Goal: Task Accomplishment & Management: Manage account settings

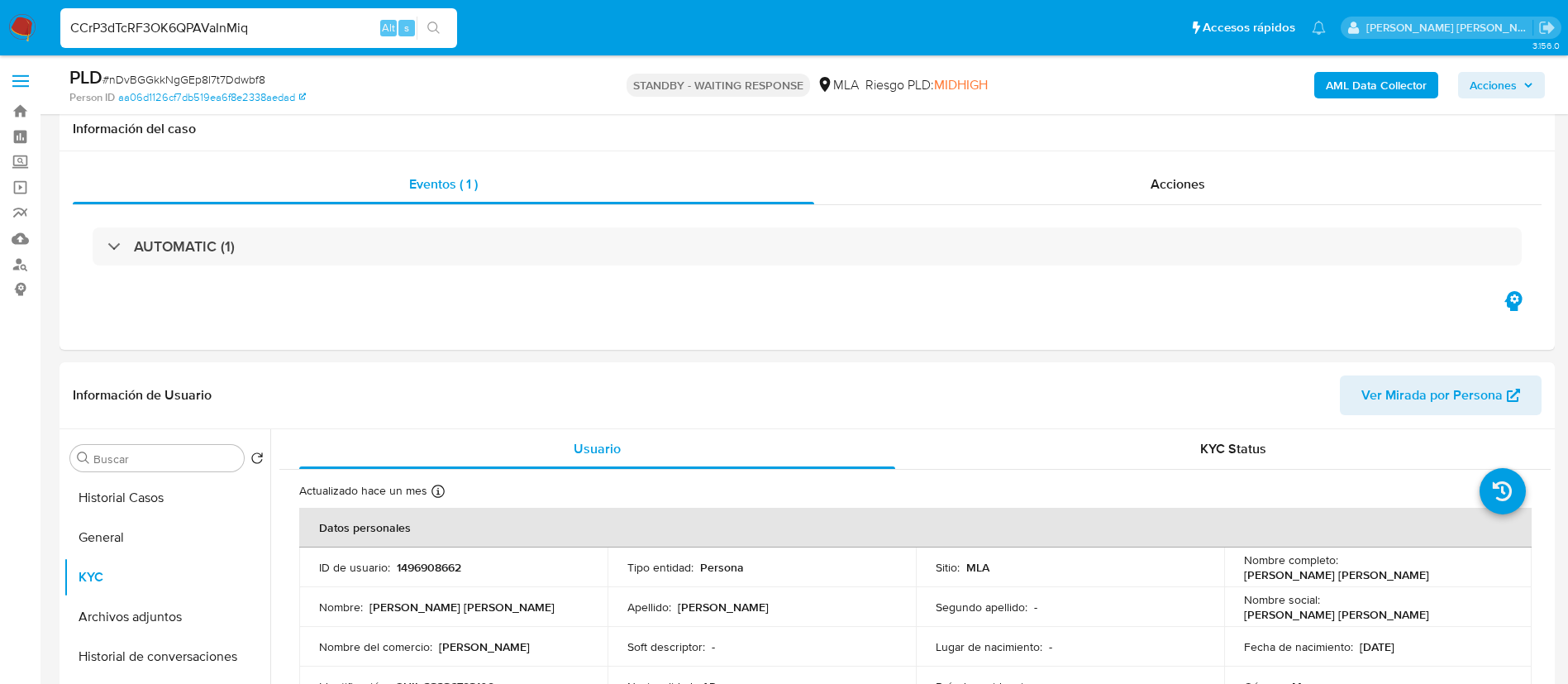
select select "10"
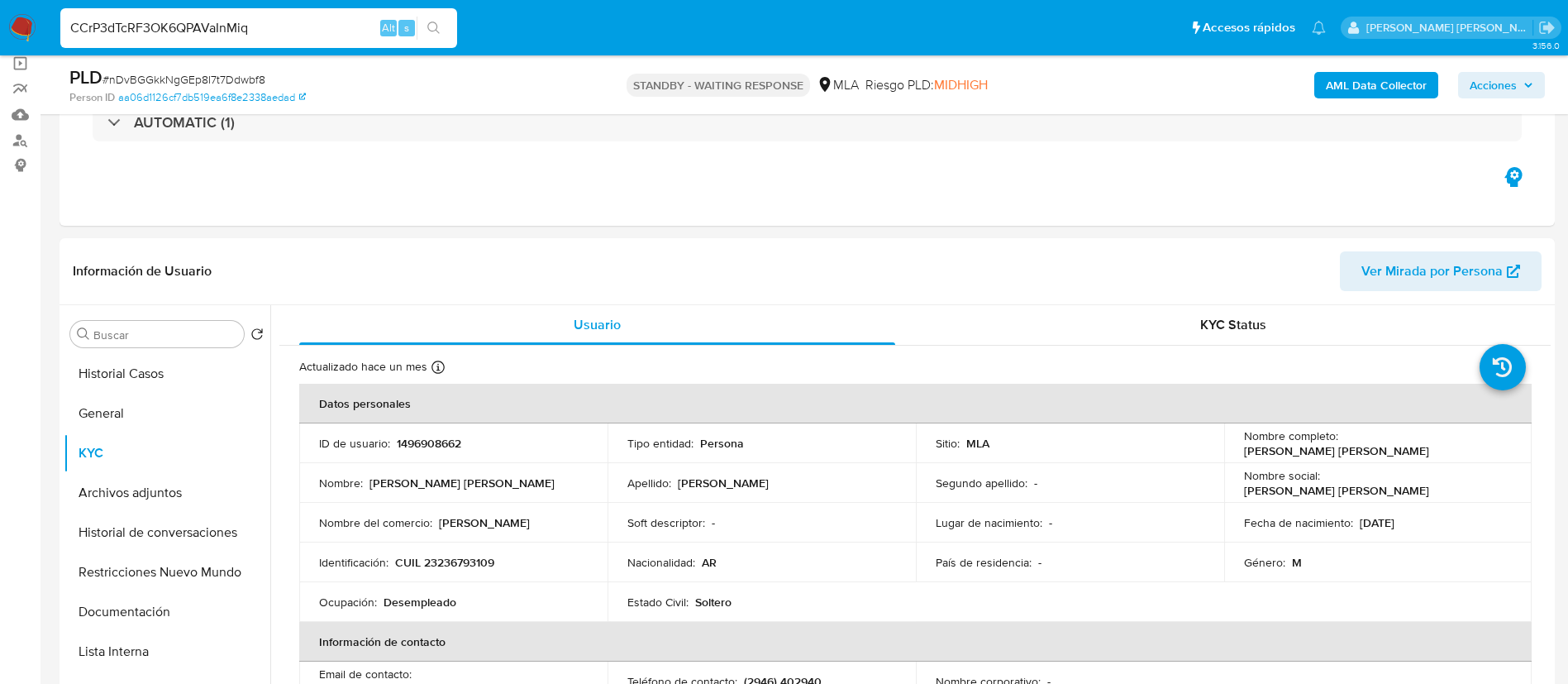
scroll to position [856, 0]
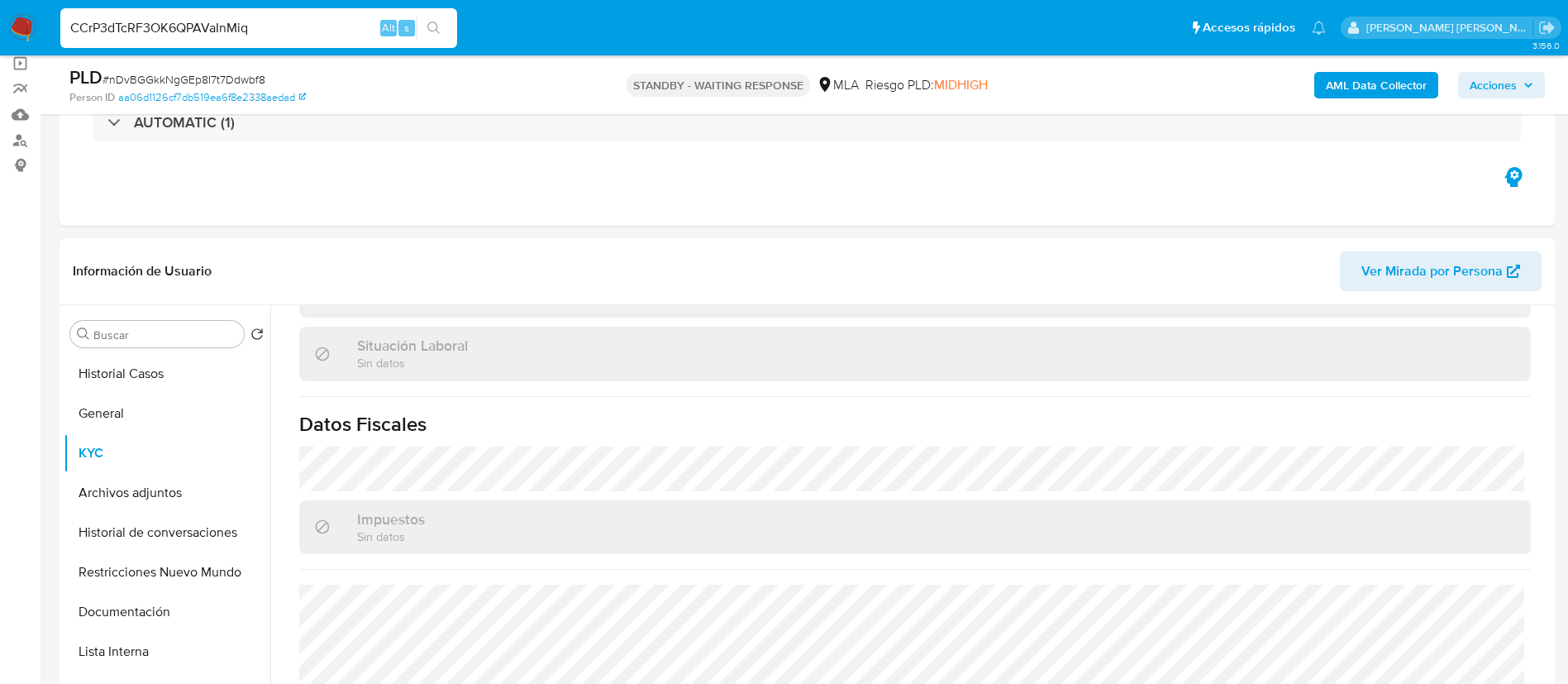
type input "CCrP3dTcRF3OK6QPAVaInMiq"
click at [417, 22] on button "search-icon" at bounding box center [434, 28] width 34 height 23
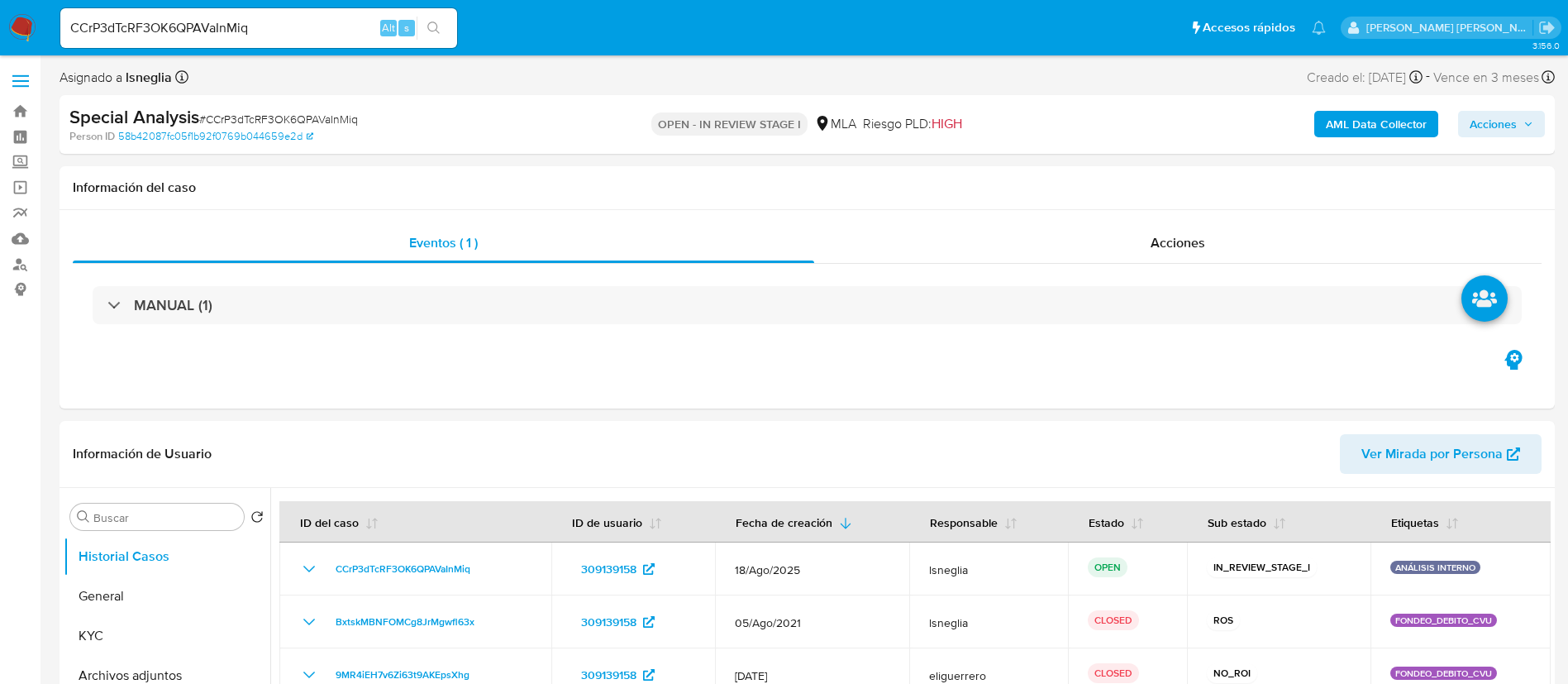
select select "10"
click at [121, 603] on button "General" at bounding box center [160, 596] width 194 height 40
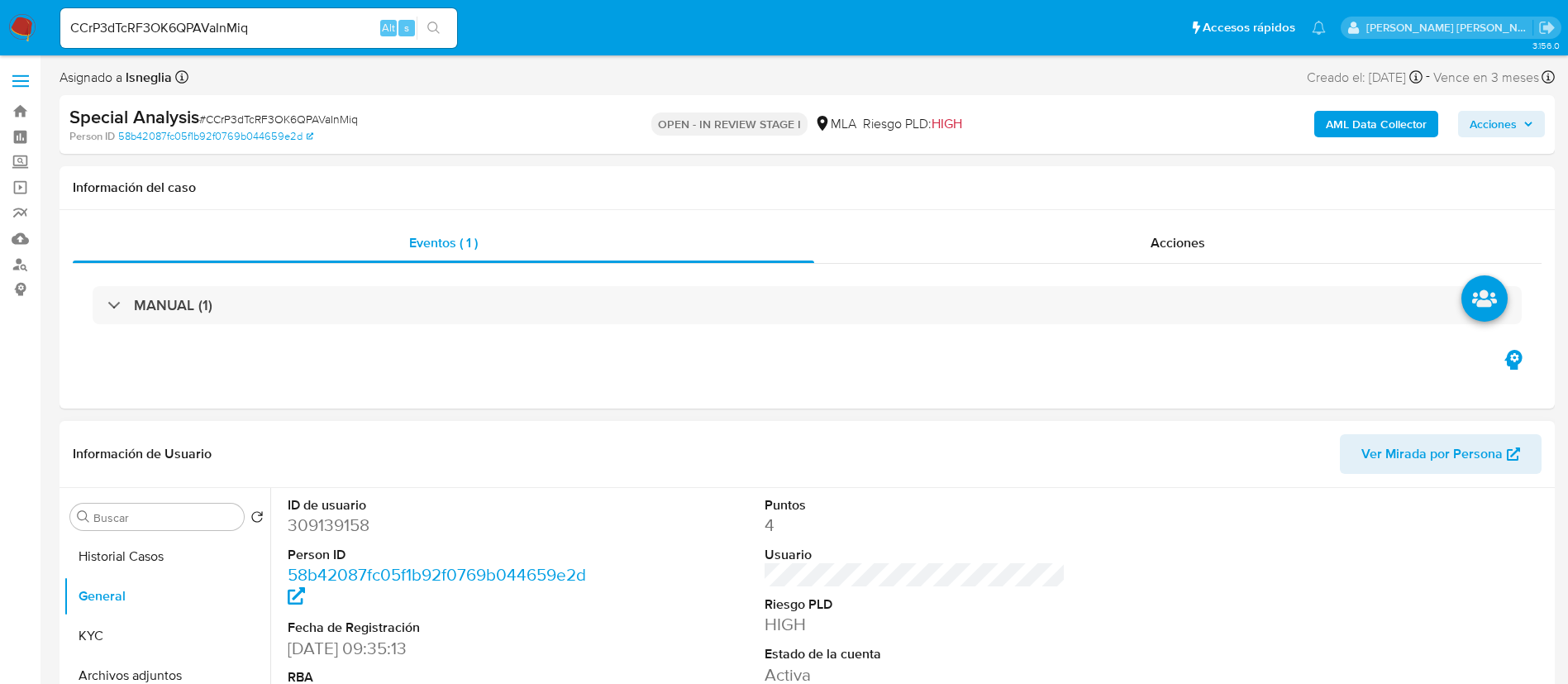
click at [333, 538] on dl "ID de usuario 309139158 Person ID 58b42087fc05f1b92f0769b044659e2d Fecha de Reg…" at bounding box center [438, 603] width 301 height 214
click at [340, 525] on dd "309139158" at bounding box center [438, 524] width 301 height 23
copy dd "309139158"
click at [331, 533] on dd "309139158" at bounding box center [438, 524] width 301 height 23
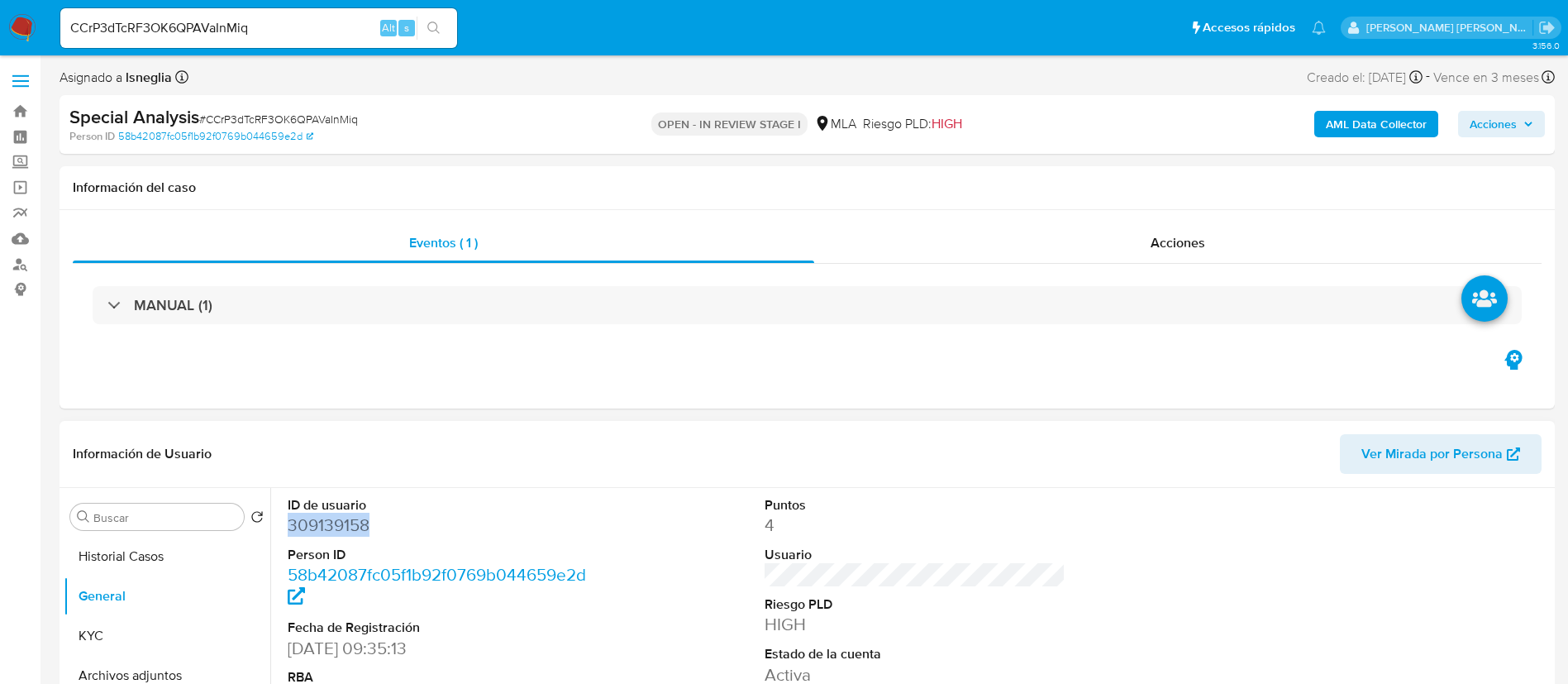
click at [331, 533] on dd "309139158" at bounding box center [438, 524] width 301 height 23
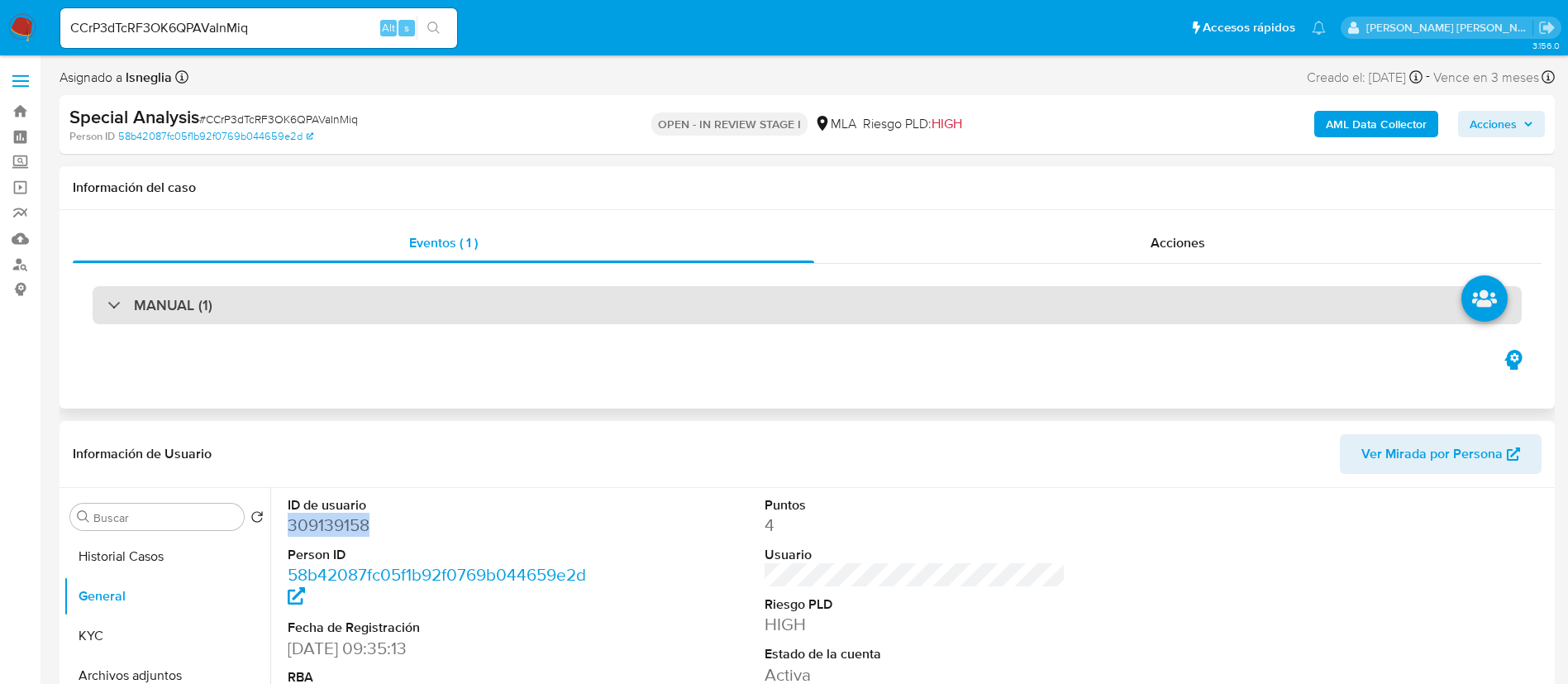
copy dd "309139158"
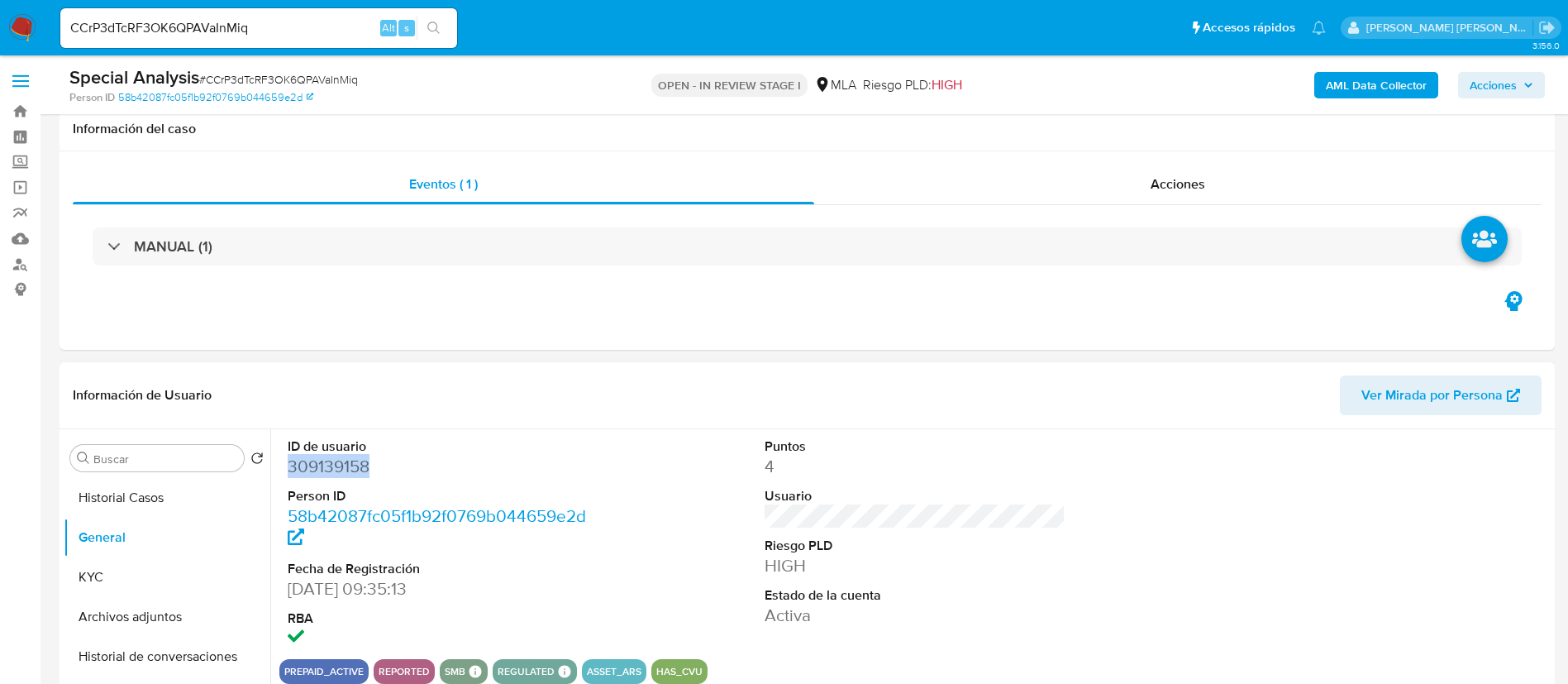
scroll to position [124, 0]
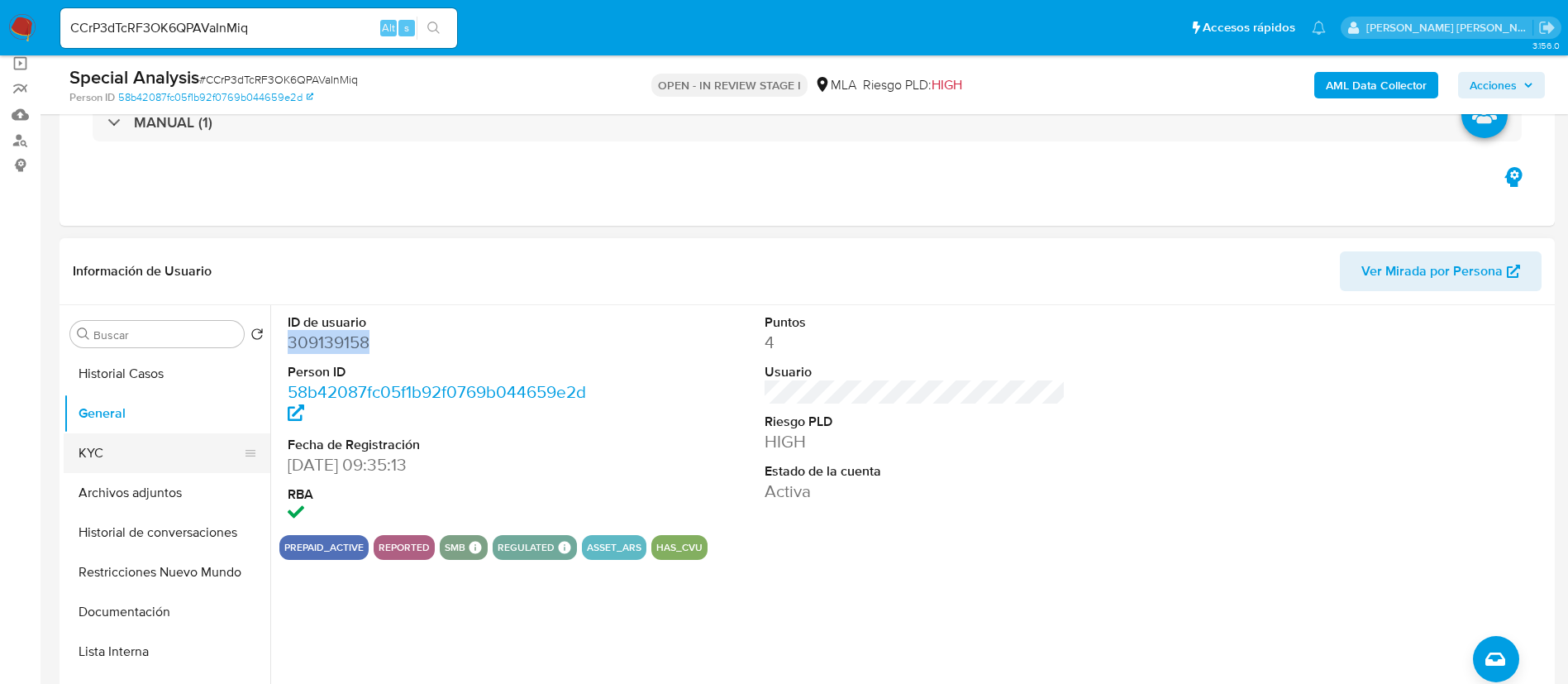
click at [101, 450] on button "KYC" at bounding box center [160, 453] width 194 height 40
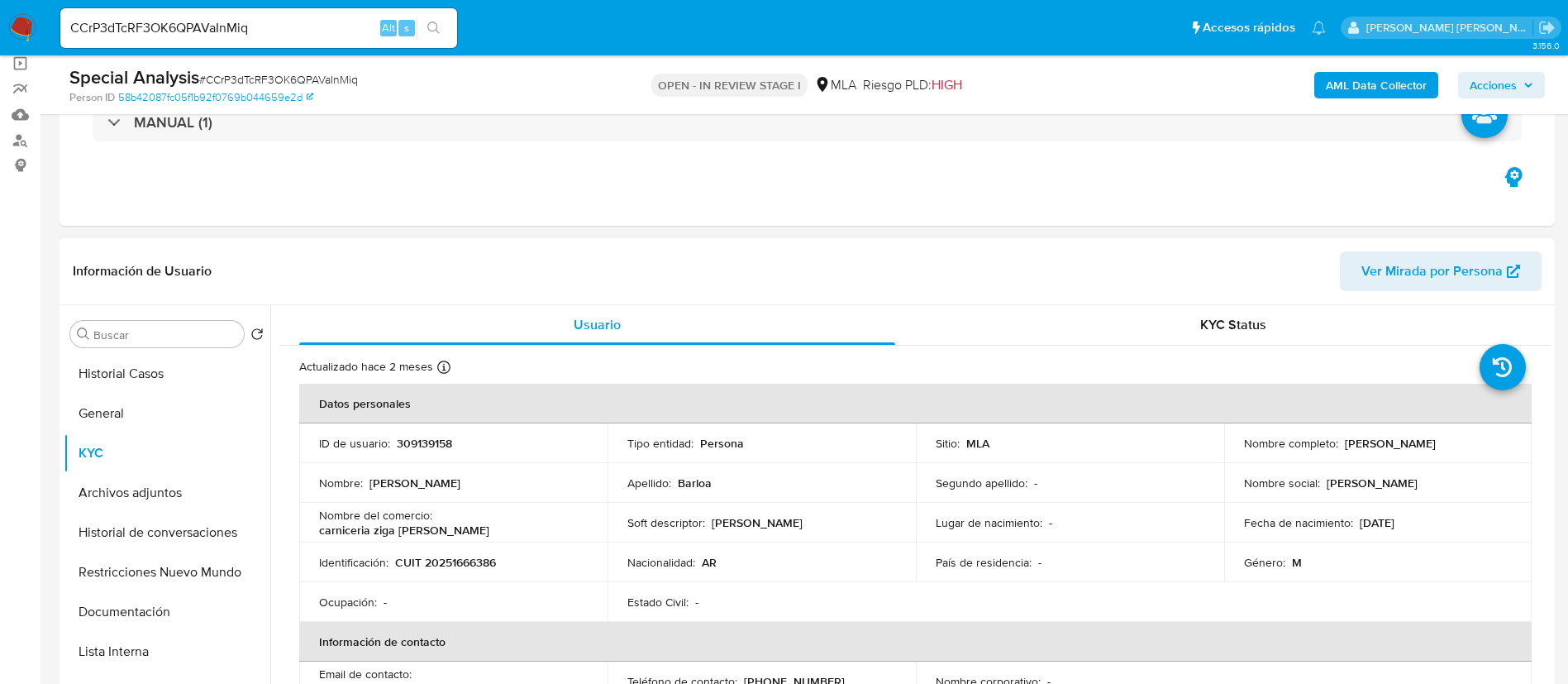
drag, startPoint x: 1338, startPoint y: 440, endPoint x: 1460, endPoint y: 442, distance: 122.0
click at [1460, 442] on div "Nombre completo : Jorge Daniel Barloa" at bounding box center [1378, 443] width 269 height 15
copy div "[PERSON_NAME]"
drag, startPoint x: 397, startPoint y: 566, endPoint x: 500, endPoint y: 563, distance: 103.0
click at [500, 563] on div "Identificación : CUIT 20251666386" at bounding box center [454, 561] width 269 height 15
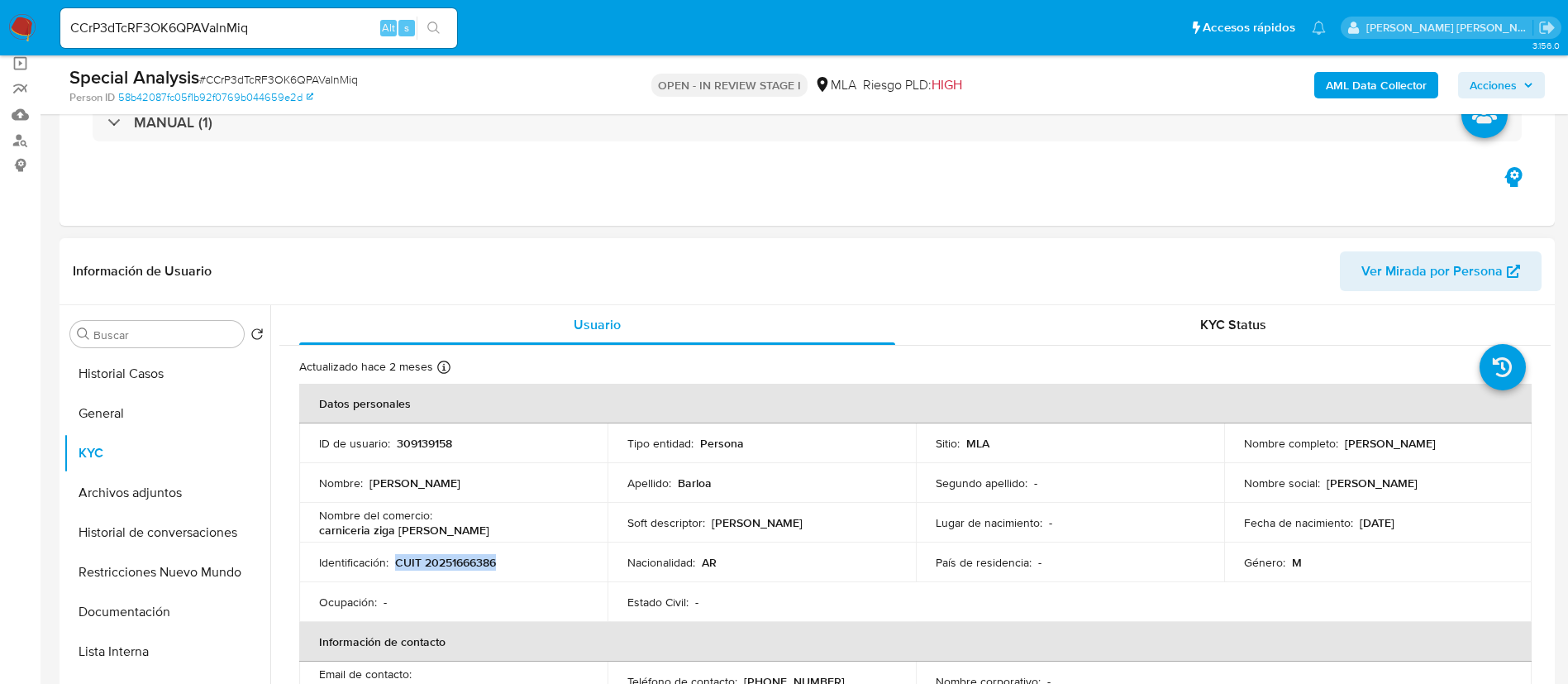
copy p "CUIT 20251666386"
click at [127, 505] on button "Archivos adjuntos" at bounding box center [160, 493] width 194 height 40
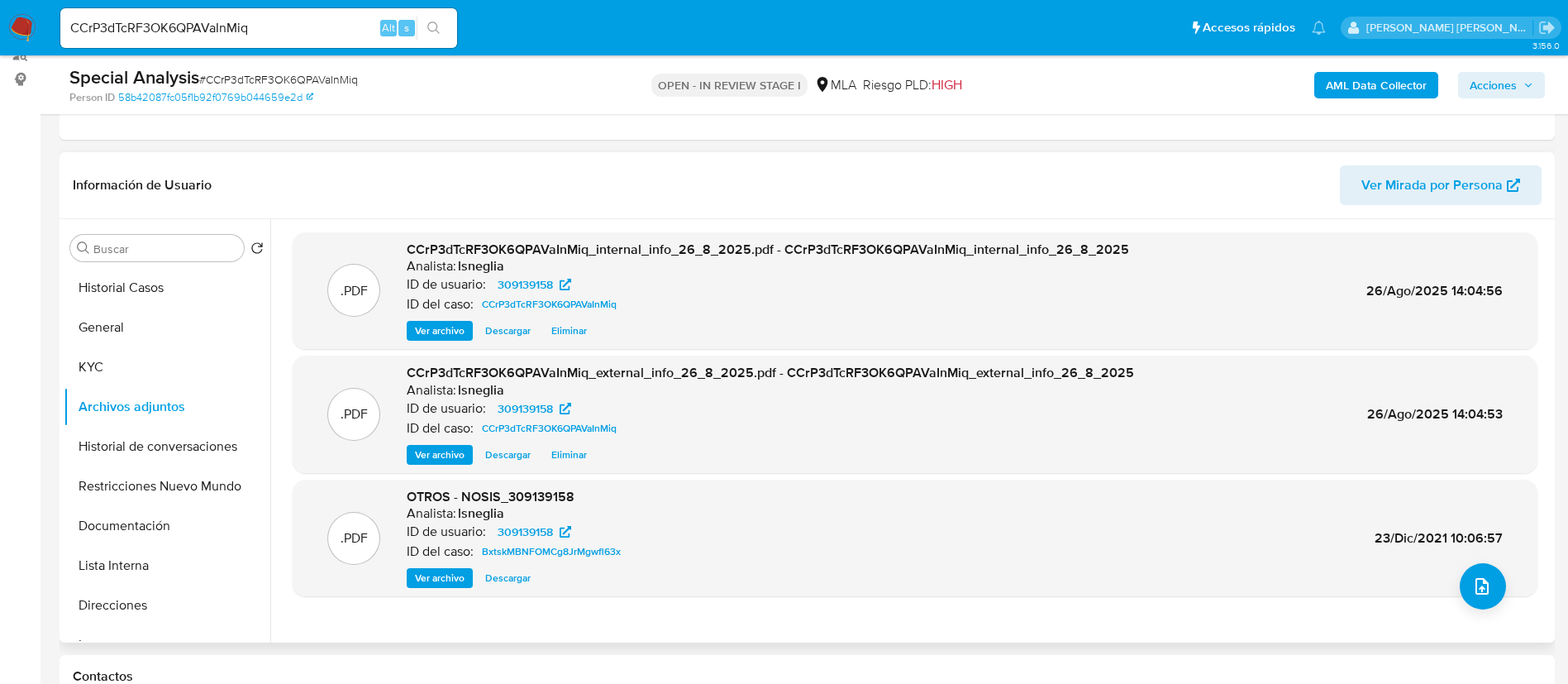
scroll to position [248, 0]
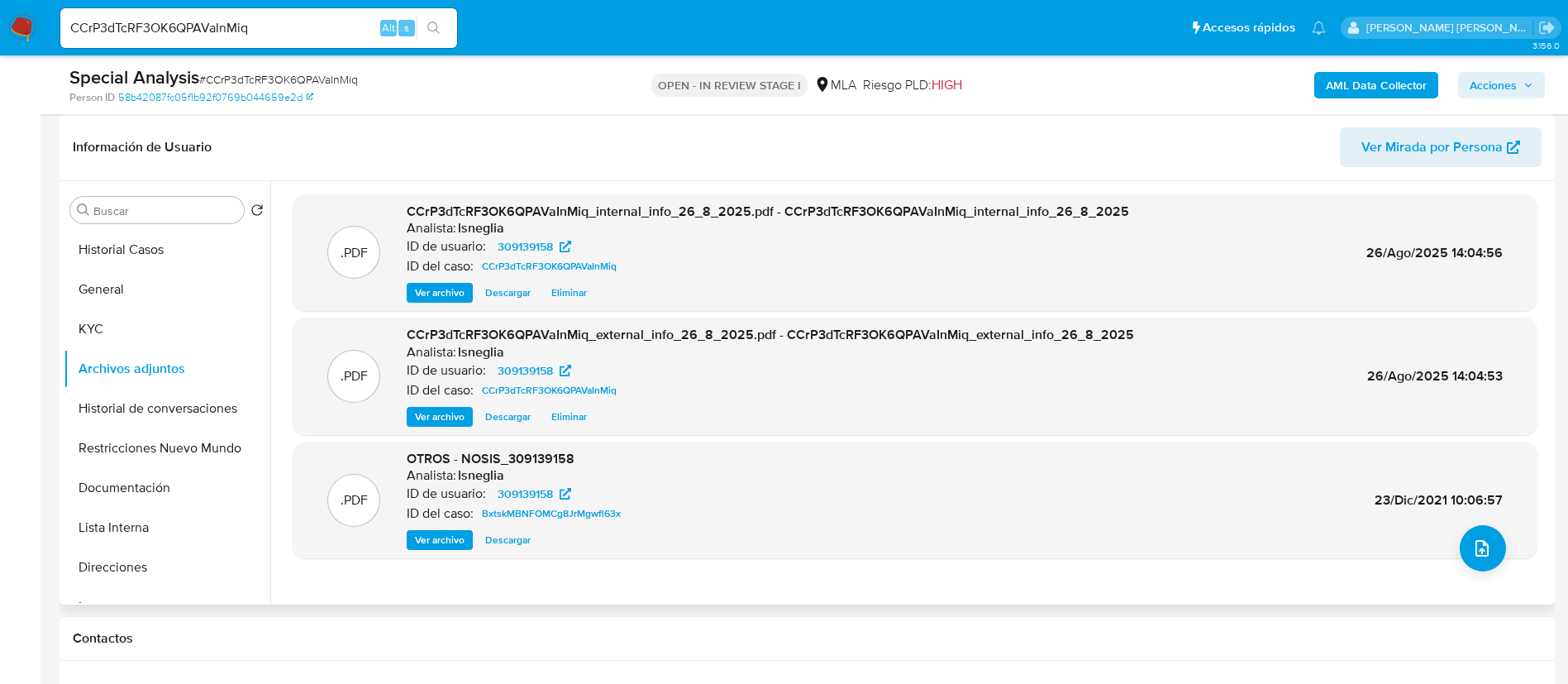
click at [680, 124] on div "Información de Usuario Ver Mirada por Persona" at bounding box center [806, 147] width 1495 height 67
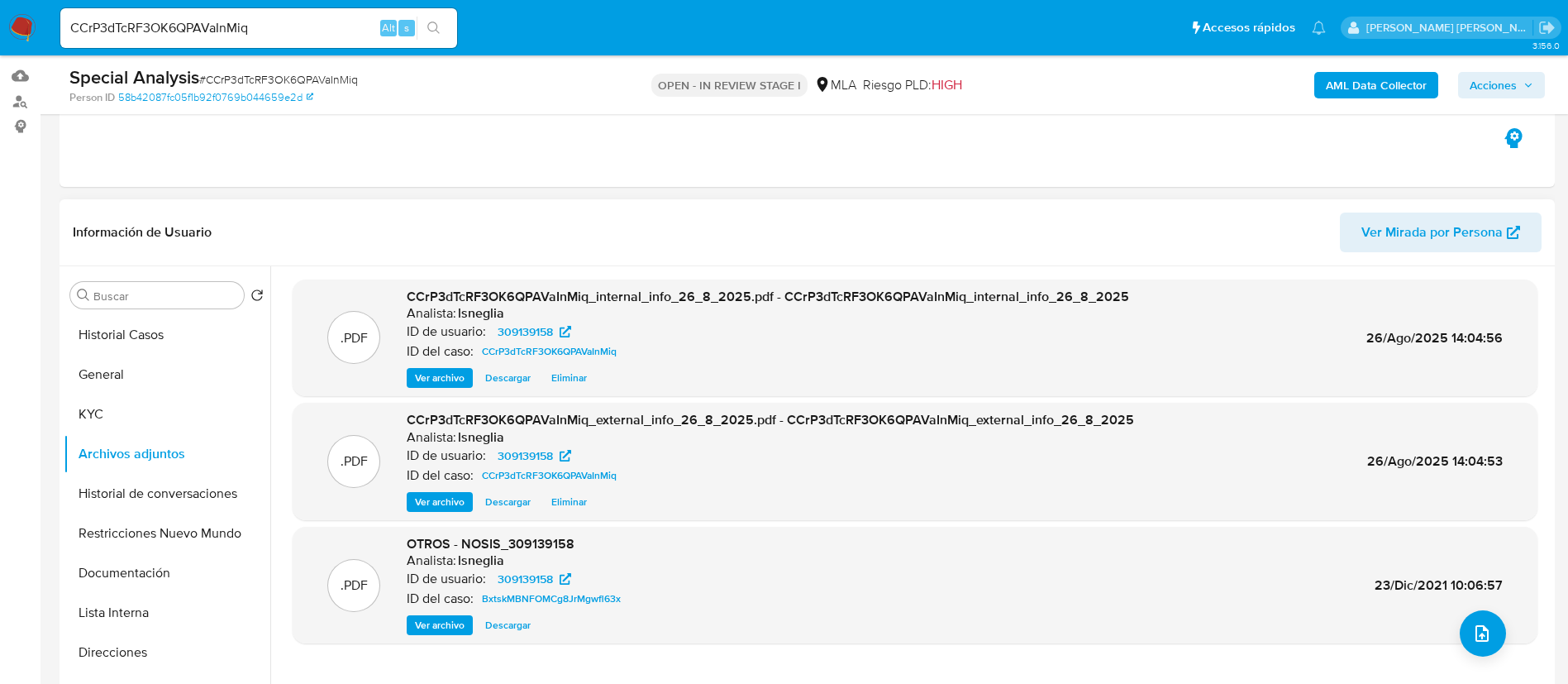
scroll to position [124, 0]
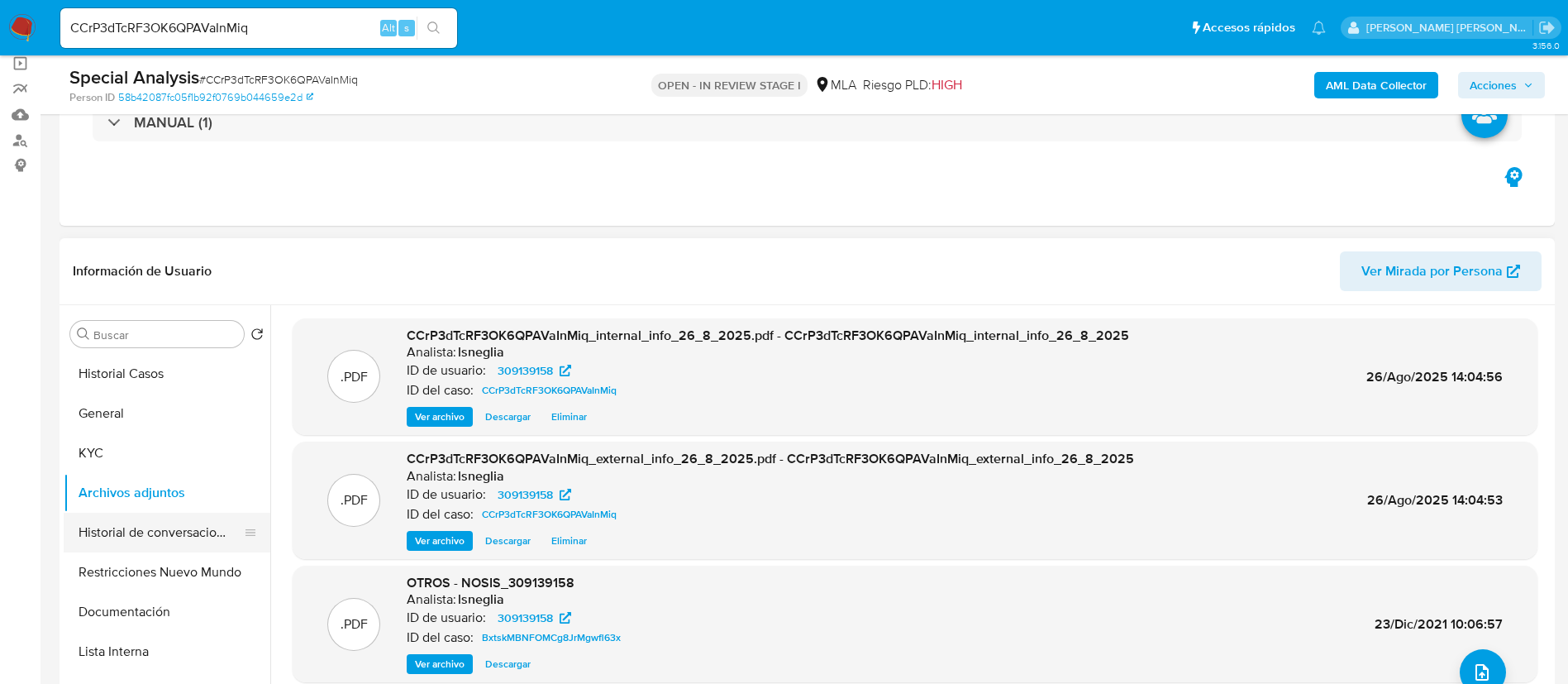
click at [119, 527] on button "Historial de conversaciones" at bounding box center [160, 533] width 194 height 40
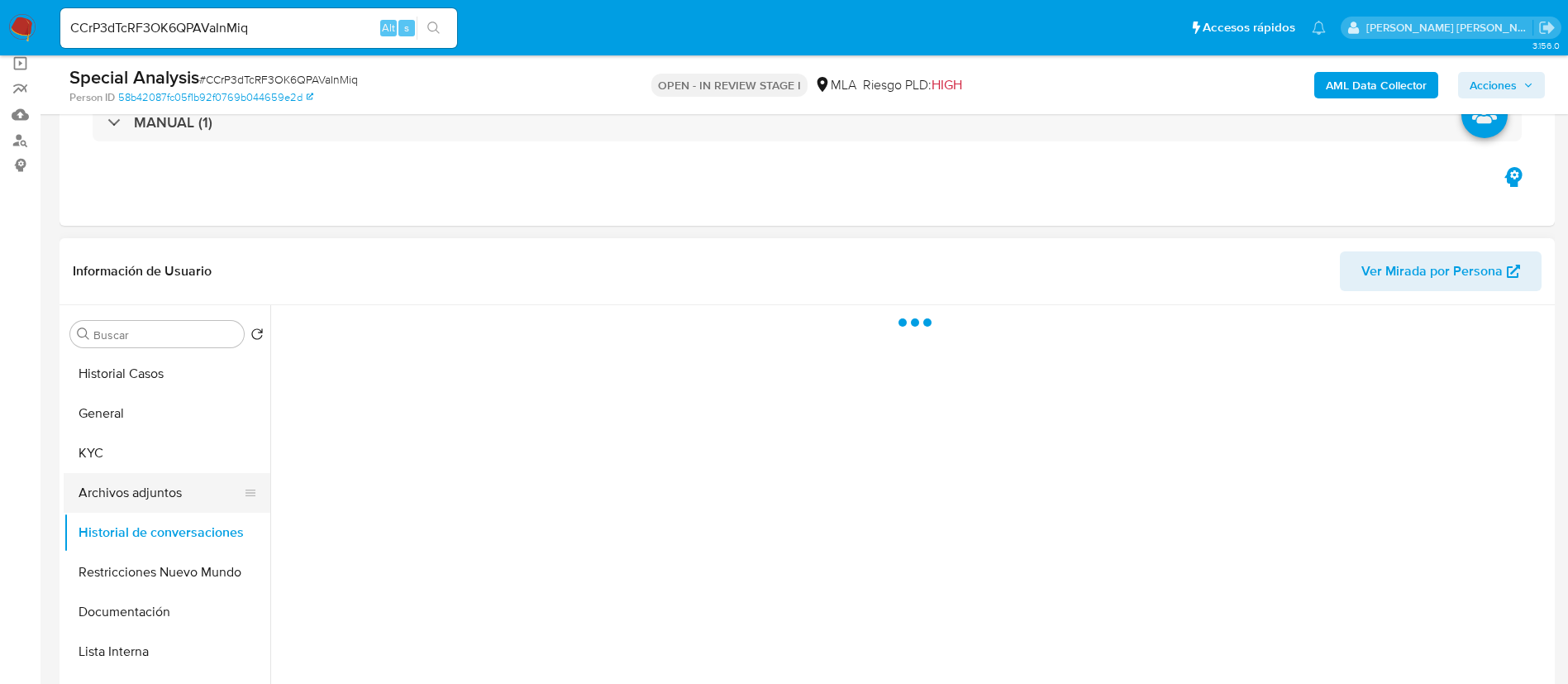
click at [136, 482] on button "Archivos adjuntos" at bounding box center [160, 493] width 194 height 40
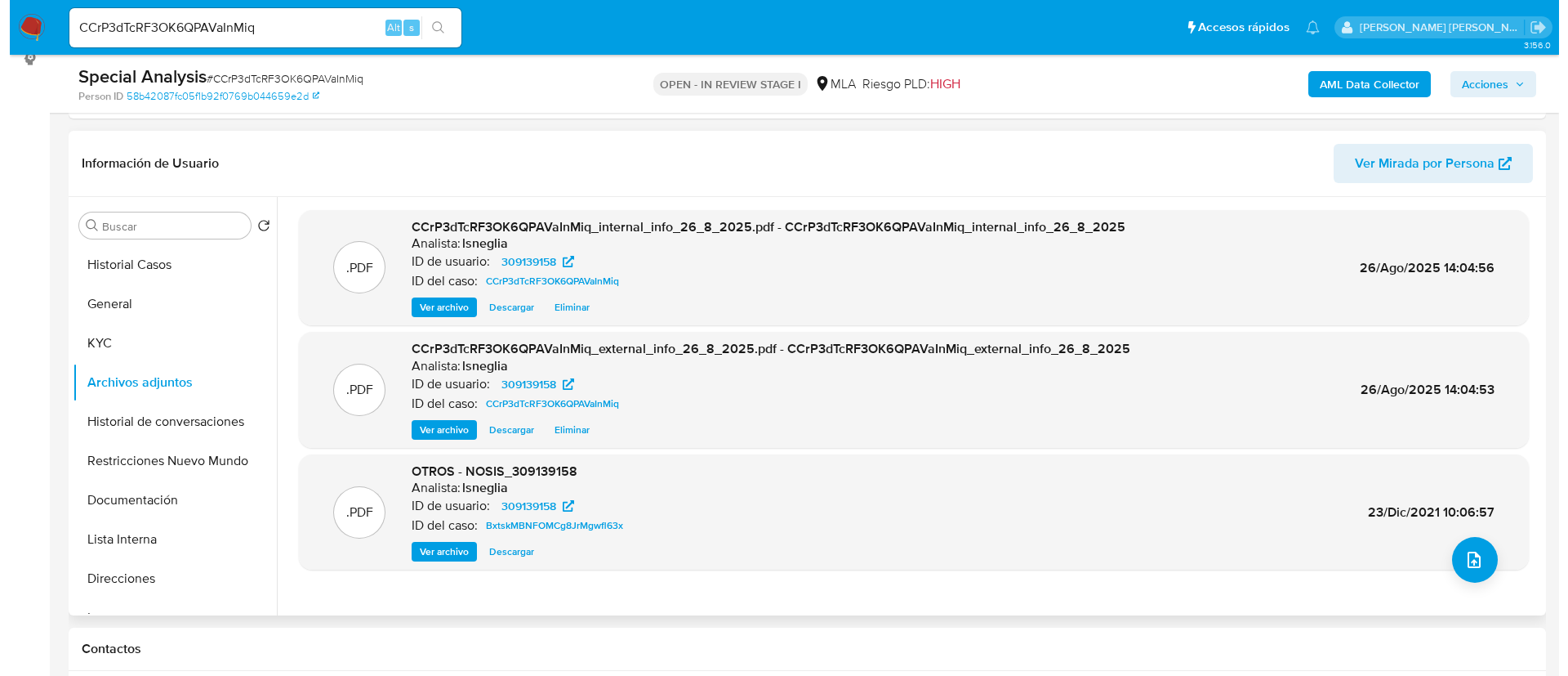
scroll to position [367, 0]
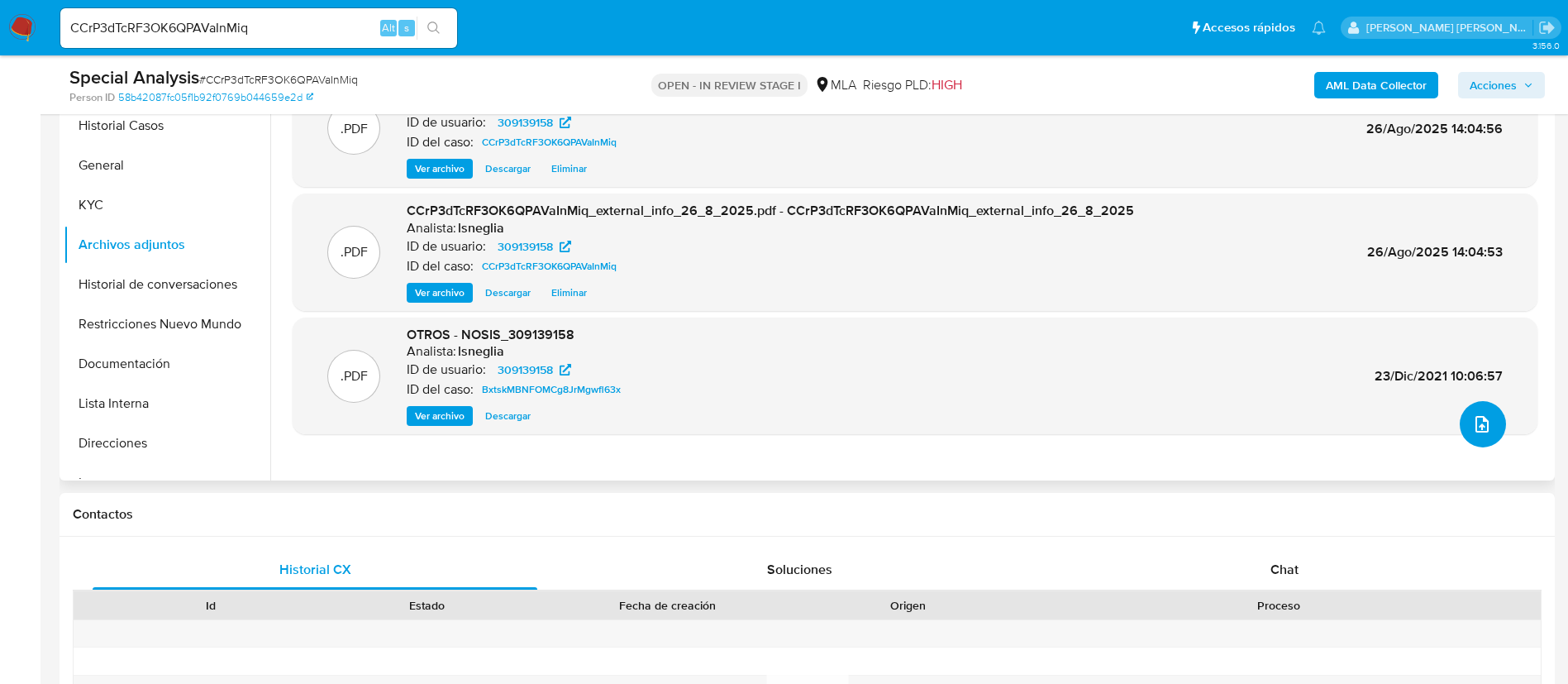
click at [1488, 421] on button "upload-file" at bounding box center [1482, 424] width 46 height 46
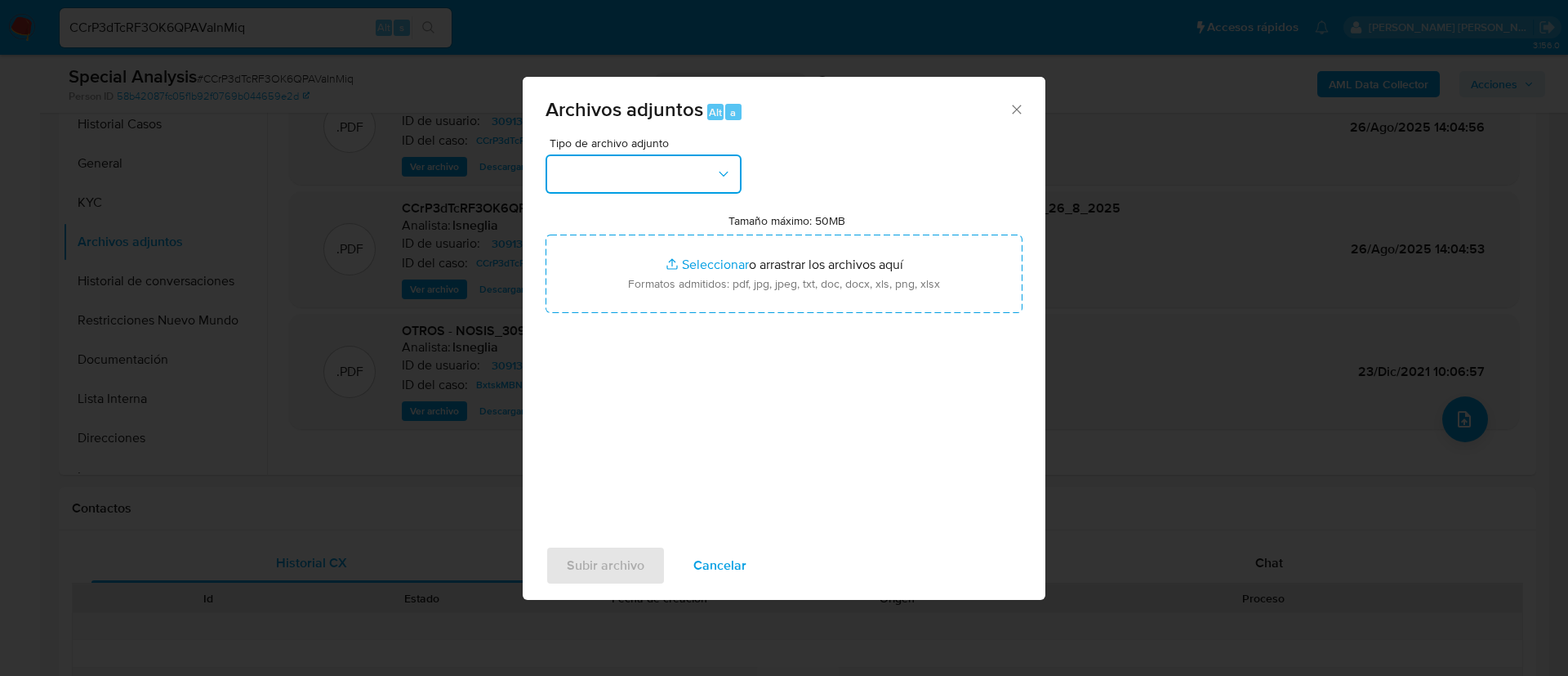
click at [677, 182] on button "button" at bounding box center [643, 174] width 196 height 39
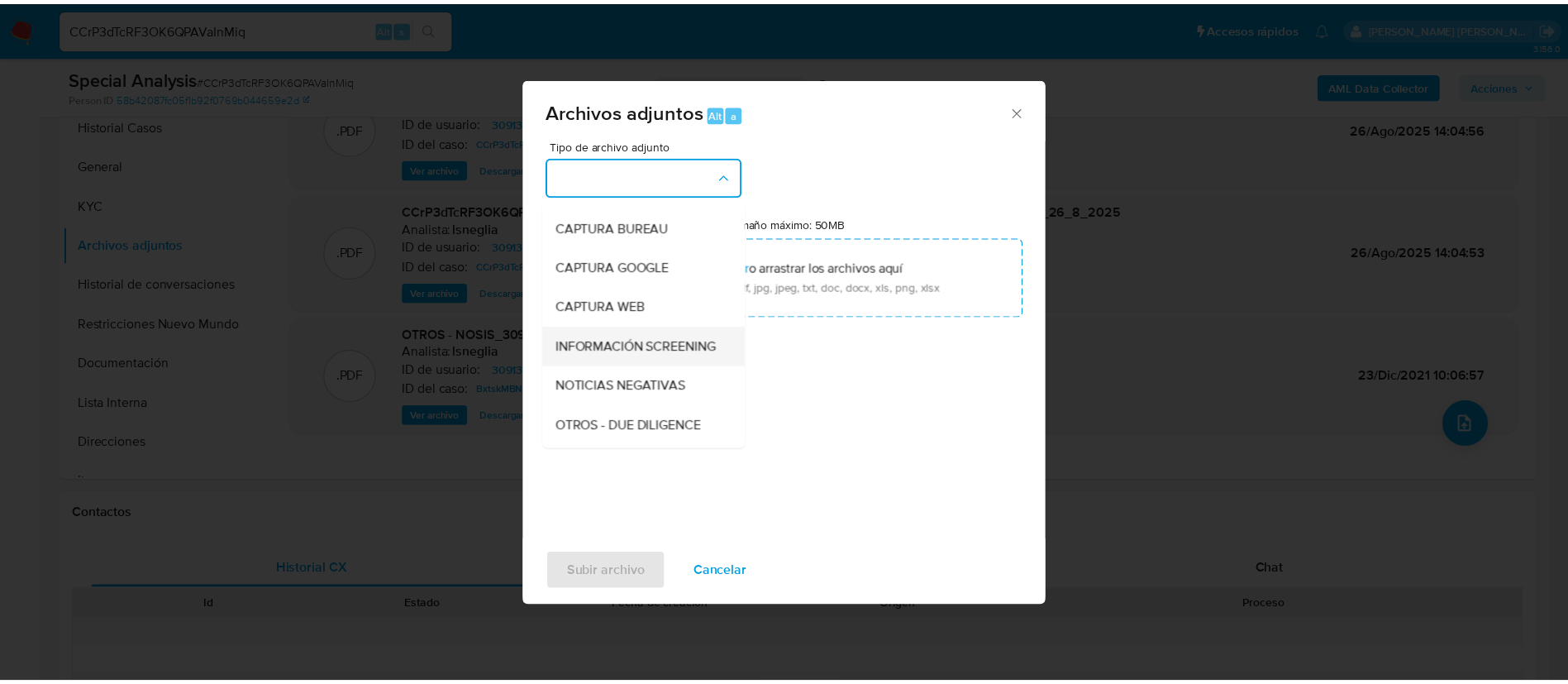
scroll to position [124, 0]
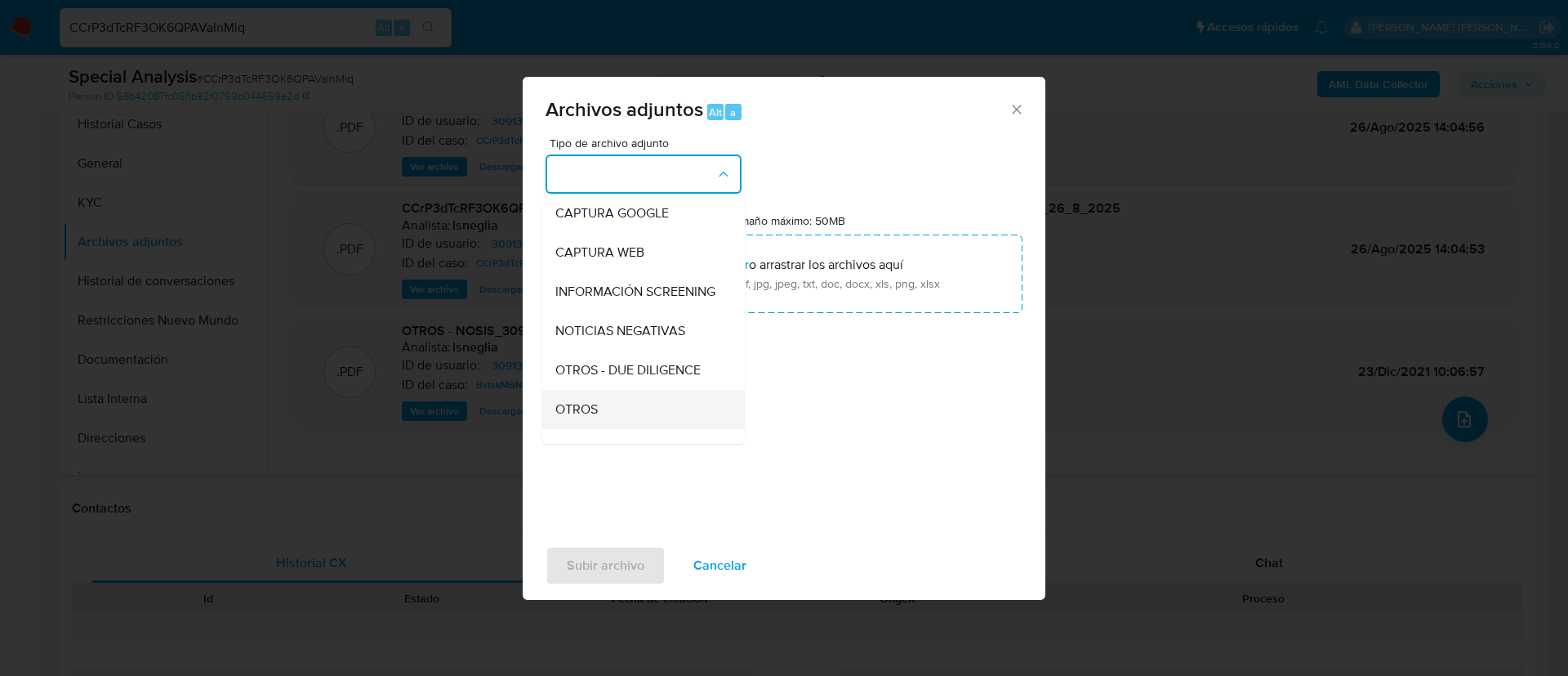
click at [601, 429] on div "OTROS" at bounding box center [639, 409] width 167 height 39
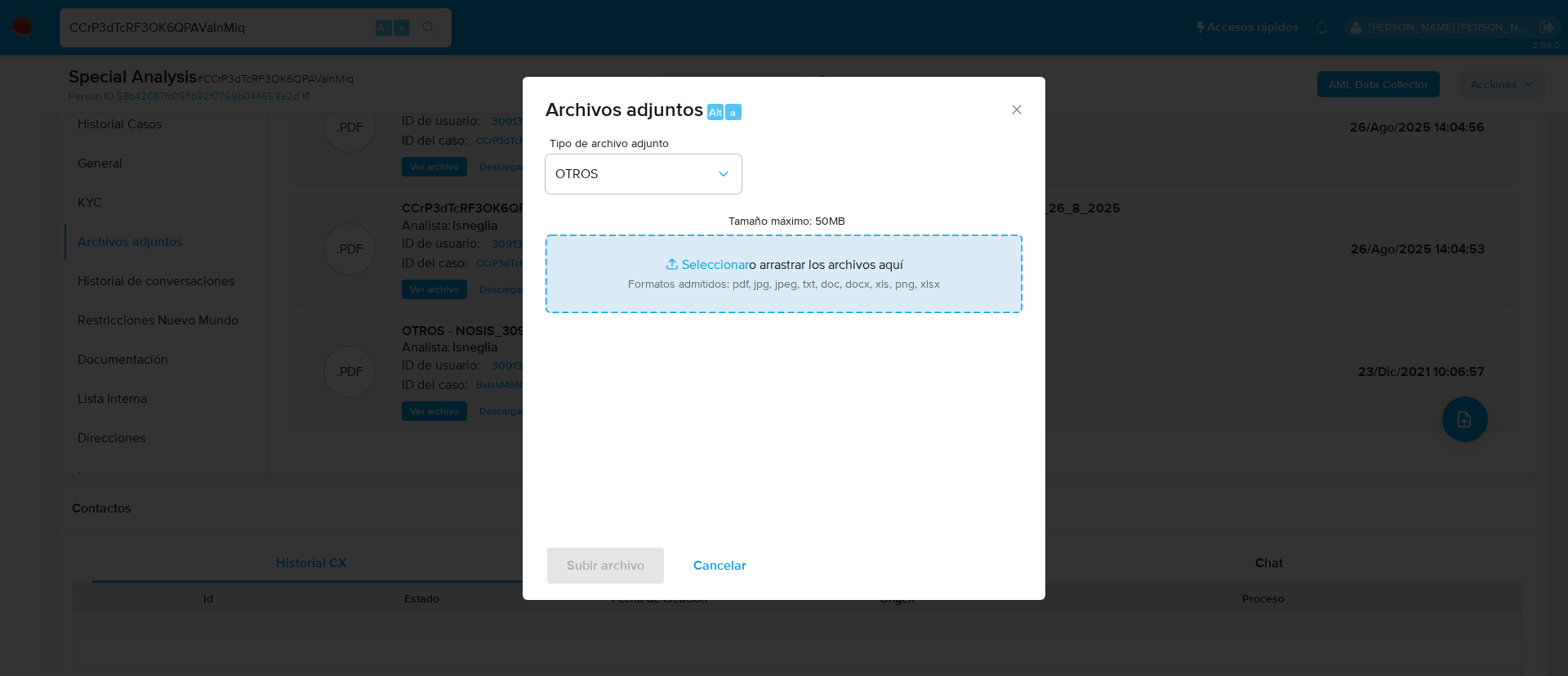
type input "C:\fakepath\Caselog CCrP3dTcRF3OK6QPAVaInMiq.docx"
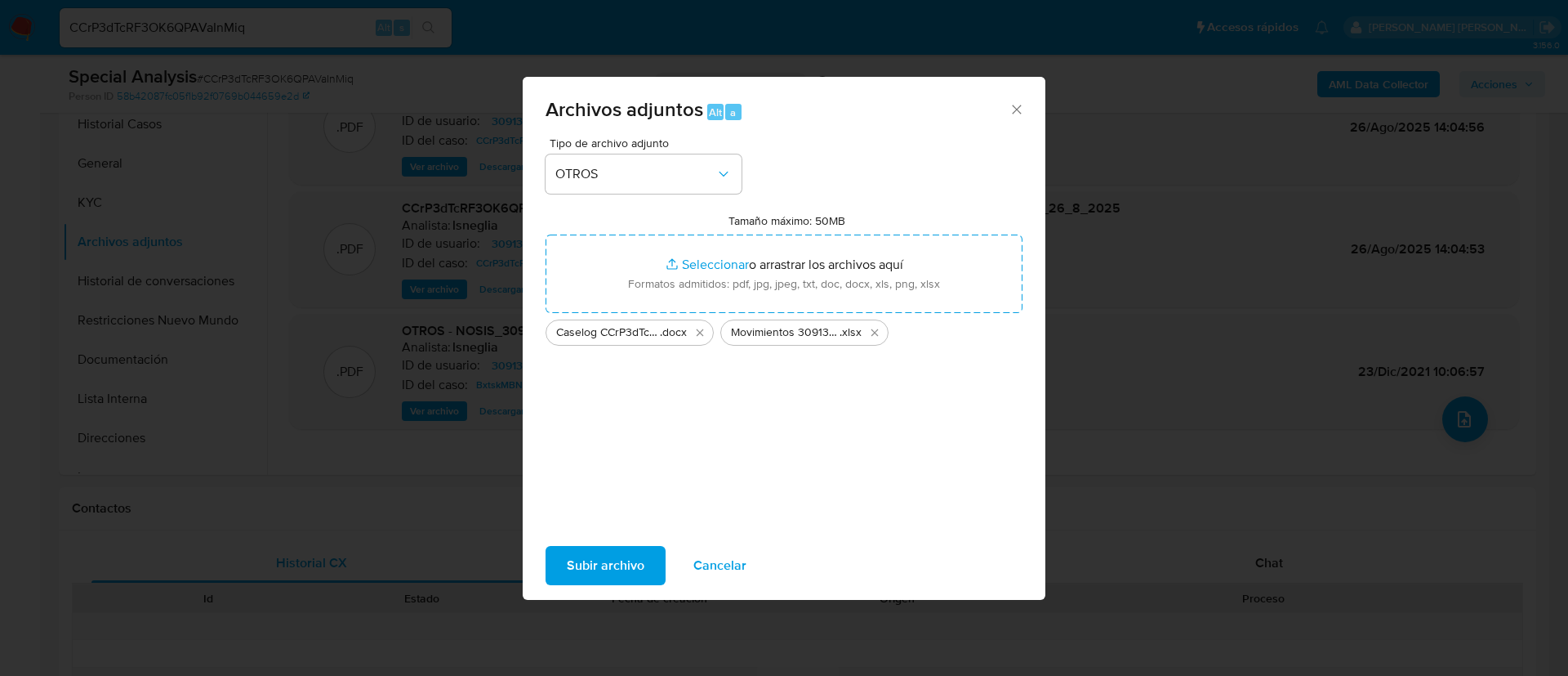
click at [616, 582] on span "Subir archivo" at bounding box center [605, 565] width 77 height 36
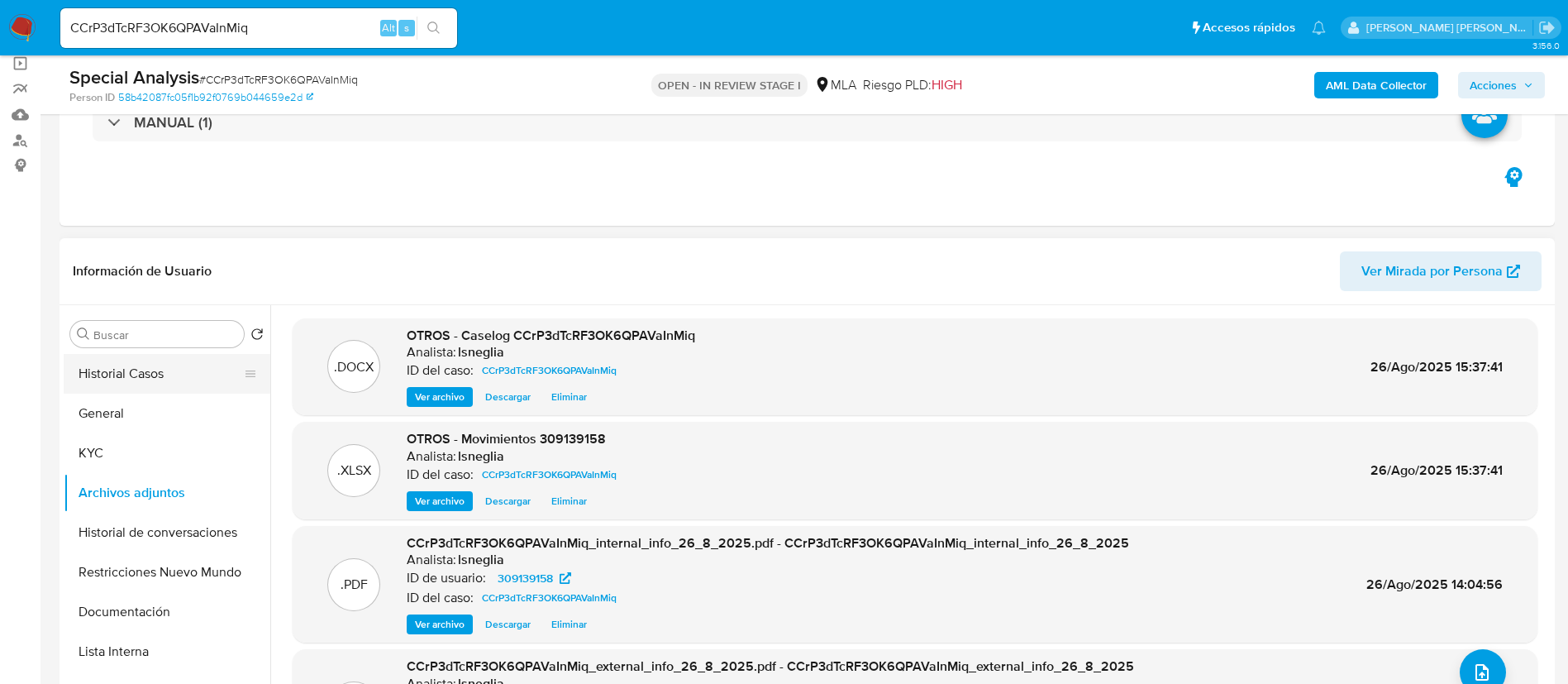
click at [136, 378] on button "Historial Casos" at bounding box center [160, 374] width 194 height 40
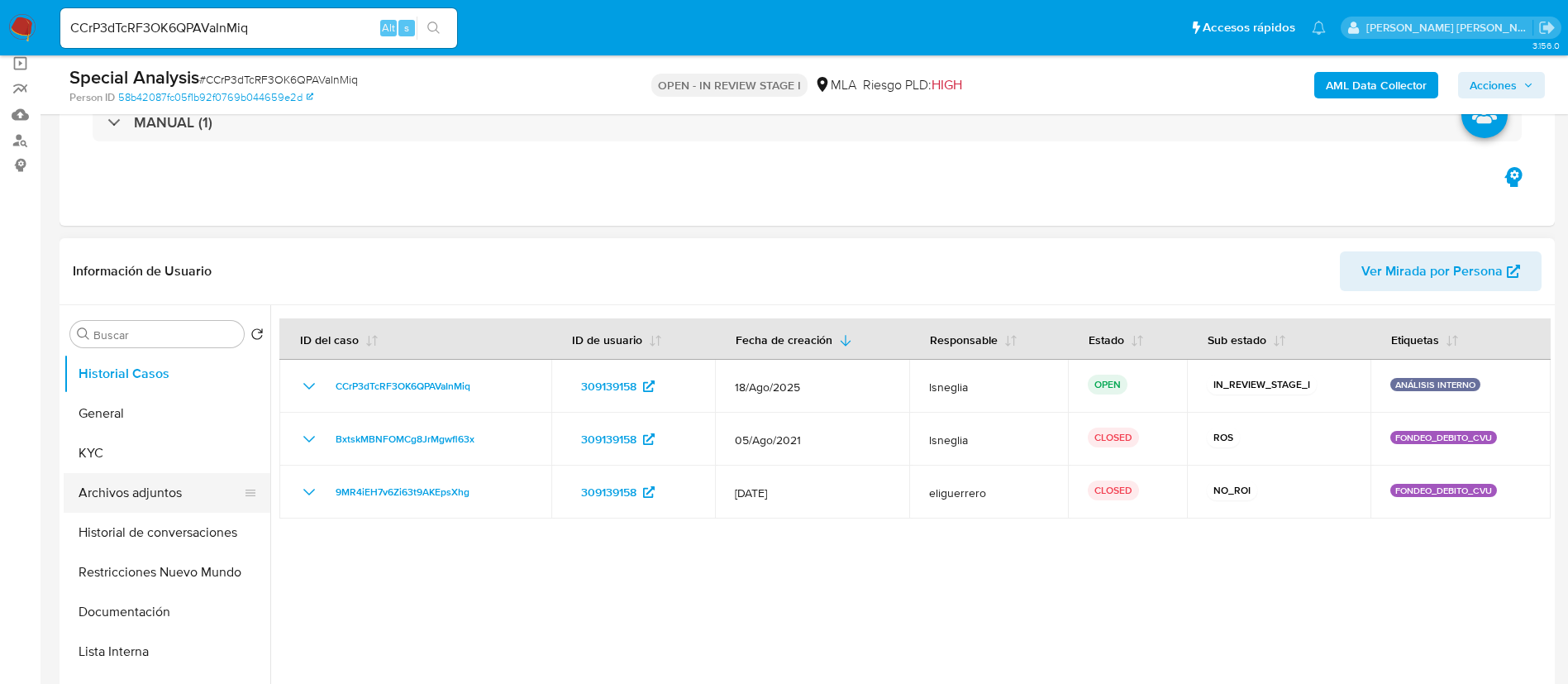
click at [142, 498] on button "Archivos adjuntos" at bounding box center [160, 493] width 194 height 40
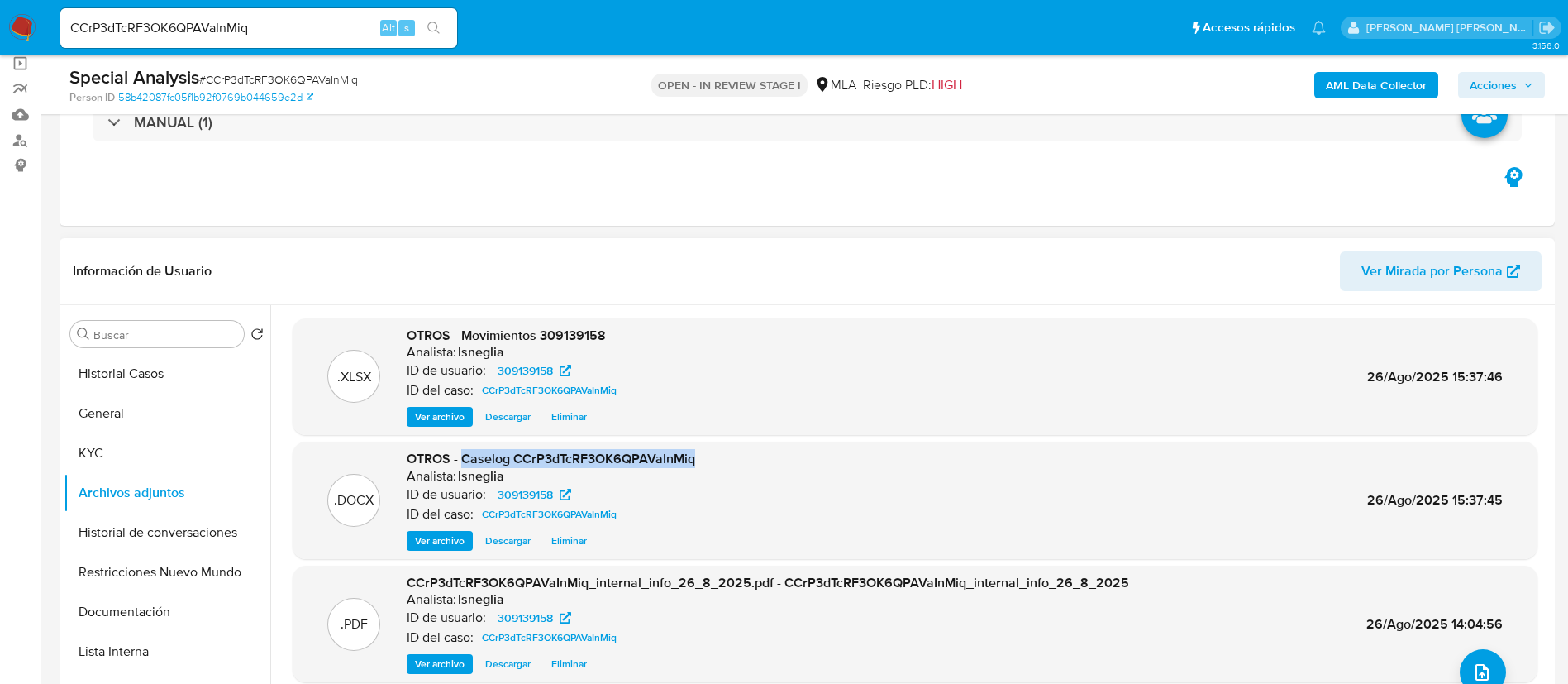
drag, startPoint x: 460, startPoint y: 461, endPoint x: 720, endPoint y: 460, distance: 260.0
click at [720, 460] on div ".DOCX OTROS - Caselog CCrP3dTcRF3OK6QPAVaInMiq Analista: lsneglia ID de usuario…" at bounding box center [915, 500] width 1228 height 101
copy span "Caselog CCrP3dTcRF3OK6QPAVaInMiq"
click at [1483, 76] on span "Acciones" at bounding box center [1493, 85] width 47 height 27
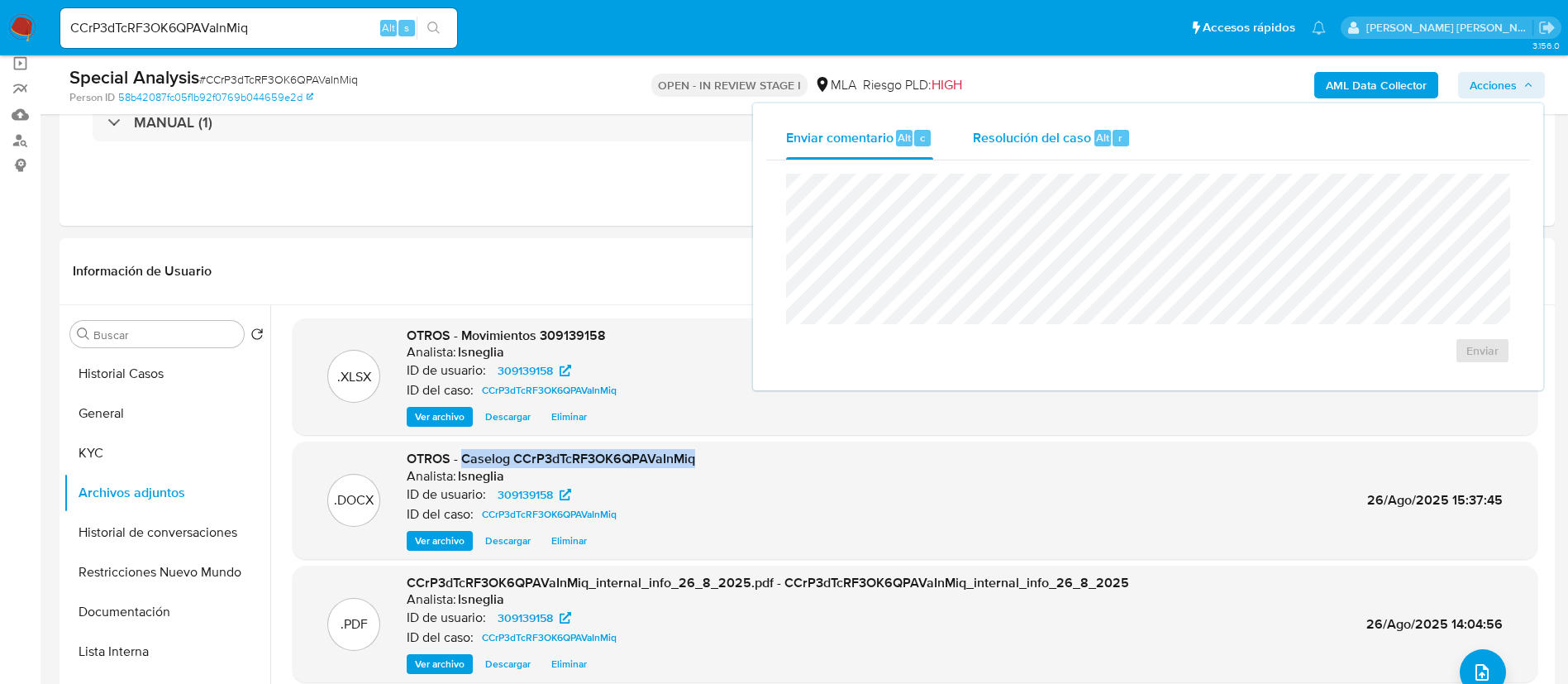
drag, startPoint x: 1016, startPoint y: 135, endPoint x: 1009, endPoint y: 158, distance: 24.0
click at [1017, 135] on span "Resolución del caso" at bounding box center [1032, 136] width 119 height 19
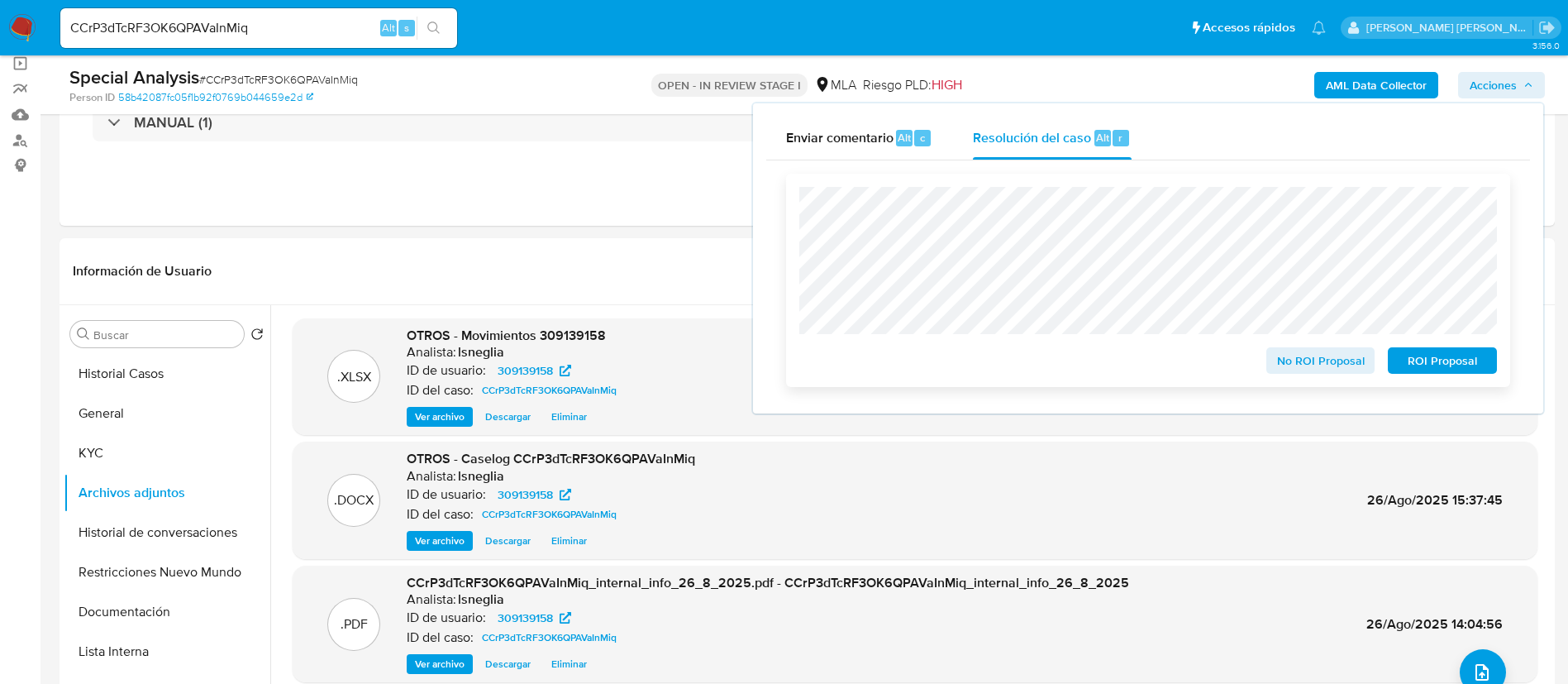
click at [1473, 357] on span "ROI Proposal" at bounding box center [1442, 360] width 86 height 23
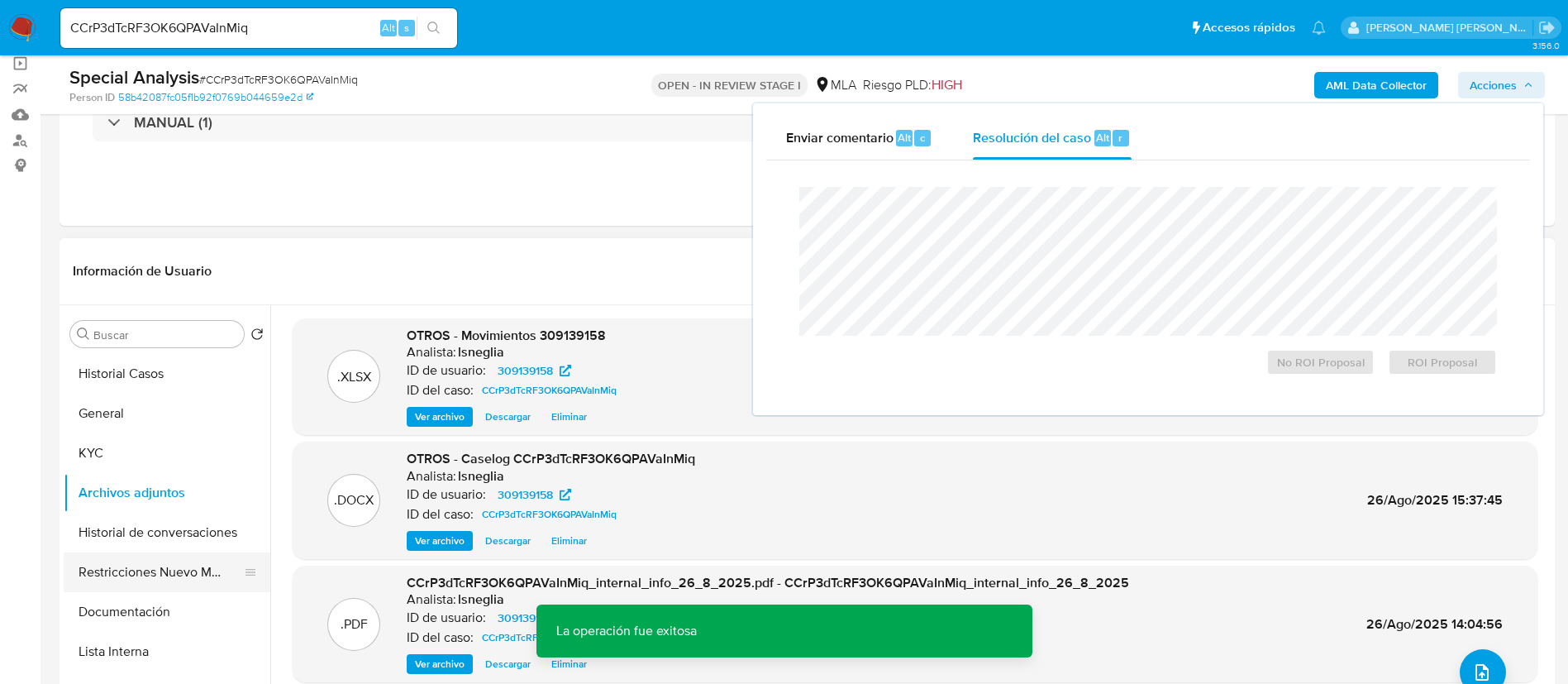
click at [139, 574] on button "Restricciones Nuevo Mundo" at bounding box center [160, 572] width 194 height 40
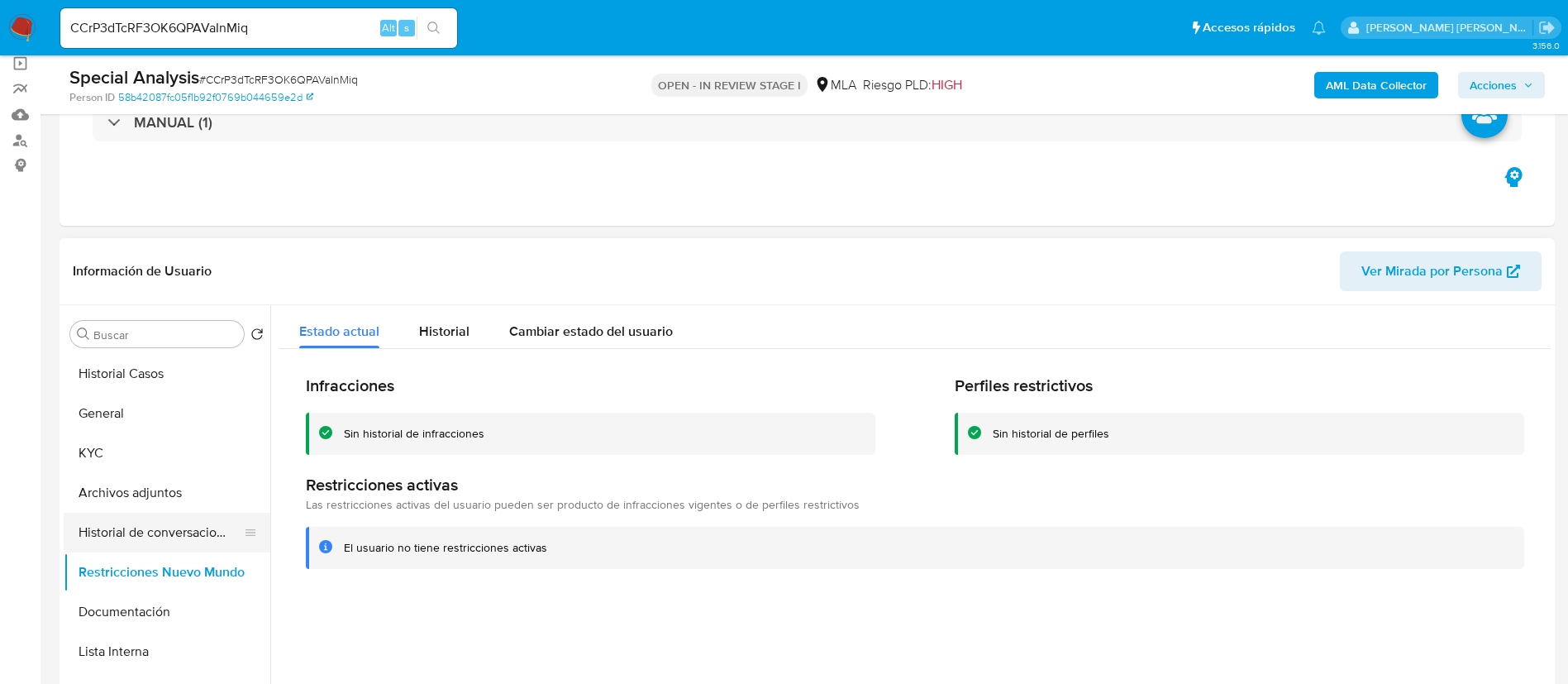
click at [149, 521] on button "Historial de conversaciones" at bounding box center [160, 533] width 194 height 40
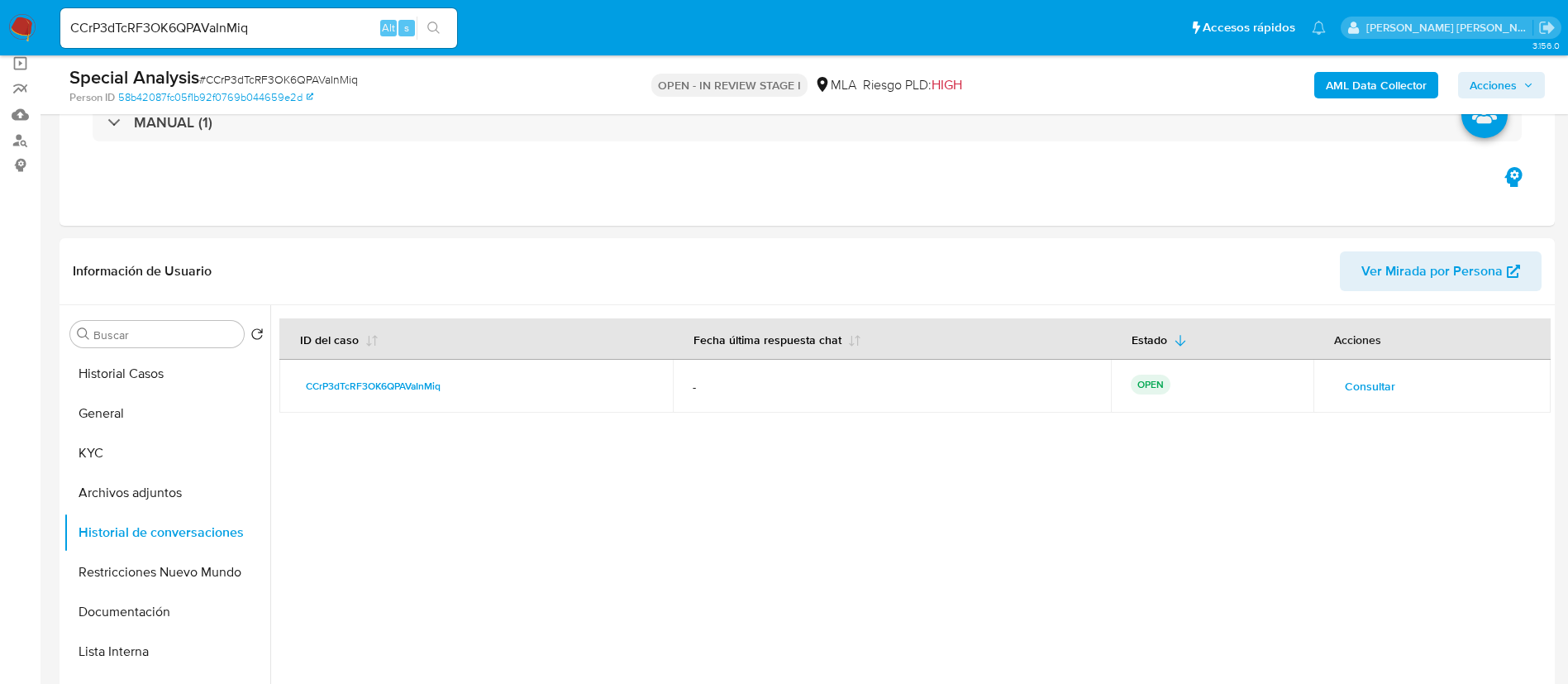
click at [255, 69] on div "Special Analysis # CCrP3dTcRF3OK6QPAVaInMiq" at bounding box center [312, 77] width 486 height 25
click at [263, 79] on span "# CCrP3dTcRF3OK6QPAVaInMiq" at bounding box center [279, 79] width 159 height 17
copy span "CCrP3dTcRF3OK6QPAVaInMiq"
click at [266, 79] on span "# CCrP3dTcRF3OK6QPAVaInMiq" at bounding box center [279, 79] width 159 height 17
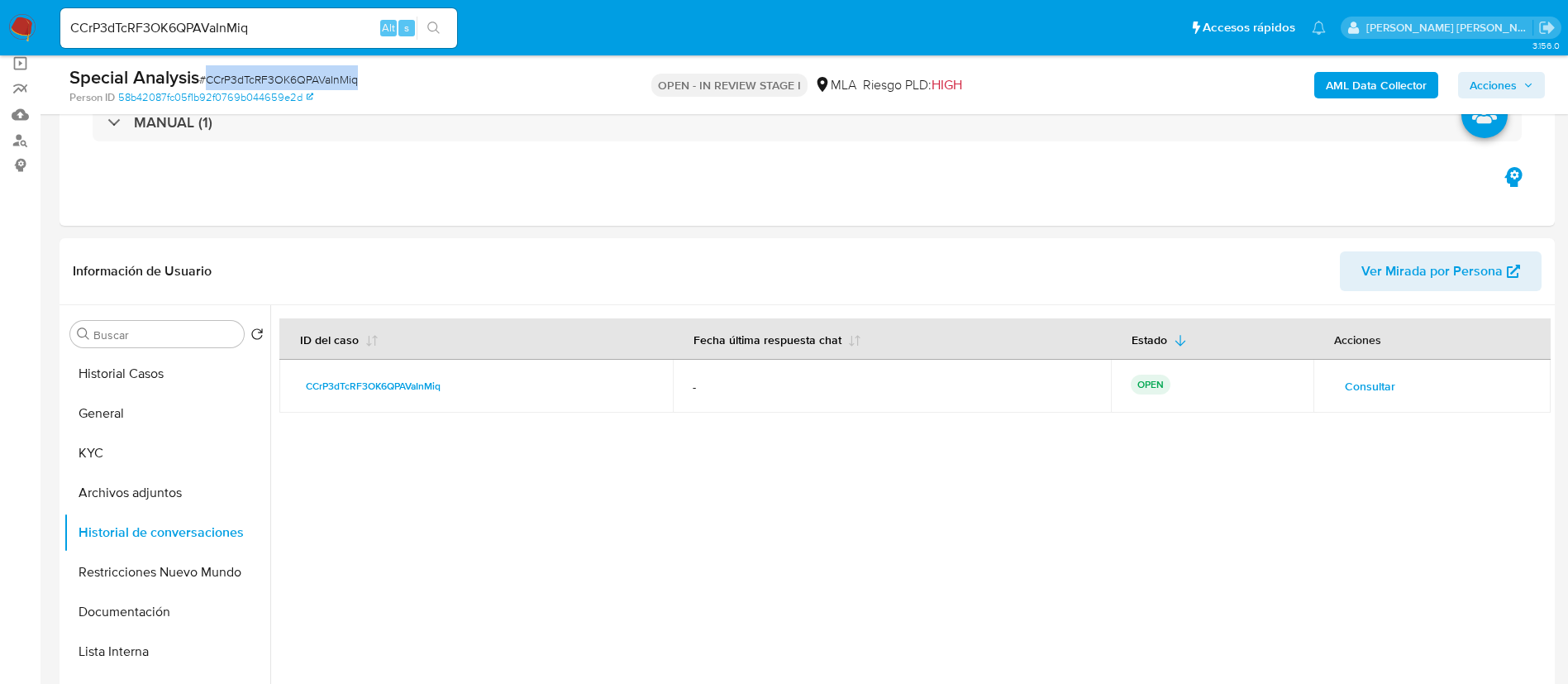
click at [266, 79] on span "# CCrP3dTcRF3OK6QPAVaInMiq" at bounding box center [279, 79] width 159 height 17
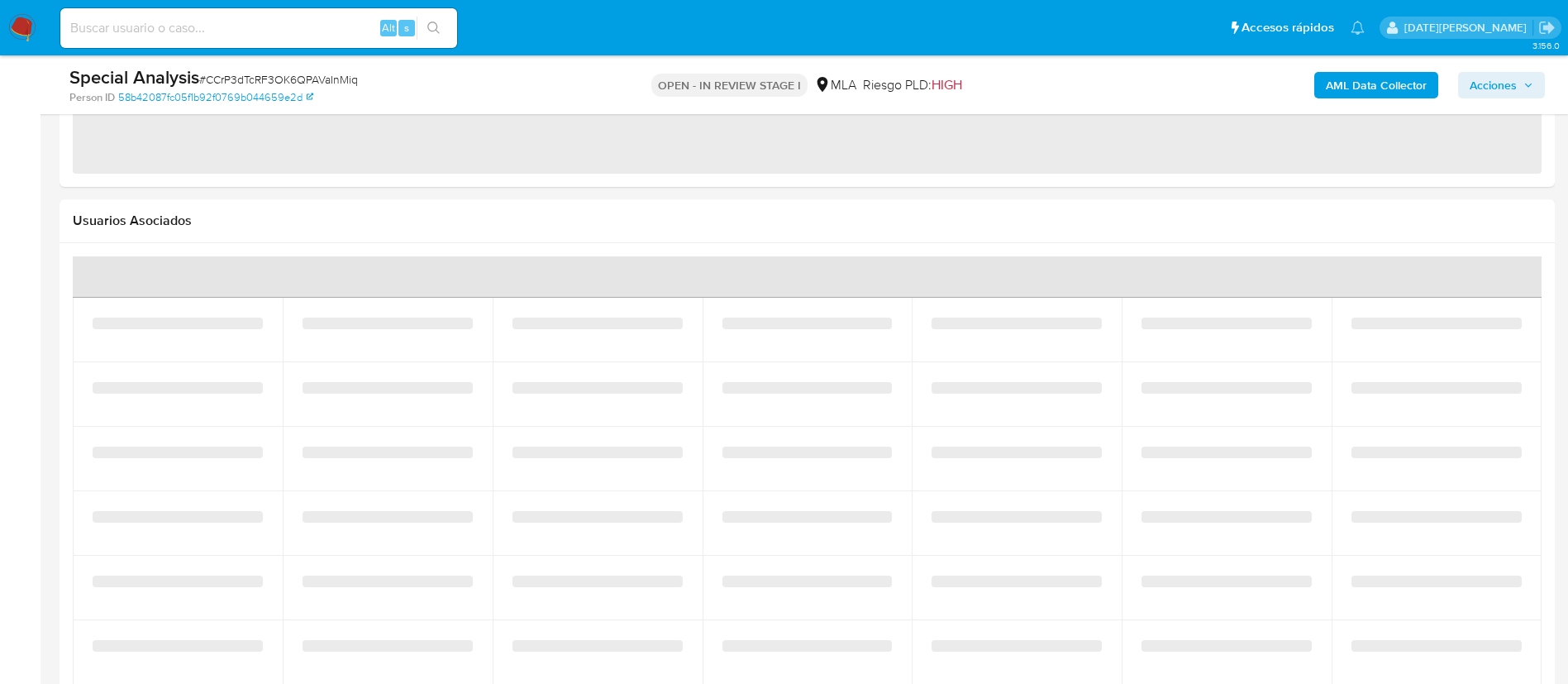
scroll to position [1924, 0]
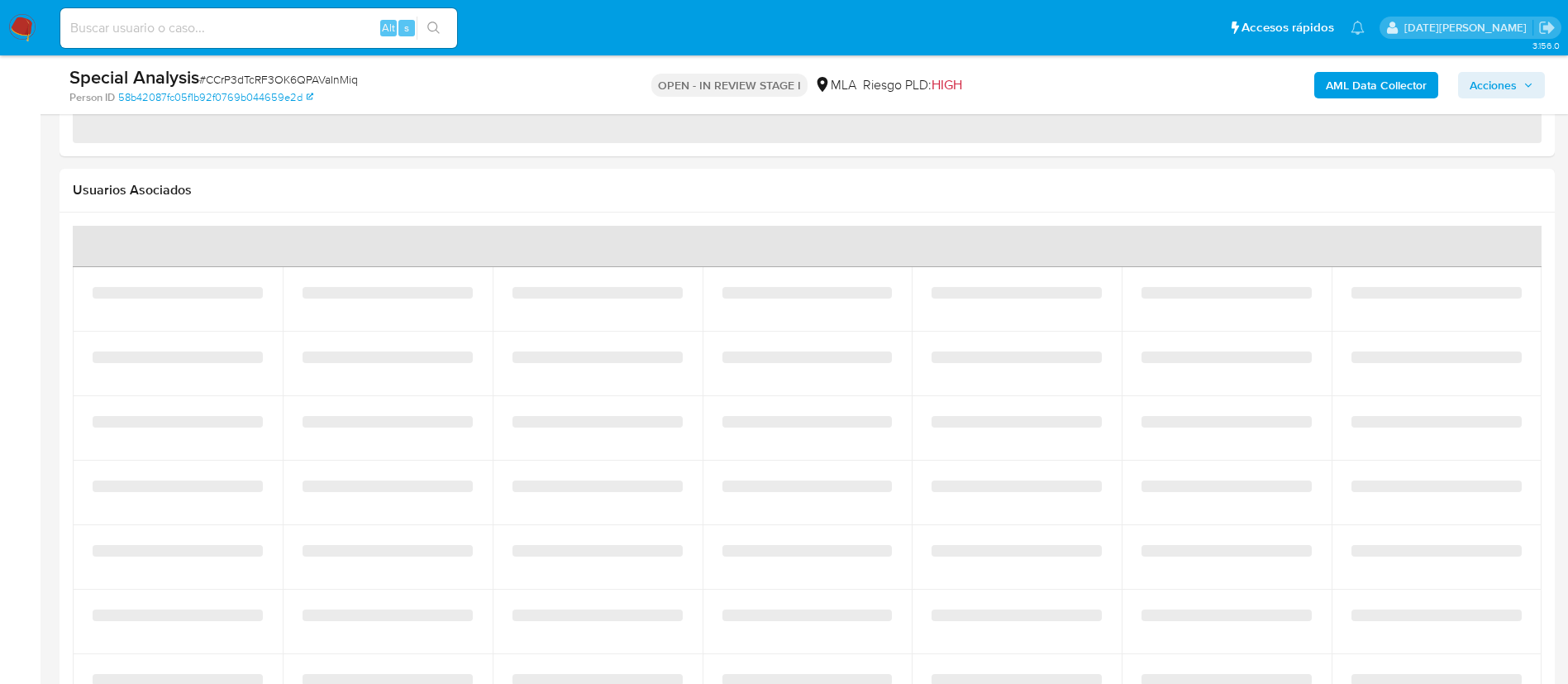
select select "10"
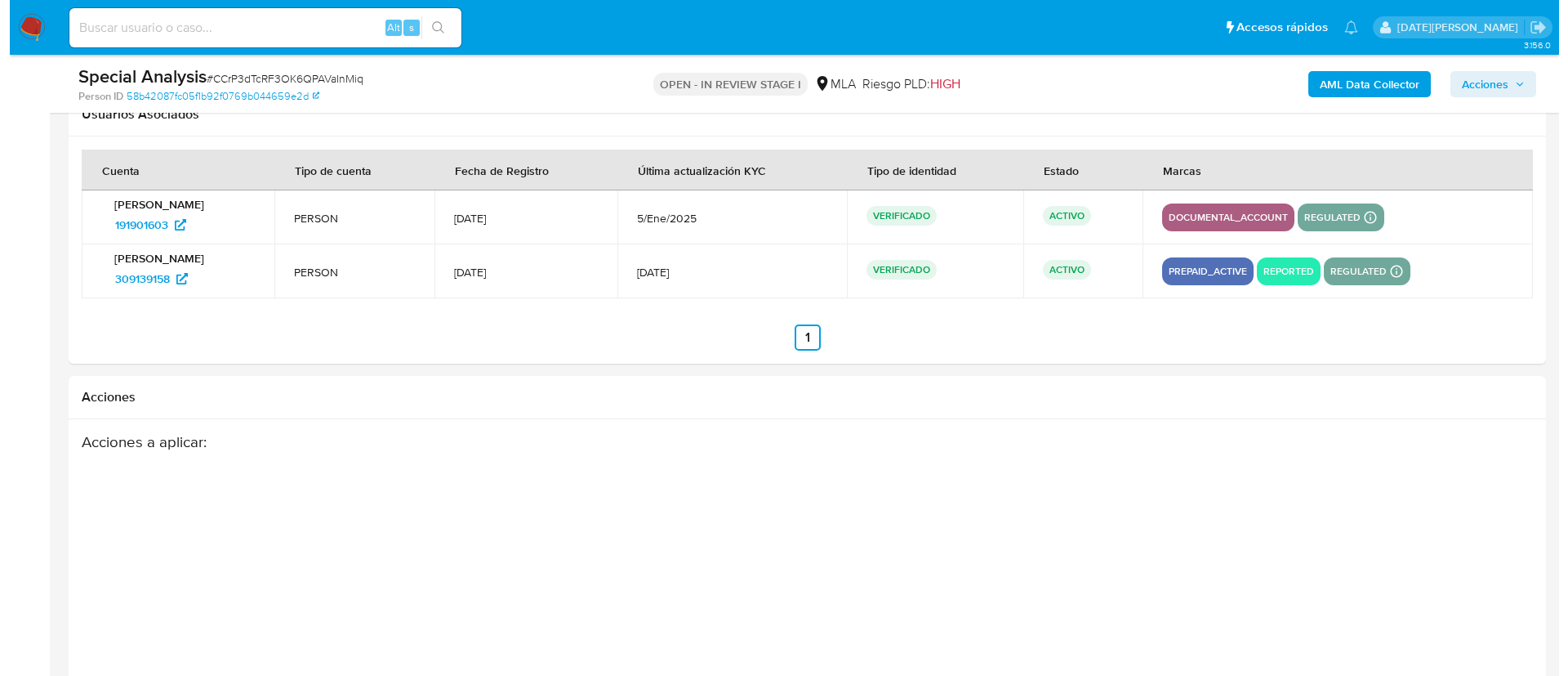
scroll to position [2627, 0]
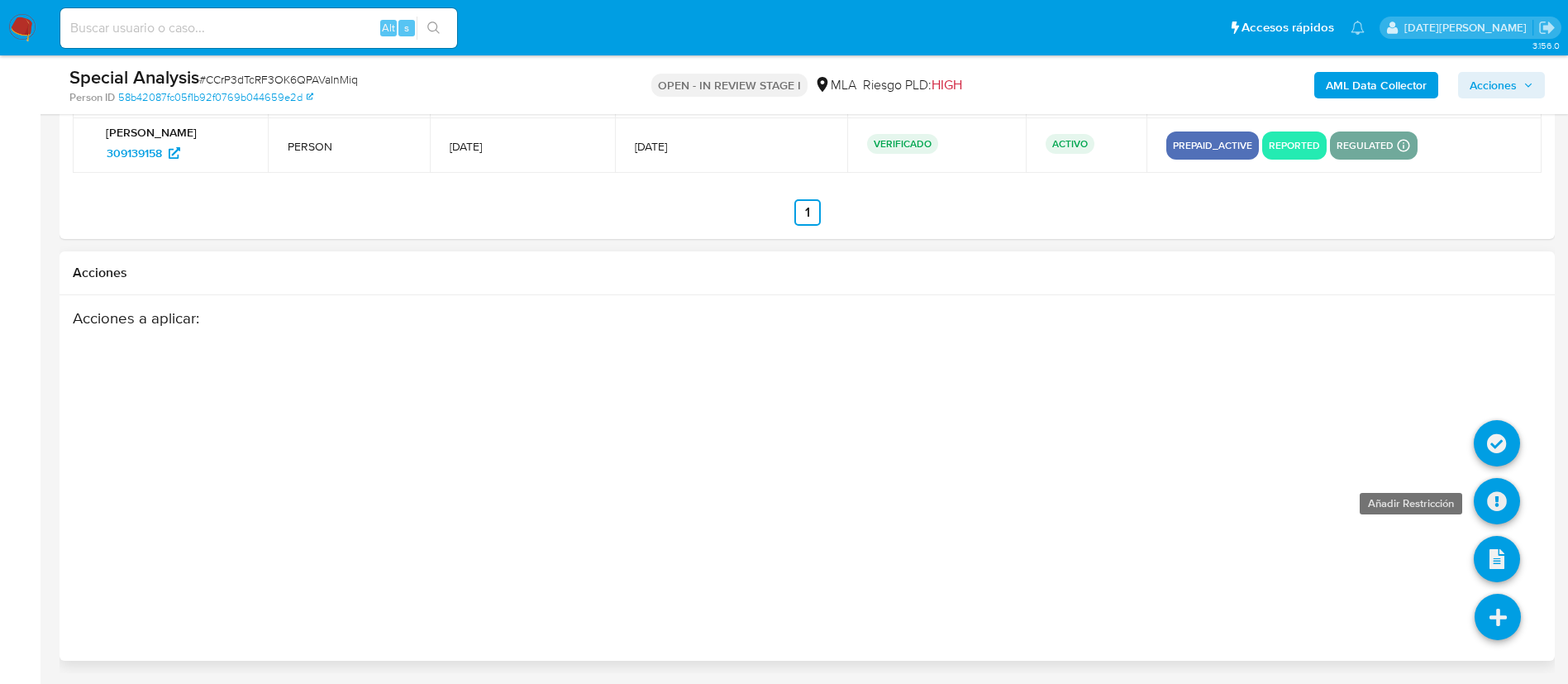
click at [1500, 498] on icon at bounding box center [1497, 501] width 46 height 46
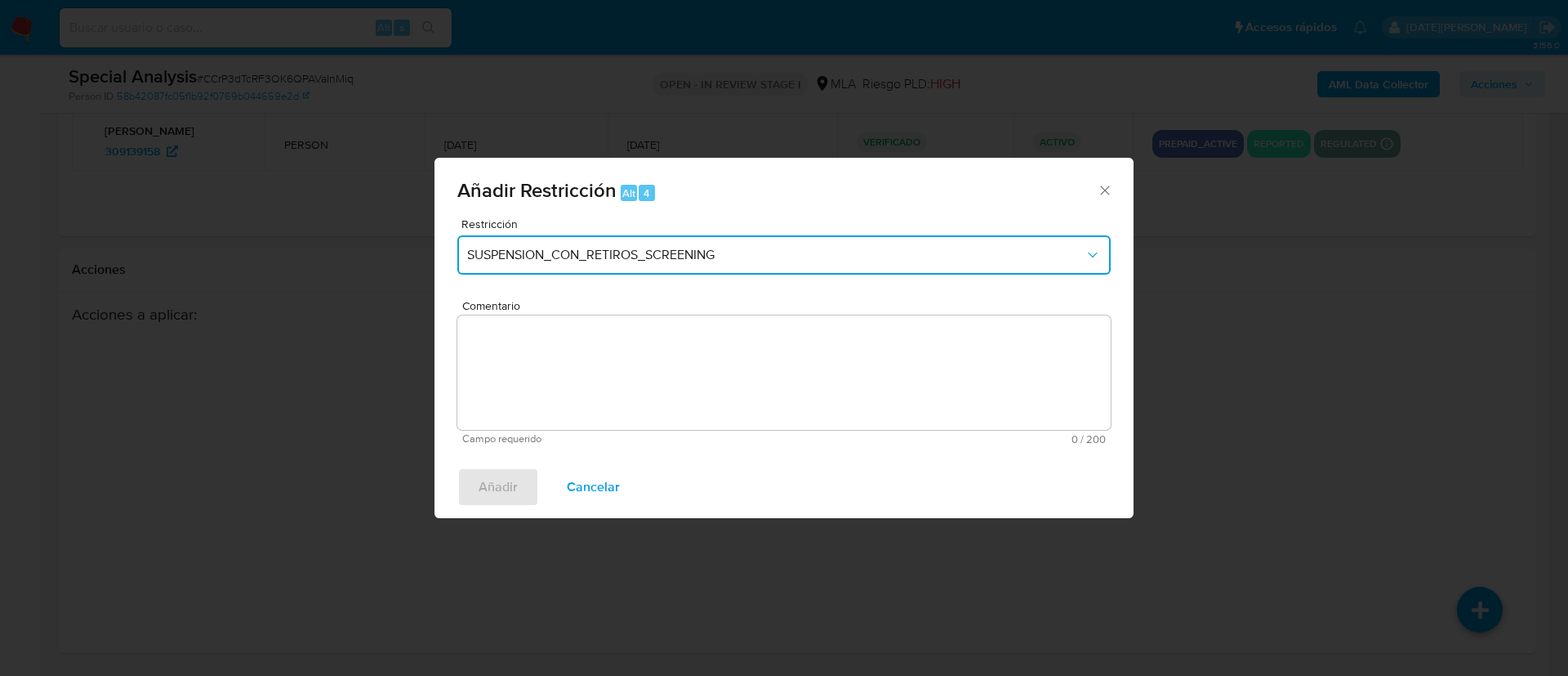
click at [610, 240] on button "SUSPENSION_CON_RETIROS_SCREENING" at bounding box center [783, 255] width 653 height 39
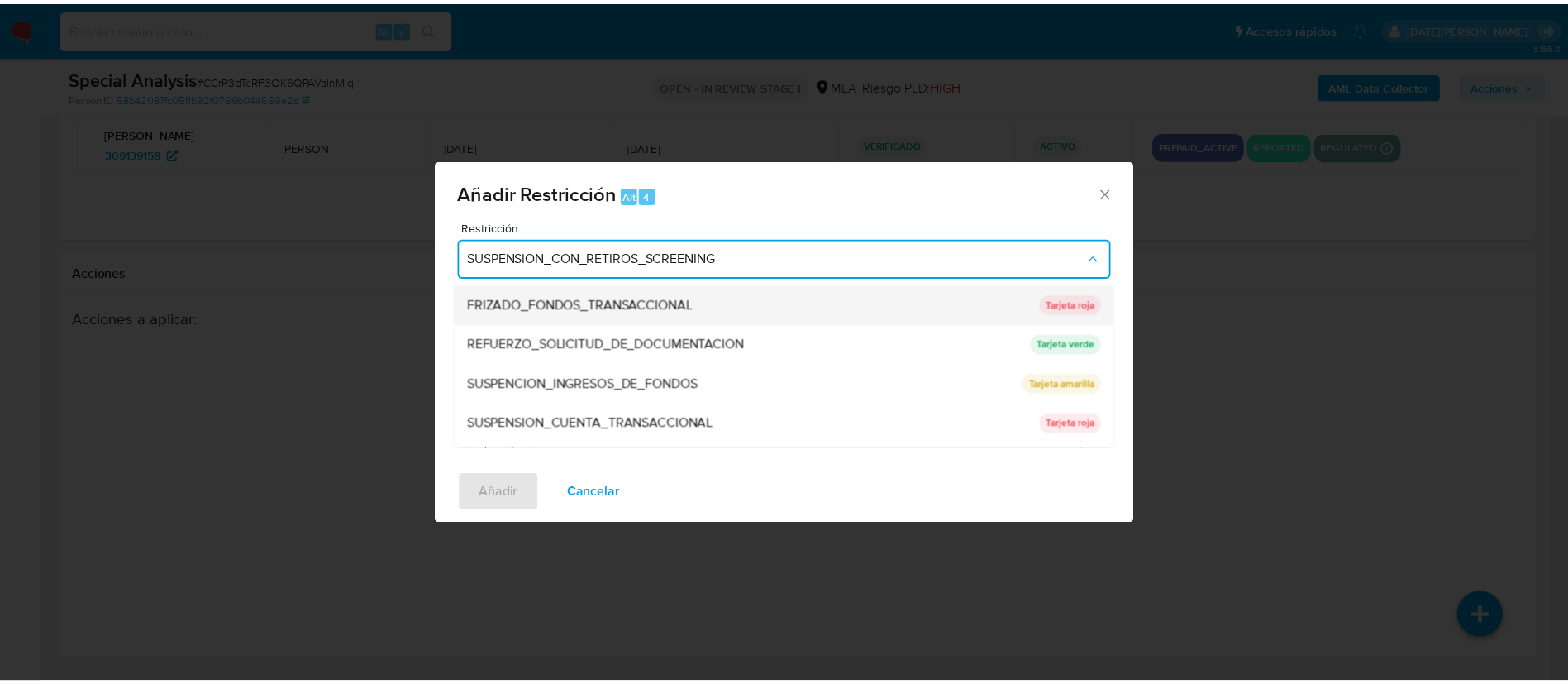
scroll to position [351, 0]
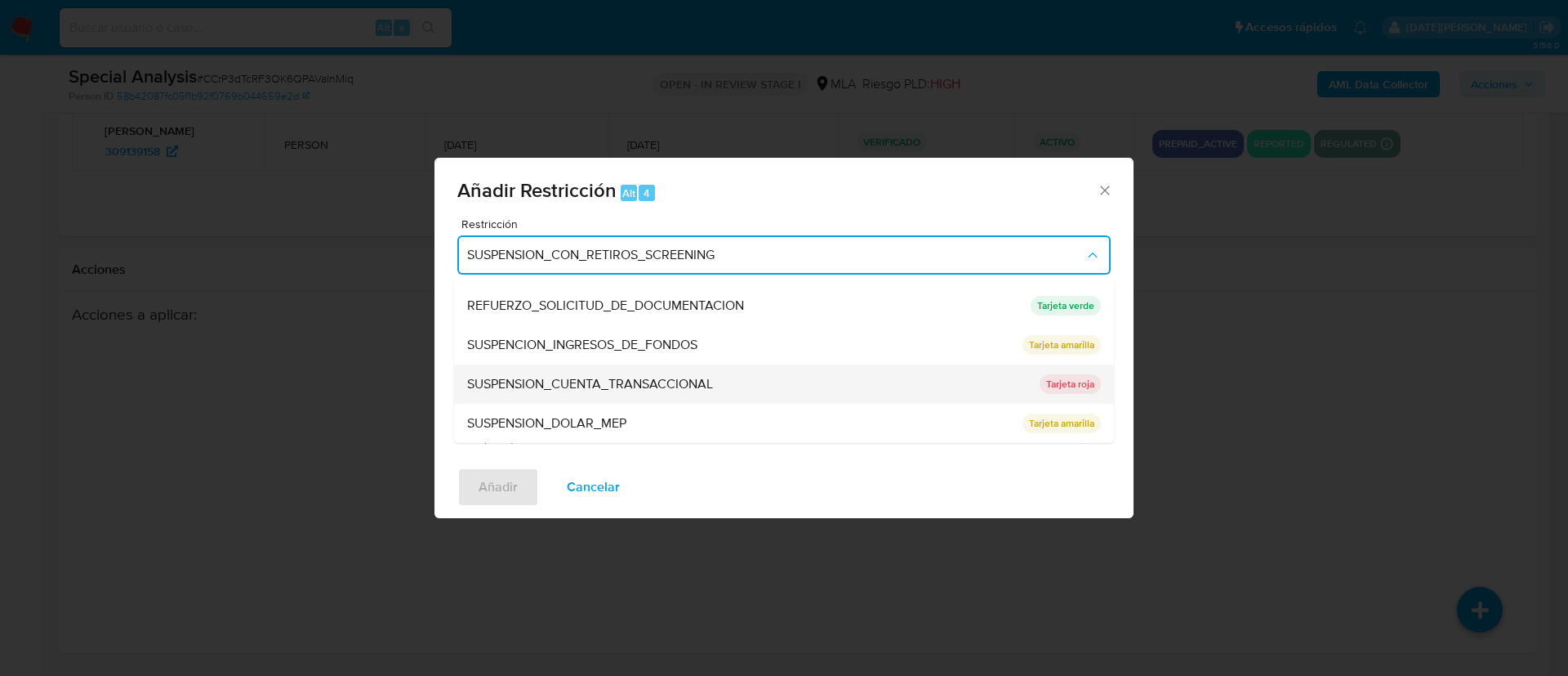
click at [654, 385] on span "SUSPENSION_CUENTA_TRANSACCIONAL" at bounding box center [591, 384] width 246 height 17
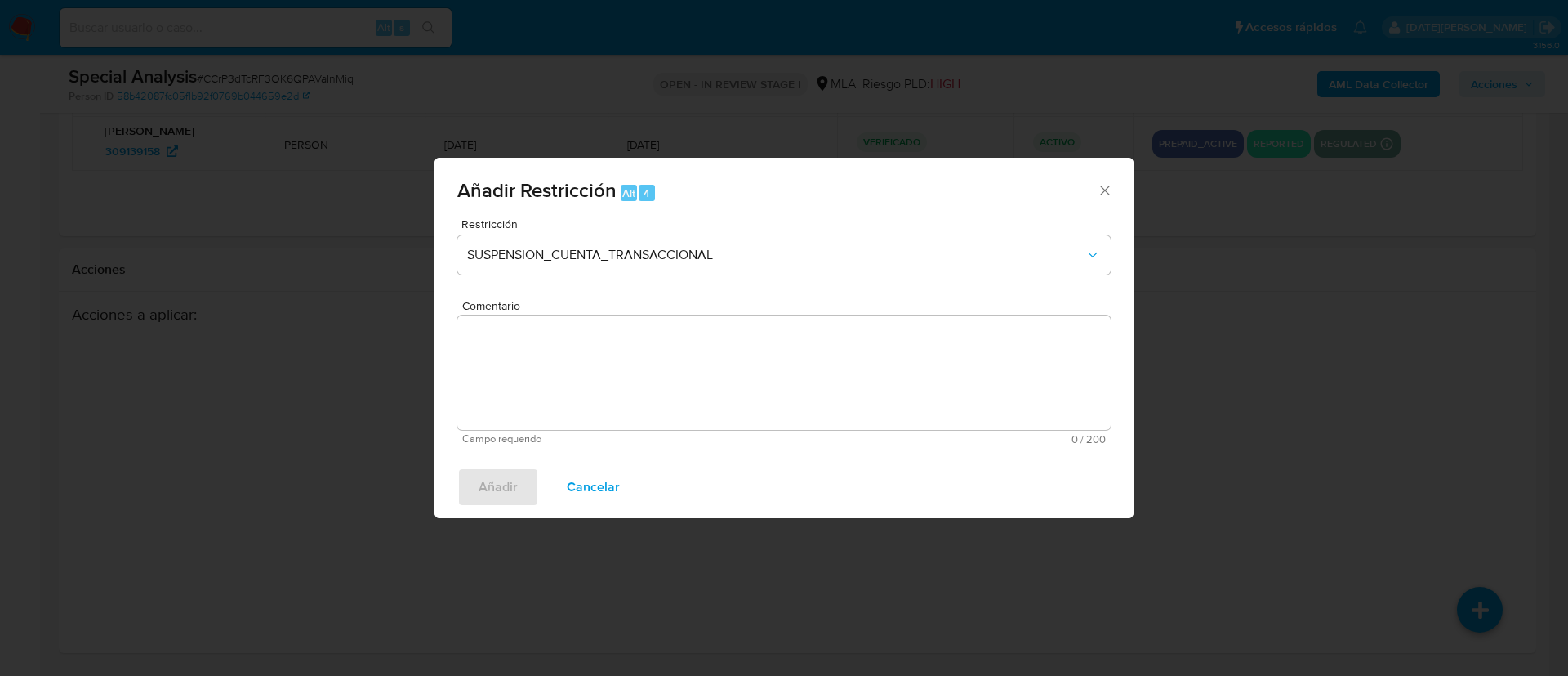
click at [623, 373] on textarea "Comentario" at bounding box center [783, 372] width 653 height 114
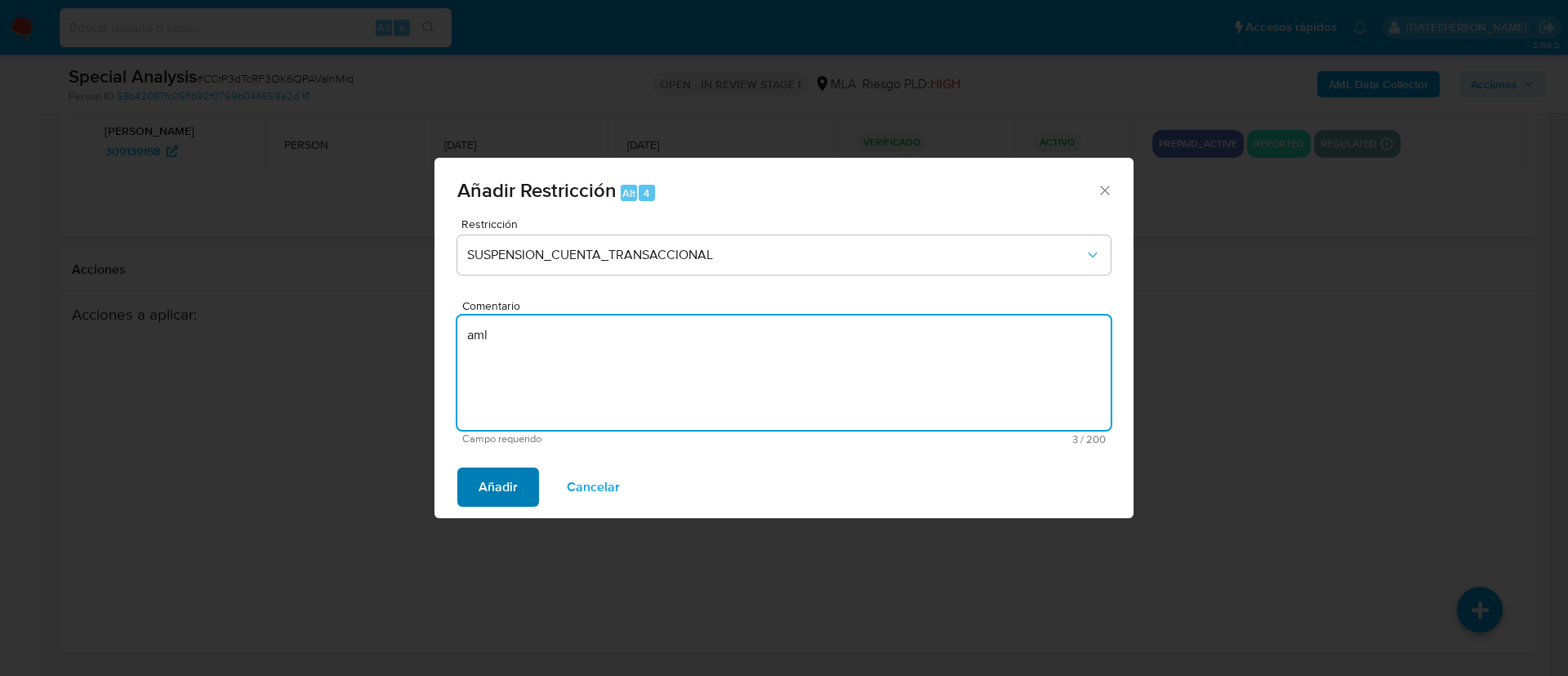
type textarea "aml"
click at [508, 491] on span "Añadir" at bounding box center [498, 486] width 39 height 36
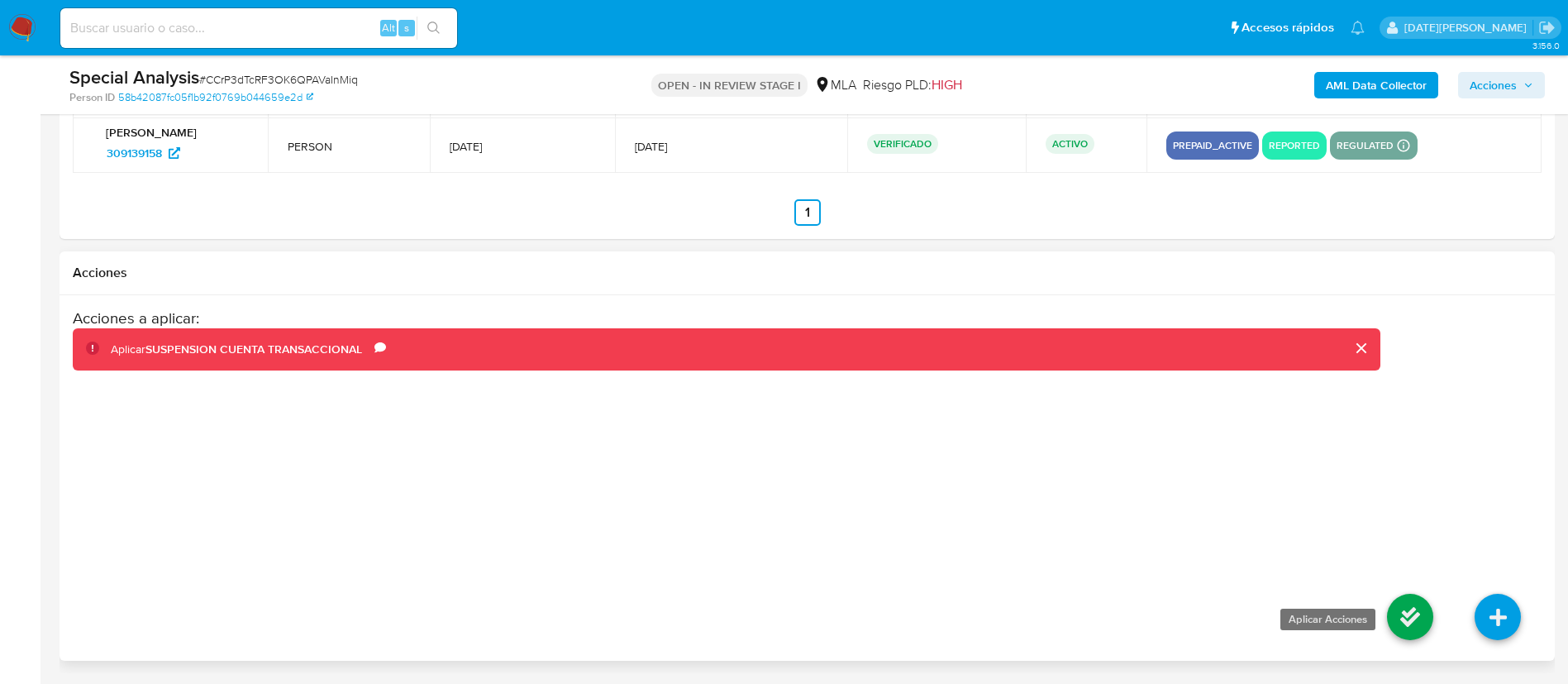
click at [1405, 622] on icon at bounding box center [1410, 617] width 46 height 46
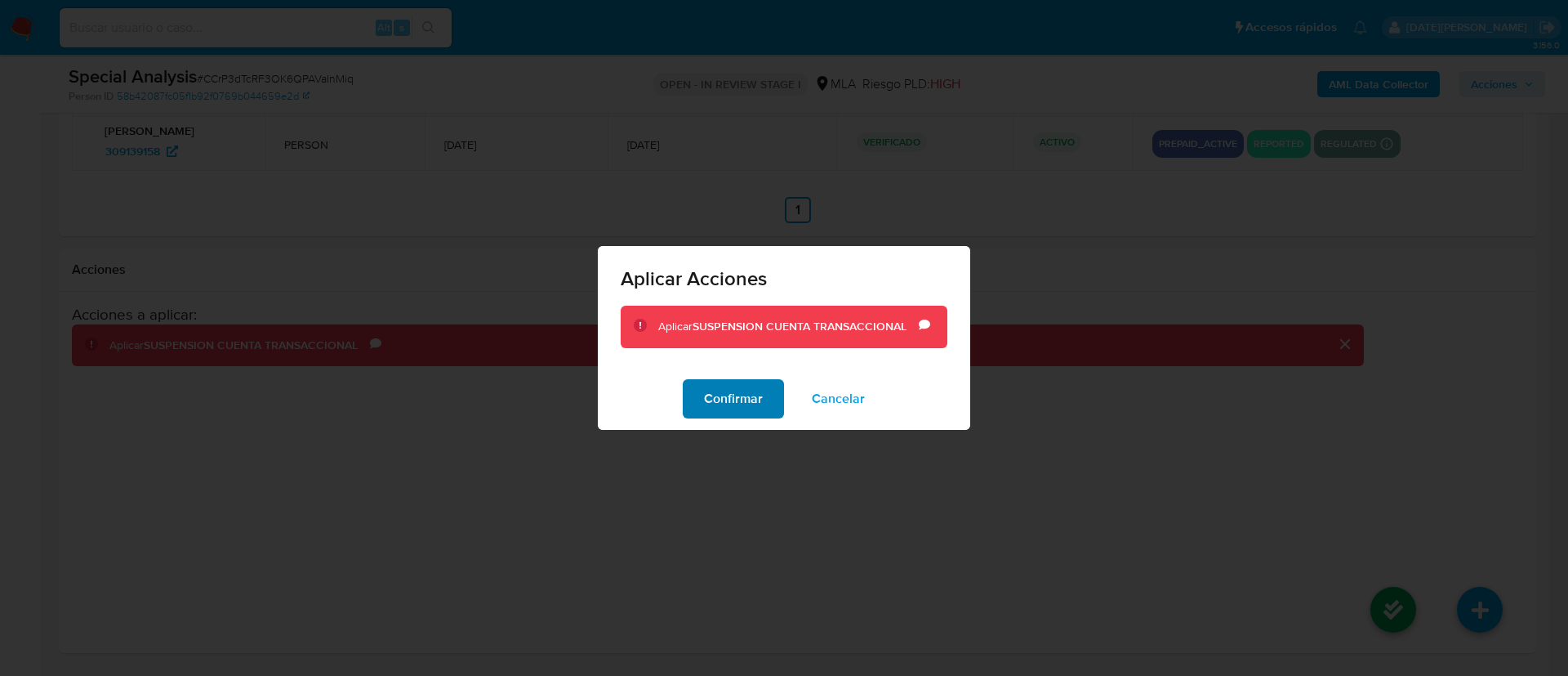
click at [748, 407] on span "Confirmar" at bounding box center [733, 399] width 59 height 36
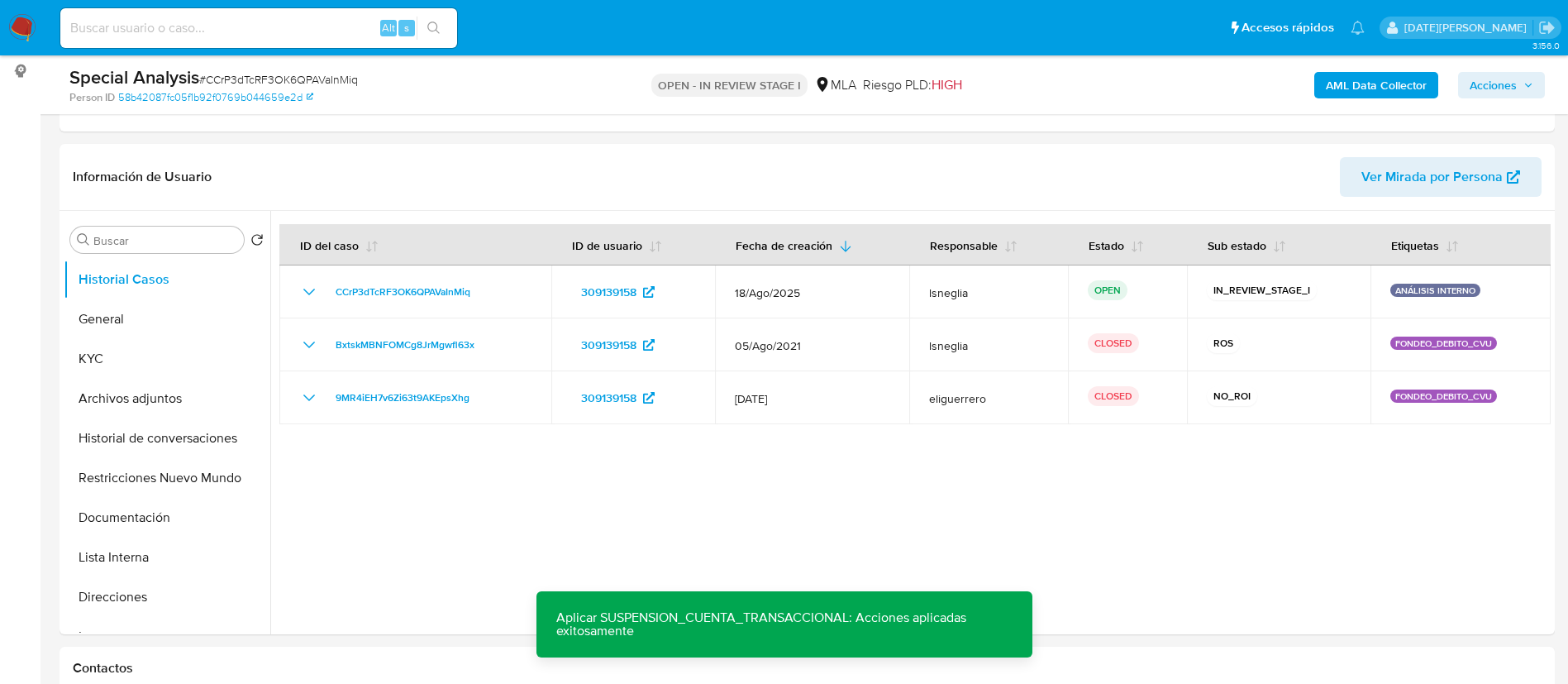
scroll to position [443, 0]
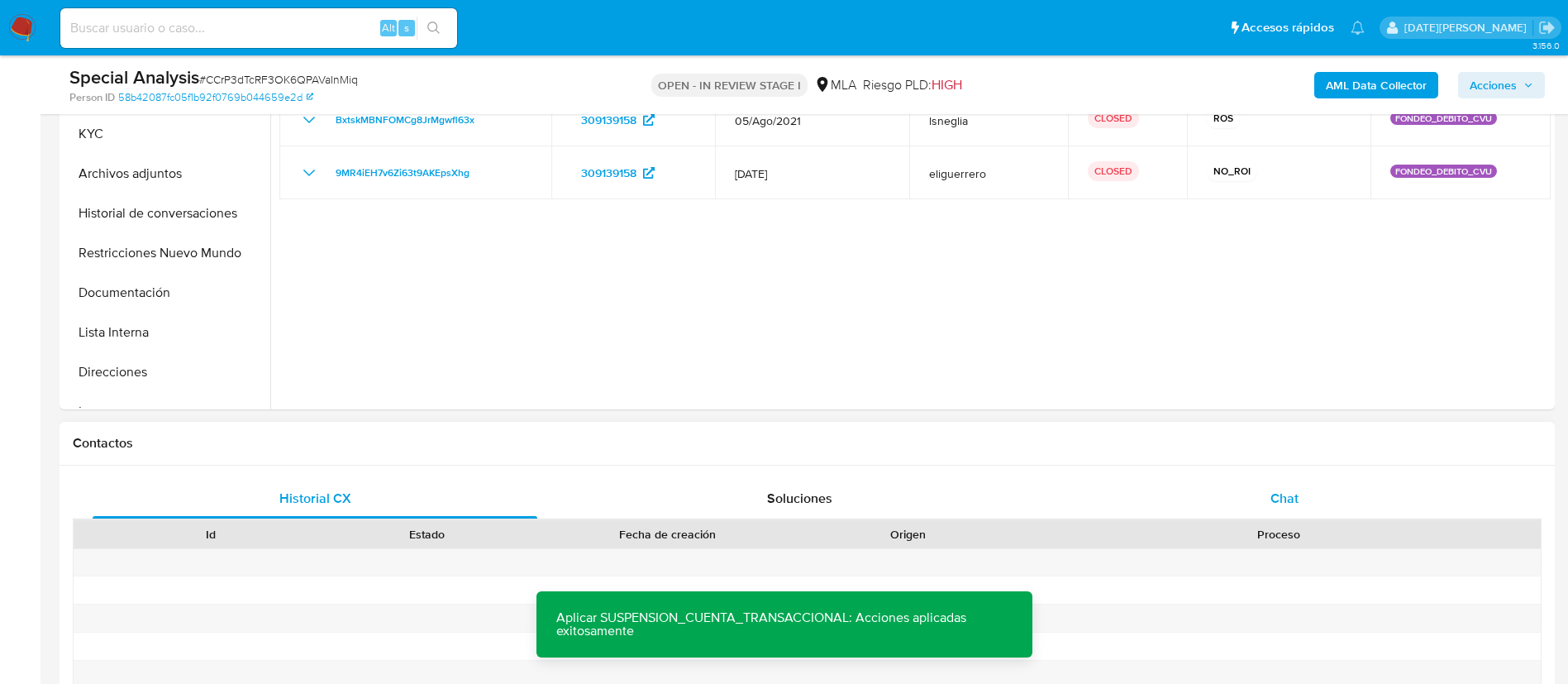
click at [1264, 493] on div "Chat" at bounding box center [1284, 498] width 445 height 40
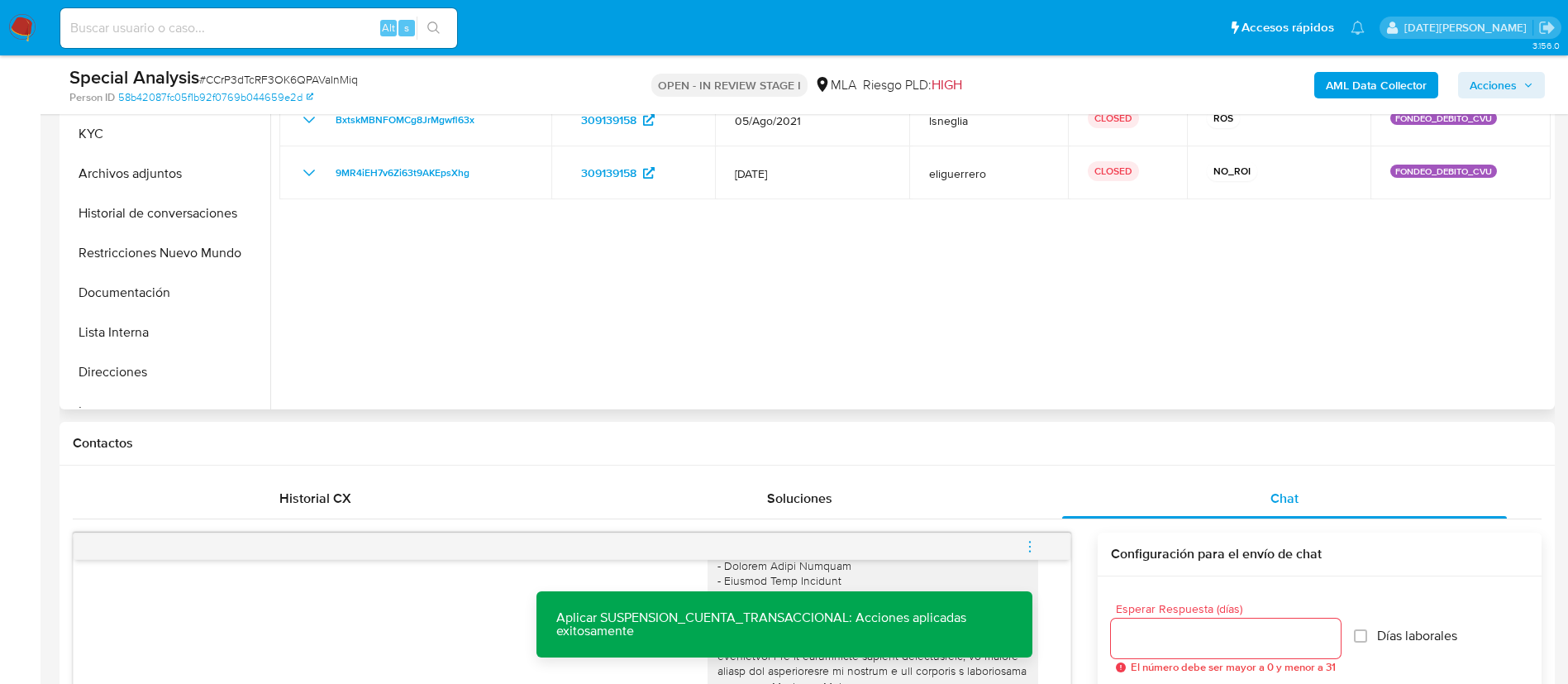
scroll to position [567, 0]
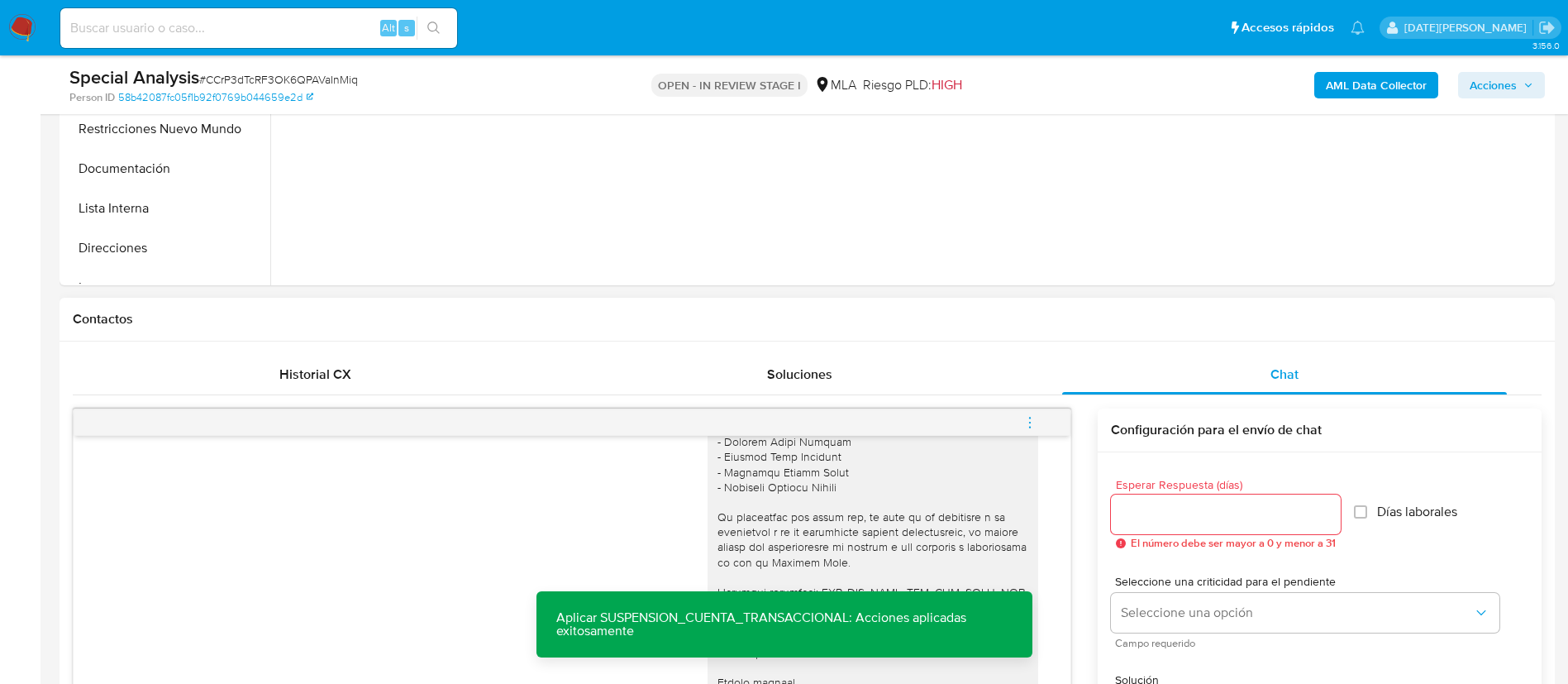
click at [1030, 421] on icon "menu-action" at bounding box center [1031, 422] width 2 height 2
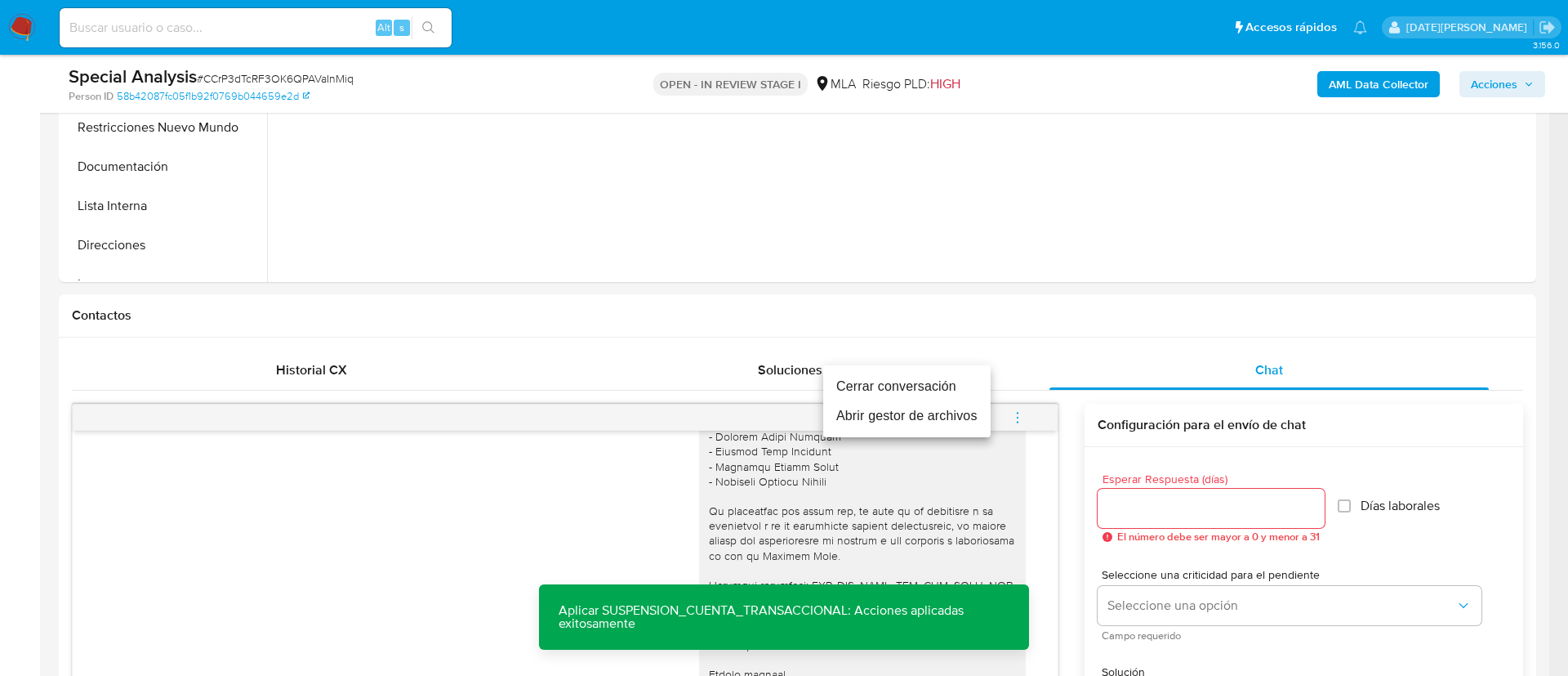
click at [928, 389] on li "Cerrar conversación" at bounding box center [906, 387] width 167 height 29
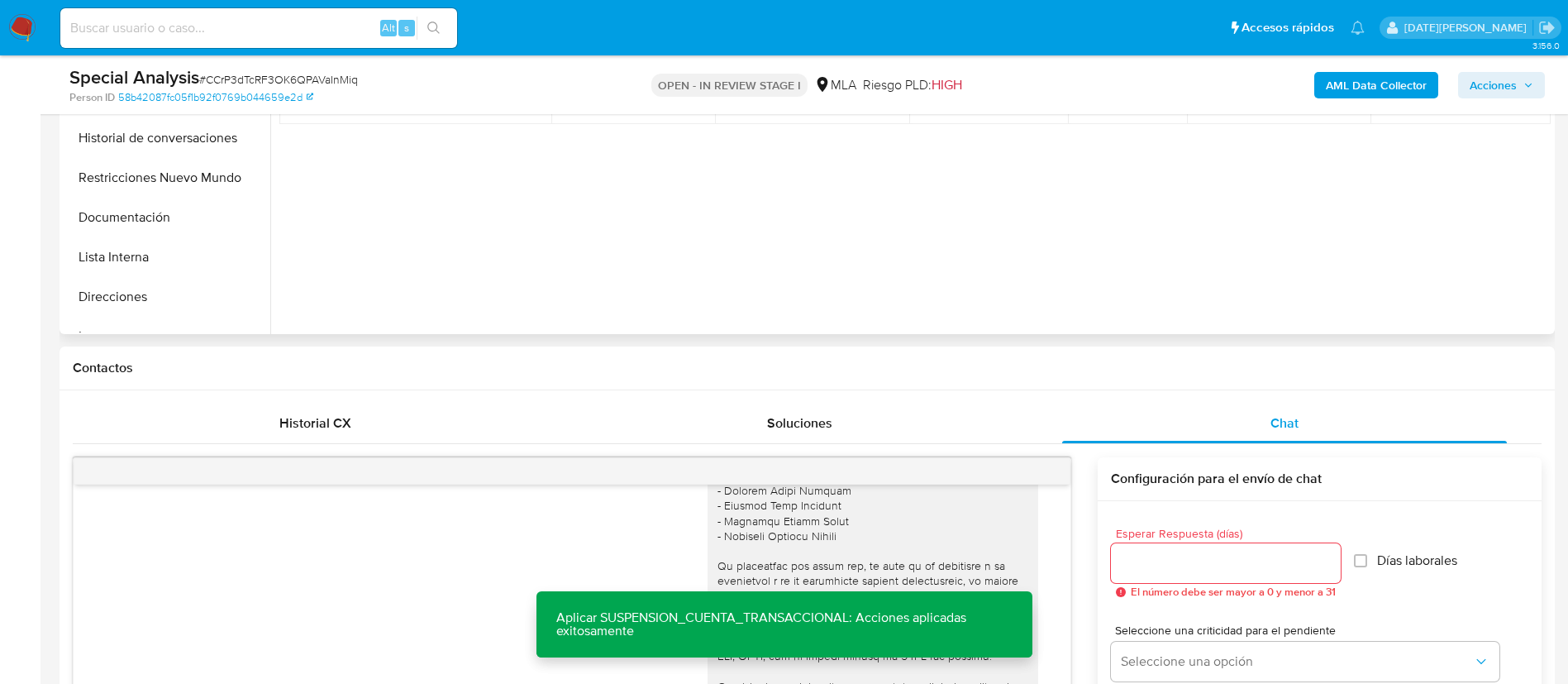
scroll to position [443, 0]
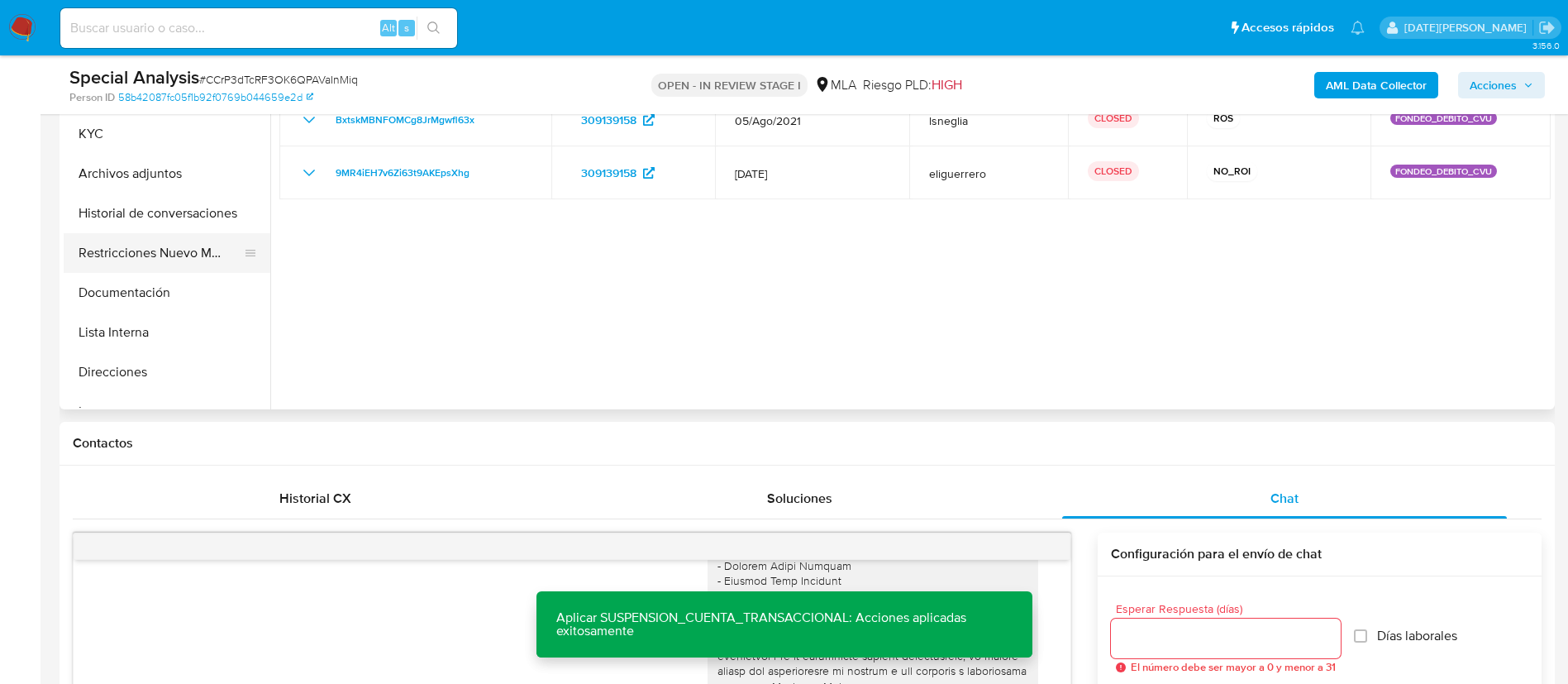
click at [199, 255] on button "Restricciones Nuevo Mundo" at bounding box center [160, 253] width 194 height 40
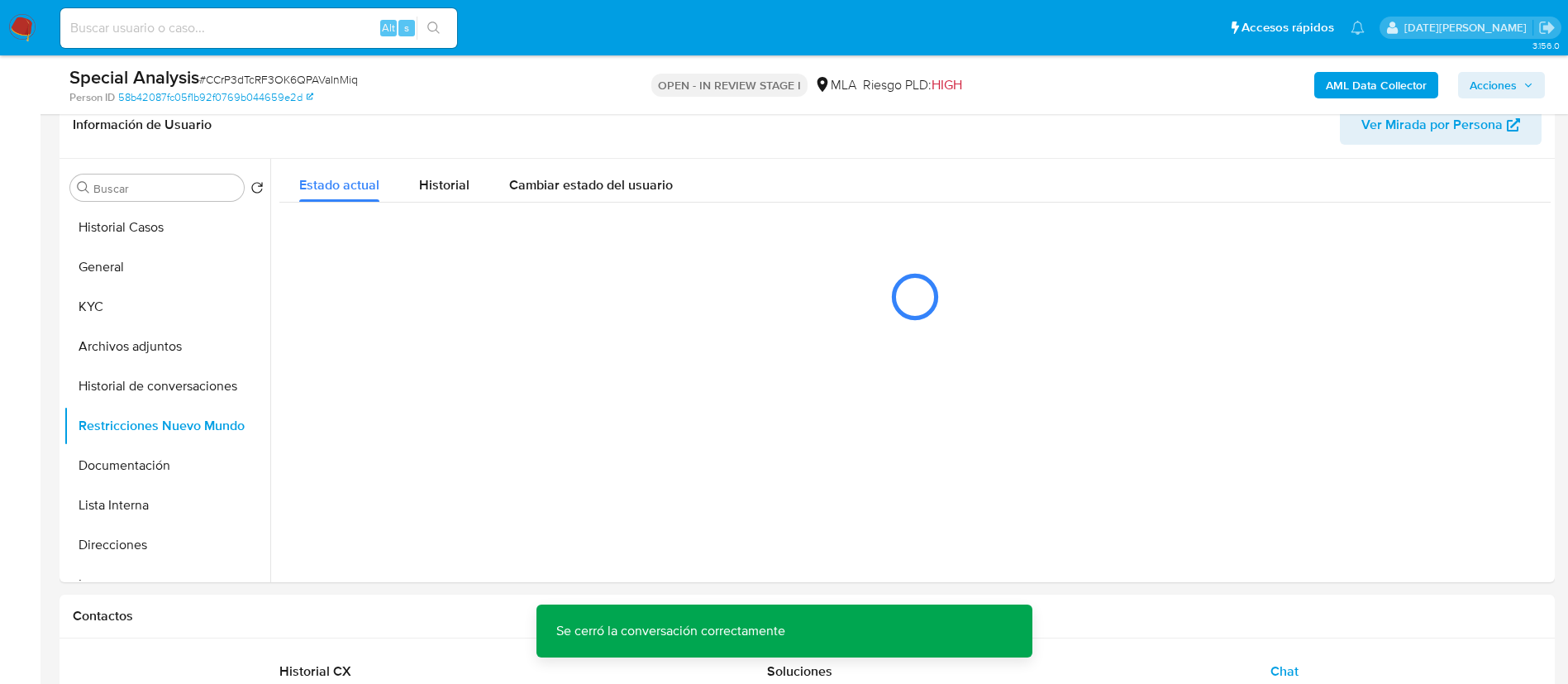
scroll to position [276, 0]
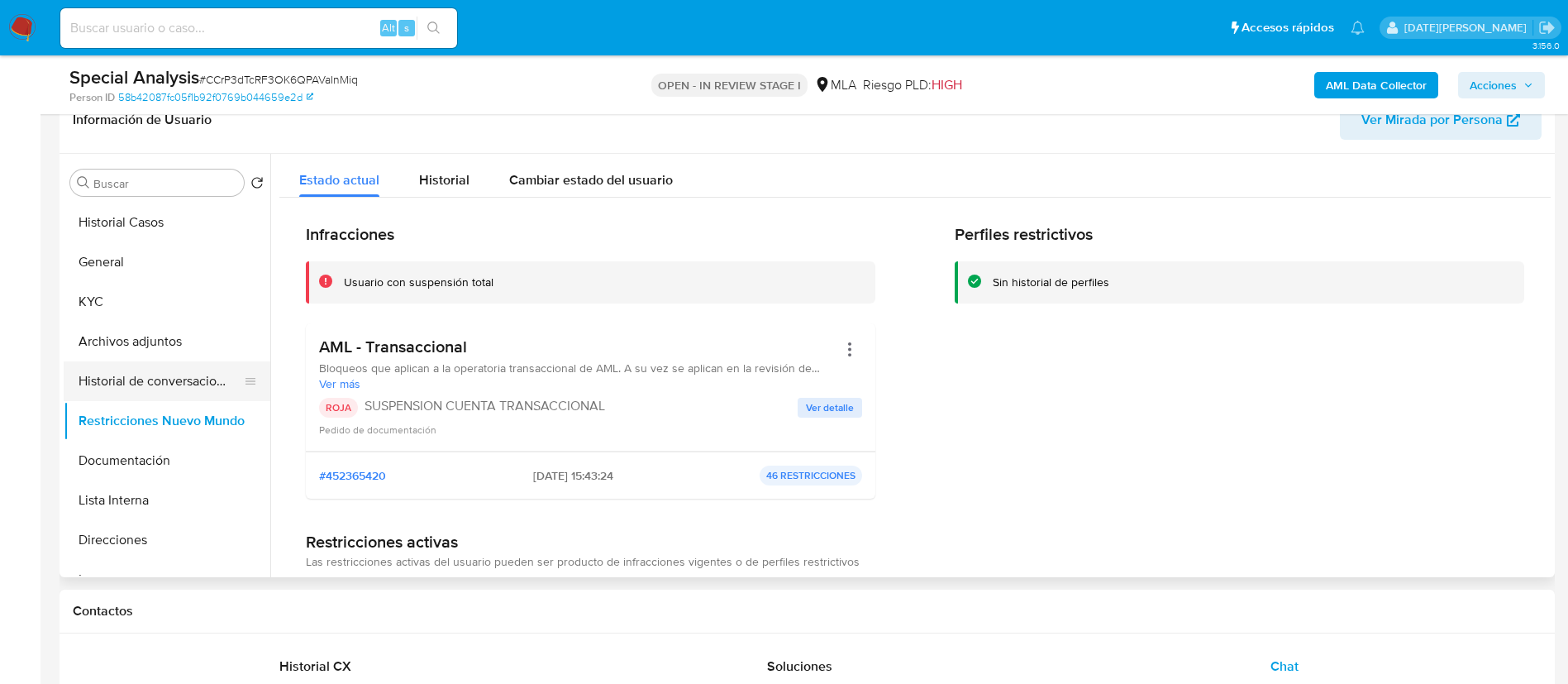
click at [147, 374] on button "Historial de conversaciones" at bounding box center [160, 382] width 194 height 40
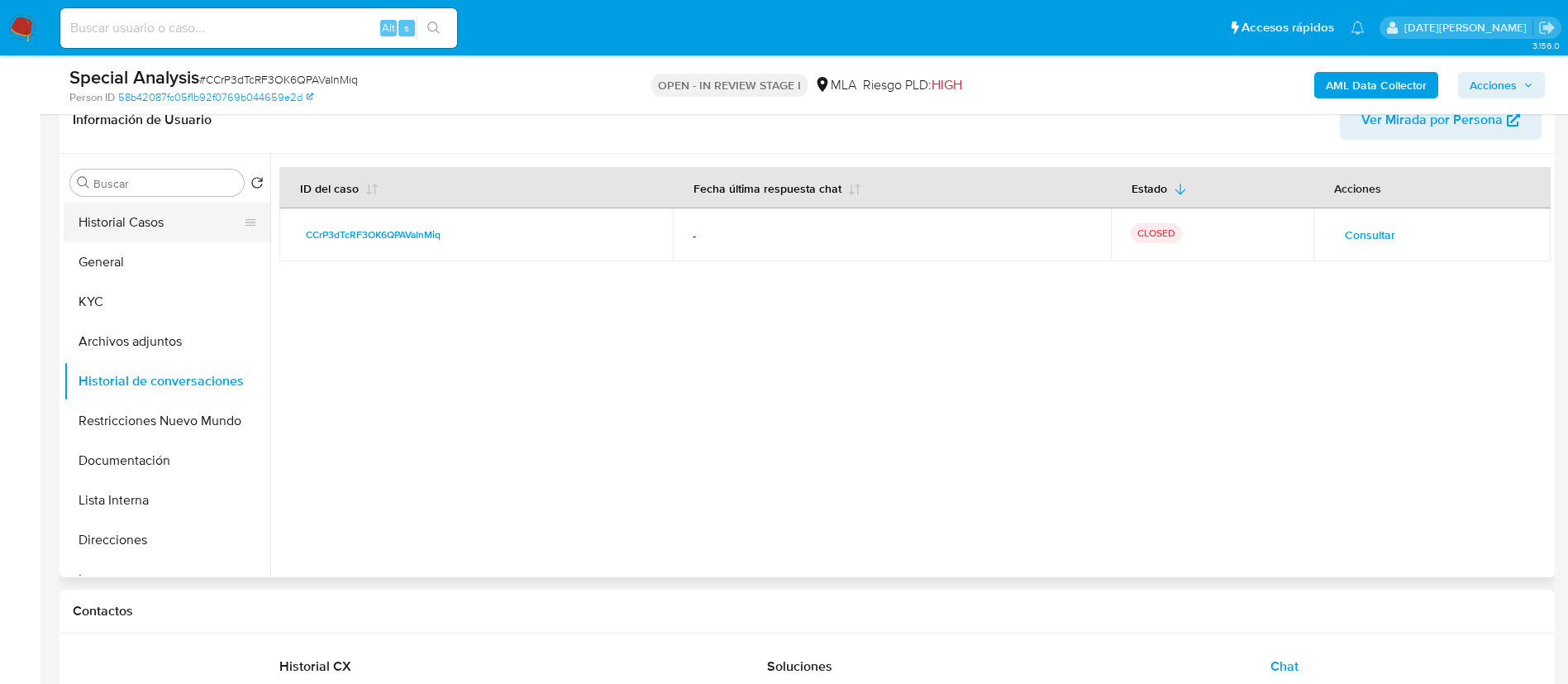
click at [160, 224] on button "Historial Casos" at bounding box center [160, 222] width 194 height 40
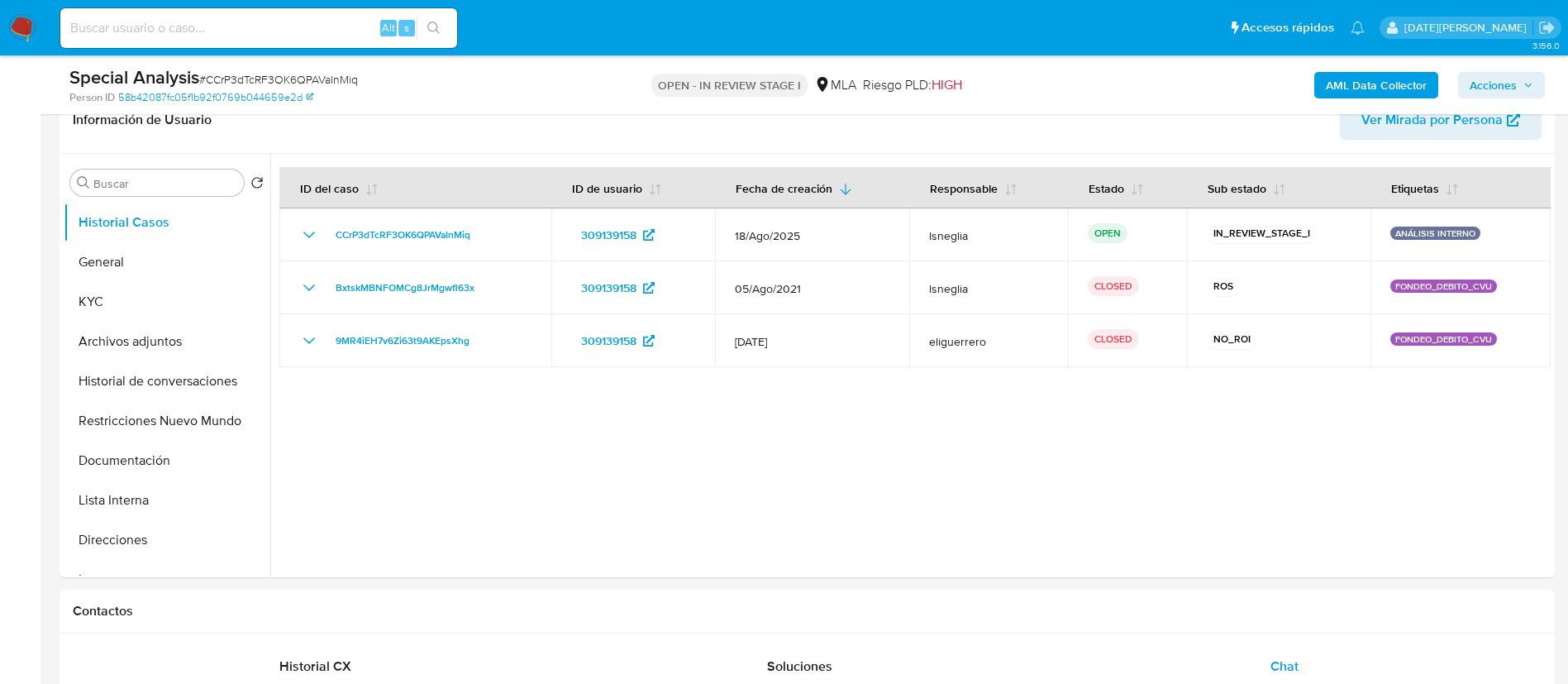
click at [1489, 70] on div "AML Data Collector Acciones" at bounding box center [1301, 84] width 488 height 39
click at [1492, 76] on span "Acciones" at bounding box center [1493, 85] width 47 height 27
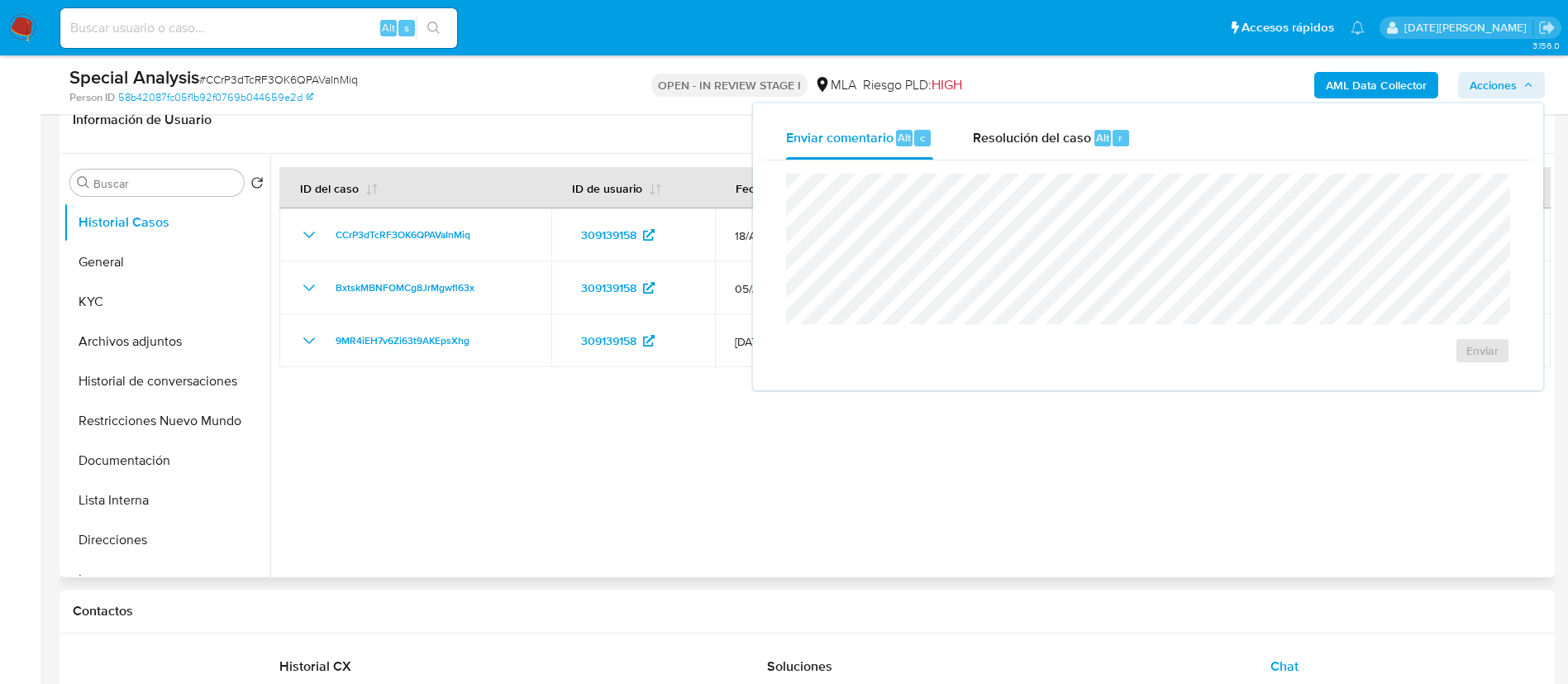
click at [672, 147] on div "Información de Usuario Ver Mirada por Persona" at bounding box center [806, 121] width 1495 height 67
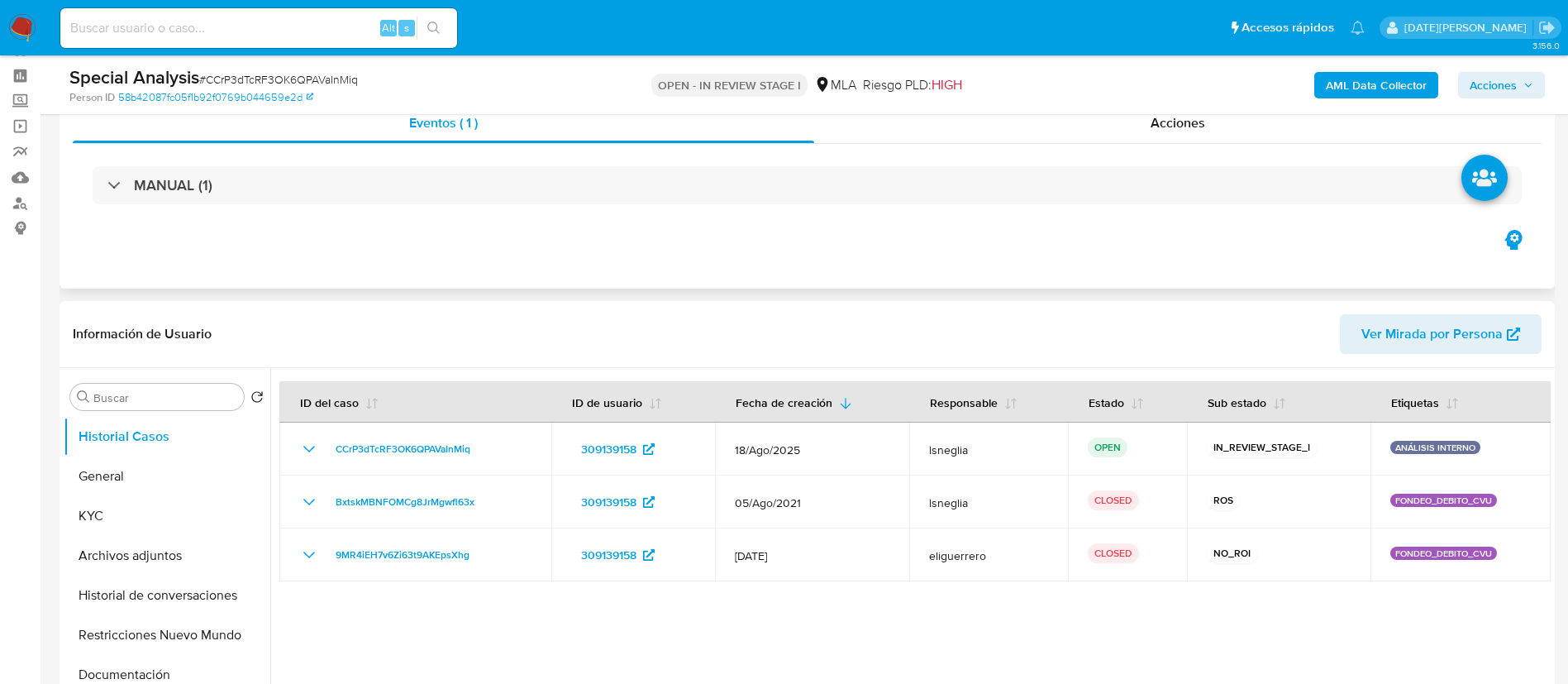
scroll to position [0, 0]
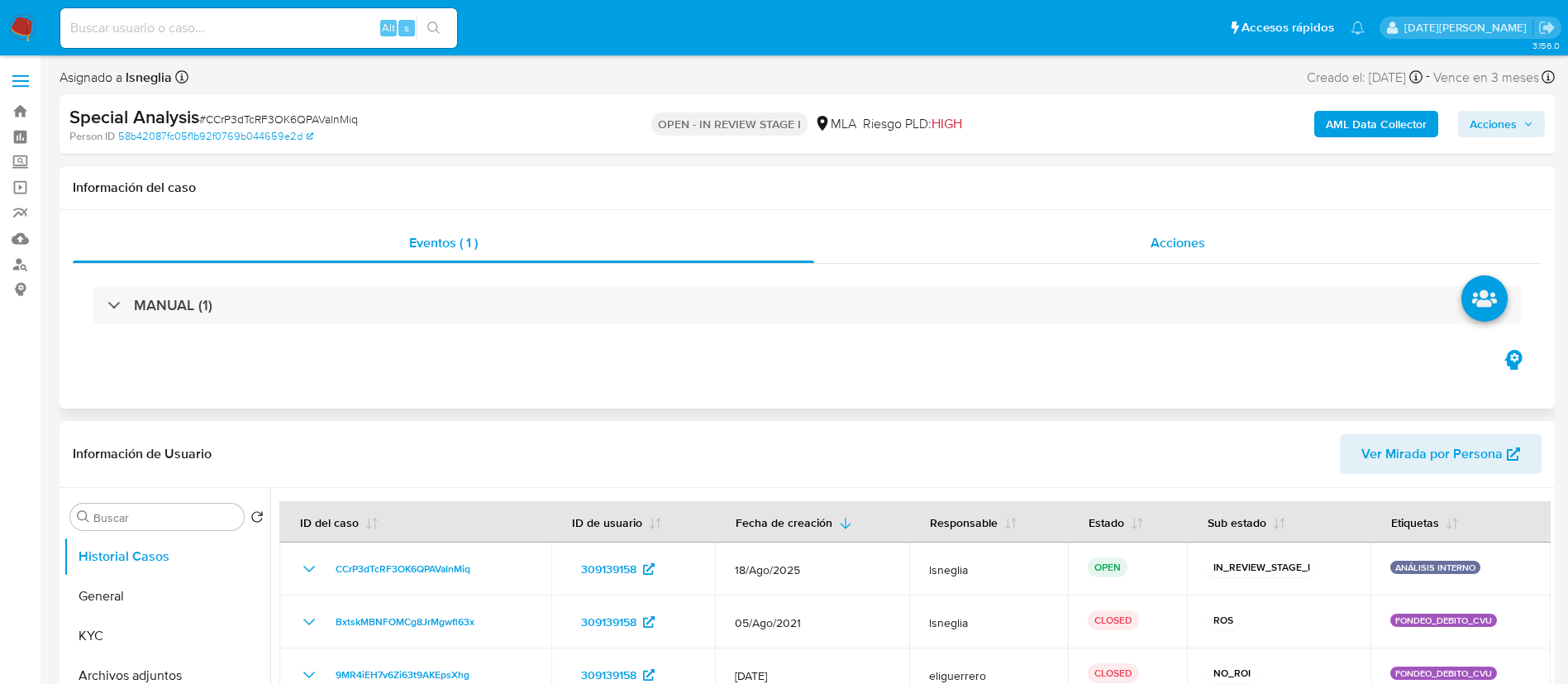
click at [1095, 244] on div "Acciones" at bounding box center [1178, 243] width 727 height 40
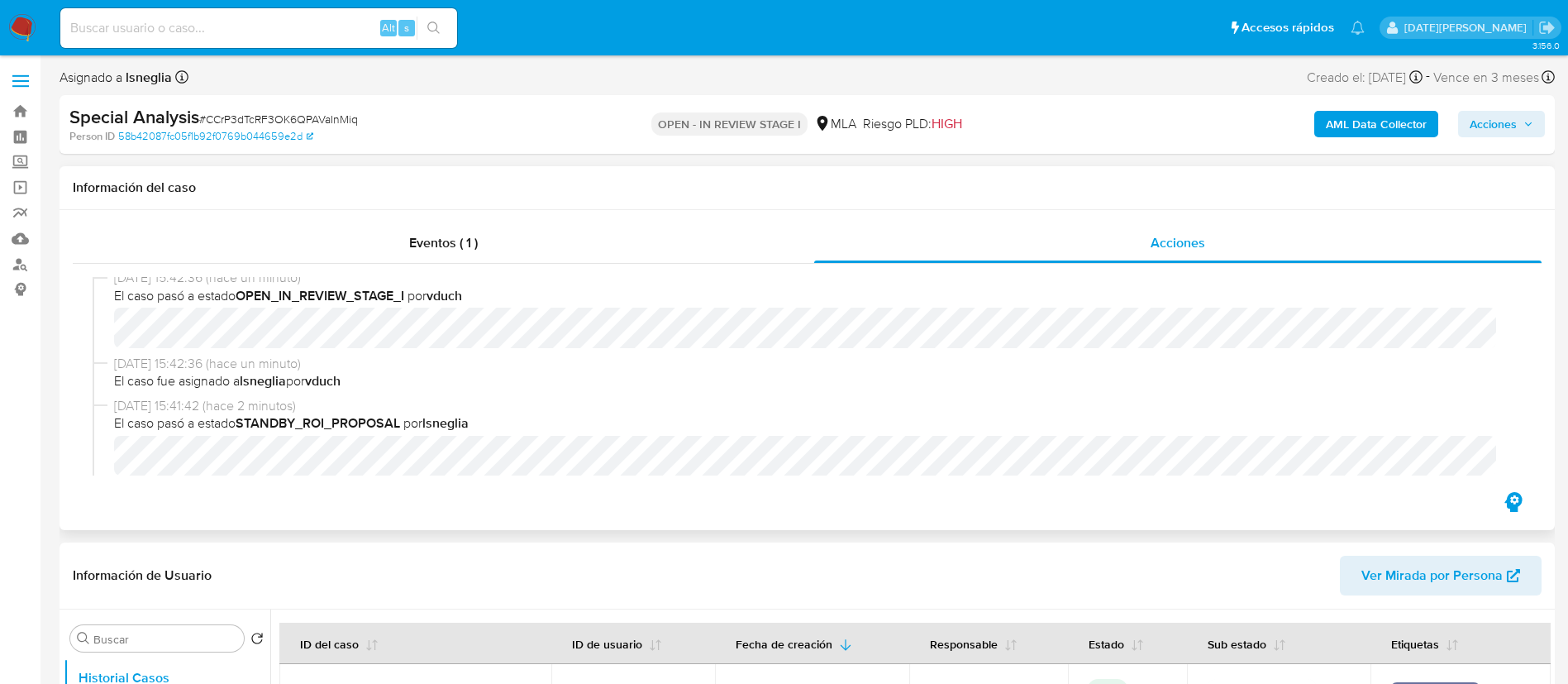
scroll to position [124, 0]
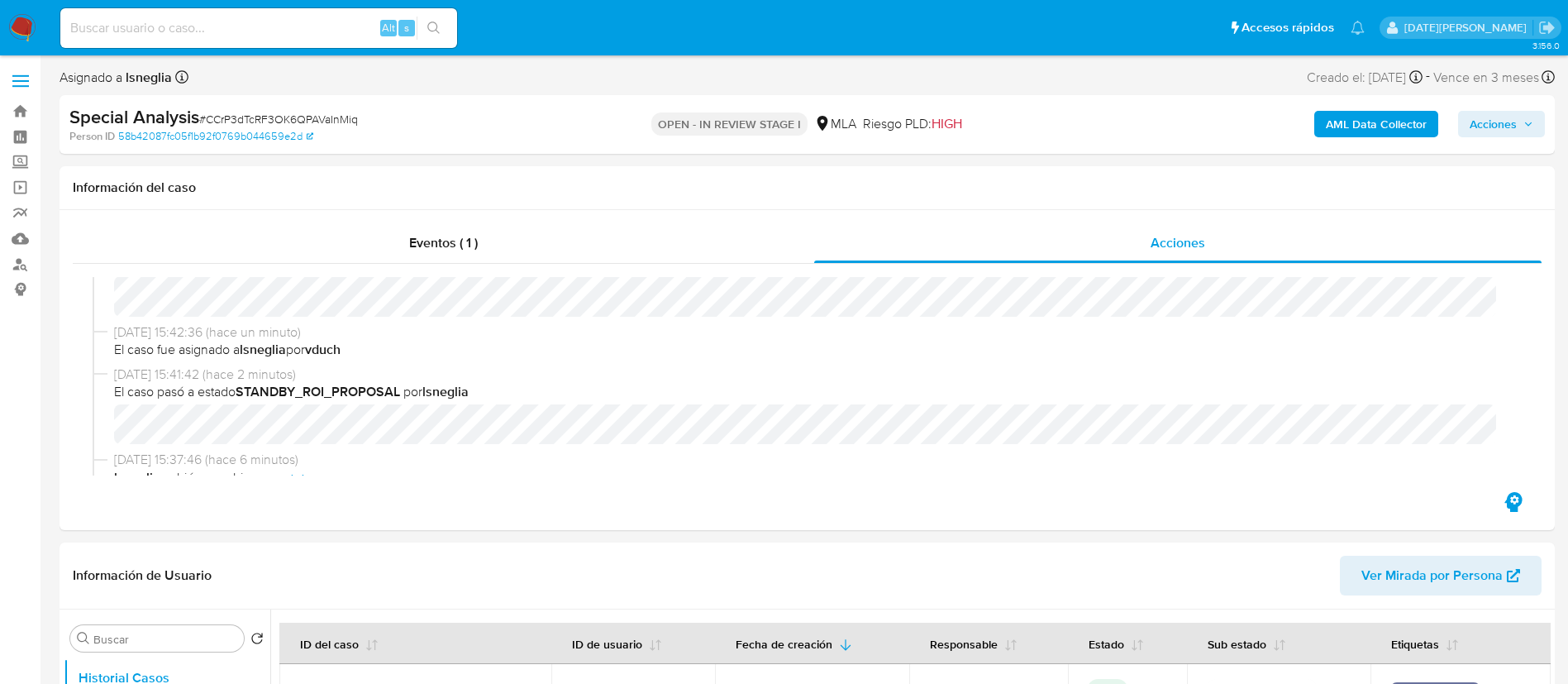
click at [1525, 128] on icon "button" at bounding box center [1528, 124] width 10 height 10
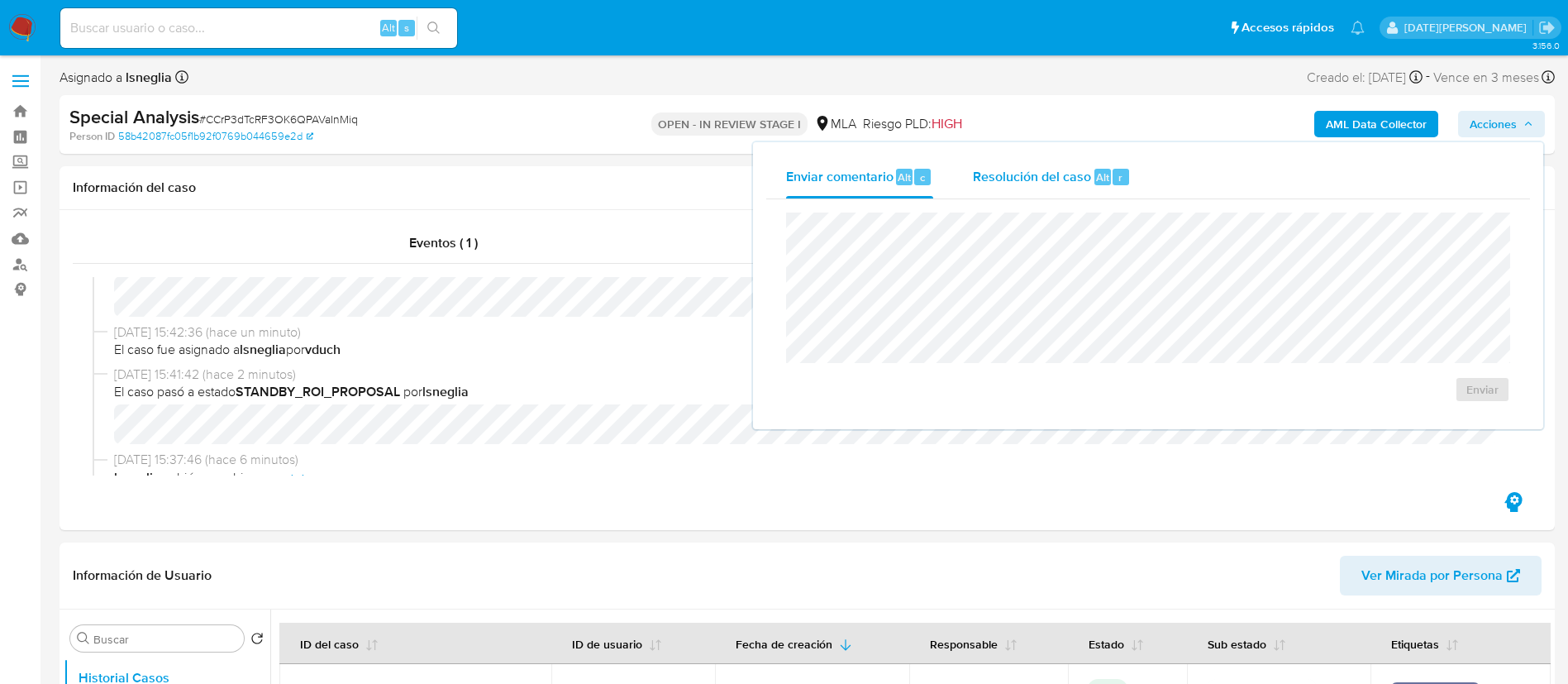
click at [1032, 175] on span "Resolución del caso" at bounding box center [1032, 176] width 119 height 19
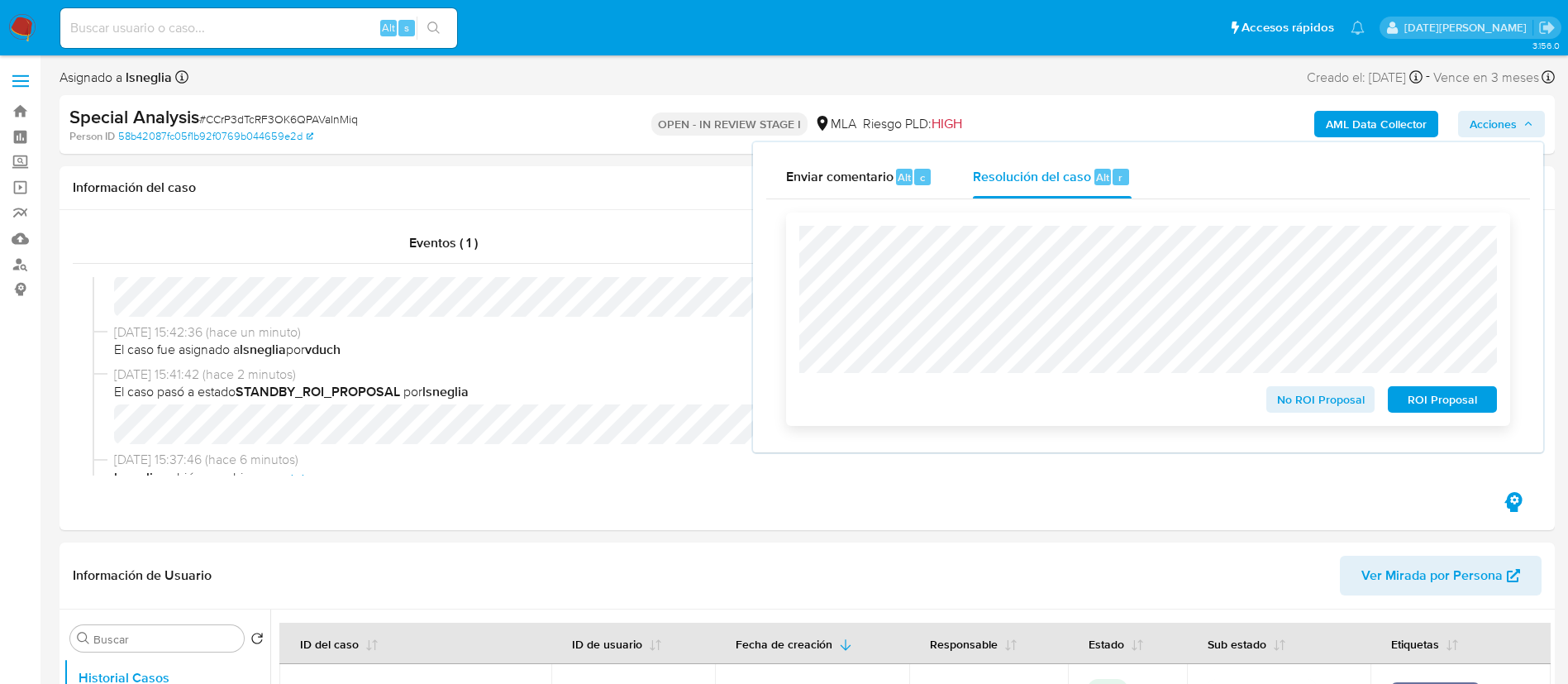
click at [1444, 403] on span "ROI Proposal" at bounding box center [1442, 398] width 86 height 23
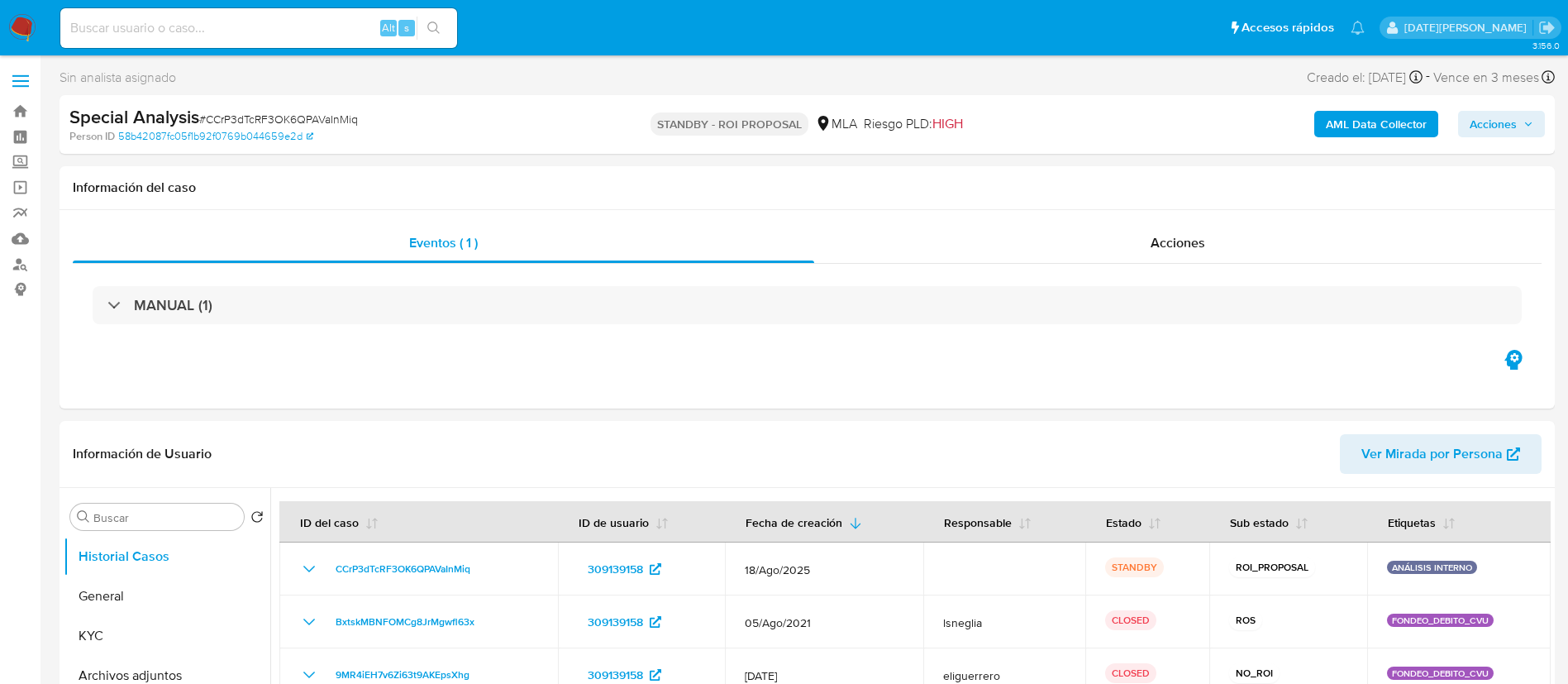
select select "10"
drag, startPoint x: 201, startPoint y: 116, endPoint x: 371, endPoint y: 118, distance: 170.0
click at [371, 118] on div "Special Analysis # CCrP3dTcRF3OK6QPAVaInMiq" at bounding box center [312, 117] width 486 height 25
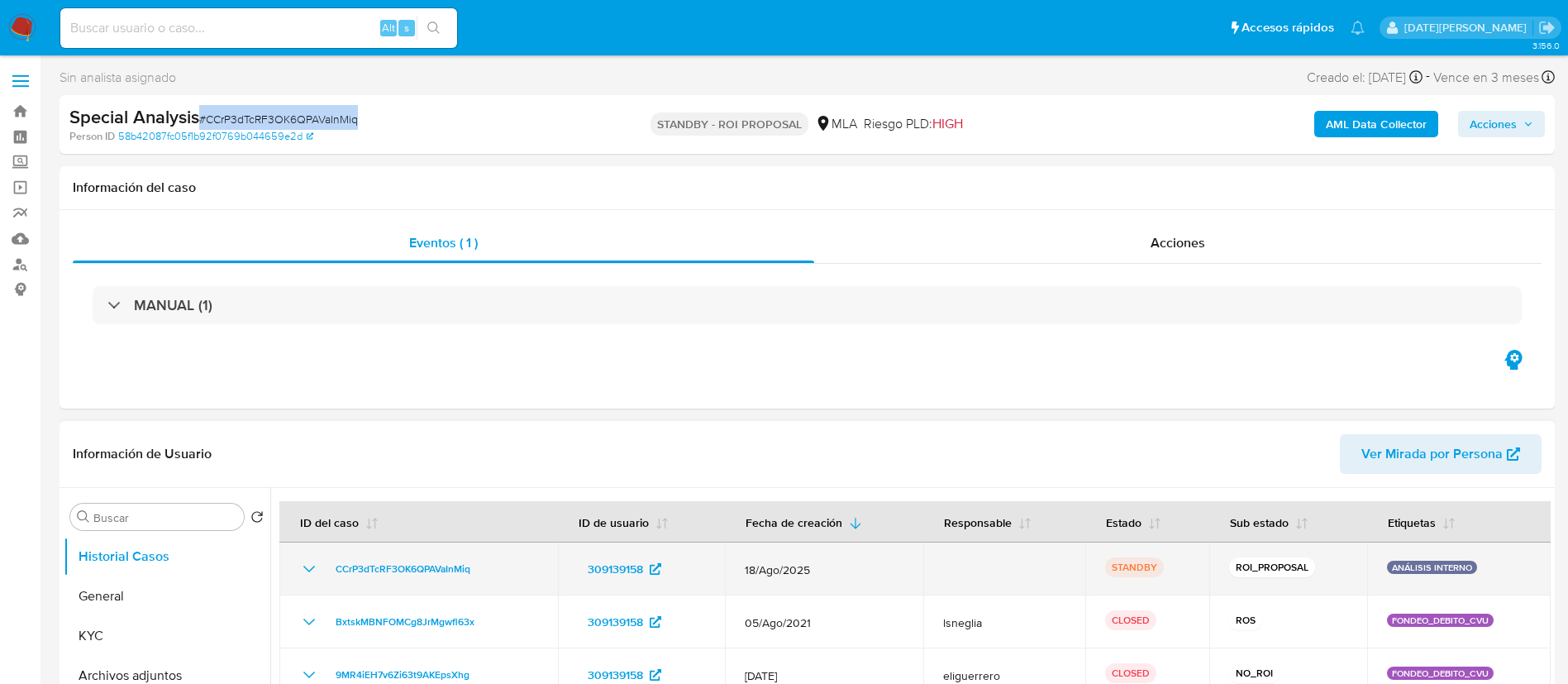
scroll to position [248, 0]
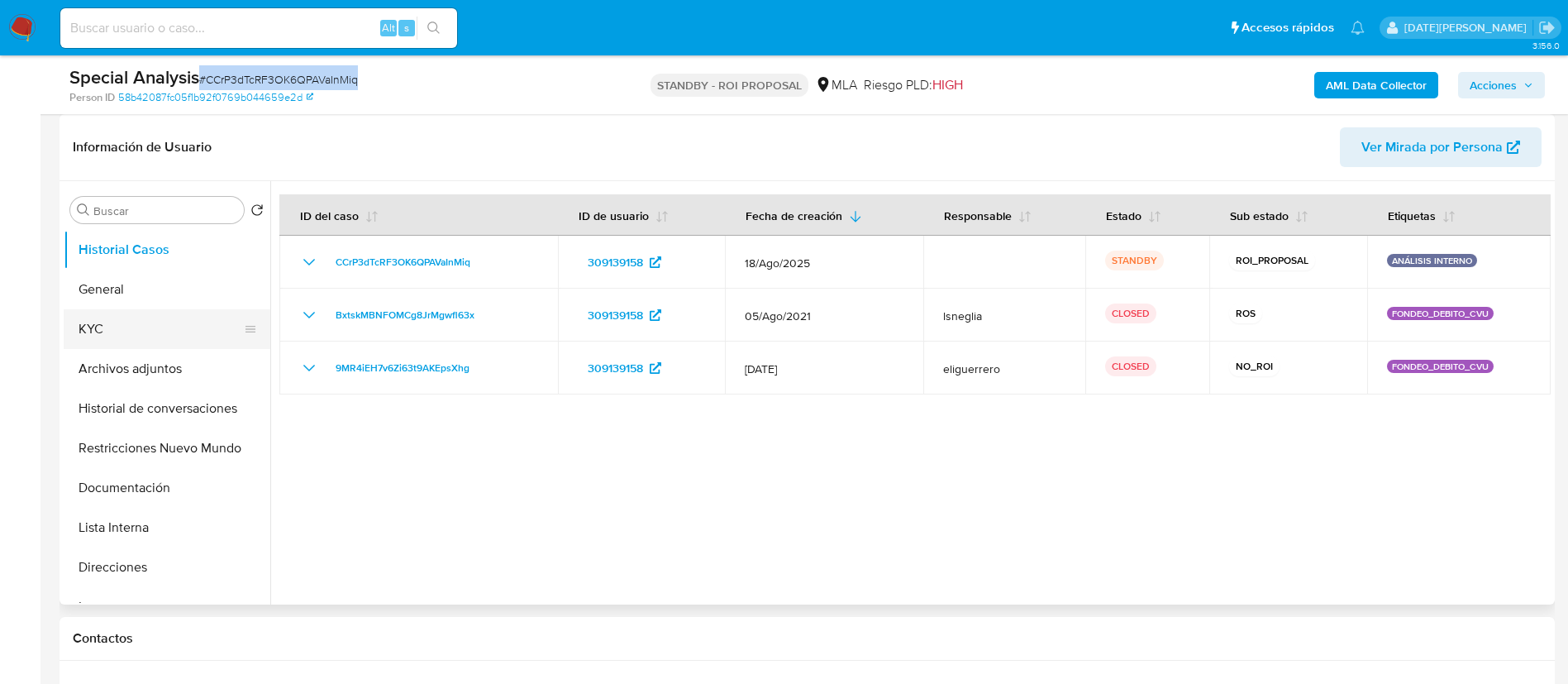
click at [114, 329] on button "KYC" at bounding box center [160, 329] width 194 height 40
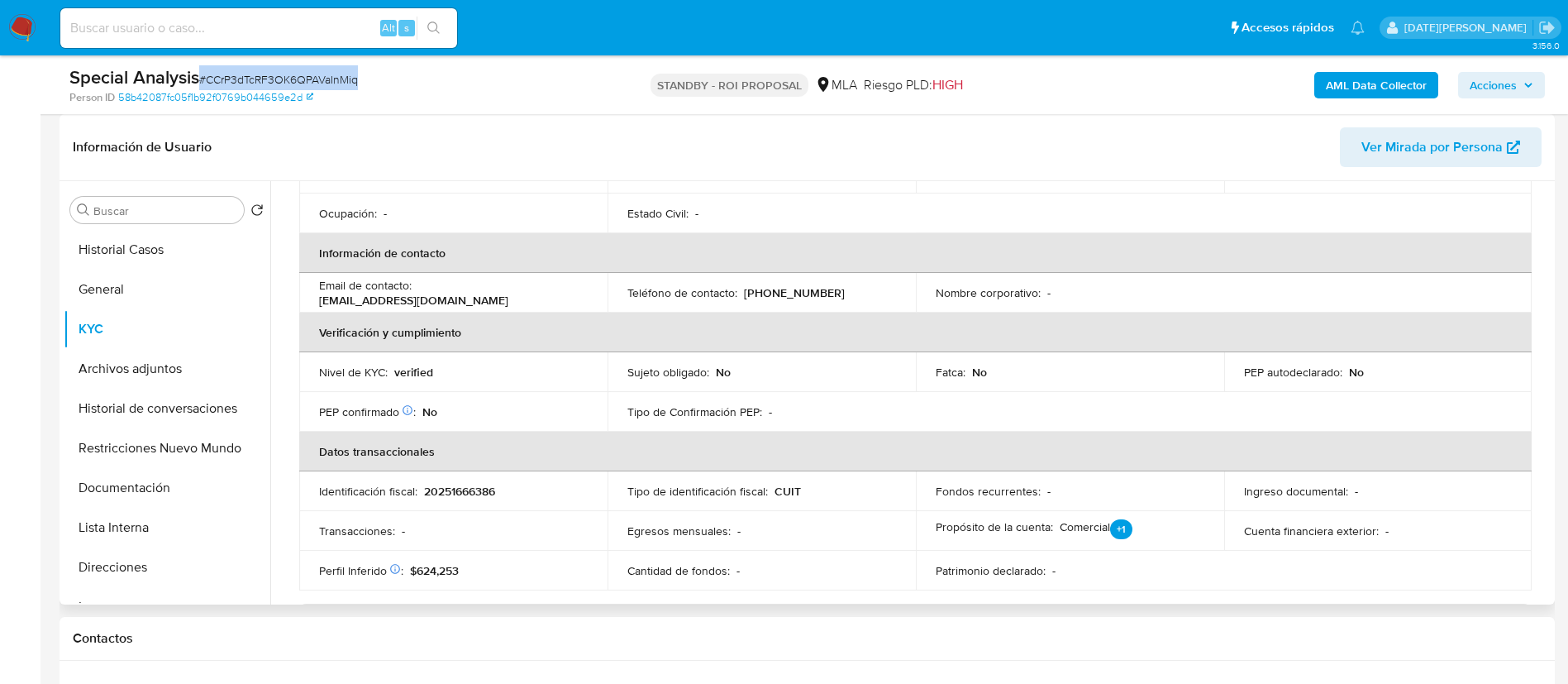
scroll to position [372, 0]
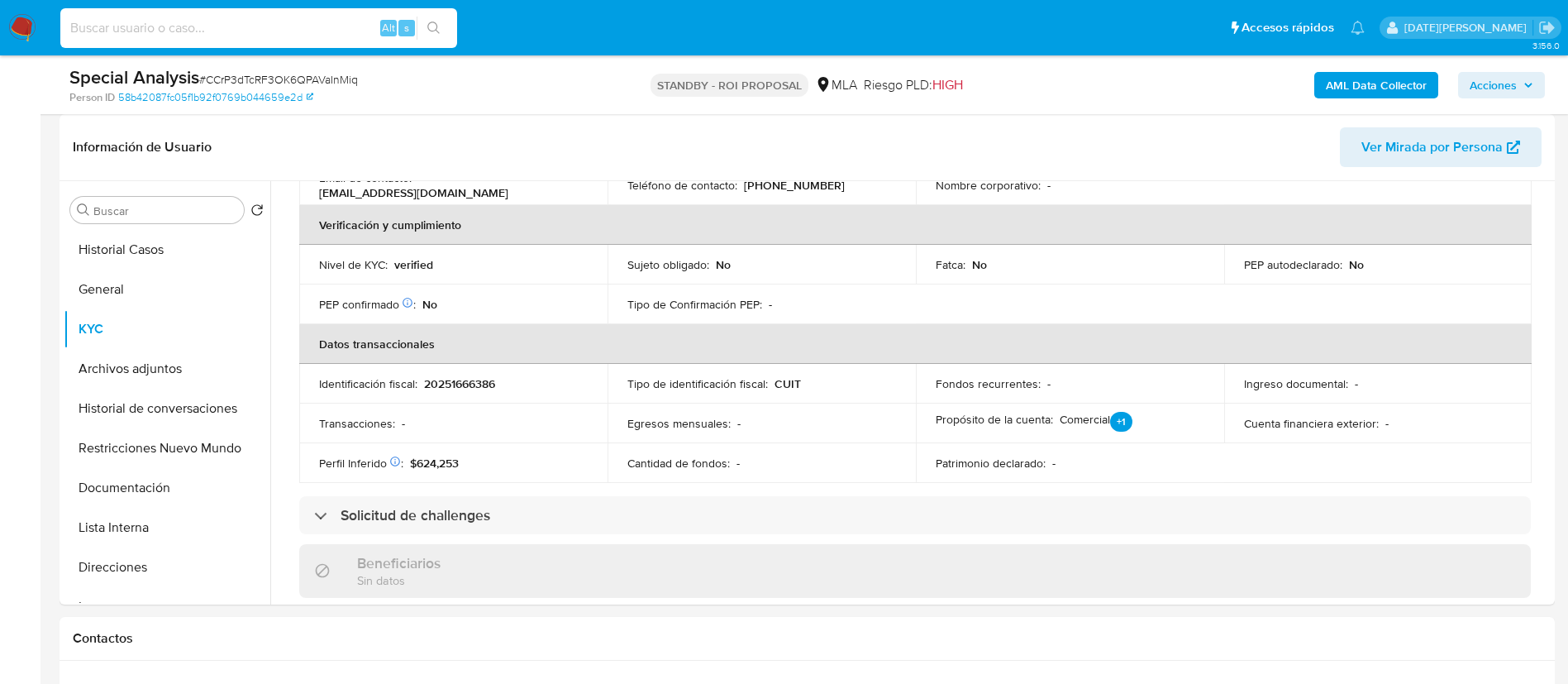
click at [266, 25] on input at bounding box center [259, 29] width 397 height 22
paste input "QJsSLVe1Y8I40OPv0U2NXzkG"
type input "QJsSLVe1Y8I40OPv0U2NXzkG"
click at [443, 33] on button "search-icon" at bounding box center [434, 28] width 34 height 23
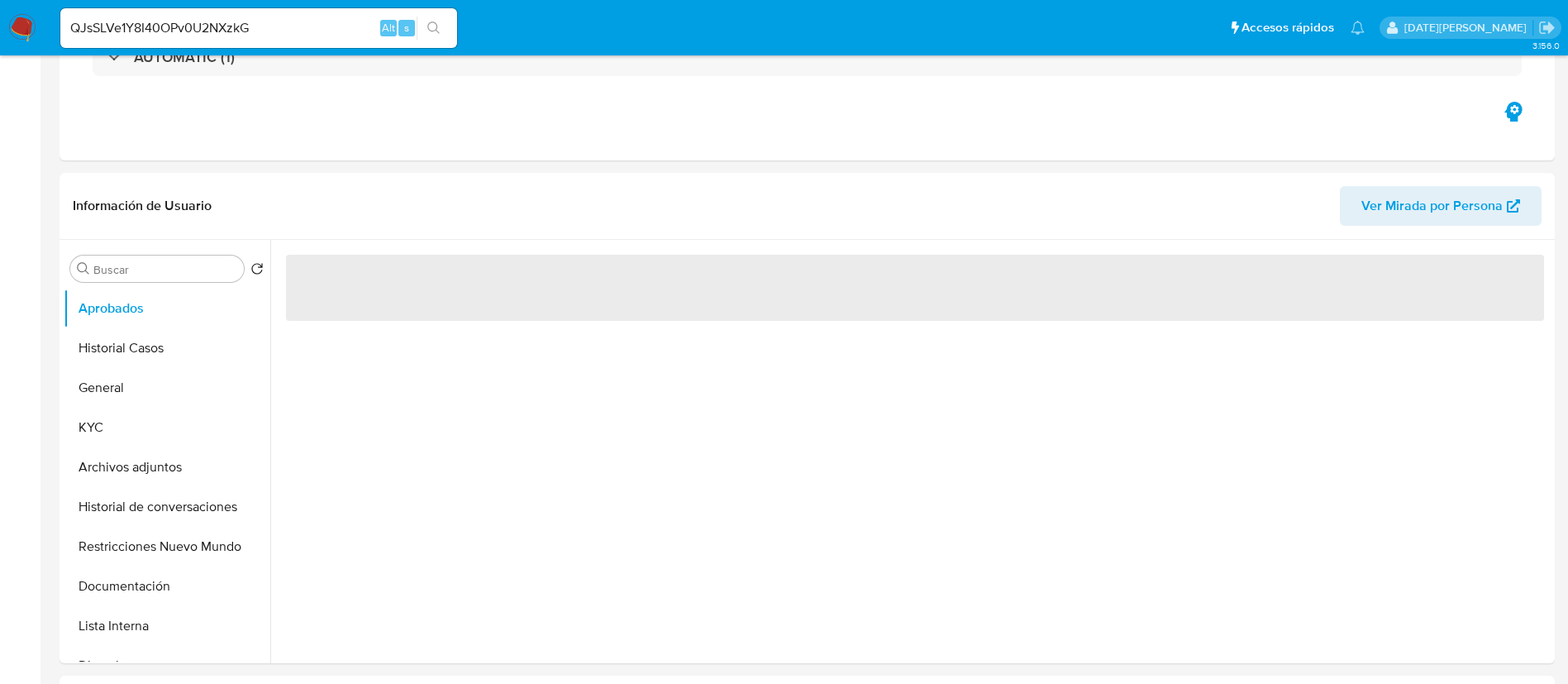
select select "10"
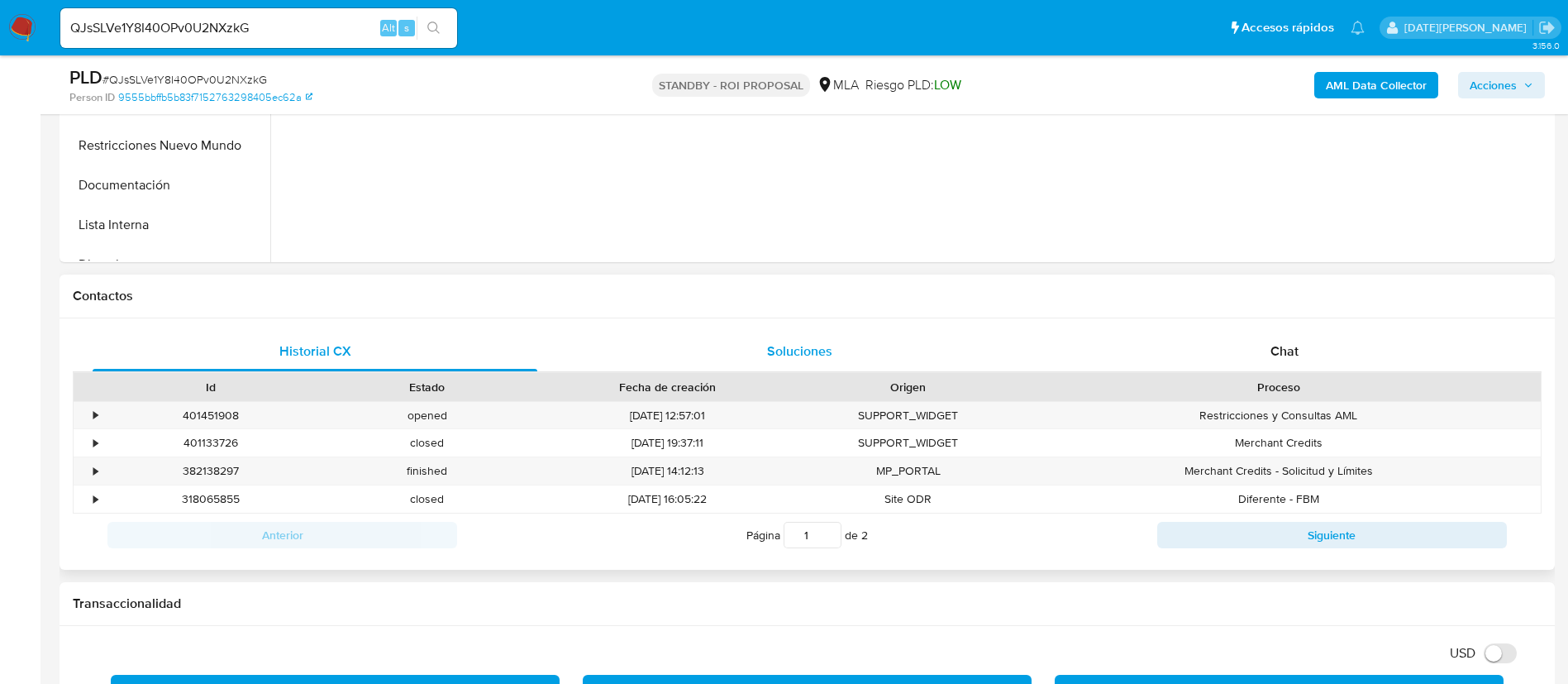
scroll to position [620, 0]
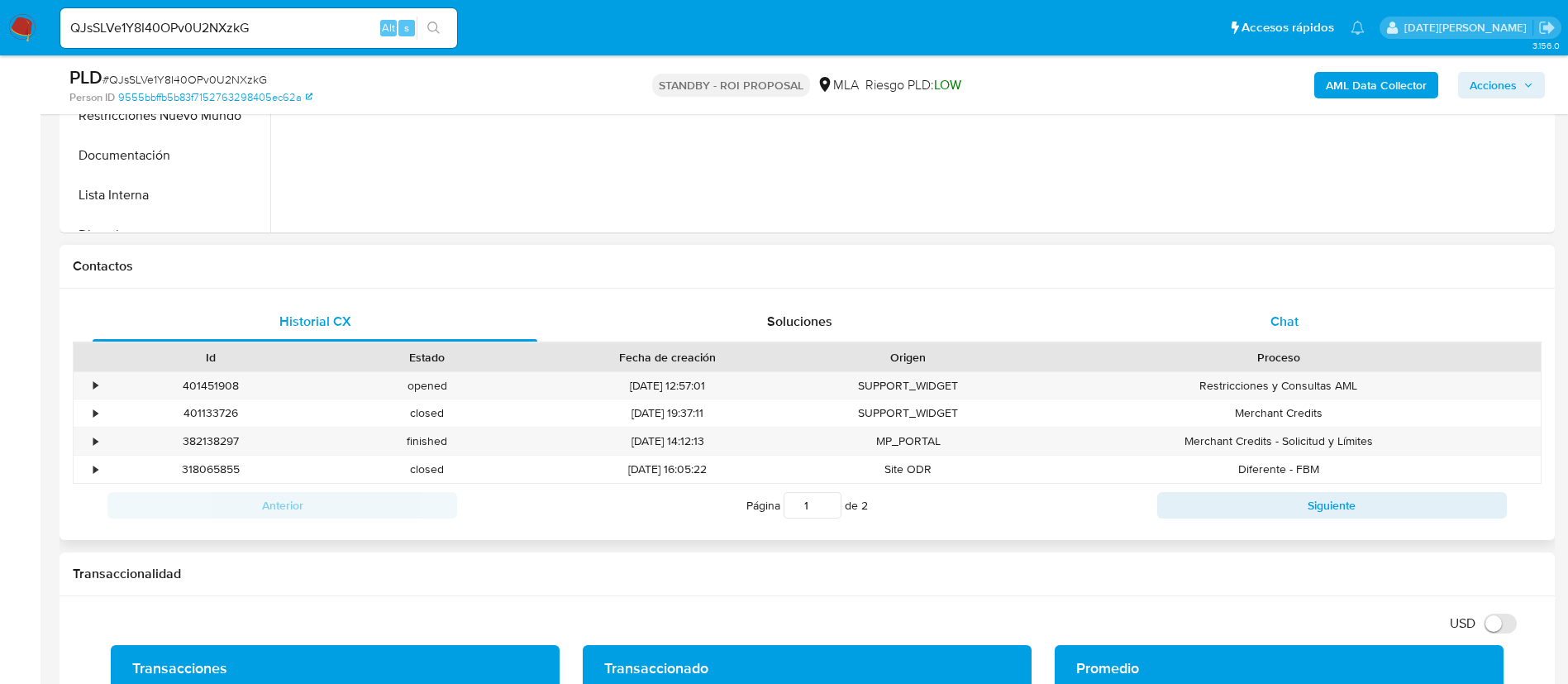
click at [1292, 321] on span "Chat" at bounding box center [1284, 320] width 28 height 19
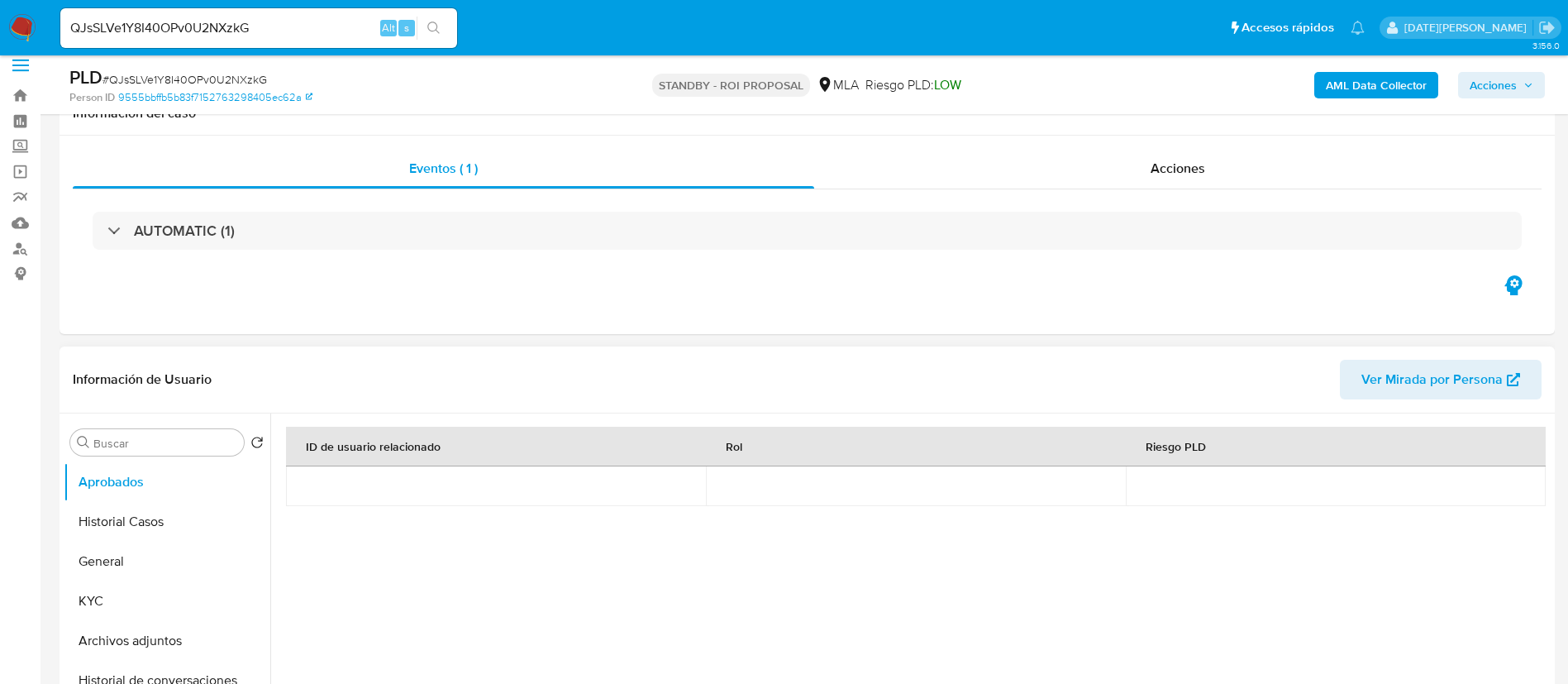
scroll to position [372, 0]
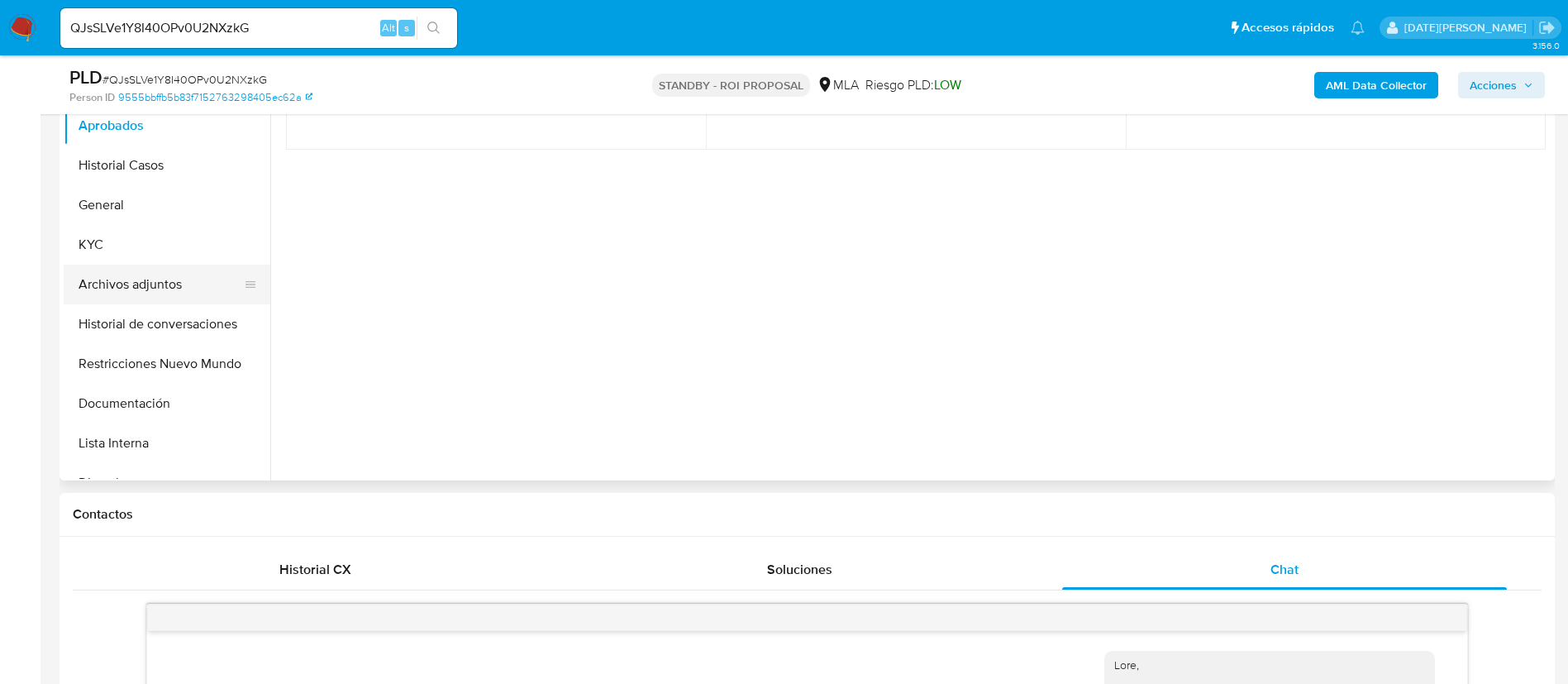
click at [134, 276] on button "Archivos adjuntos" at bounding box center [160, 285] width 194 height 40
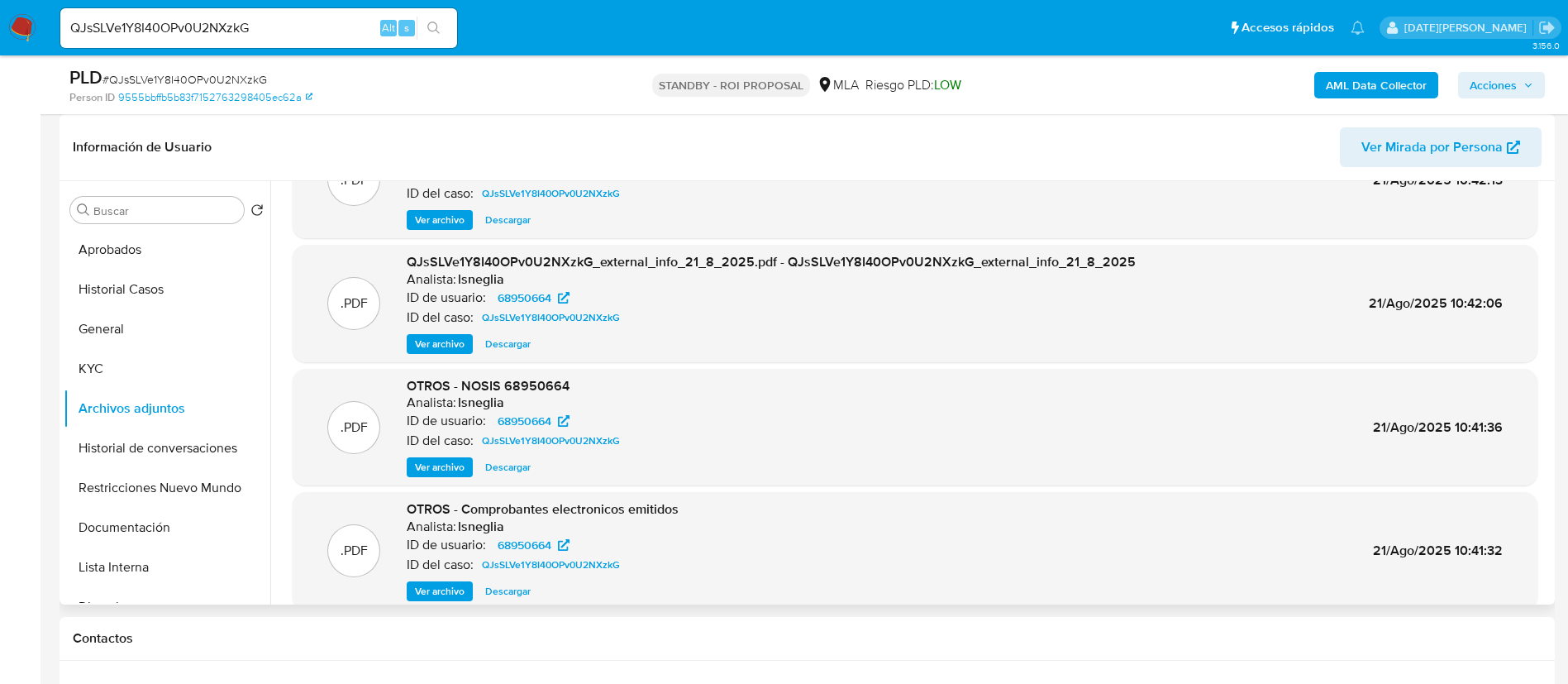
scroll to position [124, 0]
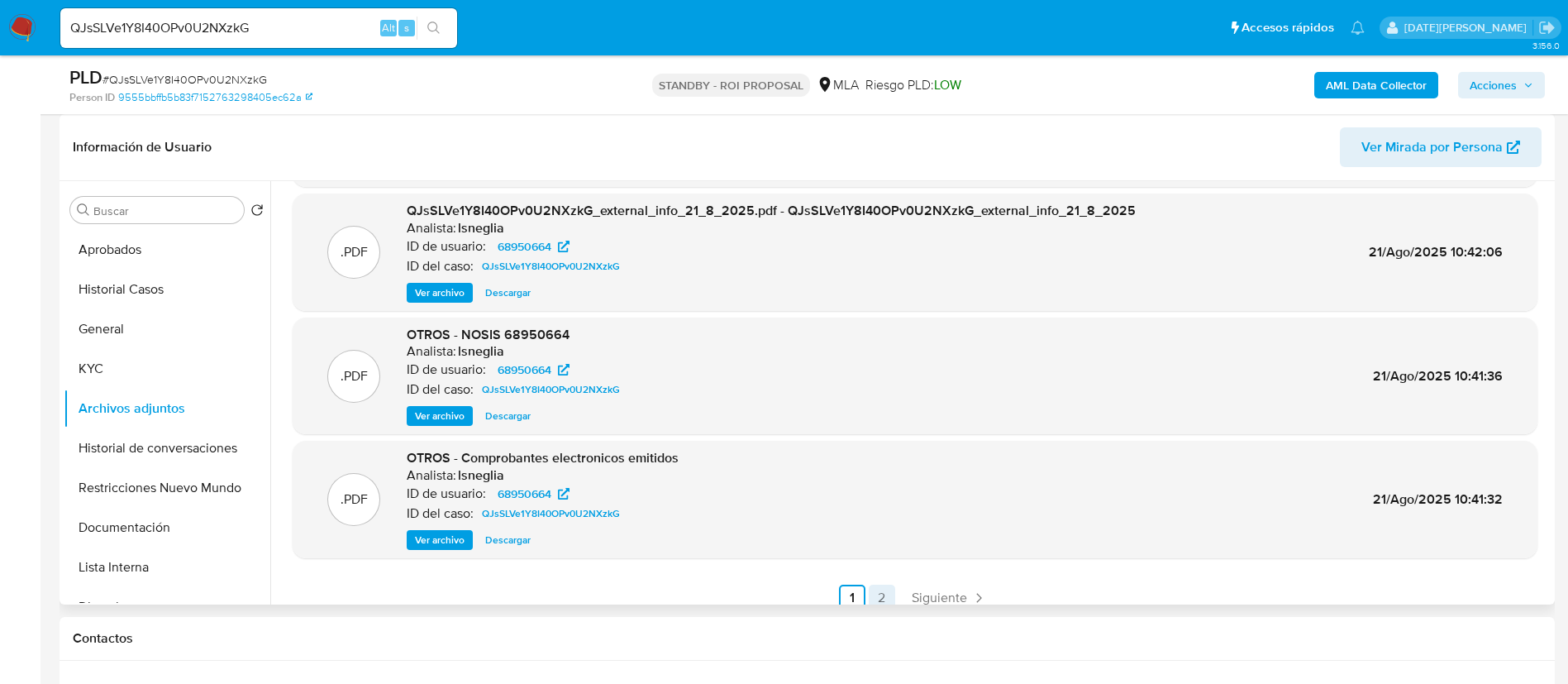
click at [876, 599] on link "2" at bounding box center [881, 597] width 27 height 27
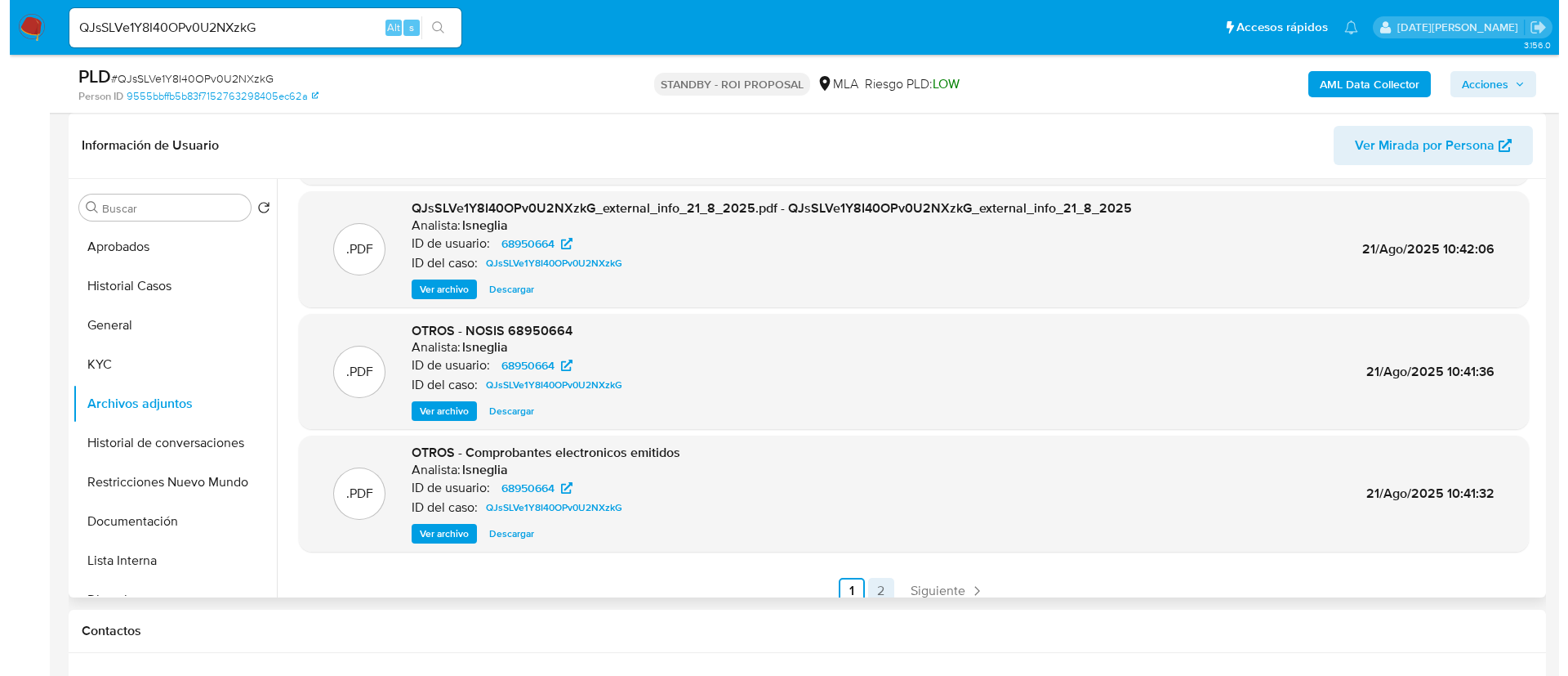
scroll to position [0, 0]
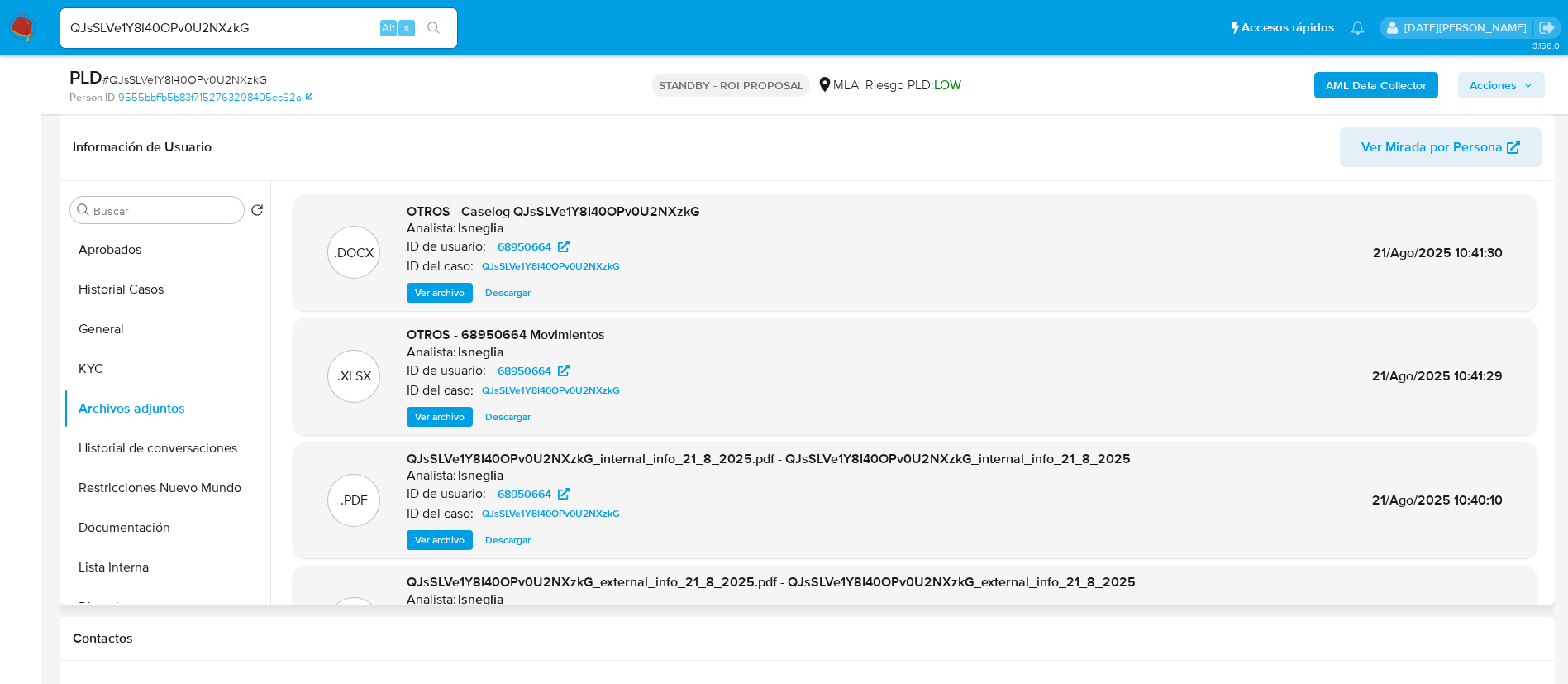
click at [432, 292] on span "Ver archivo" at bounding box center [440, 293] width 49 height 17
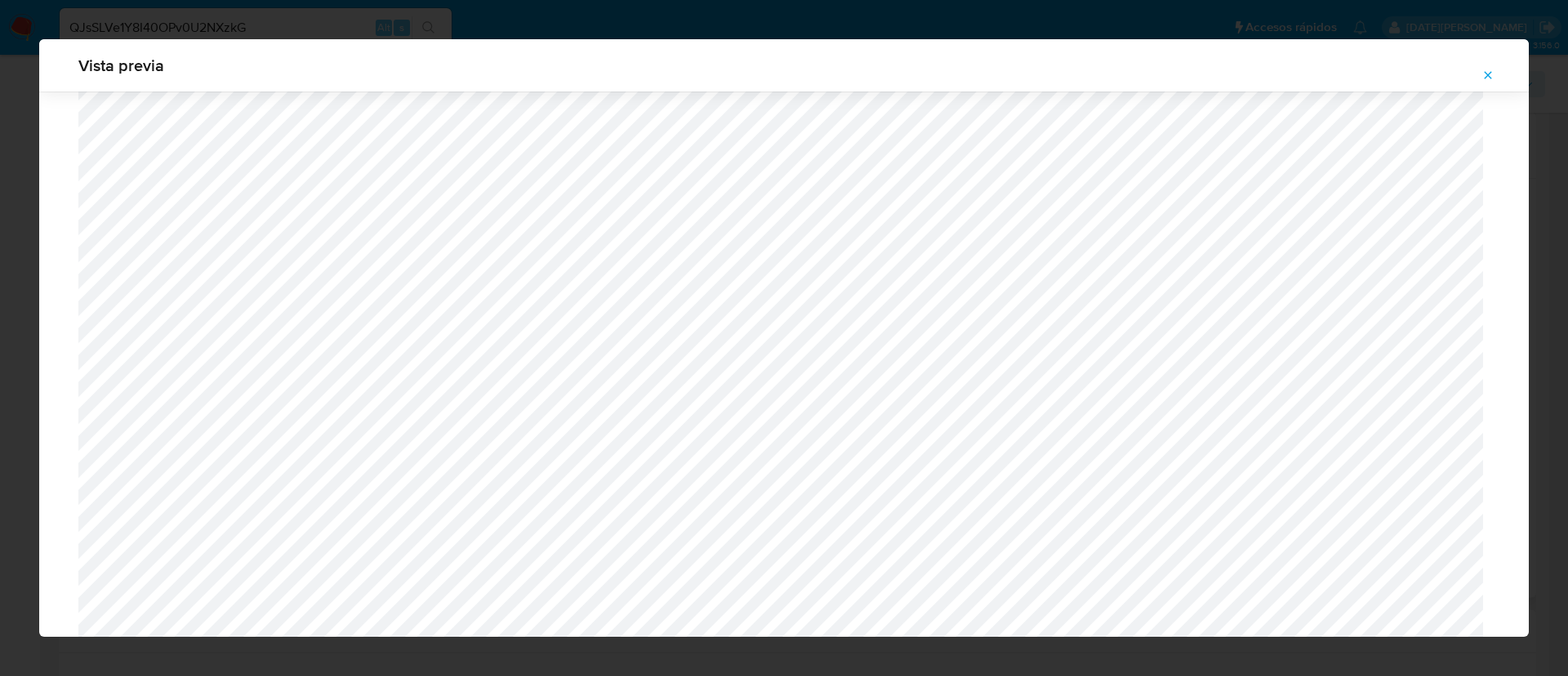
scroll to position [2663, 0]
click at [1487, 72] on icon "Attachment preview" at bounding box center [1488, 74] width 13 height 13
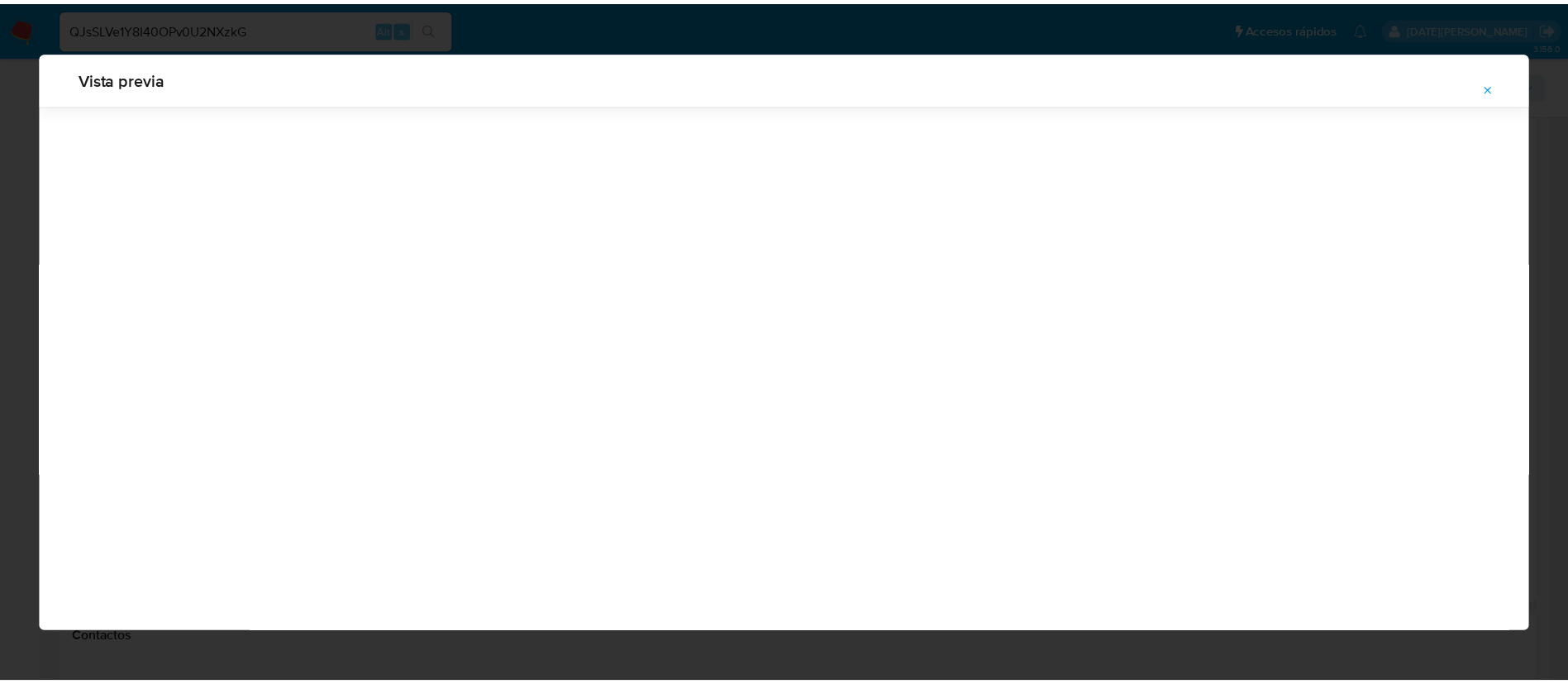
scroll to position [0, 0]
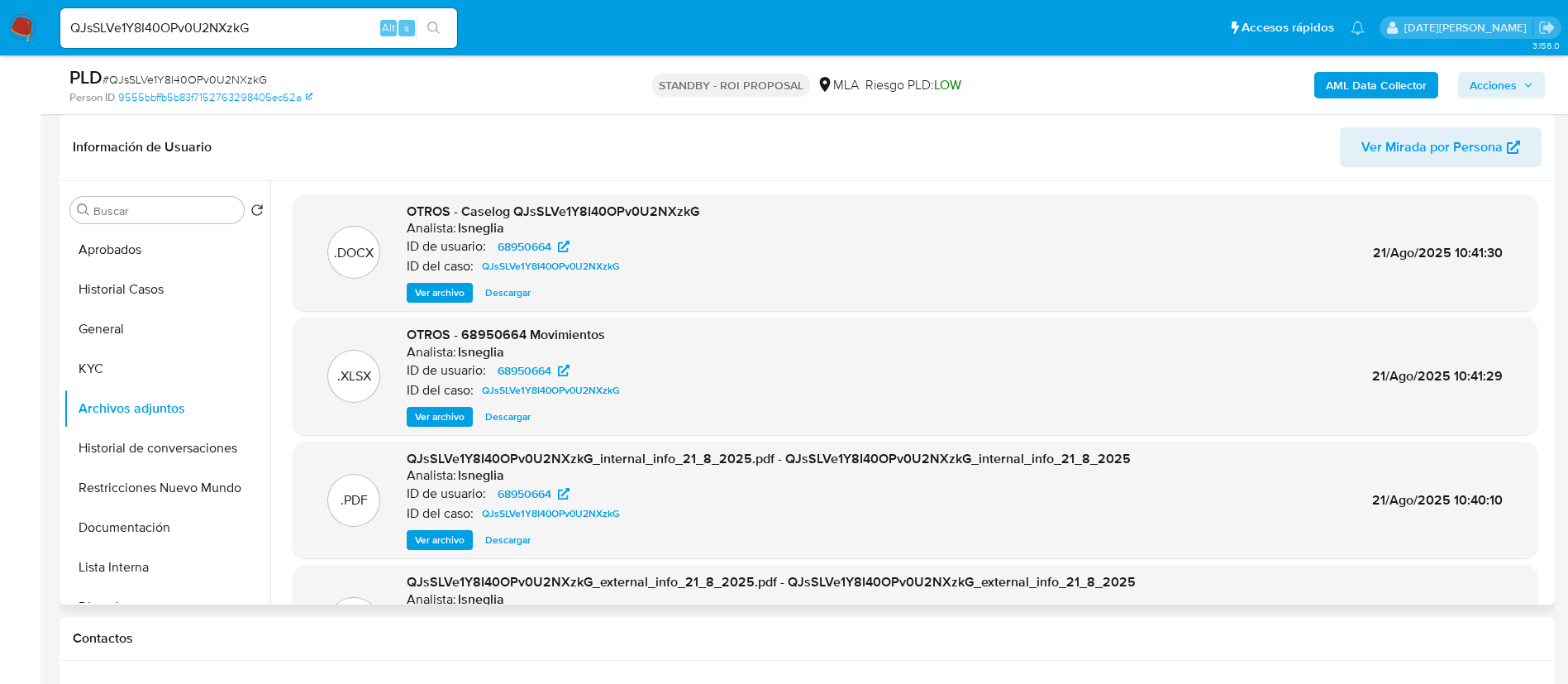
click at [276, 24] on input "QJsSLVe1Y8I40OPv0U2NXzkG" at bounding box center [259, 29] width 397 height 22
click at [275, 24] on input "QJsSLVe1Y8I40OPv0U2NXzkG" at bounding box center [259, 29] width 397 height 22
paste input "sdyjMPcEB5rBqHE1mx7xoNJv"
type input "sdyjMPcEB5rBqHE1mx7xoNJv"
click at [433, 23] on icon "search-icon" at bounding box center [433, 28] width 13 height 13
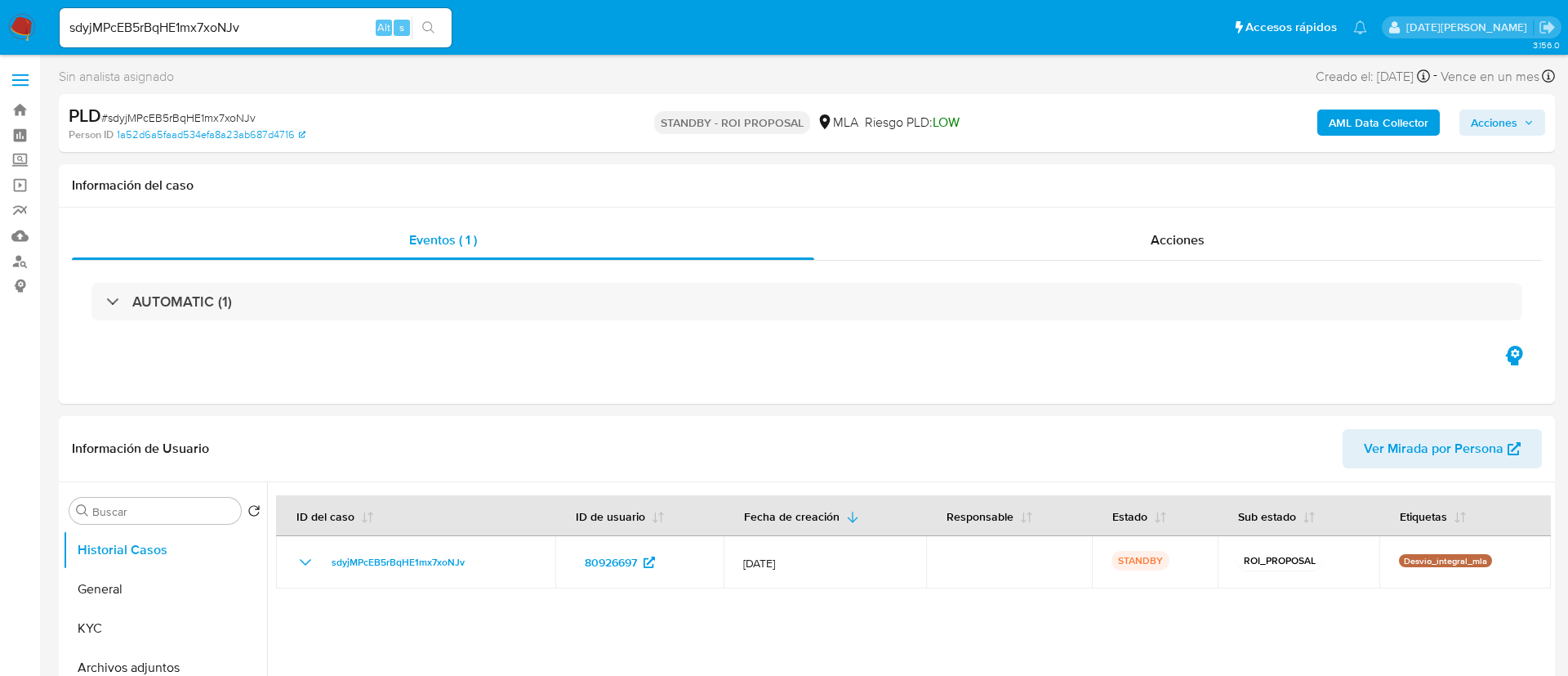
select select "10"
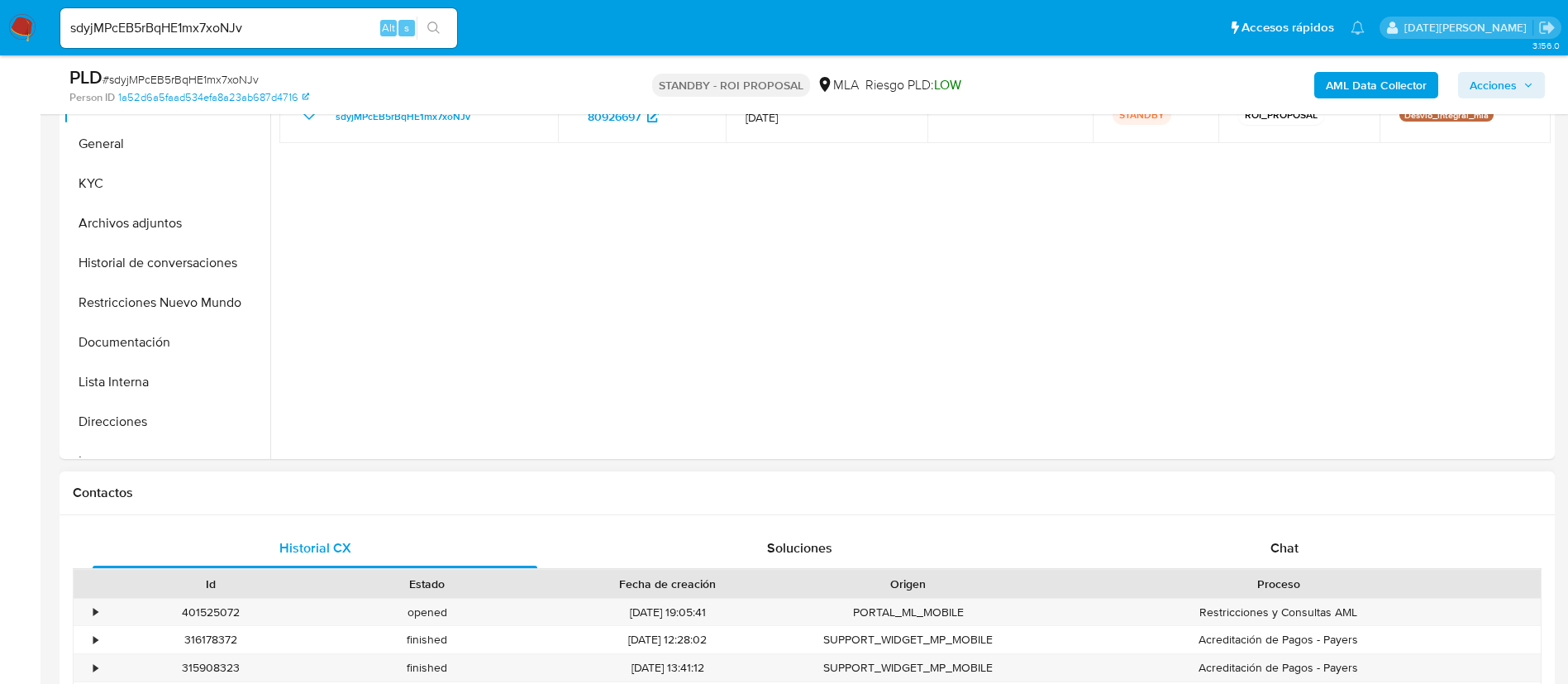
scroll to position [496, 0]
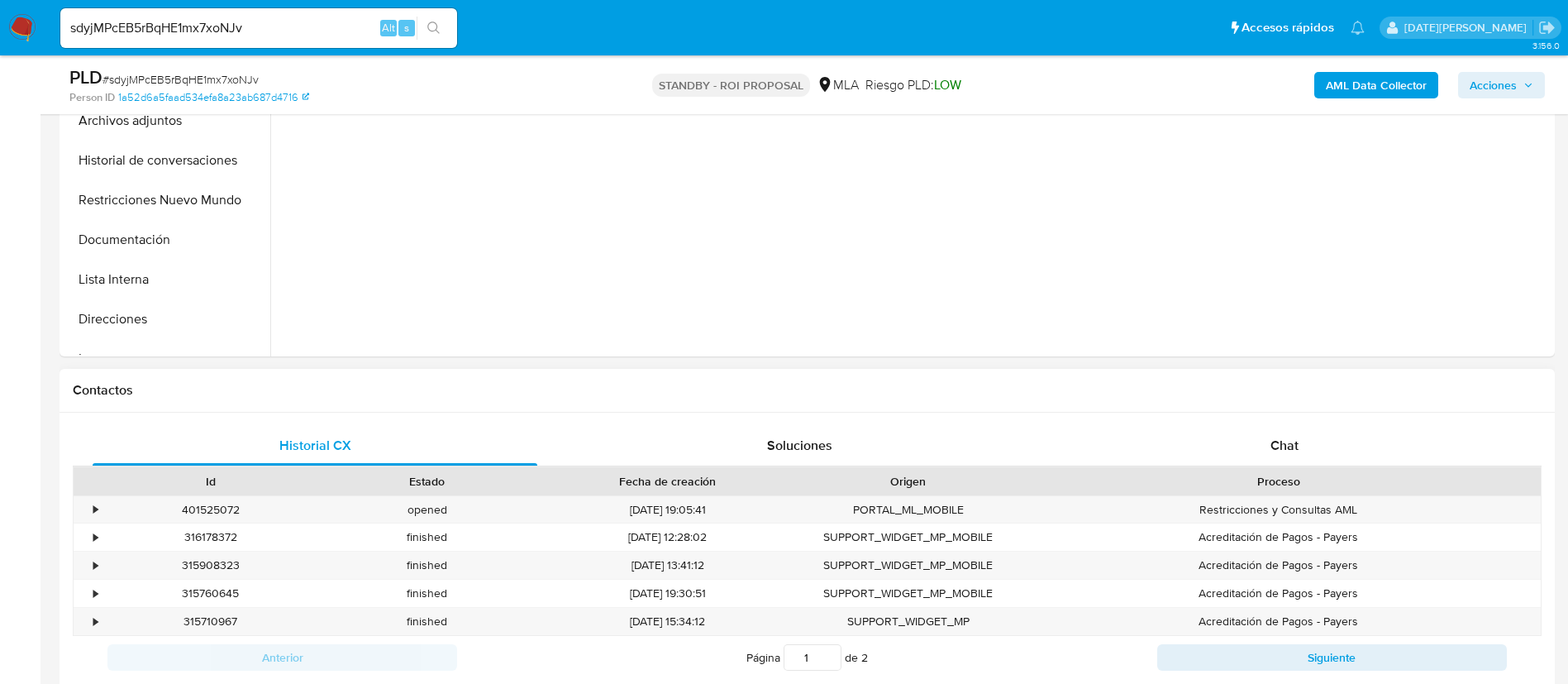
click at [1269, 417] on div "Historial CX Soluciones Chat Id Estado Fecha de creación Origen Proceso • 40152…" at bounding box center [806, 552] width 1495 height 280
click at [1269, 446] on div "Chat" at bounding box center [1284, 446] width 445 height 40
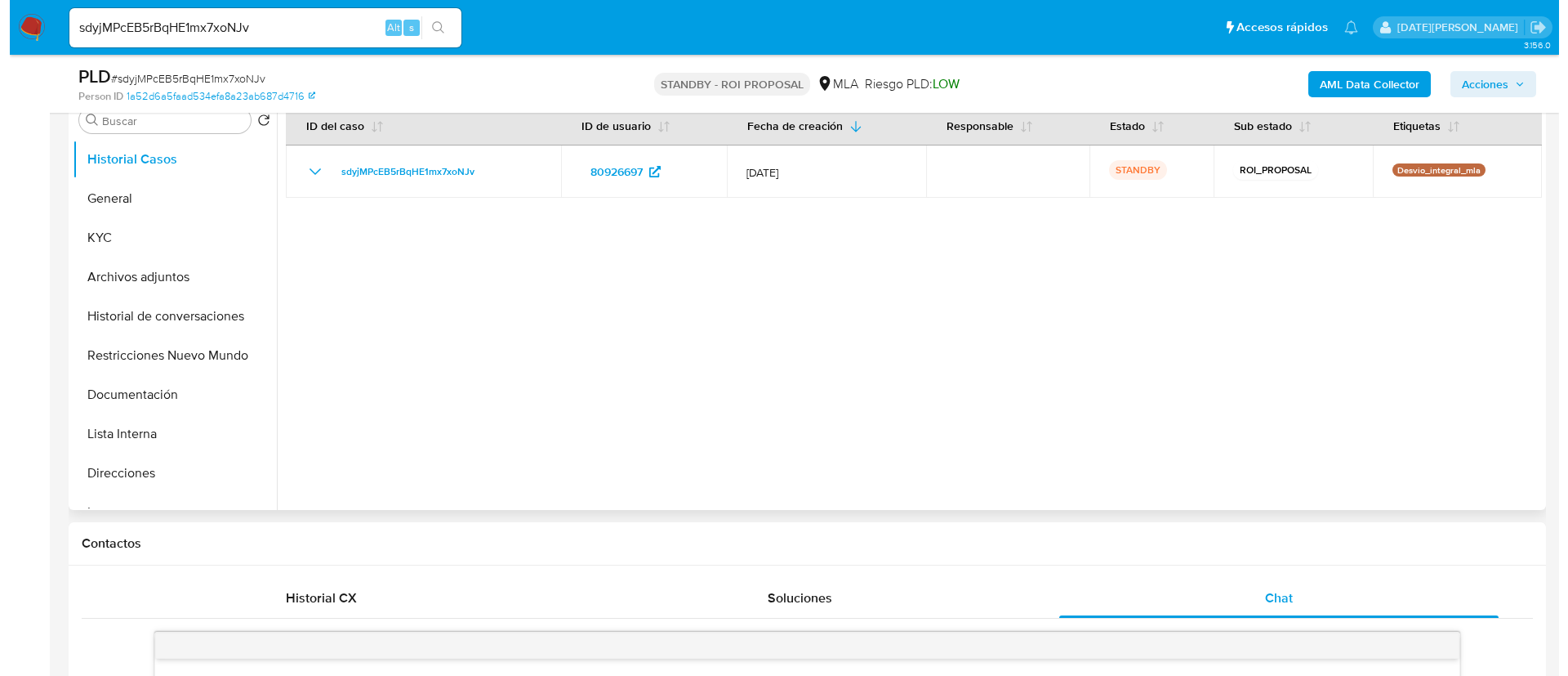
scroll to position [245, 0]
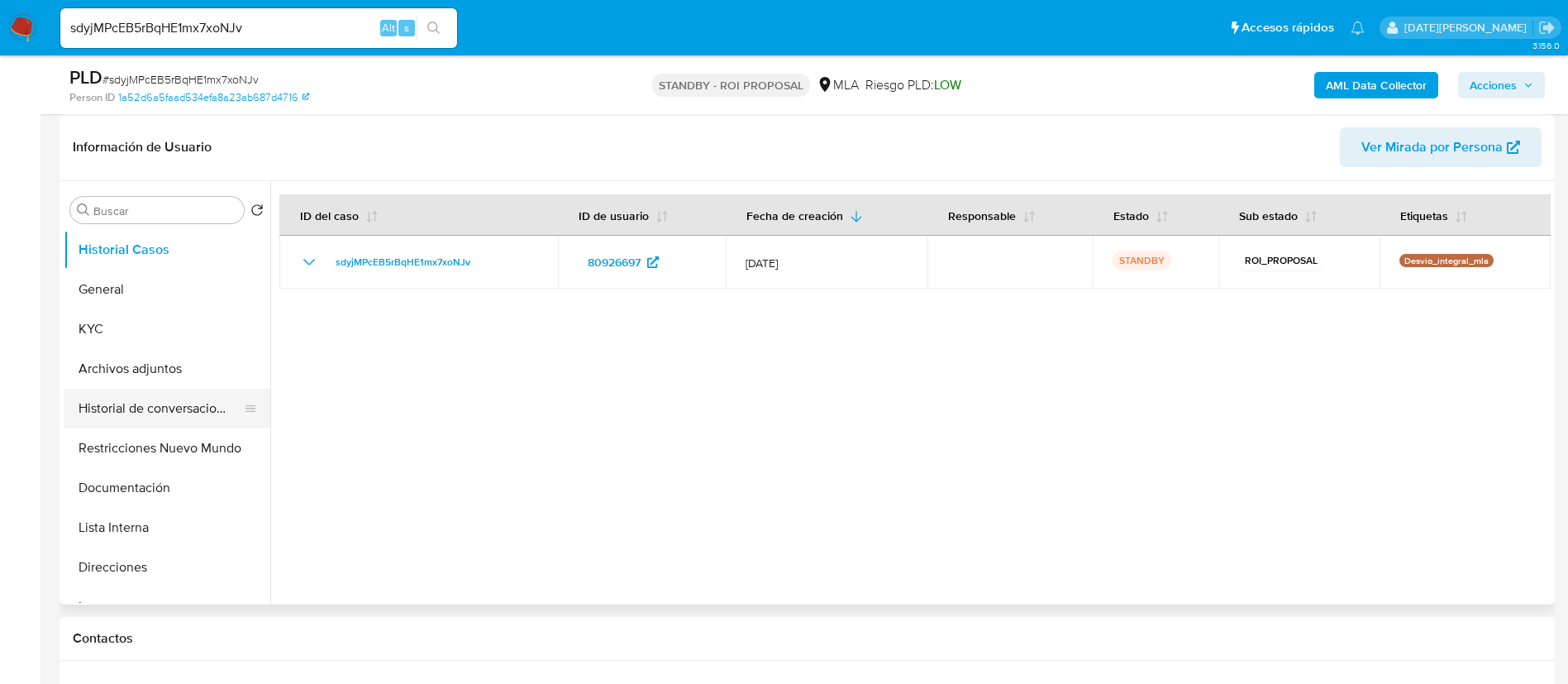
click at [156, 405] on button "Historial de conversaciones" at bounding box center [160, 408] width 194 height 40
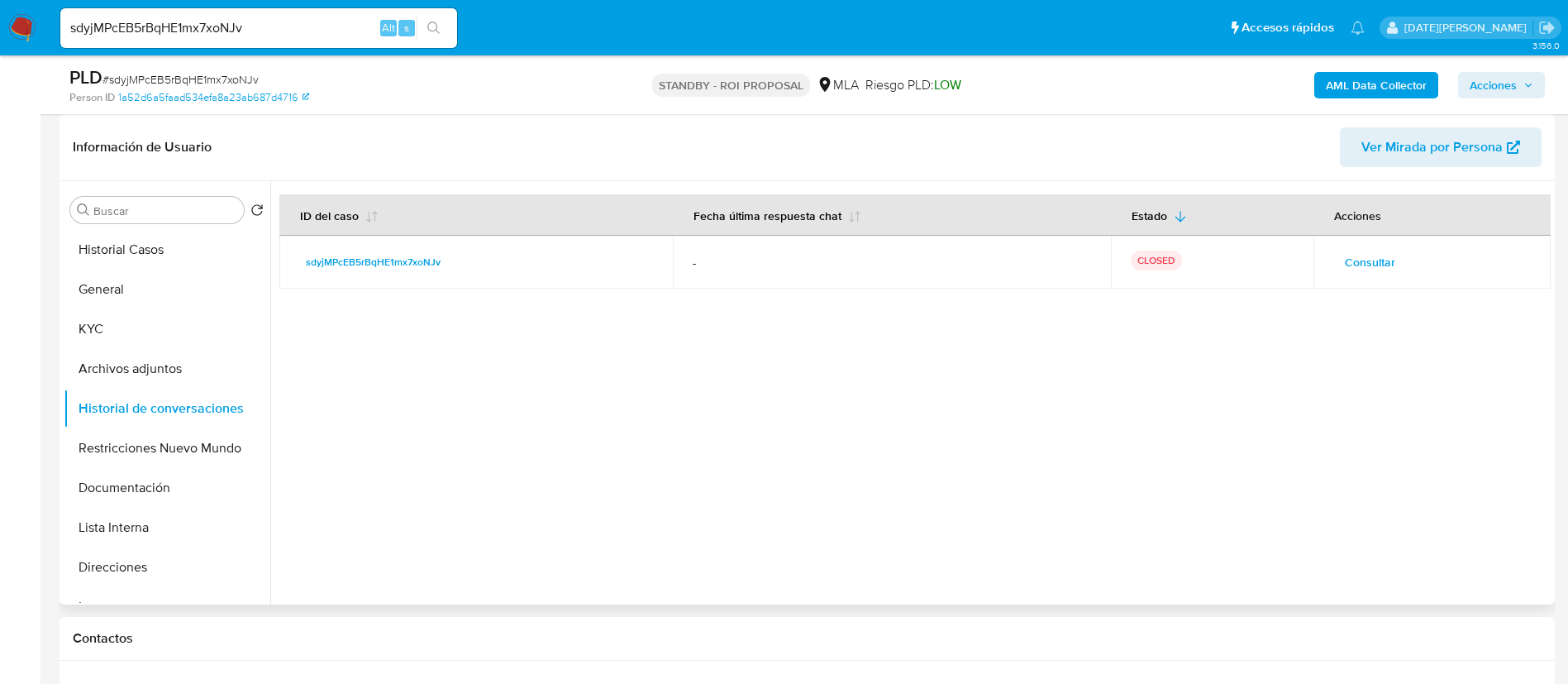
click at [1348, 256] on span "Consultar" at bounding box center [1369, 261] width 50 height 23
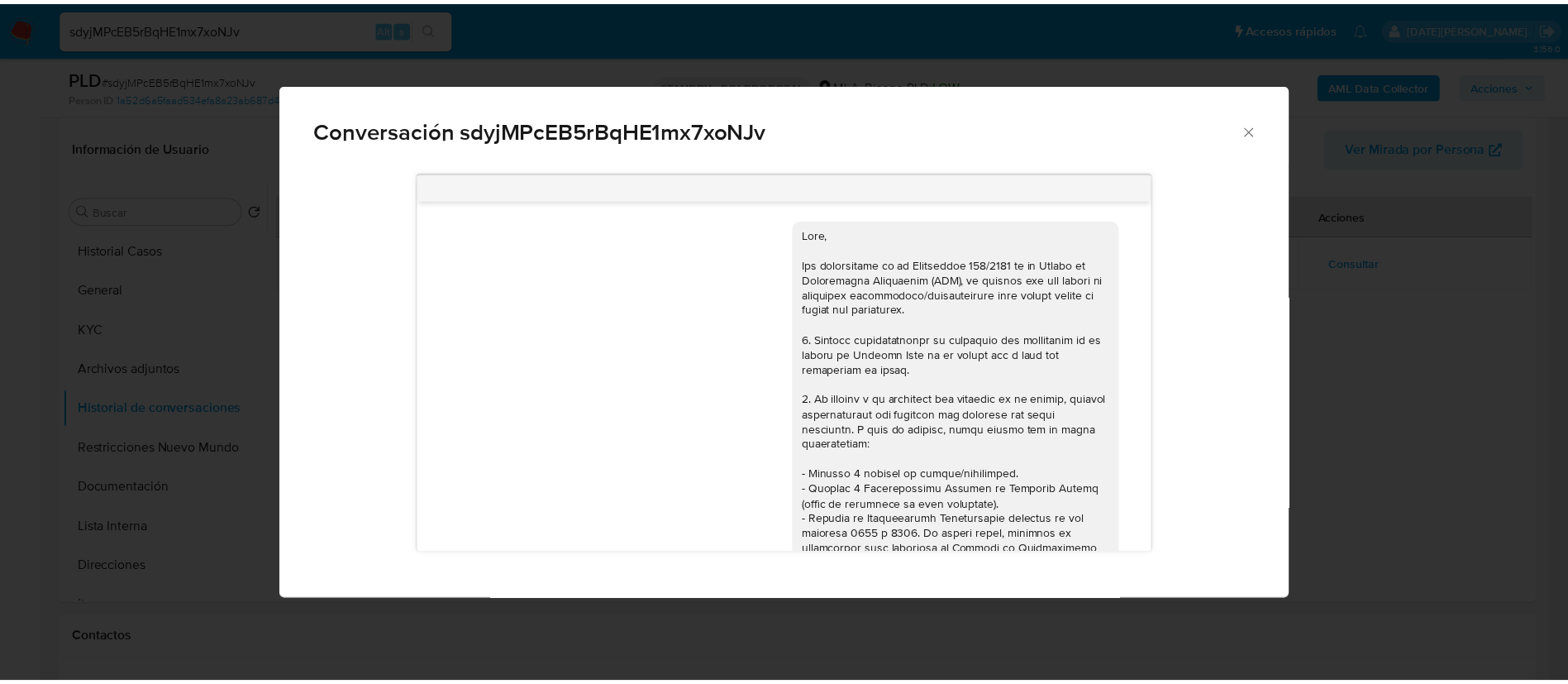
scroll to position [949, 0]
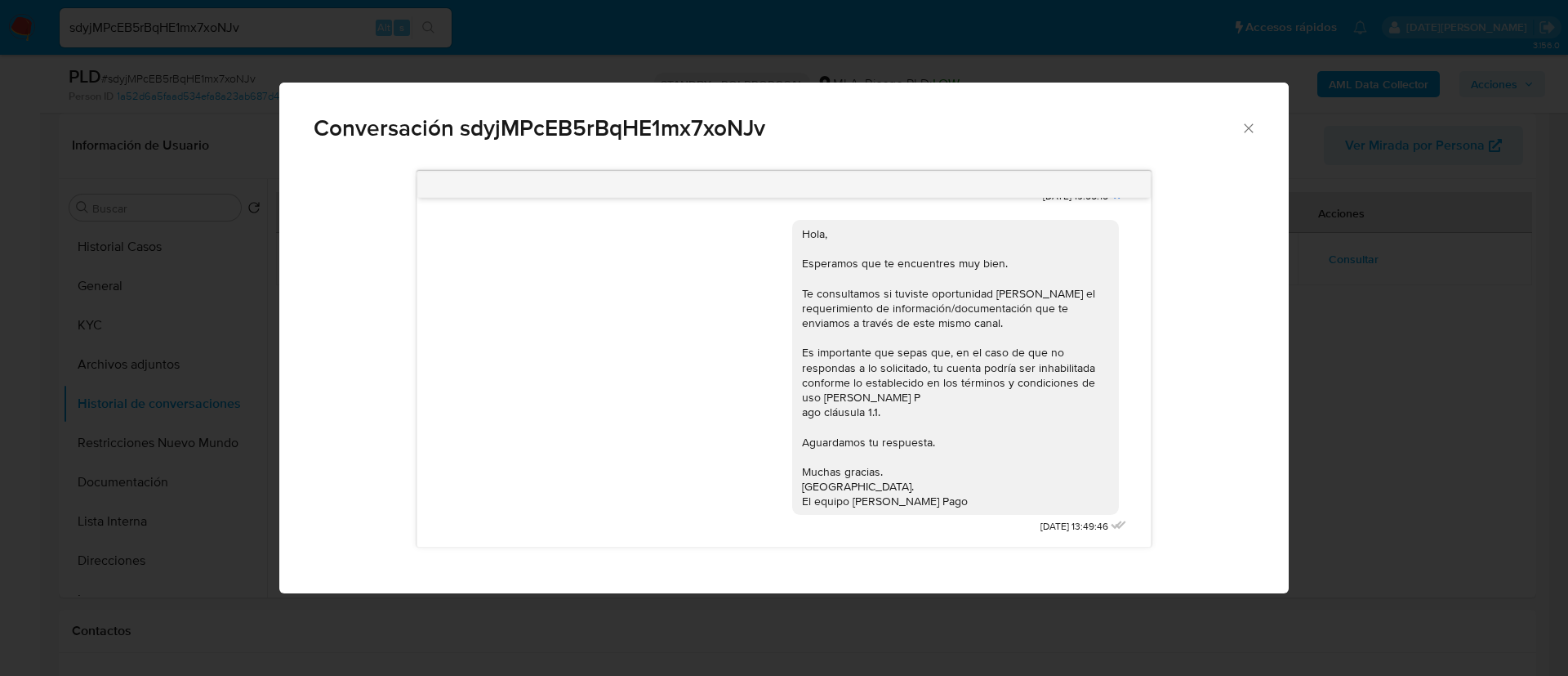
drag, startPoint x: 1248, startPoint y: 119, endPoint x: 886, endPoint y: 217, distance: 375.0
click at [1250, 118] on div "Conversación sdyjMPcEB5rBqHE1mx7xoNJv" at bounding box center [784, 120] width 1010 height 77
click at [1256, 117] on div "Conversación sdyjMPcEB5rBqHE1mx7xoNJv" at bounding box center [784, 120] width 1010 height 77
click at [1251, 128] on icon "Cerrar" at bounding box center [1249, 128] width 17 height 17
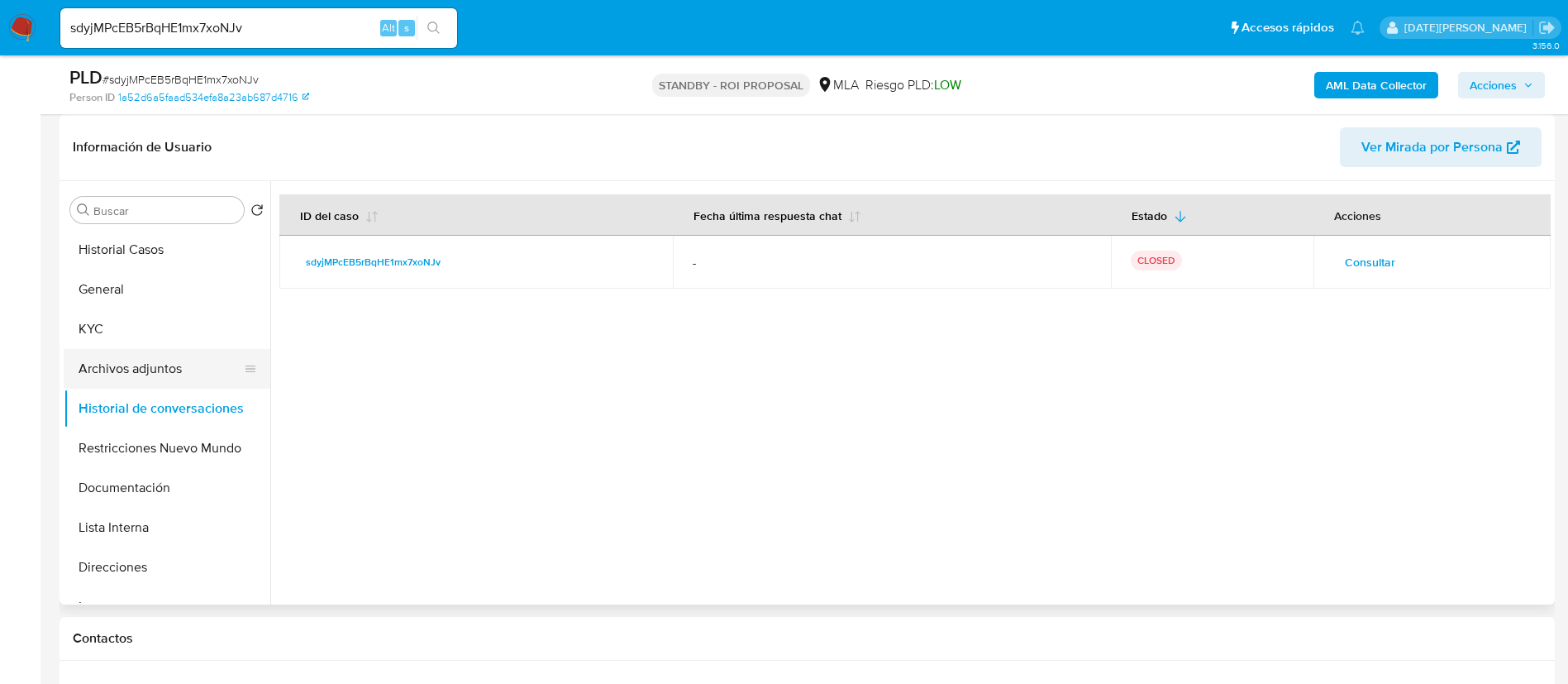
click at [164, 374] on button "Archivos adjuntos" at bounding box center [160, 369] width 194 height 40
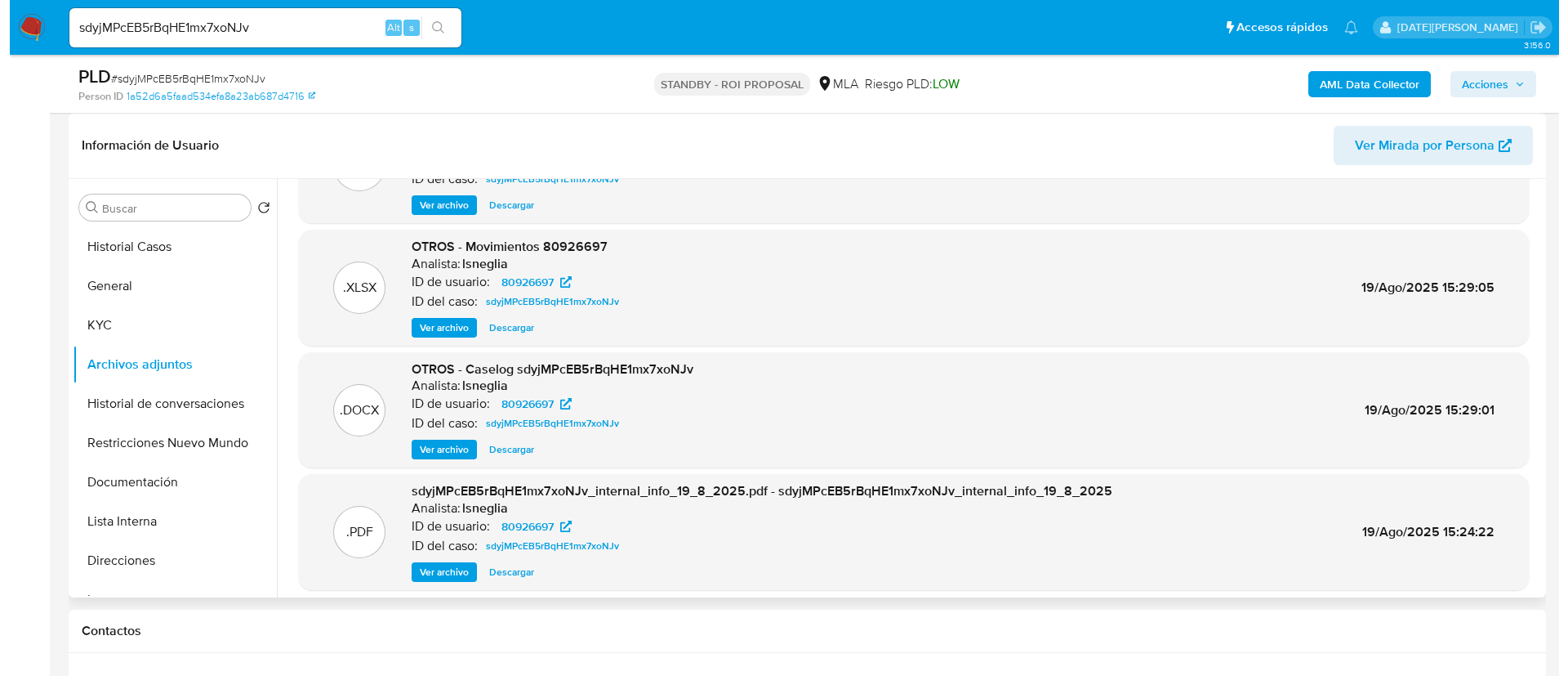
scroll to position [122, 0]
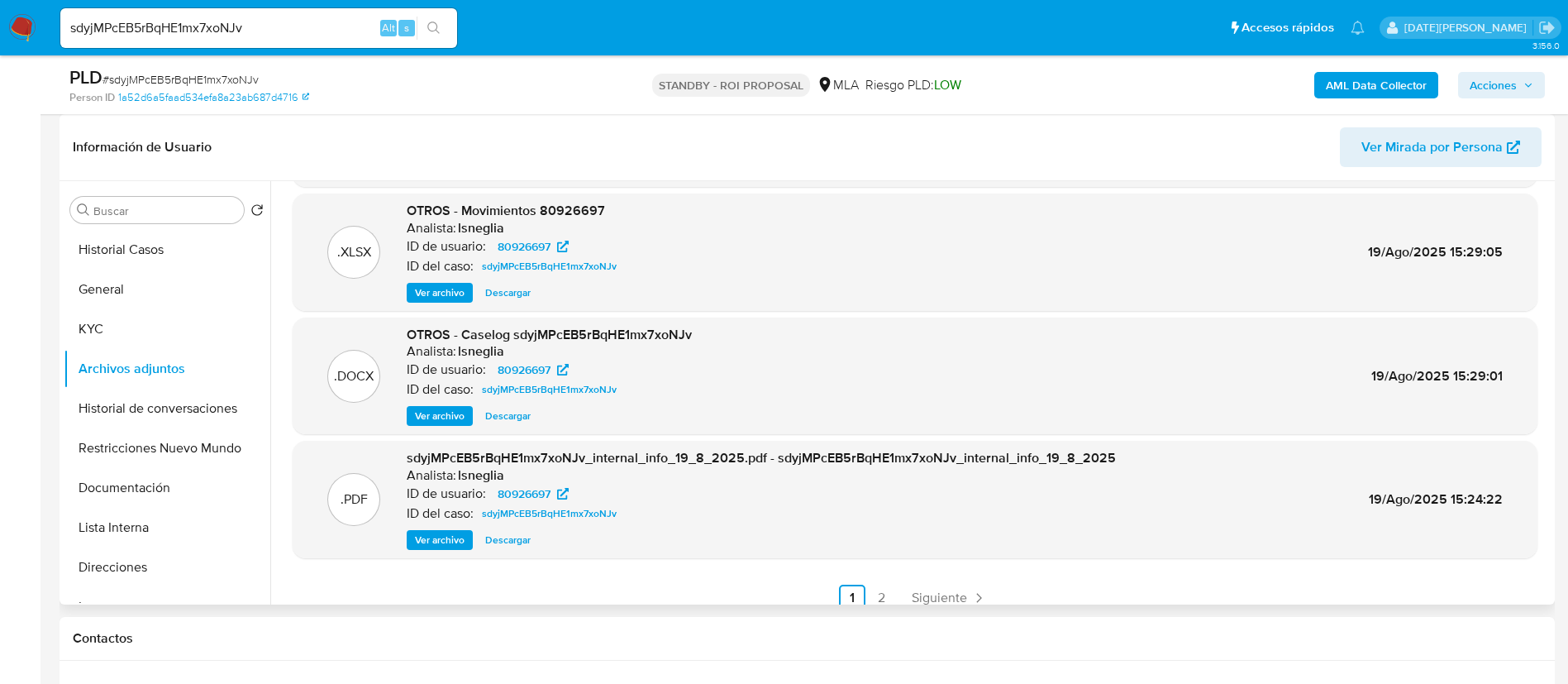
click at [424, 422] on span "Ver archivo" at bounding box center [440, 415] width 49 height 17
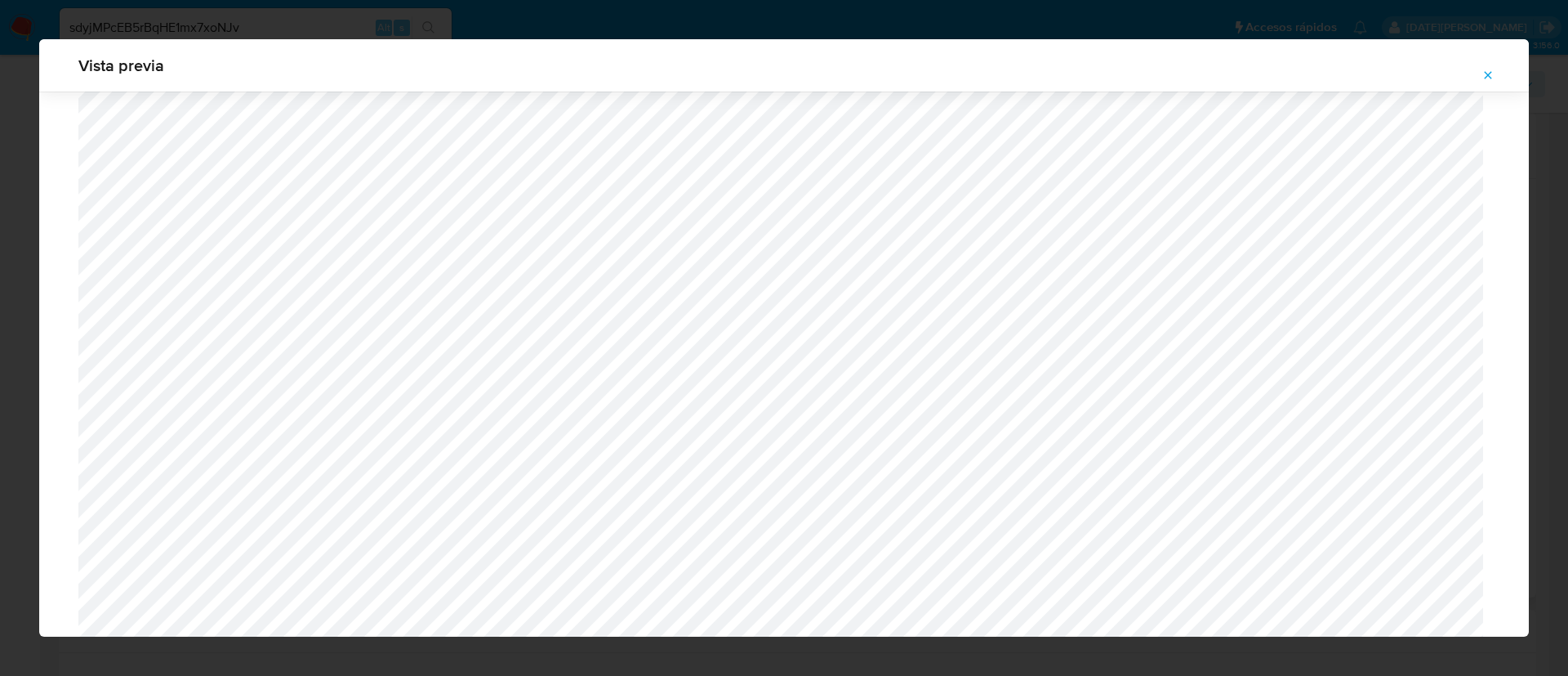
scroll to position [1985, 0]
click at [1489, 69] on icon "Attachment preview" at bounding box center [1488, 74] width 13 height 13
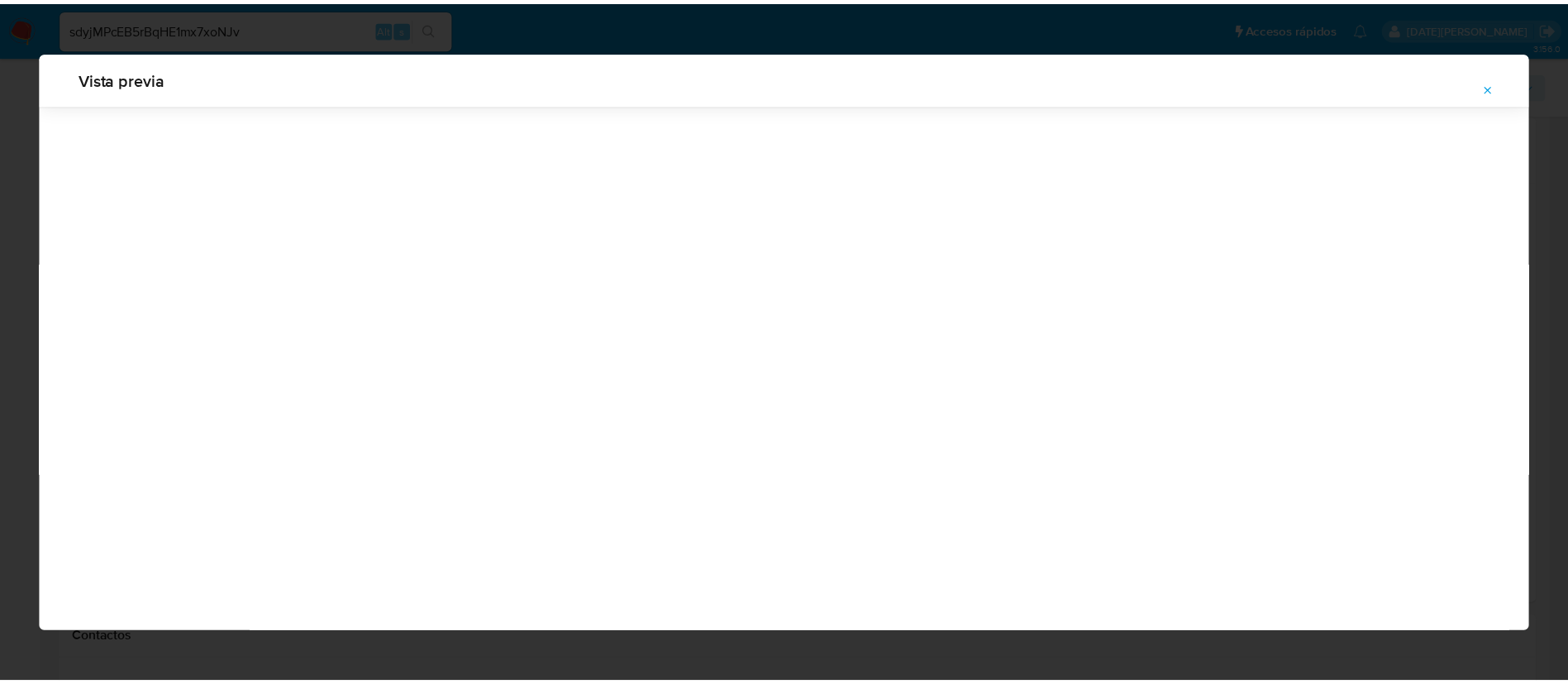
scroll to position [0, 0]
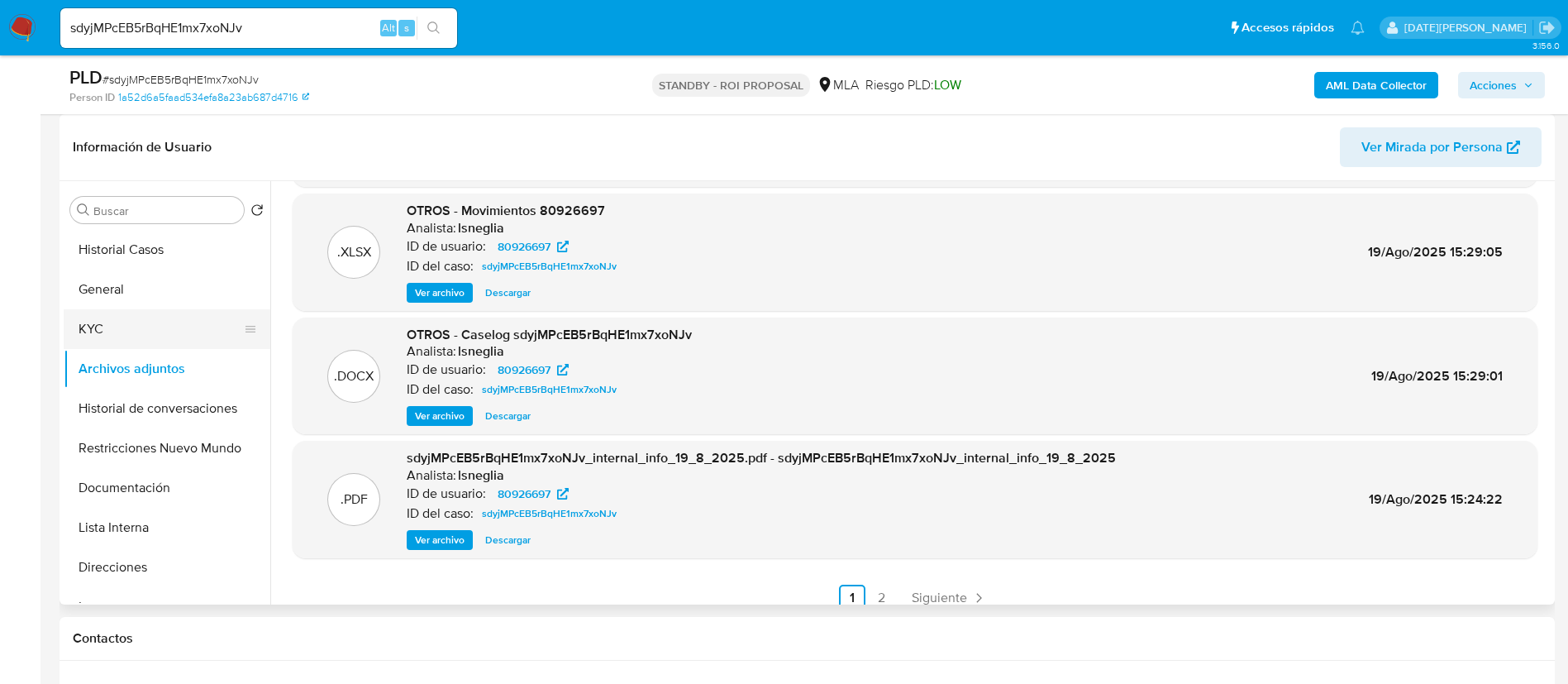
click at [118, 323] on button "KYC" at bounding box center [160, 329] width 194 height 40
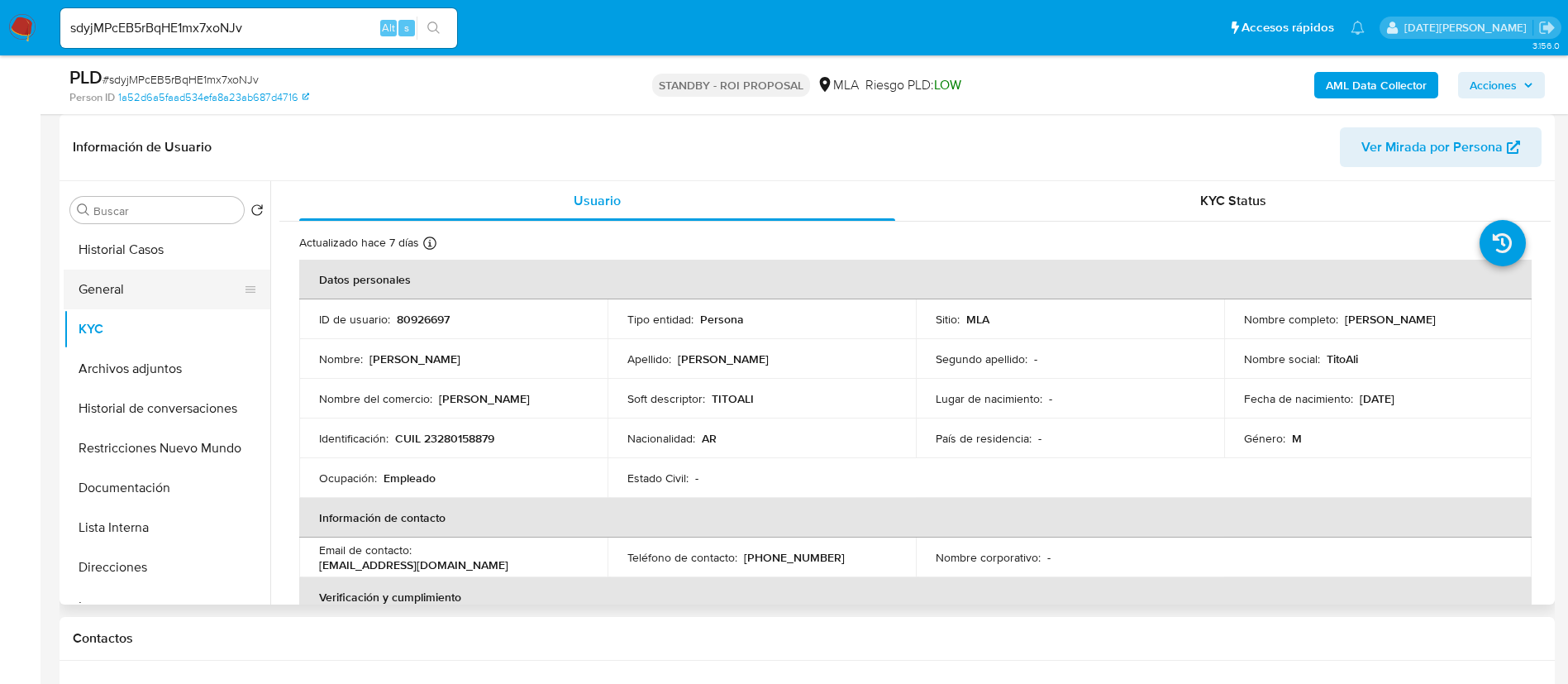
click at [97, 284] on button "General" at bounding box center [160, 290] width 194 height 40
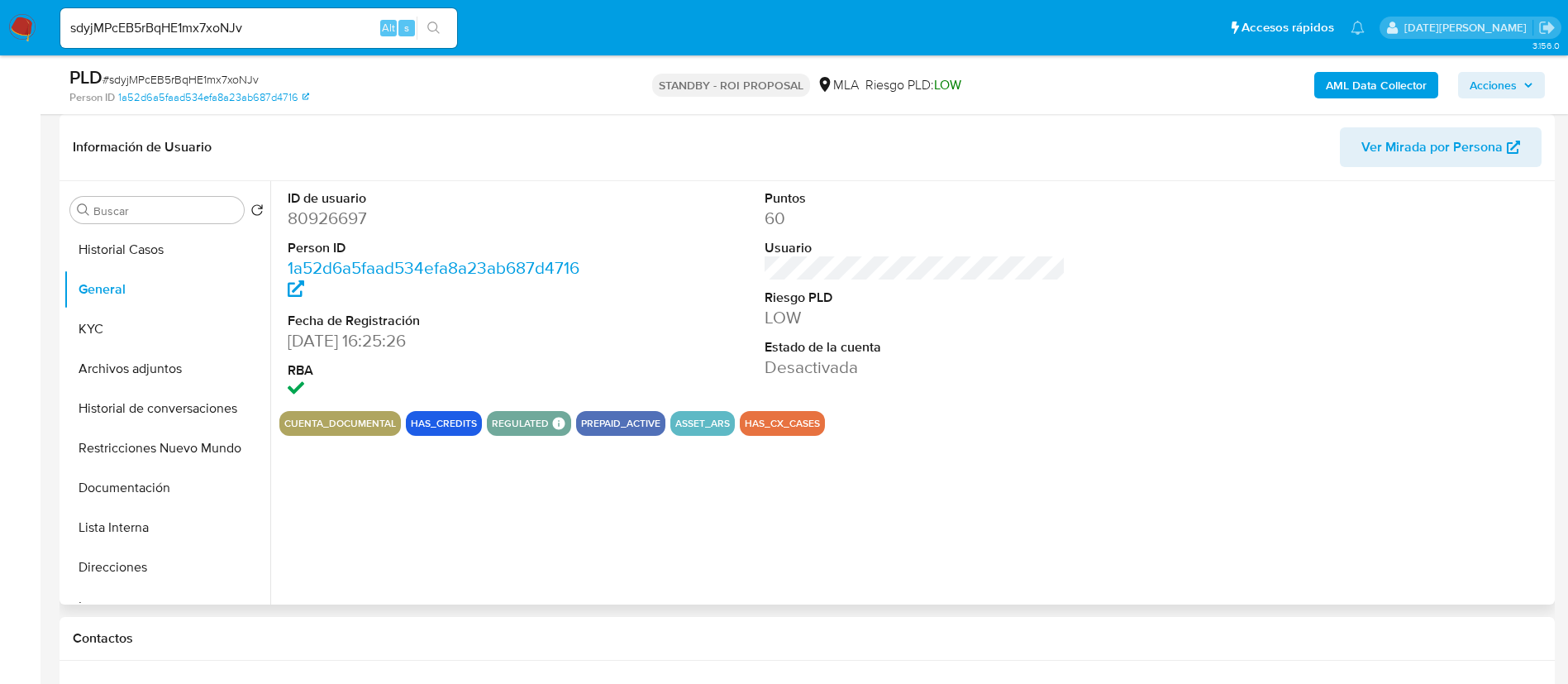
click at [337, 217] on dd "80926697" at bounding box center [438, 217] width 301 height 23
copy dd "80926697"
click at [131, 365] on button "Archivos adjuntos" at bounding box center [160, 369] width 194 height 40
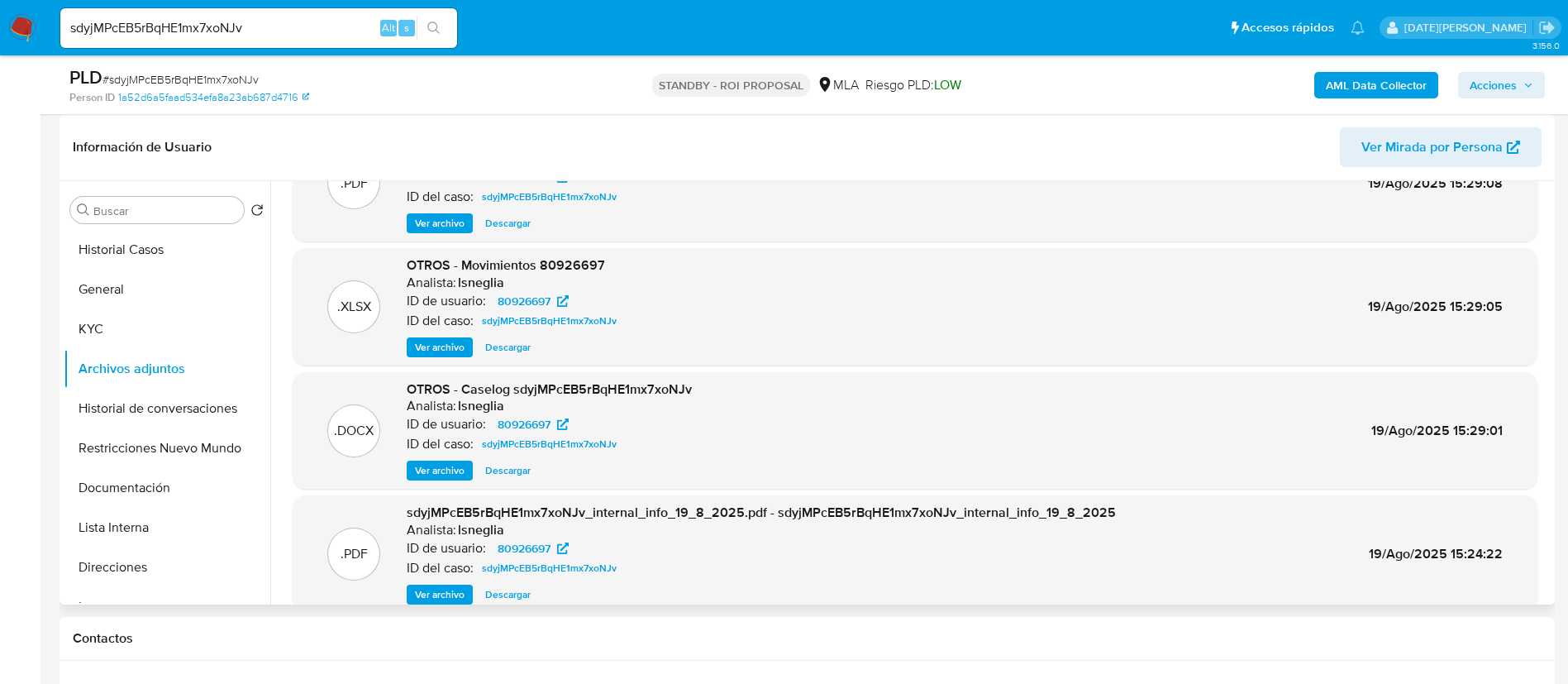
scroll to position [139, 0]
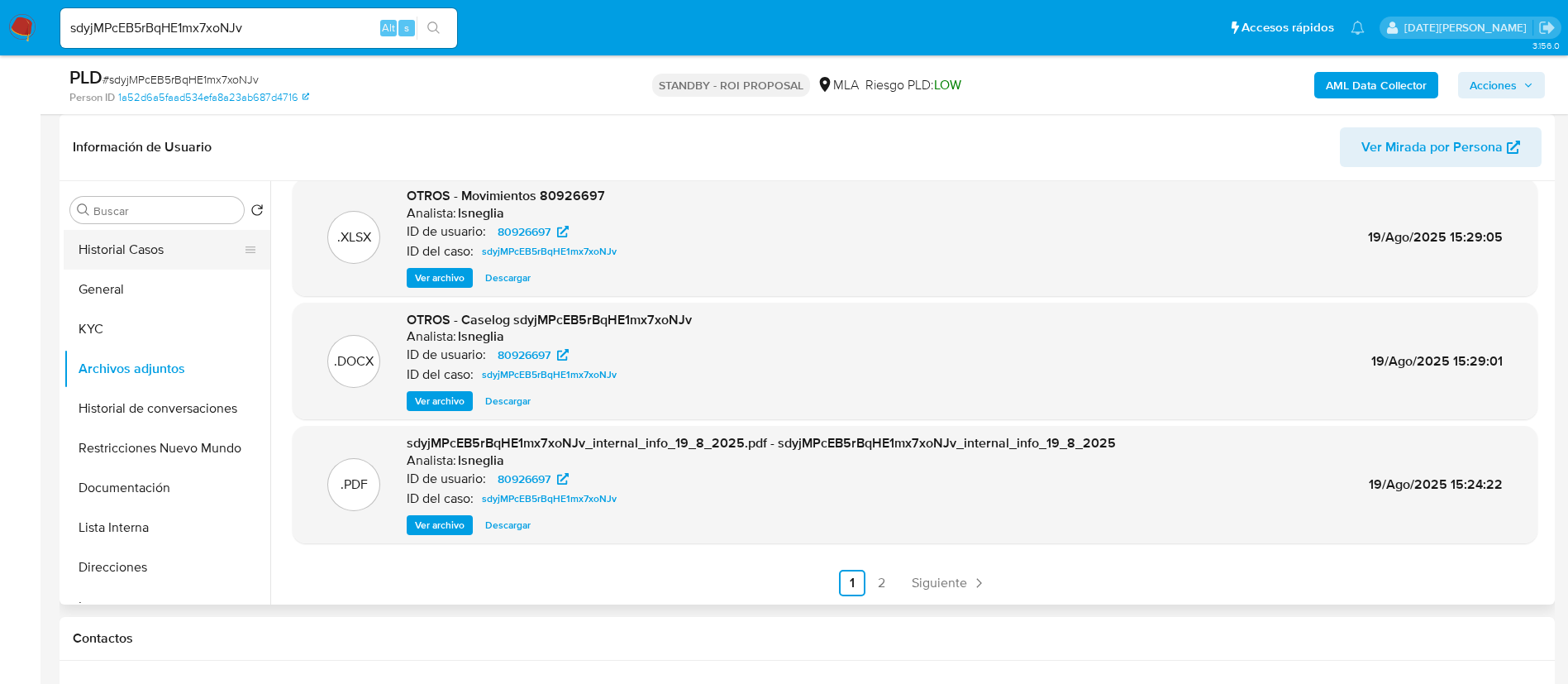
click at [162, 244] on button "Historial Casos" at bounding box center [160, 250] width 194 height 40
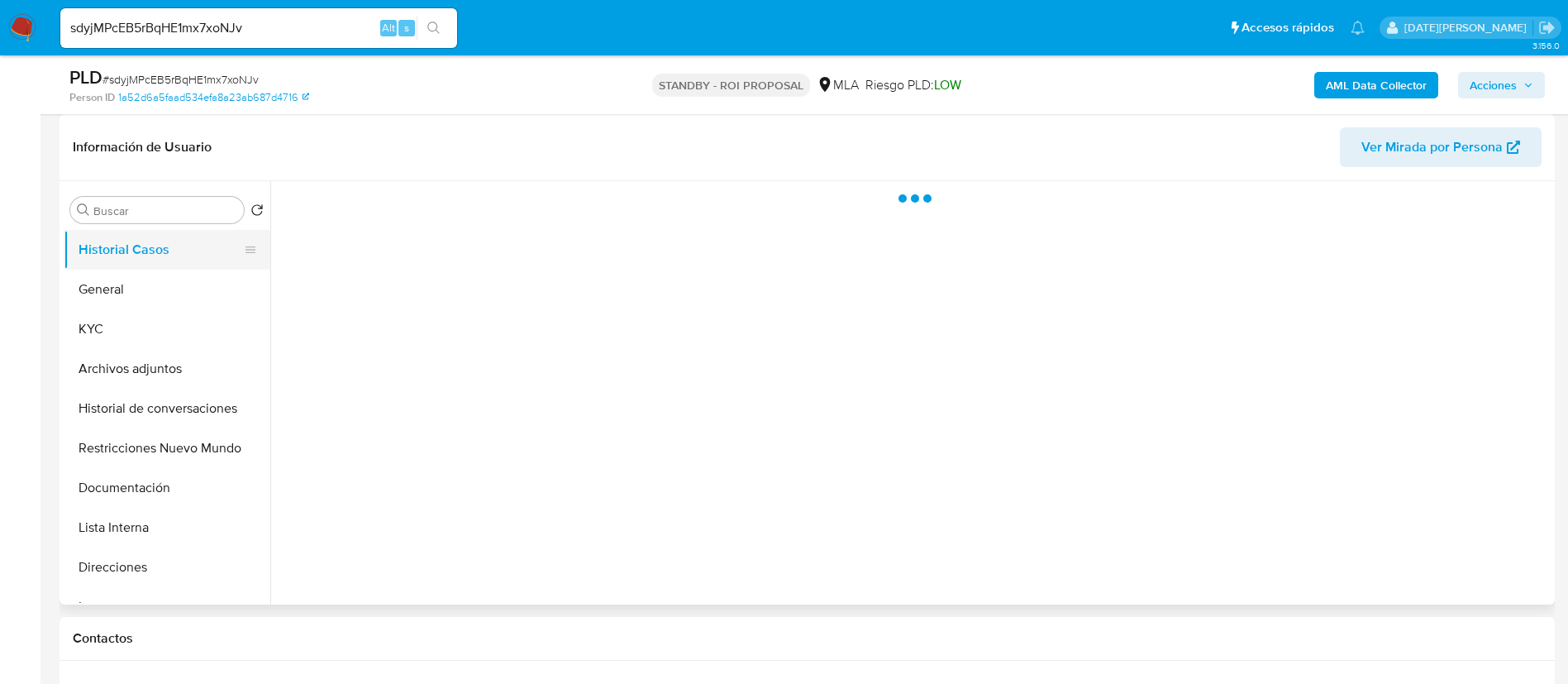
scroll to position [0, 0]
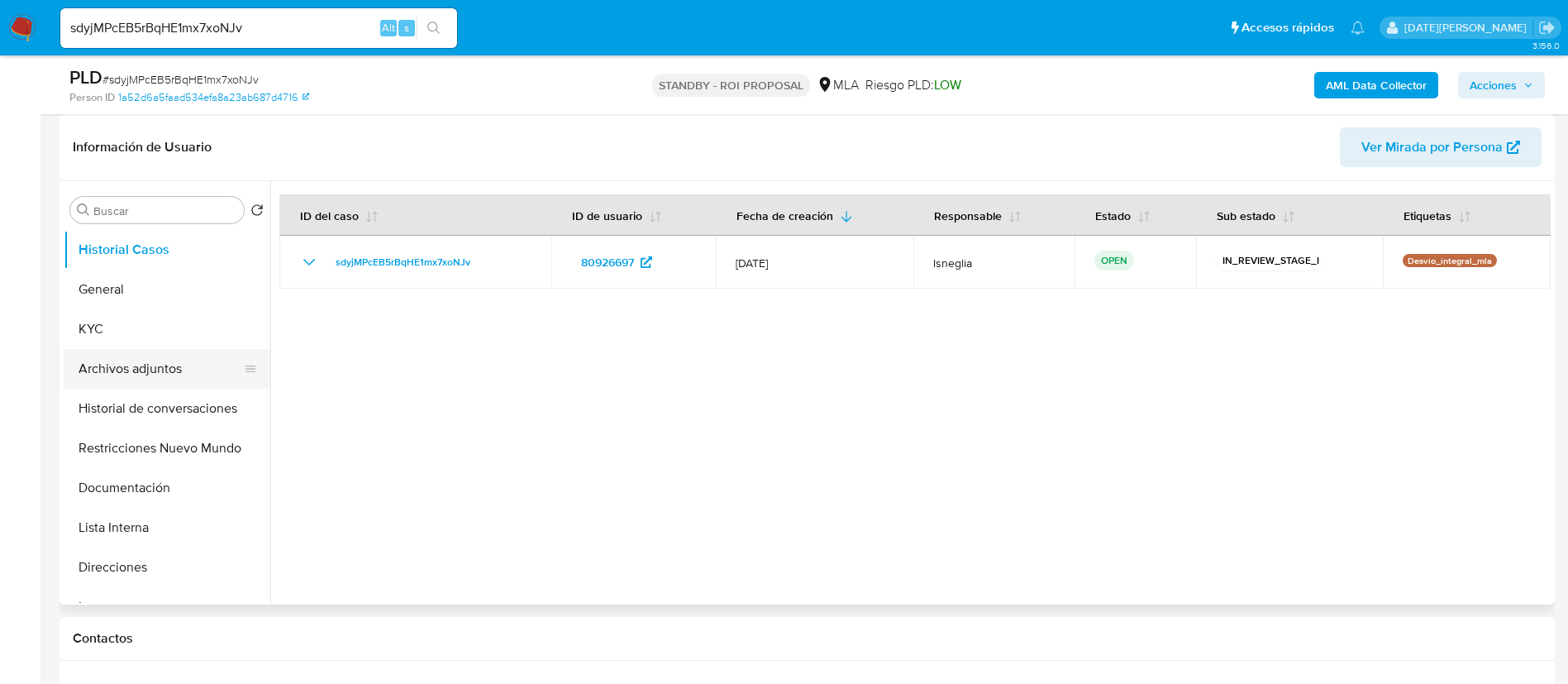
click at [193, 362] on button "Archivos adjuntos" at bounding box center [160, 369] width 194 height 40
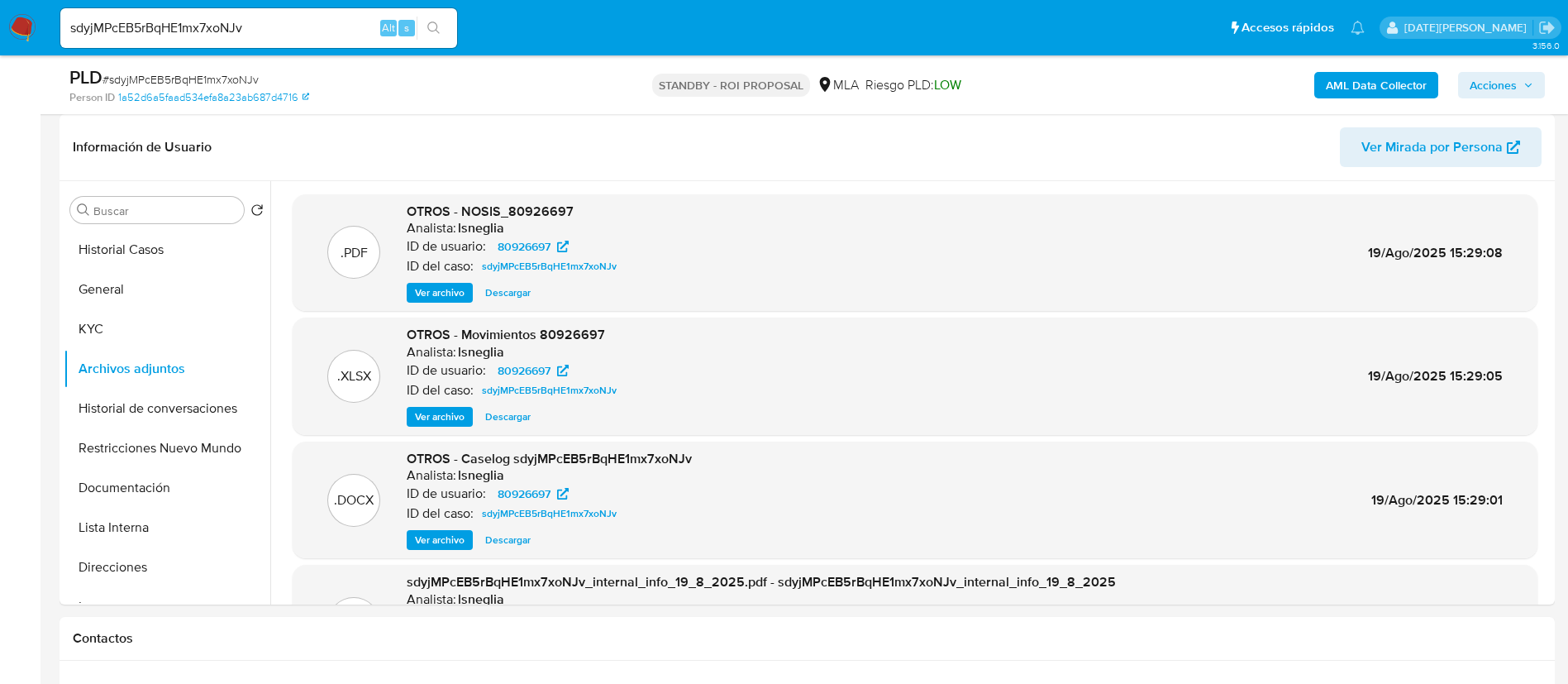
click at [182, 80] on span "# sdyjMPcEB5rBqHE1mx7xoNJv" at bounding box center [181, 79] width 156 height 17
click at [157, 240] on button "Historial Casos" at bounding box center [160, 250] width 194 height 40
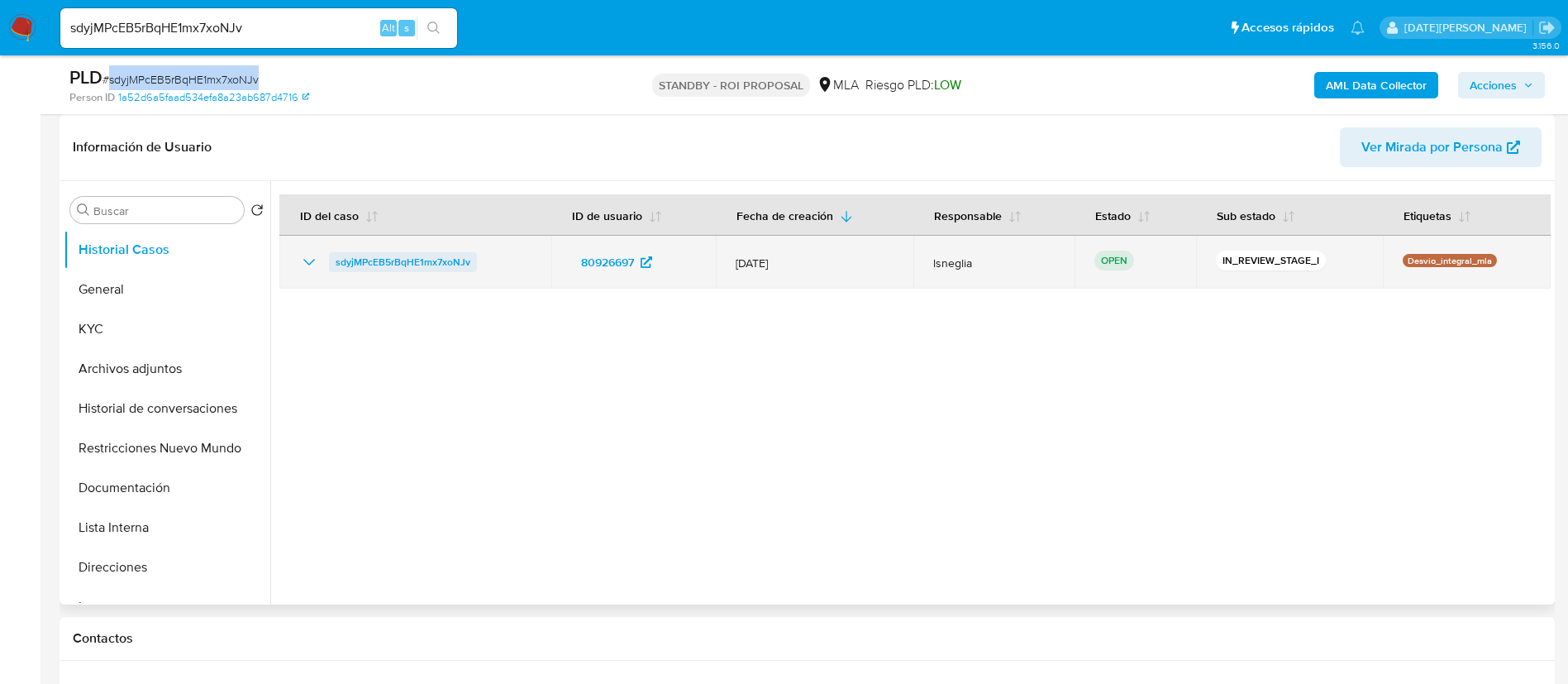
click at [404, 256] on span "sdyjMPcEB5rBqHE1mx7xoNJv" at bounding box center [403, 262] width 134 height 20
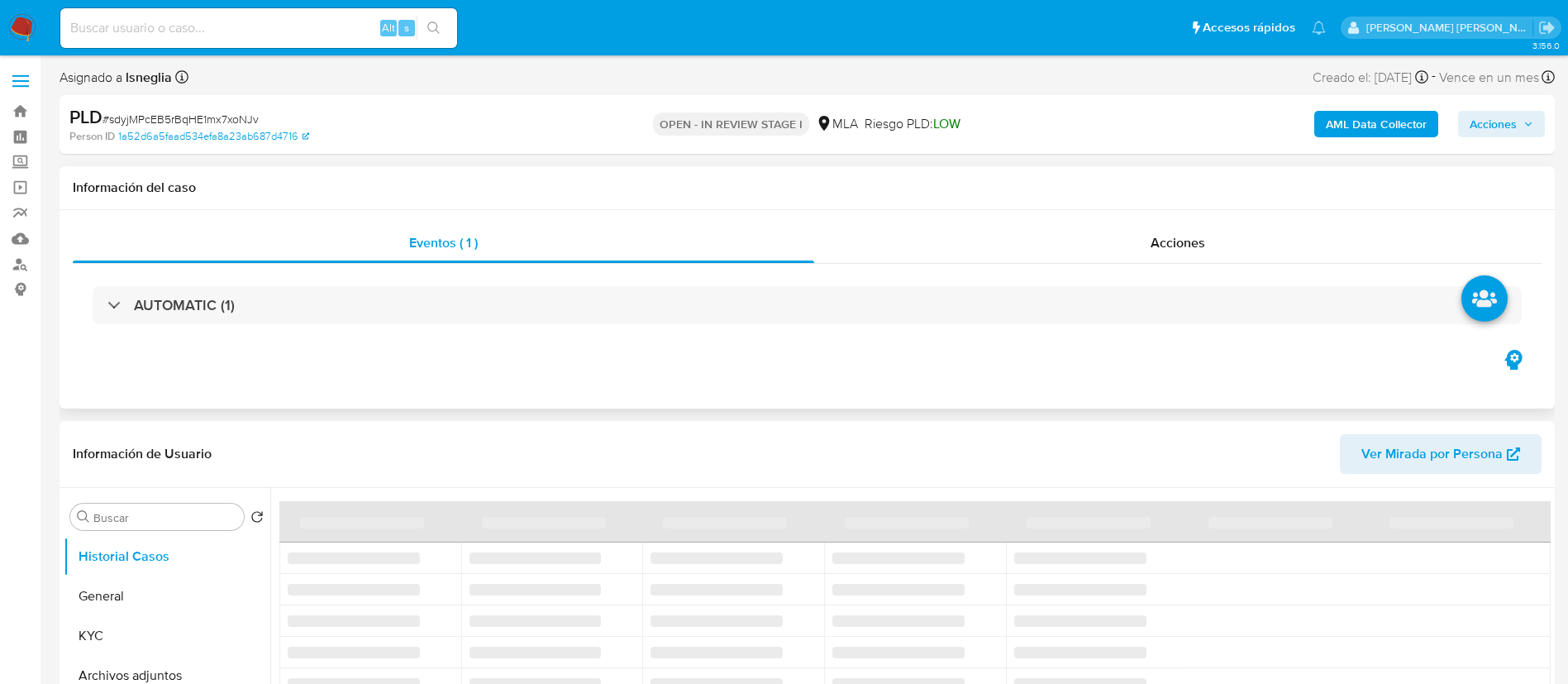
select select "10"
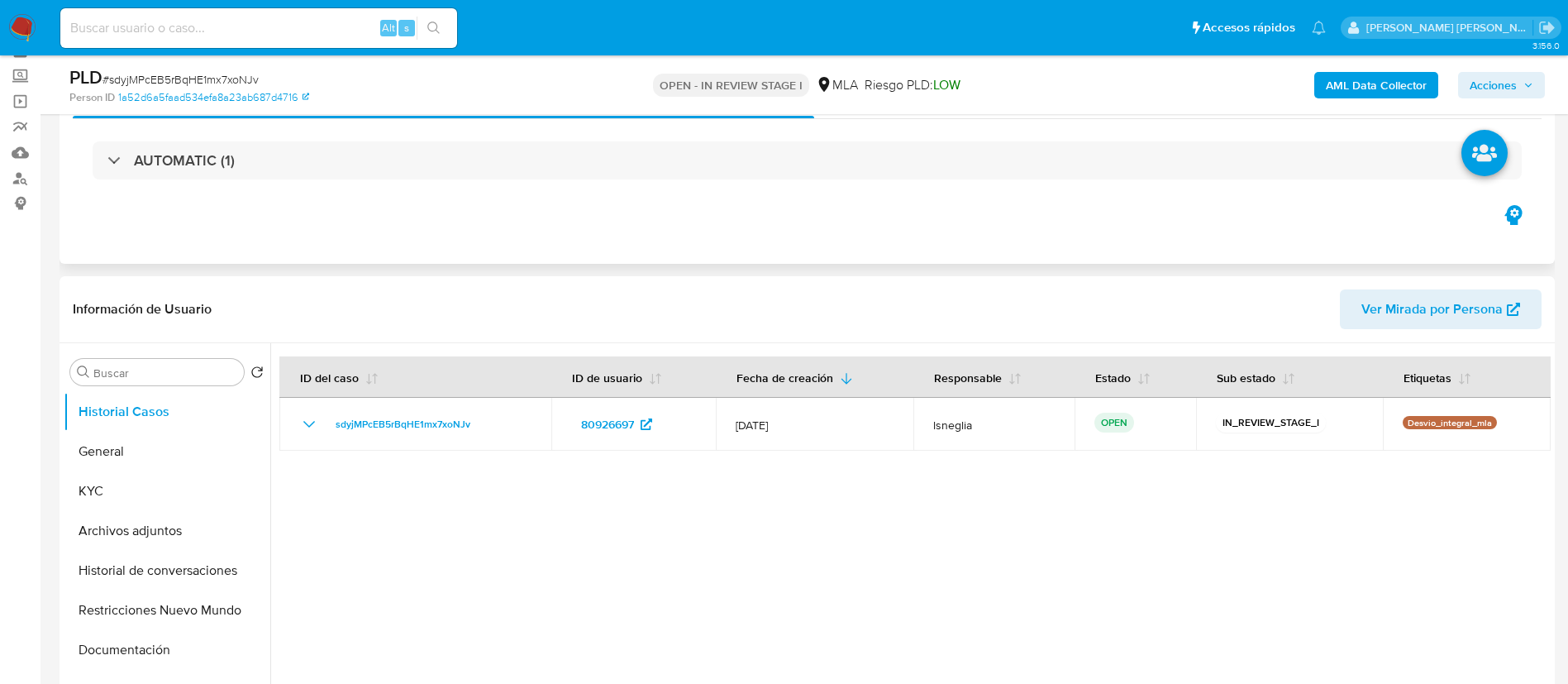
scroll to position [124, 0]
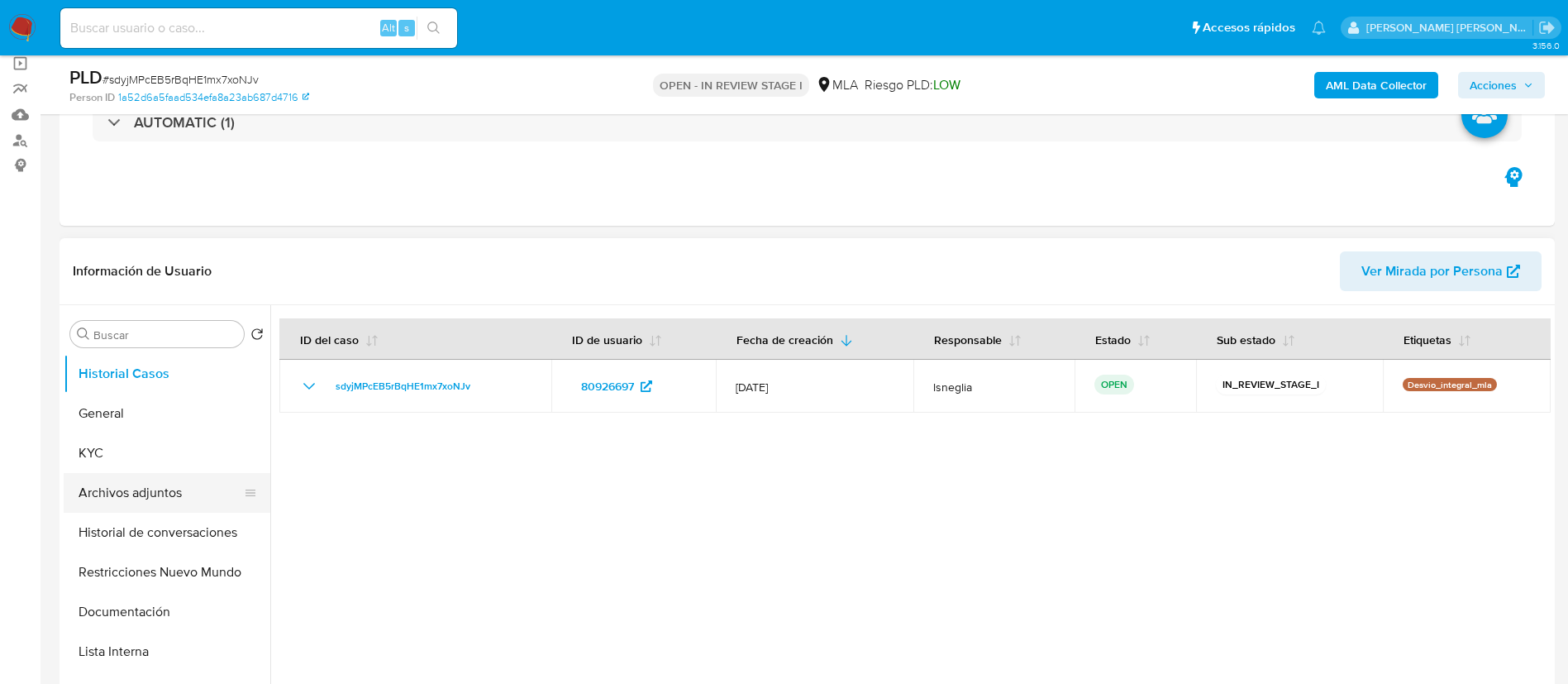
click at [164, 488] on button "Archivos adjuntos" at bounding box center [160, 493] width 194 height 40
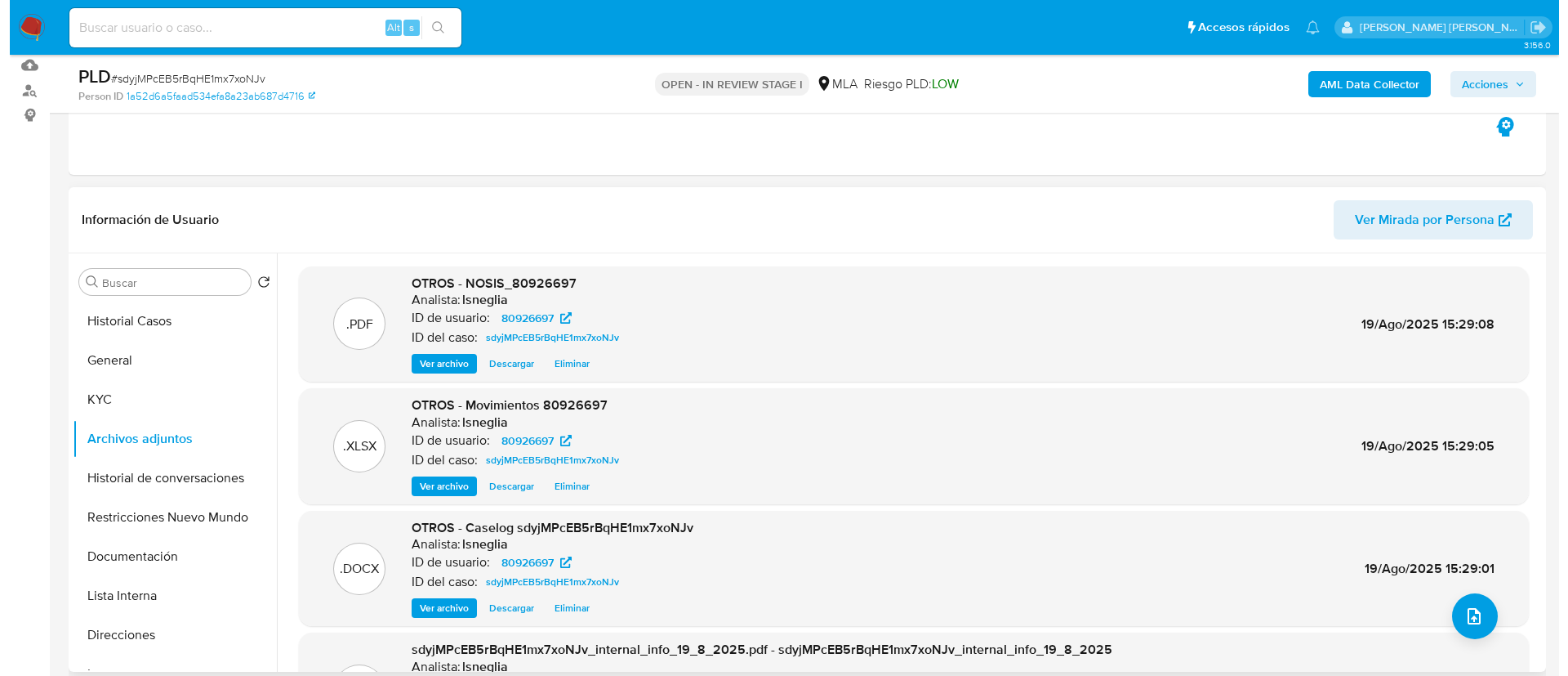
scroll to position [245, 0]
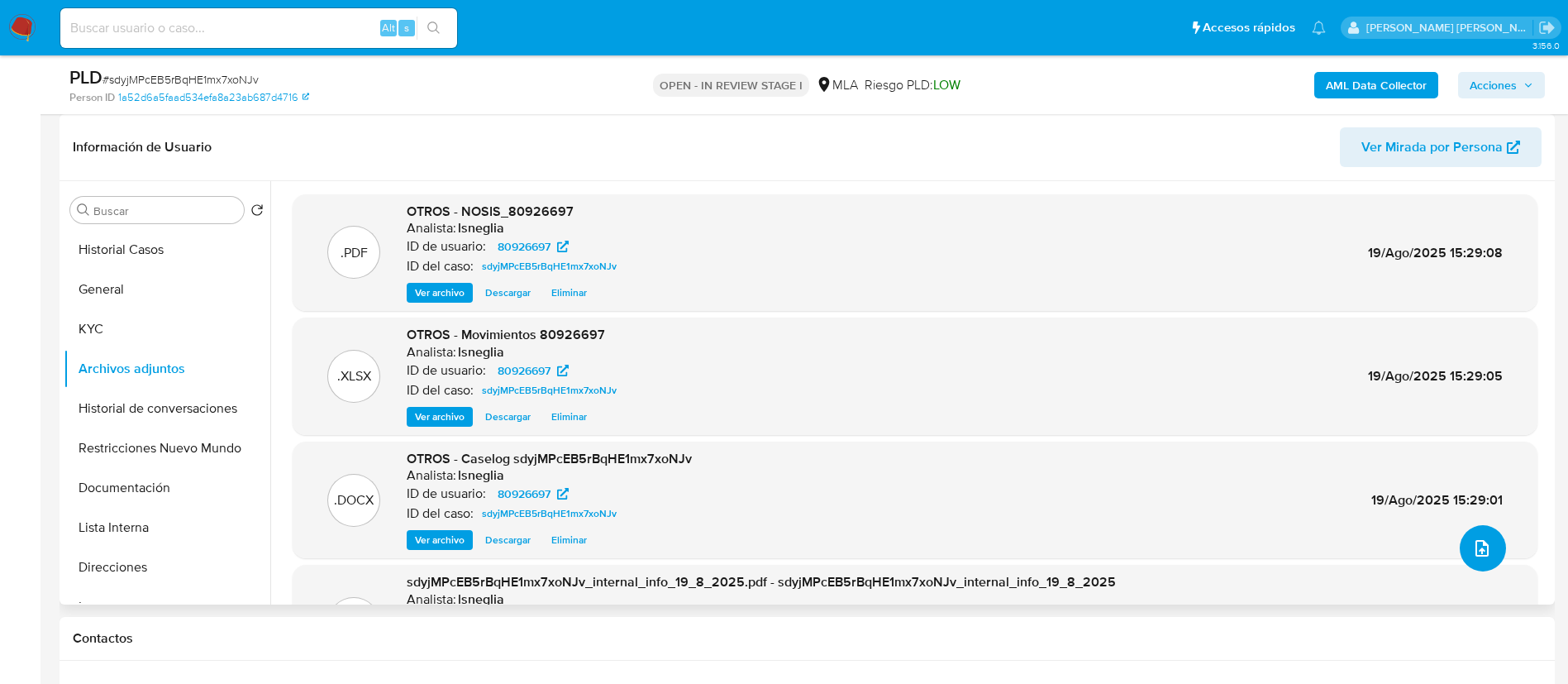
click at [1482, 540] on icon "upload-file" at bounding box center [1482, 549] width 20 height 20
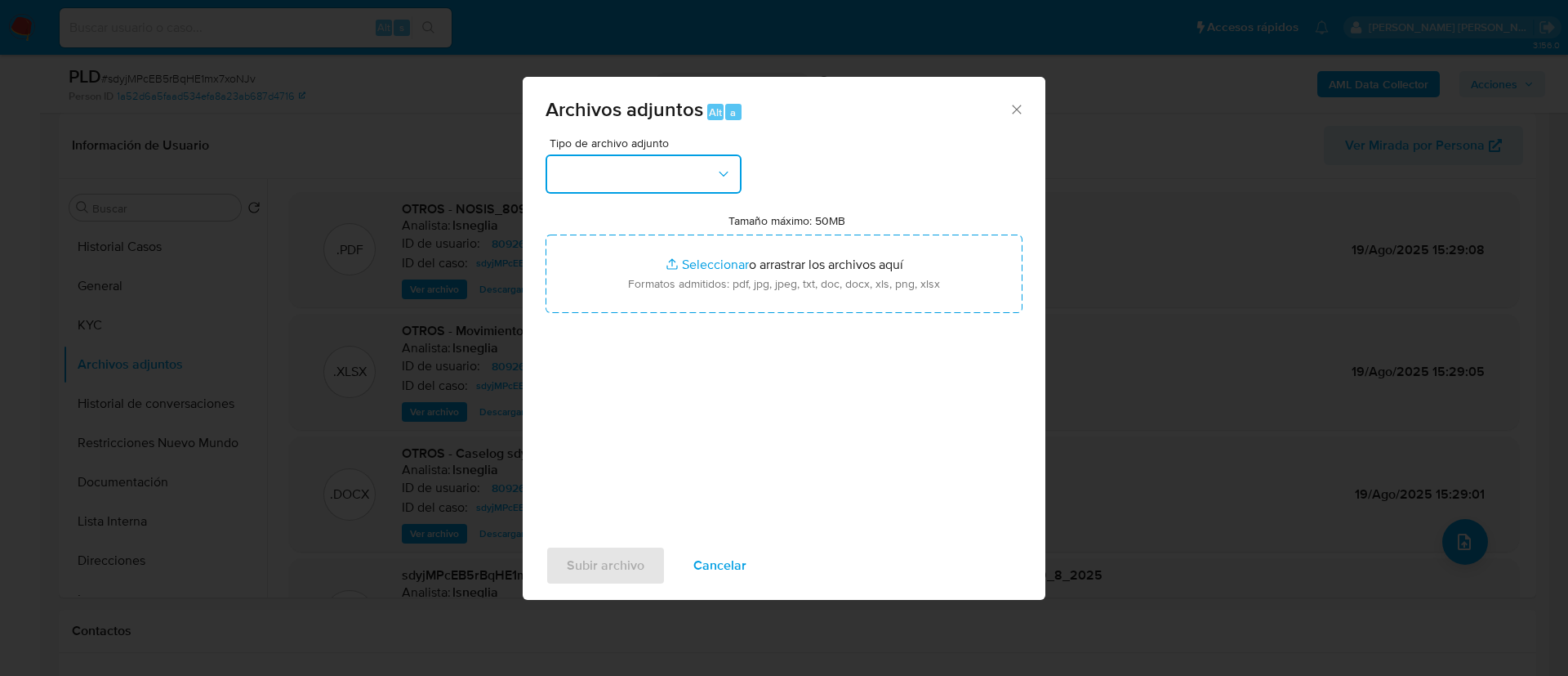
click at [681, 179] on button "button" at bounding box center [643, 174] width 196 height 39
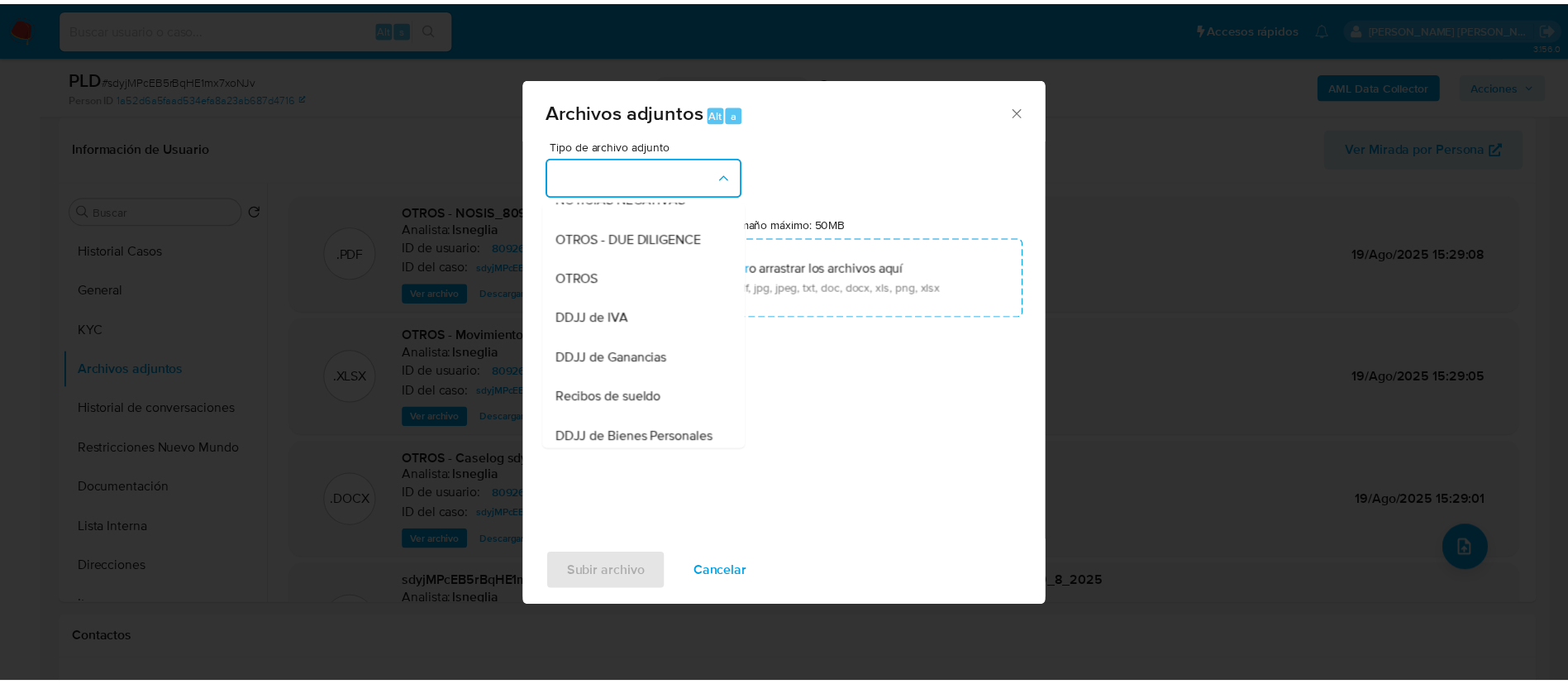
scroll to position [256, 0]
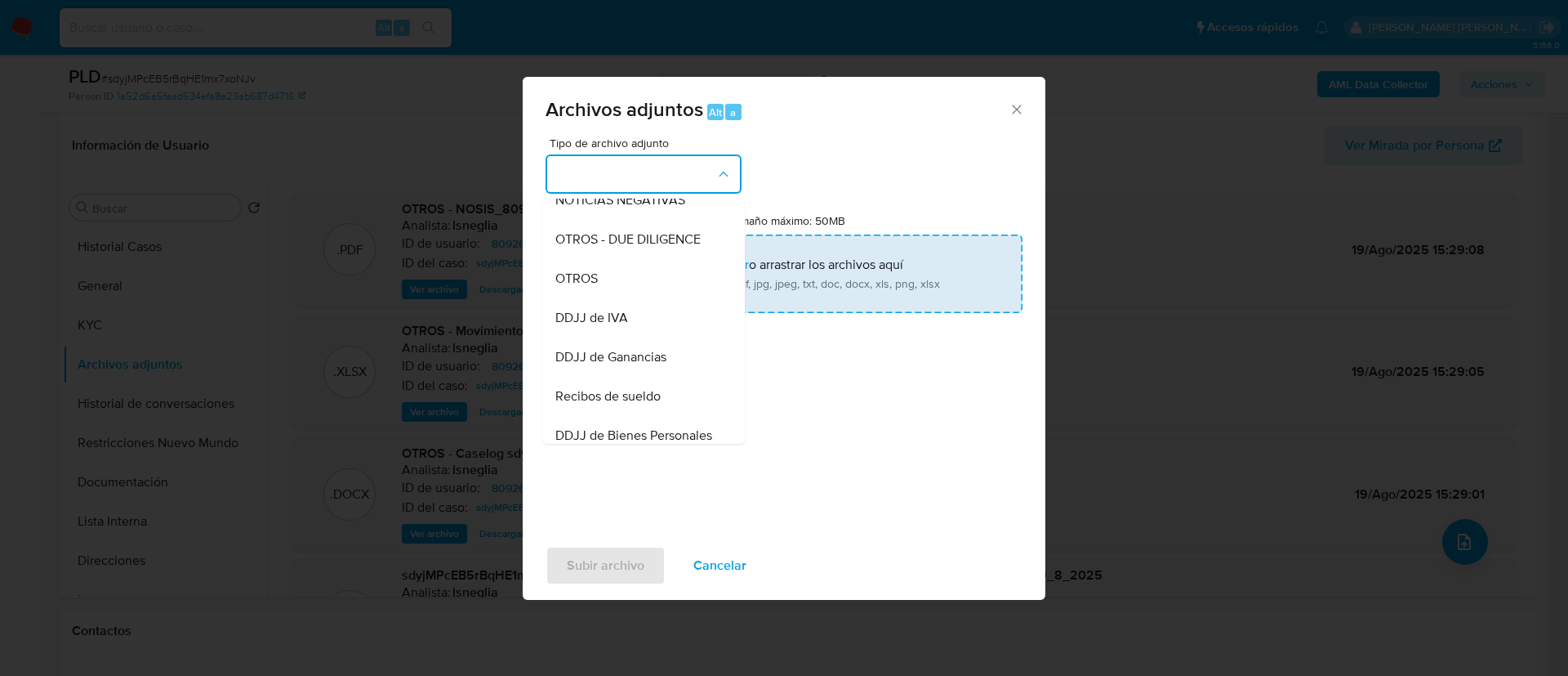
click at [632, 292] on div "OTROS" at bounding box center [639, 278] width 167 height 39
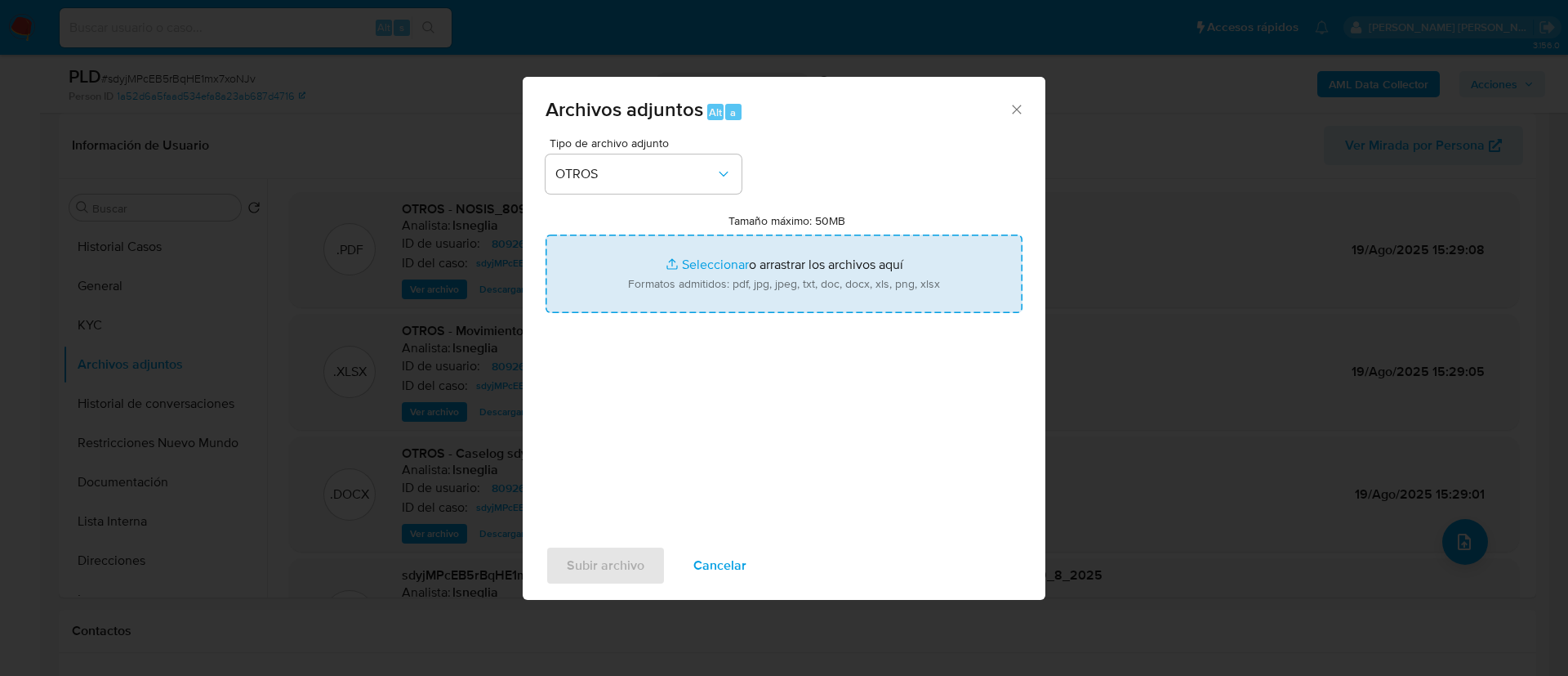
type input "C:\fakepath\Caselog sdyjMPcEB5rBqHE1mx7xoNJv v2.docx"
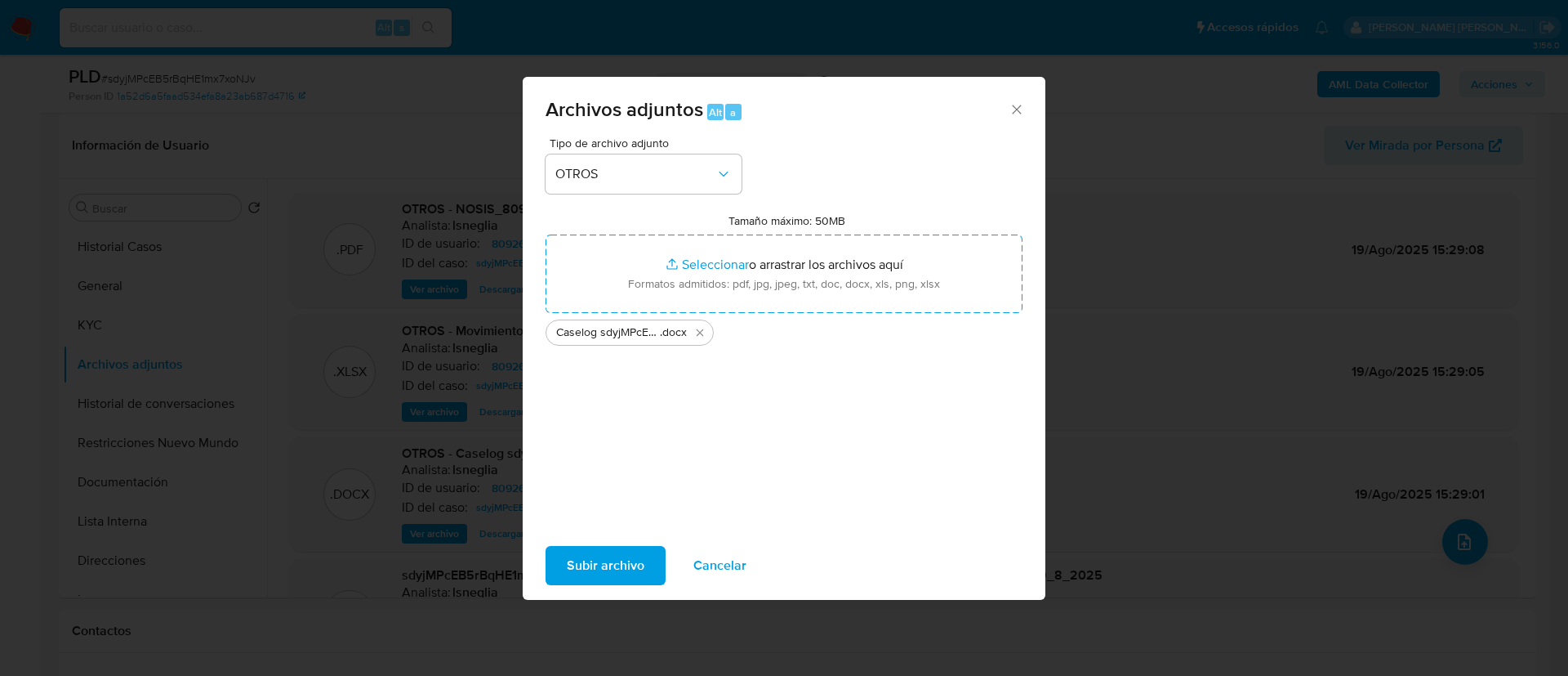
click at [622, 558] on span "Subir archivo" at bounding box center [605, 565] width 77 height 36
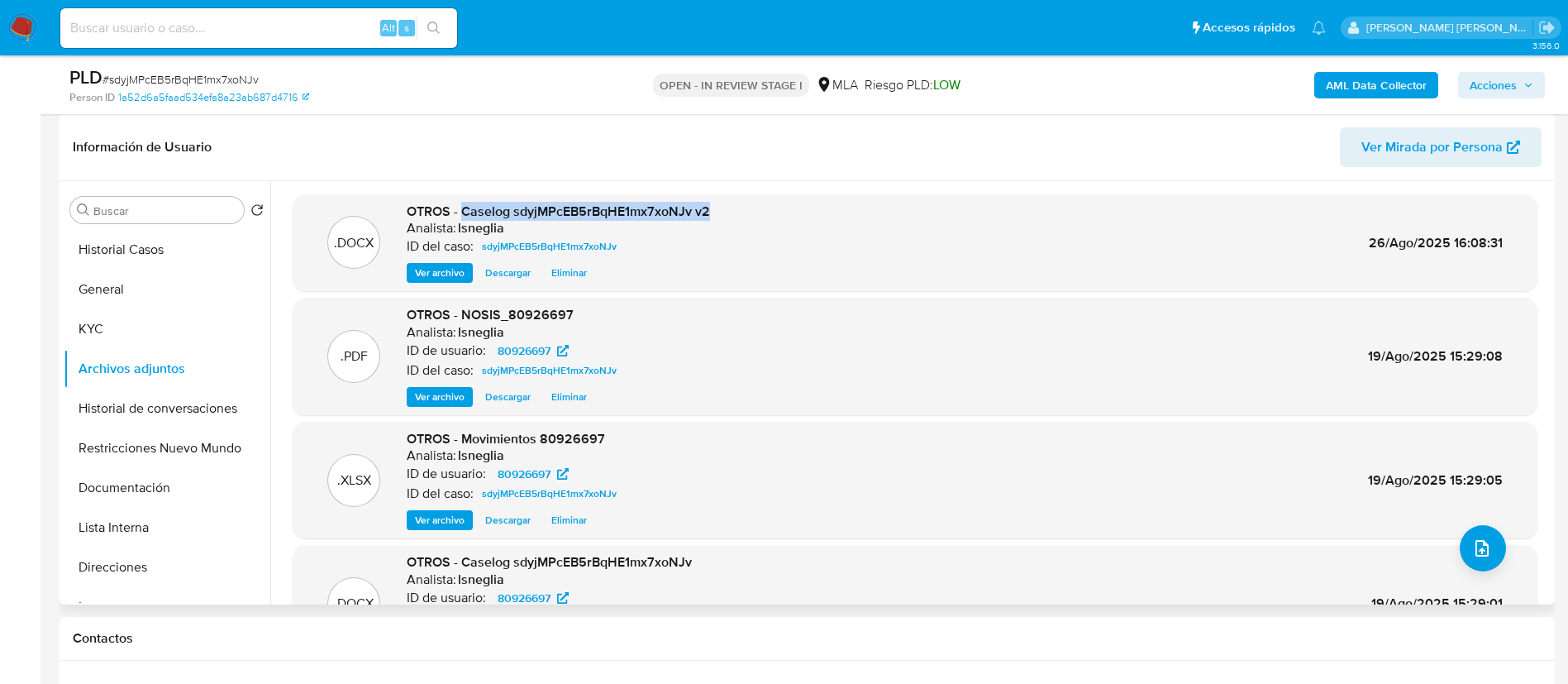
drag, startPoint x: 460, startPoint y: 210, endPoint x: 710, endPoint y: 216, distance: 250.1
click at [710, 216] on div ".DOCX OTROS - Caselog sdyjMPcEB5rBqHE1mx7xoNJv v2 Analista: lsneglia ID del cas…" at bounding box center [915, 243] width 1228 height 81
copy span "Caselog sdyjMPcEB5rBqHE1mx7xoNJv v2"
click at [173, 253] on button "Historial Casos" at bounding box center [160, 250] width 194 height 40
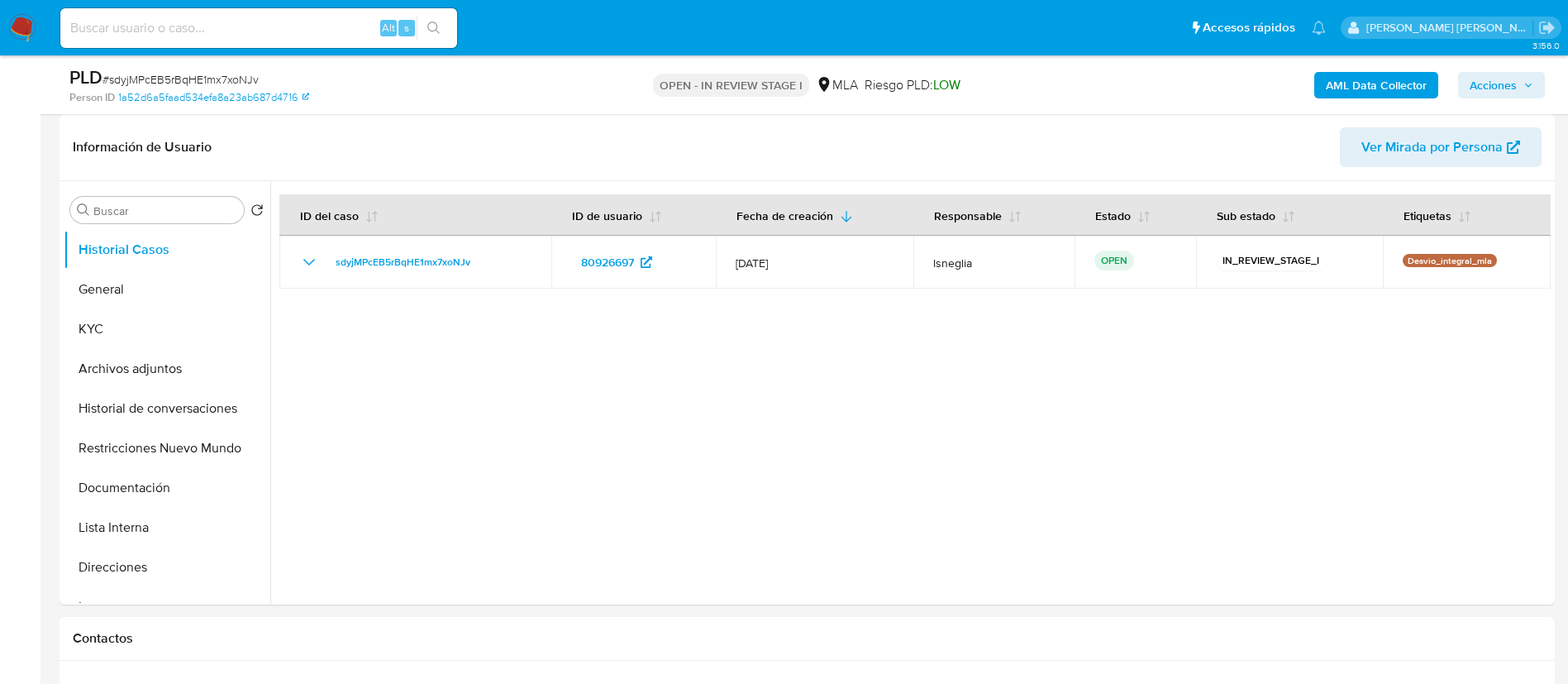
click at [1512, 85] on span "Acciones" at bounding box center [1493, 85] width 47 height 27
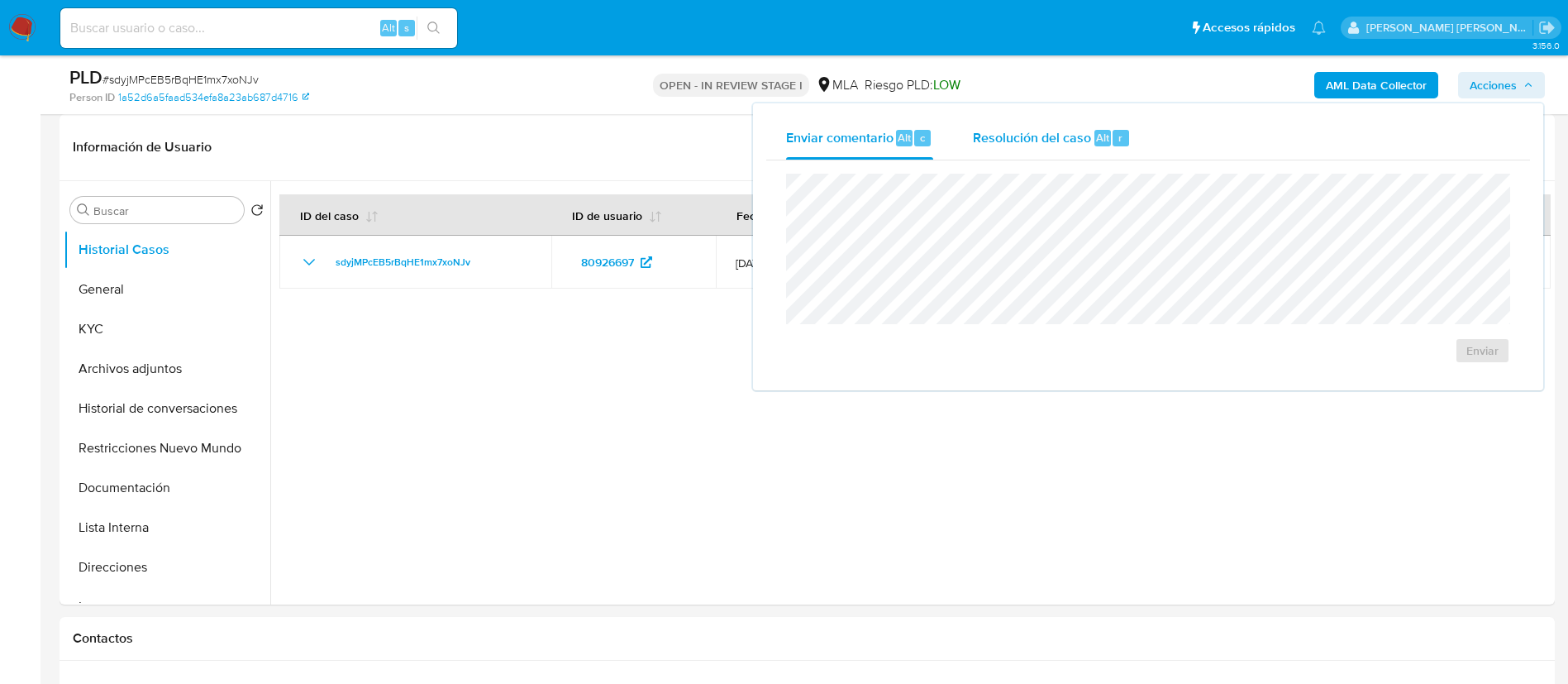
click at [1034, 148] on div "Resolución del caso Alt r" at bounding box center [1052, 138] width 158 height 43
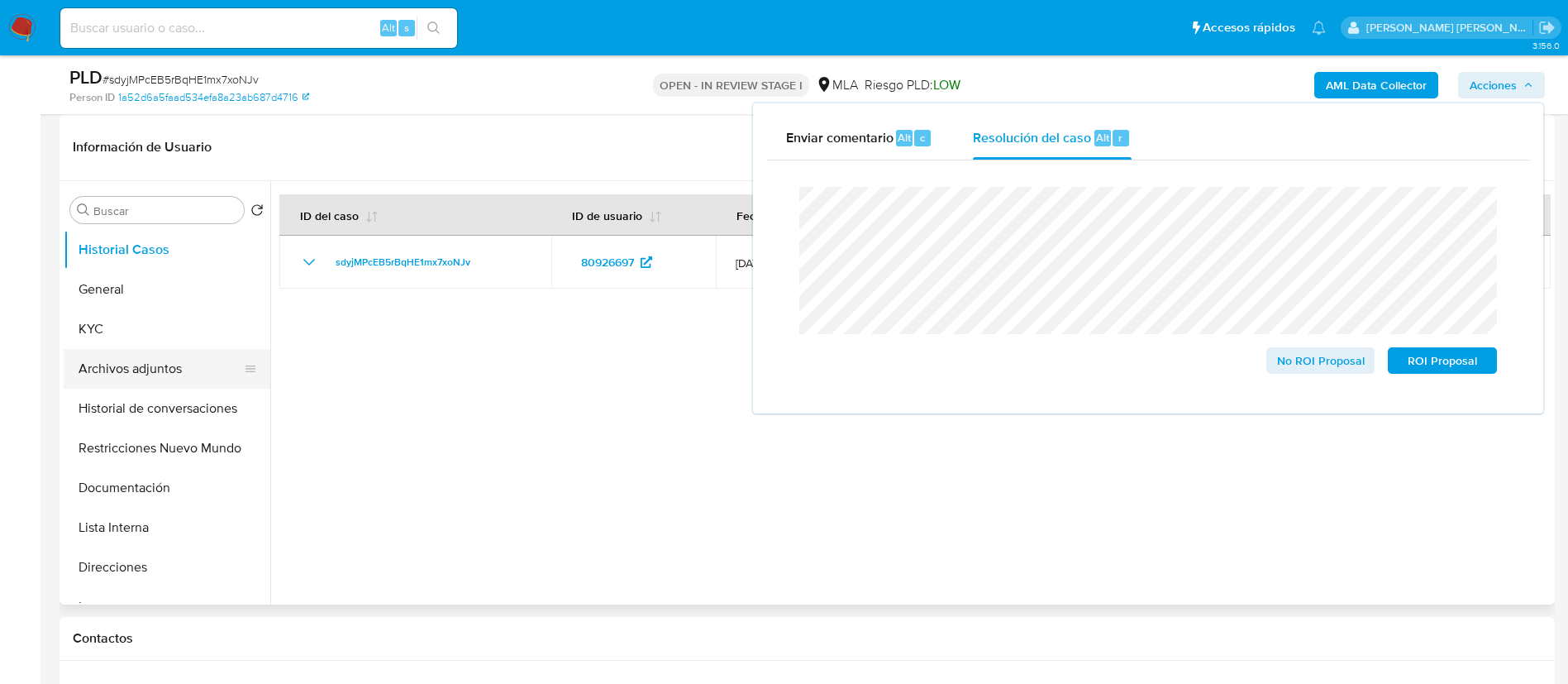
click at [165, 369] on button "Archivos adjuntos" at bounding box center [160, 369] width 194 height 40
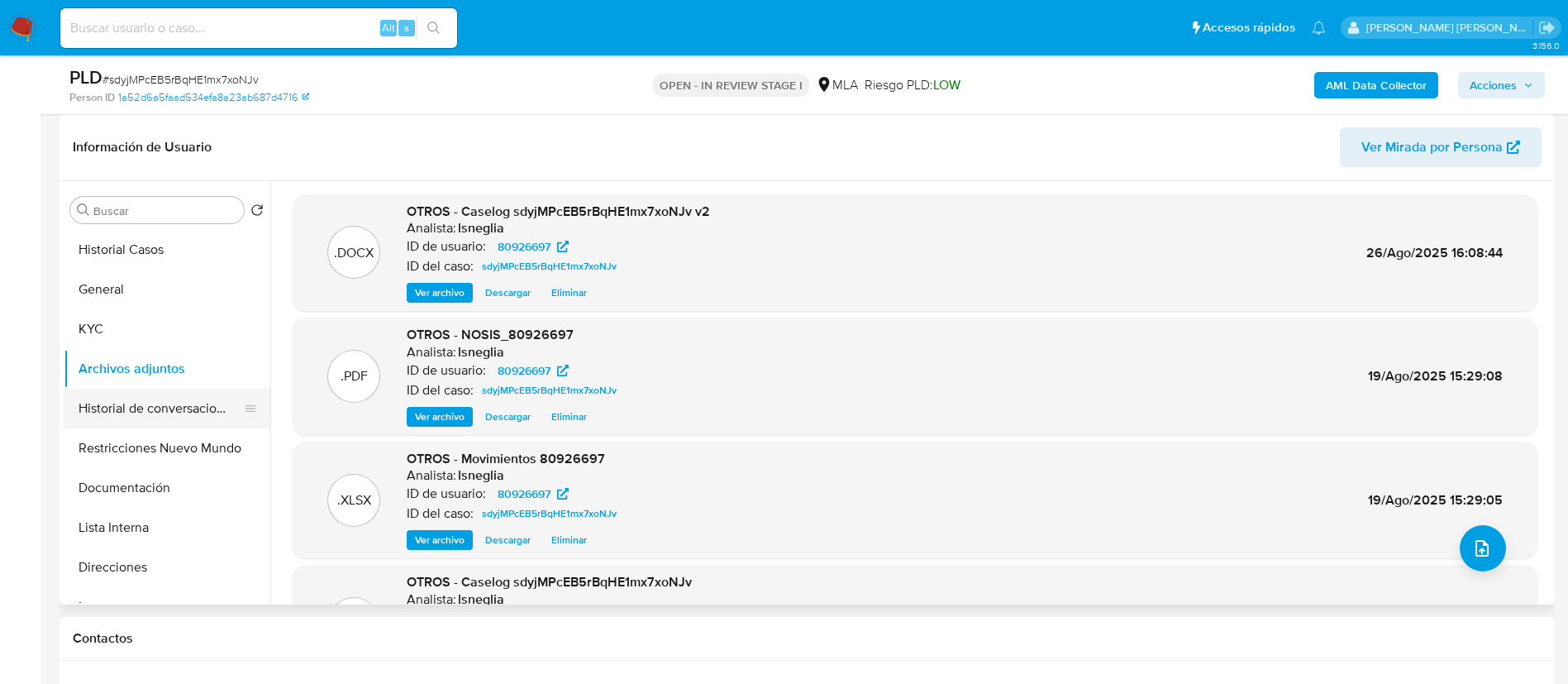
click at [170, 423] on button "Historial de conversaciones" at bounding box center [160, 408] width 194 height 40
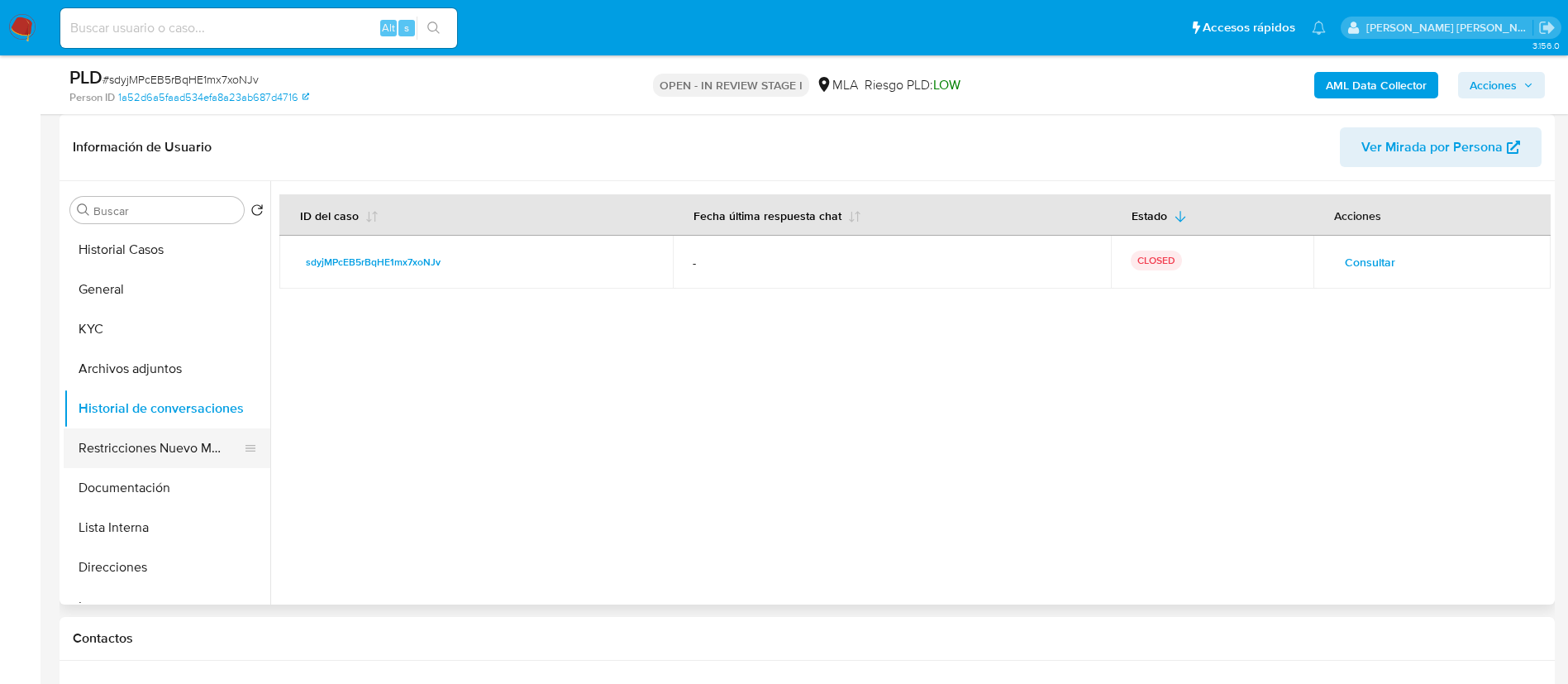
click at [169, 451] on button "Restricciones Nuevo Mundo" at bounding box center [160, 448] width 194 height 40
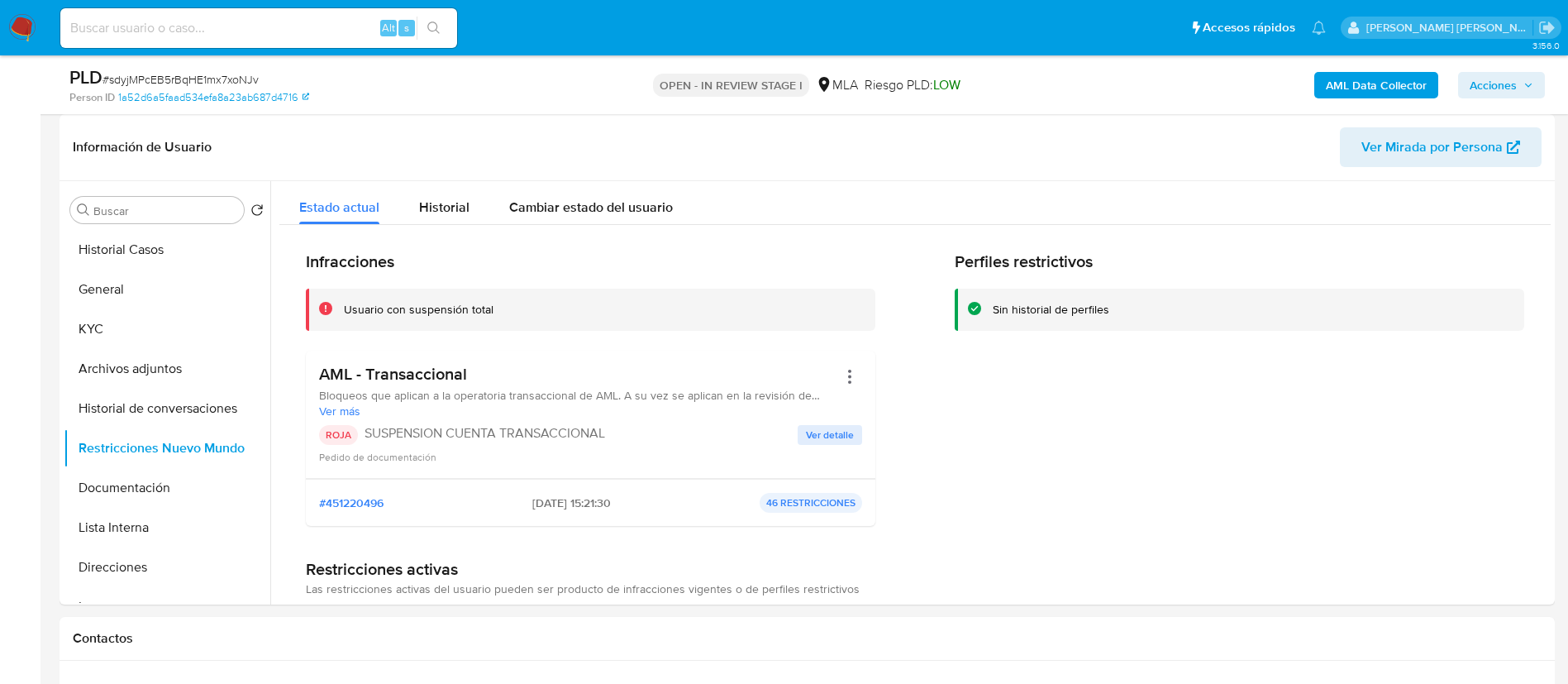
click at [1511, 88] on span "Acciones" at bounding box center [1493, 85] width 47 height 27
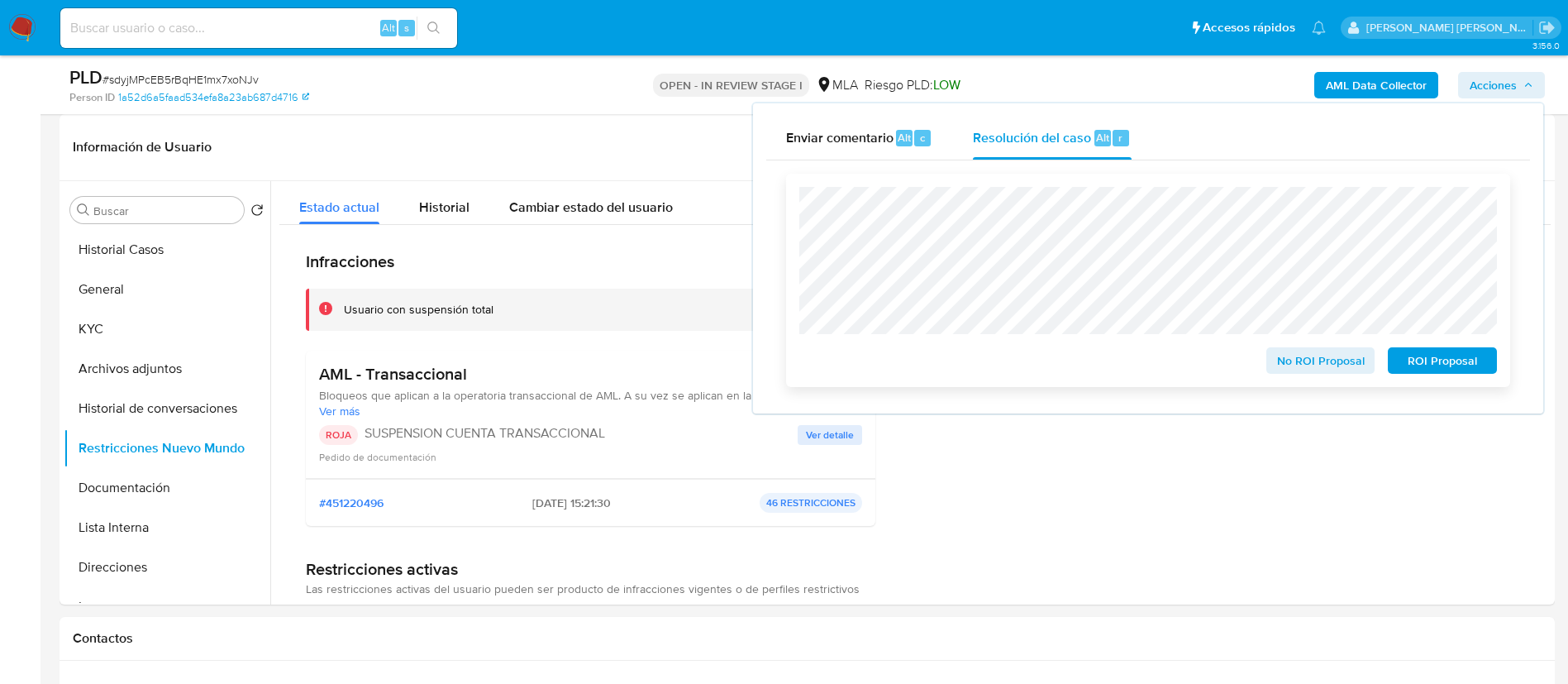
click at [1469, 370] on span "ROI Proposal" at bounding box center [1442, 360] width 86 height 23
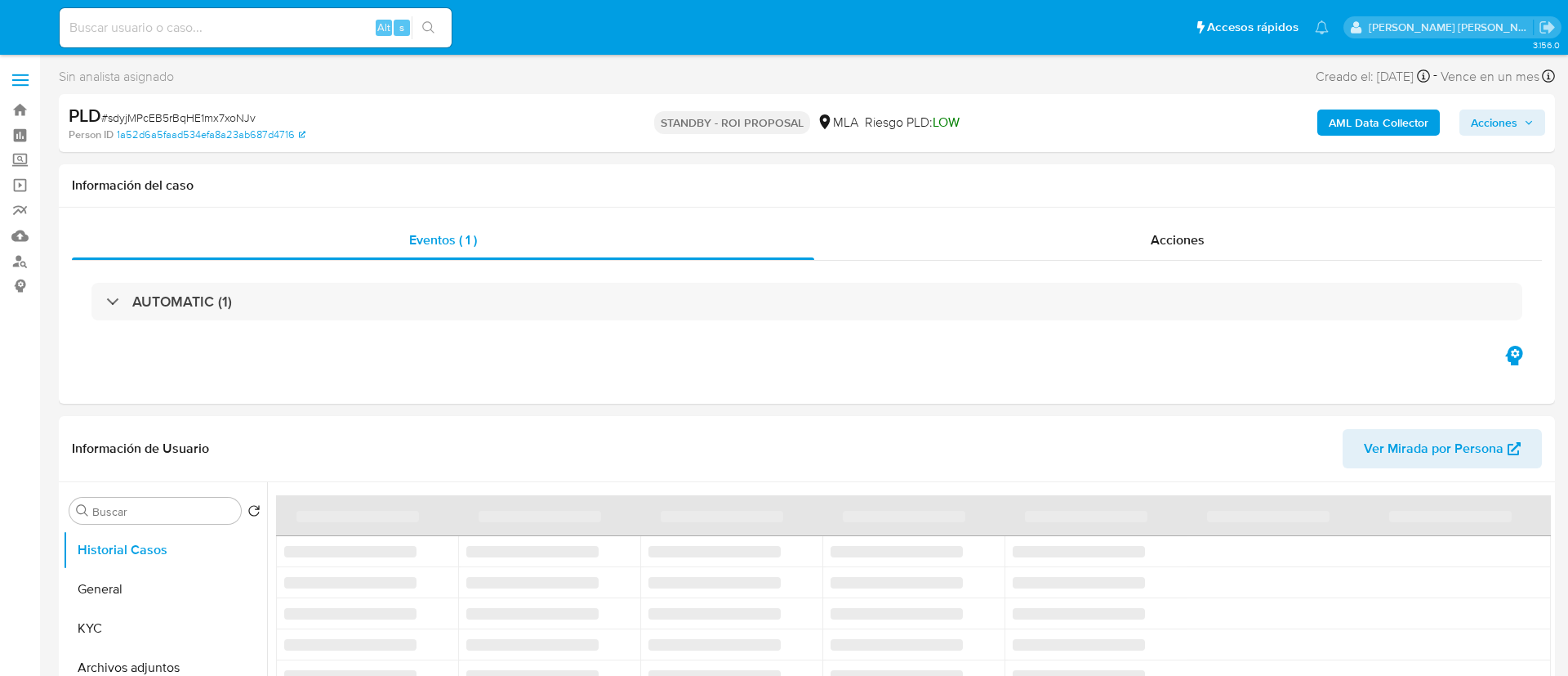
select select "10"
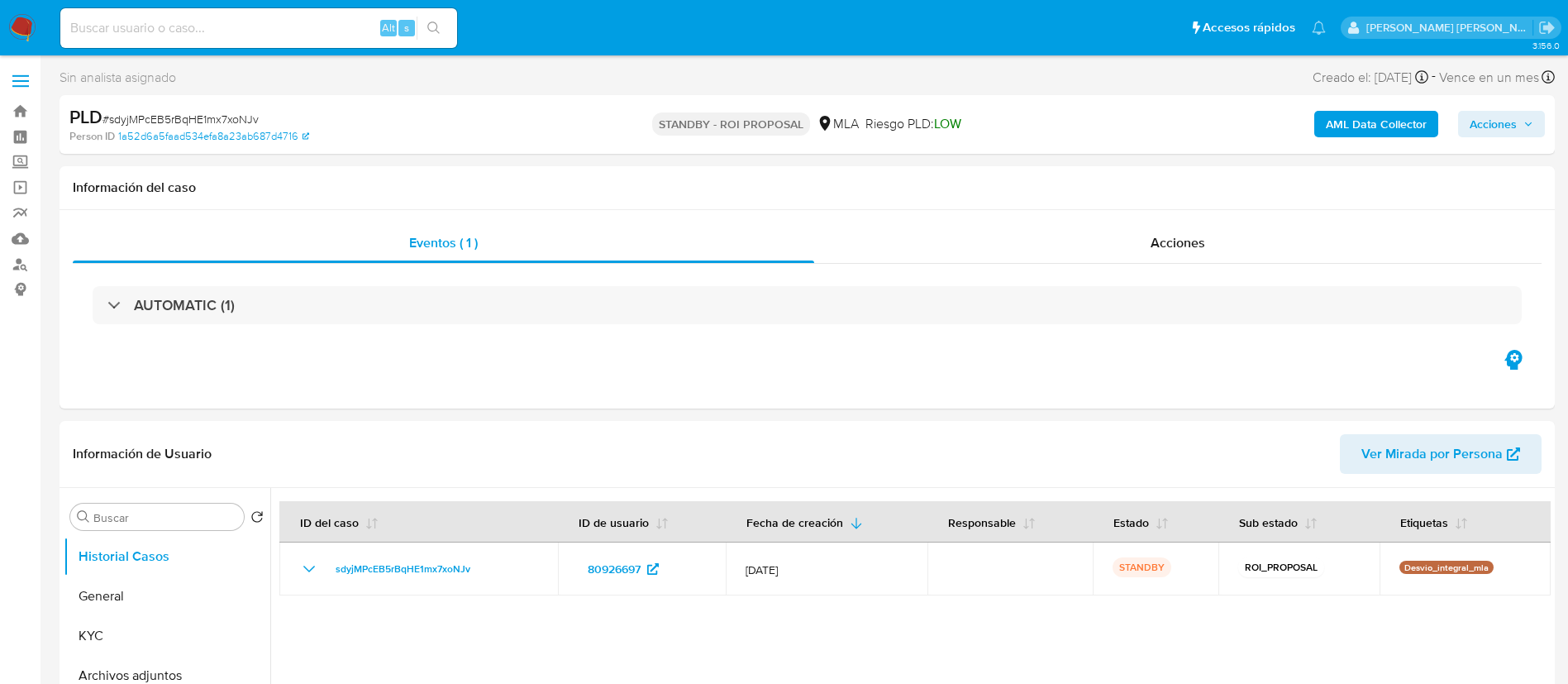
click at [169, 37] on input at bounding box center [259, 29] width 397 height 22
paste input "RWykSuRH7EEVlJp3jPim8SlZ"
type input "RWykSuRH7EEVlJp3jPim8SlZ"
click at [447, 26] on button "search-icon" at bounding box center [434, 28] width 34 height 23
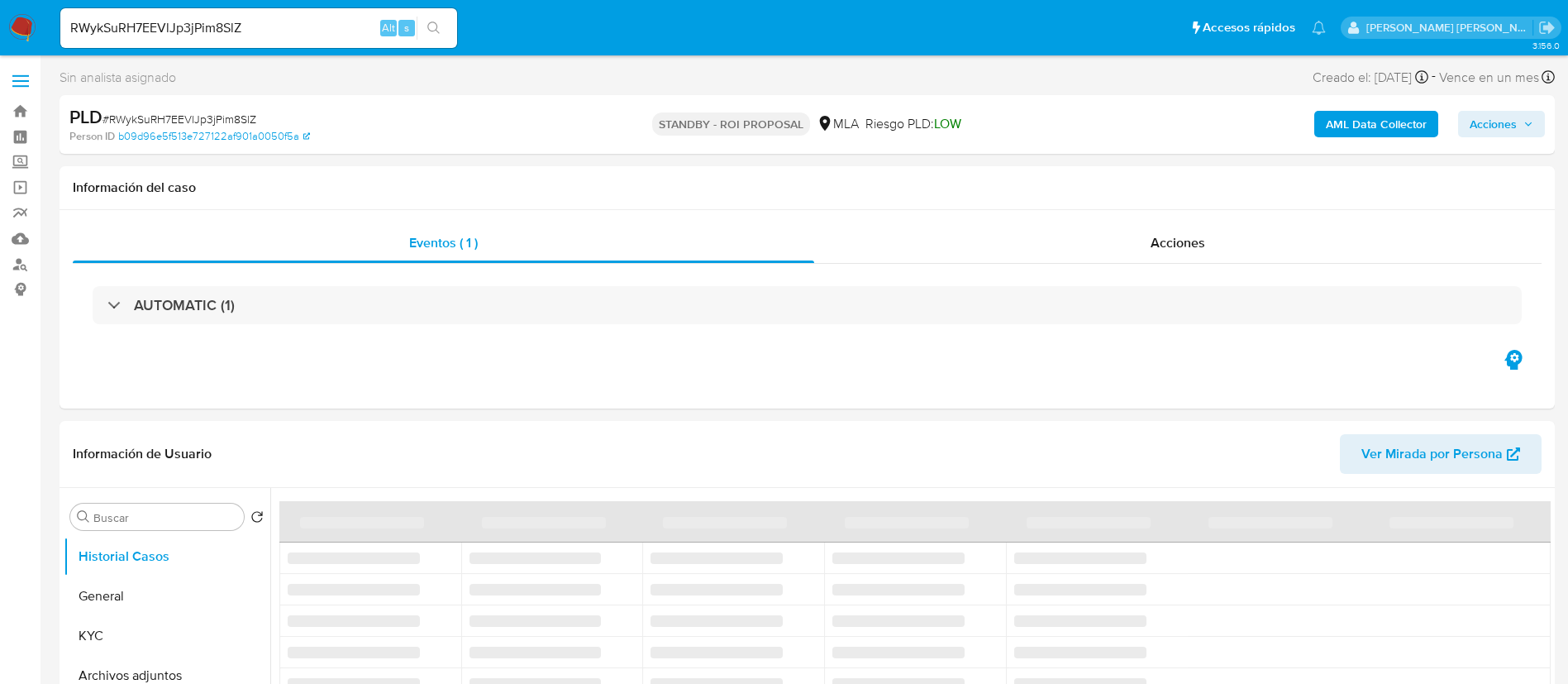
select select "10"
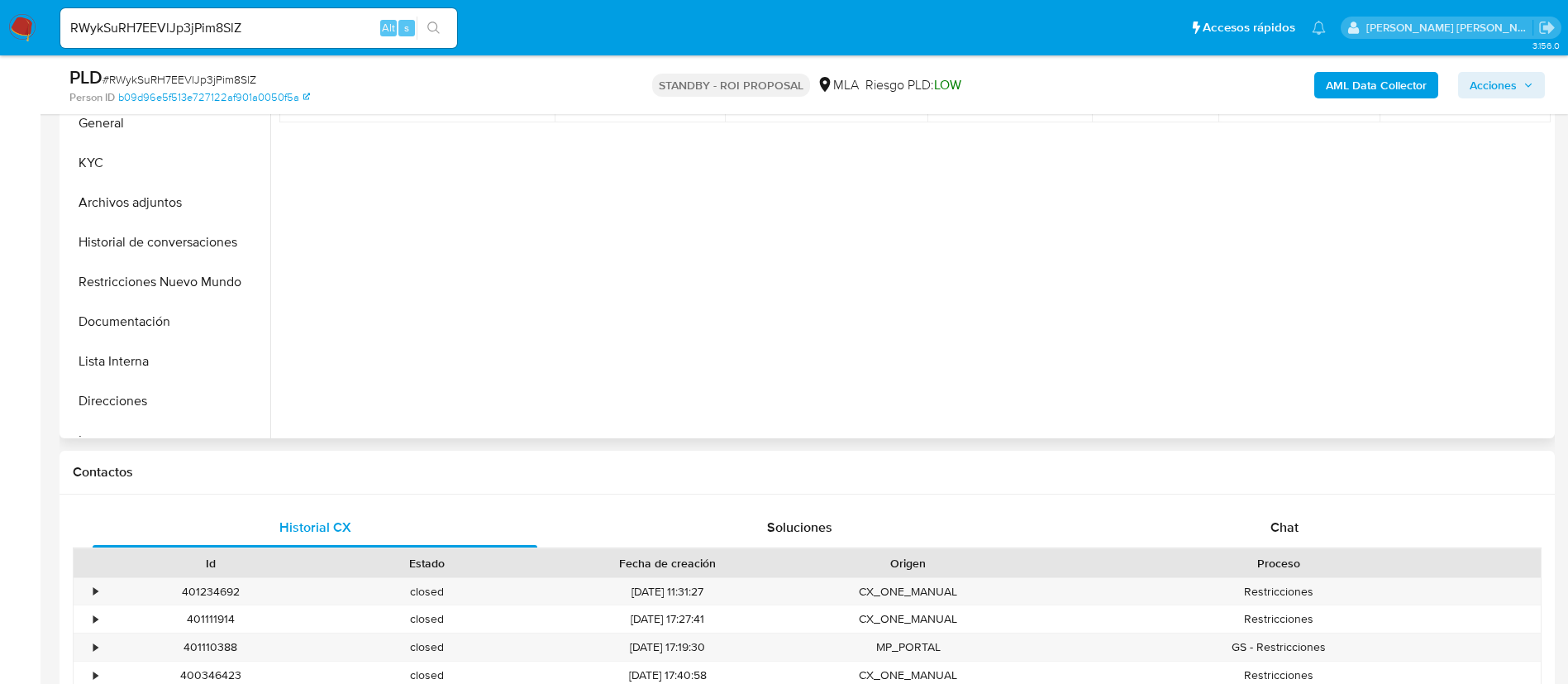
scroll to position [372, 0]
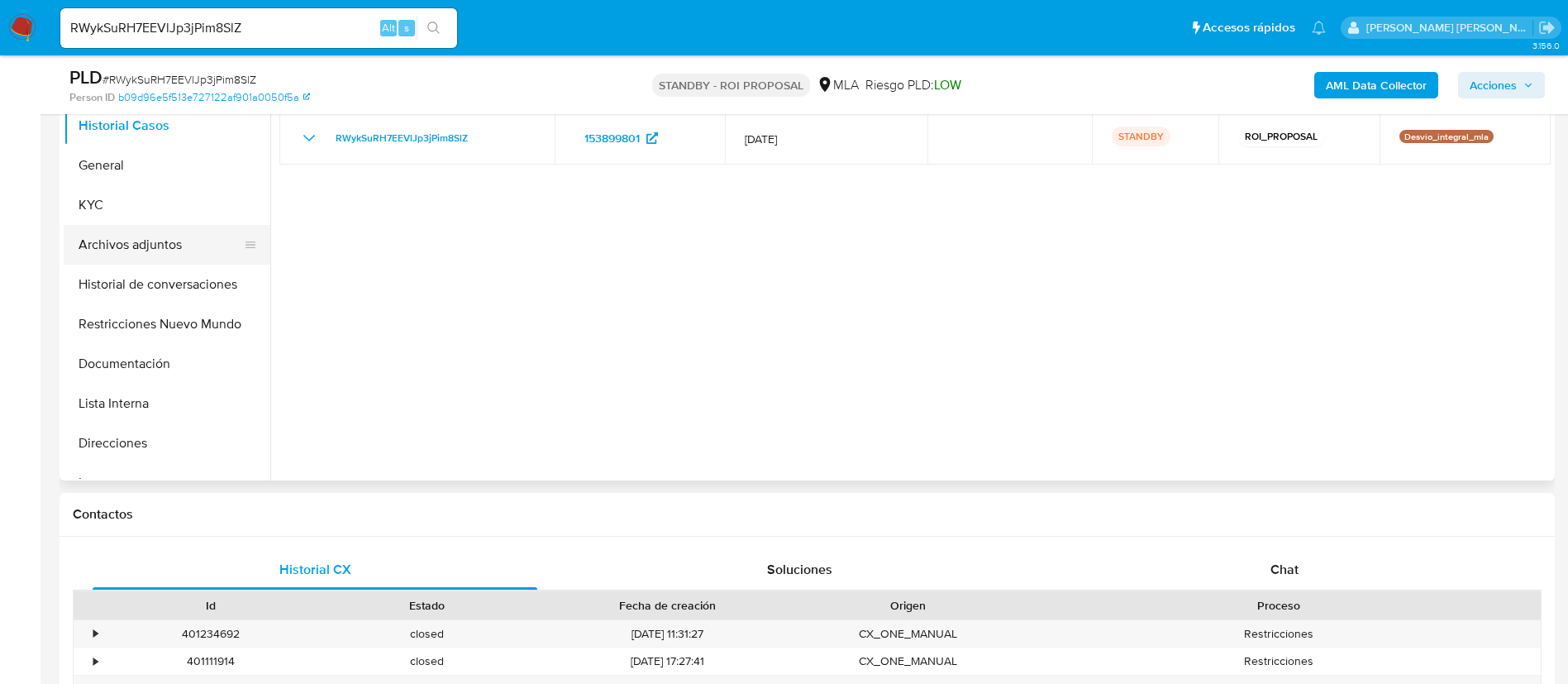
click at [200, 247] on button "Archivos adjuntos" at bounding box center [160, 245] width 194 height 40
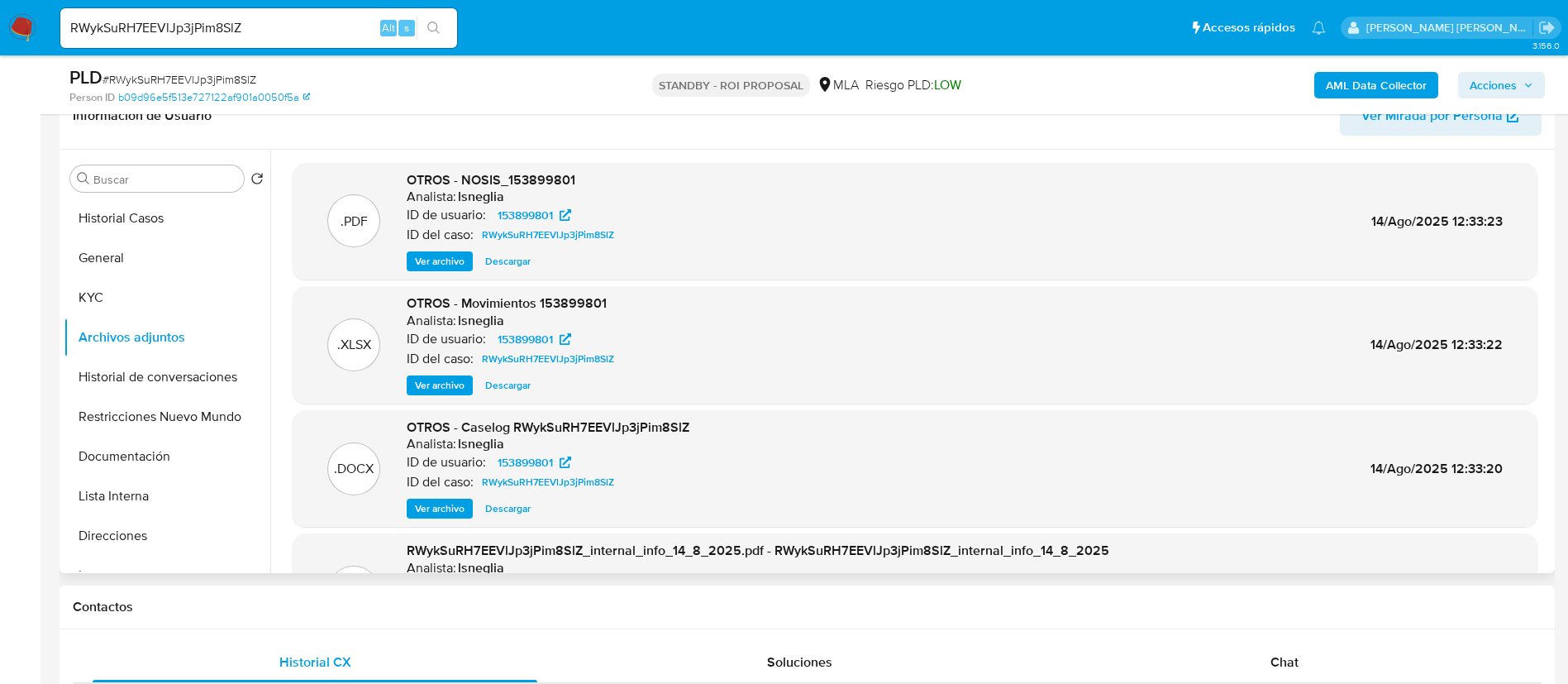
scroll to position [248, 0]
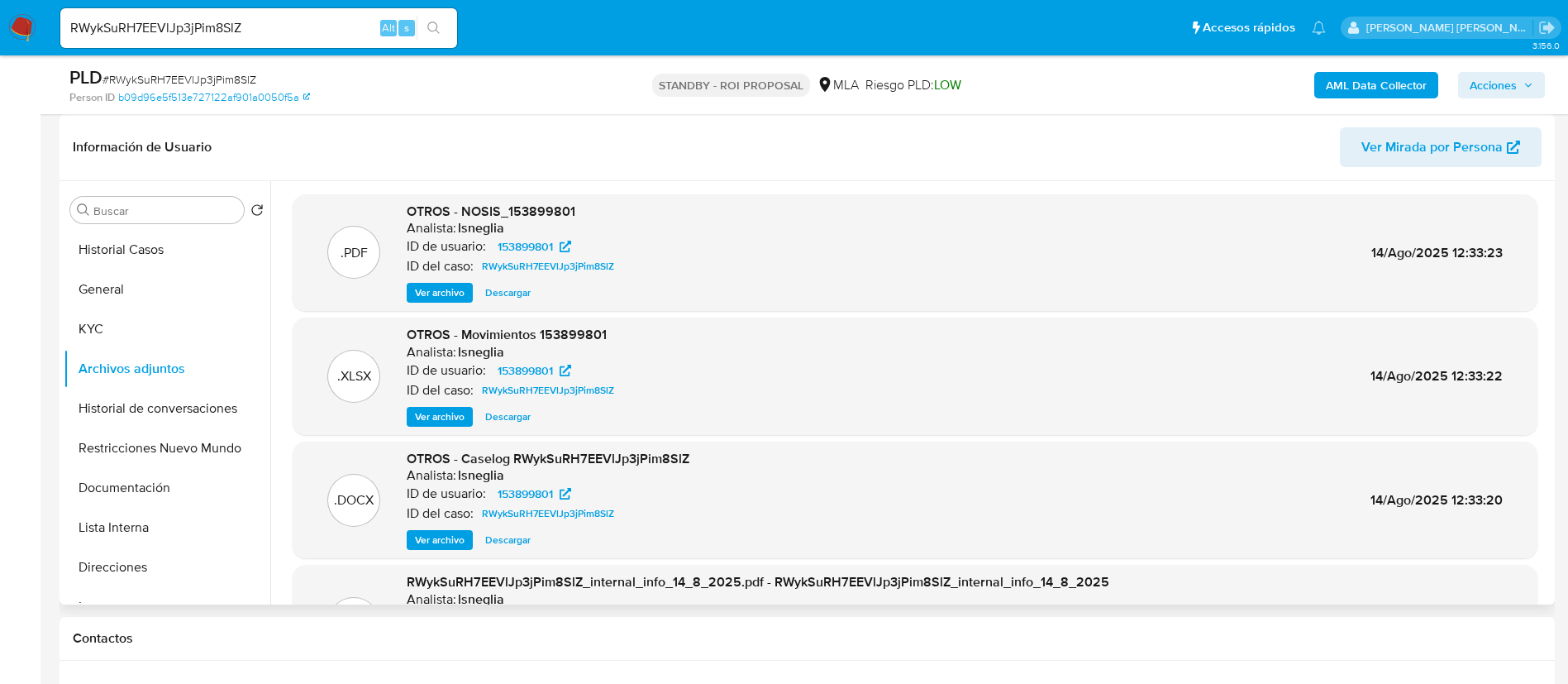
click at [453, 542] on span "Ver archivo" at bounding box center [440, 540] width 49 height 17
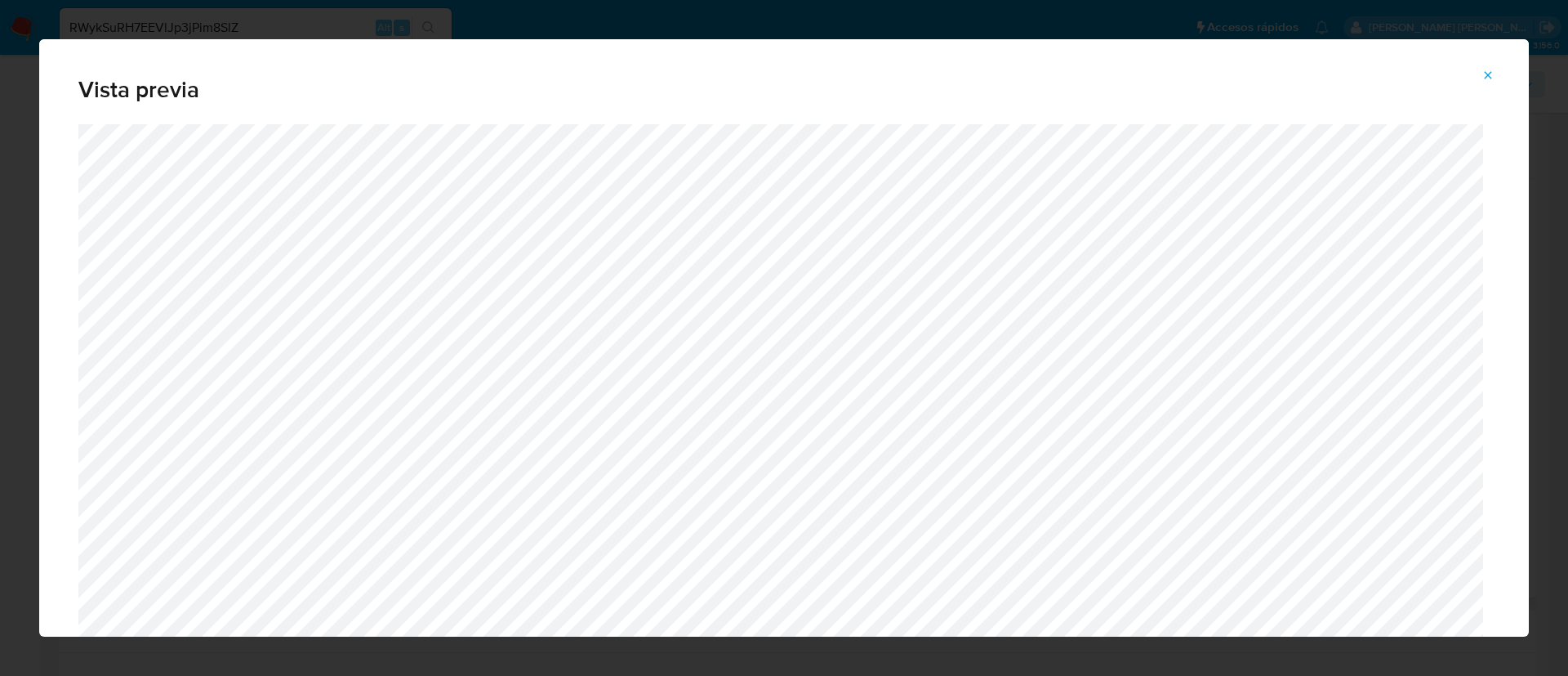
click at [1486, 71] on icon "Attachment preview" at bounding box center [1488, 74] width 13 height 13
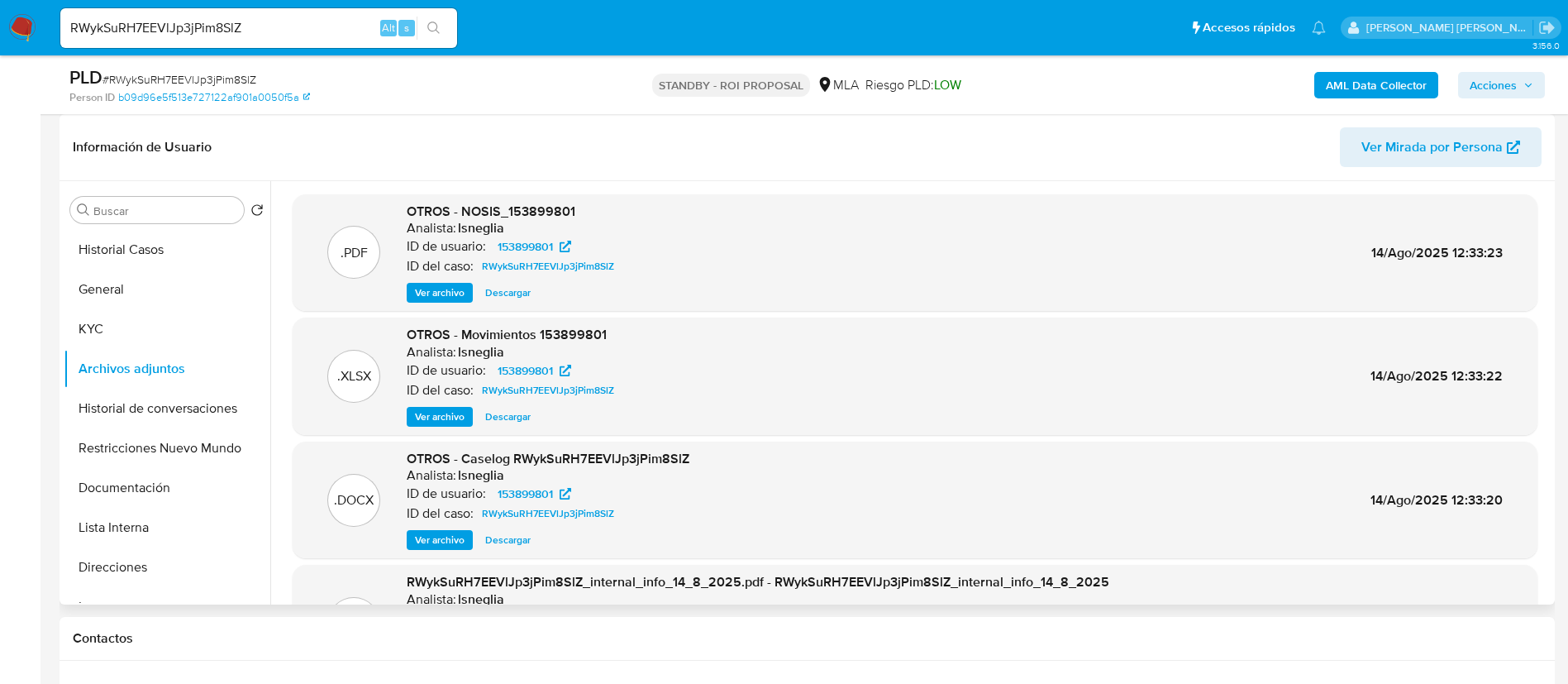
click at [228, 23] on input "RWykSuRH7EEVlJp3jPim8SlZ" at bounding box center [259, 29] width 397 height 22
paste input "GsJpZCyOZSFh7Dzs0bihYGRb"
type input "GsJpZCyOZSFh7Dzs0bihYGRb"
click at [441, 28] on icon "search-icon" at bounding box center [433, 28] width 13 height 13
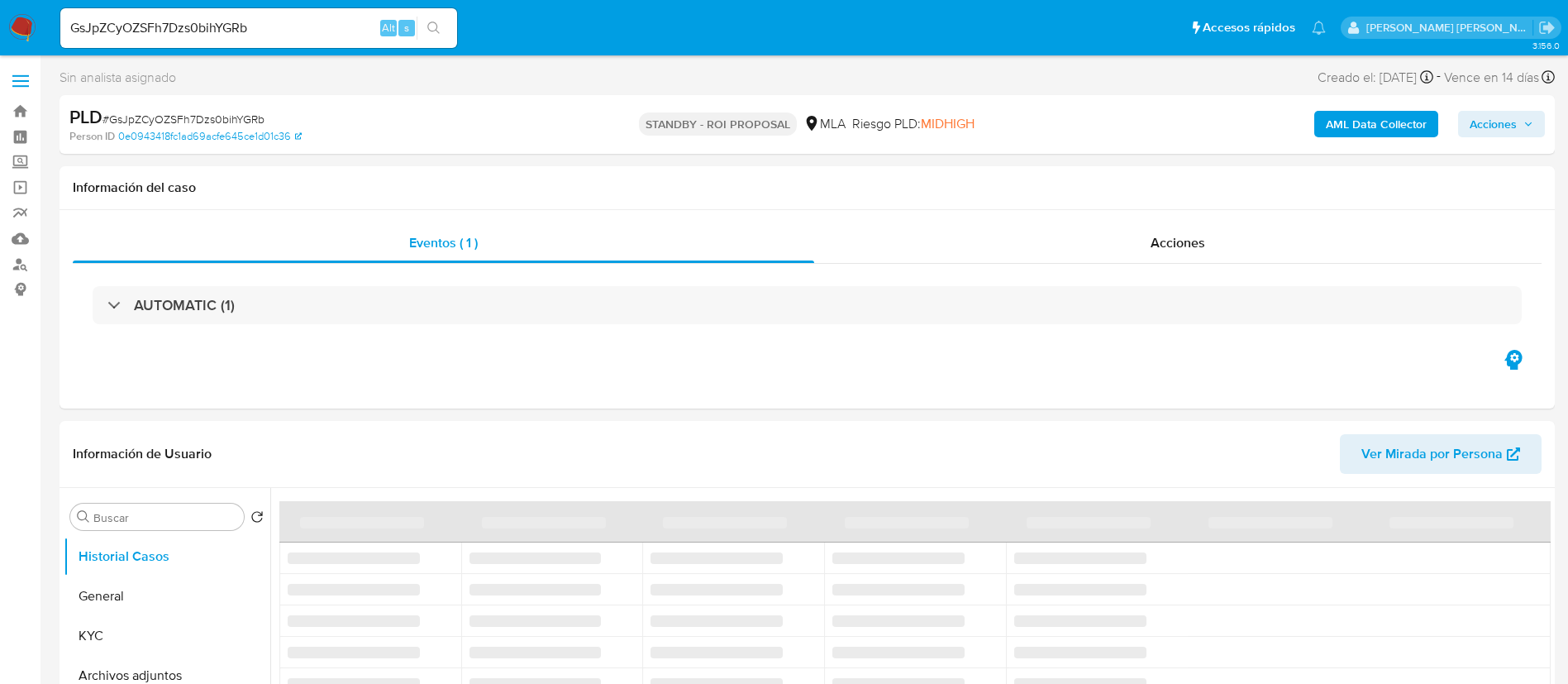
select select "10"
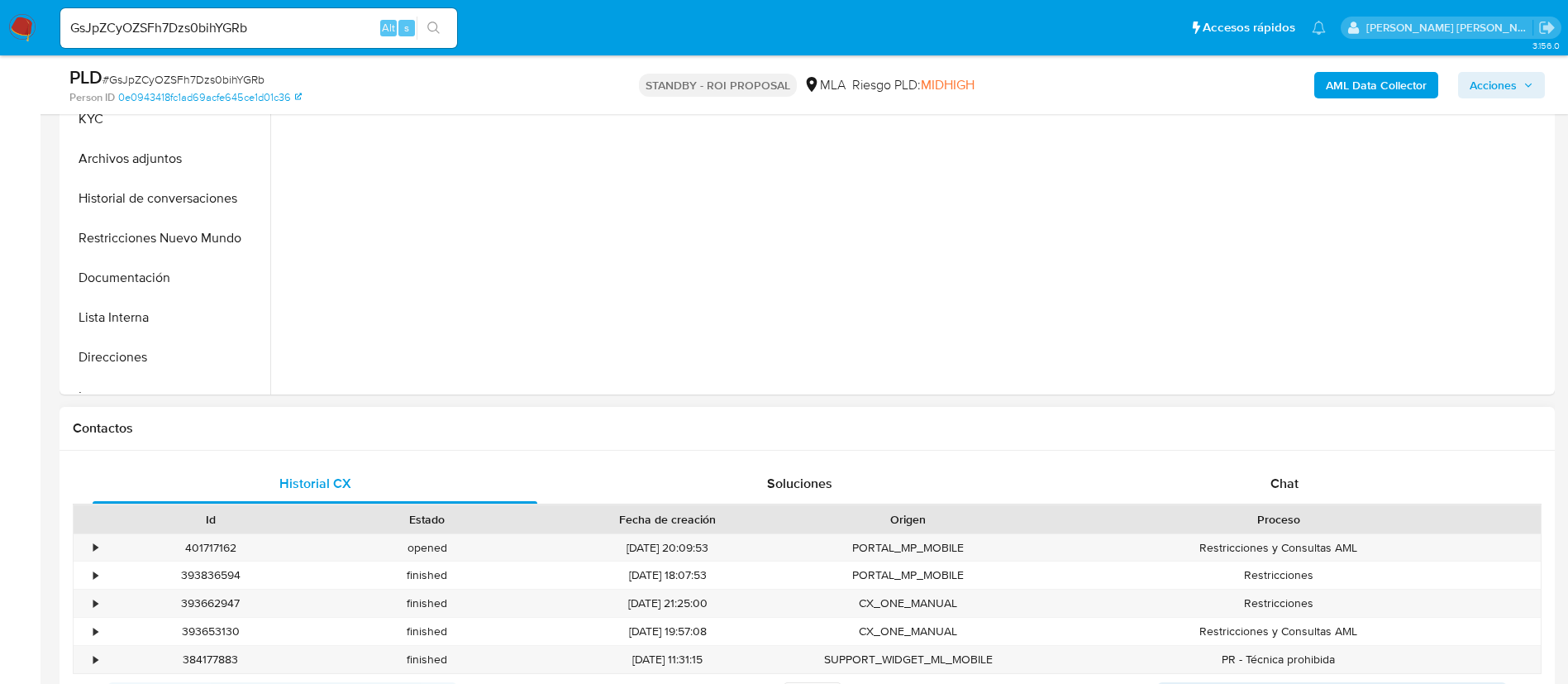
scroll to position [496, 0]
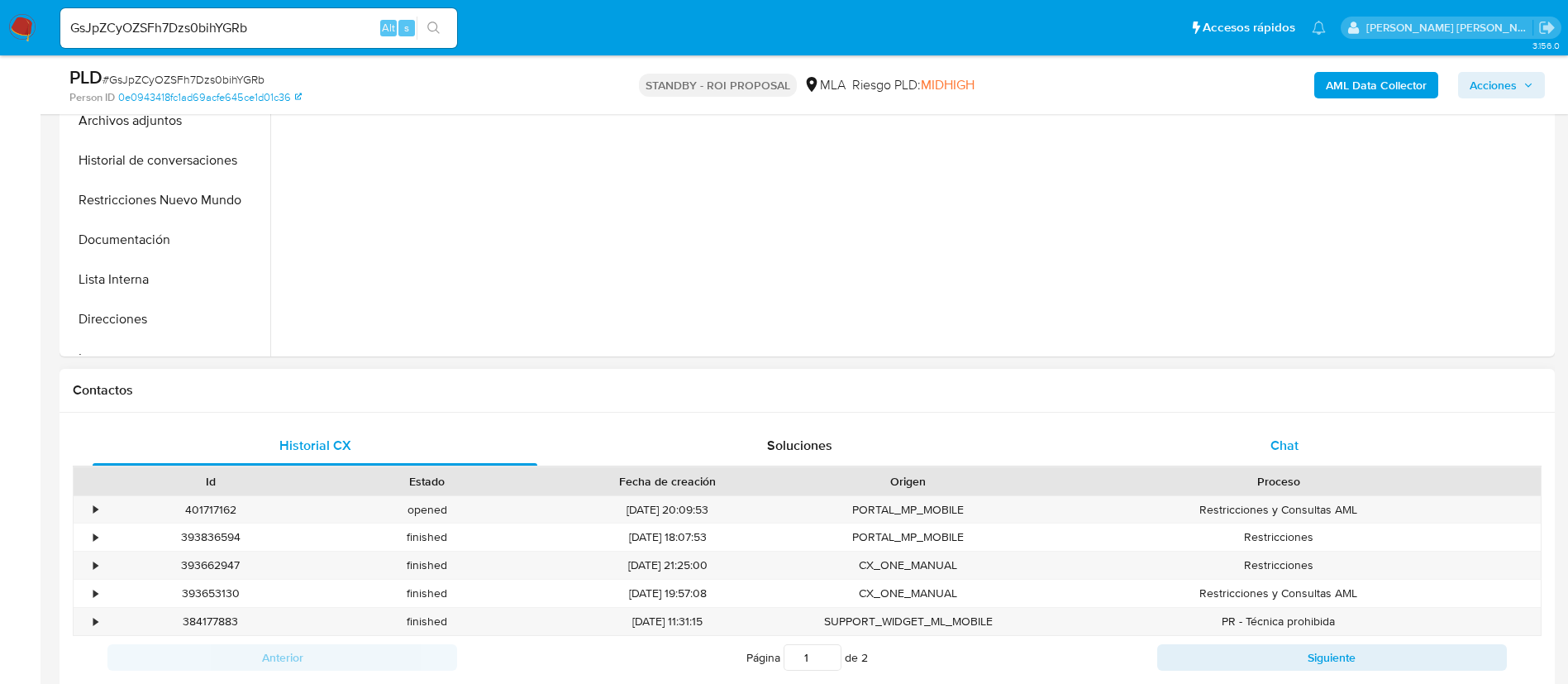
click at [1275, 442] on span "Chat" at bounding box center [1284, 445] width 28 height 19
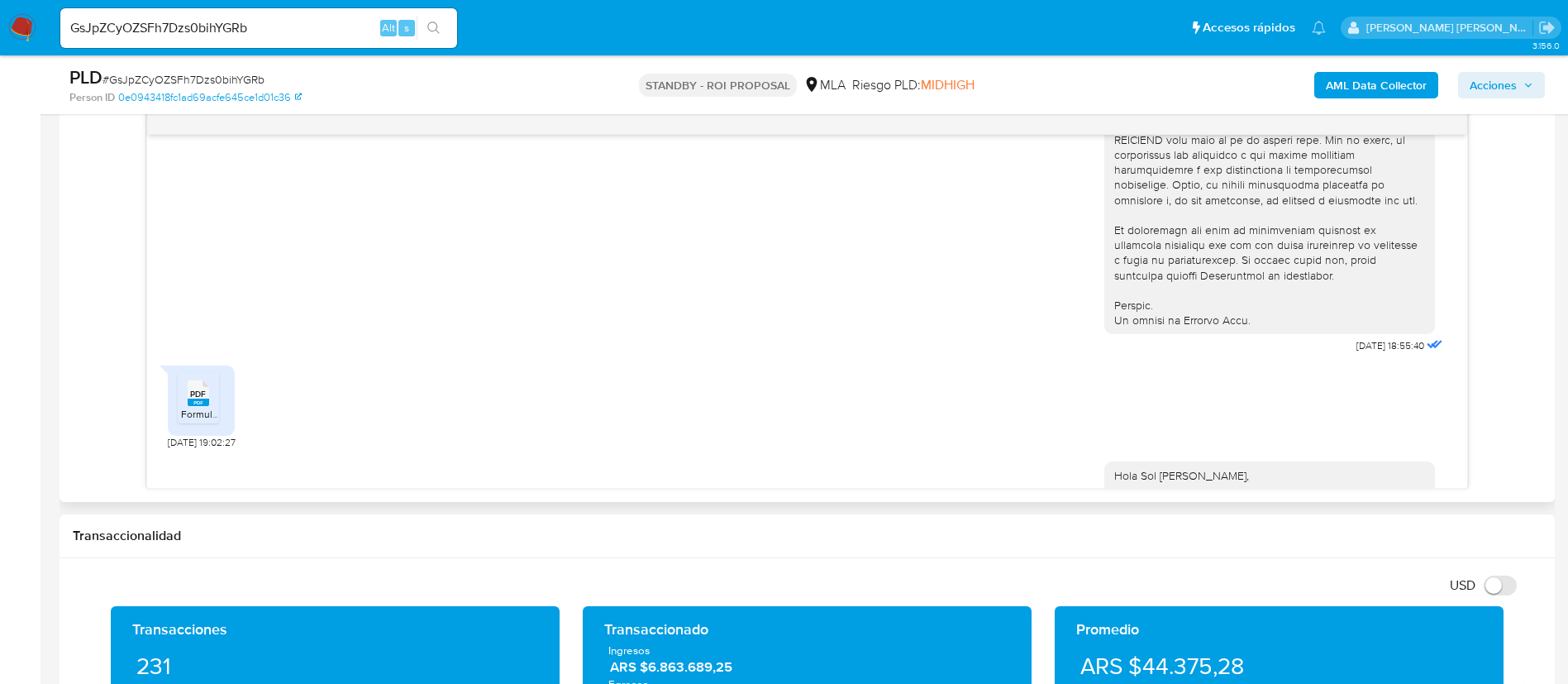
scroll to position [667, 0]
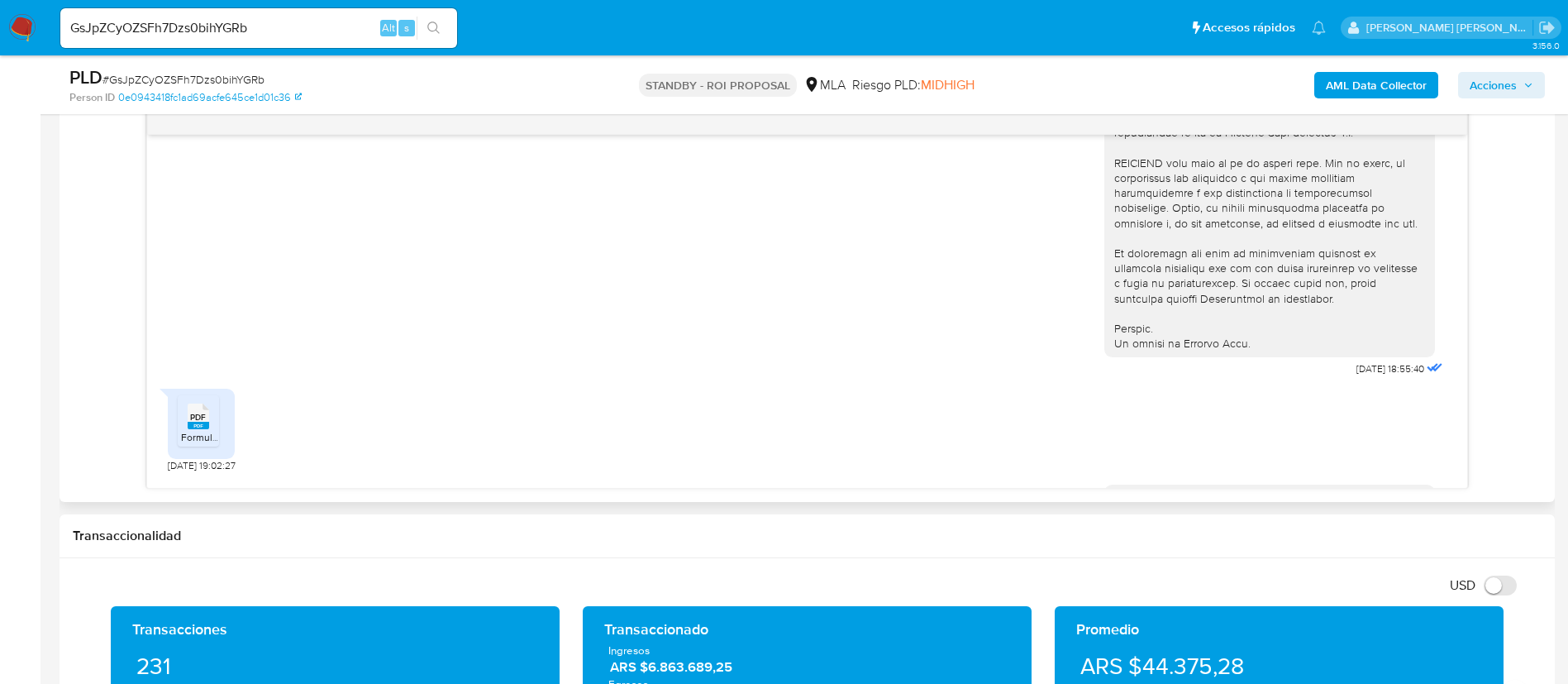
click at [198, 422] on span "PDF" at bounding box center [198, 417] width 16 height 11
click at [216, 31] on input "GsJpZCyOZSFh7Dzs0bihYGRb" at bounding box center [259, 29] width 397 height 22
paste input "f5tu6HCCQC9SejiJqE0GR1rY"
type input "f5tu6HCCQC9SejiJqE0GR1rY"
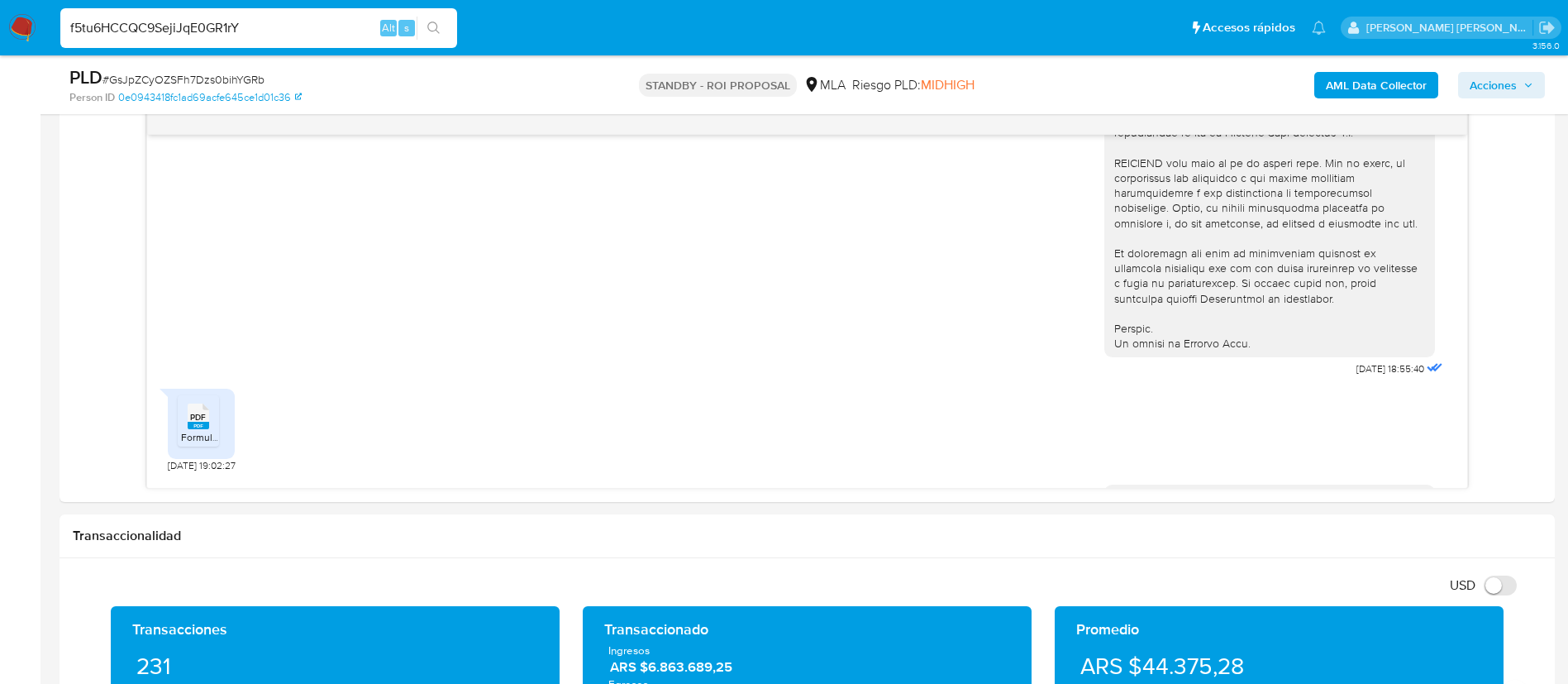
click at [442, 28] on button "search-icon" at bounding box center [434, 28] width 34 height 23
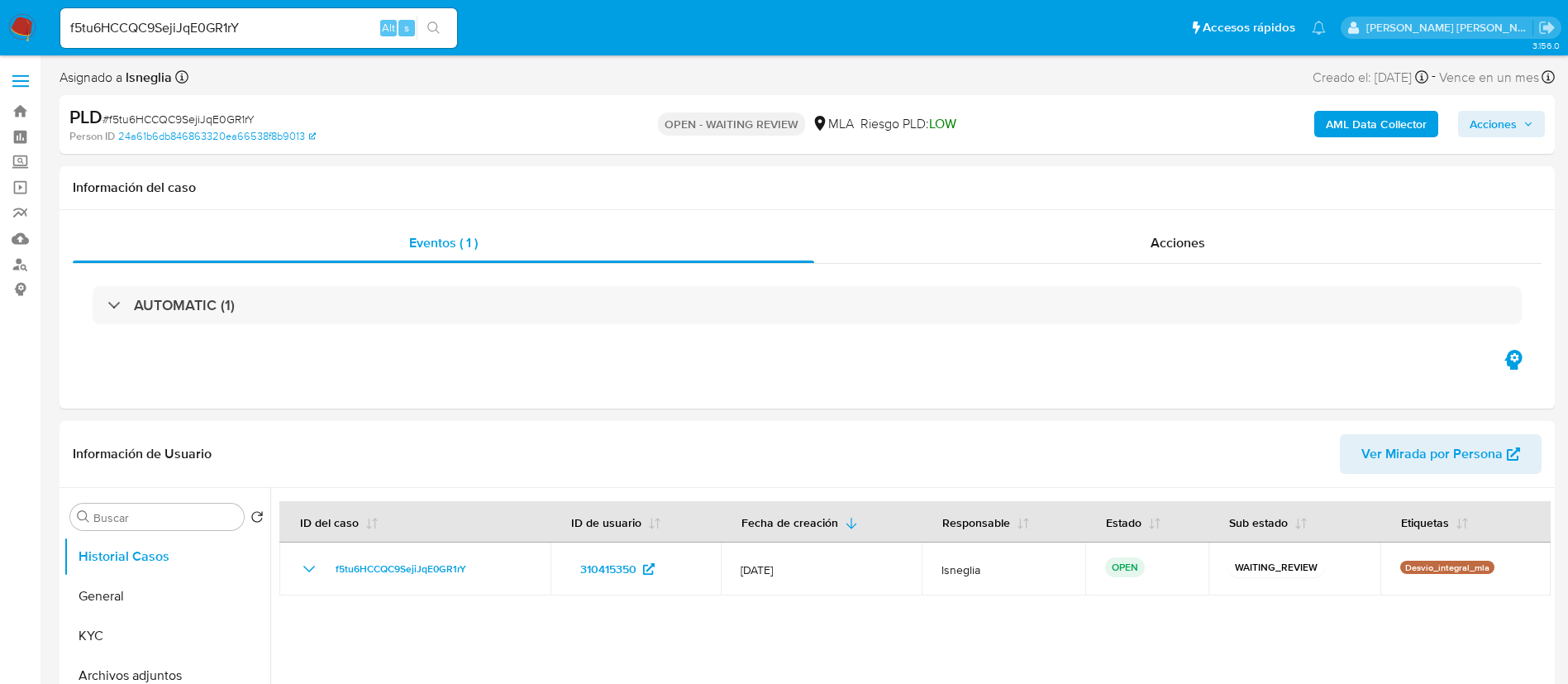
select select "10"
click at [190, 115] on span "# f5tu6HCCQC9SejiJqE0GR1rY" at bounding box center [179, 119] width 152 height 17
copy span "f5tu6HCCQC9SejiJqE0GR1rY"
click at [28, 26] on img at bounding box center [22, 28] width 28 height 28
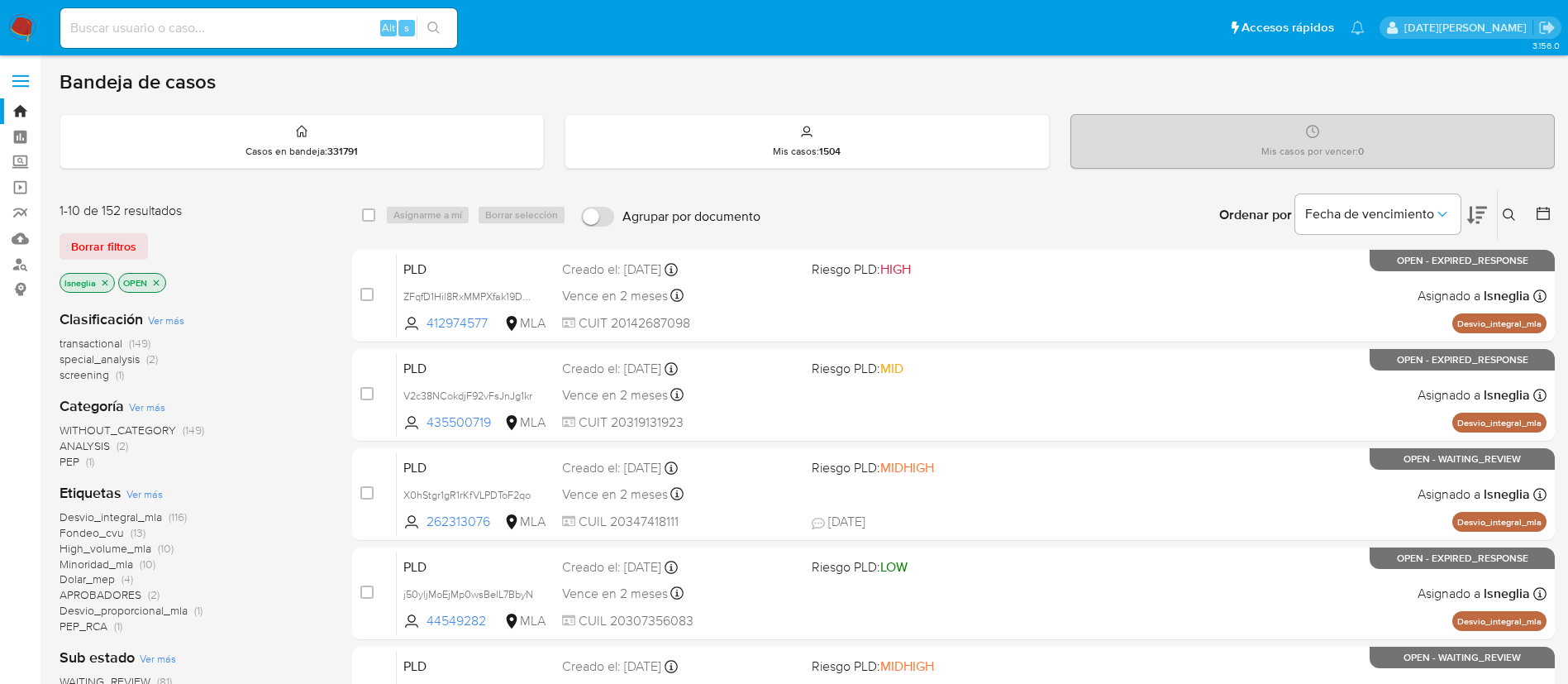
click at [1508, 214] on icon at bounding box center [1509, 214] width 13 height 13
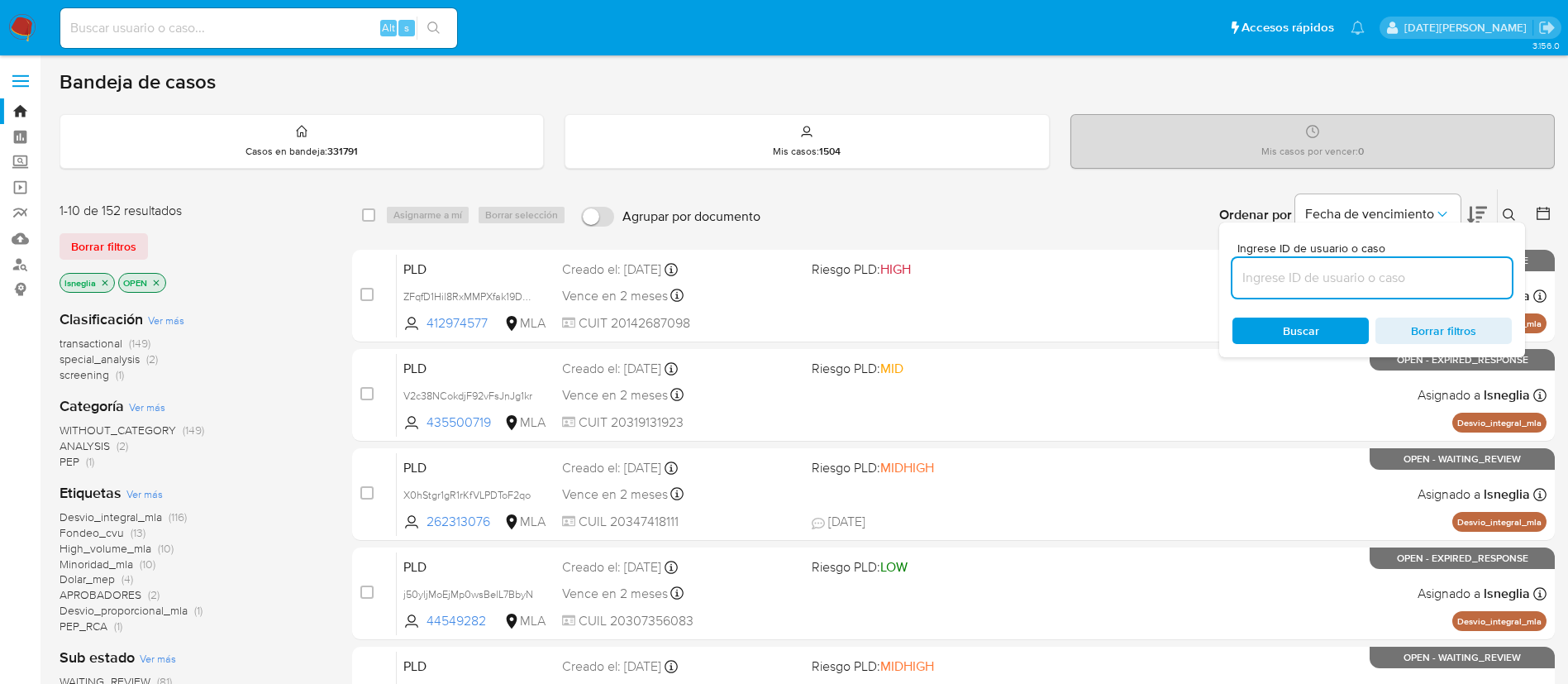
click at [1303, 282] on input at bounding box center [1371, 278] width 280 height 22
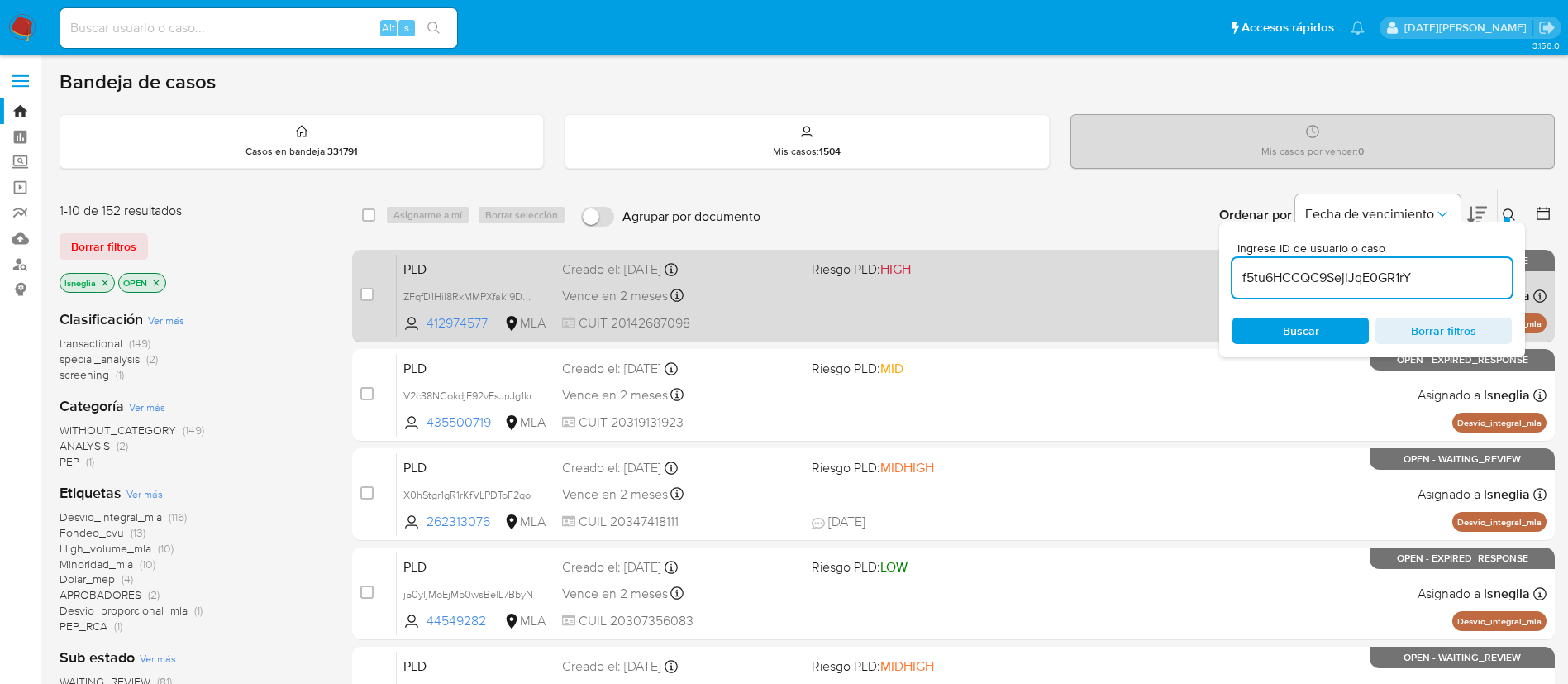
type input "f5tu6HCCQC9SejiJqE0GR1rY"
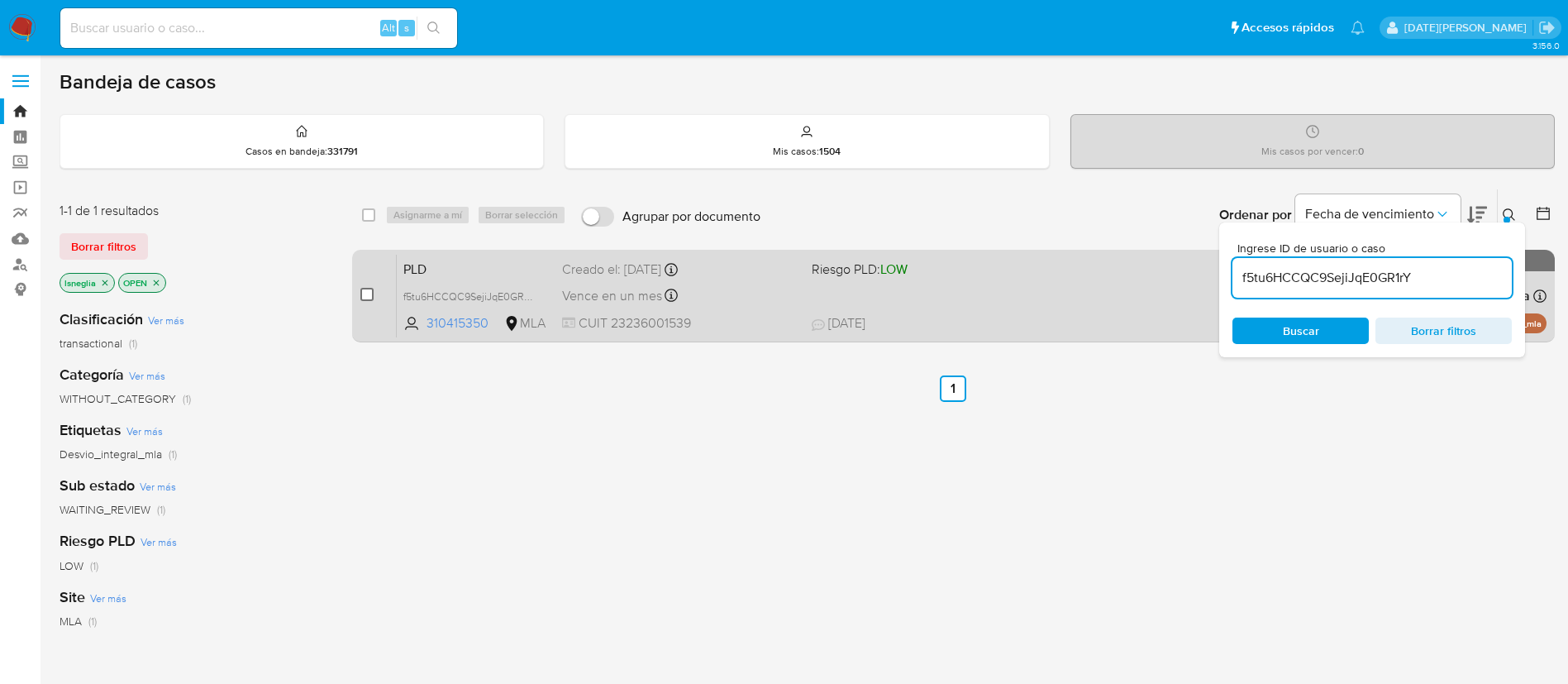
click at [370, 293] on input "checkbox" at bounding box center [367, 294] width 13 height 13
checkbox input "true"
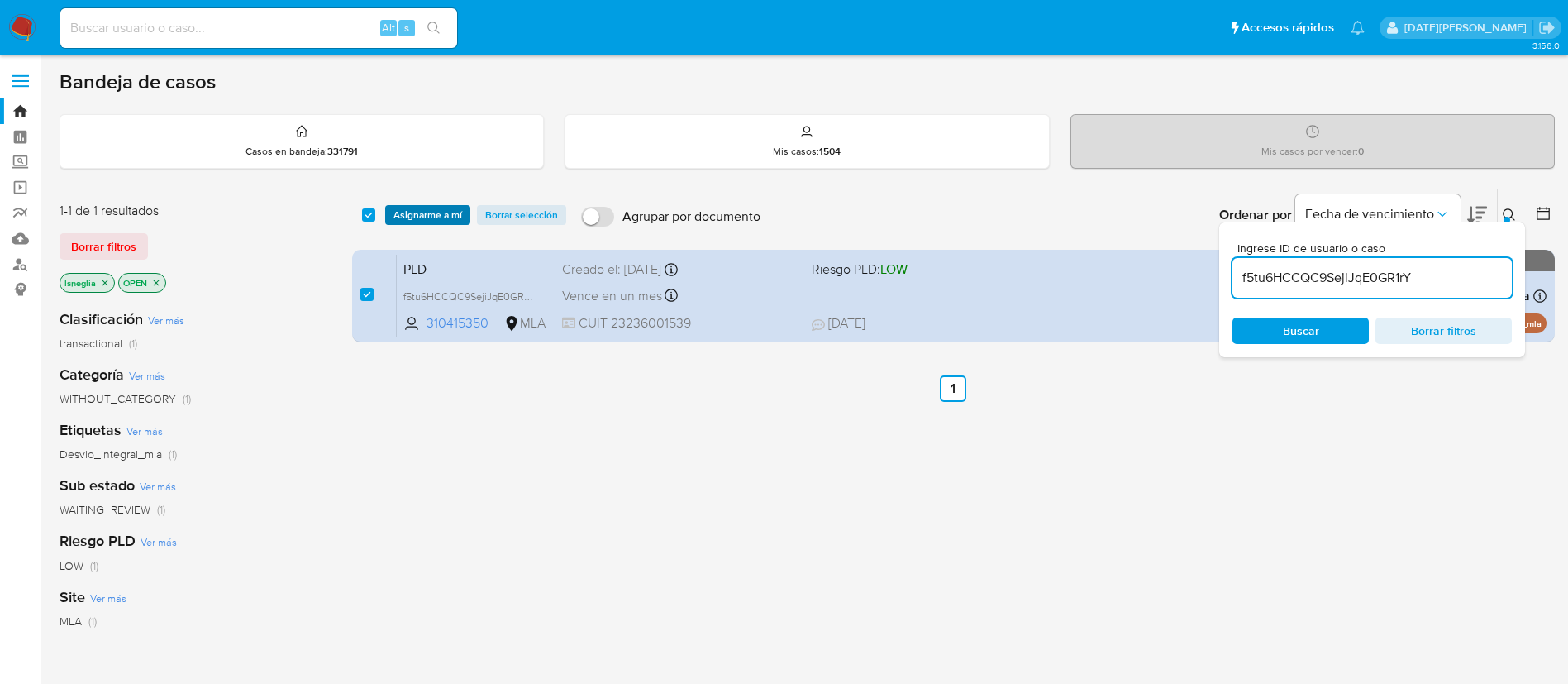
click at [426, 215] on span "Asignarme a mí" at bounding box center [427, 214] width 68 height 17
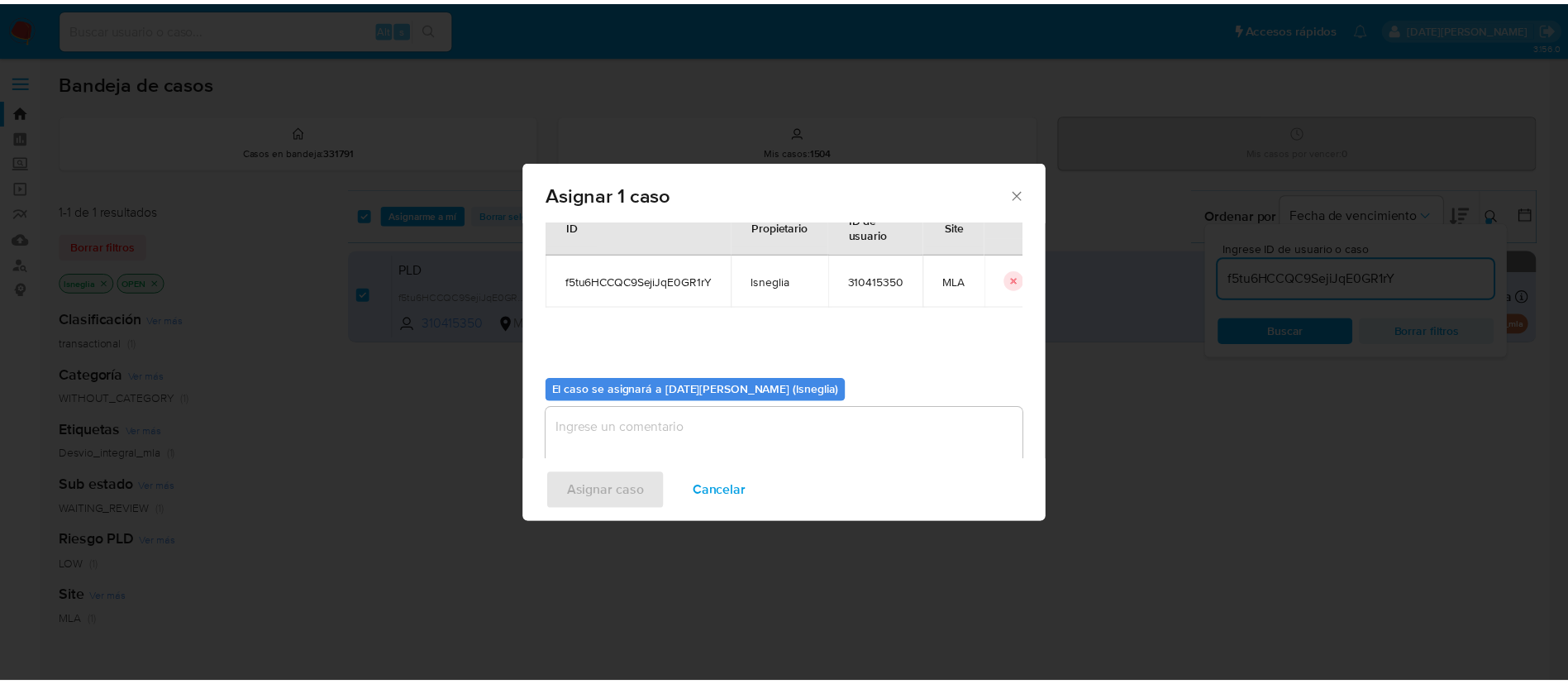
scroll to position [86, 0]
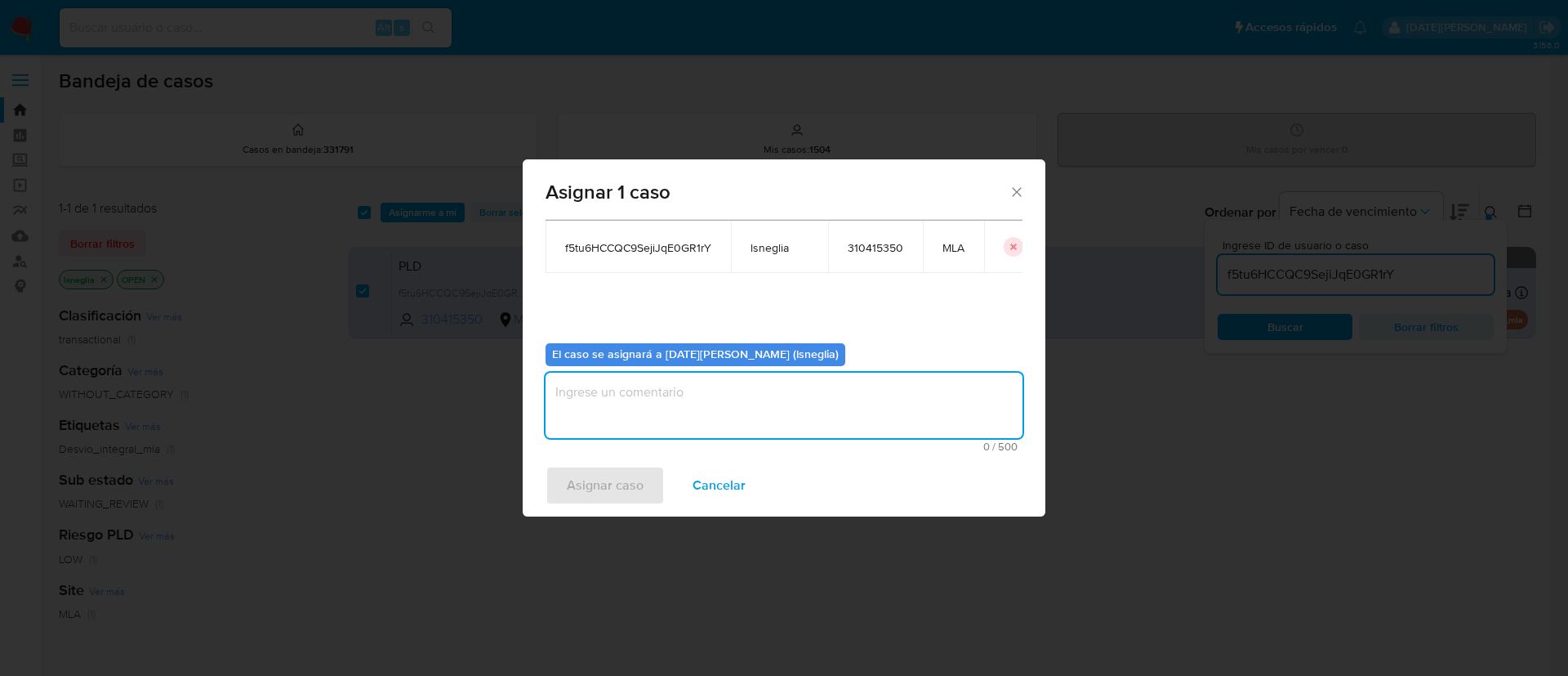
click at [627, 405] on textarea "assign-modal" at bounding box center [784, 404] width 477 height 65
type textarea "."
click at [591, 476] on span "Asignar caso" at bounding box center [605, 486] width 77 height 36
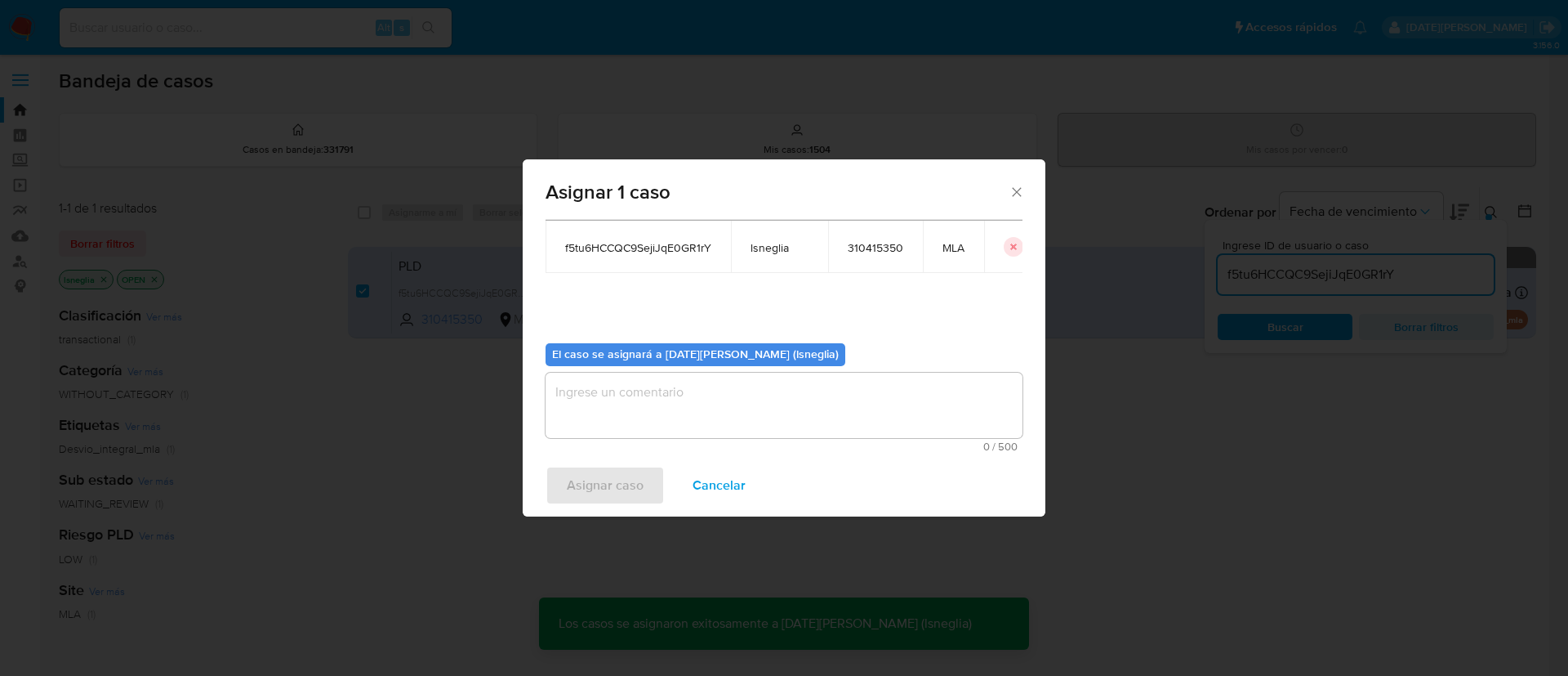
checkbox input "false"
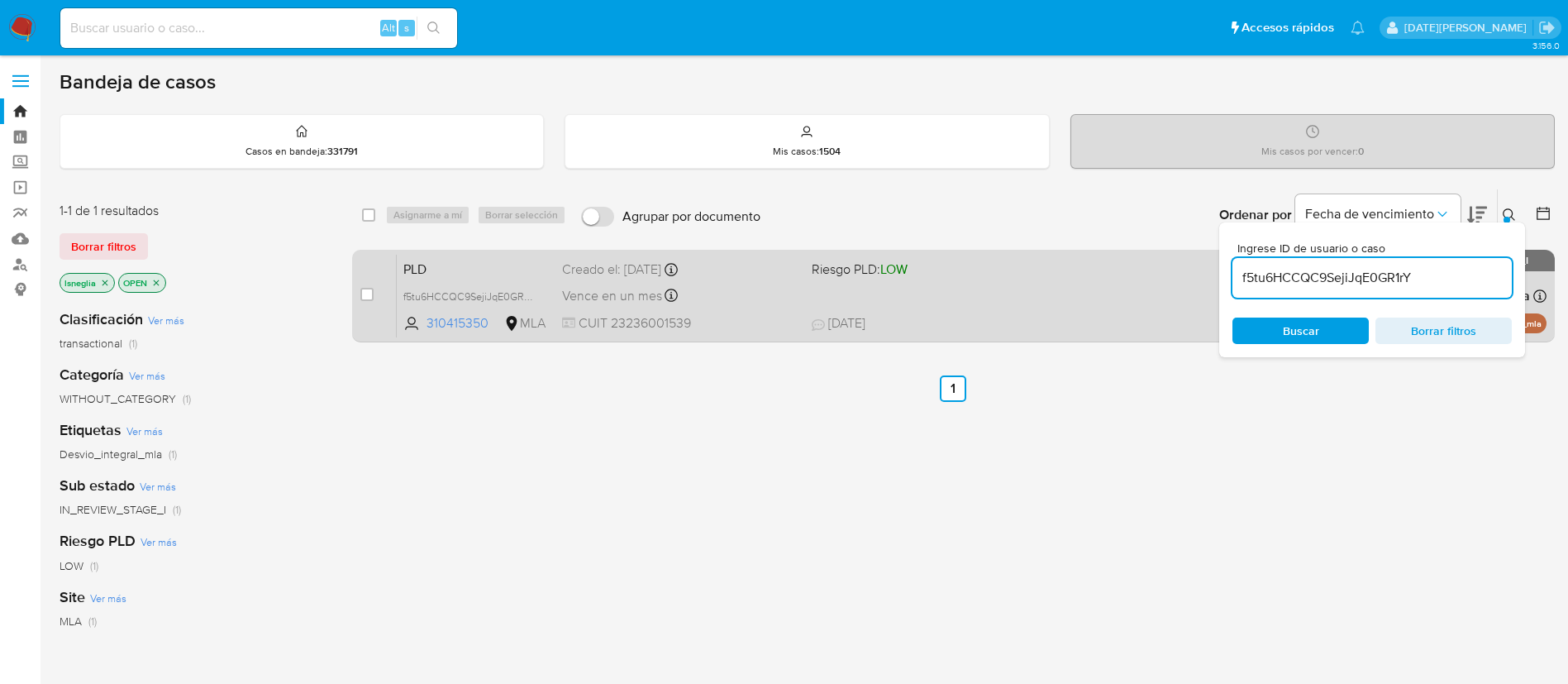
click at [512, 274] on span "PLD" at bounding box center [475, 268] width 145 height 22
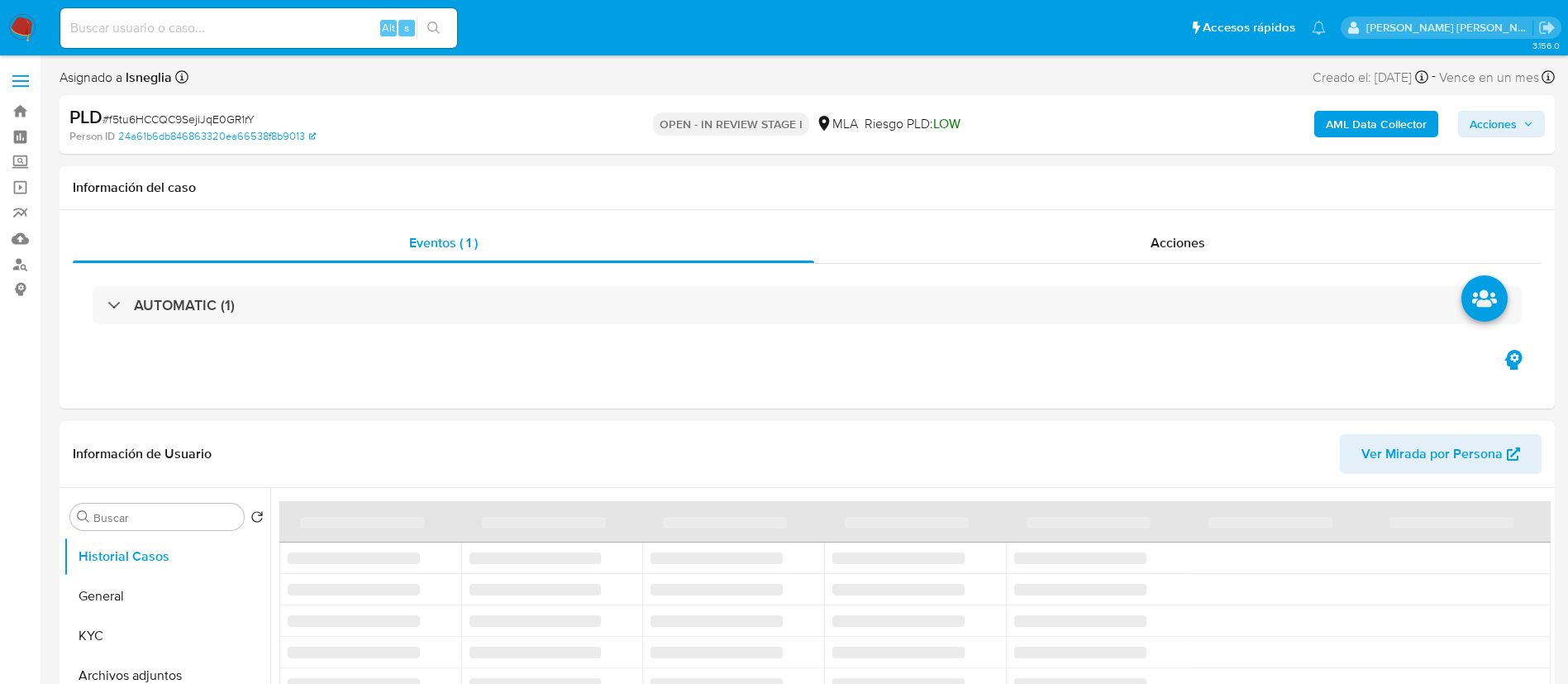
select select "10"
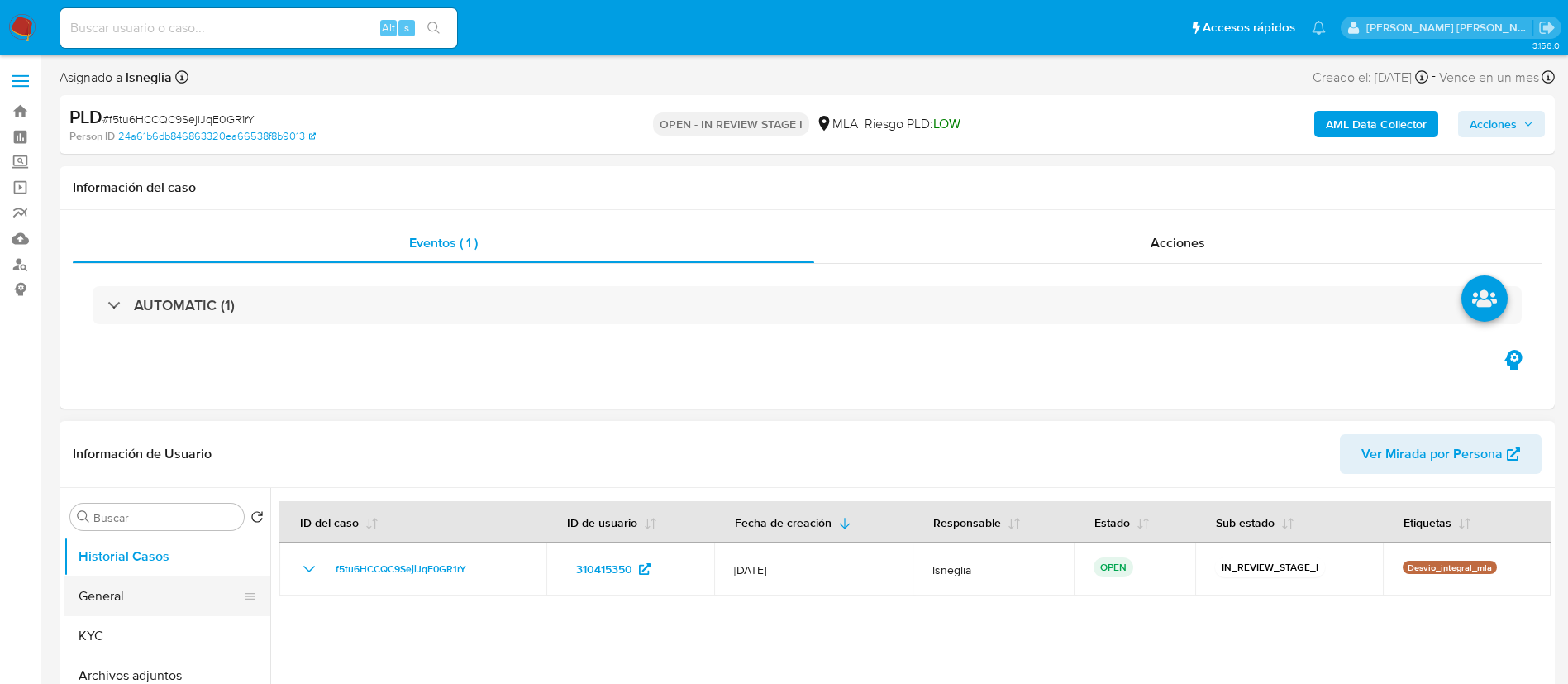
click at [89, 598] on button "General" at bounding box center [160, 596] width 194 height 40
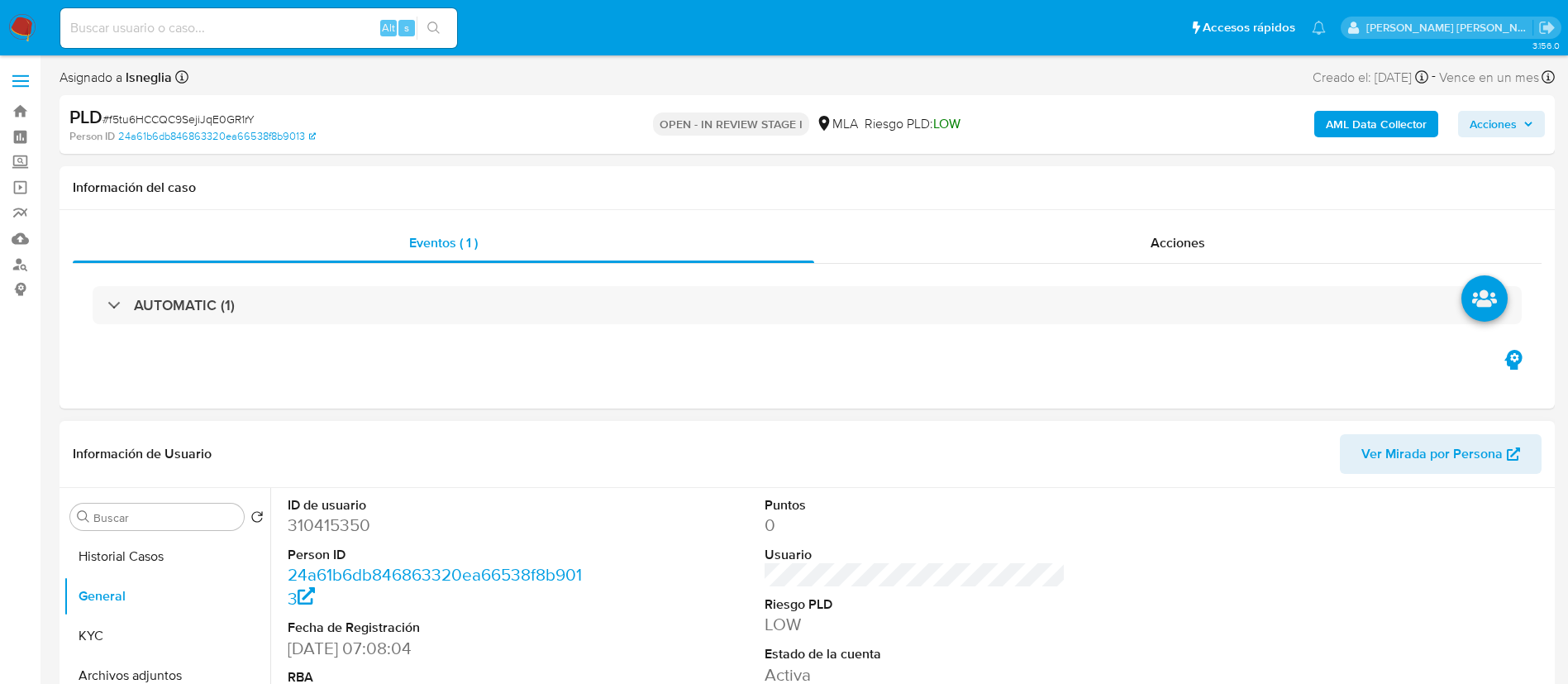
click at [352, 524] on dd "310415350" at bounding box center [438, 524] width 301 height 23
click at [350, 524] on dd "310415350" at bounding box center [438, 524] width 301 height 23
copy dd "310415350"
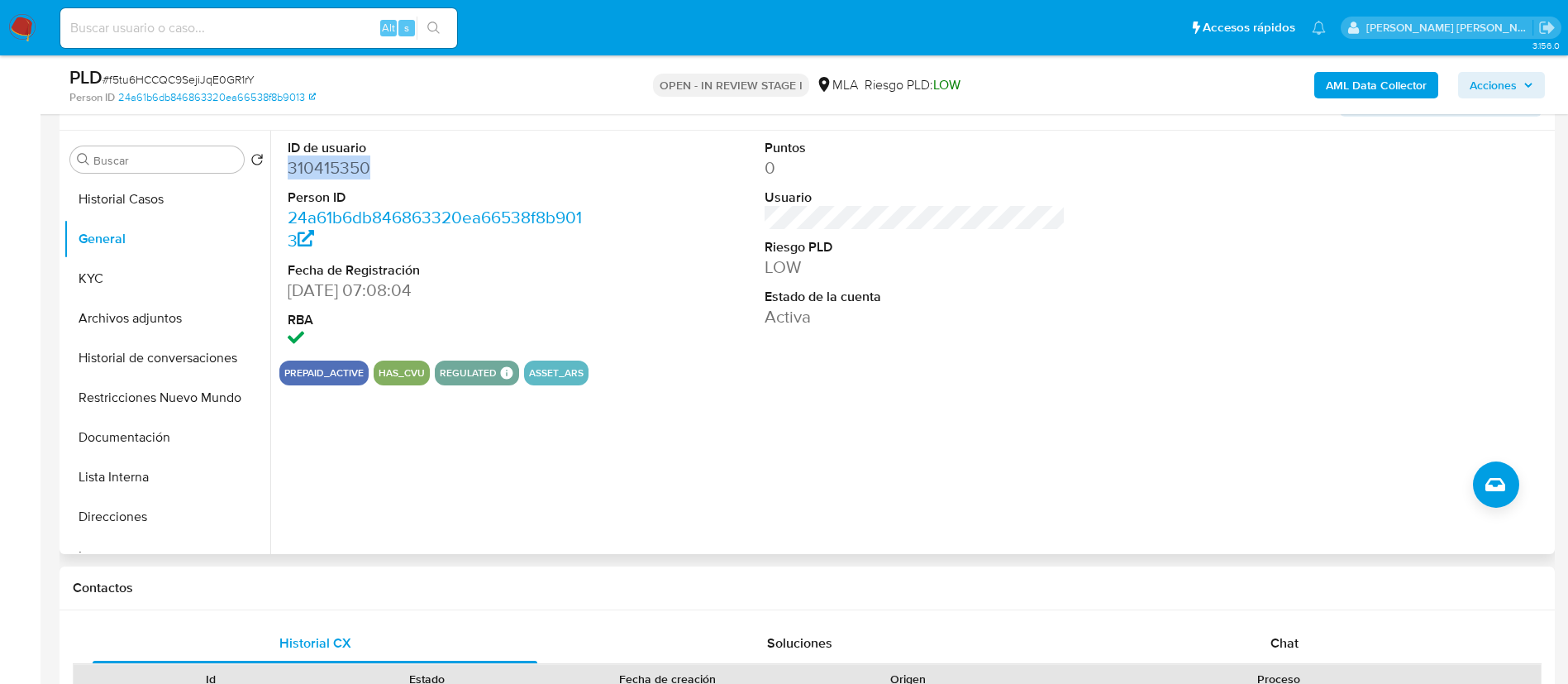
scroll to position [124, 0]
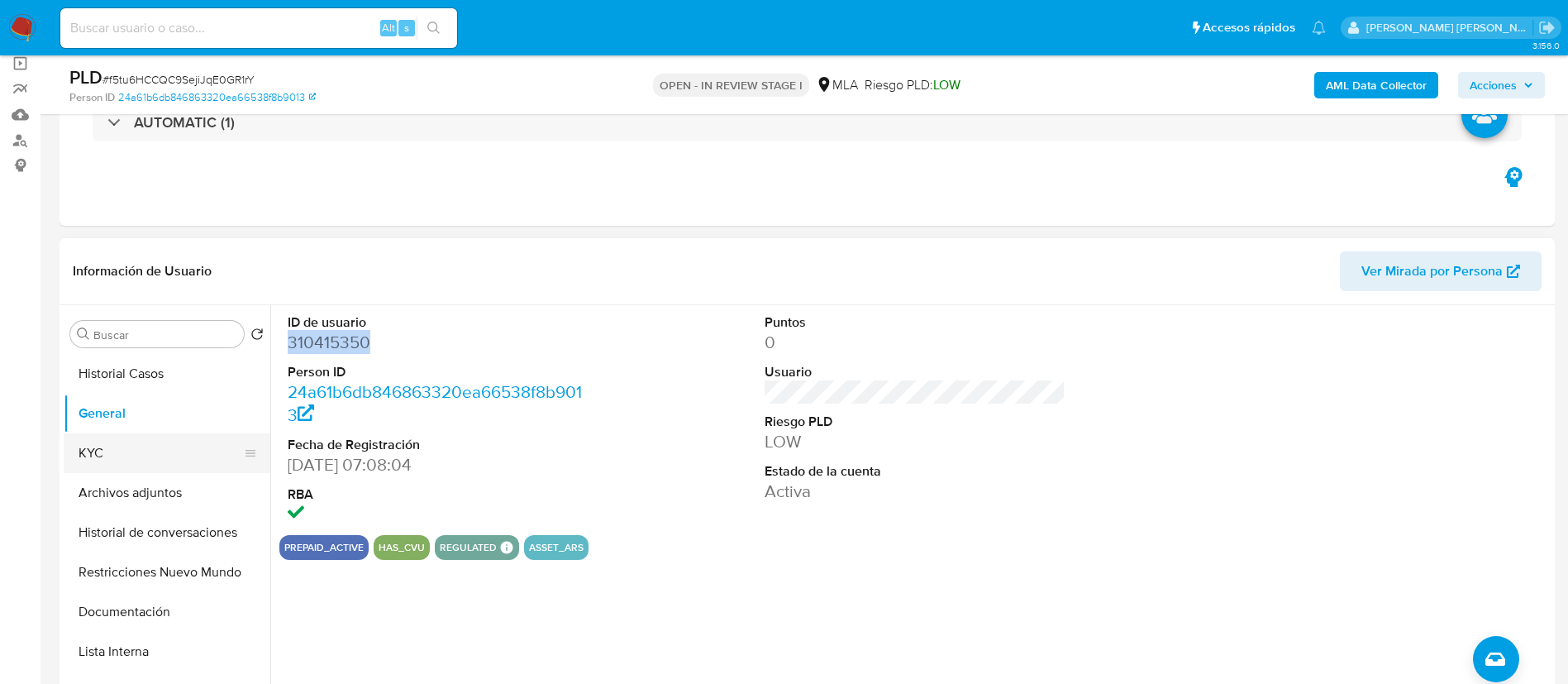
click at [97, 453] on button "KYC" at bounding box center [160, 453] width 194 height 40
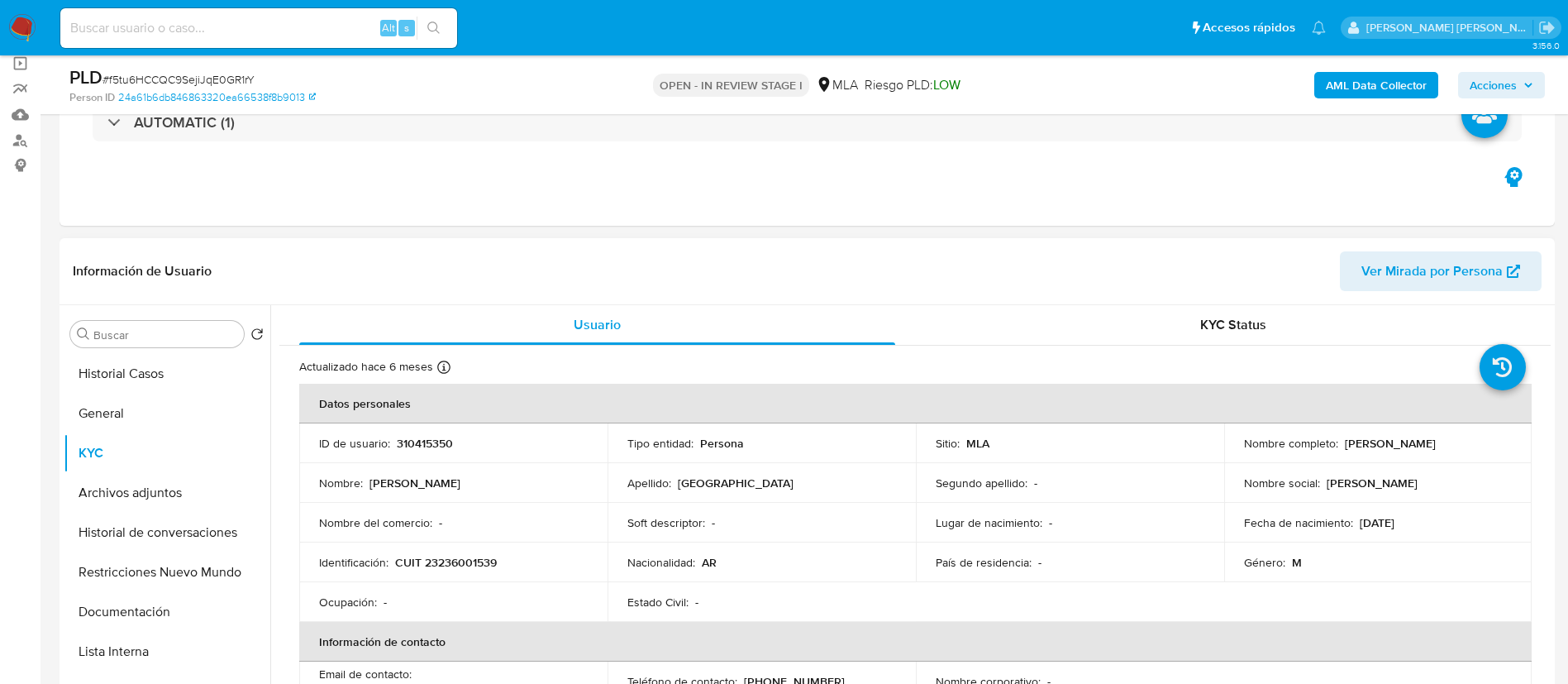
drag, startPoint x: 1274, startPoint y: 451, endPoint x: 1403, endPoint y: 453, distance: 129.0
click at [1403, 451] on p "[PERSON_NAME]" at bounding box center [1390, 443] width 91 height 15
drag, startPoint x: 470, startPoint y: 560, endPoint x: 504, endPoint y: 567, distance: 34.7
click at [504, 567] on div "Identificación : CUIT 23236001539" at bounding box center [454, 561] width 269 height 15
drag, startPoint x: 1240, startPoint y: 452, endPoint x: 1450, endPoint y: 451, distance: 210.0
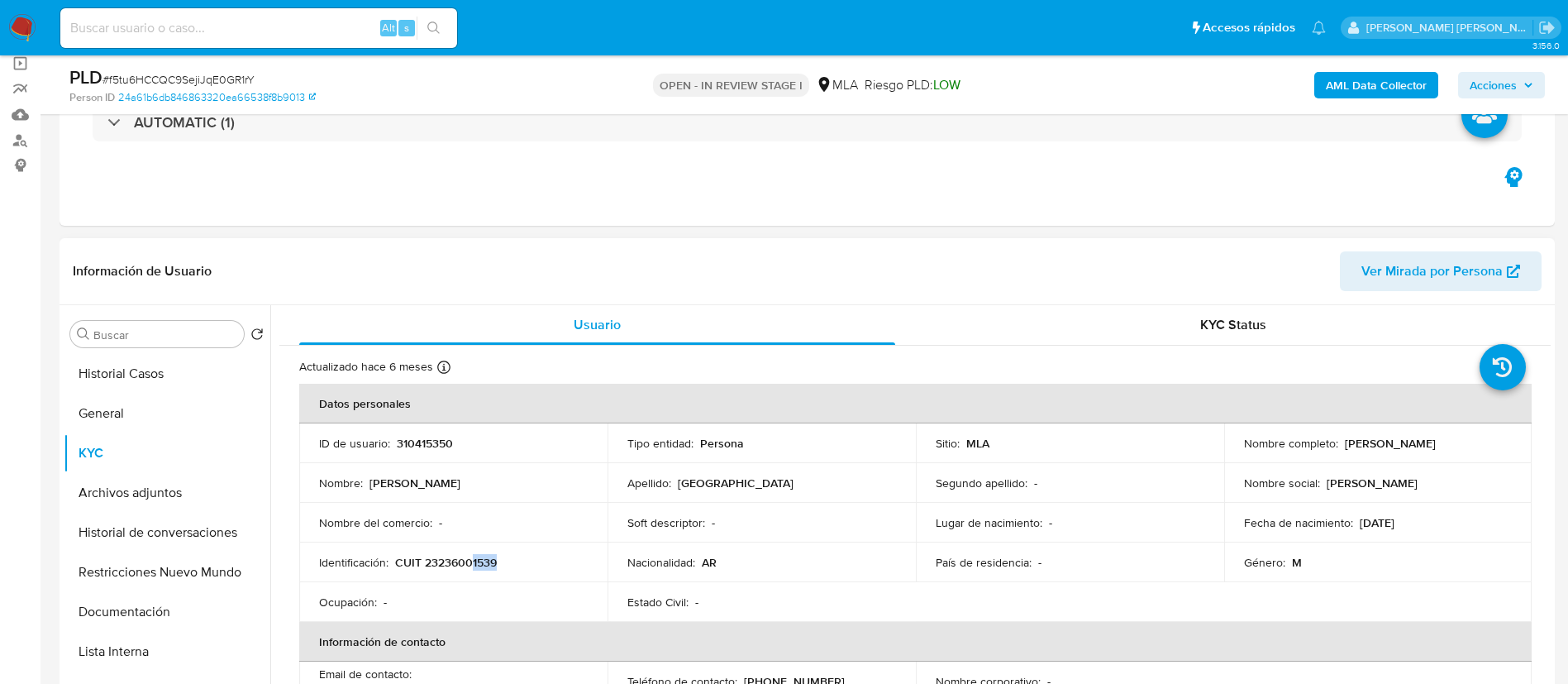
click at [1450, 451] on div "Nombre completo : [PERSON_NAME]" at bounding box center [1378, 443] width 269 height 15
copy p "[PERSON_NAME]"
drag, startPoint x: 396, startPoint y: 560, endPoint x: 521, endPoint y: 560, distance: 125.0
click at [521, 560] on div "Identificación : CUIT 23236001539" at bounding box center [454, 561] width 269 height 15
copy p "CUIT 23236001539"
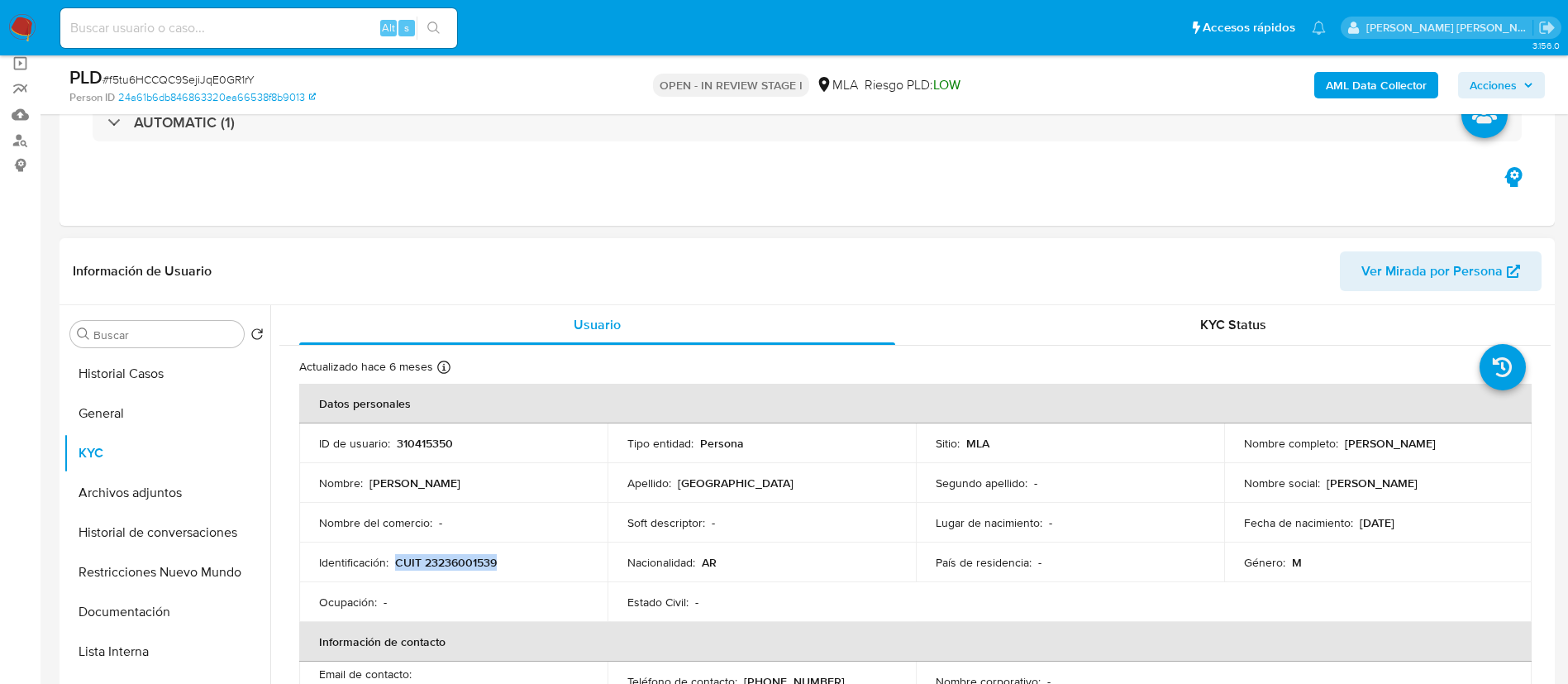
click at [473, 561] on p "CUIT 23236001539" at bounding box center [446, 561] width 102 height 15
drag, startPoint x: 1238, startPoint y: 449, endPoint x: 1402, endPoint y: 449, distance: 164.0
click at [1402, 449] on td "Nombre completo : [PERSON_NAME]" at bounding box center [1378, 443] width 308 height 40
copy p "[PERSON_NAME]"
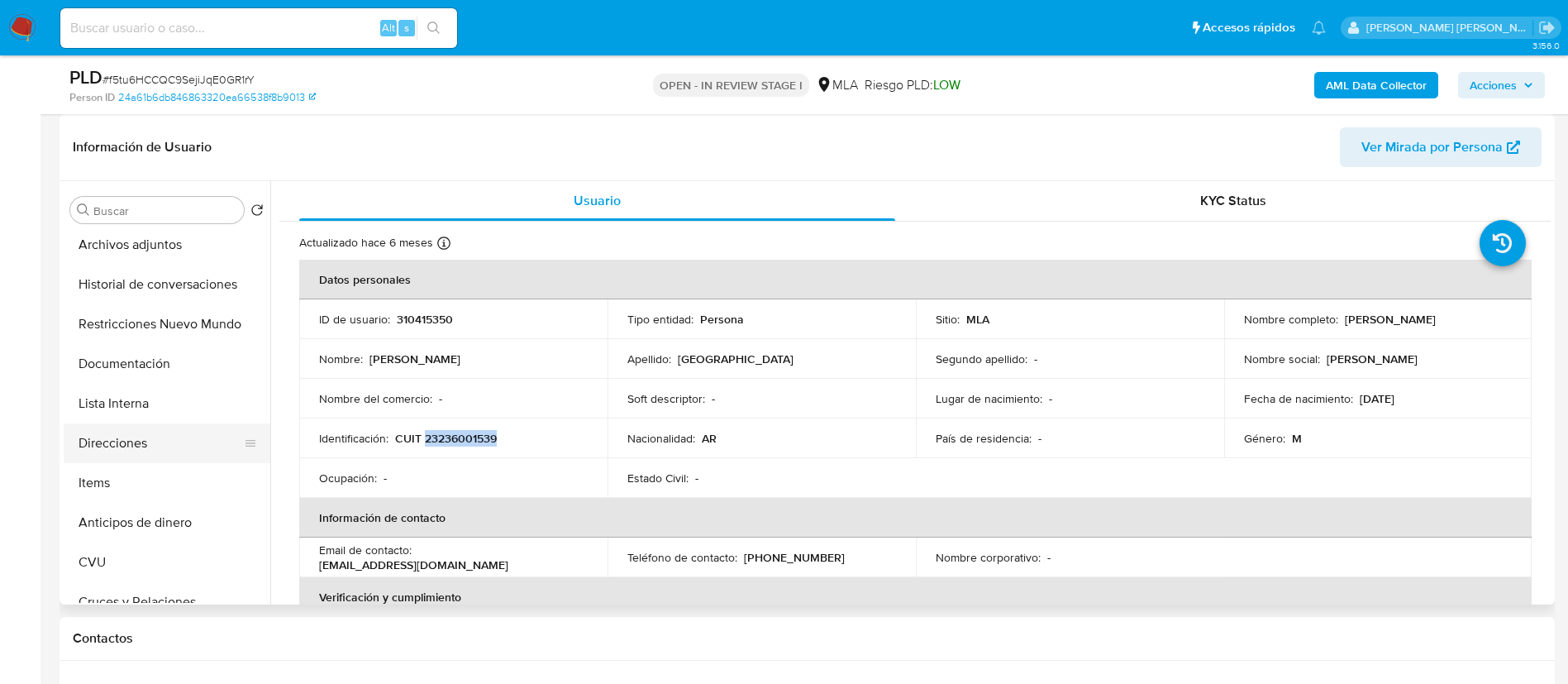
click at [149, 449] on button "Direcciones" at bounding box center [160, 443] width 194 height 40
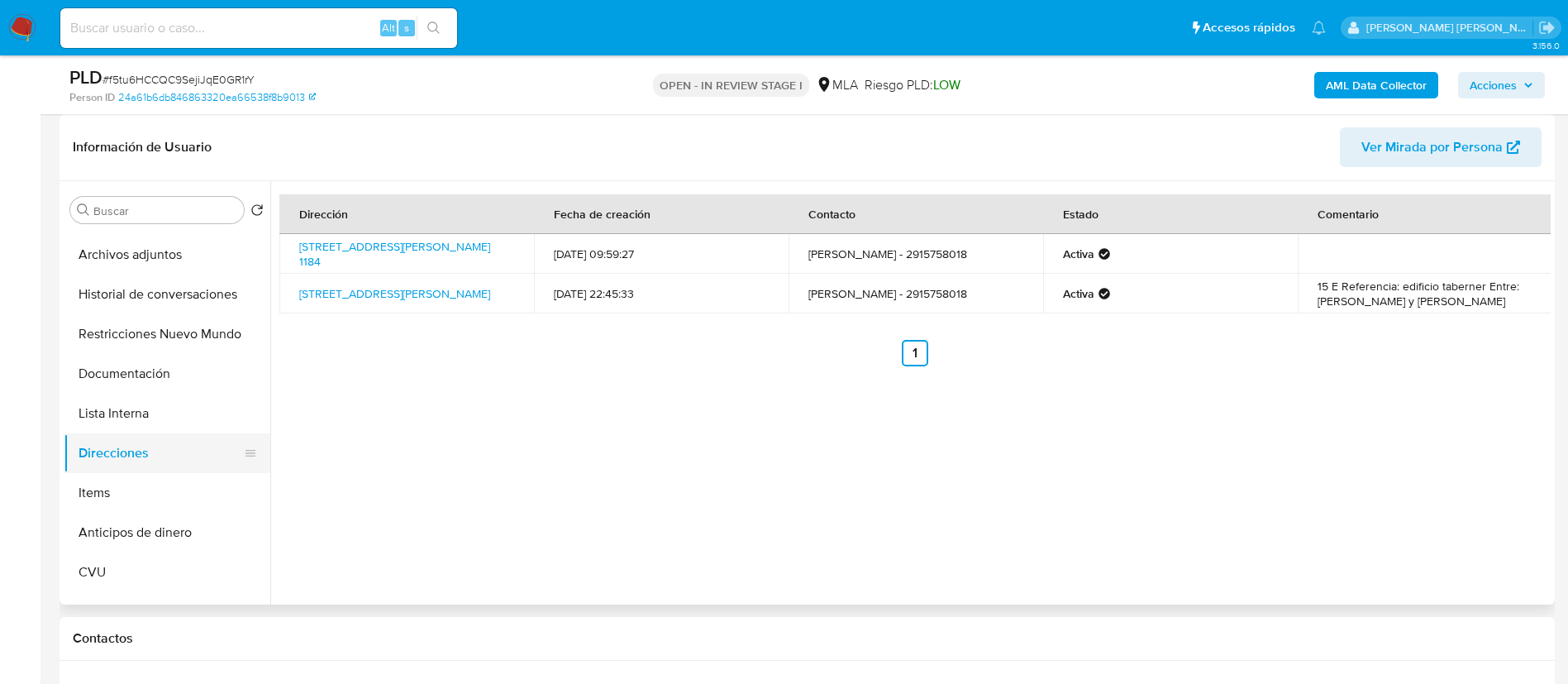
scroll to position [0, 0]
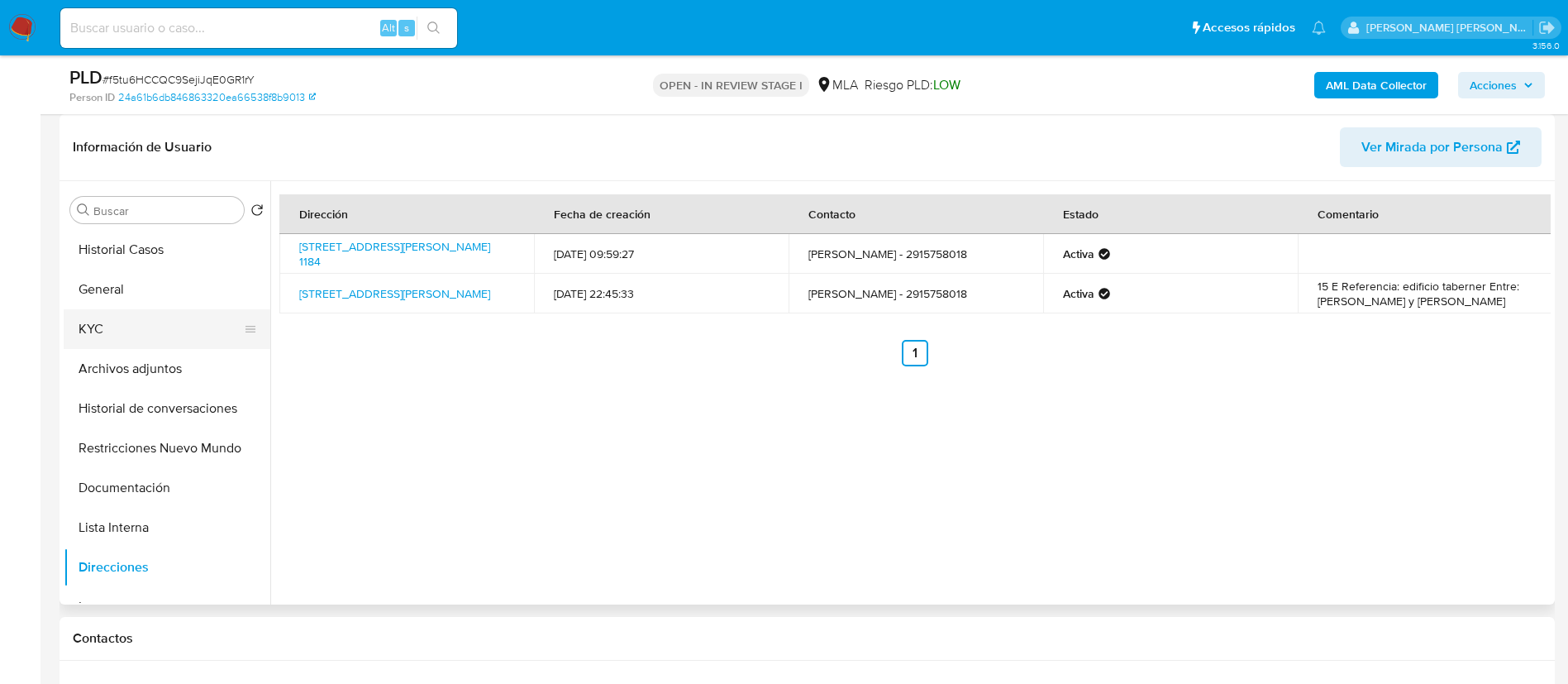
click at [137, 318] on button "KYC" at bounding box center [160, 329] width 194 height 40
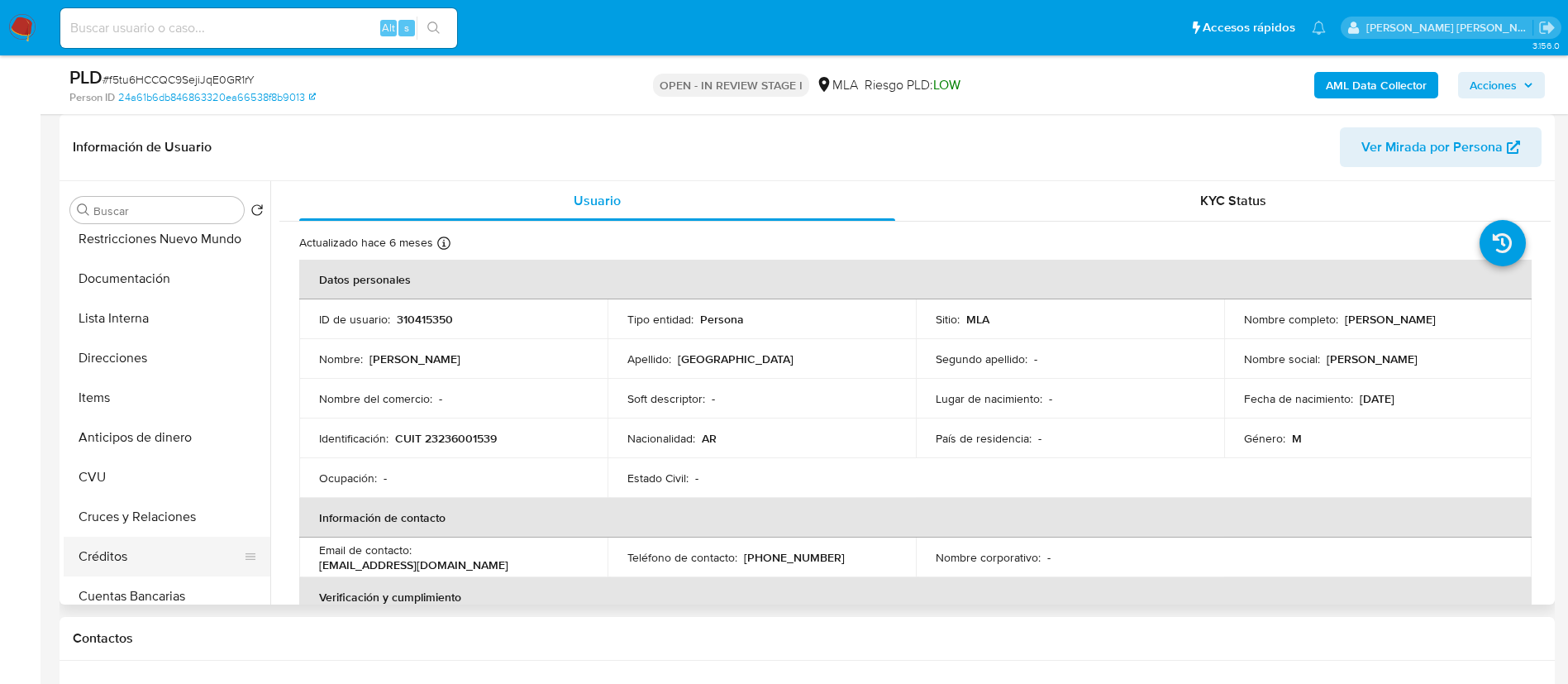
scroll to position [248, 0]
click at [130, 436] on button "CVU" at bounding box center [160, 438] width 194 height 40
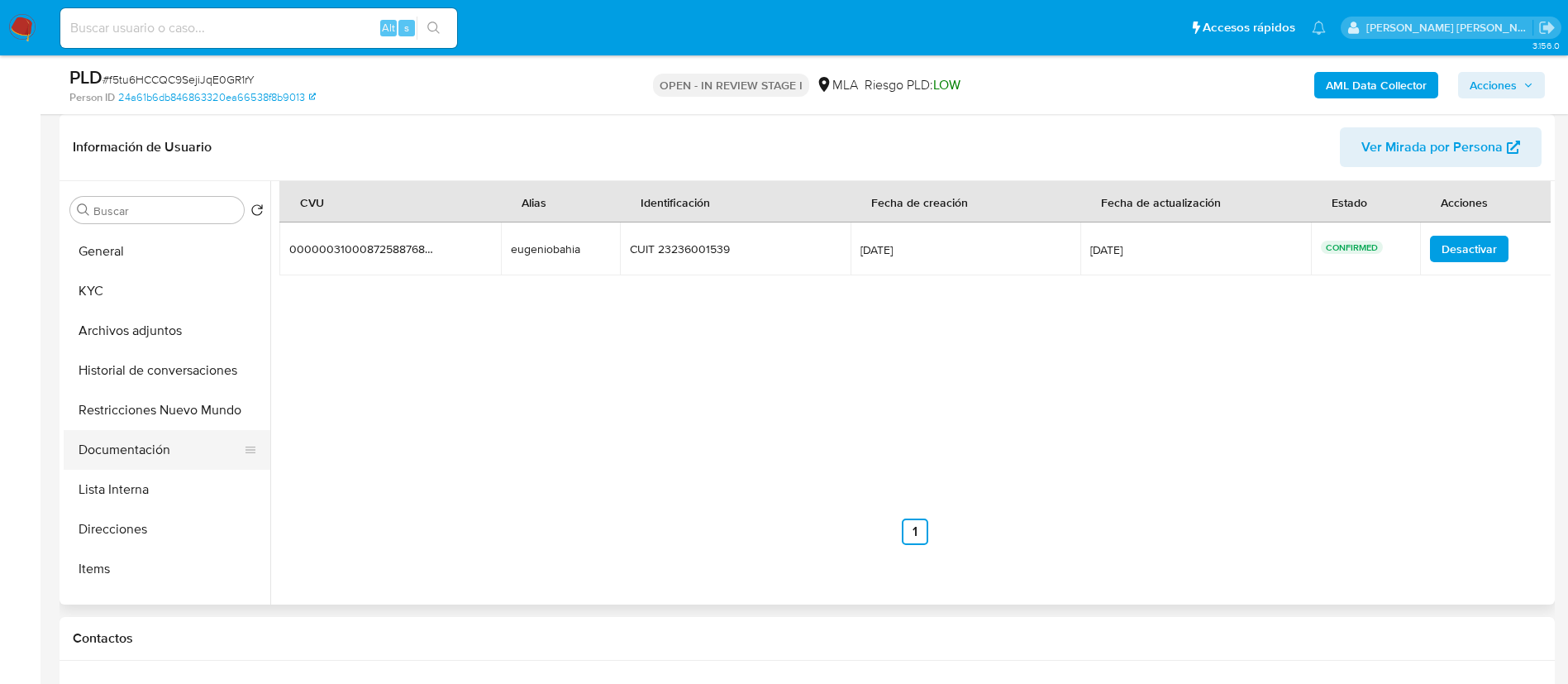
scroll to position [0, 0]
click at [143, 336] on button "KYC" at bounding box center [160, 329] width 194 height 40
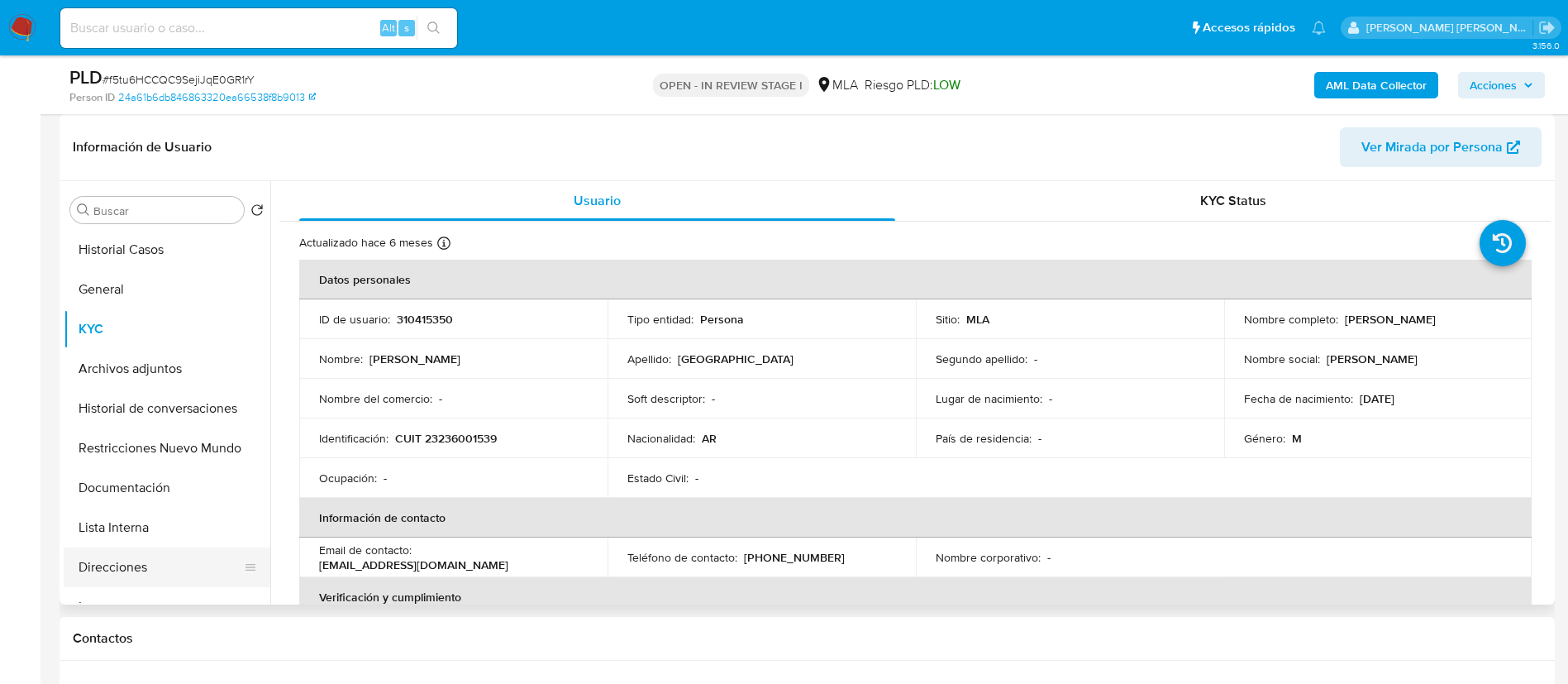
click at [121, 559] on button "Direcciones" at bounding box center [160, 567] width 194 height 40
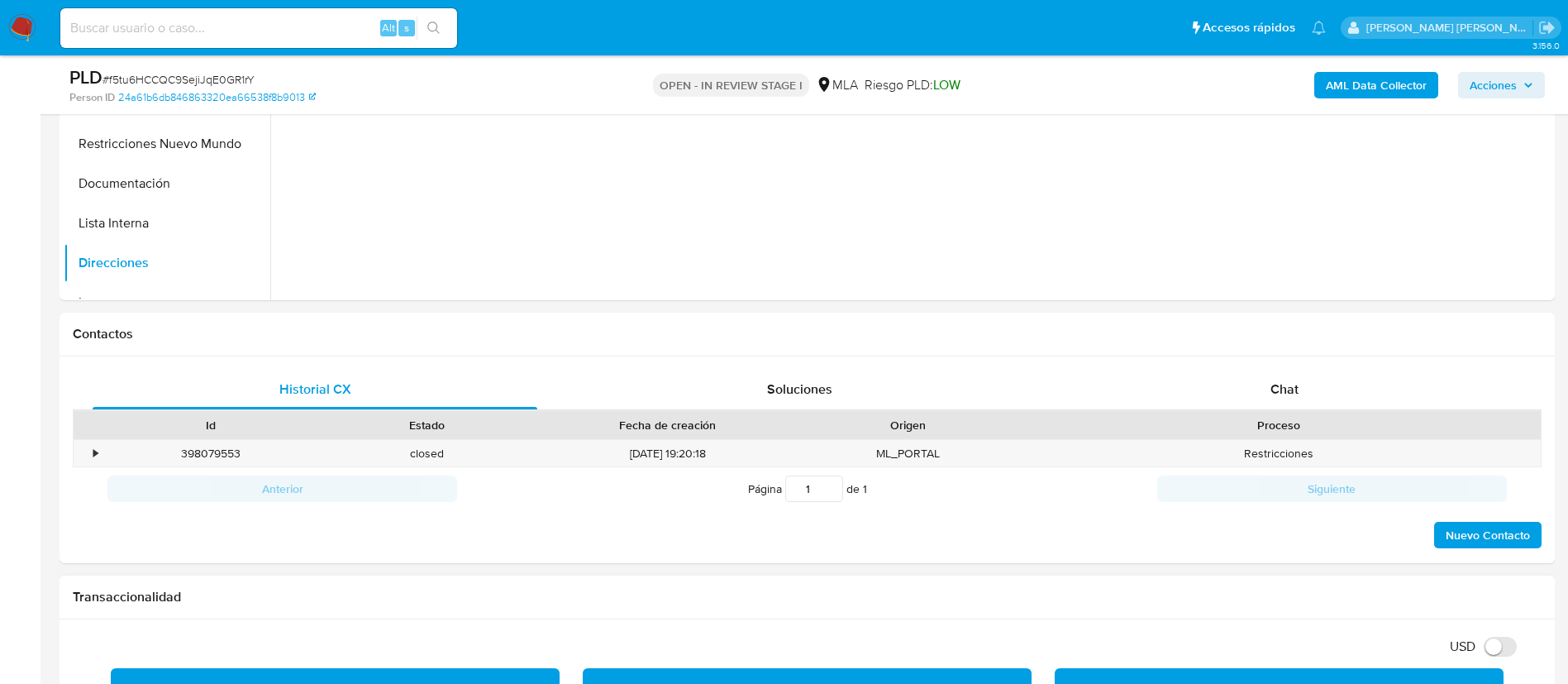
scroll to position [744, 0]
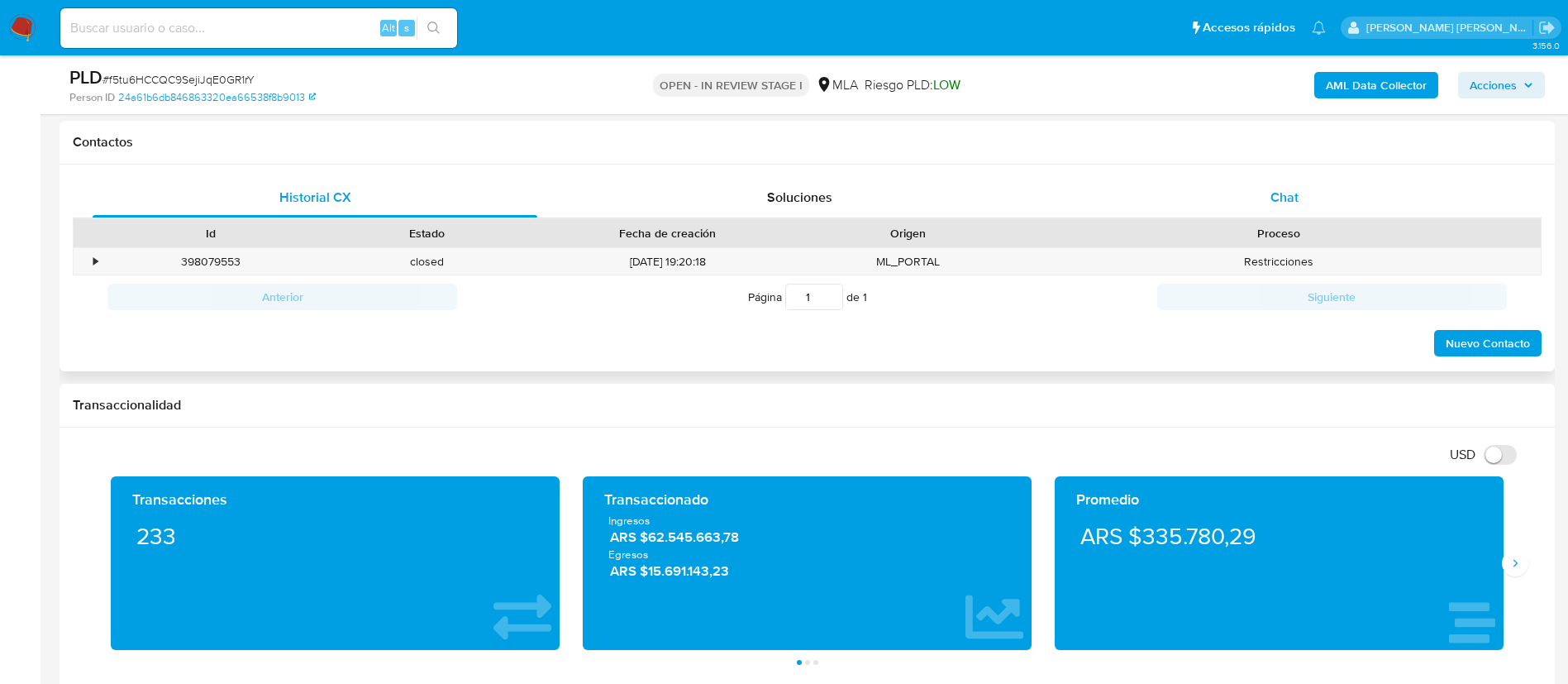
click at [1277, 190] on span "Chat" at bounding box center [1284, 197] width 28 height 19
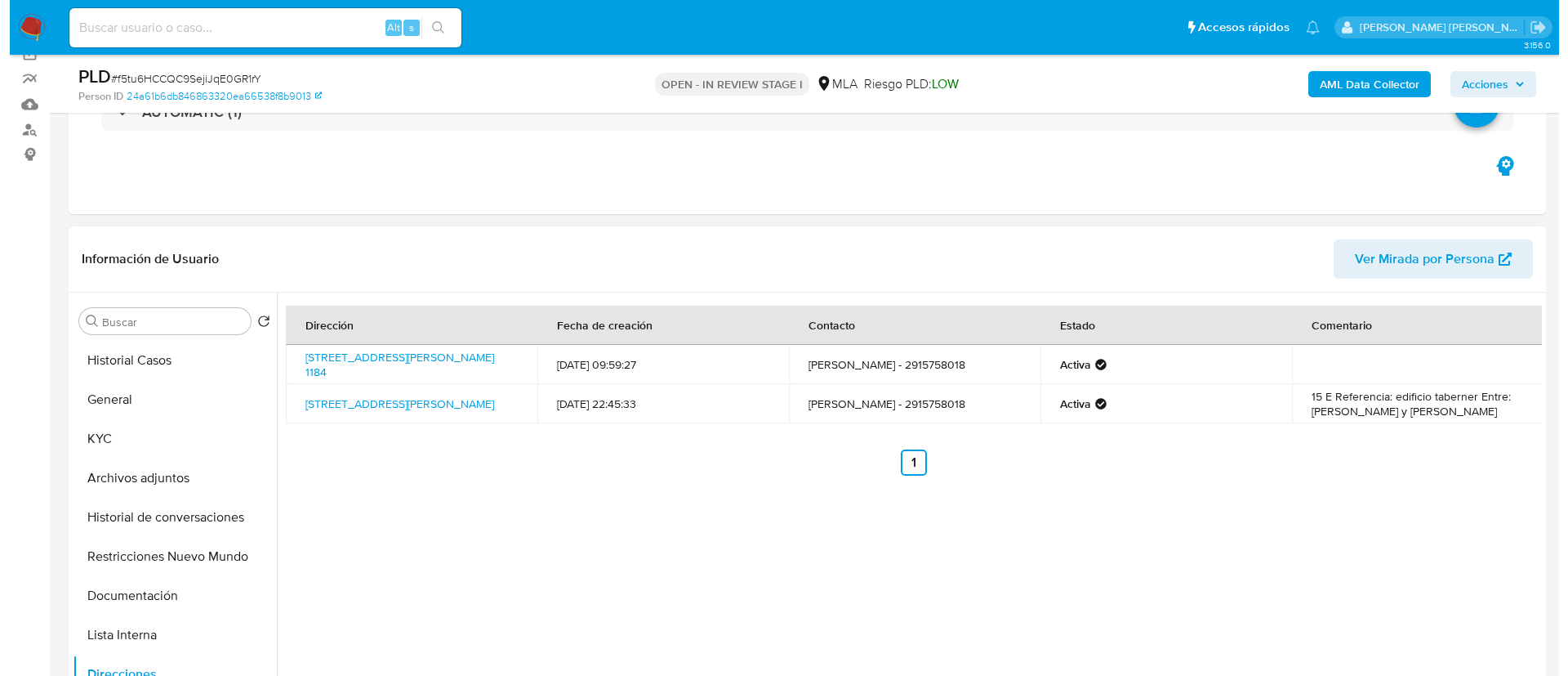
scroll to position [245, 0]
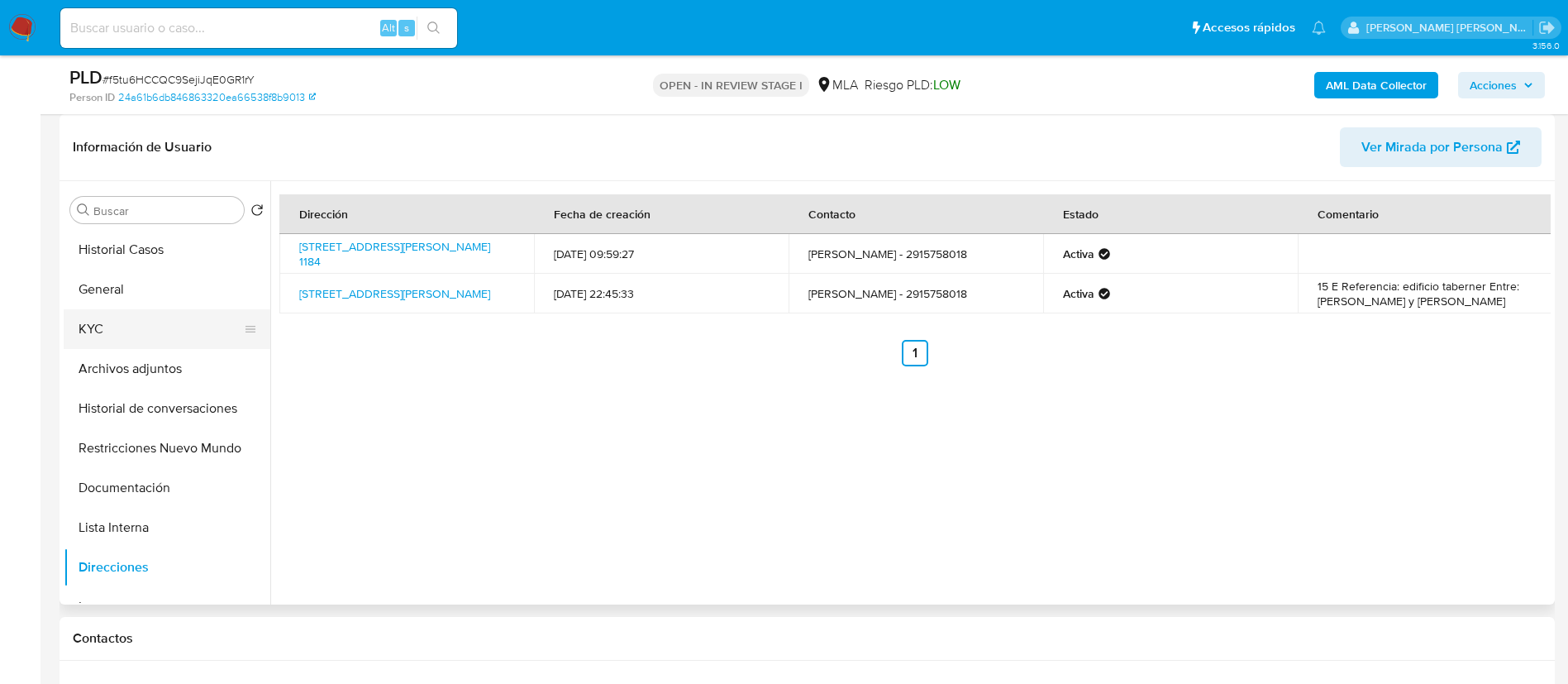
click at [120, 337] on button "KYC" at bounding box center [160, 329] width 194 height 40
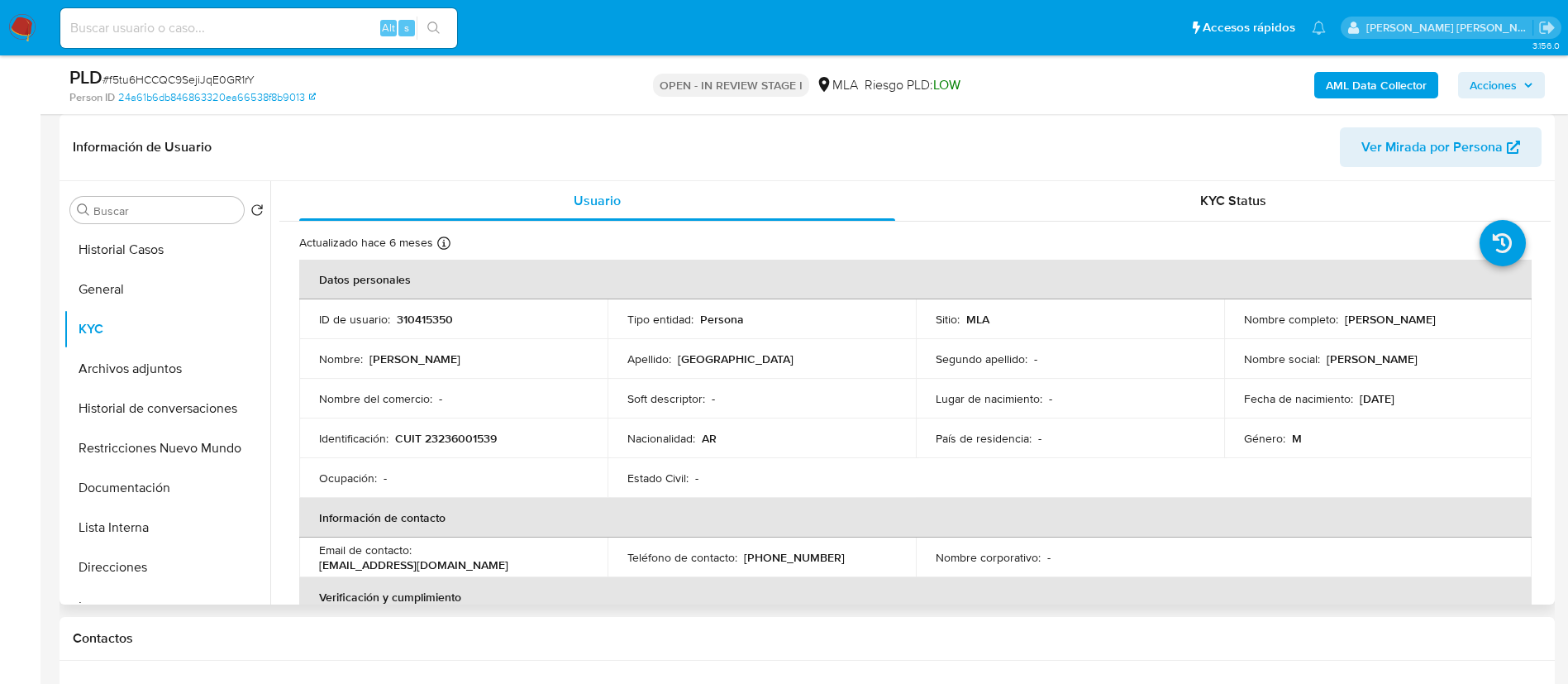
drag, startPoint x: 321, startPoint y: 566, endPoint x: 493, endPoint y: 564, distance: 172.0
click at [493, 564] on p "montenegroeugenio@hotmail.com" at bounding box center [414, 564] width 190 height 15
copy p "montenegroeugenio@hotmail.com"
click at [123, 286] on button "General" at bounding box center [160, 290] width 194 height 40
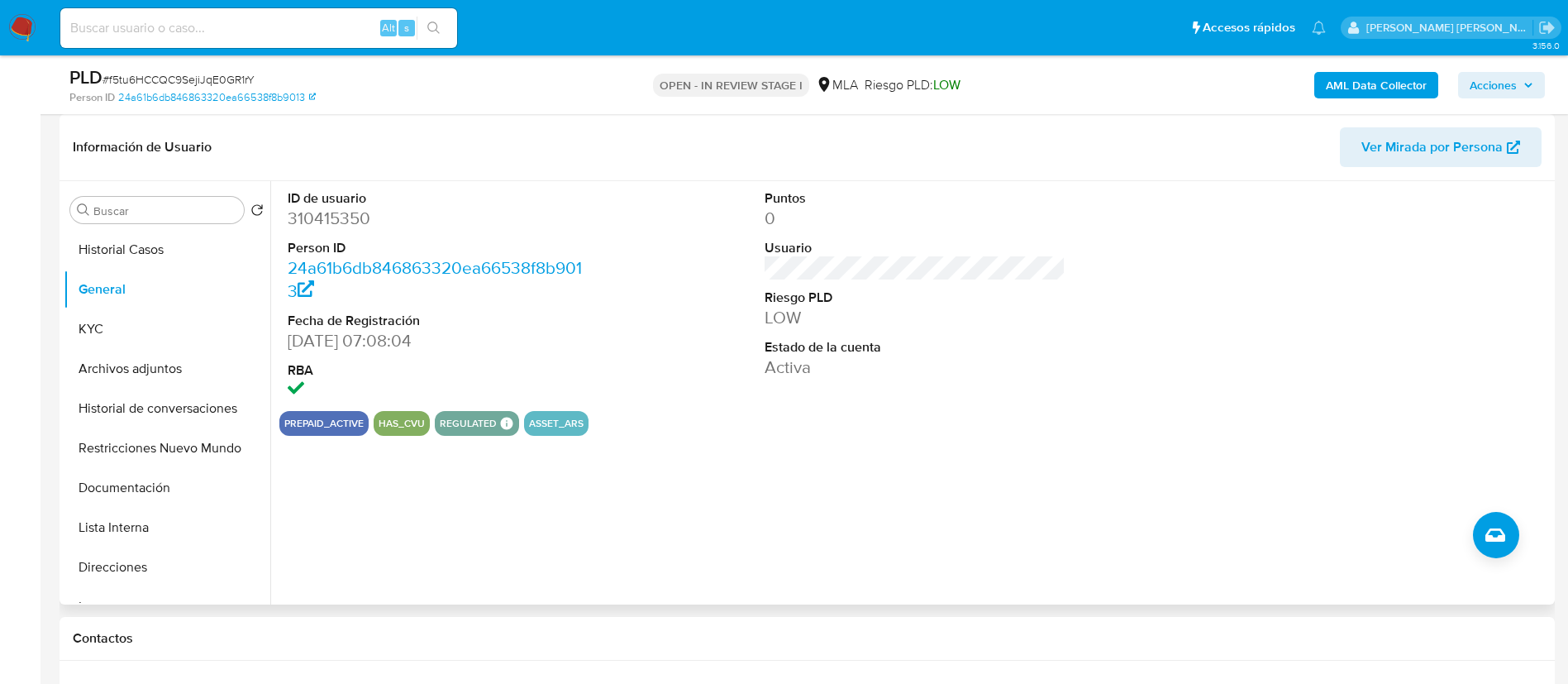
click at [320, 218] on dd "310415350" at bounding box center [438, 217] width 301 height 23
copy dd "310415350"
click at [131, 368] on button "Archivos adjuntos" at bounding box center [160, 369] width 194 height 40
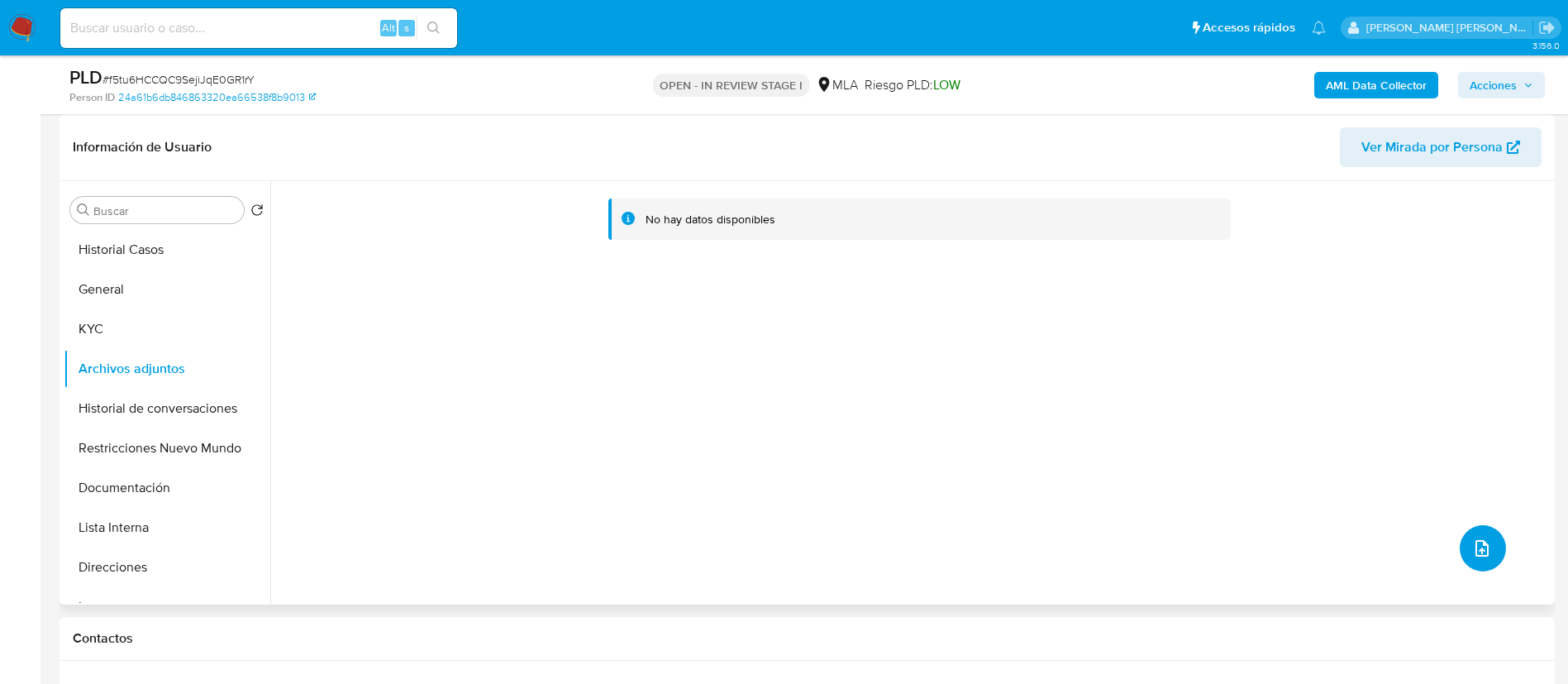
click at [1479, 532] on button "upload-file" at bounding box center [1482, 548] width 46 height 46
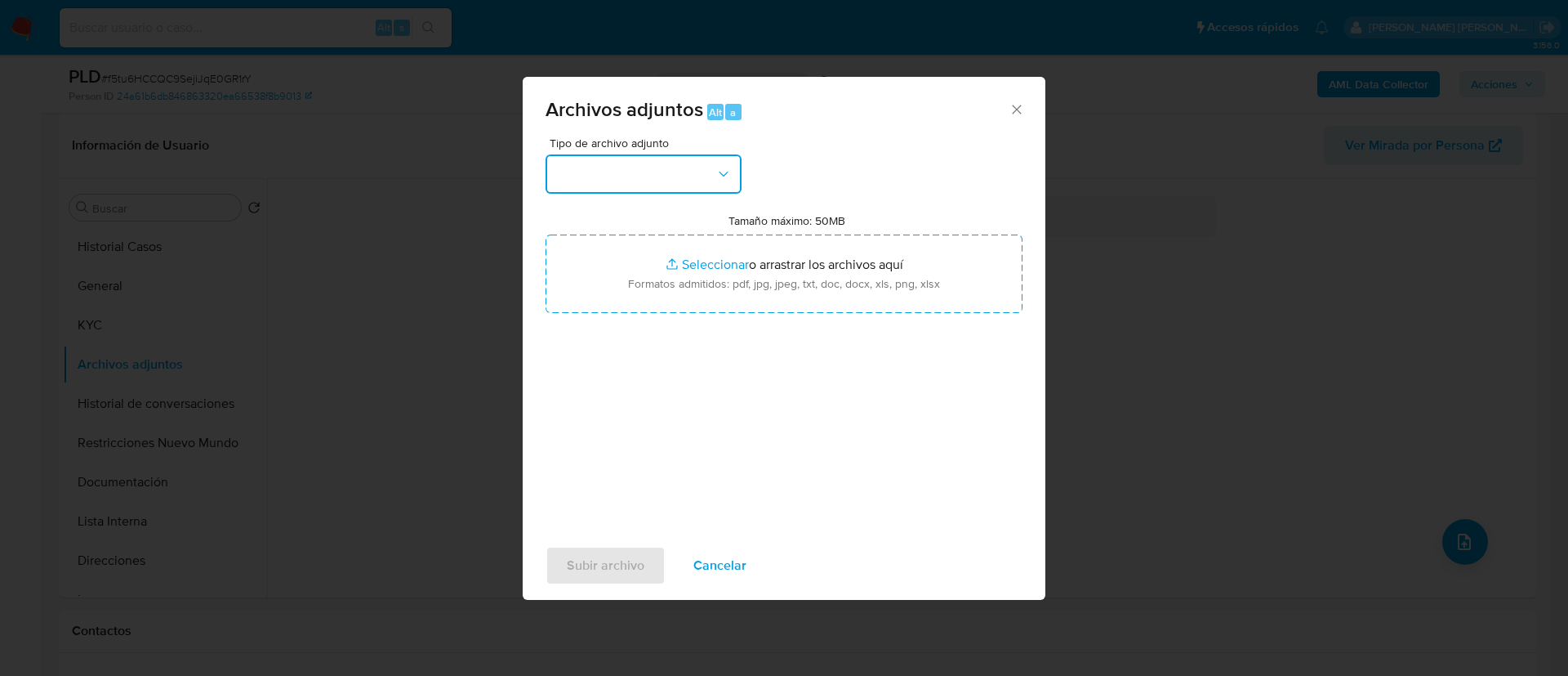
click at [600, 179] on button "button" at bounding box center [643, 174] width 196 height 39
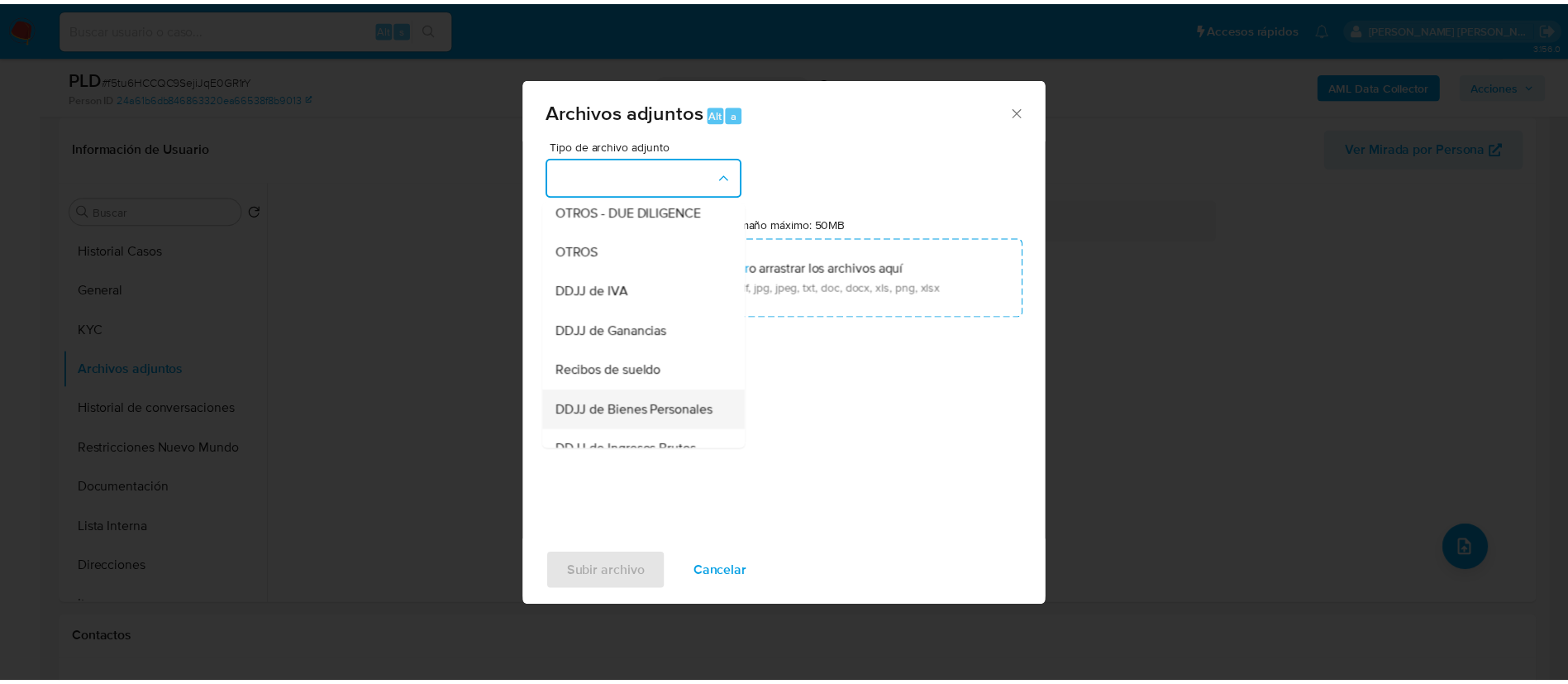
scroll to position [251, 0]
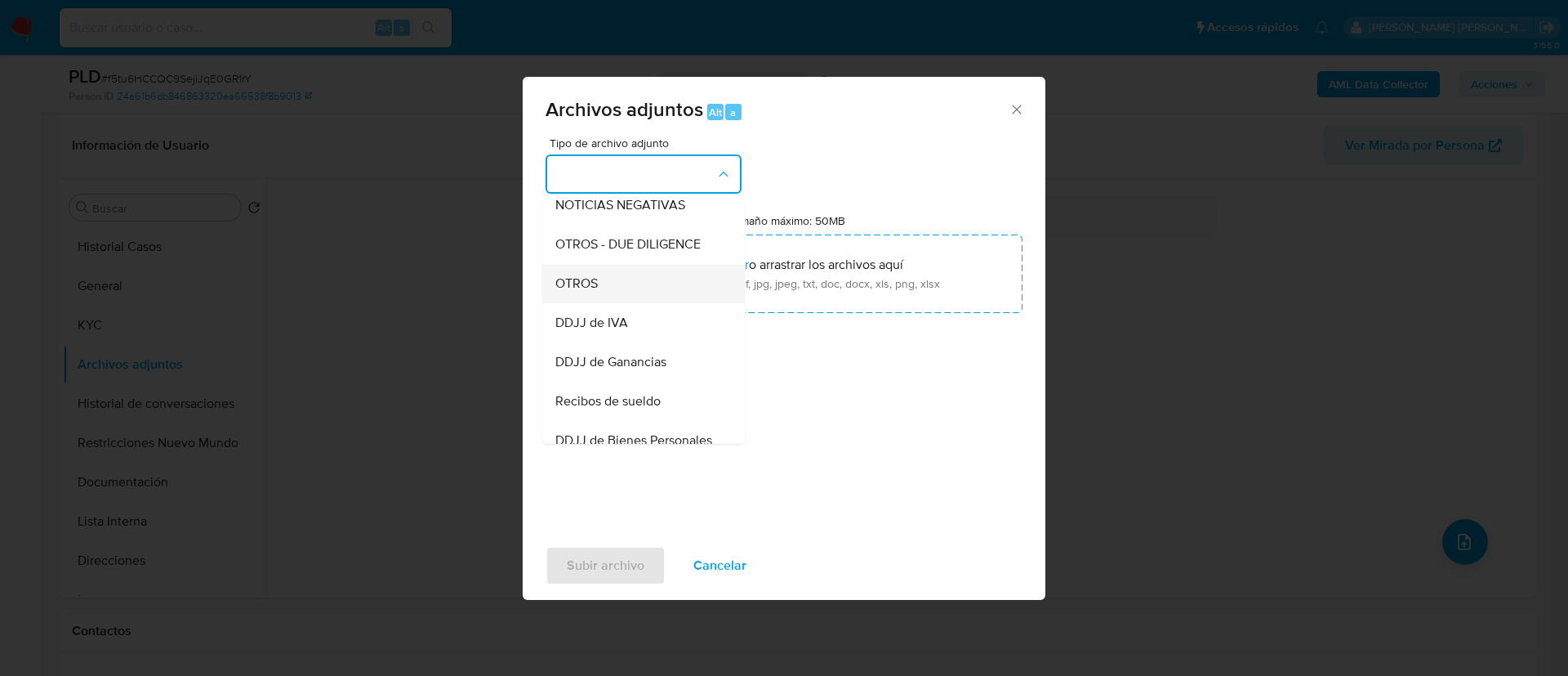
click at [596, 292] on span "OTROS" at bounding box center [577, 283] width 43 height 17
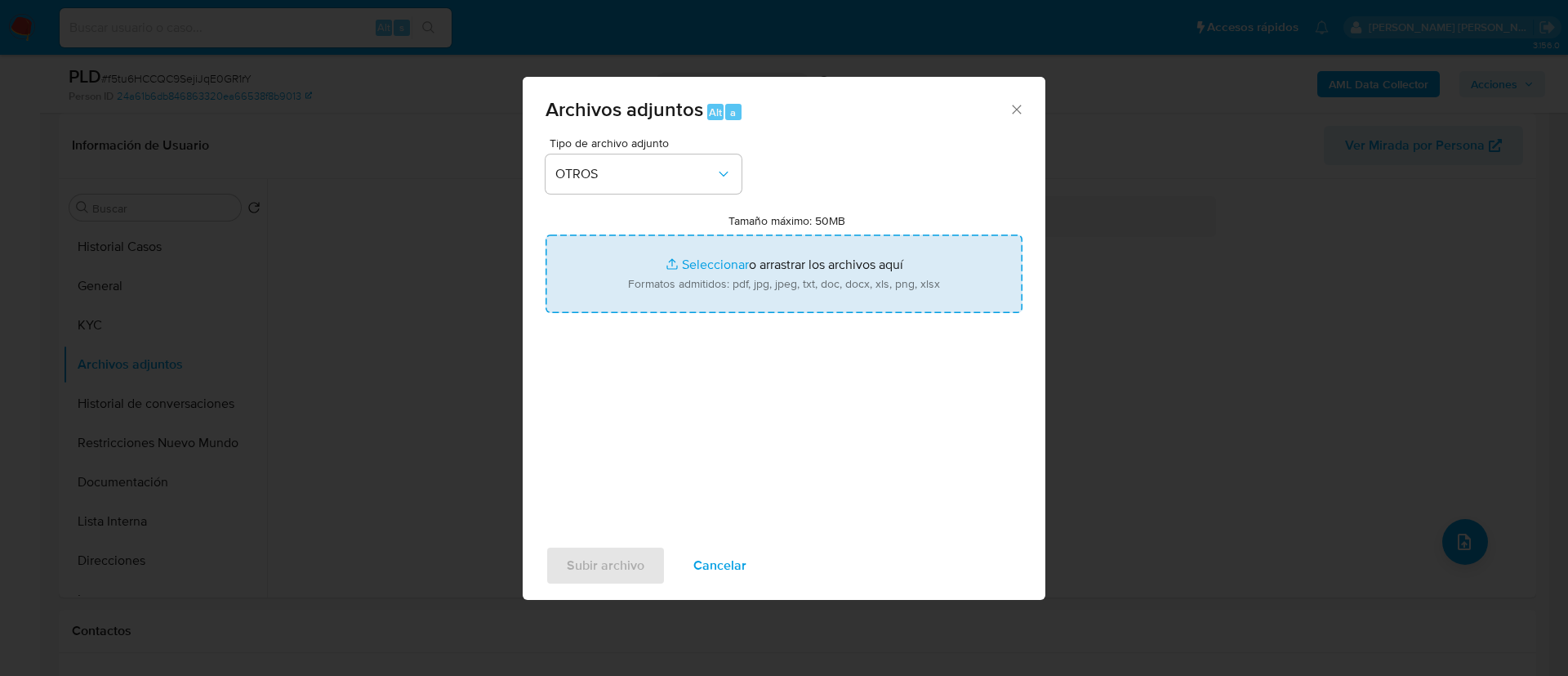
type input "C:\fakepath\Caselog f5tu6HCCQC9SejiJqE0GR1rY.docx"
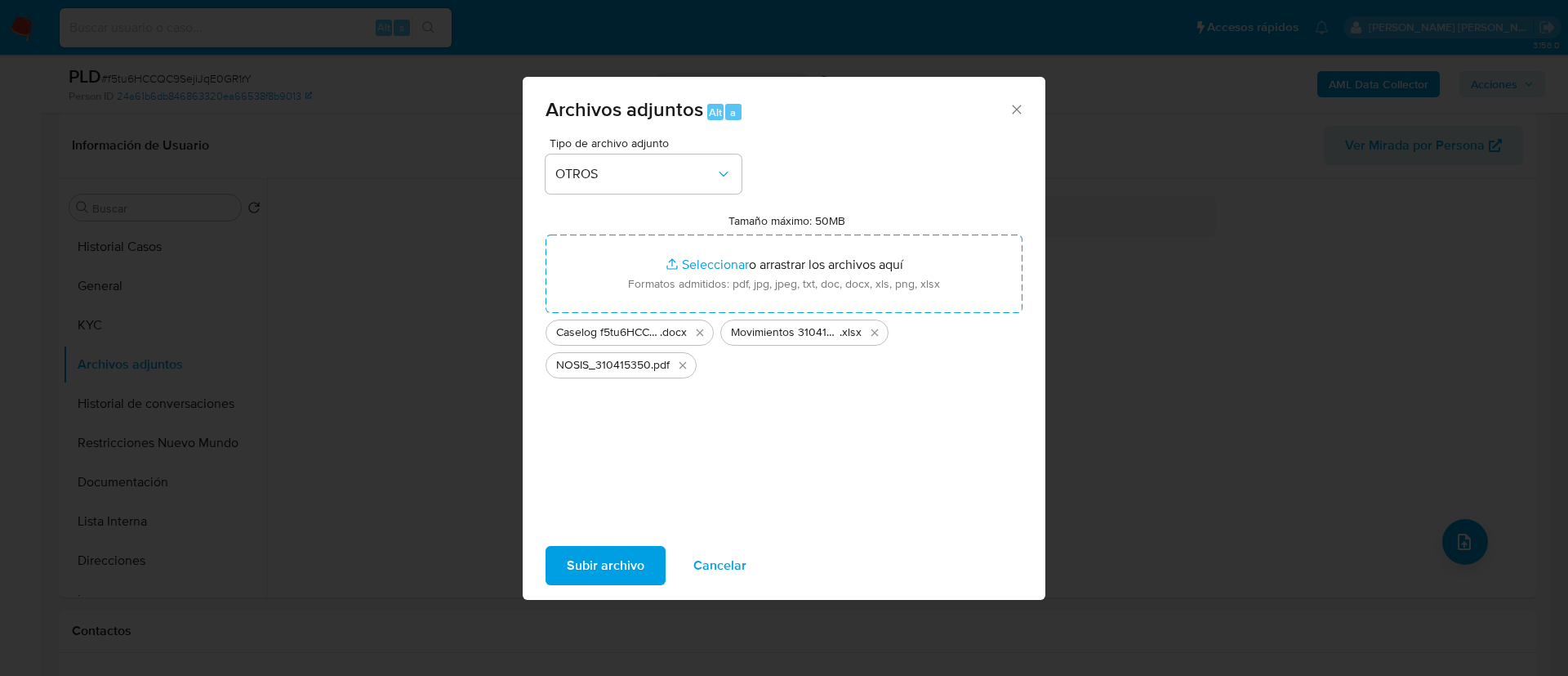
click at [617, 553] on span "Subir archivo" at bounding box center [605, 565] width 77 height 36
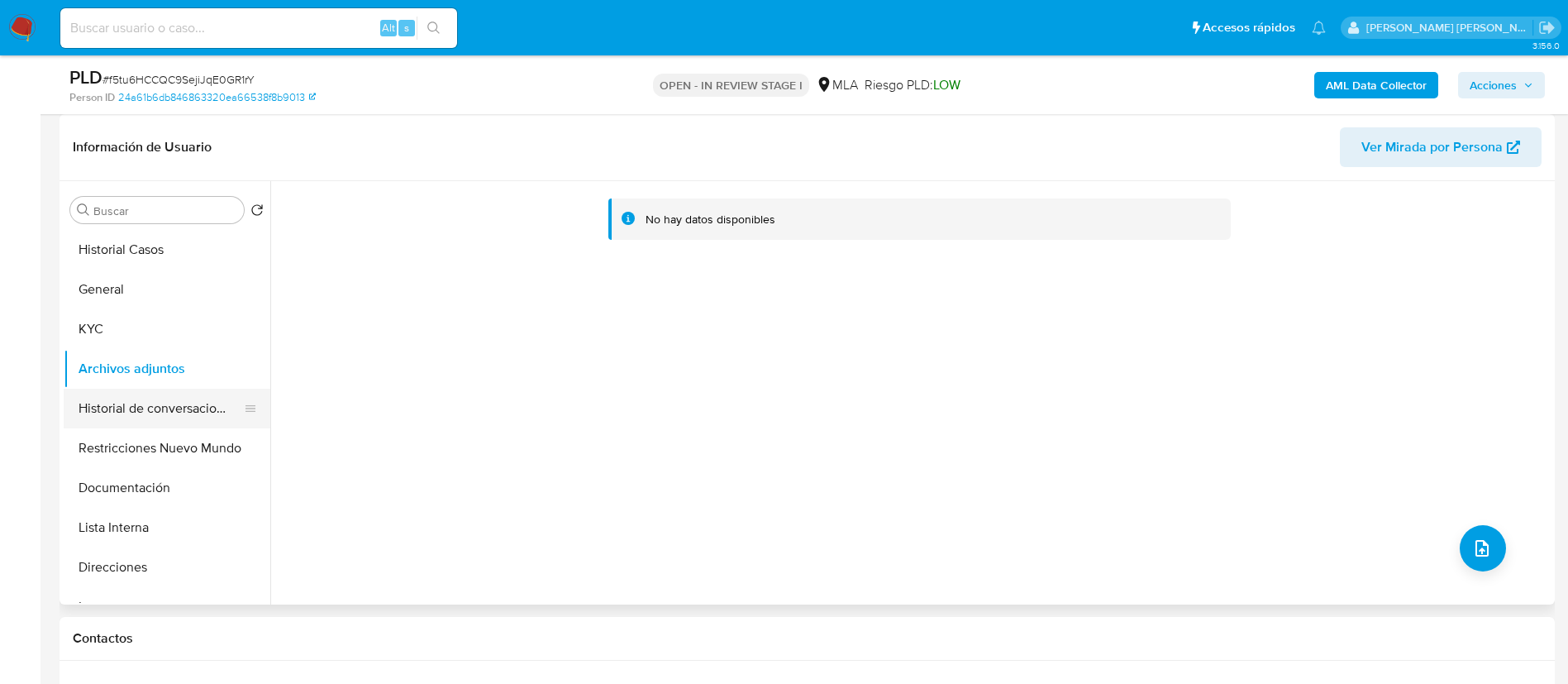
click at [133, 398] on button "Historial de conversaciones" at bounding box center [160, 408] width 194 height 40
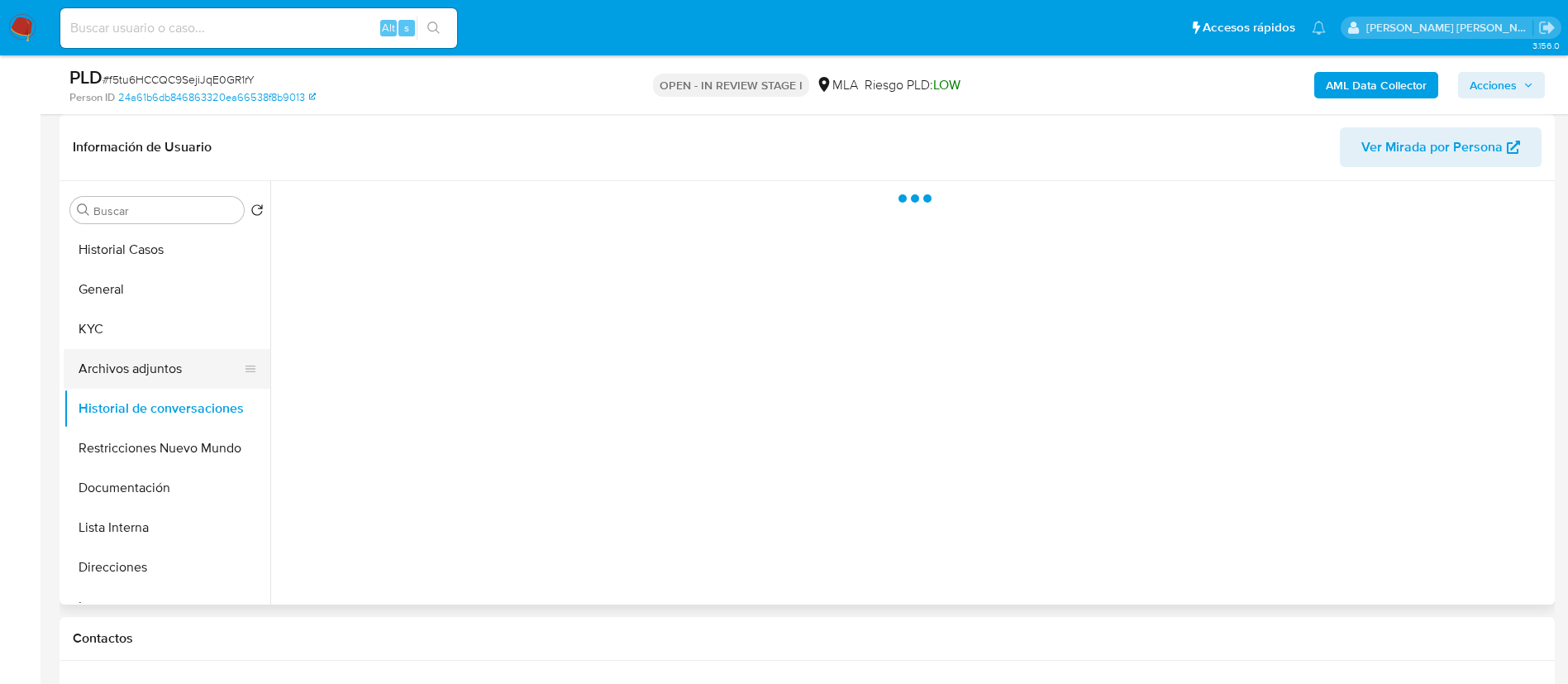
click at [134, 359] on button "Archivos adjuntos" at bounding box center [160, 369] width 194 height 40
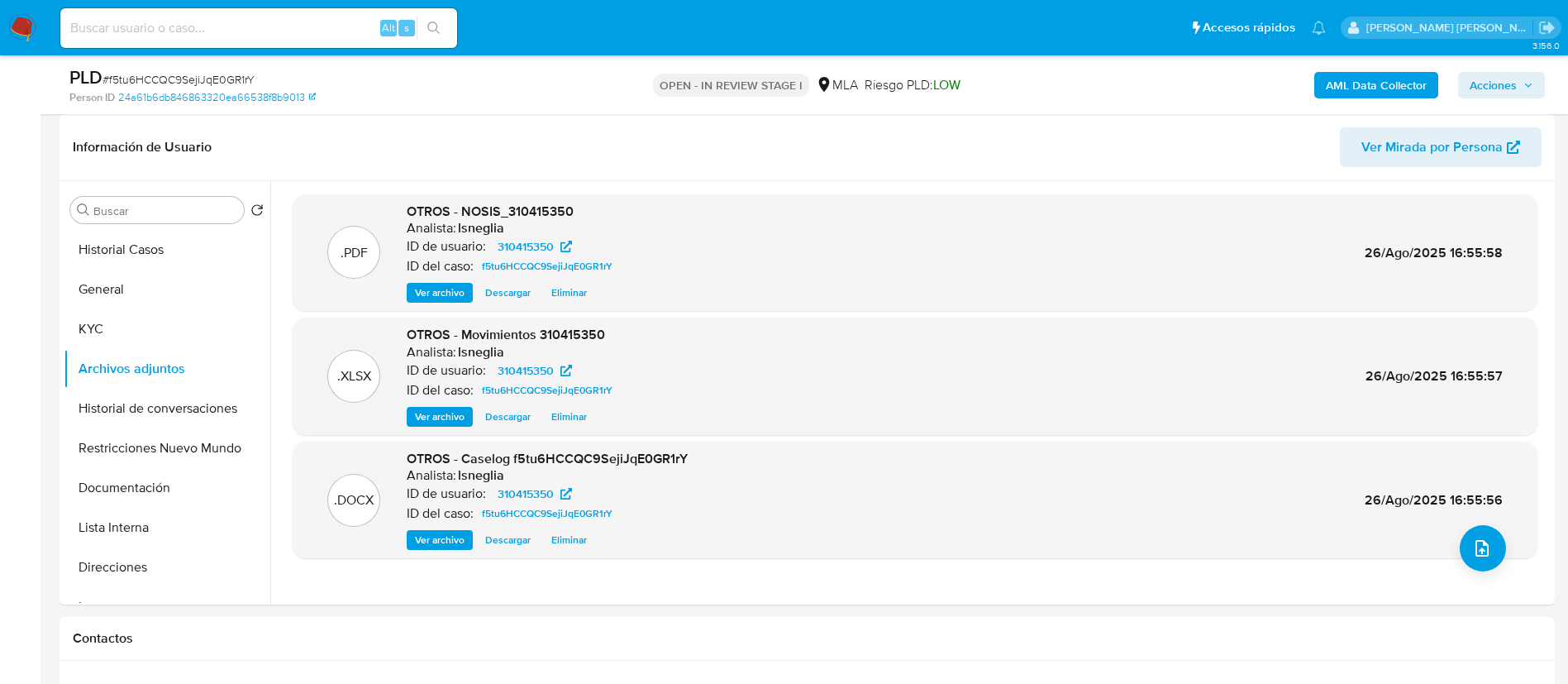
click at [1362, 78] on b "AML Data Collector" at bounding box center [1376, 85] width 101 height 27
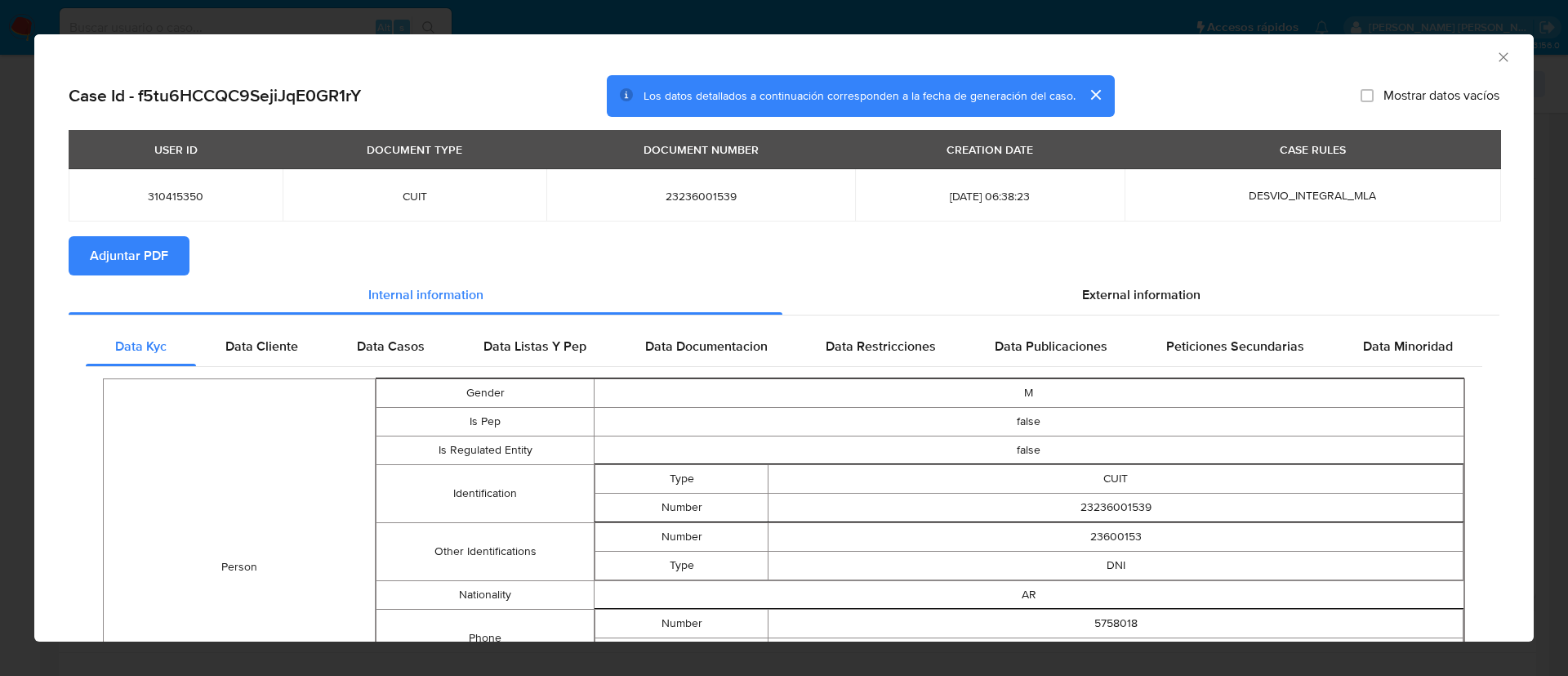
click at [133, 249] on span "Adjuntar PDF" at bounding box center [129, 255] width 78 height 36
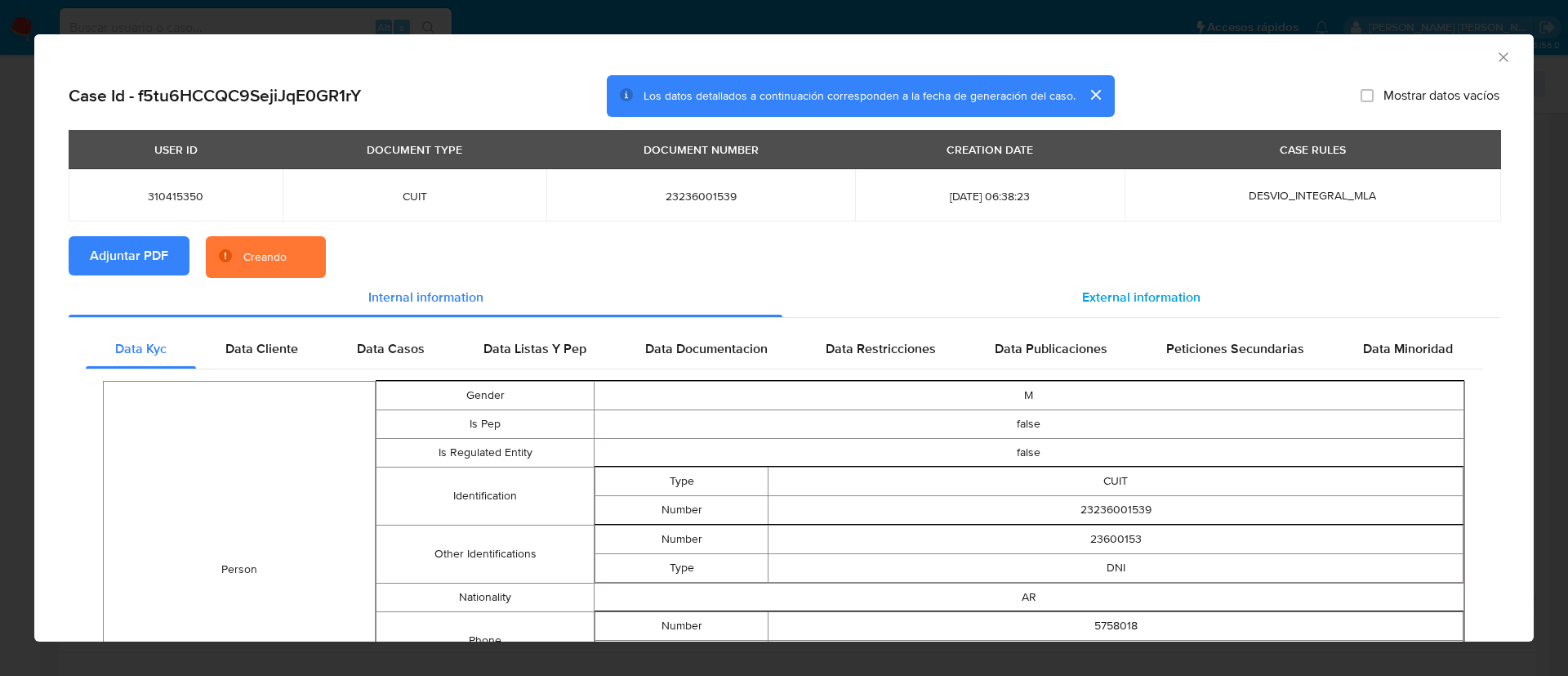
click at [1082, 288] on span "External information" at bounding box center [1140, 296] width 118 height 19
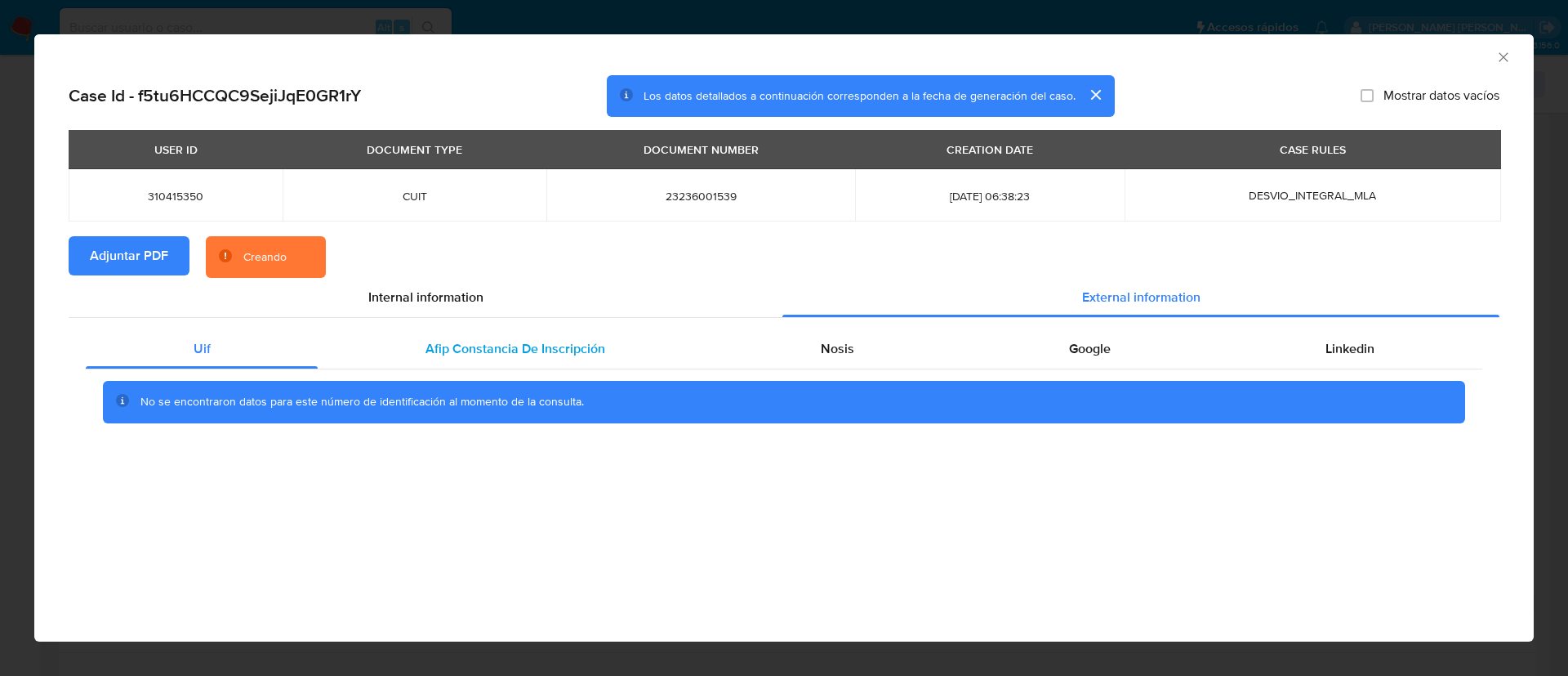
click at [562, 352] on span "Afip Constancia De Inscripción" at bounding box center [516, 348] width 180 height 19
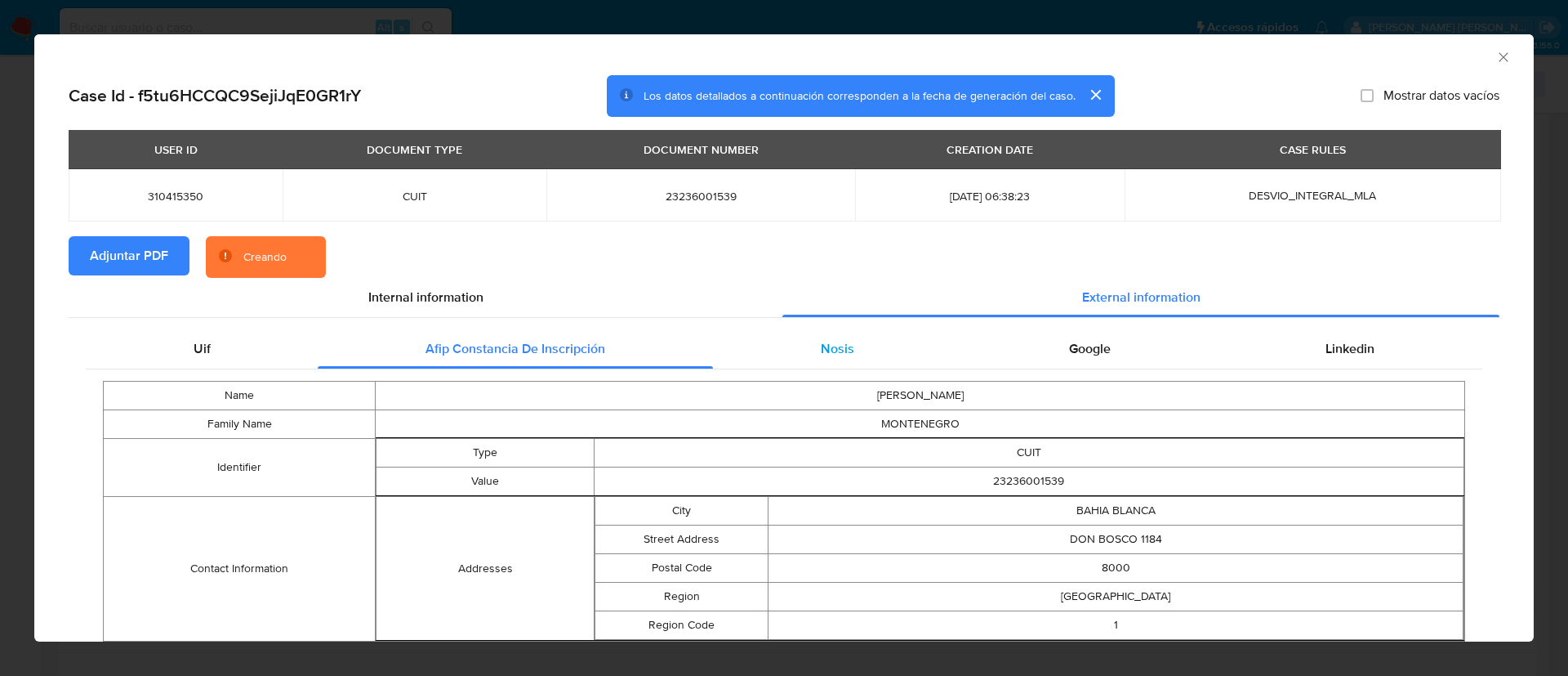
click at [839, 349] on span "Nosis" at bounding box center [838, 348] width 33 height 19
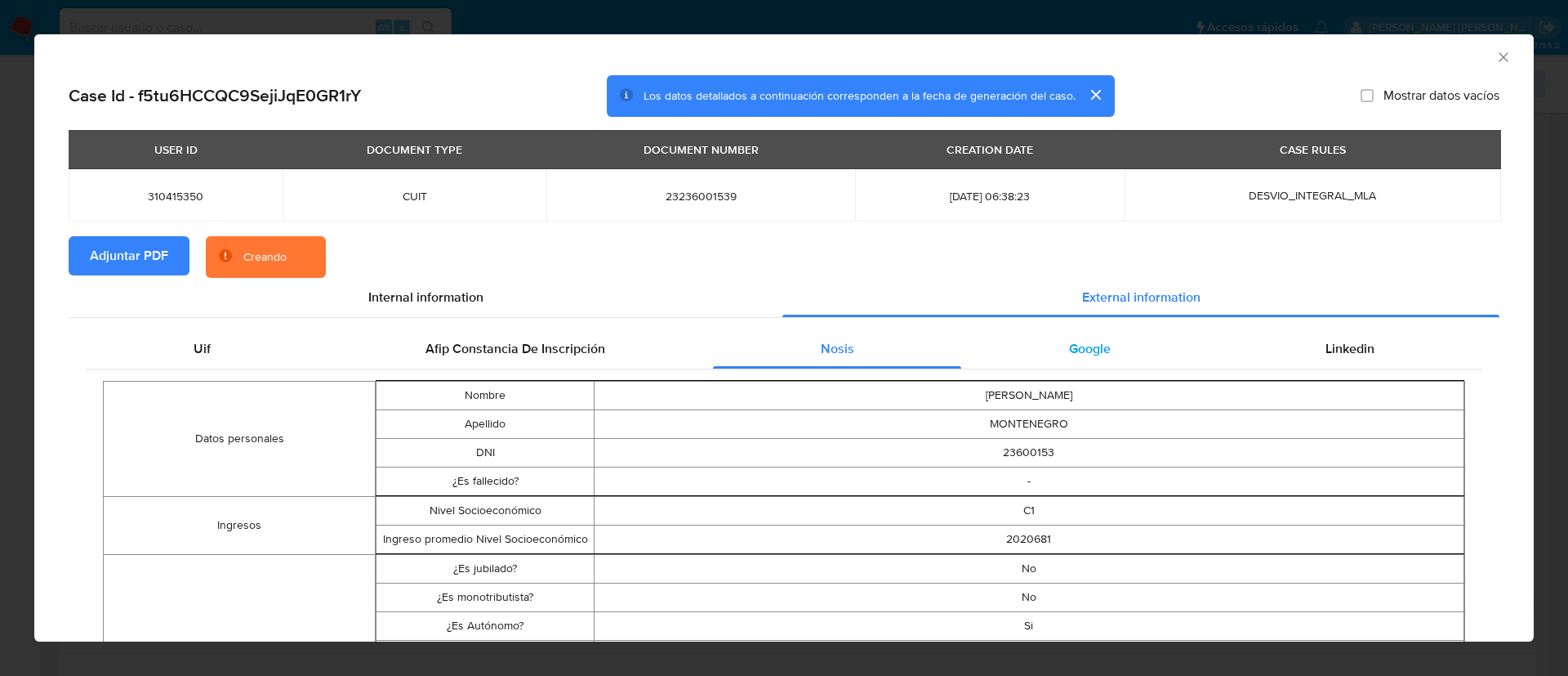
click at [1069, 346] on span "Google" at bounding box center [1090, 348] width 42 height 19
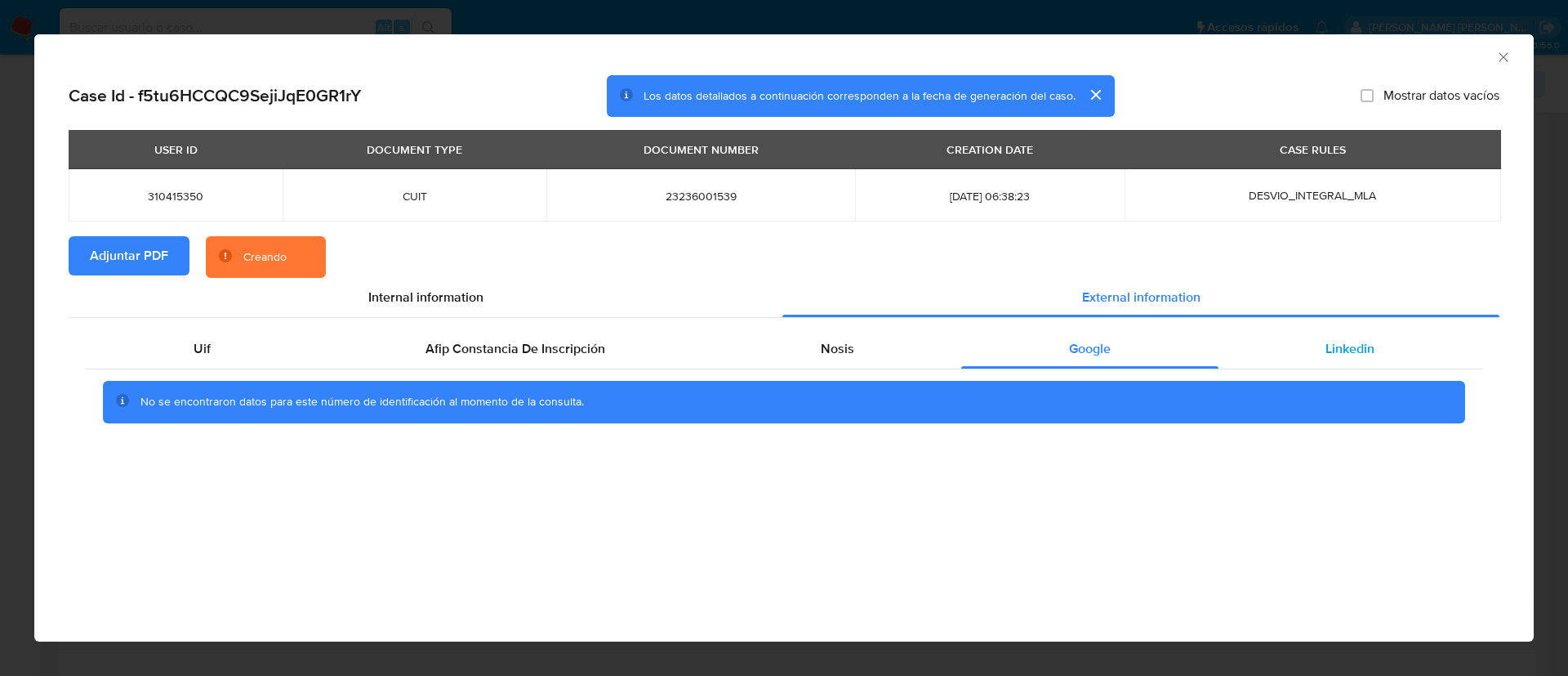
click at [1335, 339] on span "Linkedin" at bounding box center [1350, 348] width 49 height 19
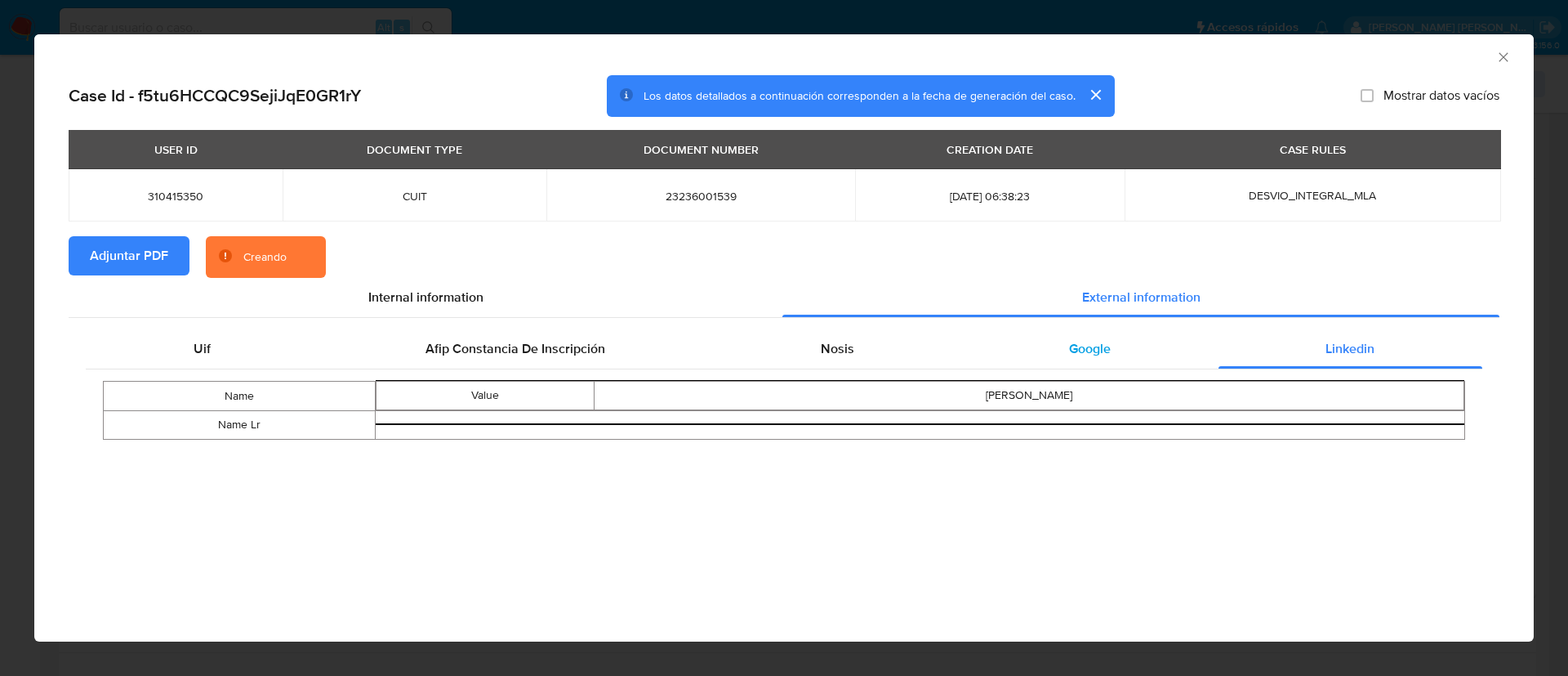
click at [1053, 343] on div "Google" at bounding box center [1090, 349] width 257 height 39
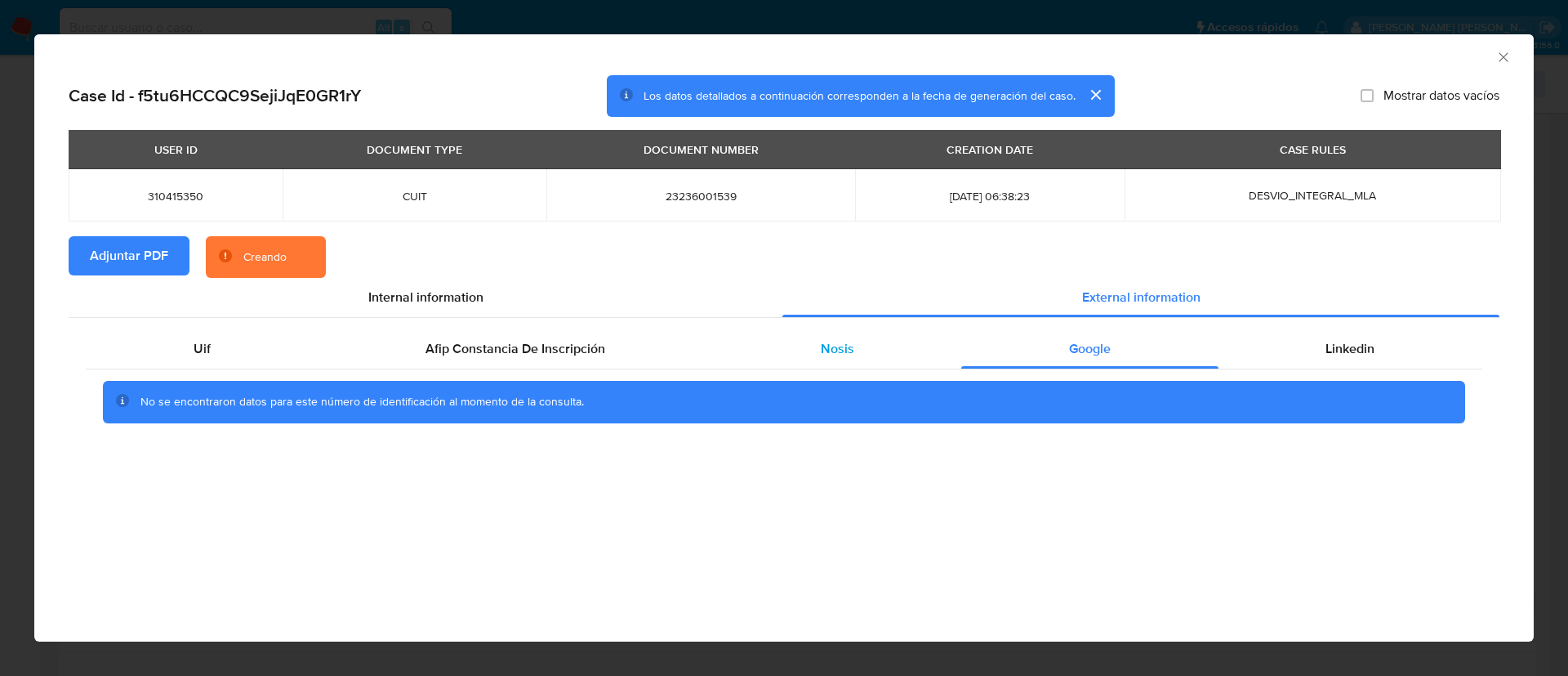
click at [838, 346] on span "Nosis" at bounding box center [838, 348] width 33 height 19
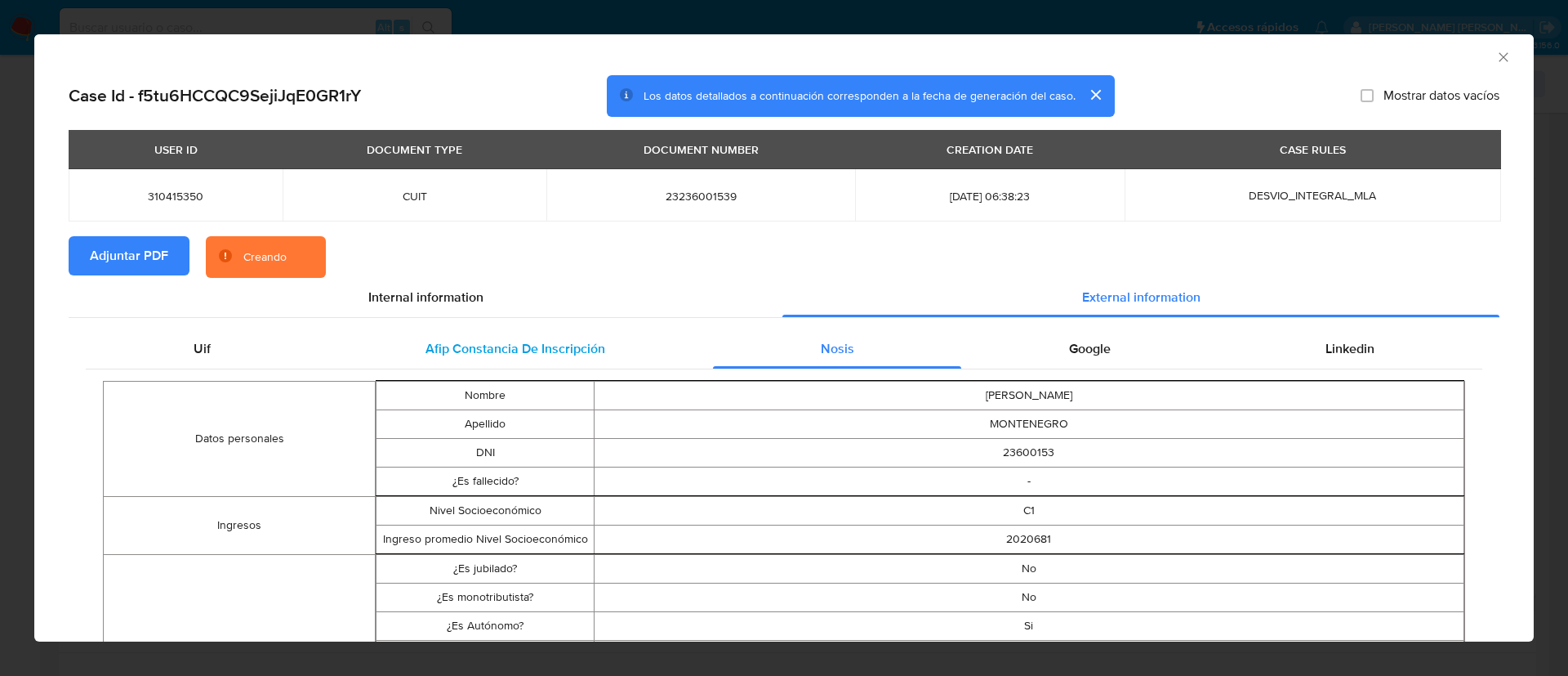
drag, startPoint x: 513, startPoint y: 358, endPoint x: 497, endPoint y: 346, distance: 20.0
click at [513, 357] on div "Afip Constancia De Inscripción" at bounding box center [515, 349] width 394 height 39
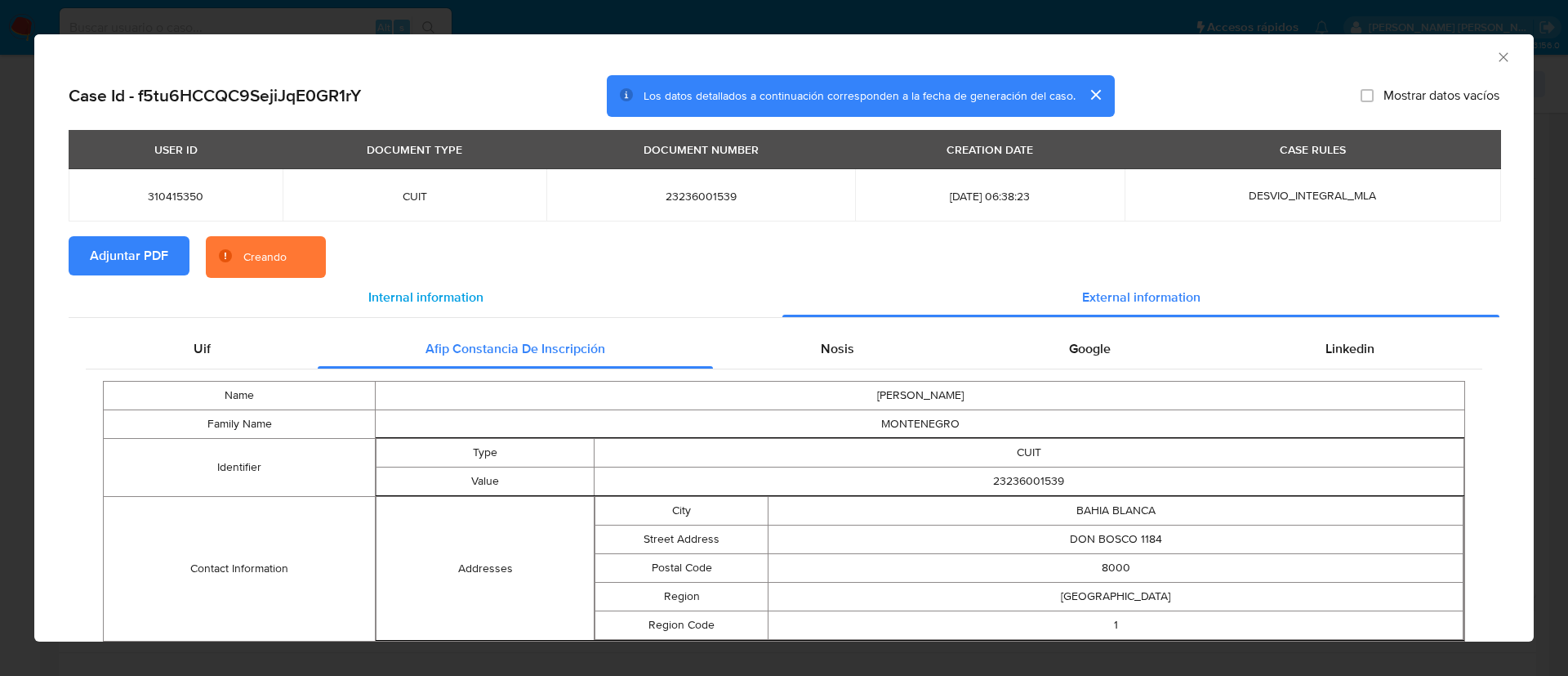
click at [431, 288] on span "Internal information" at bounding box center [426, 296] width 115 height 19
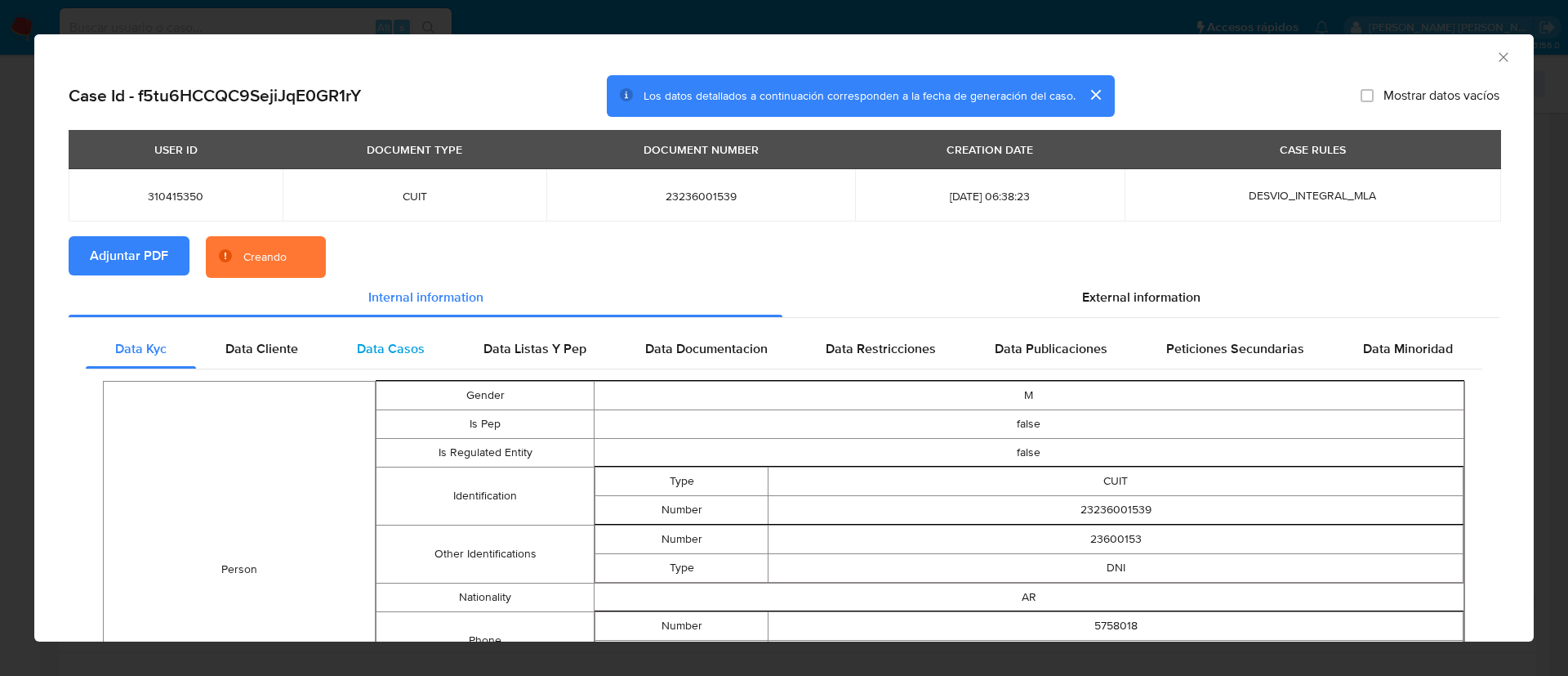
click at [371, 362] on div "Data Casos" at bounding box center [391, 349] width 127 height 39
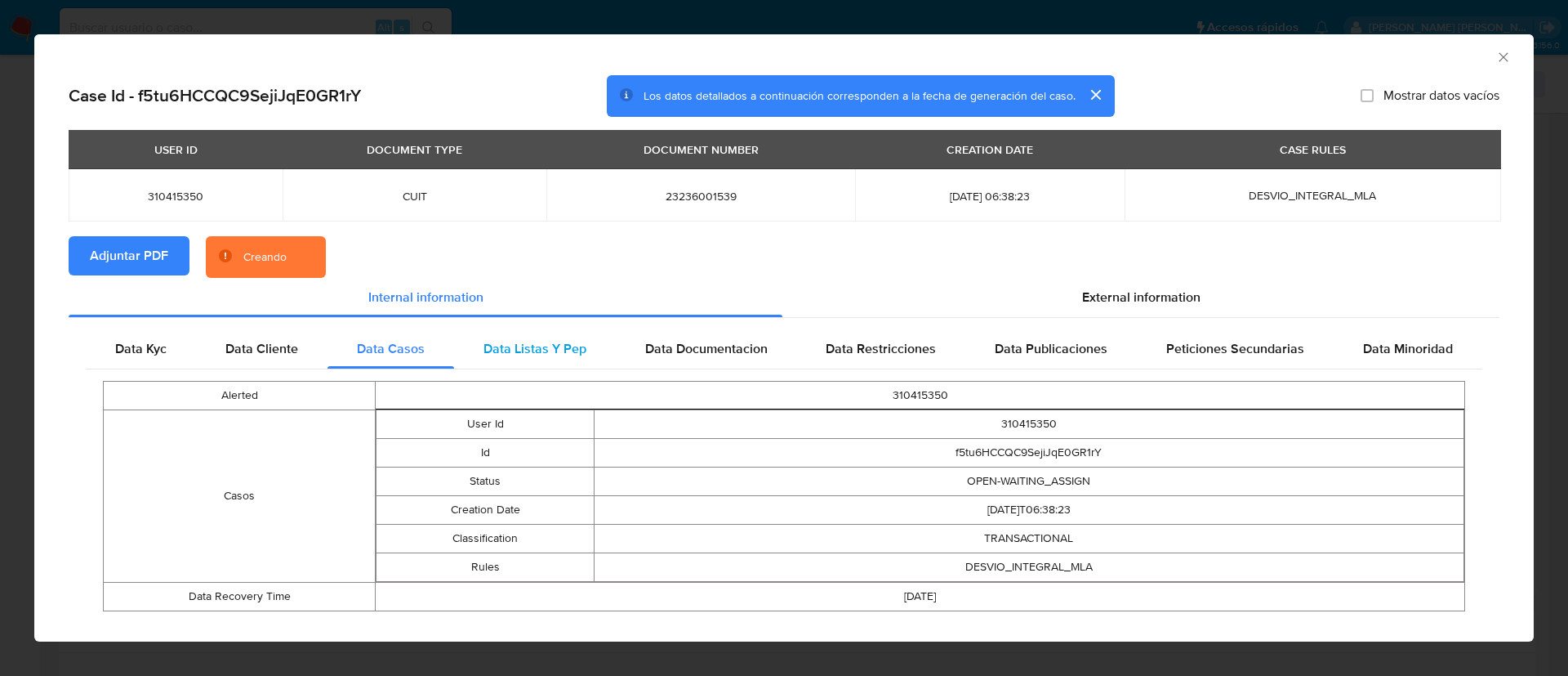
click at [522, 349] on span "Data Listas Y Pep" at bounding box center [534, 348] width 103 height 19
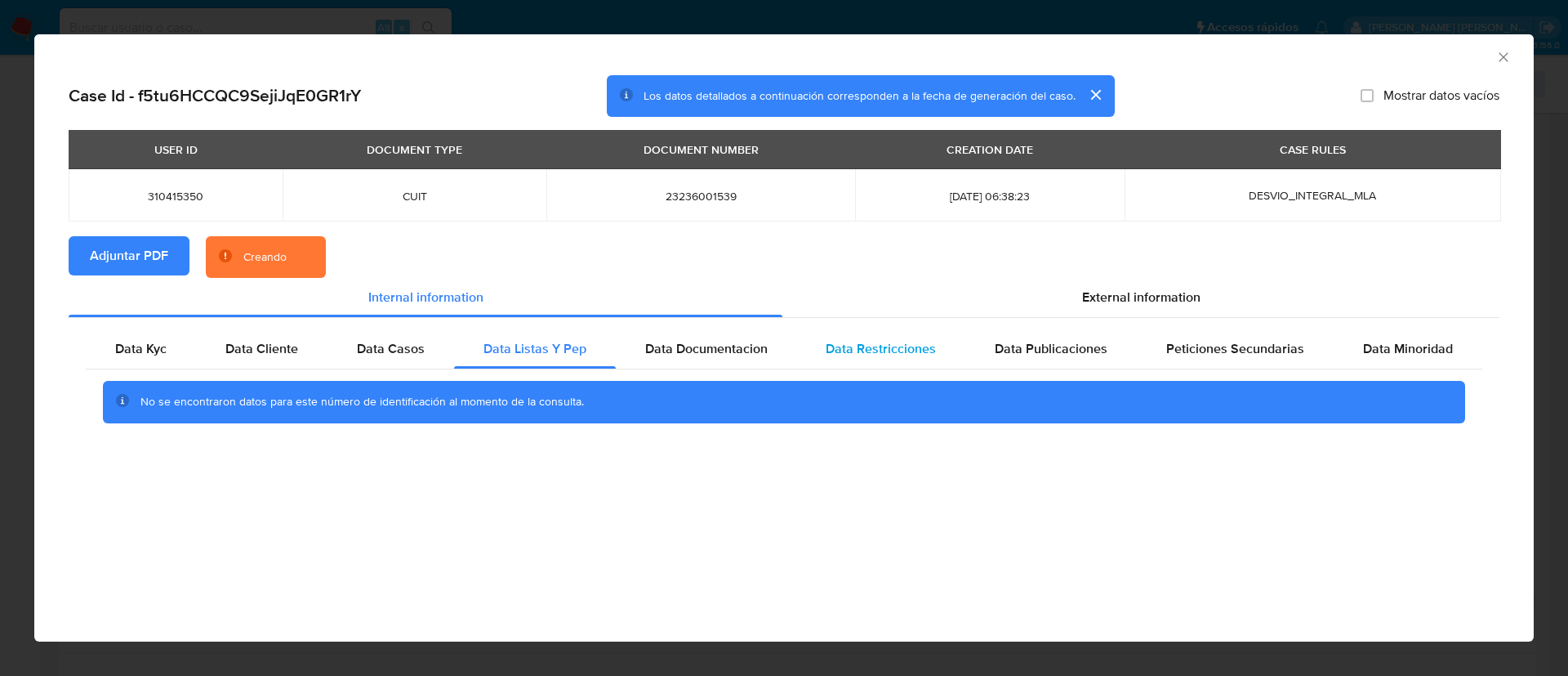
drag, startPoint x: 717, startPoint y: 343, endPoint x: 859, endPoint y: 351, distance: 142.2
click at [719, 343] on span "Data Documentacion" at bounding box center [706, 348] width 122 height 19
click at [914, 349] on span "Data Restricciones" at bounding box center [881, 348] width 110 height 19
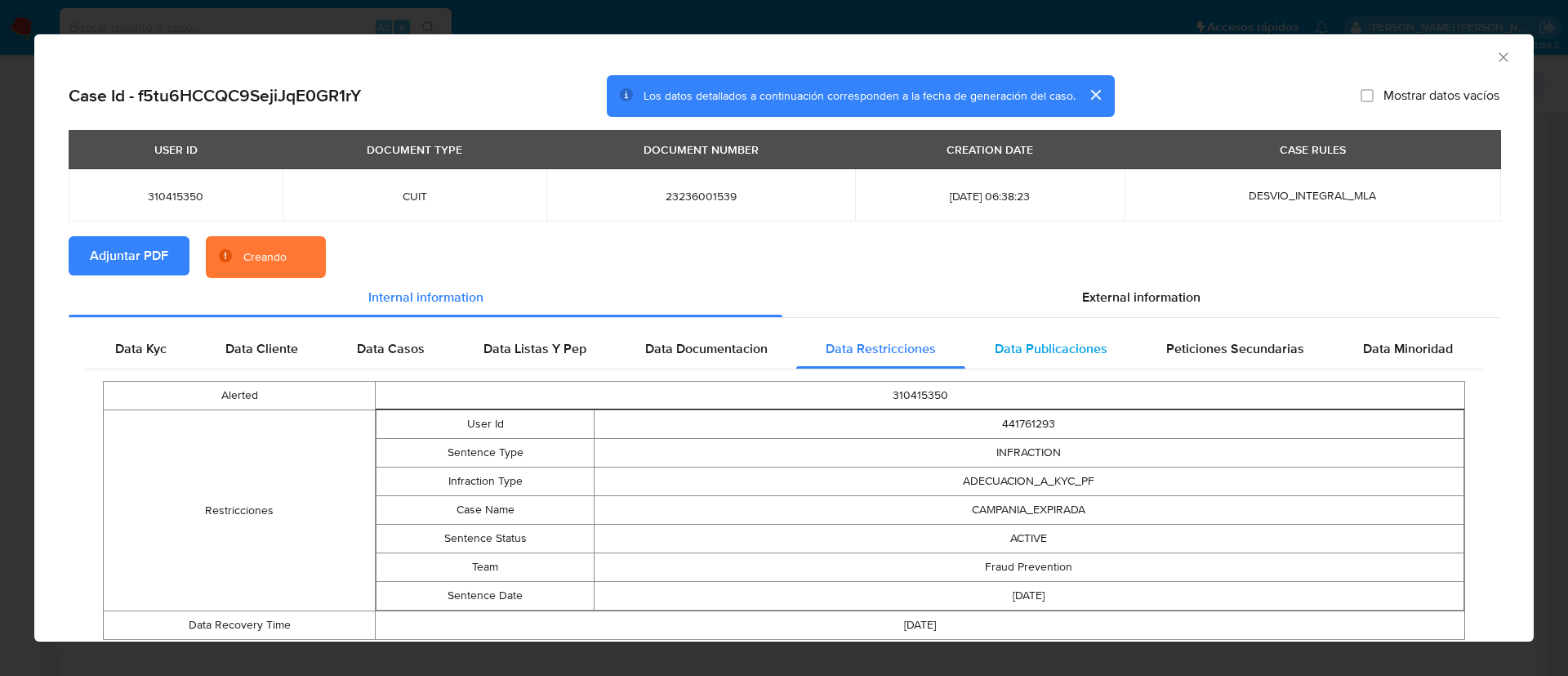
click at [1059, 349] on span "Data Publicaciones" at bounding box center [1051, 348] width 112 height 19
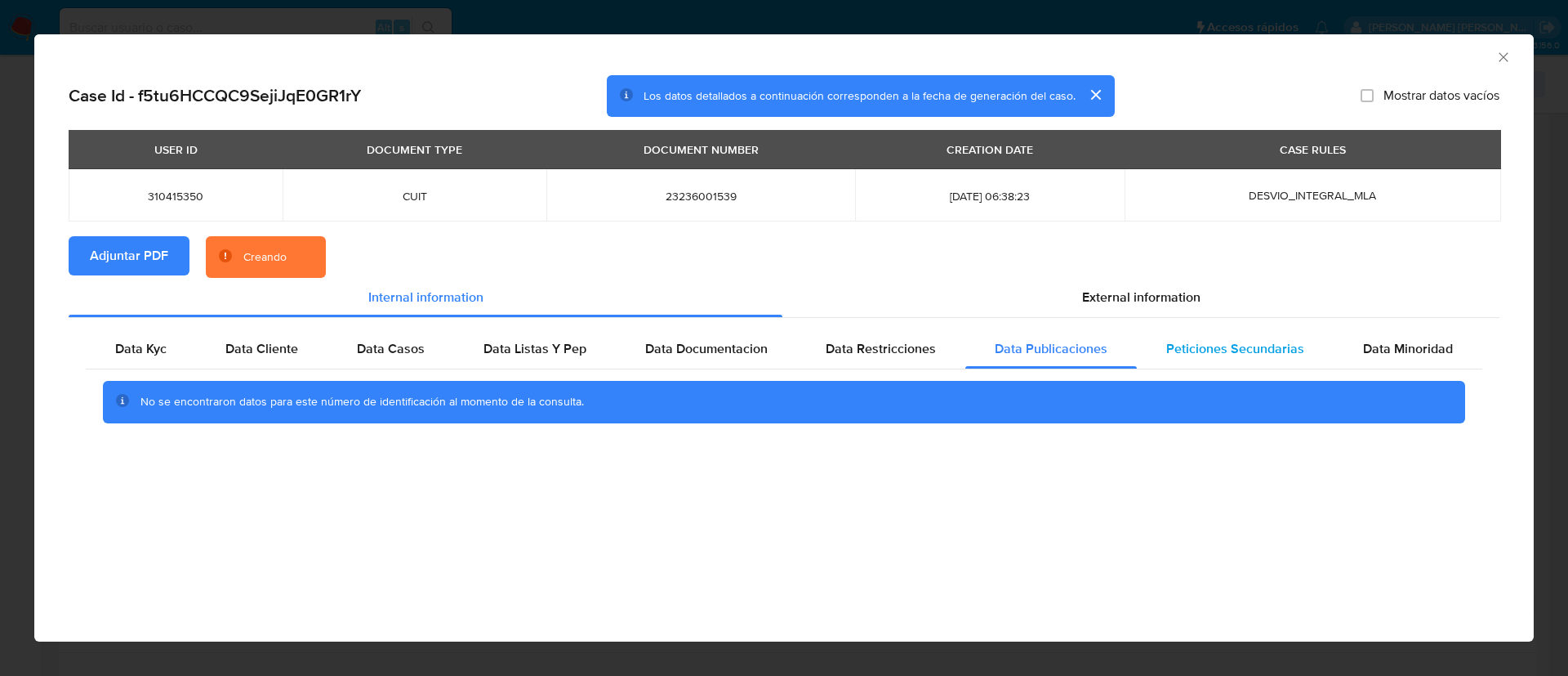
click at [1226, 352] on span "Peticiones Secundarias" at bounding box center [1235, 348] width 138 height 19
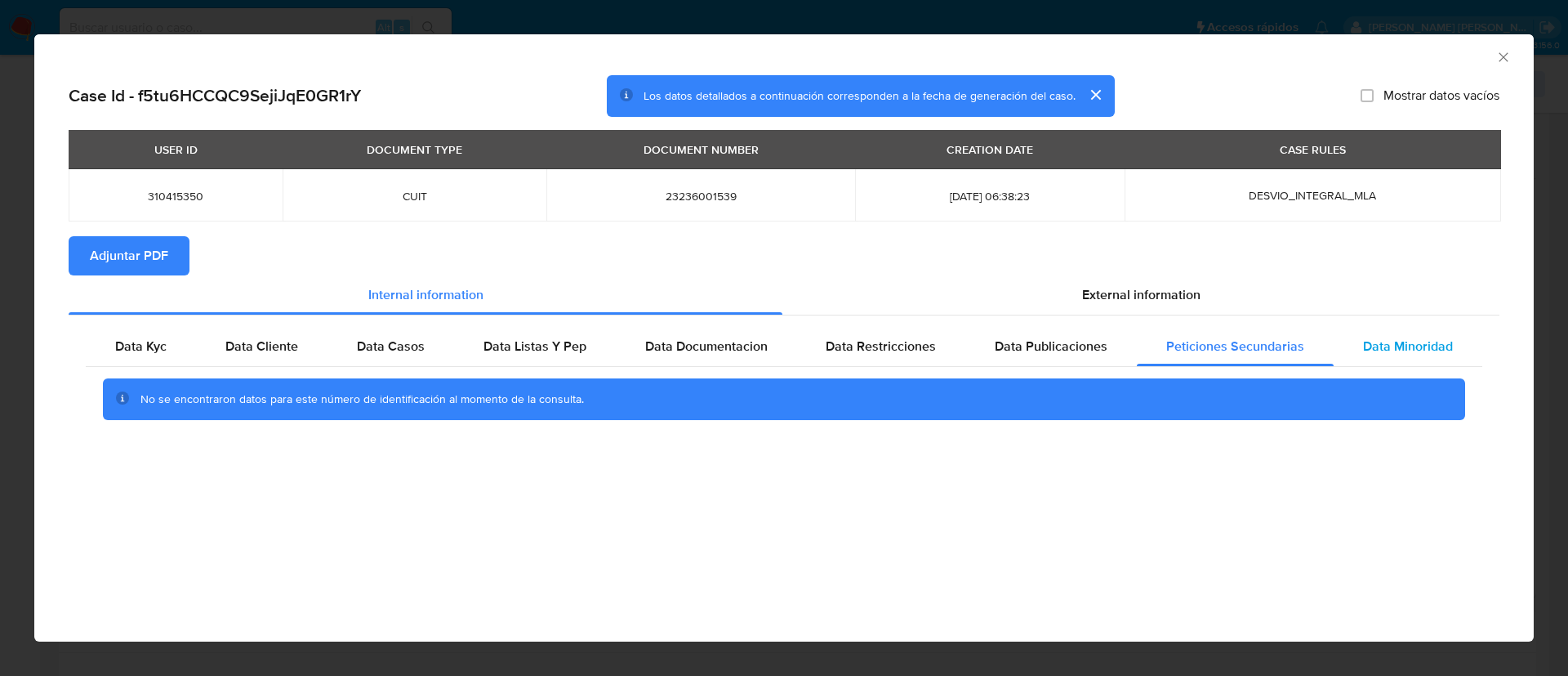
click at [1396, 353] on span "Data Minoridad" at bounding box center [1408, 346] width 90 height 19
click at [245, 344] on span "Data Cliente" at bounding box center [262, 346] width 72 height 19
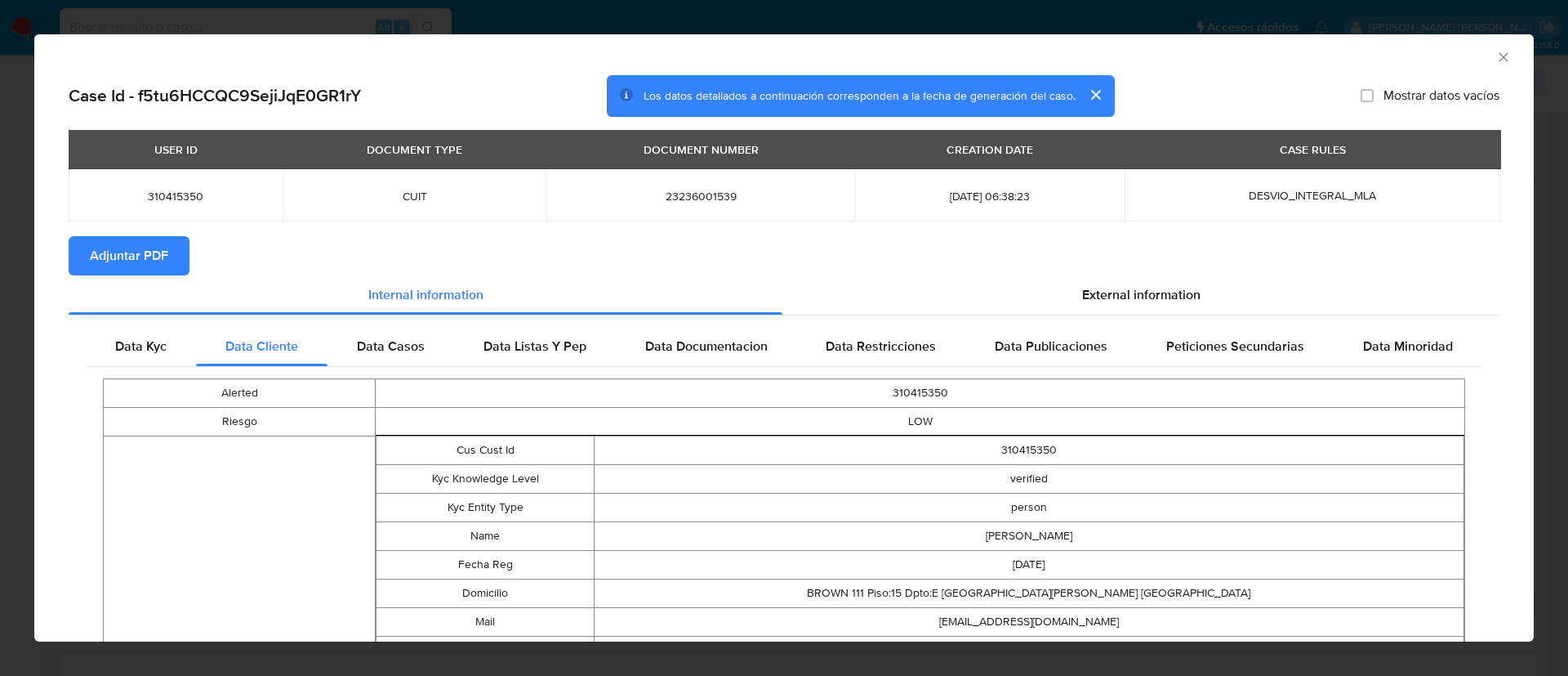
click at [1496, 53] on icon "Cerrar ventana" at bounding box center [1504, 57] width 17 height 17
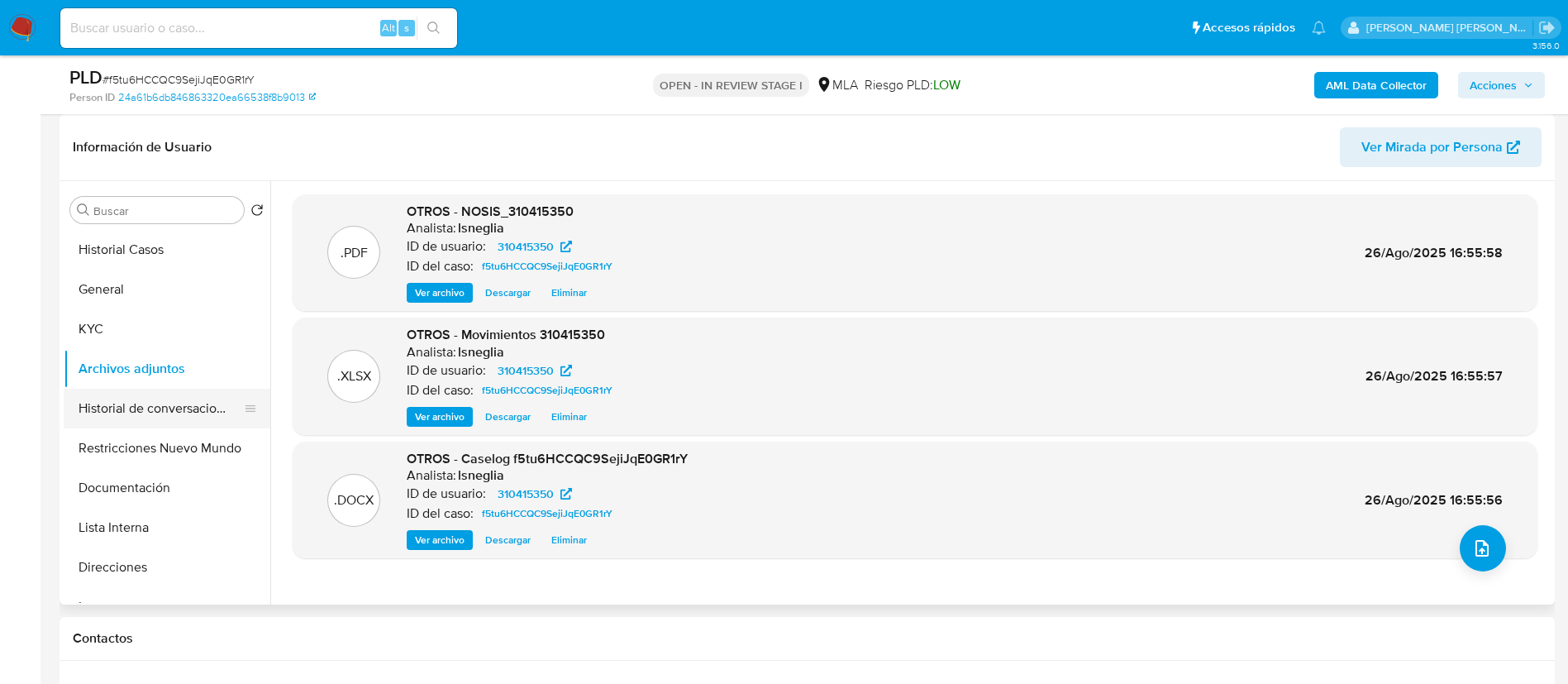
click at [144, 394] on button "Historial de conversaciones" at bounding box center [160, 408] width 194 height 40
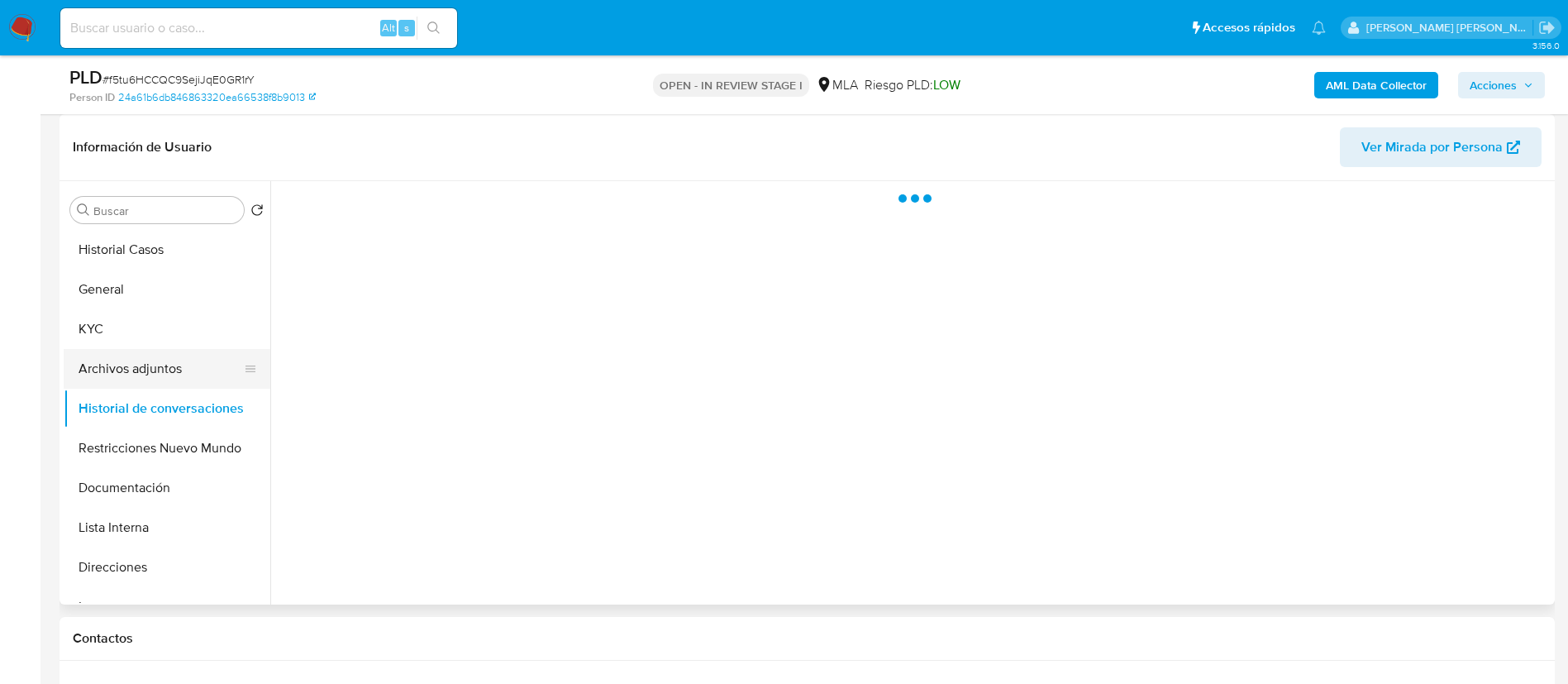
click at [140, 367] on button "Archivos adjuntos" at bounding box center [160, 369] width 194 height 40
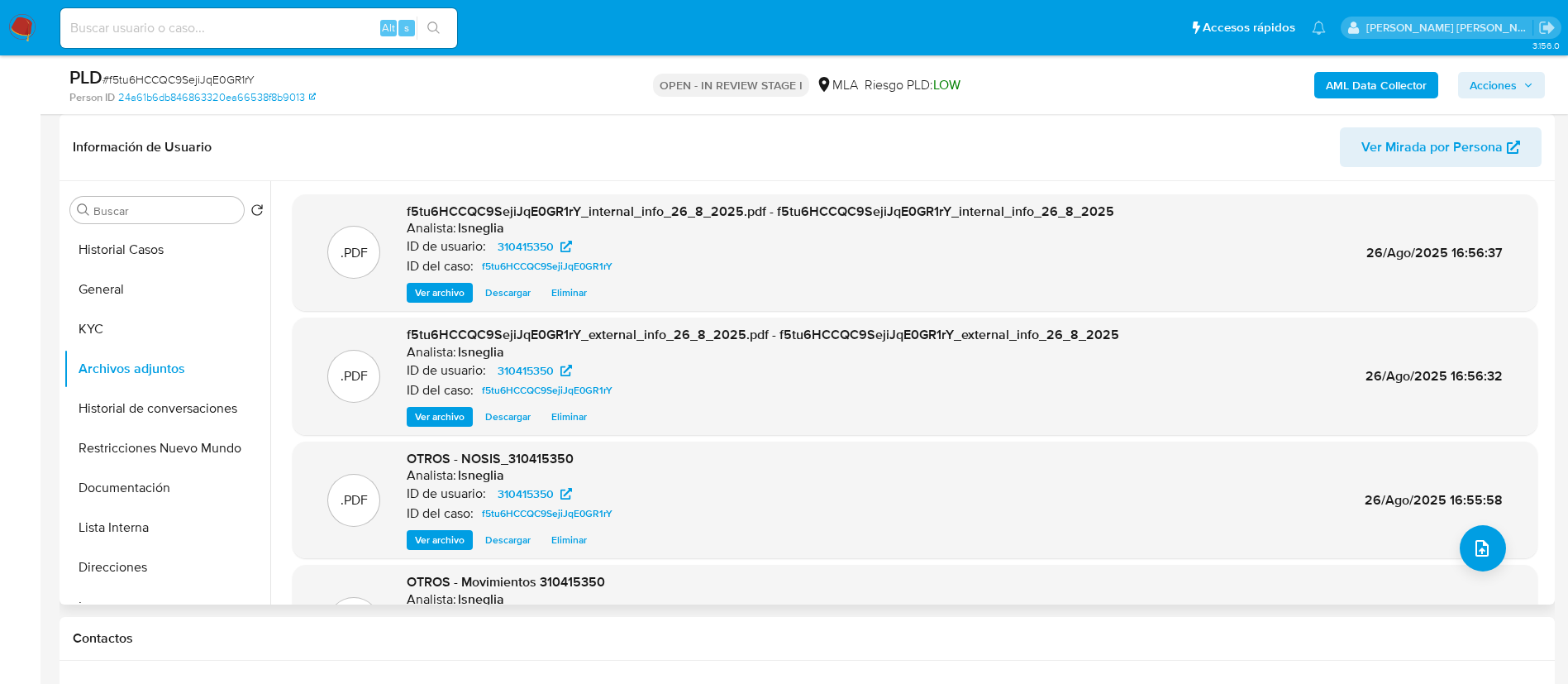
scroll to position [124, 0]
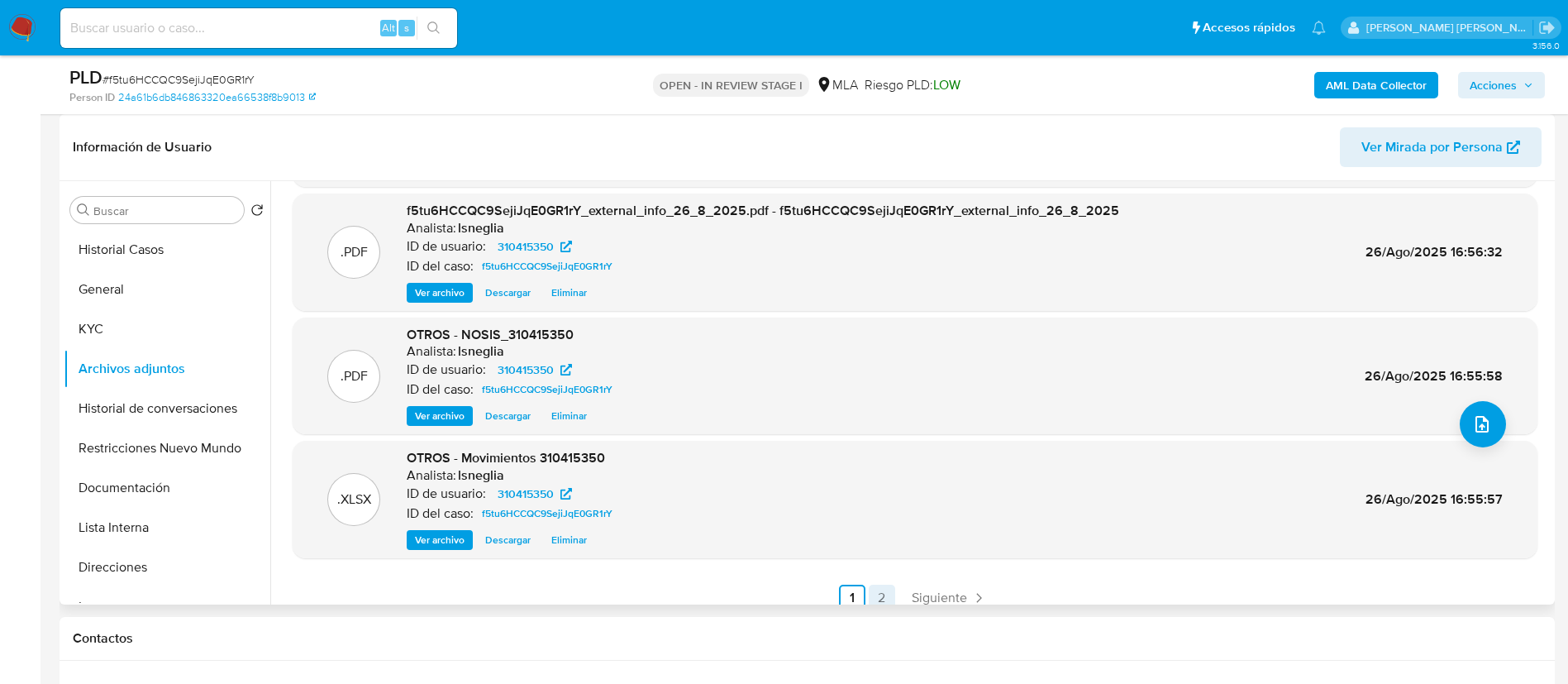
click at [877, 598] on link "2" at bounding box center [881, 597] width 27 height 27
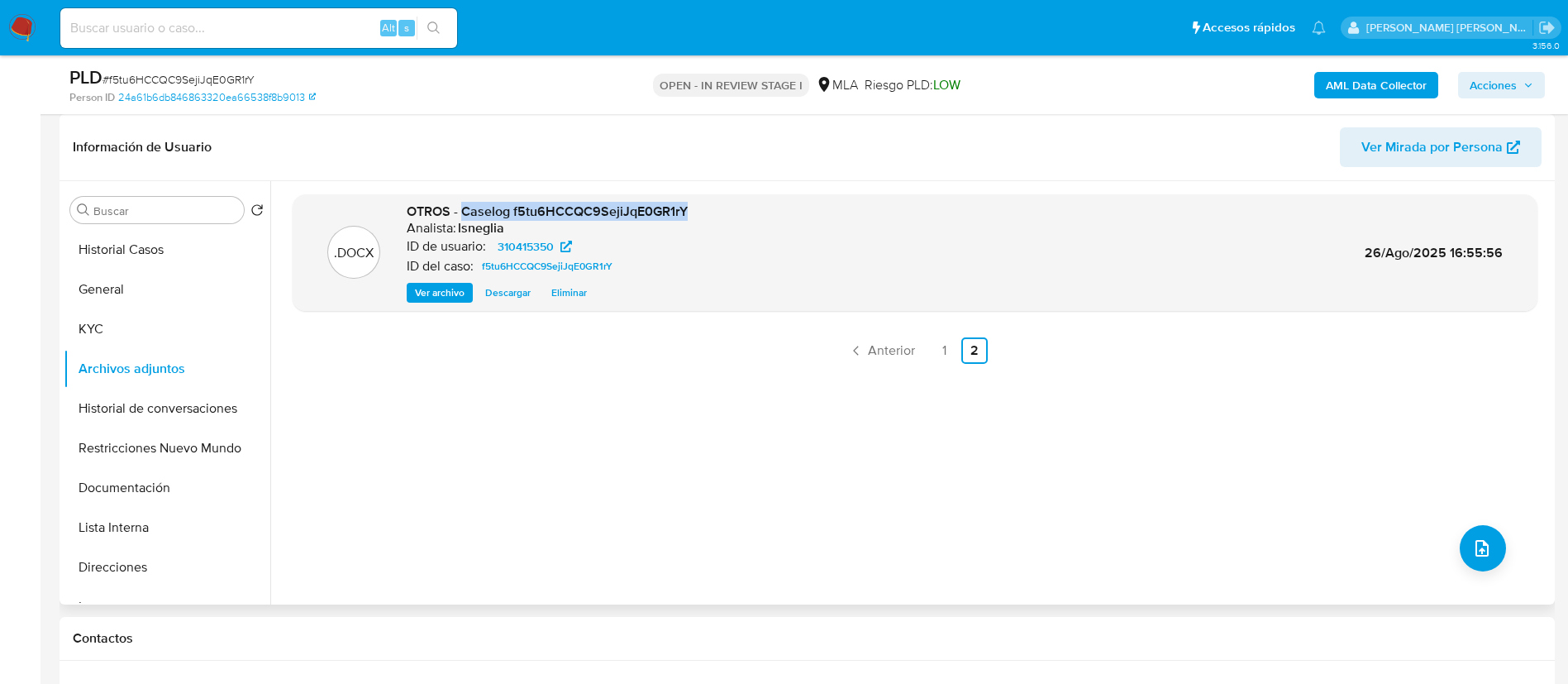
drag, startPoint x: 462, startPoint y: 210, endPoint x: 692, endPoint y: 217, distance: 230.1
click at [692, 217] on div ".DOCX OTROS - Caselog f5tu6HCCQC9SejiJqE0GR1rY Analista: lsneglia ID de usuario…" at bounding box center [915, 253] width 1228 height 101
copy span "Caselog f5tu6HCCQC9SejiJqE0GR1rY"
click at [938, 347] on link "1" at bounding box center [945, 350] width 27 height 27
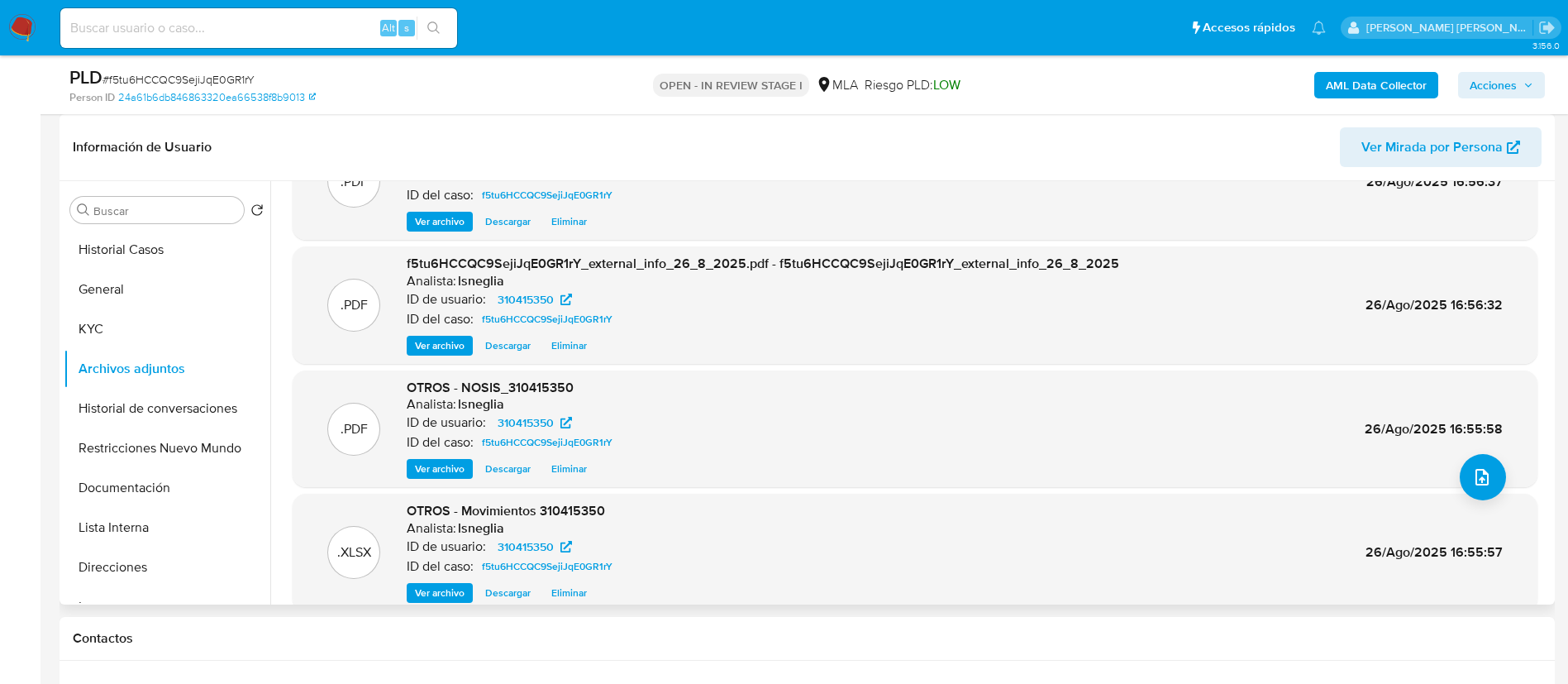
scroll to position [124, 0]
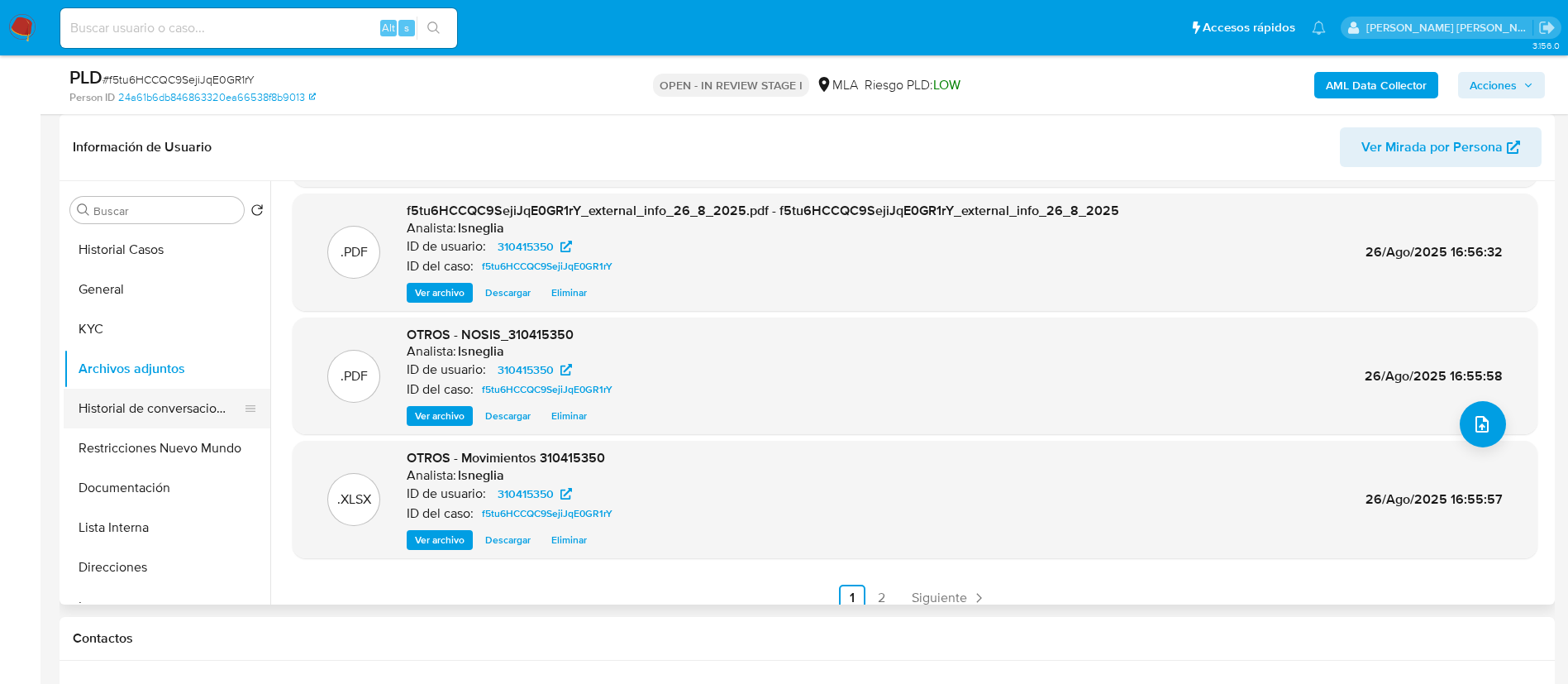
click at [125, 401] on button "Historial de conversaciones" at bounding box center [160, 408] width 194 height 40
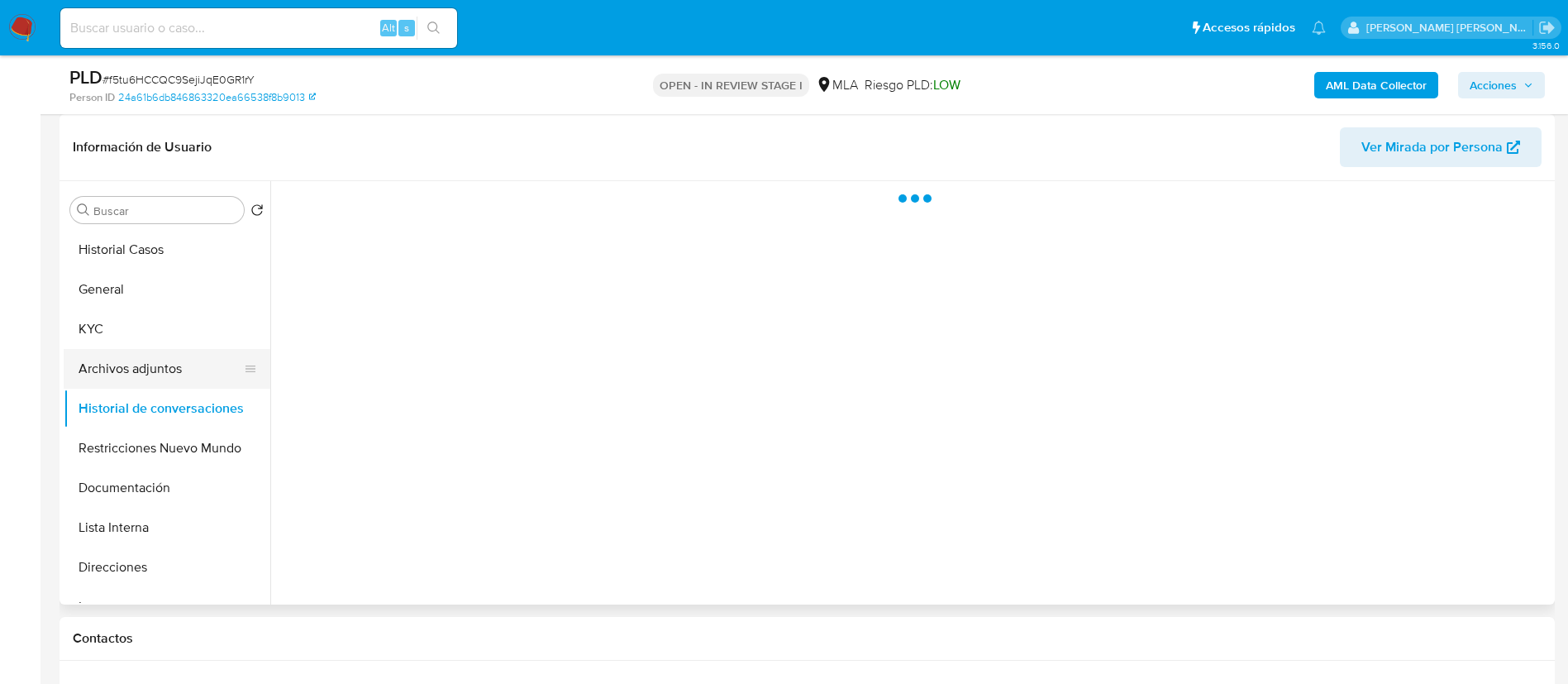
scroll to position [0, 0]
click at [127, 368] on button "Archivos adjuntos" at bounding box center [160, 369] width 194 height 40
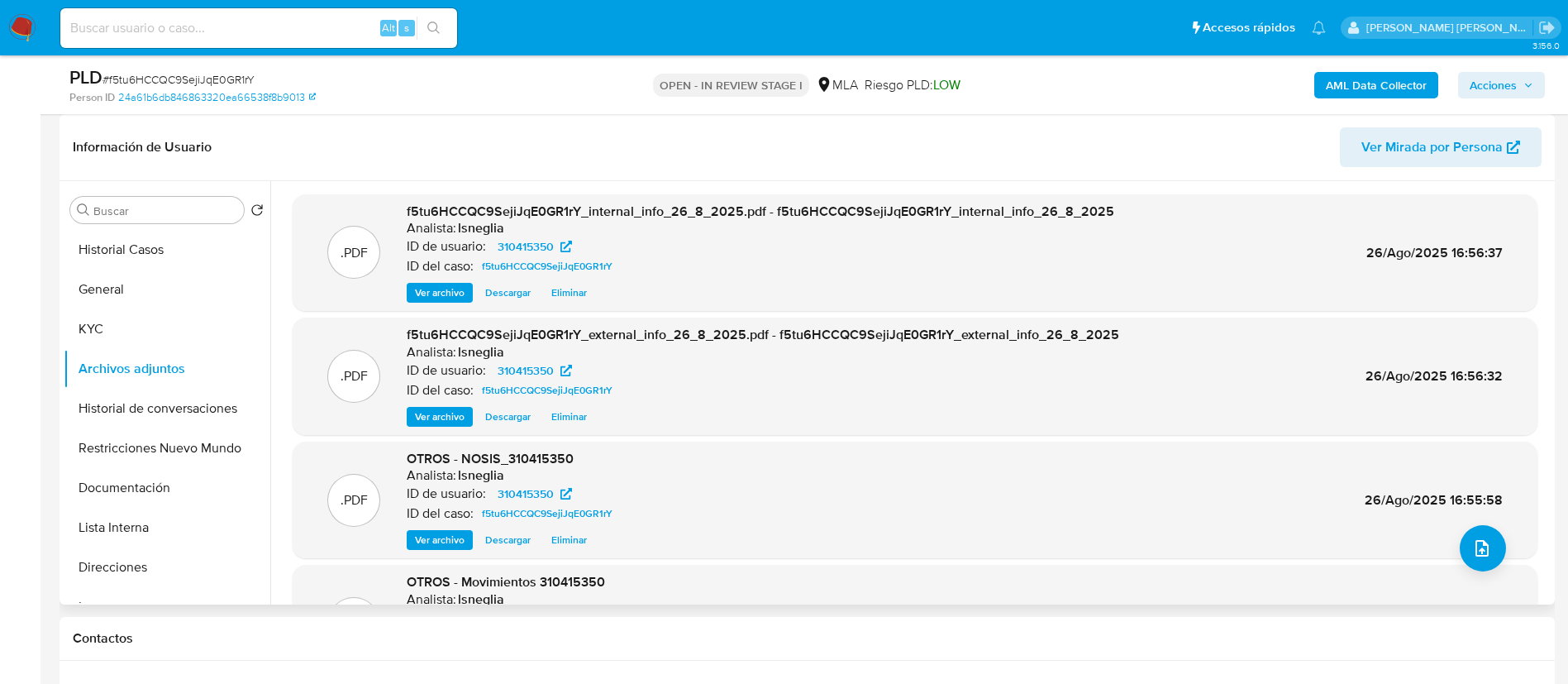
scroll to position [139, 0]
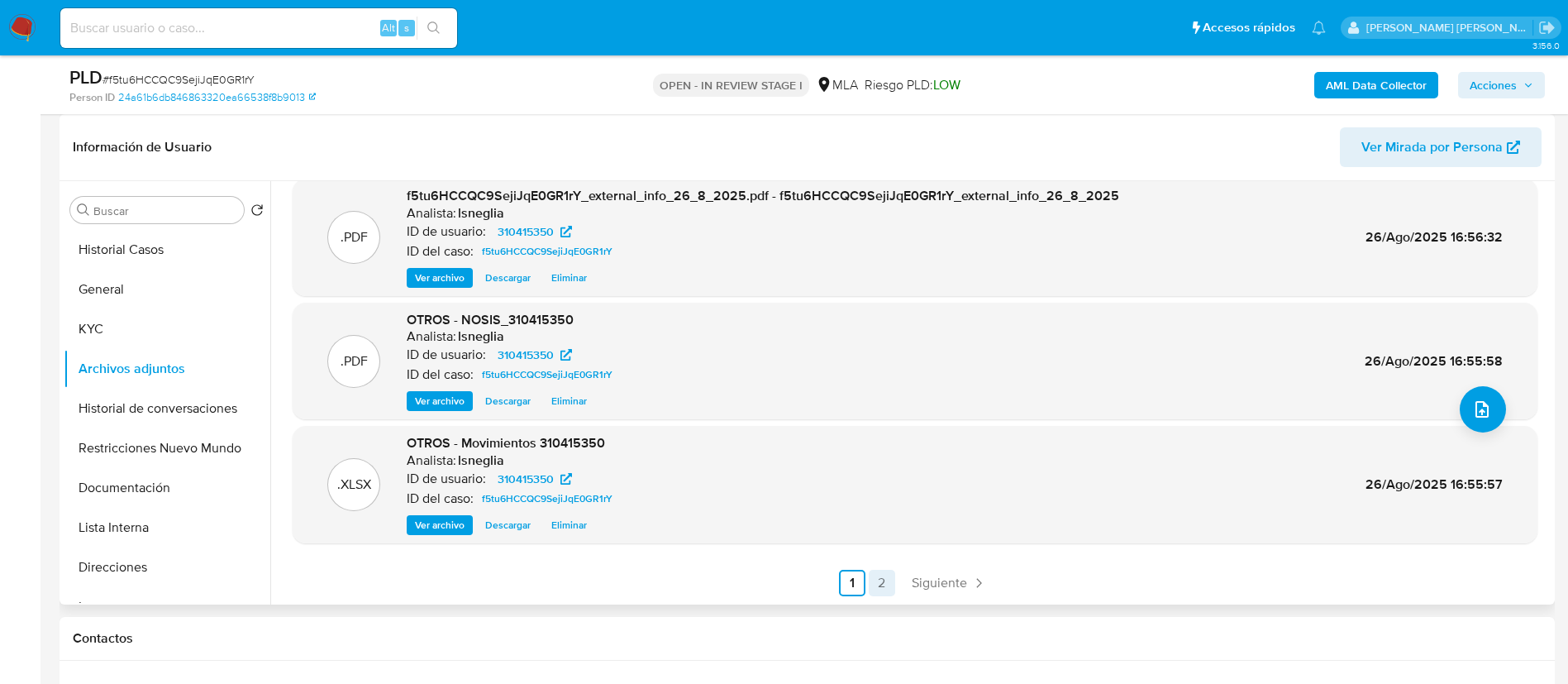
click at [877, 581] on link "2" at bounding box center [881, 582] width 27 height 27
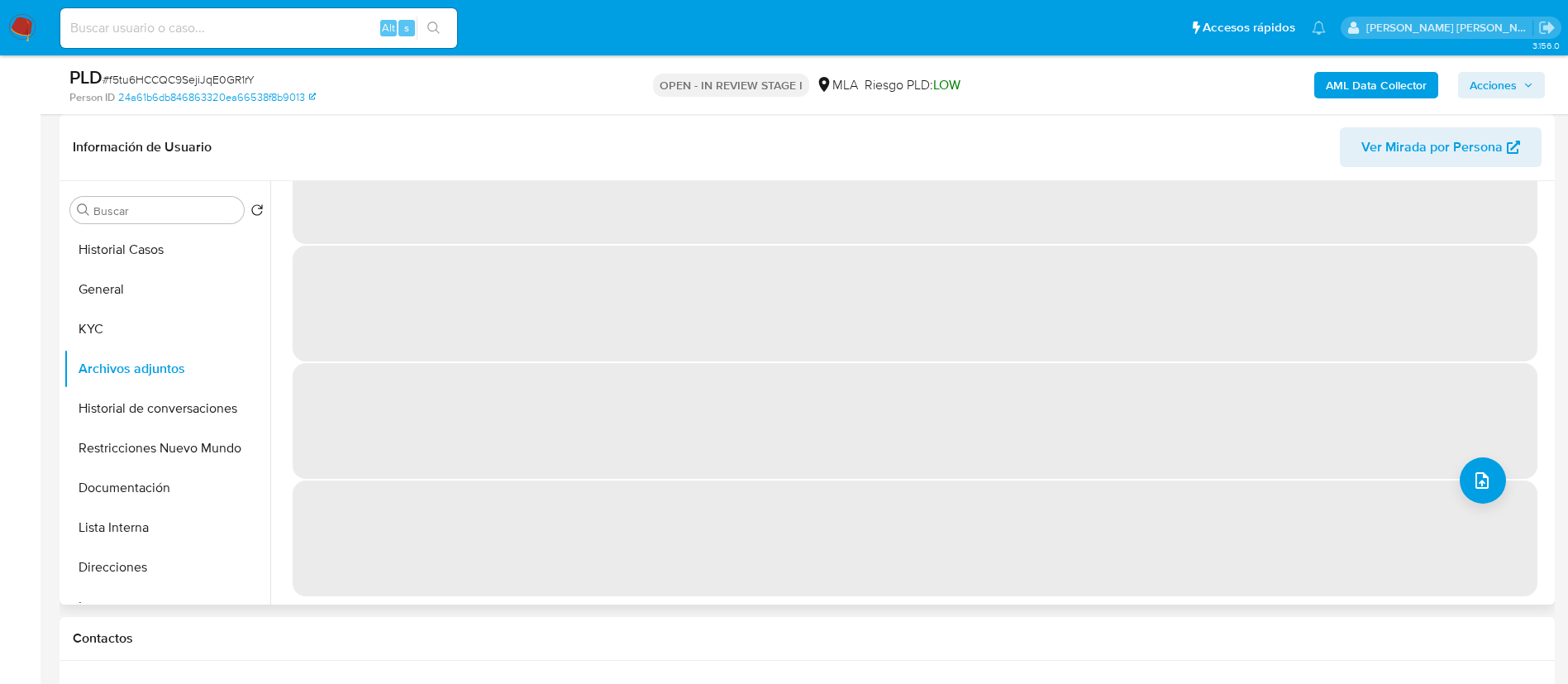
scroll to position [0, 0]
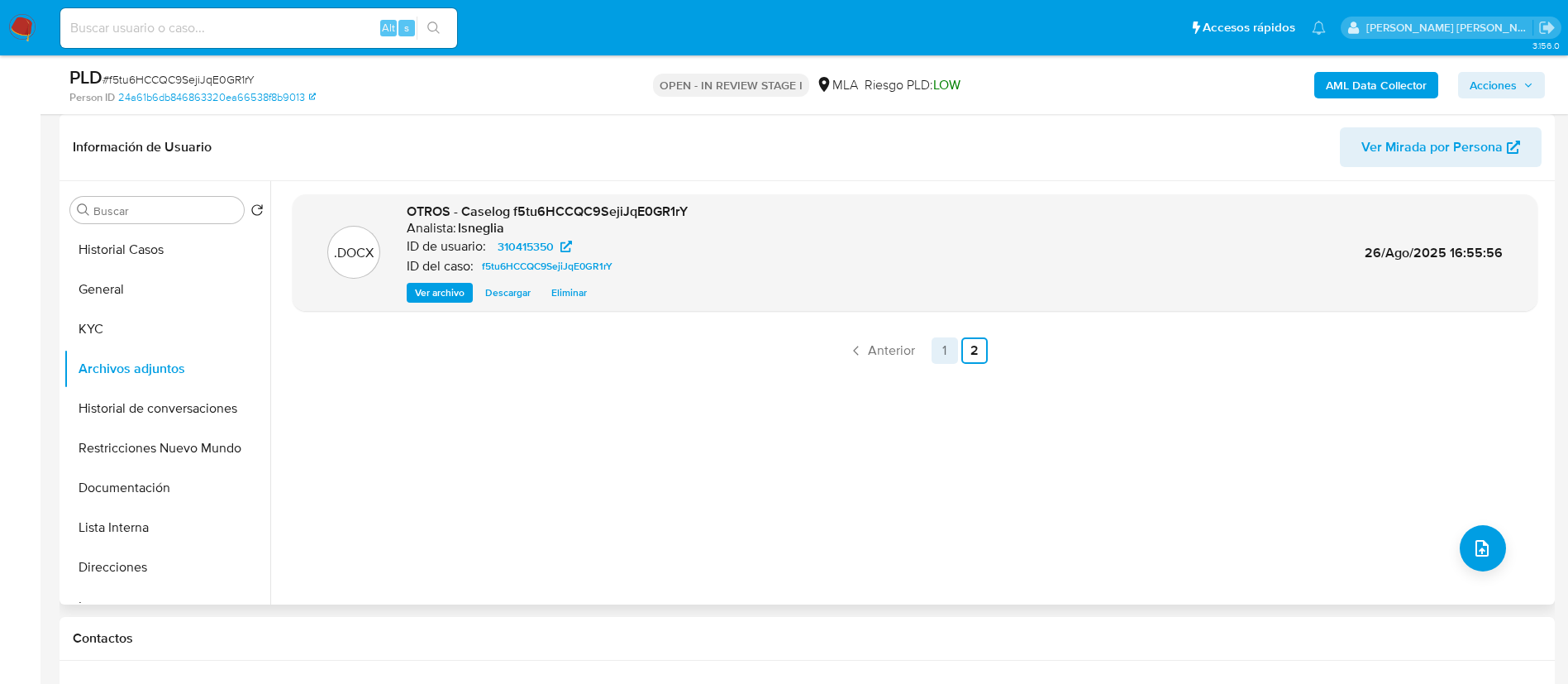
click at [938, 357] on link "1" at bounding box center [945, 350] width 27 height 27
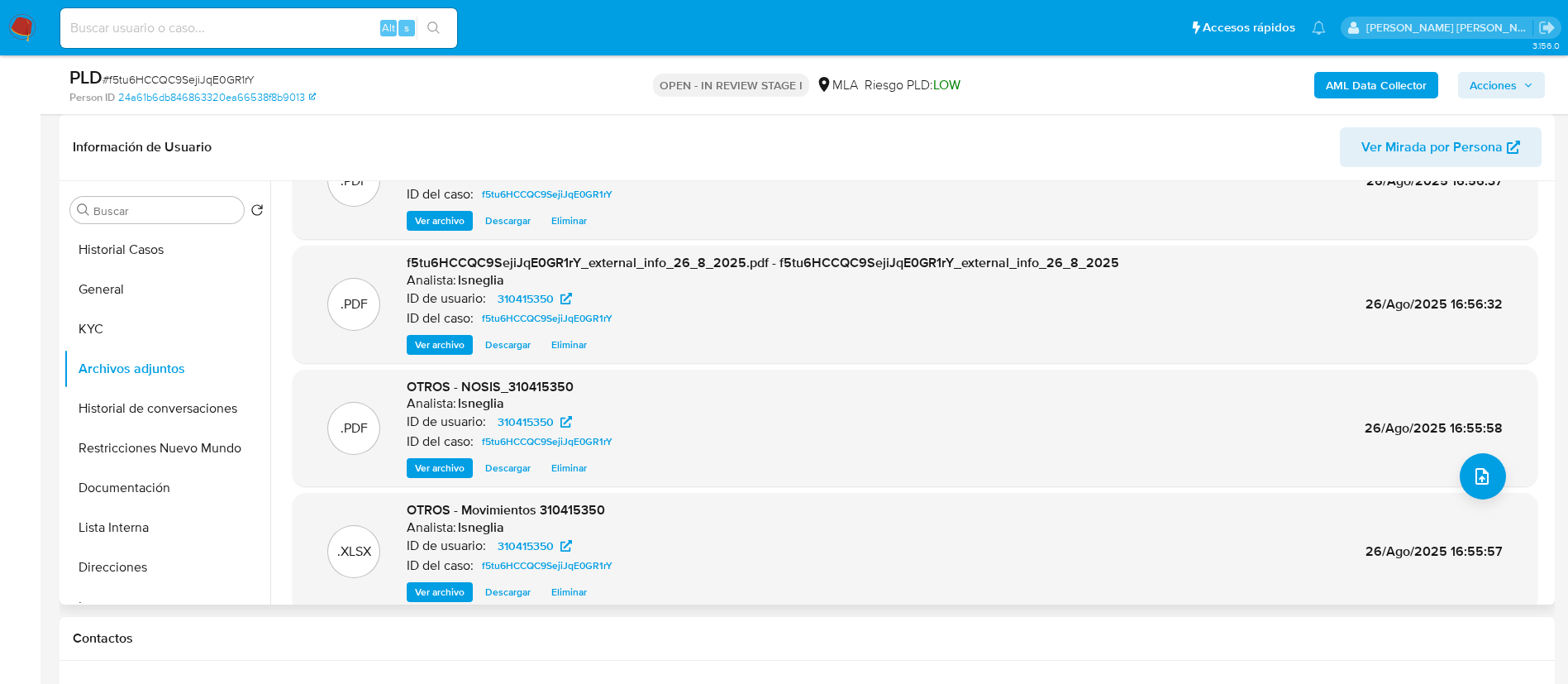
scroll to position [124, 0]
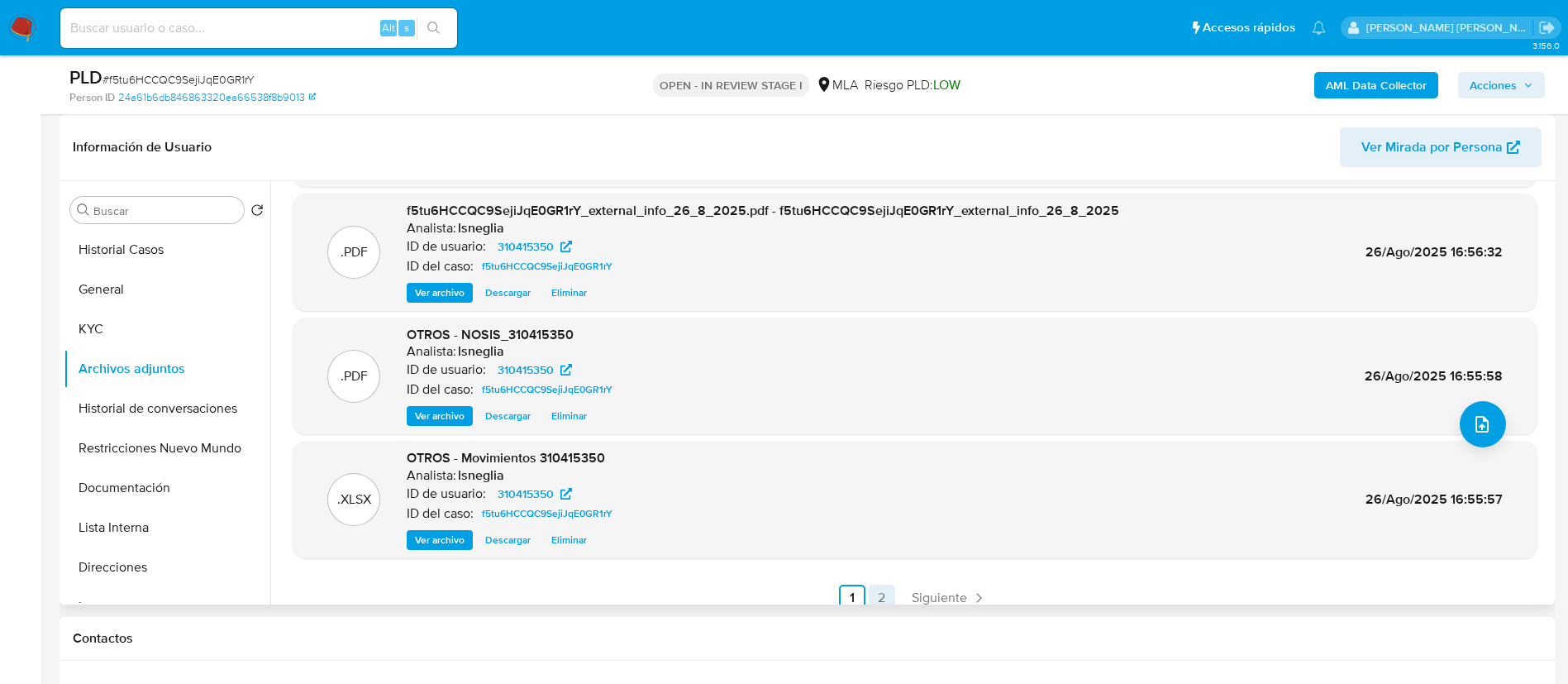
click at [883, 594] on link "2" at bounding box center [881, 597] width 27 height 27
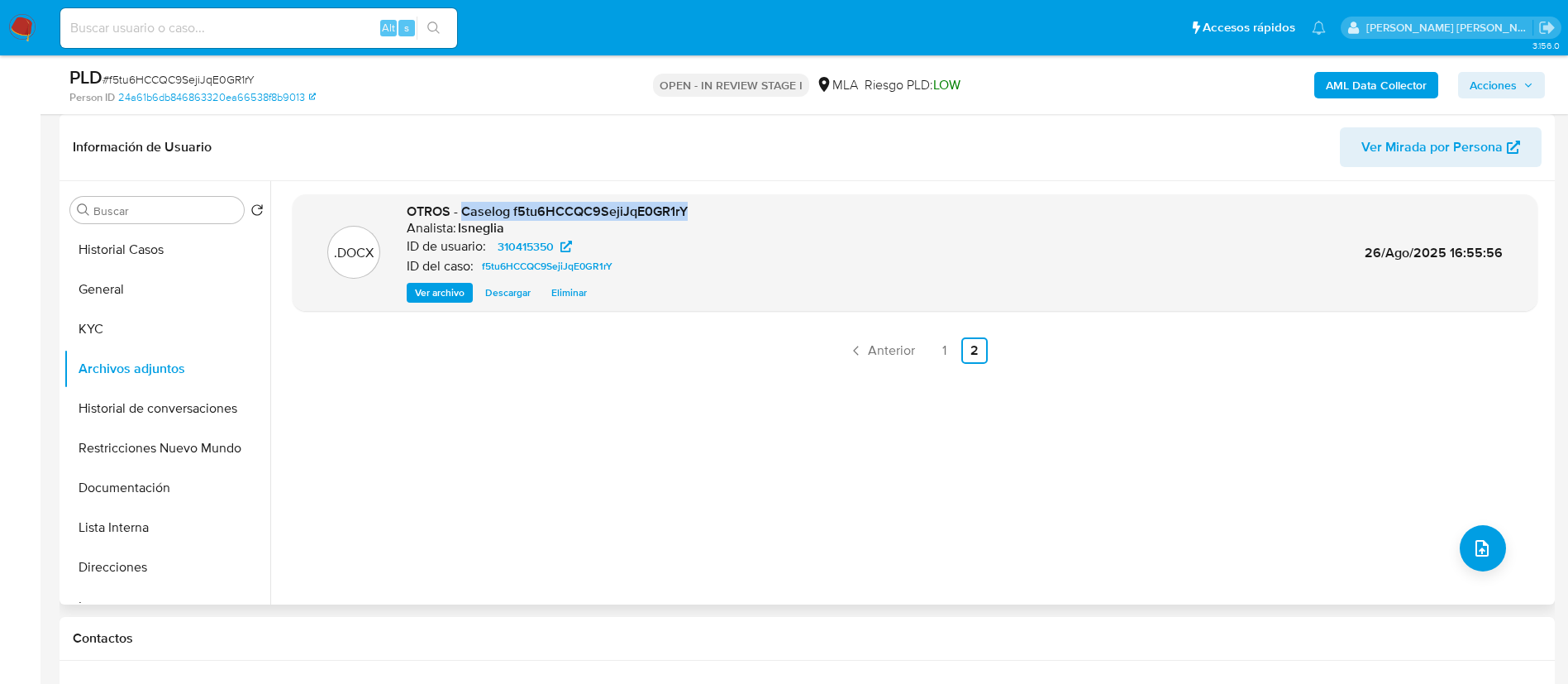
drag, startPoint x: 462, startPoint y: 211, endPoint x: 691, endPoint y: 210, distance: 229.0
click at [691, 210] on div ".DOCX OTROS - Caselog f5tu6HCCQC9SejiJqE0GR1rY Analista: lsneglia ID de usuario…" at bounding box center [915, 253] width 1228 height 101
copy span "Caselog f5tu6HCCQC9SejiJqE0GR1rY"
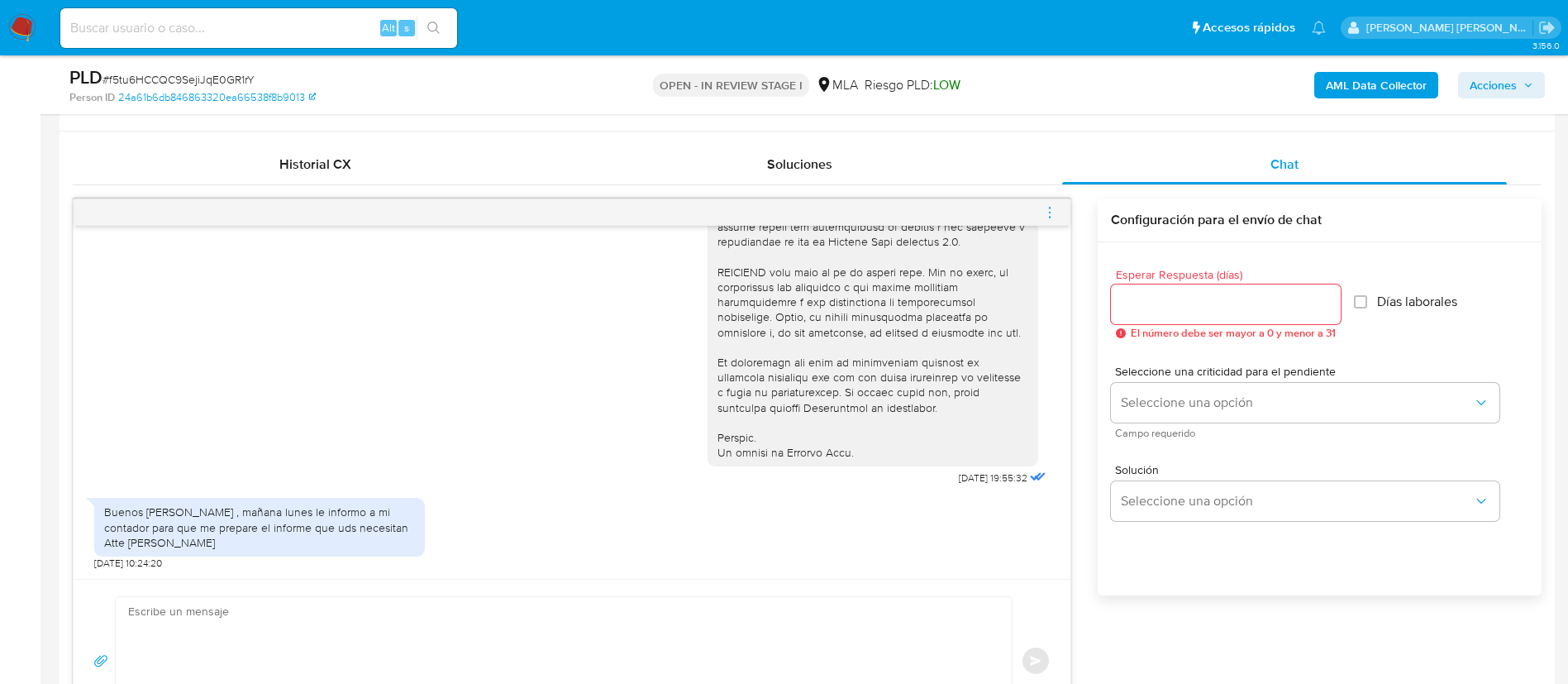
scroll to position [679, 0]
click at [1054, 210] on icon "menu-action" at bounding box center [1049, 212] width 15 height 15
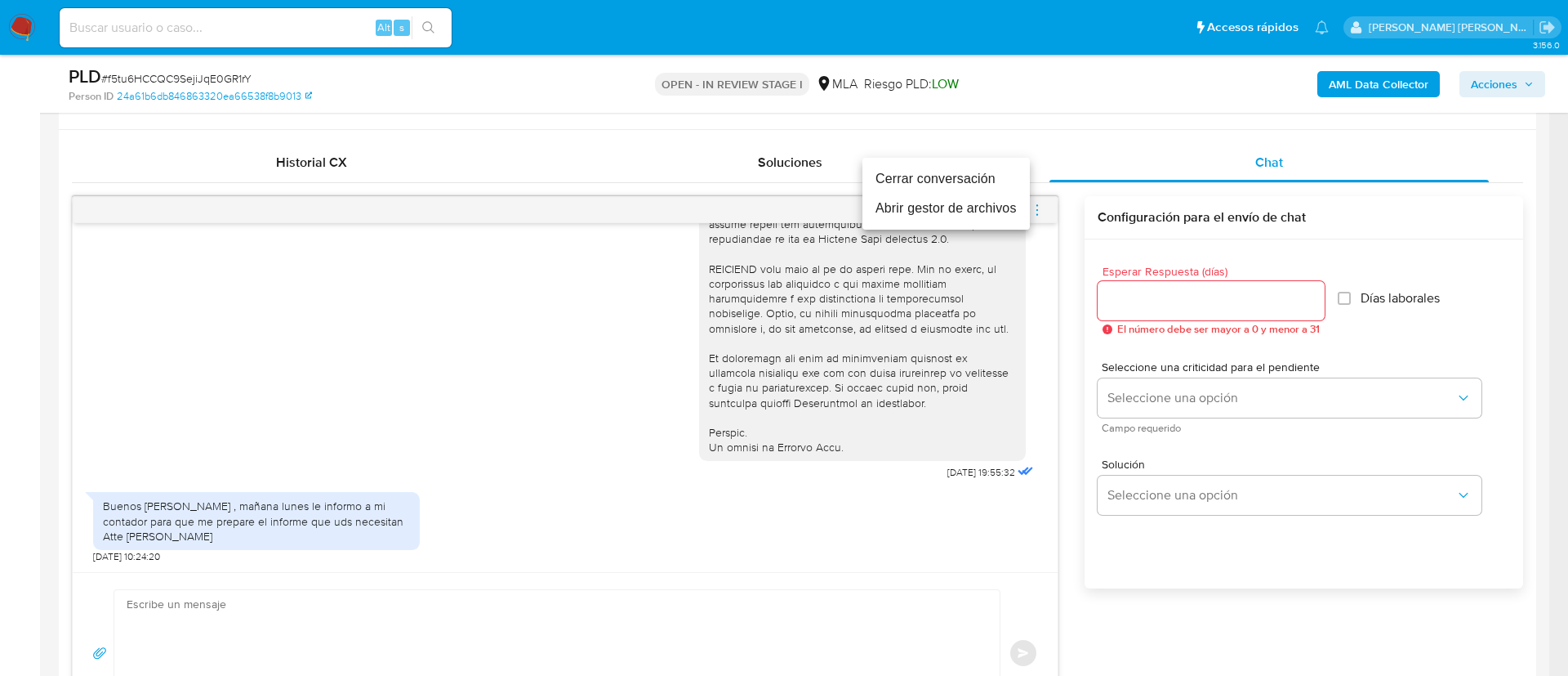
click at [970, 178] on li "Cerrar conversación" at bounding box center [945, 179] width 167 height 29
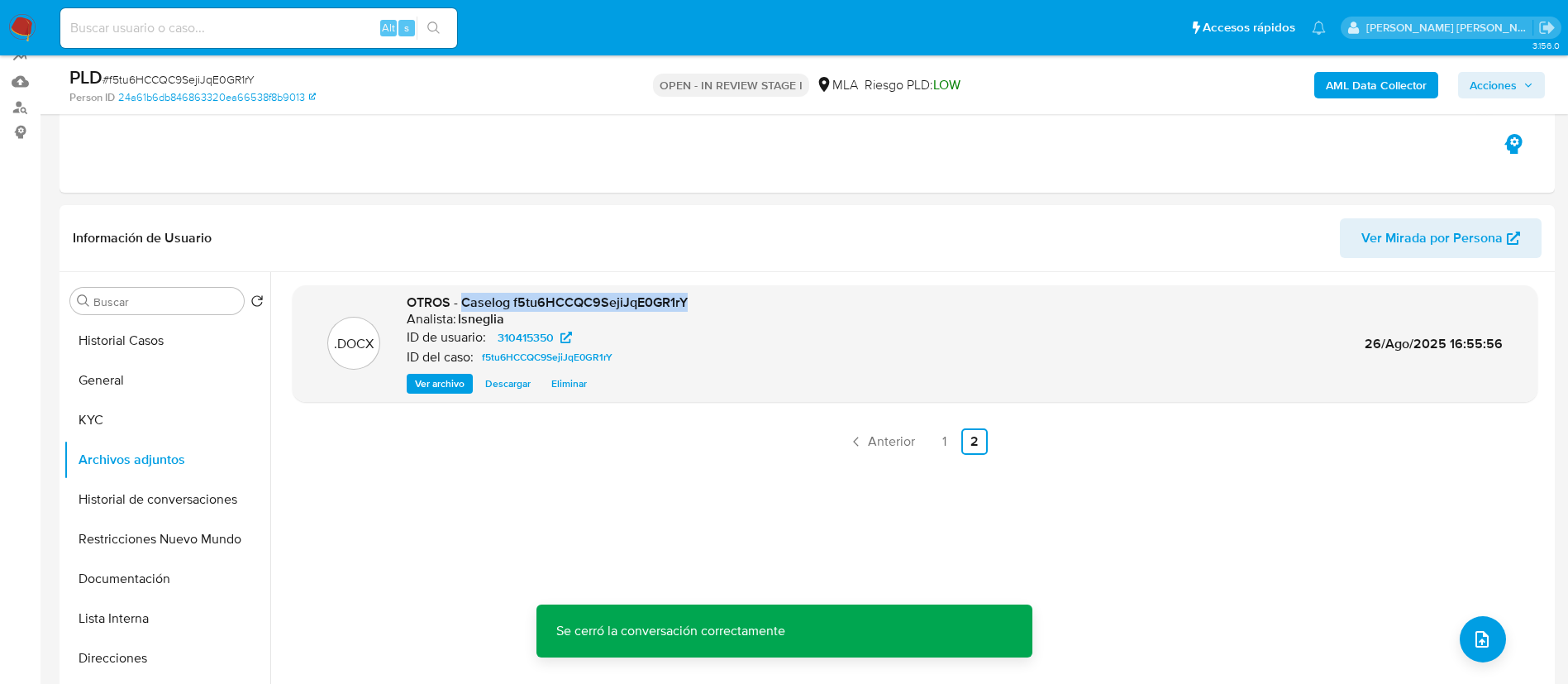
scroll to position [181, 0]
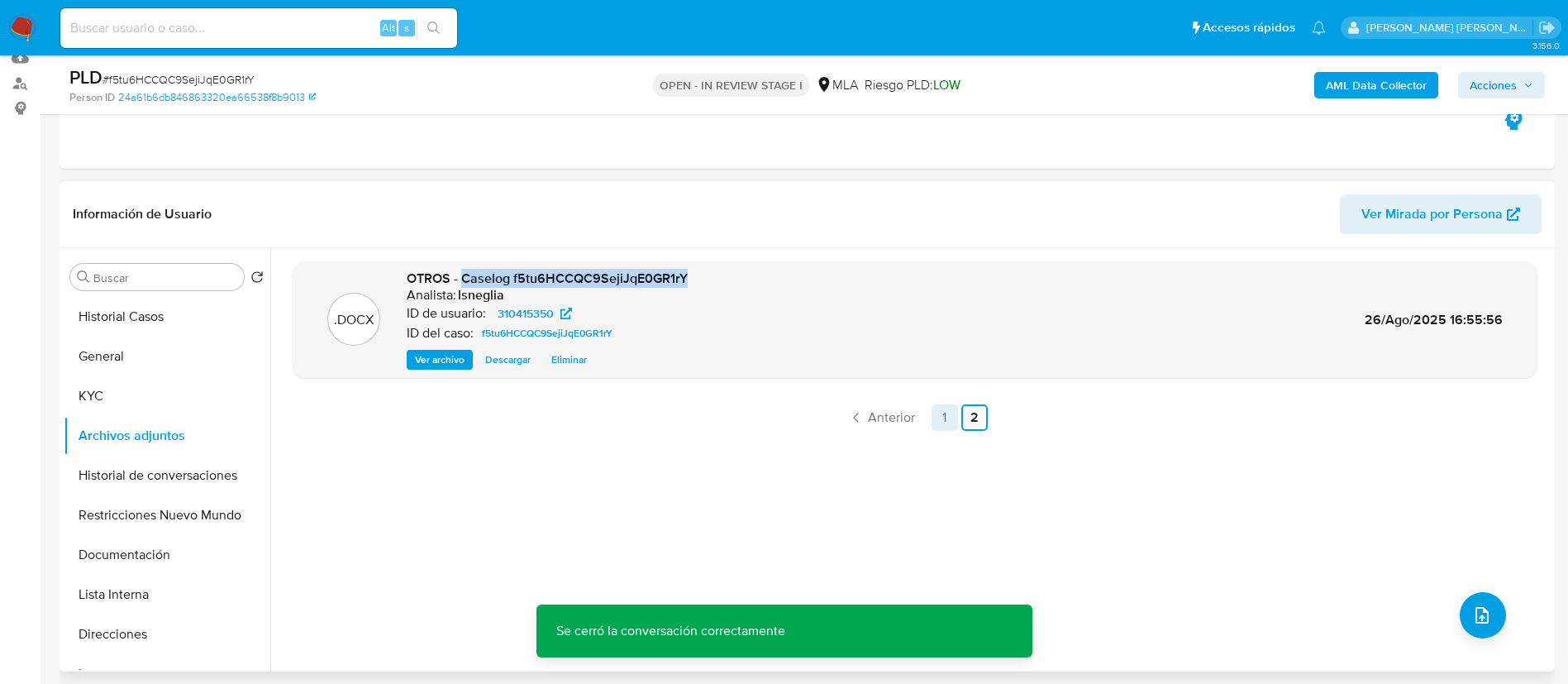
click at [935, 416] on link "1" at bounding box center [945, 417] width 27 height 27
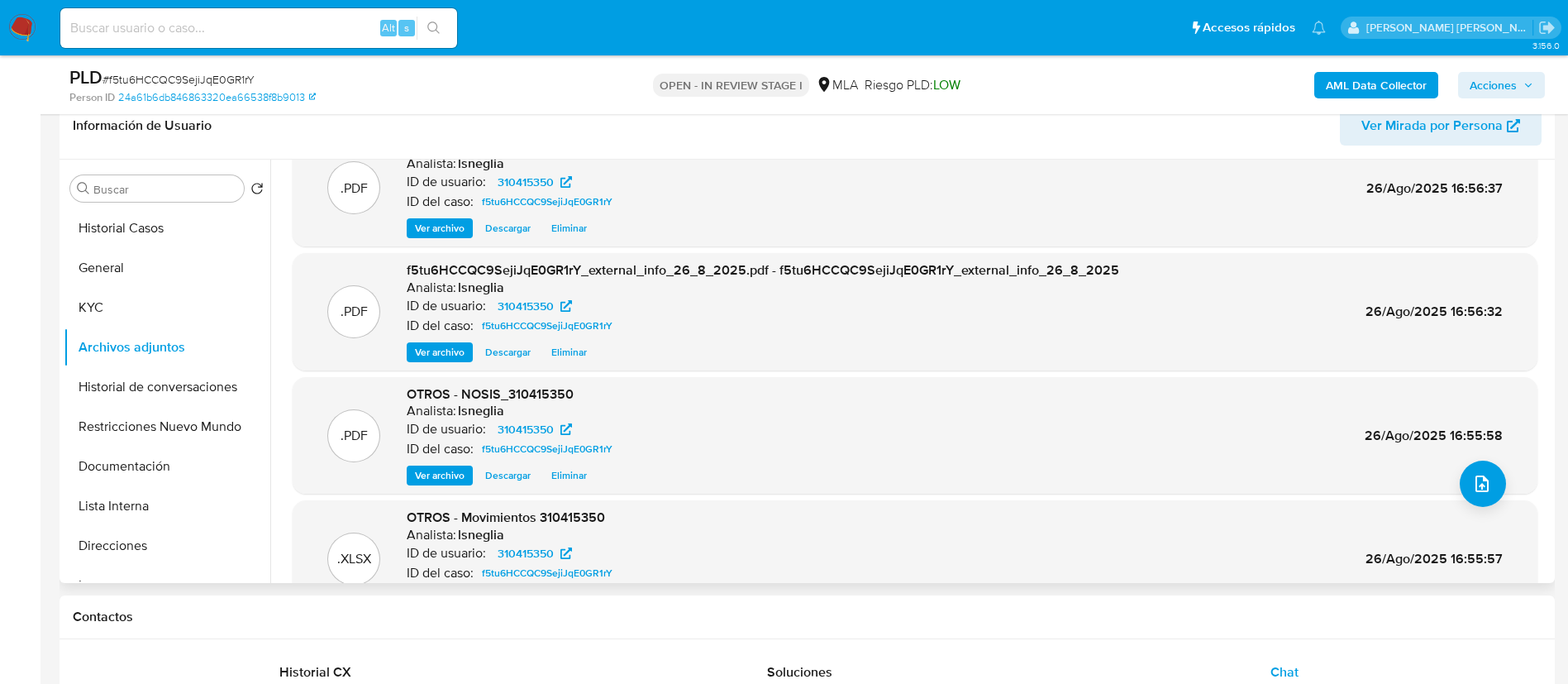
scroll to position [0, 0]
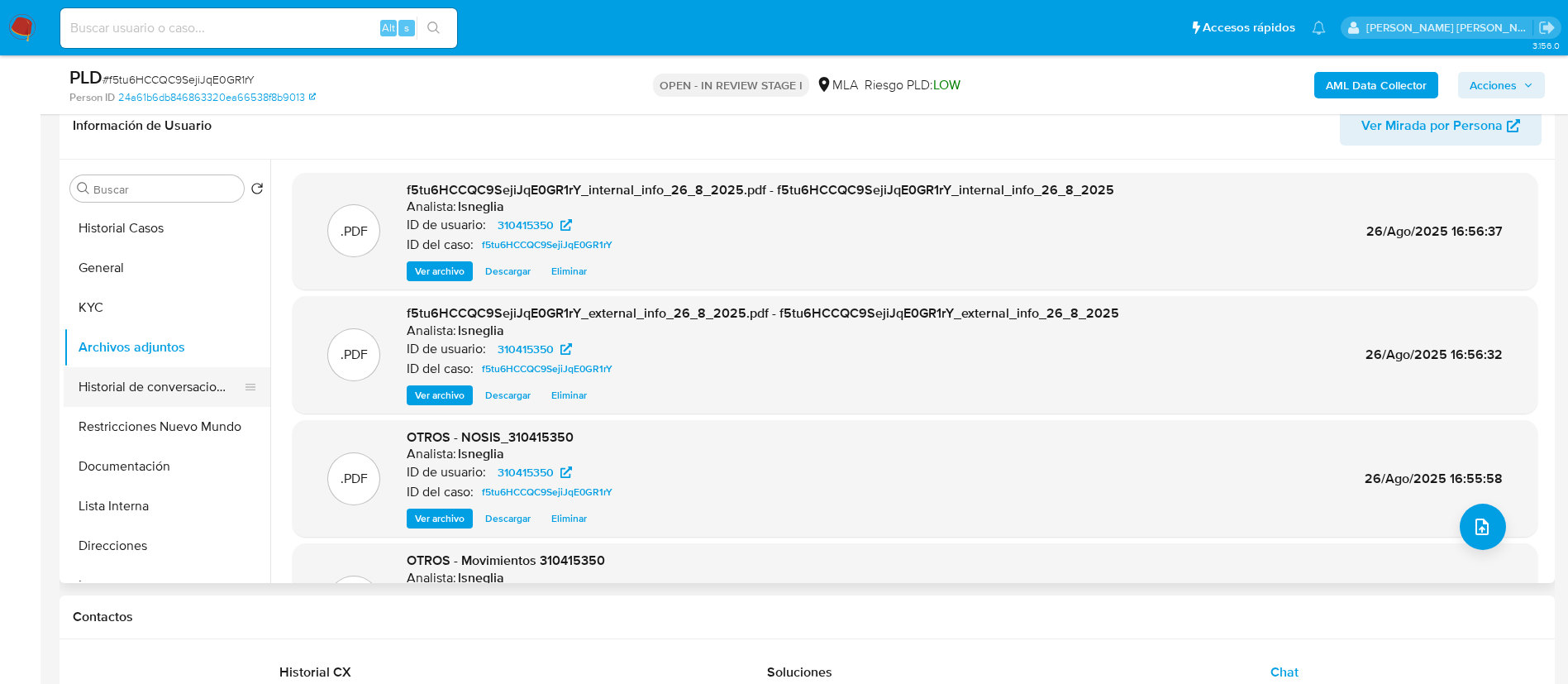
click at [137, 384] on button "Historial de conversaciones" at bounding box center [160, 386] width 194 height 40
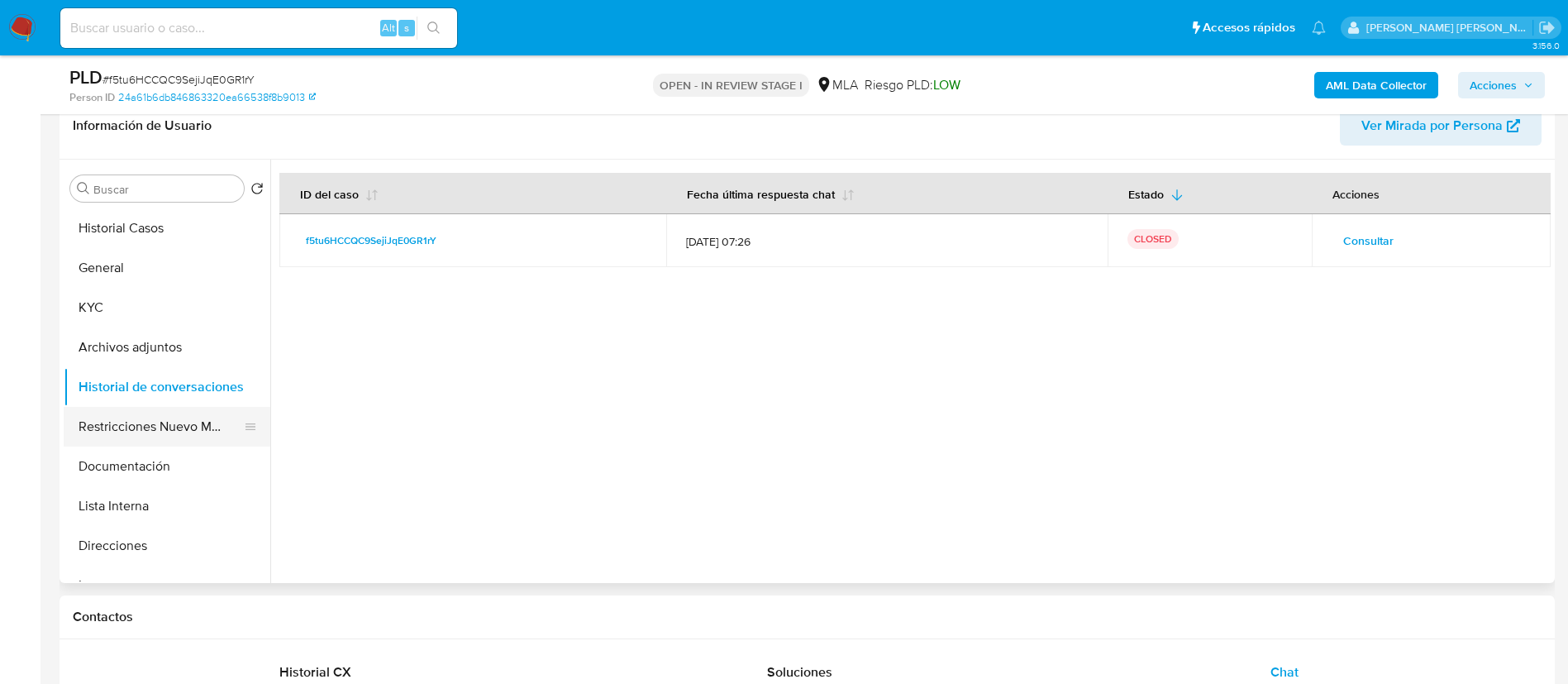
click at [122, 416] on button "Restricciones Nuevo Mundo" at bounding box center [160, 427] width 194 height 40
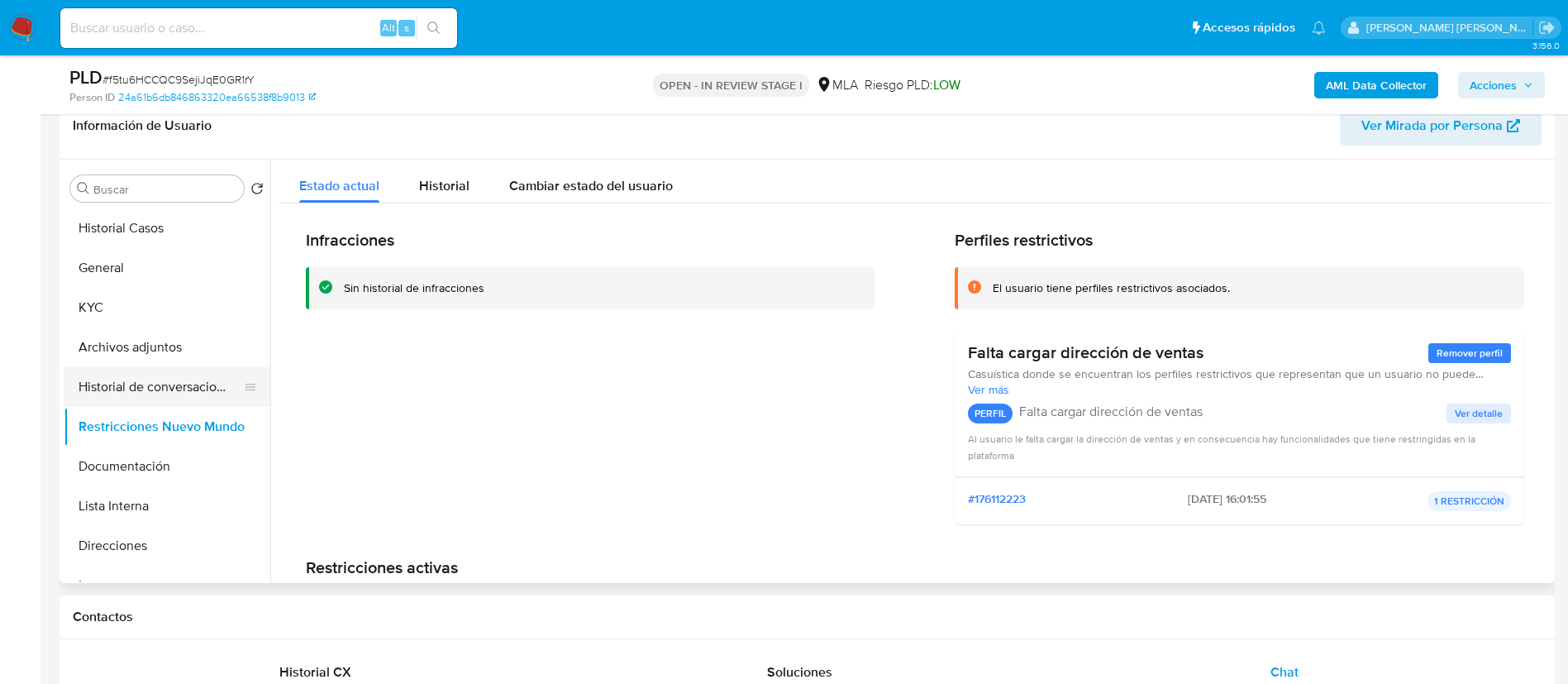
click at [116, 389] on button "Historial de conversaciones" at bounding box center [160, 386] width 194 height 40
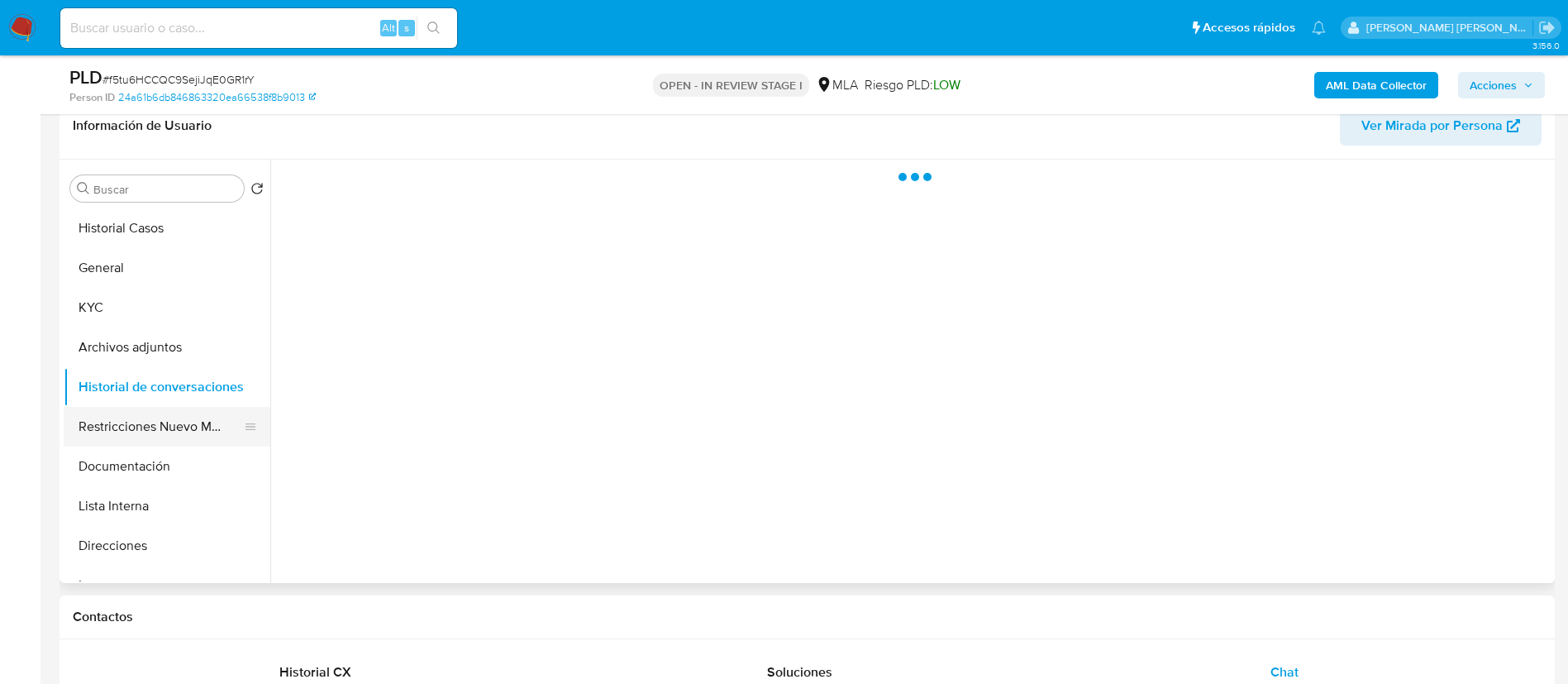
click at [114, 417] on button "Restricciones Nuevo Mundo" at bounding box center [160, 427] width 194 height 40
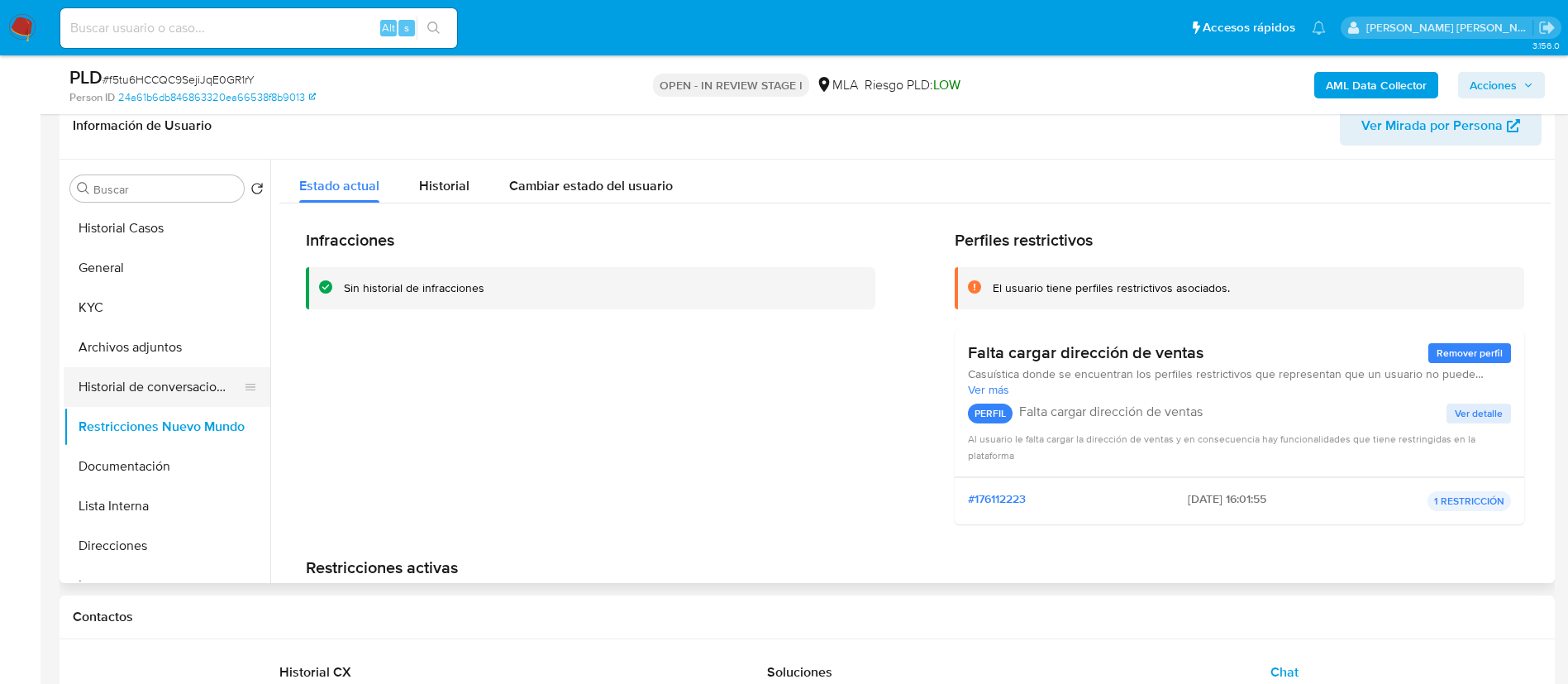
click at [109, 385] on button "Historial de conversaciones" at bounding box center [160, 386] width 194 height 40
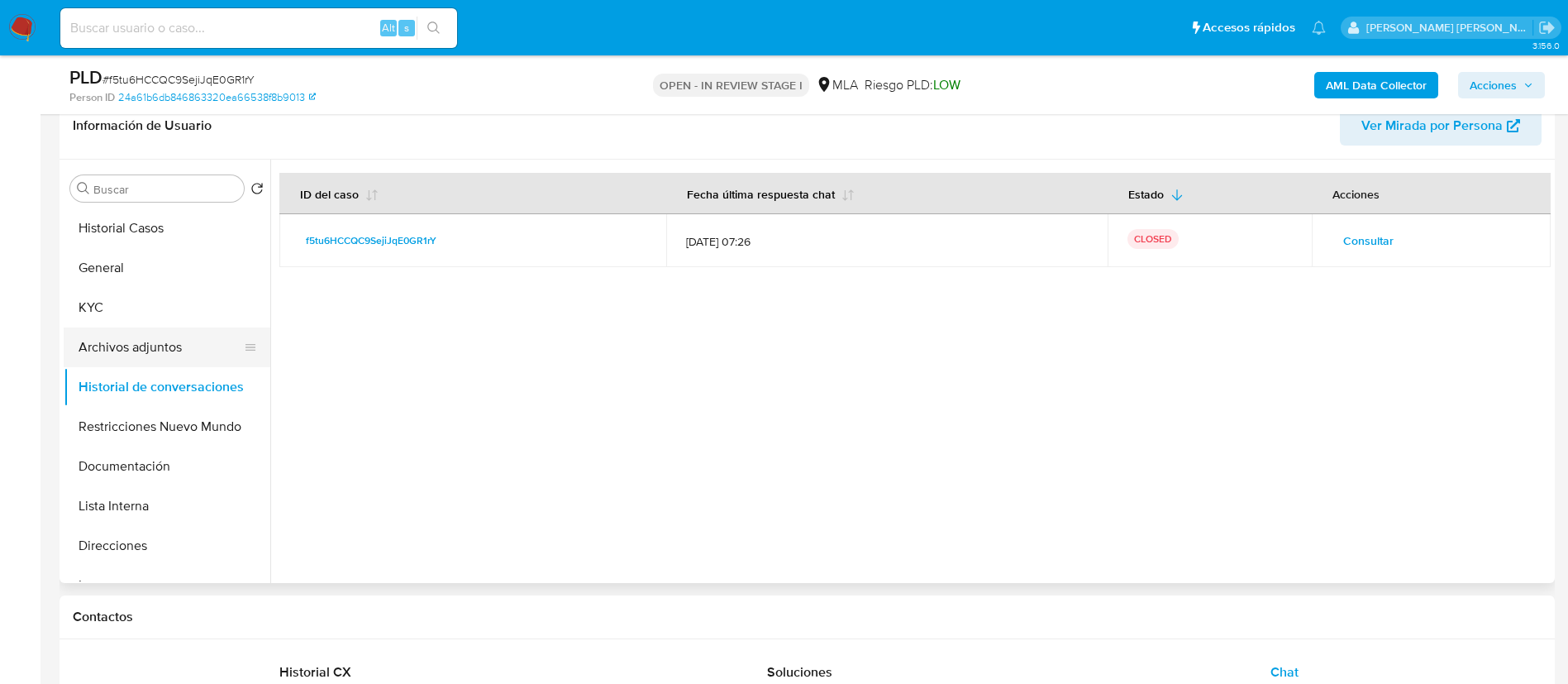
click at [127, 351] on button "Archivos adjuntos" at bounding box center [160, 347] width 194 height 40
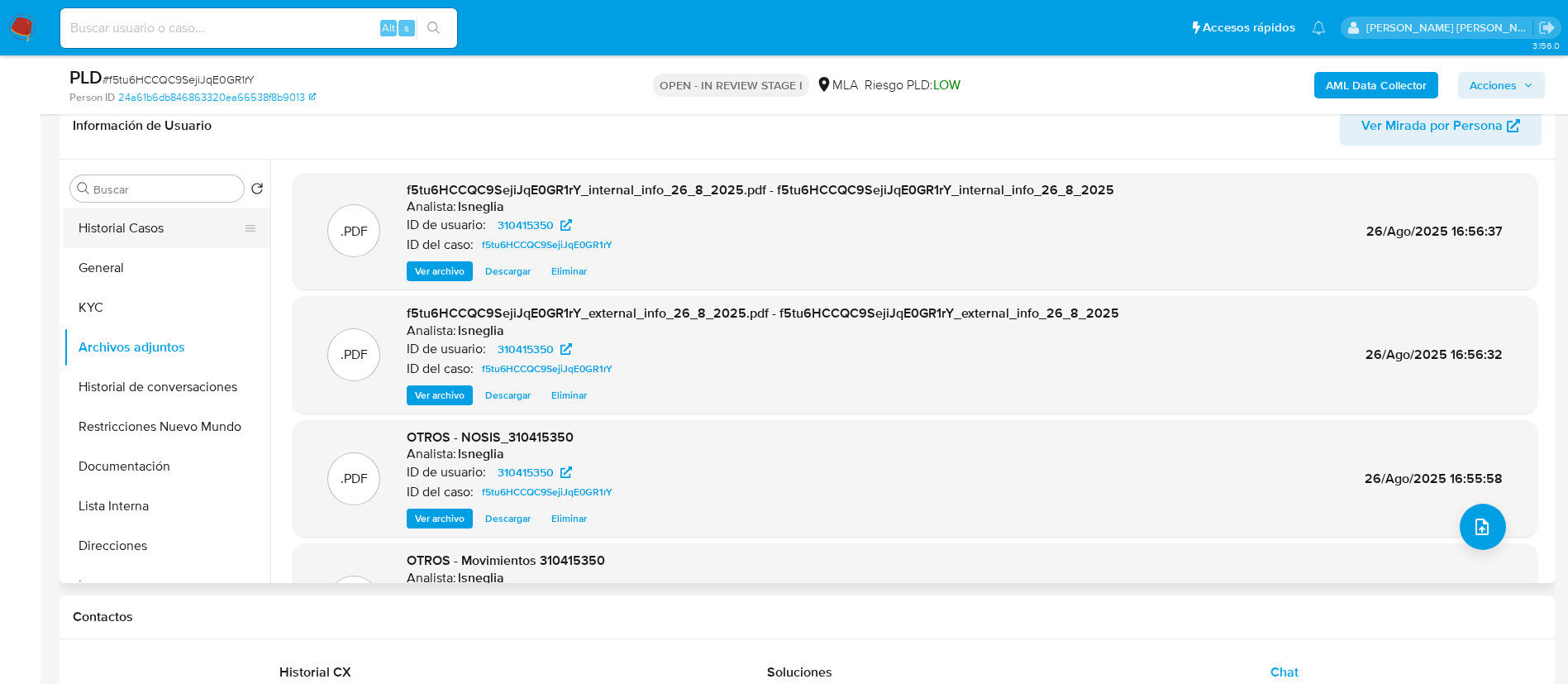
click at [141, 231] on button "Historial Casos" at bounding box center [160, 228] width 194 height 40
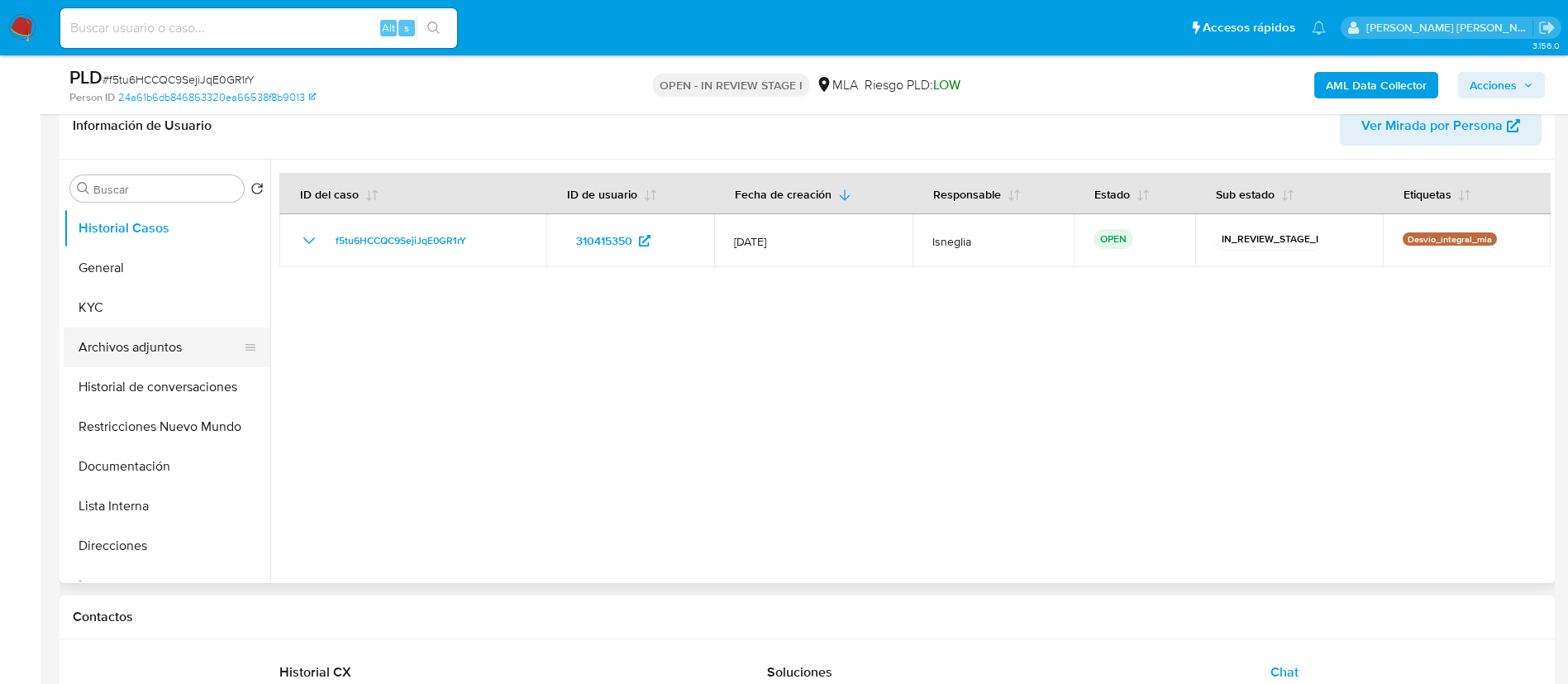
click at [116, 337] on button "Archivos adjuntos" at bounding box center [160, 347] width 194 height 40
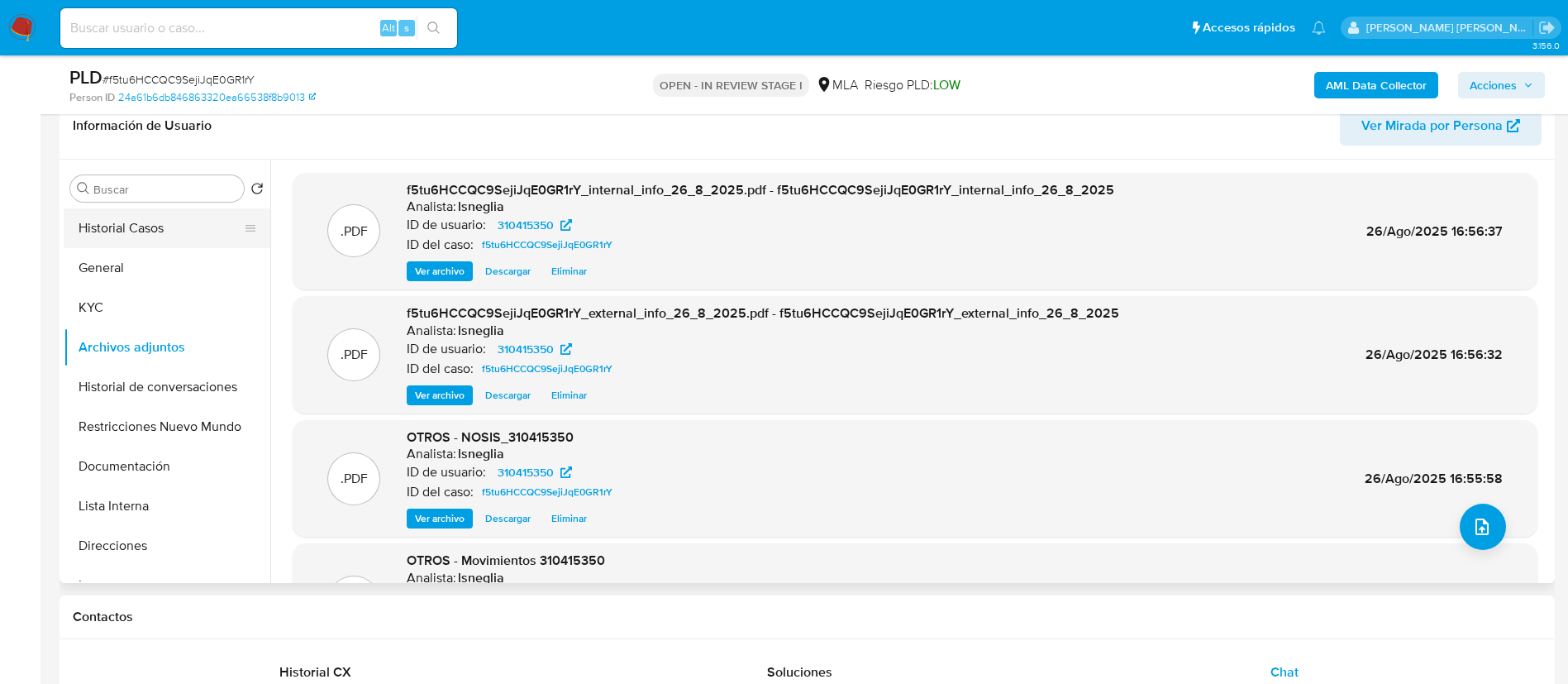
click at [154, 230] on button "Historial Casos" at bounding box center [160, 228] width 194 height 40
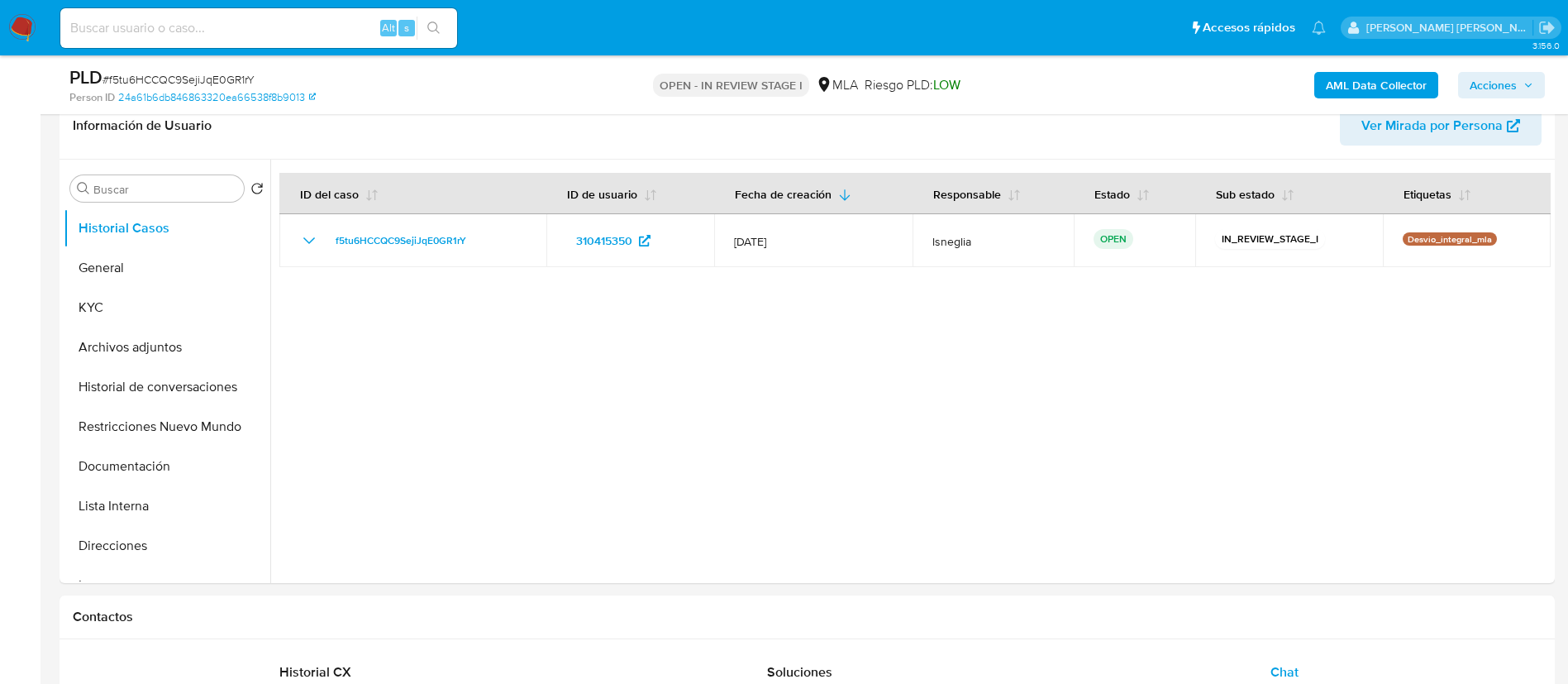
click at [1509, 77] on span "Acciones" at bounding box center [1493, 85] width 47 height 27
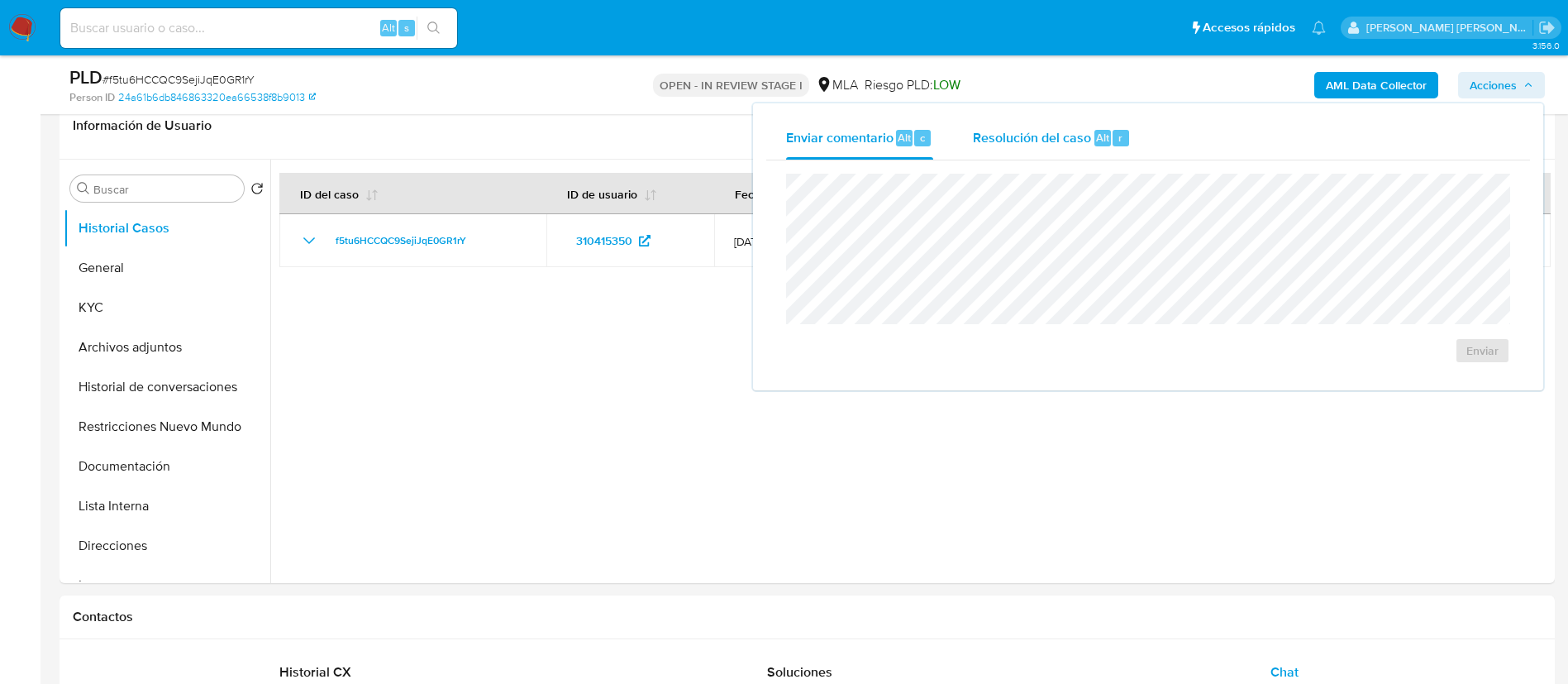
click at [1009, 144] on span "Resolución del caso" at bounding box center [1032, 136] width 119 height 19
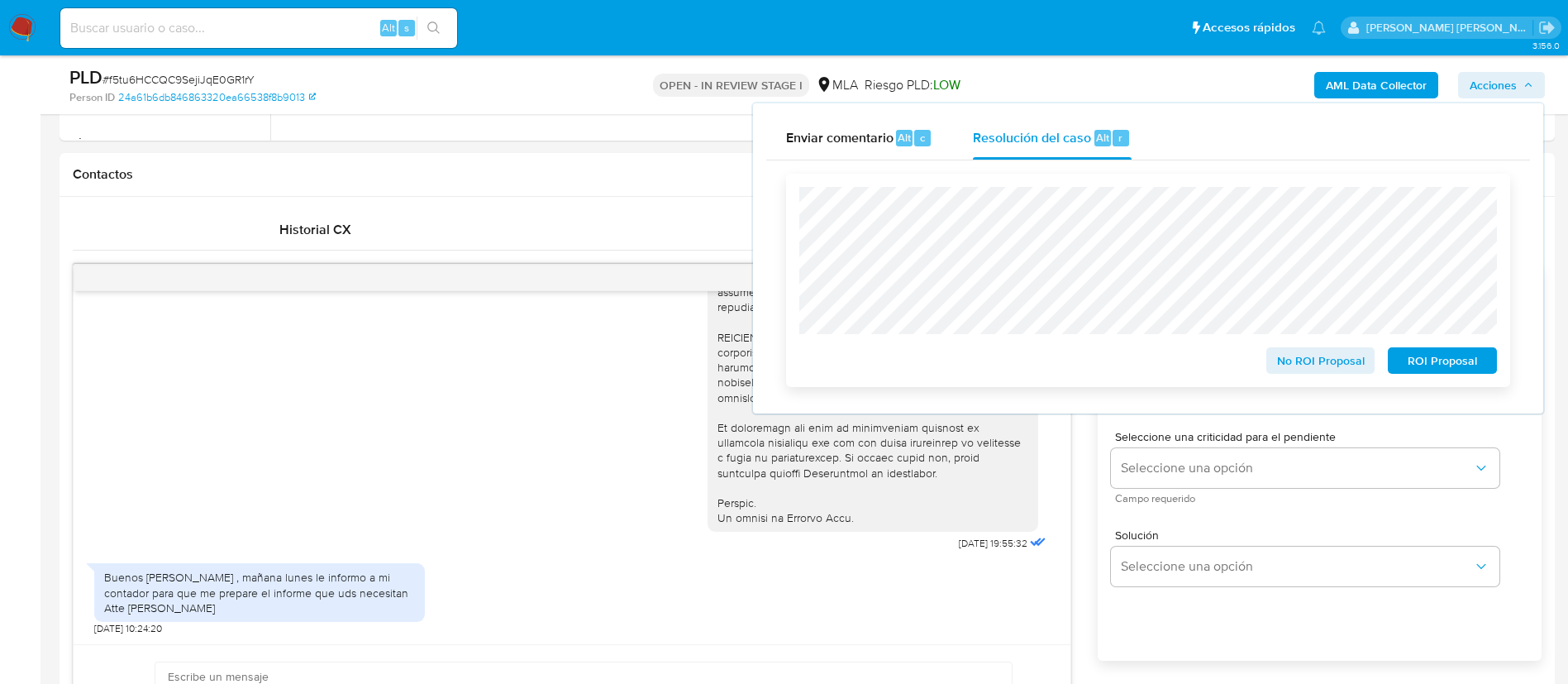
scroll to position [1634, 0]
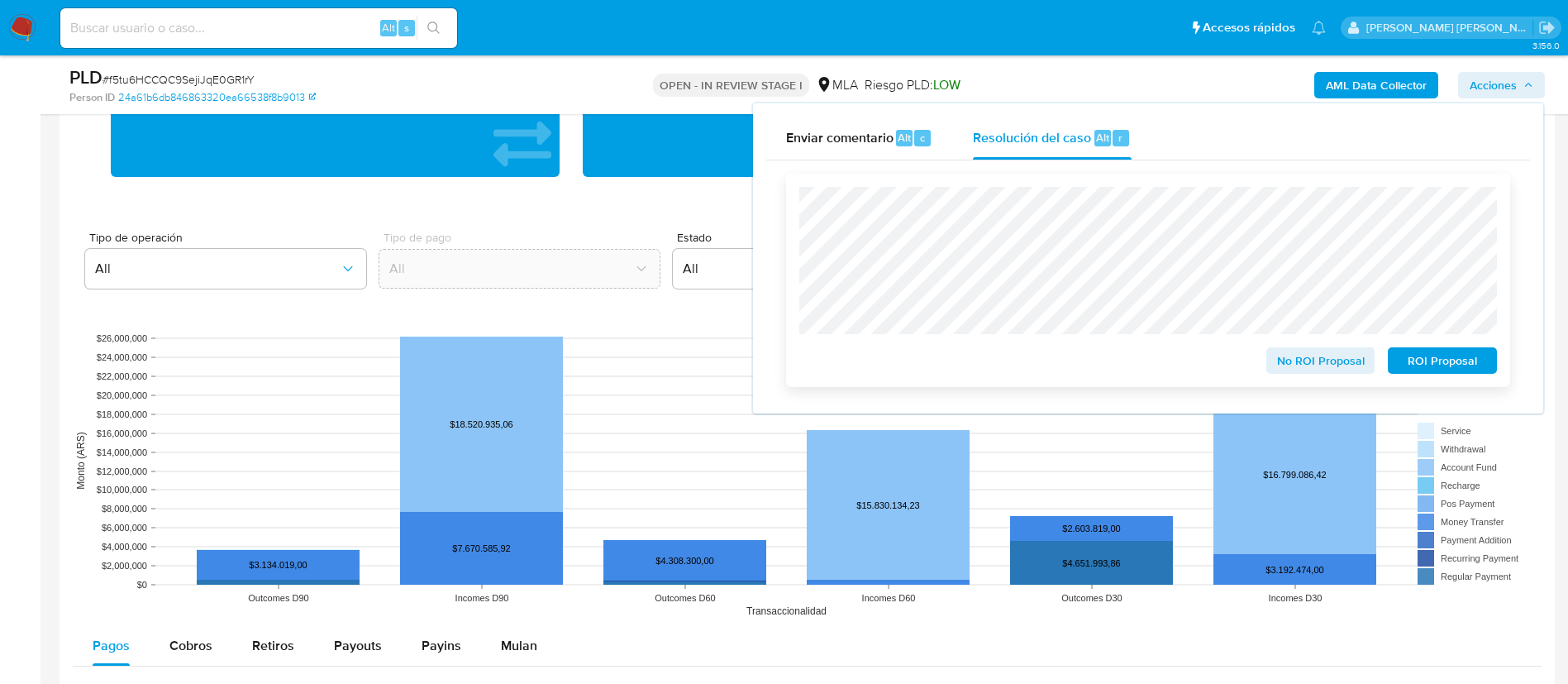
click at [1303, 369] on span "No ROI Proposal" at bounding box center [1320, 360] width 86 height 23
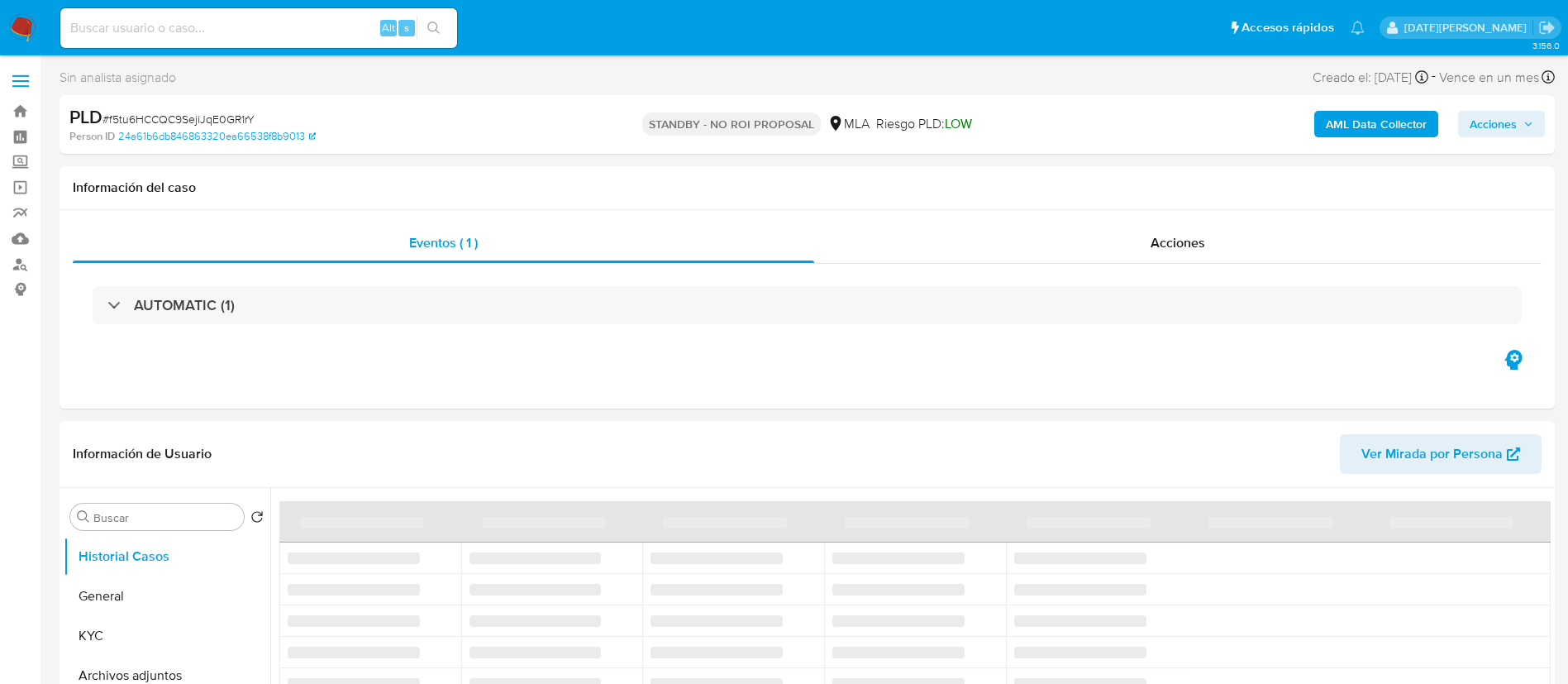
select select "10"
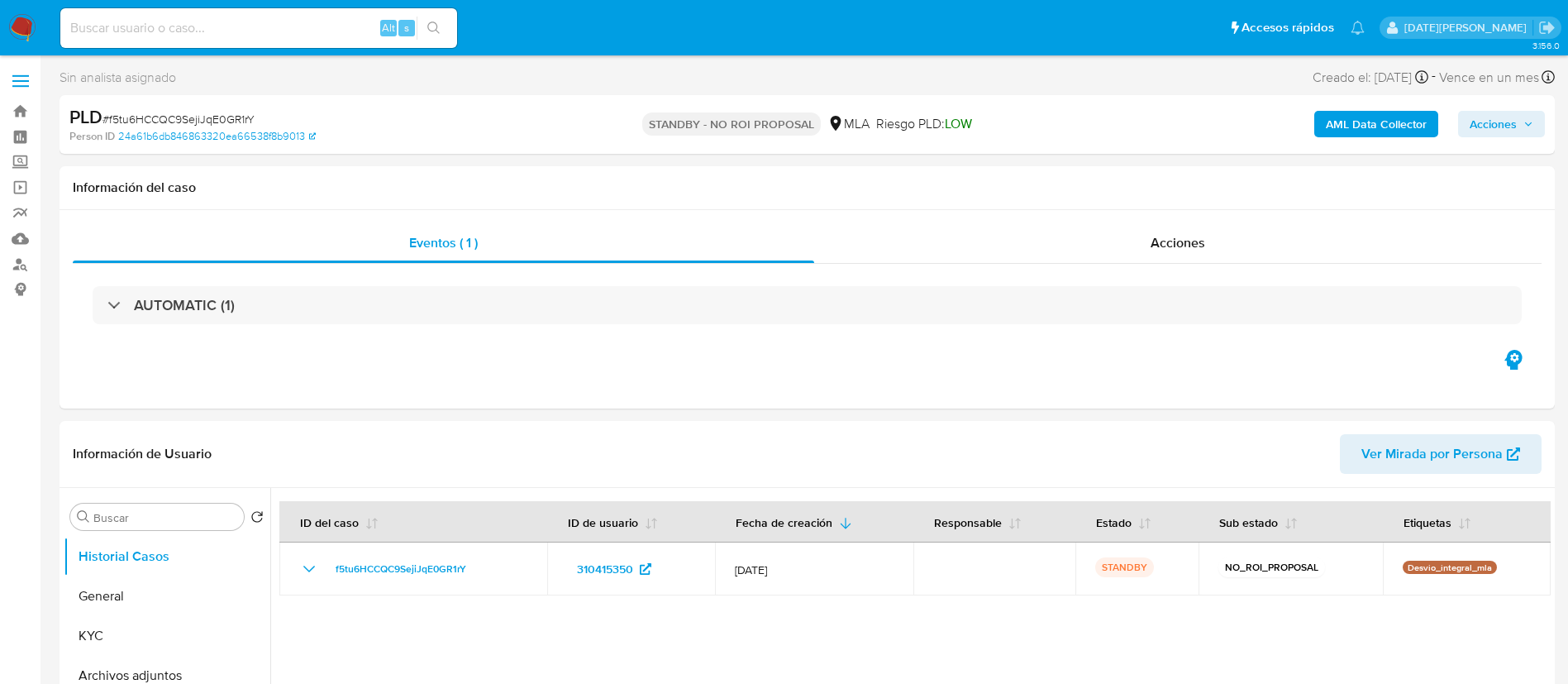
click at [156, 24] on input at bounding box center [259, 29] width 397 height 22
paste input "t5GKiyqrtpRrrlC7Av3UpP8h"
type input "t5GKiyqrtpRrrlC7Av3UpP8h"
click at [438, 29] on icon "search-icon" at bounding box center [433, 28] width 13 height 13
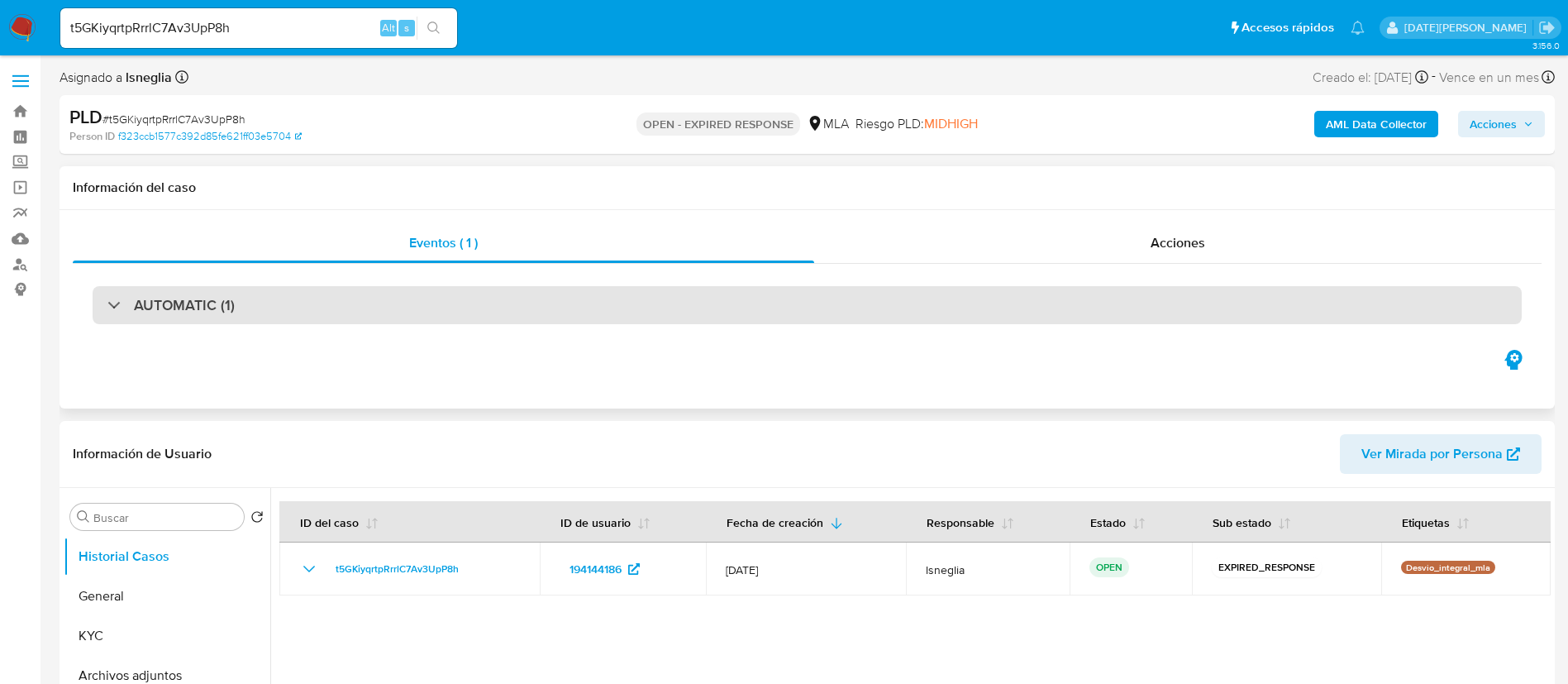
select select "10"
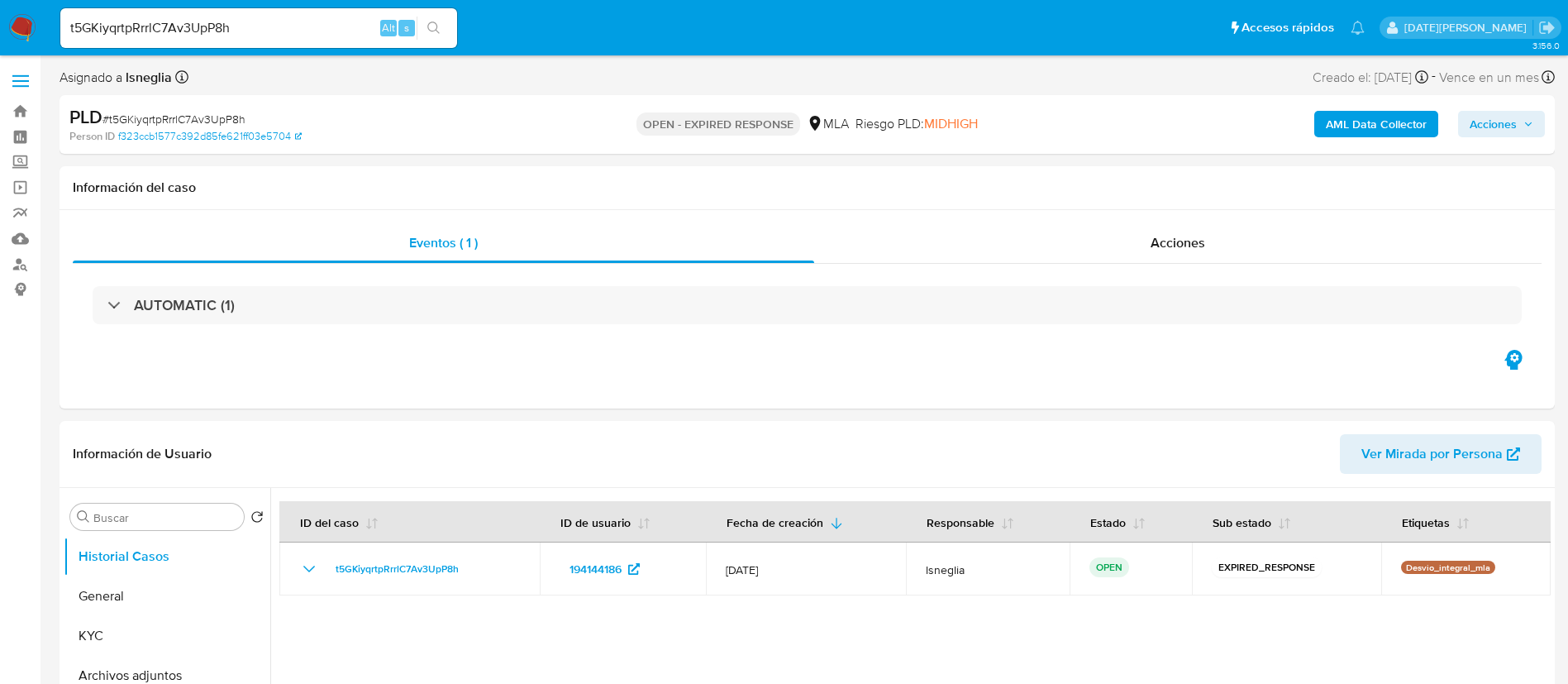
click at [182, 111] on span "# t5GKiyqrtpRrrlC7Av3UpP8h" at bounding box center [174, 119] width 143 height 17
copy span "t5GKiyqrtpRrrlC7Av3UpP8h"
click at [16, 28] on img at bounding box center [22, 28] width 28 height 28
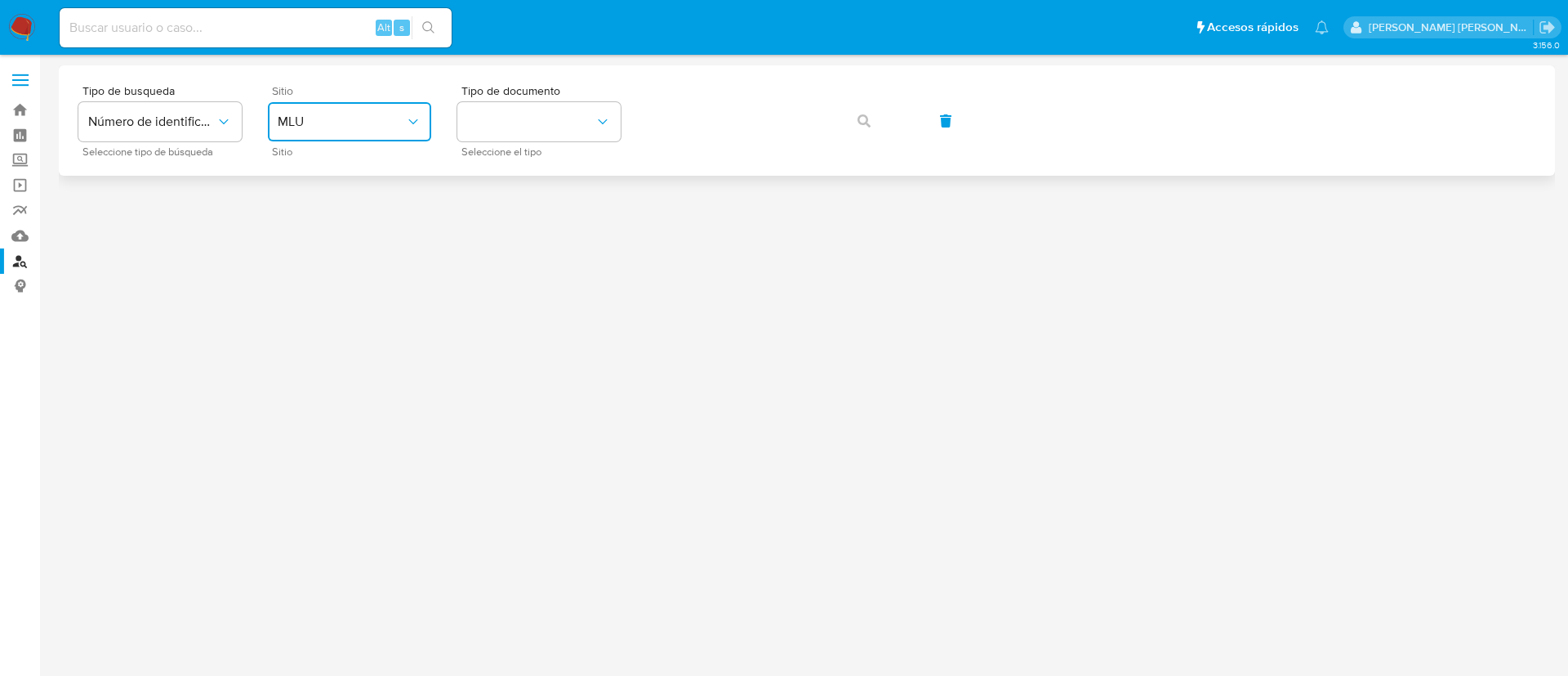
click at [366, 104] on button "MLU" at bounding box center [349, 122] width 163 height 39
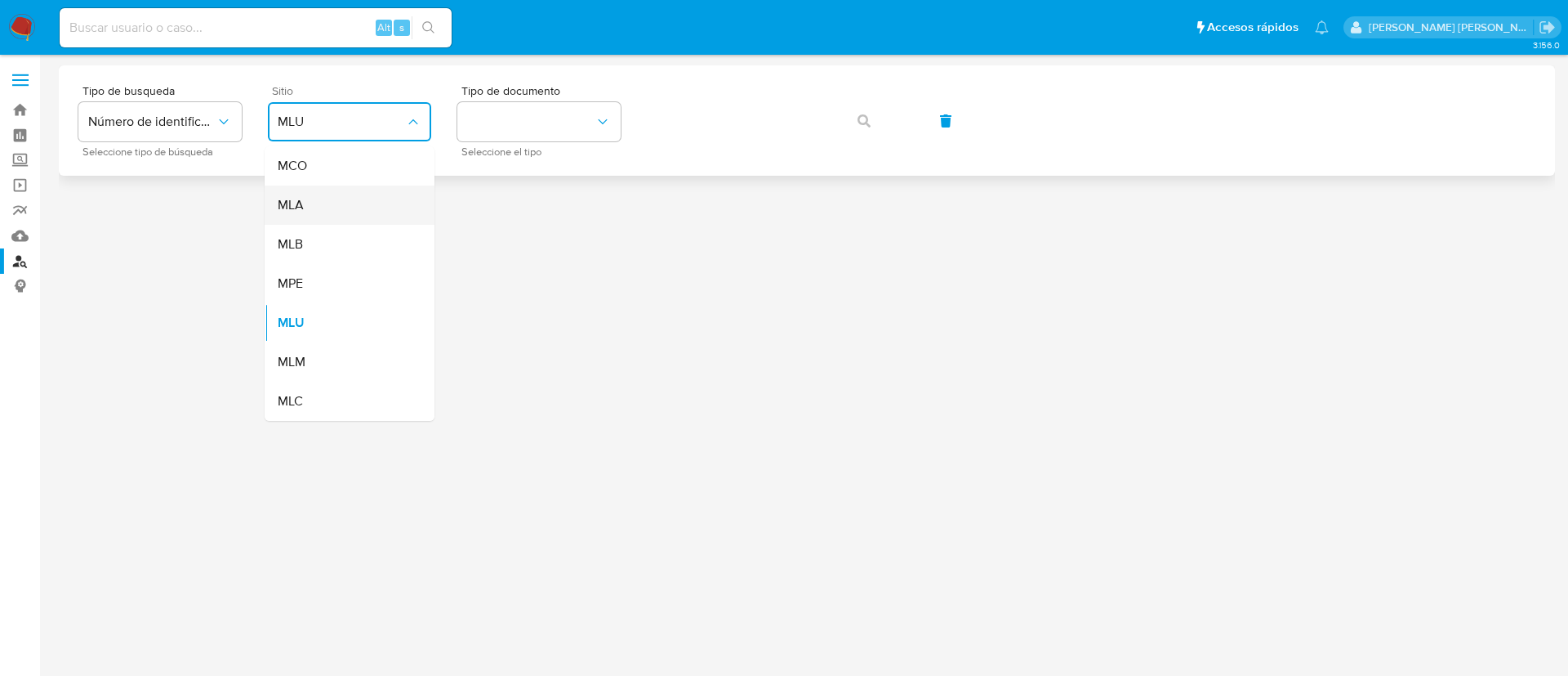
click at [327, 188] on div "MLA" at bounding box center [344, 205] width 134 height 39
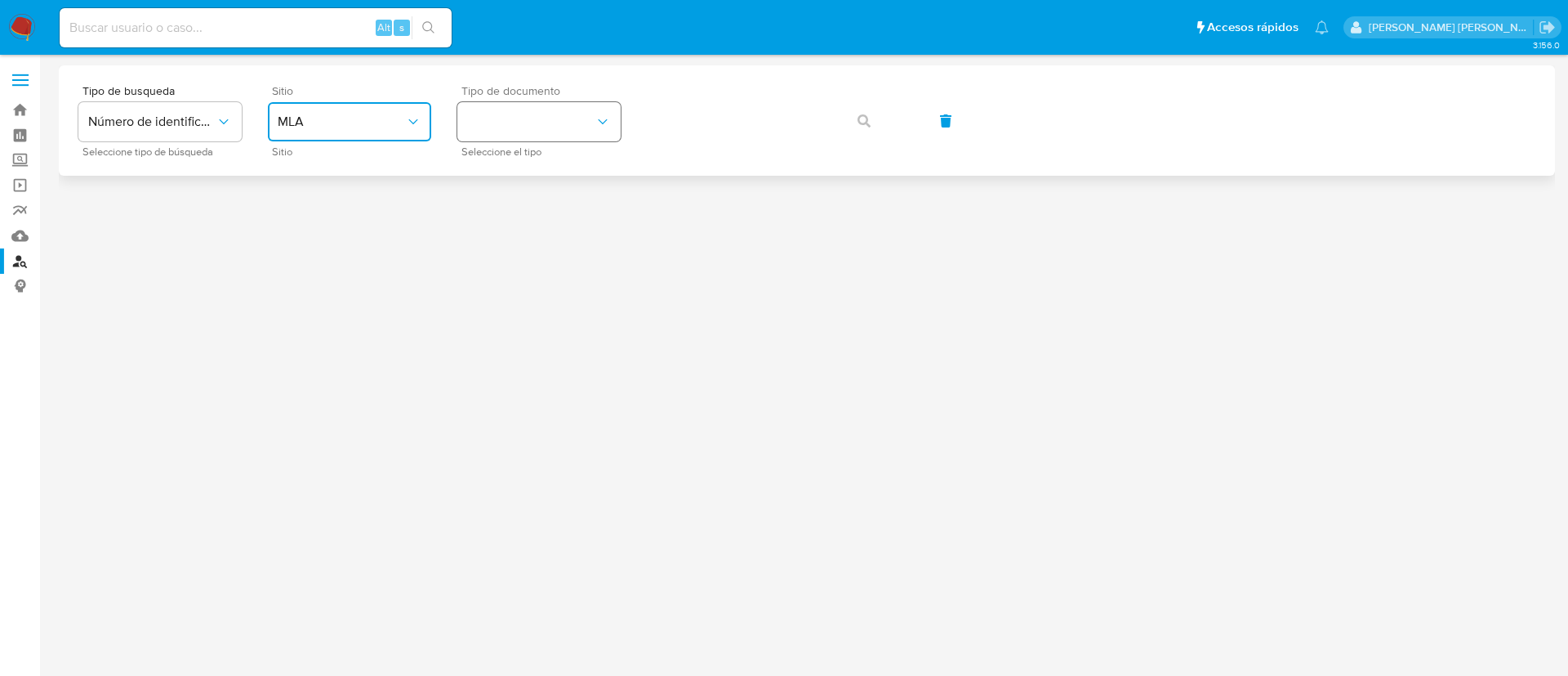
click at [518, 113] on button "identificationType" at bounding box center [538, 122] width 163 height 39
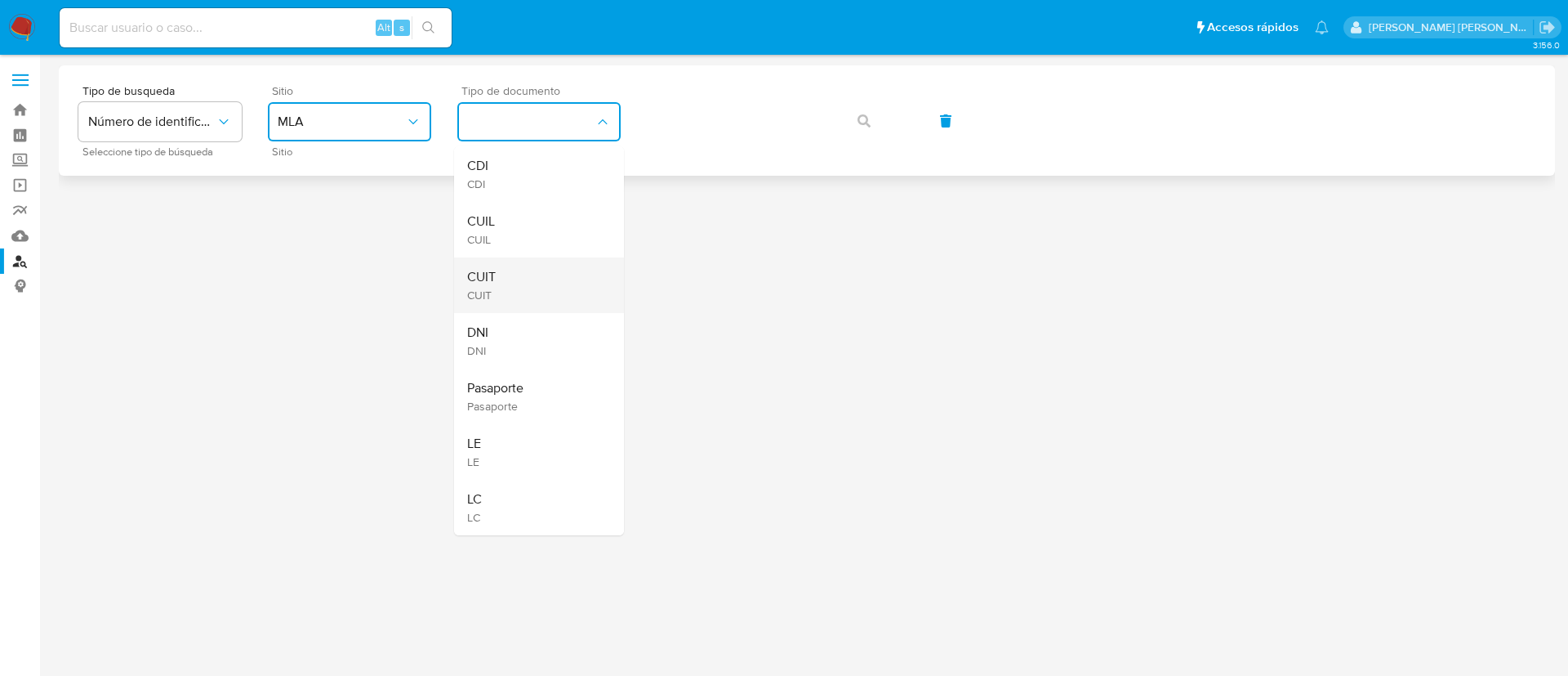
click at [536, 278] on div "CUIT CUIT" at bounding box center [534, 285] width 134 height 56
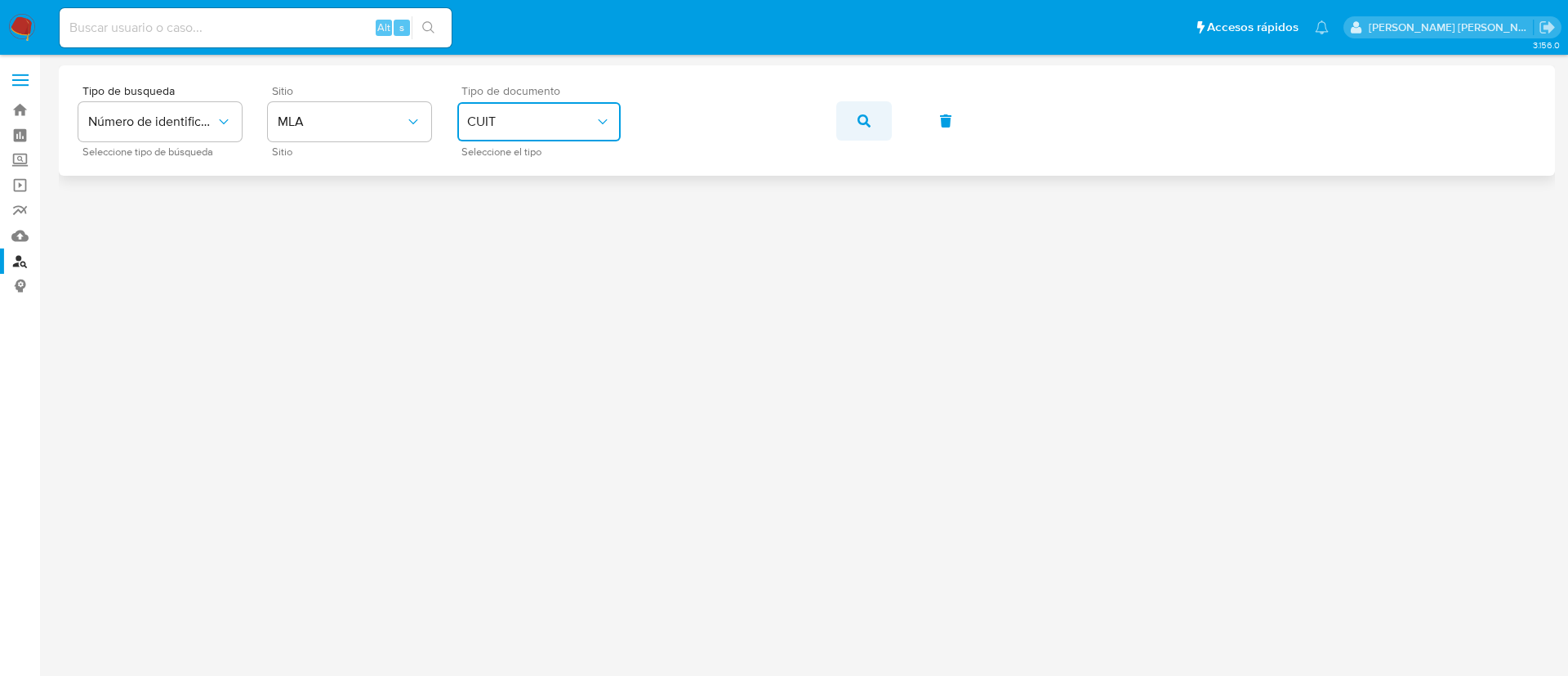
click at [868, 122] on icon "button" at bounding box center [863, 120] width 13 height 13
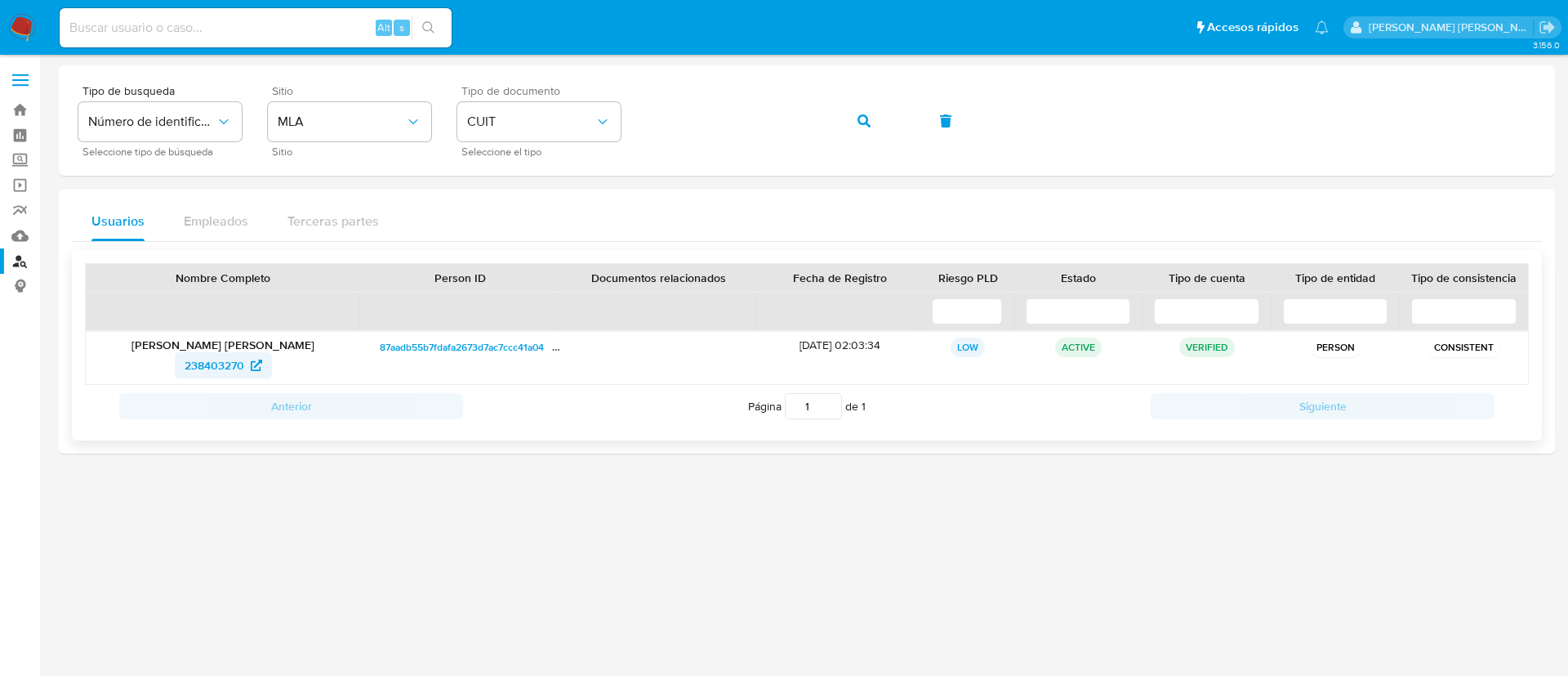
click at [190, 363] on span "238403270" at bounding box center [214, 365] width 60 height 26
click at [864, 120] on icon "button" at bounding box center [863, 120] width 13 height 13
click at [212, 362] on span "681319343" at bounding box center [214, 365] width 54 height 26
click at [853, 113] on button "button" at bounding box center [864, 121] width 56 height 39
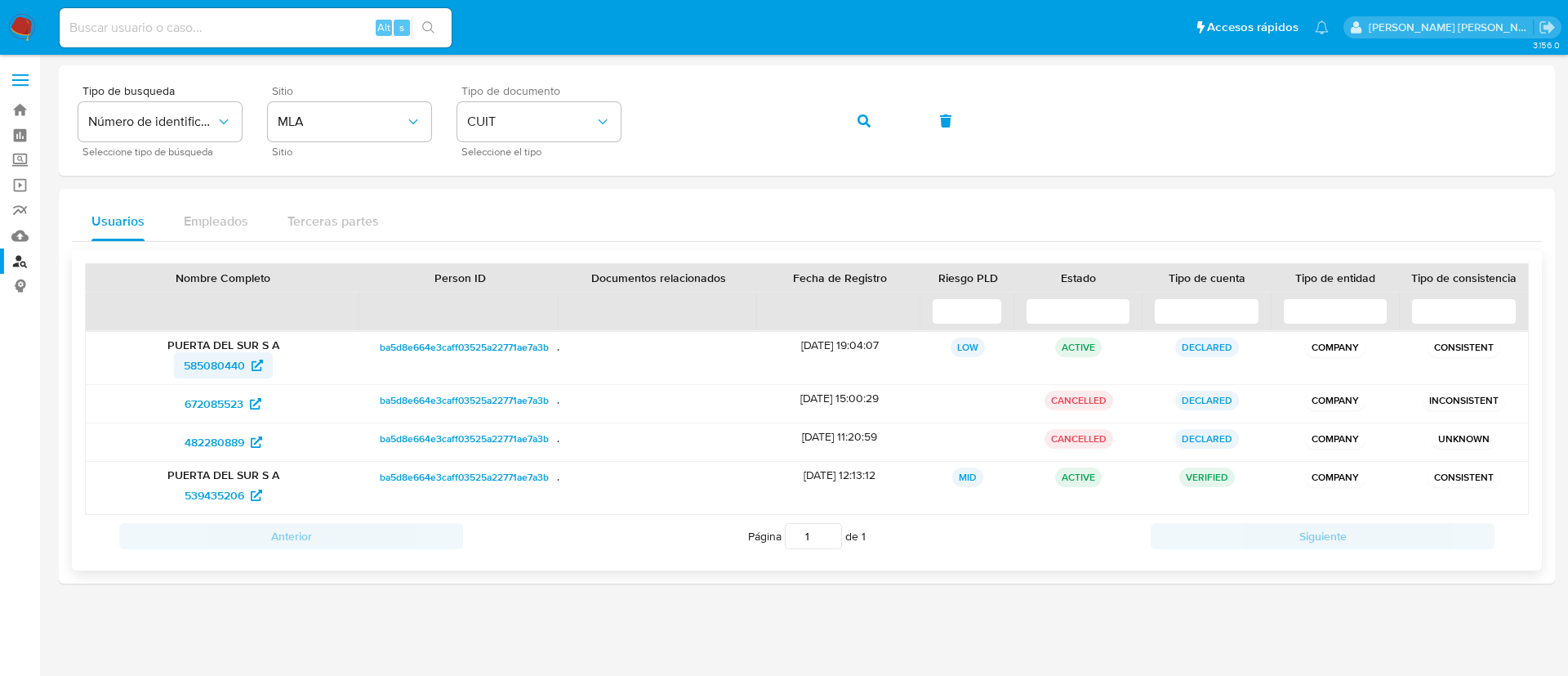
click at [216, 359] on span "585080440" at bounding box center [214, 365] width 62 height 26
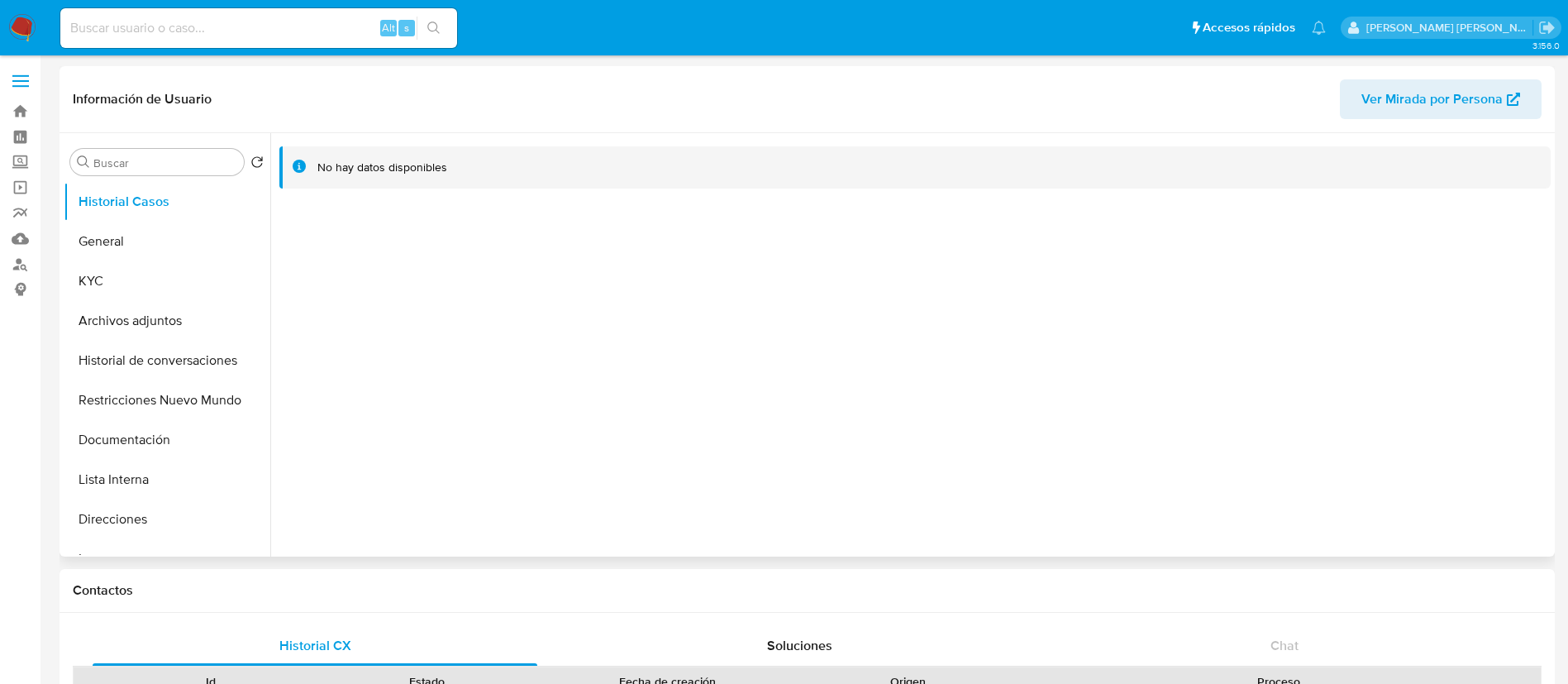
select select "10"
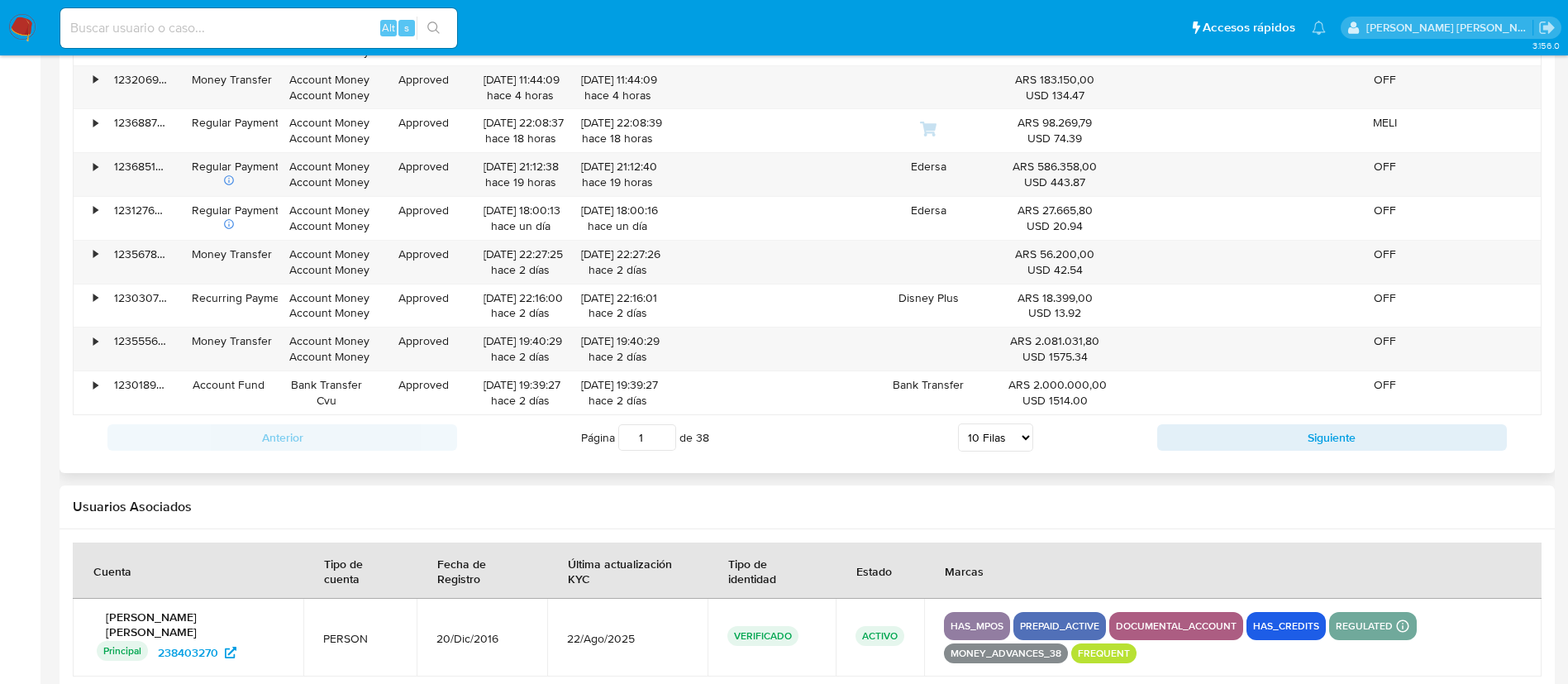
scroll to position [1884, 0]
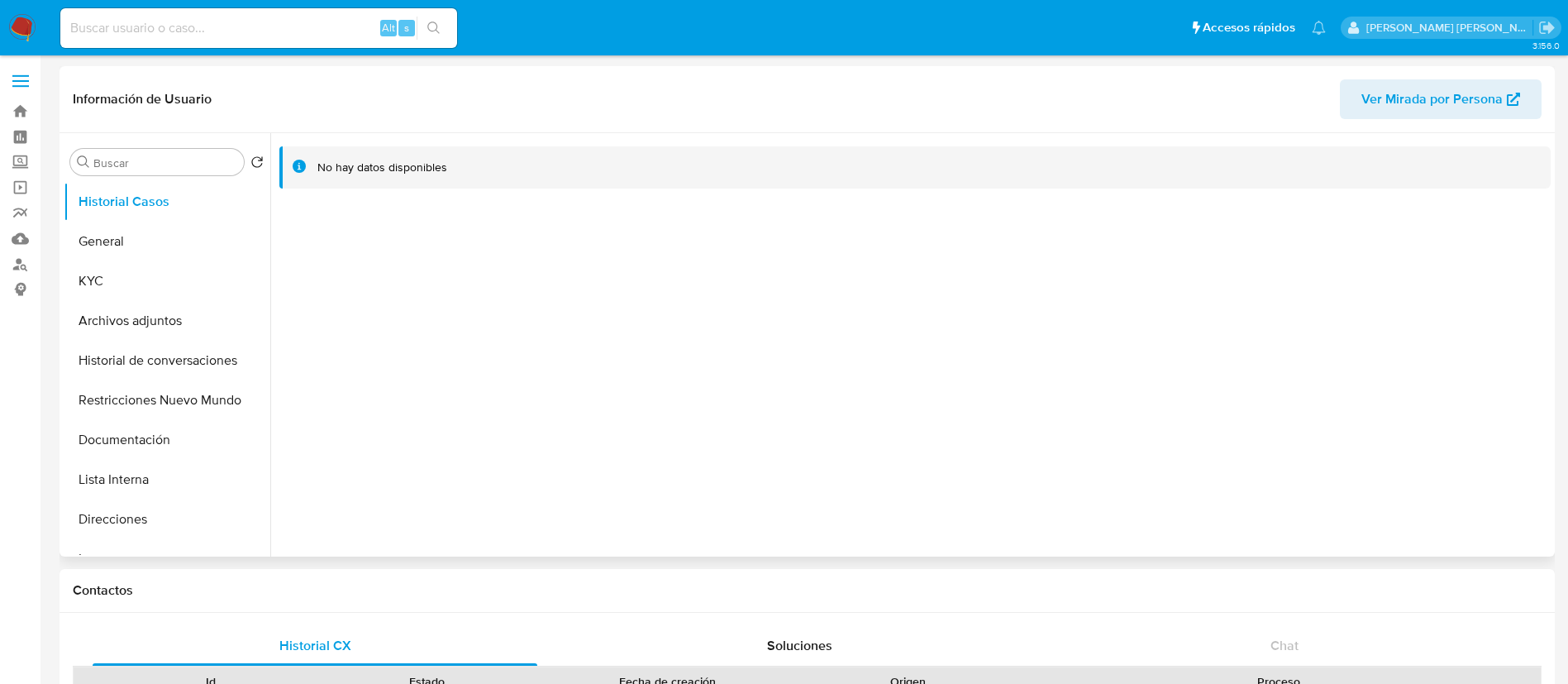
select select "10"
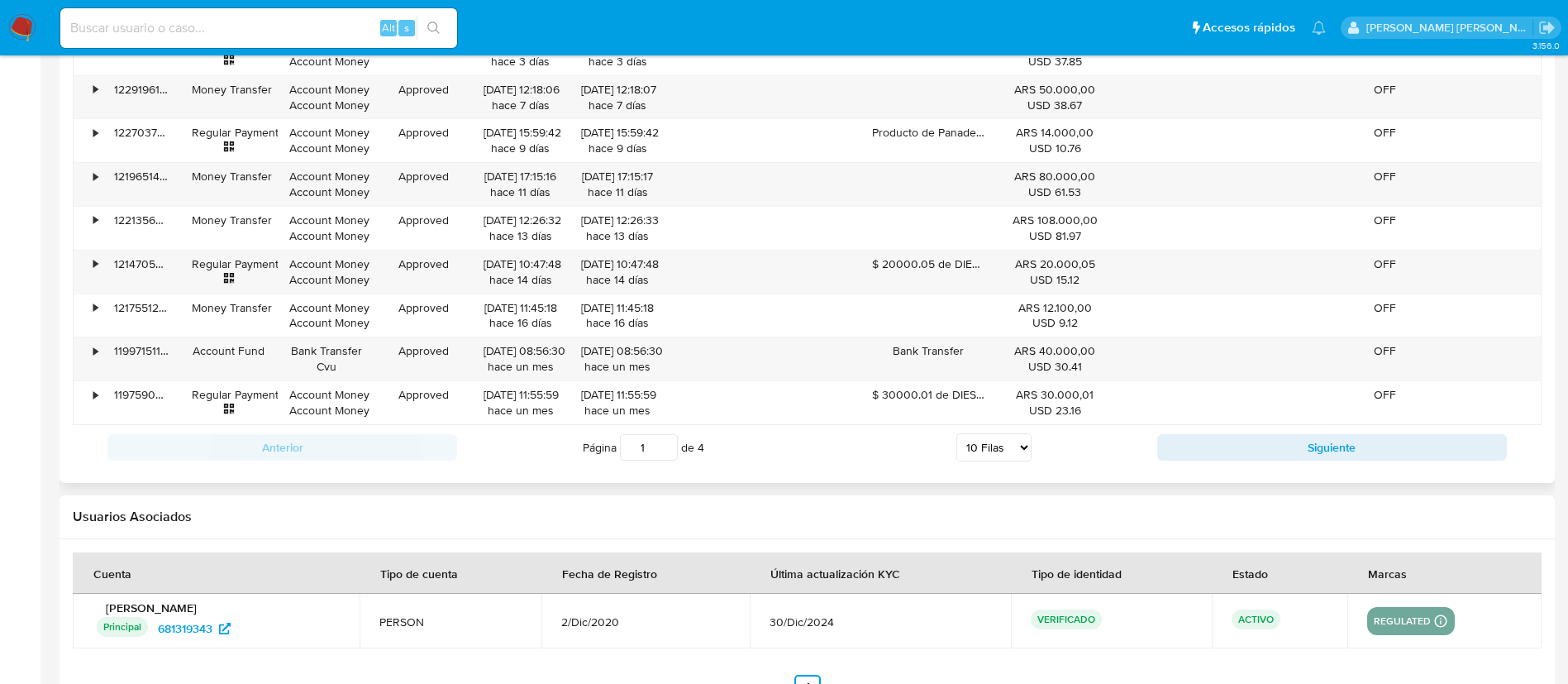
scroll to position [1846, 0]
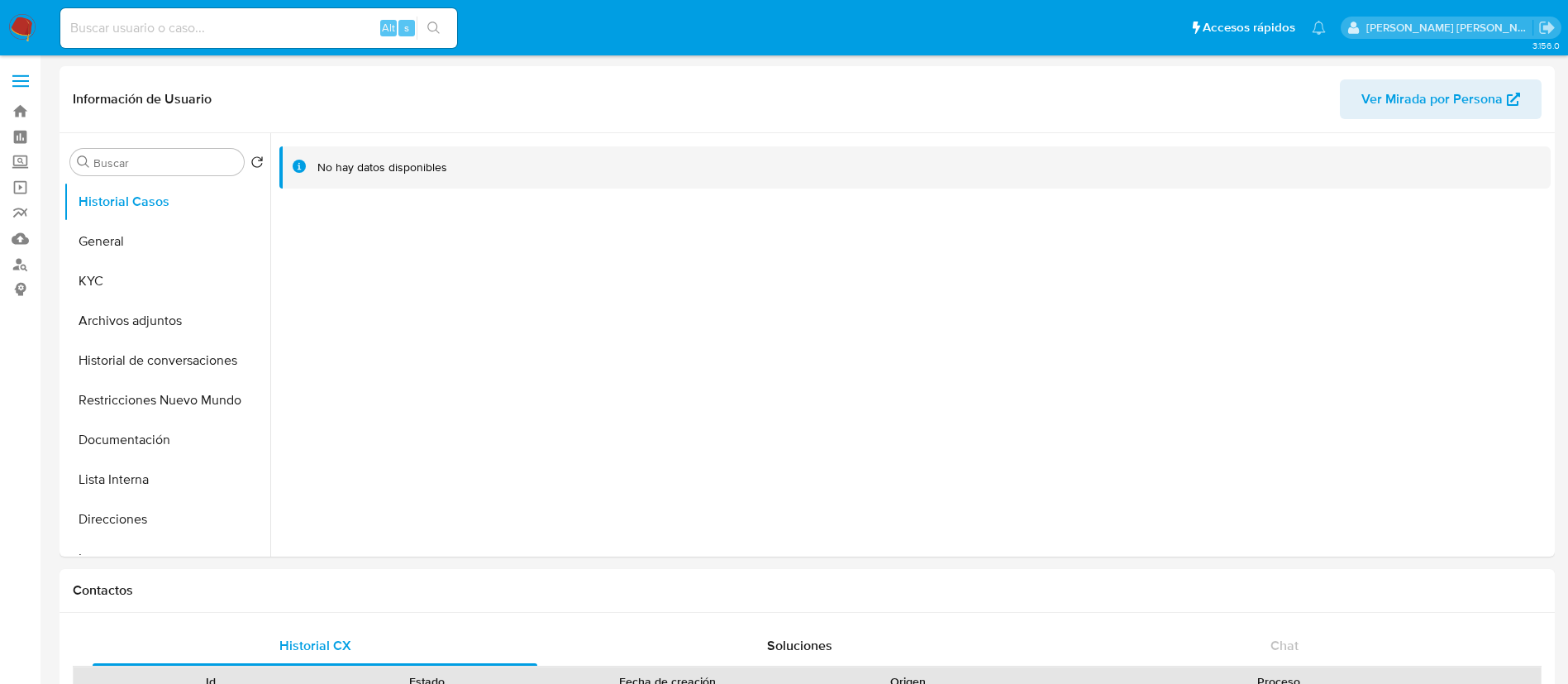
select select "10"
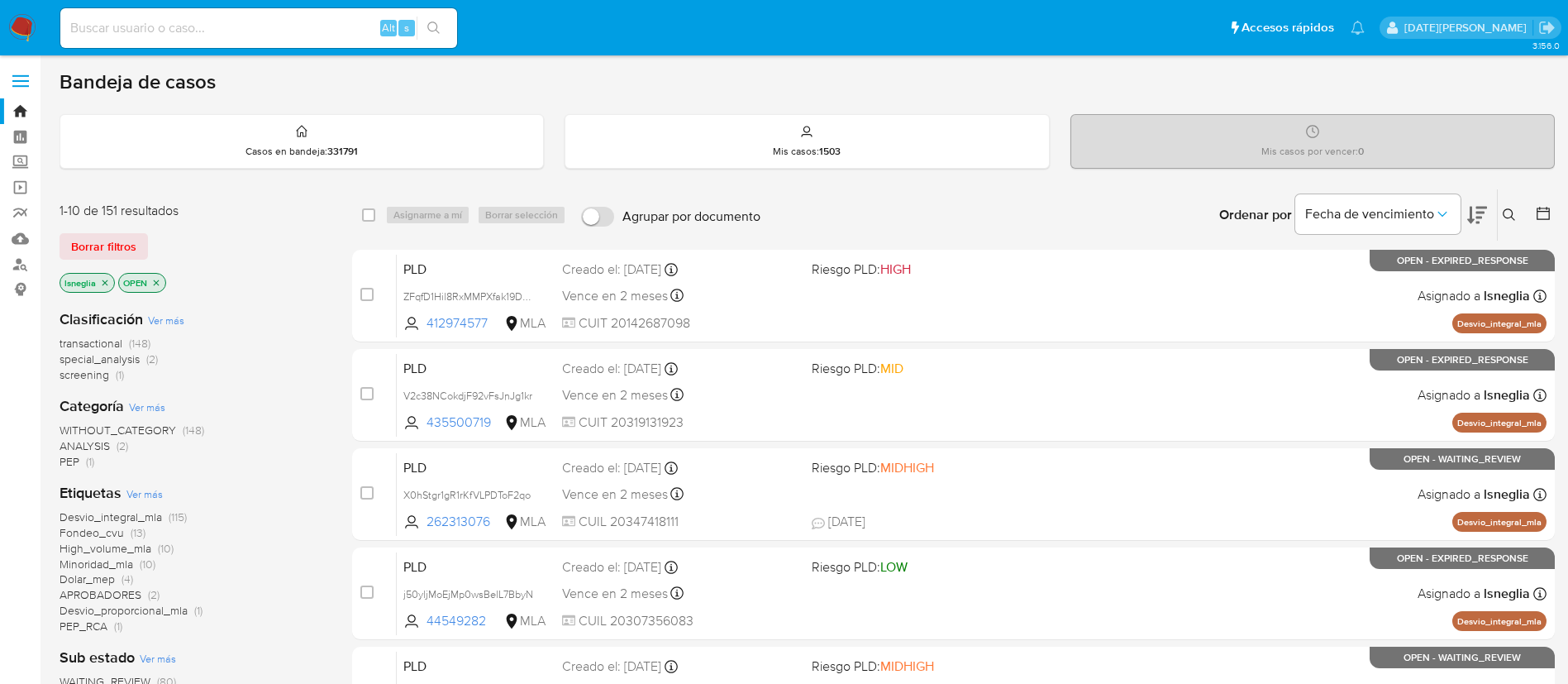
click at [1512, 214] on icon at bounding box center [1509, 214] width 13 height 13
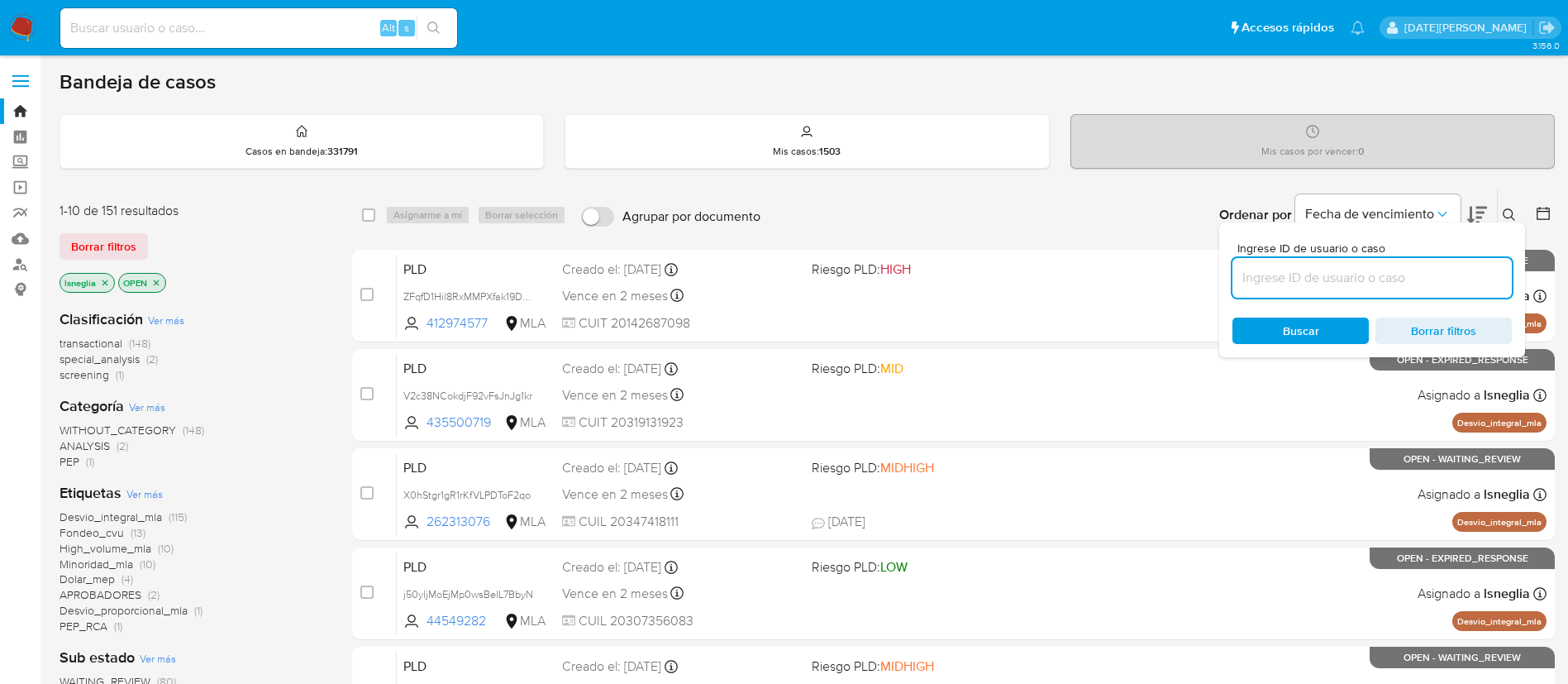
click at [1339, 282] on input at bounding box center [1371, 278] width 280 height 22
type input "t5GKiyqrtpRrrlC7Av3UpP8h"
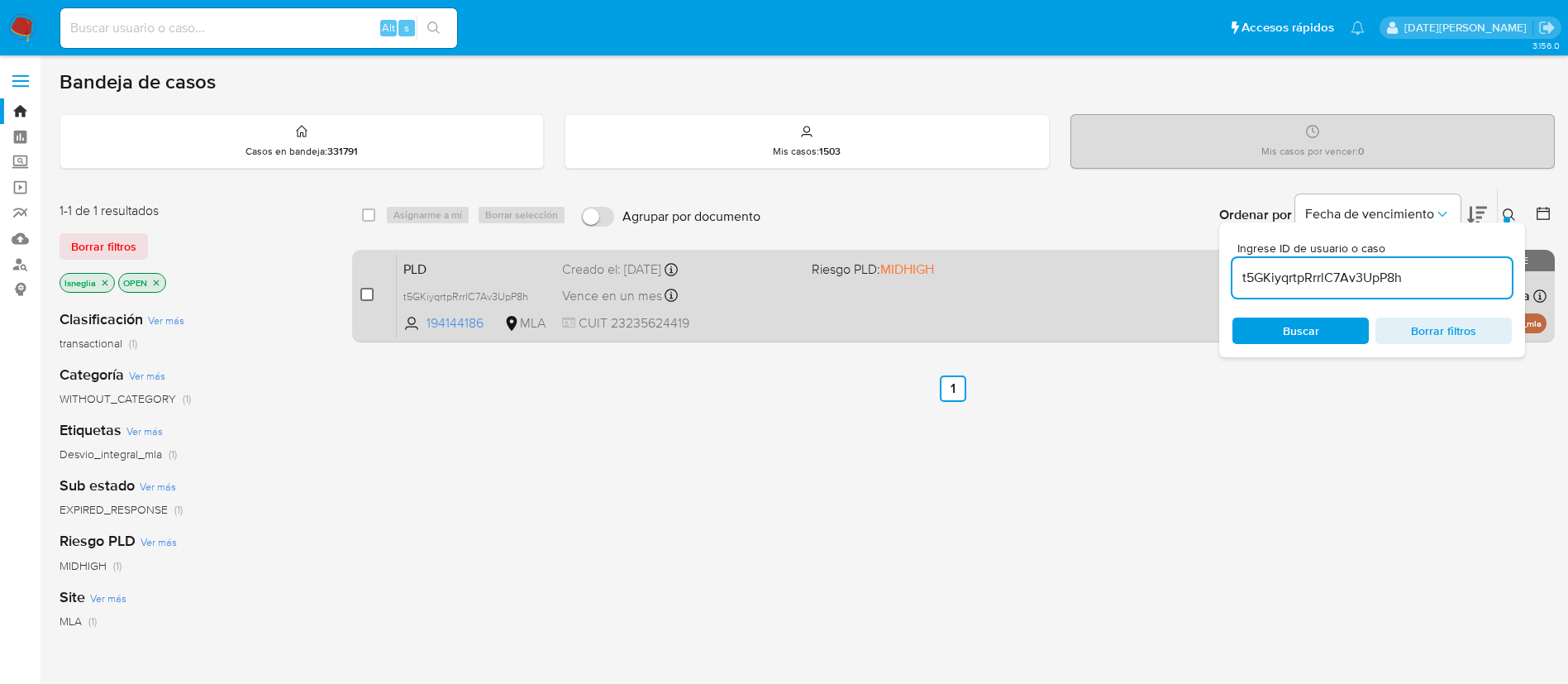
click at [370, 292] on input "checkbox" at bounding box center [367, 294] width 13 height 13
checkbox input "true"
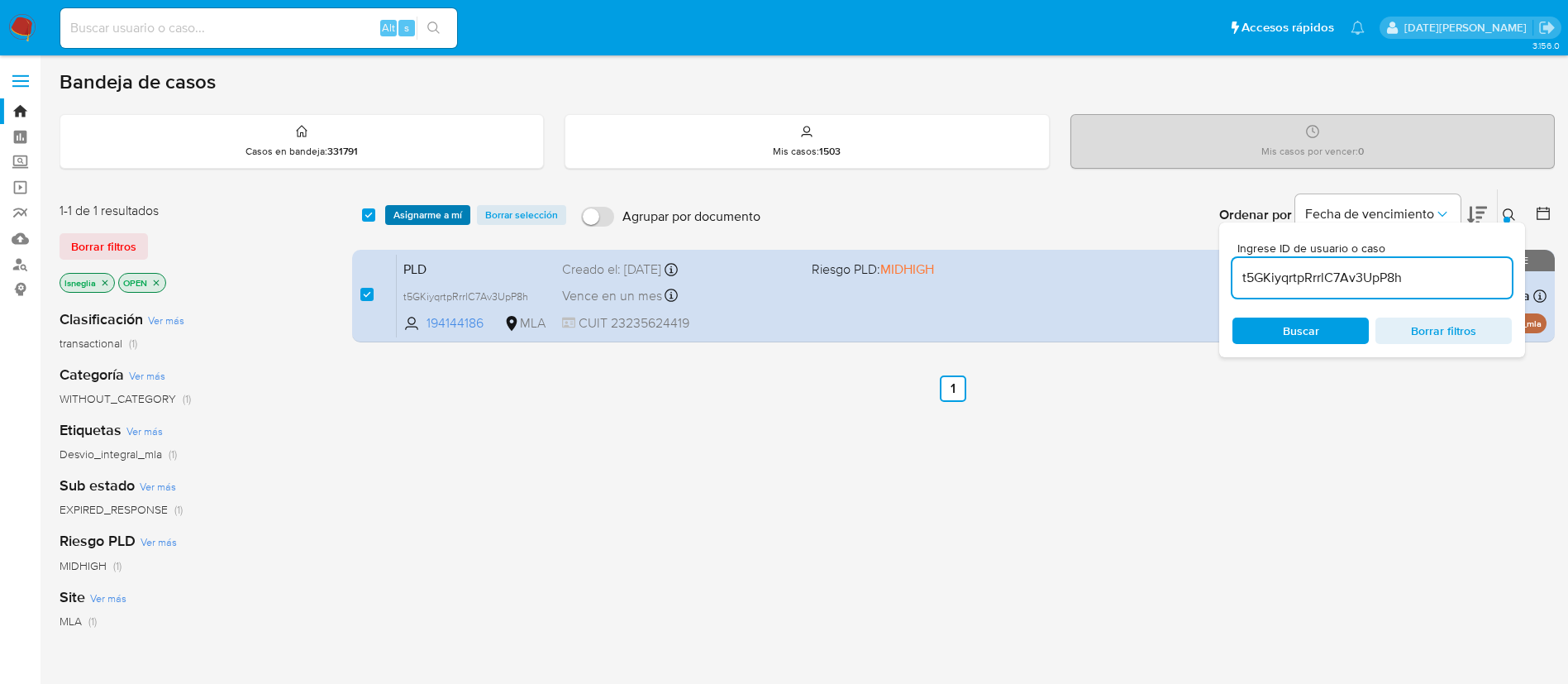
click at [433, 210] on span "Asignarme a mí" at bounding box center [427, 214] width 68 height 17
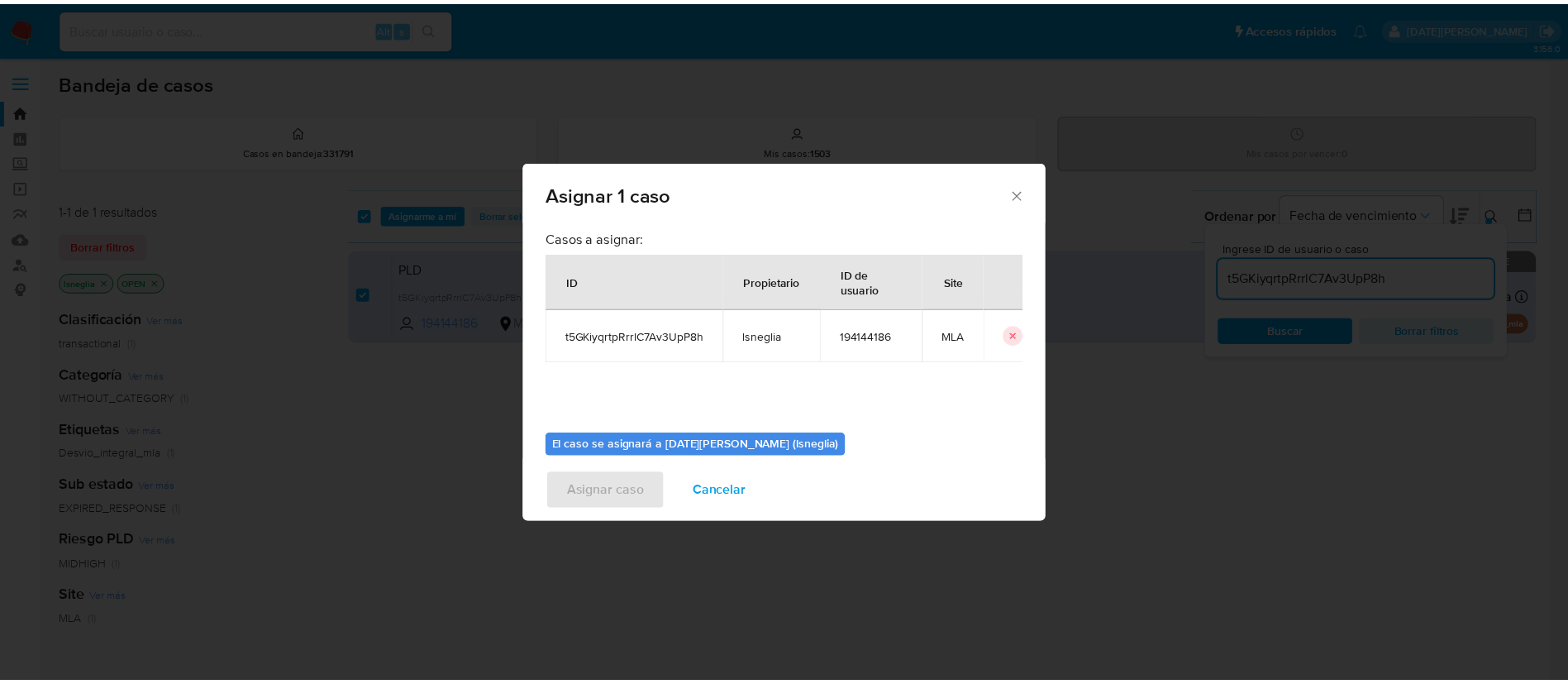
scroll to position [86, 0]
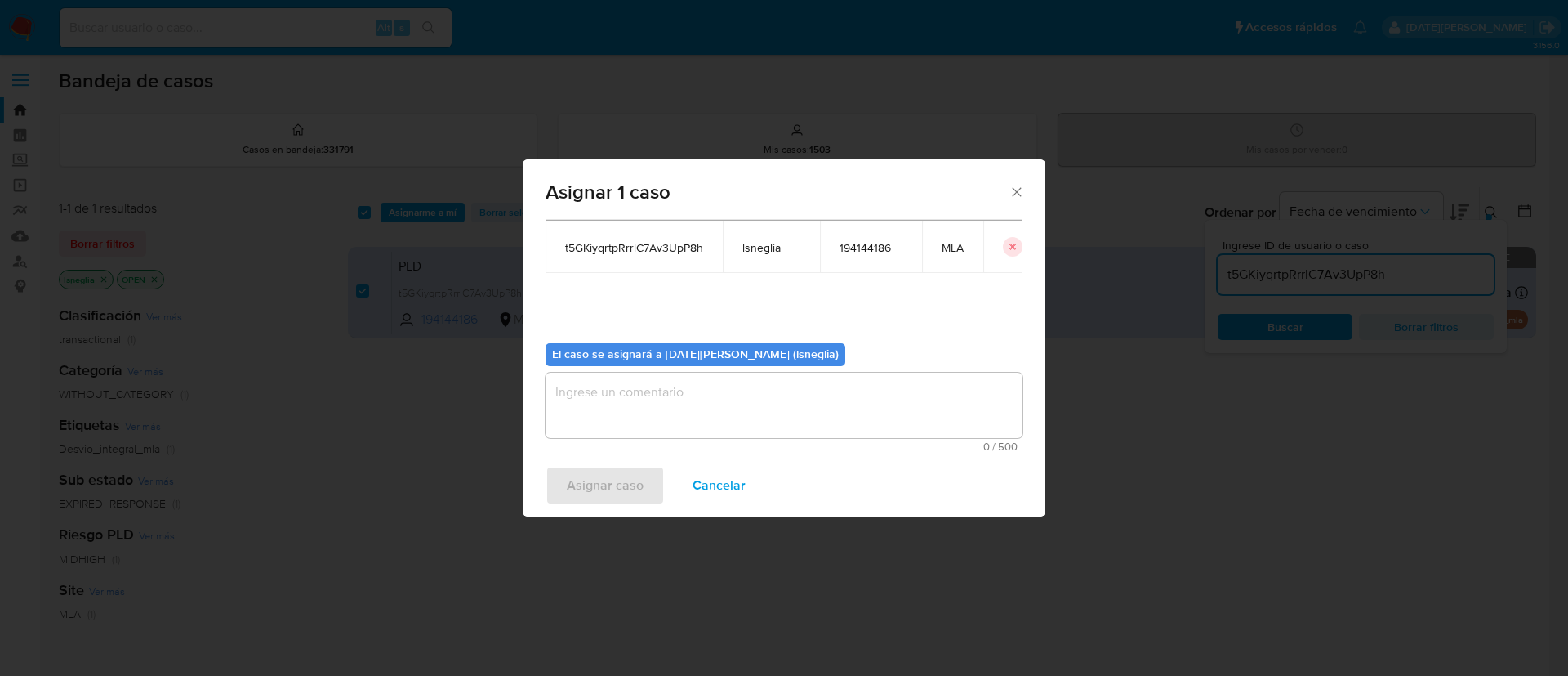
click at [637, 419] on textarea "assign-modal" at bounding box center [784, 404] width 477 height 65
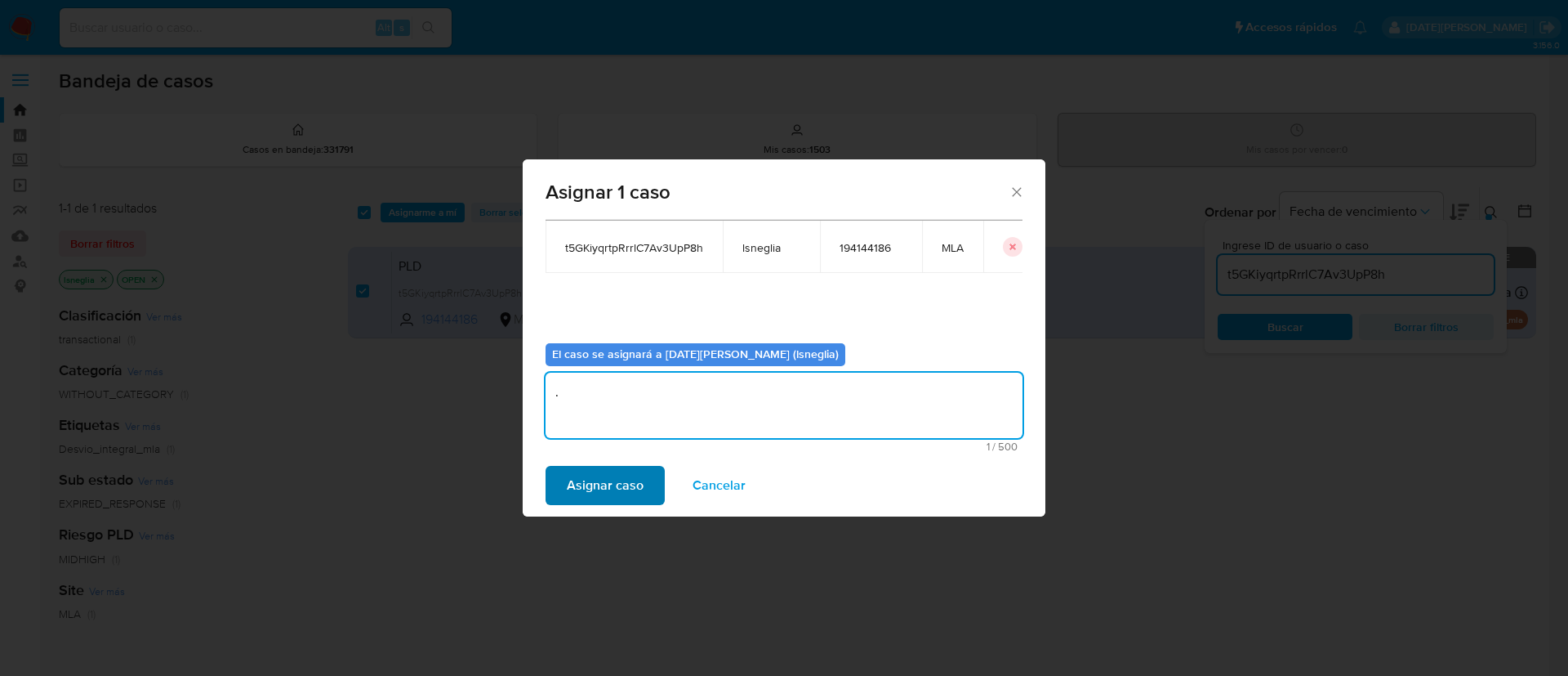
type textarea "."
click at [585, 480] on span "Asignar caso" at bounding box center [605, 486] width 77 height 36
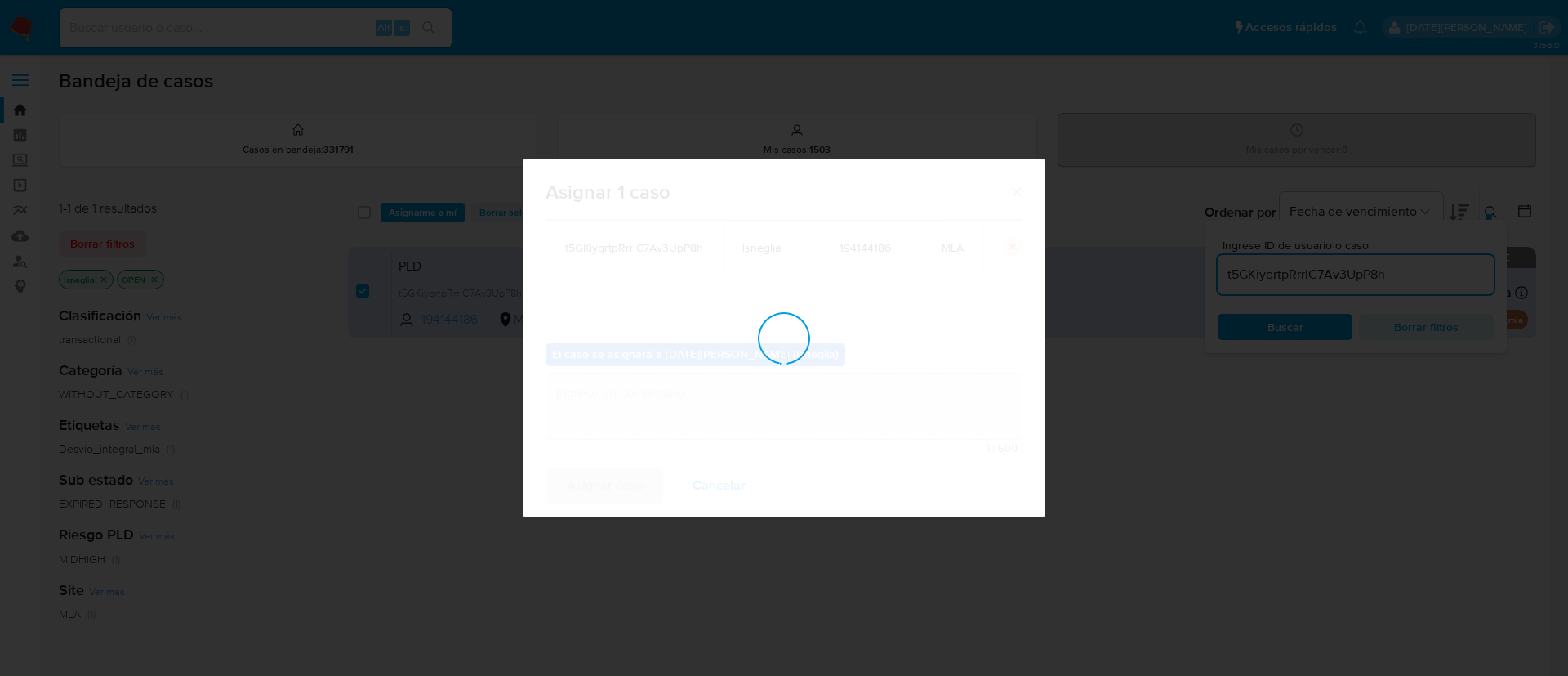
checkbox input "false"
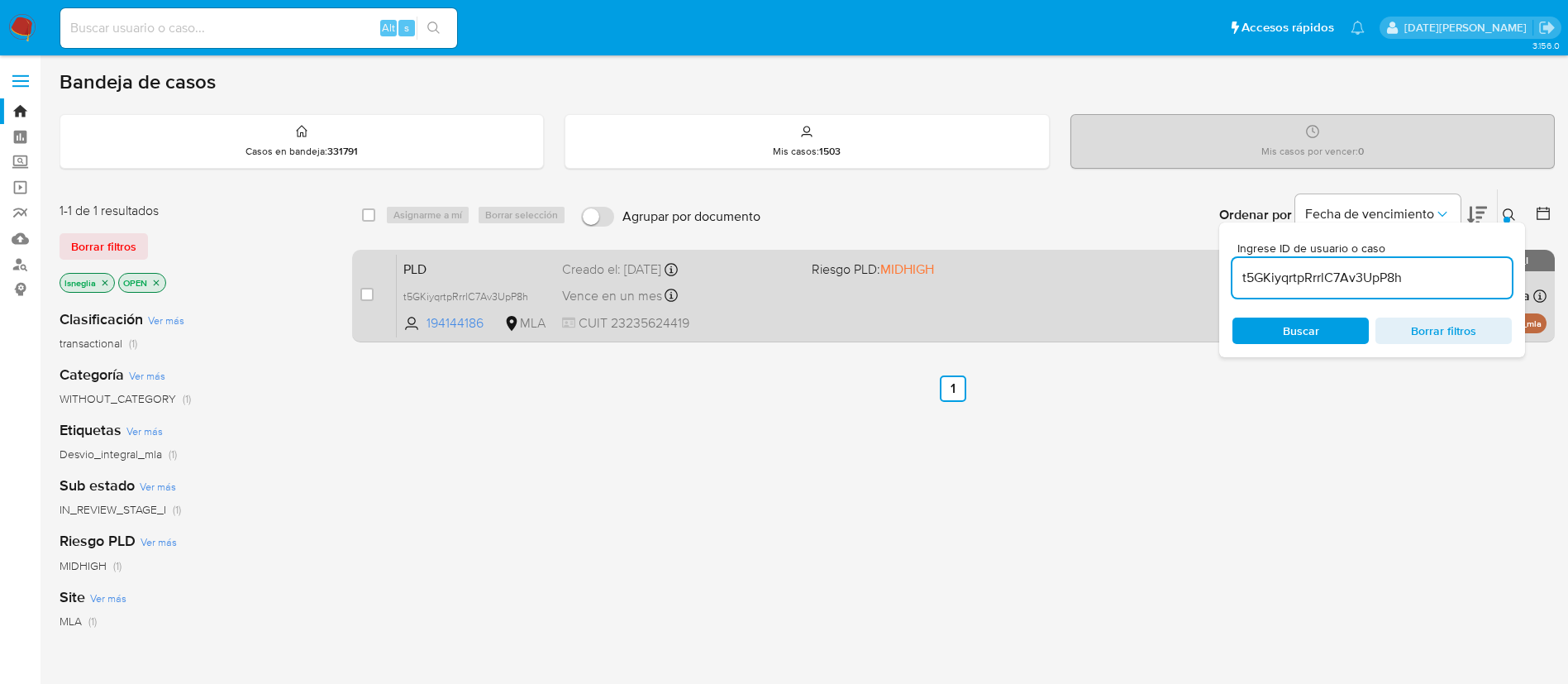
click at [448, 275] on span "PLD" at bounding box center [475, 268] width 145 height 22
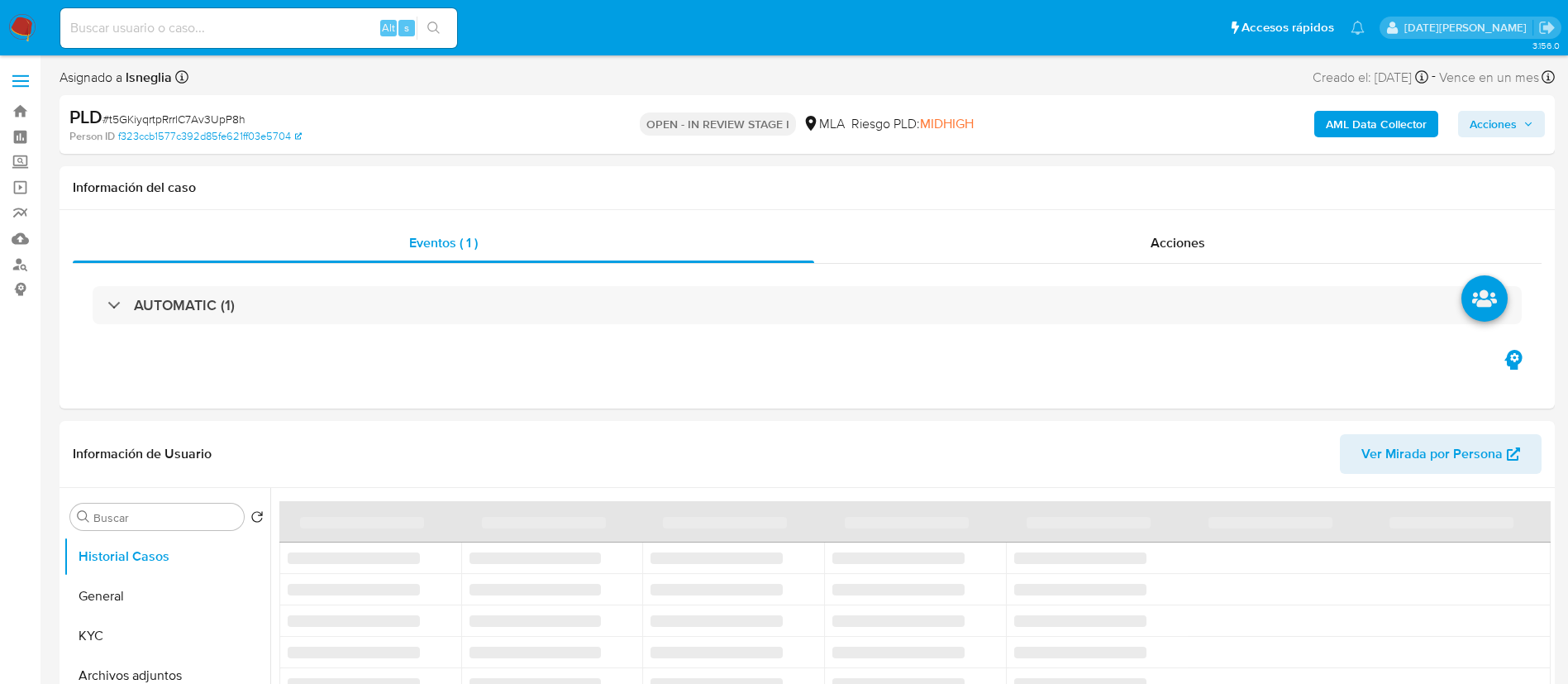
select select "10"
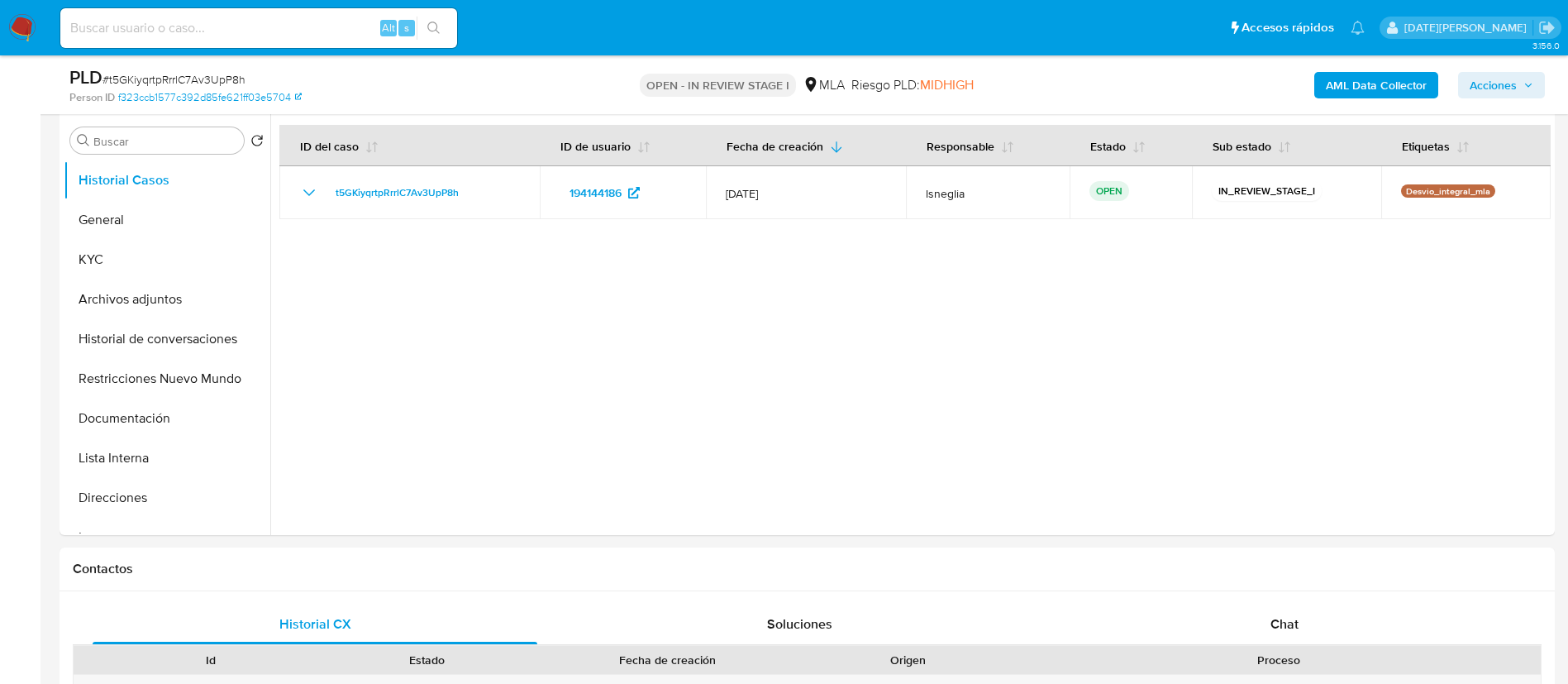
scroll to position [372, 0]
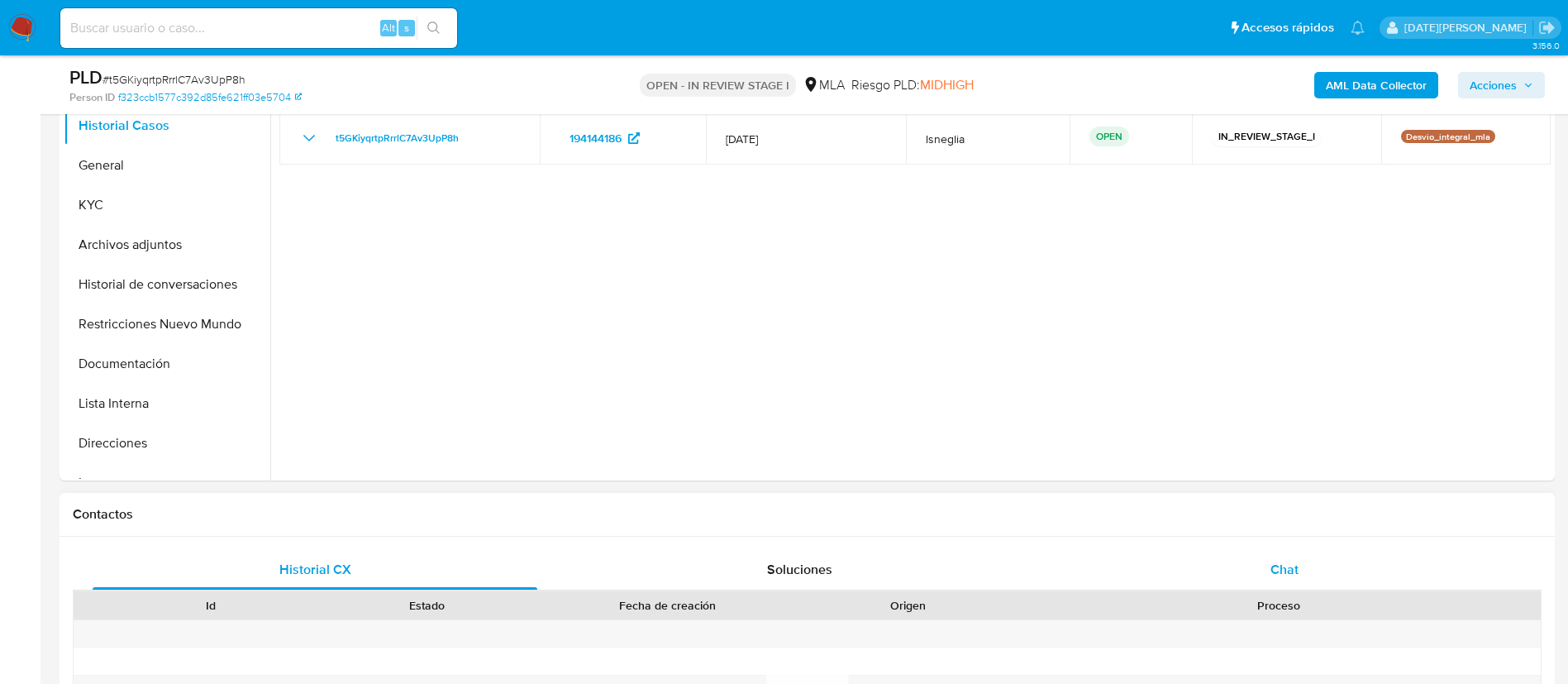
click at [1281, 566] on span "Chat" at bounding box center [1284, 568] width 28 height 19
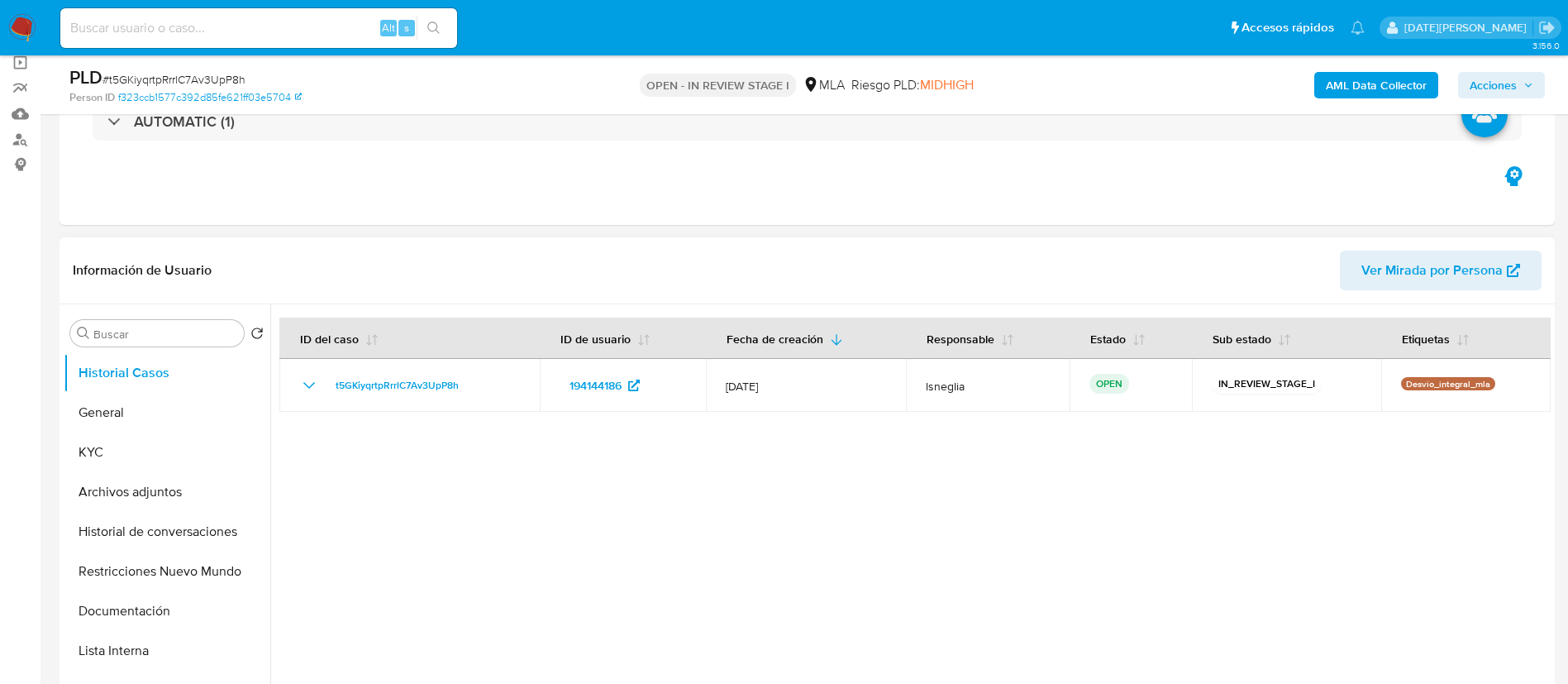
scroll to position [124, 0]
click at [134, 479] on button "Archivos adjuntos" at bounding box center [160, 493] width 194 height 40
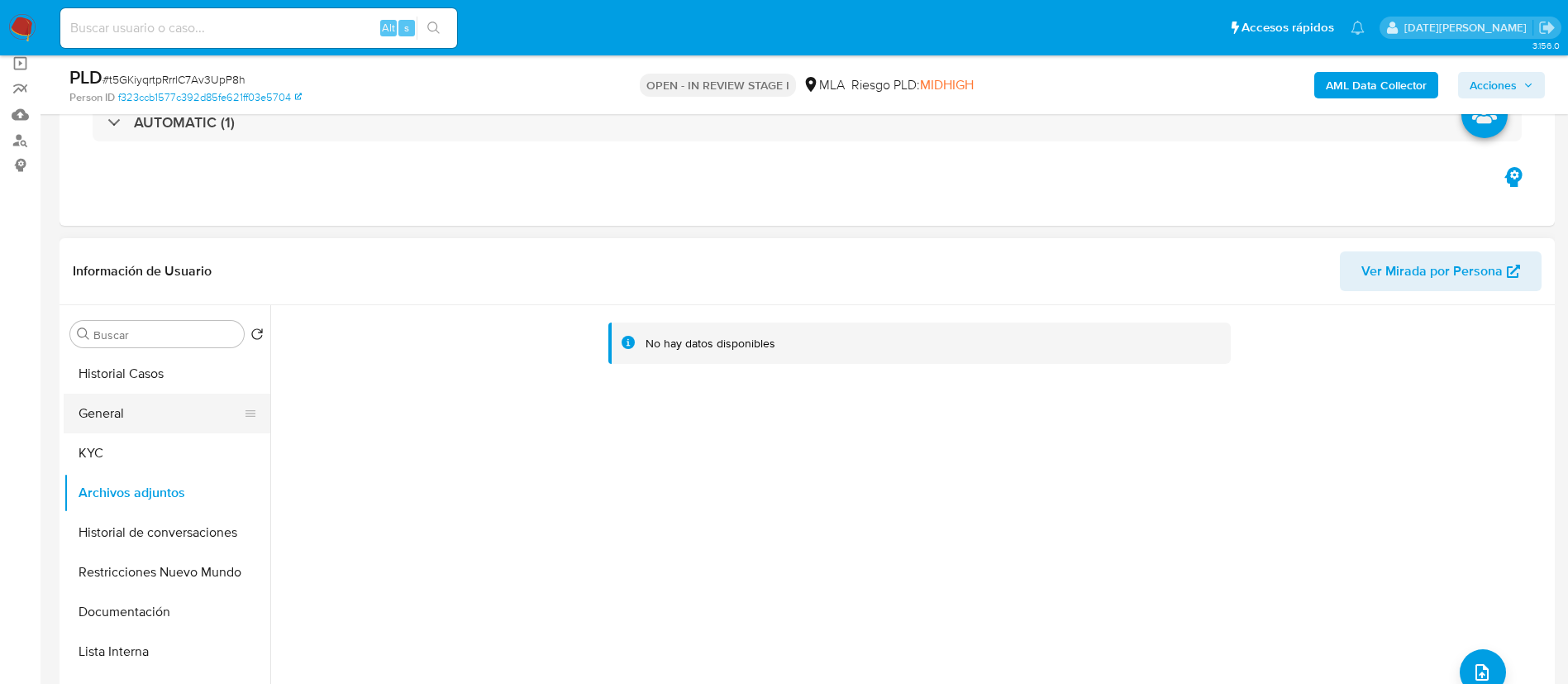
click at [154, 404] on button "General" at bounding box center [160, 413] width 194 height 40
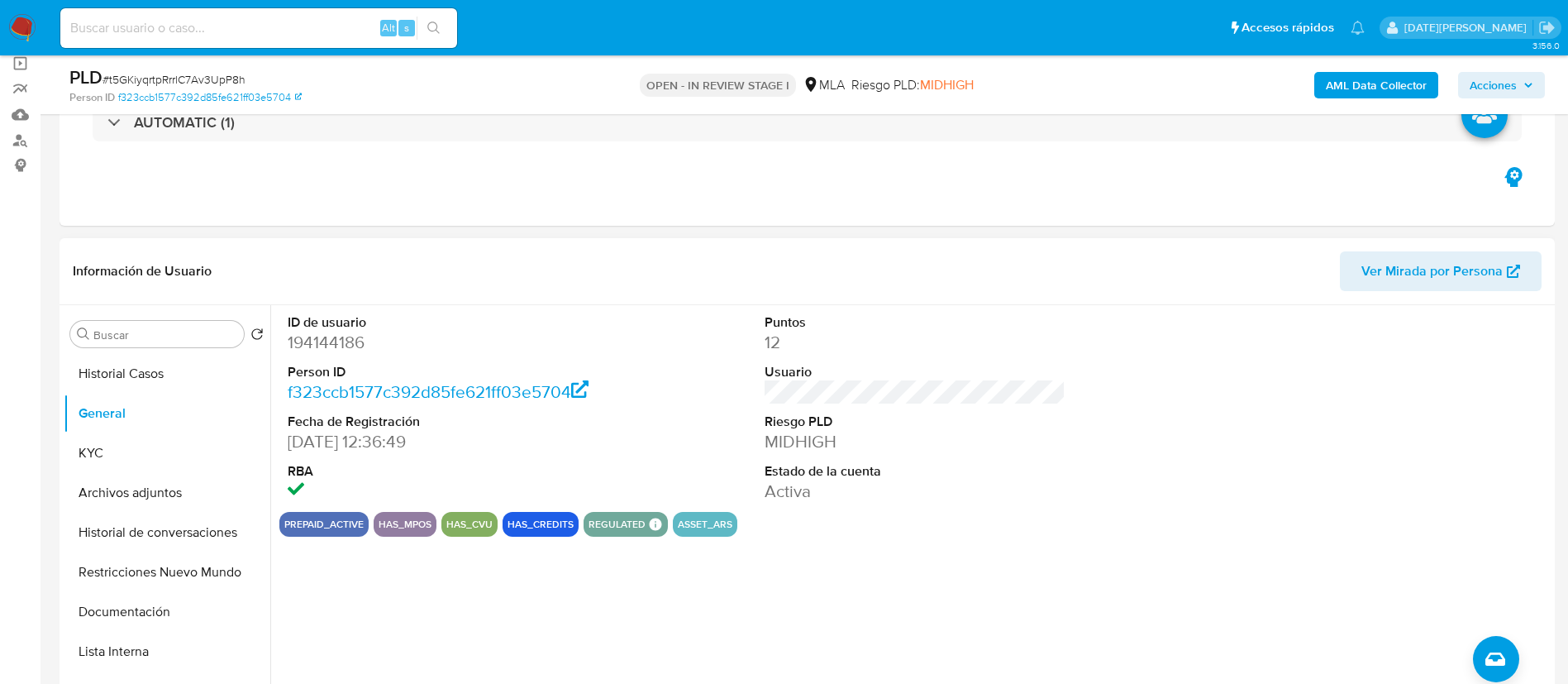
click at [357, 343] on dd "194144186" at bounding box center [438, 342] width 301 height 23
click at [356, 343] on dd "194144186" at bounding box center [438, 342] width 301 height 23
copy dd "194144186"
drag, startPoint x: 139, startPoint y: 463, endPoint x: 161, endPoint y: 465, distance: 22.1
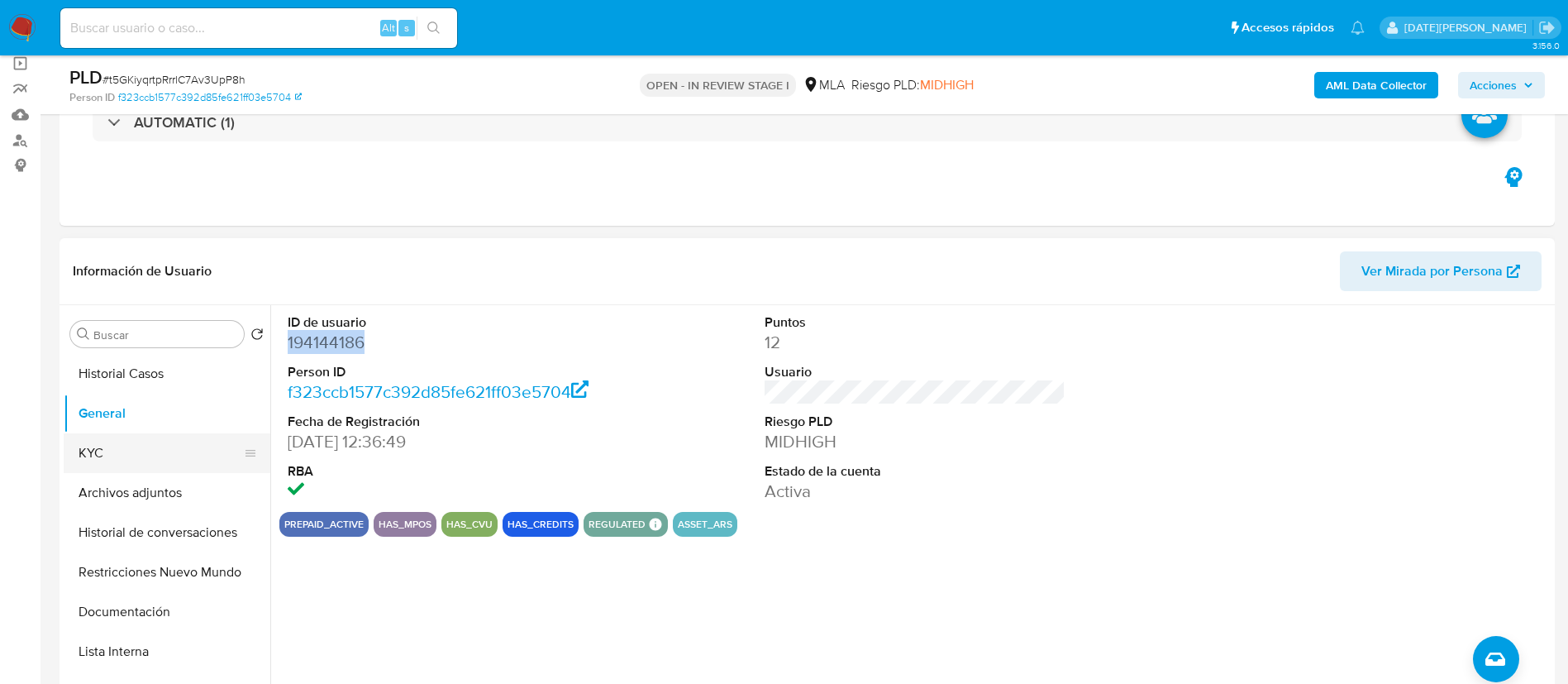
click at [139, 463] on button "KYC" at bounding box center [160, 453] width 194 height 40
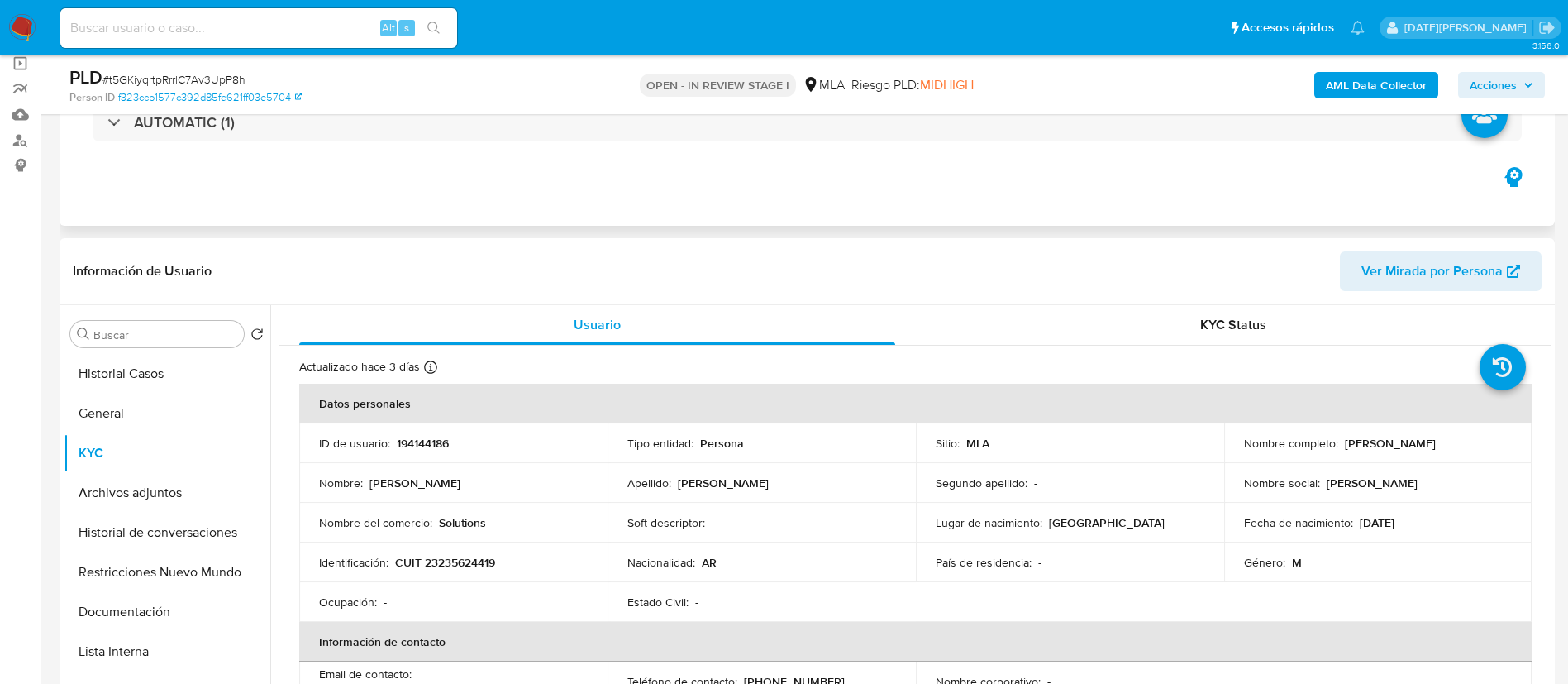
scroll to position [372, 0]
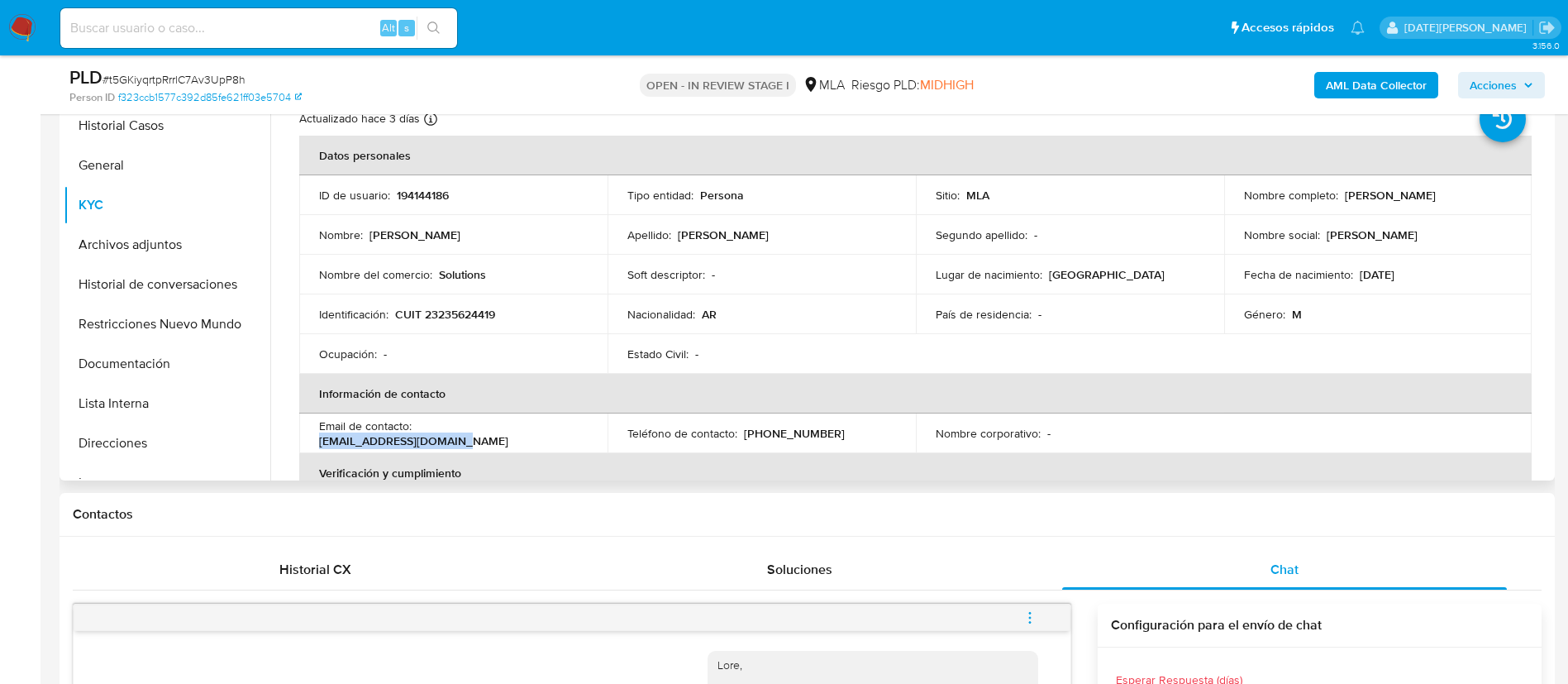
drag, startPoint x: 420, startPoint y: 432, endPoint x: 552, endPoint y: 427, distance: 132.1
click at [552, 427] on div "Email de contacto : danieltubio19@gmail.com" at bounding box center [454, 433] width 269 height 30
copy p "danieltubio19@gmail.com"
drag, startPoint x: 741, startPoint y: 427, endPoint x: 833, endPoint y: 436, distance: 92.4
click at [833, 436] on div "Teléfono de contacto : (11) 41954356" at bounding box center [762, 433] width 269 height 15
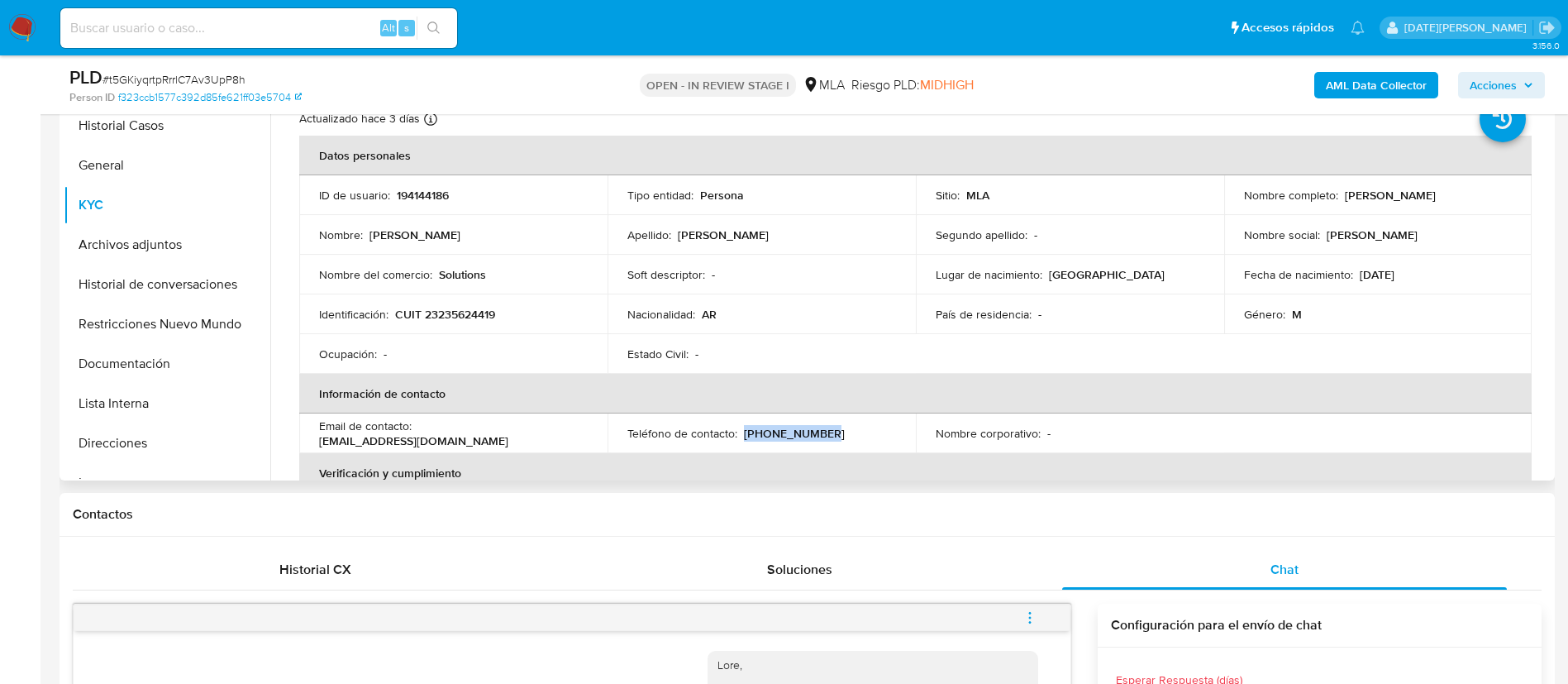
copy p "[PHONE_NUMBER]"
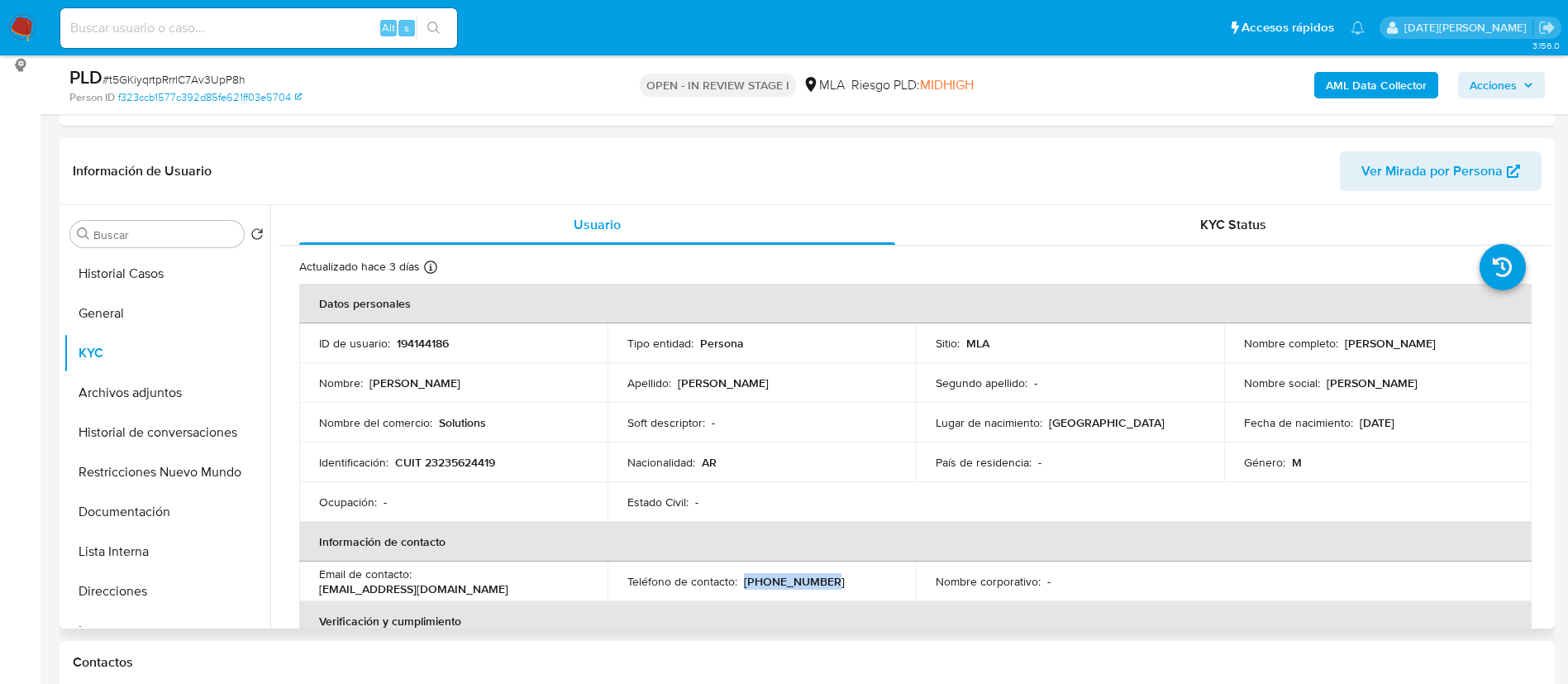
scroll to position [248, 0]
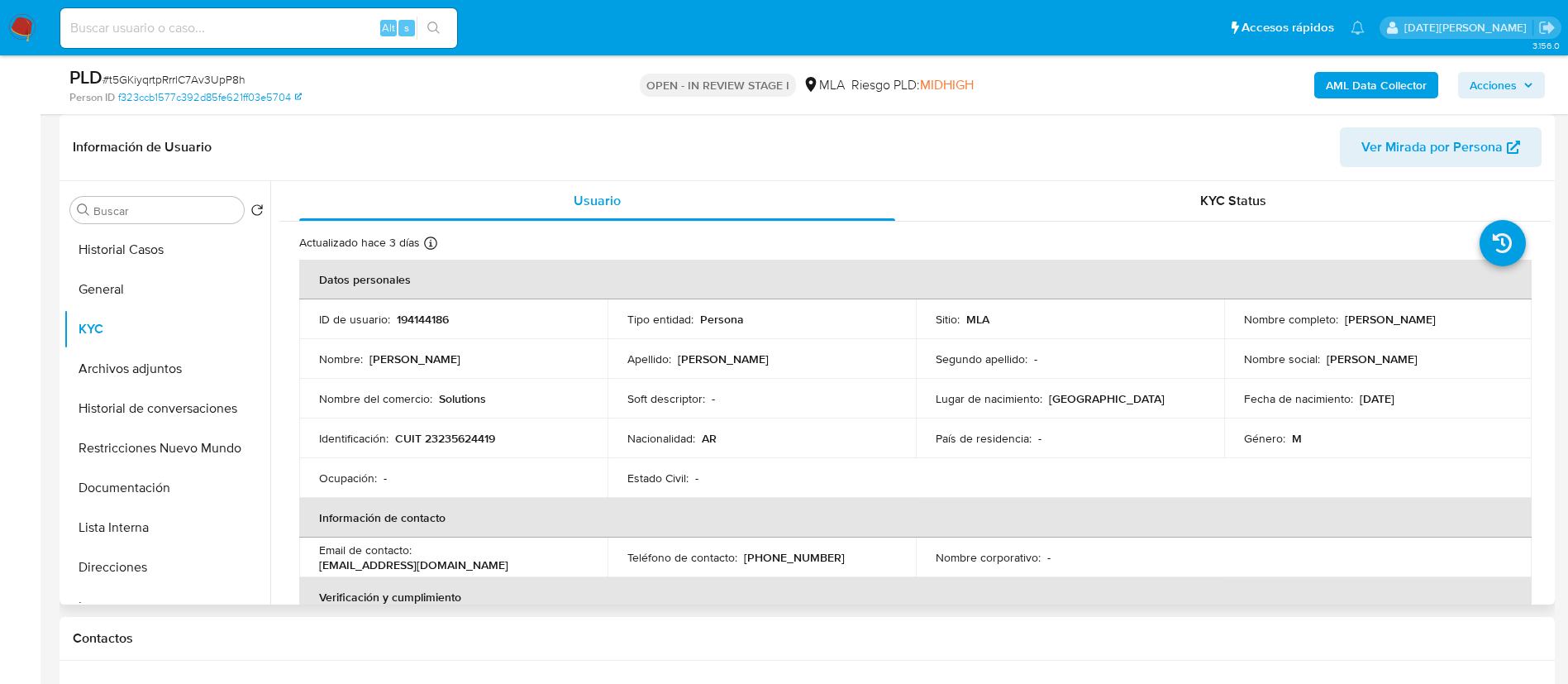
click at [472, 438] on p "CUIT 23235624419" at bounding box center [445, 438] width 100 height 15
copy p "23235624419"
click at [135, 291] on button "General" at bounding box center [160, 290] width 194 height 40
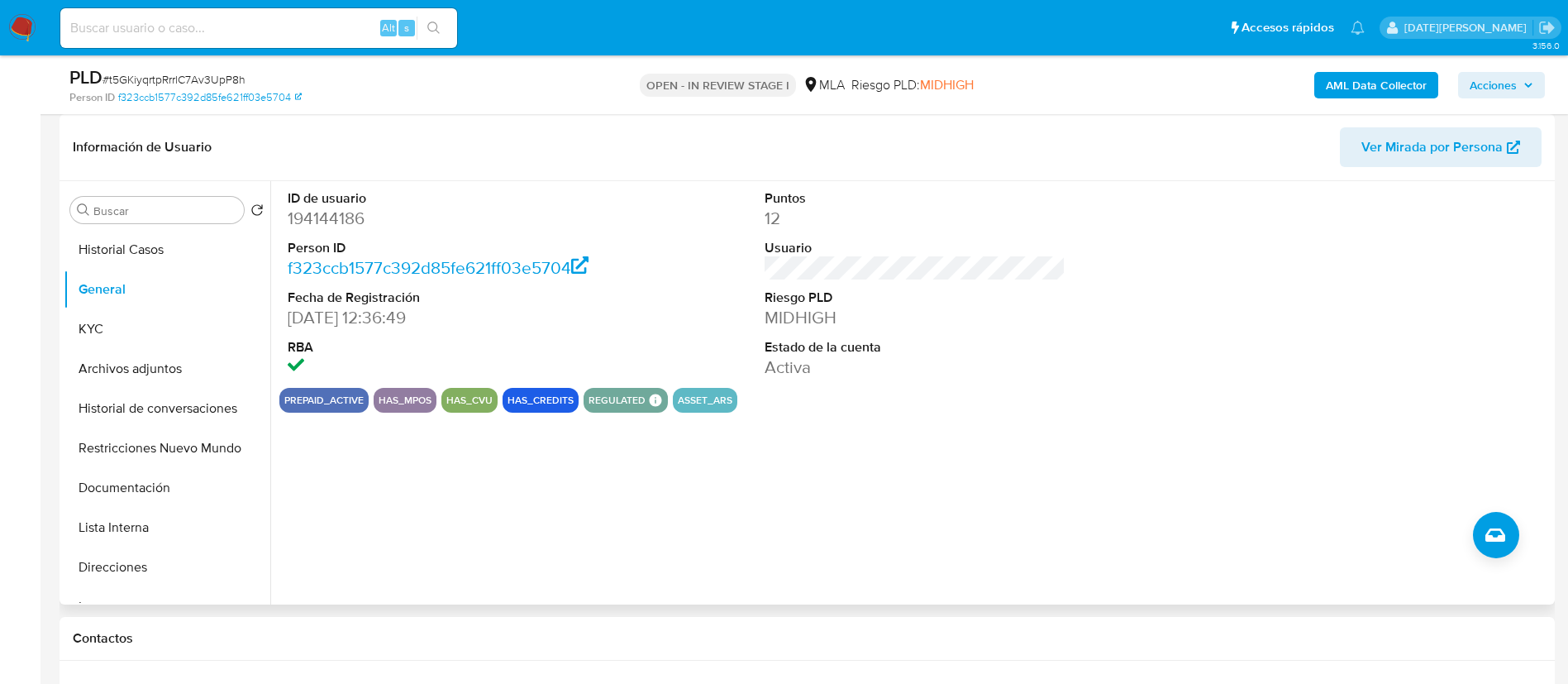
click at [336, 225] on dd "194144186" at bounding box center [438, 217] width 301 height 23
copy dd "194144186"
click at [111, 314] on button "KYC" at bounding box center [160, 329] width 194 height 40
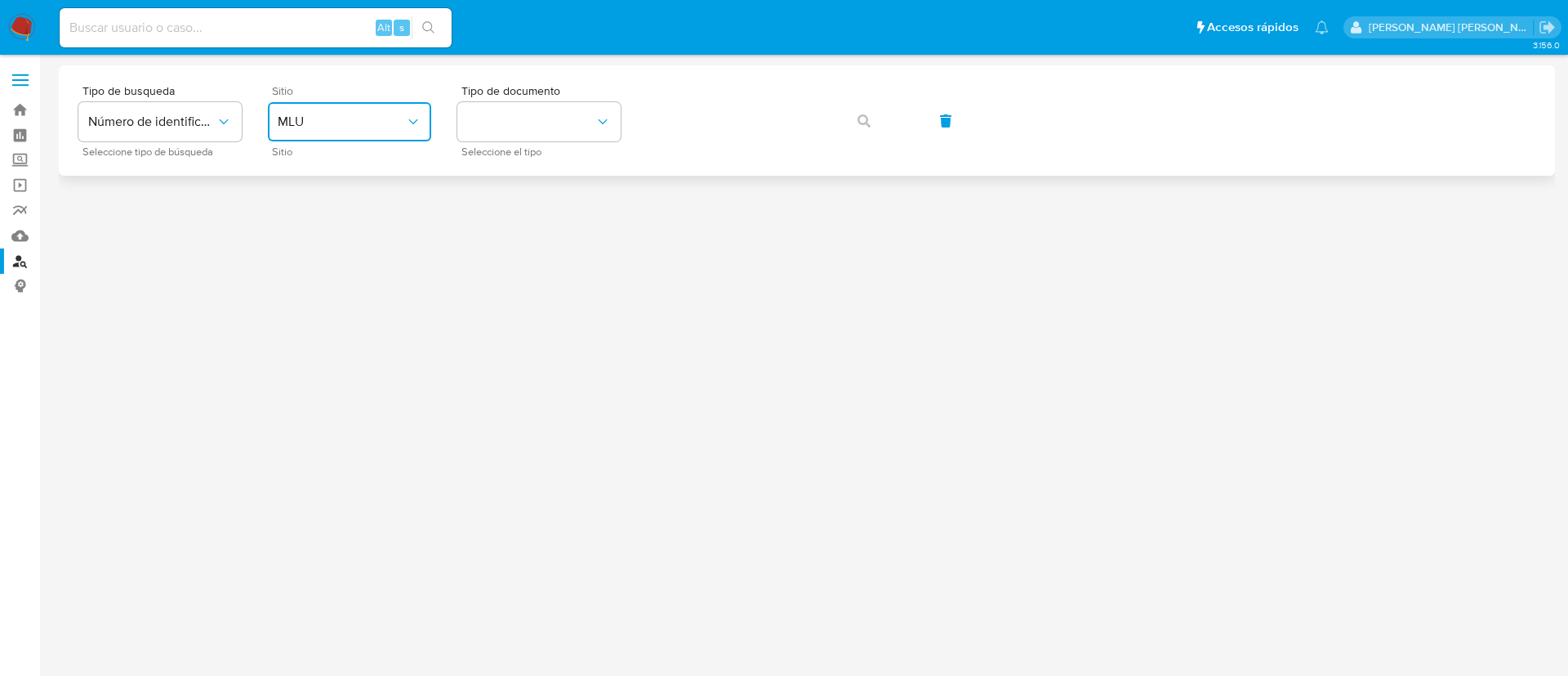
click at [317, 117] on span "MLU" at bounding box center [341, 121] width 128 height 17
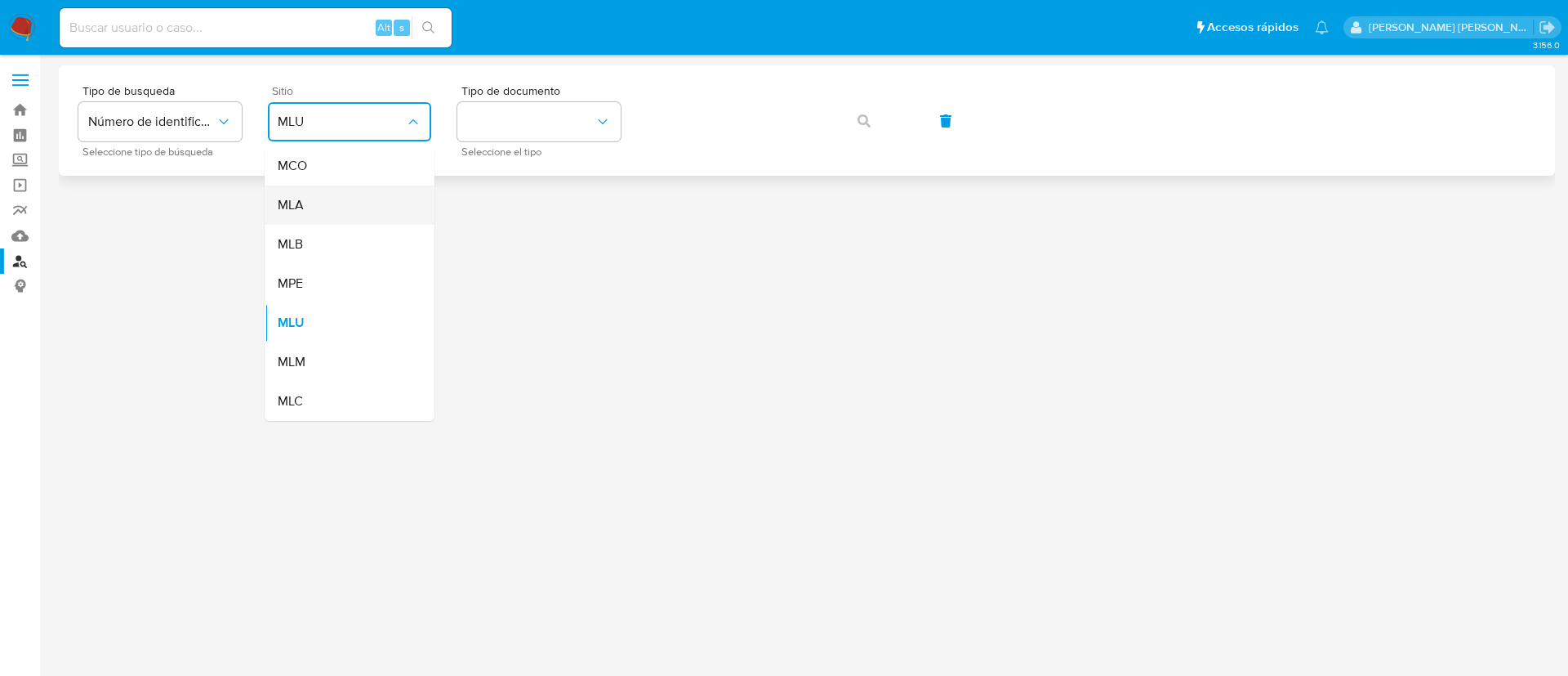
click at [309, 203] on div "MLA" at bounding box center [344, 205] width 134 height 39
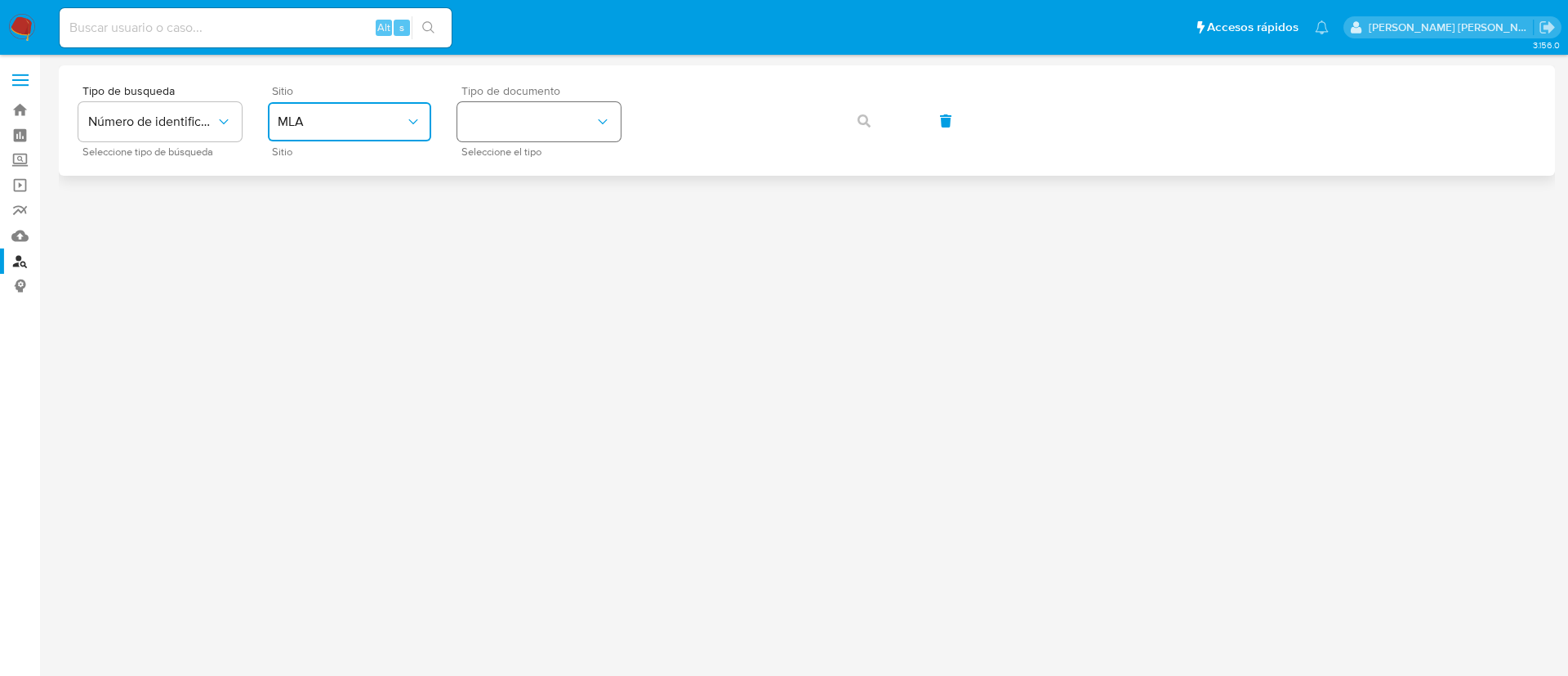
click at [592, 115] on button "identificationType" at bounding box center [538, 122] width 163 height 39
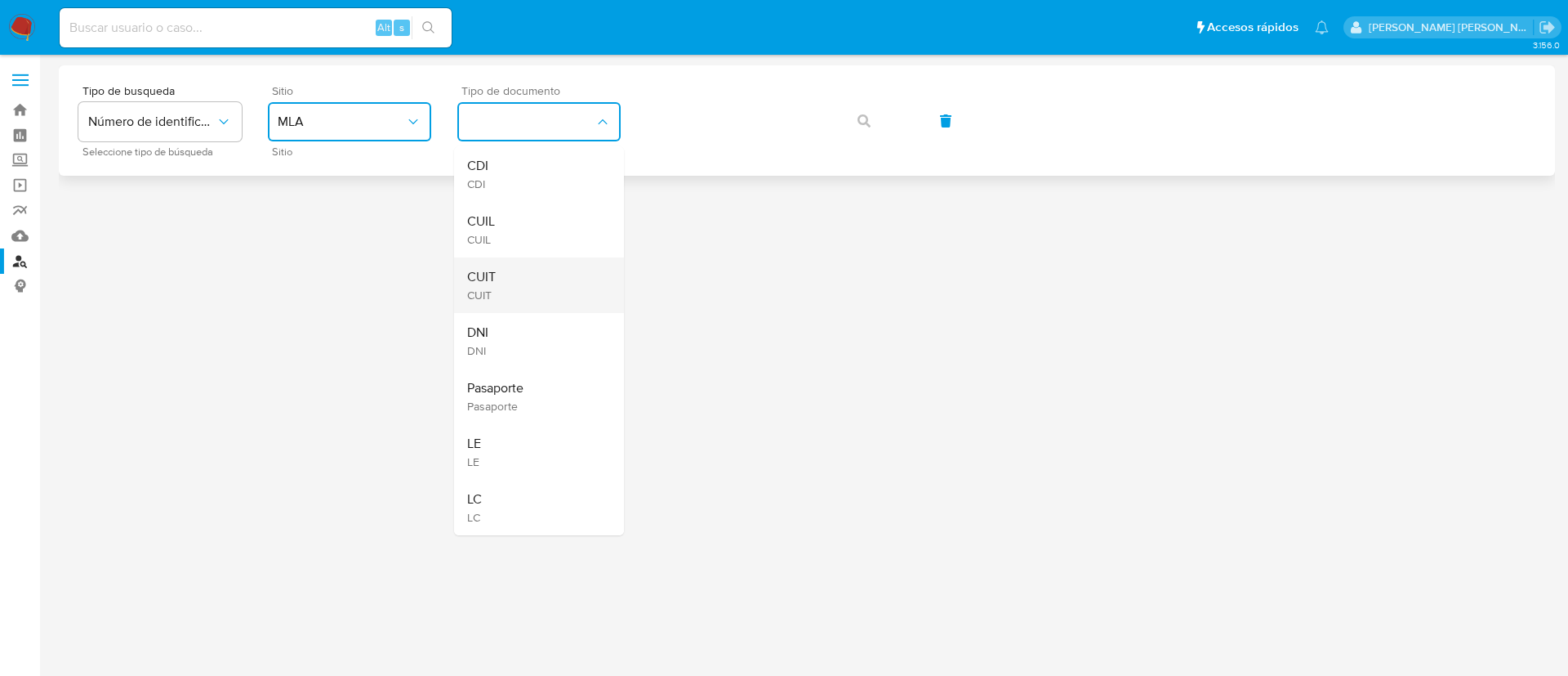
click at [540, 287] on div "CUIT CUIT" at bounding box center [534, 285] width 134 height 56
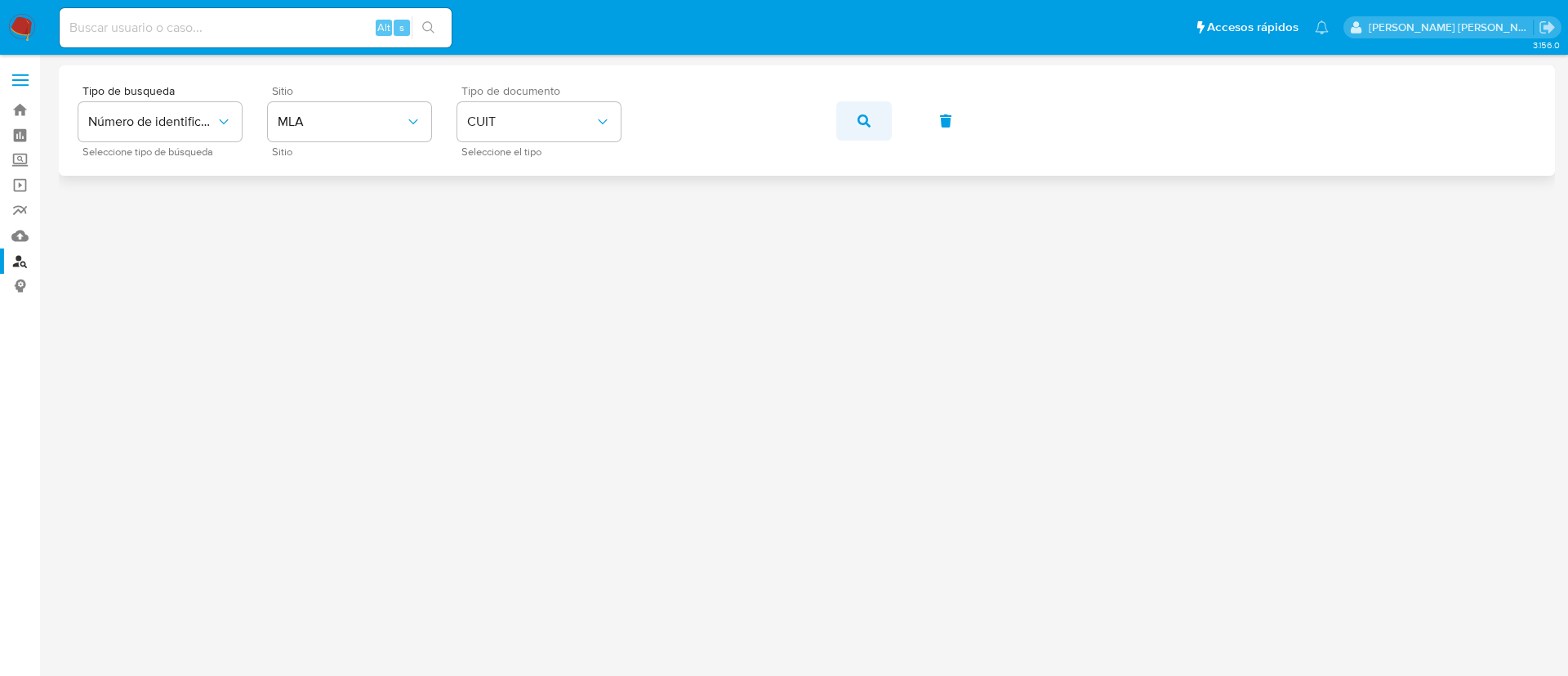
click at [871, 128] on button "button" at bounding box center [864, 121] width 56 height 39
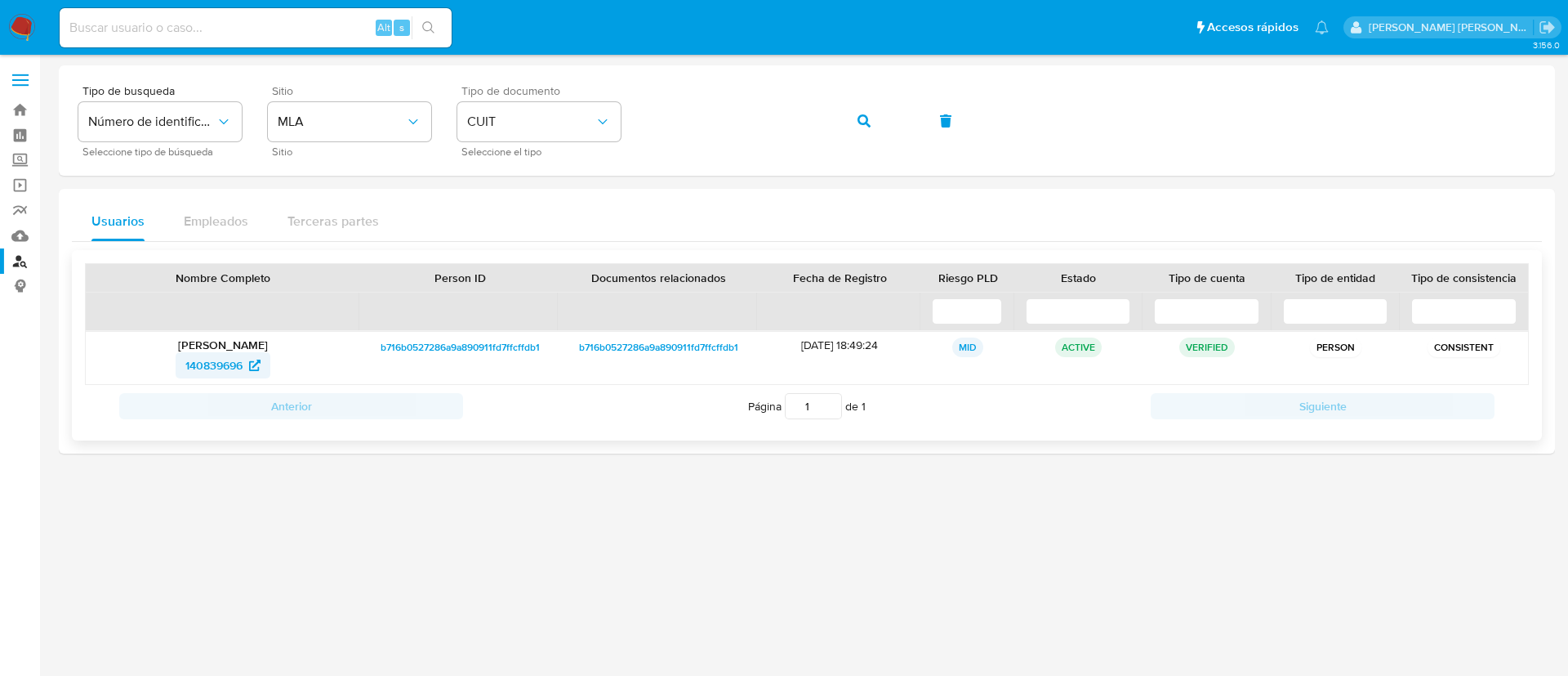
click at [213, 368] on span "140839696" at bounding box center [214, 365] width 58 height 26
click at [857, 121] on button "button" at bounding box center [864, 121] width 56 height 39
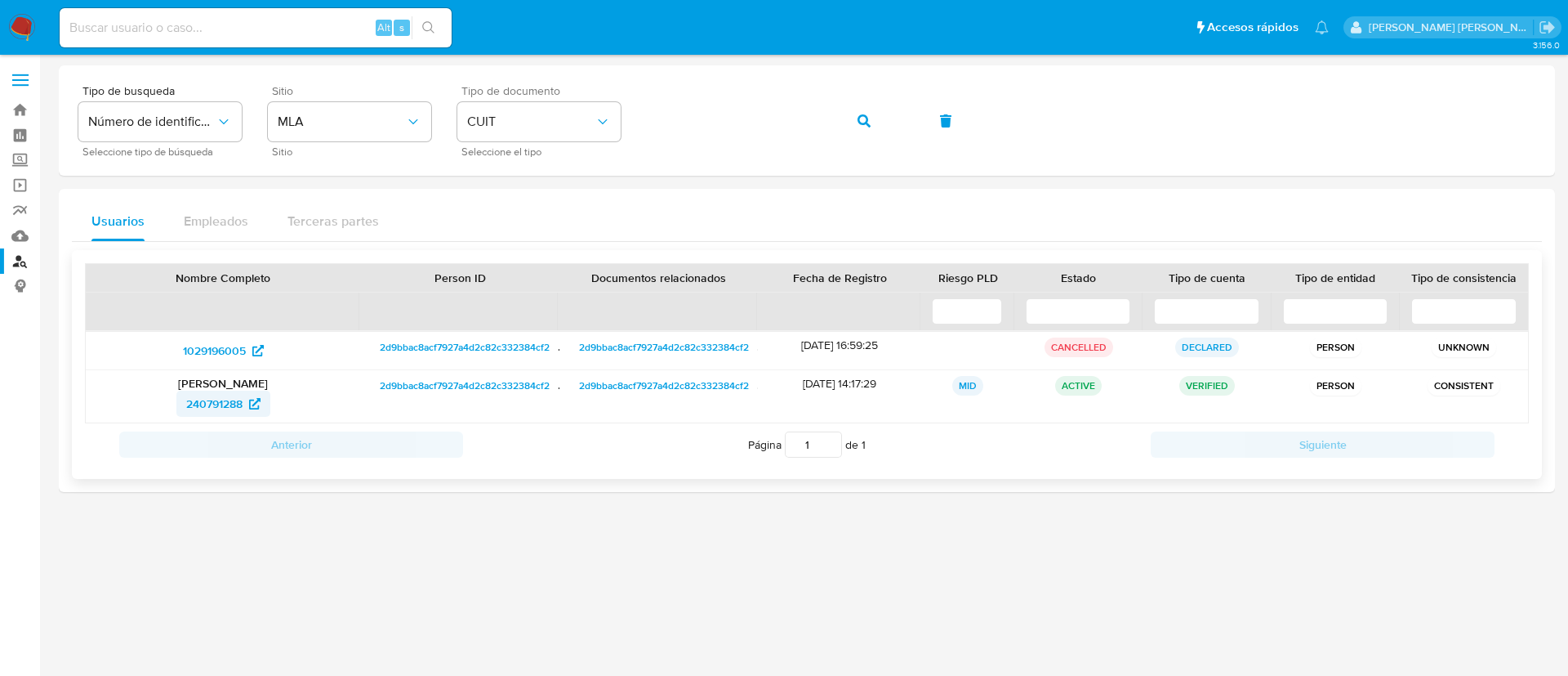
click at [211, 398] on span "240791288" at bounding box center [215, 403] width 57 height 26
click at [866, 116] on icon "button" at bounding box center [863, 120] width 13 height 13
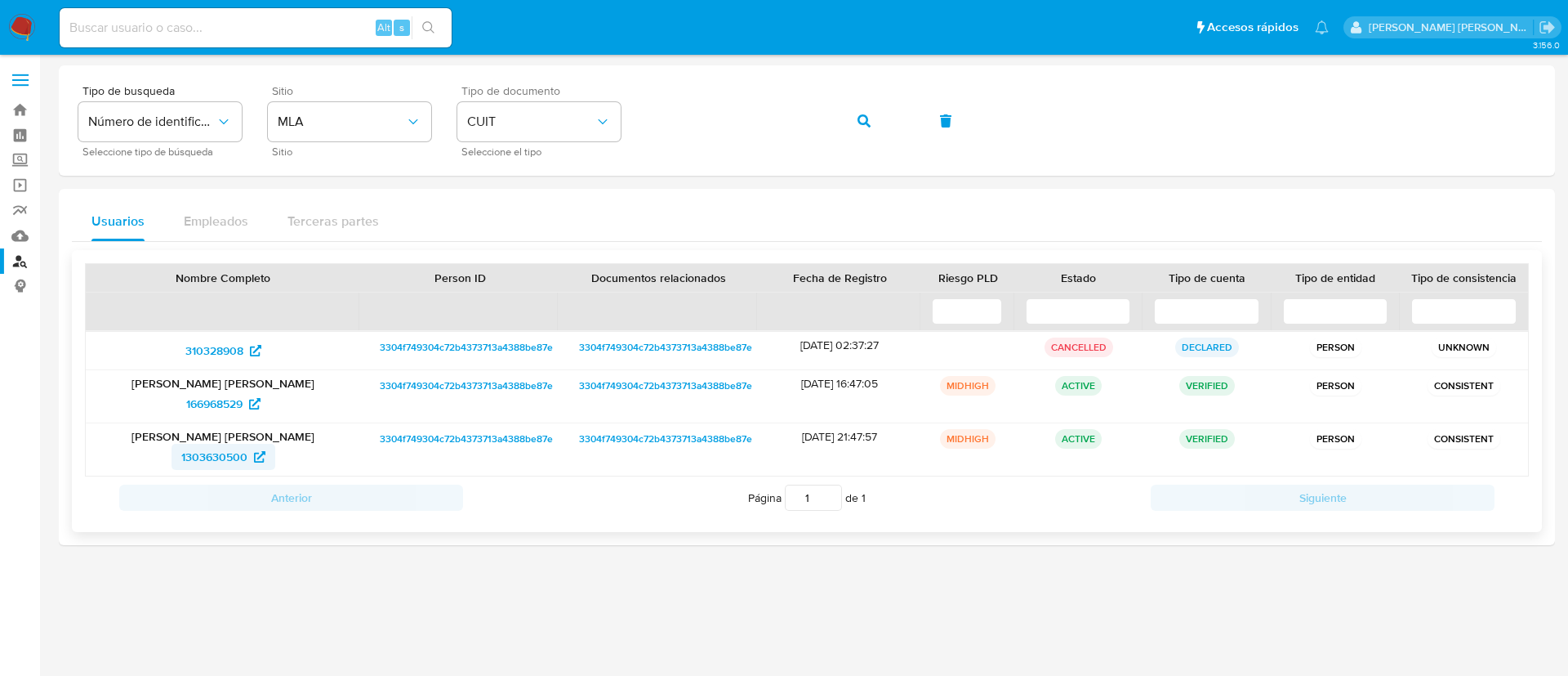
click at [233, 452] on span "1303630500" at bounding box center [215, 456] width 66 height 26
click at [856, 128] on button "button" at bounding box center [864, 121] width 56 height 39
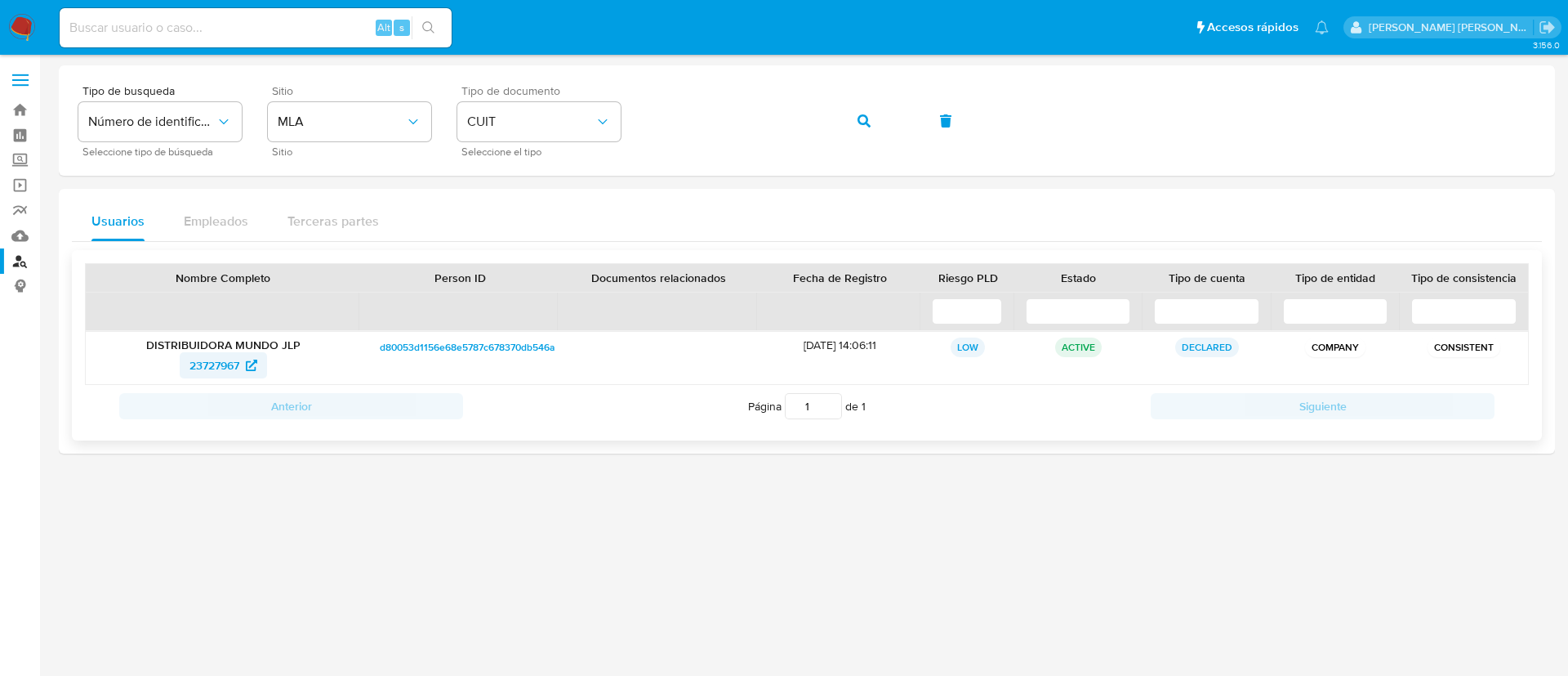
click at [194, 361] on span "23727967" at bounding box center [214, 365] width 50 height 26
click at [862, 121] on icon "button" at bounding box center [863, 120] width 13 height 13
click at [223, 358] on span "332643038" at bounding box center [214, 365] width 60 height 26
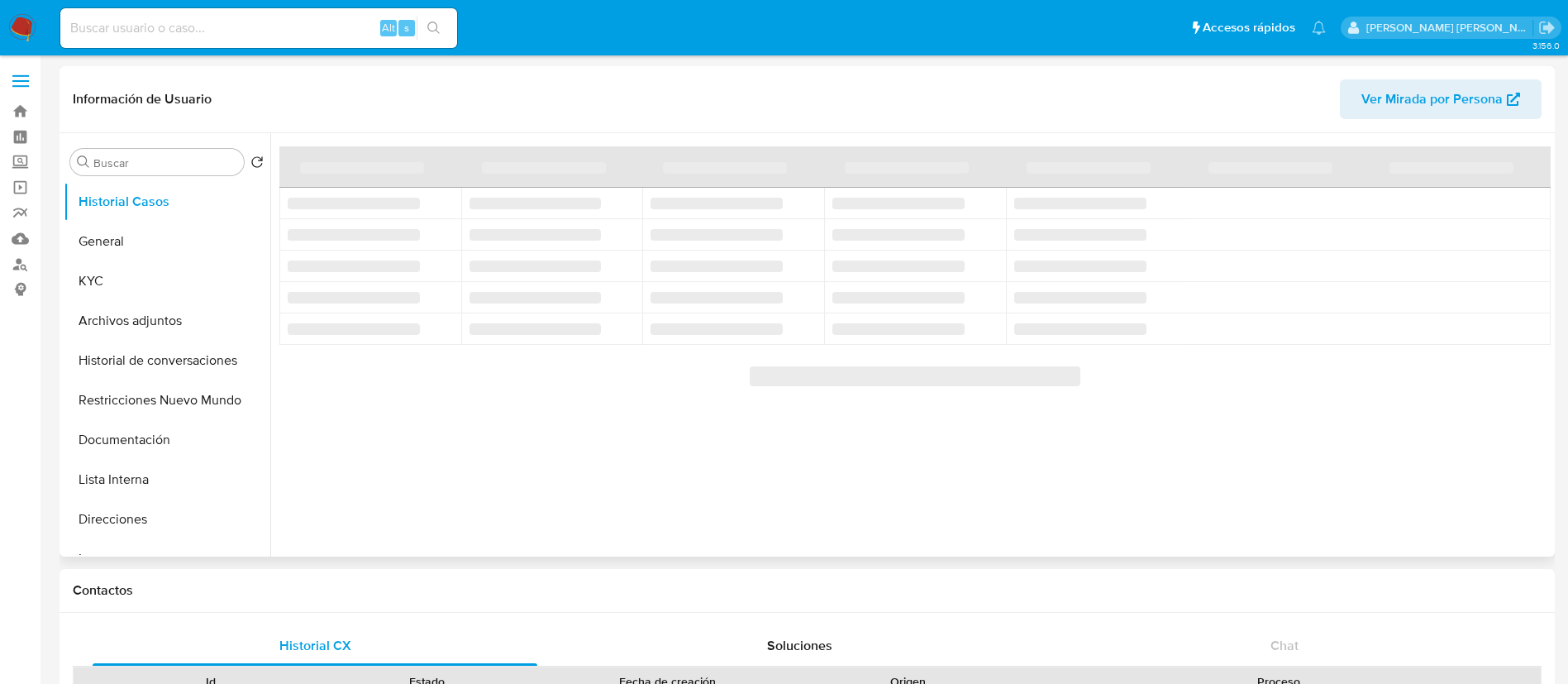
select select "10"
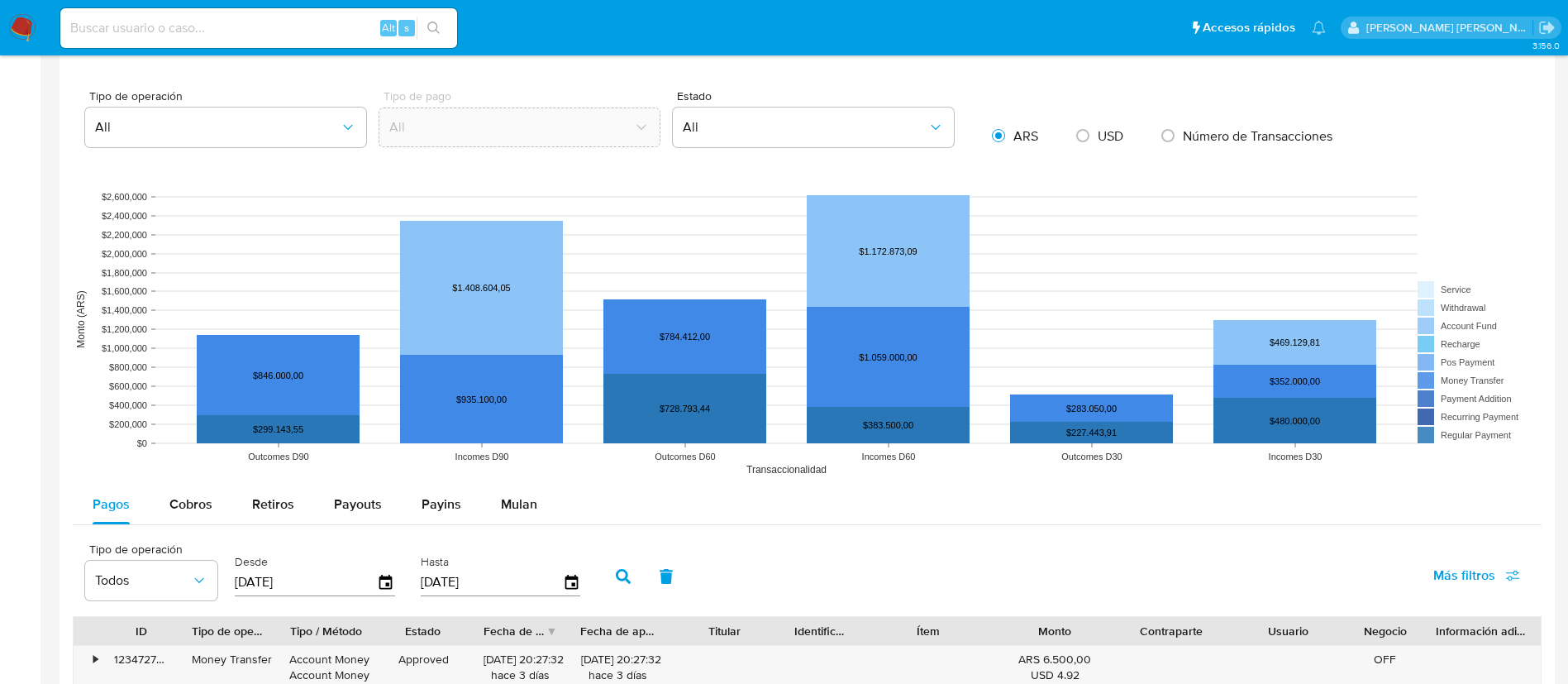
scroll to position [1846, 0]
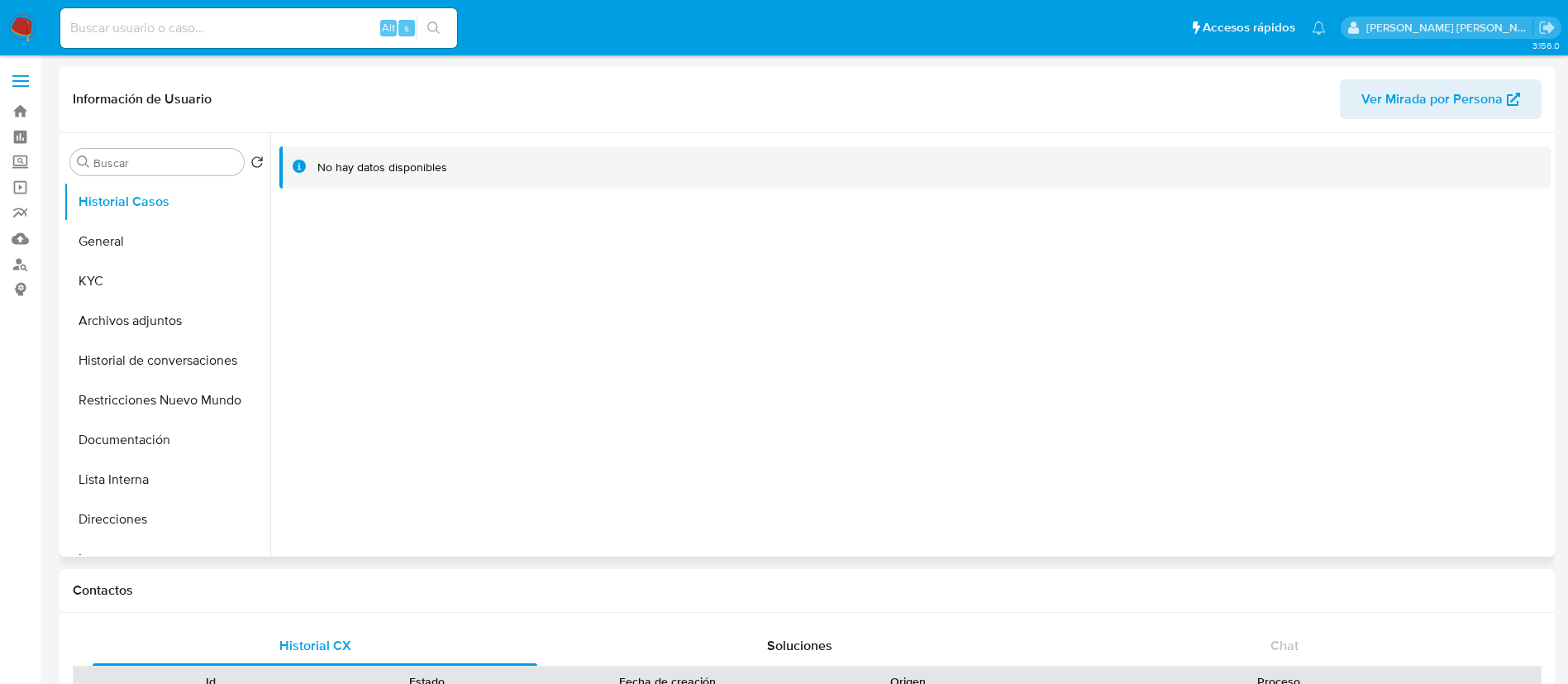
select select "10"
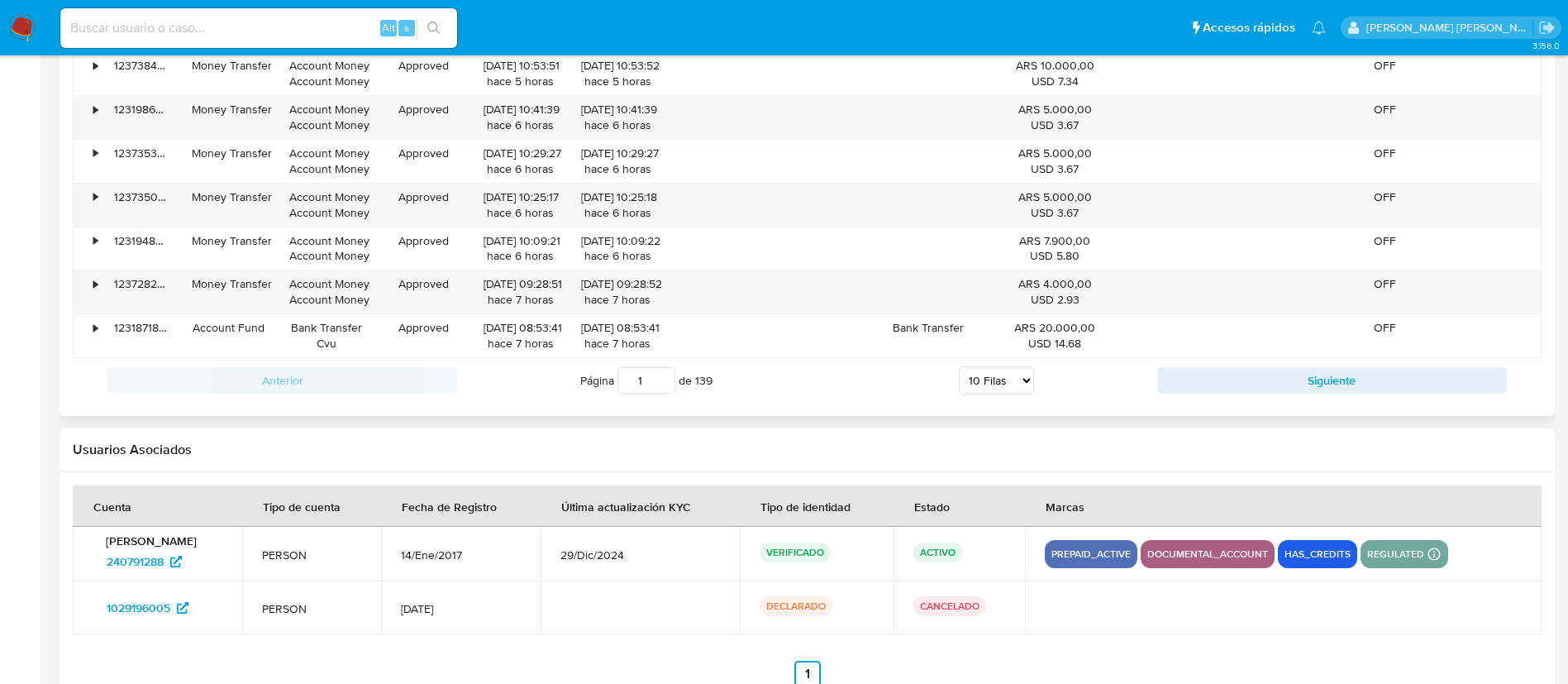
scroll to position [1900, 0]
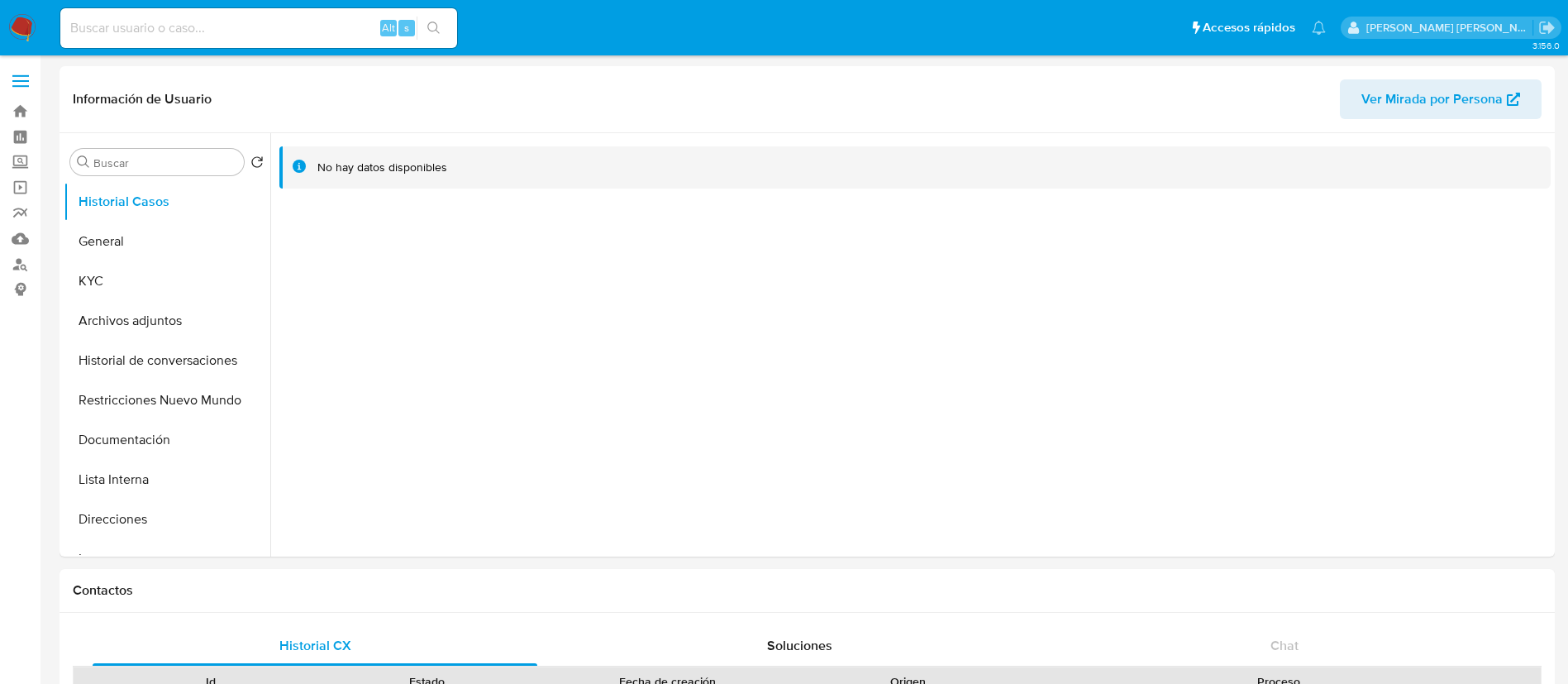
select select "10"
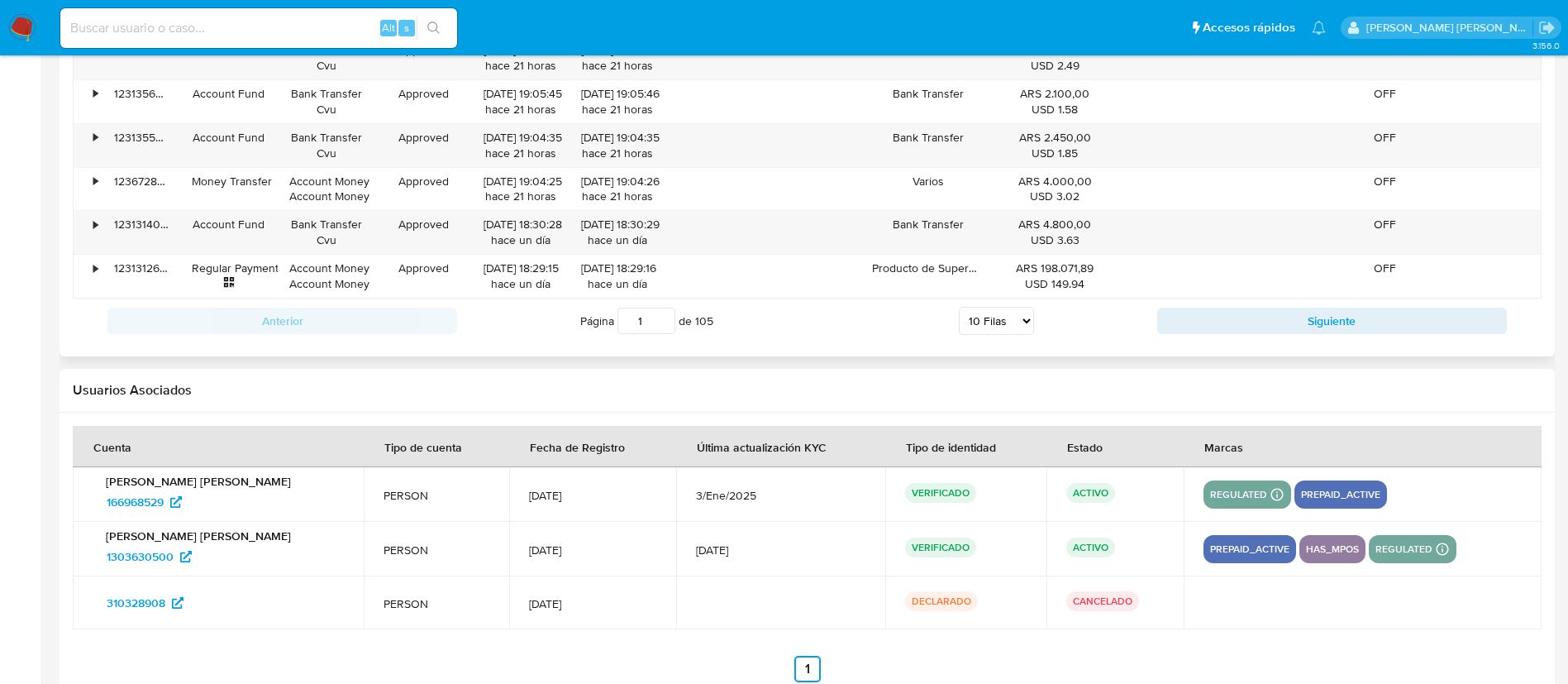
scroll to position [1954, 0]
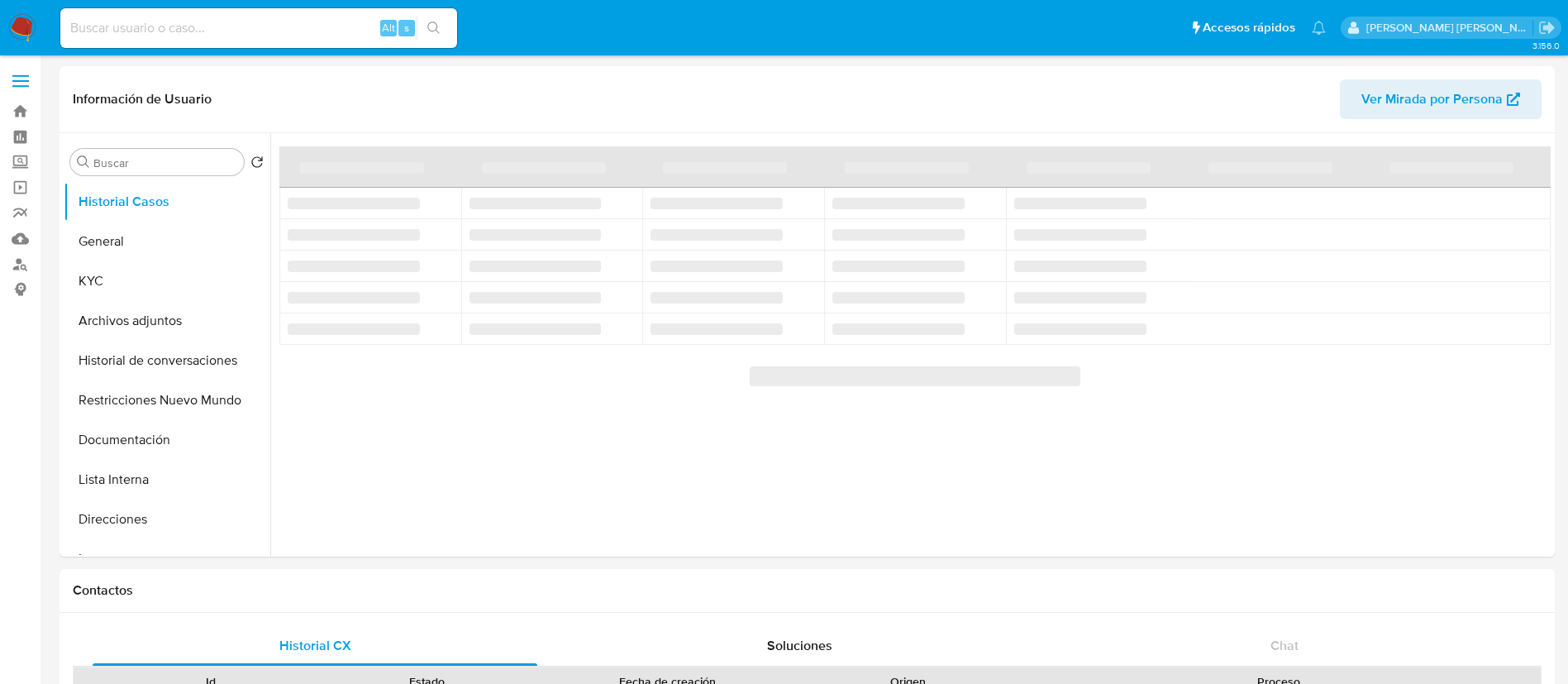
select select "10"
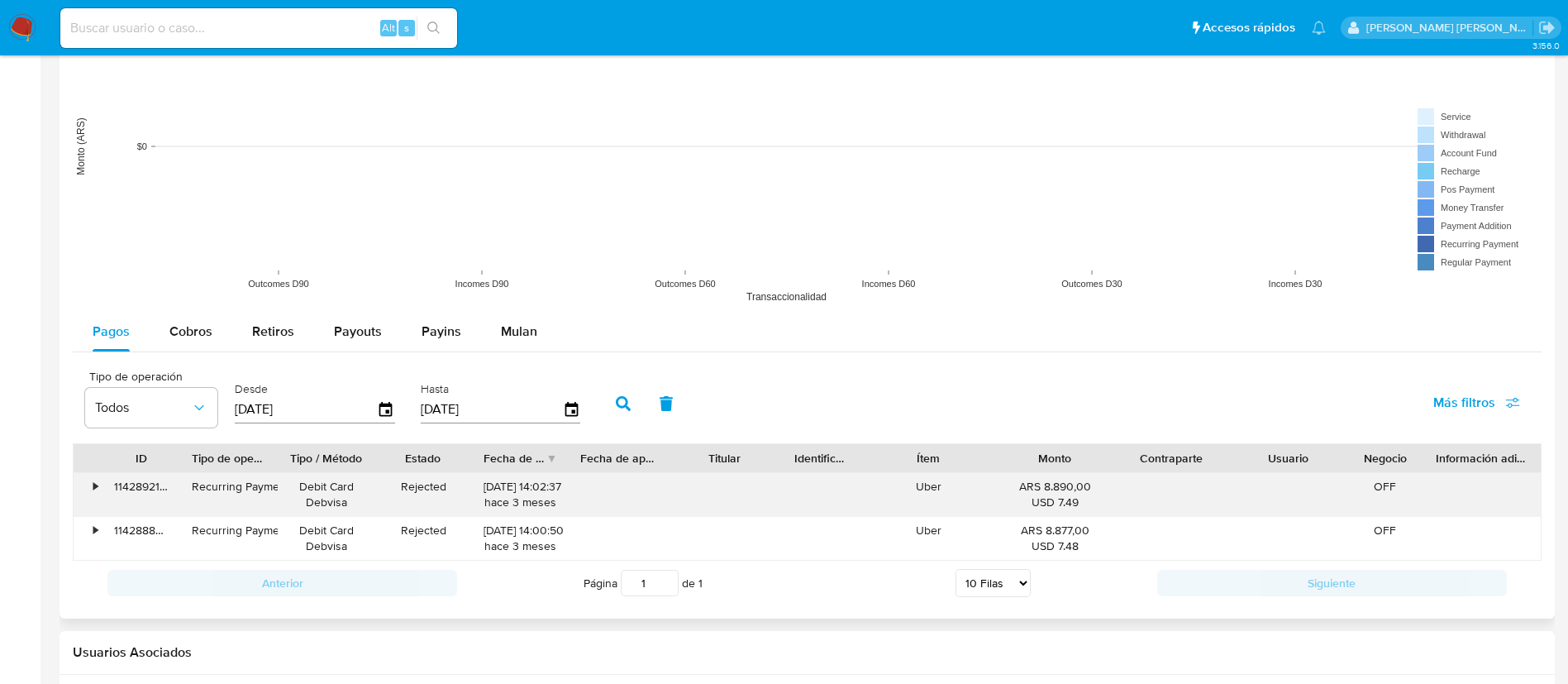
scroll to position [1496, 0]
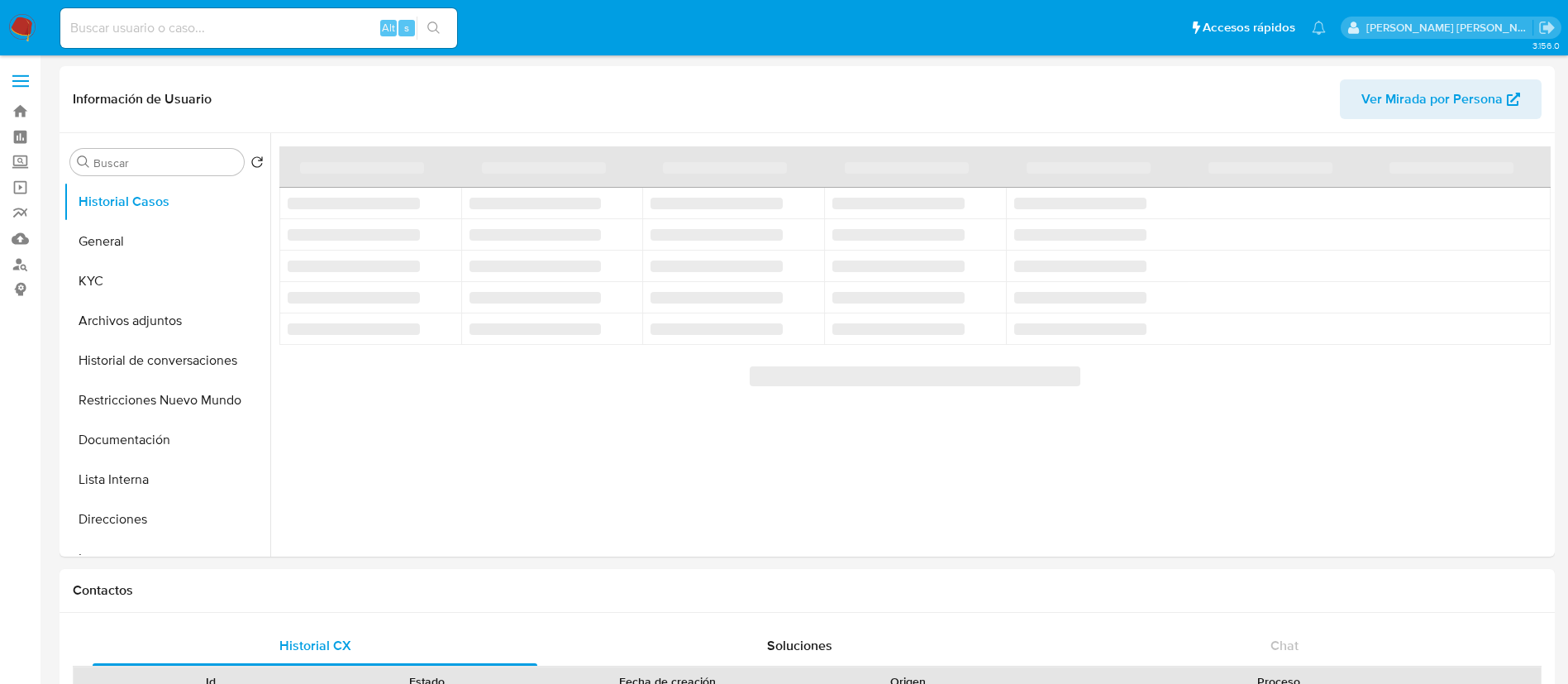
select select "10"
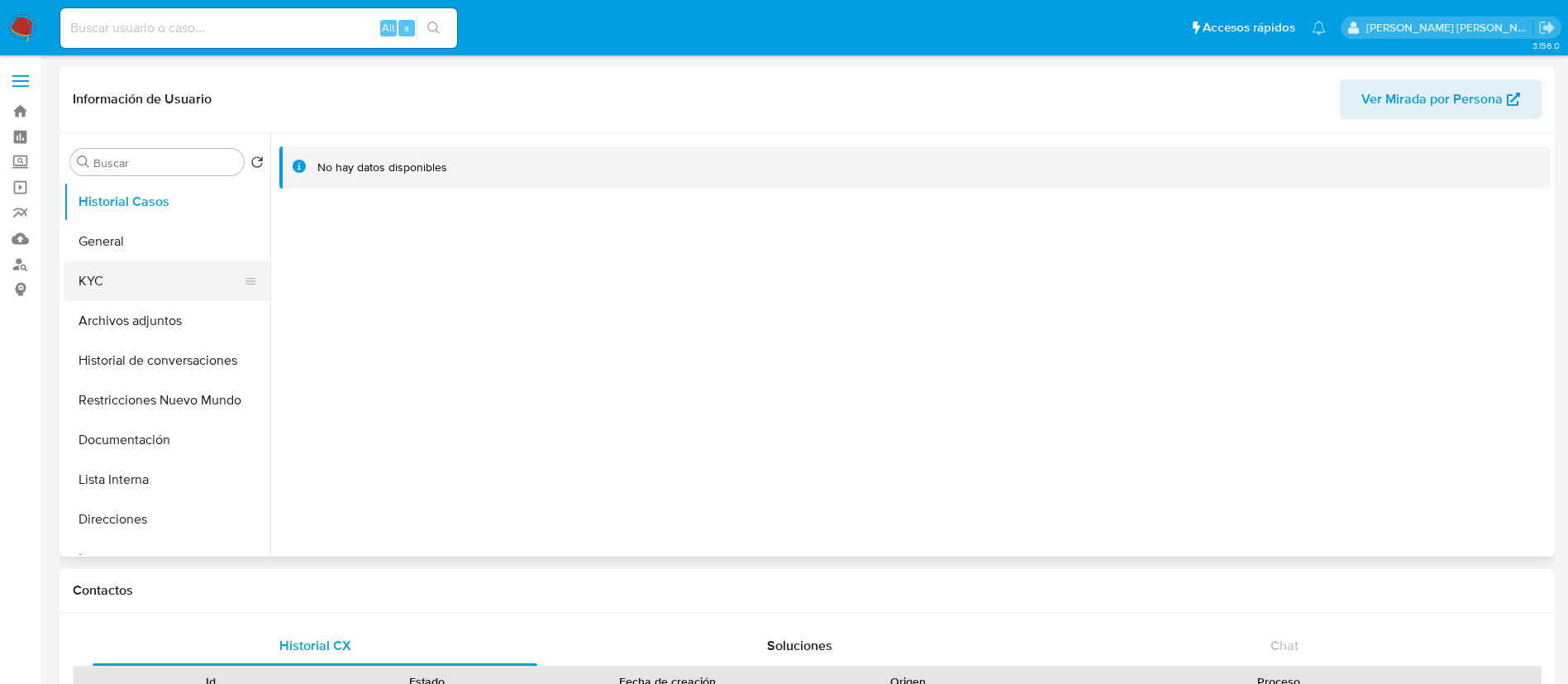
click at [109, 281] on button "KYC" at bounding box center [160, 281] width 194 height 40
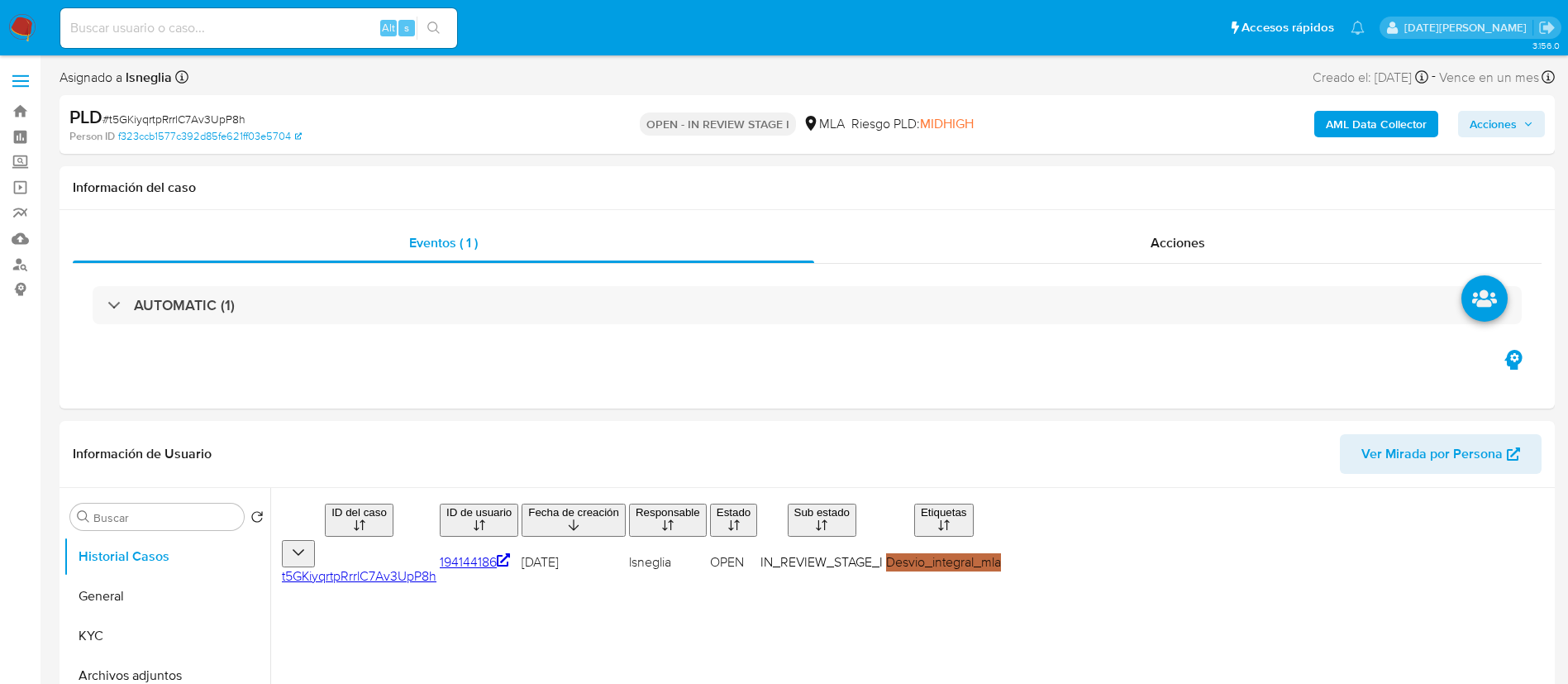
select select "10"
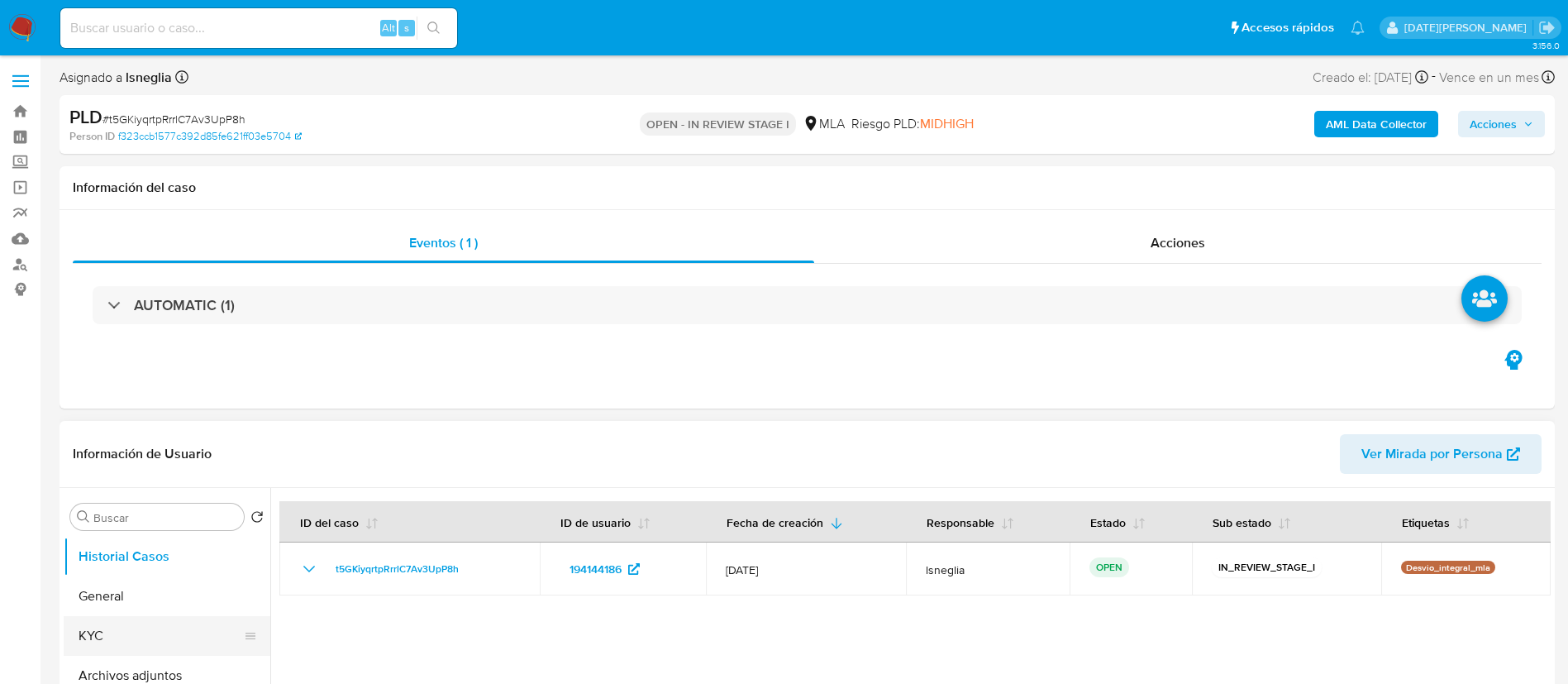
click at [100, 631] on button "KYC" at bounding box center [160, 636] width 194 height 40
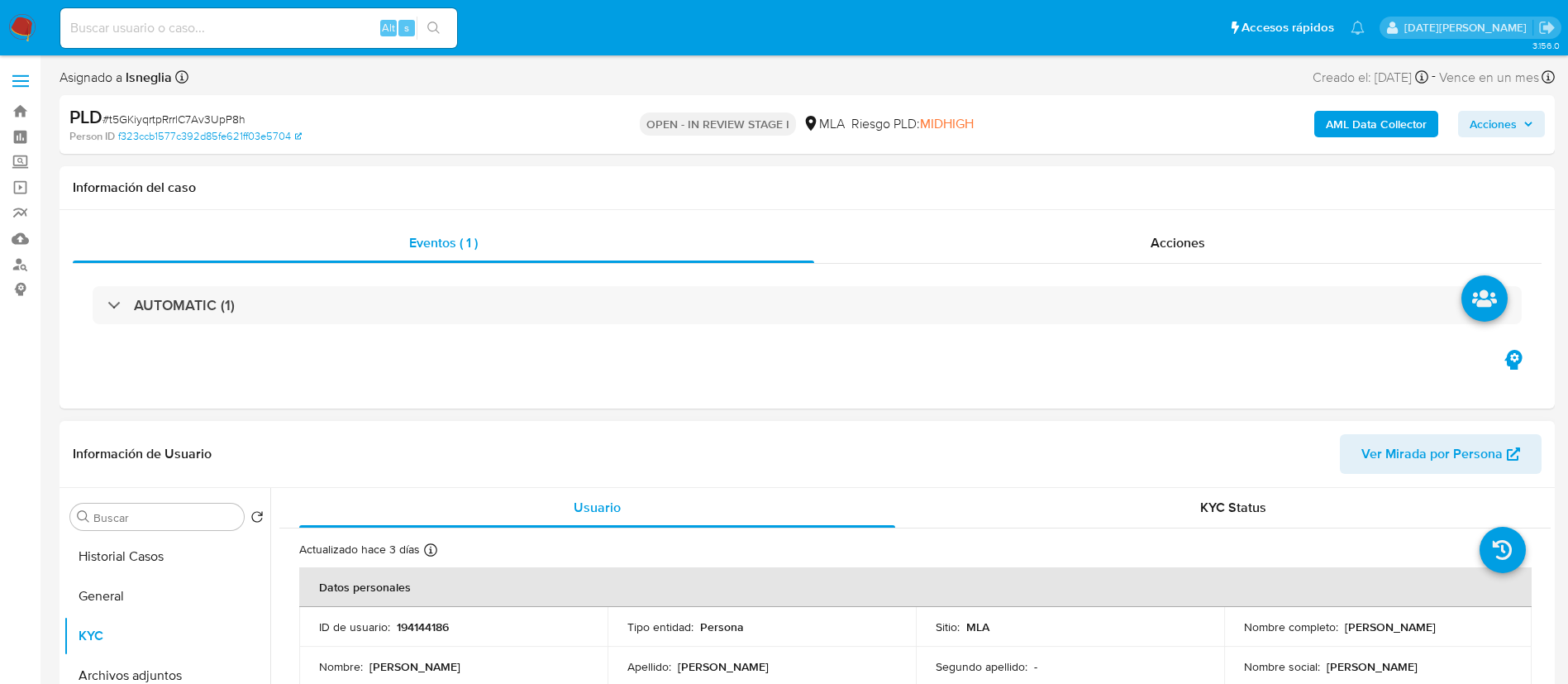
drag, startPoint x: 1340, startPoint y: 626, endPoint x: 1473, endPoint y: 628, distance: 133.0
click at [1473, 628] on div "Nombre completo : [PERSON_NAME]" at bounding box center [1378, 627] width 269 height 15
copy p "[PERSON_NAME]"
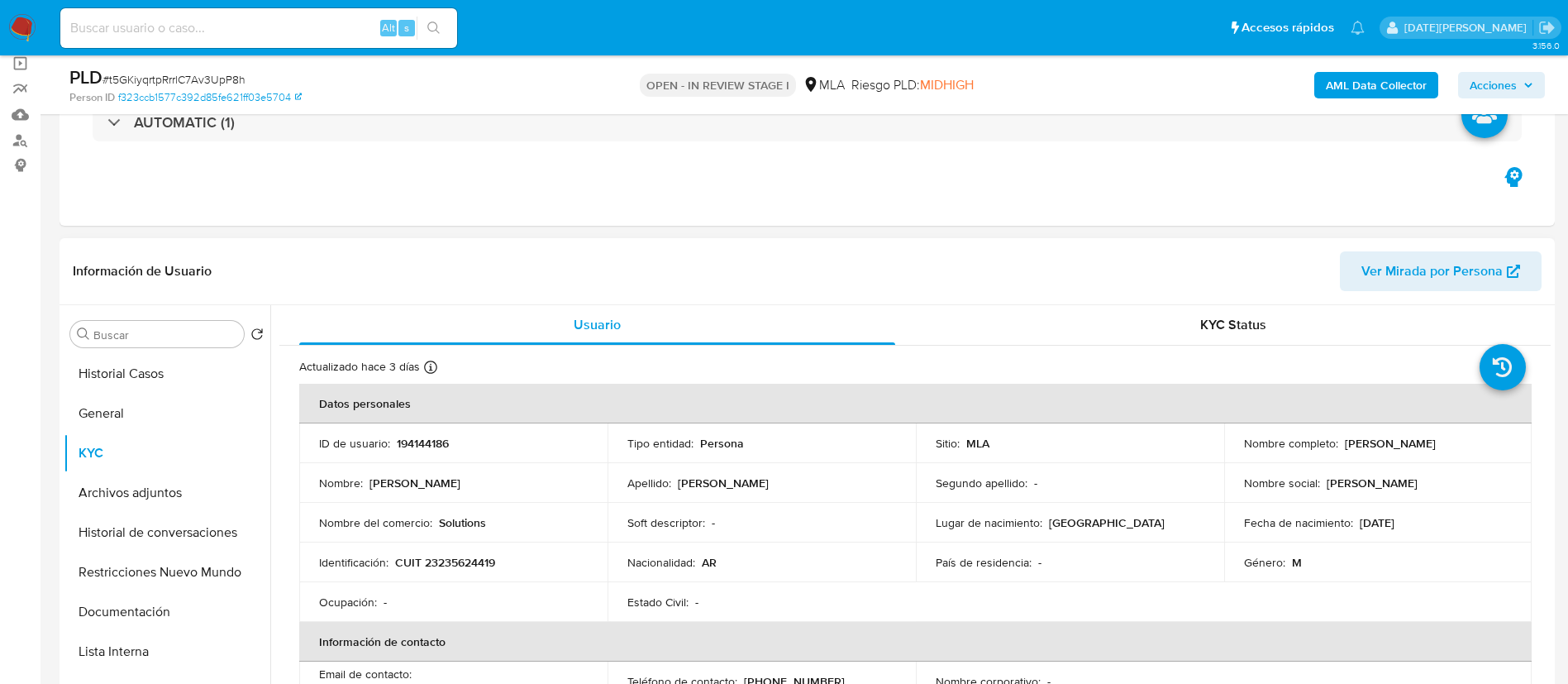
copy p "[PERSON_NAME]"
drag, startPoint x: 395, startPoint y: 560, endPoint x: 518, endPoint y: 552, distance: 123.3
click at [518, 552] on td "Identificación : CUIT 23235624419" at bounding box center [454, 562] width 308 height 40
copy p "CUIT 23235624419"
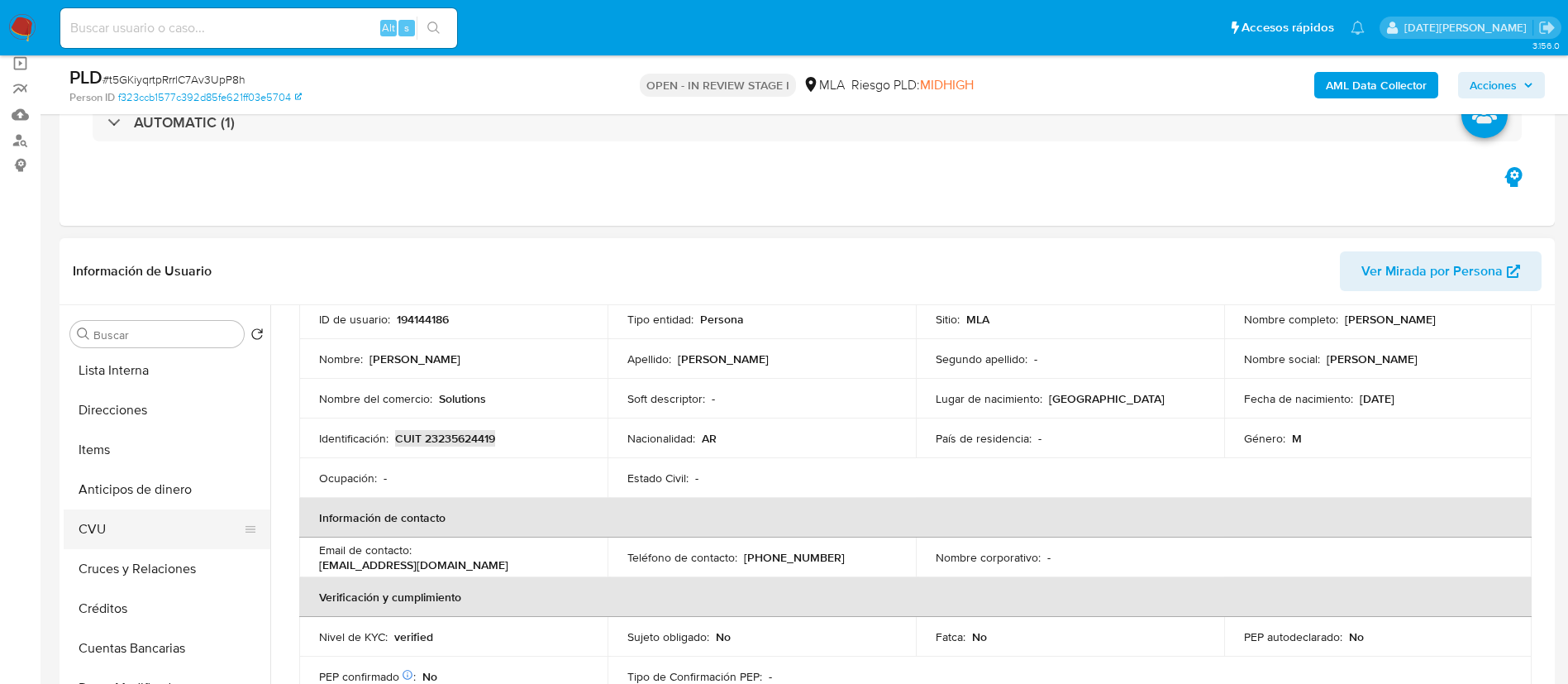
scroll to position [372, 0]
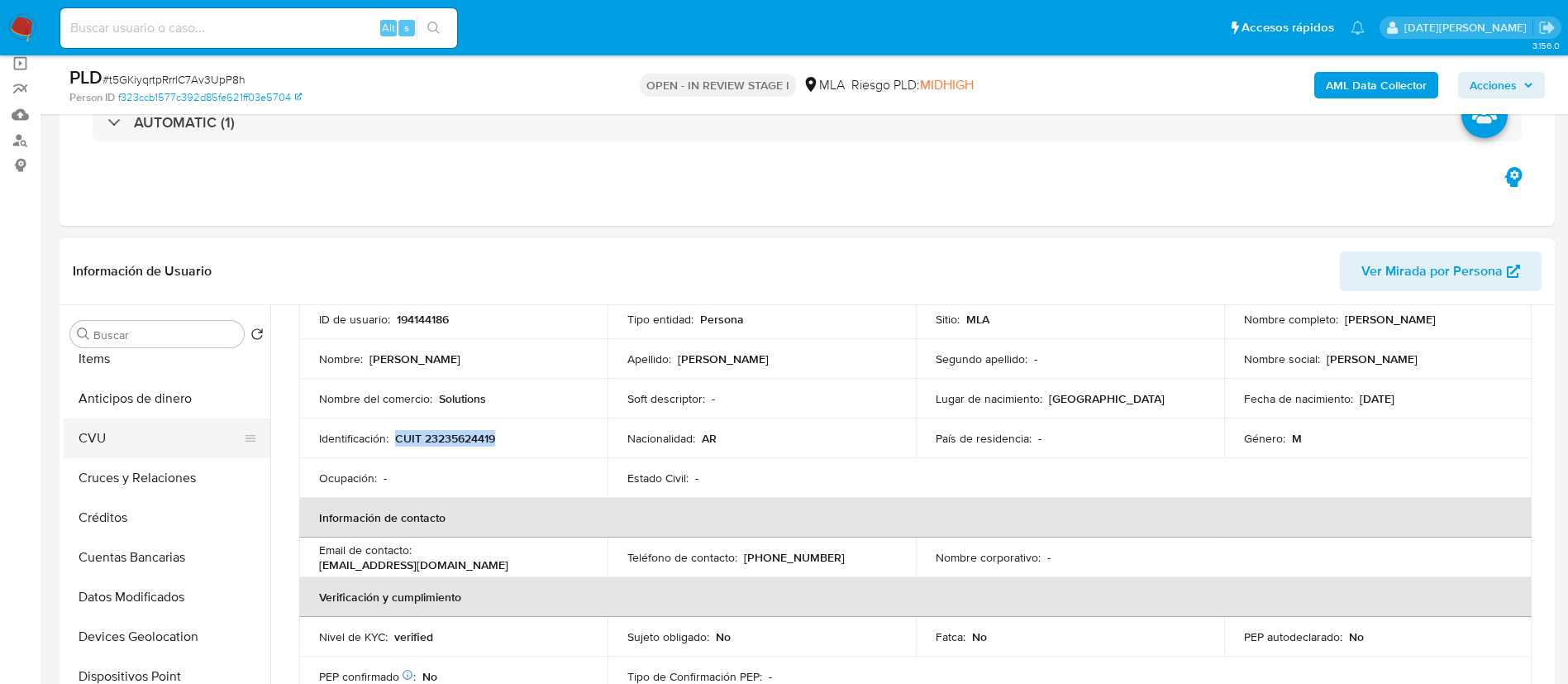
click at [156, 443] on button "CVU" at bounding box center [160, 438] width 194 height 40
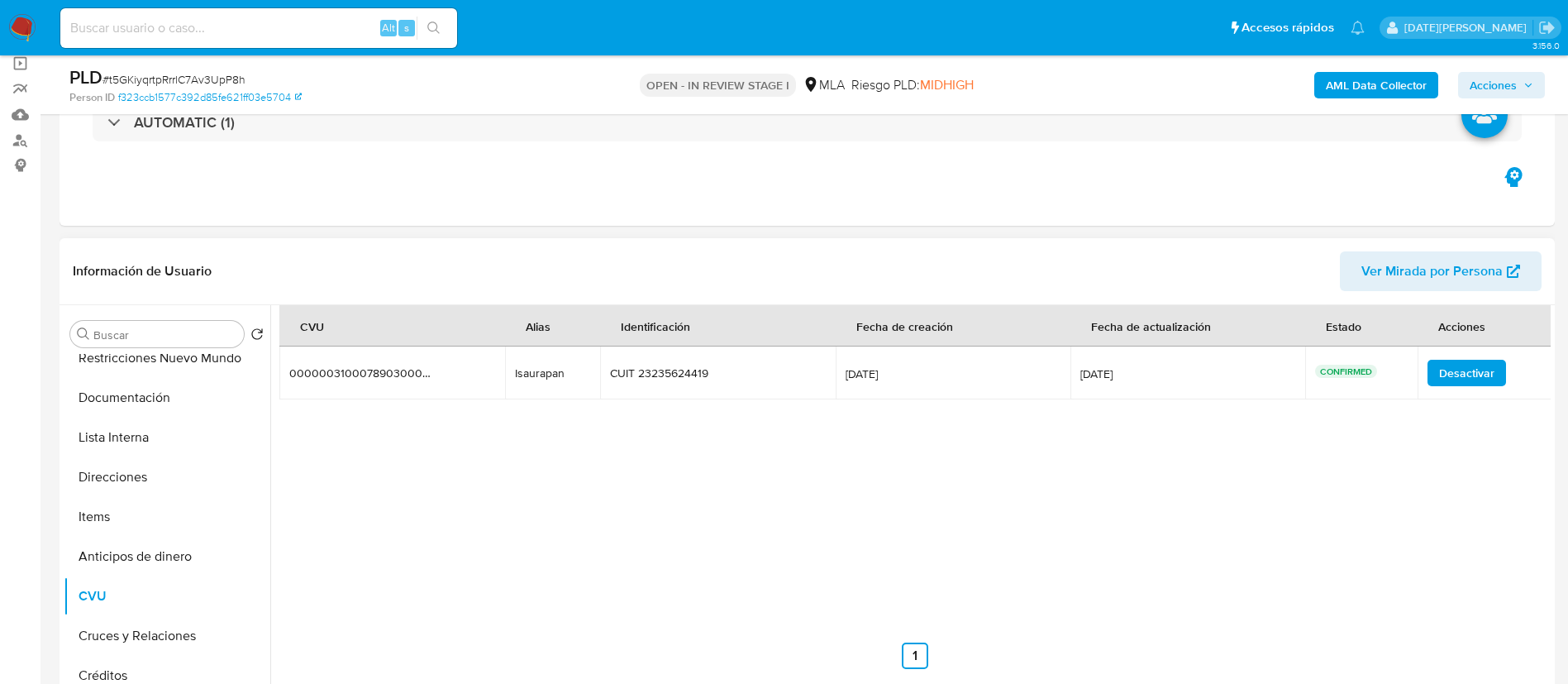
scroll to position [205, 0]
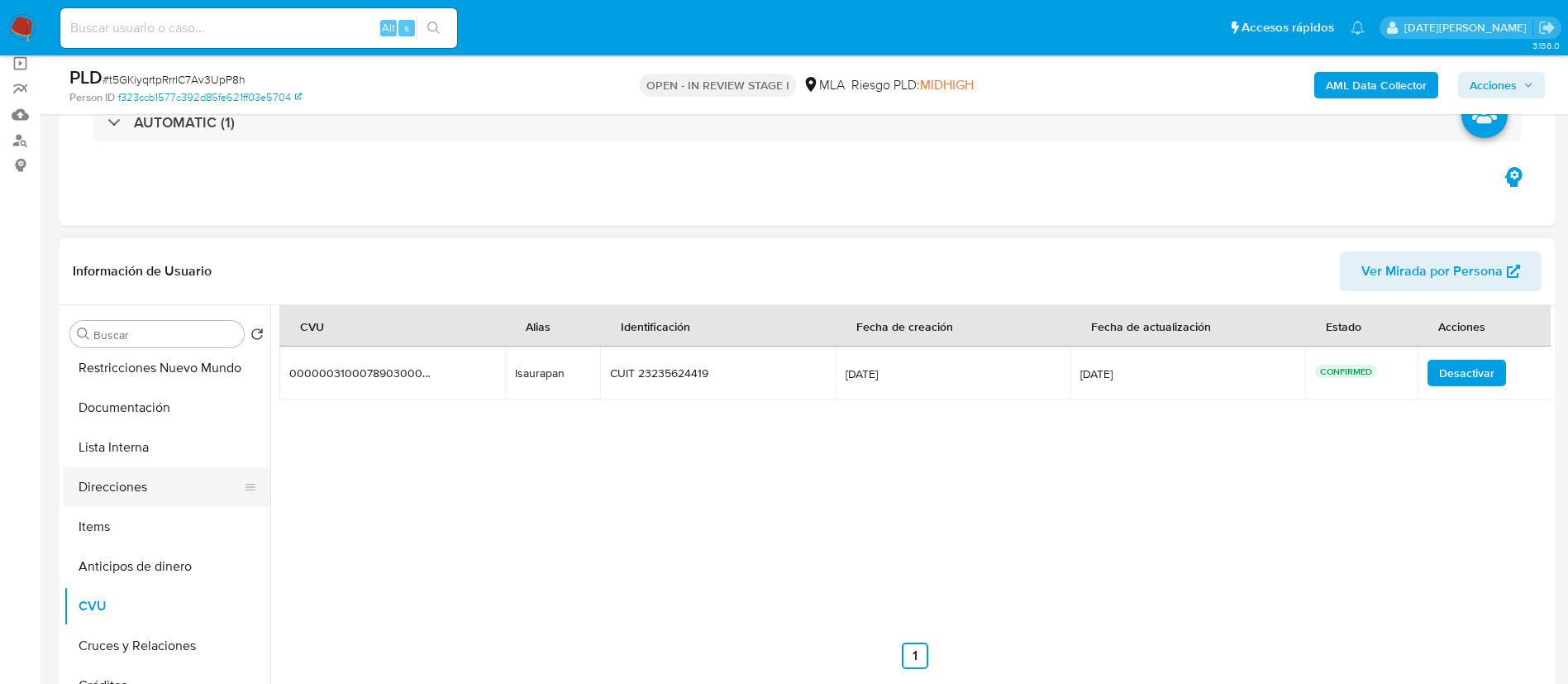
click at [151, 470] on button "Direcciones" at bounding box center [160, 487] width 194 height 40
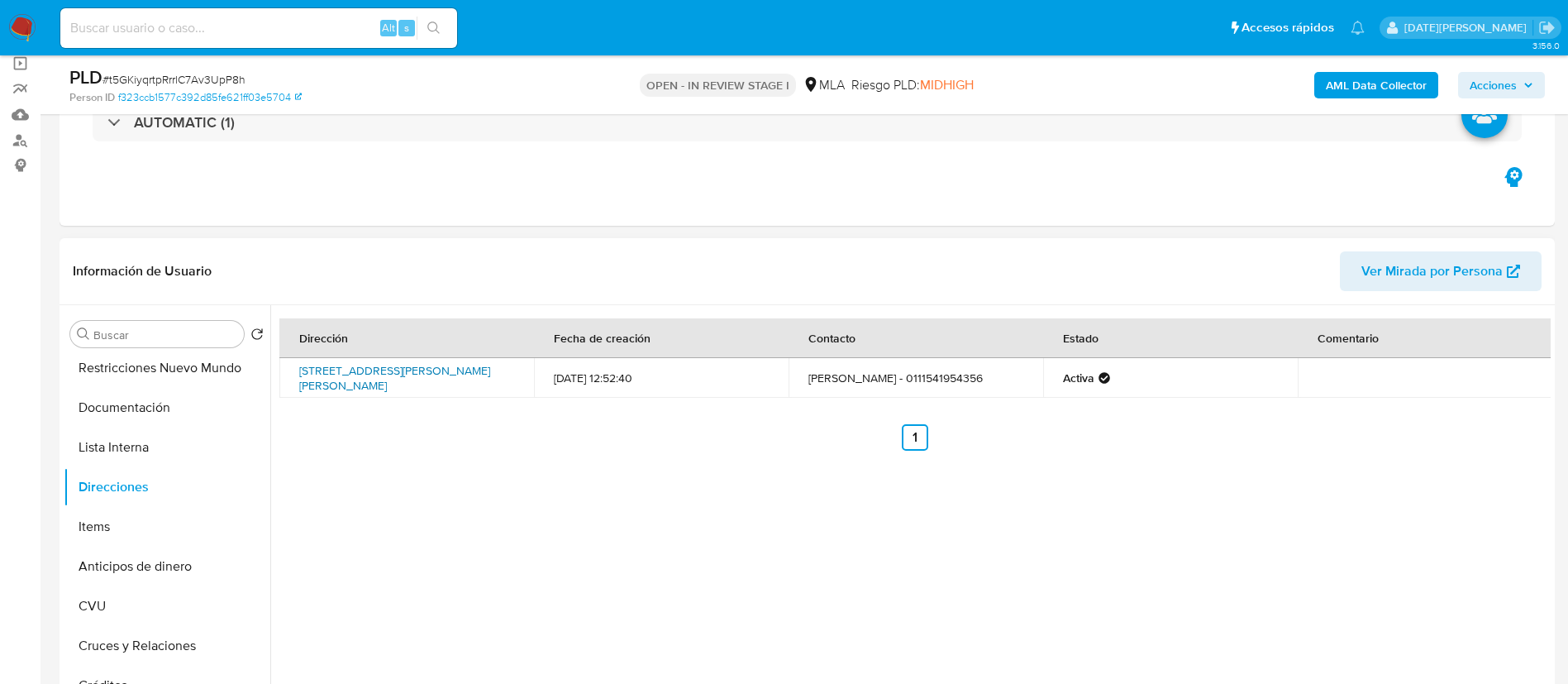
click at [381, 380] on link "Calle Cossio 419, Merlo, Buenos Aires, 1722, Argentina 419" at bounding box center [394, 378] width 191 height 32
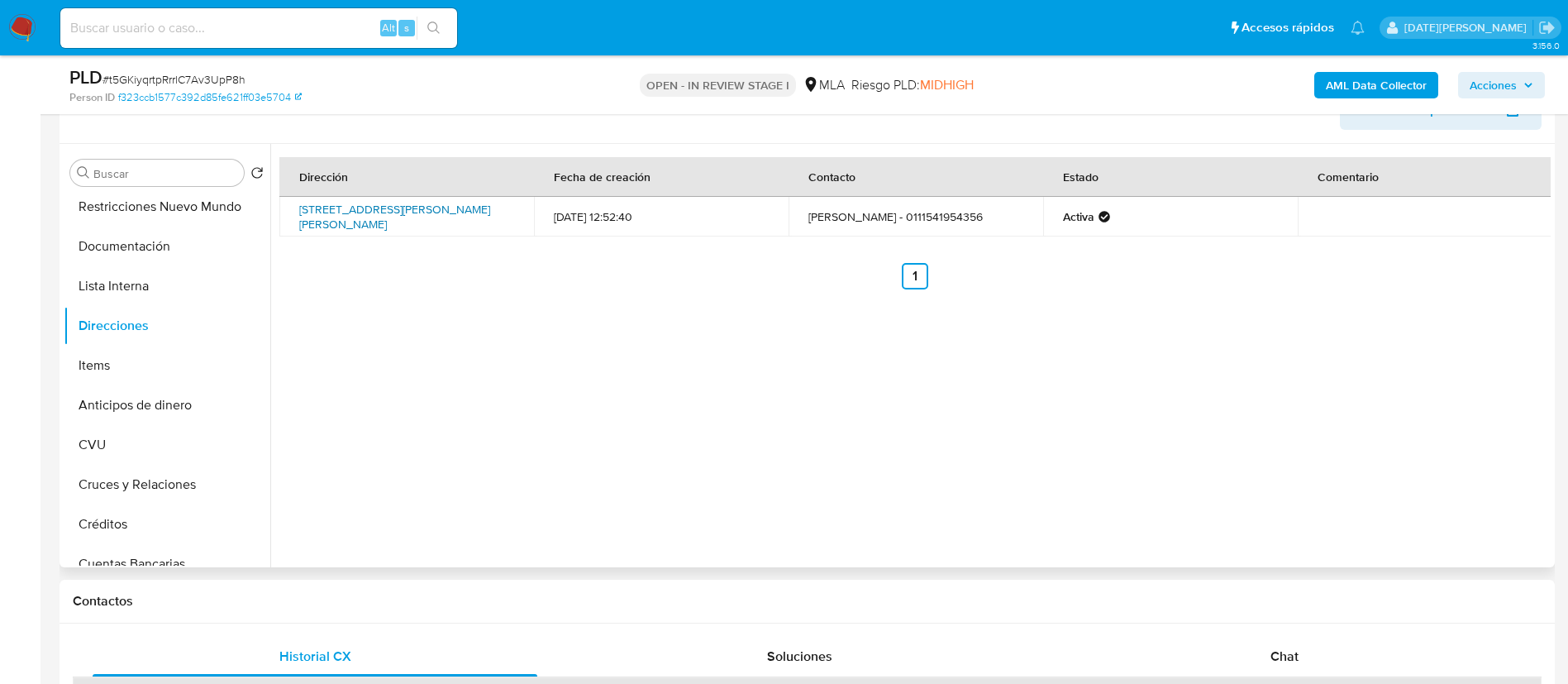
scroll to position [372, 0]
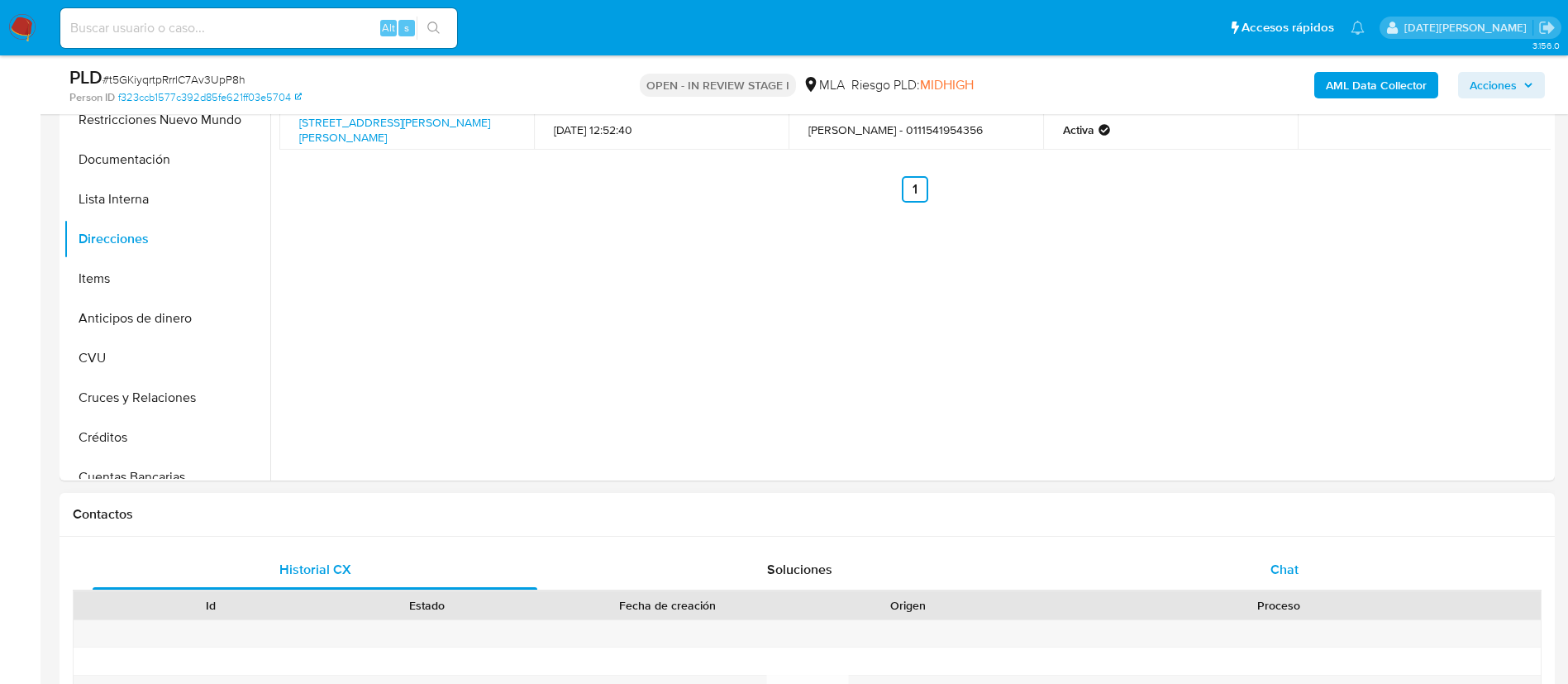
click at [1286, 578] on span "Chat" at bounding box center [1284, 568] width 28 height 19
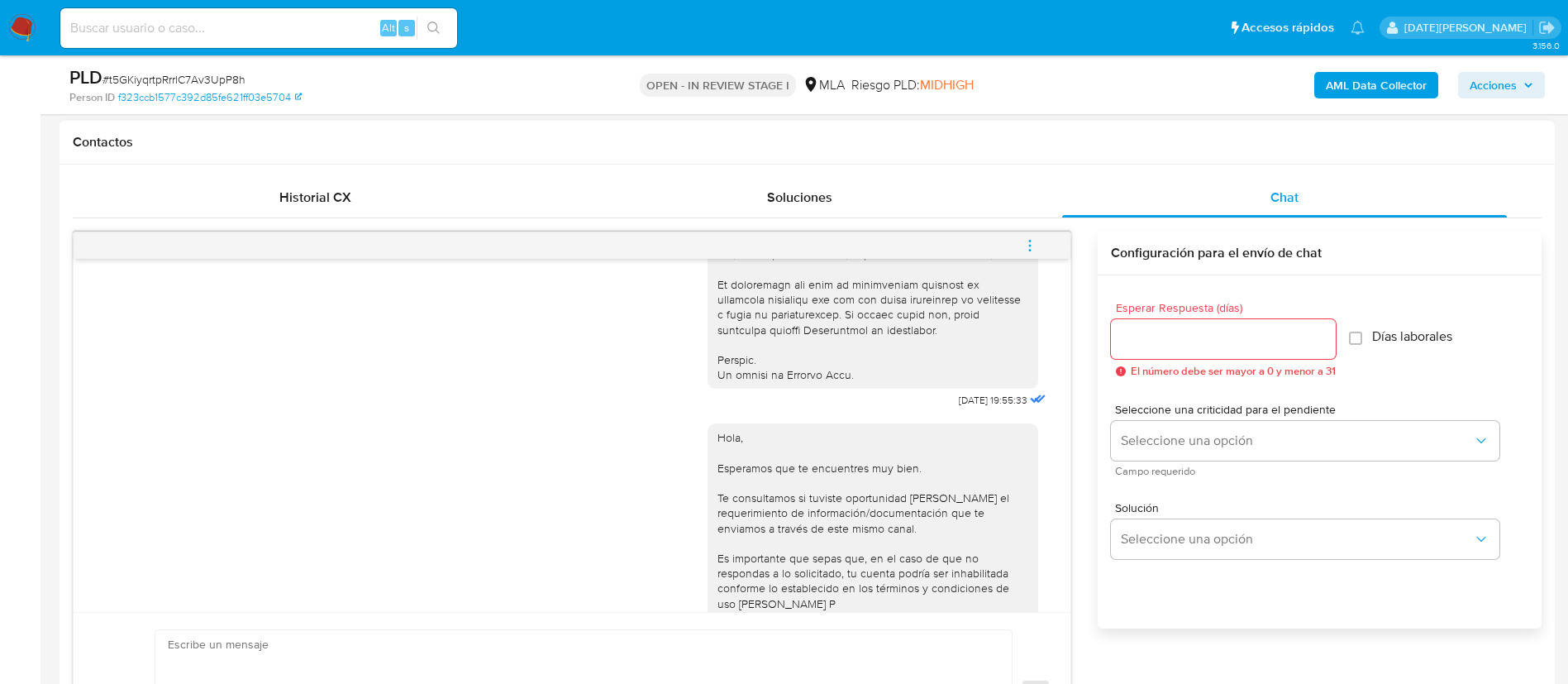
scroll to position [884, 0]
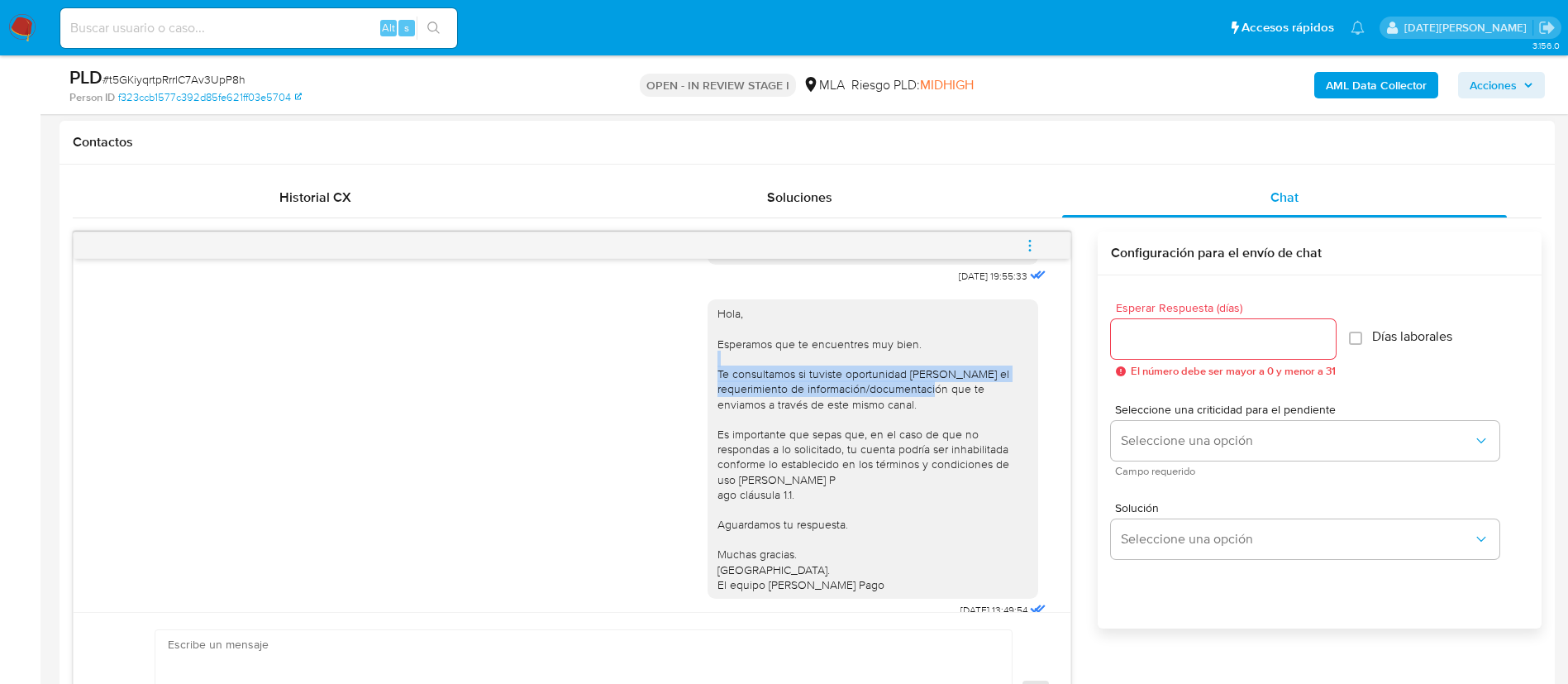
drag, startPoint x: 912, startPoint y: 431, endPoint x: 959, endPoint y: 410, distance: 51.5
click at [948, 426] on div "Hola, Esperamos que te encuentres muy bien. Te consultamos si tuviste oportunid…" at bounding box center [872, 449] width 311 height 286
click at [958, 283] on span "17/07/2025 19:55:33" at bounding box center [992, 276] width 68 height 13
drag, startPoint x: 916, startPoint y: 302, endPoint x: 970, endPoint y: 304, distance: 54.0
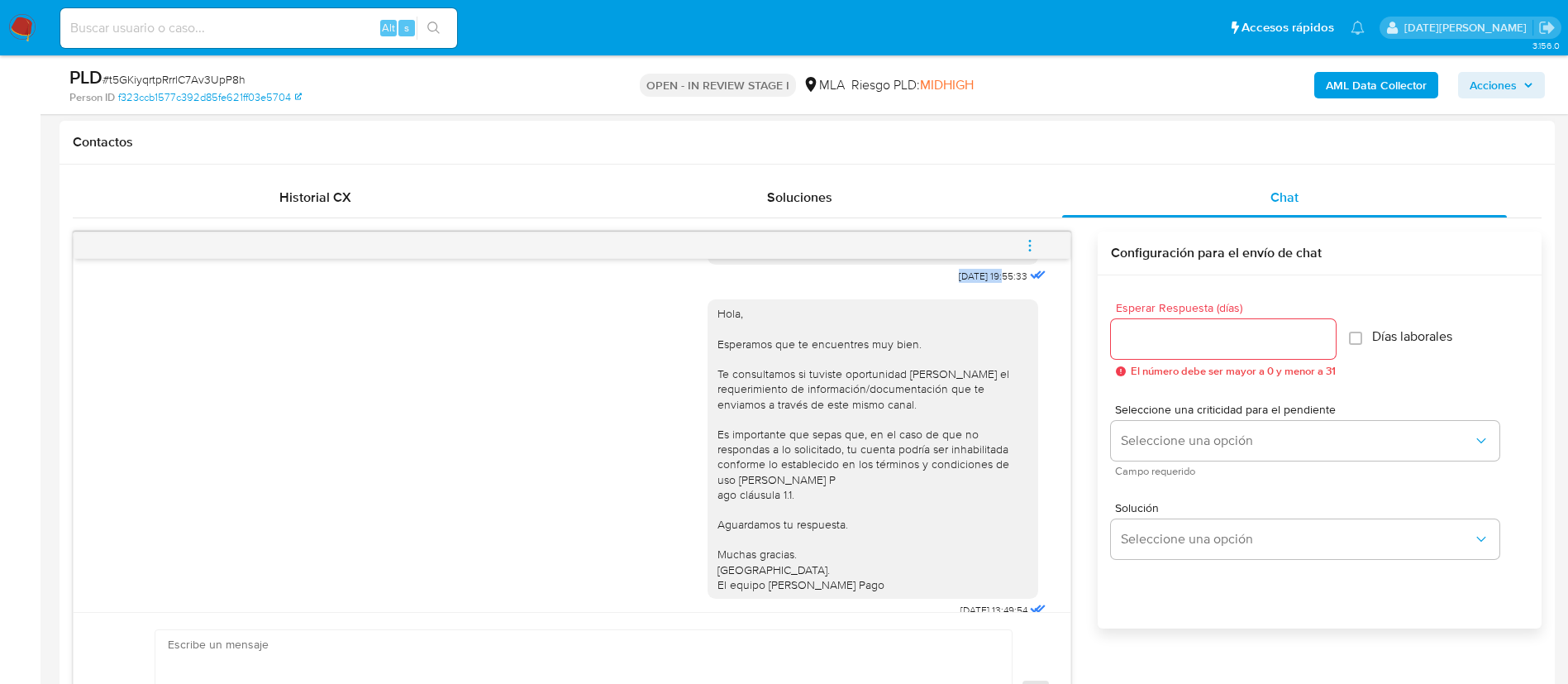
copy span "17/07/2025"
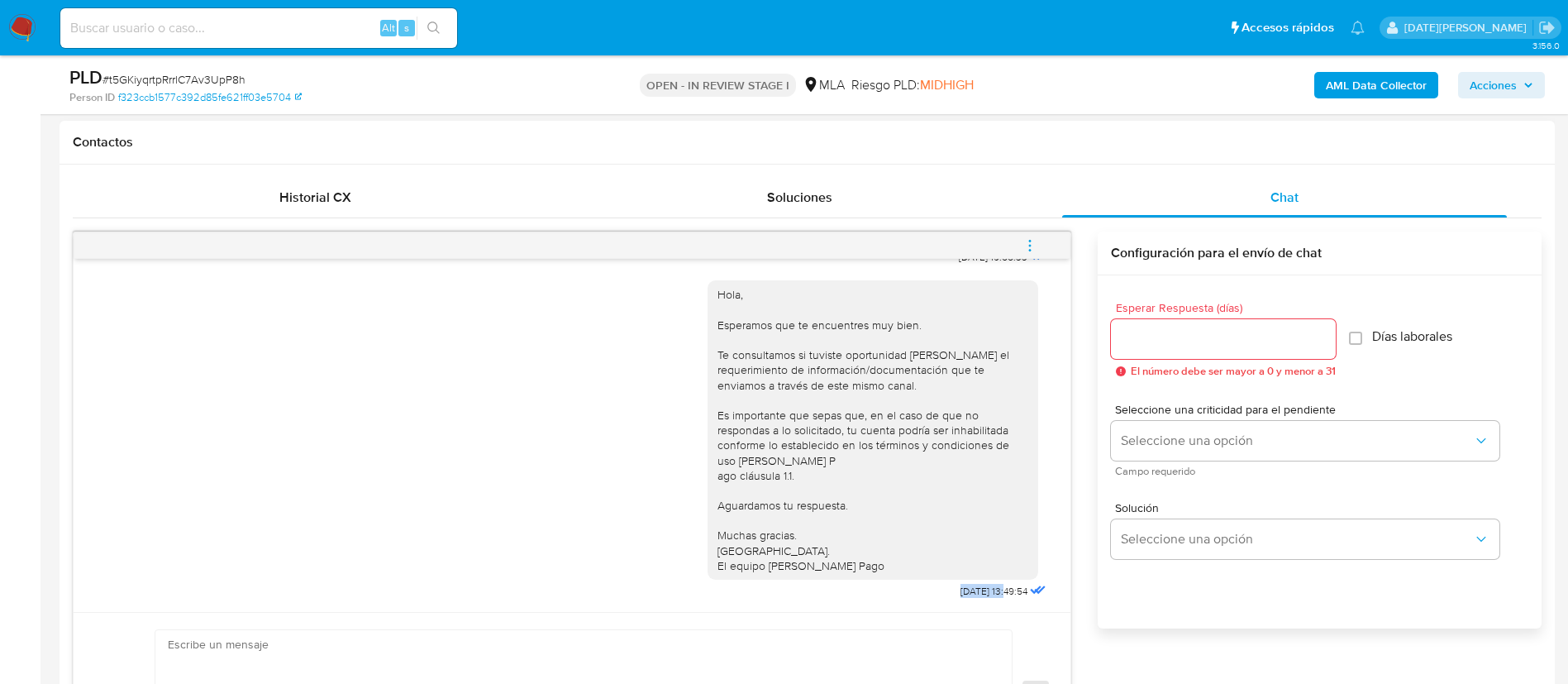
drag, startPoint x: 917, startPoint y: 592, endPoint x: 969, endPoint y: 590, distance: 52.0
click at [969, 590] on div "Hola, Esperamos que te encuentres muy bien. Te consultamos si tuviste oportunid…" at bounding box center [878, 436] width 342 height 334
copy span "21/07/2025"
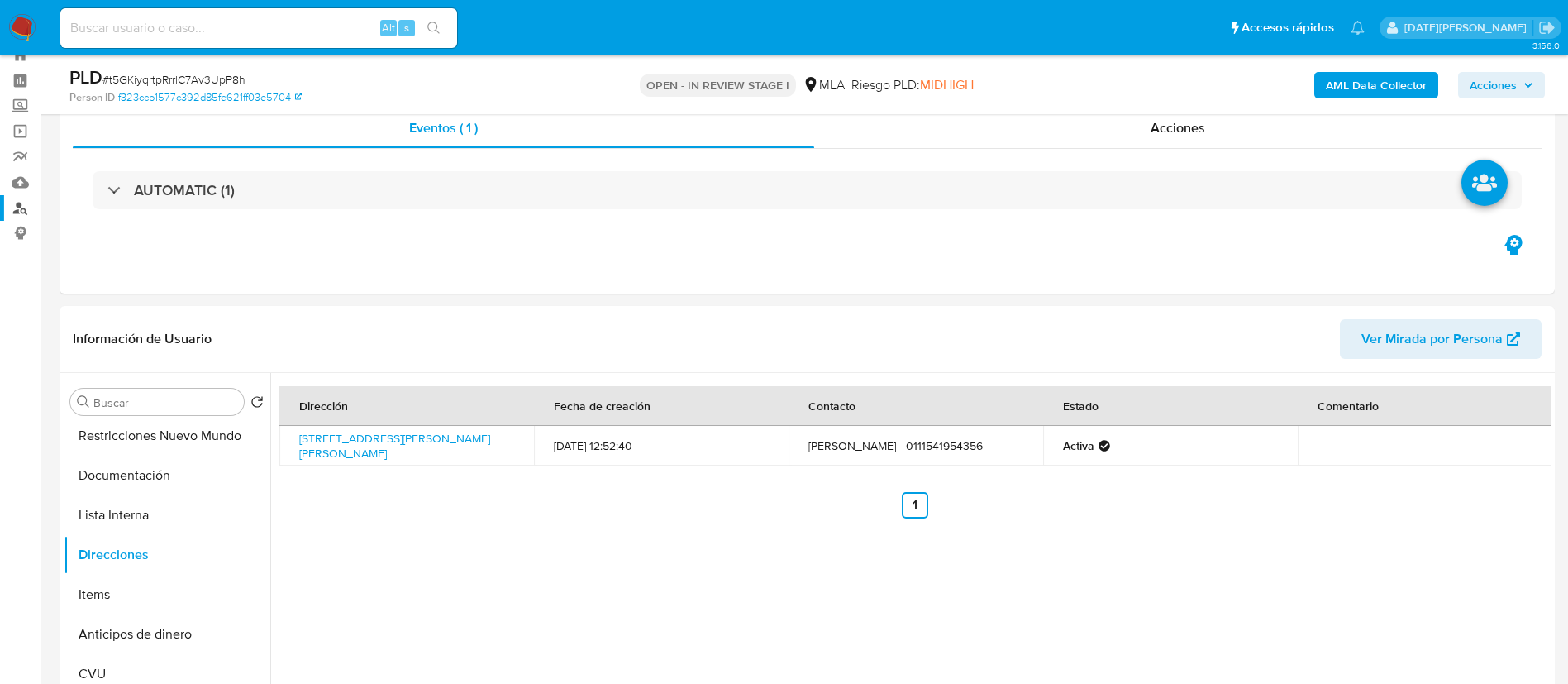
scroll to position [0, 0]
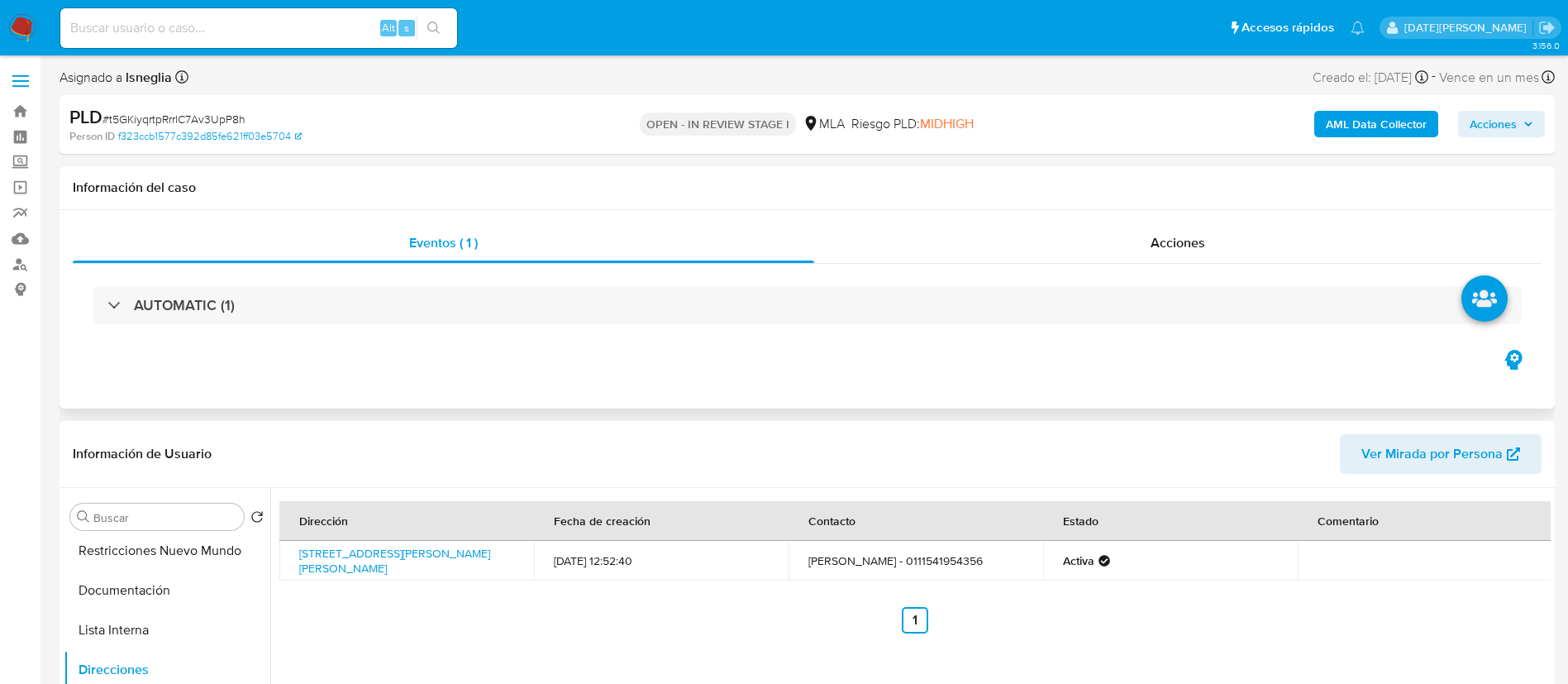
click at [591, 354] on div "Eventos ( 1 ) Acciones AUTOMATIC (1)" at bounding box center [806, 308] width 1495 height 199
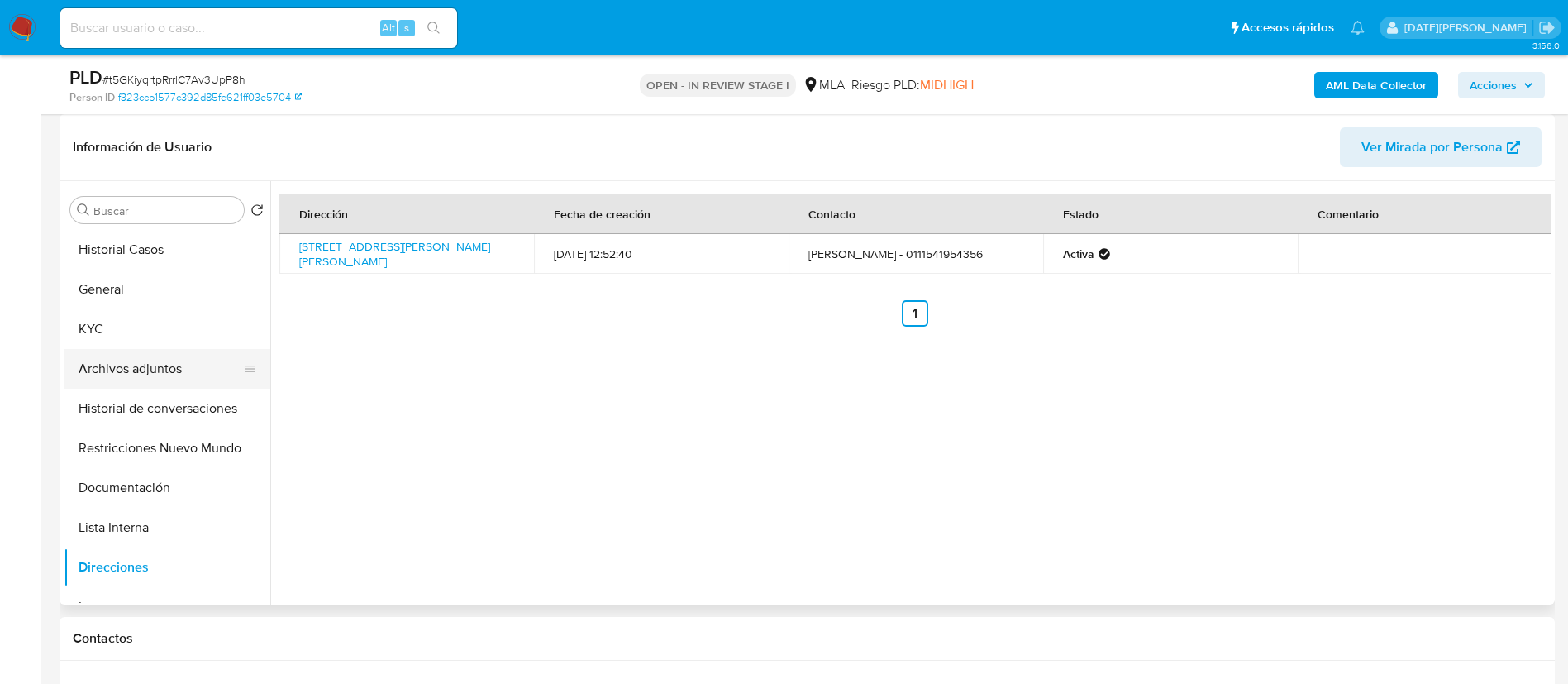
click at [161, 369] on button "Archivos adjuntos" at bounding box center [160, 369] width 194 height 40
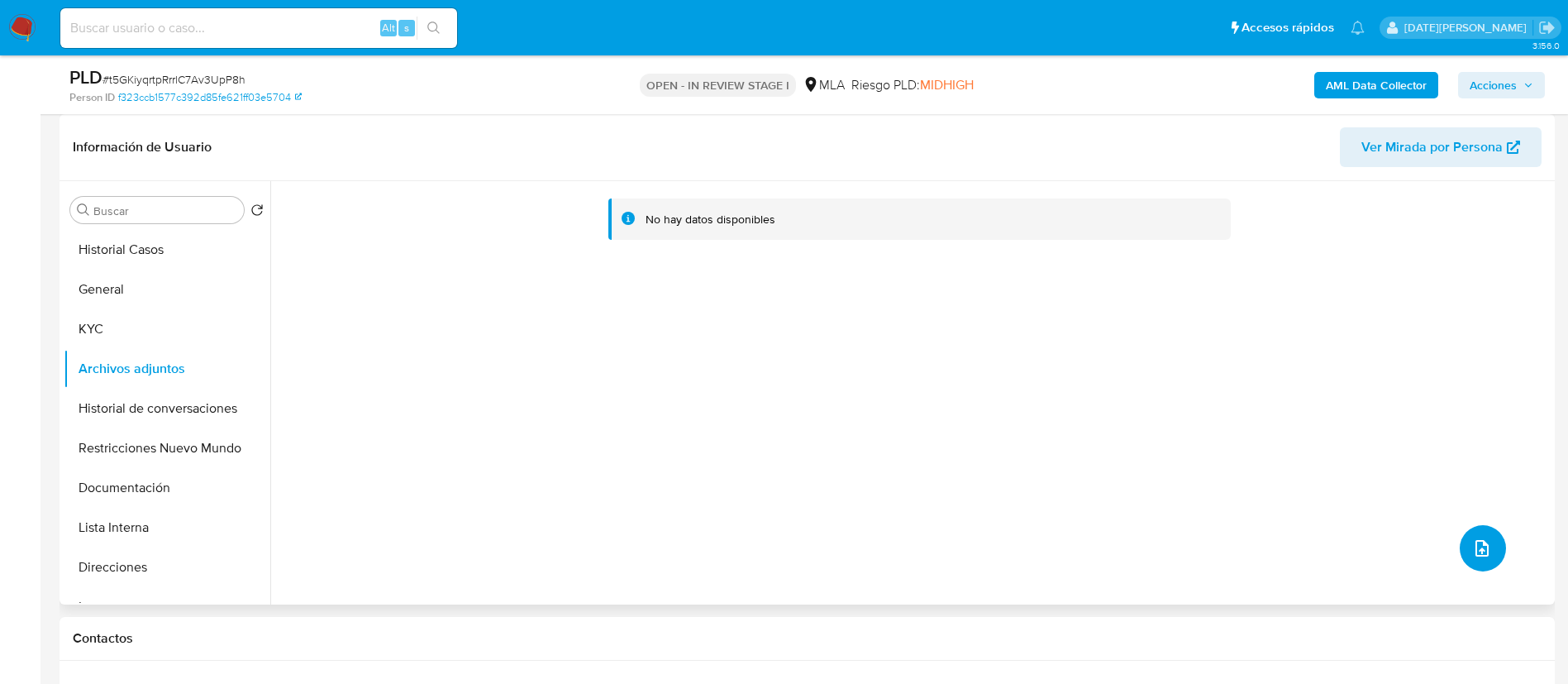
click at [1479, 548] on icon "upload-file" at bounding box center [1482, 549] width 20 height 20
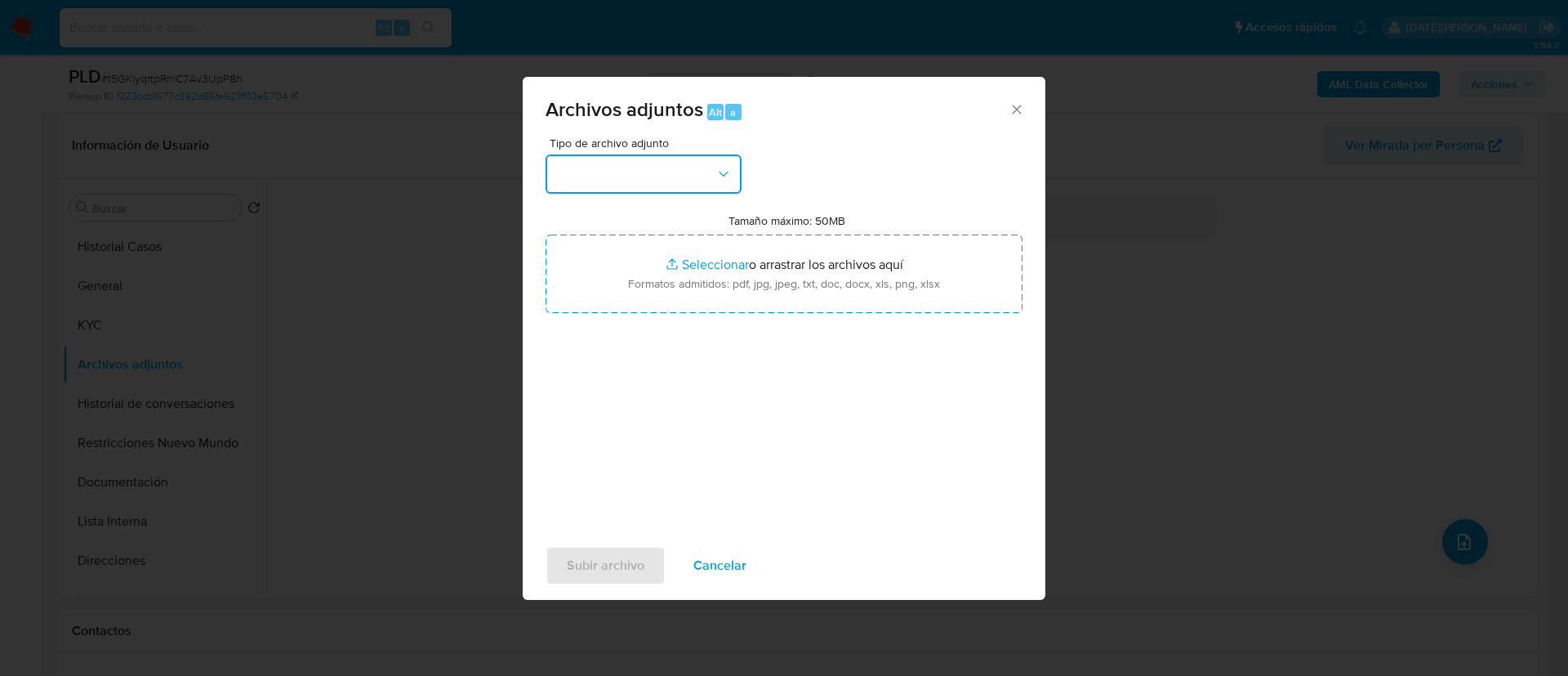
click at [674, 165] on button "button" at bounding box center [643, 174] width 196 height 39
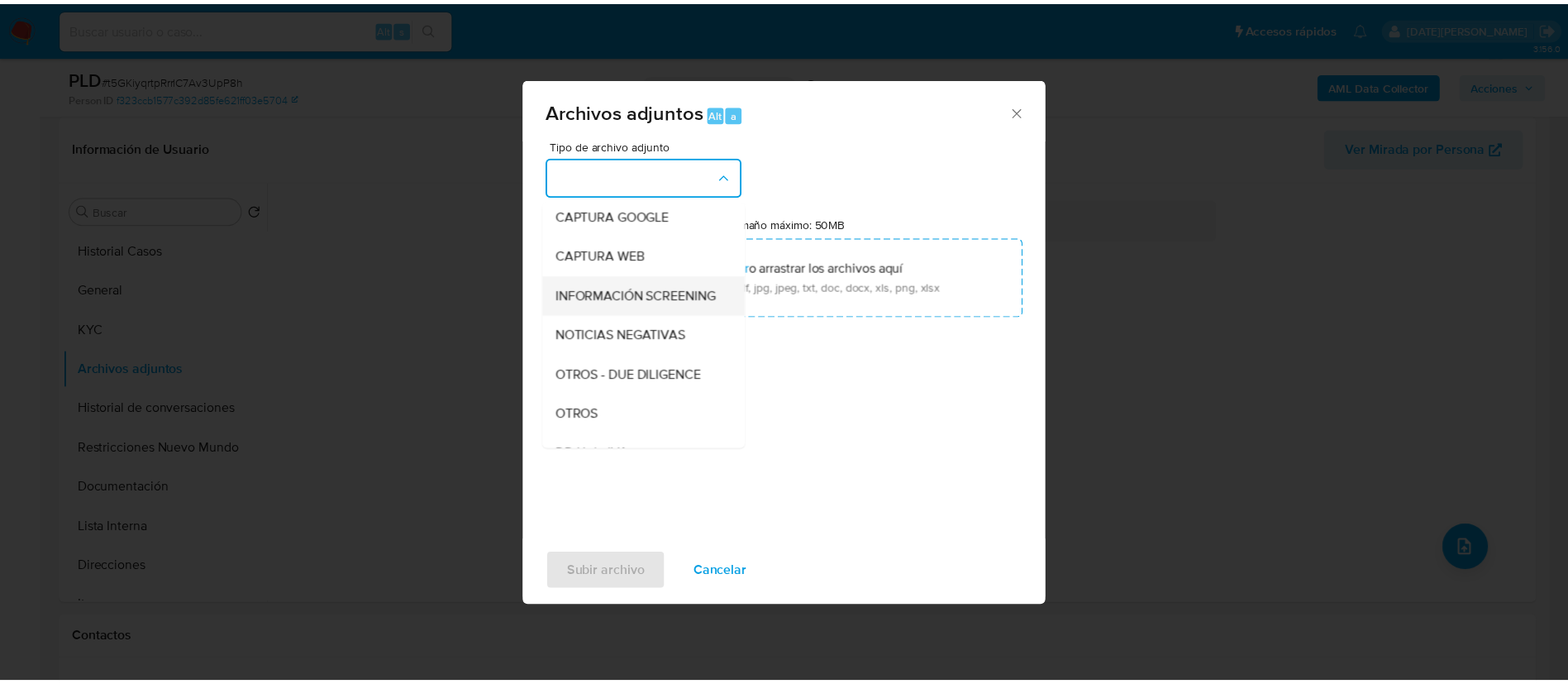
scroll to position [248, 0]
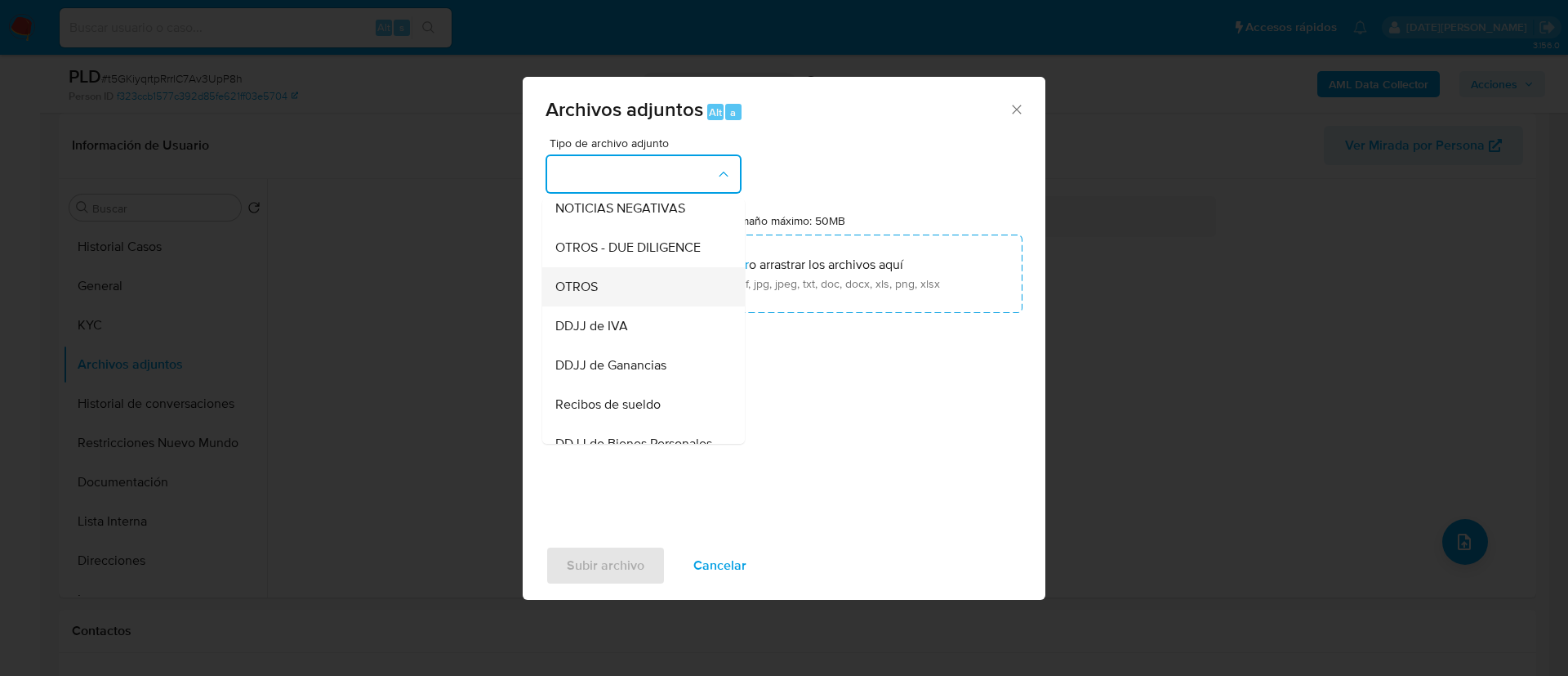
click at [609, 307] on div "OTROS" at bounding box center [639, 287] width 167 height 39
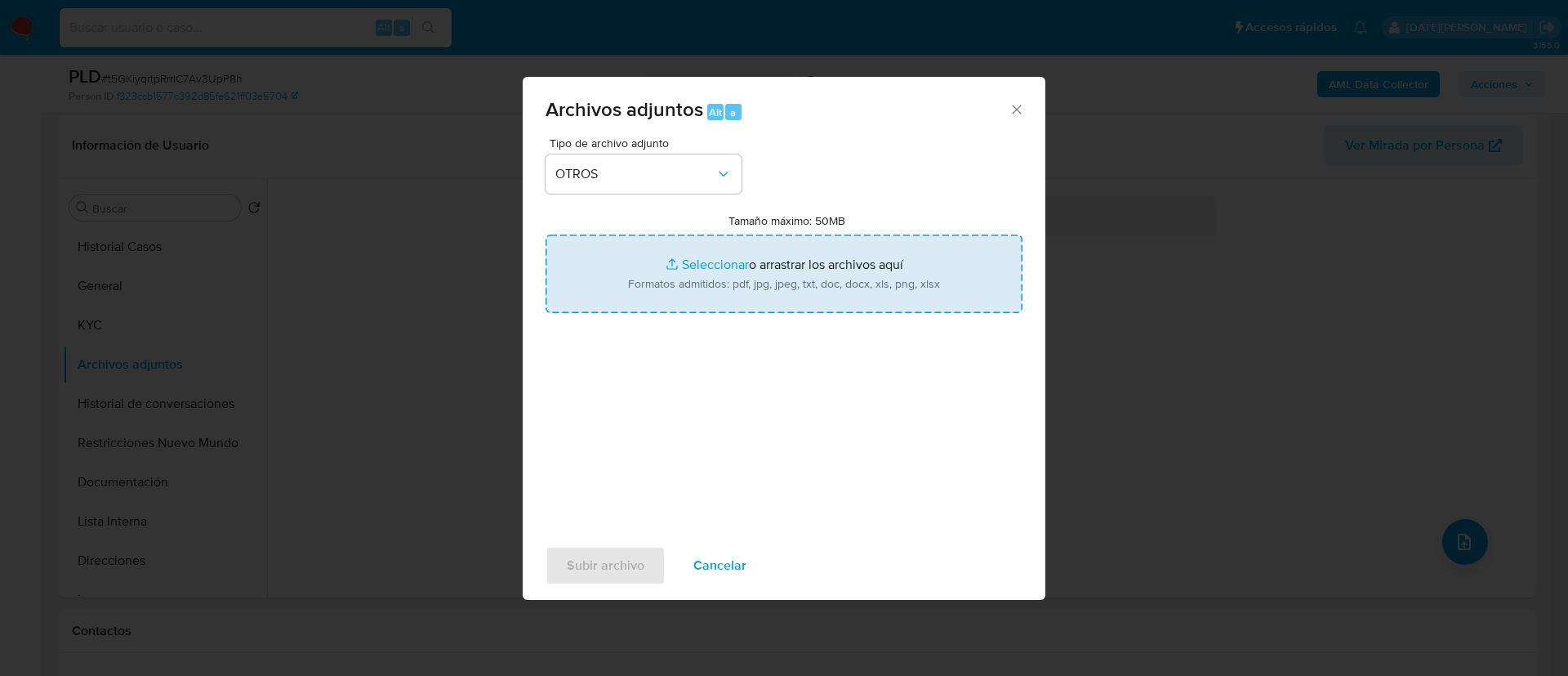
type input "C:\fakepath\Caselog t5GKiyqrtpRrrlC7Av3UpP8h.docx"
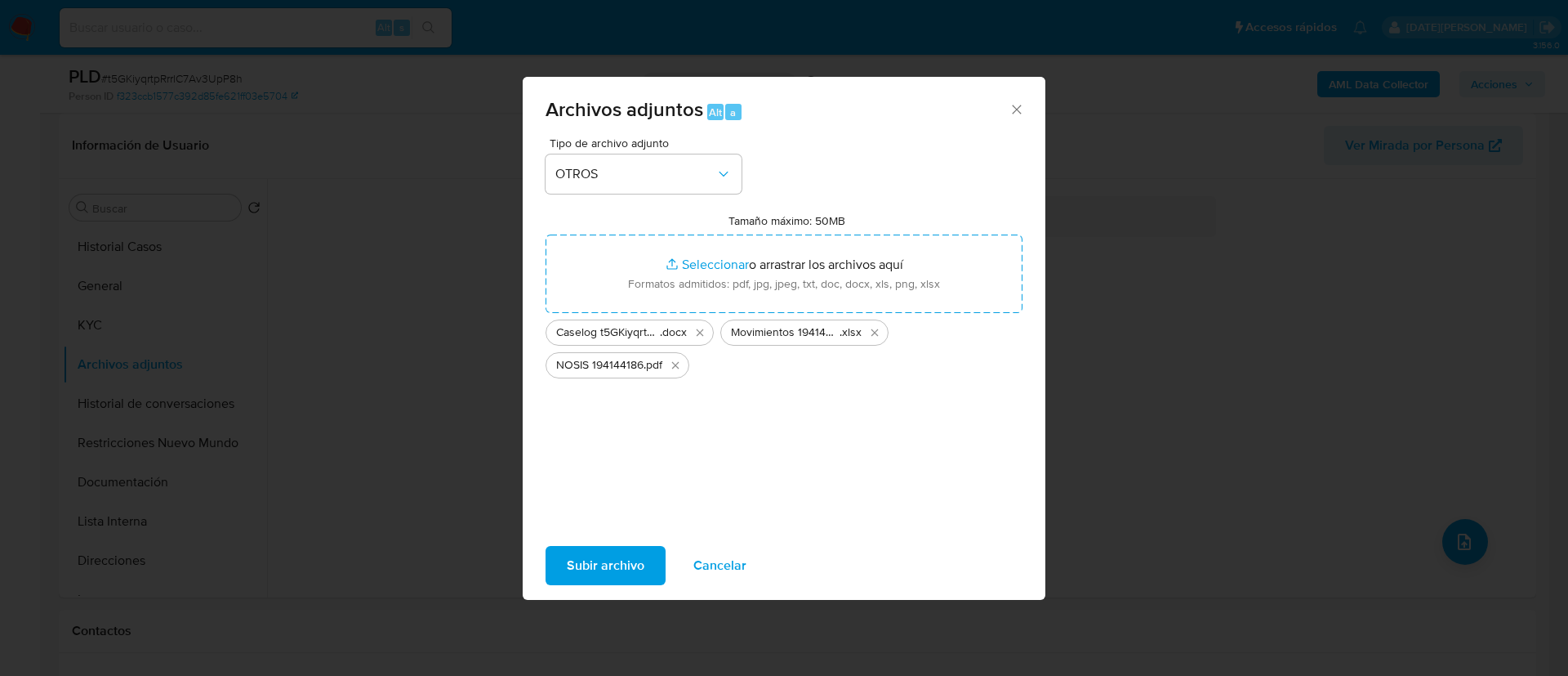
click at [618, 566] on span "Subir archivo" at bounding box center [605, 565] width 77 height 36
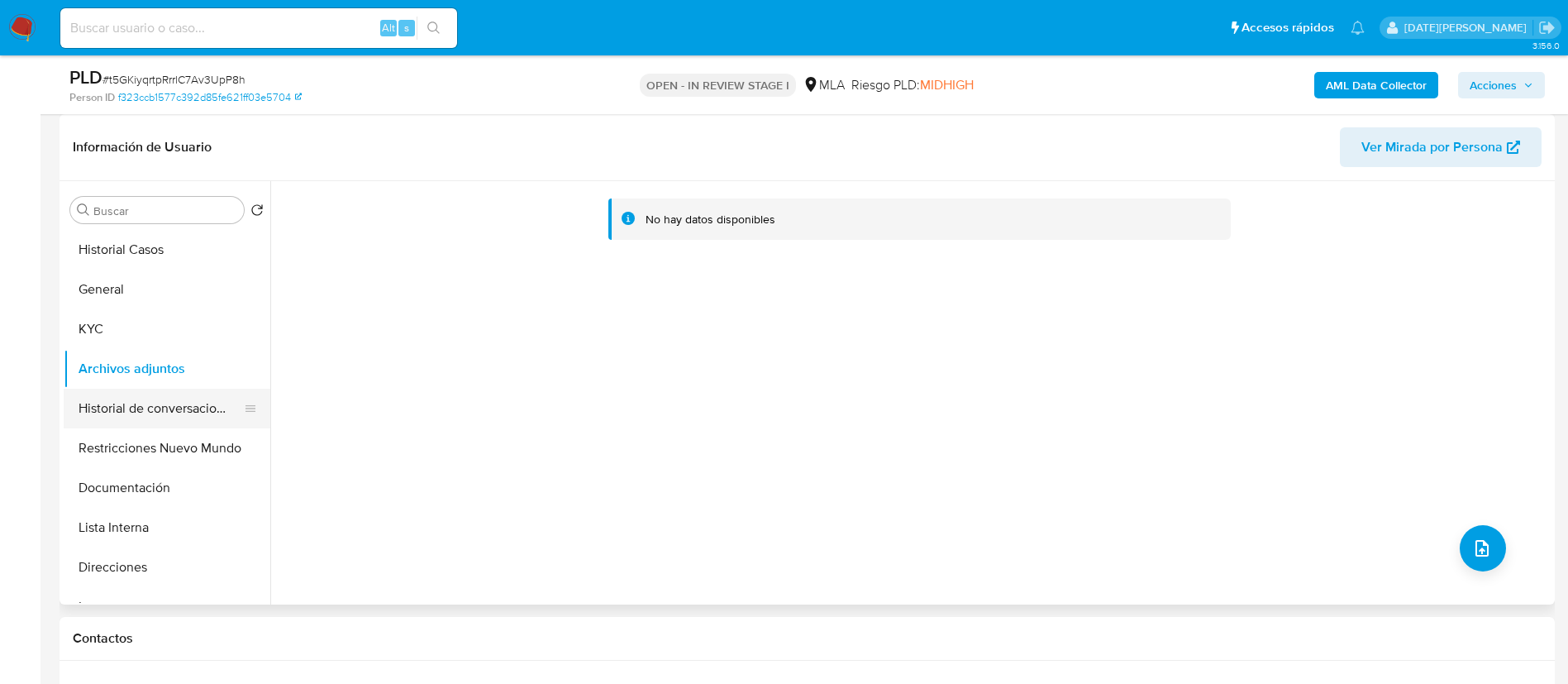
click at [140, 415] on button "Historial de conversaciones" at bounding box center [160, 408] width 194 height 40
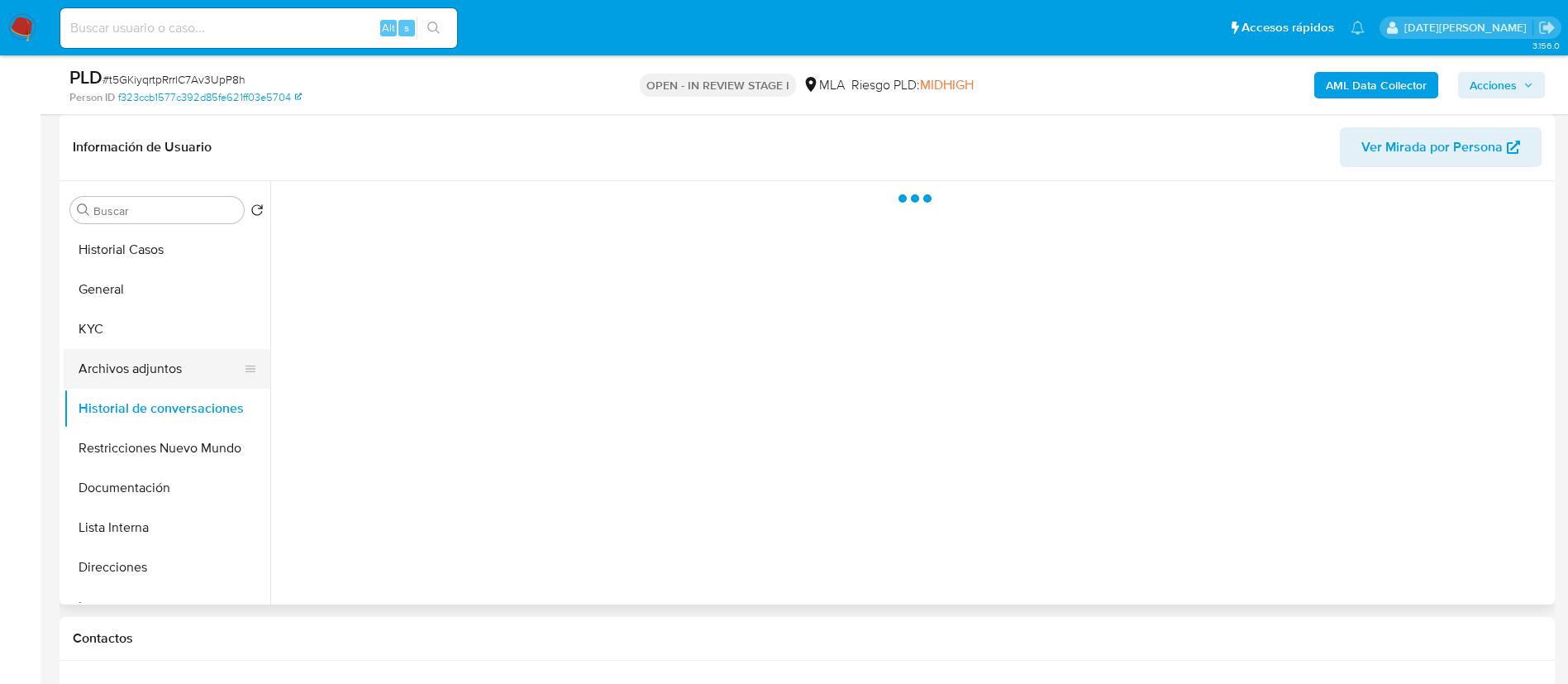
click at [139, 378] on button "Archivos adjuntos" at bounding box center [160, 369] width 194 height 40
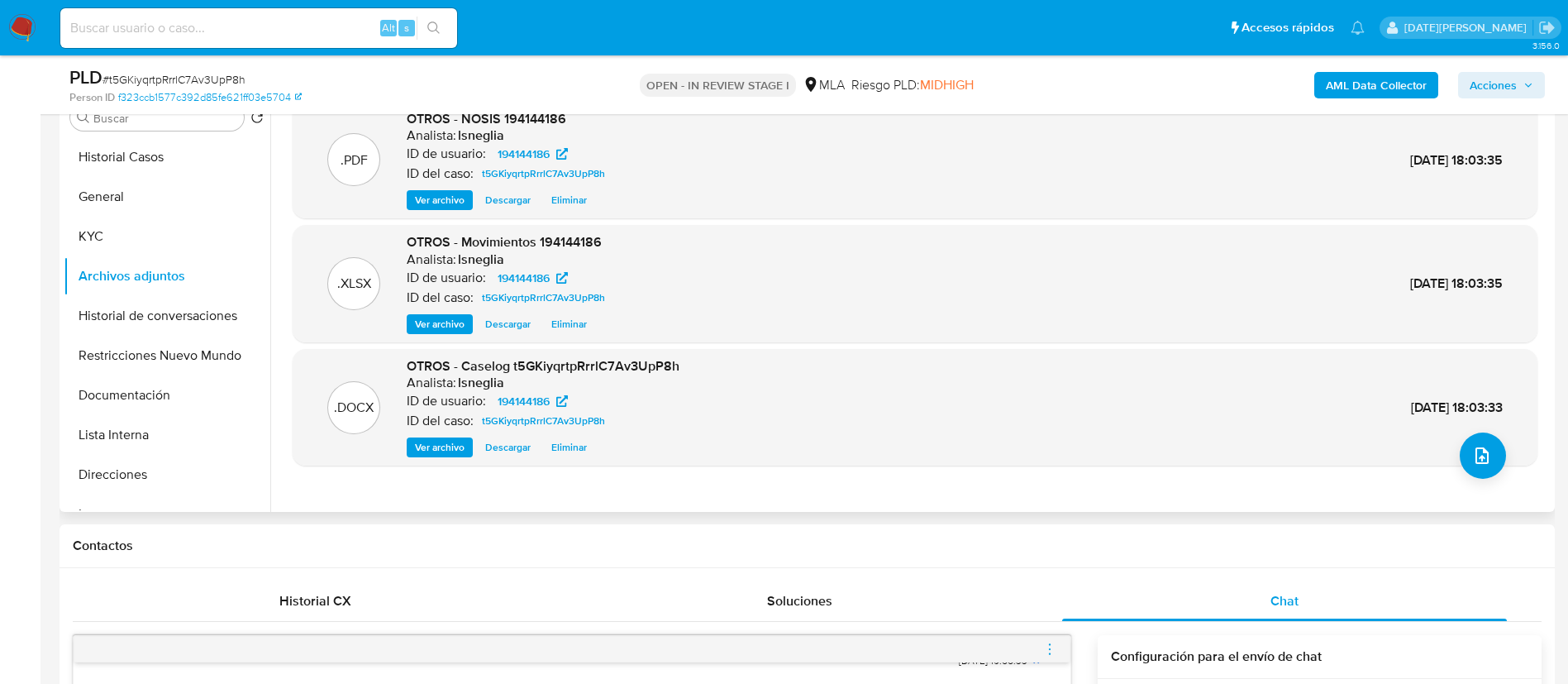
scroll to position [372, 0]
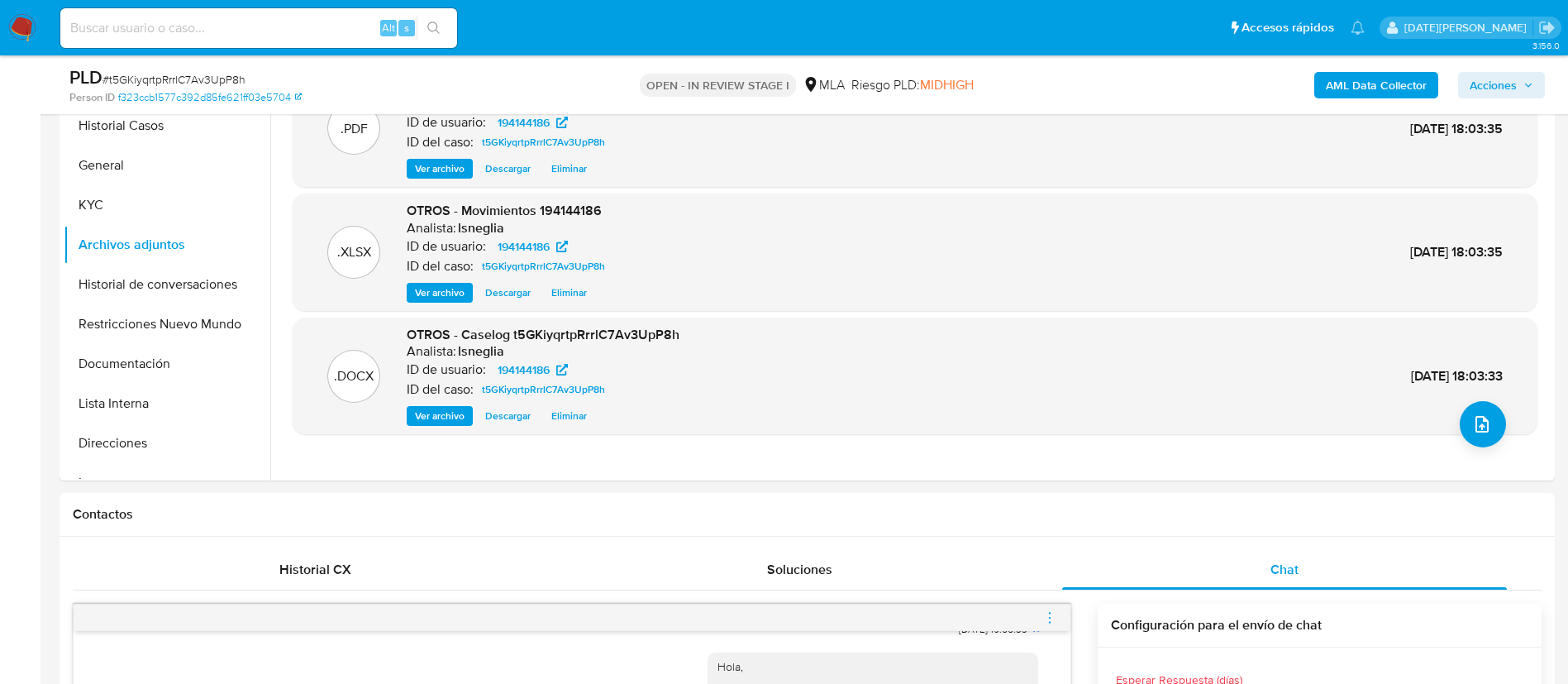
click at [1395, 85] on b "AML Data Collector" at bounding box center [1376, 85] width 101 height 27
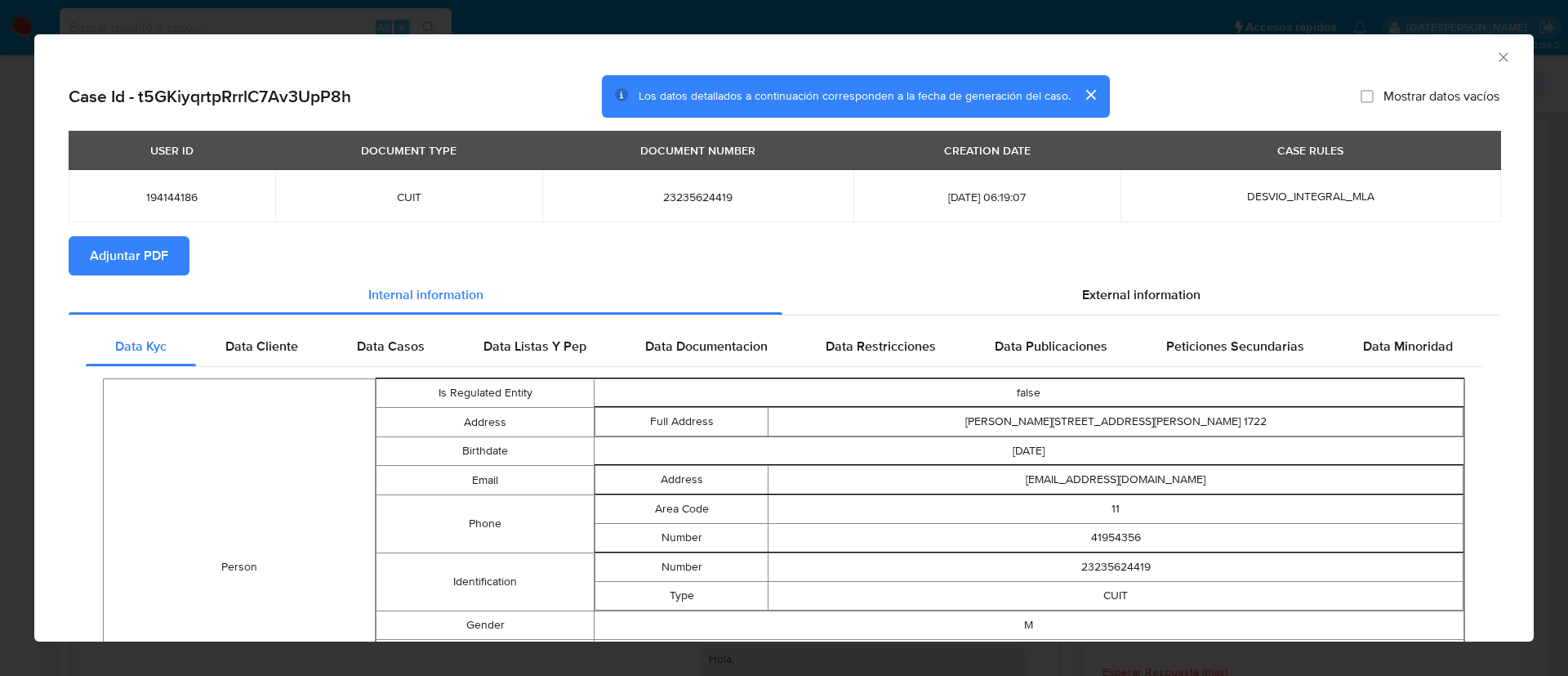
click at [123, 258] on span "Adjuntar PDF" at bounding box center [129, 255] width 78 height 36
click at [1496, 49] on icon "Cerrar ventana" at bounding box center [1504, 57] width 17 height 17
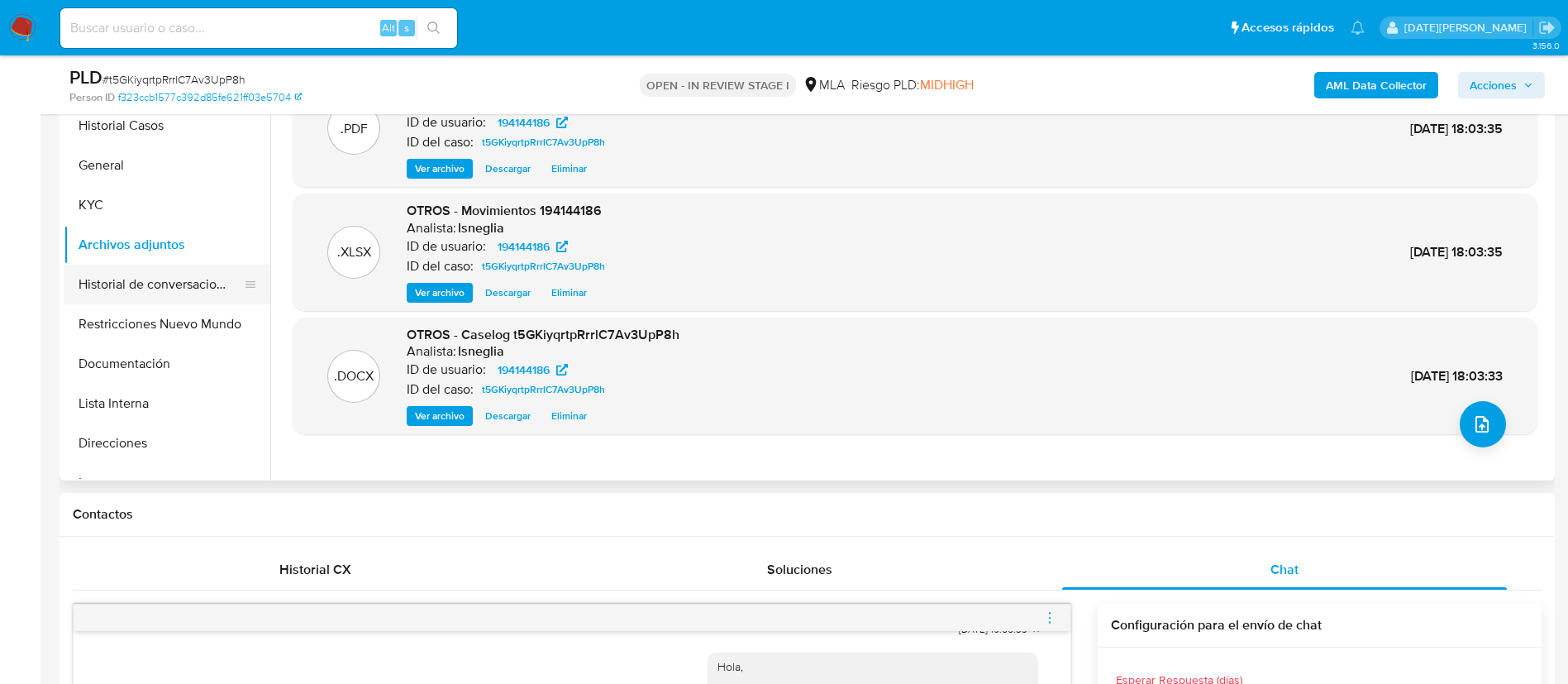
click at [142, 276] on button "Historial de conversaciones" at bounding box center [160, 285] width 194 height 40
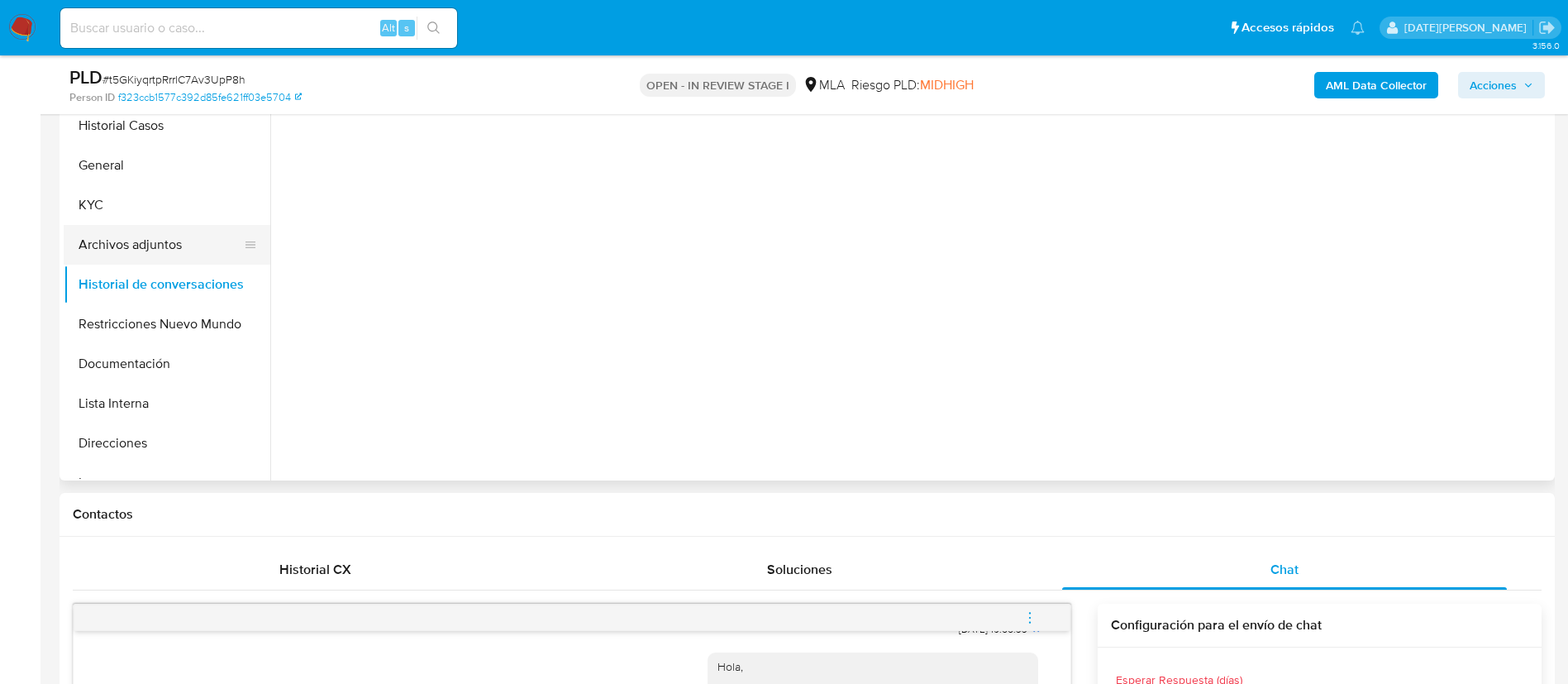
click at [140, 247] on button "Archivos adjuntos" at bounding box center [160, 245] width 194 height 40
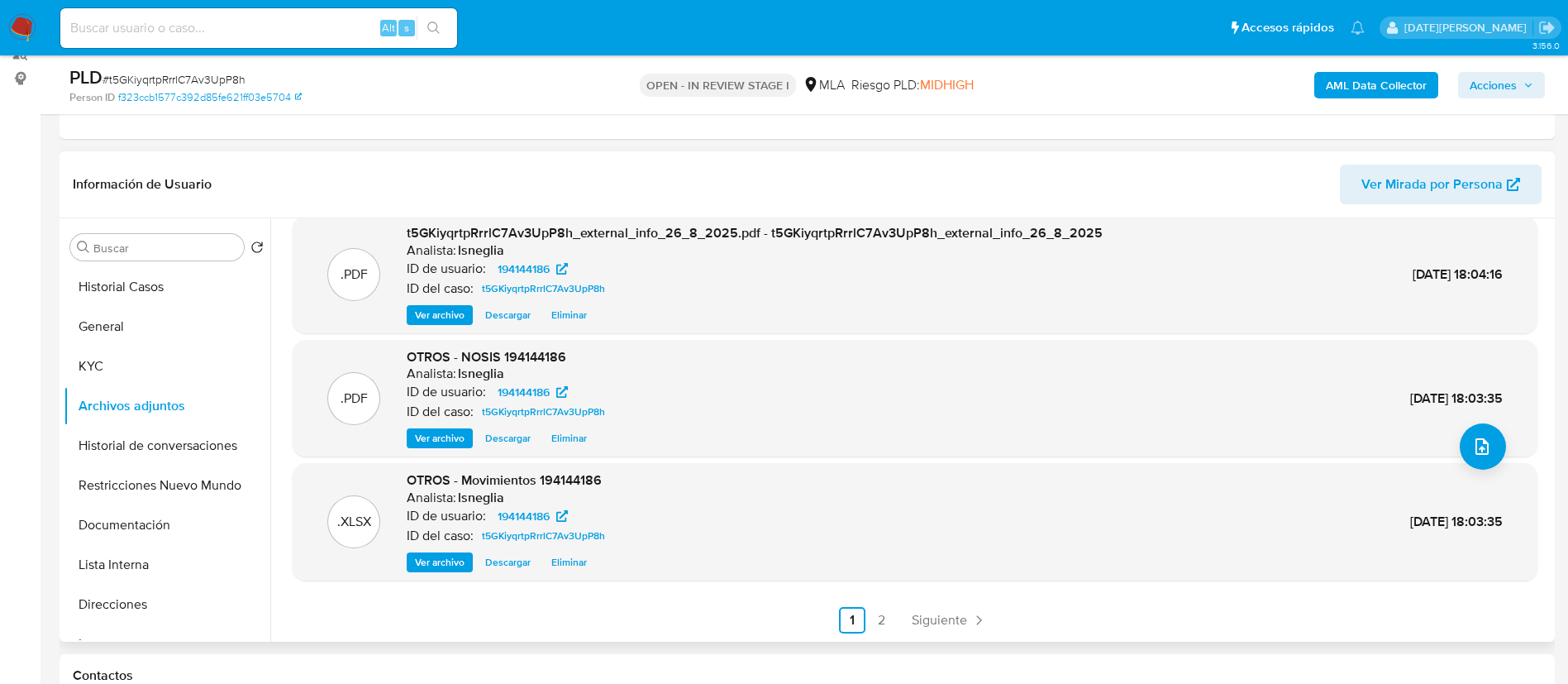
scroll to position [248, 0]
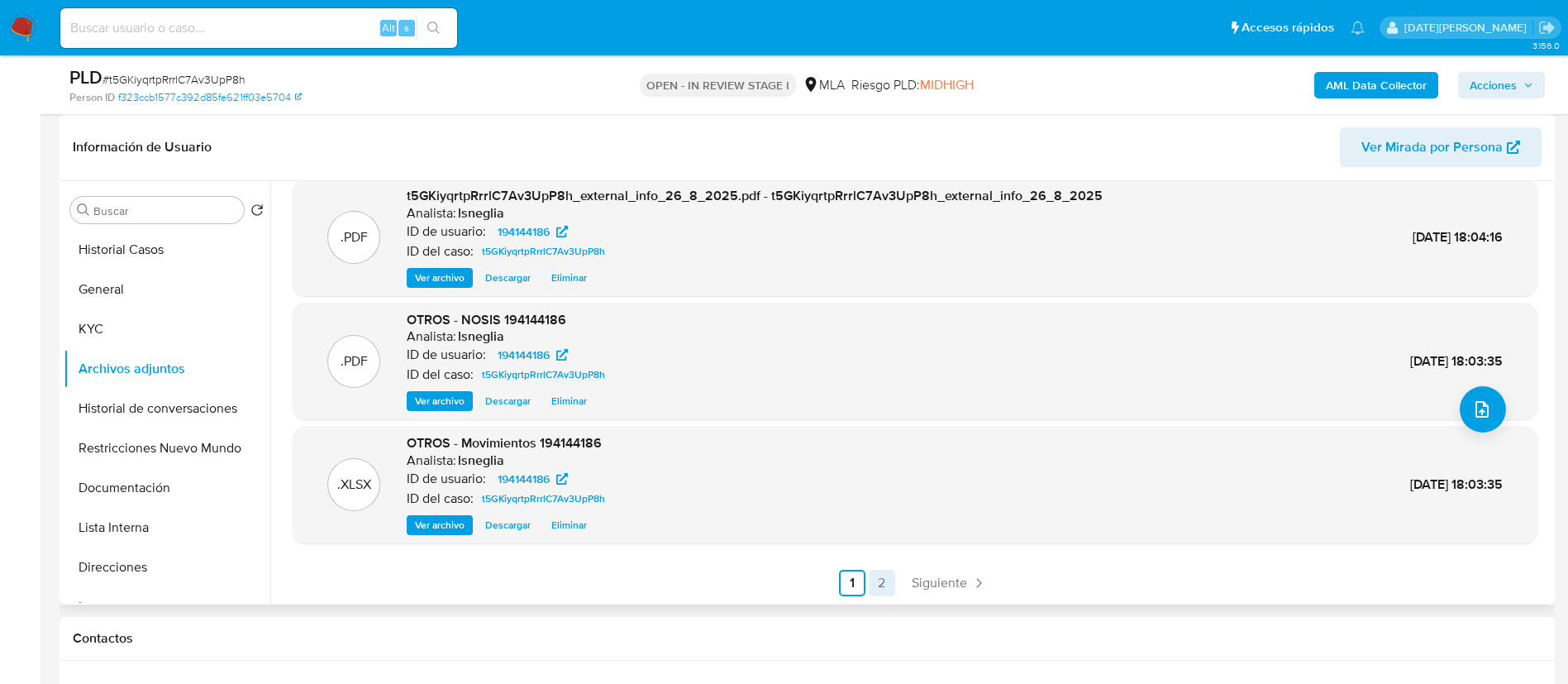
click at [870, 579] on link "2" at bounding box center [881, 582] width 27 height 27
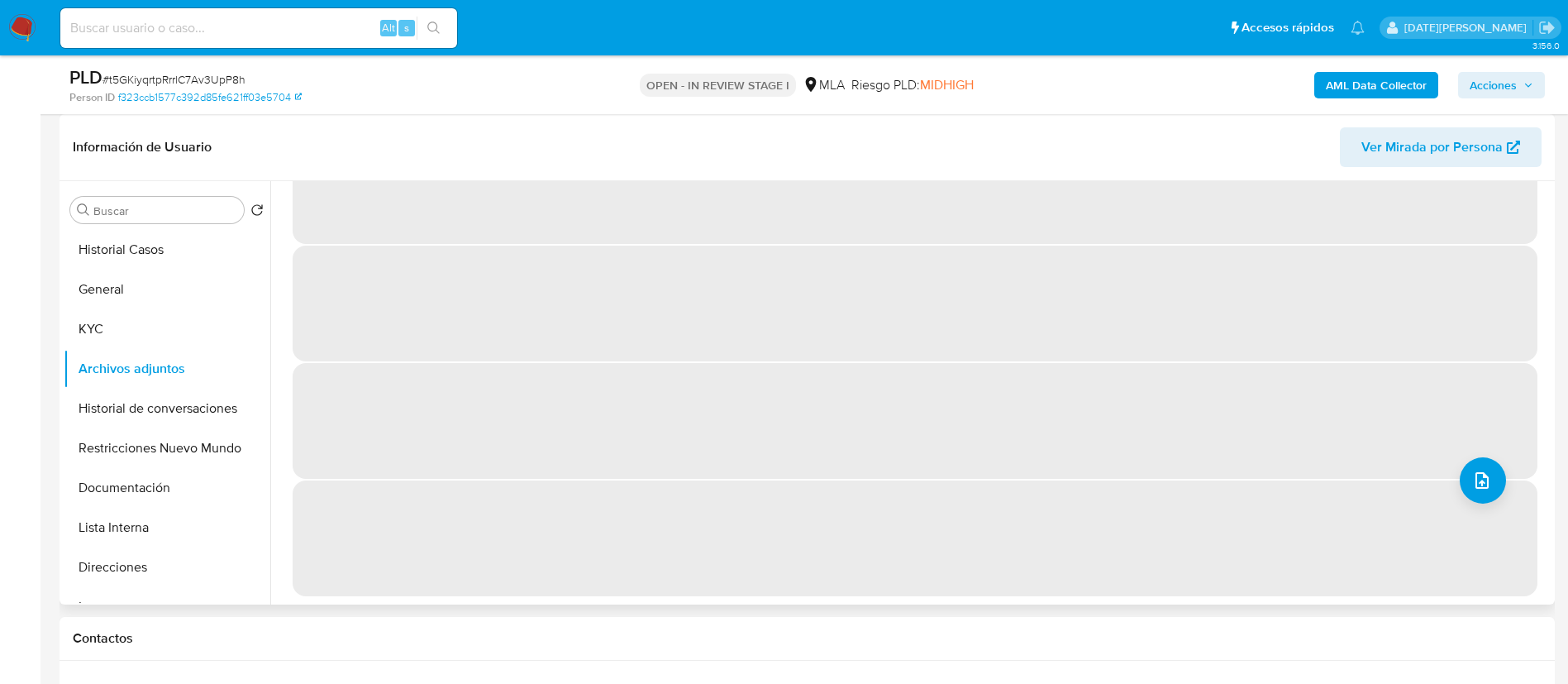
scroll to position [0, 0]
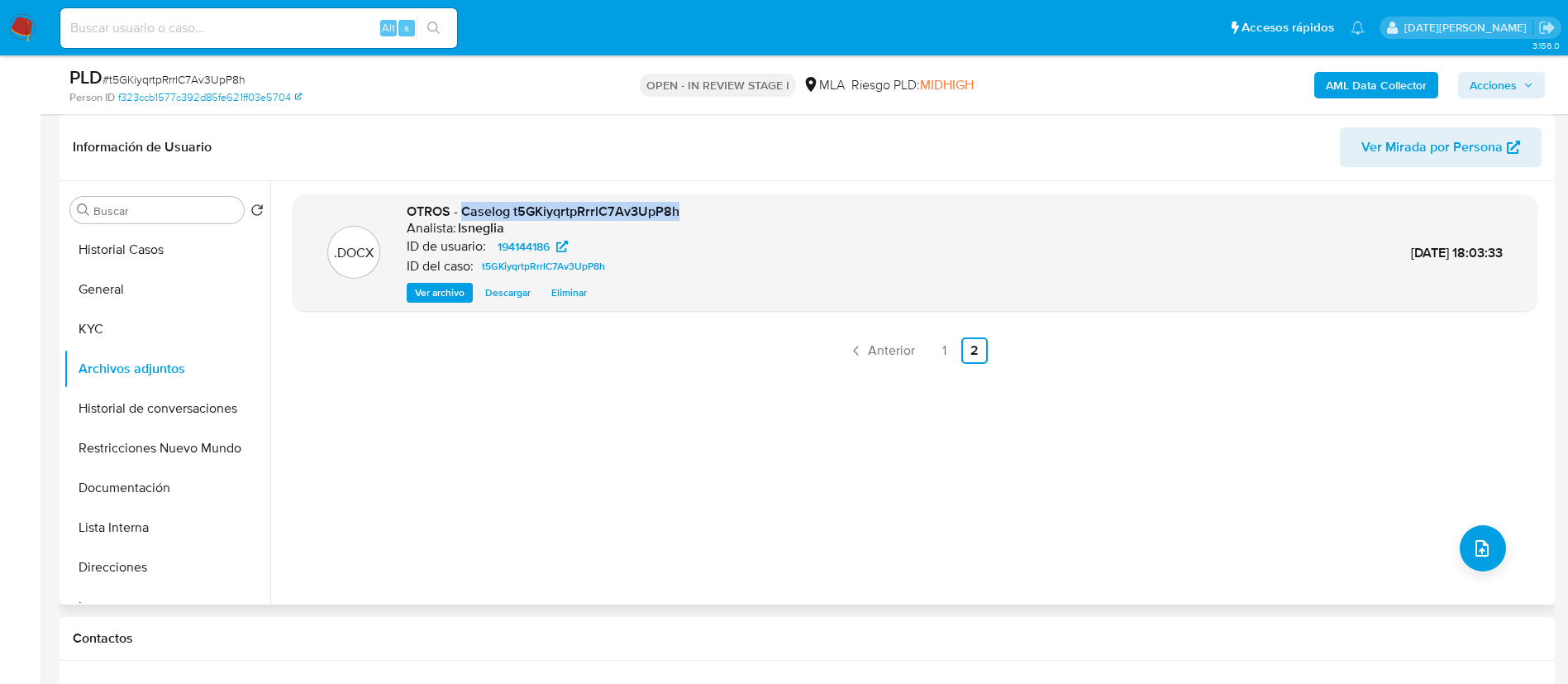
drag, startPoint x: 464, startPoint y: 210, endPoint x: 658, endPoint y: 214, distance: 194.0
click at [688, 211] on div ".DOCX OTROS - Caselog t5GKiyqrtpRrrlC7Av3UpP8h Analista: lsneglia ID de usuario…" at bounding box center [915, 253] width 1228 height 101
copy span "Caselog t5GKiyqrtpRrrlC7Av3UpP8h"
click at [154, 399] on button "Historial de conversaciones" at bounding box center [160, 408] width 194 height 40
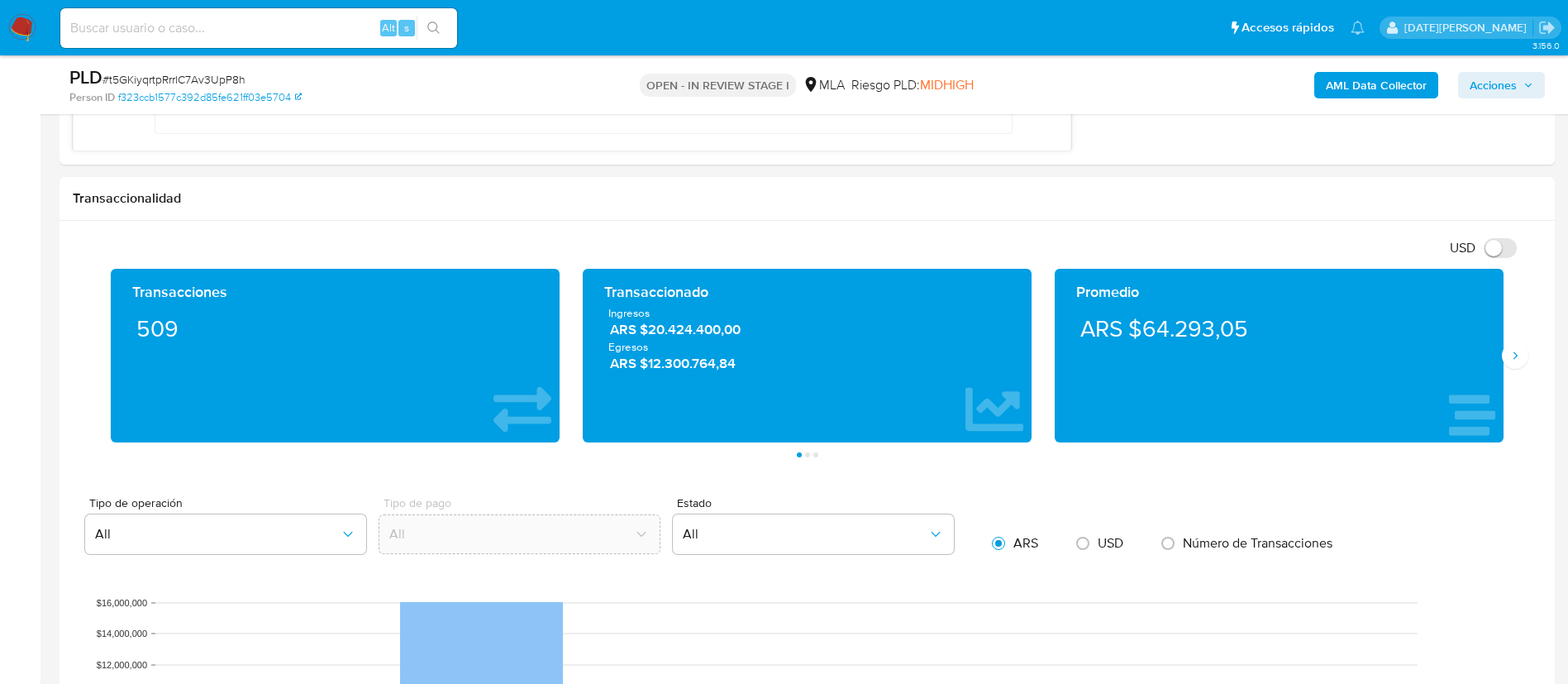
scroll to position [1349, 0]
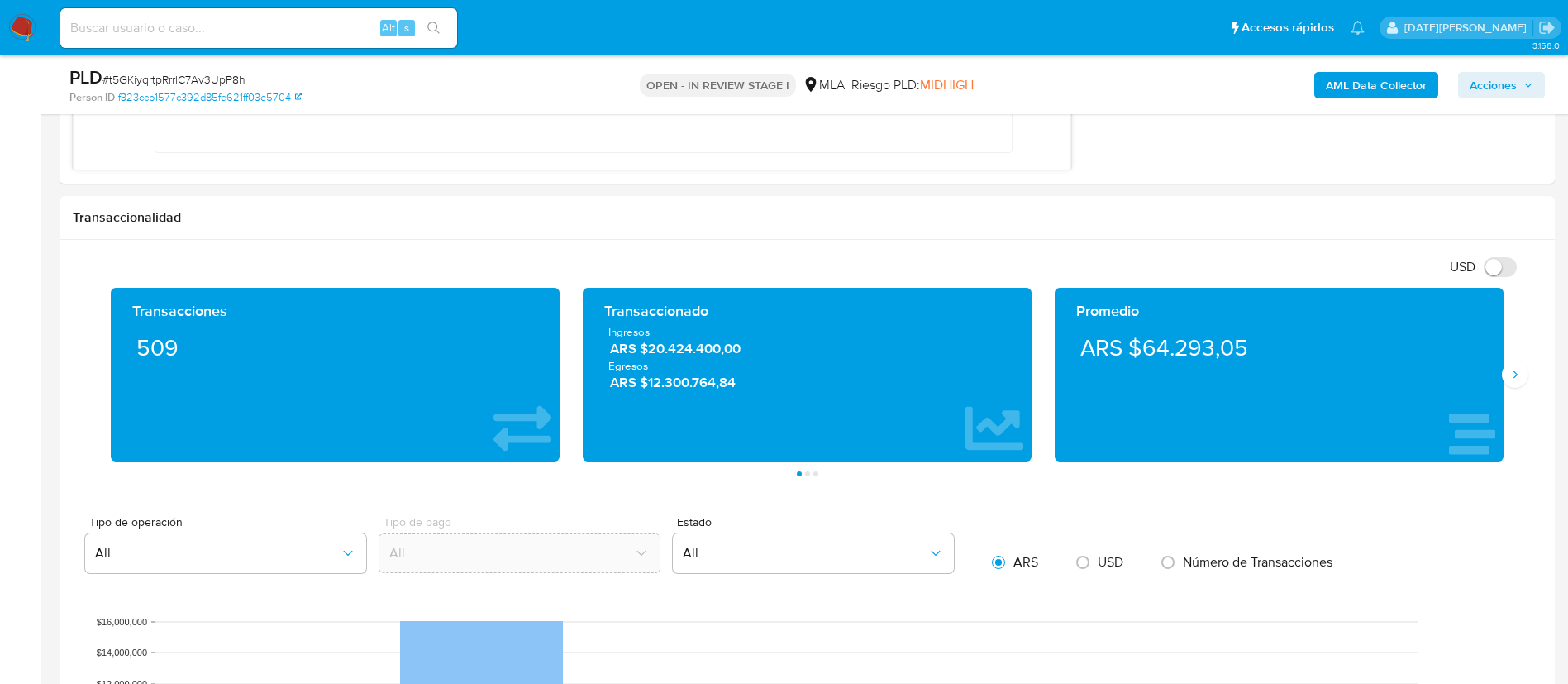
drag, startPoint x: 1567, startPoint y: 269, endPoint x: 1567, endPoint y: 253, distance: 16.0
click at [1567, 253] on main "3.156.0 Asignado a lsneglia Asignado el: 17/07/2025 16:33:37 Creado el: 12/07/2…" at bounding box center [784, 473] width 1568 height 3645
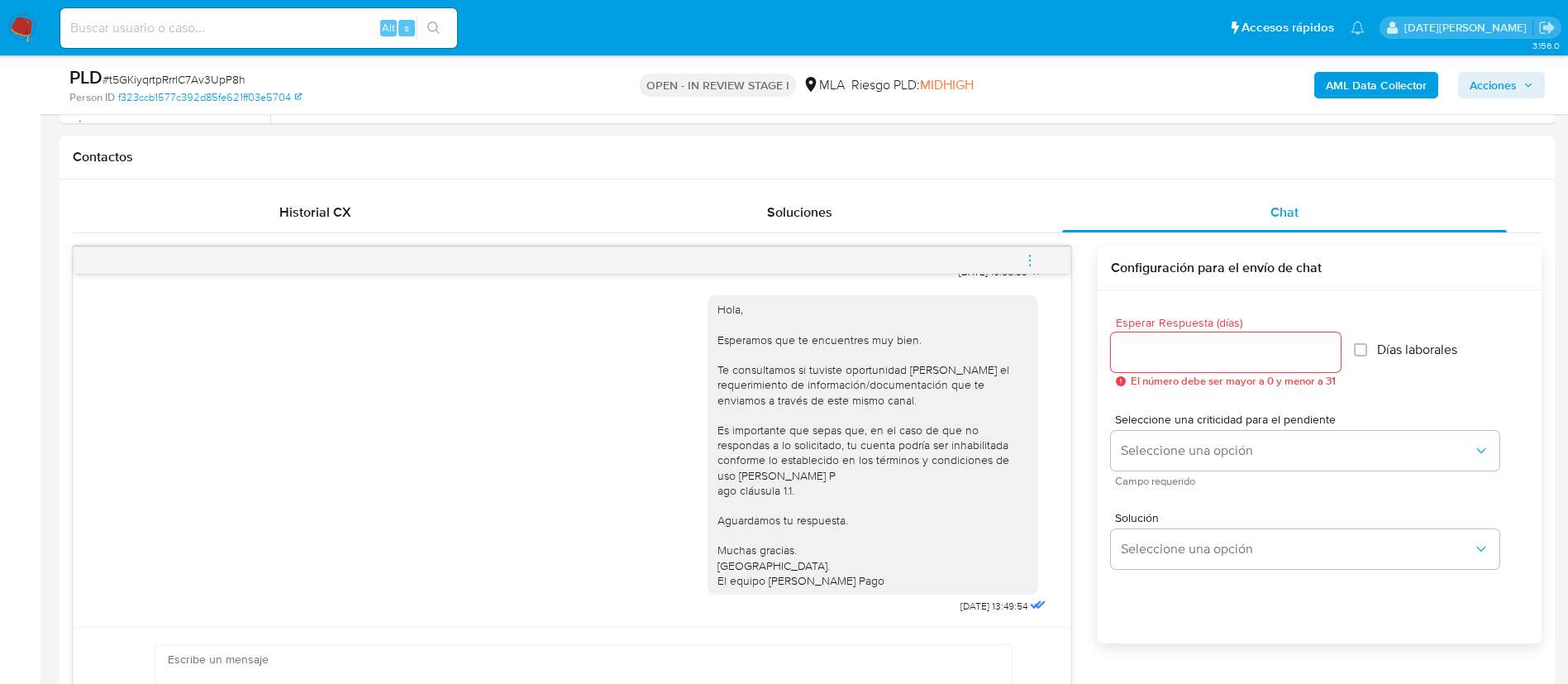
scroll to position [721, 0]
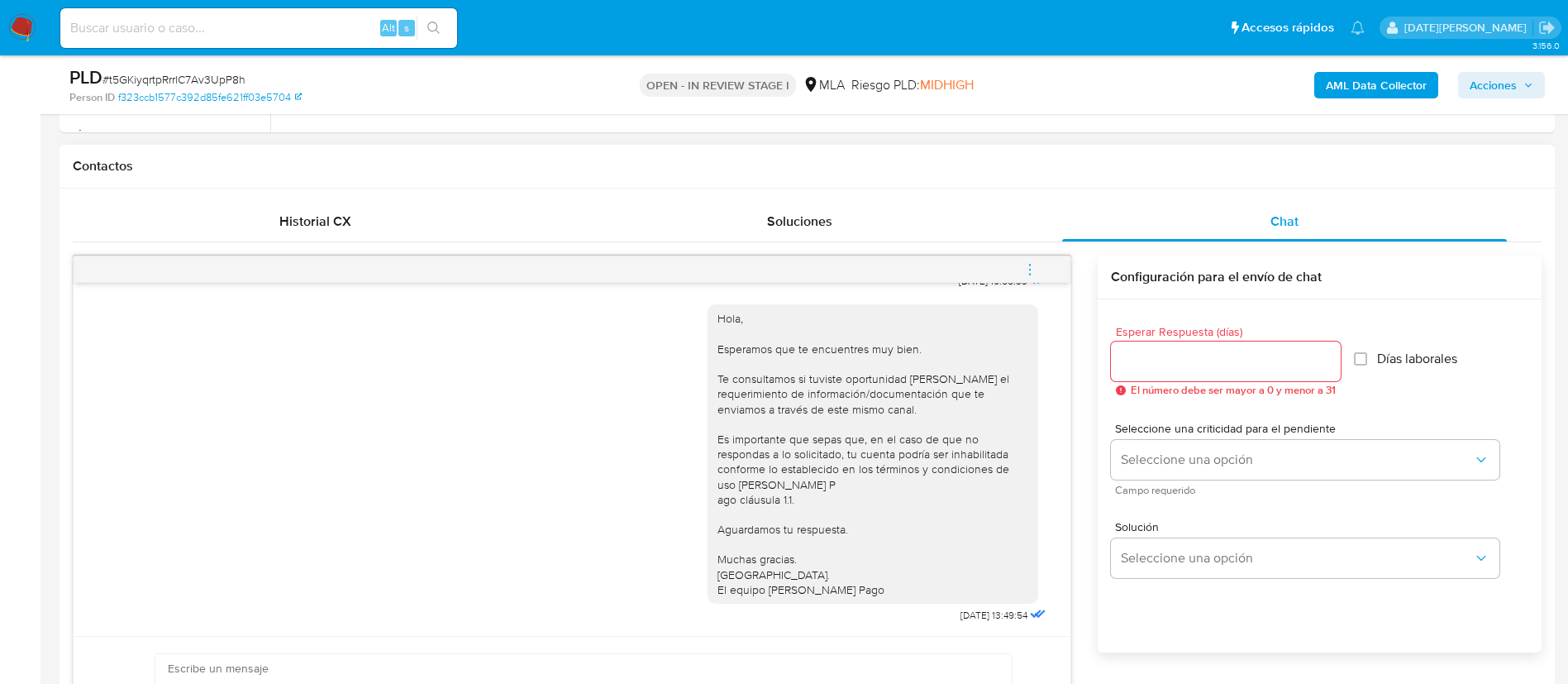
click at [1034, 271] on icon "menu-action" at bounding box center [1030, 269] width 15 height 15
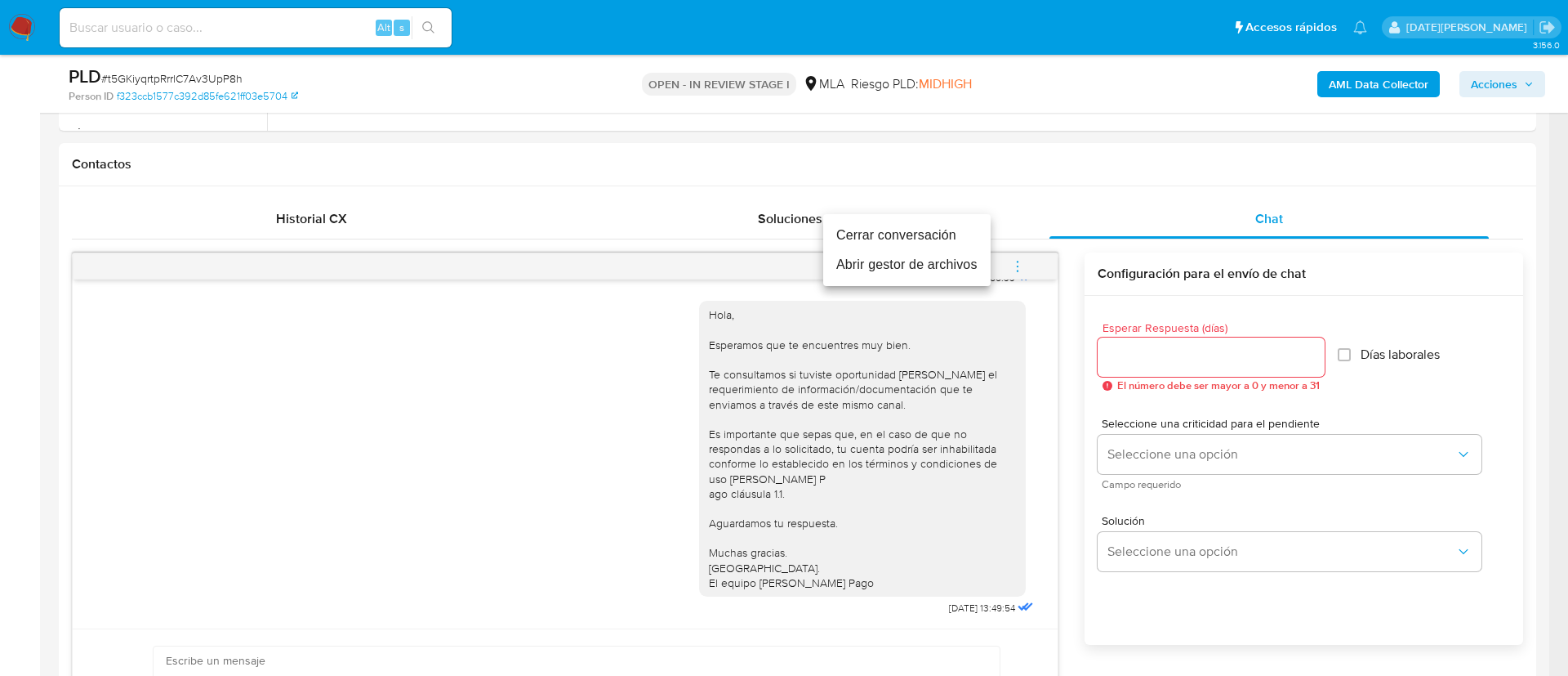
click at [913, 235] on li "Cerrar conversación" at bounding box center [906, 235] width 167 height 29
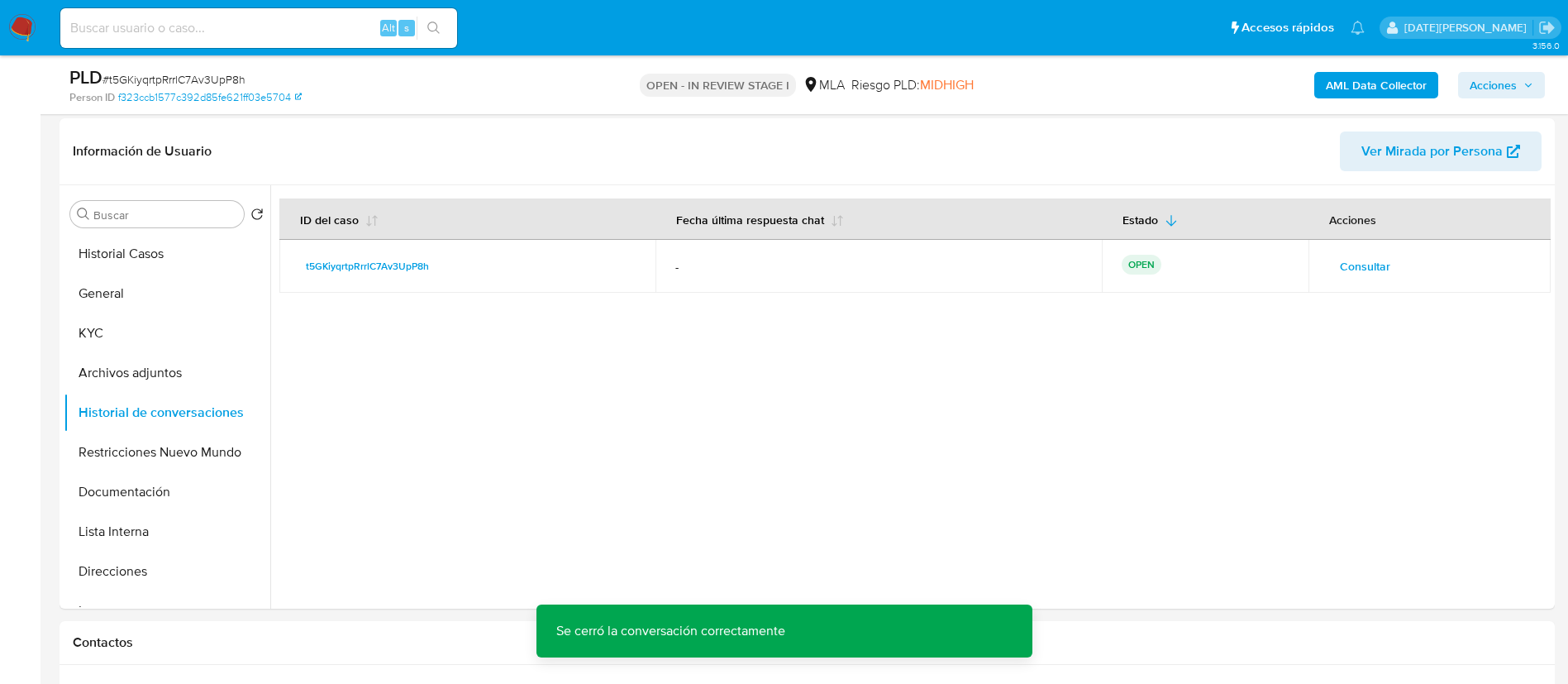
scroll to position [211, 0]
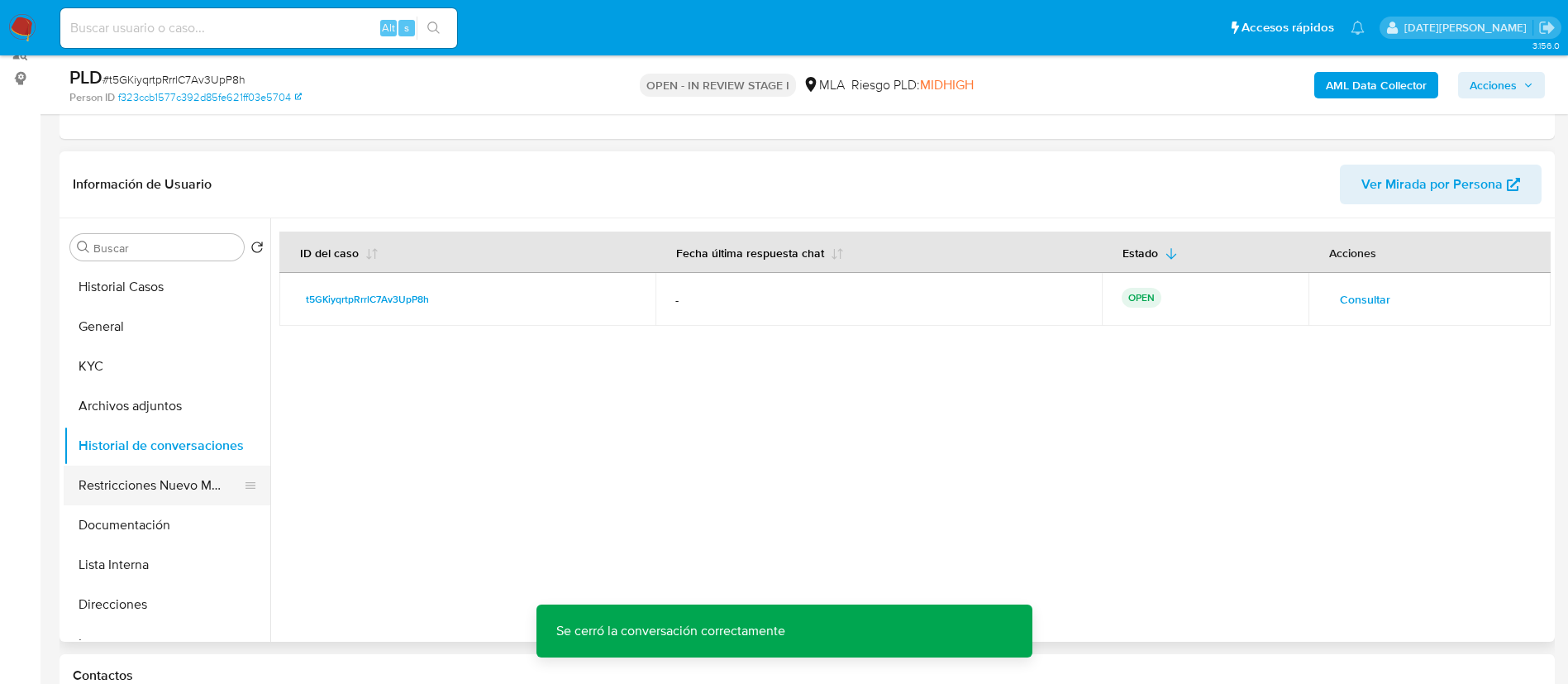
click at [86, 493] on button "Restricciones Nuevo Mundo" at bounding box center [160, 485] width 194 height 40
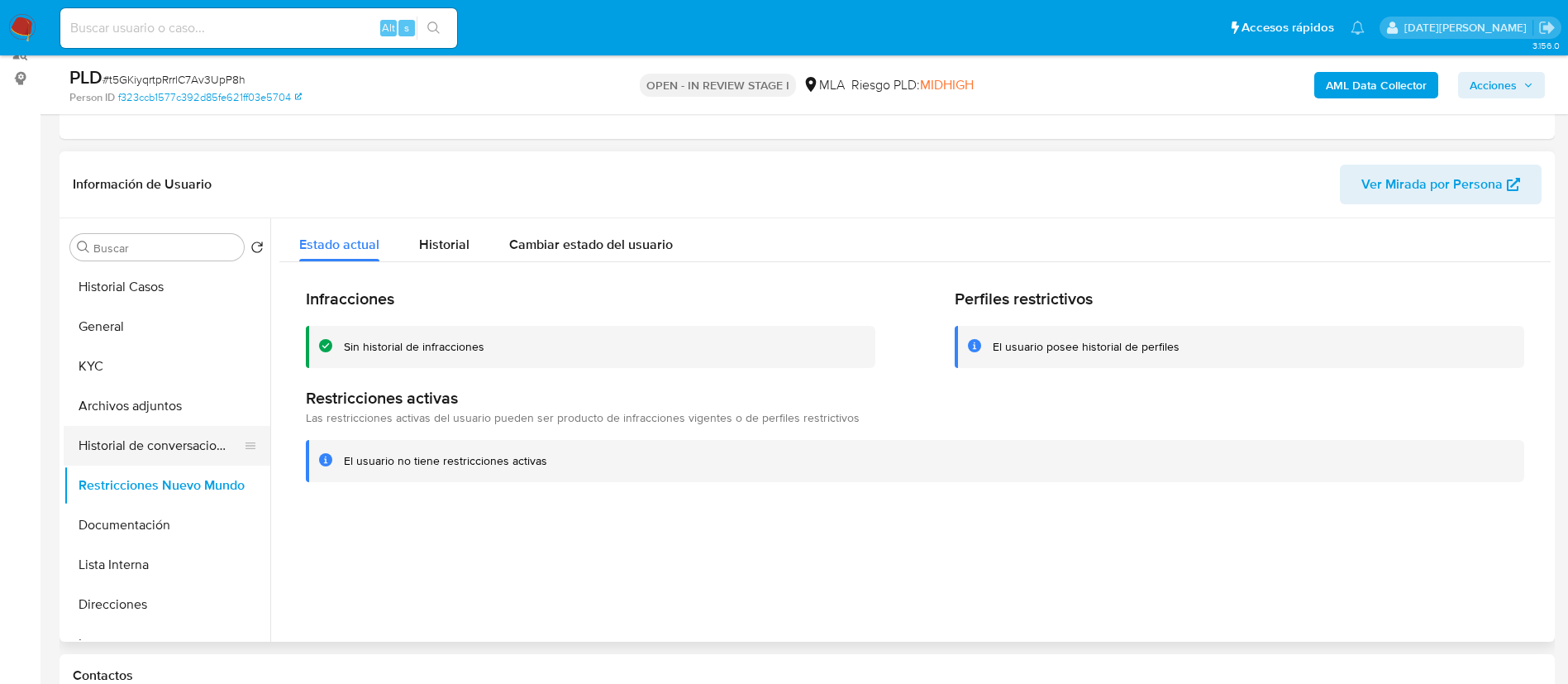
click at [183, 443] on button "Historial de conversaciones" at bounding box center [160, 446] width 194 height 40
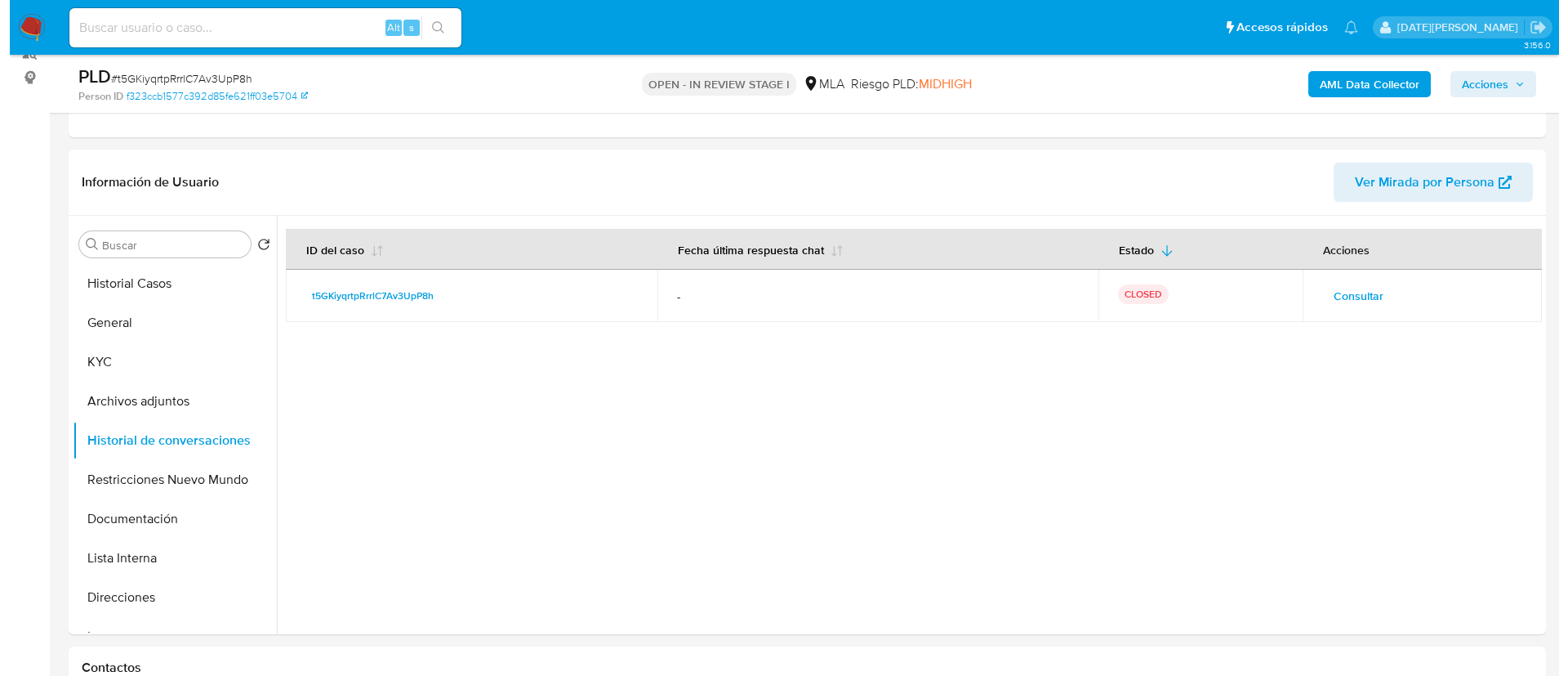
scroll to position [2927, 0]
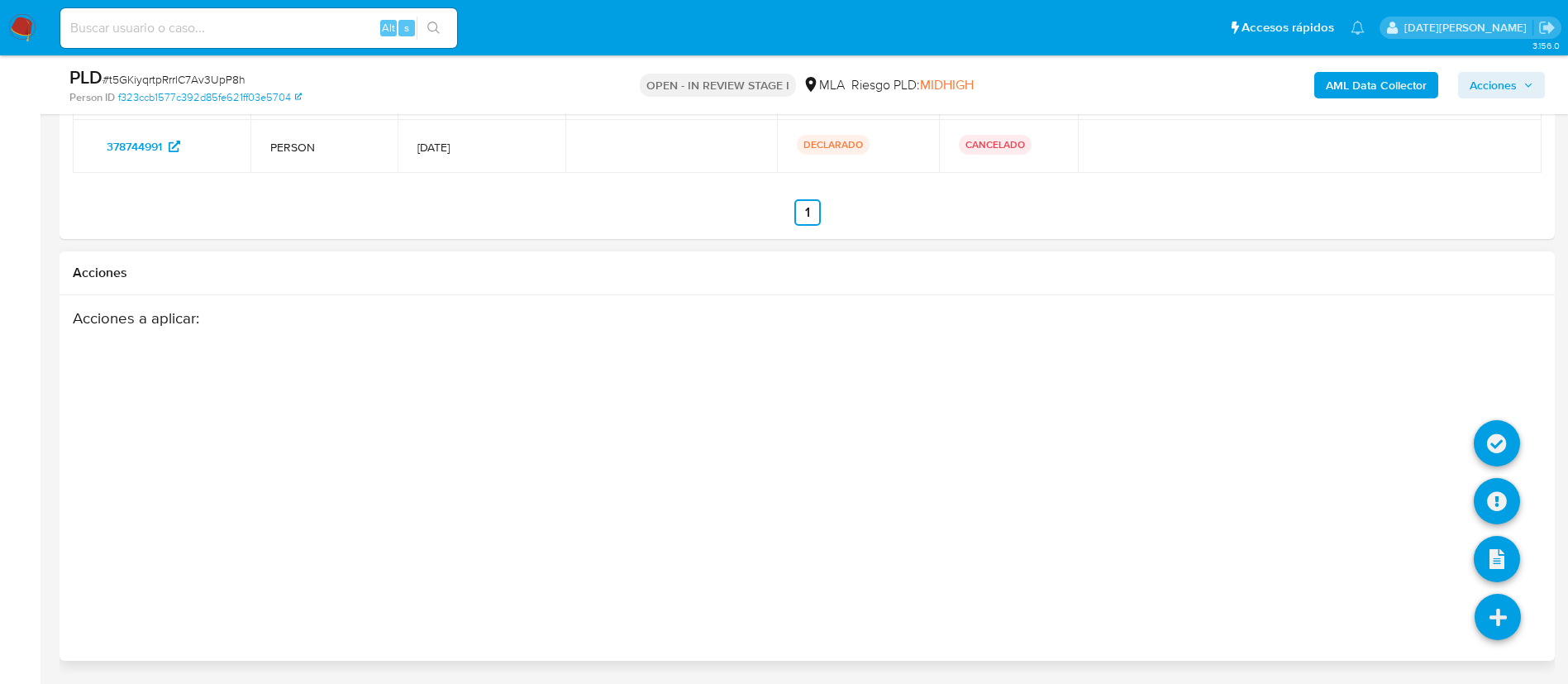
click at [1499, 599] on icon at bounding box center [1497, 617] width 46 height 46
click at [1498, 490] on icon at bounding box center [1497, 501] width 46 height 46
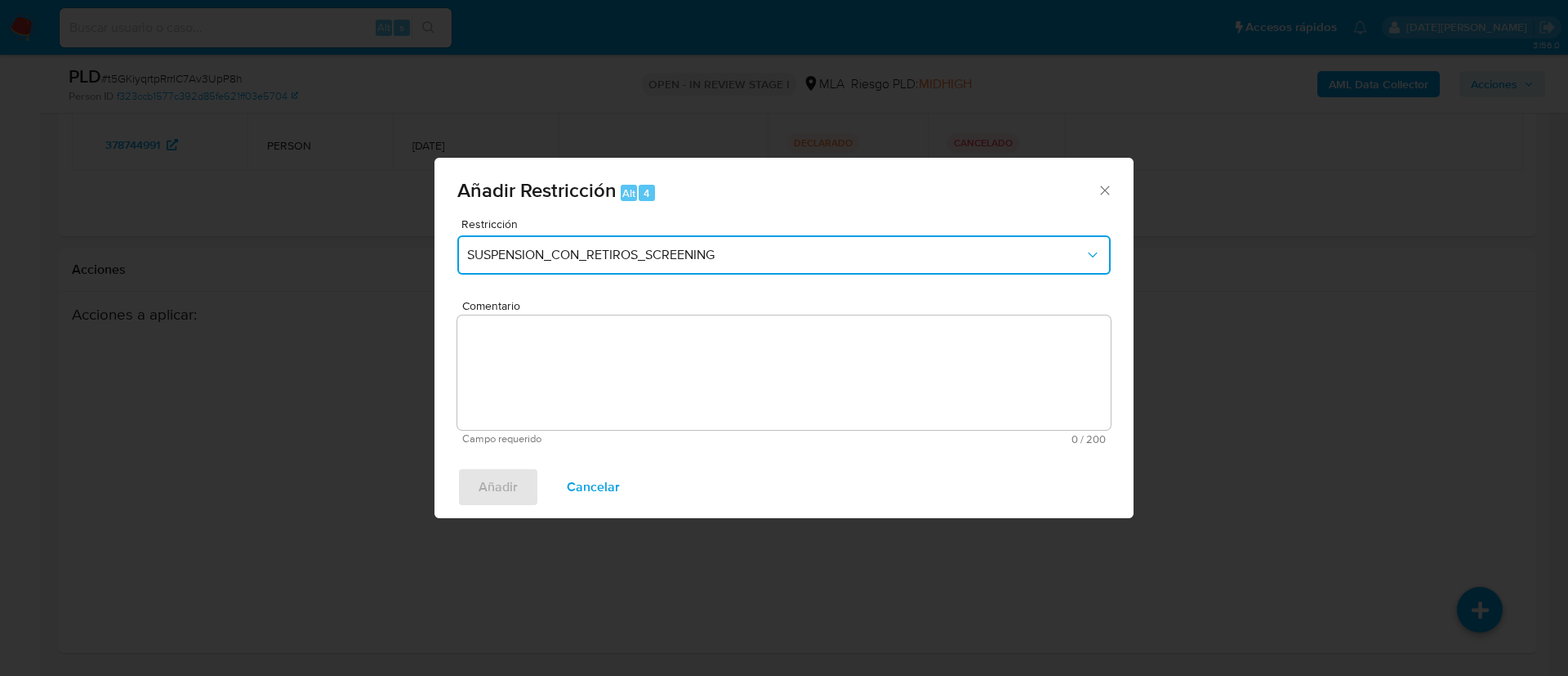
click at [516, 249] on span "SUSPENSION_CON_RETIROS_SCREENING" at bounding box center [776, 255] width 617 height 17
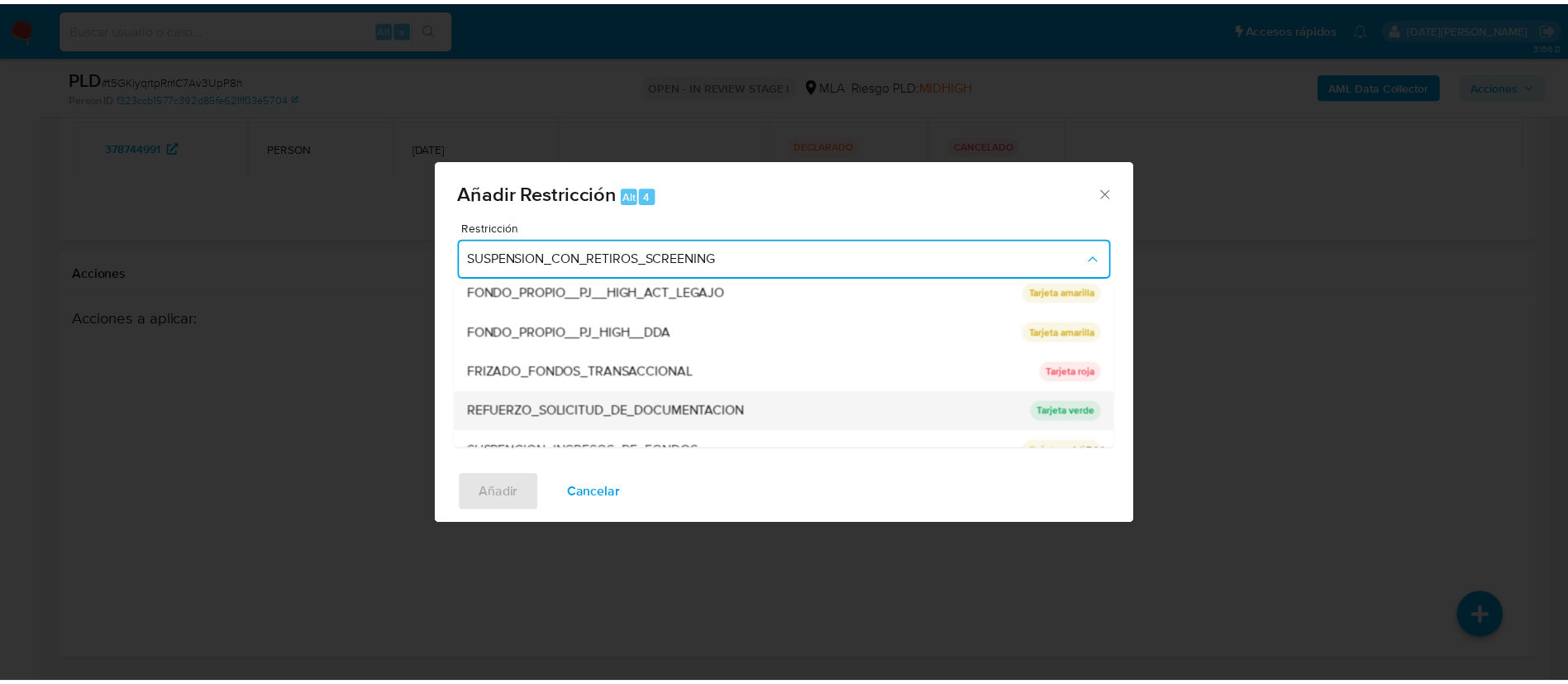
scroll to position [351, 0]
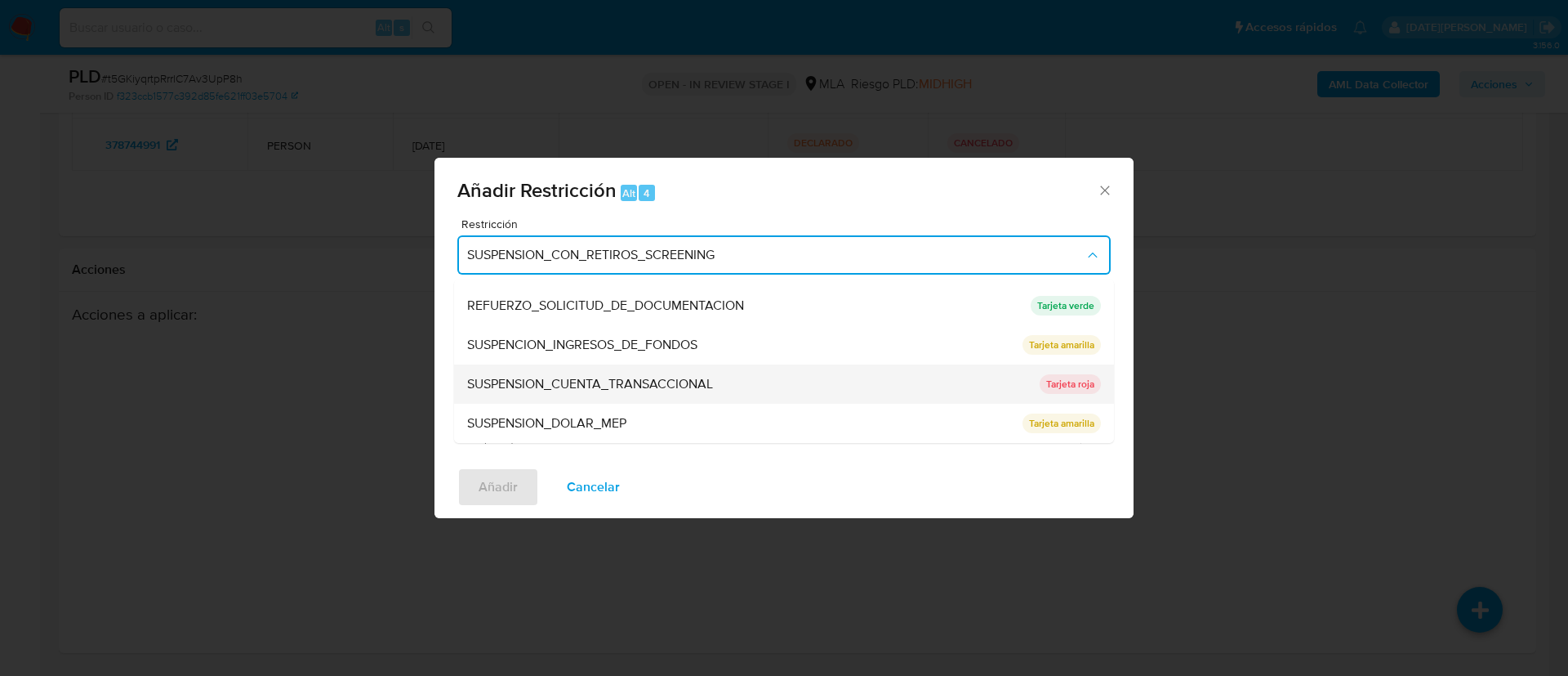
click at [672, 383] on span "SUSPENSION_CUENTA_TRANSACCIONAL" at bounding box center [591, 384] width 246 height 17
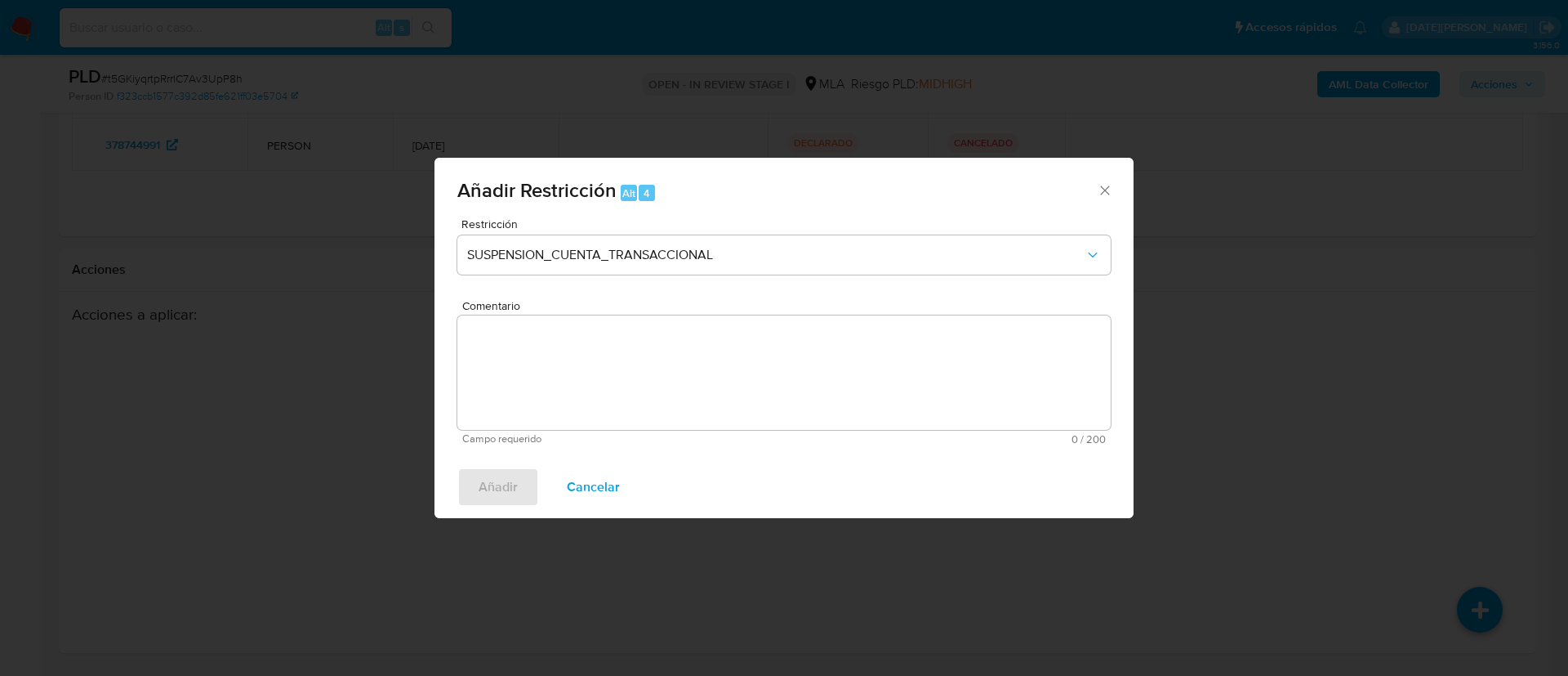
click at [689, 359] on textarea "Comentario" at bounding box center [783, 372] width 653 height 114
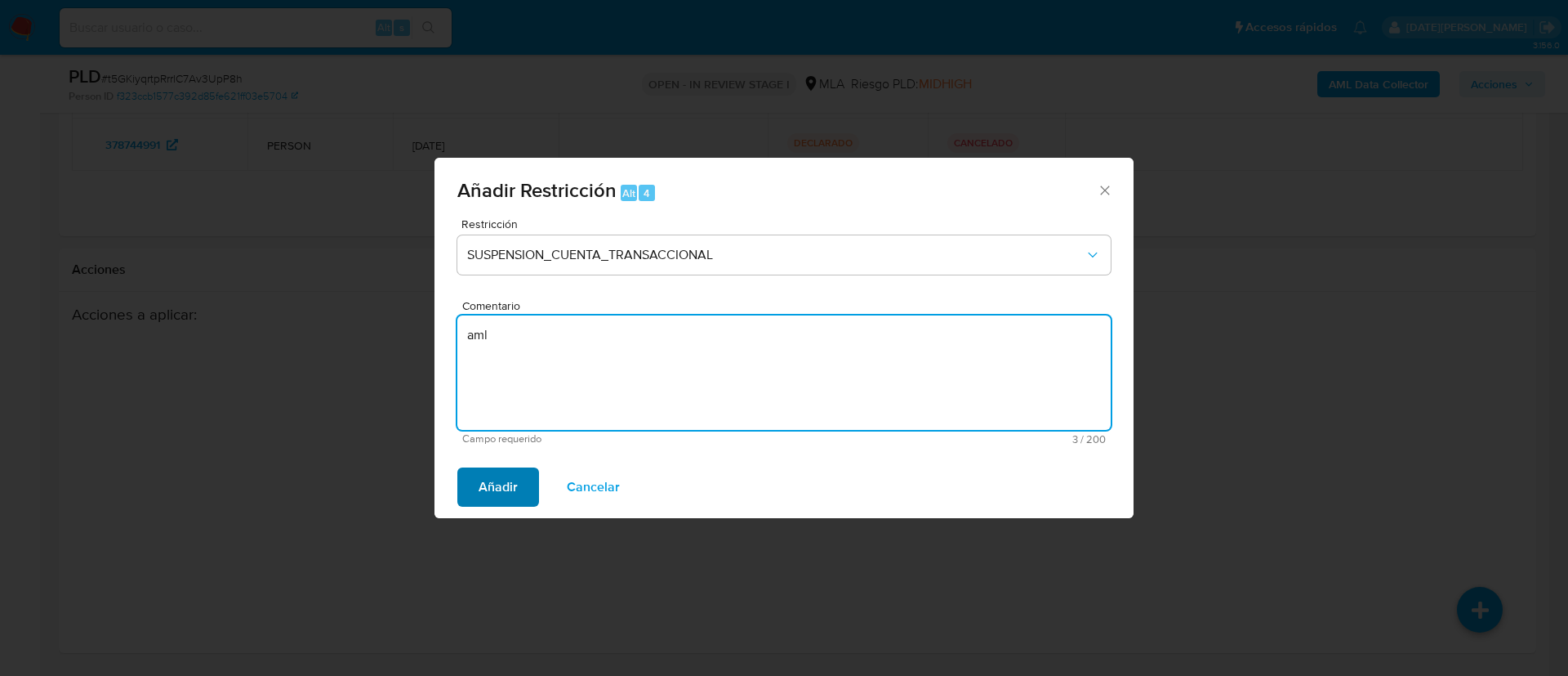
type textarea "aml"
click at [517, 483] on span "Añadir" at bounding box center [498, 486] width 39 height 36
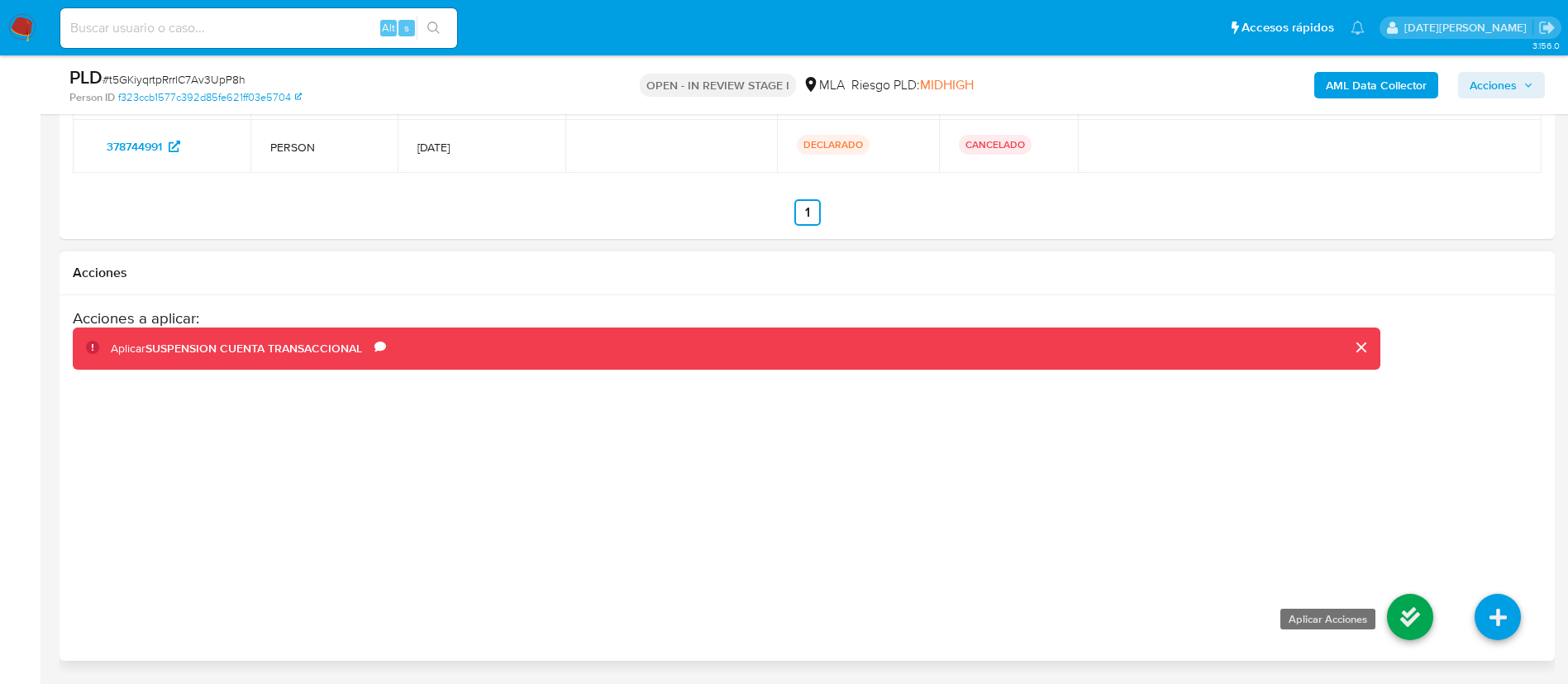
click at [1398, 615] on icon at bounding box center [1410, 617] width 46 height 46
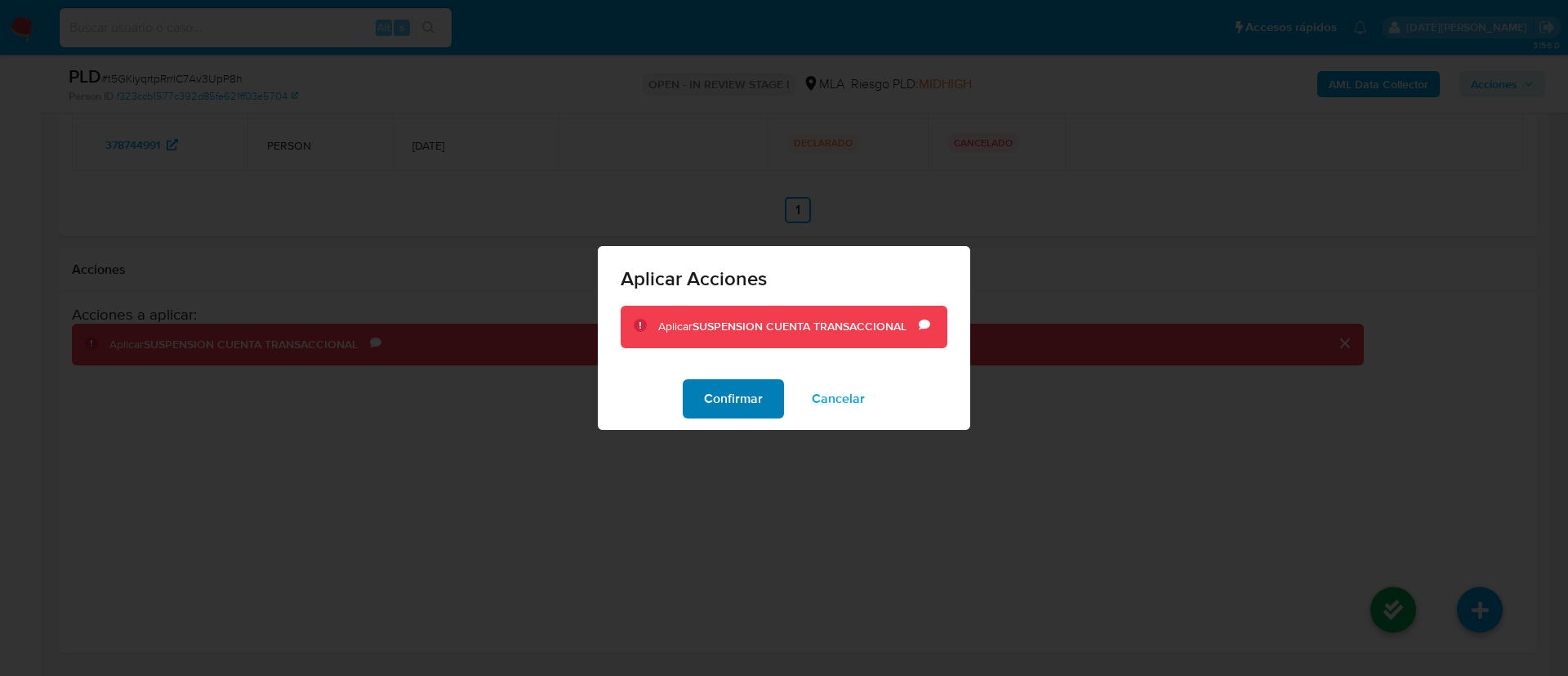
click at [743, 402] on span "Confirmar" at bounding box center [733, 399] width 59 height 36
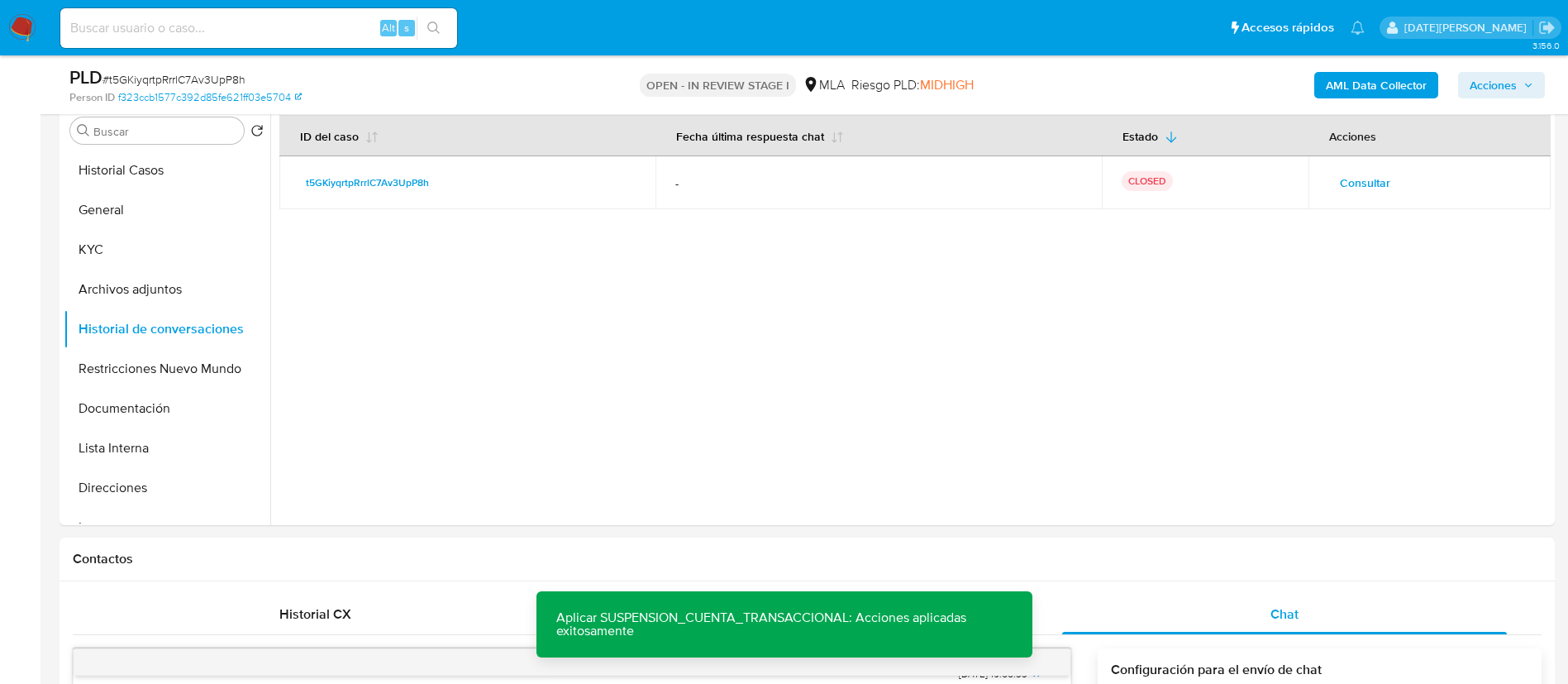
scroll to position [252, 0]
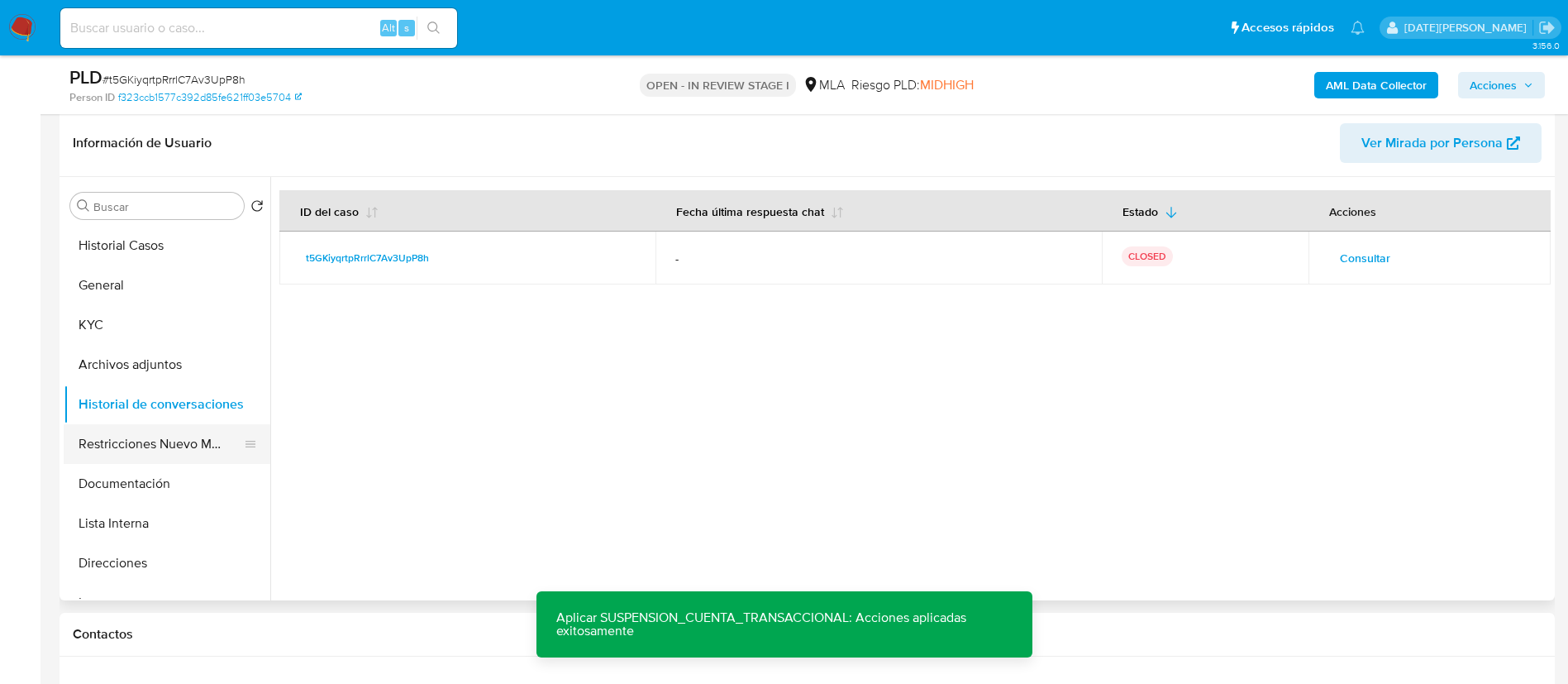
click at [163, 449] on button "Restricciones Nuevo Mundo" at bounding box center [160, 444] width 194 height 40
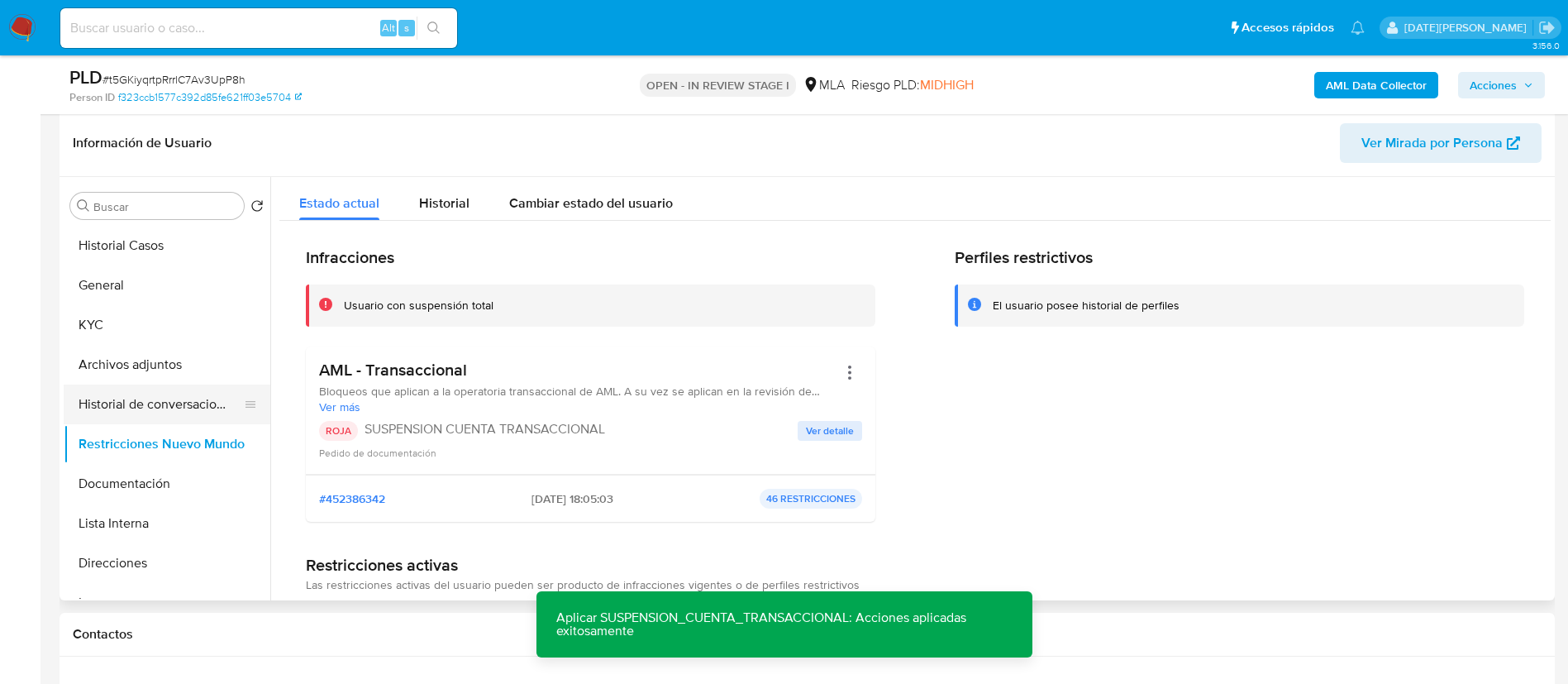
click at [134, 402] on button "Historial de conversaciones" at bounding box center [160, 404] width 194 height 40
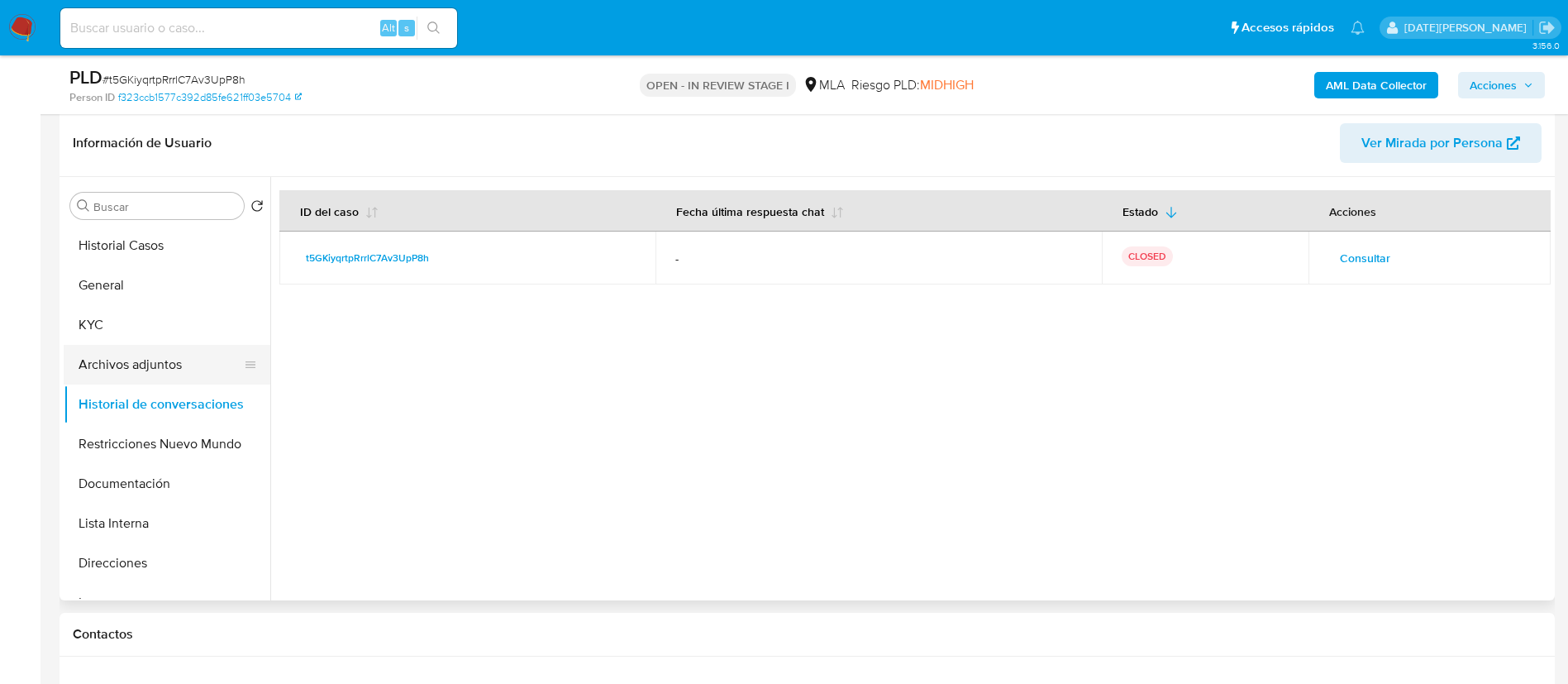
click at [139, 370] on button "Archivos adjuntos" at bounding box center [160, 365] width 194 height 40
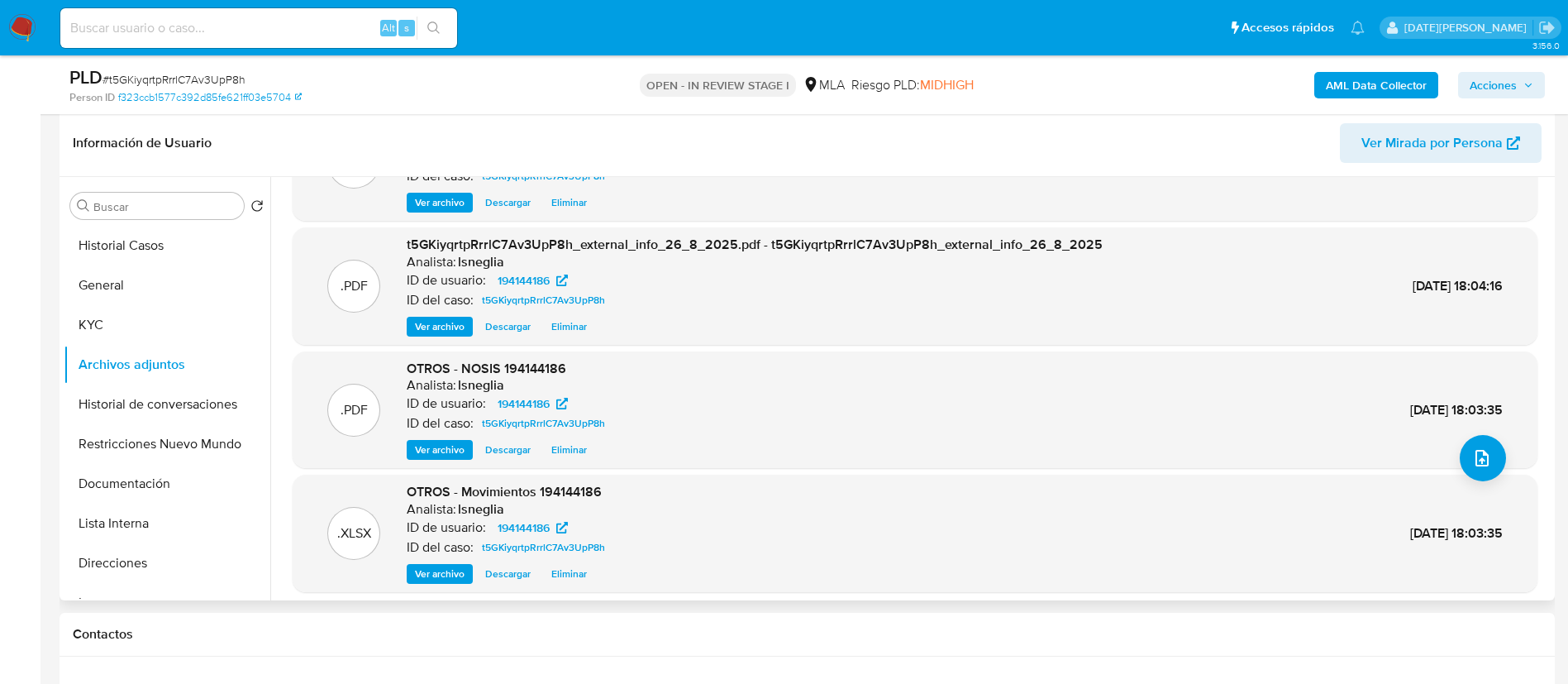
scroll to position [124, 0]
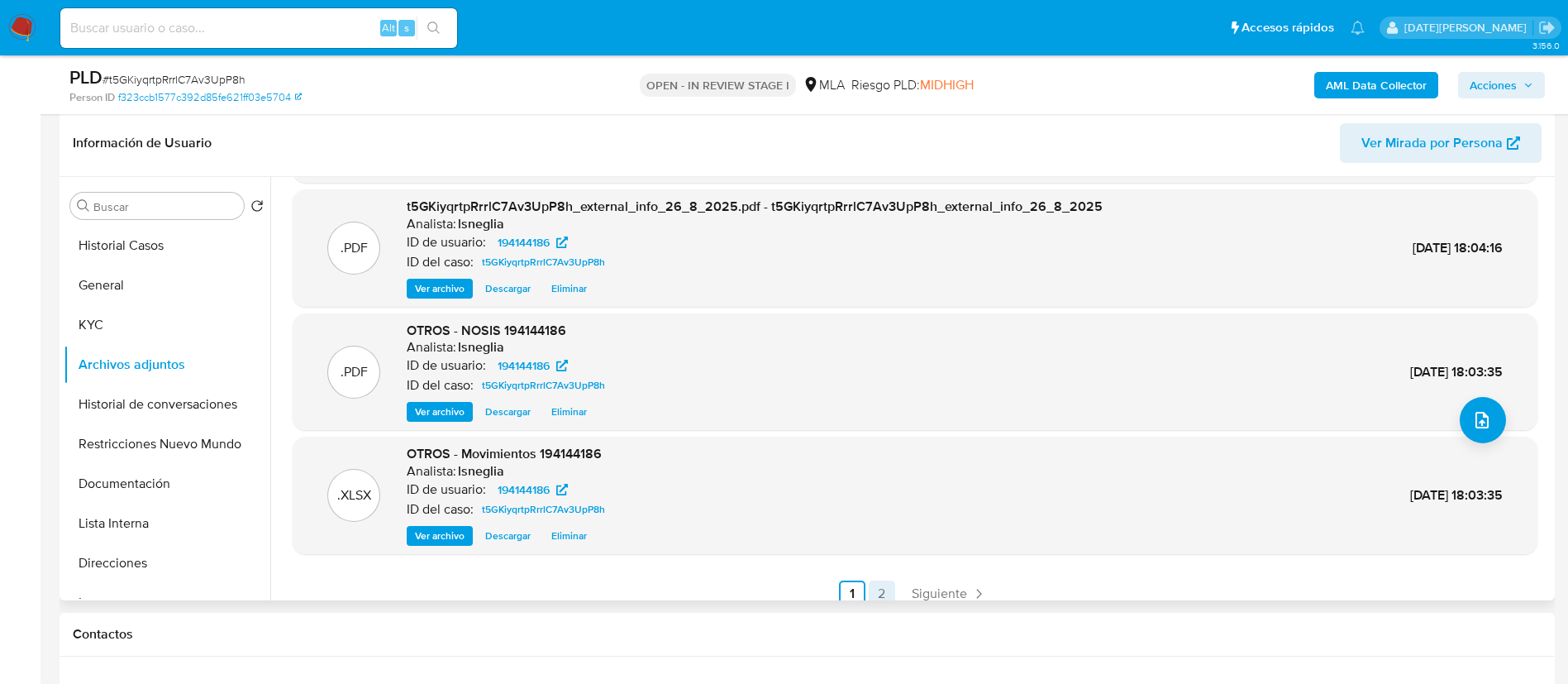
click at [883, 593] on link "2" at bounding box center [881, 593] width 27 height 27
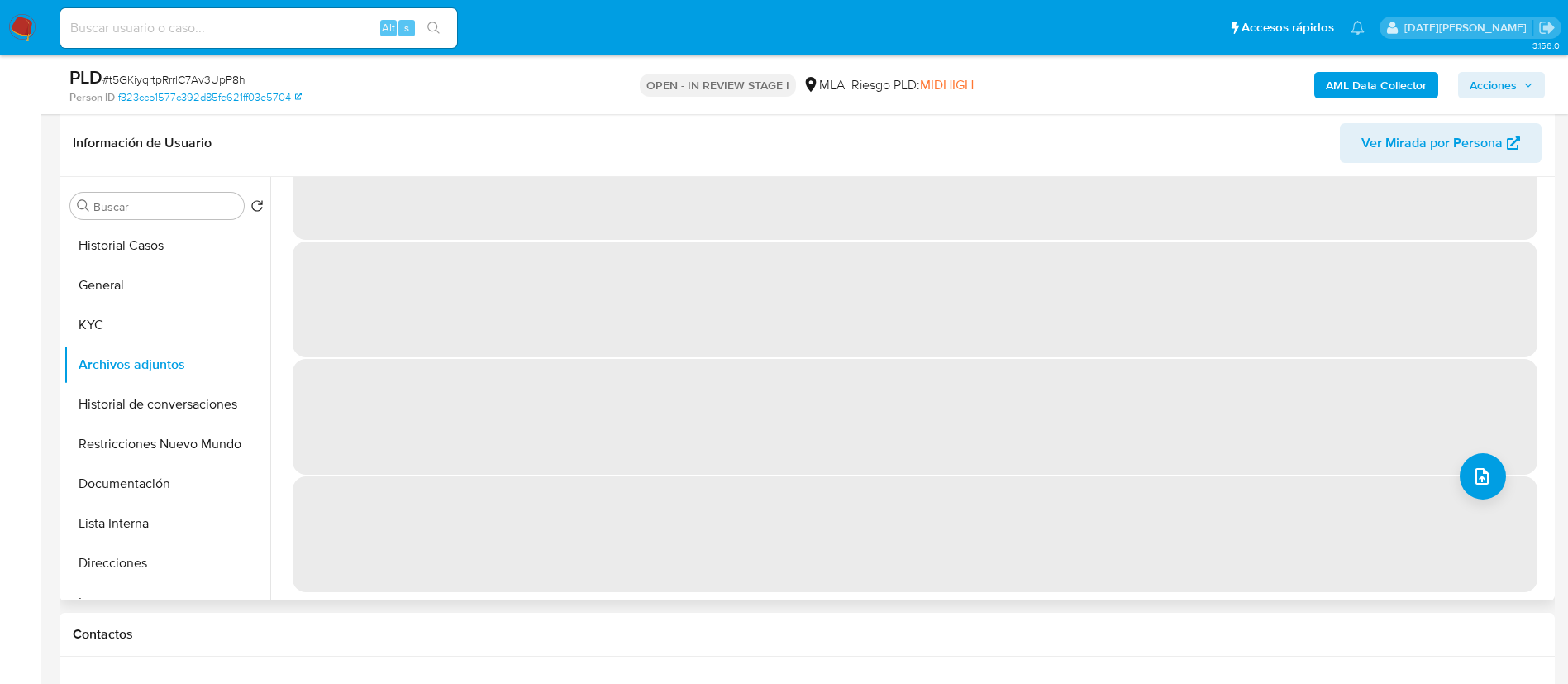
scroll to position [0, 0]
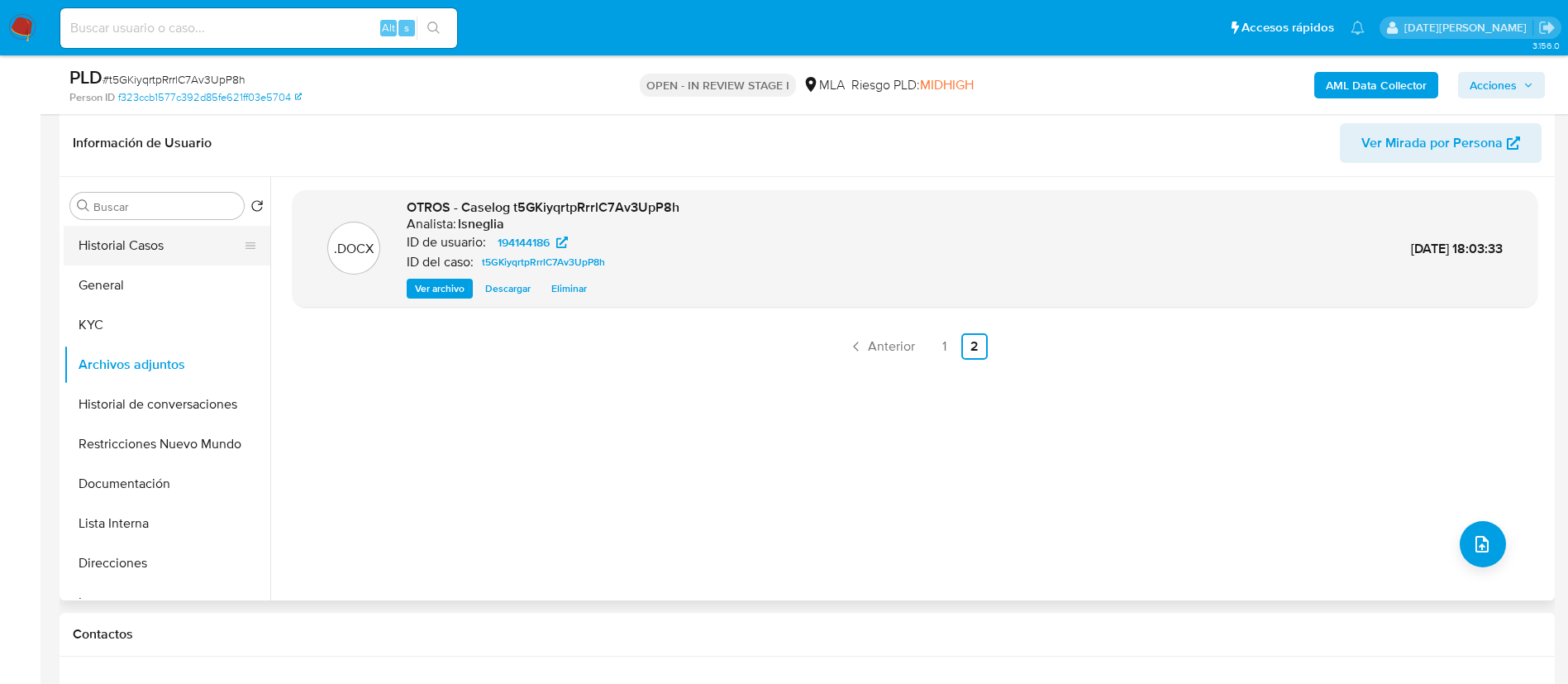
click at [119, 236] on button "Historial Casos" at bounding box center [160, 245] width 194 height 40
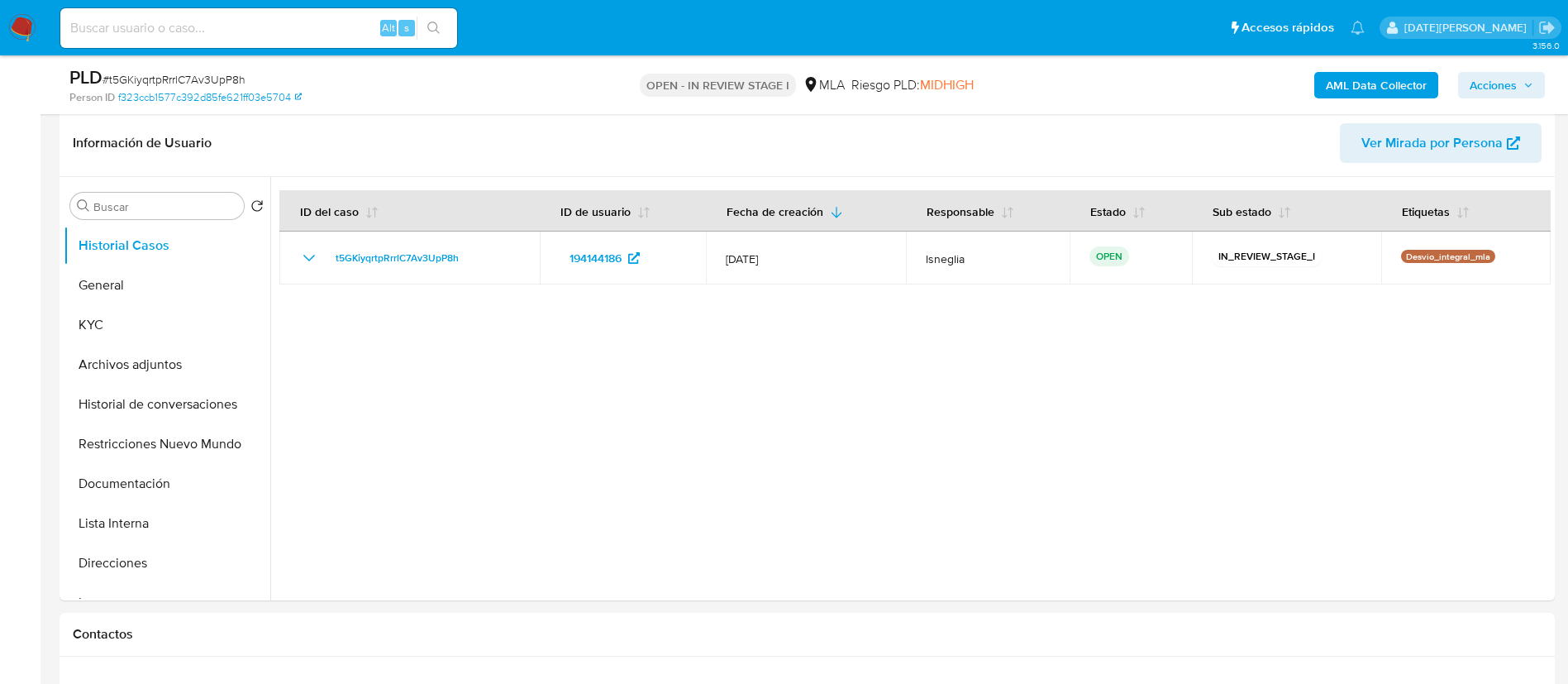
click at [1518, 80] on span "Acciones" at bounding box center [1501, 84] width 63 height 23
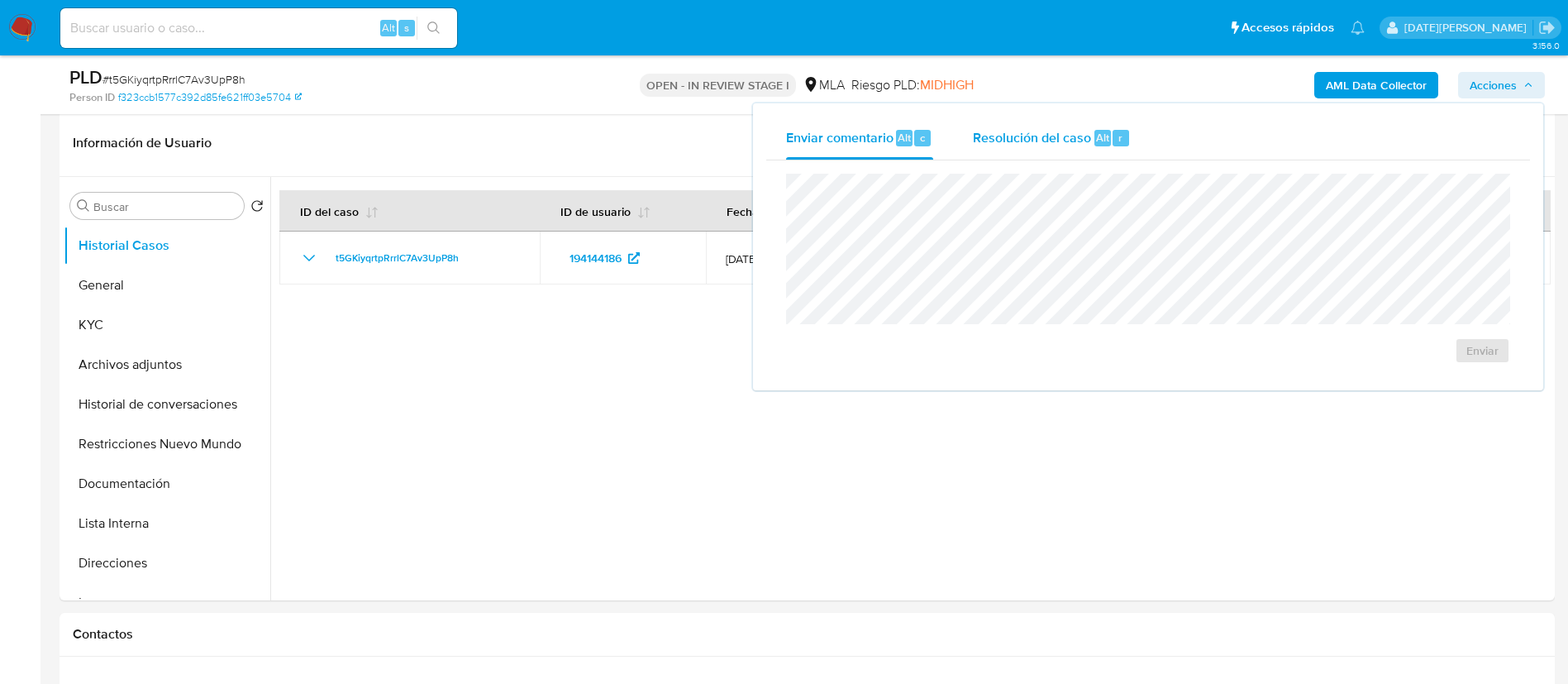
click at [1036, 131] on span "Resolución del caso" at bounding box center [1032, 136] width 119 height 19
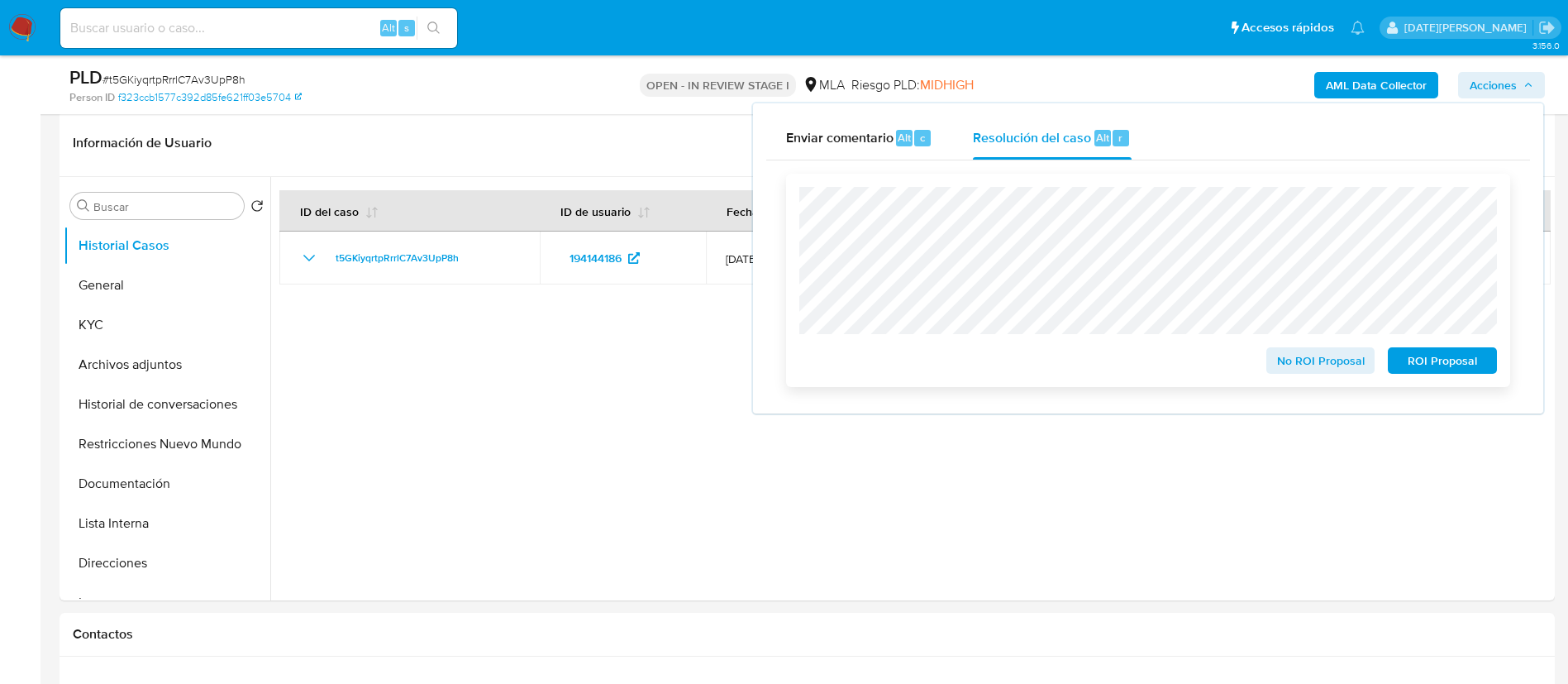
click at [1432, 364] on span "ROI Proposal" at bounding box center [1442, 360] width 86 height 23
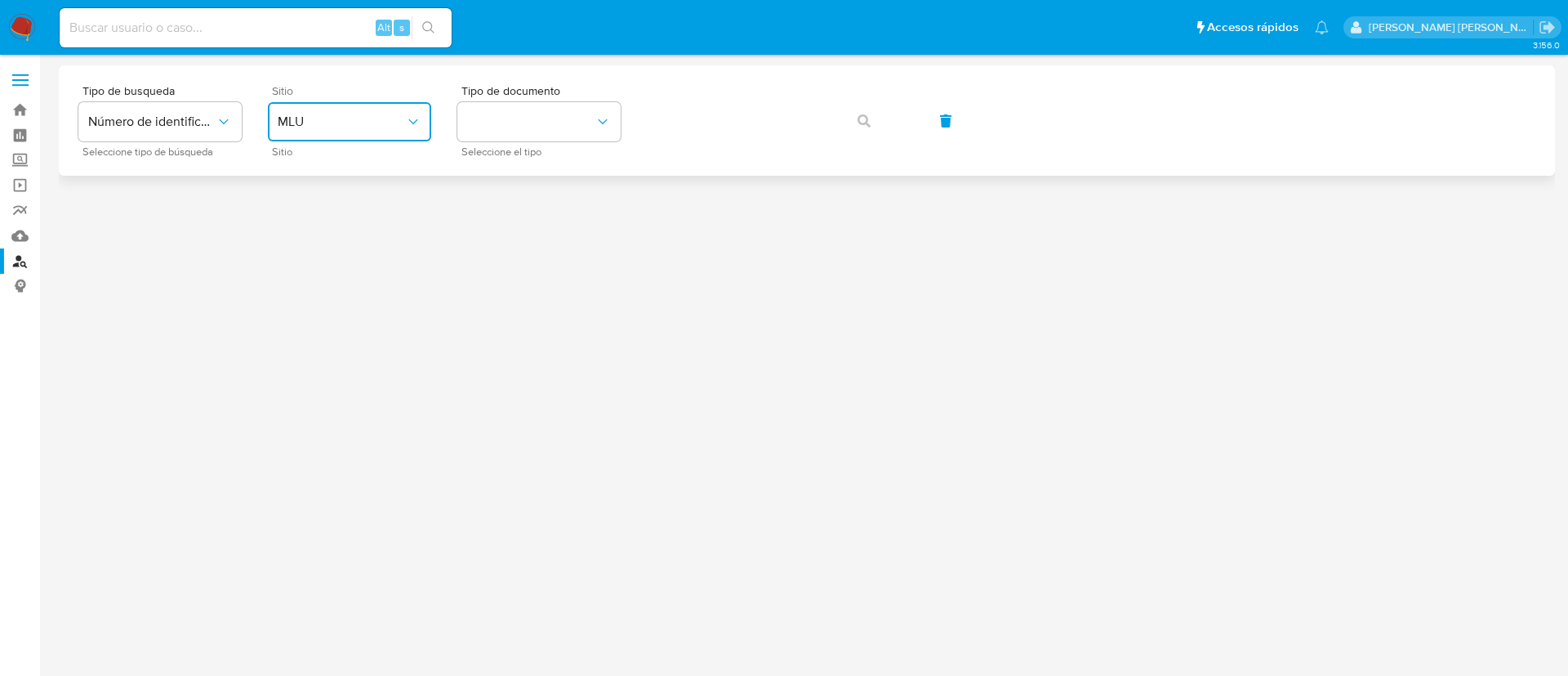
click at [332, 110] on button "MLU" at bounding box center [349, 122] width 163 height 39
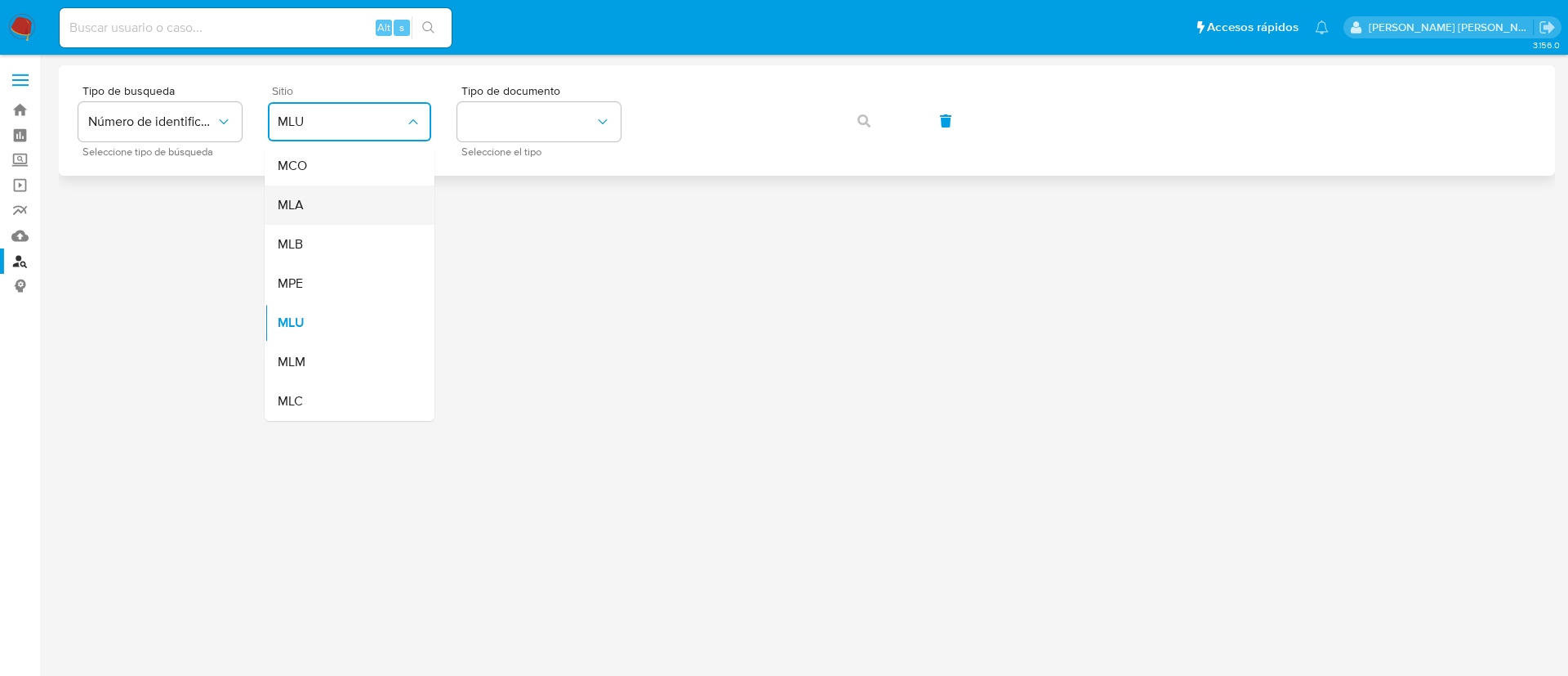
click at [332, 201] on div "MLA" at bounding box center [344, 205] width 134 height 39
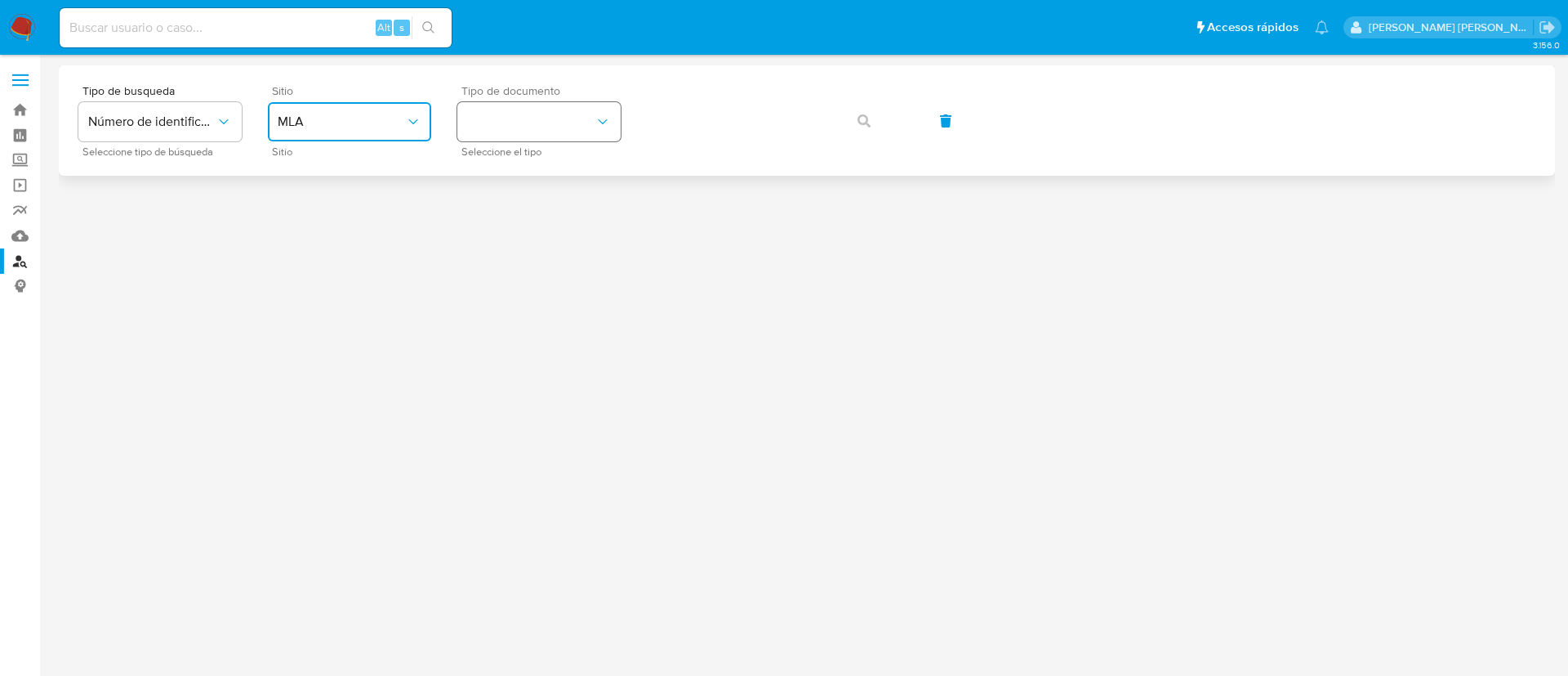
click at [542, 116] on button "identificationType" at bounding box center [538, 122] width 163 height 39
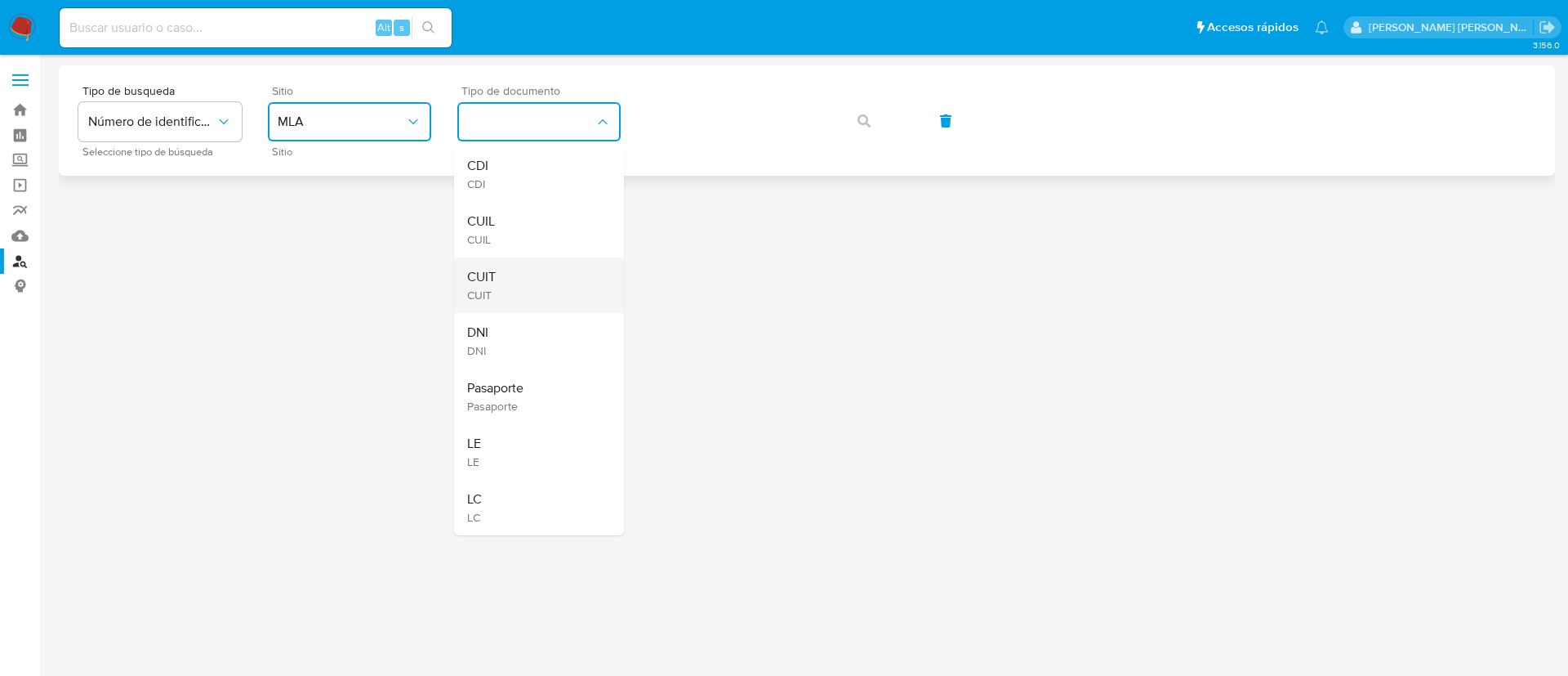
click at [547, 288] on div "CUIT CUIT" at bounding box center [534, 285] width 134 height 56
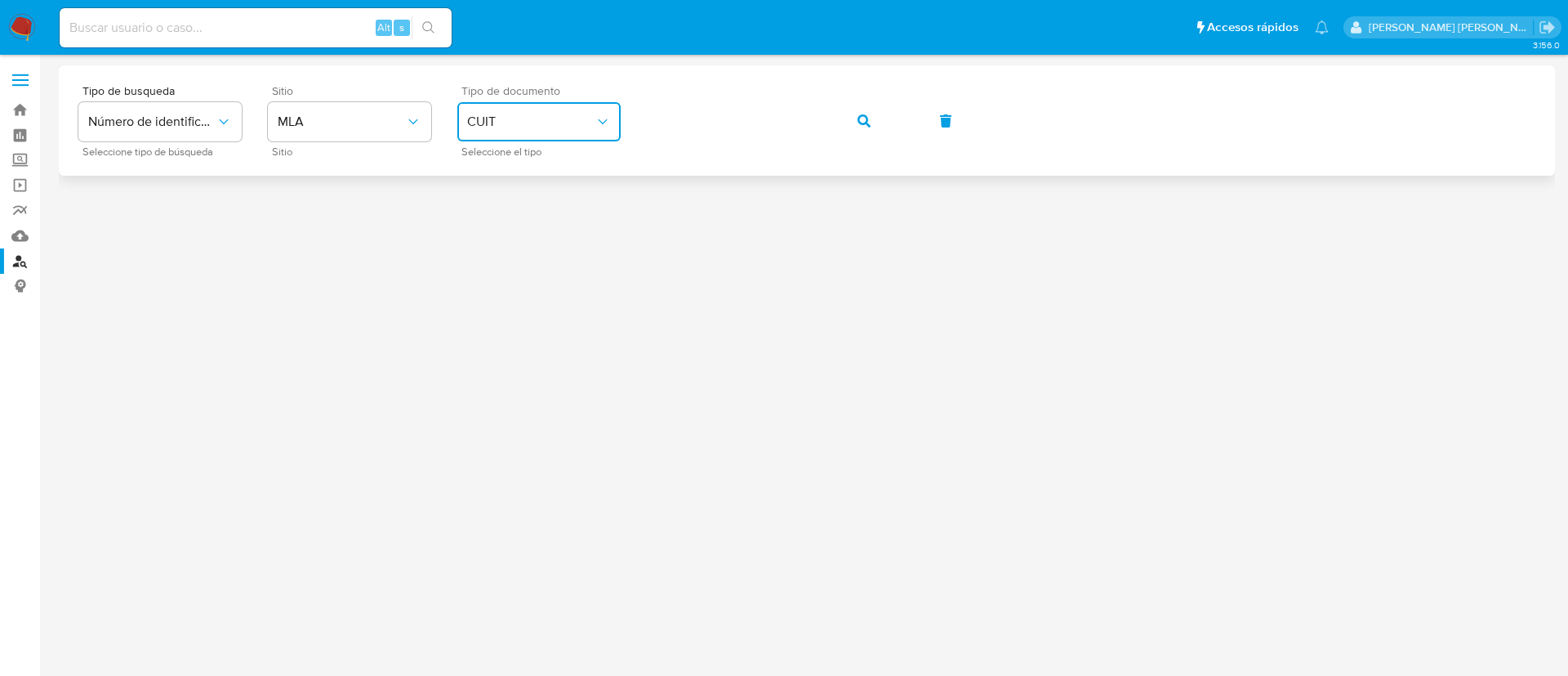
click at [849, 115] on button "button" at bounding box center [864, 121] width 56 height 39
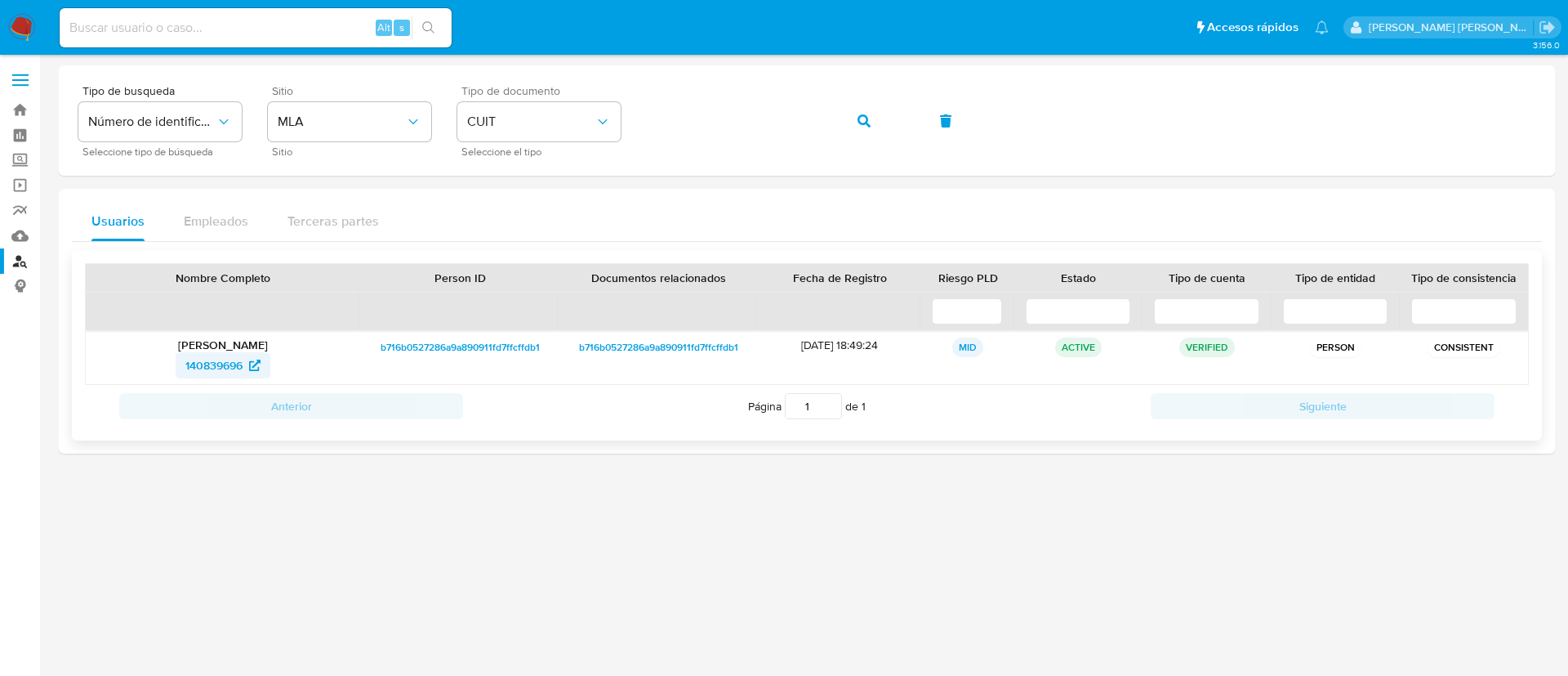
click at [197, 362] on span "140839696" at bounding box center [214, 365] width 58 height 26
click at [855, 132] on button "button" at bounding box center [864, 121] width 56 height 39
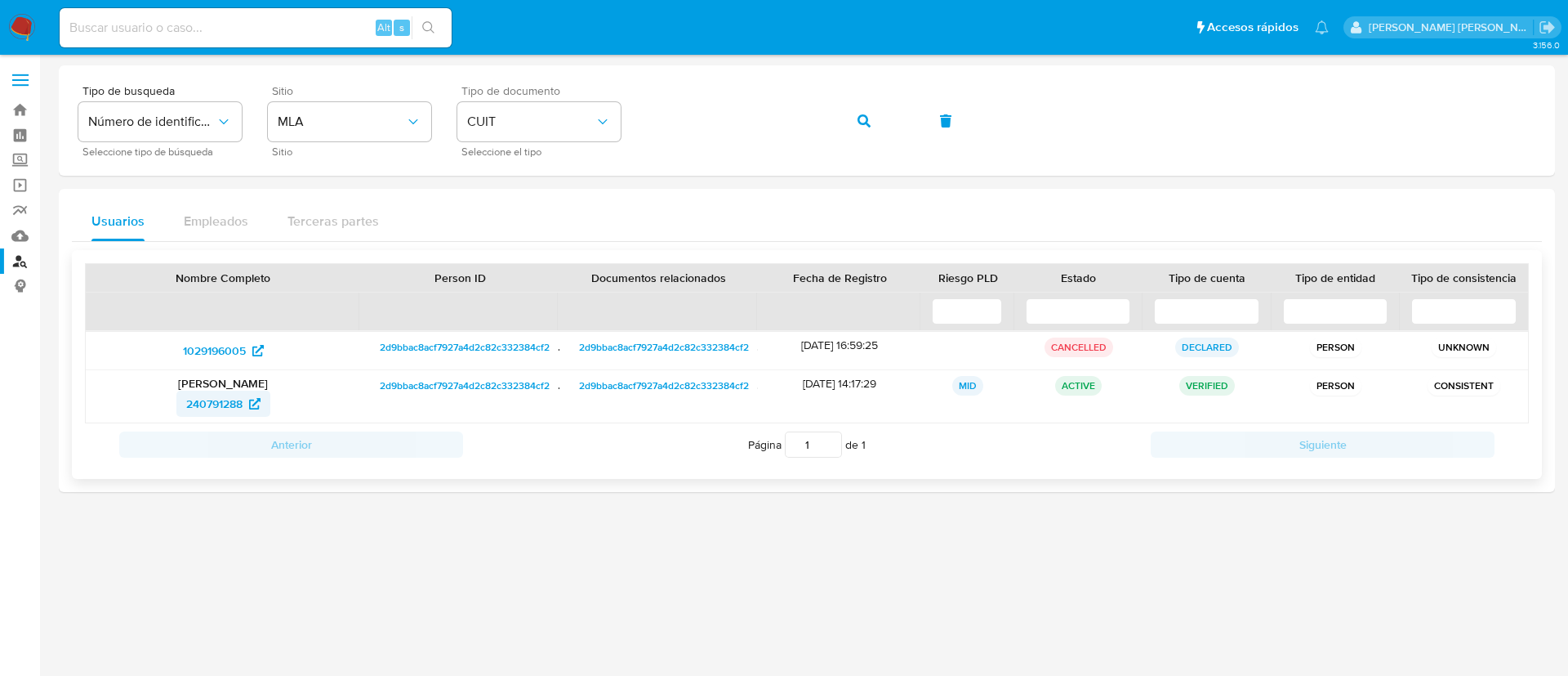
click at [209, 408] on span "240791288" at bounding box center [215, 403] width 57 height 26
click at [870, 124] on icon "button" at bounding box center [863, 120] width 13 height 13
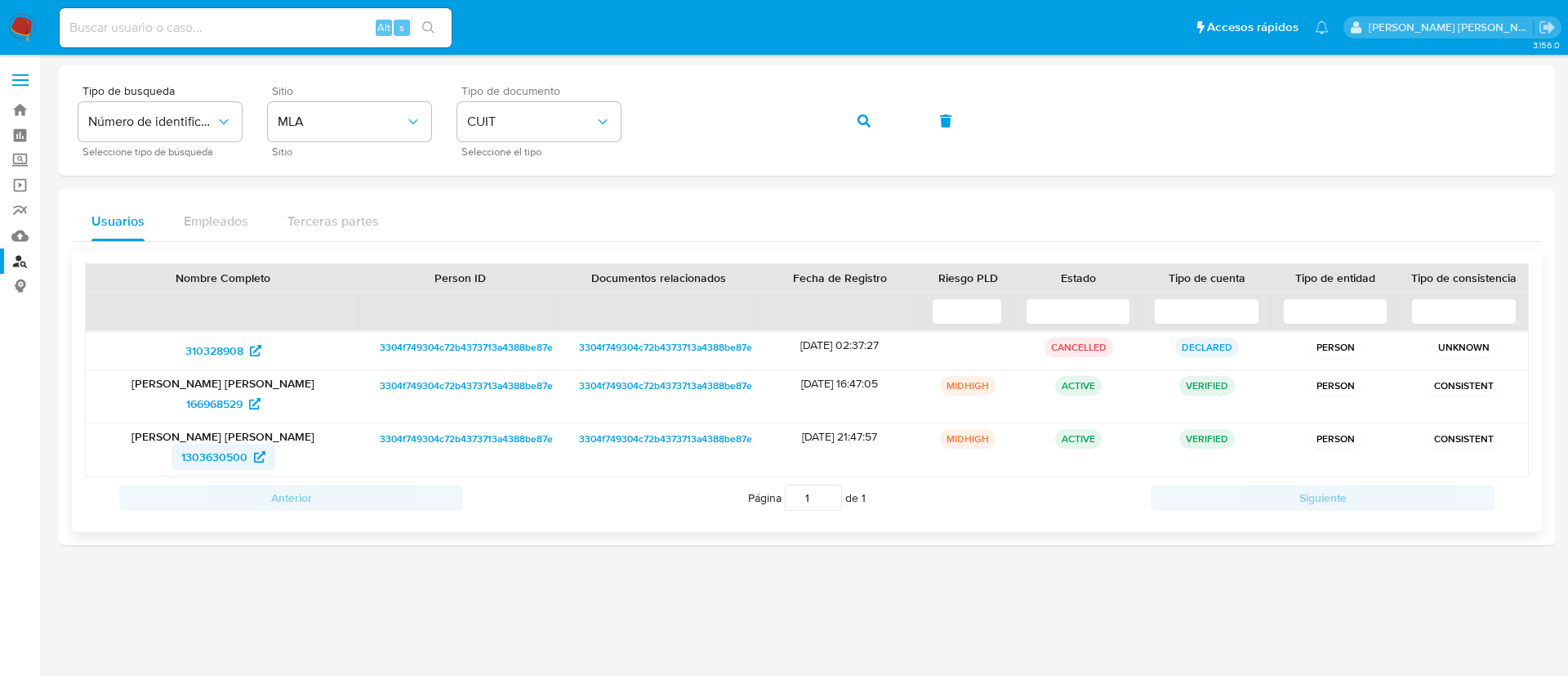
click at [200, 450] on span "1303630500" at bounding box center [215, 456] width 66 height 26
click at [865, 116] on icon "button" at bounding box center [863, 120] width 13 height 13
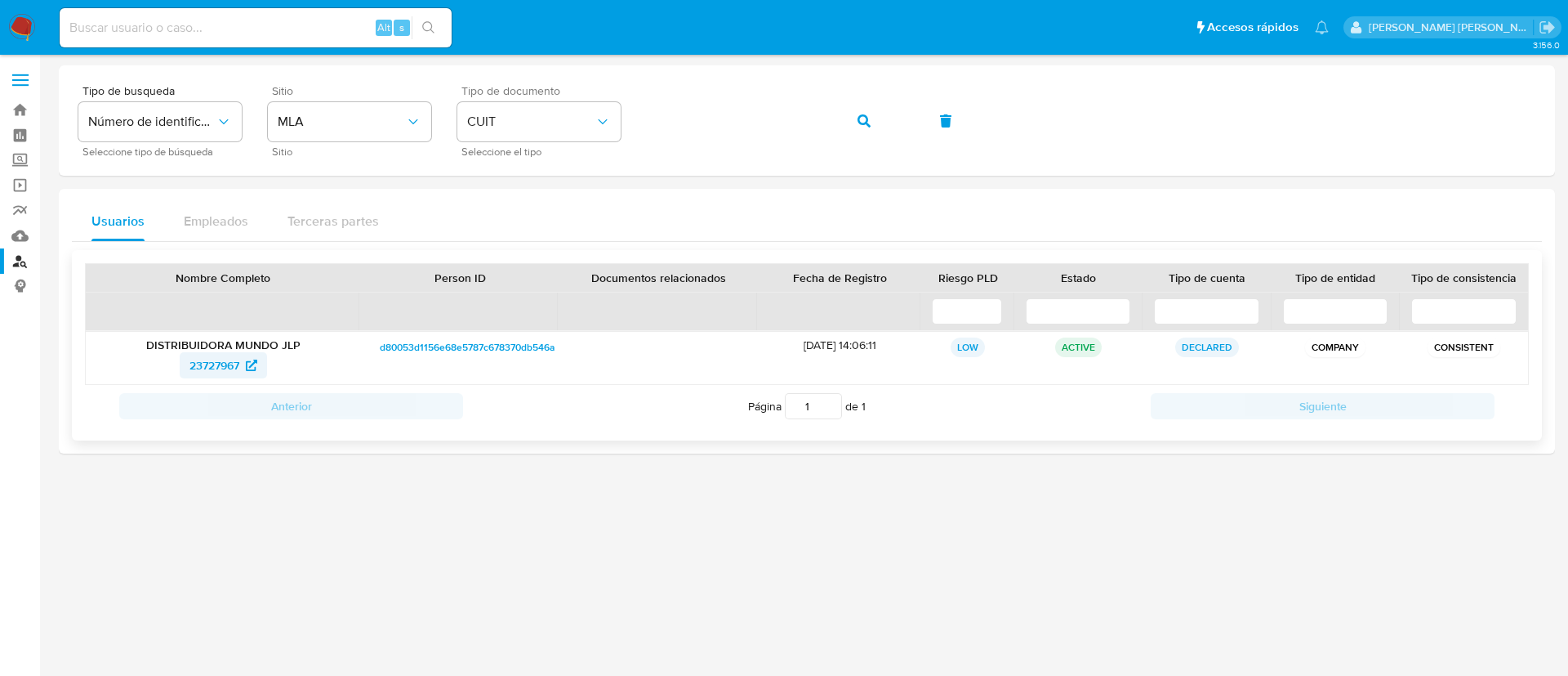
click at [201, 360] on span "23727967" at bounding box center [214, 365] width 50 height 26
click at [884, 123] on button "button" at bounding box center [864, 121] width 56 height 39
click at [236, 357] on span "332643038" at bounding box center [214, 365] width 60 height 26
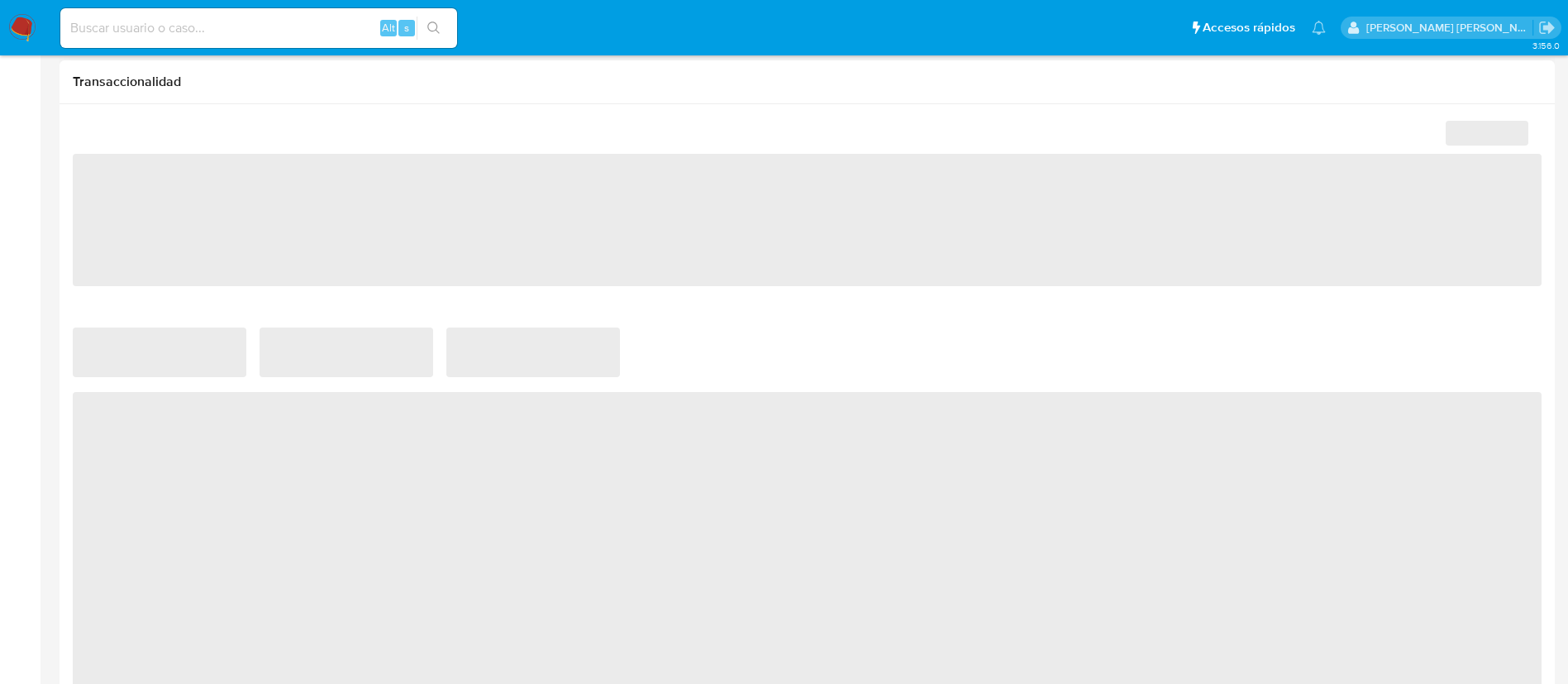
scroll to position [615, 0]
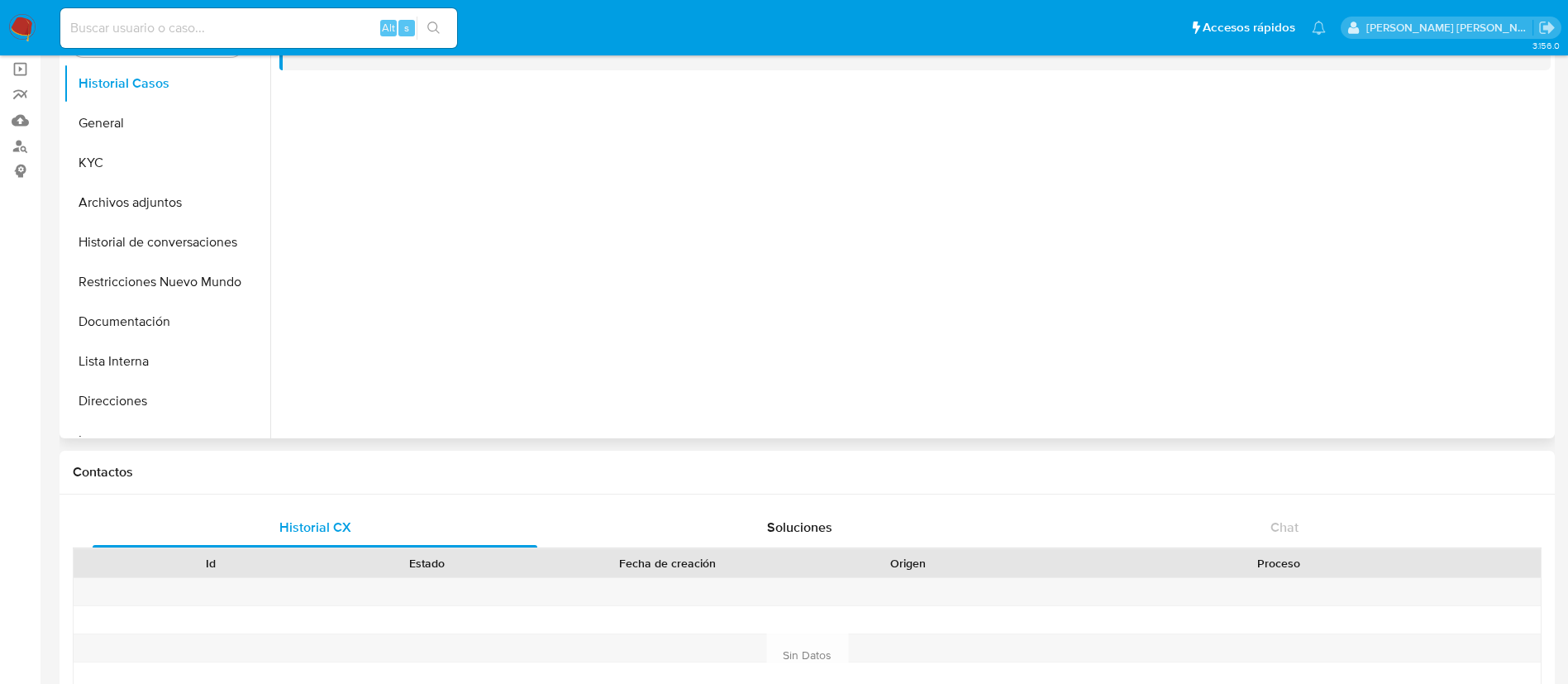
select select "10"
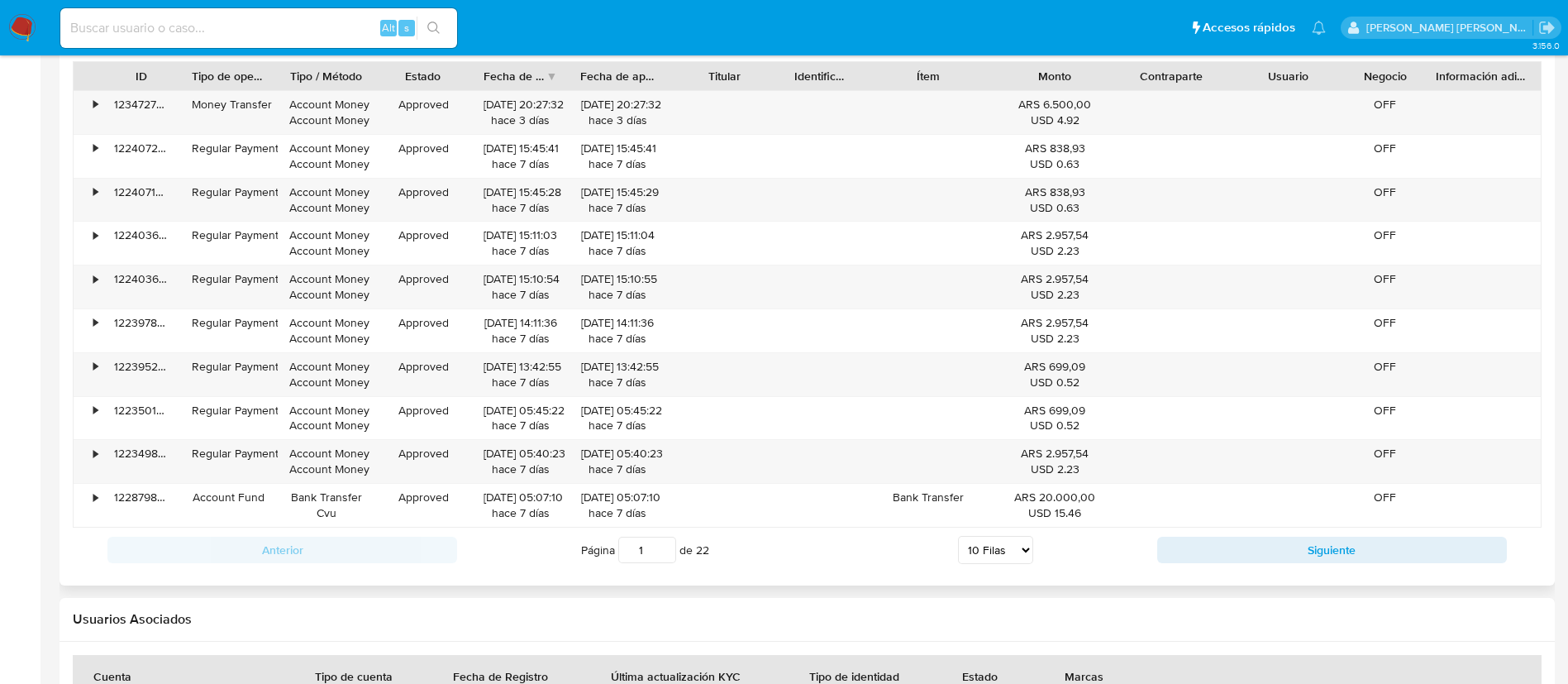
scroll to position [1846, 0]
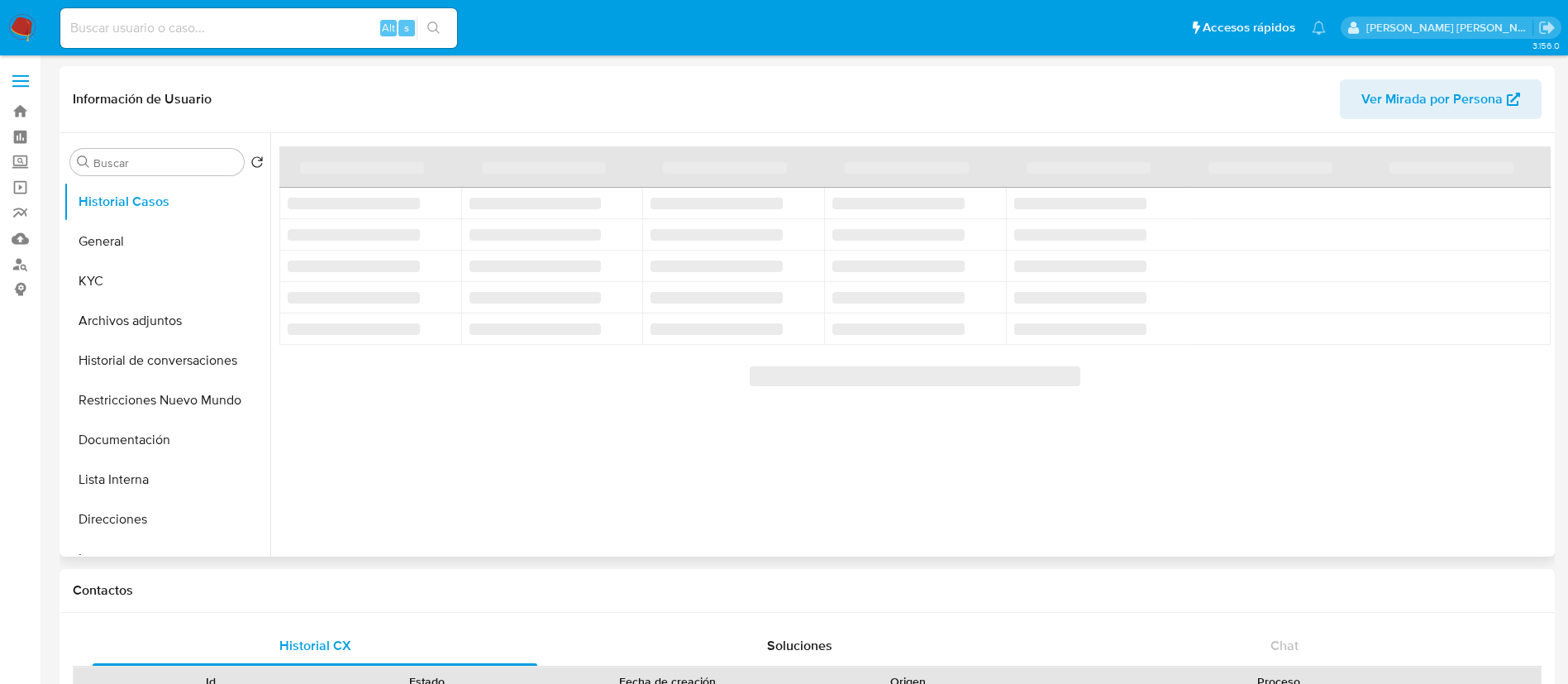
select select "10"
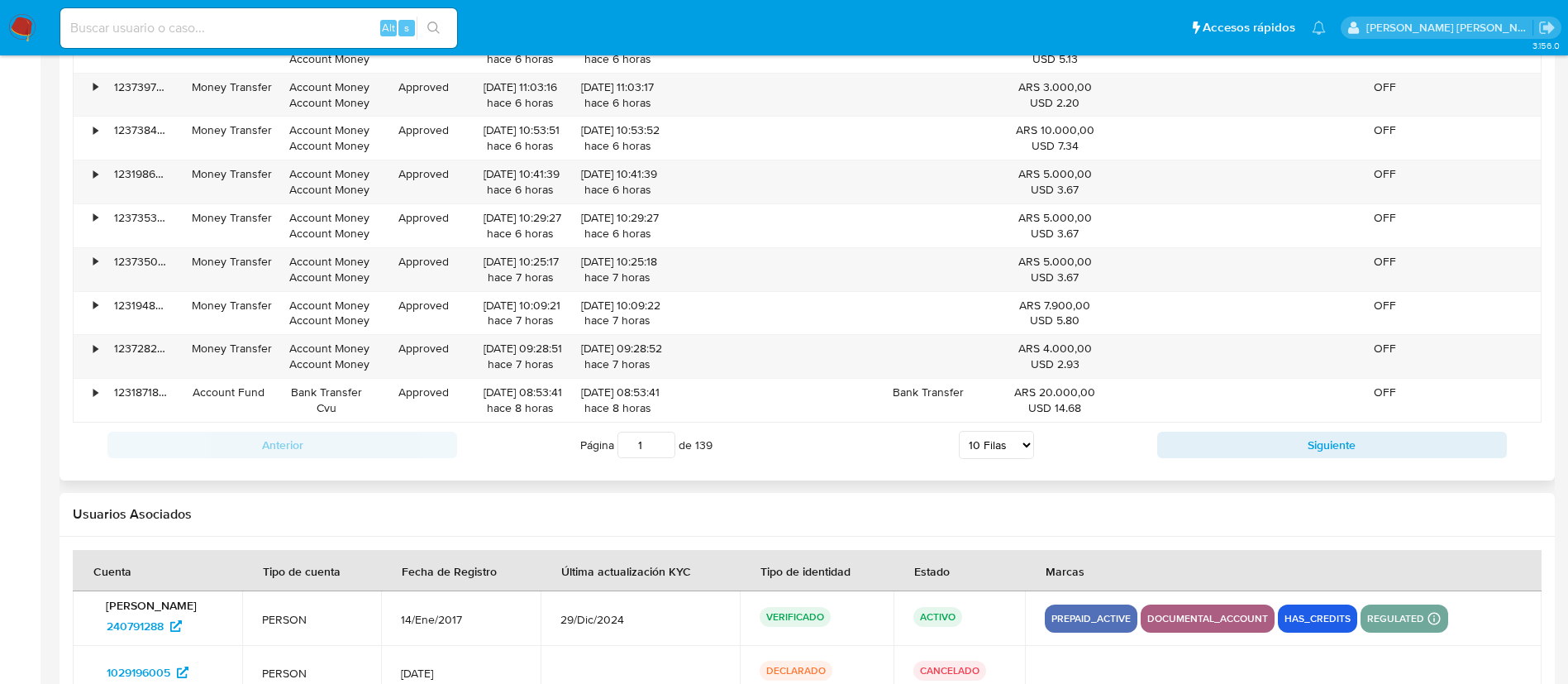
scroll to position [1900, 0]
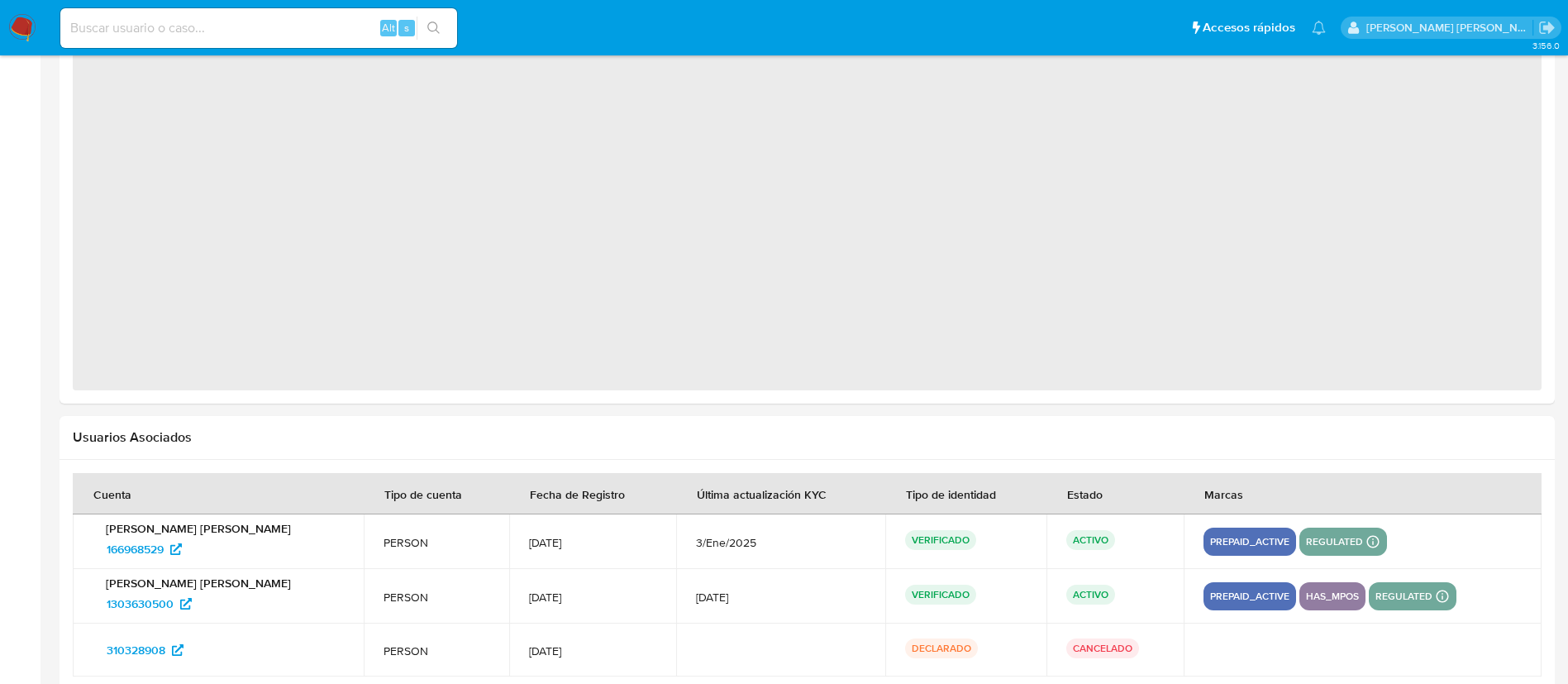
scroll to position [1423, 0]
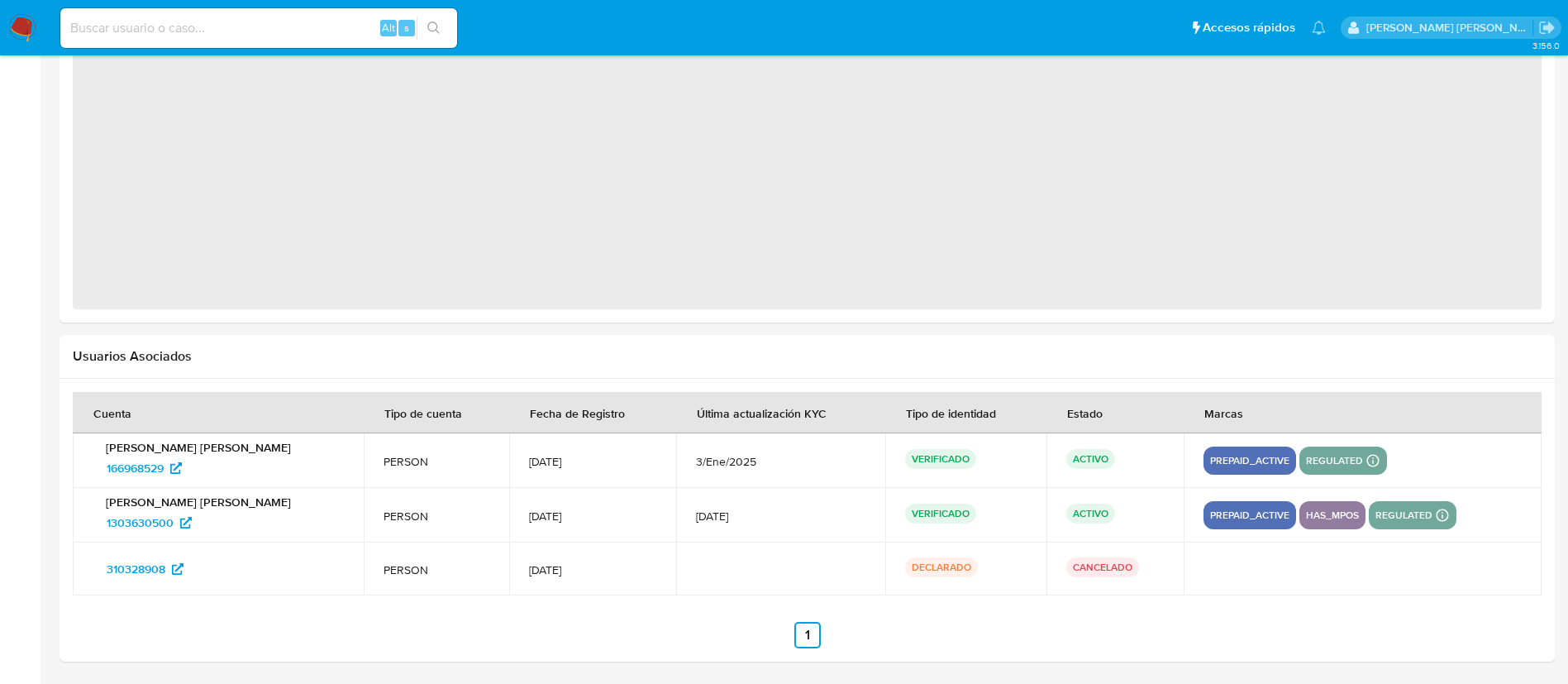
select select "10"
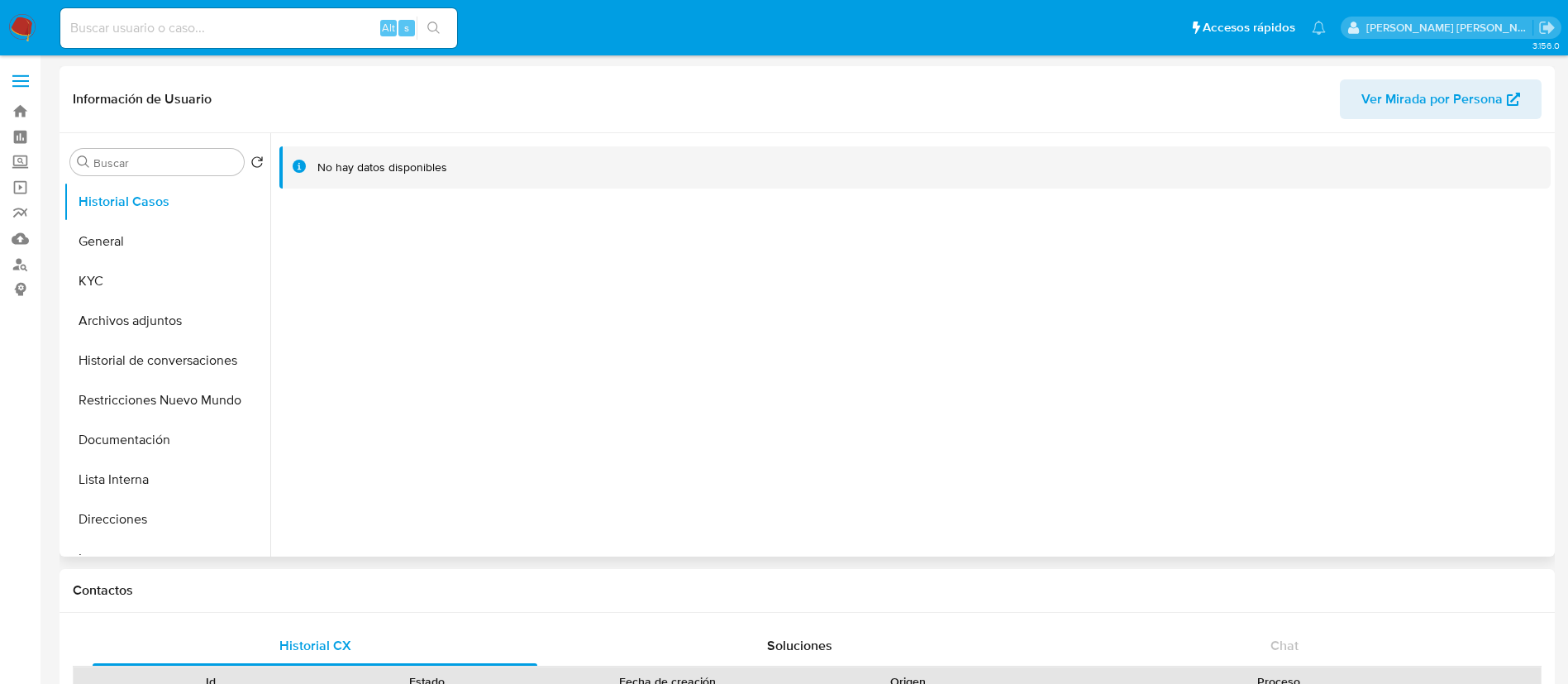
select select "10"
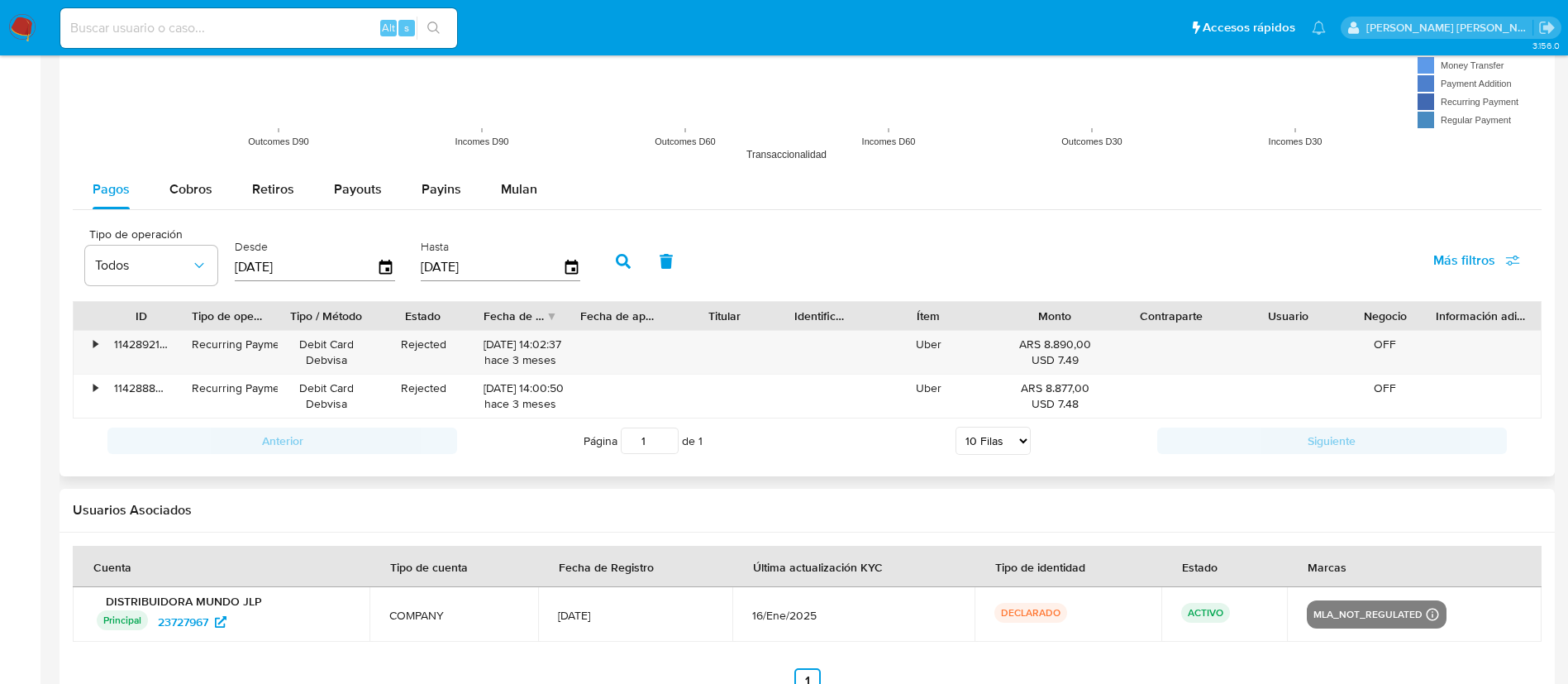
scroll to position [1496, 0]
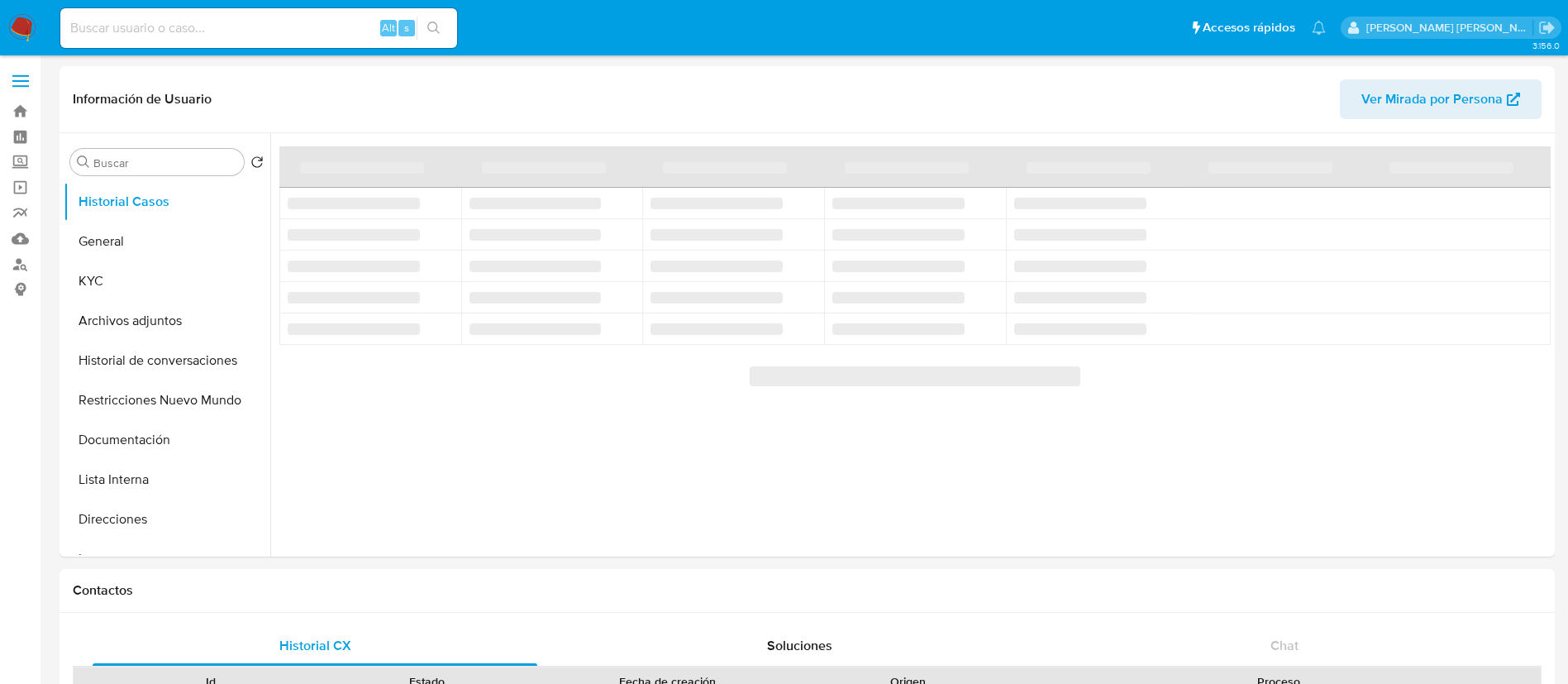
select select "10"
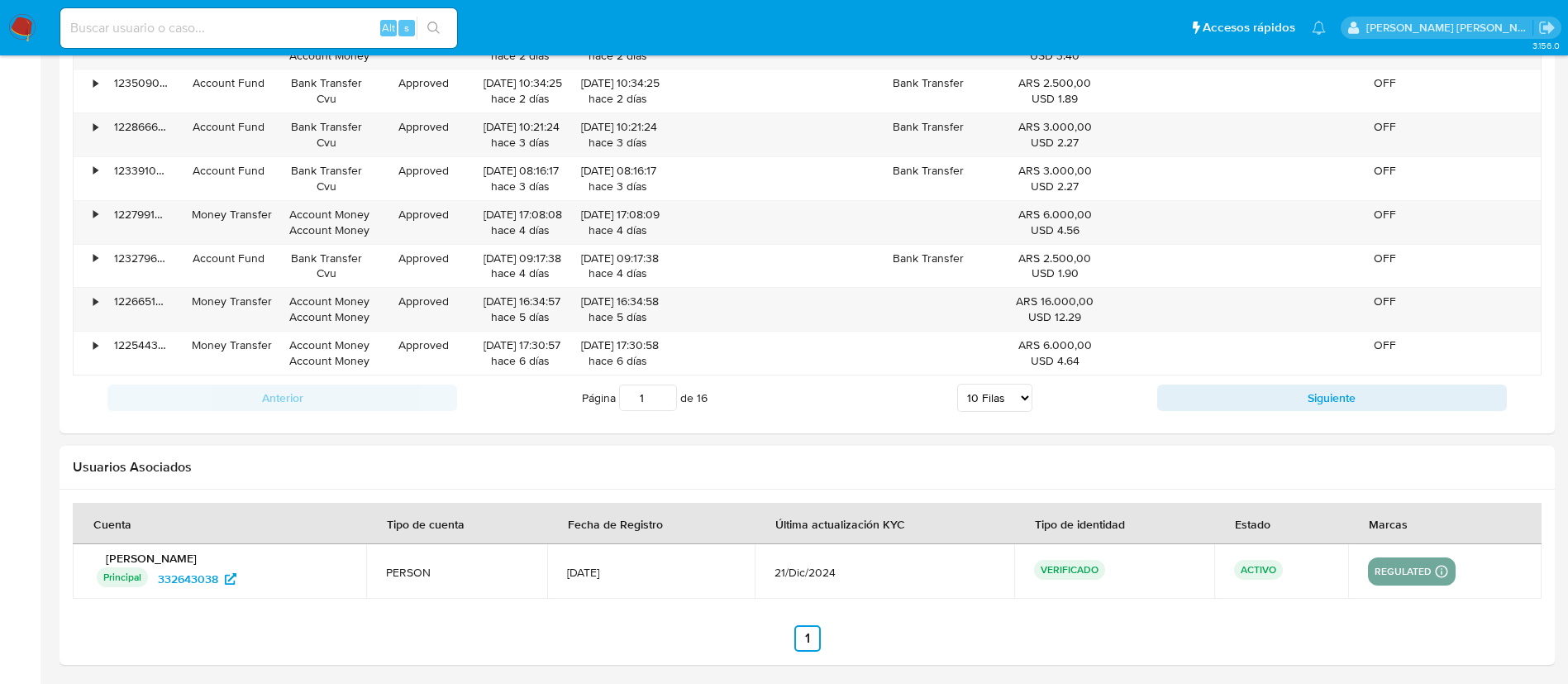
scroll to position [1846, 0]
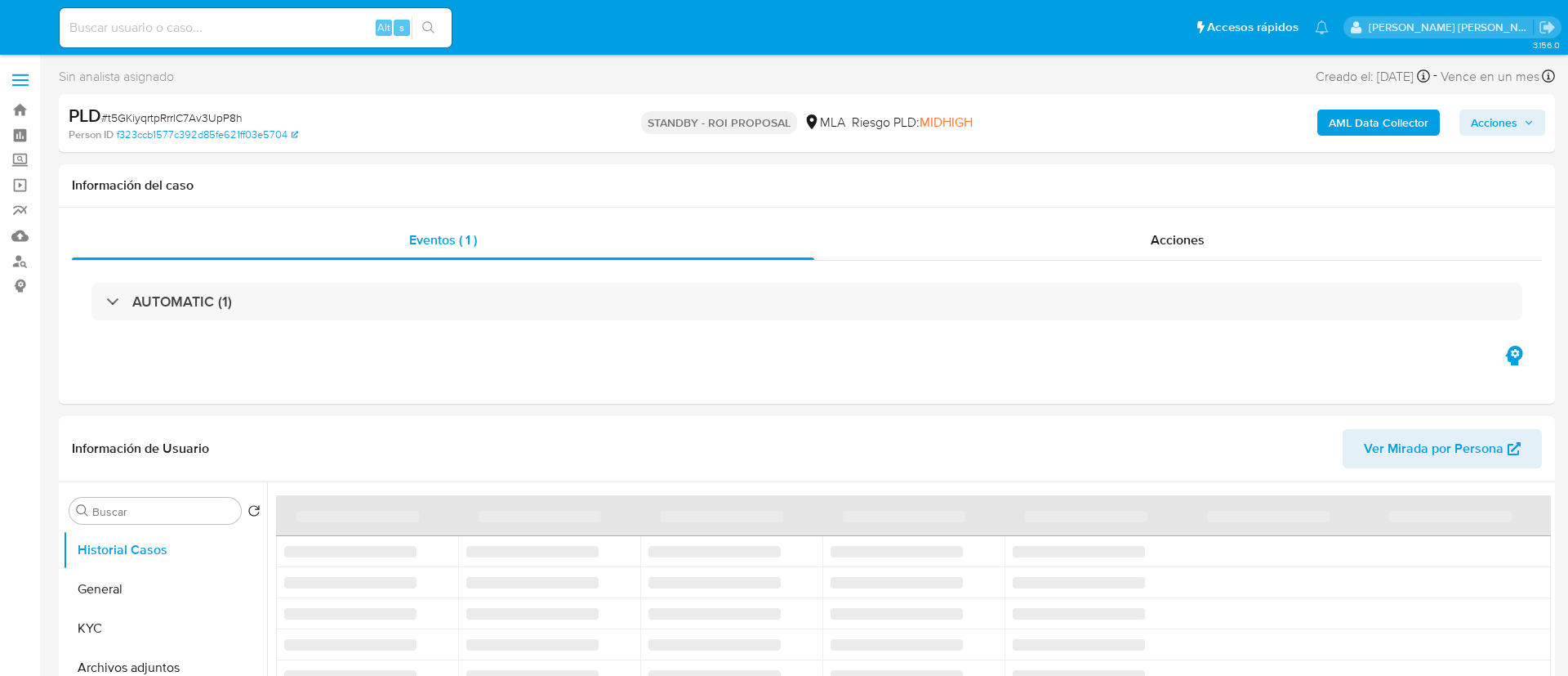
select select "10"
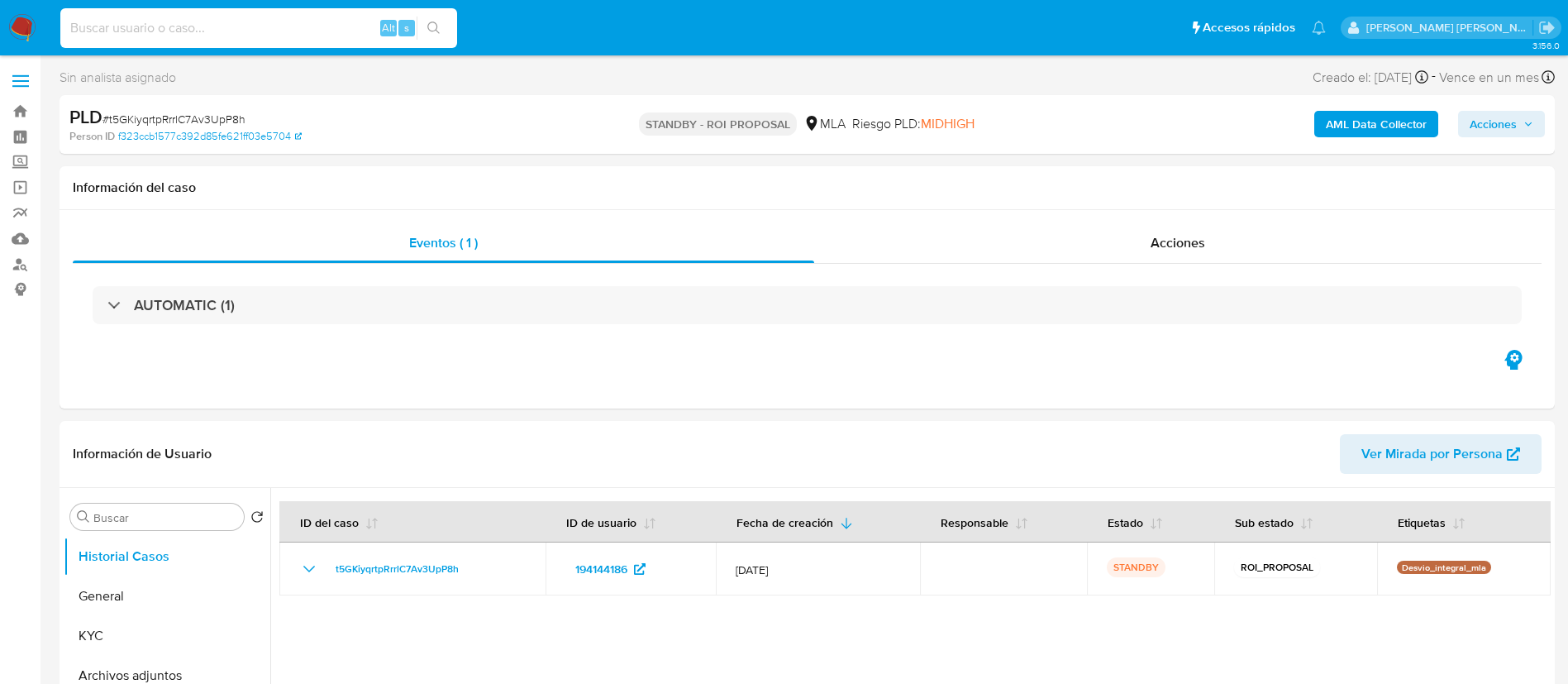
click at [213, 22] on input at bounding box center [259, 29] width 397 height 22
paste input "SbVDb9tKK3l7icp2yN21bRsg"
type input "SbVDb9tKK3l7icp2yN21bRsg"
click at [430, 31] on icon "search-icon" at bounding box center [433, 28] width 13 height 13
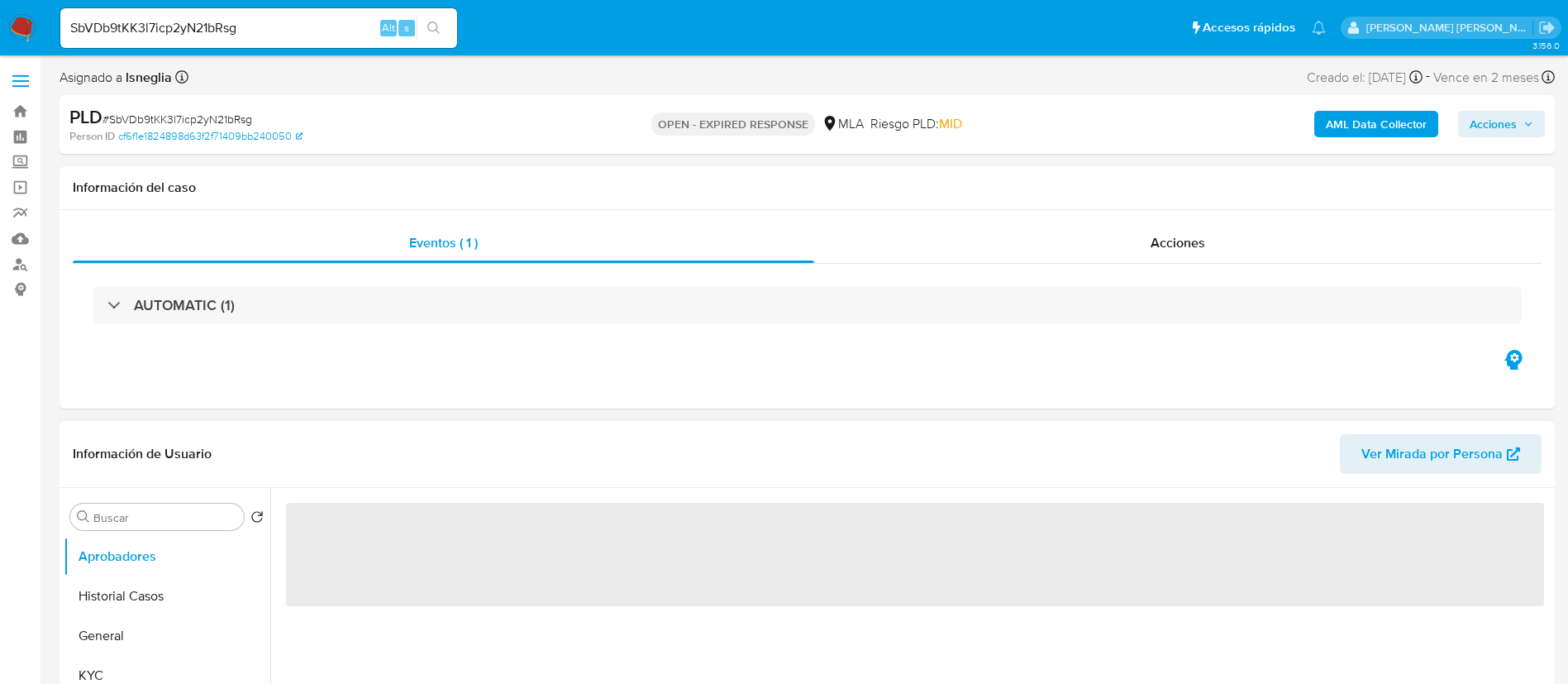
select select "10"
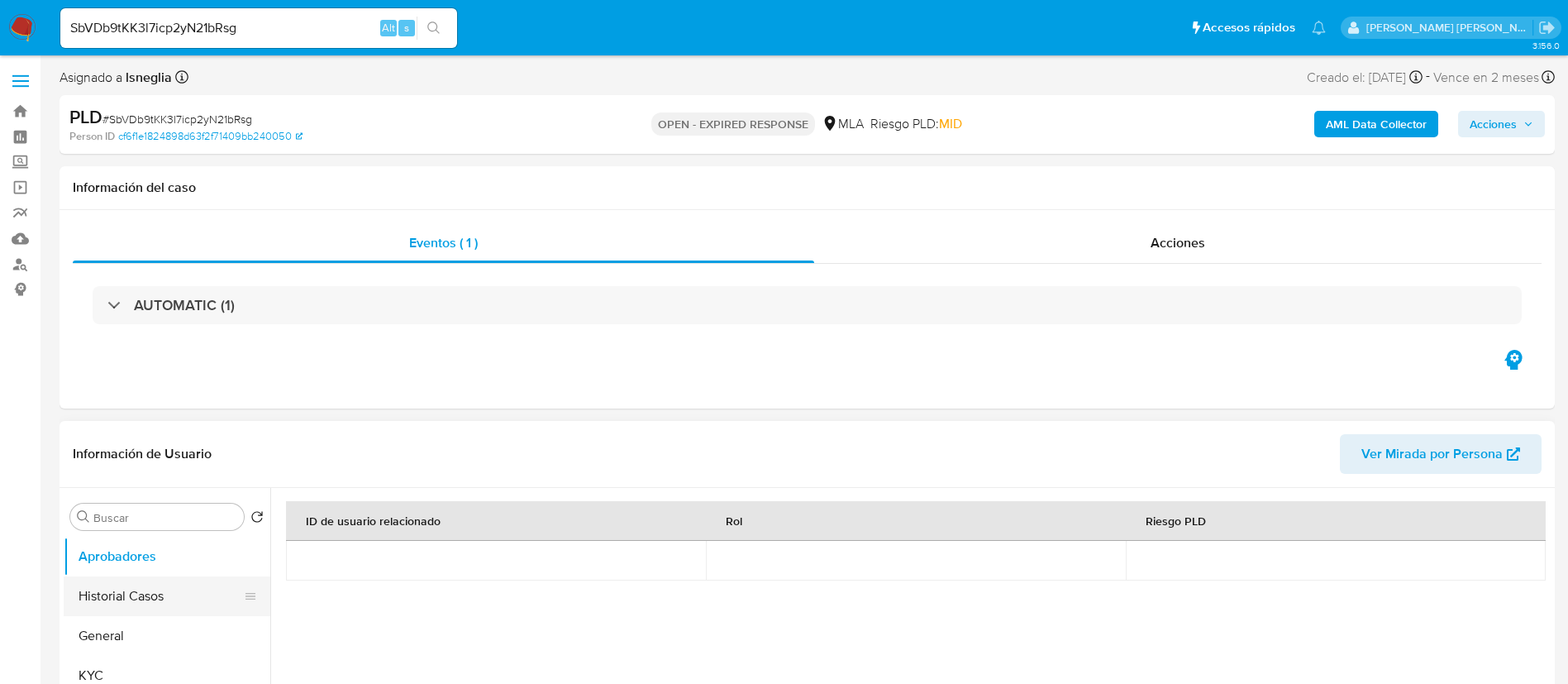
click at [137, 586] on button "Historial Casos" at bounding box center [160, 596] width 194 height 40
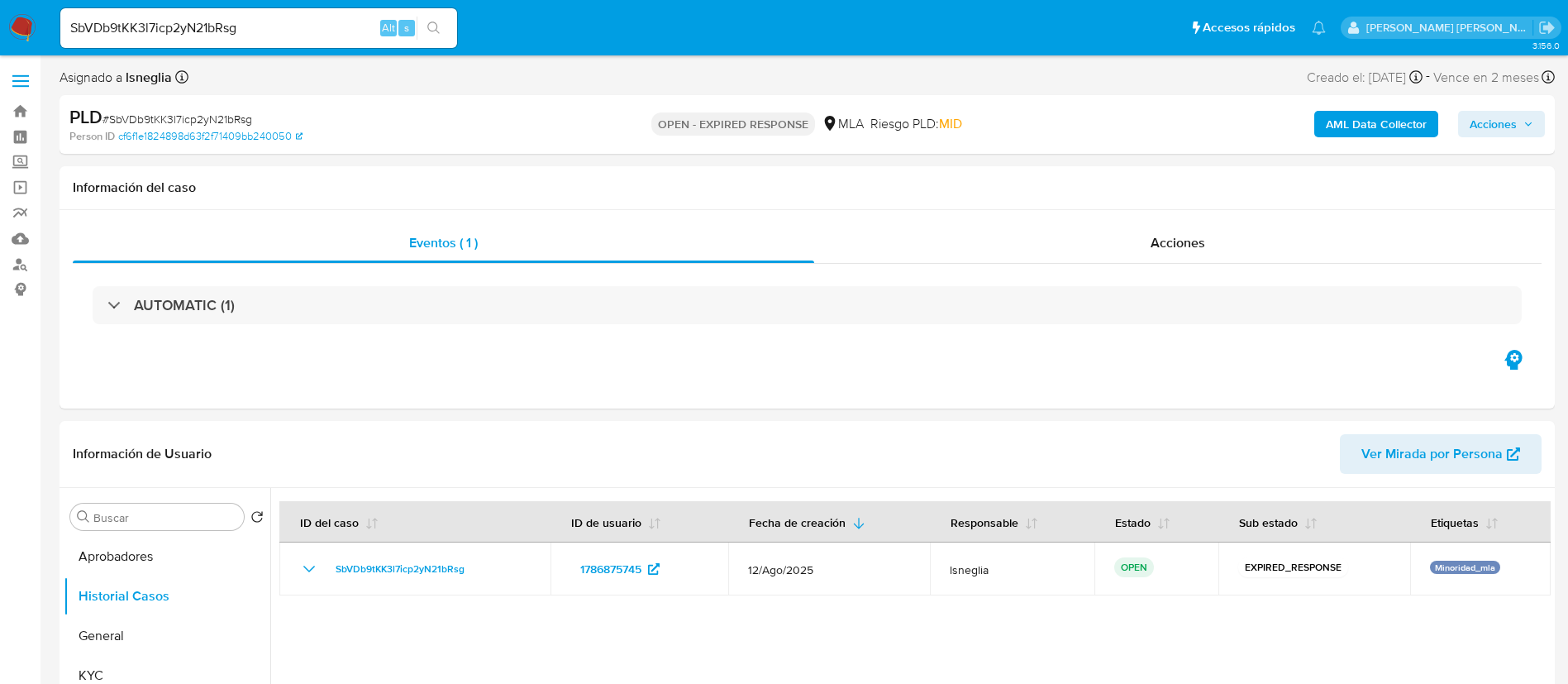
click at [233, 119] on span "# SbVDb9tKK3l7icp2yN21bRsg" at bounding box center [177, 119] width 149 height 17
copy span "SbVDb9tKK3l7icp2yN21bRsg"
click at [23, 25] on img at bounding box center [22, 28] width 28 height 28
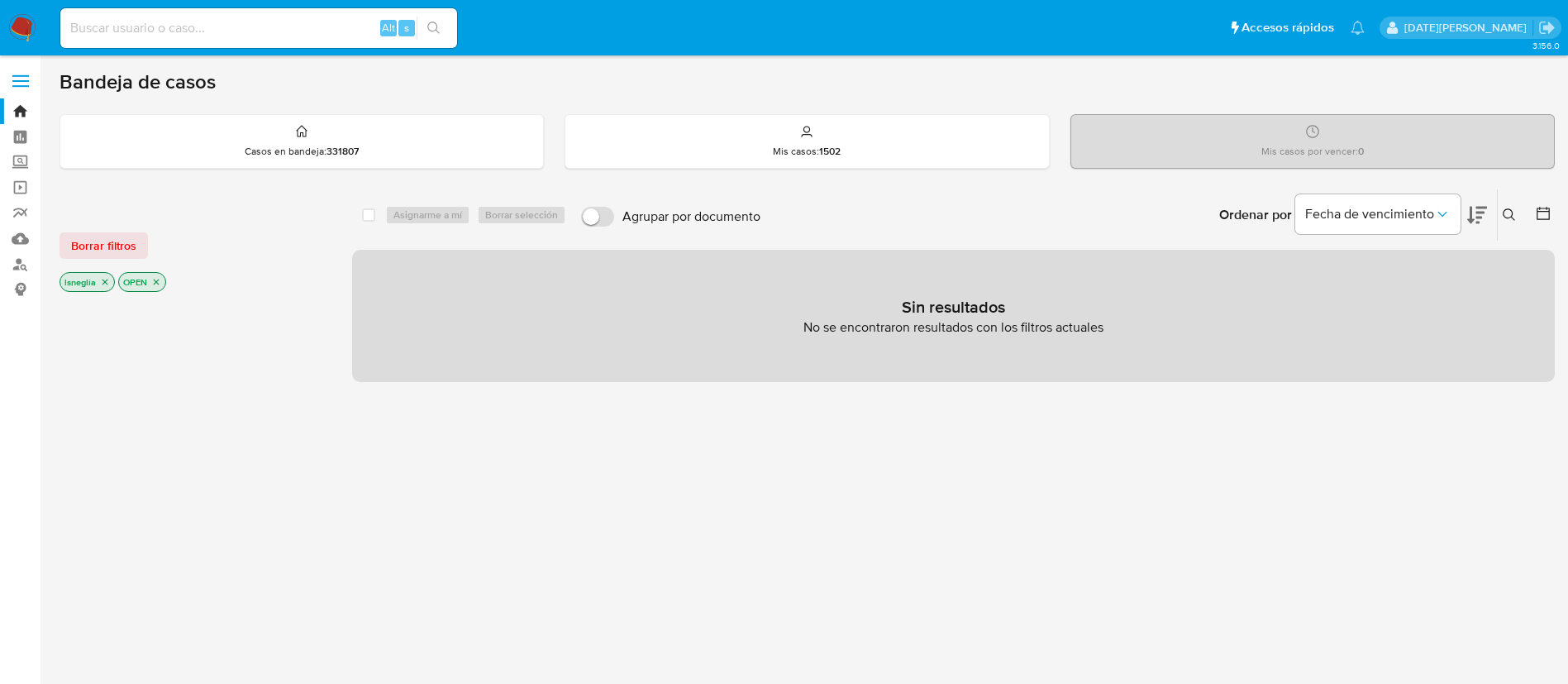
click at [1510, 214] on icon at bounding box center [1509, 214] width 13 height 13
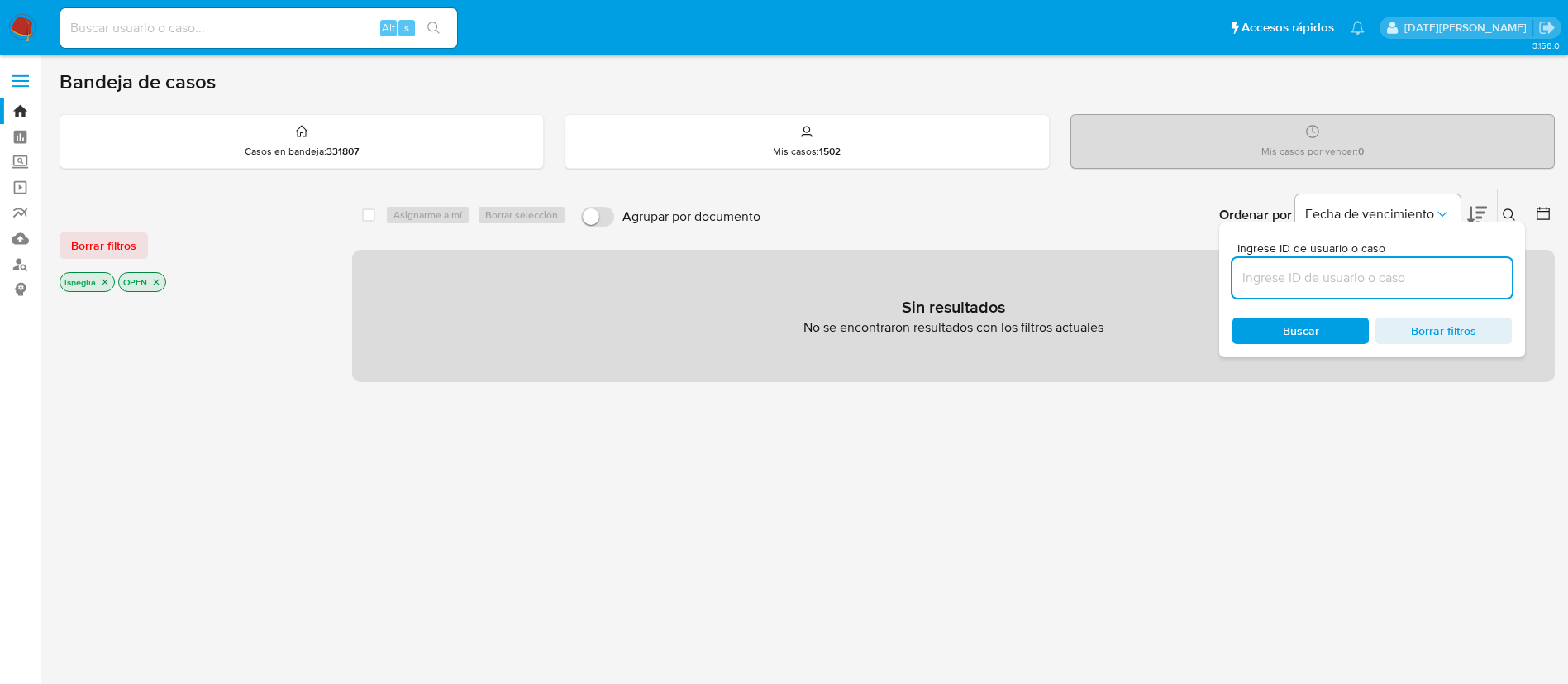
click at [1259, 275] on input at bounding box center [1371, 278] width 280 height 22
type input "SbVDb9tKK3l7icp2yN21bRsg"
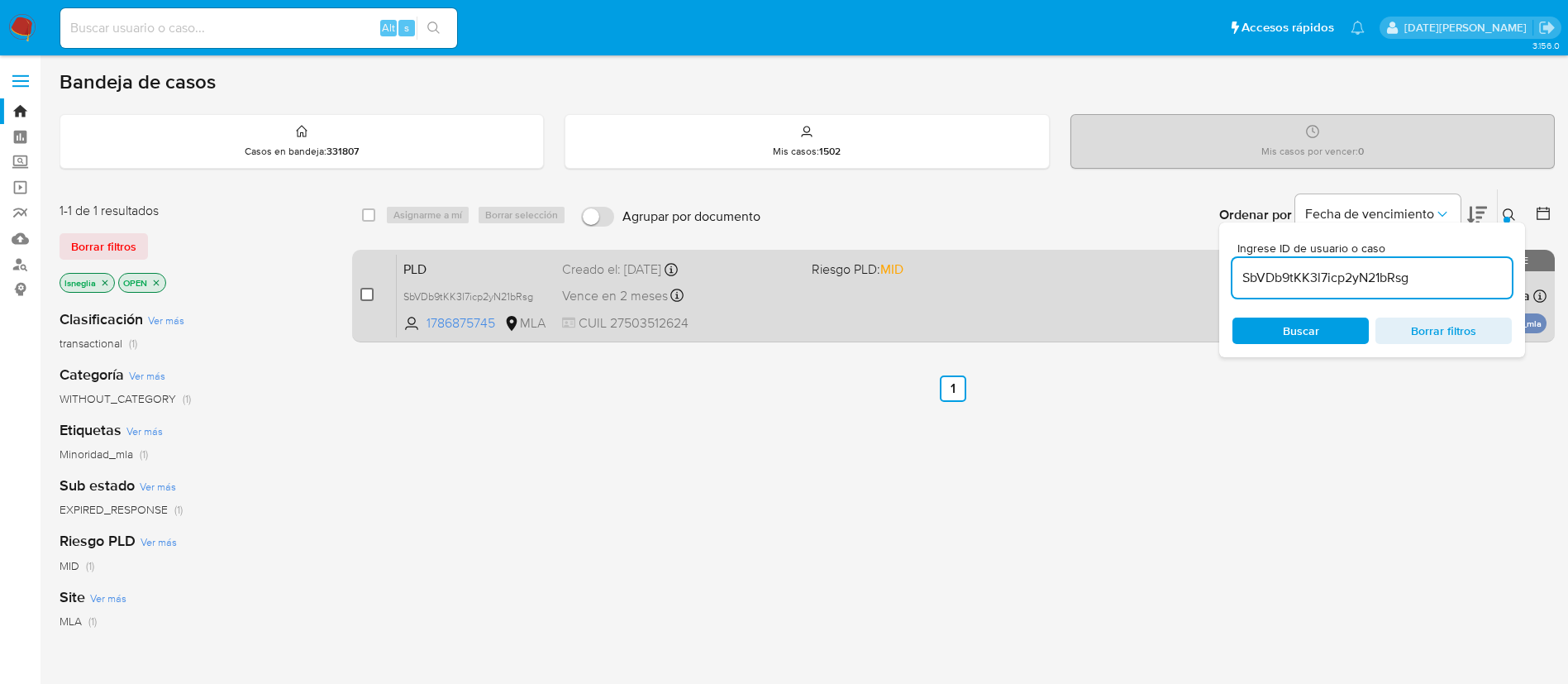
click at [368, 296] on input "checkbox" at bounding box center [367, 294] width 13 height 13
checkbox input "true"
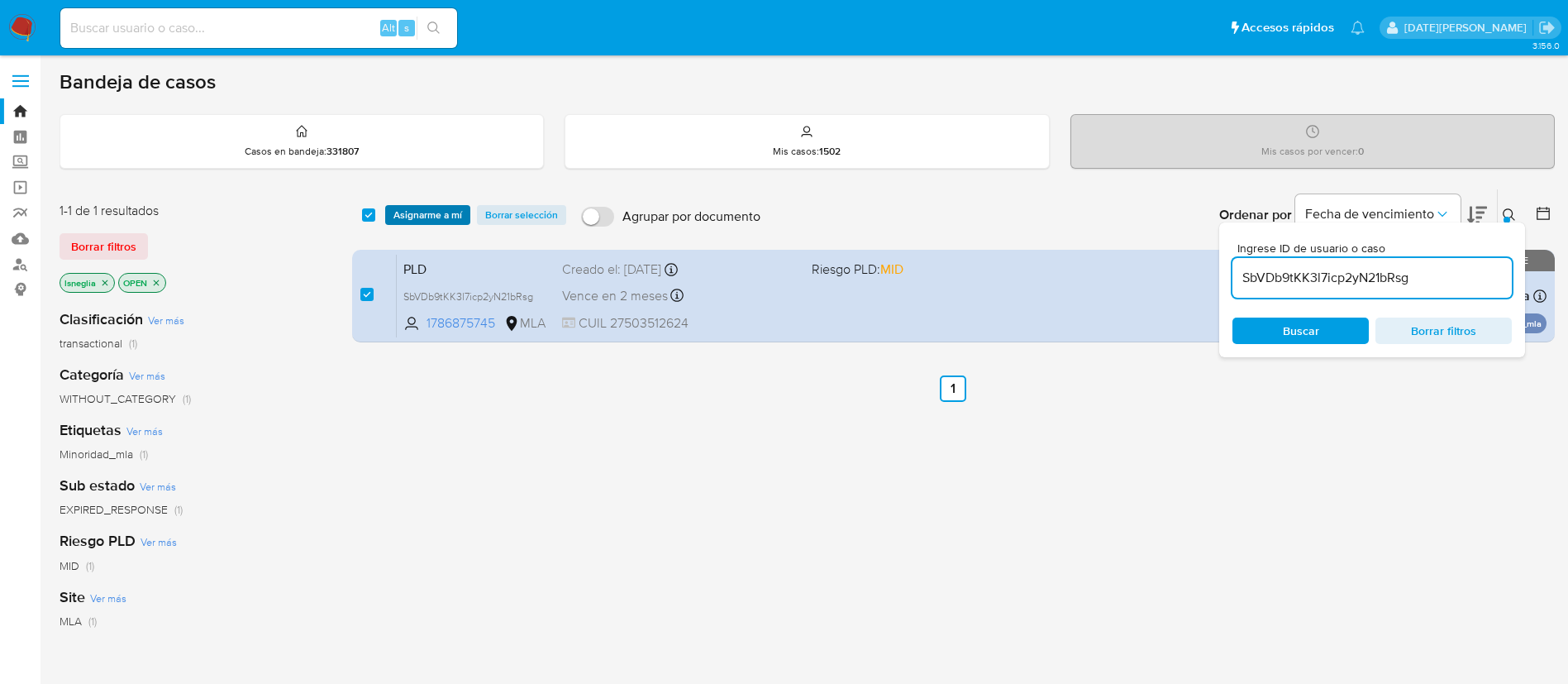
click at [427, 223] on span "Asignarme a mí" at bounding box center [427, 214] width 68 height 17
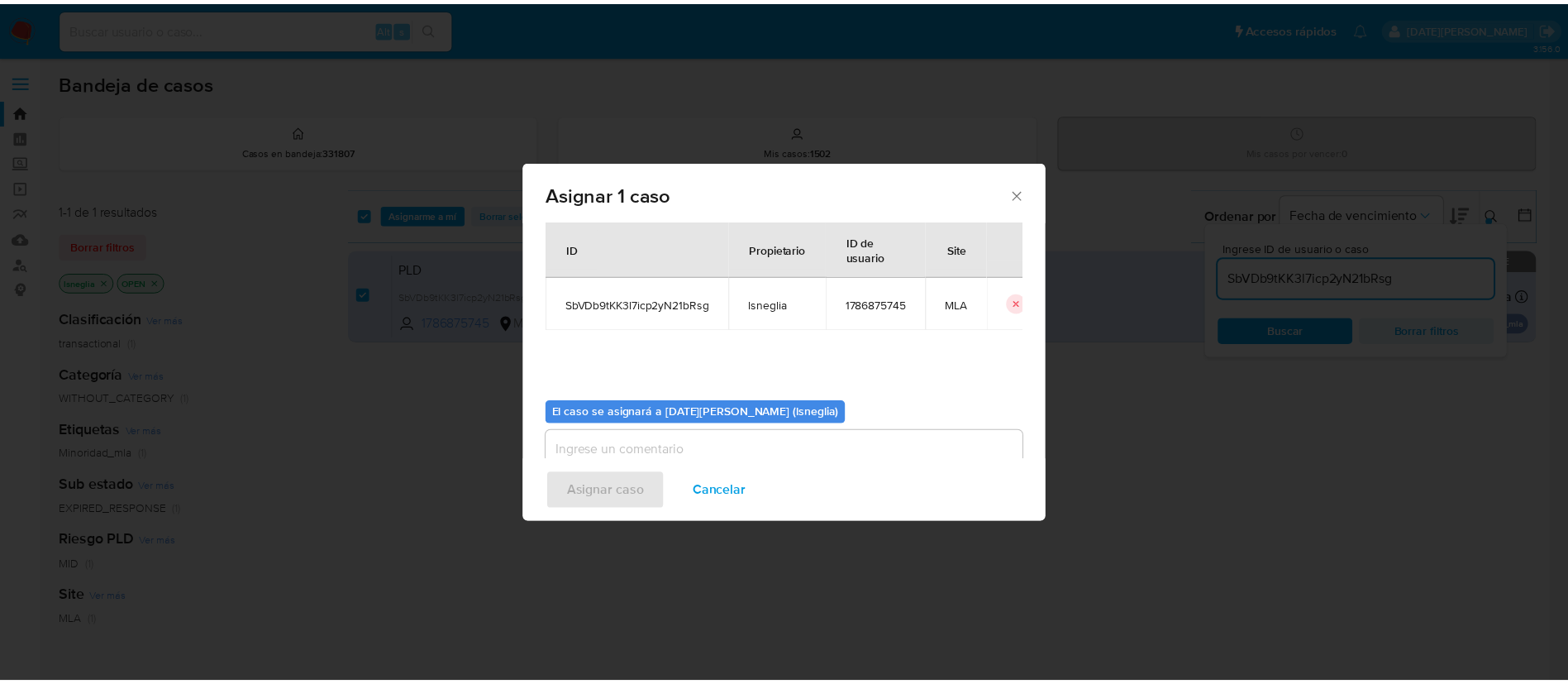
scroll to position [86, 0]
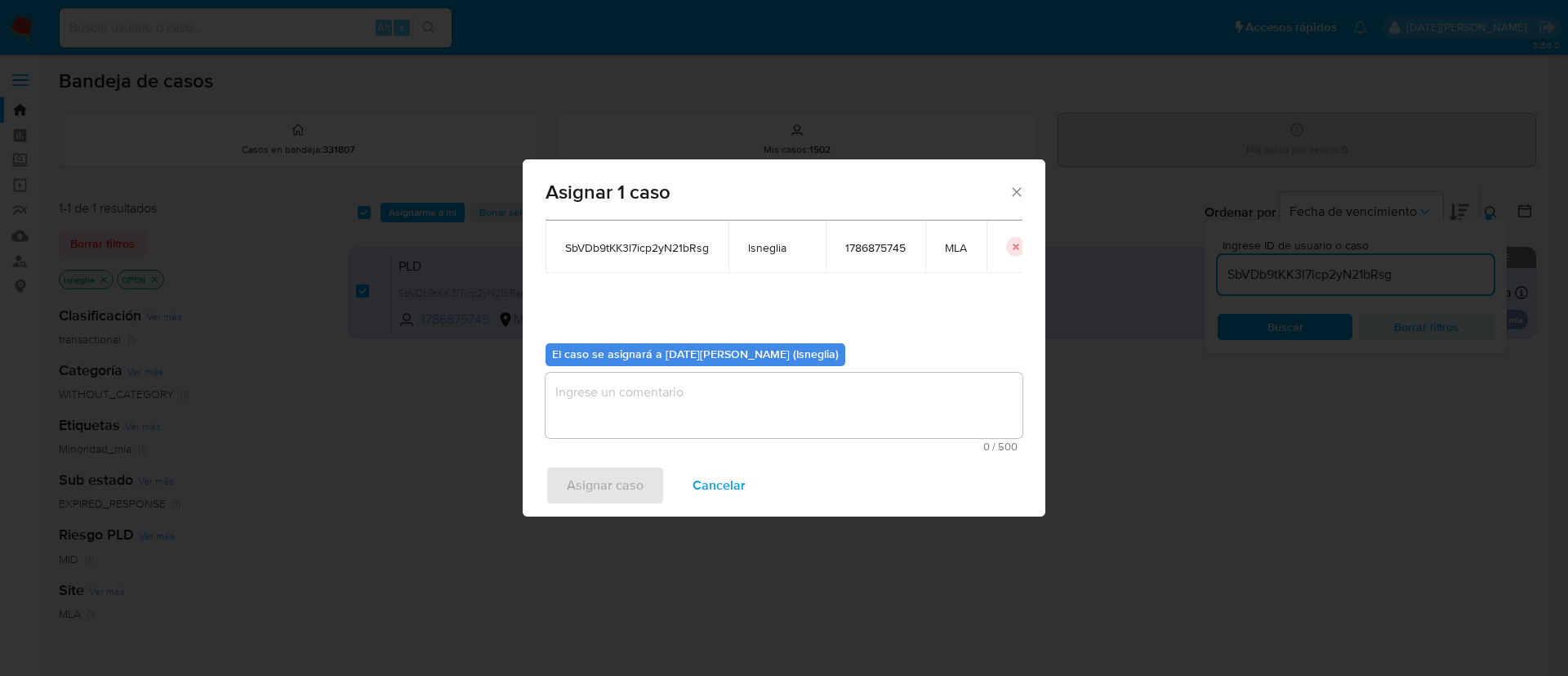
click at [650, 393] on textarea "assign-modal" at bounding box center [784, 404] width 477 height 65
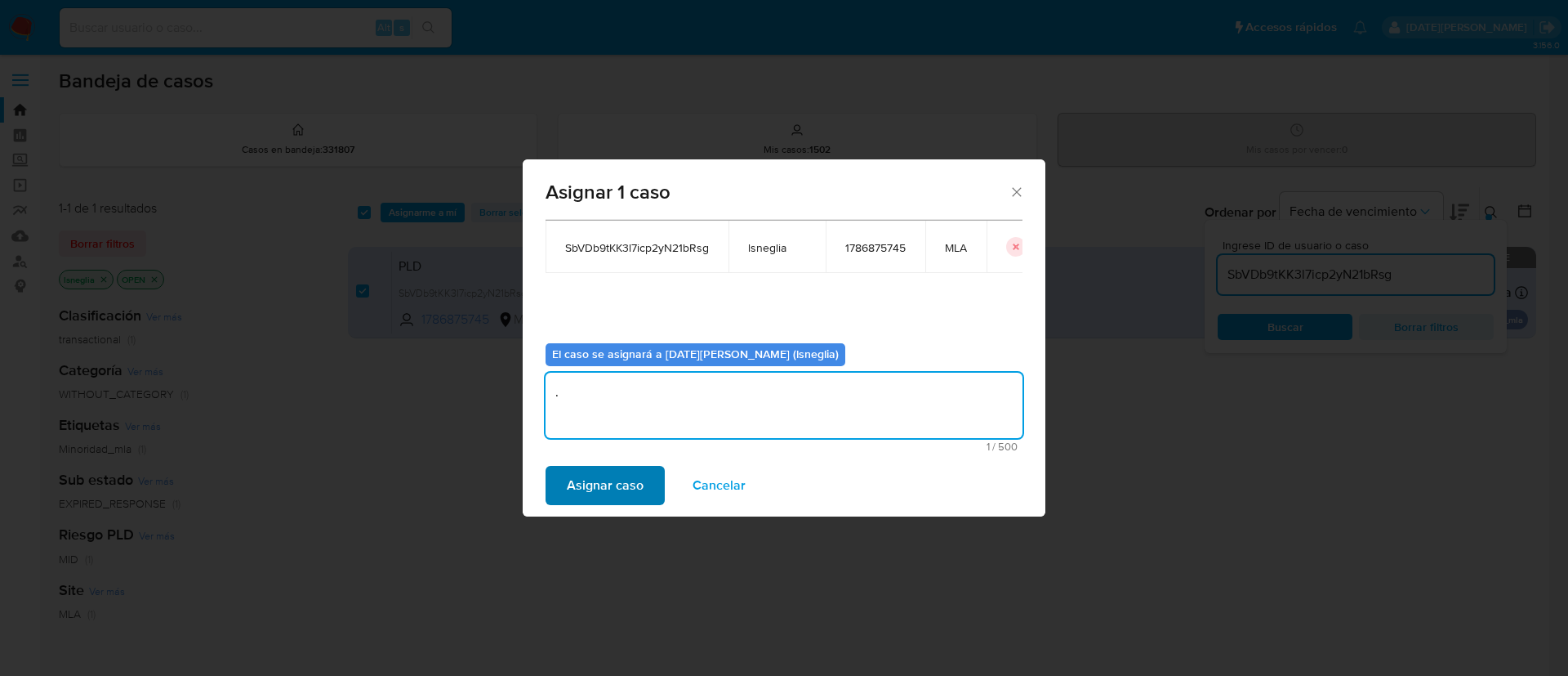
type textarea "."
click at [611, 487] on span "Asignar caso" at bounding box center [605, 486] width 77 height 36
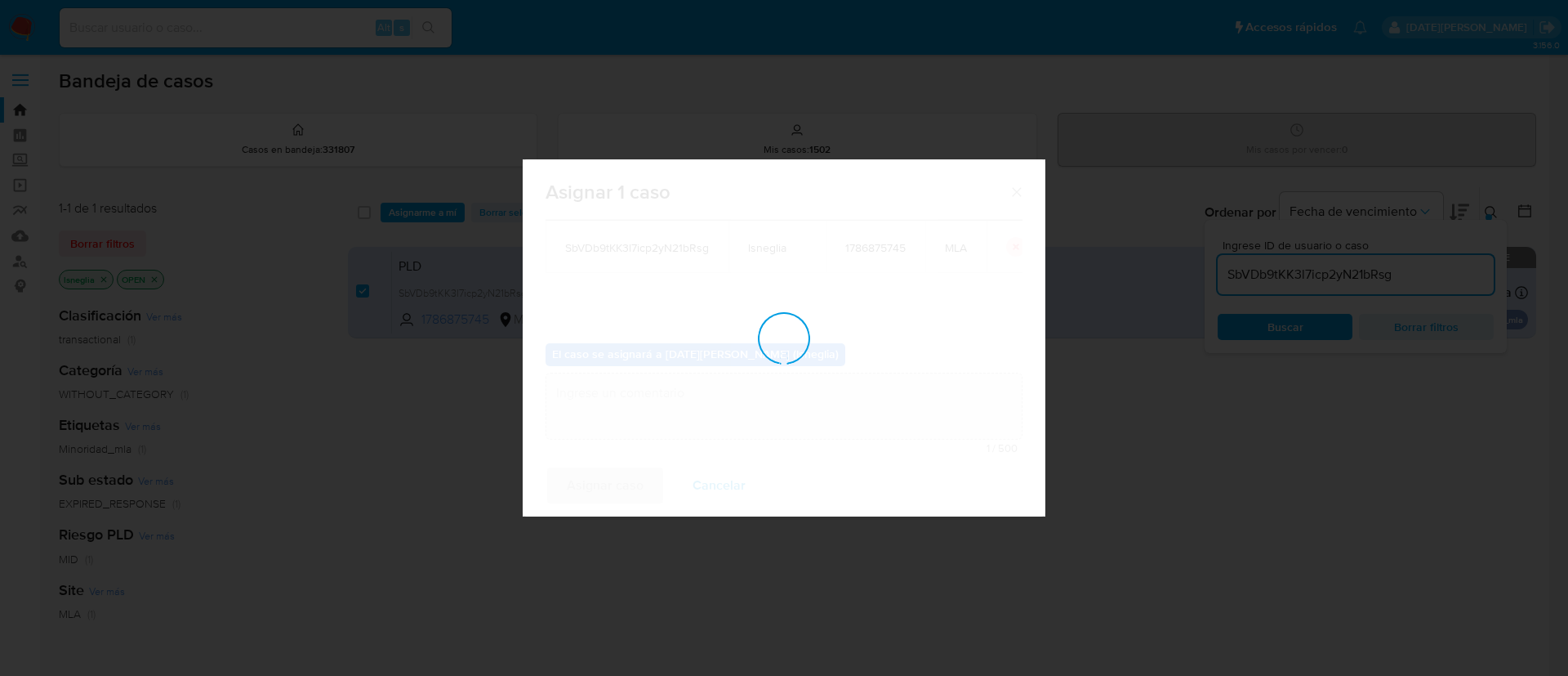
checkbox input "false"
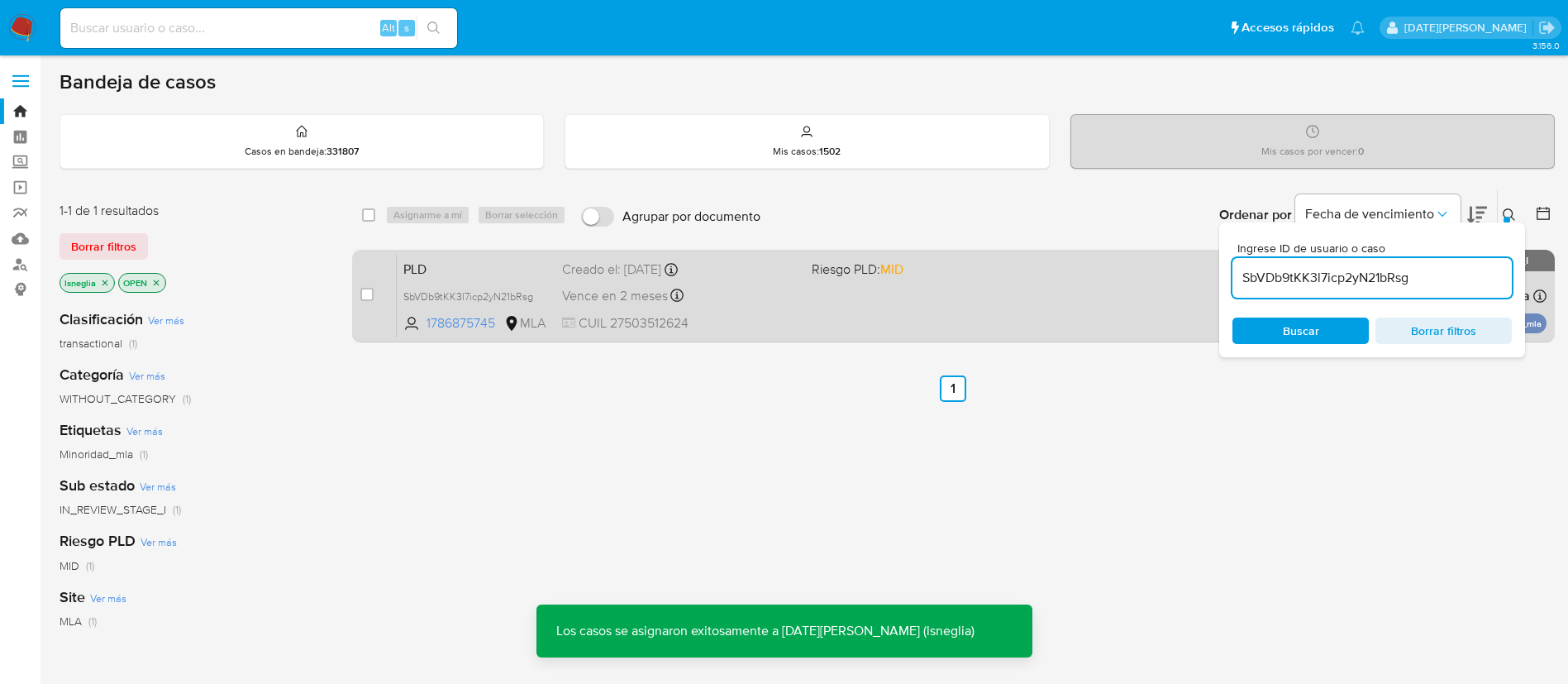
click at [454, 268] on span "PLD" at bounding box center [475, 268] width 145 height 22
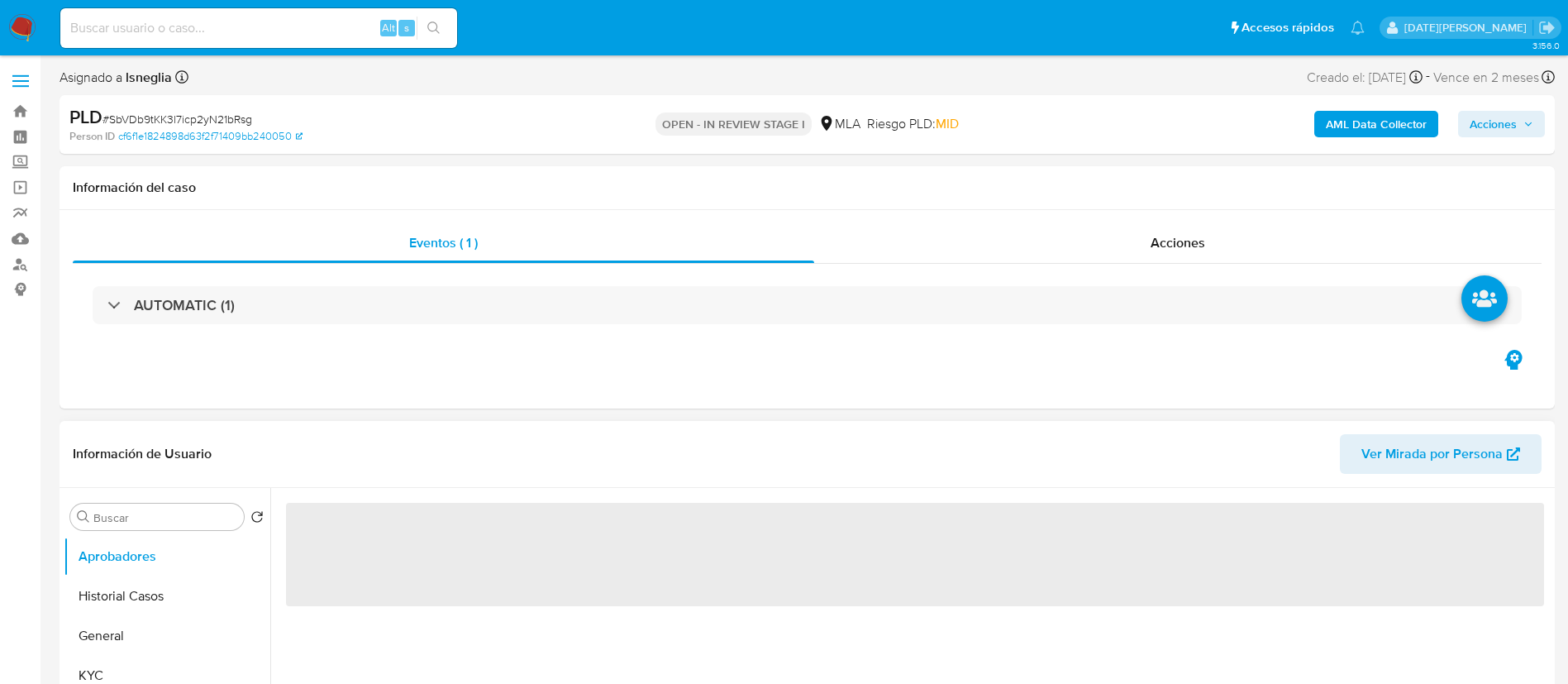
select select "10"
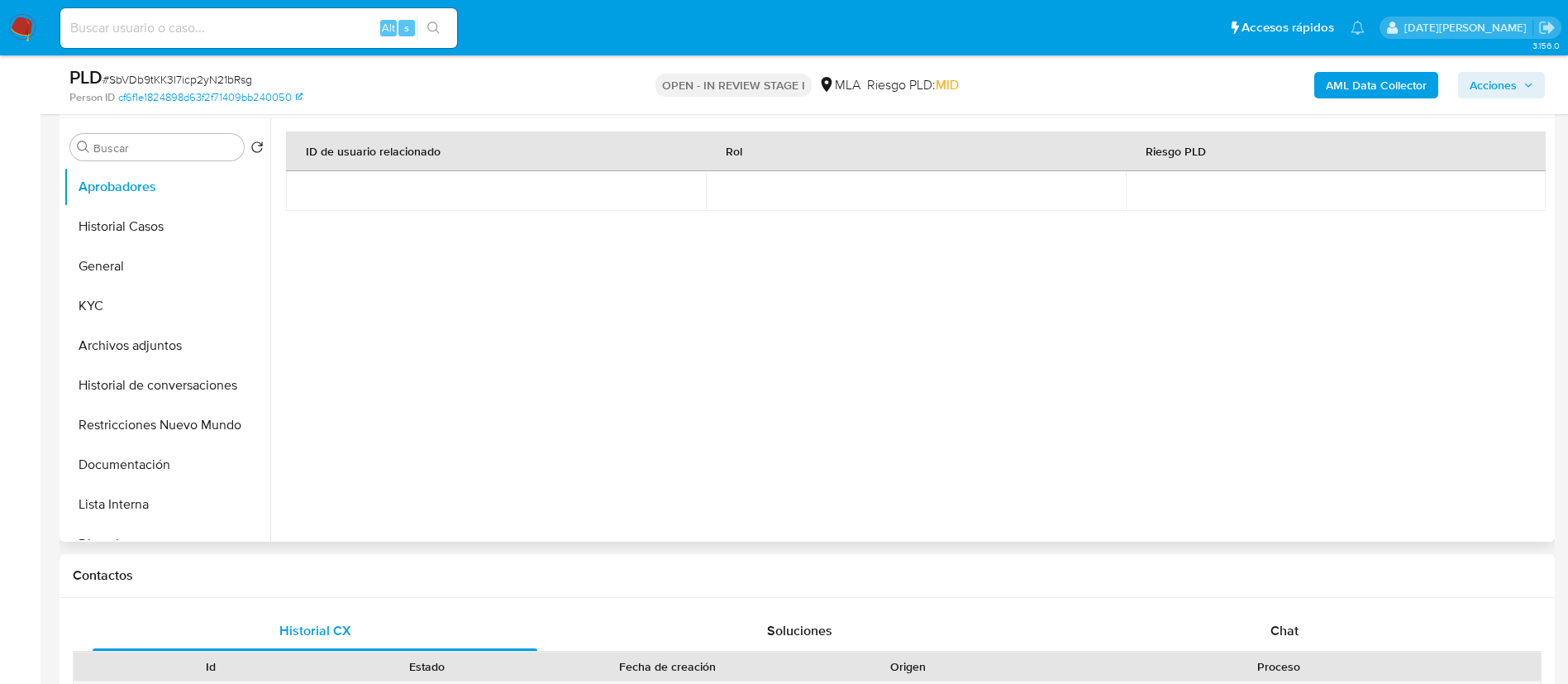
scroll to position [372, 0]
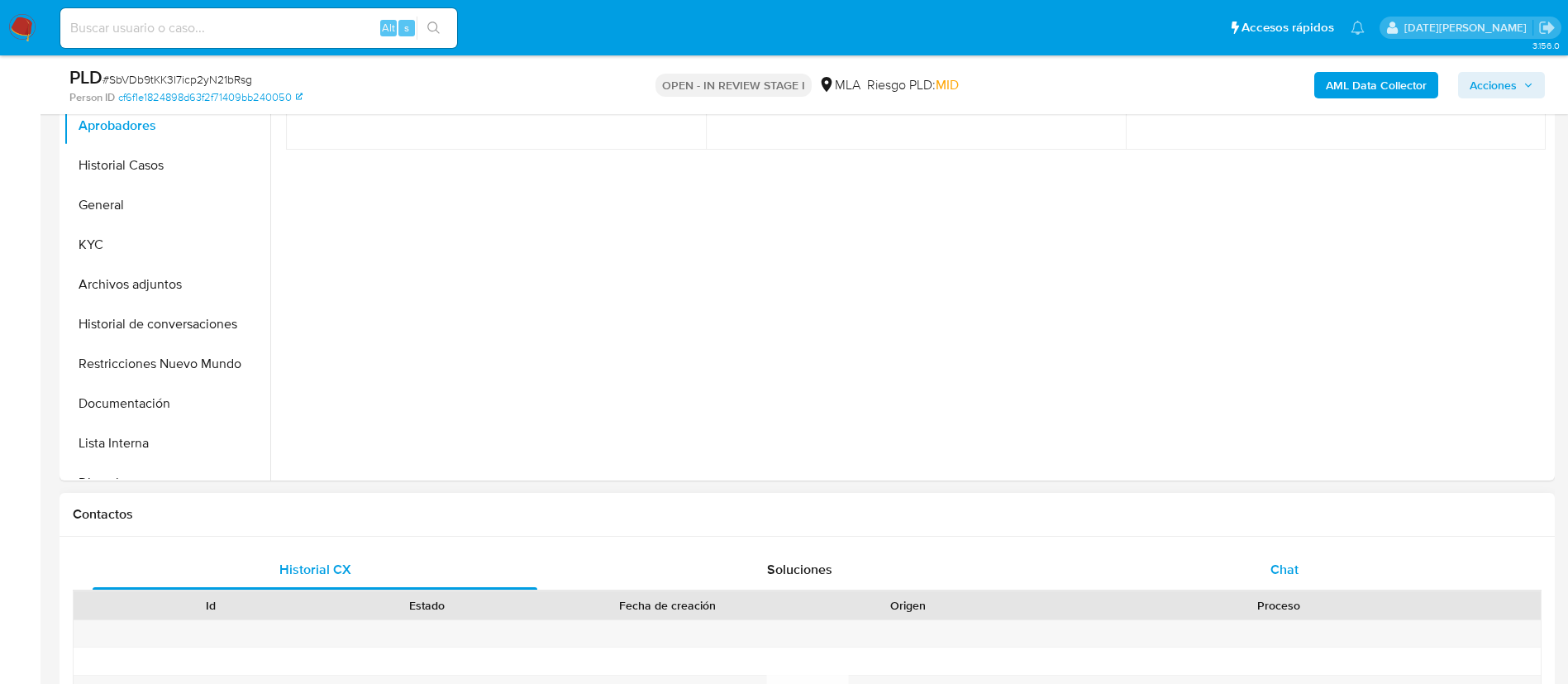
click at [1267, 559] on div "Chat" at bounding box center [1284, 569] width 445 height 40
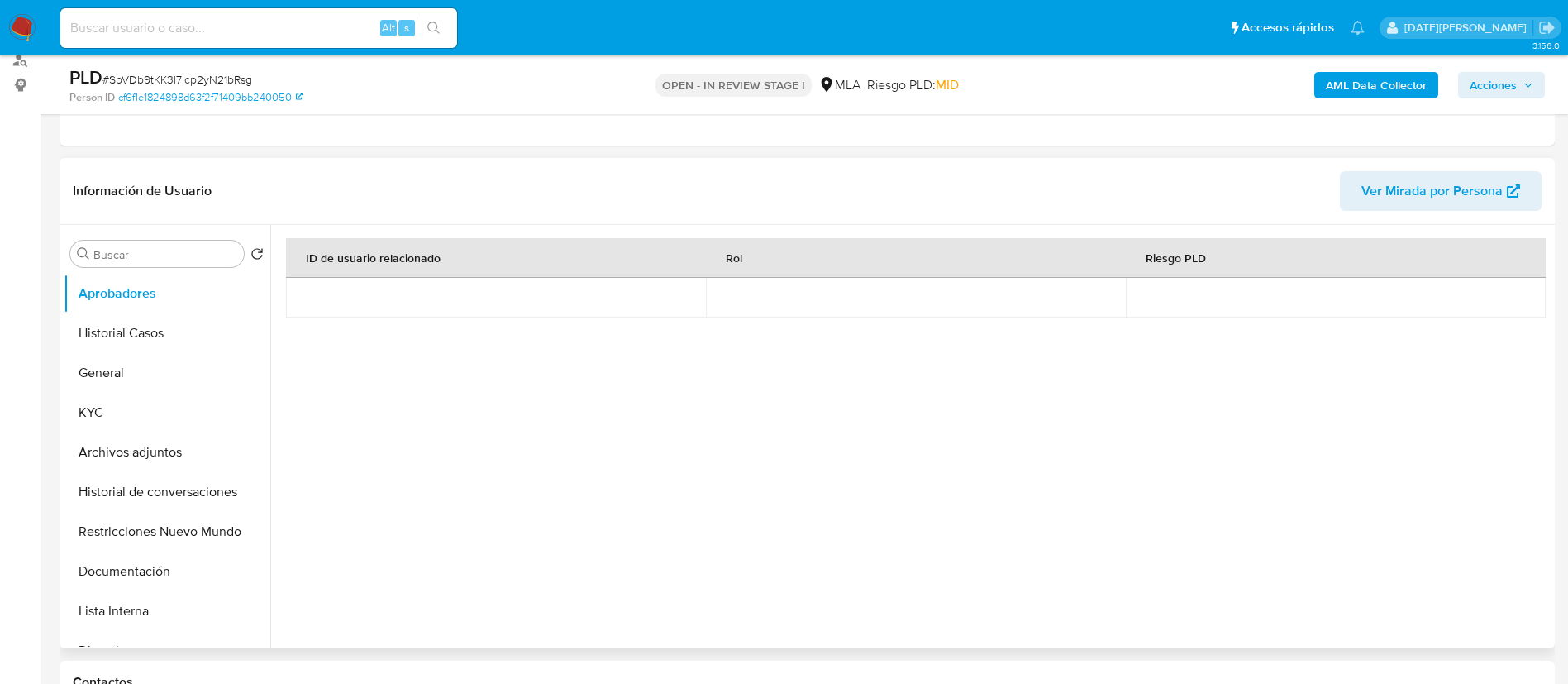
scroll to position [124, 0]
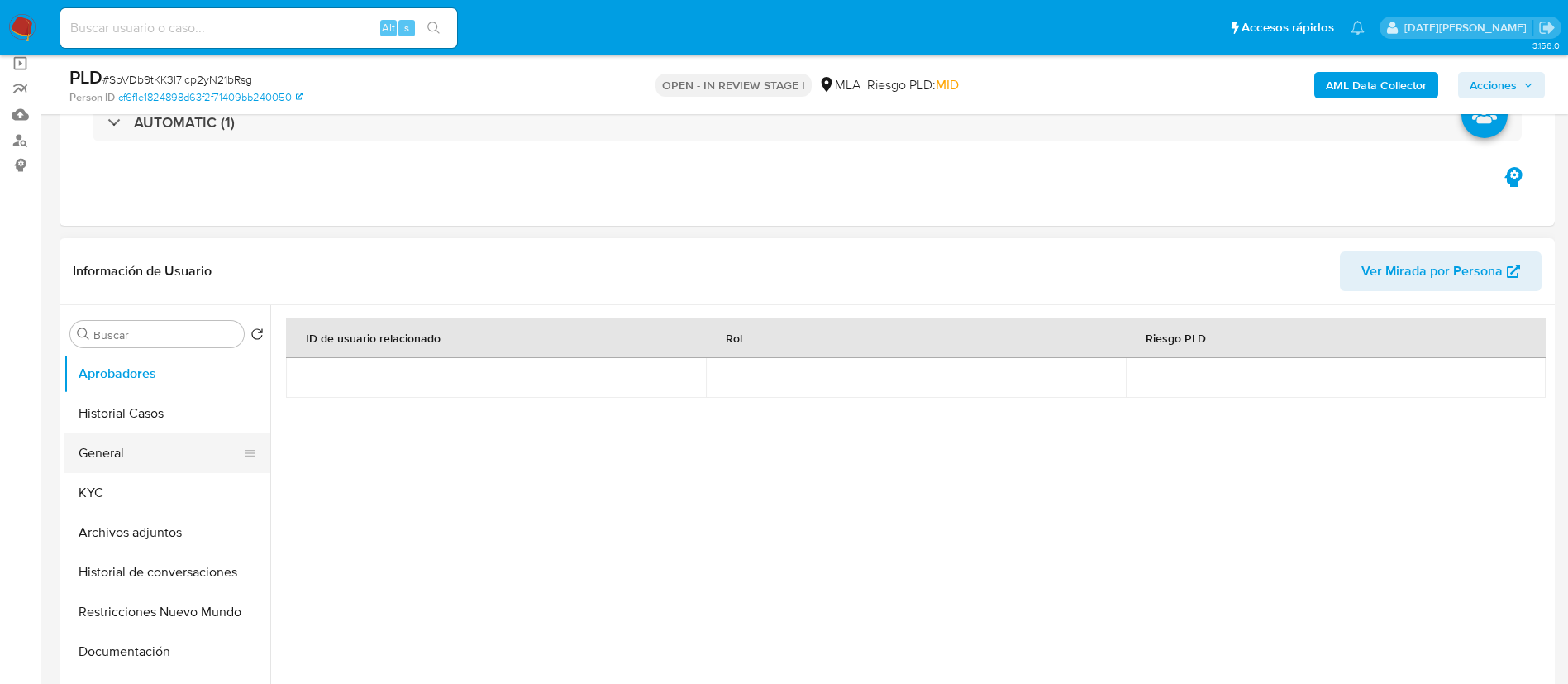
click at [102, 443] on button "General" at bounding box center [160, 453] width 194 height 40
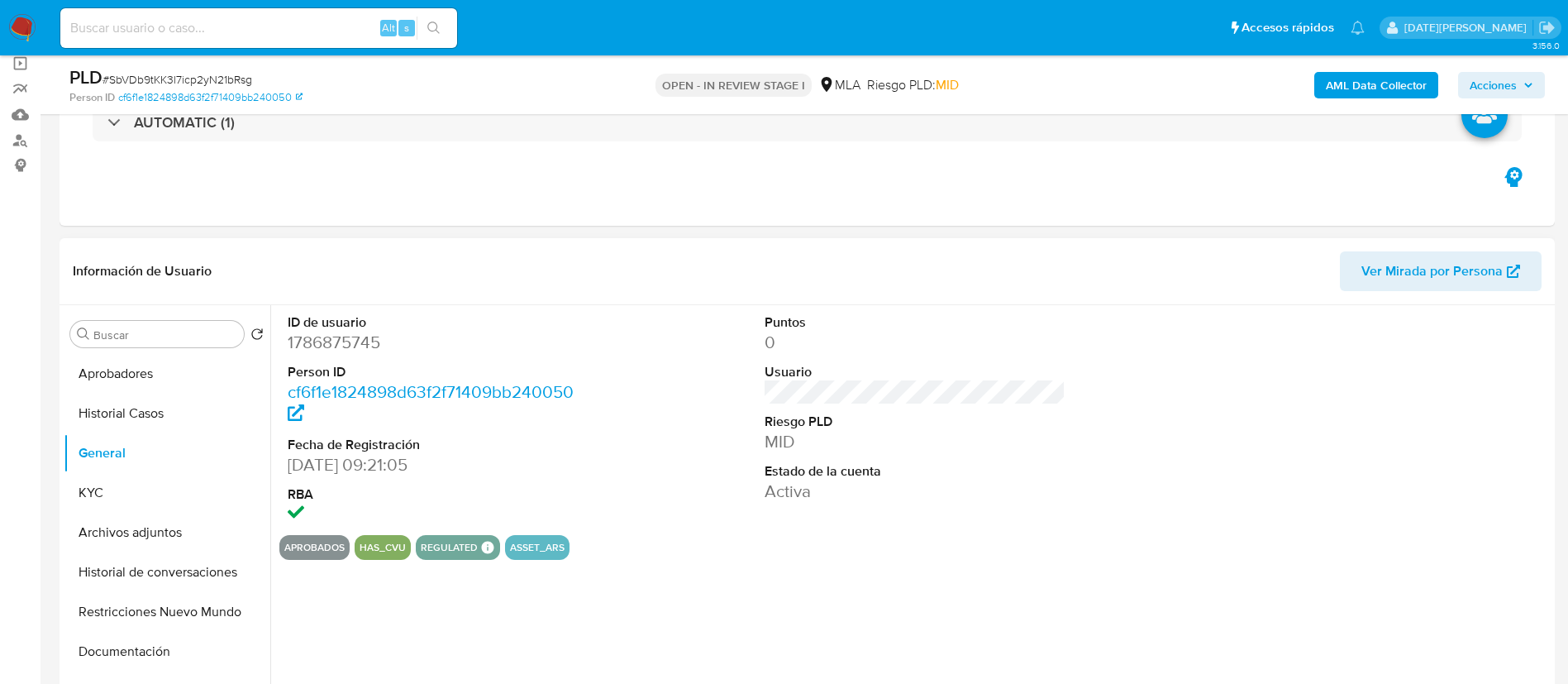
click at [331, 340] on dd "1786875745" at bounding box center [438, 342] width 301 height 23
copy dd "1786875745"
click at [105, 488] on button "KYC" at bounding box center [160, 493] width 194 height 40
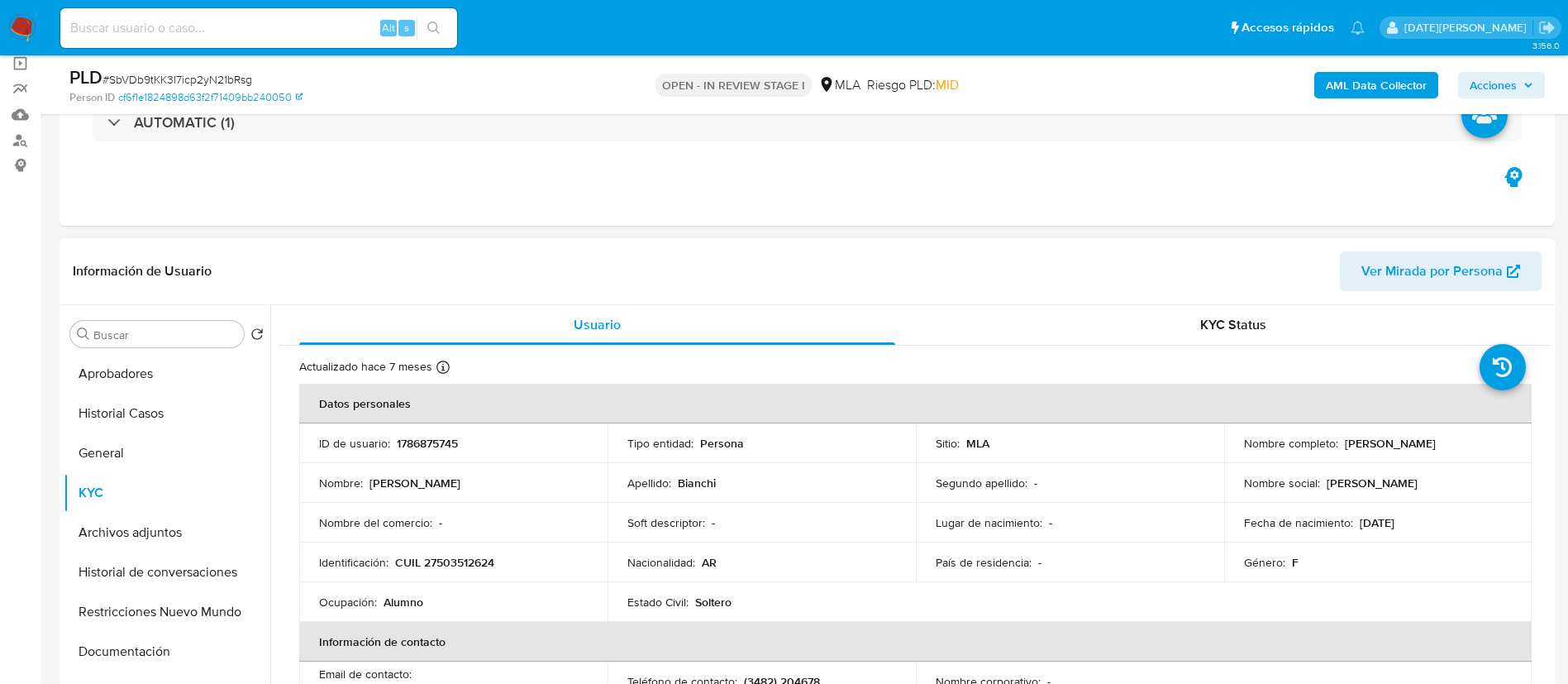
drag, startPoint x: 392, startPoint y: 0, endPoint x: 479, endPoint y: 561, distance: 567.7
click at [479, 561] on p "CUIL 27503512624" at bounding box center [445, 561] width 99 height 15
click at [464, 563] on p "CUIL 27503512624" at bounding box center [445, 561] width 99 height 15
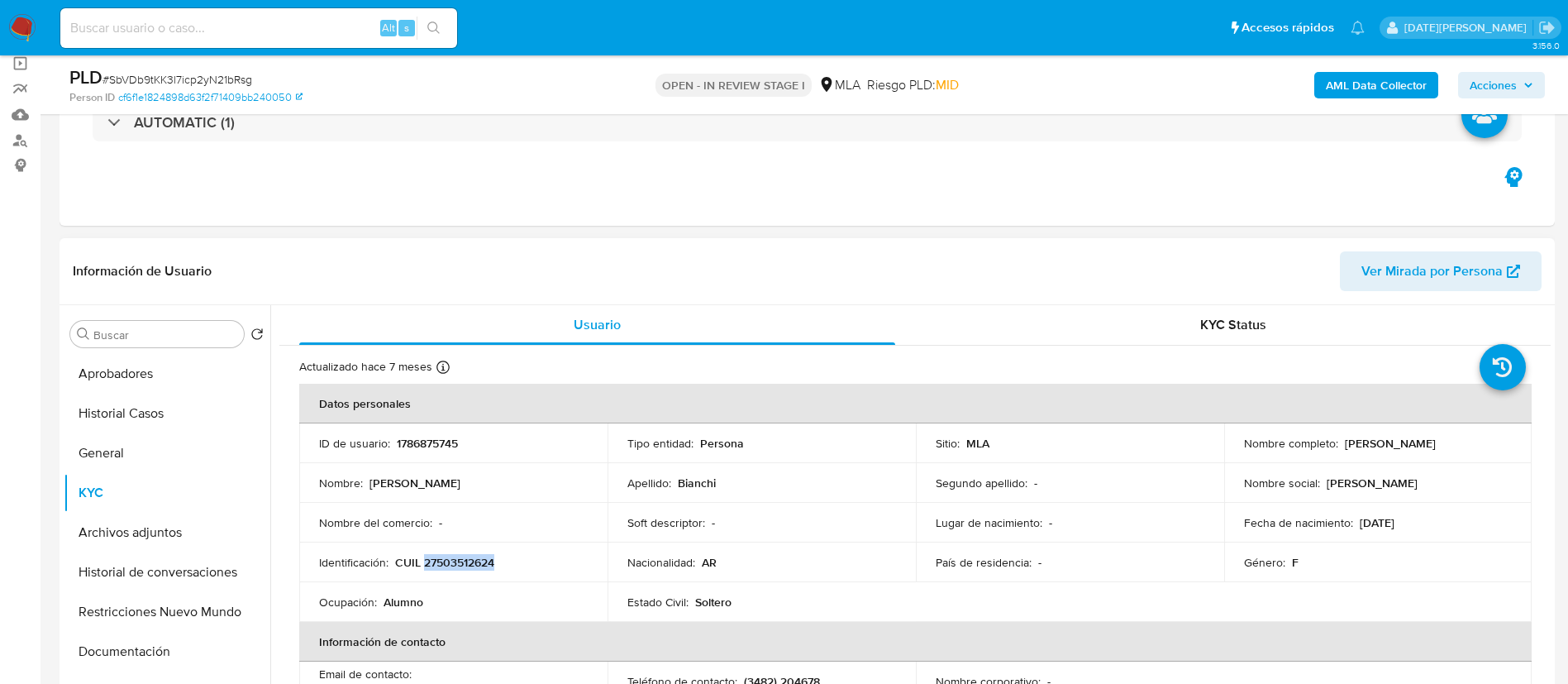
copy p "27503512624"
click at [112, 443] on button "General" at bounding box center [160, 453] width 194 height 40
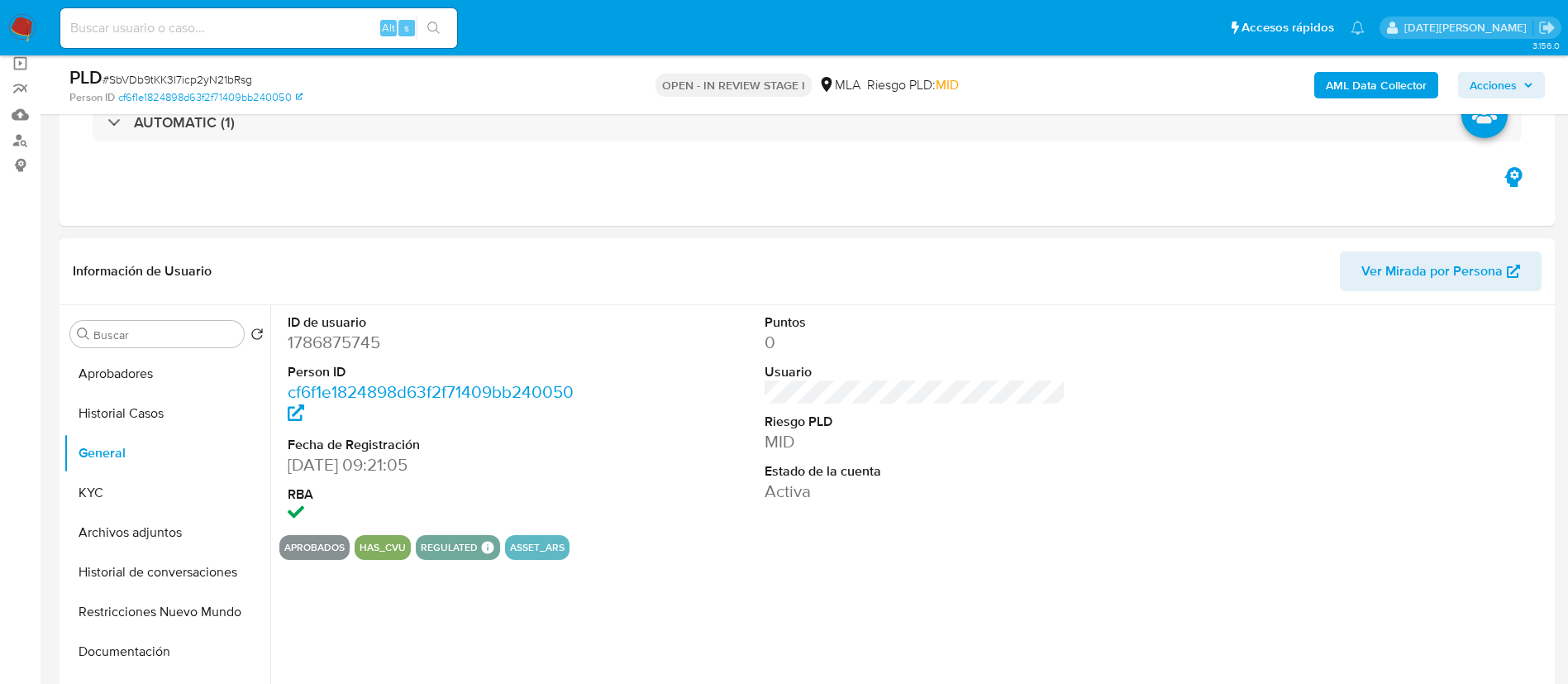
click at [341, 338] on dd "1786875745" at bounding box center [438, 342] width 301 height 23
copy dd "1786875745"
click at [116, 487] on button "KYC" at bounding box center [160, 493] width 194 height 40
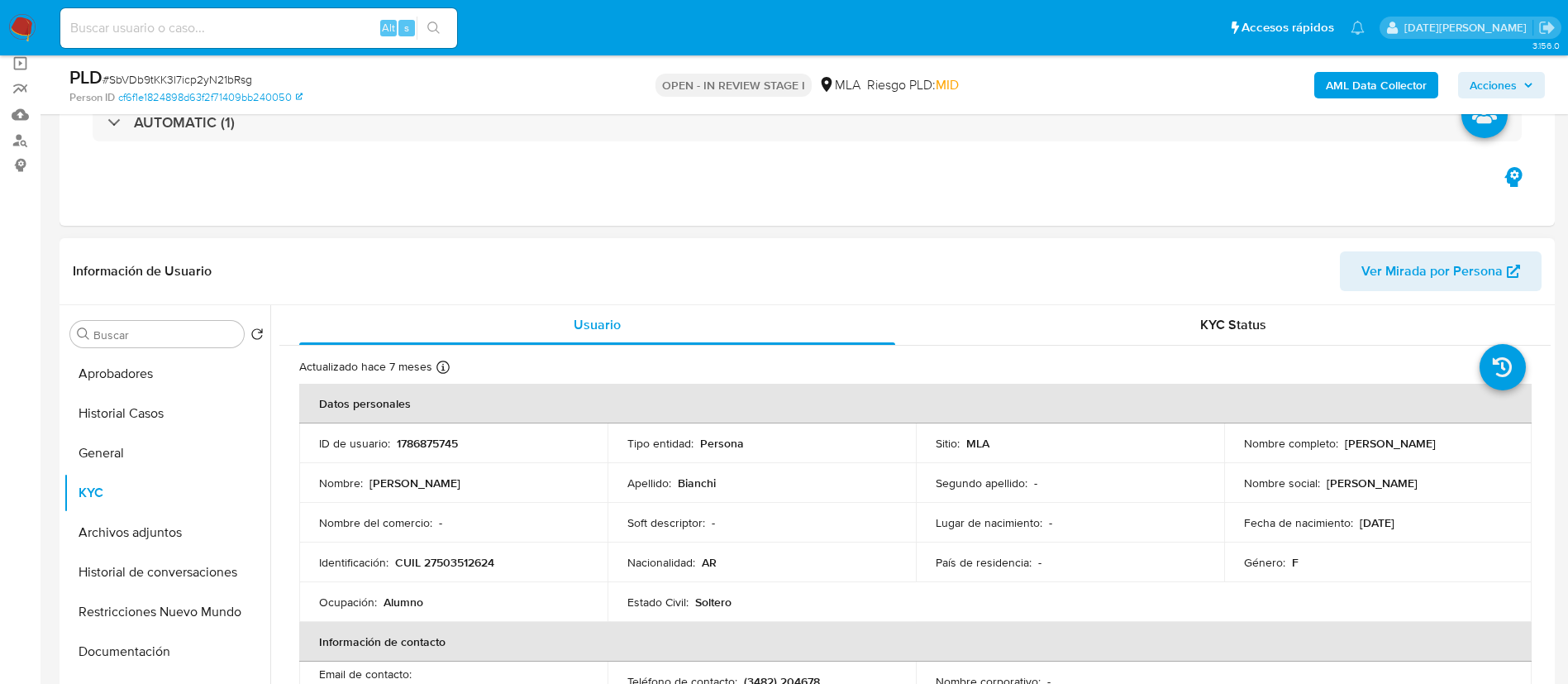
drag, startPoint x: 1340, startPoint y: 442, endPoint x: 1471, endPoint y: 442, distance: 131.0
click at [1471, 442] on div "Nombre completo : [PERSON_NAME]" at bounding box center [1378, 443] width 269 height 15
copy p "[PERSON_NAME]"
drag, startPoint x: 397, startPoint y: 562, endPoint x: 534, endPoint y: 561, distance: 137.0
click at [534, 561] on div "Identificación : CUIL 27503512624" at bounding box center [454, 561] width 269 height 15
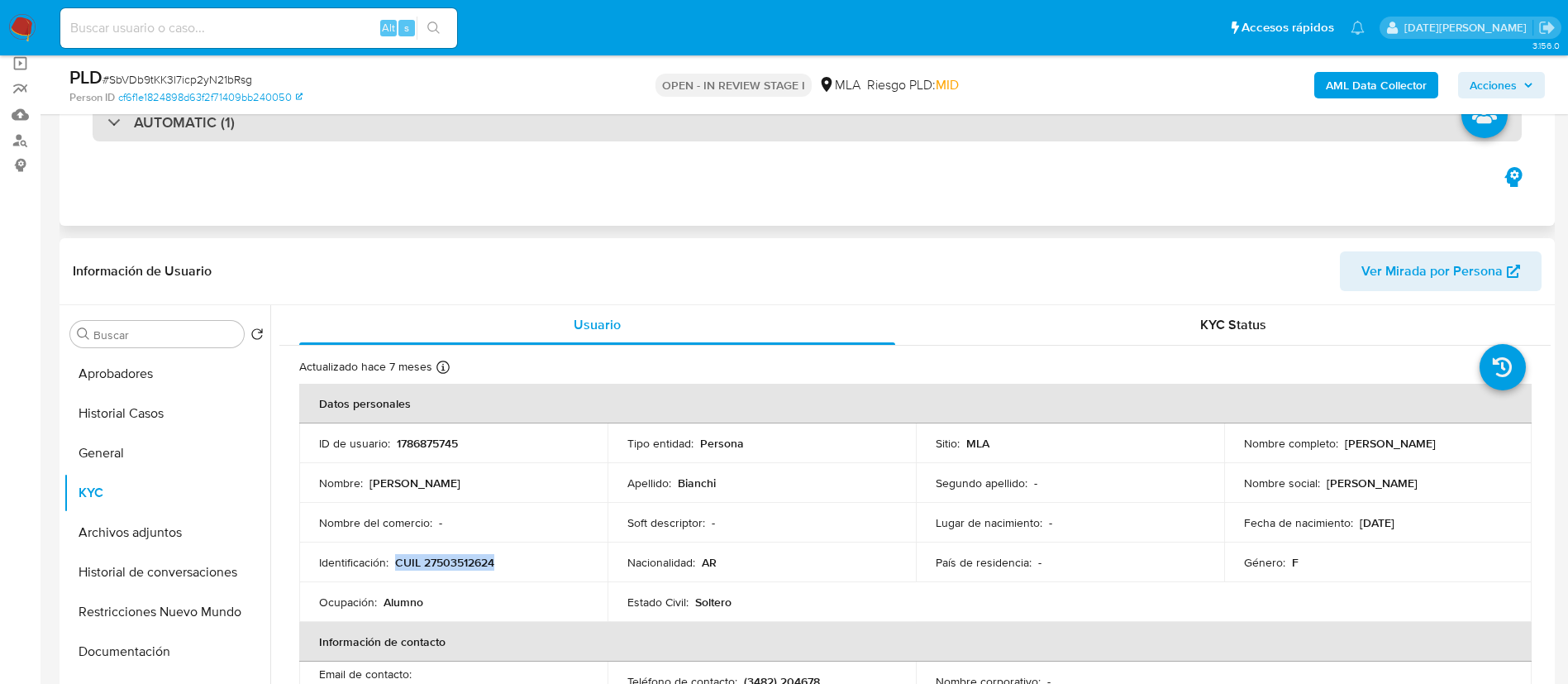
copy p "CUIL 27503512624"
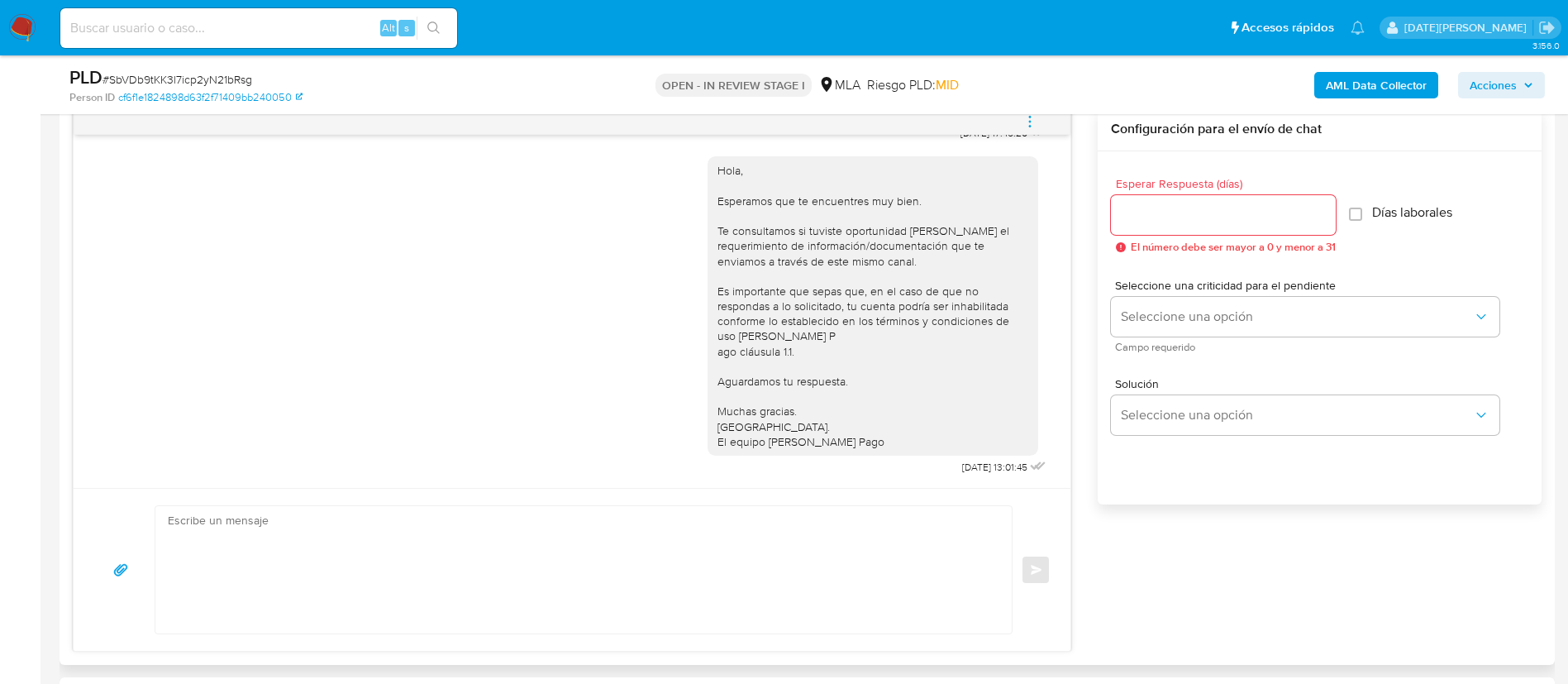
scroll to position [767, 0]
click at [853, 500] on div "Enviar" at bounding box center [571, 569] width 997 height 163
click at [805, 558] on textarea at bounding box center [579, 569] width 823 height 128
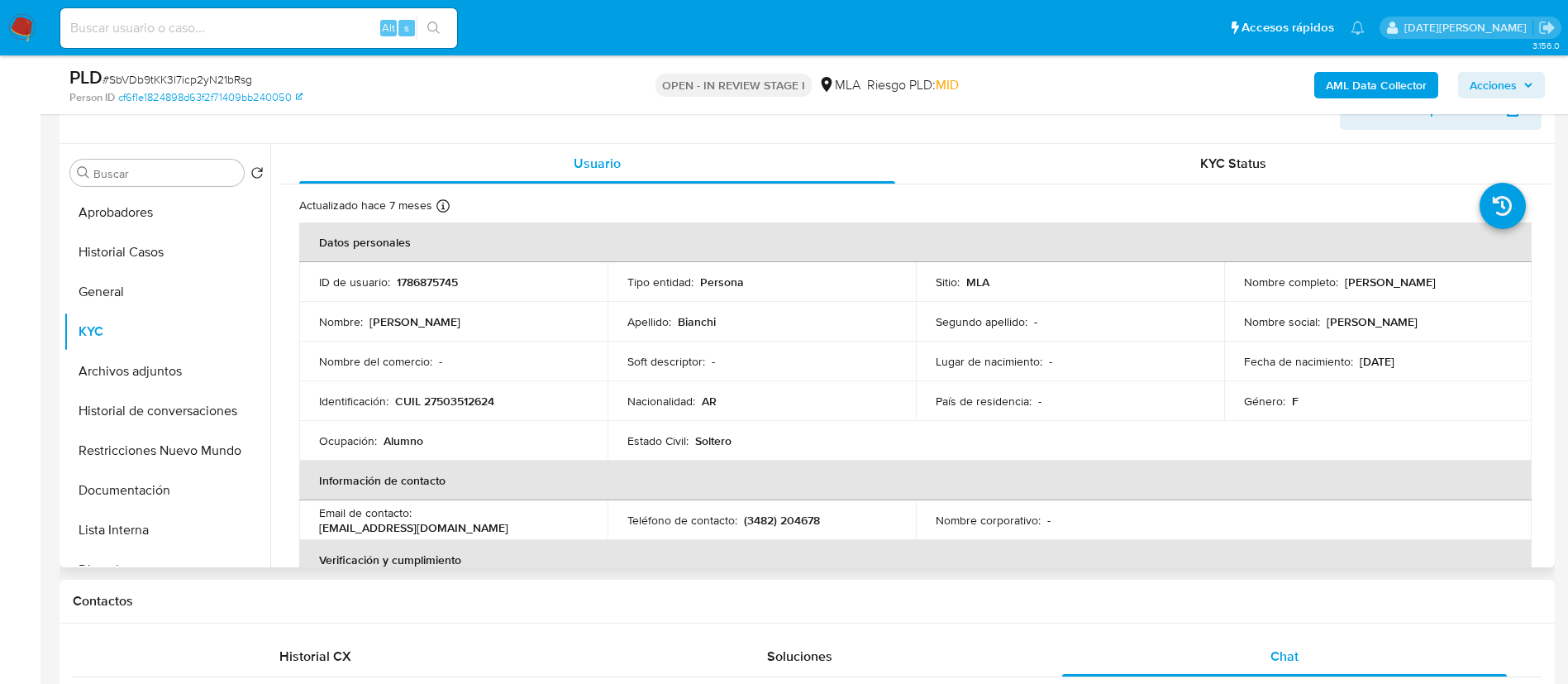
scroll to position [248, 0]
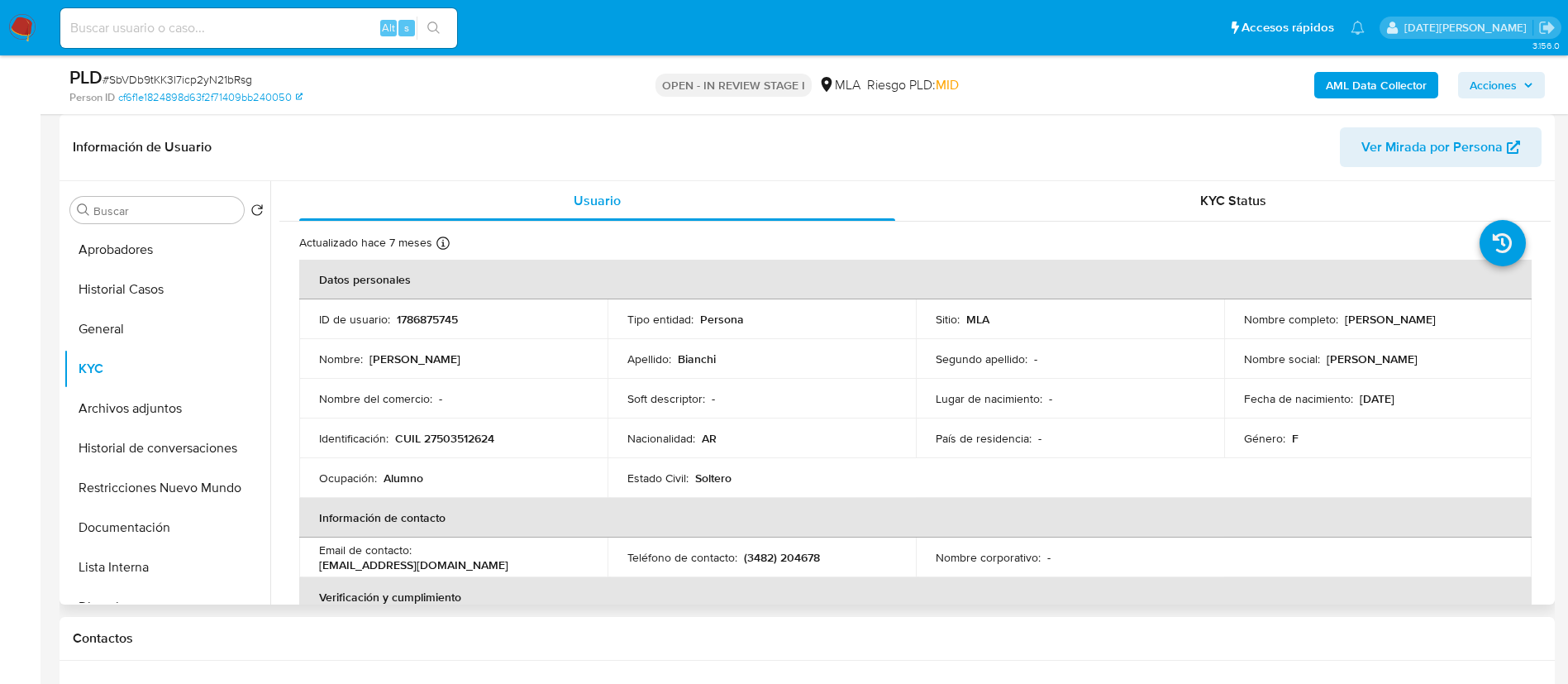
drag, startPoint x: 1340, startPoint y: 317, endPoint x: 1471, endPoint y: 317, distance: 131.0
click at [1471, 317] on div "Nombre completo : Melany Luz Bianchi" at bounding box center [1378, 318] width 269 height 15
copy p "Melany Luz Bianchi"
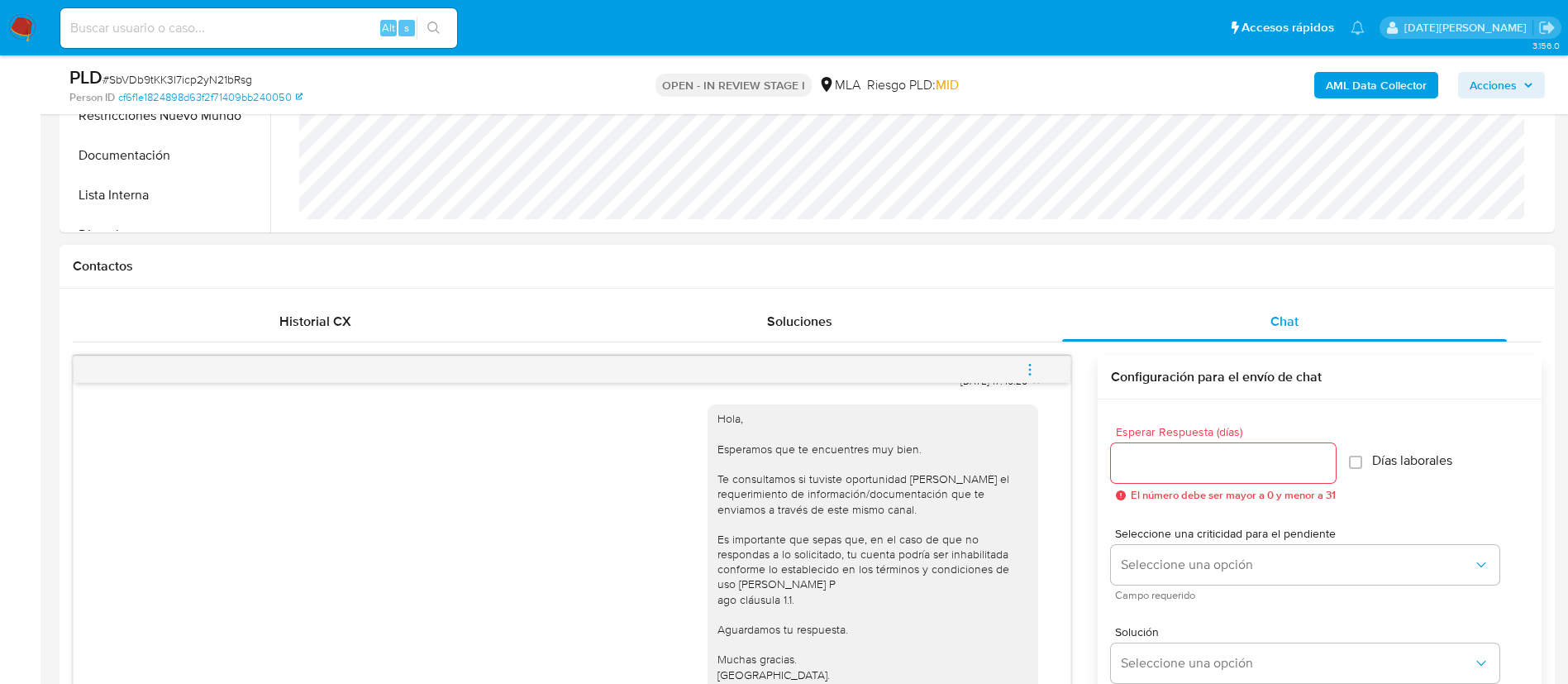
scroll to position [992, 0]
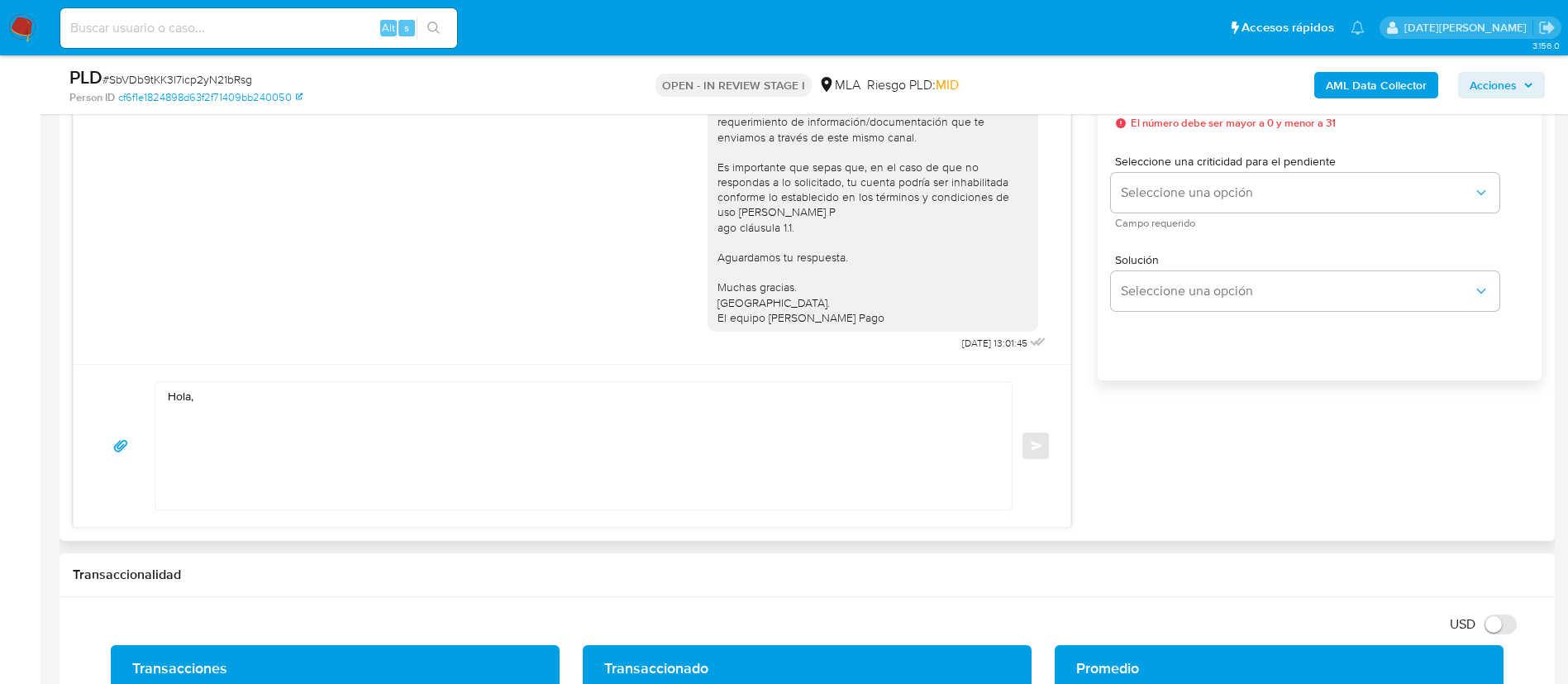
click at [398, 402] on textarea "Hola," at bounding box center [579, 445] width 823 height 128
paste textarea "Melany Luz Bianchi"
click at [187, 431] on textarea "Hola, Melany Luz Bianchi." at bounding box center [579, 445] width 823 height 128
paste textarea "Hola [Nombre del menor], En función de las operaciones registradas en tu cuenta…"
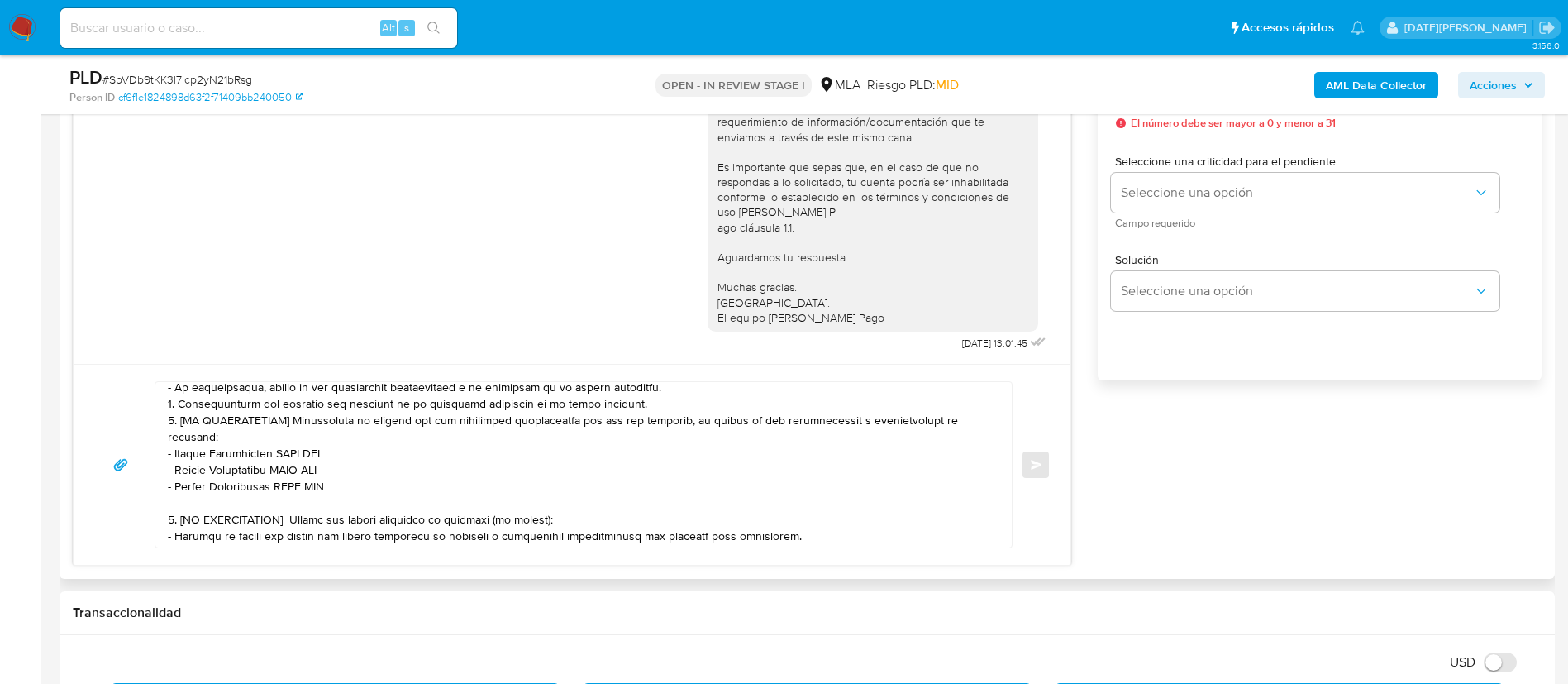
scroll to position [0, 0]
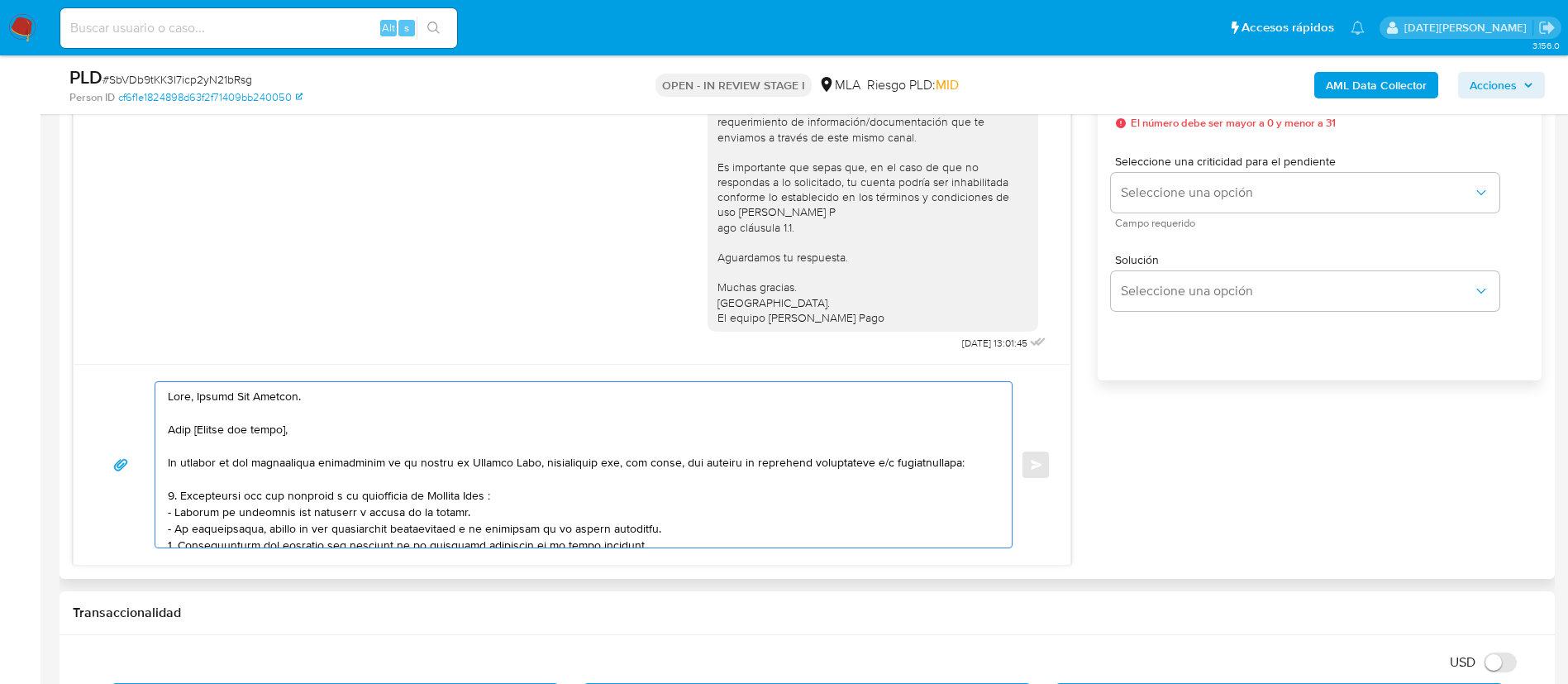
drag, startPoint x: 308, startPoint y: 427, endPoint x: 158, endPoint y: 423, distance: 150.1
click at [158, 423] on div at bounding box center [579, 464] width 848 height 165
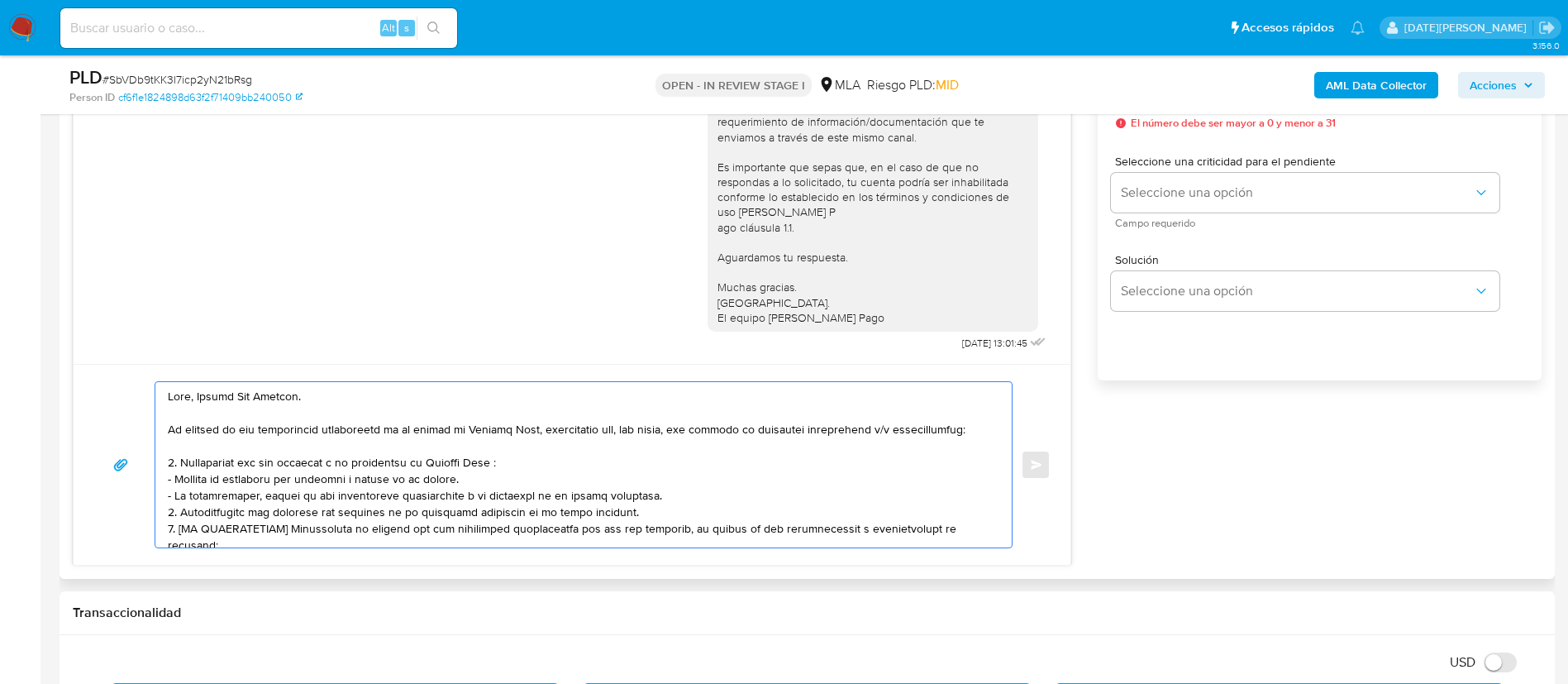
click at [710, 497] on textarea at bounding box center [579, 464] width 823 height 165
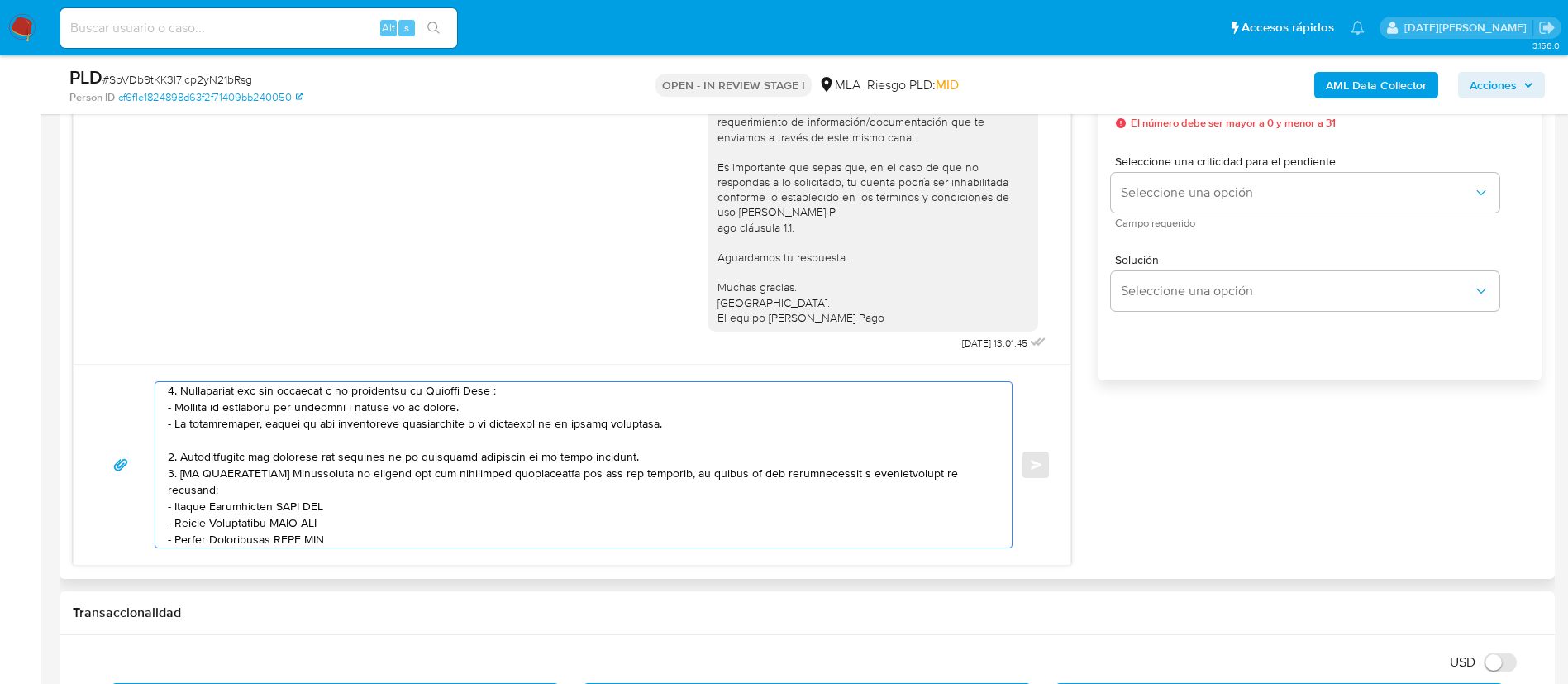
scroll to position [92, 0]
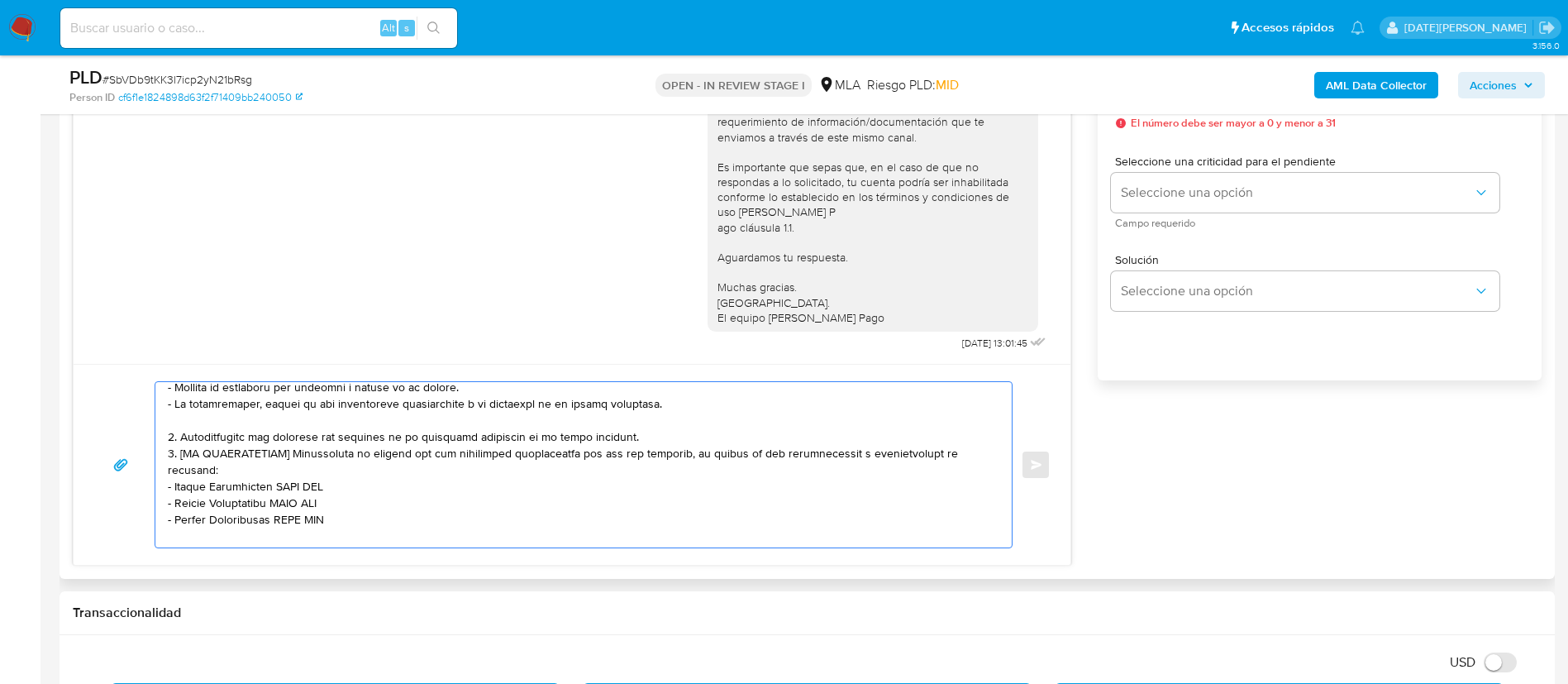
click at [649, 432] on textarea at bounding box center [579, 464] width 823 height 165
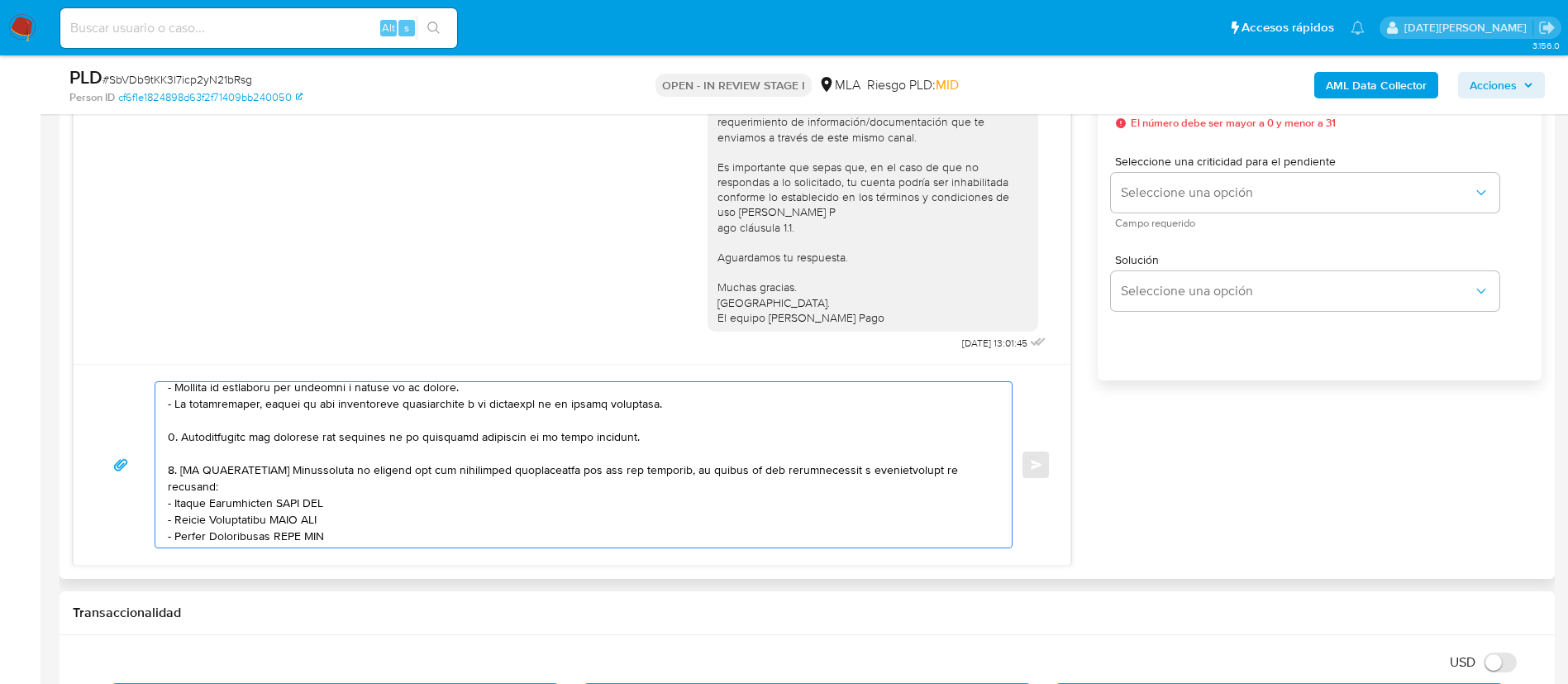
drag, startPoint x: 179, startPoint y: 471, endPoint x: 293, endPoint y: 471, distance: 114.0
click at [293, 471] on textarea at bounding box center [579, 464] width 823 height 165
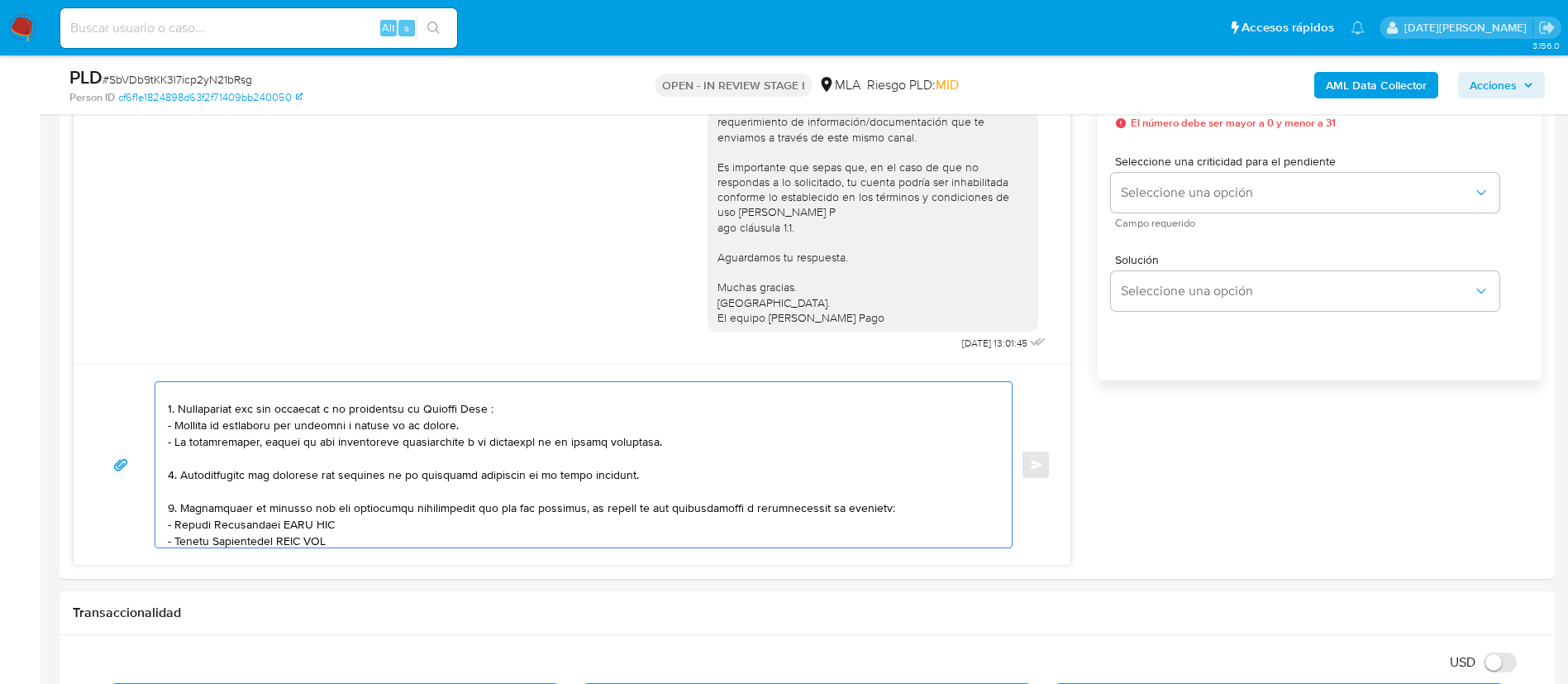
scroll to position [0, 0]
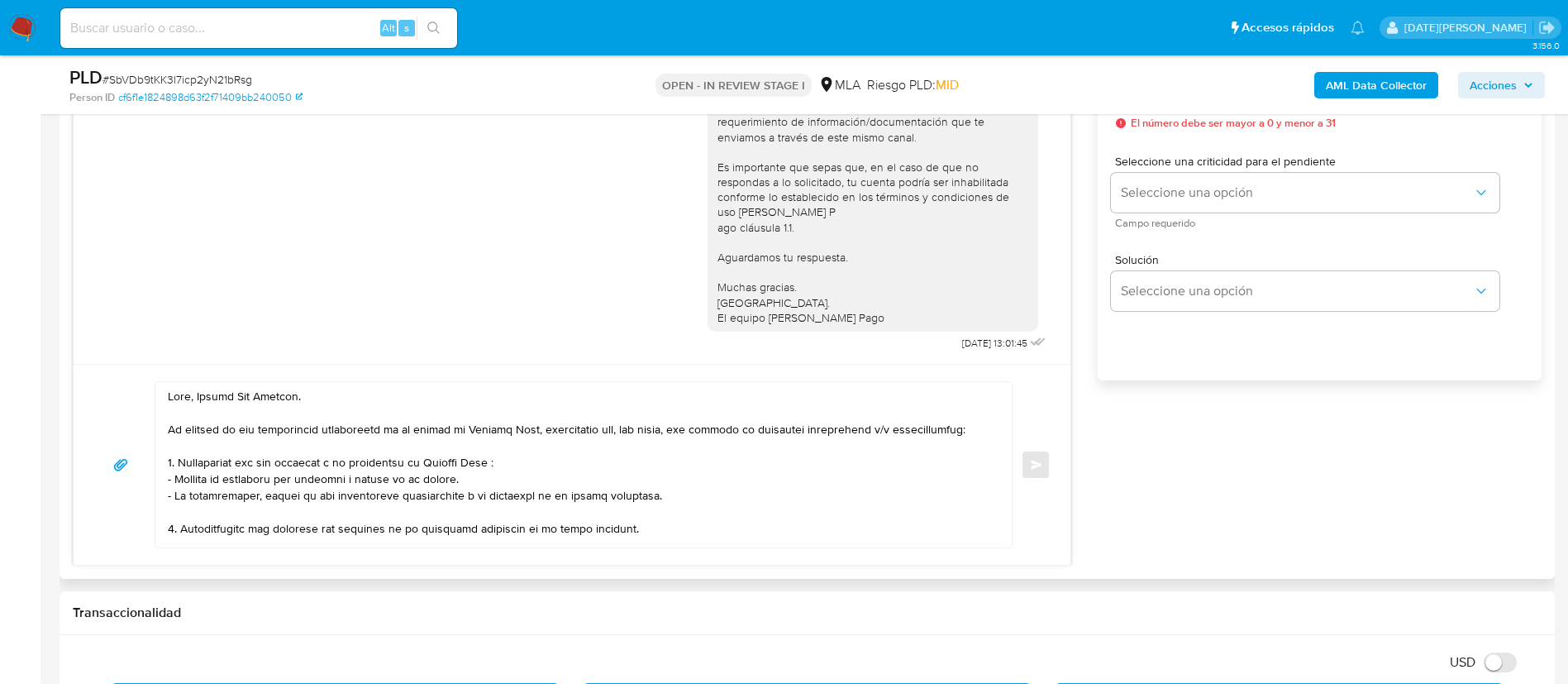
drag, startPoint x: 496, startPoint y: 463, endPoint x: 526, endPoint y: 438, distance: 39.1
click at [496, 463] on textarea at bounding box center [579, 464] width 823 height 165
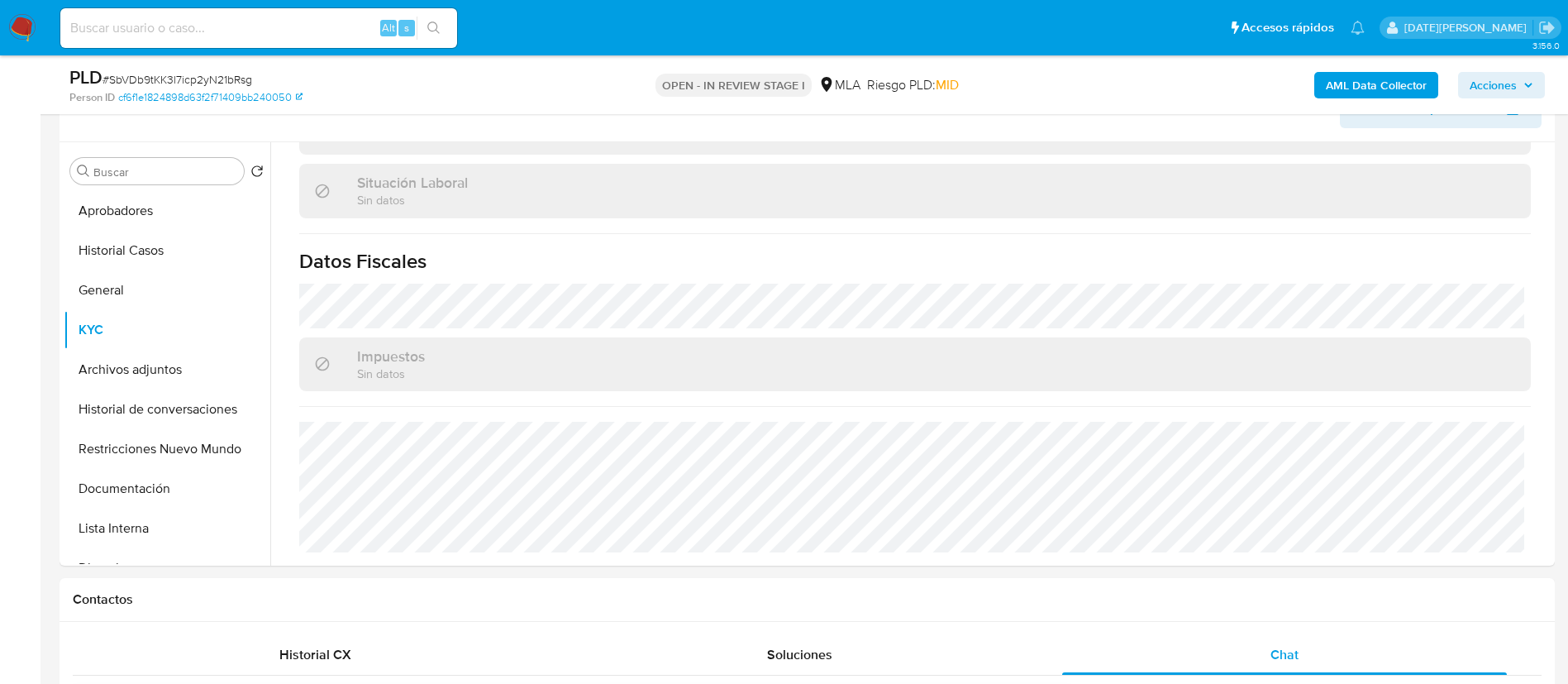
scroll to position [248, 0]
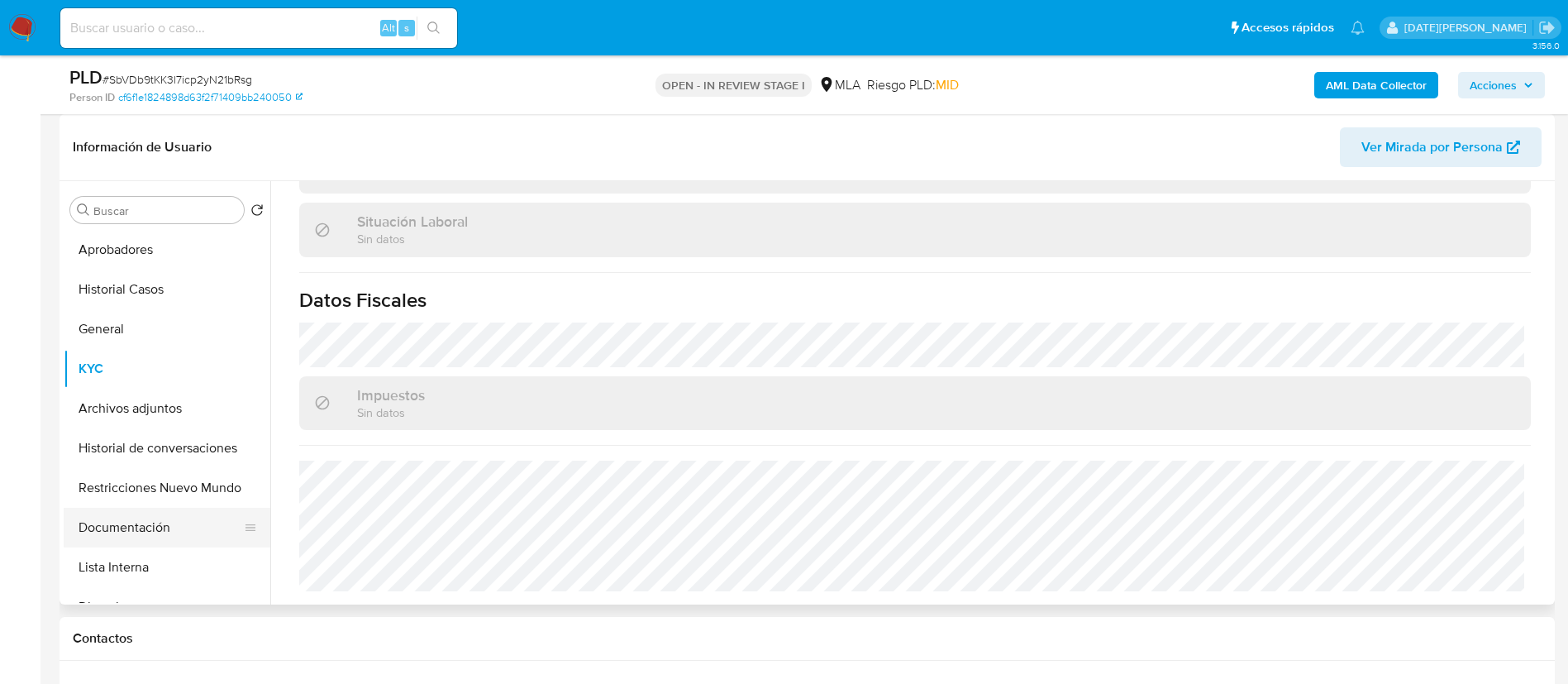
click at [141, 524] on button "Documentación" at bounding box center [160, 528] width 194 height 40
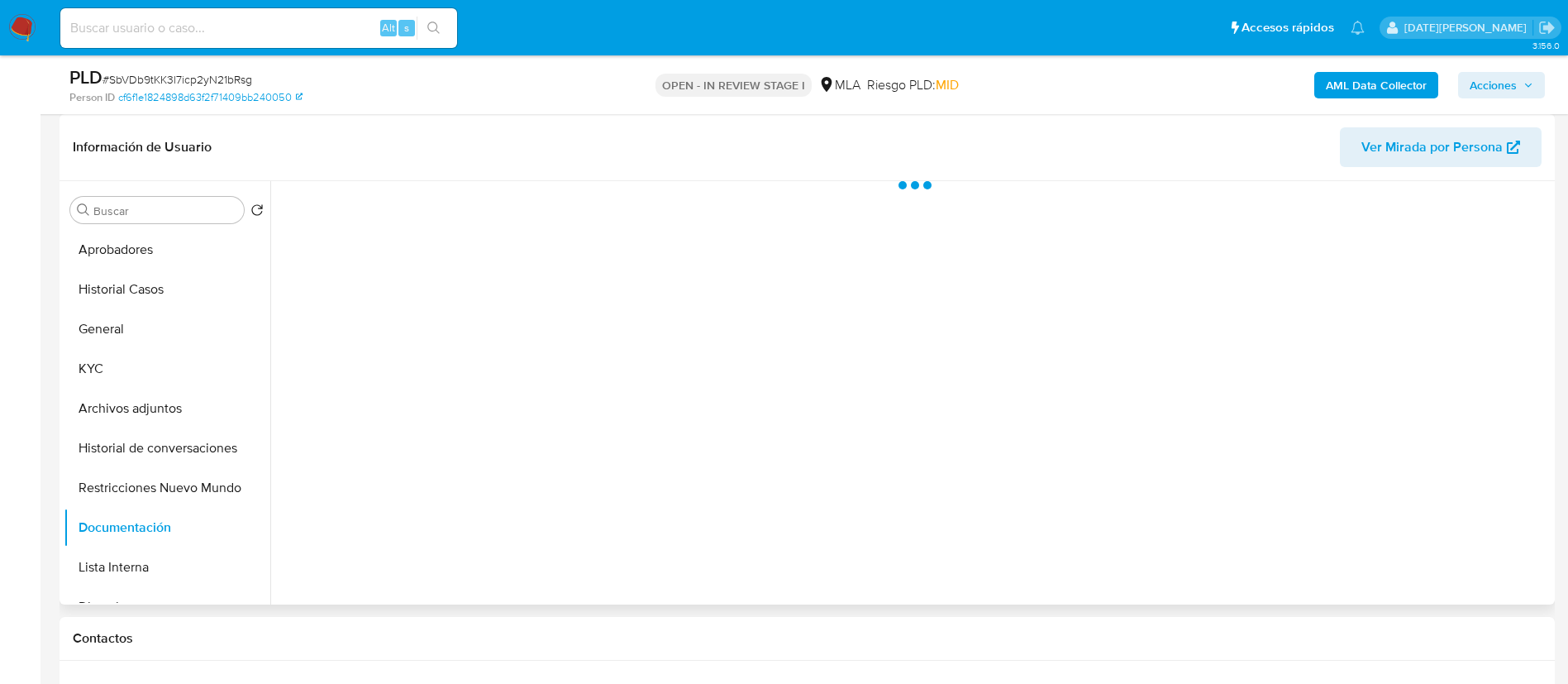
scroll to position [0, 0]
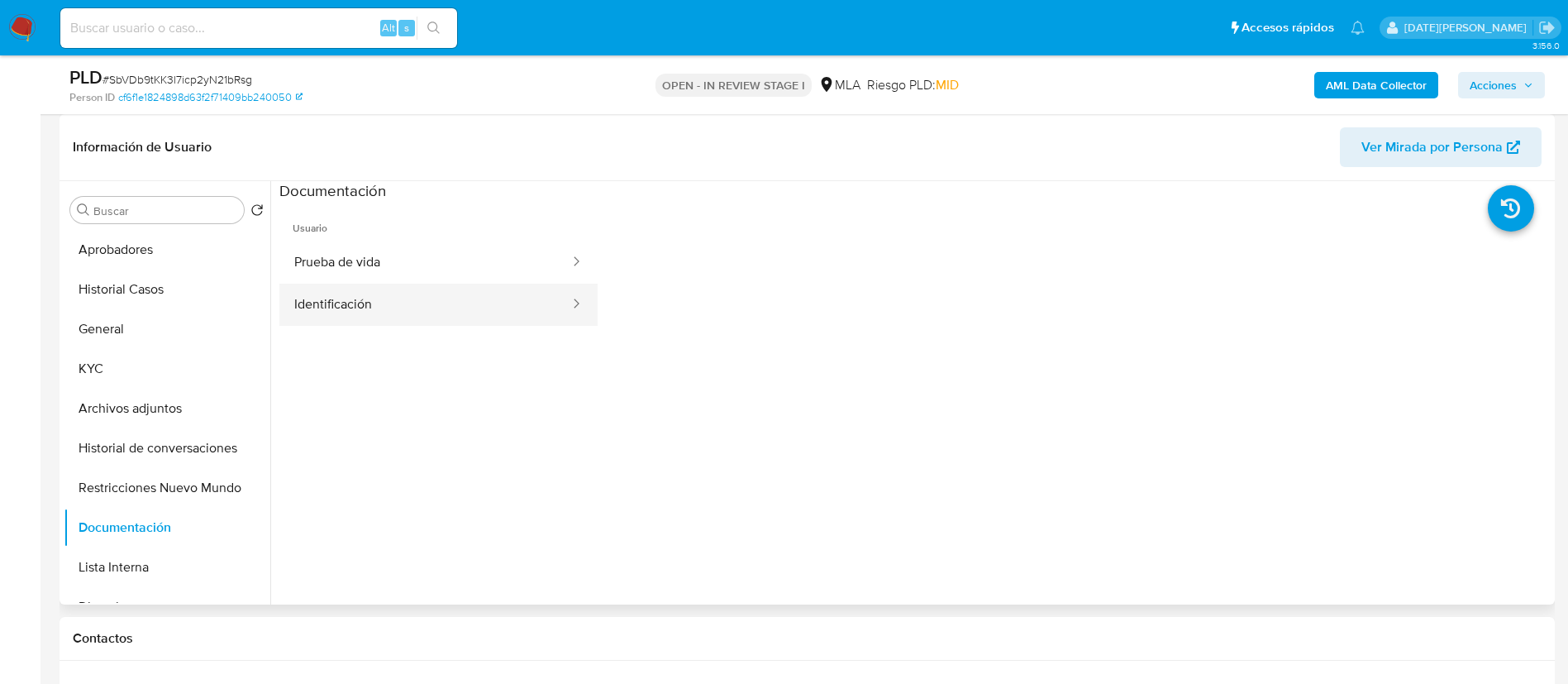
click at [413, 296] on button "Identificación" at bounding box center [425, 304] width 291 height 43
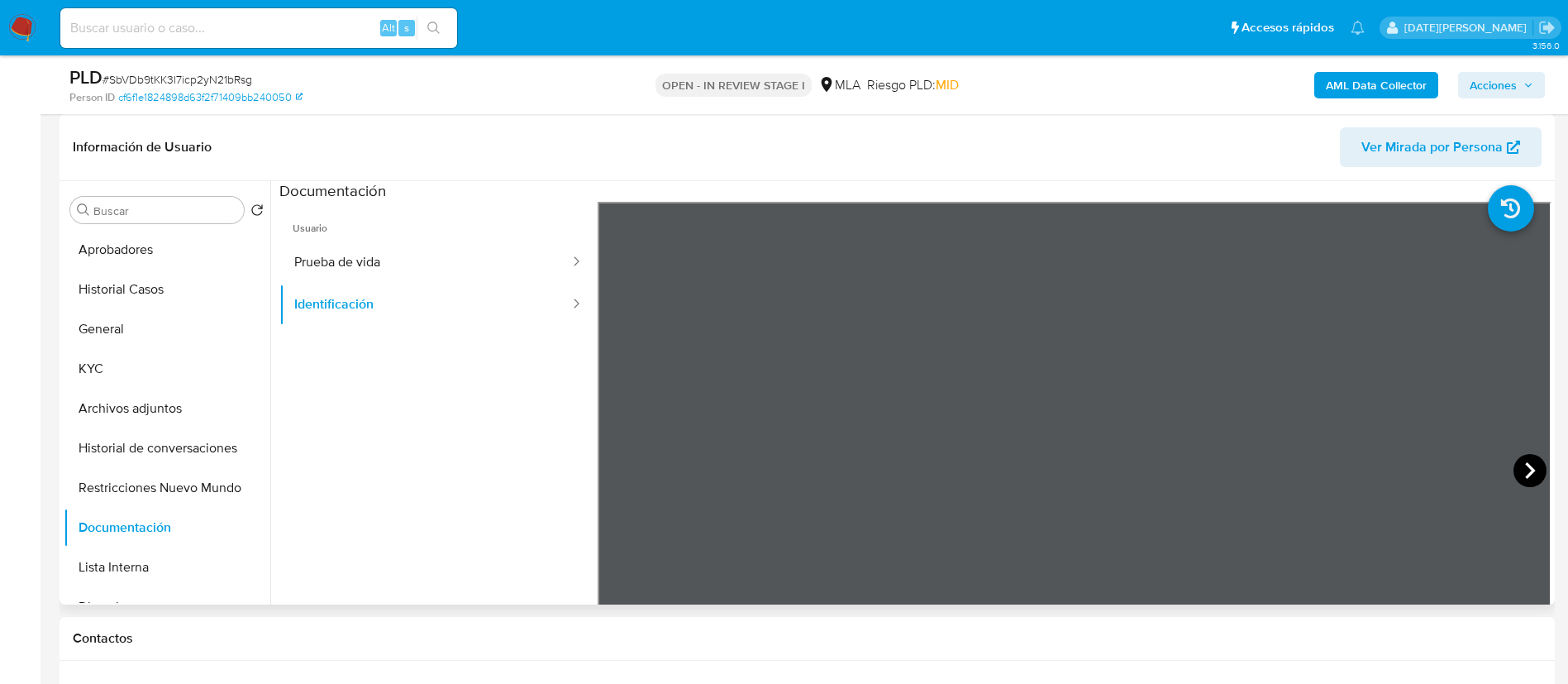
click at [1525, 468] on icon at bounding box center [1529, 470] width 10 height 17
drag, startPoint x: 145, startPoint y: 240, endPoint x: 174, endPoint y: 241, distance: 29.0
click at [144, 240] on button "Aprobadores" at bounding box center [160, 250] width 194 height 40
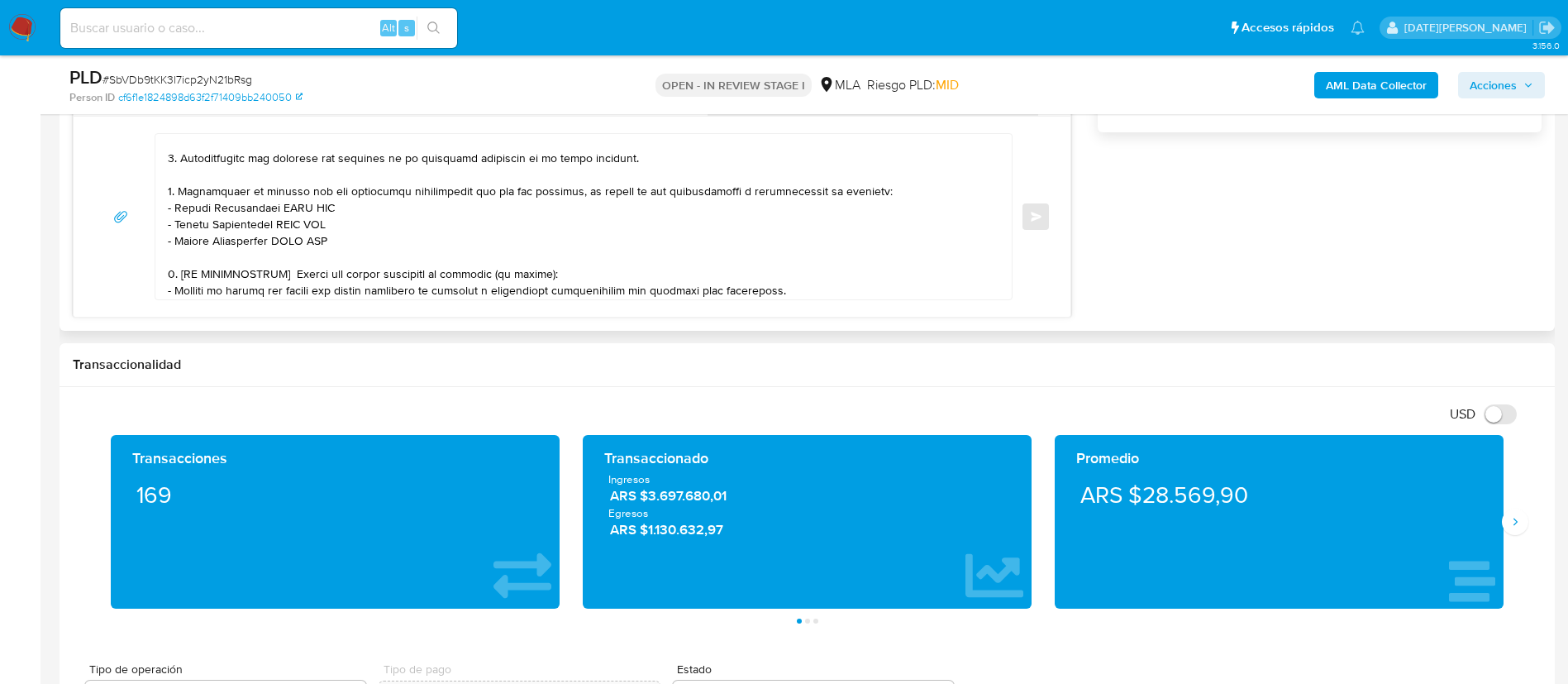
scroll to position [868, 0]
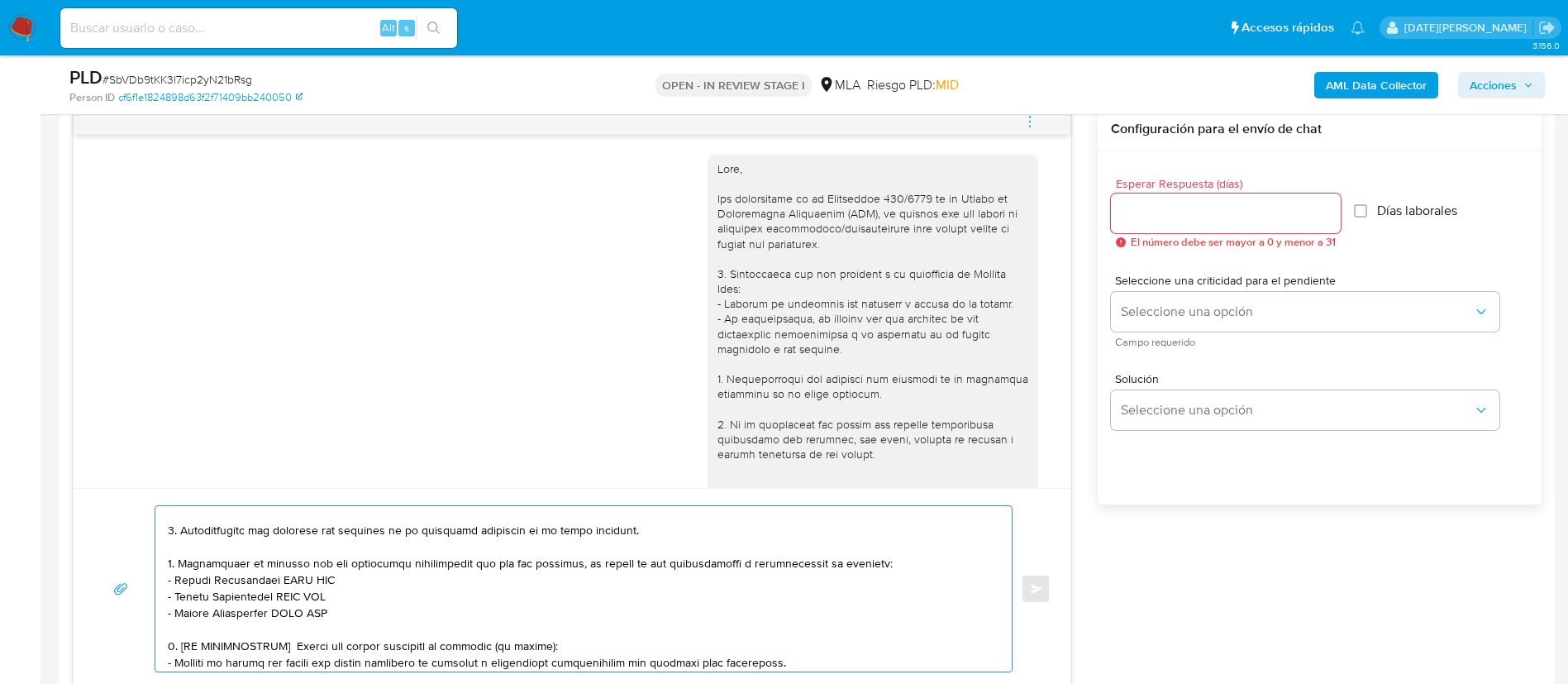
drag, startPoint x: 177, startPoint y: 582, endPoint x: 363, endPoint y: 580, distance: 186.0
click at [363, 580] on textarea at bounding box center [579, 588] width 823 height 165
paste textarea "COSTAMAGNA DARIO JAVIER"
drag, startPoint x: 176, startPoint y: 594, endPoint x: 367, endPoint y: 589, distance: 191.1
click at [367, 589] on textarea at bounding box center [579, 588] width 823 height 165
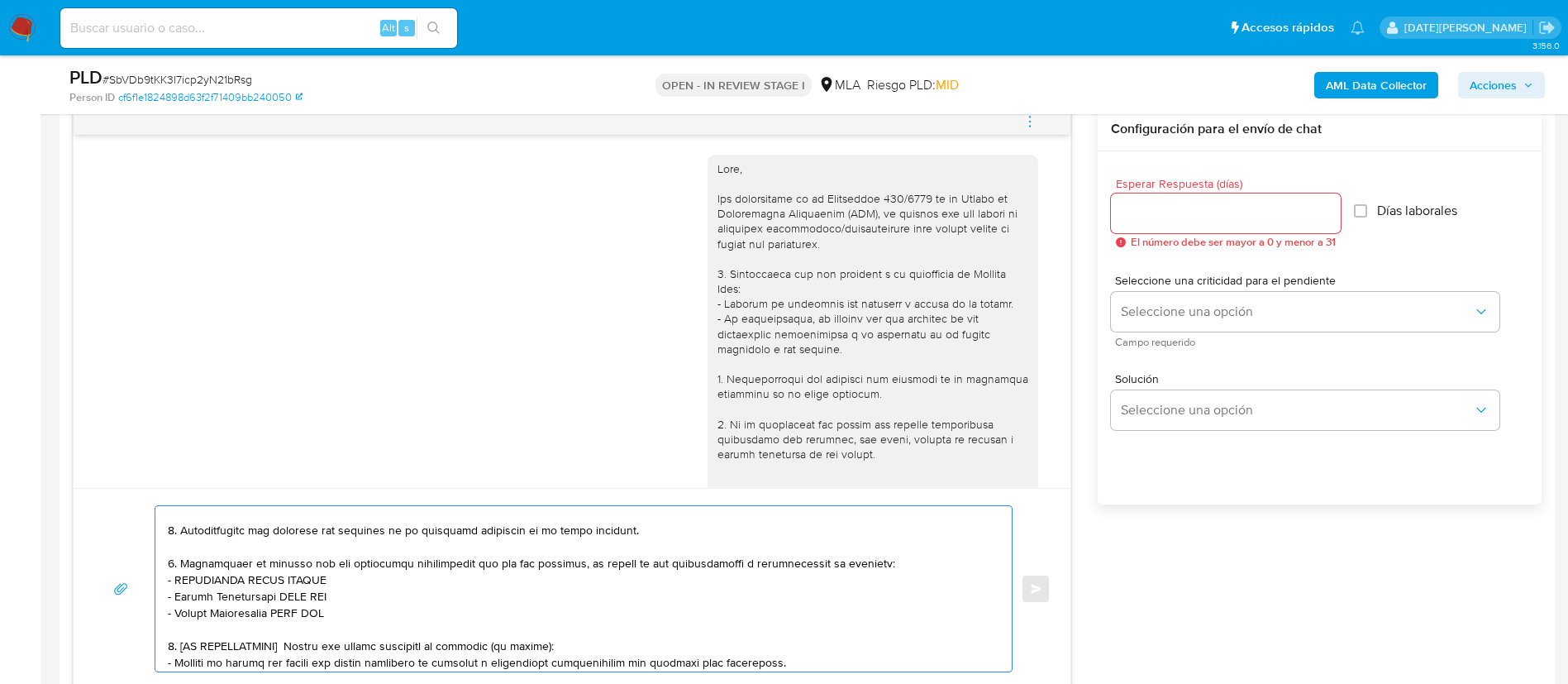
paste textarea "BARBIZAN, PABLO ALEJANDRO"
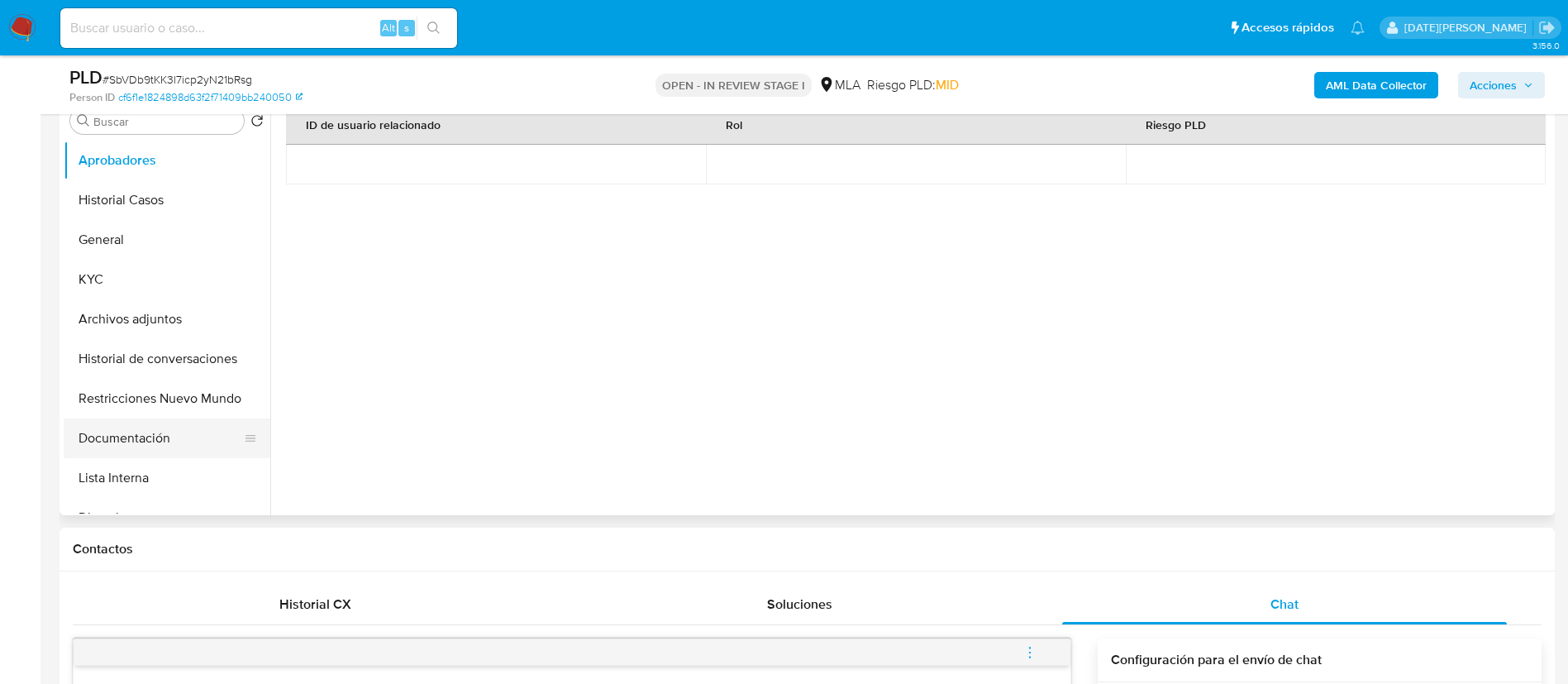
scroll to position [372, 0]
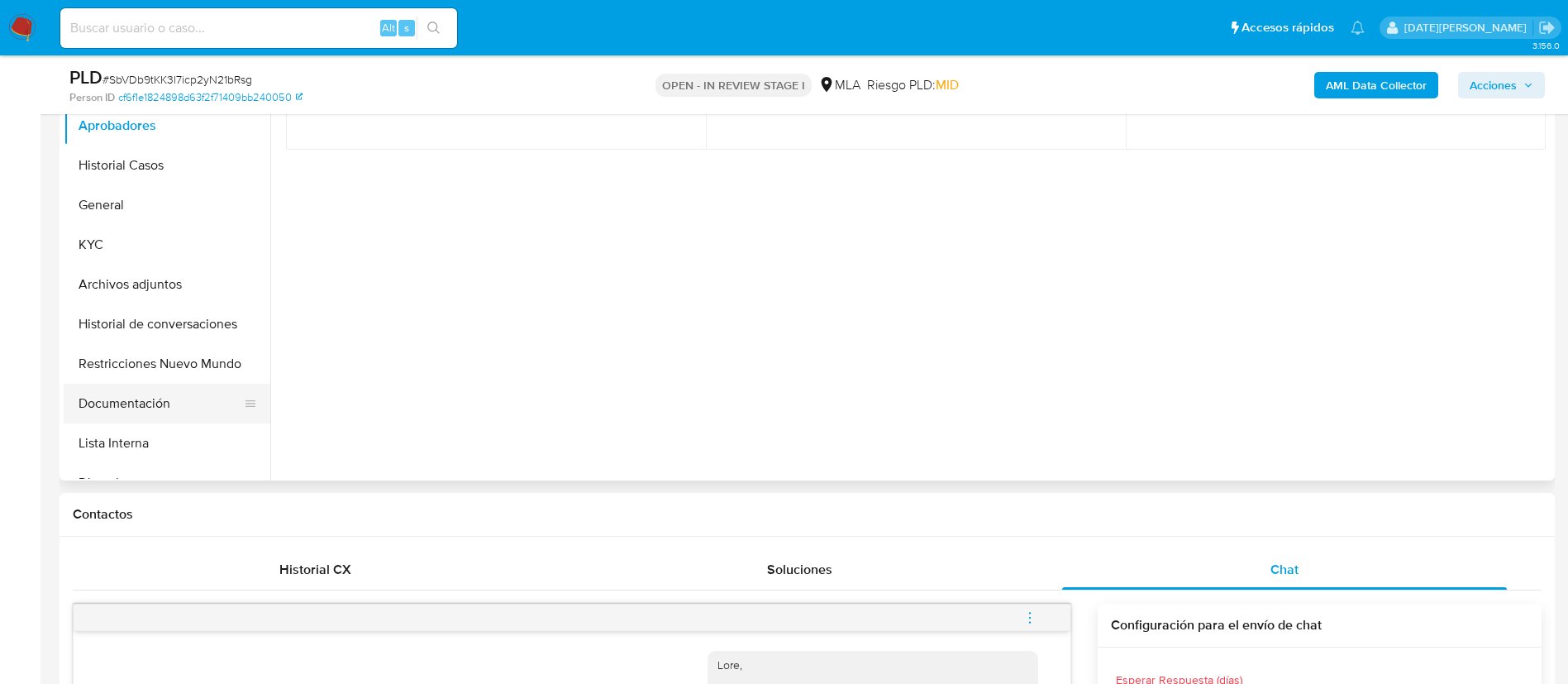
click at [133, 410] on button "Documentación" at bounding box center [160, 403] width 194 height 40
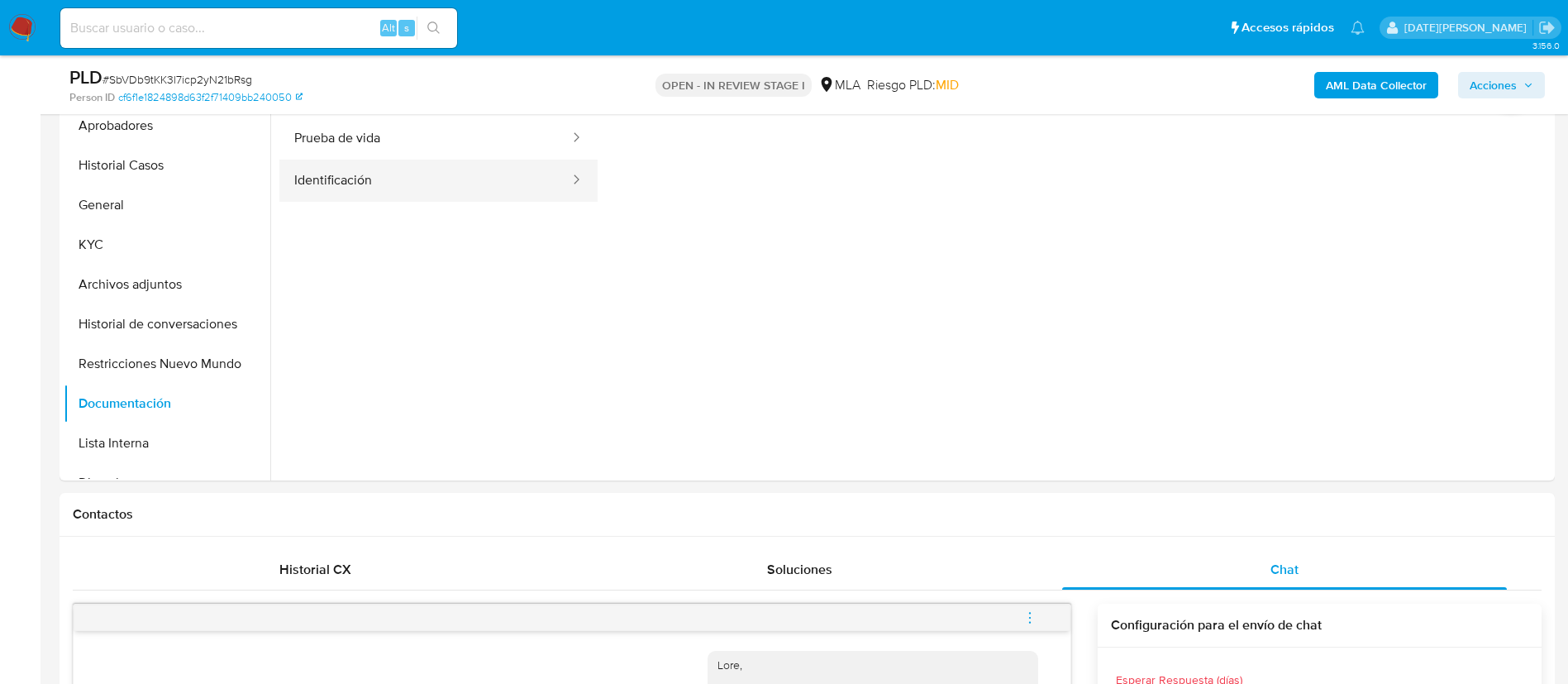
click at [394, 169] on button "Identificación" at bounding box center [425, 180] width 291 height 43
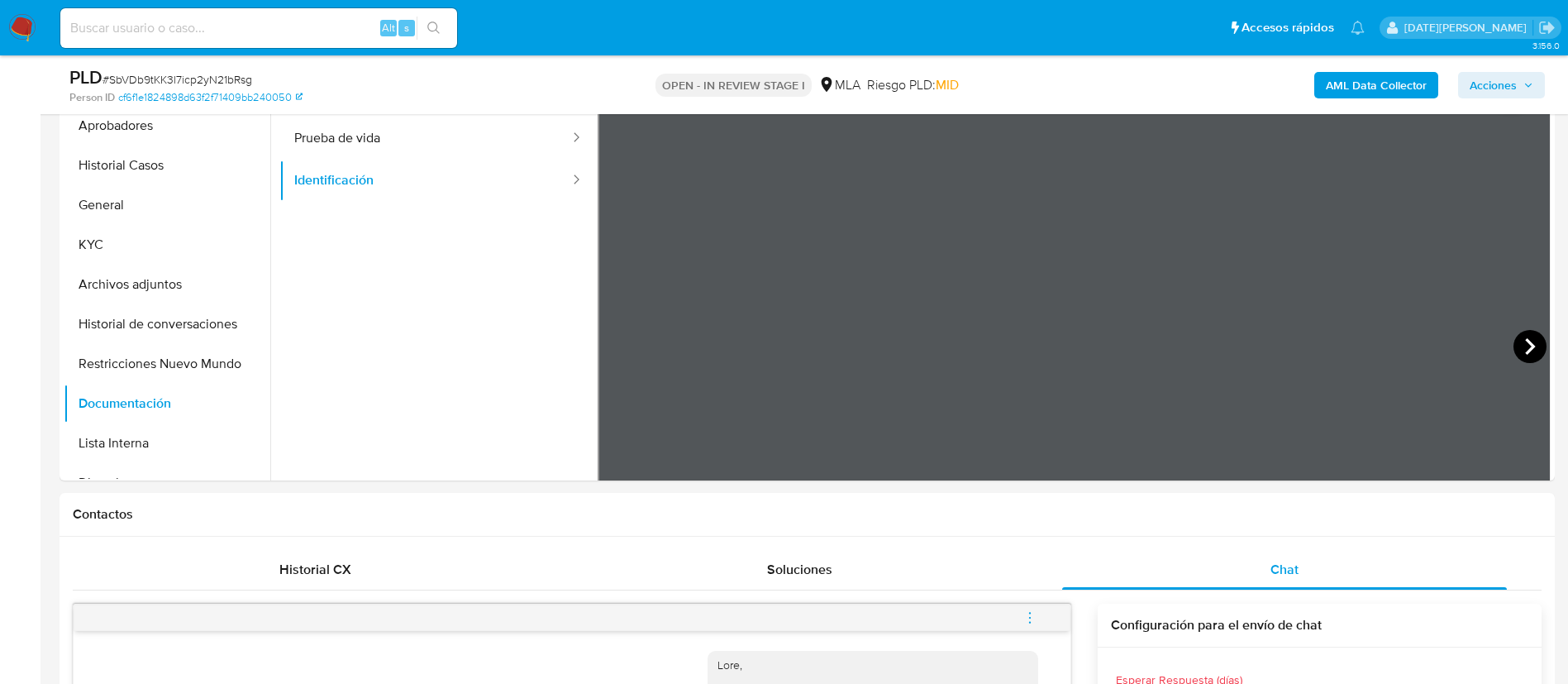
click at [1514, 352] on icon at bounding box center [1529, 346] width 33 height 33
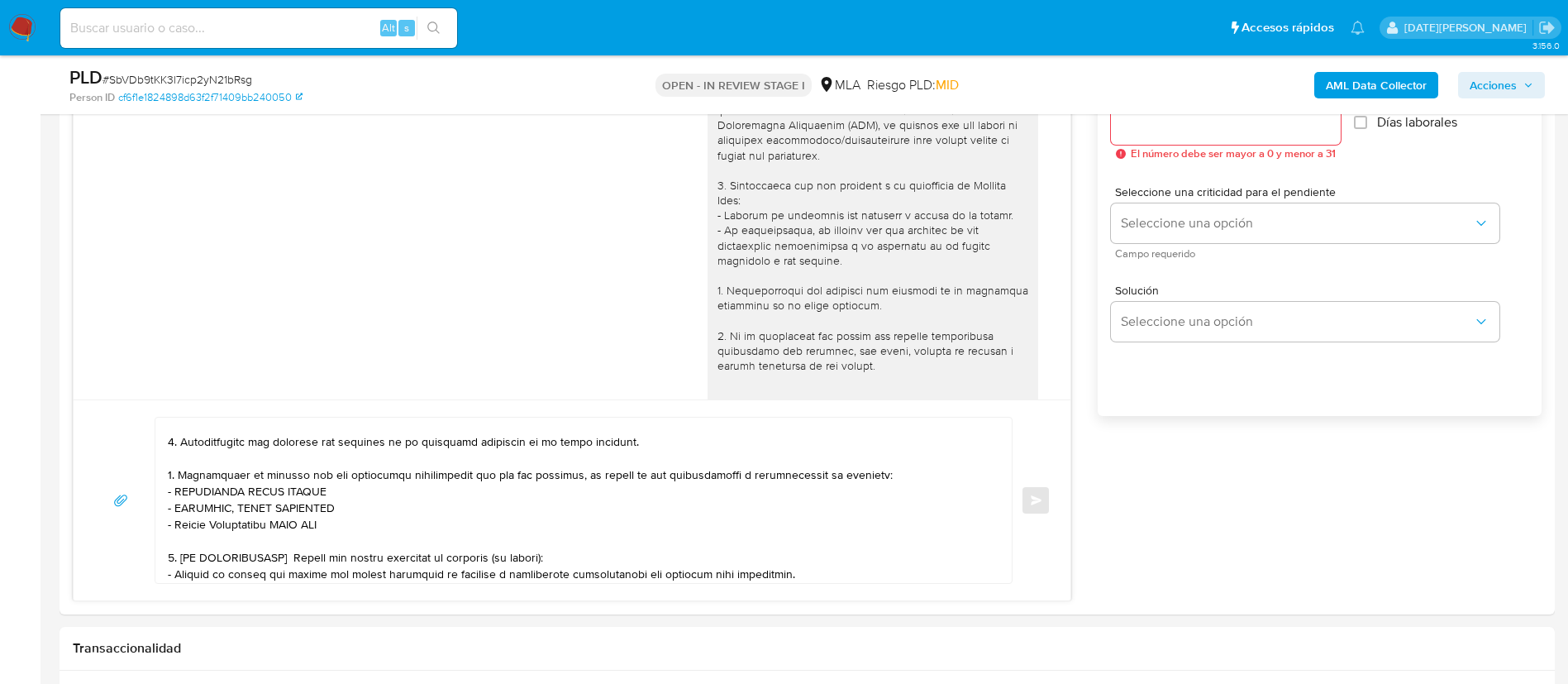
scroll to position [1004, 0]
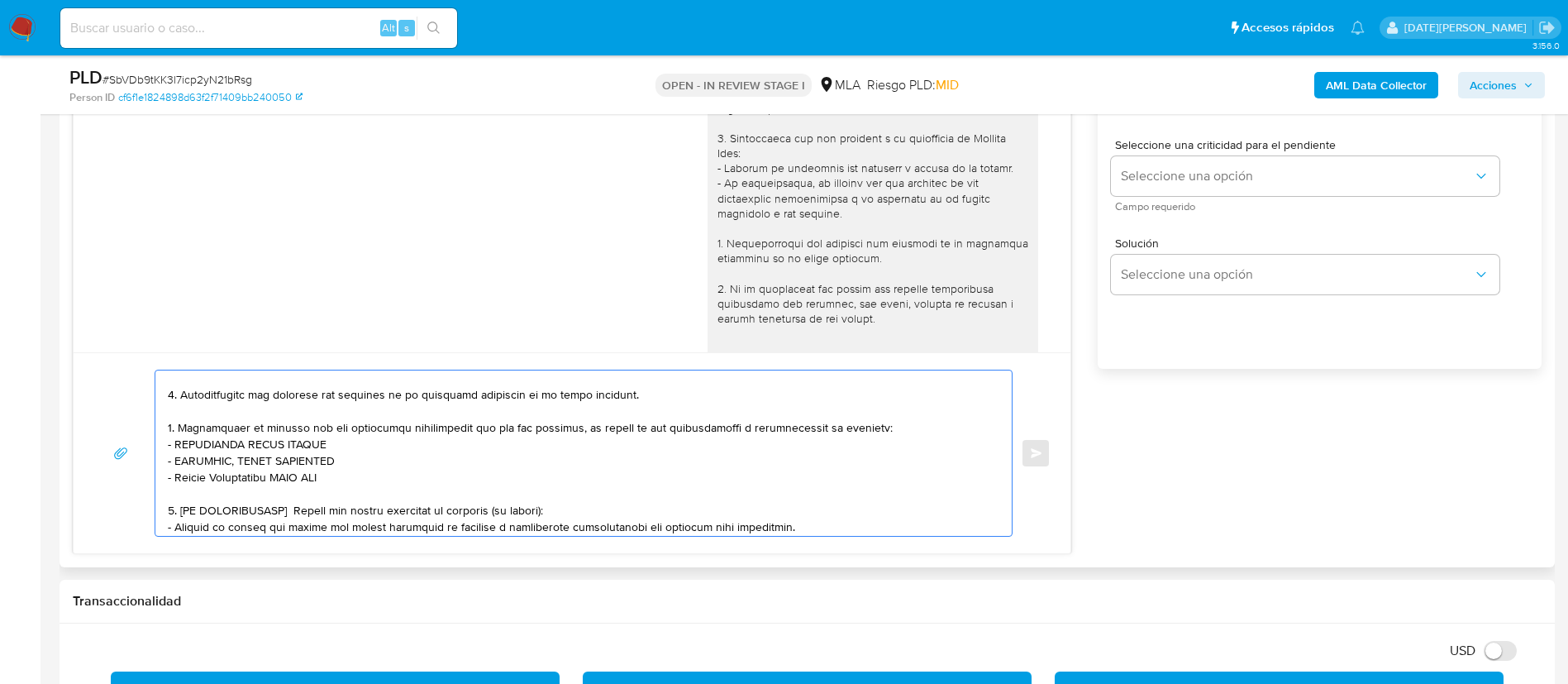
drag, startPoint x: 175, startPoint y: 477, endPoint x: 336, endPoint y: 477, distance: 161.0
click at [336, 477] on textarea at bounding box center [579, 453] width 823 height 165
paste textarea "ENZO DANIEL MUCHUT"
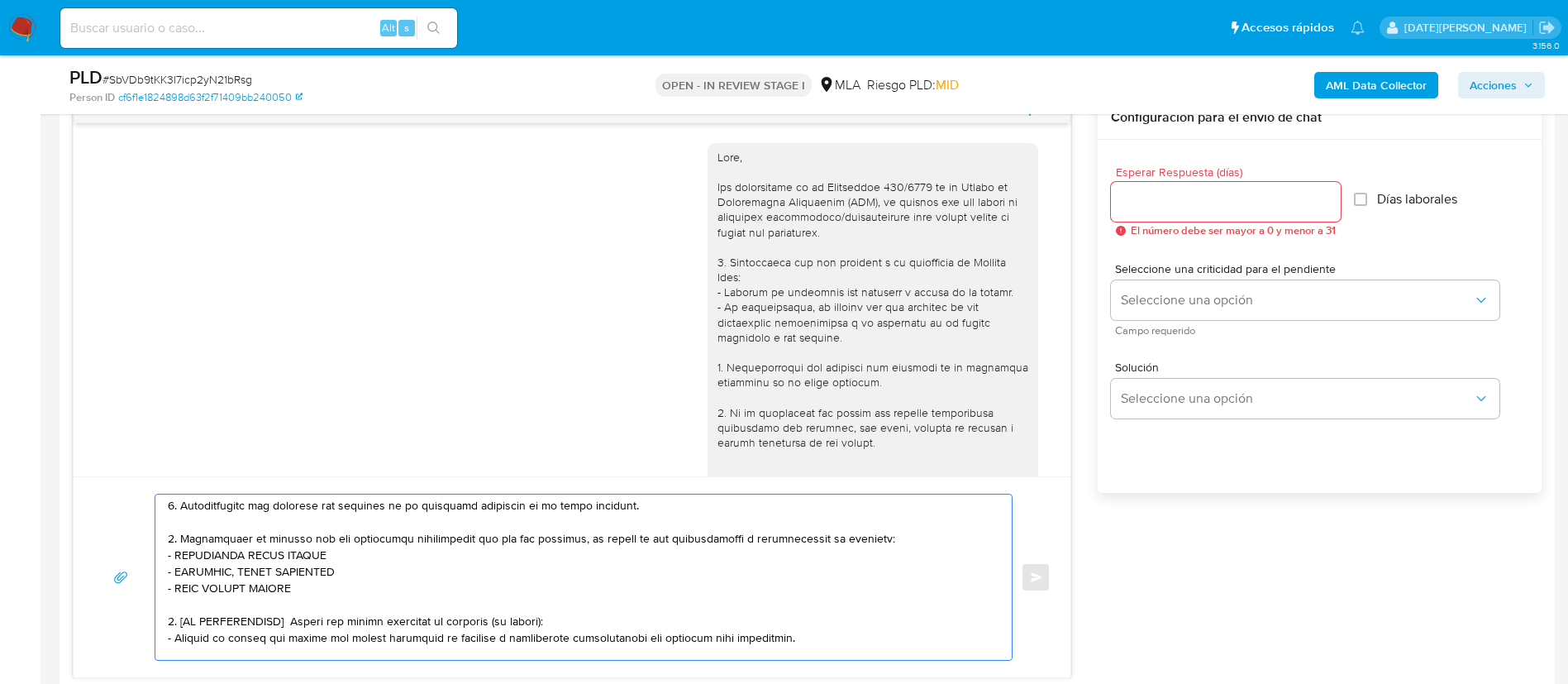
scroll to position [856, 0]
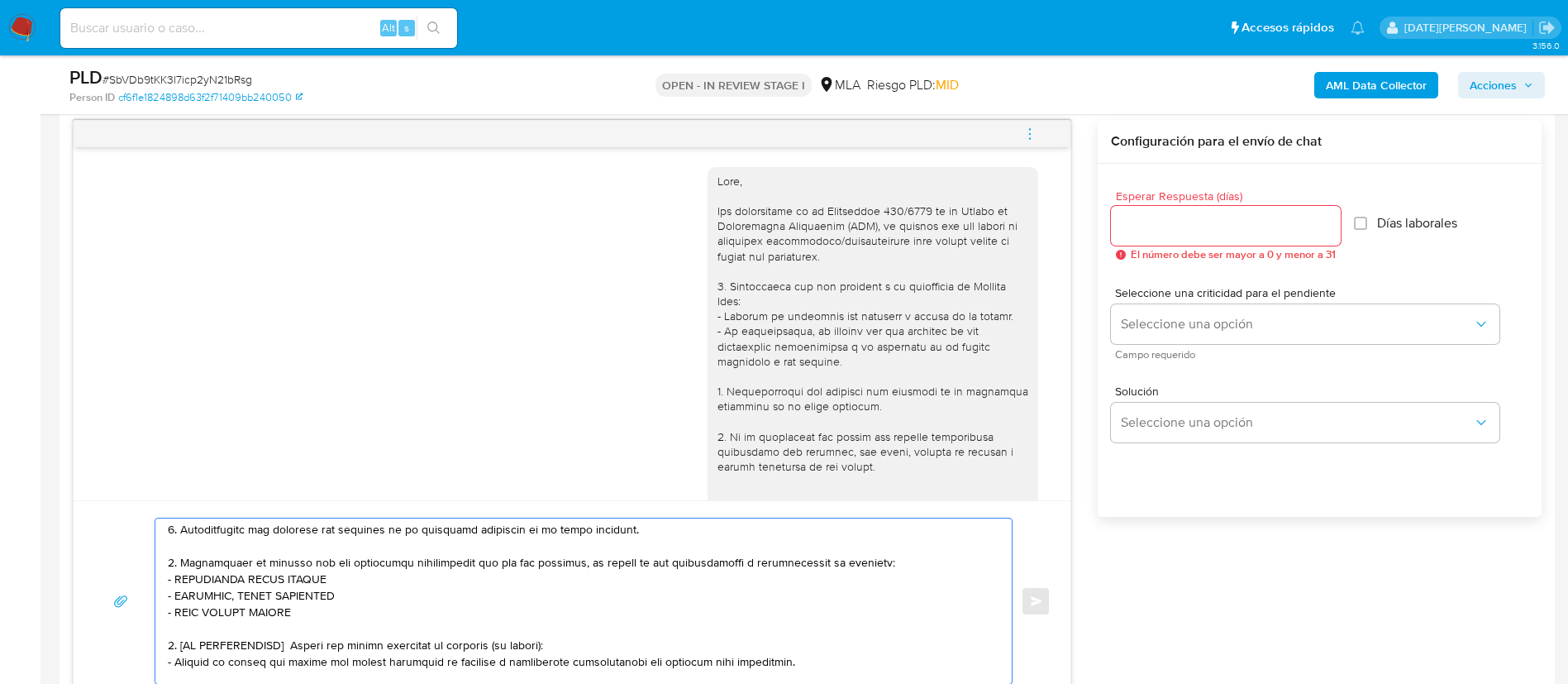
type textarea "Hola, Melany Luz Bianchi. En función de las operaciones registradas en tu cuent…"
click at [1148, 226] on input "Esperar Respuesta (días)" at bounding box center [1225, 226] width 230 height 22
type input "3"
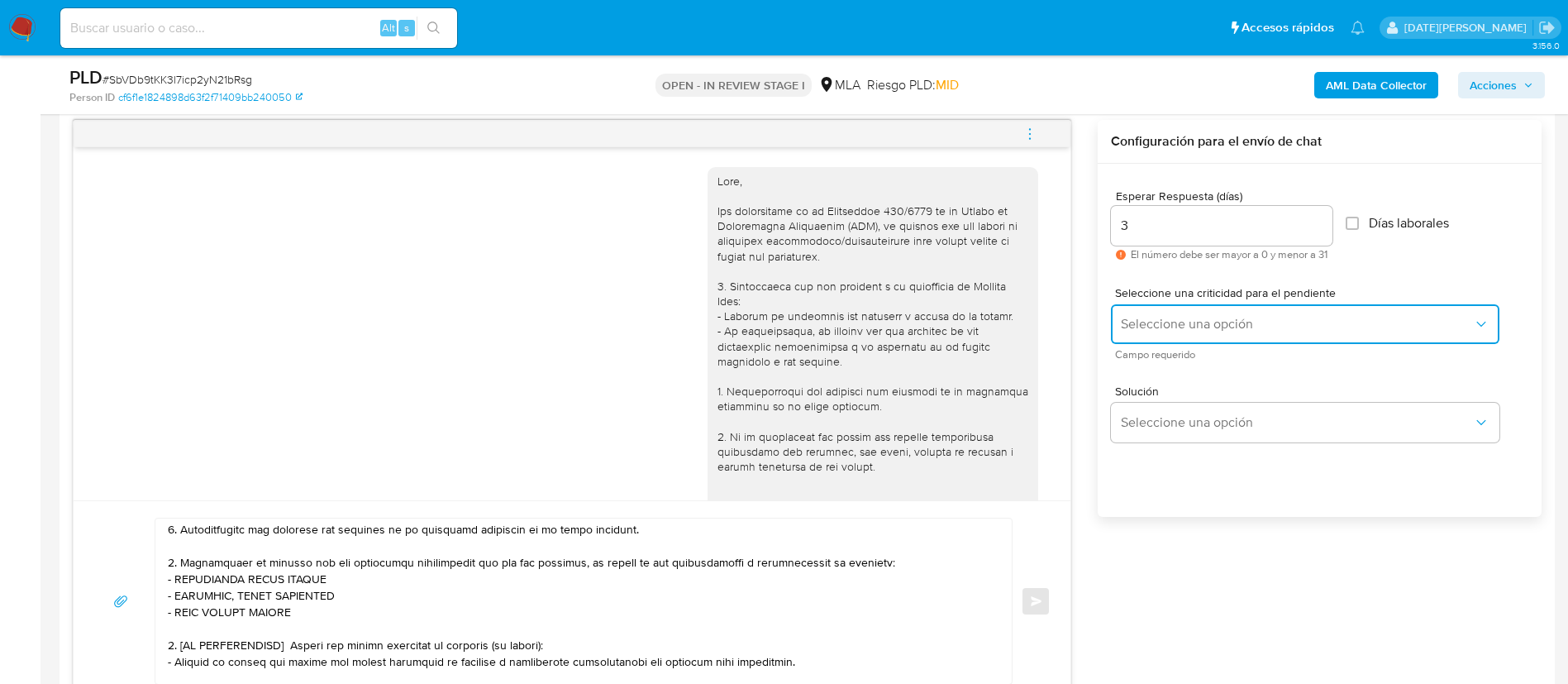
click at [1166, 334] on button "Seleccione una opción" at bounding box center [1304, 324] width 388 height 40
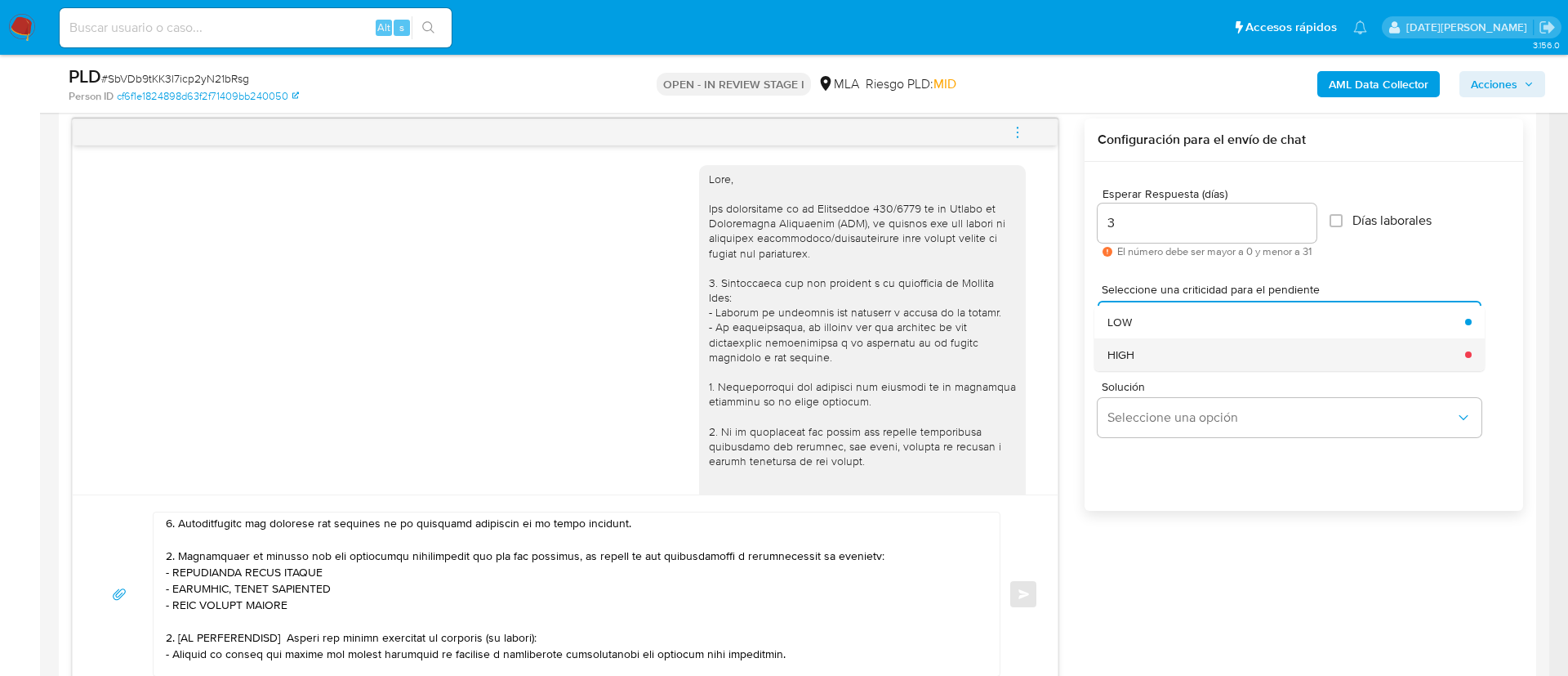
click at [1147, 359] on div "HIGH" at bounding box center [1281, 354] width 348 height 32
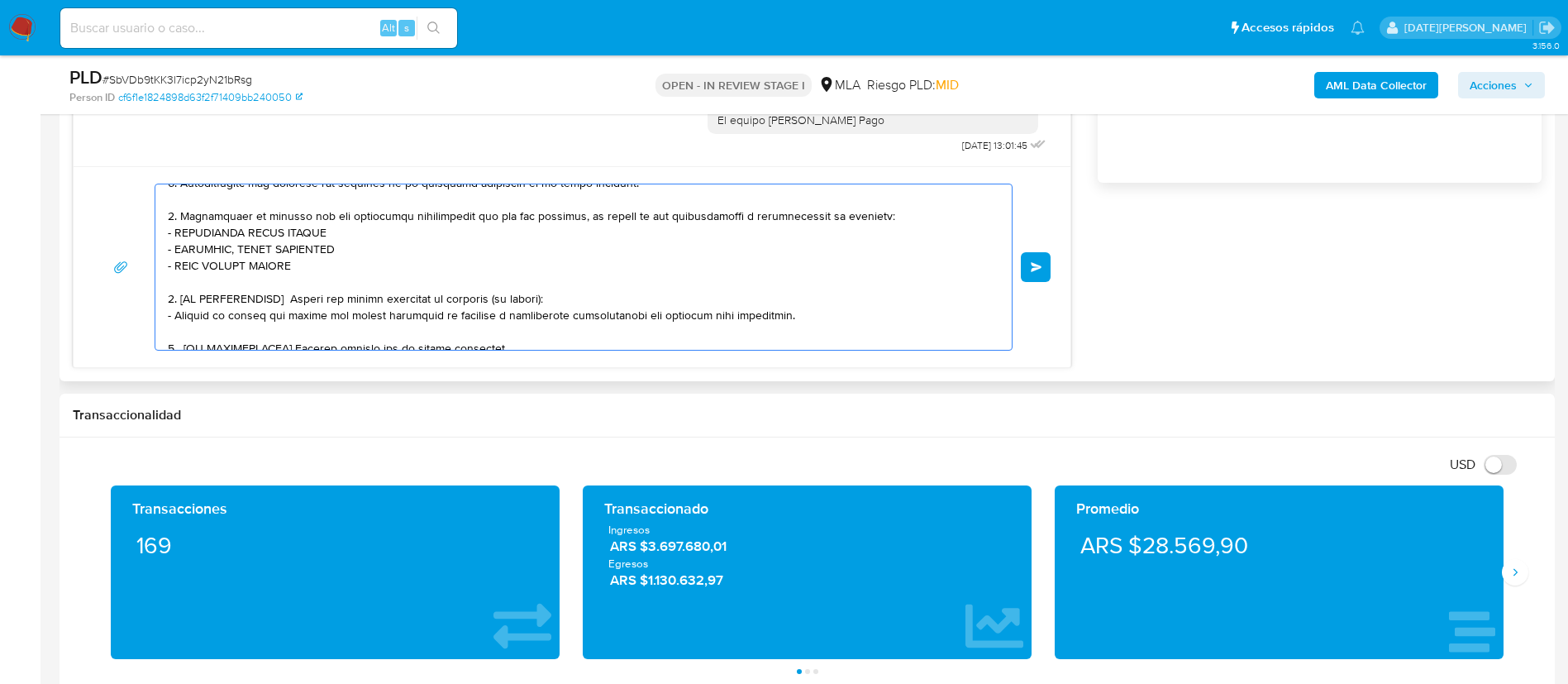
scroll to position [1228, 0]
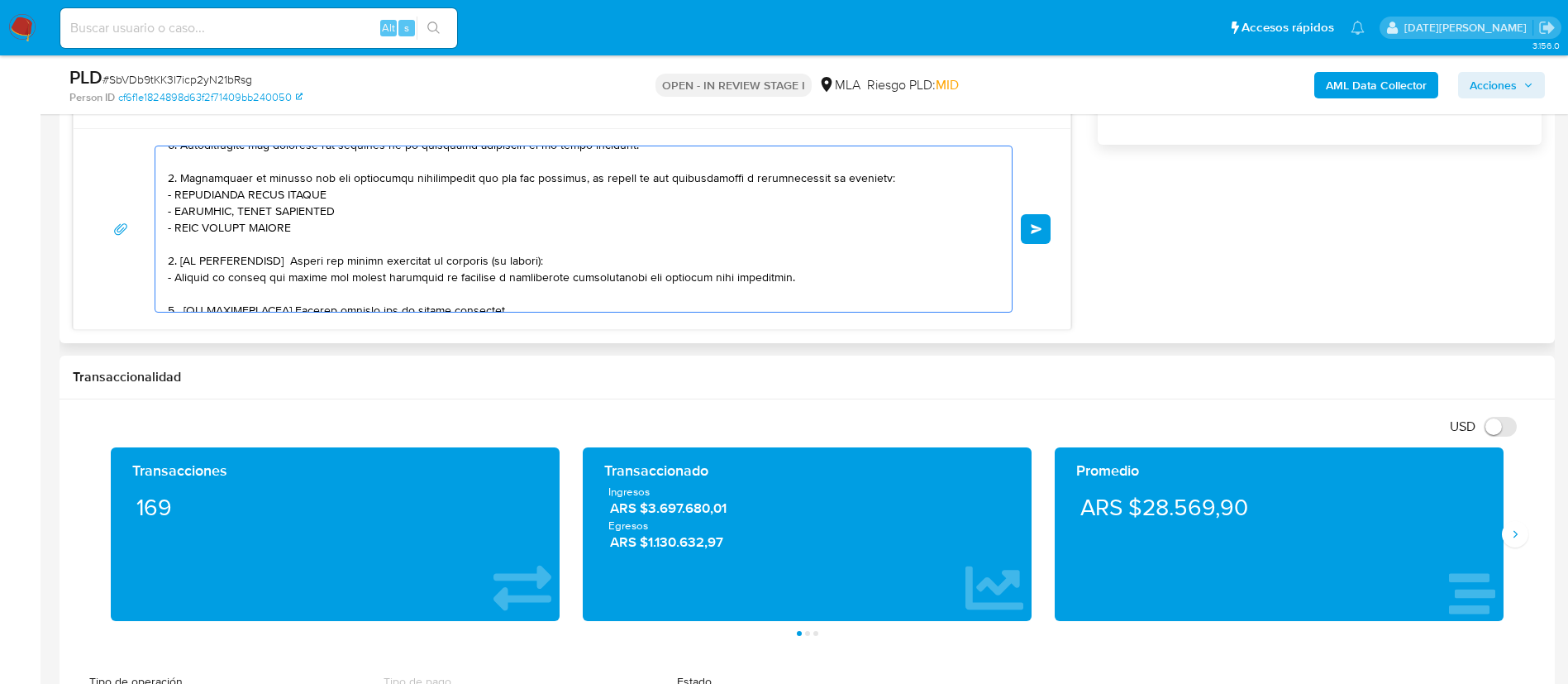
drag, startPoint x: 181, startPoint y: 261, endPoint x: 830, endPoint y: 286, distance: 649.5
click at [830, 286] on textarea at bounding box center [579, 228] width 823 height 165
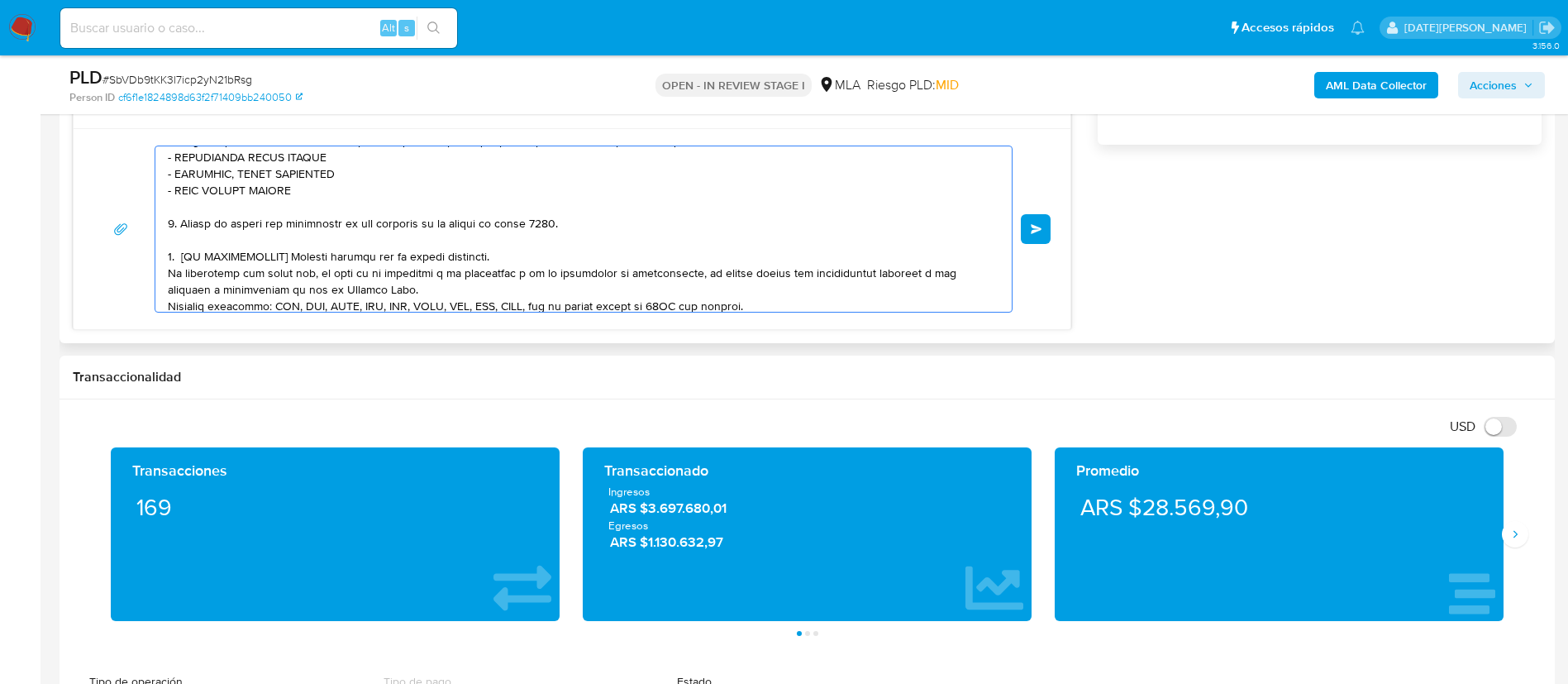
scroll to position [173, 0]
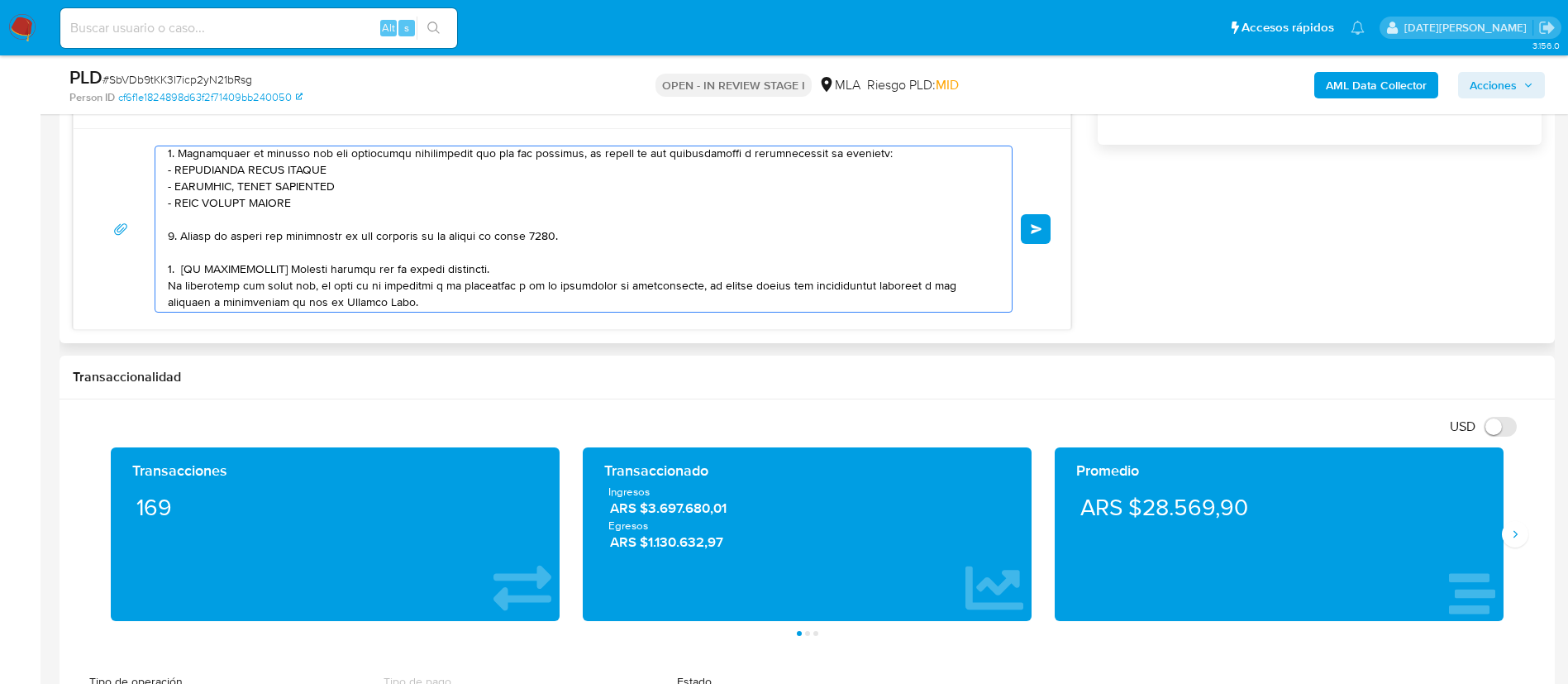
drag, startPoint x: 516, startPoint y: 268, endPoint x: 159, endPoint y: 264, distance: 357.0
click at [159, 264] on div at bounding box center [579, 228] width 848 height 165
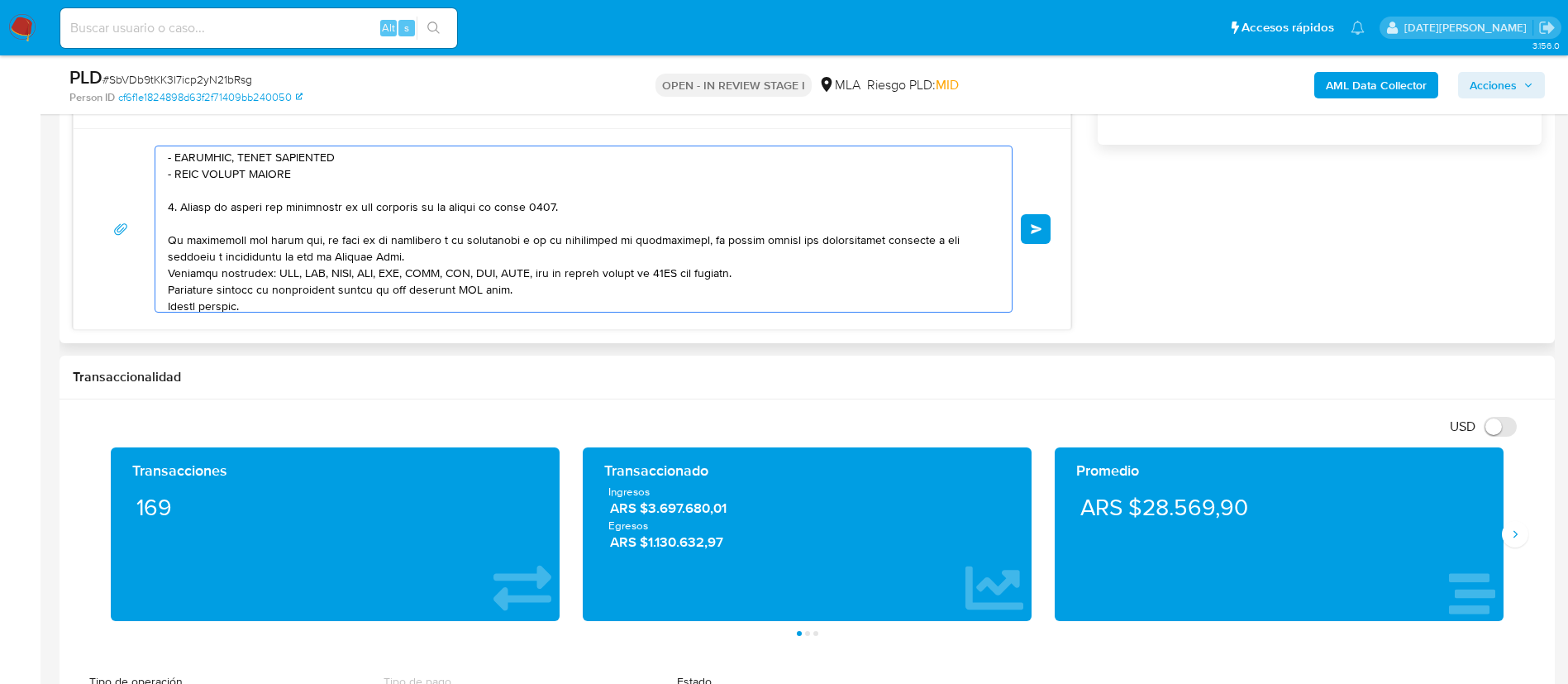
scroll to position [214, 0]
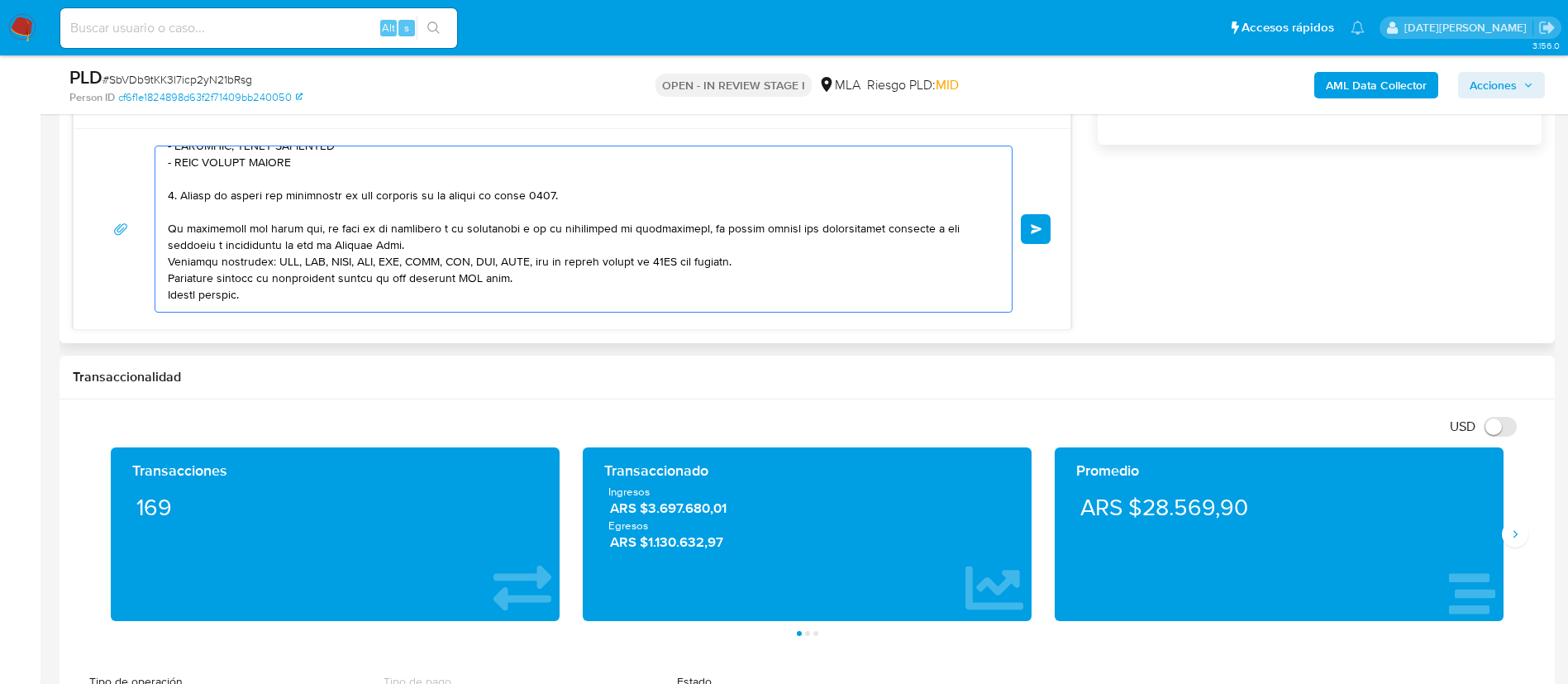
click at [496, 245] on textarea at bounding box center [579, 228] width 823 height 165
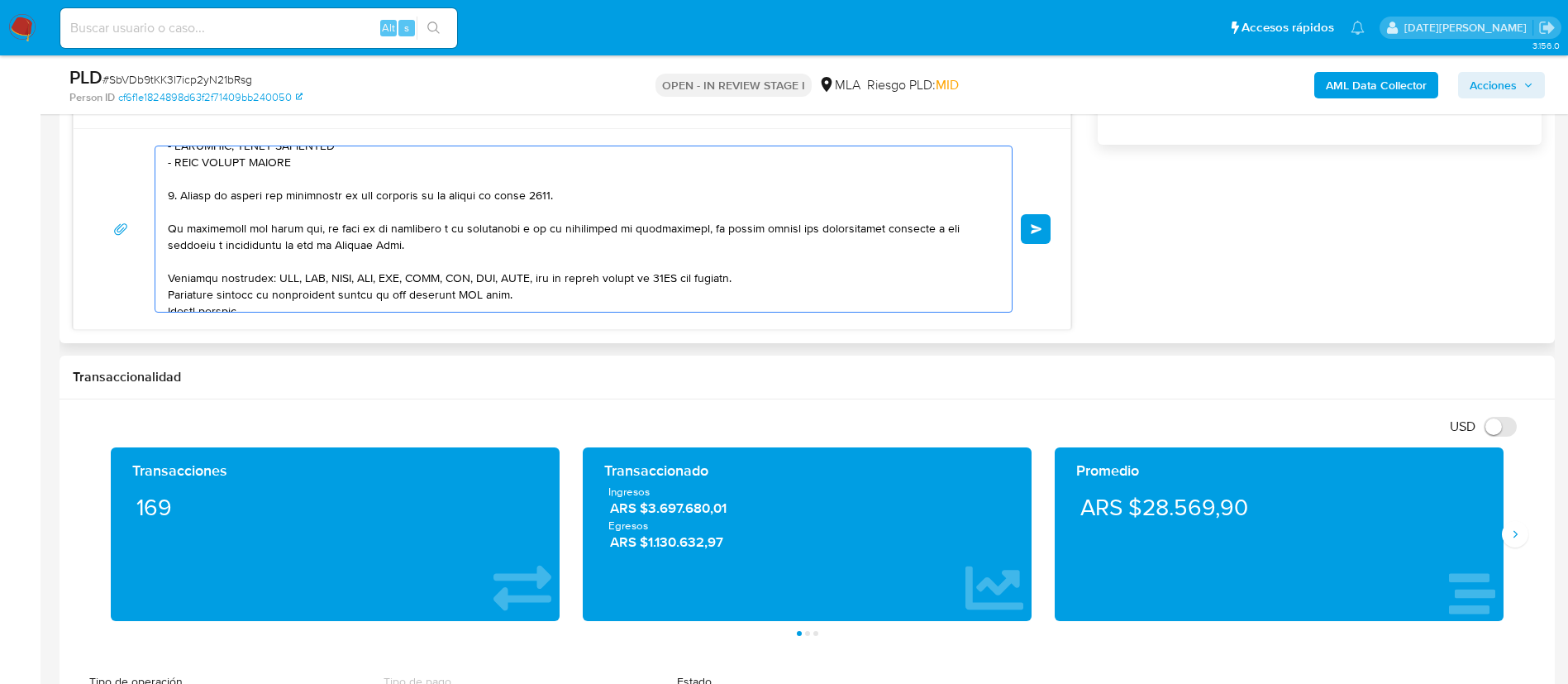
click at [801, 281] on textarea at bounding box center [579, 228] width 823 height 165
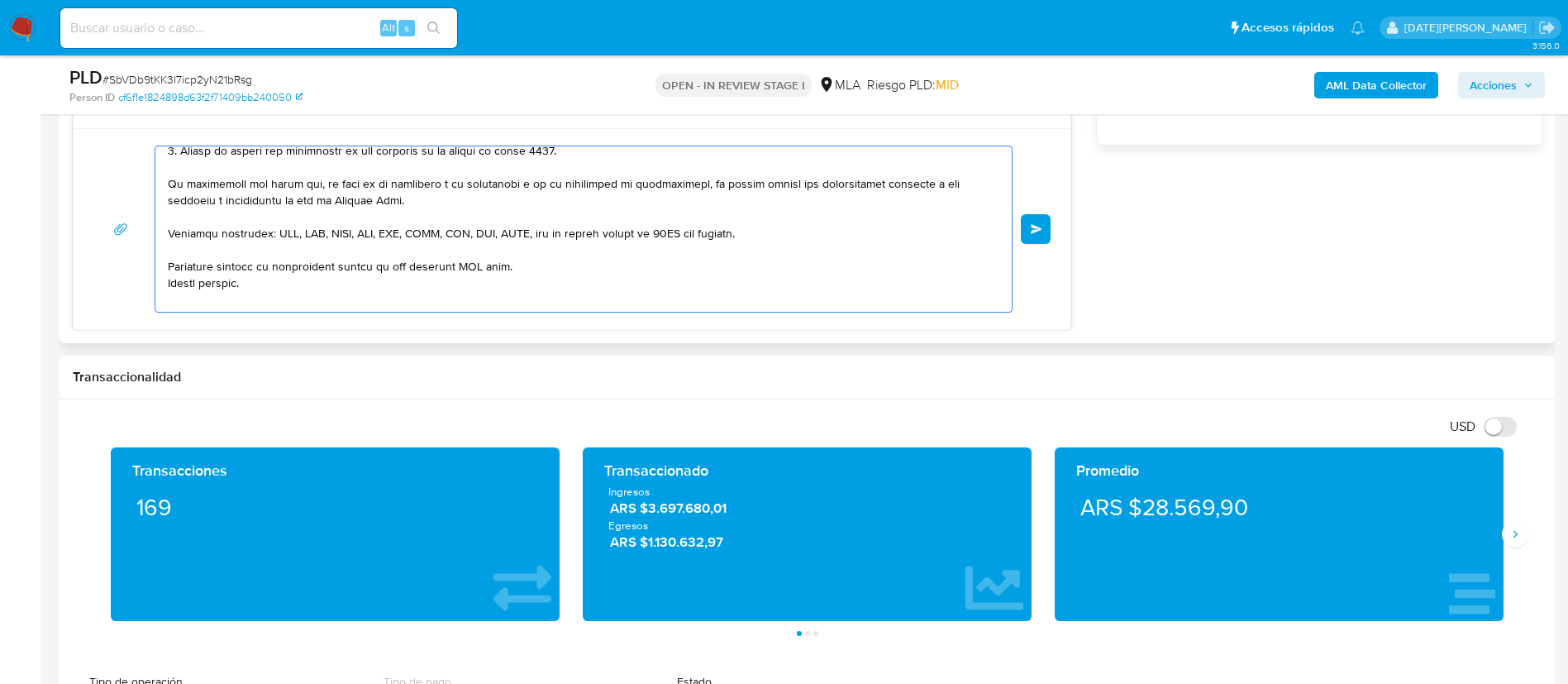
scroll to position [281, 0]
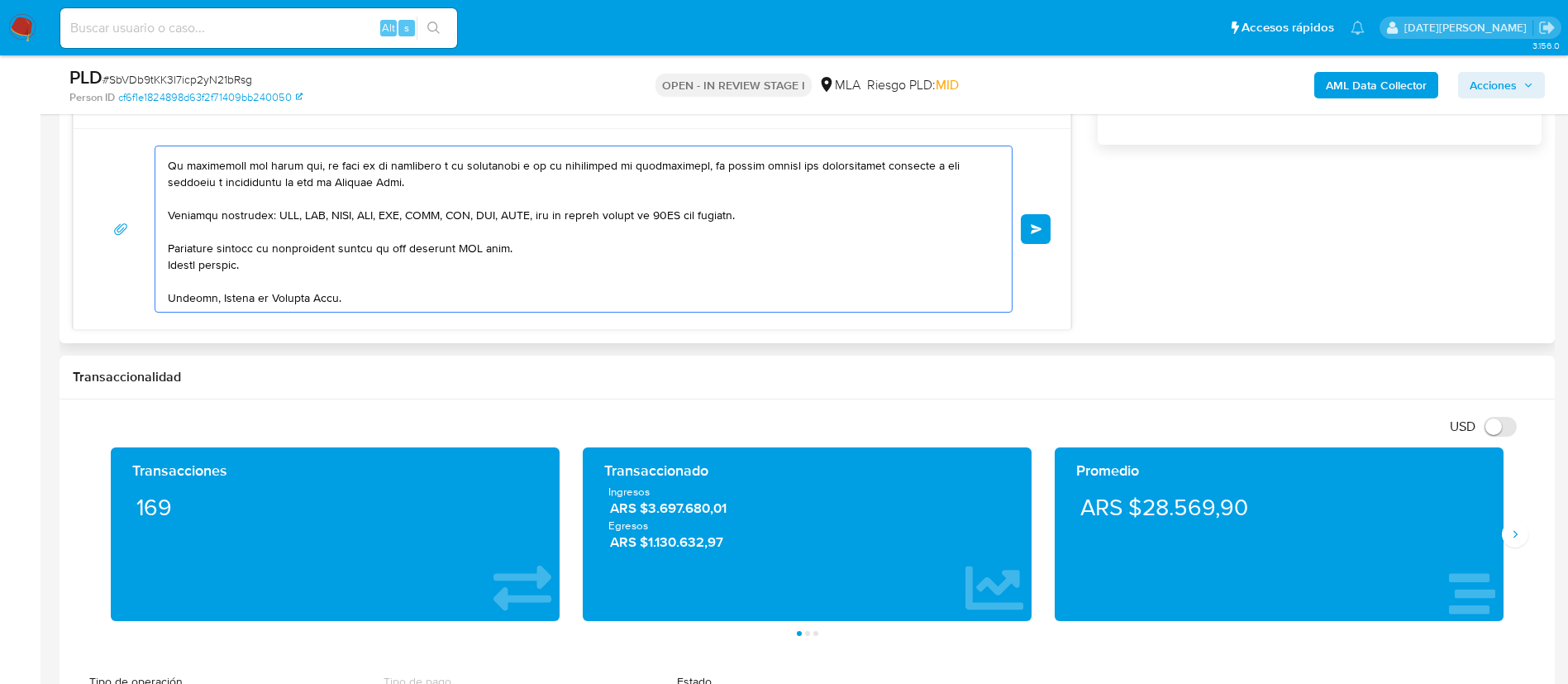
click at [460, 240] on textarea at bounding box center [579, 228] width 823 height 165
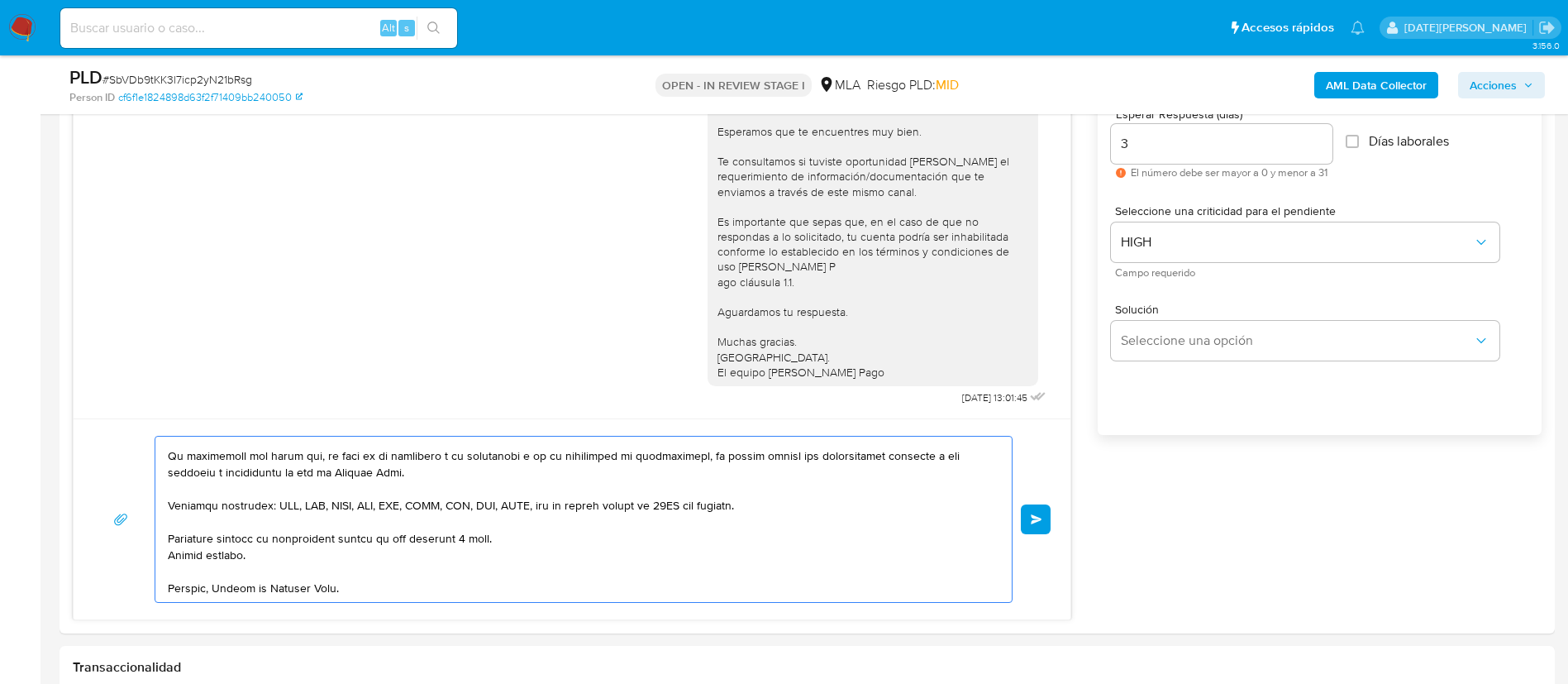
scroll to position [806, 0]
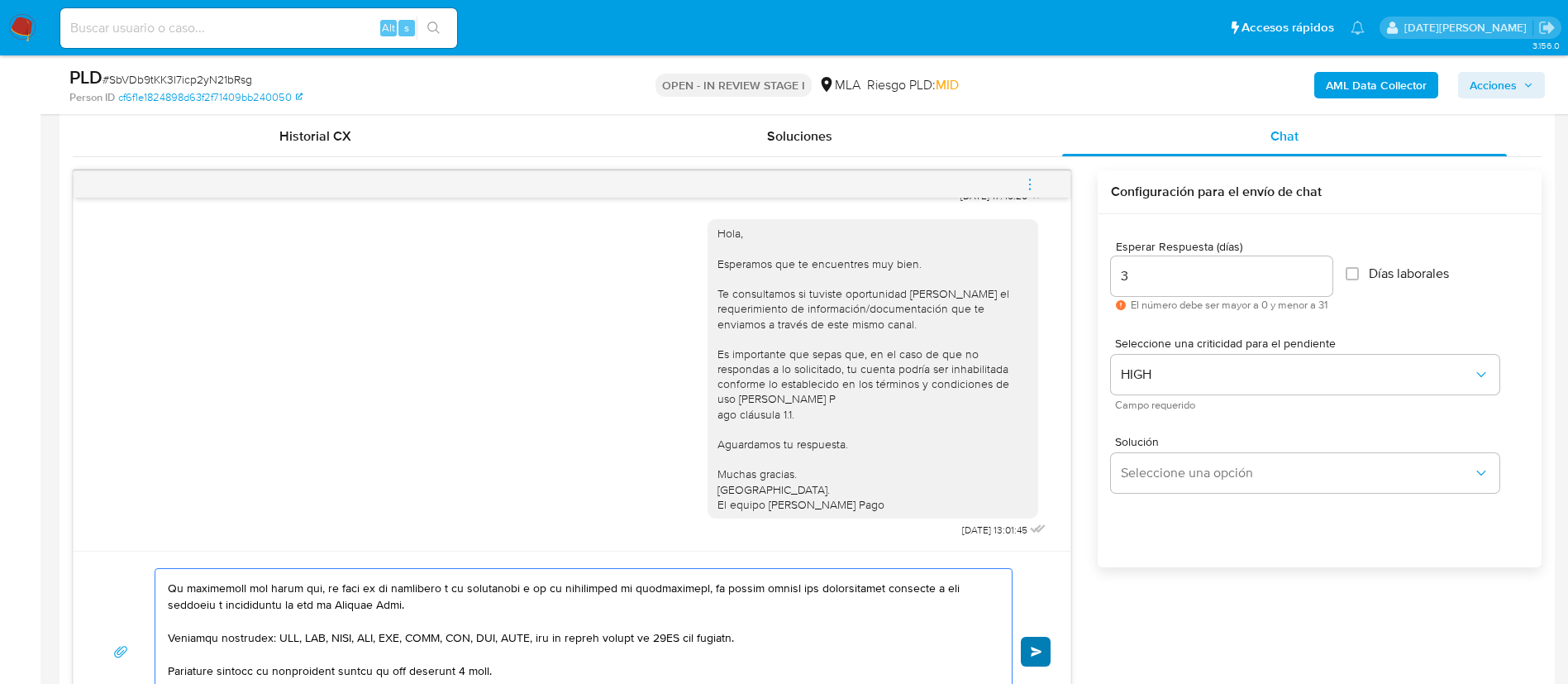
type textarea "Hola, Melany Luz Bianchi. En función de las operaciones registradas en tu cuent…"
click at [1039, 652] on span "Enviar" at bounding box center [1036, 651] width 12 height 10
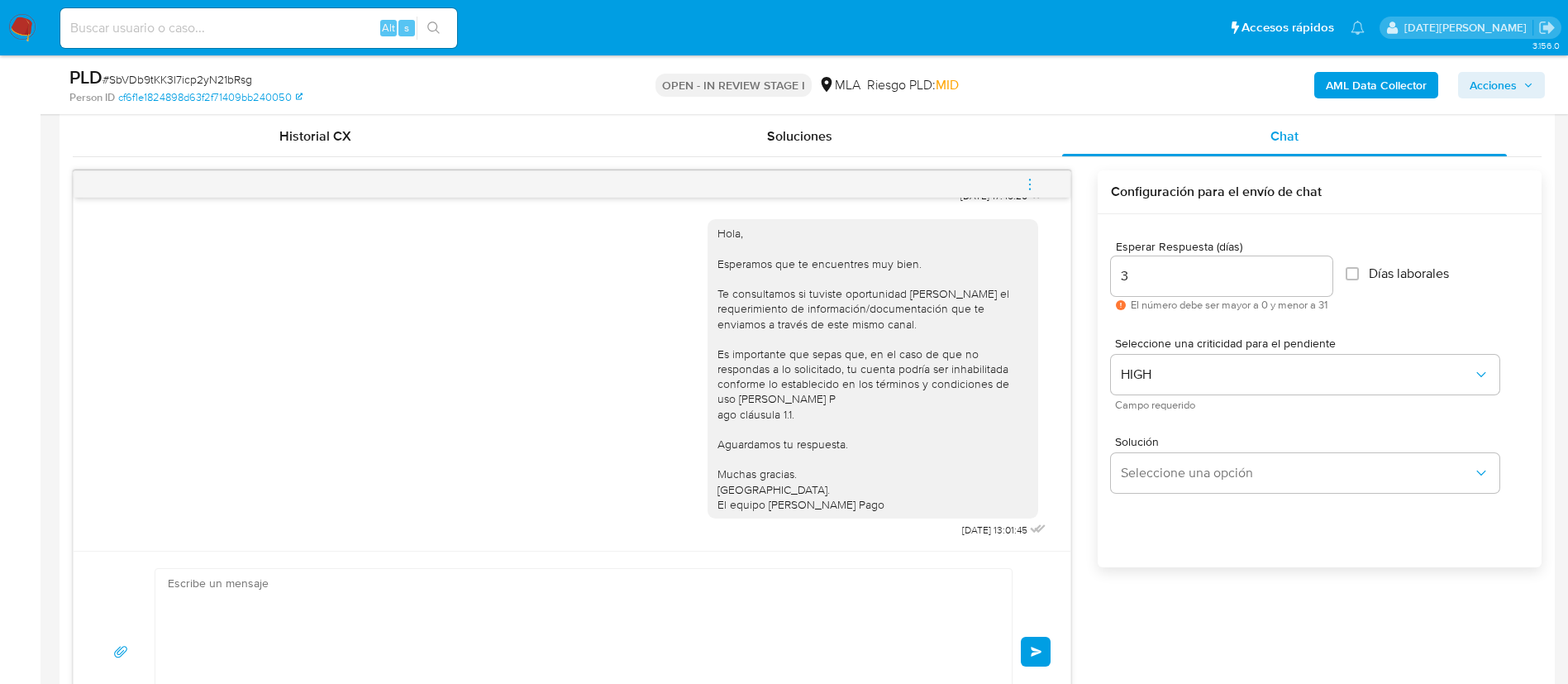
scroll to position [1387, 0]
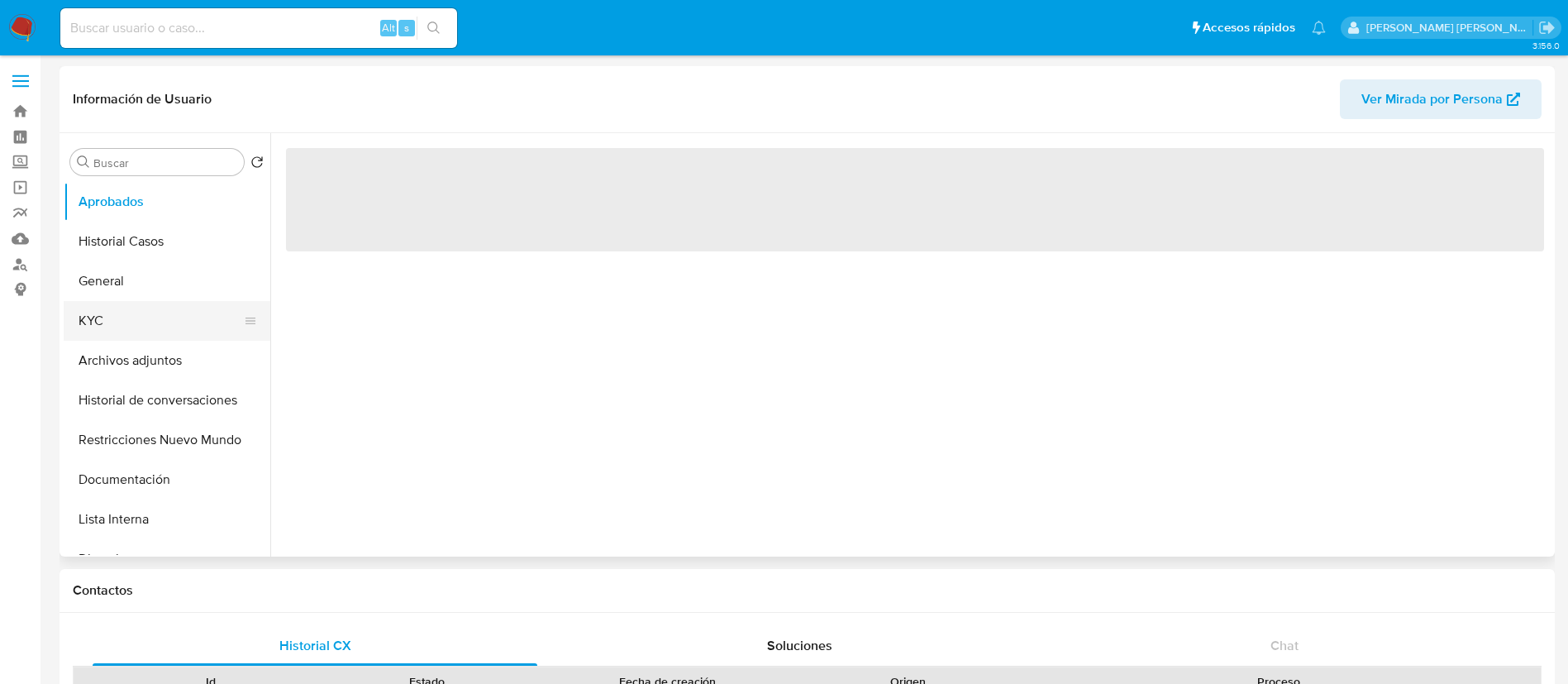
click at [127, 324] on button "KYC" at bounding box center [160, 321] width 194 height 40
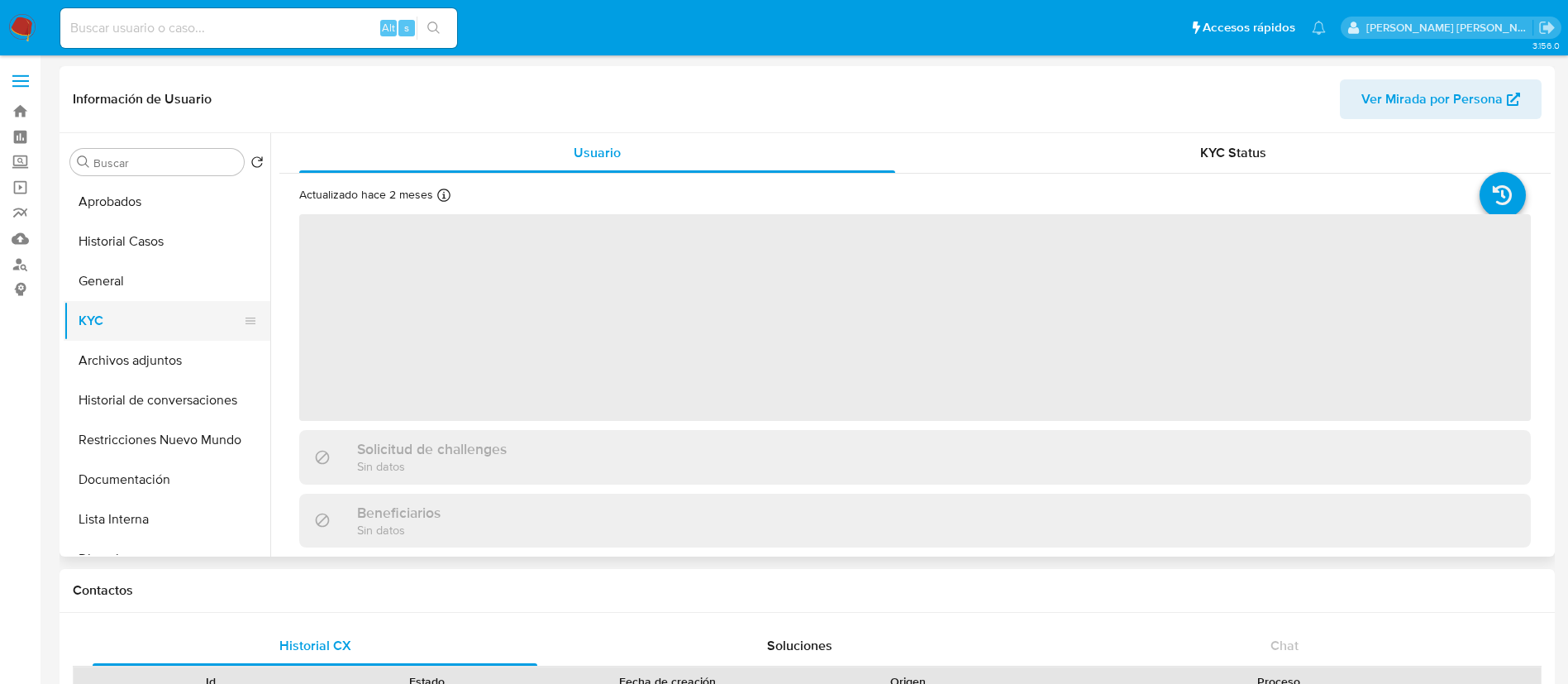
select select "10"
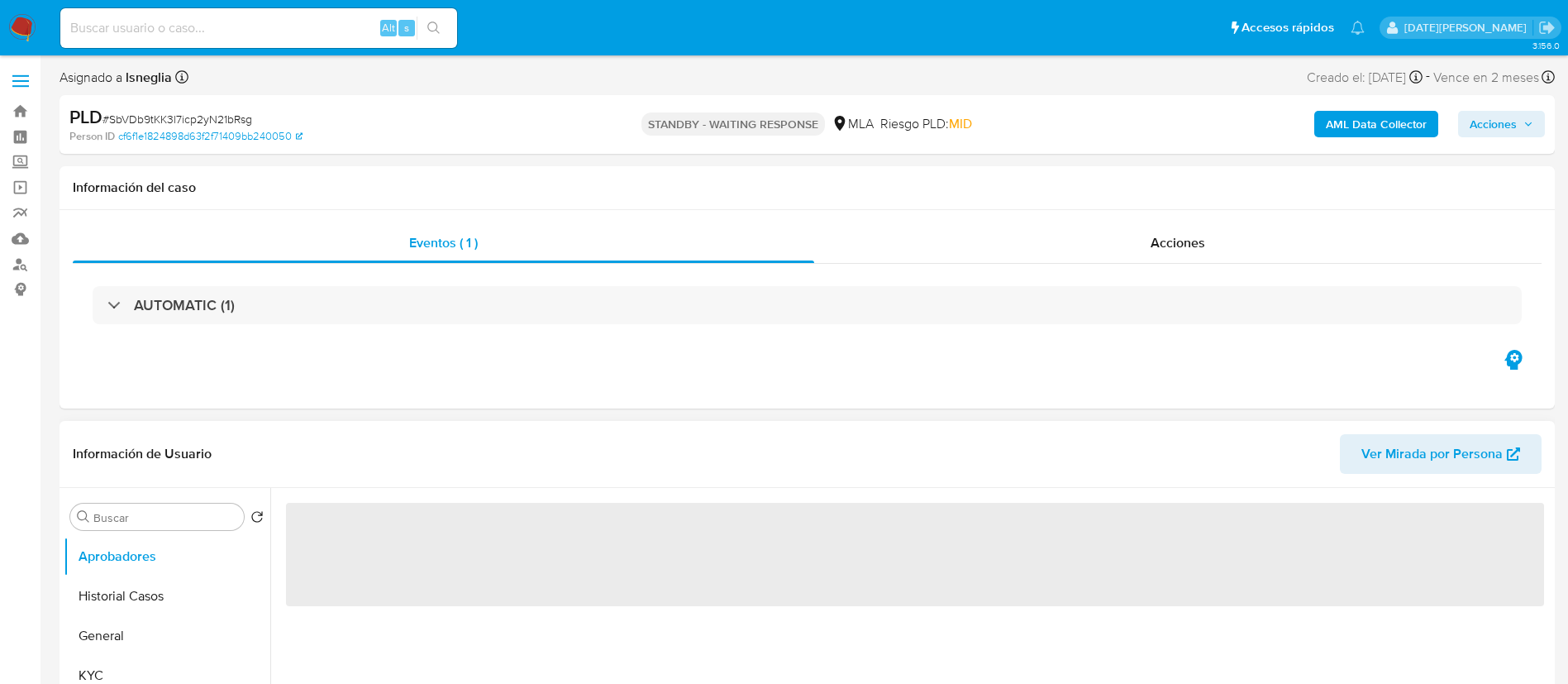
select select "10"
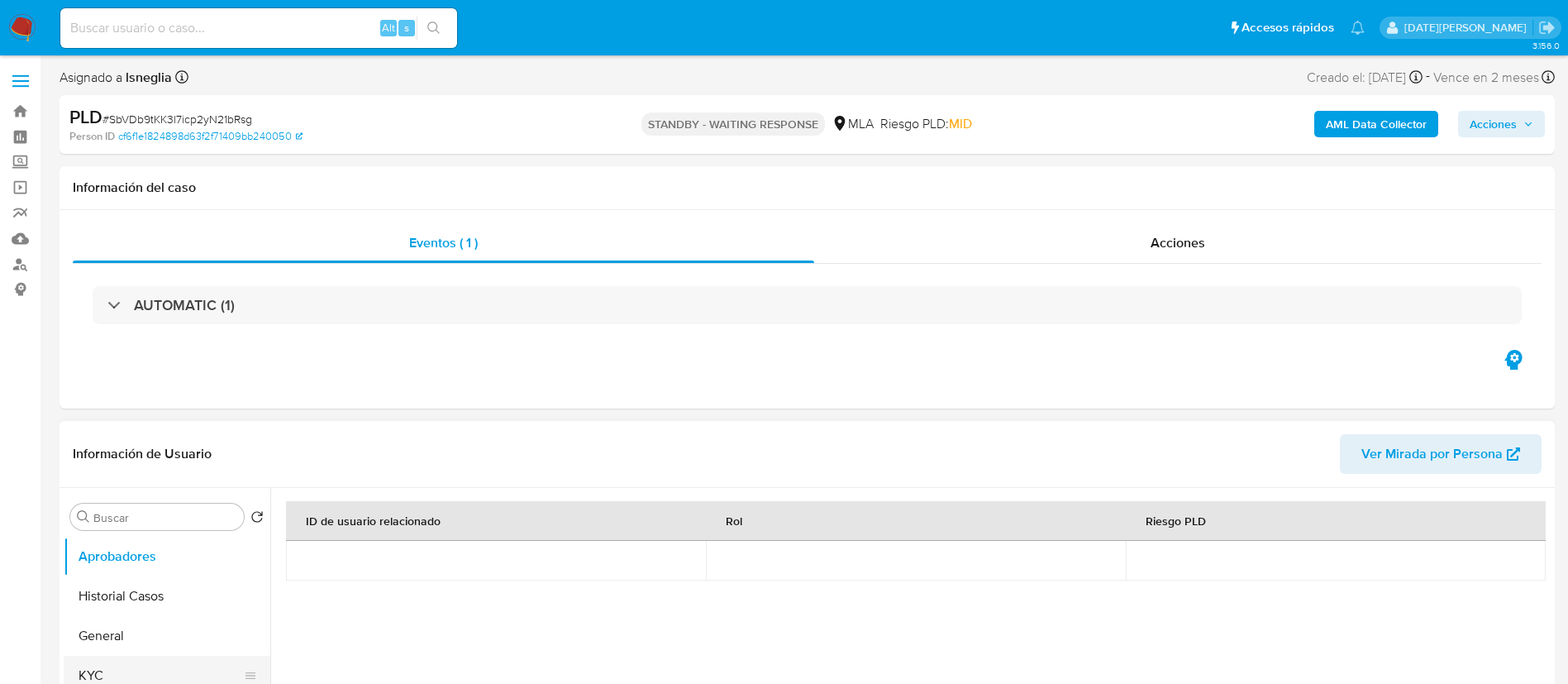
click at [109, 667] on button "KYC" at bounding box center [160, 675] width 194 height 40
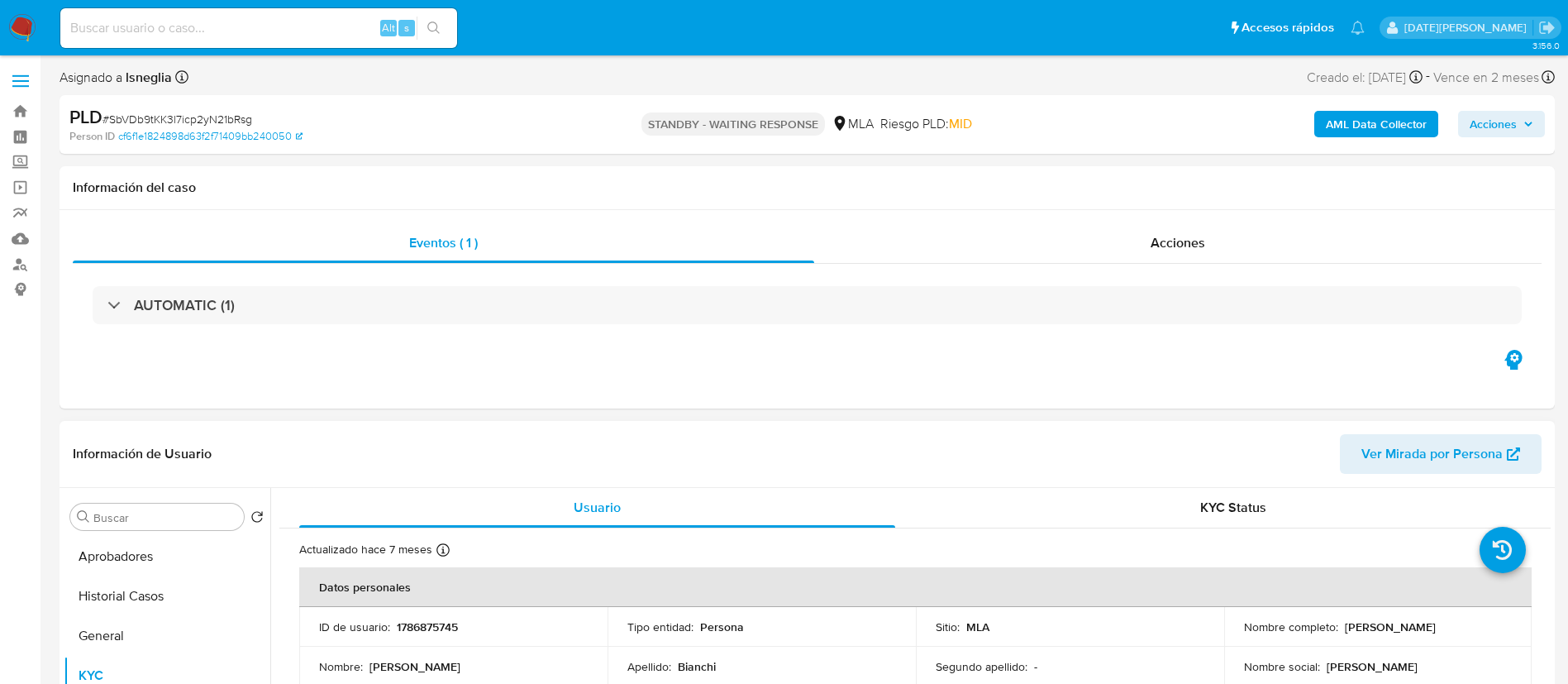
drag, startPoint x: 1342, startPoint y: 626, endPoint x: 1447, endPoint y: 625, distance: 105.0
click at [1447, 625] on div "Nombre completo : [PERSON_NAME]" at bounding box center [1378, 627] width 269 height 15
copy p "[PERSON_NAME]"
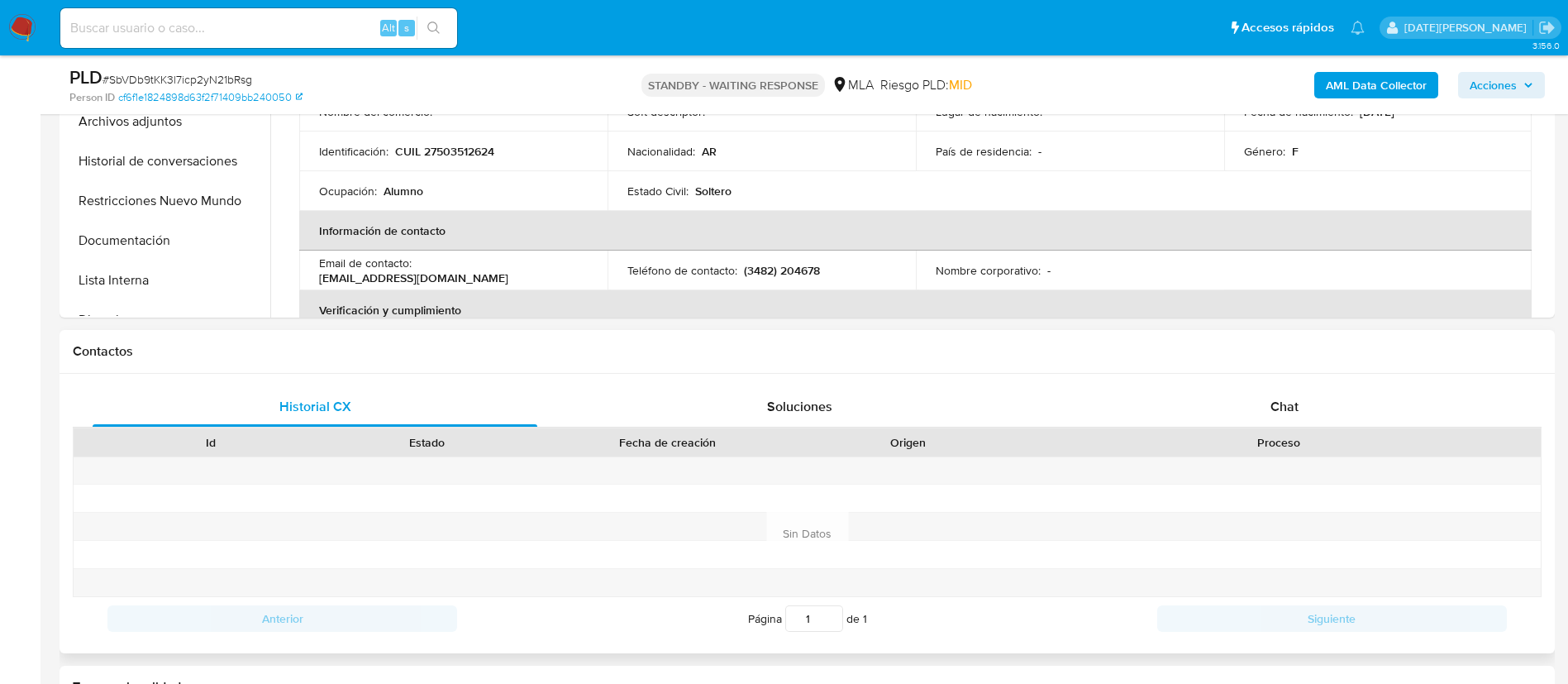
scroll to position [496, 0]
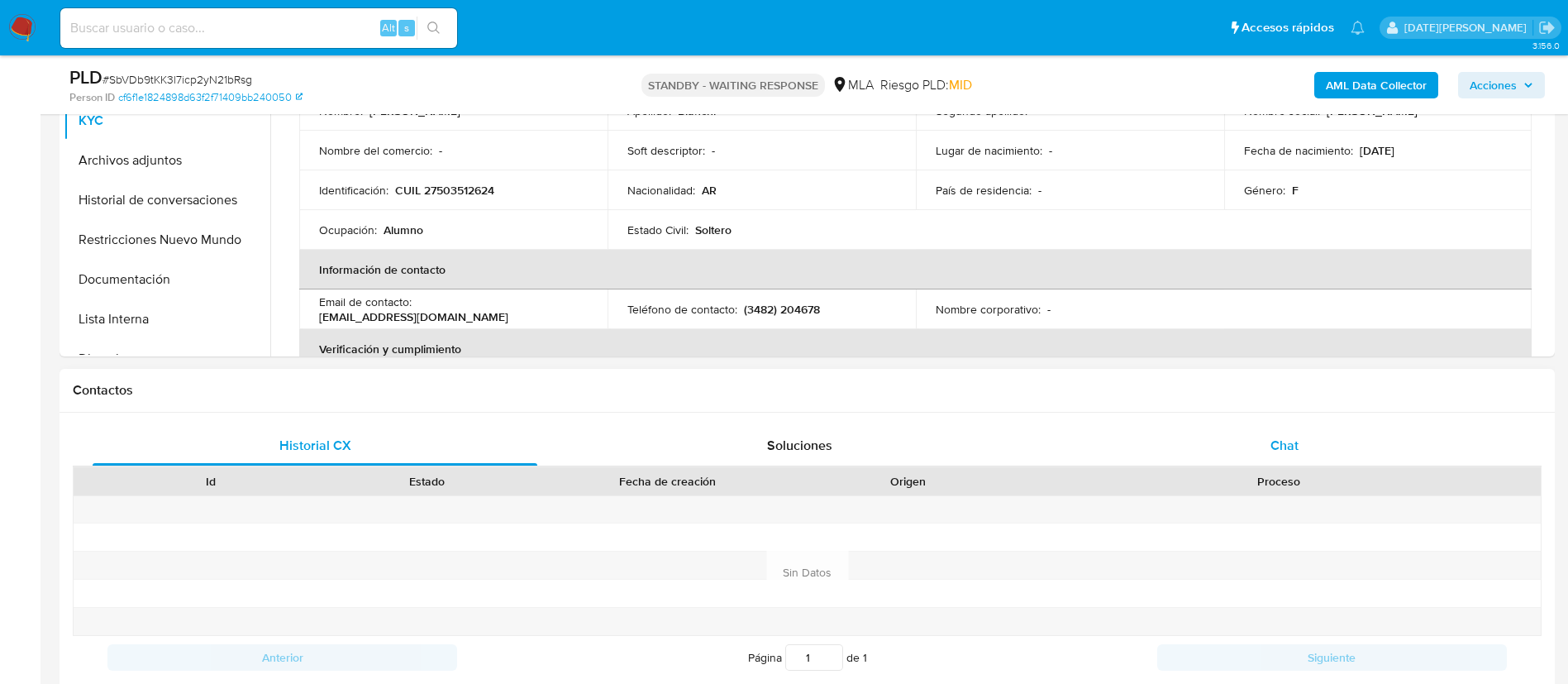
click at [1314, 448] on div "Chat" at bounding box center [1284, 446] width 445 height 40
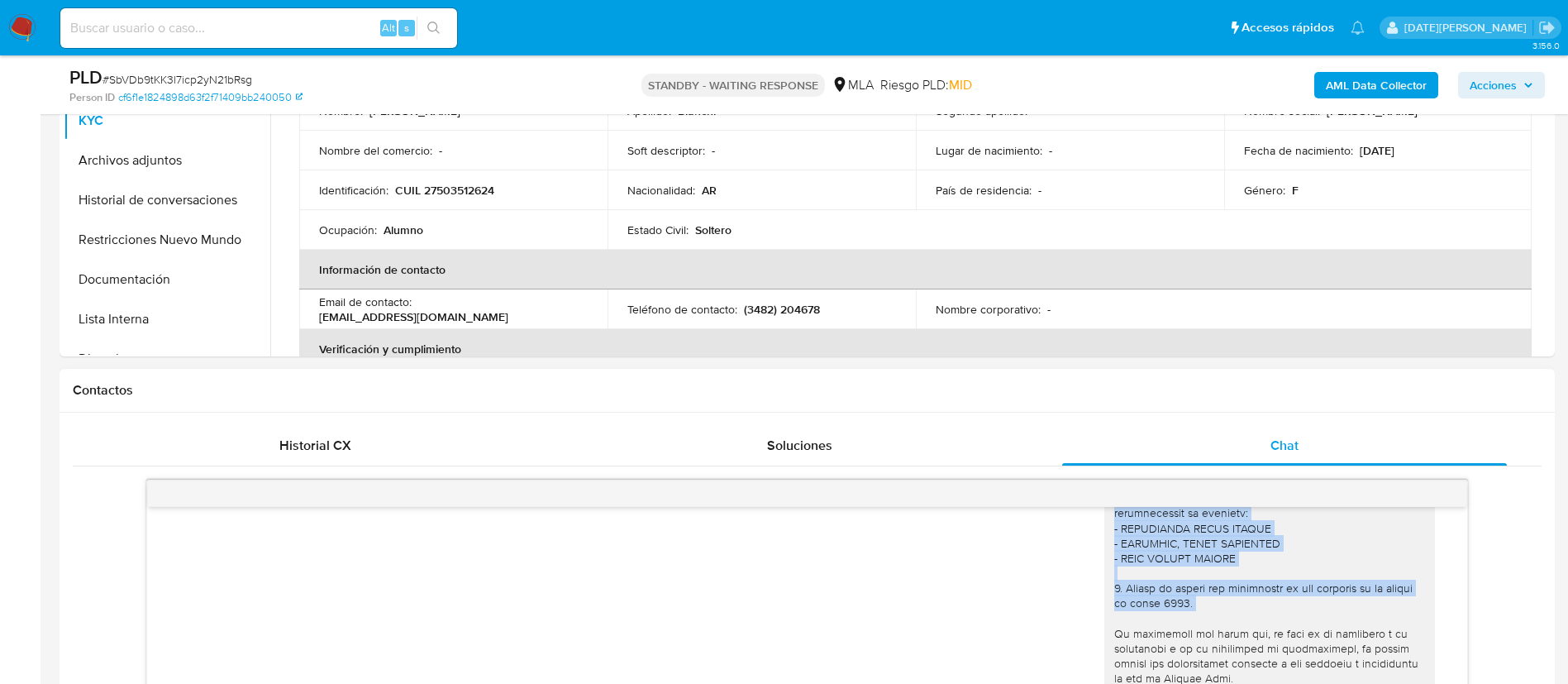
scroll to position [1387, 0]
drag, startPoint x: 1105, startPoint y: 608, endPoint x: 1228, endPoint y: 560, distance: 132.0
click at [1228, 560] on div at bounding box center [1270, 536] width 311 height 571
copy div "Proporciona el vínculo con las siguientes contrapartes con las que operaste, el…"
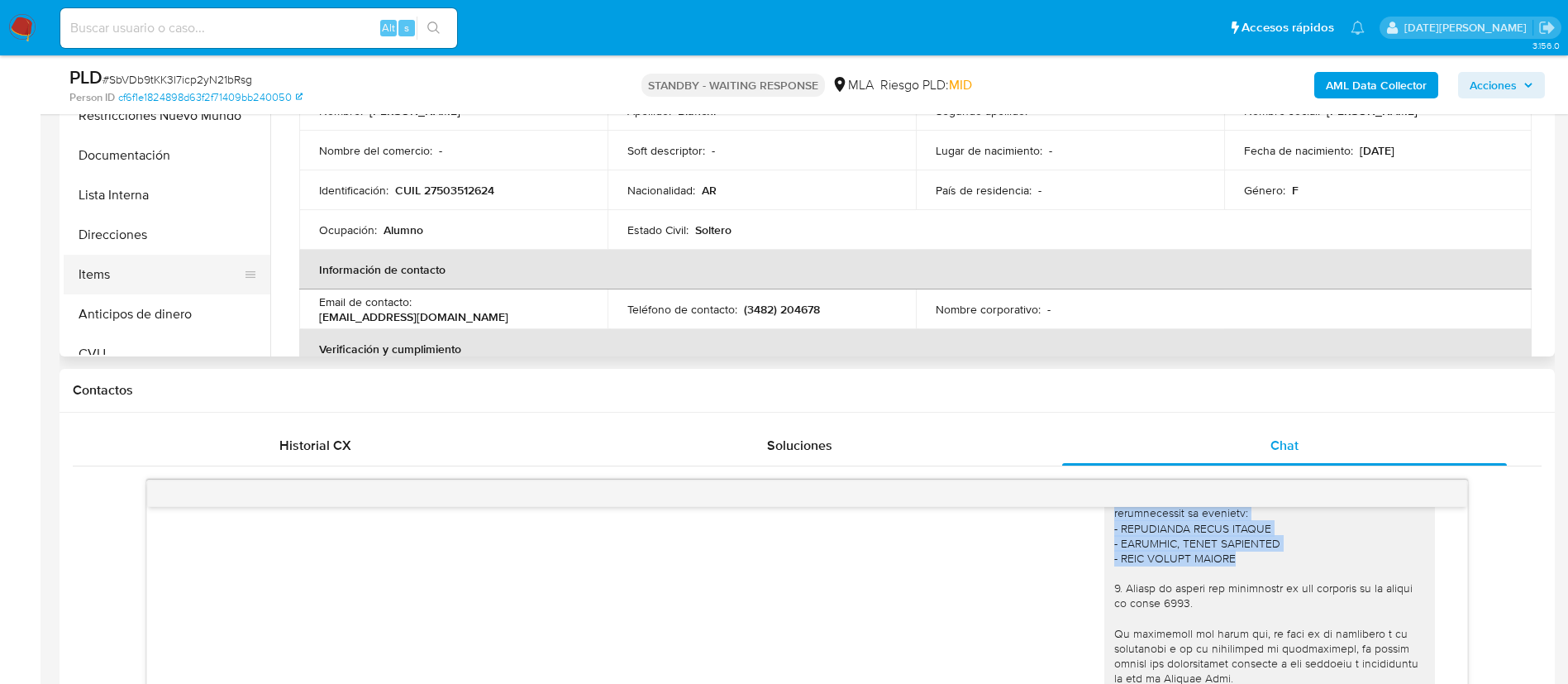
scroll to position [248, 0]
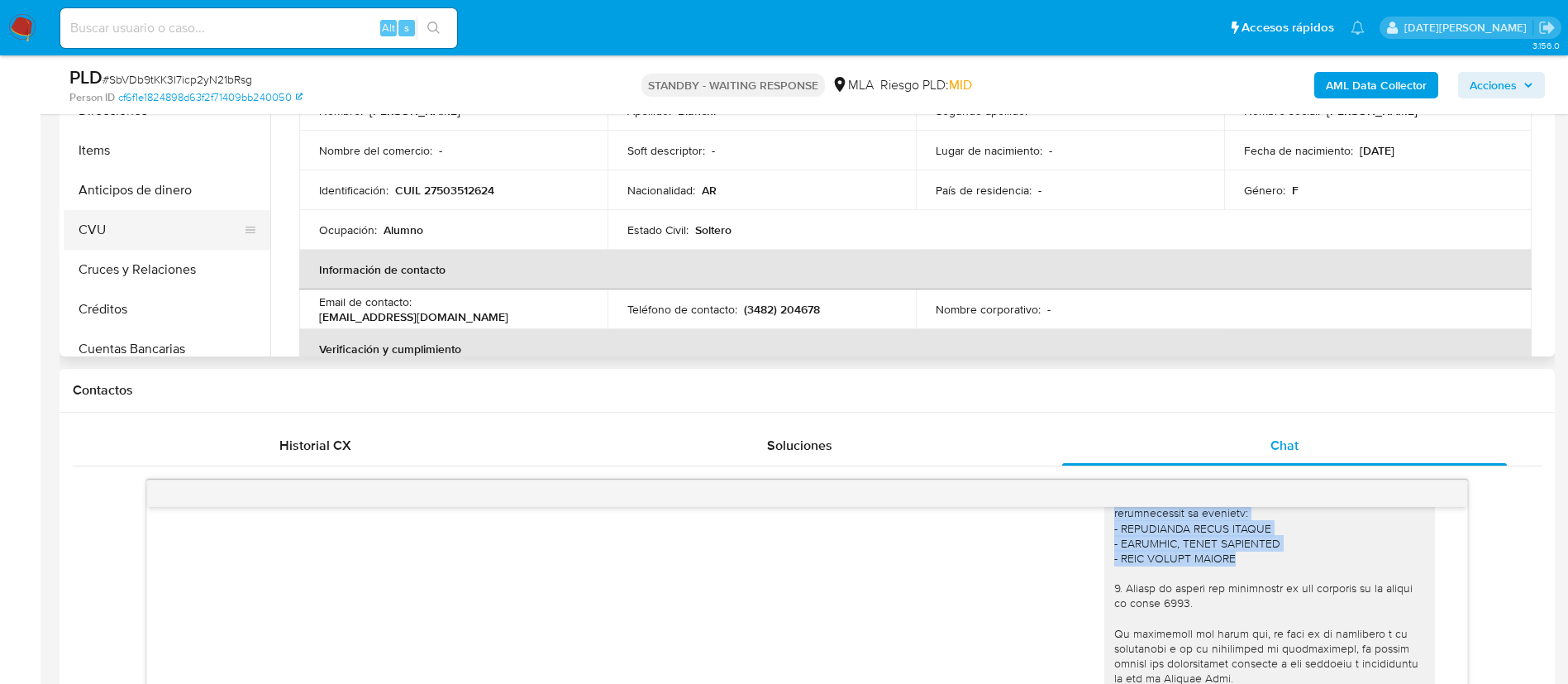
click at [138, 225] on button "CVU" at bounding box center [160, 229] width 194 height 40
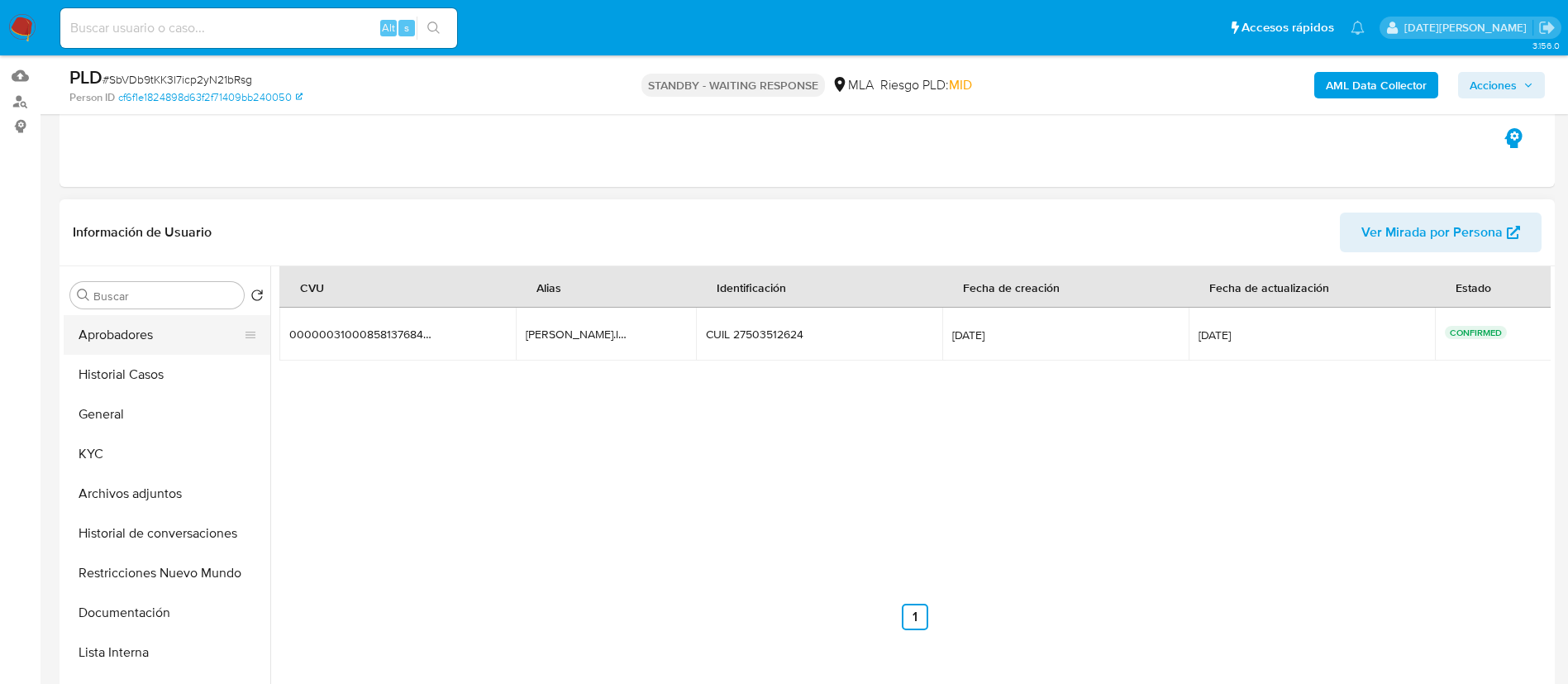
scroll to position [124, 0]
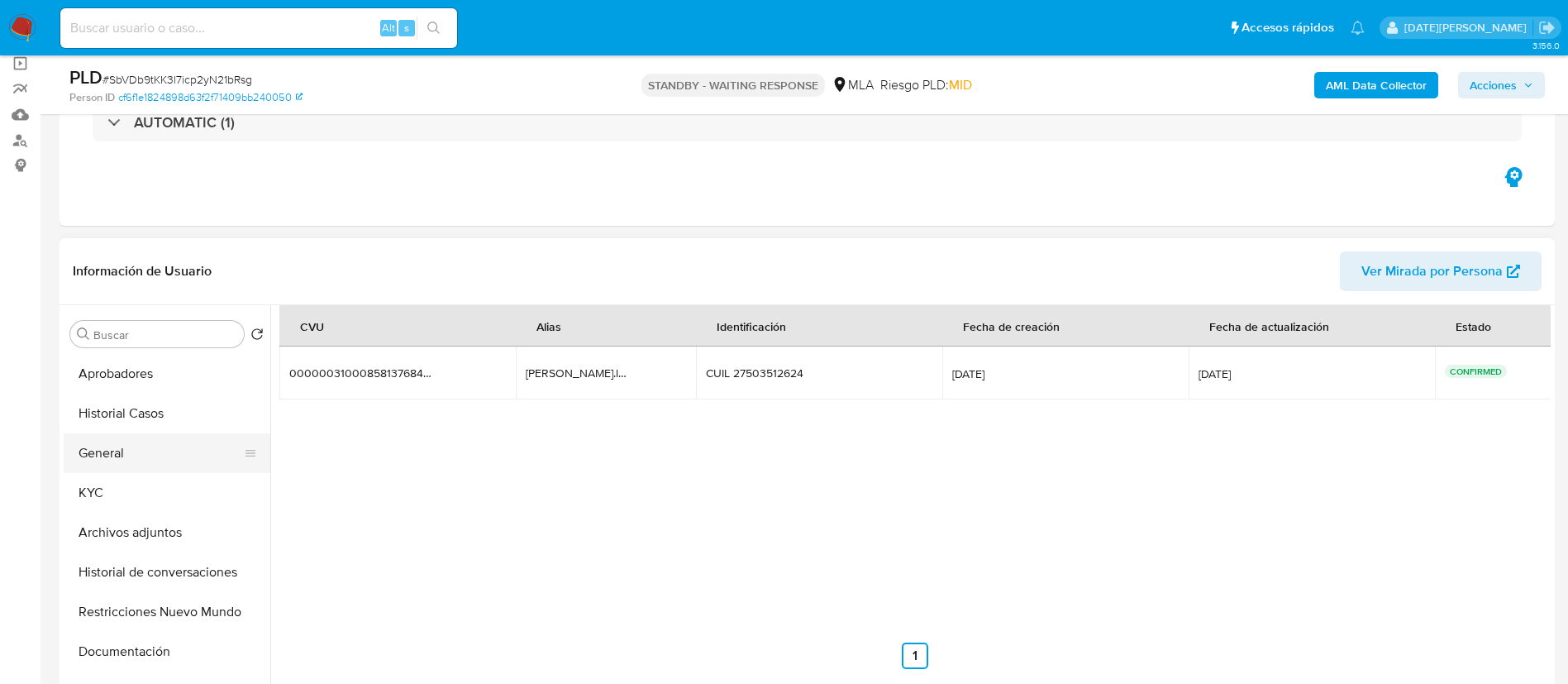
drag, startPoint x: 115, startPoint y: 495, endPoint x: 213, endPoint y: 471, distance: 100.9
click at [114, 495] on button "KYC" at bounding box center [166, 493] width 206 height 40
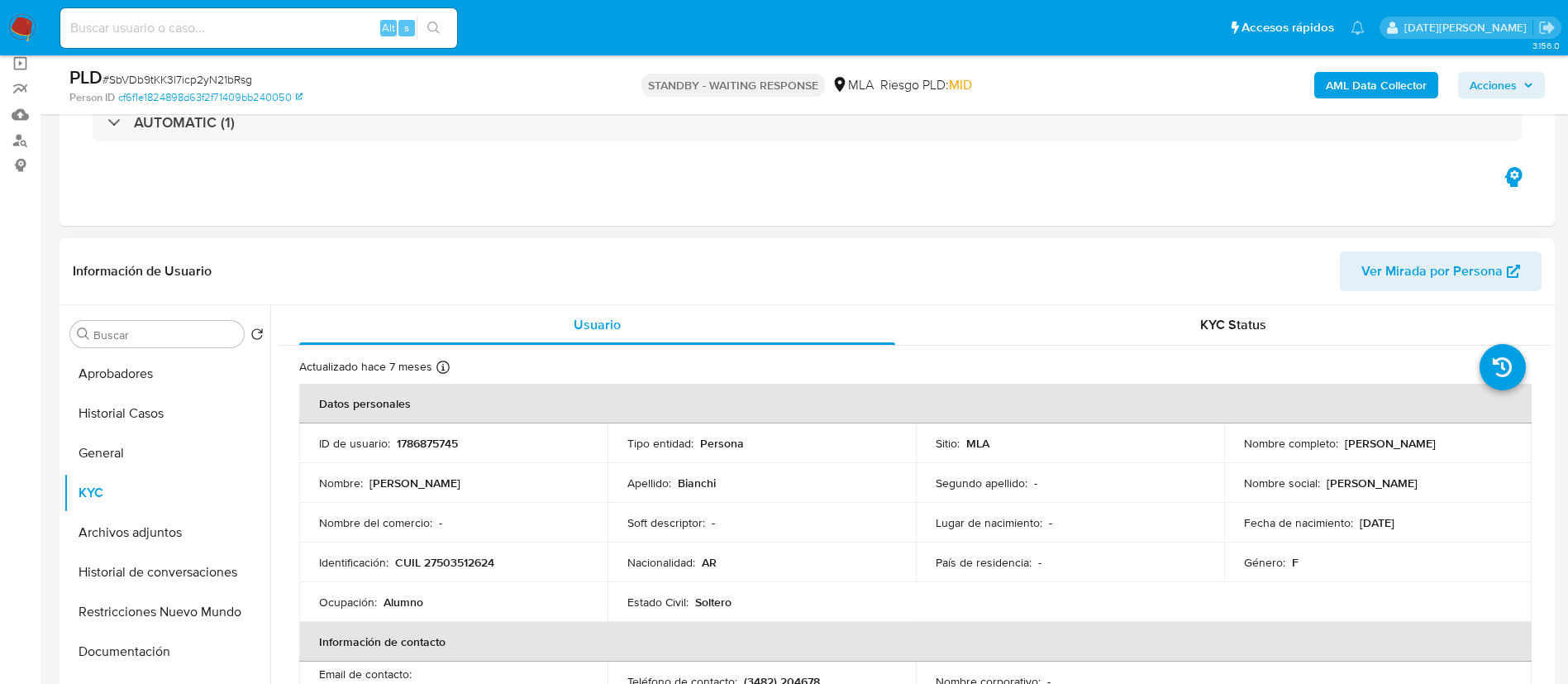
click at [473, 553] on td "Identificación : CUIL 27503512624" at bounding box center [454, 562] width 308 height 40
click at [473, 555] on p "CUIL 27503512624" at bounding box center [445, 561] width 99 height 15
click at [473, 563] on p "CUIL 27503512624" at bounding box center [445, 561] width 99 height 15
copy p "27503512624"
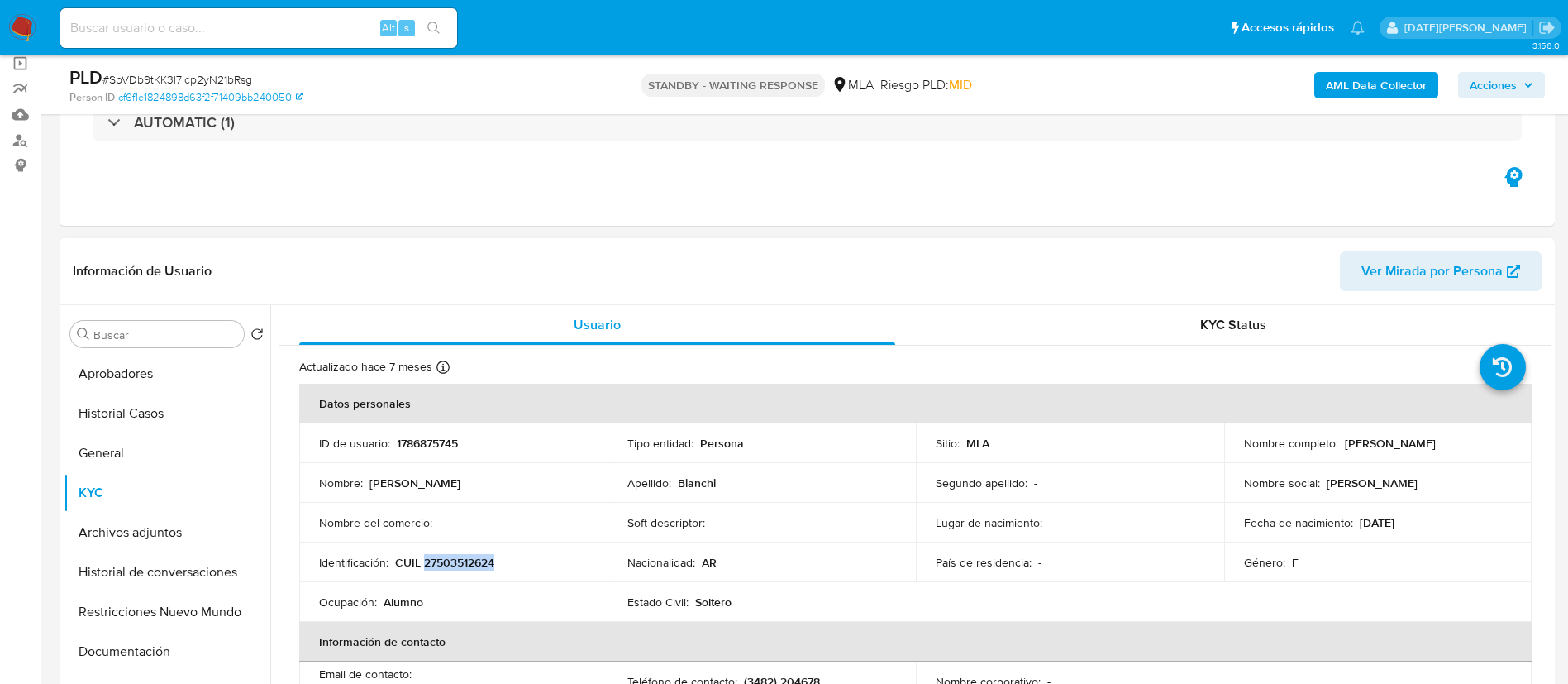
drag, startPoint x: 1341, startPoint y: 443, endPoint x: 1461, endPoint y: 443, distance: 120.0
click at [1461, 443] on div "Nombre completo : Melany Luz Bianchi" at bounding box center [1378, 443] width 269 height 15
copy p "Melany Luz Bianchi"
click at [171, 29] on input at bounding box center [259, 29] width 397 height 22
paste input "4wa9PLdWi02Qk2UpomsQhAIH"
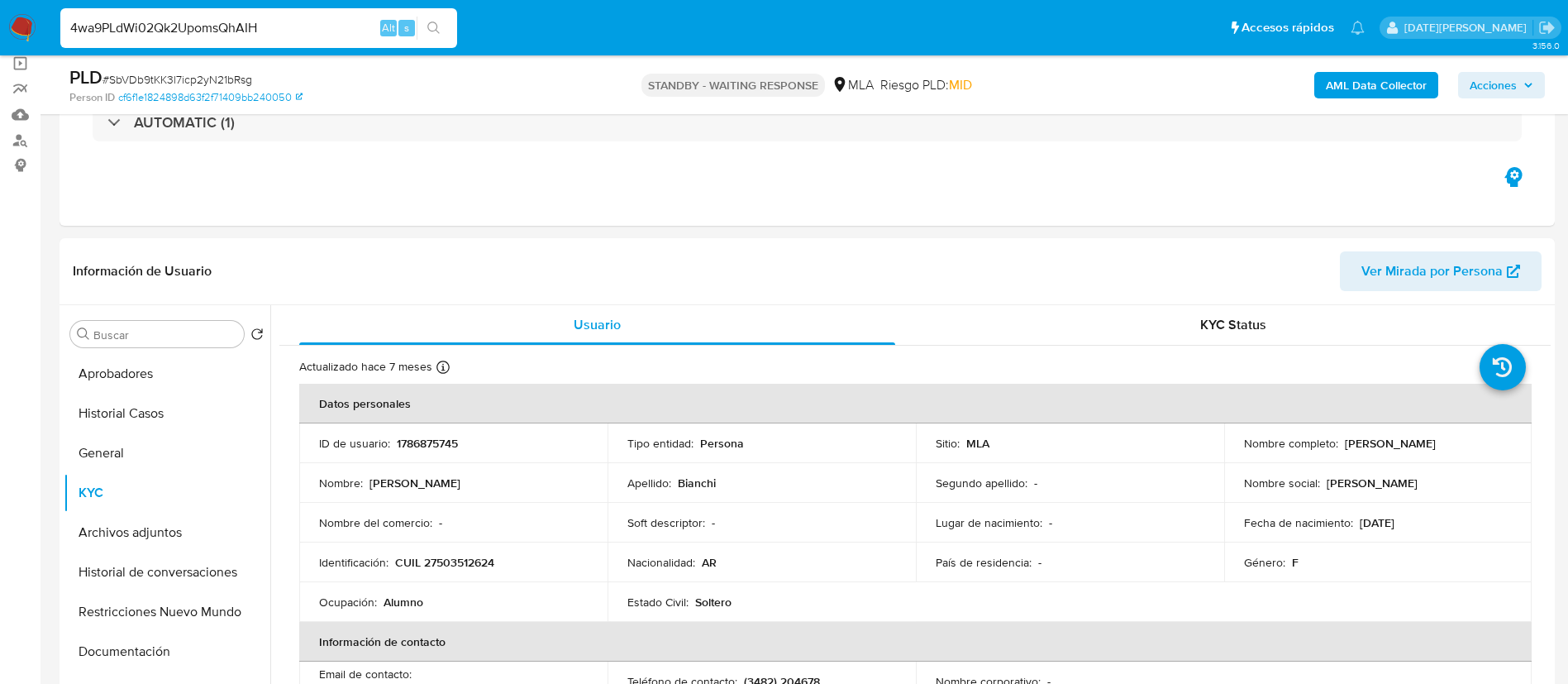
type input "4wa9PLdWi02Qk2UpomsQhAIH"
click at [434, 19] on button "search-icon" at bounding box center [434, 28] width 34 height 23
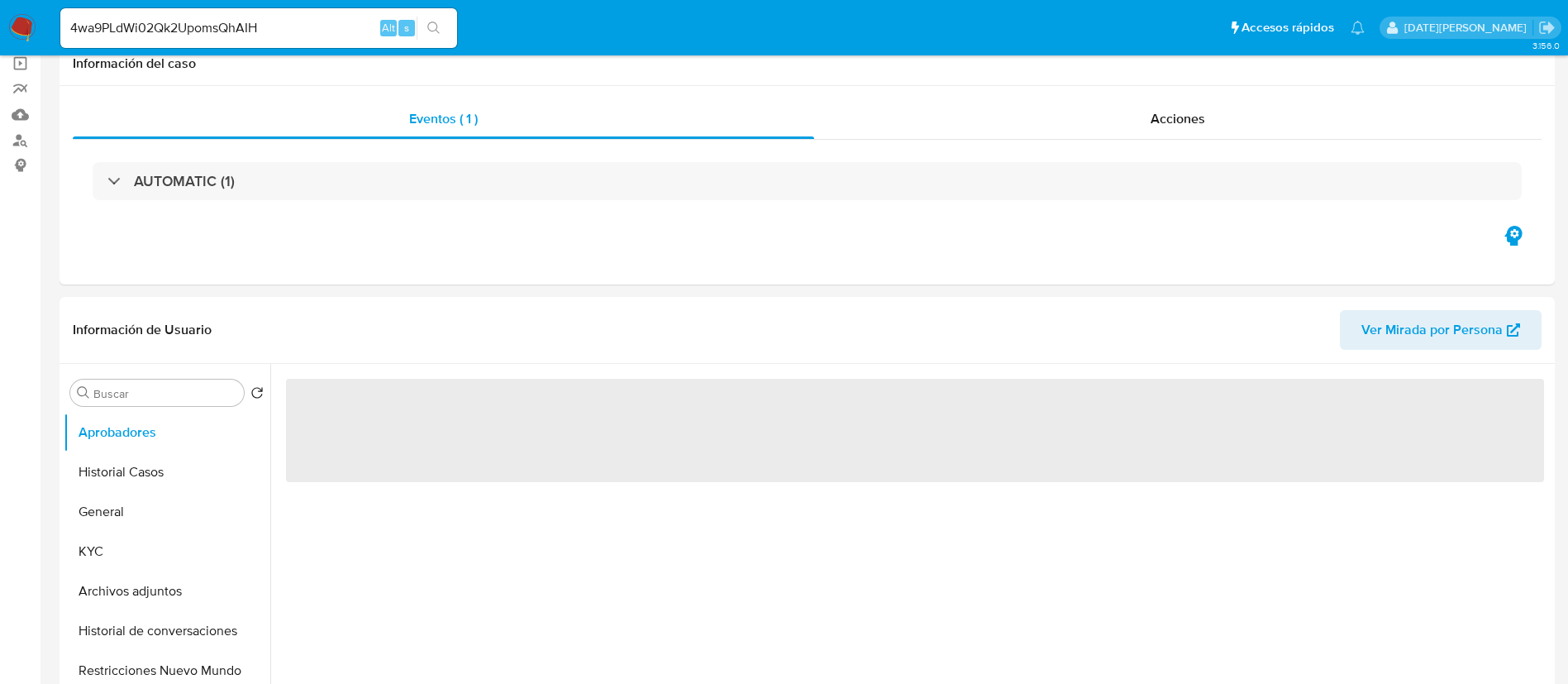
select select "10"
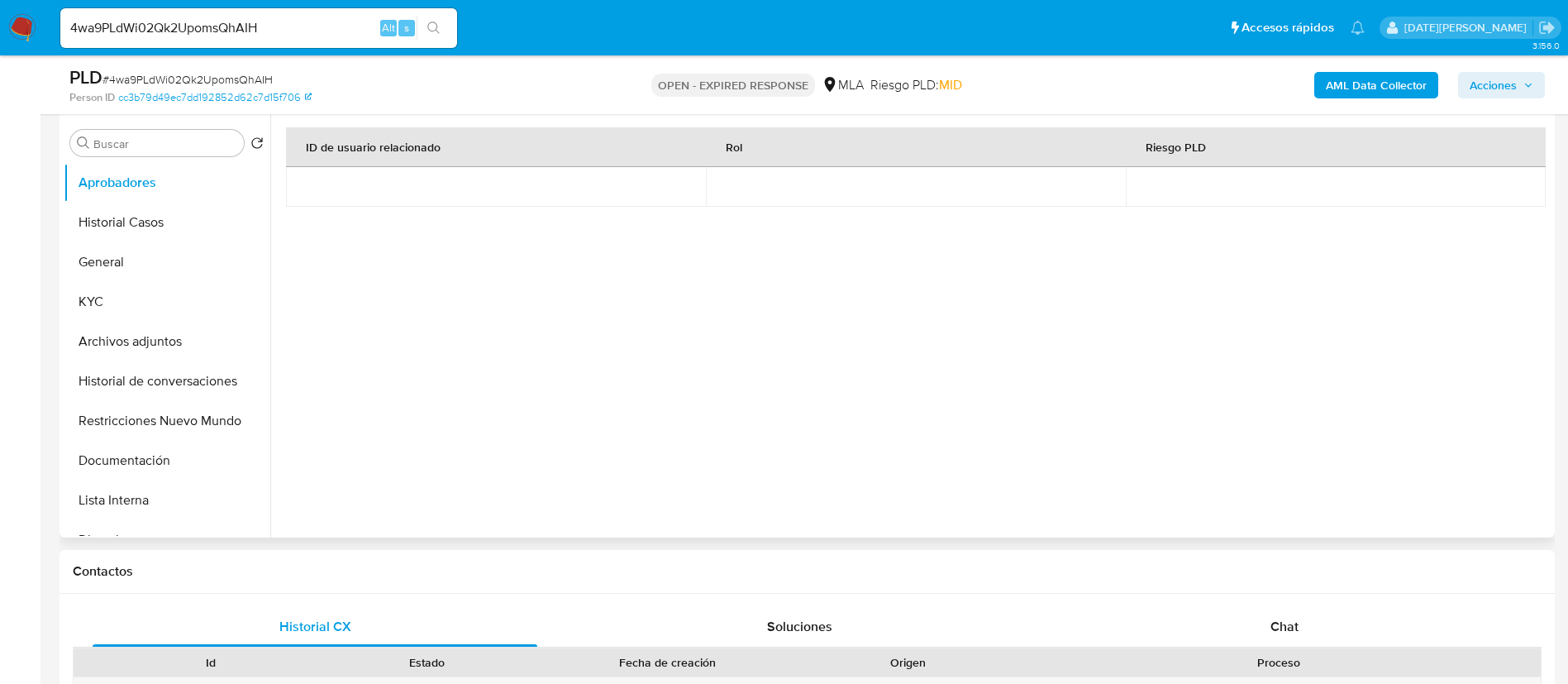
scroll to position [372, 0]
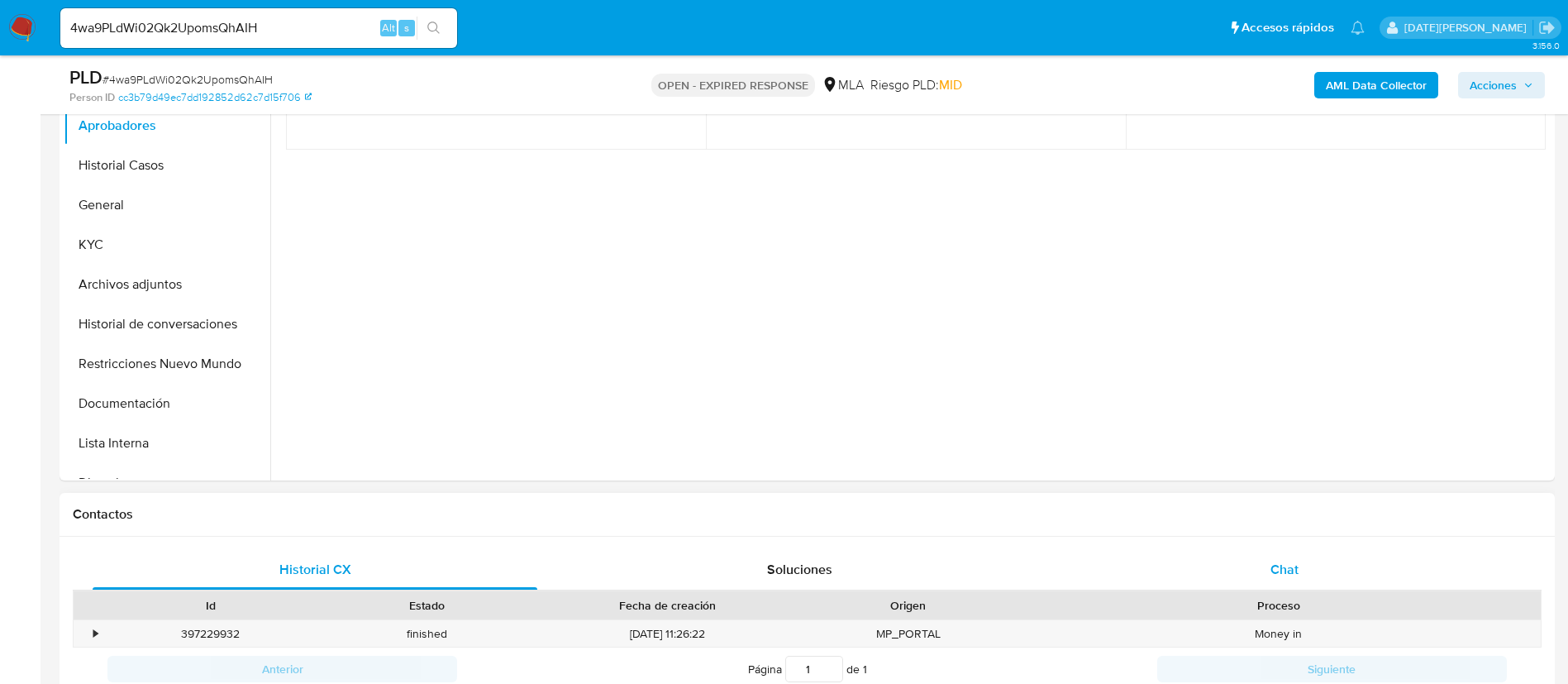
click at [1254, 563] on div "Chat" at bounding box center [1284, 569] width 445 height 40
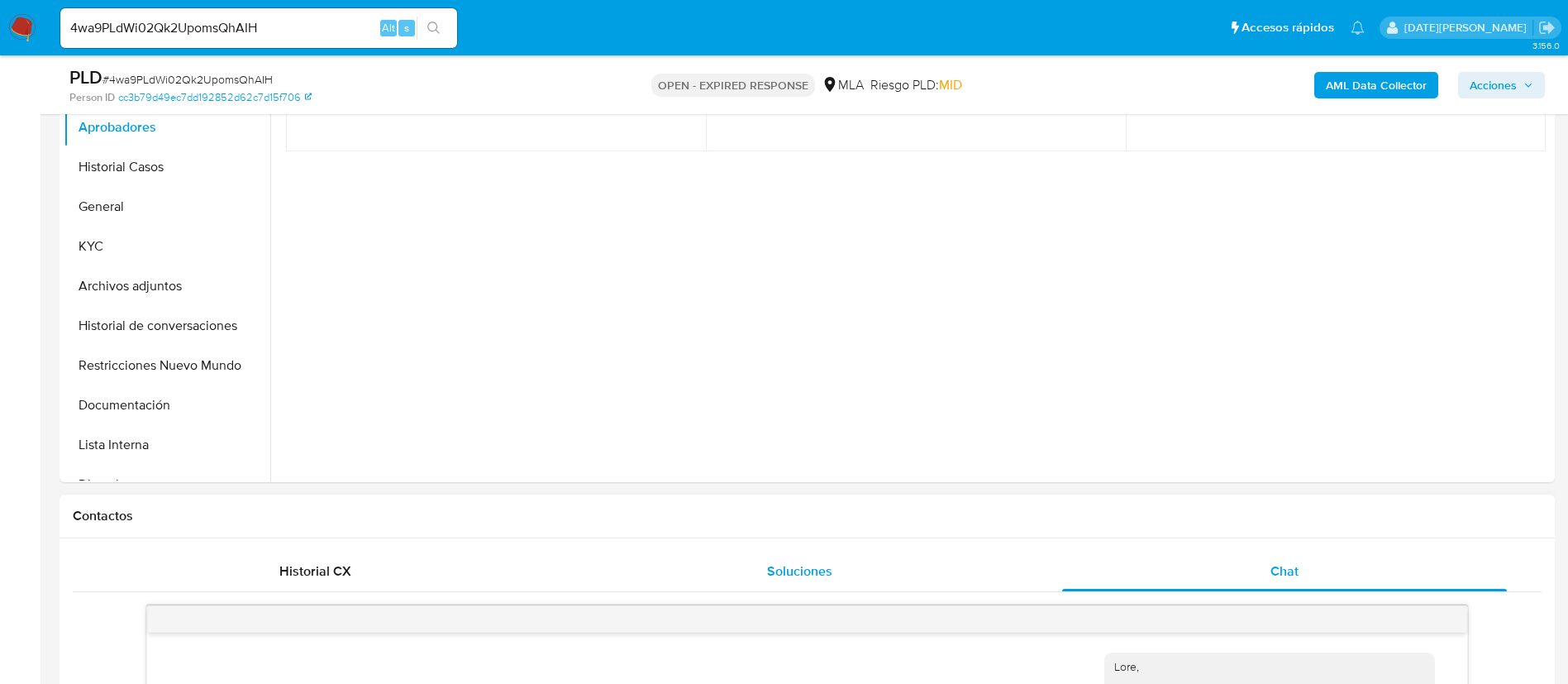
scroll to position [248, 0]
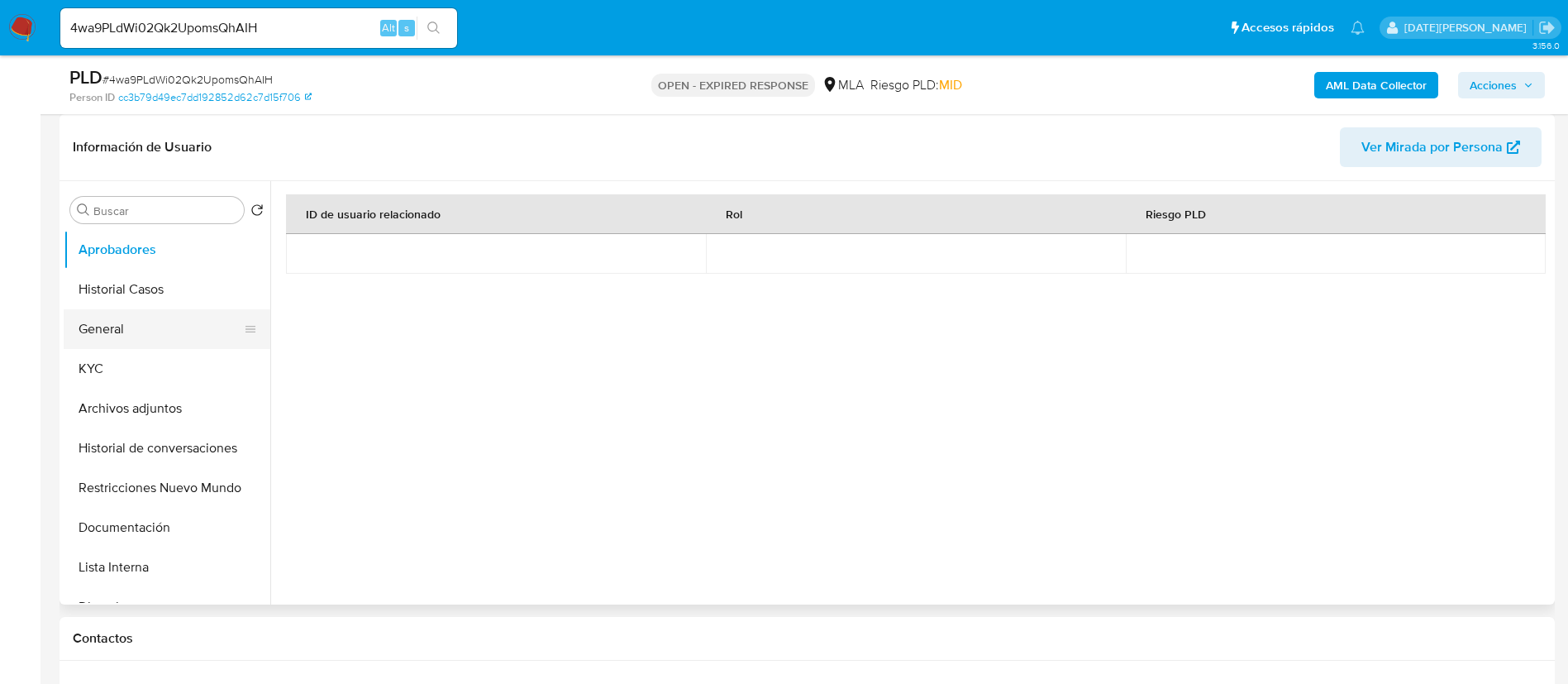
click at [163, 309] on button "General" at bounding box center [160, 329] width 194 height 40
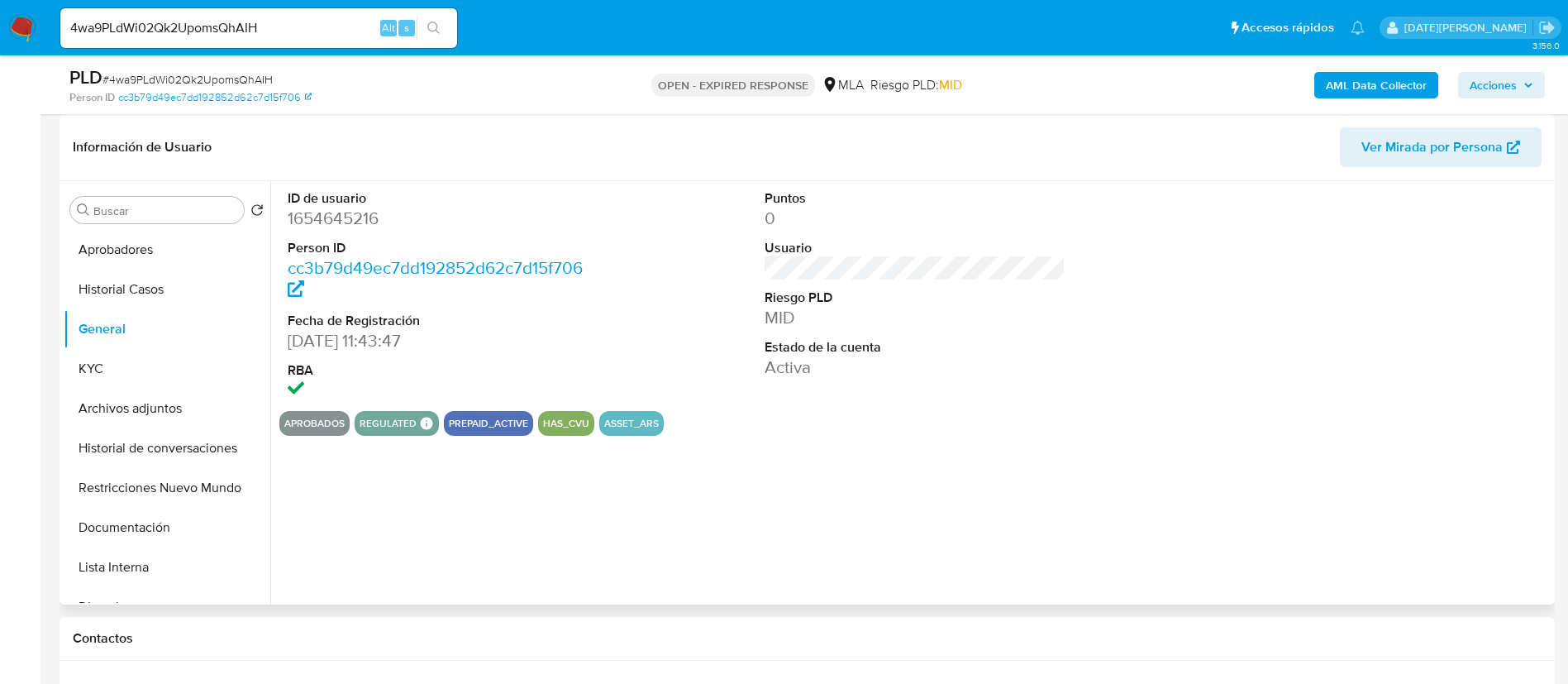
click at [352, 214] on dd "1654645216" at bounding box center [438, 217] width 301 height 23
copy dd "1654645216"
click at [362, 214] on dd "1654645216" at bounding box center [438, 217] width 301 height 23
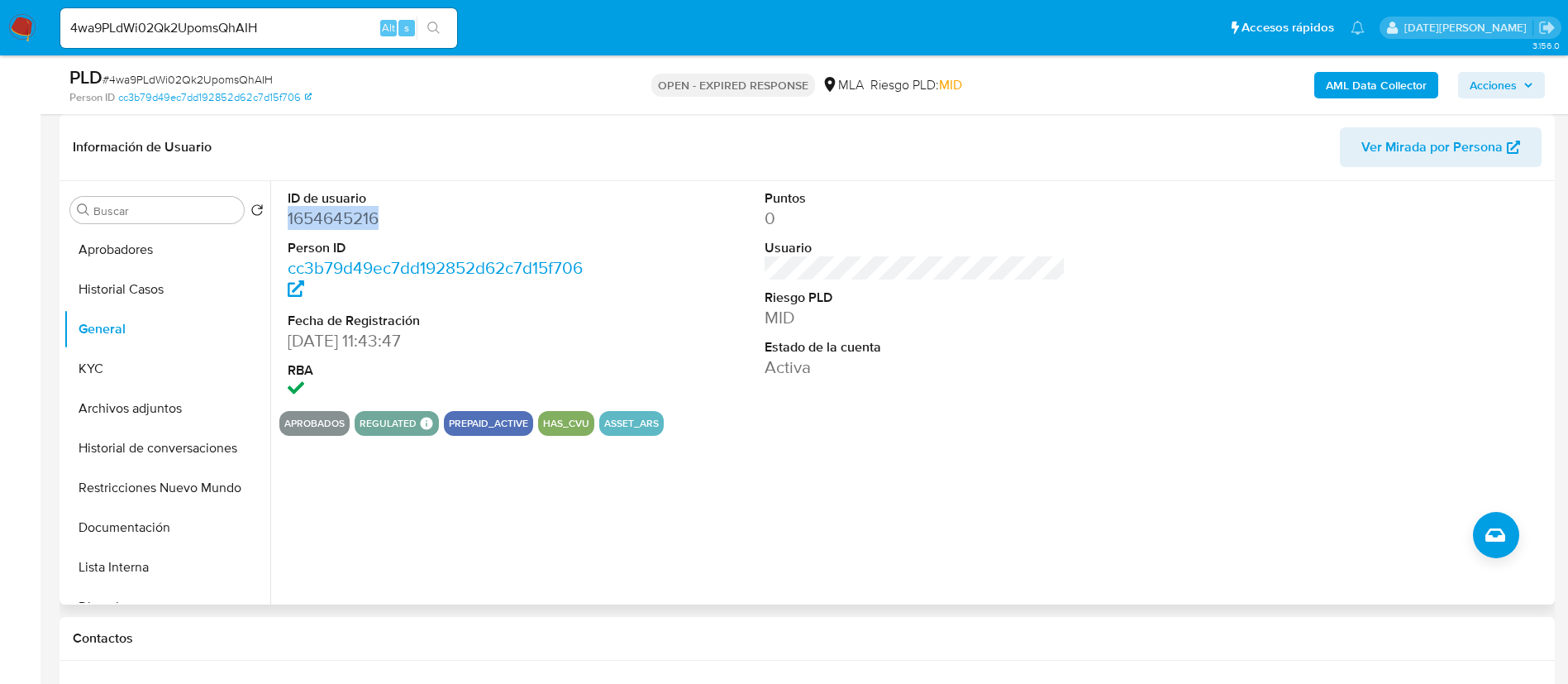
copy dd "1654645216"
click at [94, 360] on button "KYC" at bounding box center [160, 369] width 194 height 40
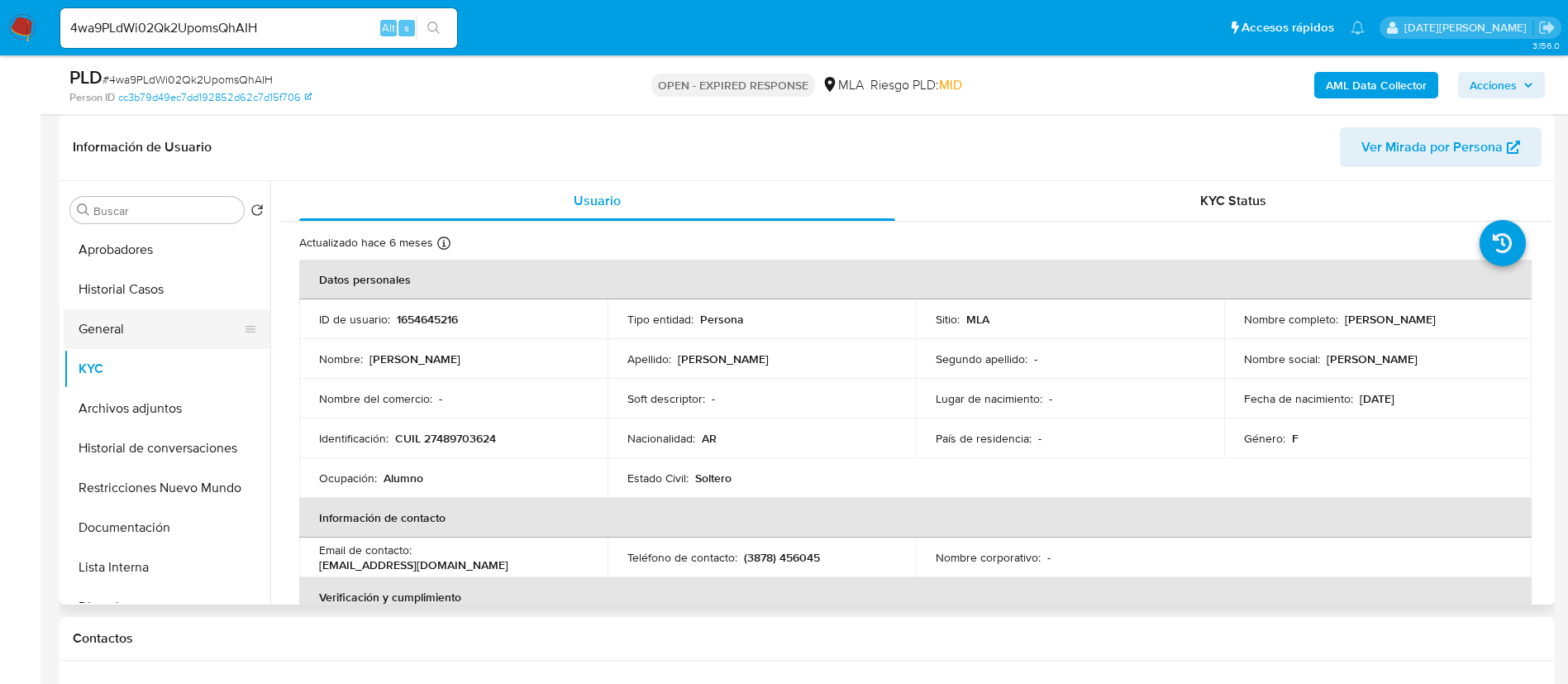
click at [104, 327] on button "General" at bounding box center [160, 329] width 194 height 40
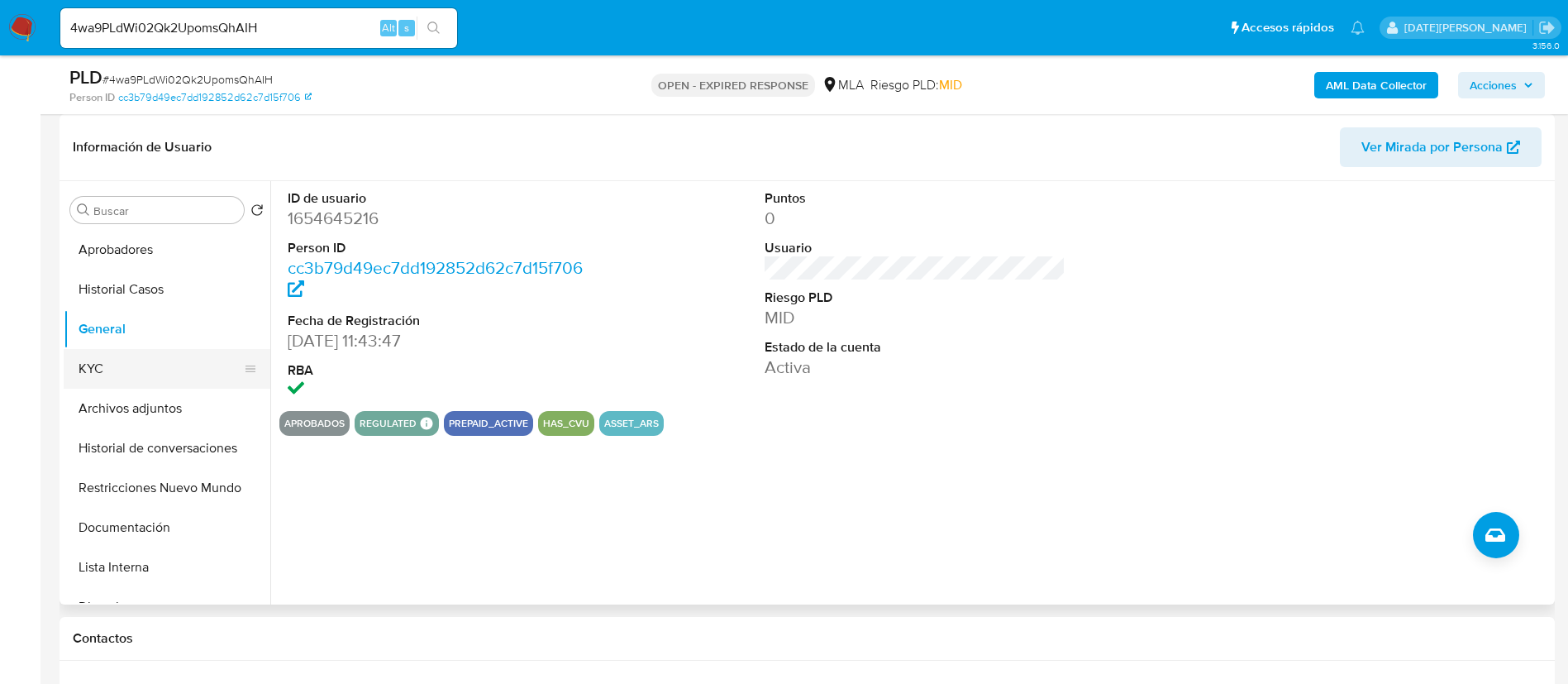
click at [112, 377] on button "KYC" at bounding box center [160, 369] width 194 height 40
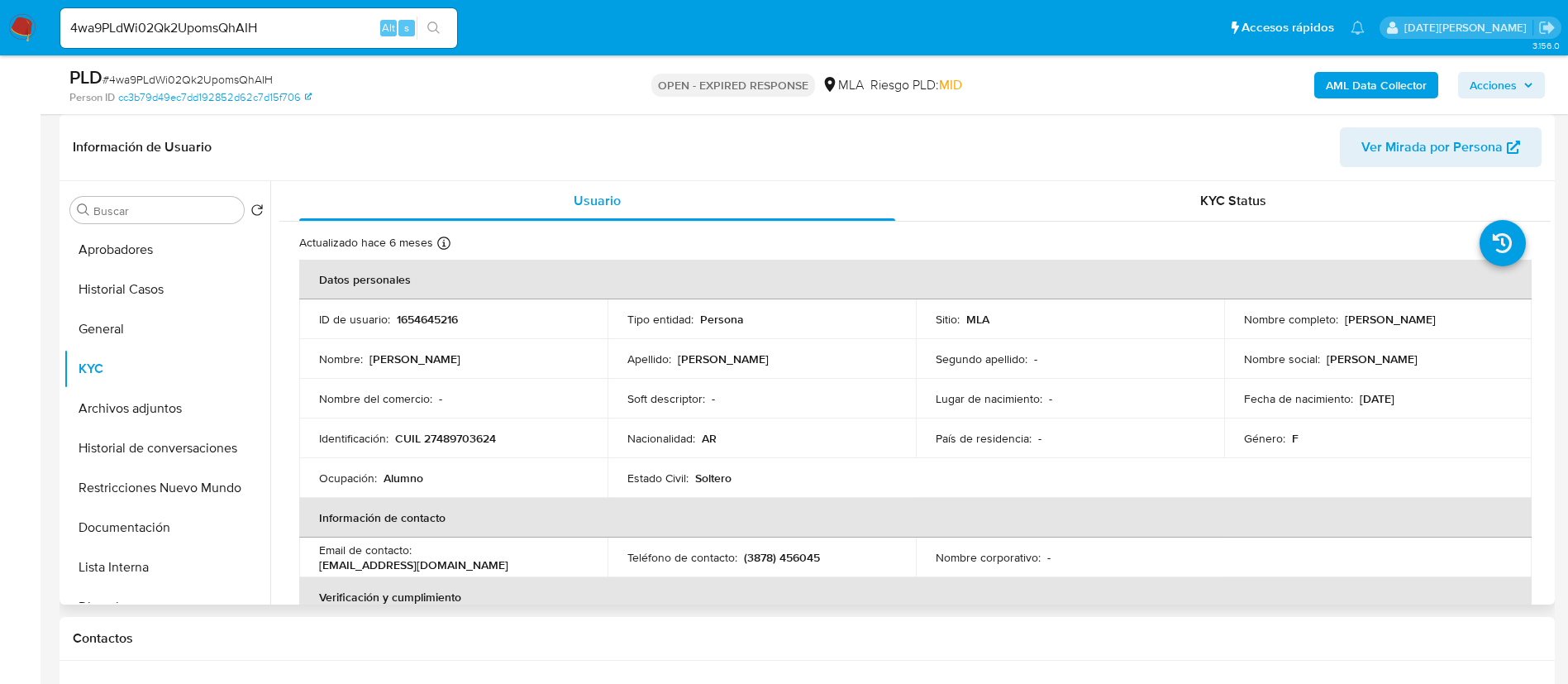
drag, startPoint x: 1341, startPoint y: 316, endPoint x: 1448, endPoint y: 317, distance: 107.0
click at [1448, 317] on div "Nombre completo : [PERSON_NAME]" at bounding box center [1378, 318] width 269 height 15
copy p "[PERSON_NAME]"
click at [504, 557] on p "[EMAIL_ADDRESS][DOMAIN_NAME]" at bounding box center [414, 564] width 190 height 15
drag, startPoint x: 395, startPoint y: 436, endPoint x: 519, endPoint y: 437, distance: 124.0
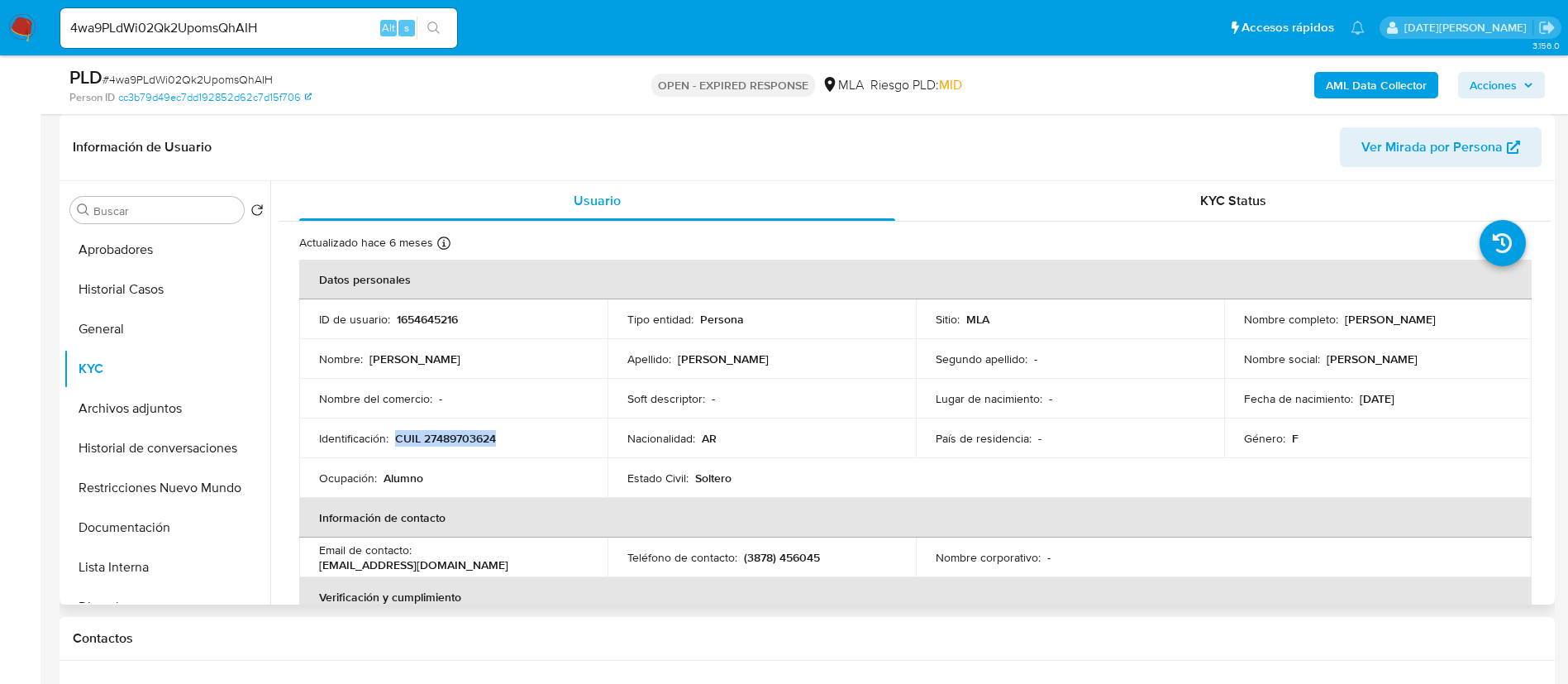
click at [519, 437] on div "Identificación : CUIL 27489703624" at bounding box center [454, 438] width 269 height 15
copy p "CUIL 27489703624"
click at [460, 439] on p "CUIL 27489703624" at bounding box center [446, 438] width 101 height 15
click at [113, 324] on button "General" at bounding box center [160, 329] width 194 height 40
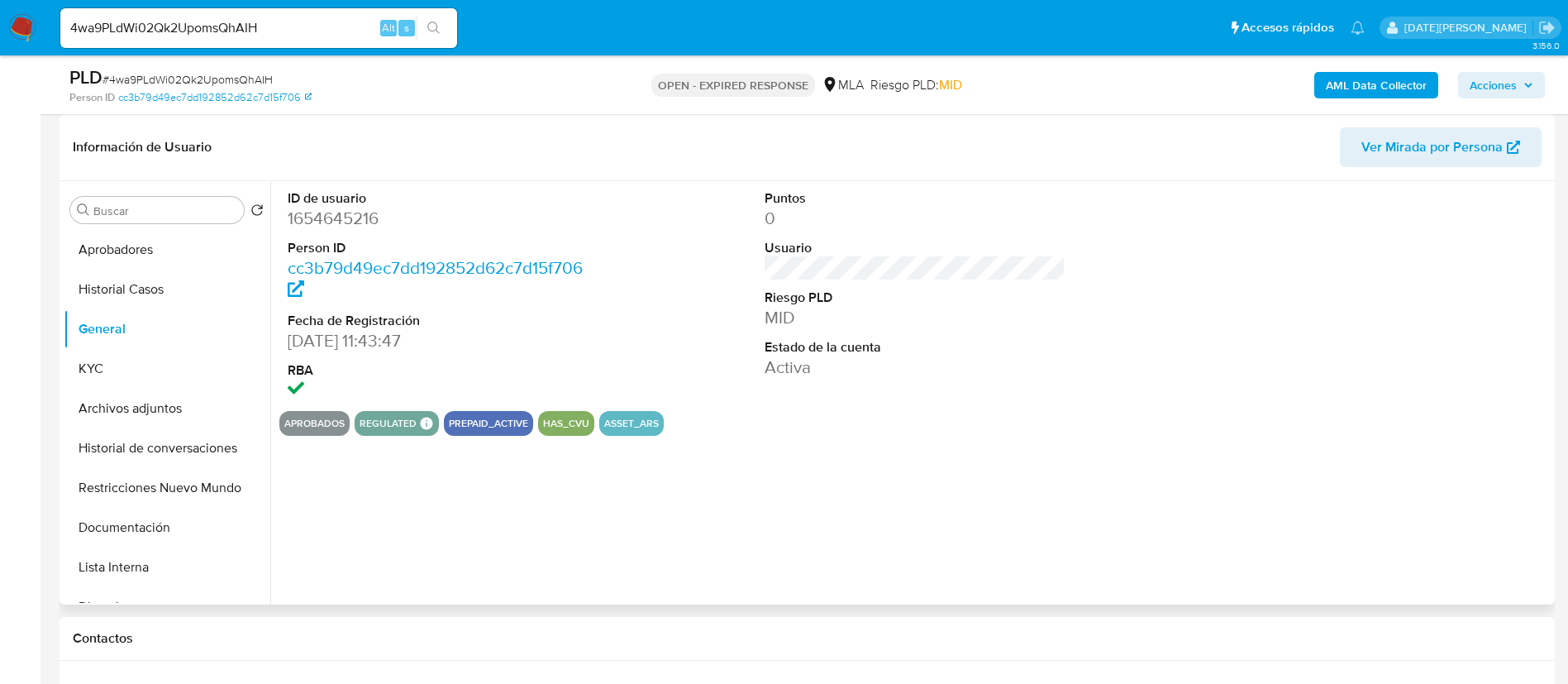
click at [331, 214] on dd "1654645216" at bounding box center [438, 217] width 301 height 23
copy dd "1654645216"
click at [133, 367] on button "KYC" at bounding box center [160, 369] width 194 height 40
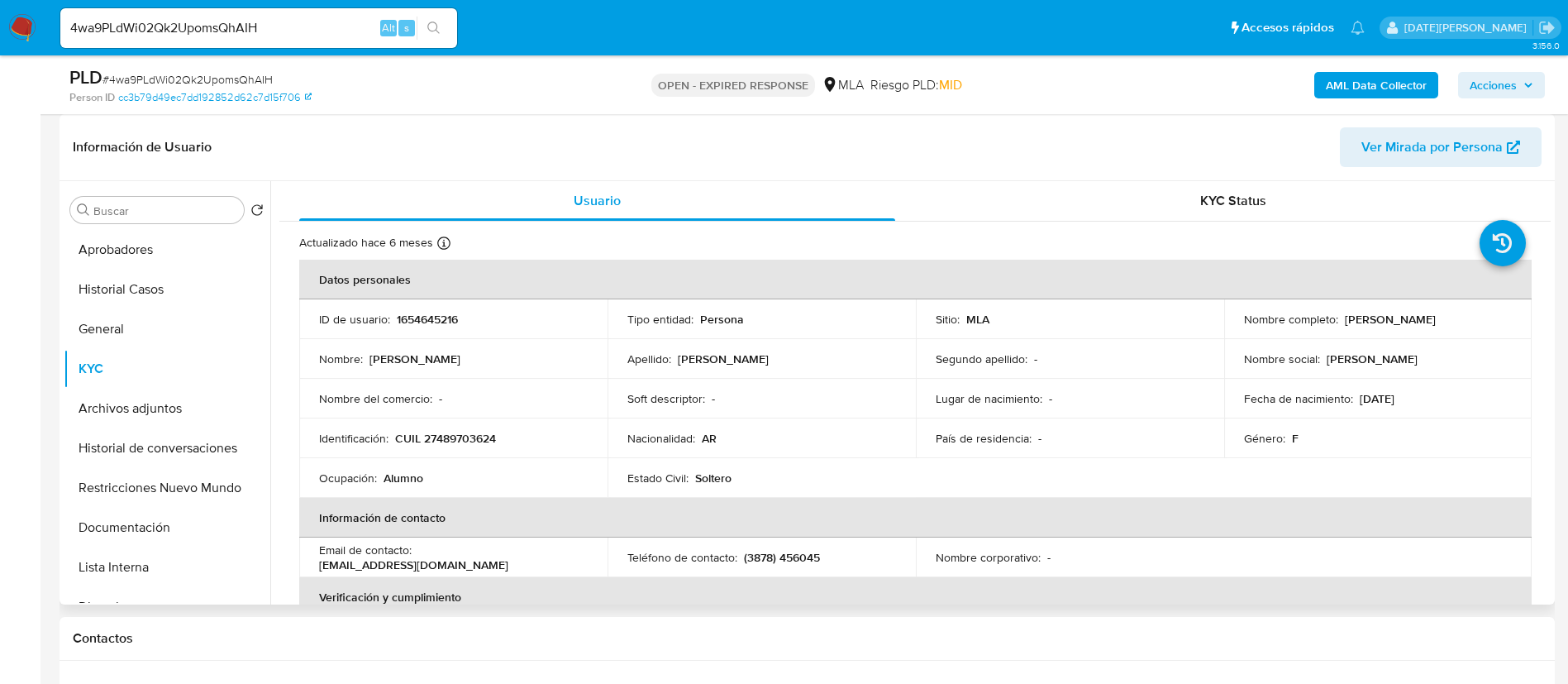
drag, startPoint x: 1339, startPoint y: 319, endPoint x: 1435, endPoint y: 303, distance: 97.3
click at [1435, 303] on td "Nombre completo : Rebeca Martinez" at bounding box center [1378, 319] width 308 height 40
copy p "Rebeca Martinez"
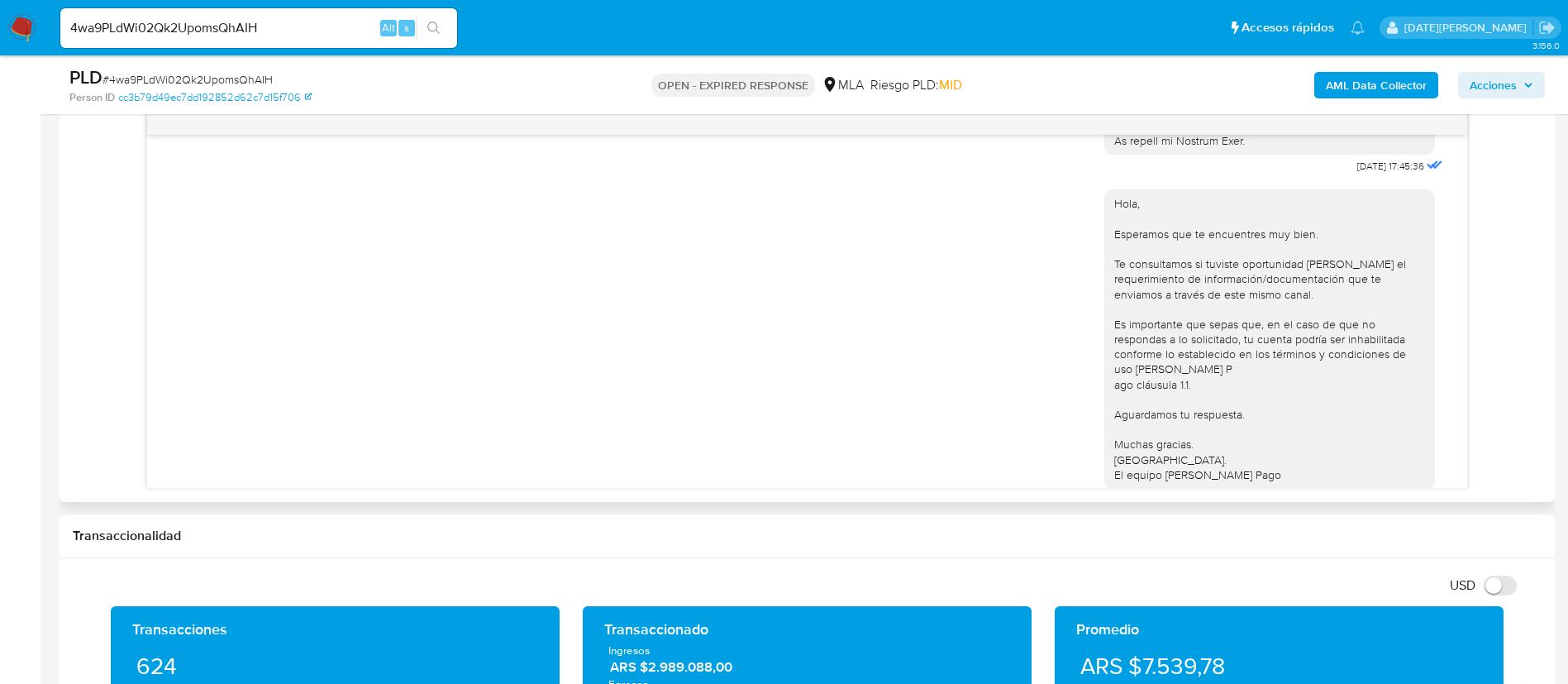
scroll to position [767, 0]
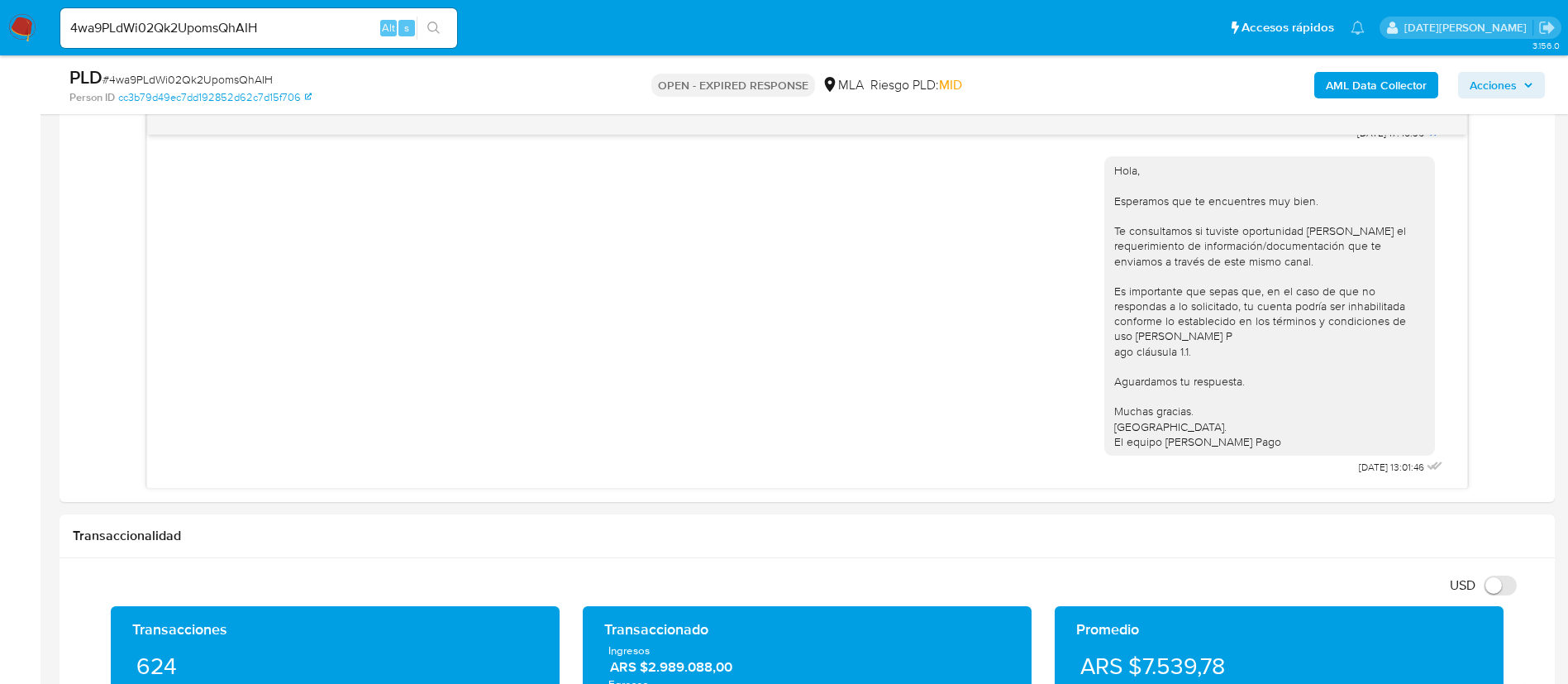
click at [208, 73] on span "# 4wa9PLdWi02Qk2UpomsQhAIH" at bounding box center [188, 79] width 170 height 17
drag, startPoint x: 23, startPoint y: 25, endPoint x: 362, endPoint y: 144, distance: 359.3
click at [23, 24] on img at bounding box center [22, 28] width 28 height 28
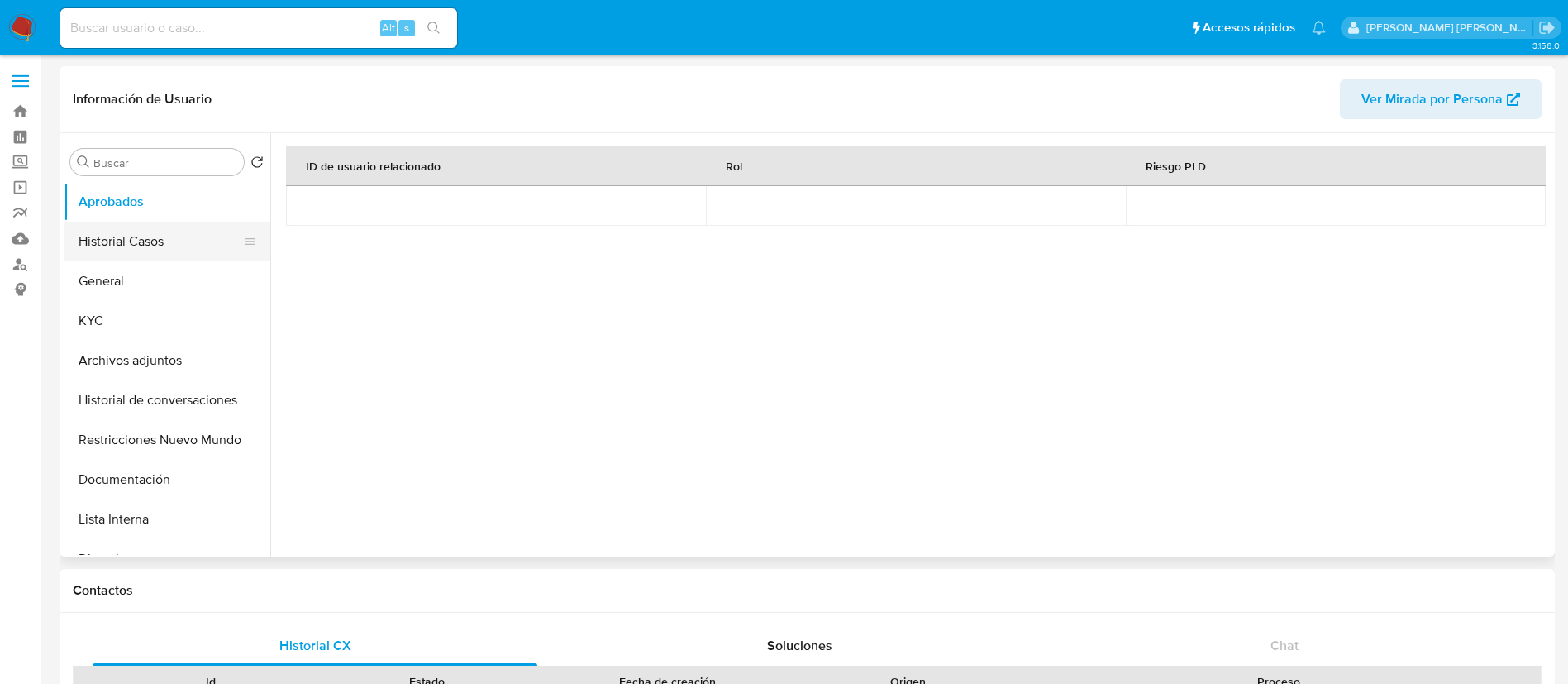
click at [95, 238] on button "Historial Casos" at bounding box center [160, 241] width 194 height 40
select select "10"
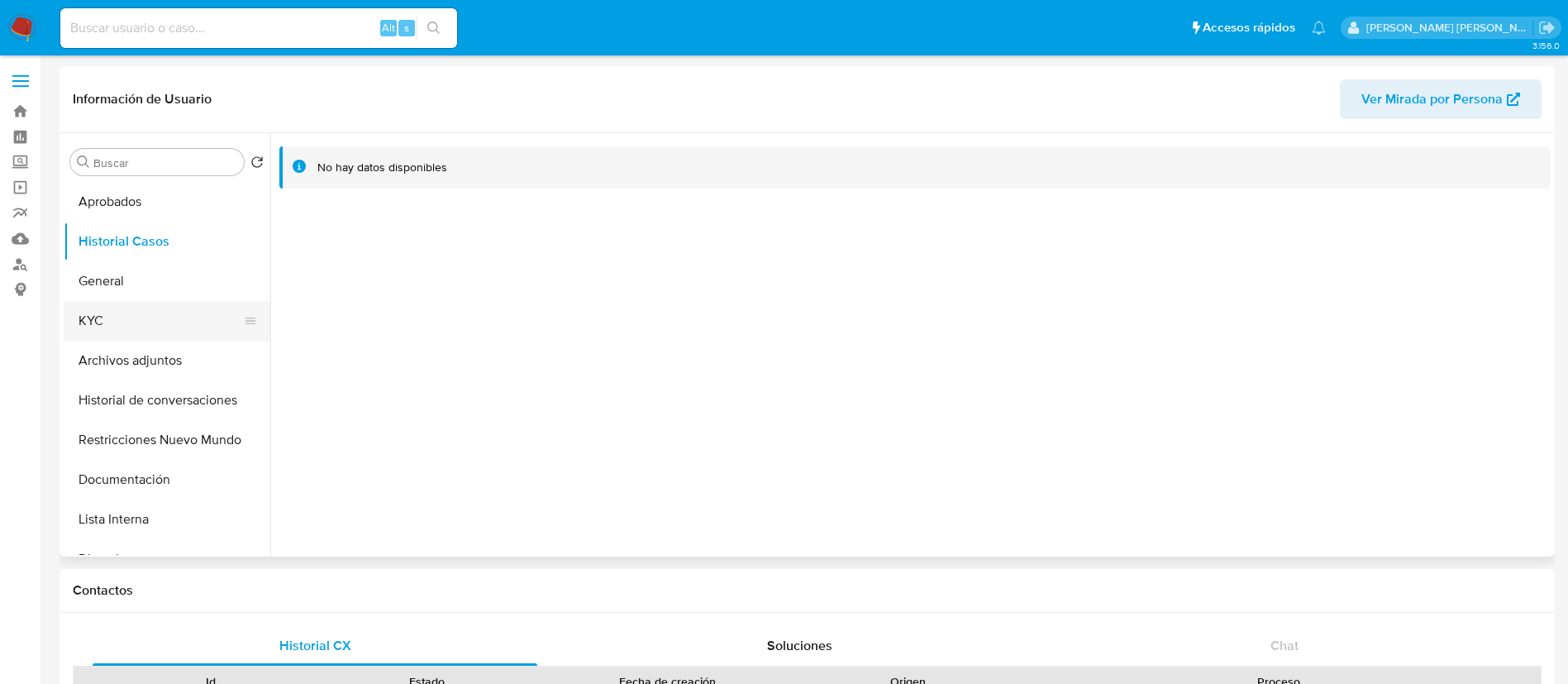
click at [119, 304] on button "KYC" at bounding box center [160, 321] width 194 height 40
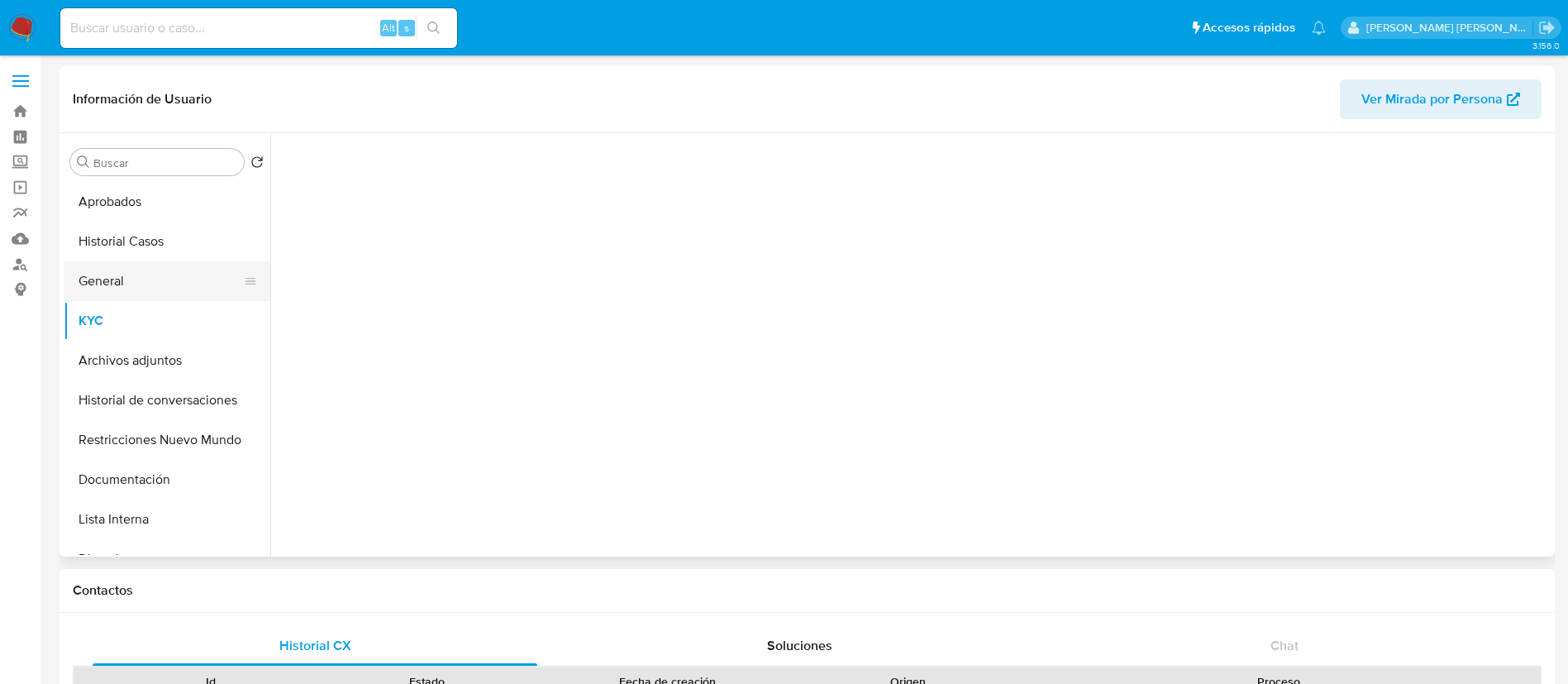
click at [135, 284] on button "General" at bounding box center [160, 281] width 194 height 40
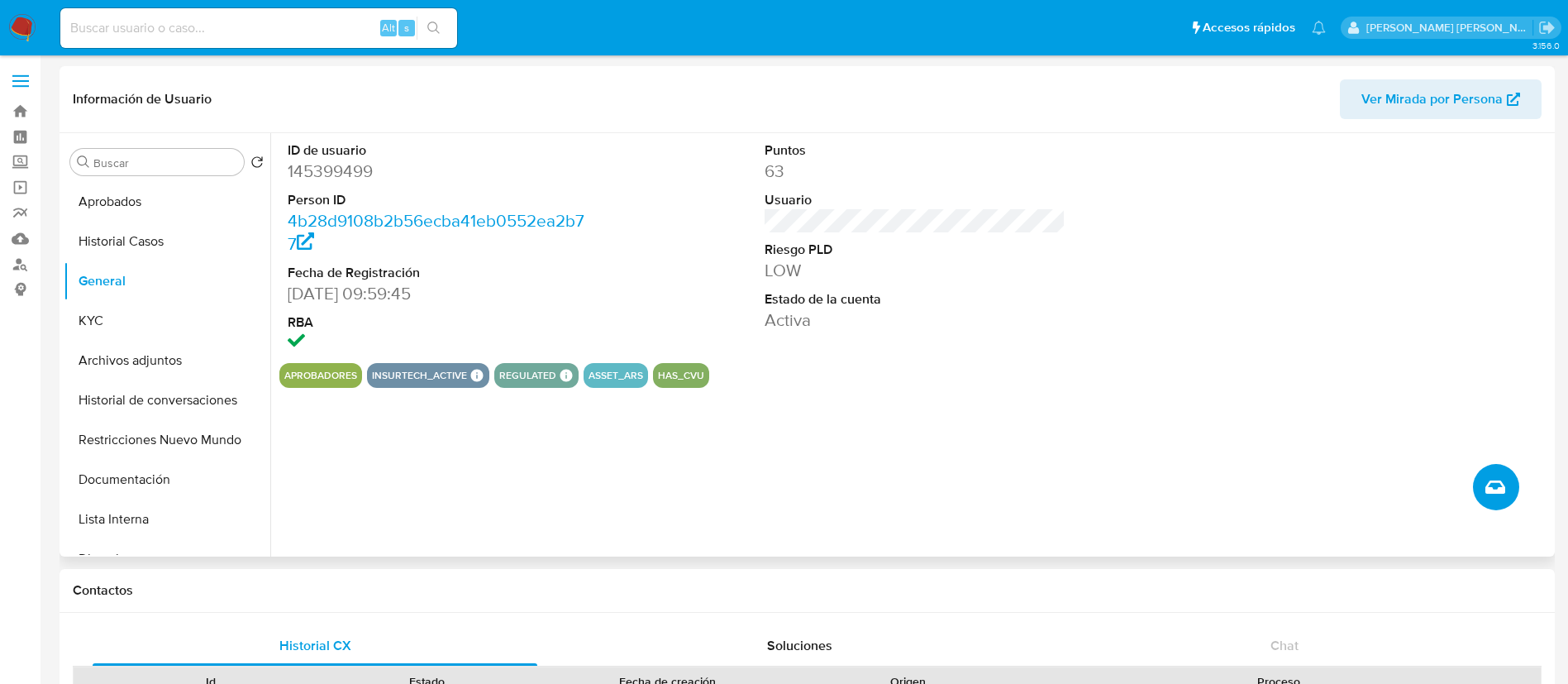
click at [1493, 488] on icon "Crear caso manual" at bounding box center [1495, 486] width 20 height 13
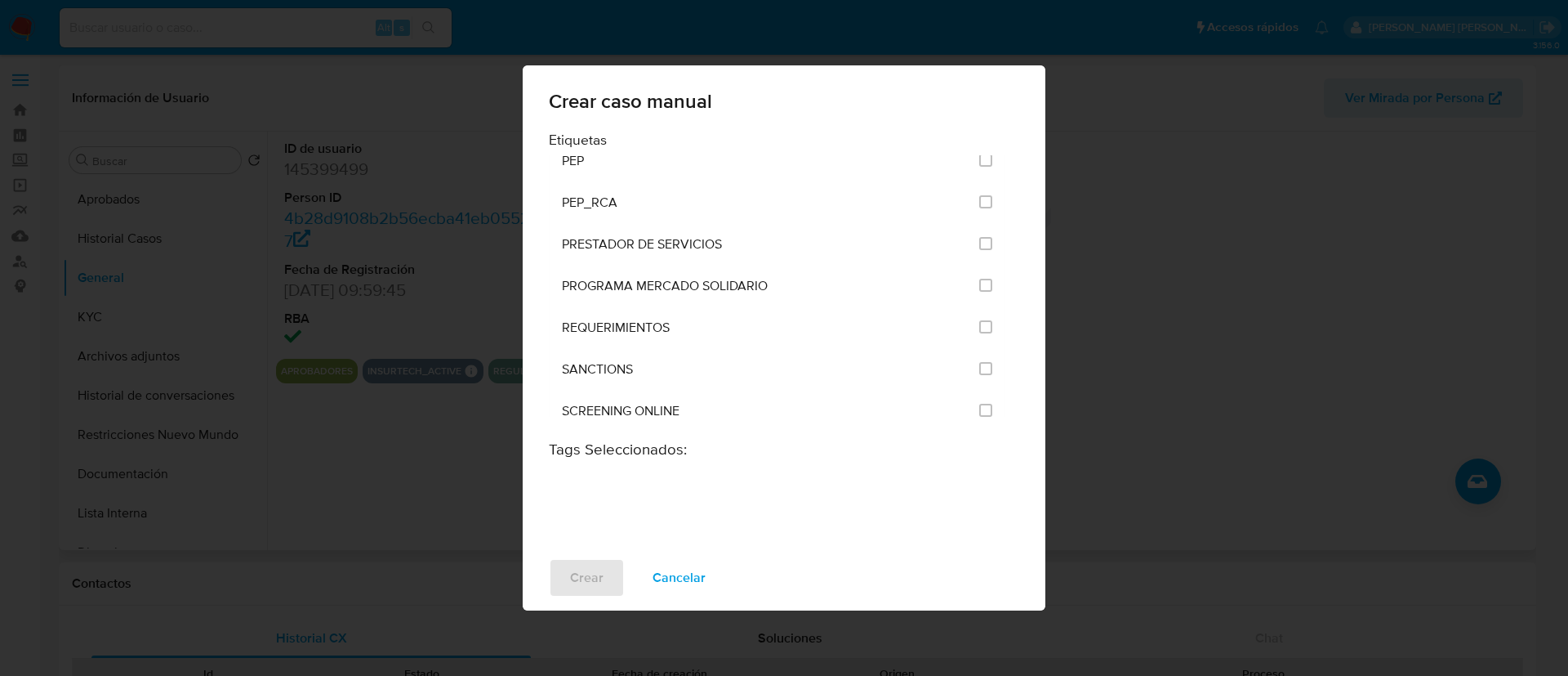
scroll to position [1932, 0]
click at [982, 280] on input "2677" at bounding box center [985, 284] width 13 height 13
checkbox input "true"
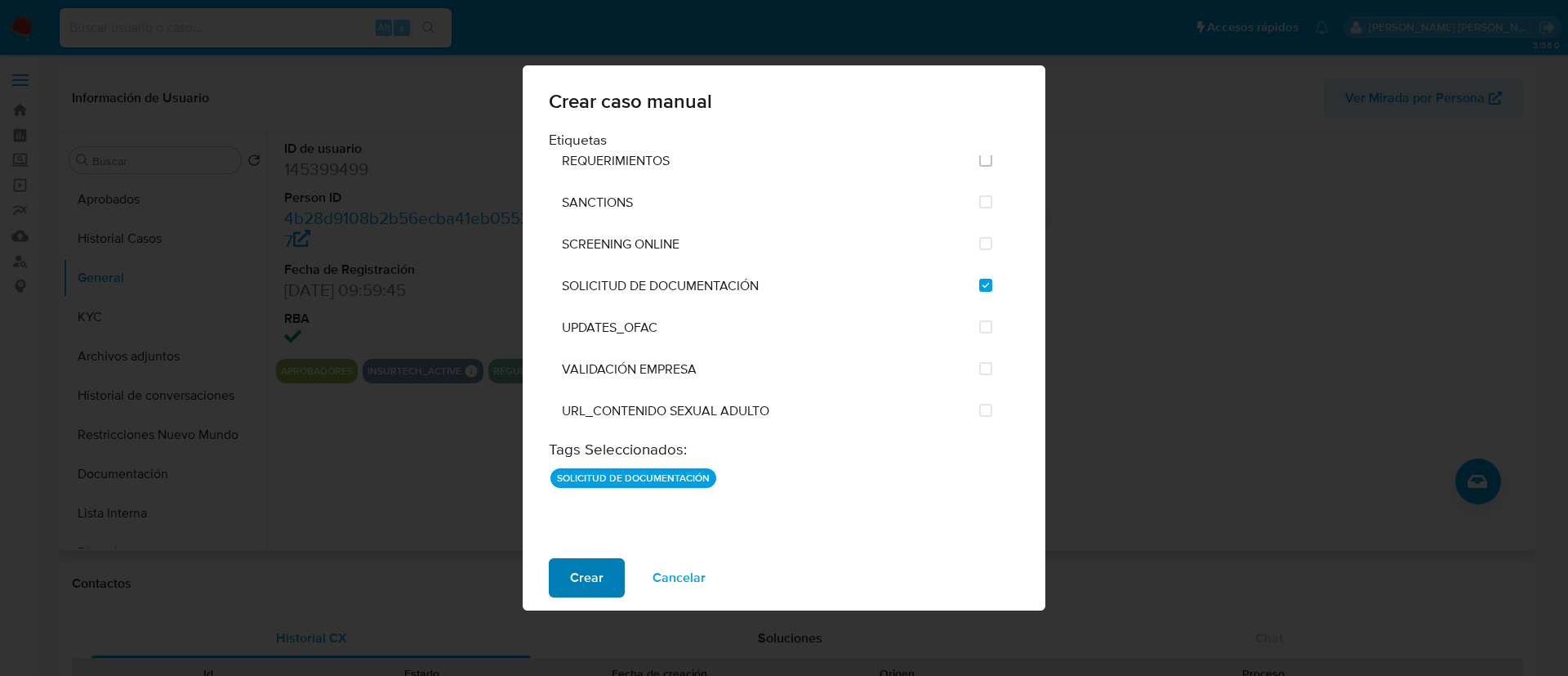
click at [577, 576] on span "Crear" at bounding box center [587, 577] width 33 height 36
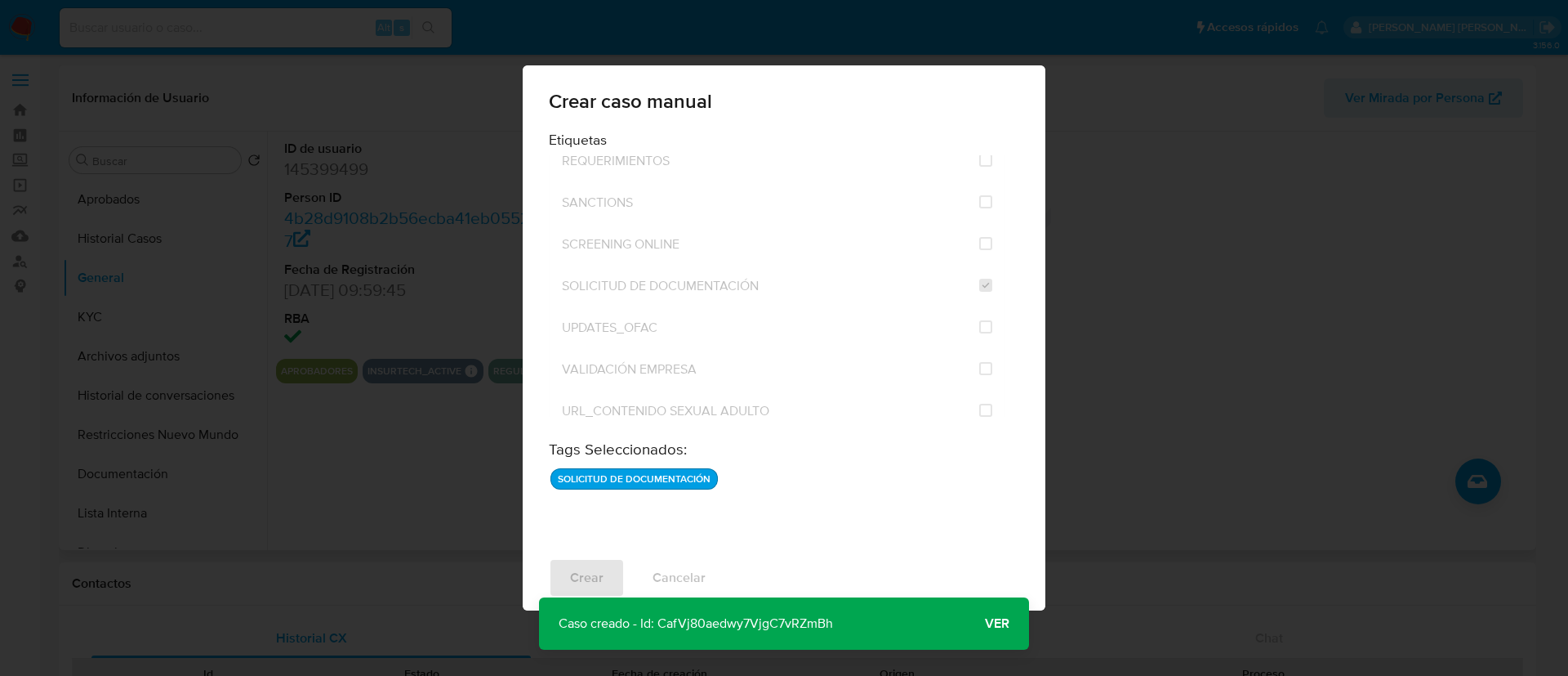
click at [998, 623] on span "Ver" at bounding box center [997, 623] width 24 height 0
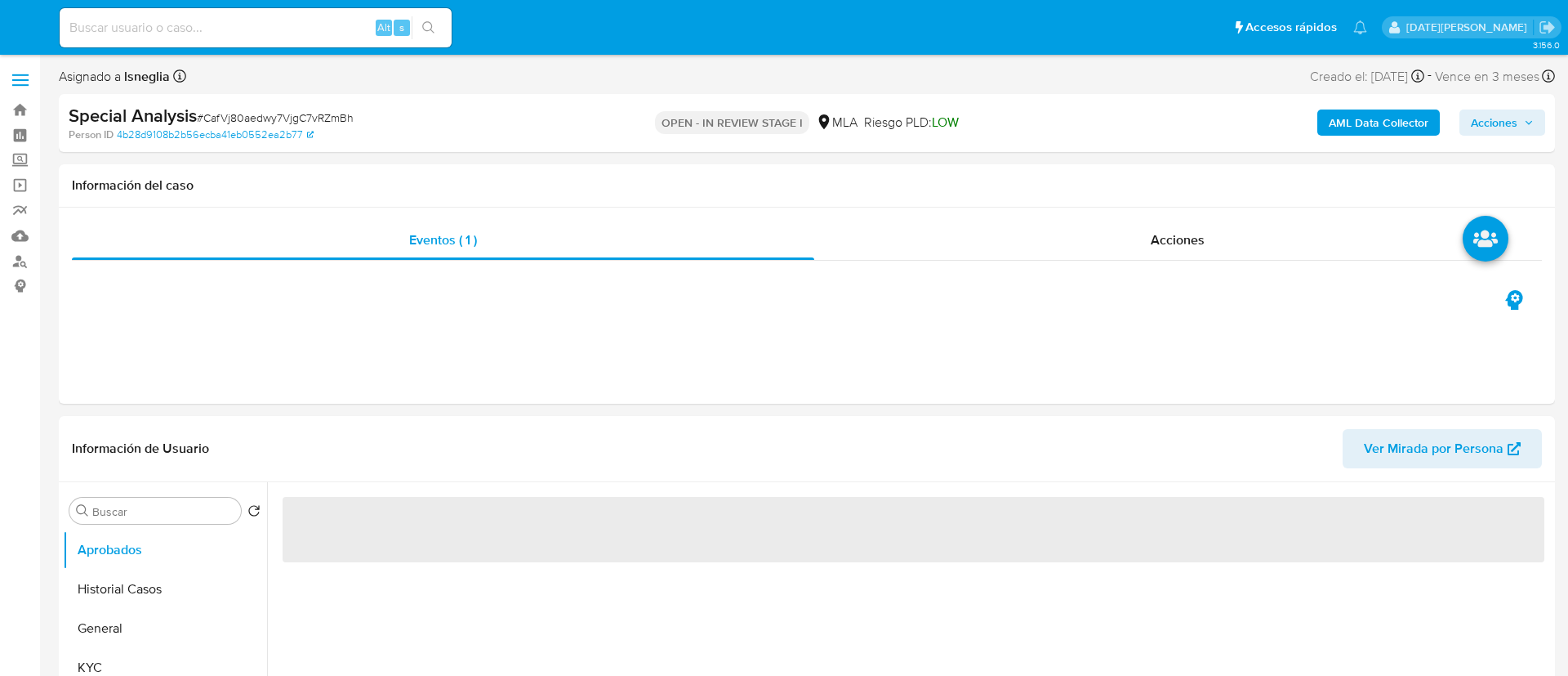
select select "10"
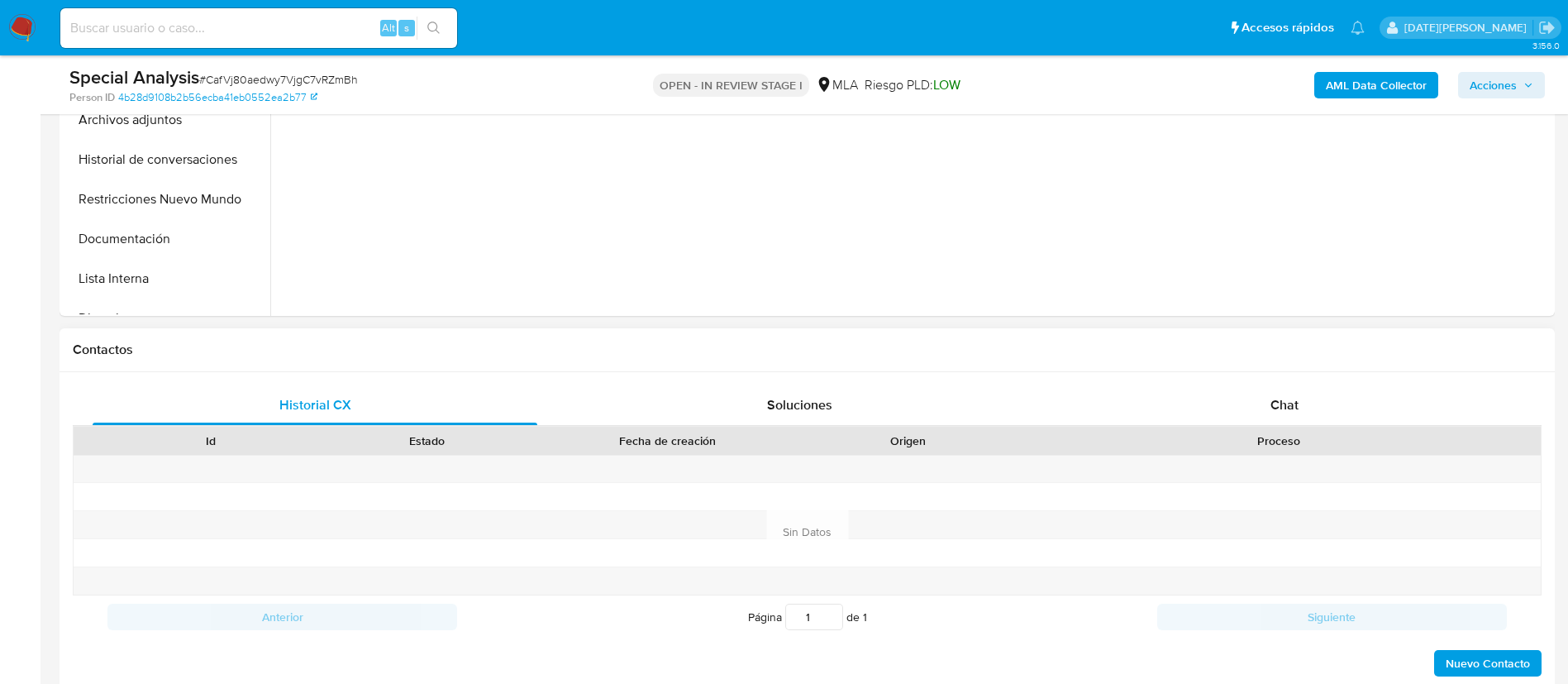
scroll to position [372, 0]
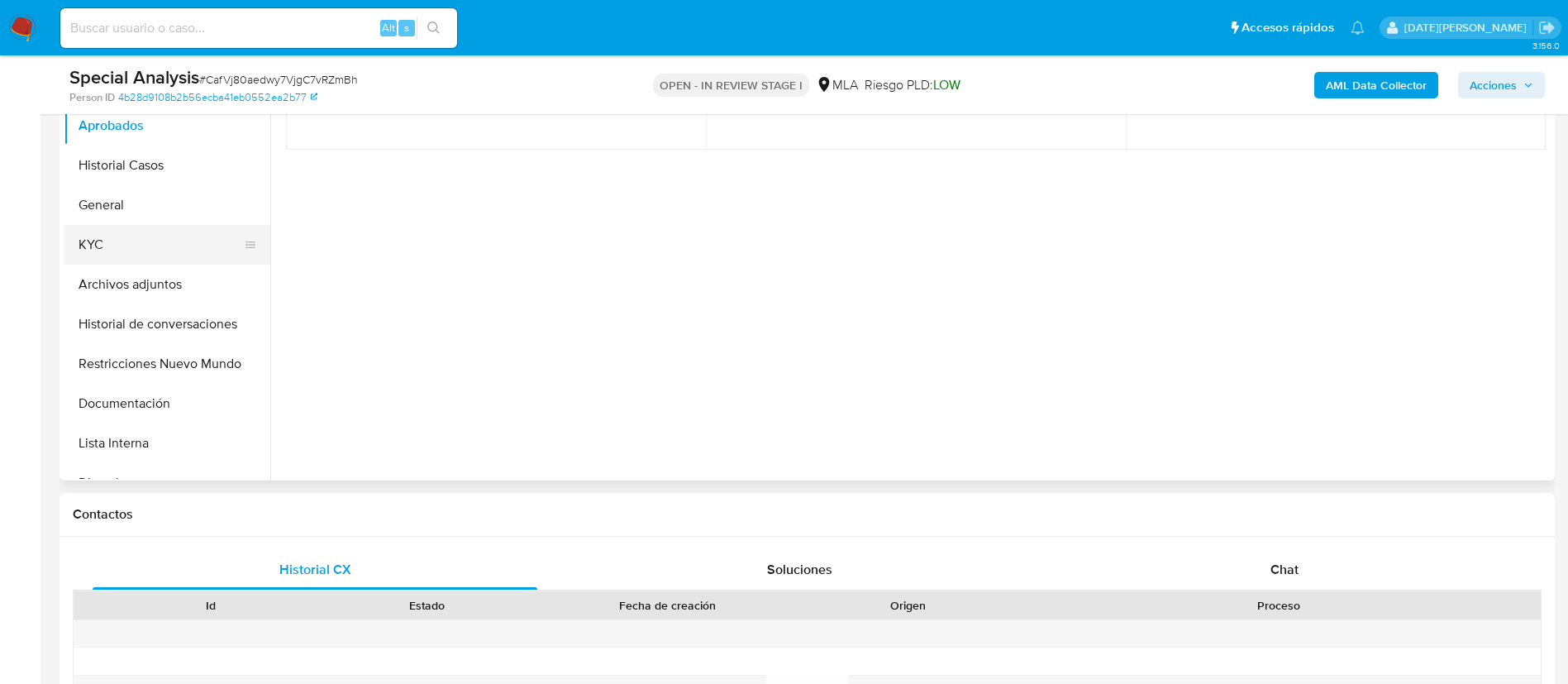
click at [134, 241] on button "KYC" at bounding box center [160, 245] width 194 height 40
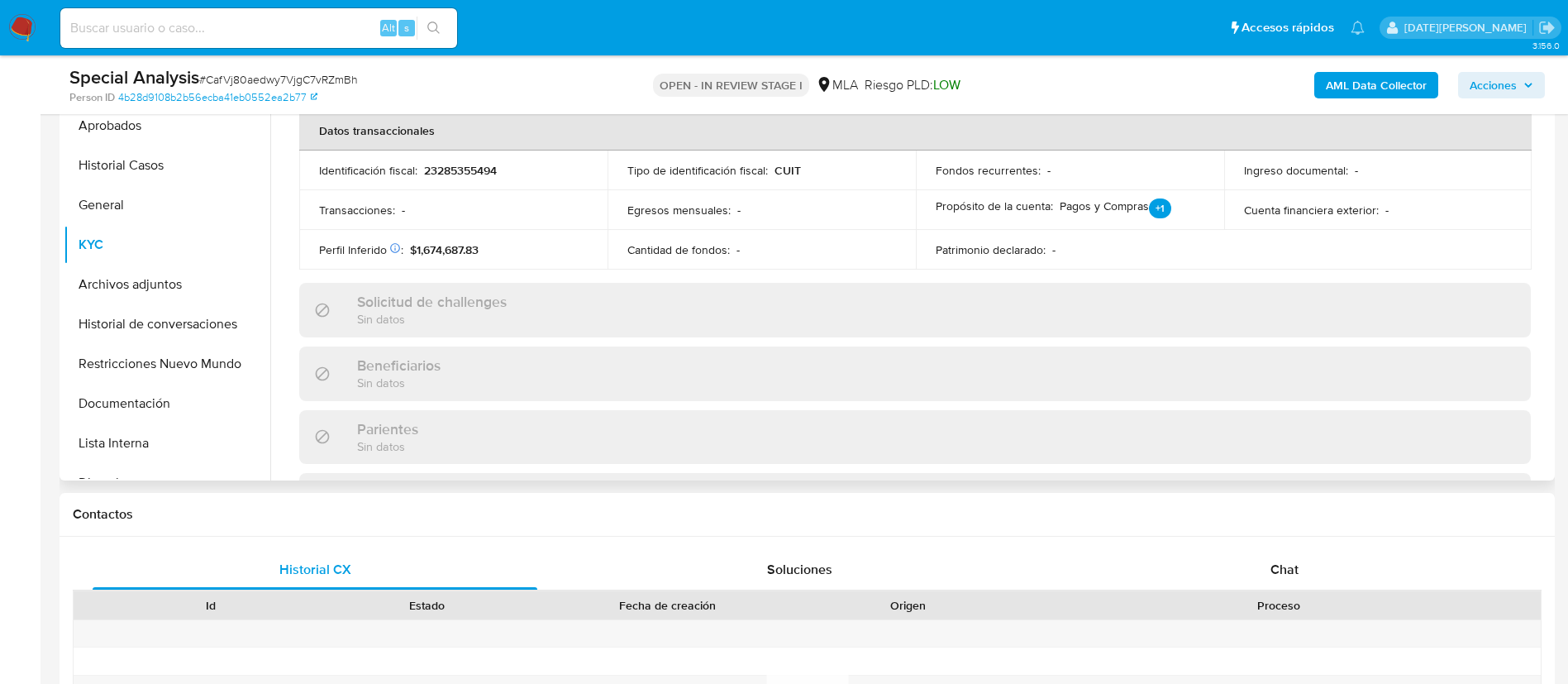
scroll to position [496, 0]
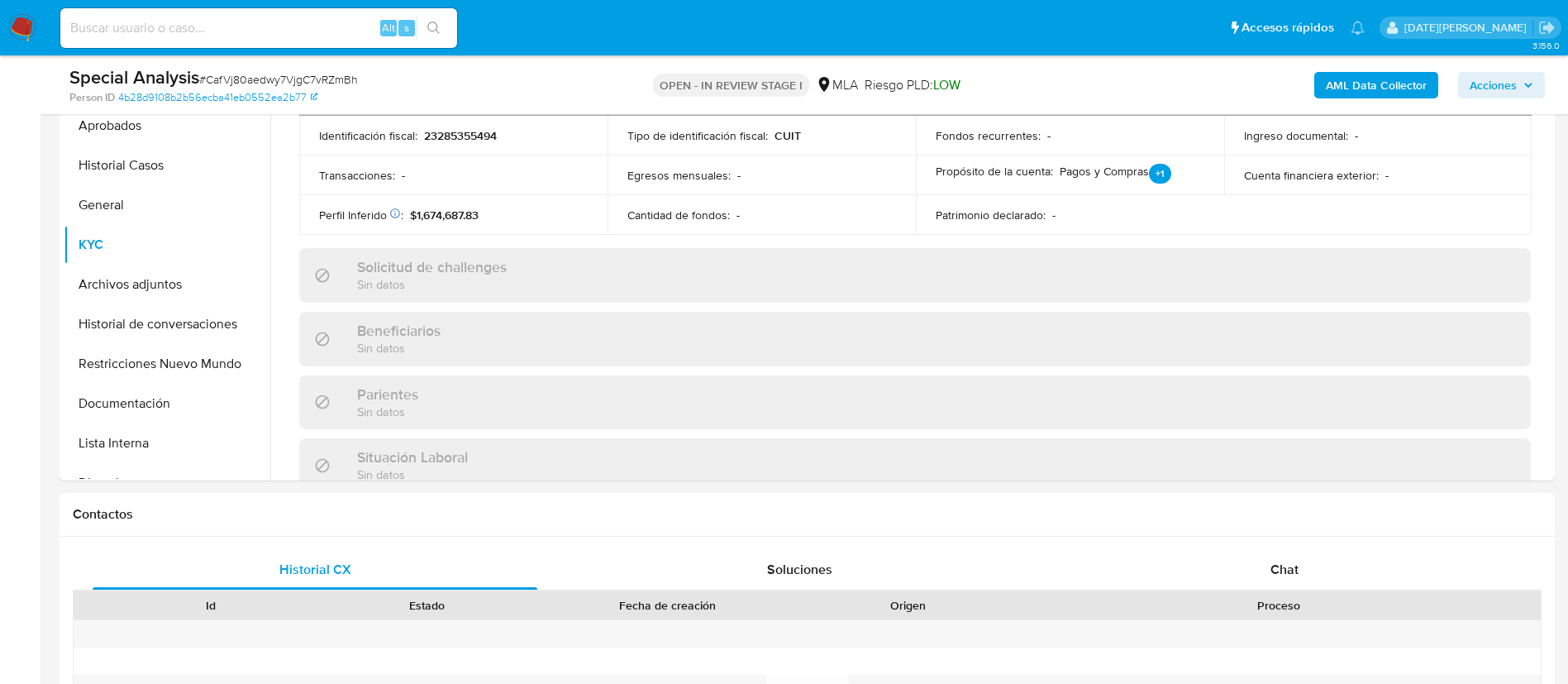
drag, startPoint x: 1287, startPoint y: 569, endPoint x: 1228, endPoint y: 541, distance: 65.3
click at [1287, 570] on span "Chat" at bounding box center [1284, 568] width 28 height 19
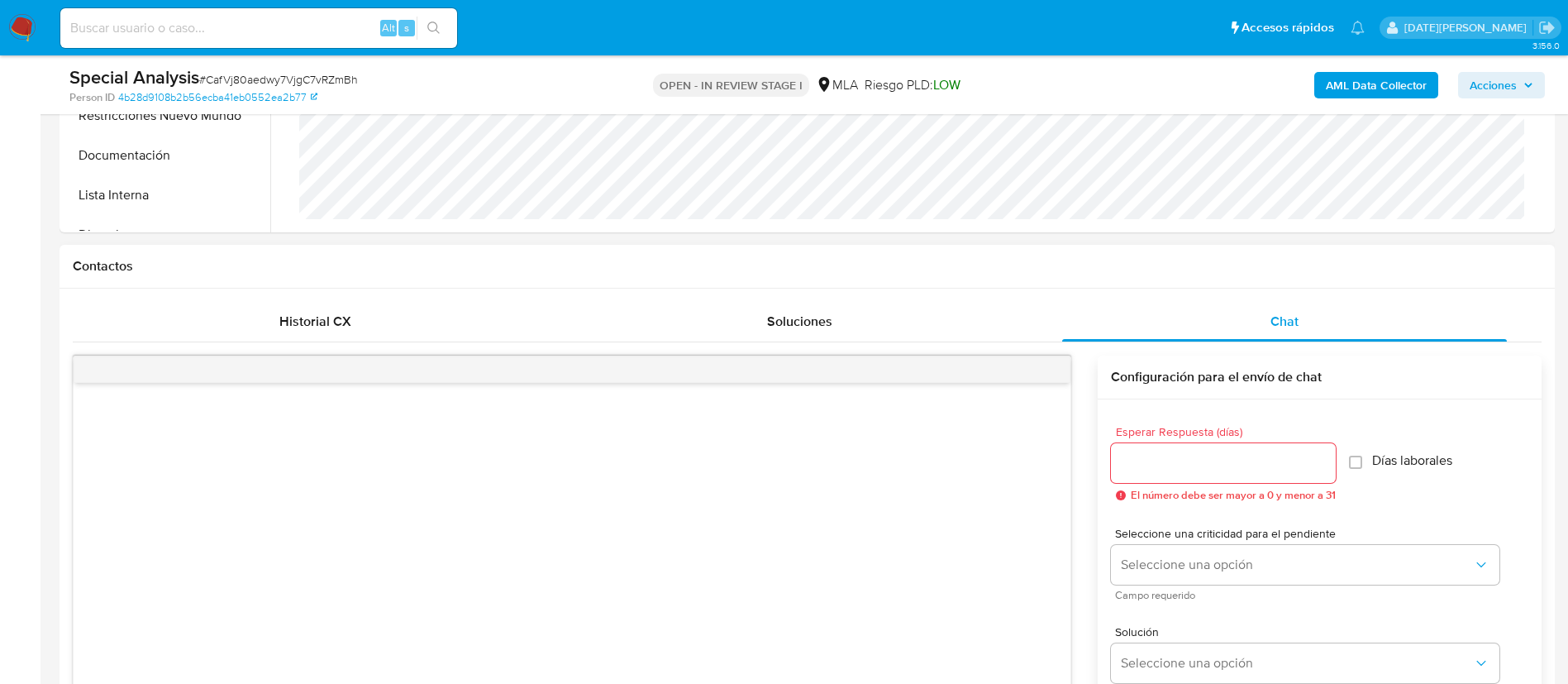
scroll to position [868, 0]
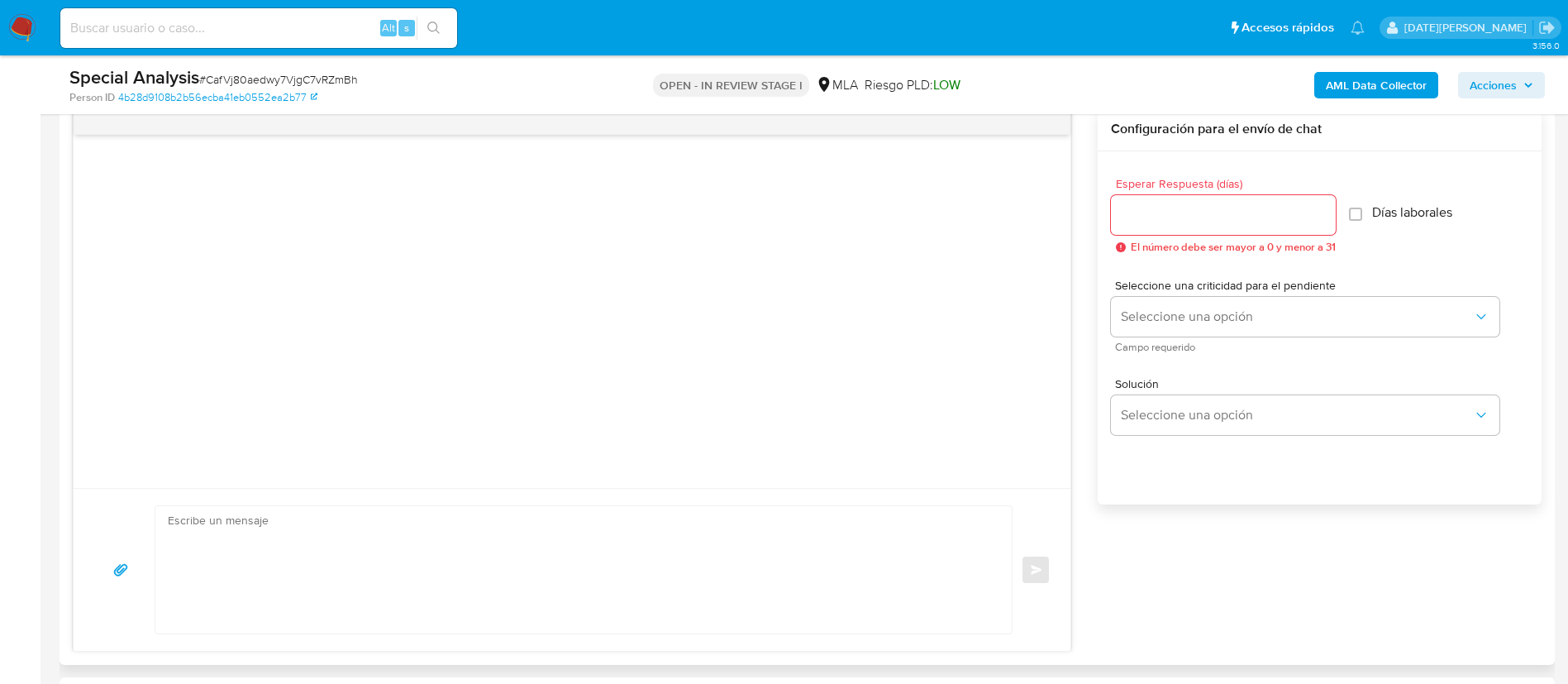
click at [414, 541] on textarea at bounding box center [579, 569] width 823 height 128
paste textarea "Hola [Nombre del Adulto], En función de las operaciones registradas tanto en tu…"
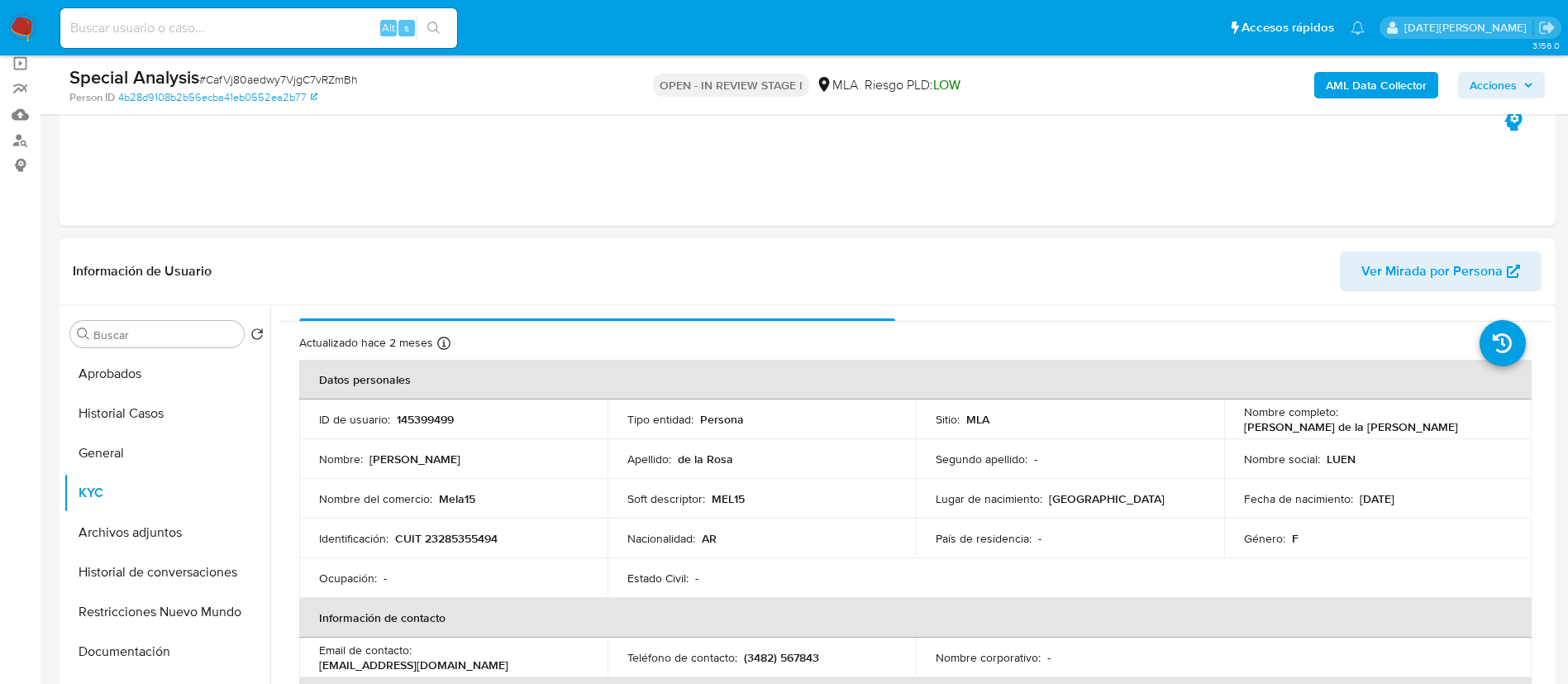
scroll to position [0, 0]
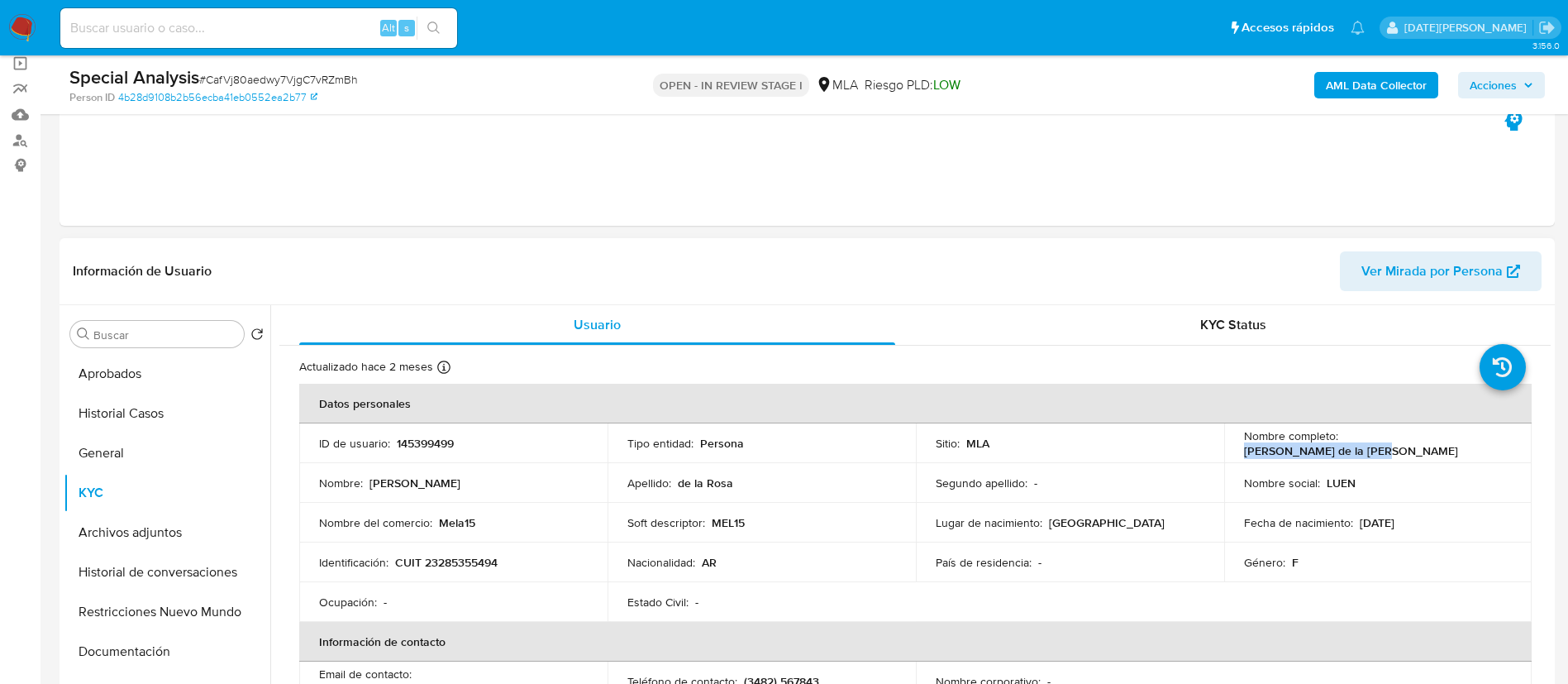
drag, startPoint x: 1341, startPoint y: 445, endPoint x: 1469, endPoint y: 445, distance: 128.0
click at [1469, 445] on div "Nombre completo : Luisina Maria de la Rosa" at bounding box center [1378, 443] width 269 height 30
copy p "Luisina Maria de la Rosa"
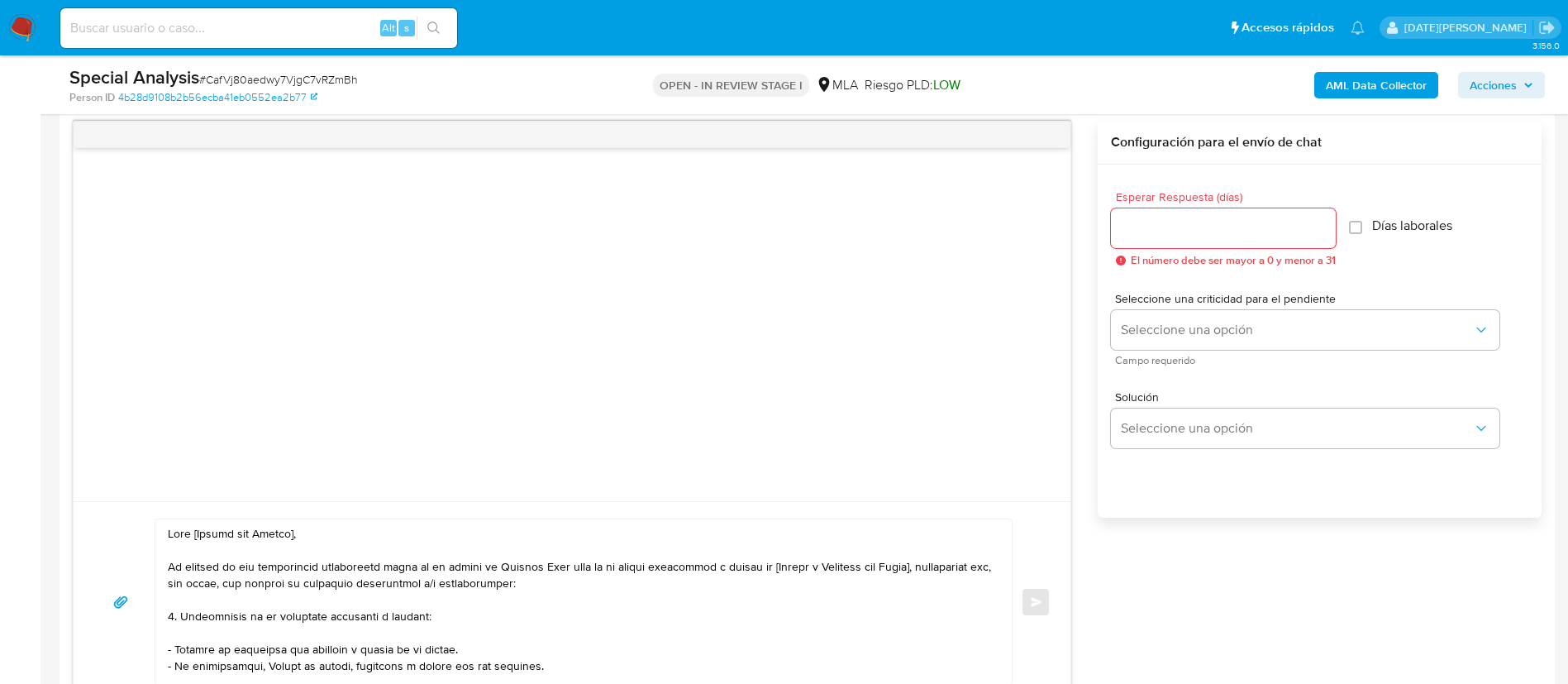
scroll to position [977, 0]
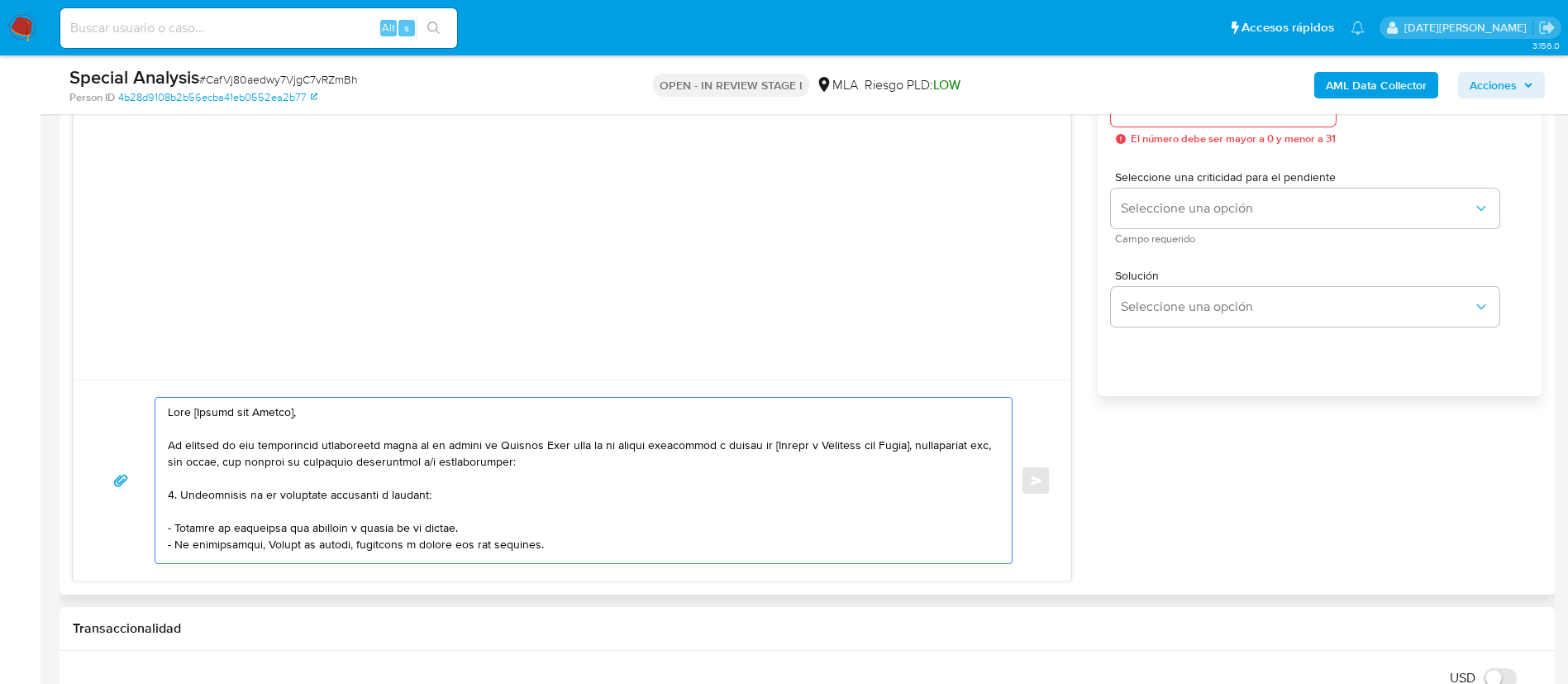
drag, startPoint x: 195, startPoint y: 410, endPoint x: 327, endPoint y: 412, distance: 132.0
click at [327, 412] on textarea at bounding box center [579, 479] width 823 height 165
paste textarea "Luisina Maria de la Rosa"
click at [793, 446] on textarea at bounding box center [579, 479] width 823 height 165
drag, startPoint x: 789, startPoint y: 445, endPoint x: 943, endPoint y: 447, distance: 154.0
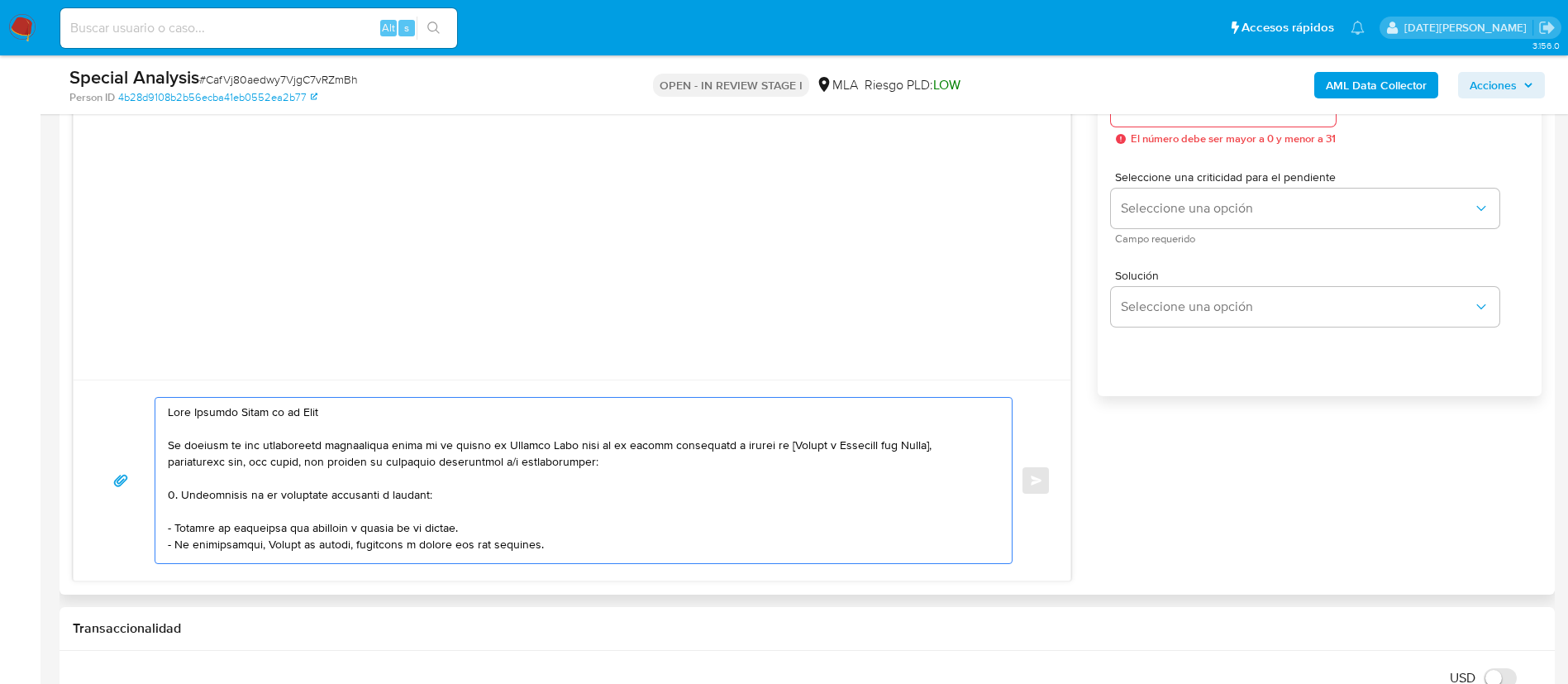
click at [943, 447] on textarea at bounding box center [579, 479] width 823 height 165
paste textarea "Melany Luz Bianchi"
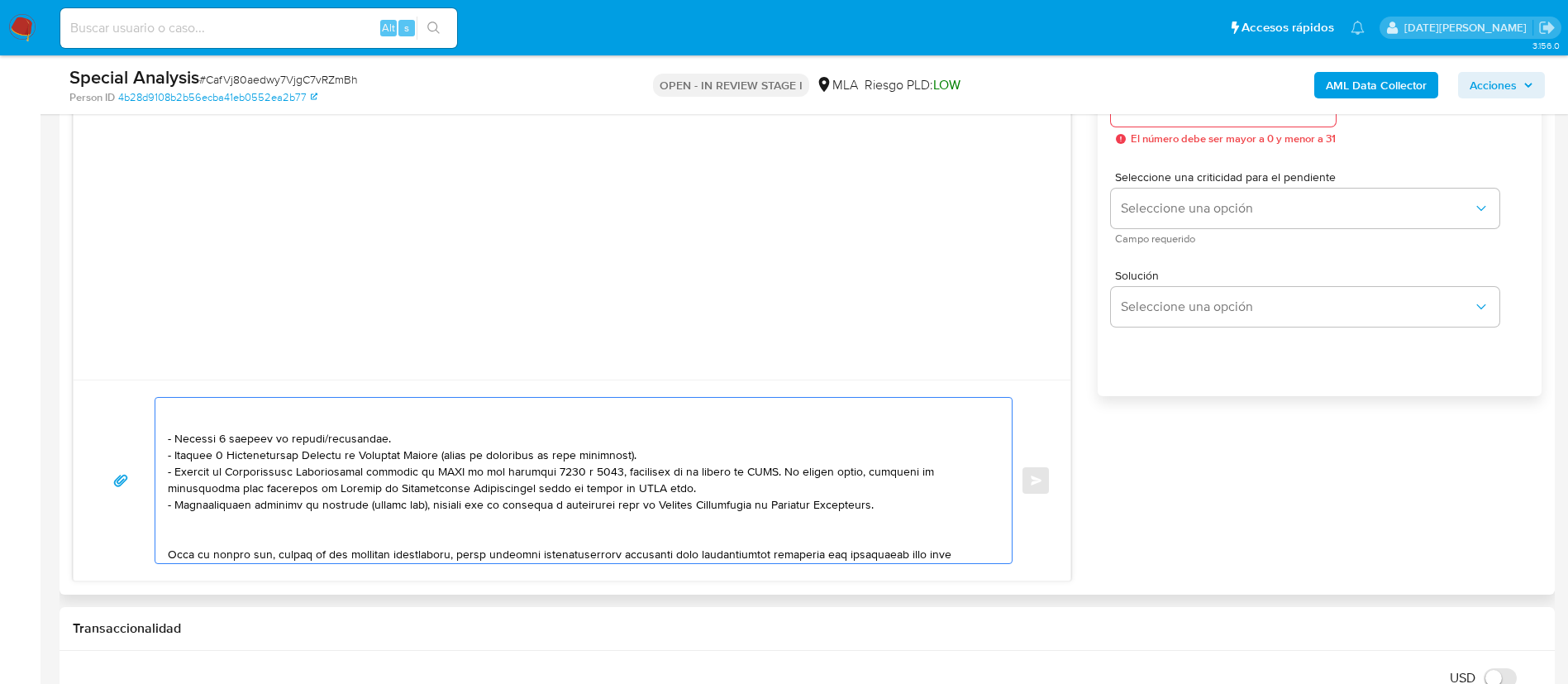
scroll to position [153, 0]
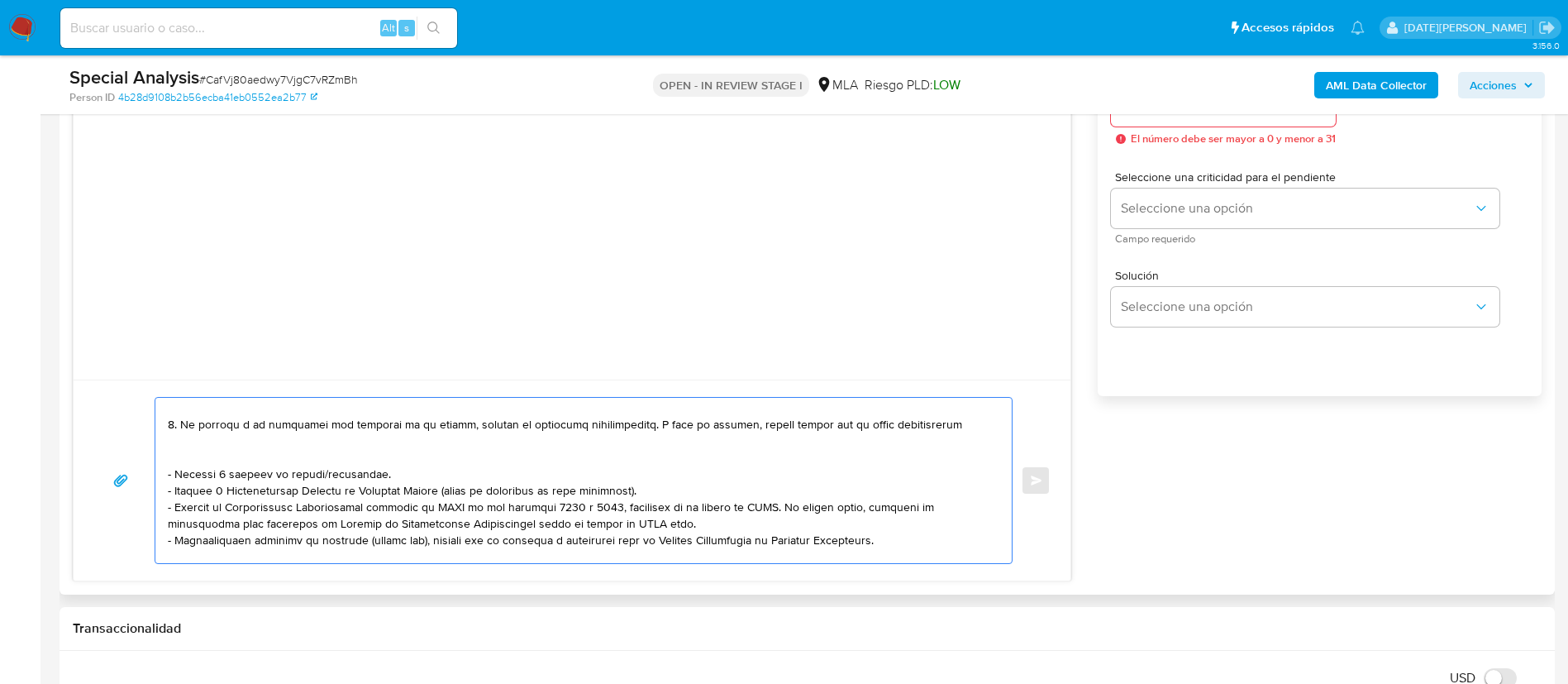
click at [219, 452] on textarea at bounding box center [579, 479] width 823 height 165
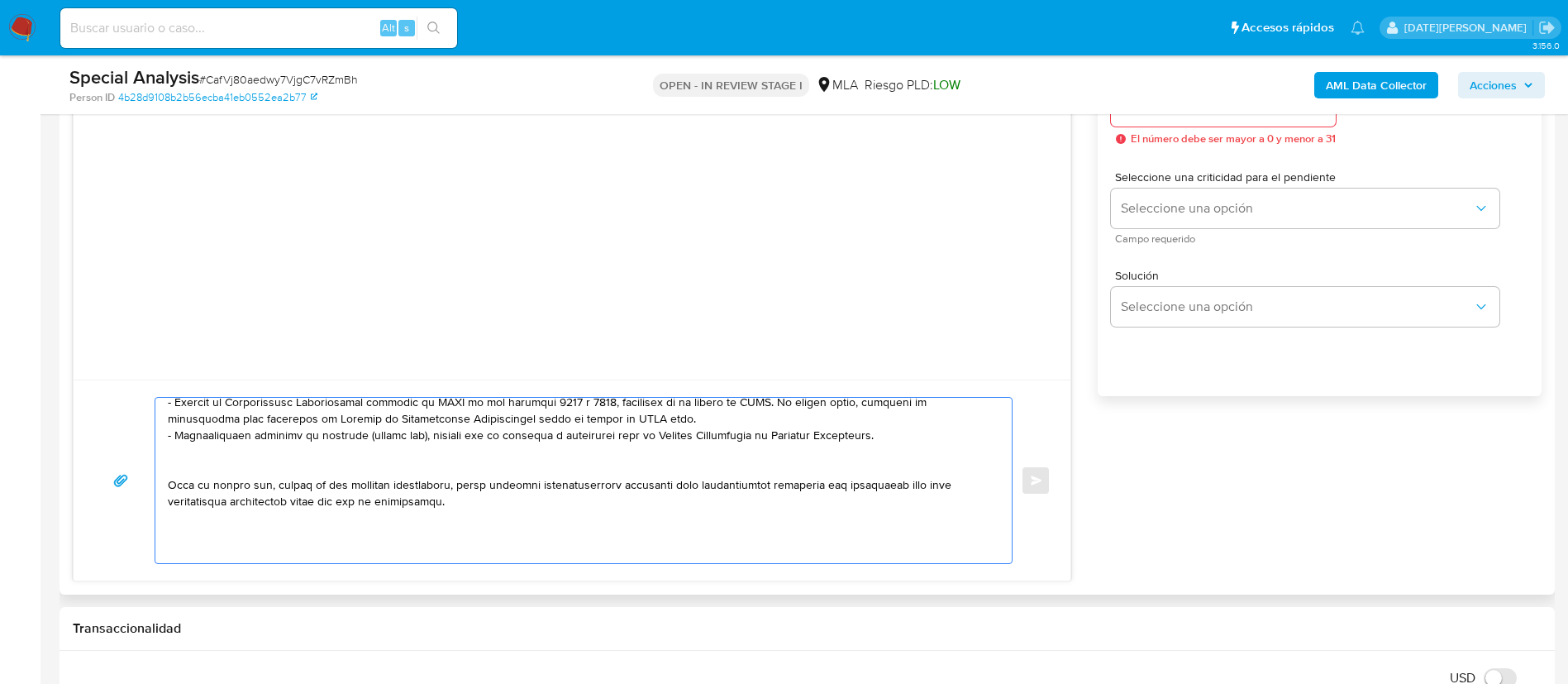
scroll to position [232, 0]
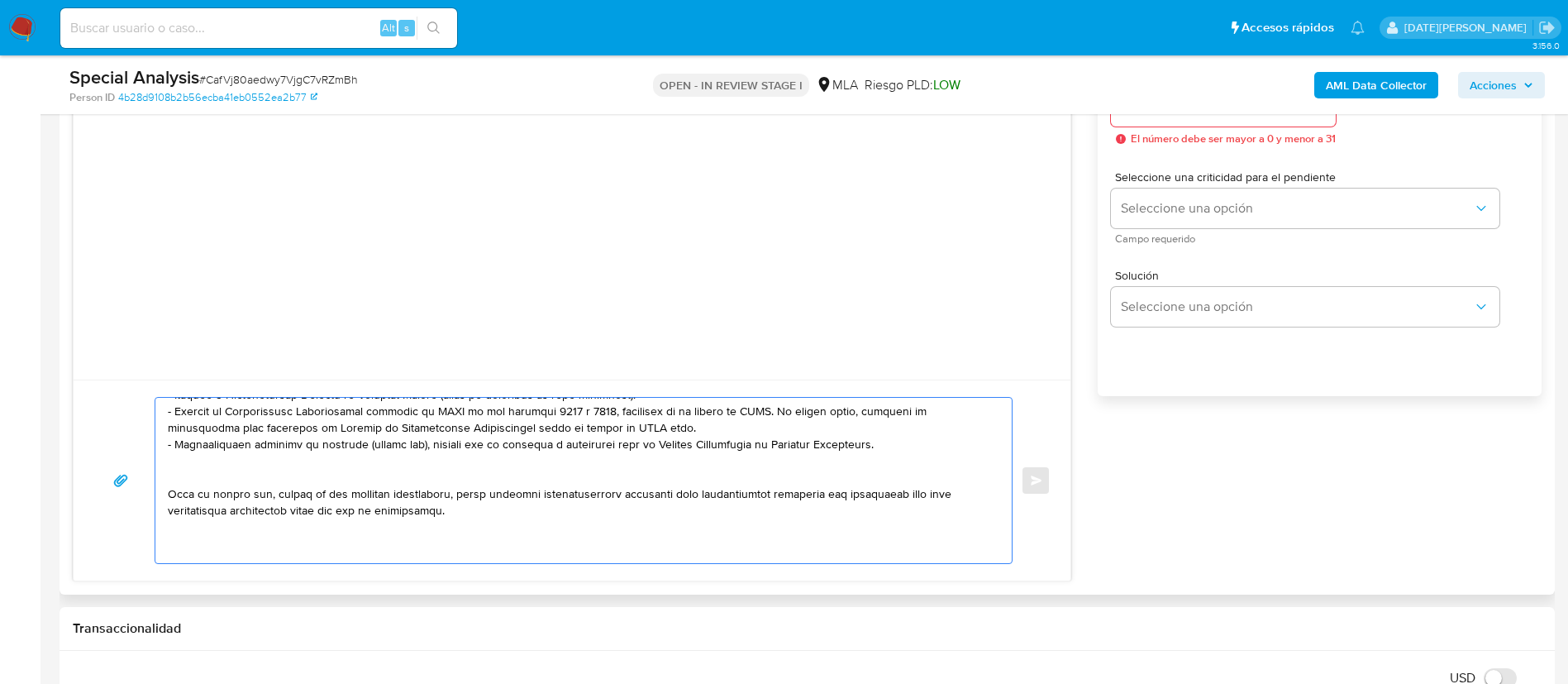
click at [263, 472] on textarea at bounding box center [579, 479] width 823 height 165
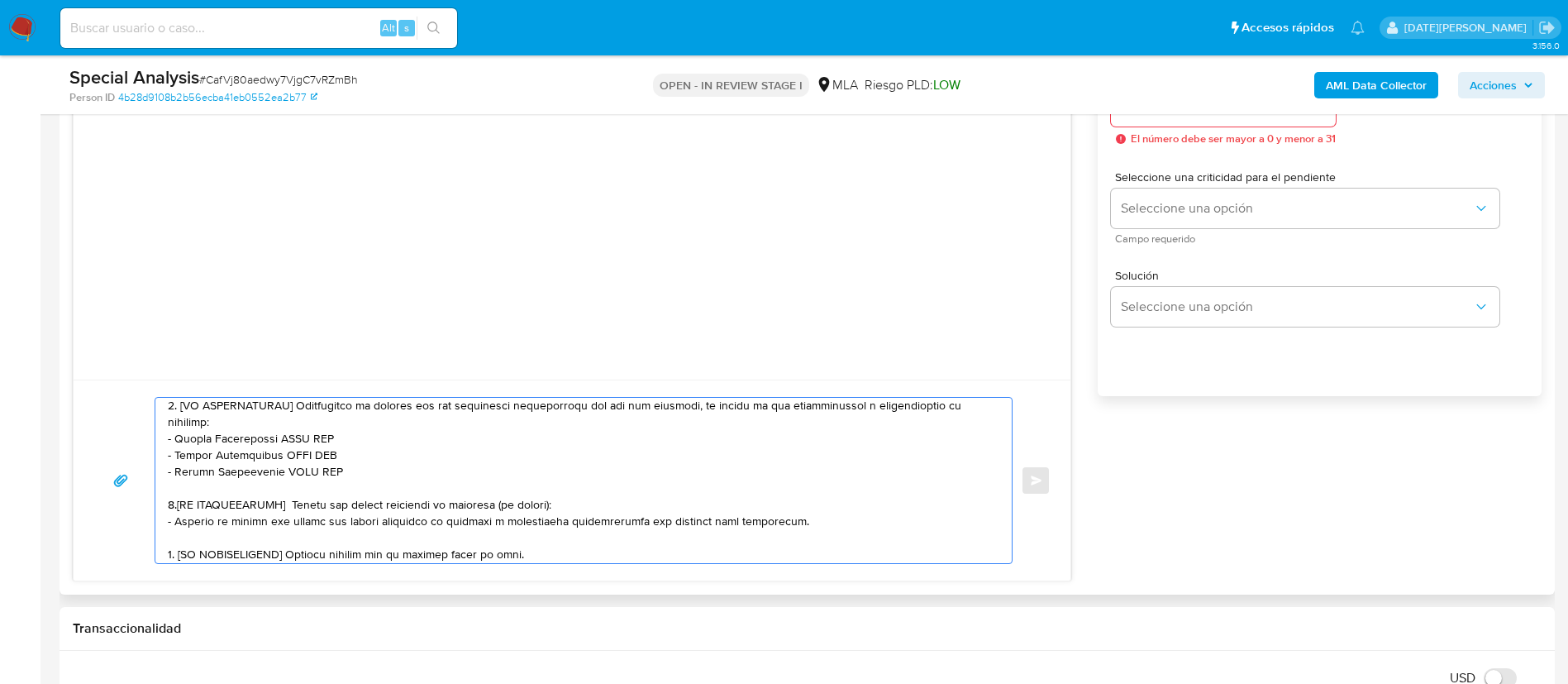
scroll to position [443, 0]
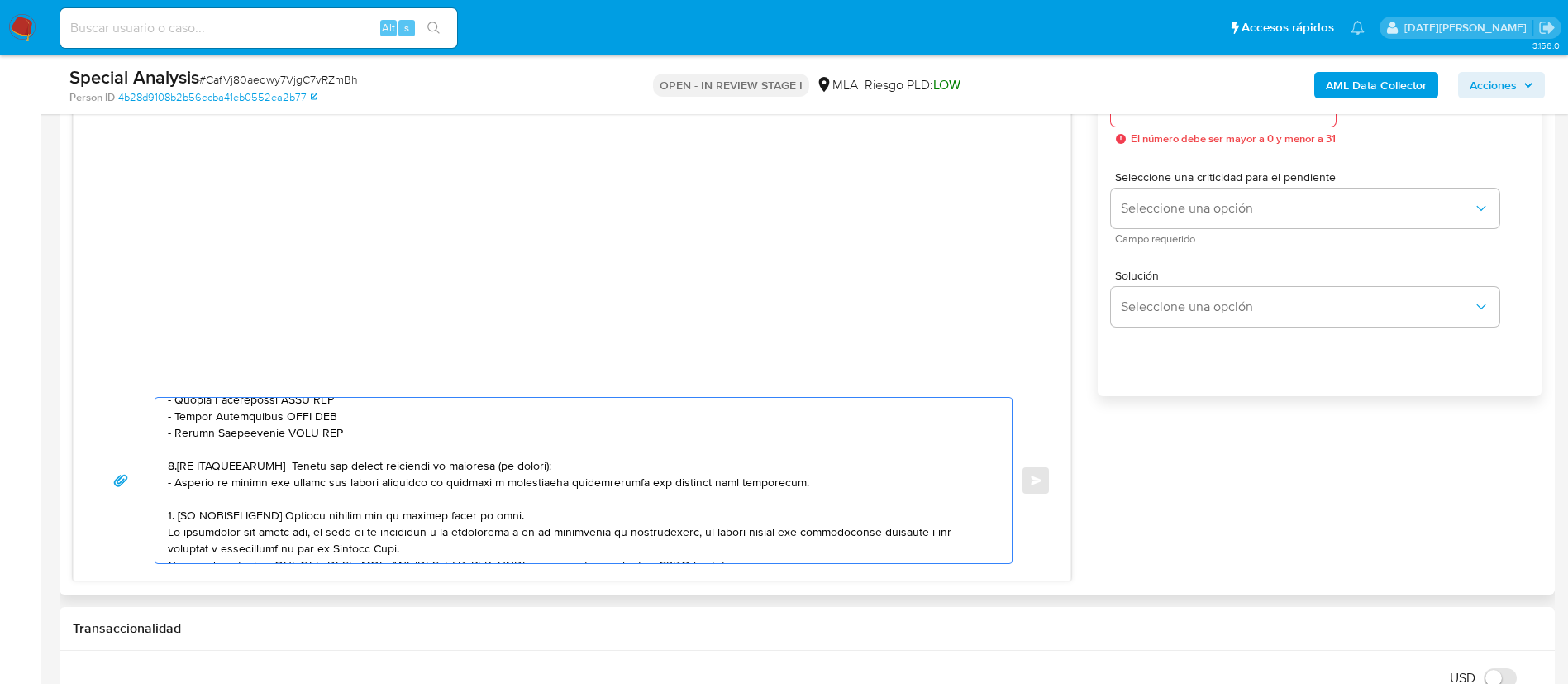
drag, startPoint x: 170, startPoint y: 486, endPoint x: 624, endPoint y: 516, distance: 455.0
click at [624, 516] on textarea at bounding box center [579, 479] width 823 height 165
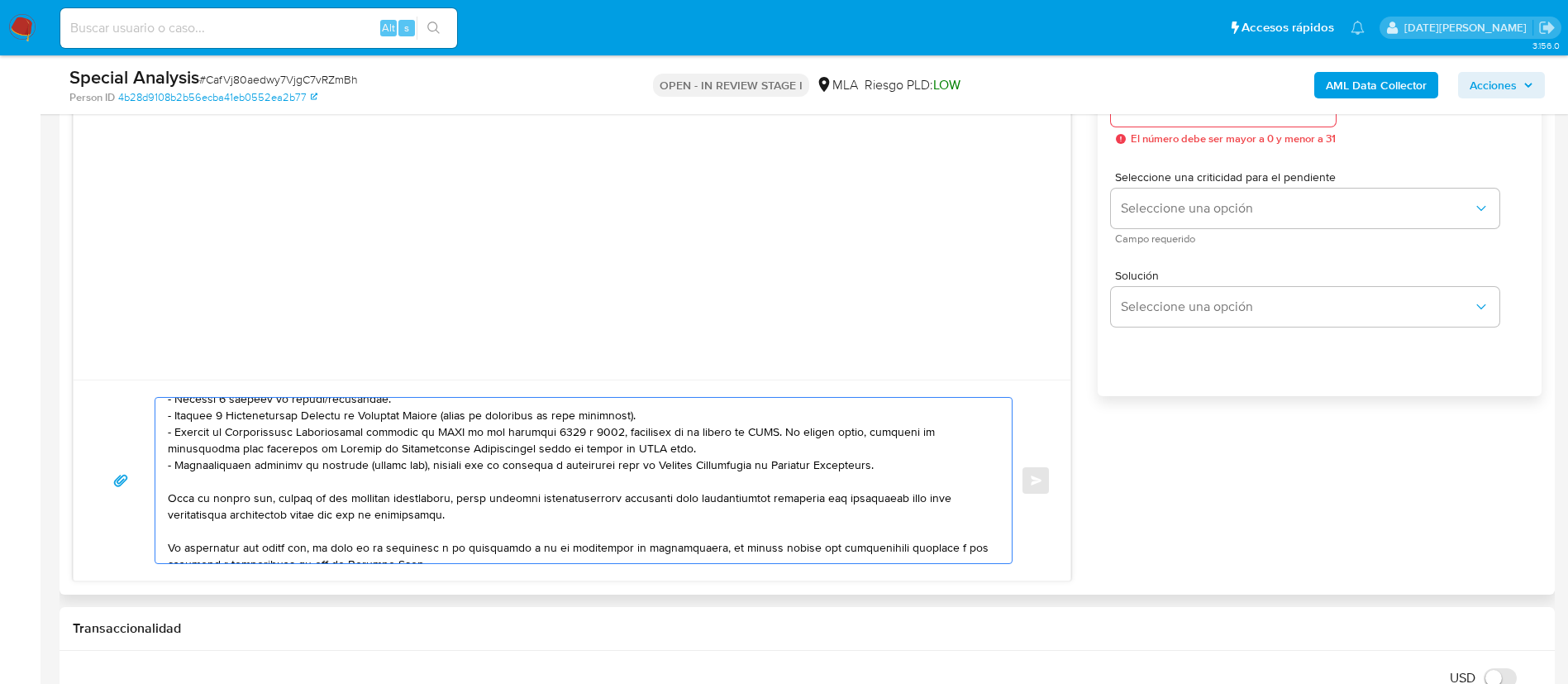
scroll to position [218, 0]
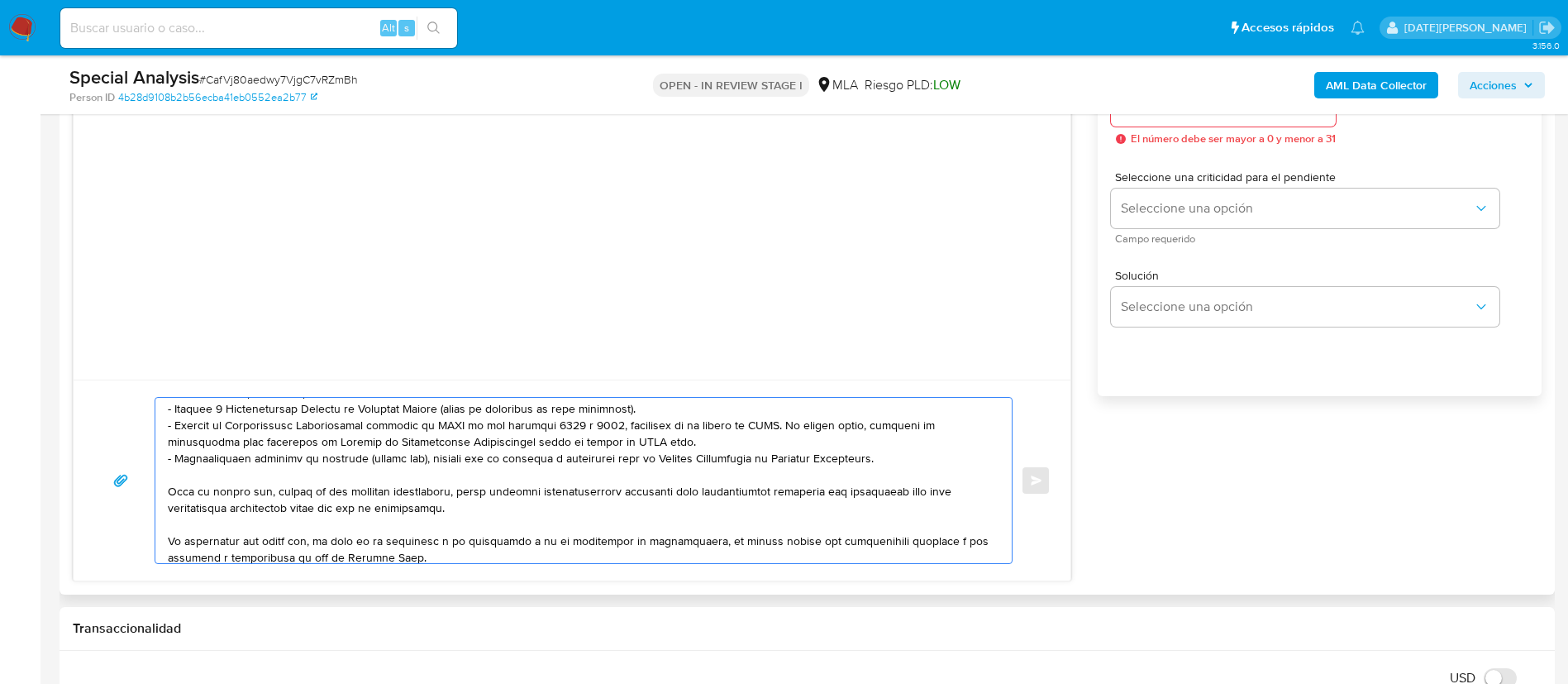
click at [885, 448] on textarea at bounding box center [579, 479] width 823 height 165
click at [892, 464] on textarea at bounding box center [579, 479] width 823 height 165
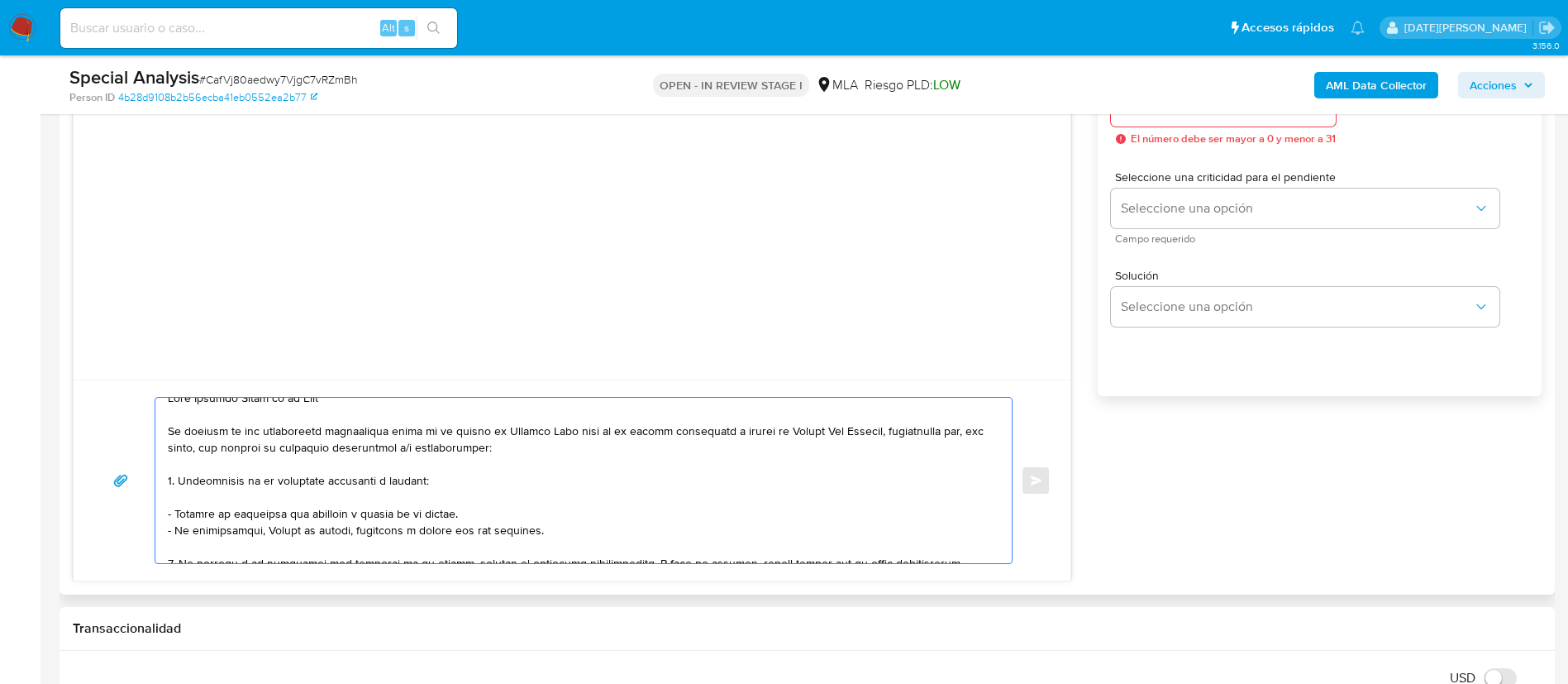
scroll to position [0, 0]
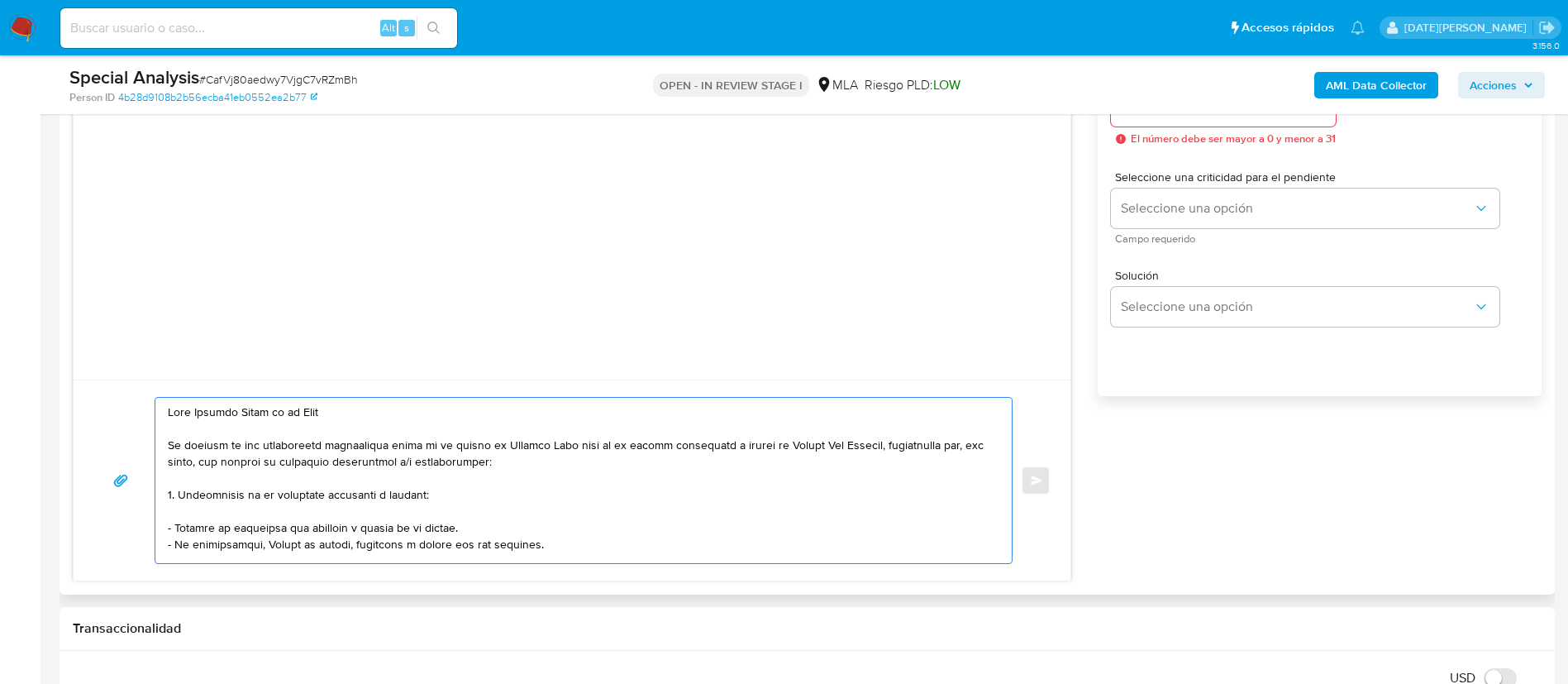
drag, startPoint x: 385, startPoint y: 443, endPoint x: 598, endPoint y: 448, distance: 213.1
click at [598, 448] on textarea at bounding box center [579, 479] width 823 height 165
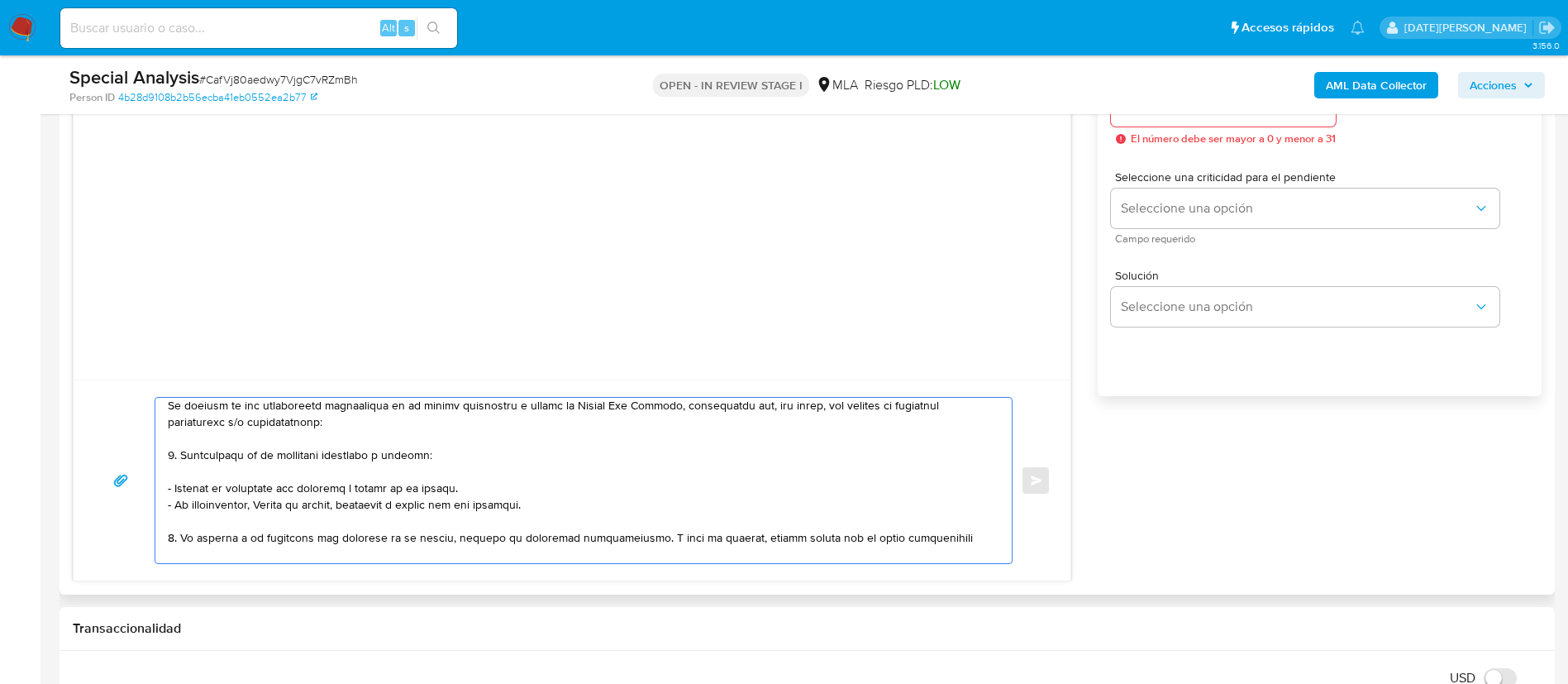
scroll to position [37, 0]
drag, startPoint x: 316, startPoint y: 459, endPoint x: 559, endPoint y: 511, distance: 248.5
click at [559, 511] on textarea at bounding box center [579, 479] width 823 height 165
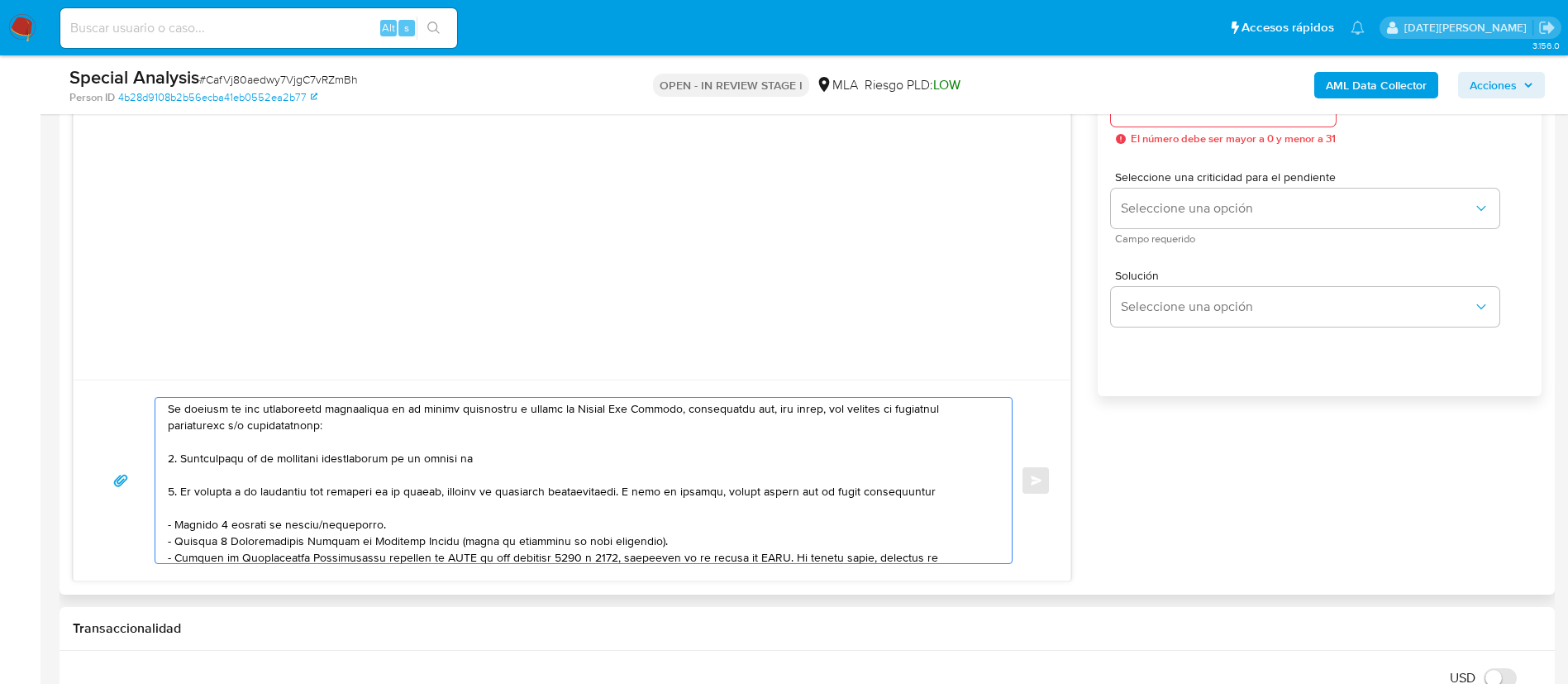
scroll to position [0, 0]
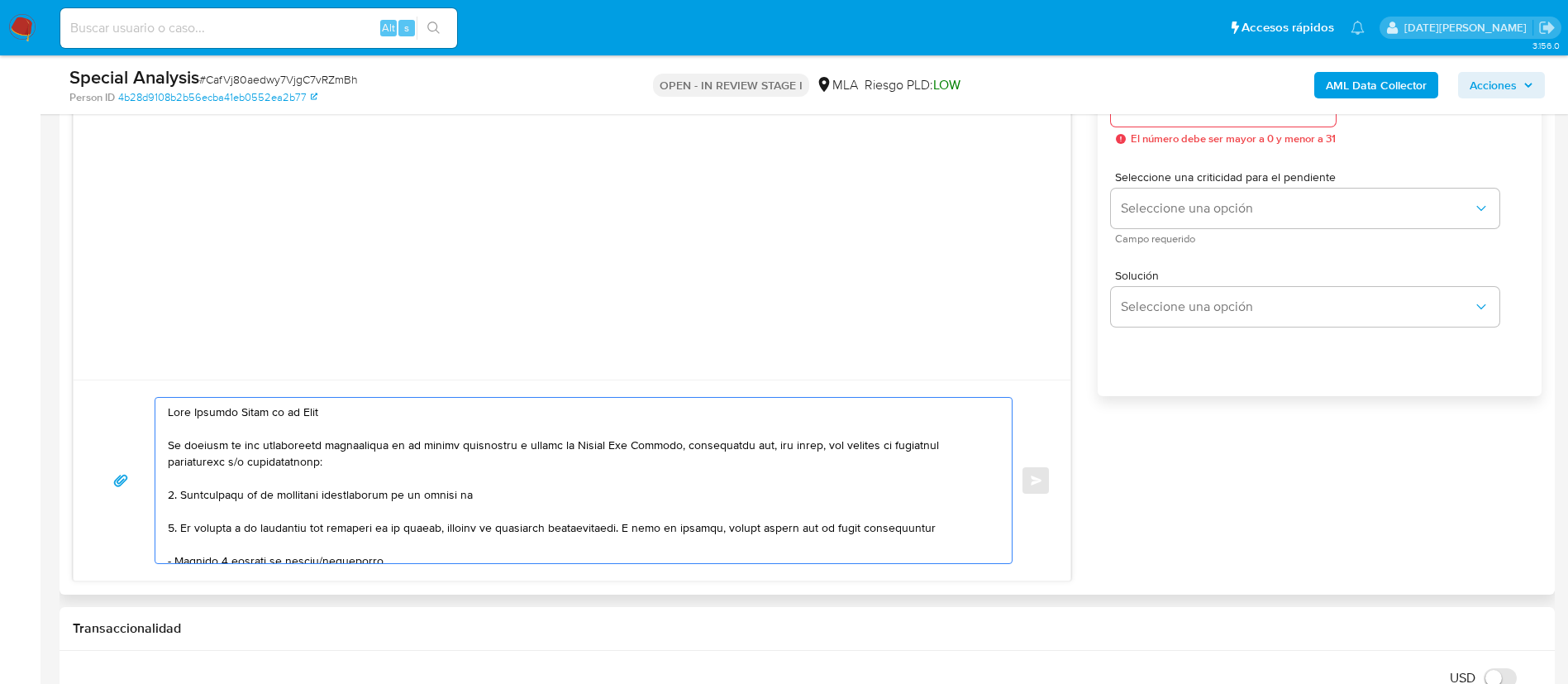
drag, startPoint x: 574, startPoint y: 407, endPoint x: 671, endPoint y: 448, distance: 105.3
click at [671, 448] on textarea at bounding box center [579, 479] width 823 height 165
click at [487, 496] on textarea at bounding box center [579, 479] width 823 height 165
paste textarea "Melany Luz Bianchi,"
drag, startPoint x: 311, startPoint y: 529, endPoint x: 438, endPoint y: 530, distance: 127.0
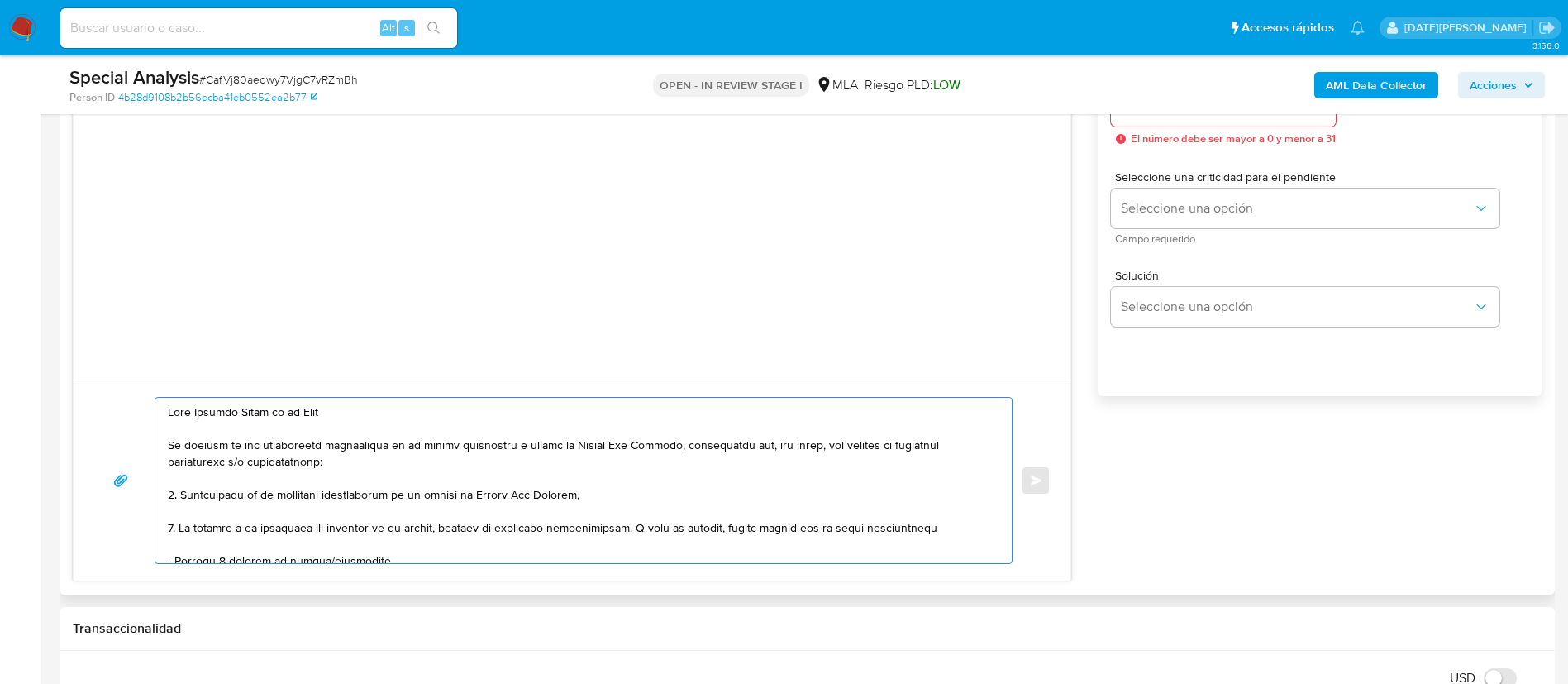
click at [438, 530] on textarea at bounding box center [579, 479] width 823 height 165
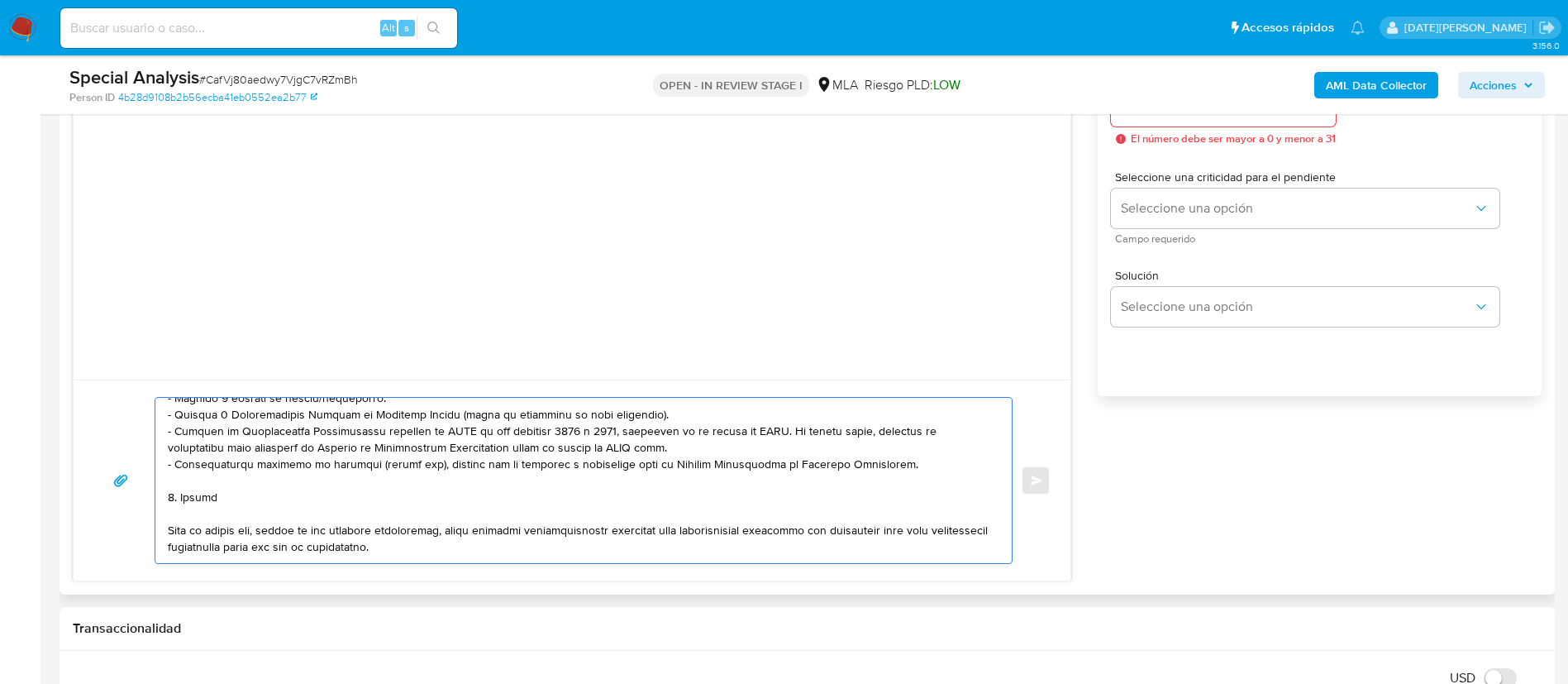
scroll to position [192, 0]
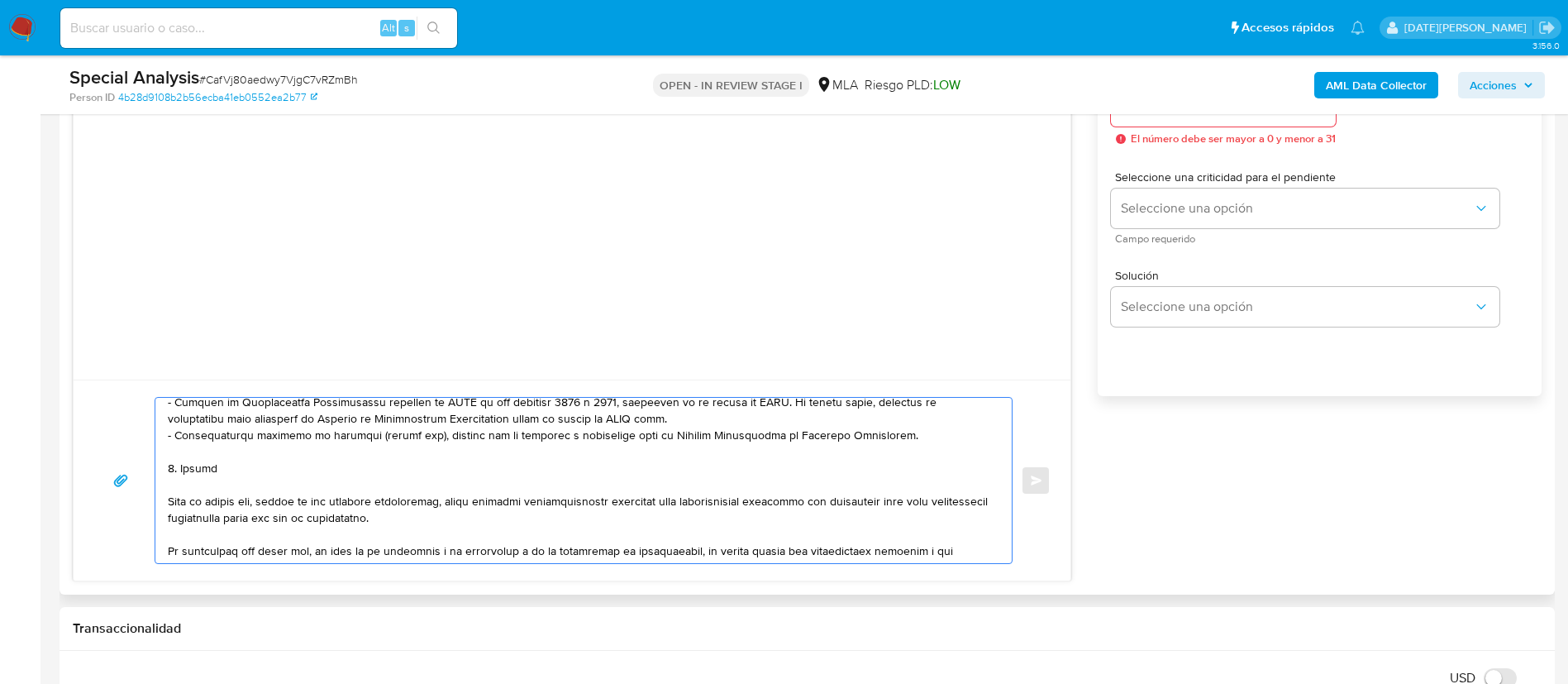
click at [295, 468] on textarea at bounding box center [579, 479] width 823 height 165
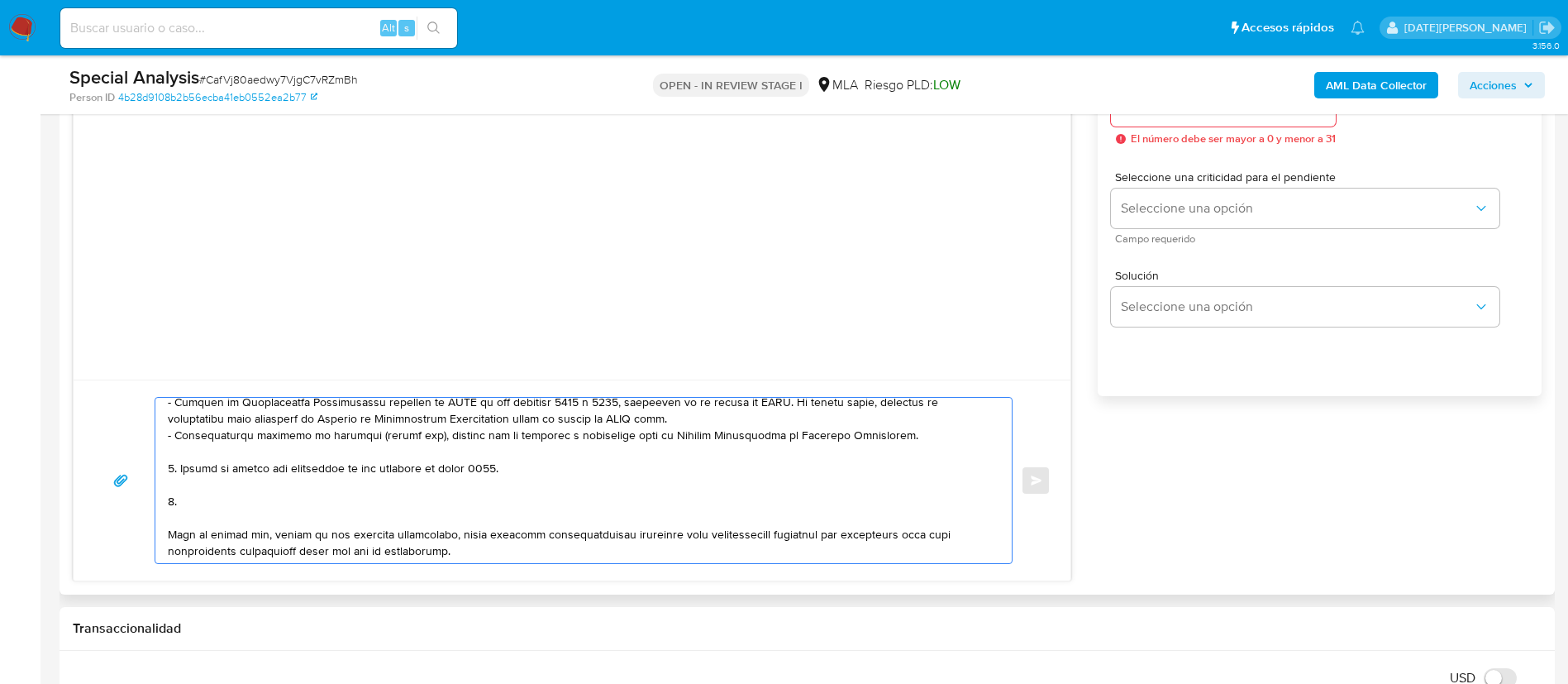
click at [180, 495] on textarea at bounding box center [579, 479] width 823 height 165
drag, startPoint x: 184, startPoint y: 501, endPoint x: 164, endPoint y: 500, distance: 20.0
click at [164, 500] on div at bounding box center [579, 479] width 848 height 165
click at [225, 501] on textarea at bounding box center [579, 479] width 823 height 165
paste textarea "Proporciona el vínculo con las siguientes contrapartes con las que operaste, el…"
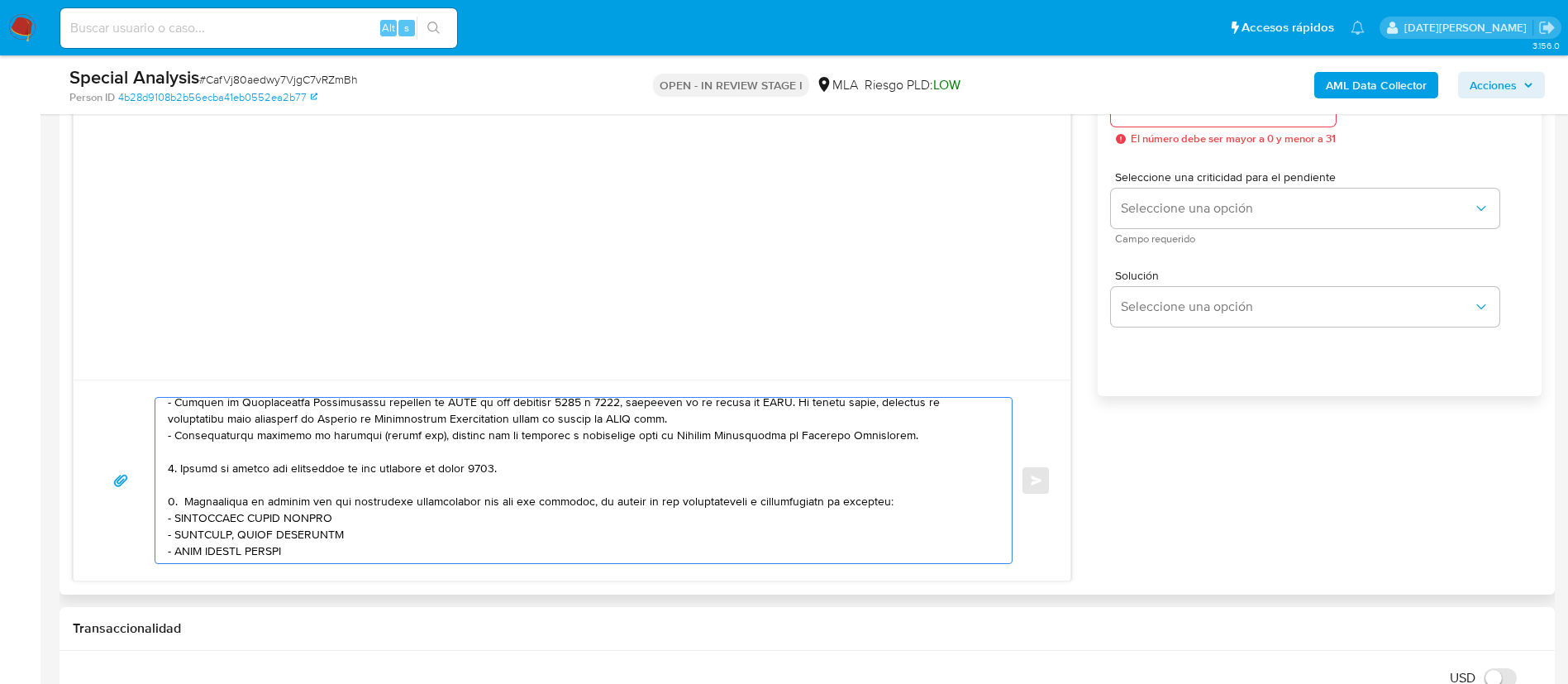
drag, startPoint x: 462, startPoint y: 501, endPoint x: 560, endPoint y: 503, distance: 98.0
click at [560, 503] on textarea at bounding box center [579, 479] width 823 height 165
click at [561, 503] on textarea at bounding box center [579, 479] width 823 height 165
drag, startPoint x: 467, startPoint y: 501, endPoint x: 563, endPoint y: 494, distance: 96.3
click at [563, 494] on textarea at bounding box center [579, 479] width 823 height 165
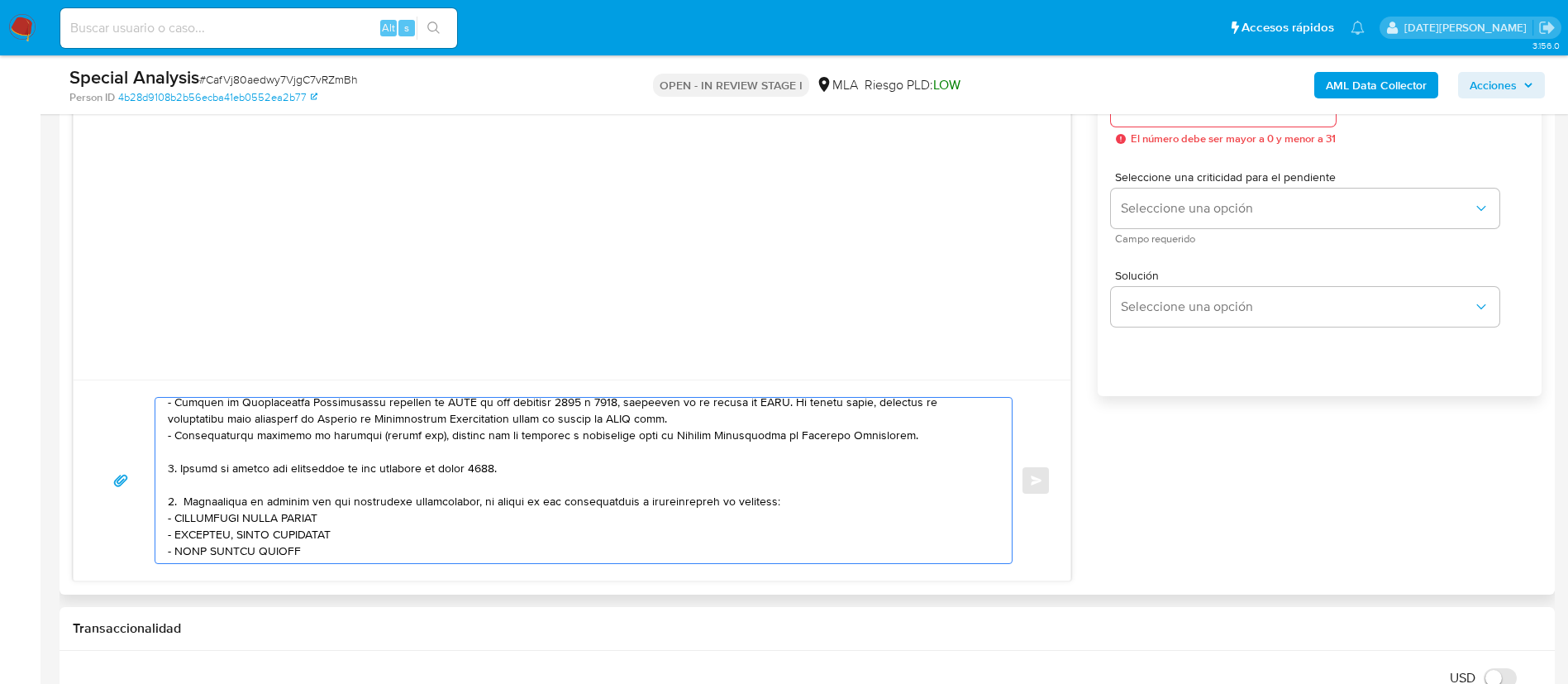
click at [803, 494] on textarea at bounding box center [579, 479] width 823 height 165
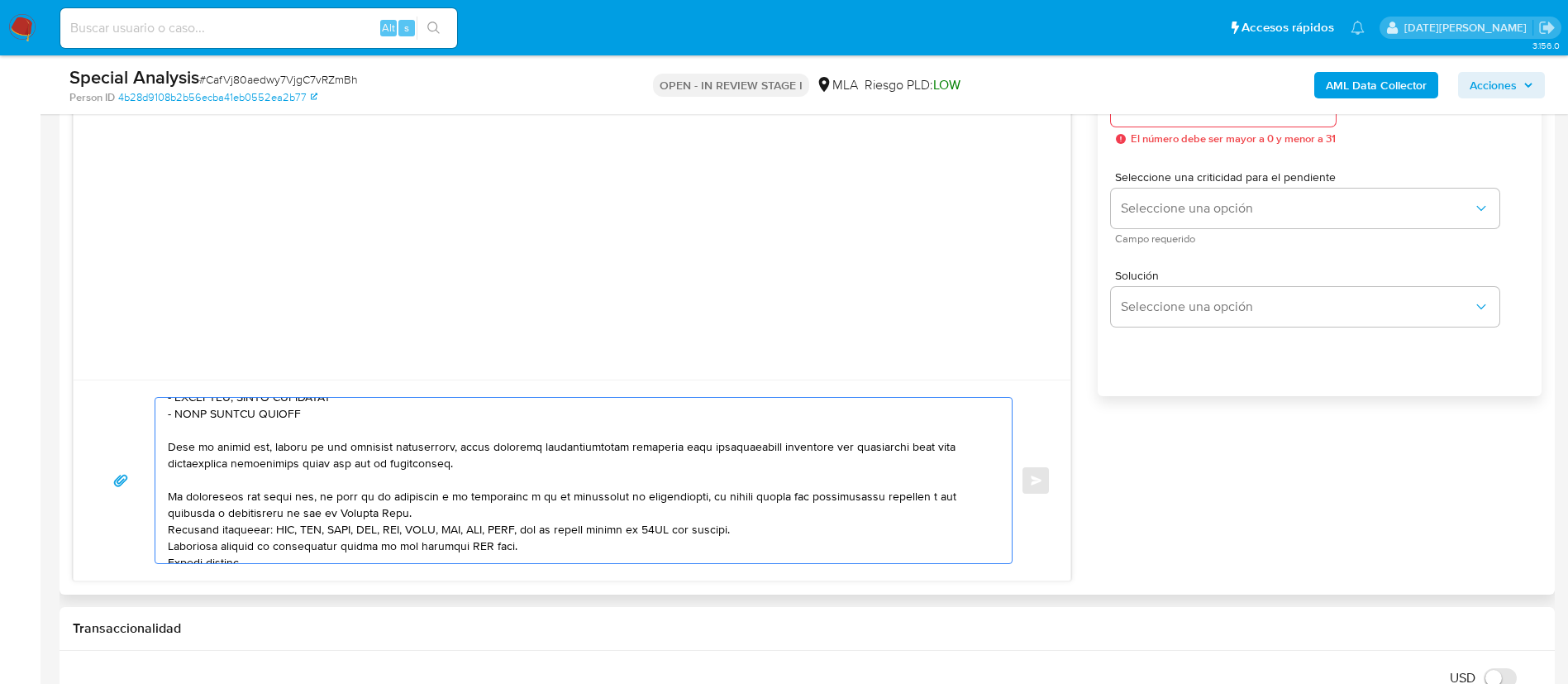
scroll to position [366, 0]
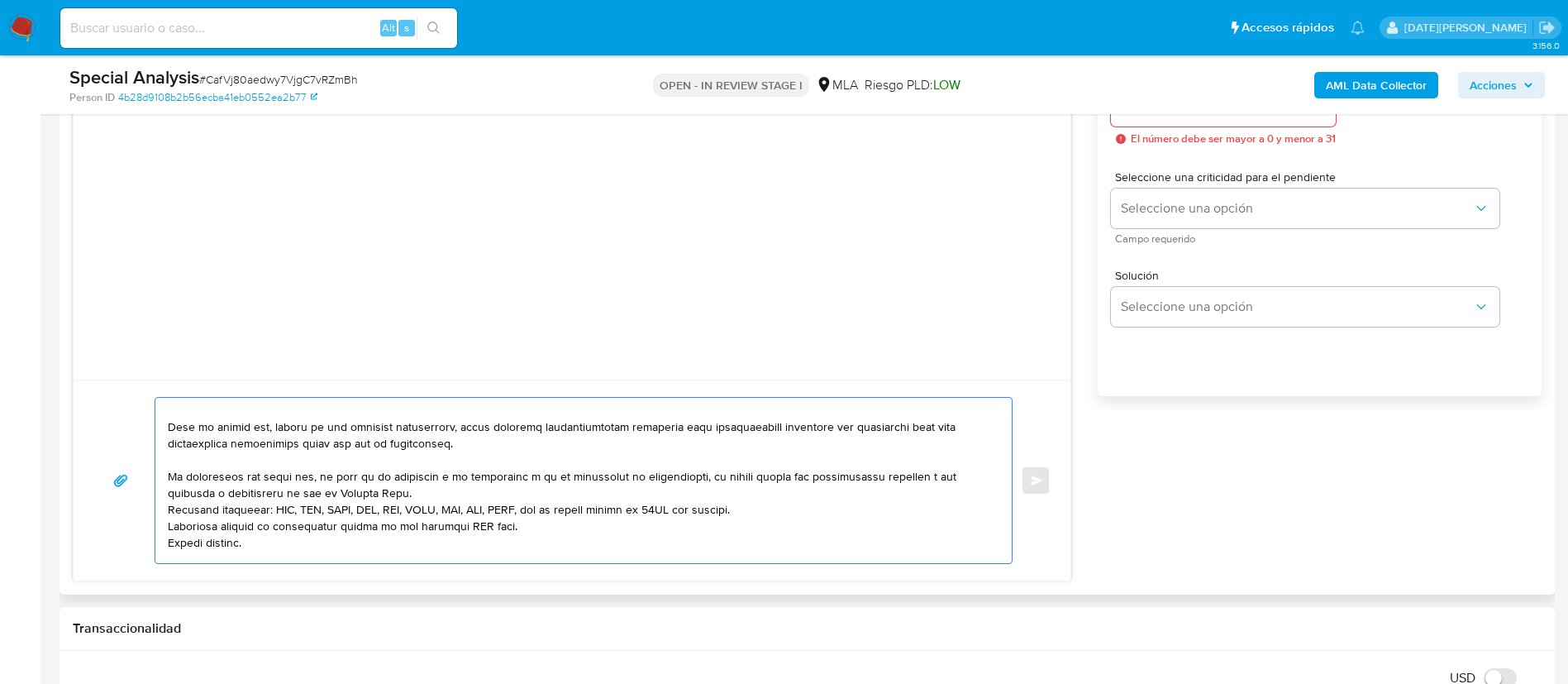
click at [496, 493] on textarea at bounding box center [579, 479] width 823 height 165
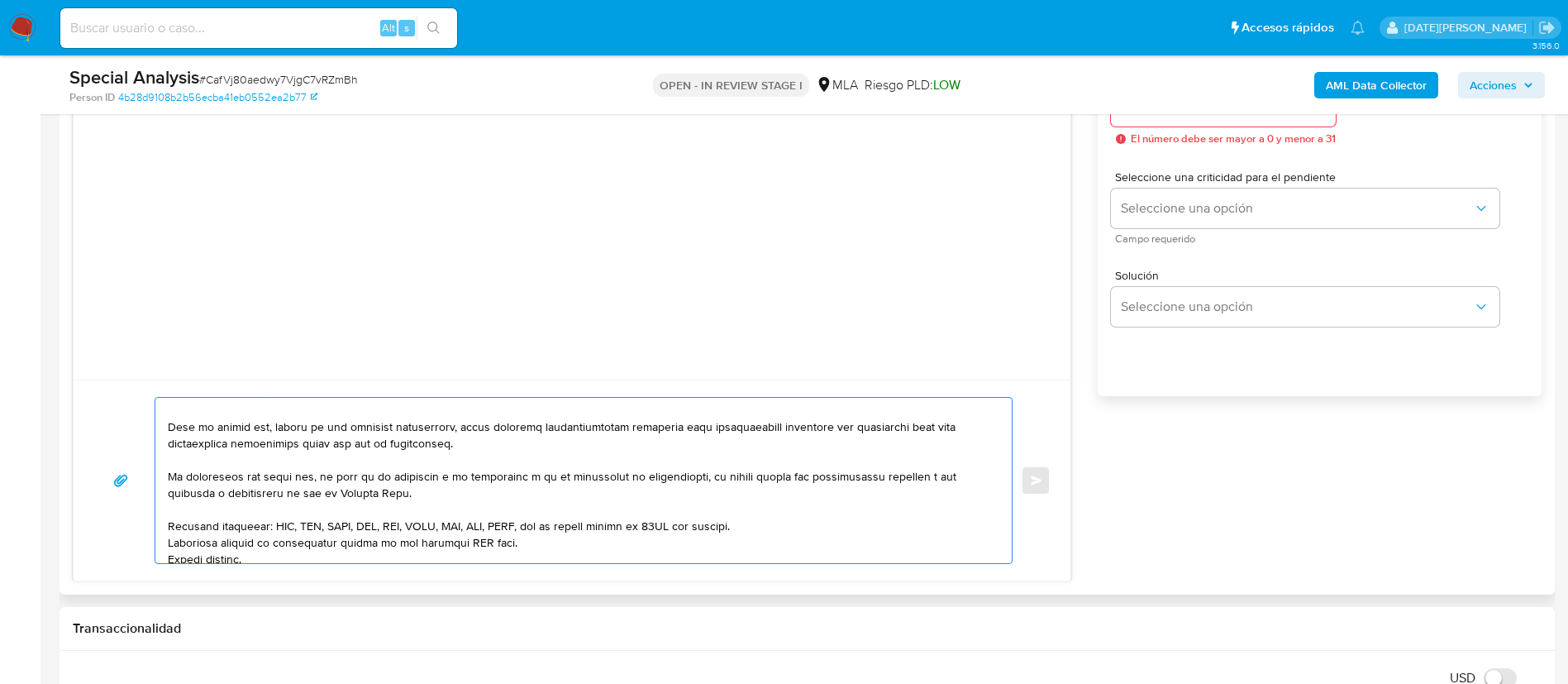
drag, startPoint x: 820, startPoint y: 513, endPoint x: 813, endPoint y: 526, distance: 14.8
click at [819, 513] on textarea at bounding box center [579, 479] width 823 height 165
click at [812, 528] on textarea at bounding box center [579, 479] width 823 height 165
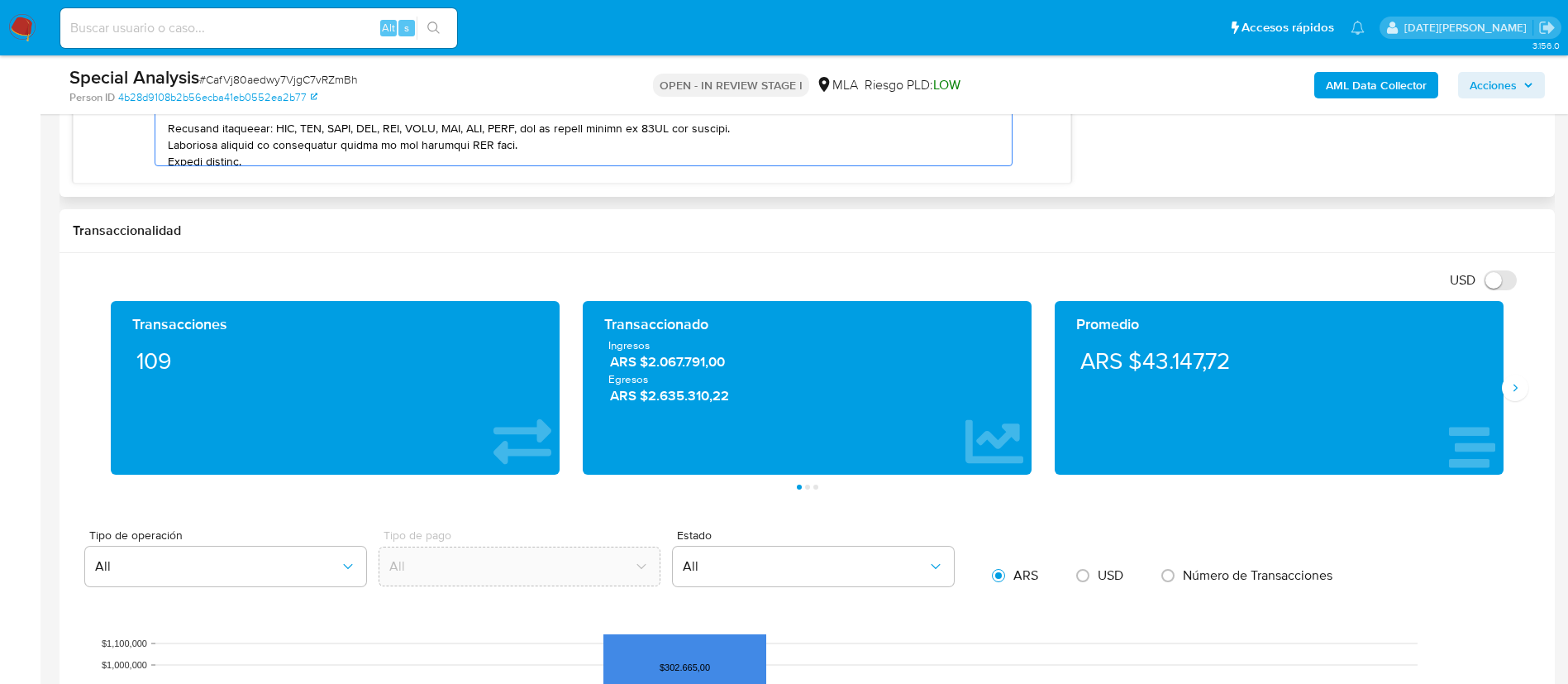
scroll to position [352, 0]
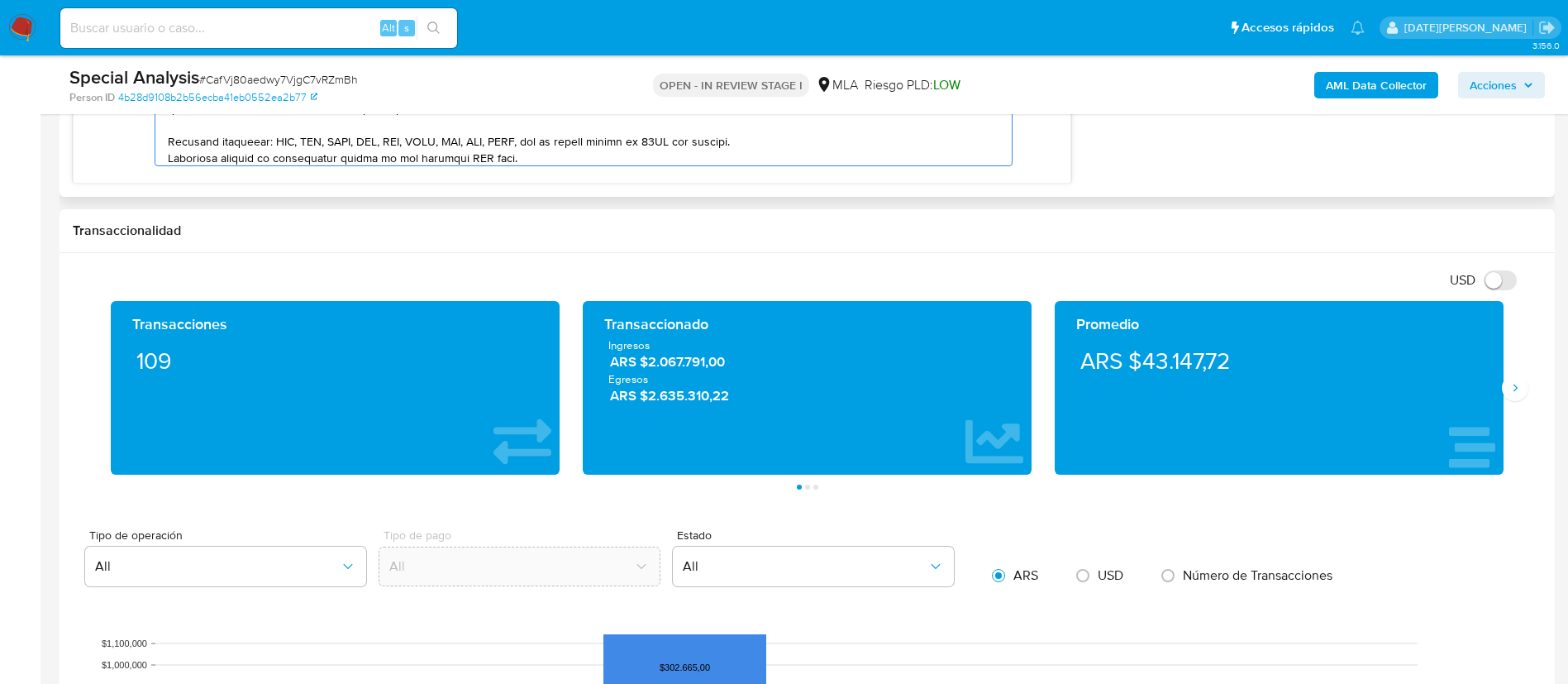
drag, startPoint x: 809, startPoint y: 155, endPoint x: 813, endPoint y: 140, distance: 15.5
click at [809, 154] on textarea at bounding box center [579, 82] width 823 height 165
click at [815, 137] on textarea at bounding box center [579, 82] width 823 height 165
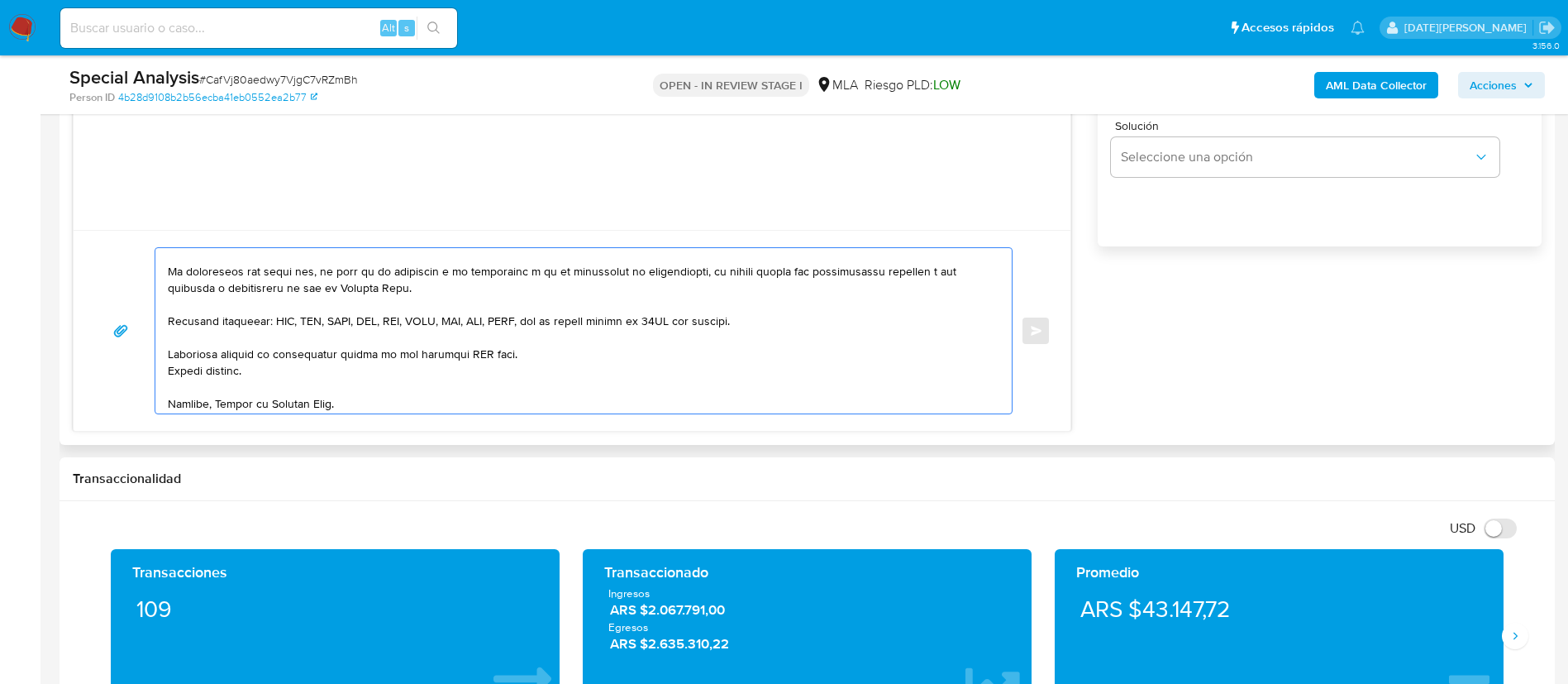
scroll to position [442, 0]
click at [465, 331] on textarea at bounding box center [579, 330] width 823 height 165
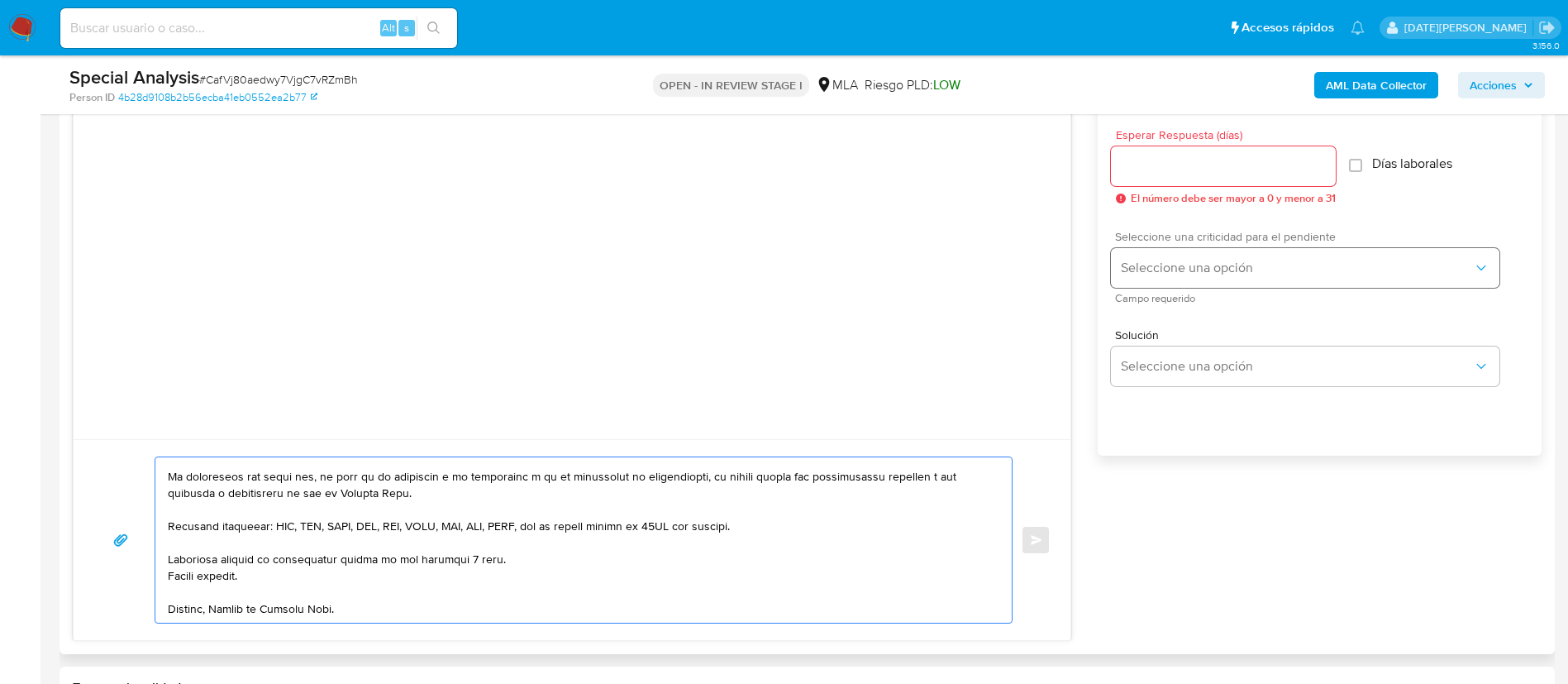
scroll to position [878, 0]
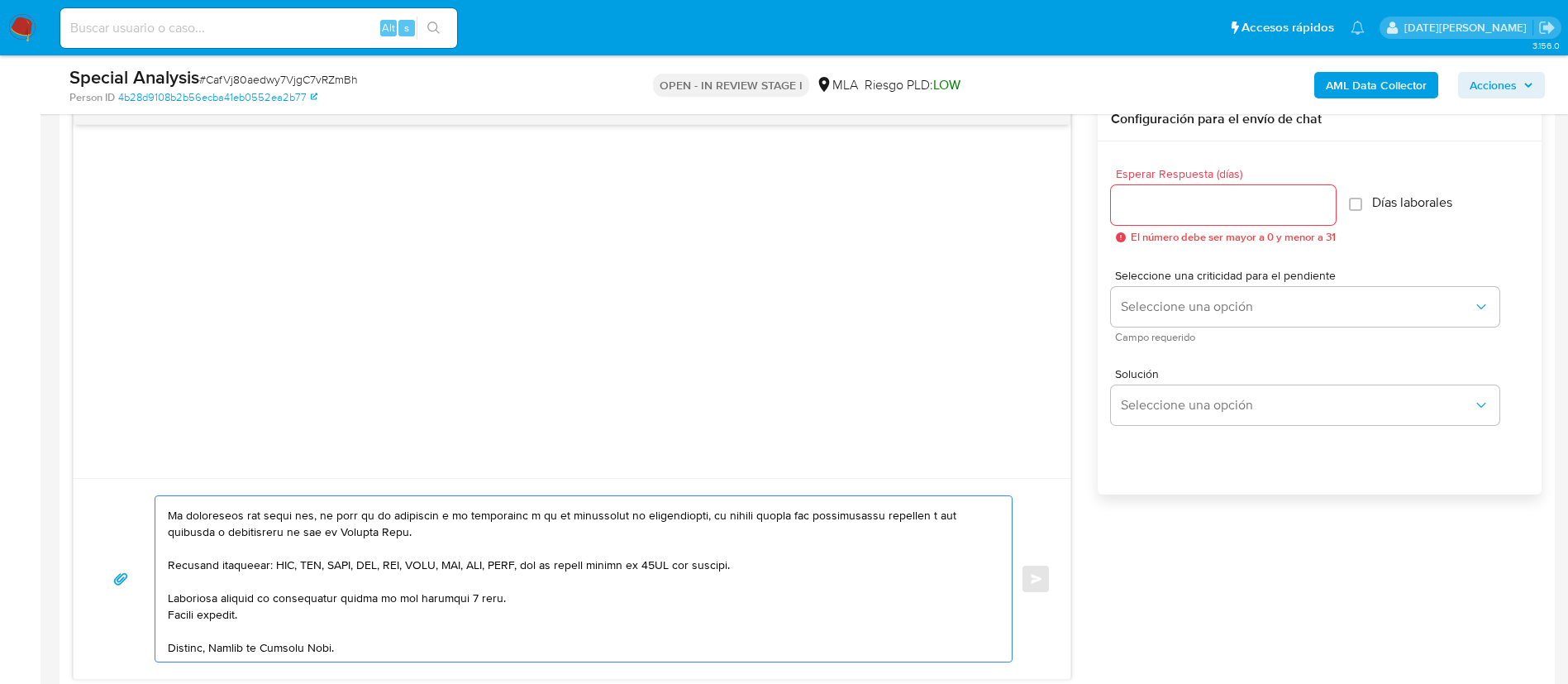
type textarea "Hola Luisina Maria de la Rosa En función de las operaciones registradas en la c…"
click at [1170, 215] on div at bounding box center [1223, 205] width 225 height 40
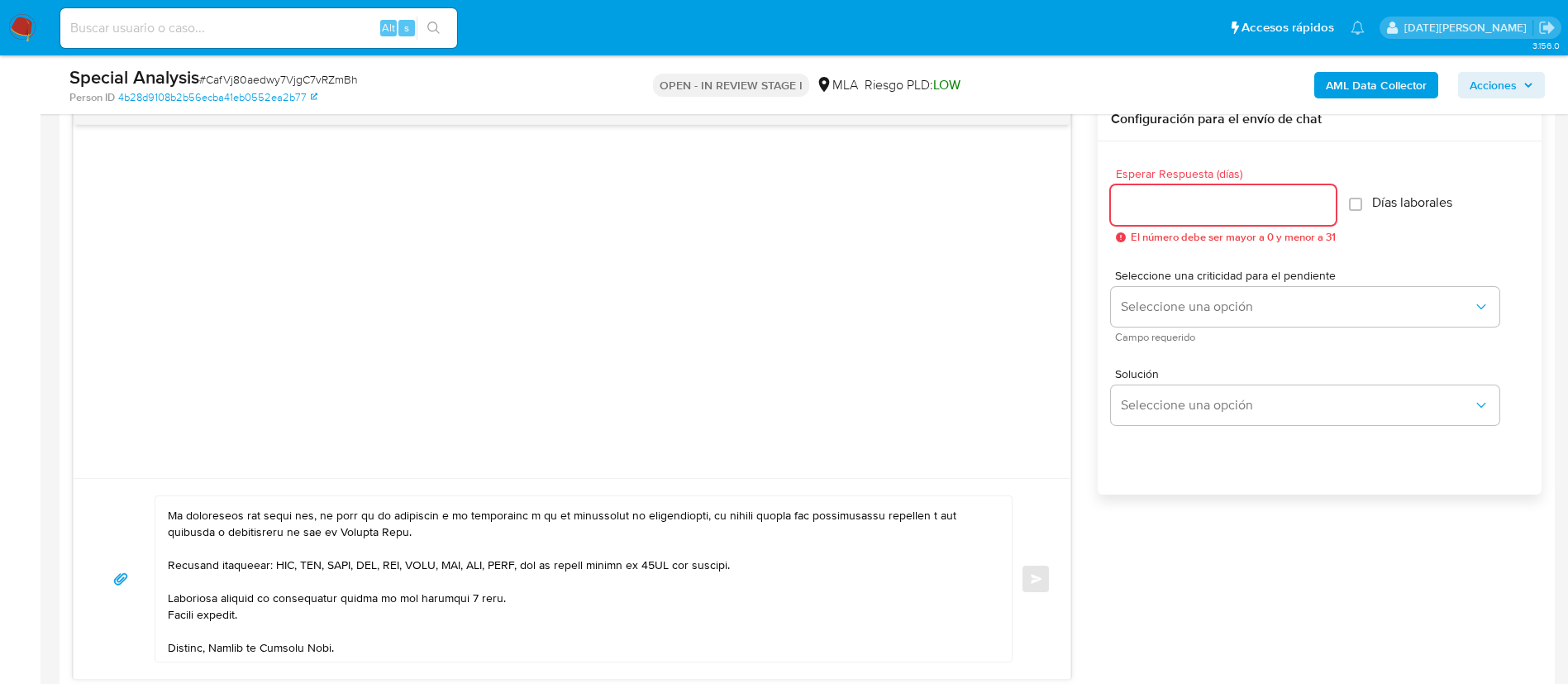
click at [1170, 212] on input "Esperar Respuesta (días)" at bounding box center [1223, 206] width 225 height 22
type input "3"
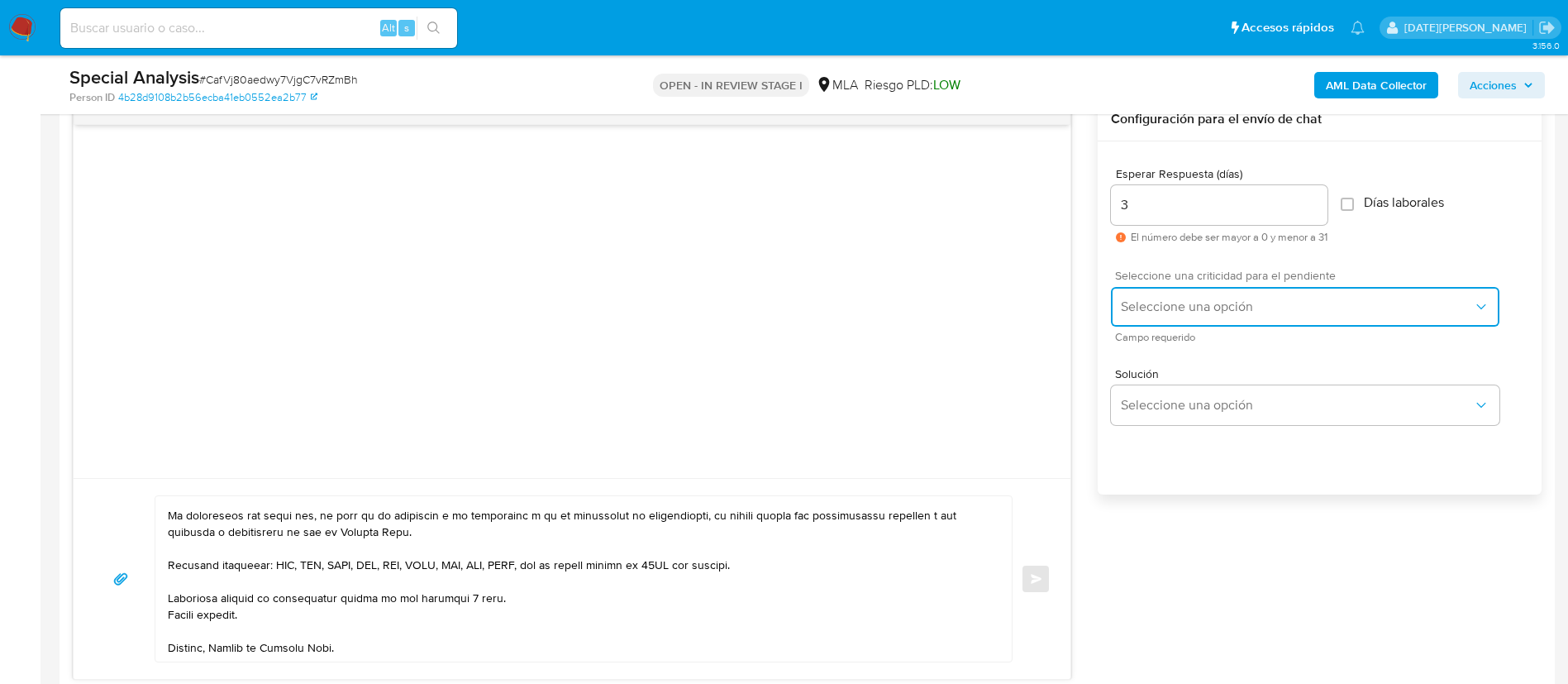
click at [1203, 316] on button "Seleccione una opción" at bounding box center [1304, 306] width 388 height 40
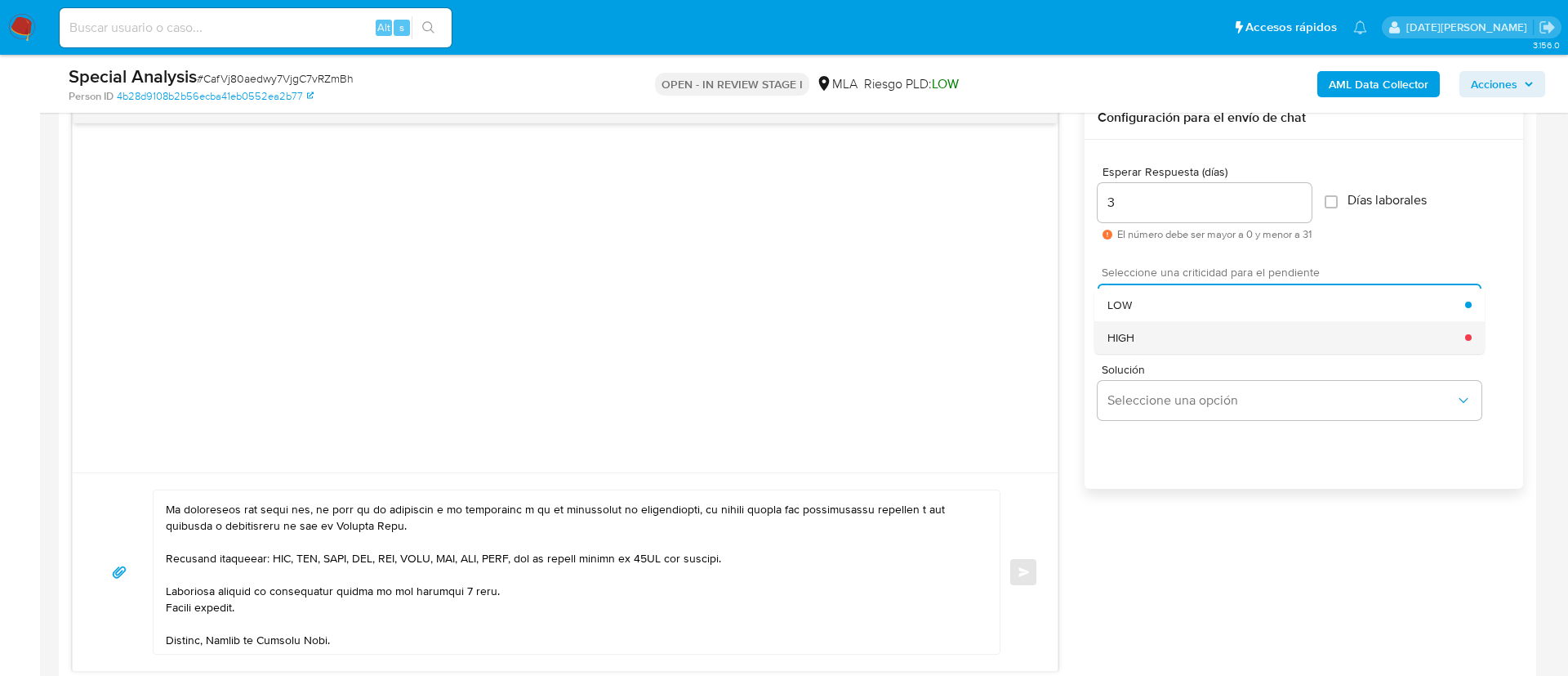
click at [1172, 345] on div "HIGH" at bounding box center [1286, 337] width 357 height 32
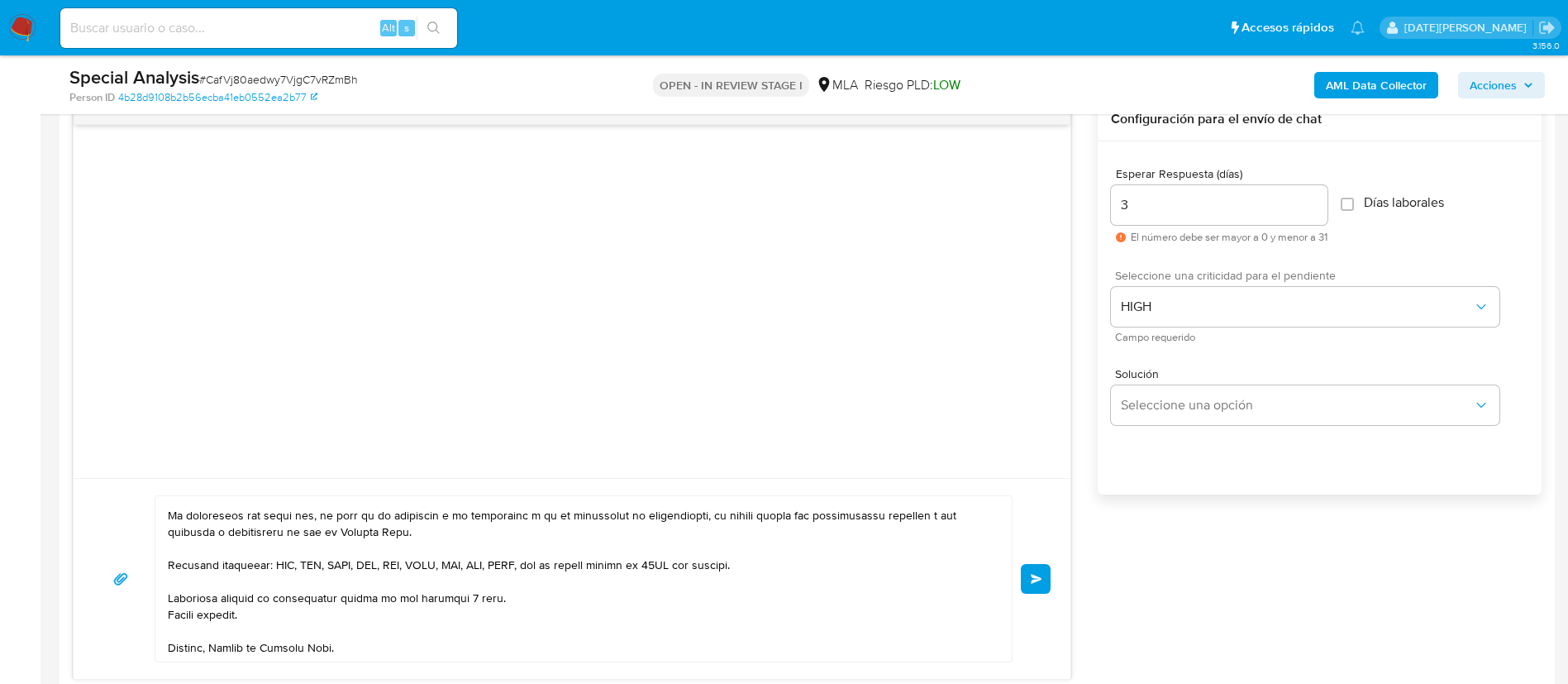
click at [1039, 569] on button "Enviar" at bounding box center [1035, 579] width 30 height 30
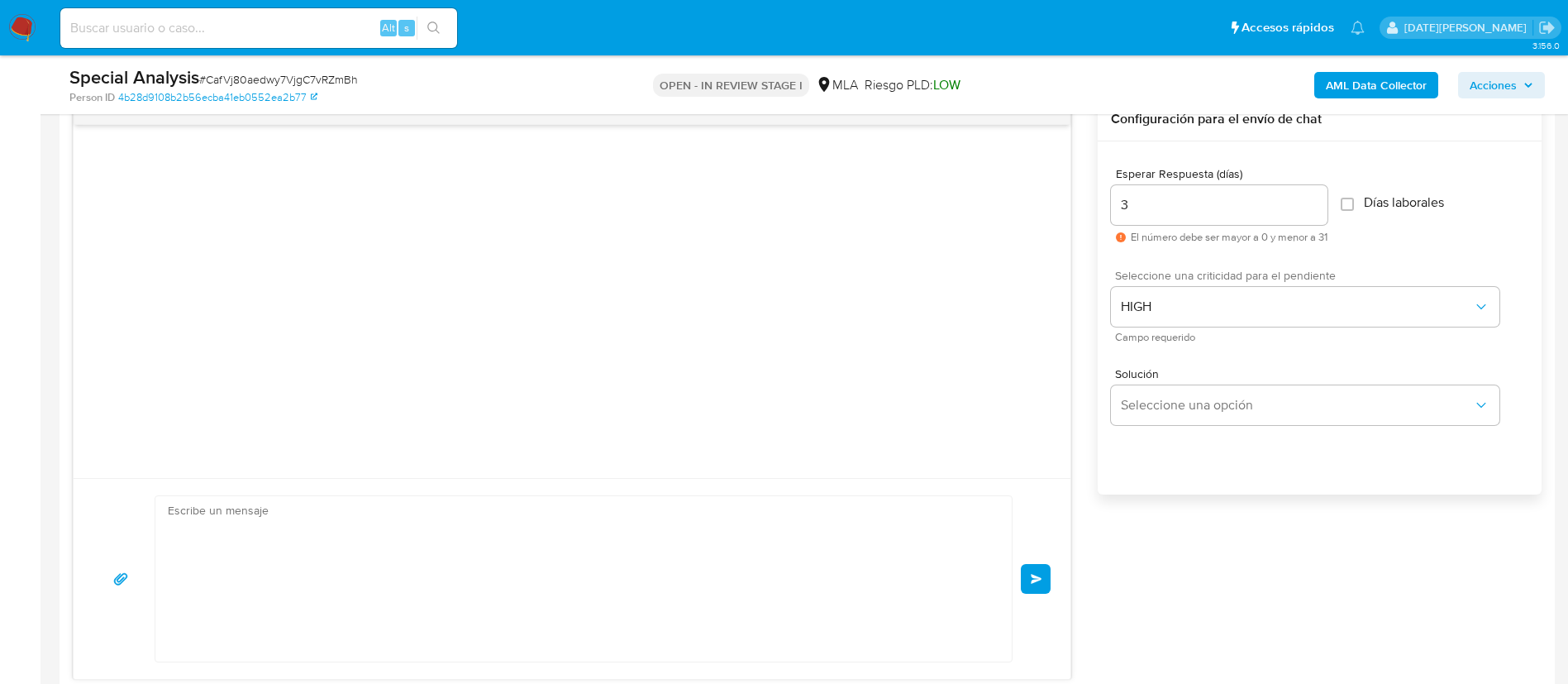
scroll to position [524, 0]
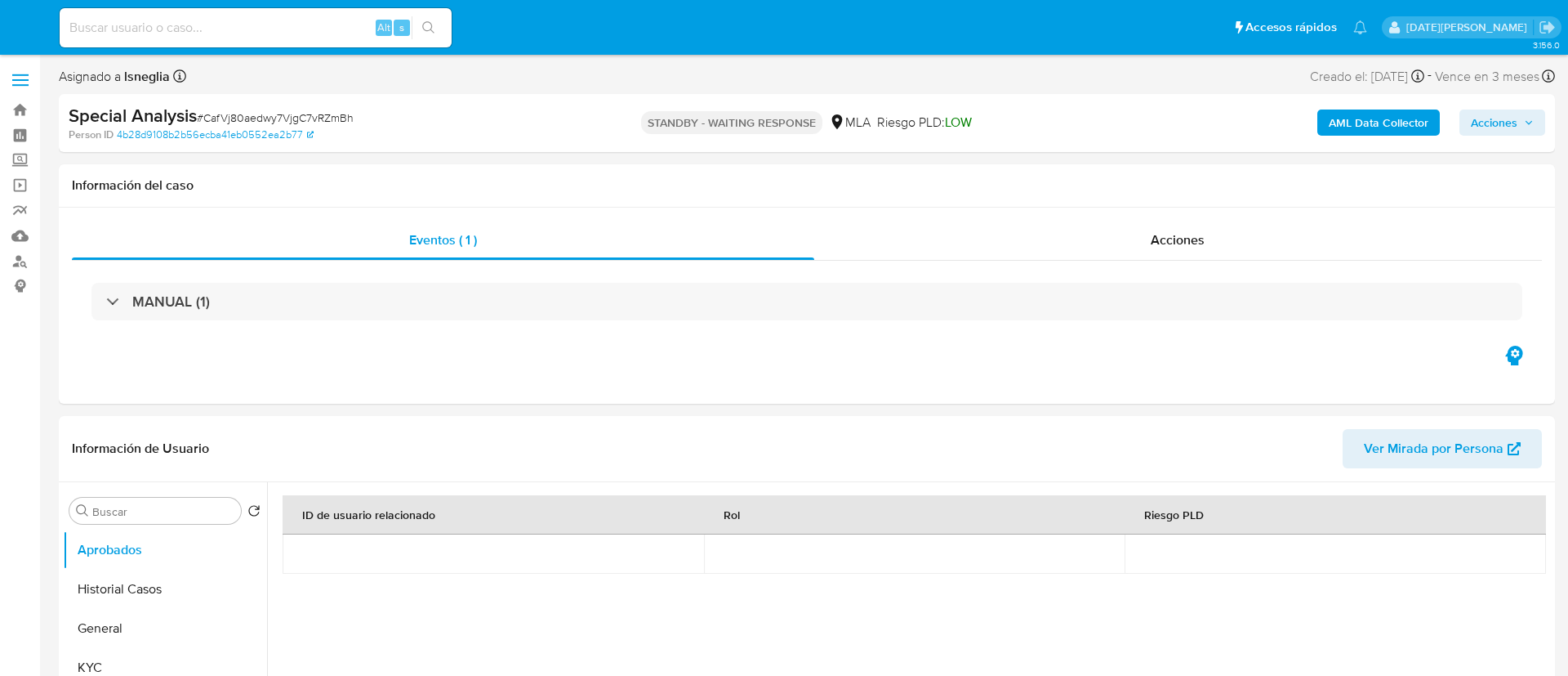
select select "10"
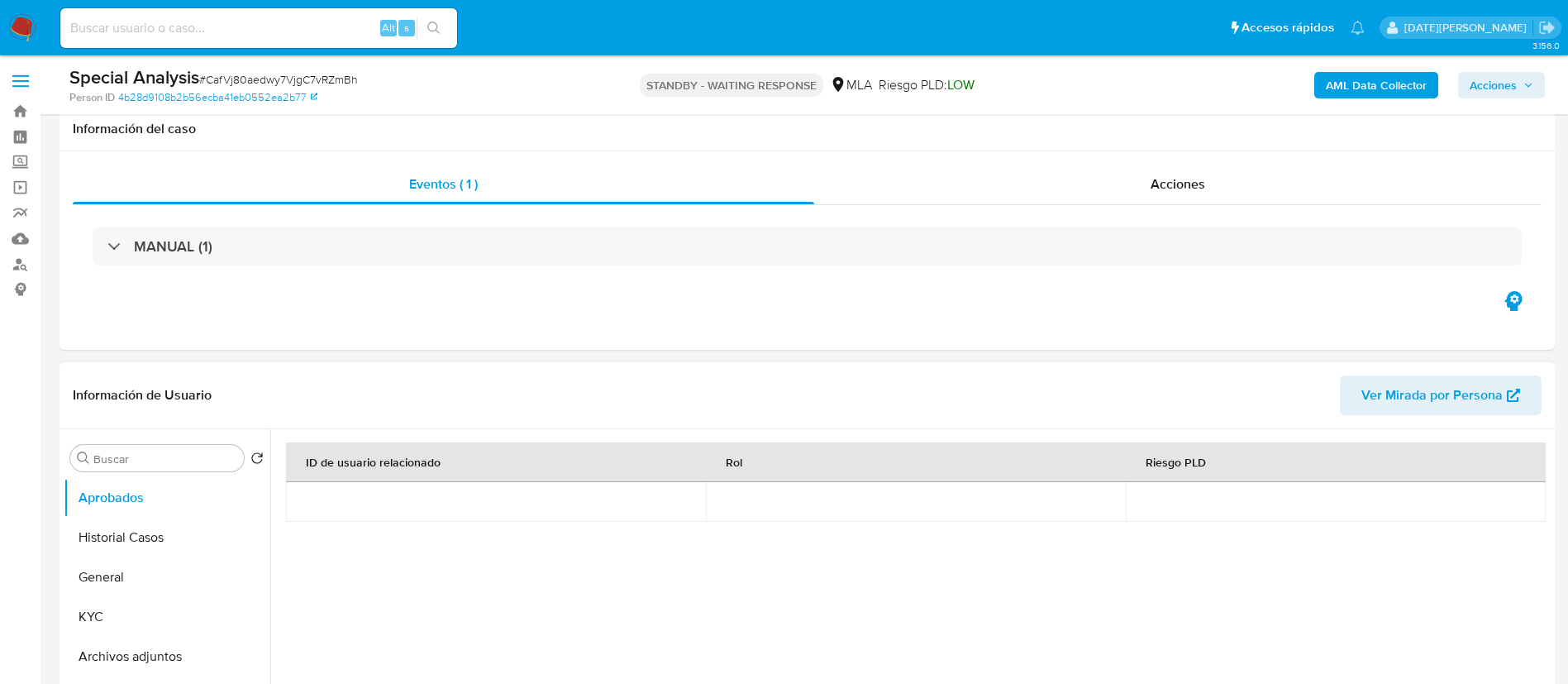
scroll to position [124, 0]
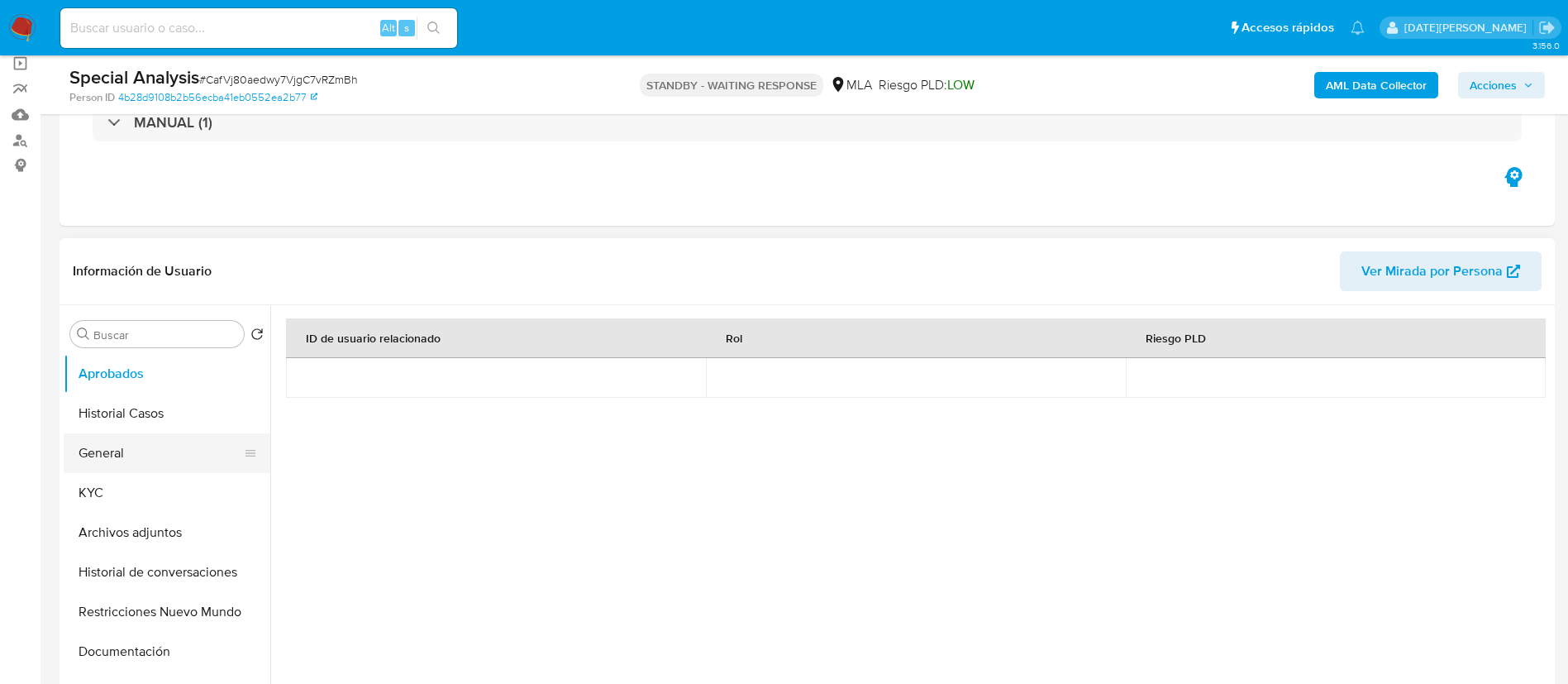
click at [111, 451] on button "General" at bounding box center [160, 453] width 194 height 40
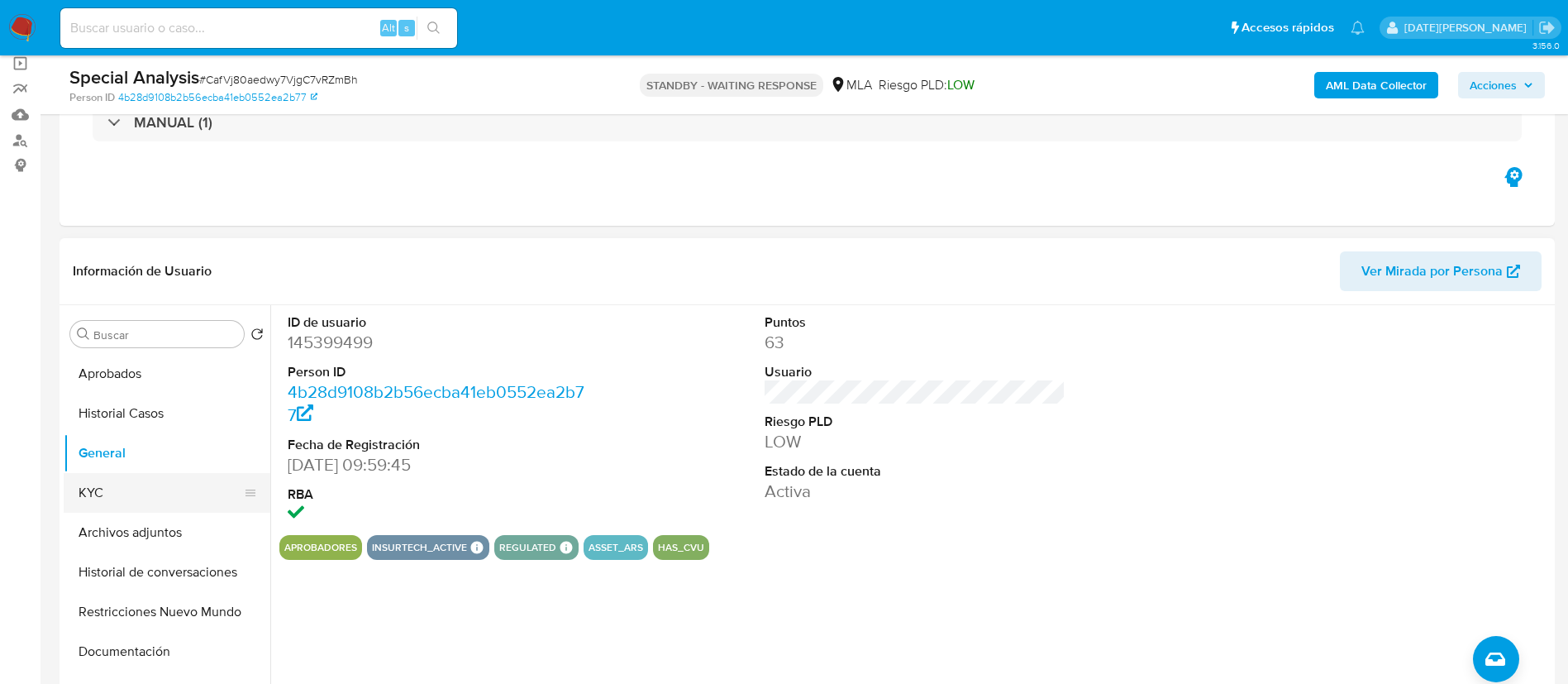
click at [97, 481] on button "KYC" at bounding box center [160, 493] width 194 height 40
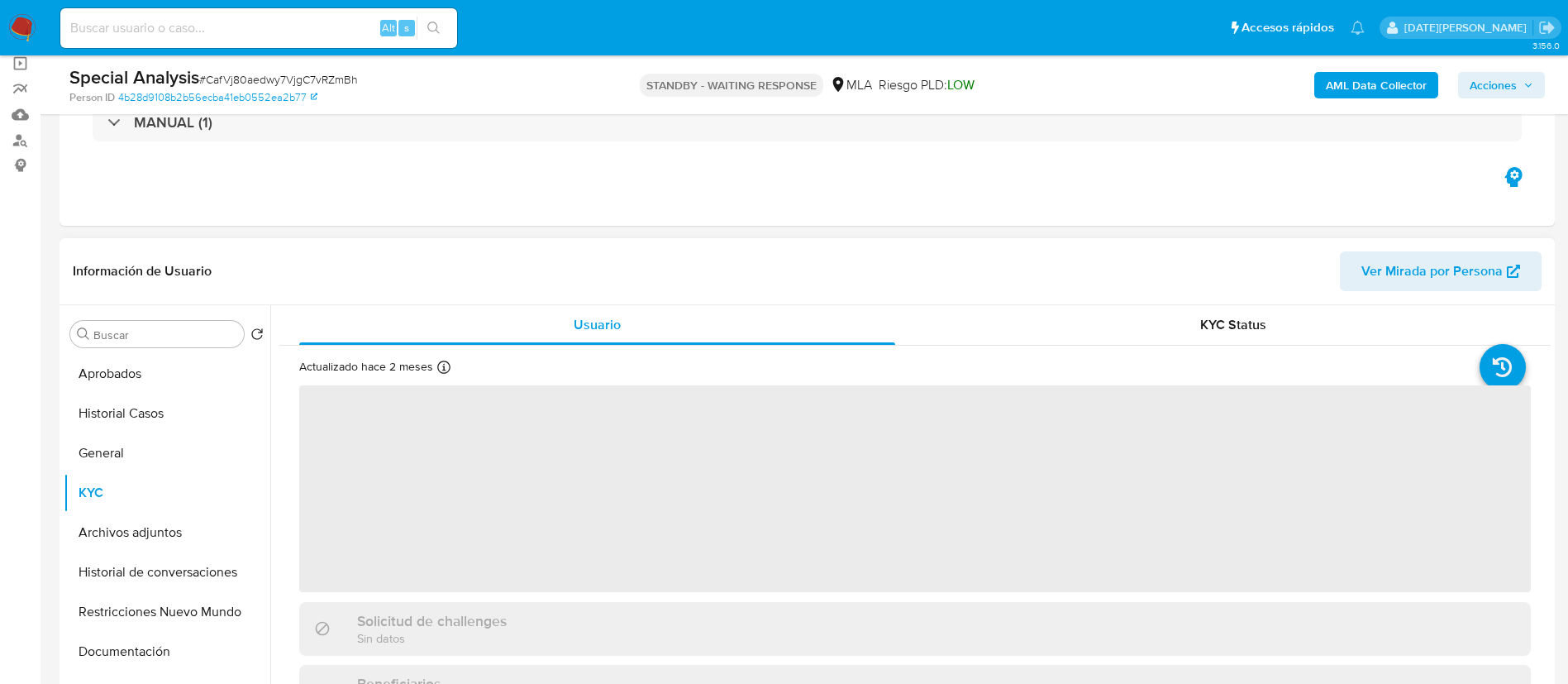
scroll to position [248, 0]
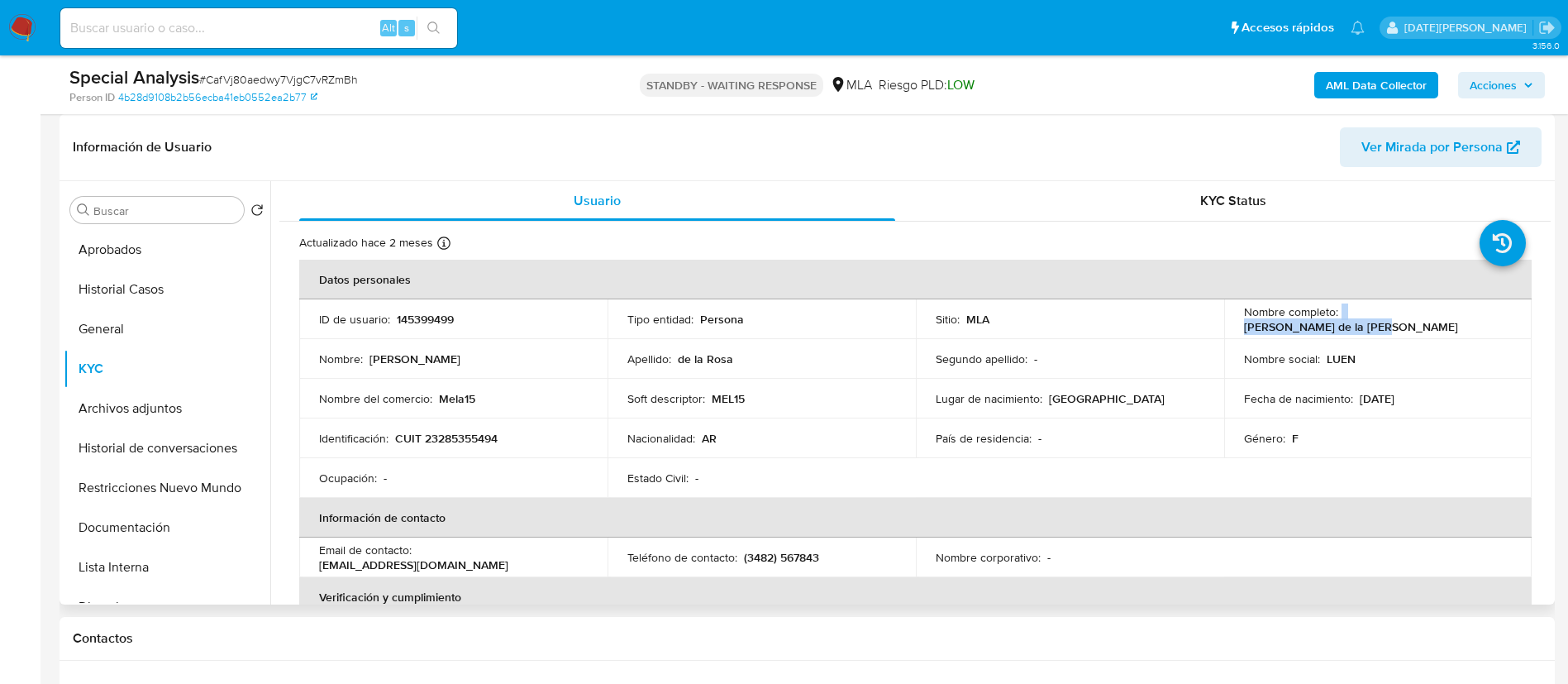
drag, startPoint x: 1338, startPoint y: 319, endPoint x: 1496, endPoint y: 316, distance: 158.0
click at [1496, 316] on div "Nombre completo : [PERSON_NAME] de la [PERSON_NAME]" at bounding box center [1378, 319] width 269 height 30
copy div "[PERSON_NAME] de la [PERSON_NAME]"
drag, startPoint x: 393, startPoint y: 439, endPoint x: 543, endPoint y: 445, distance: 150.1
click at [543, 445] on div "Identificación : CUIT 23285355494" at bounding box center [454, 438] width 269 height 15
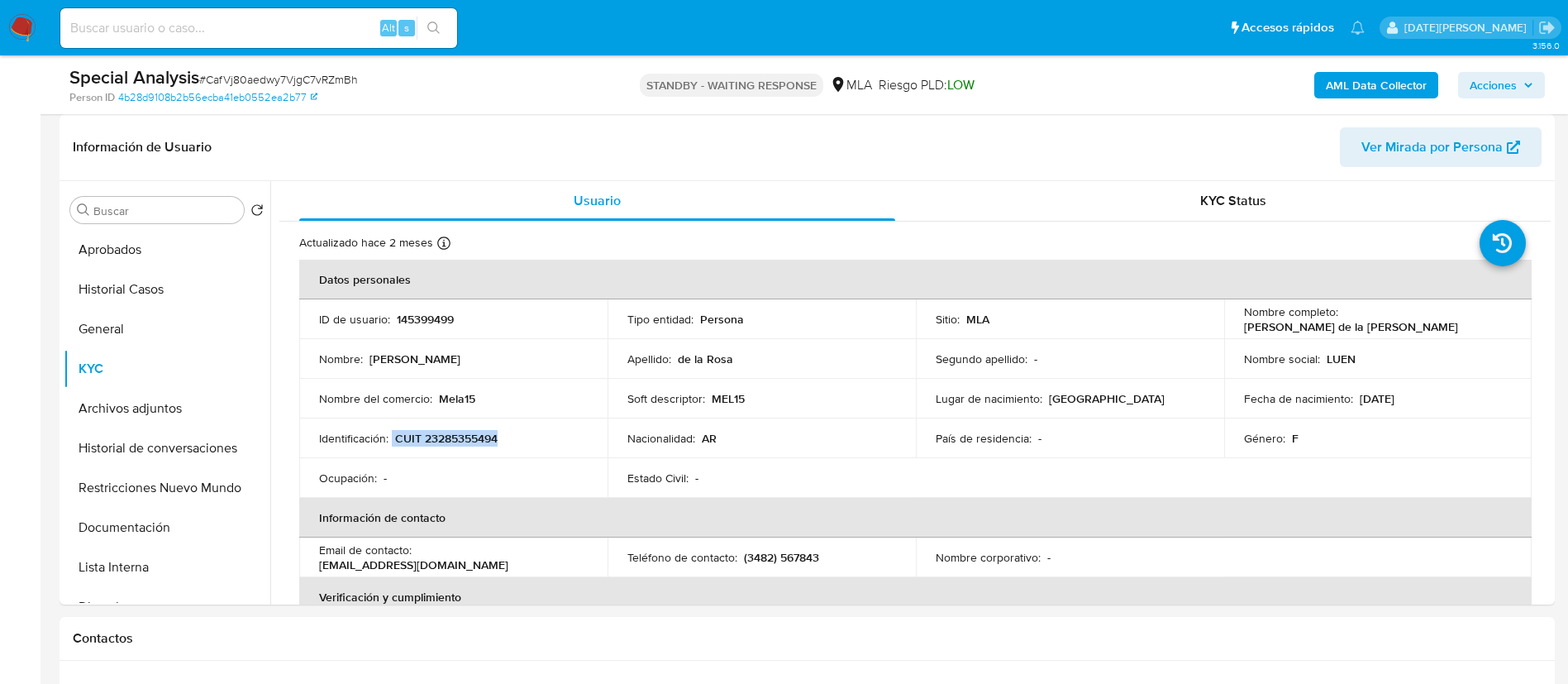
copy div "CUIT 23285355494"
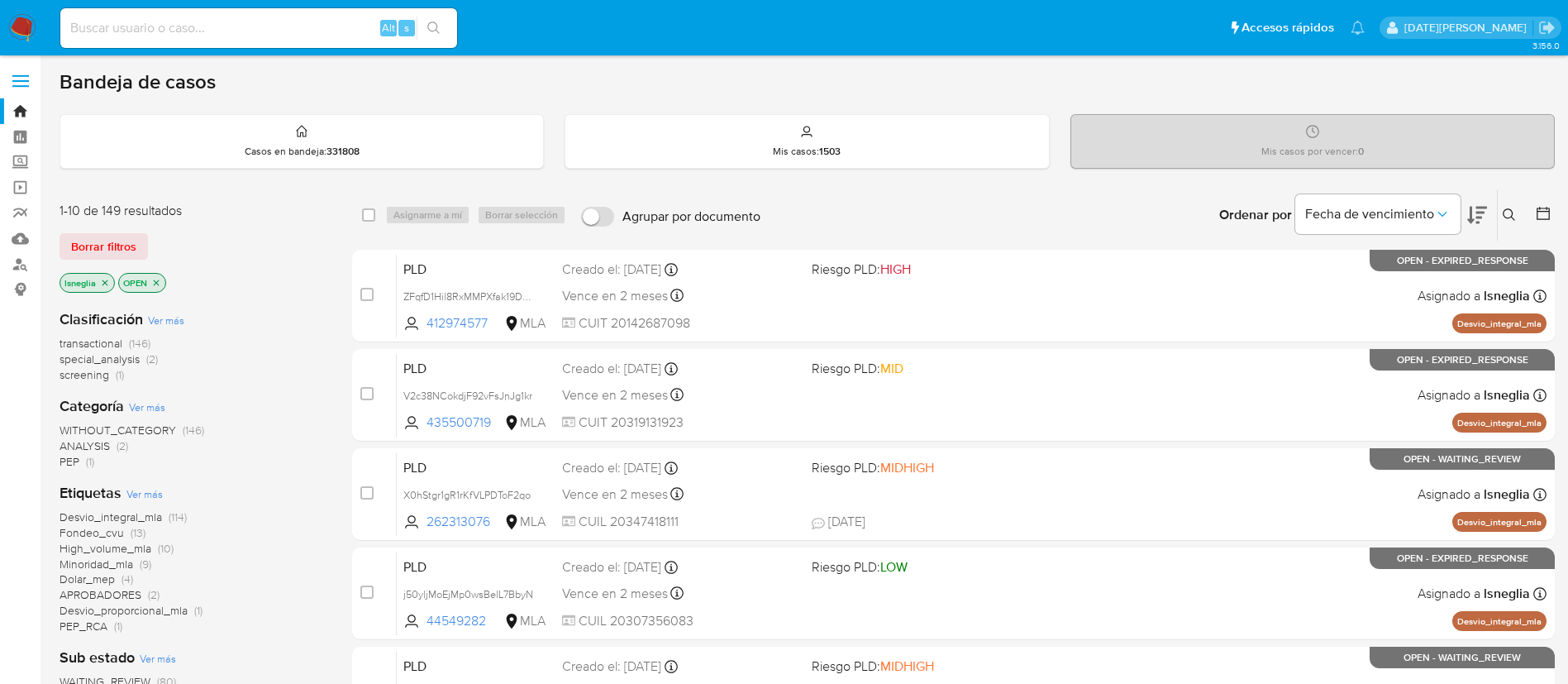
click at [1507, 216] on icon at bounding box center [1509, 214] width 13 height 13
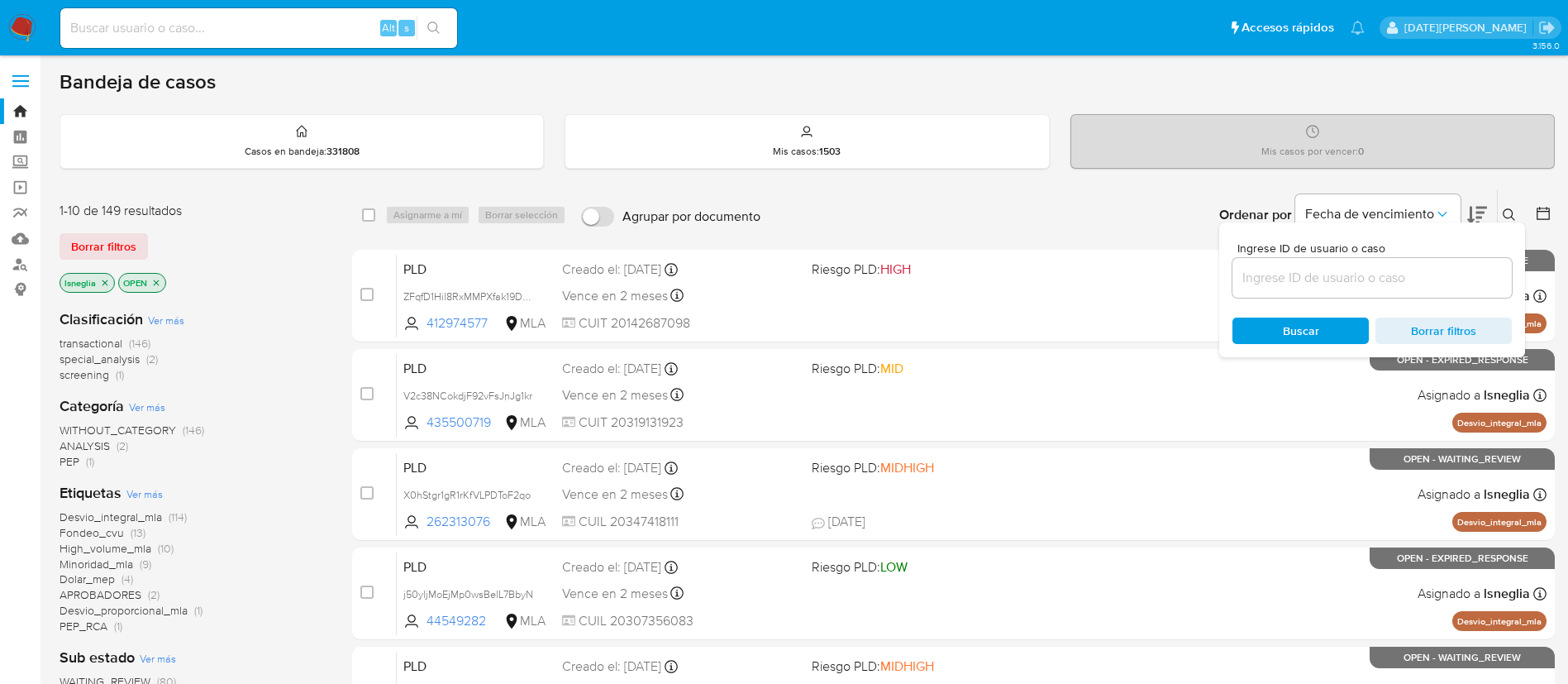
click at [1272, 266] on div at bounding box center [1371, 278] width 280 height 40
drag, startPoint x: 1272, startPoint y: 266, endPoint x: 1327, endPoint y: 283, distance: 57.6
click at [1327, 283] on input at bounding box center [1371, 278] width 280 height 22
paste input "4wa9PLdWi02Qk2UpomsQhAIH"
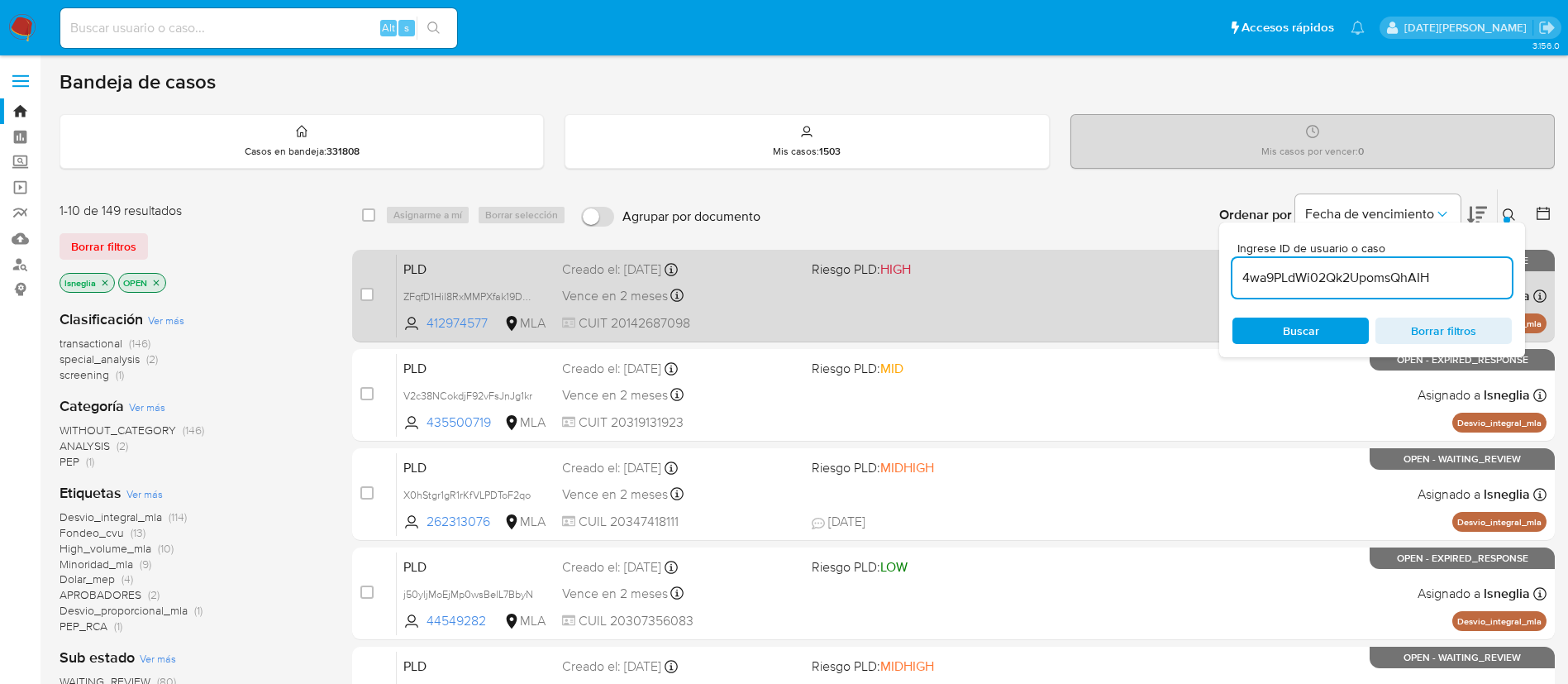
type input "4wa9PLdWi02Qk2UpomsQhAIH"
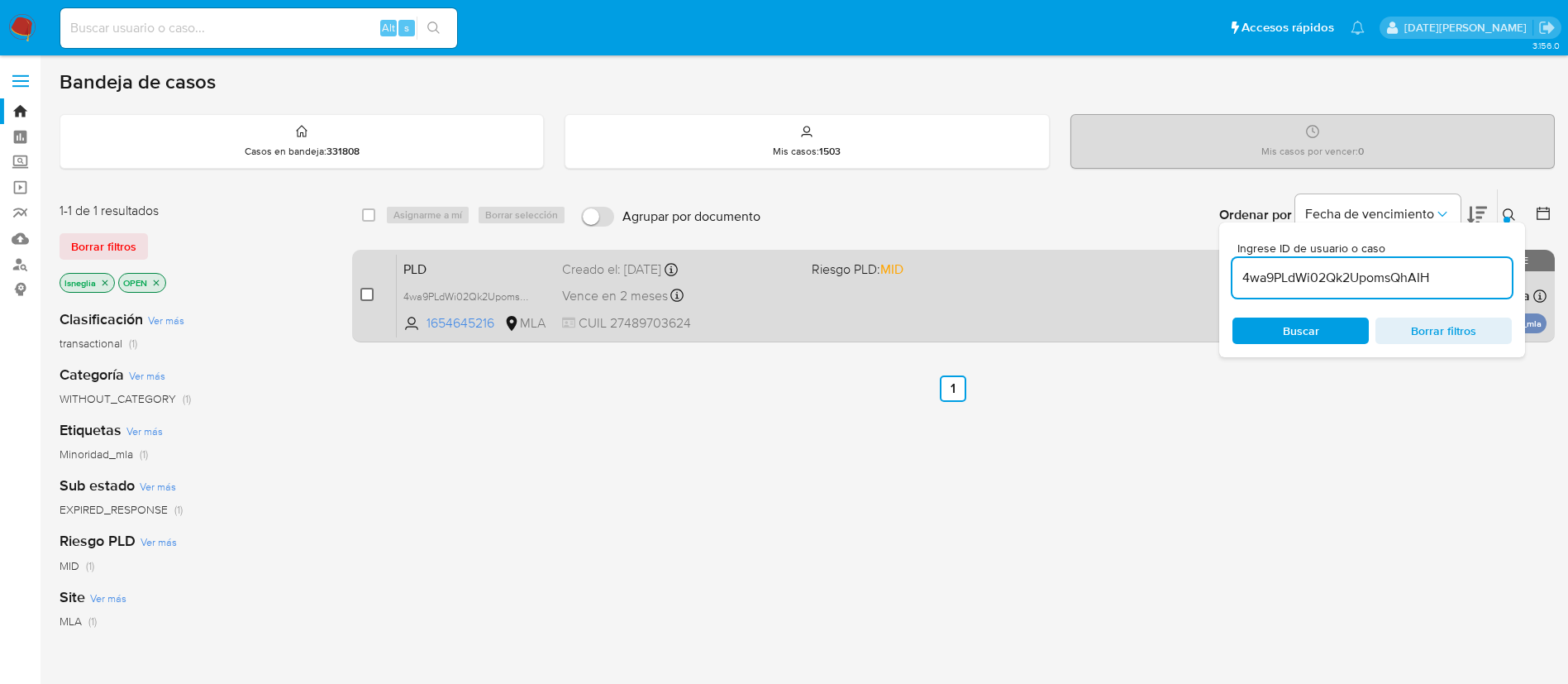
click at [368, 290] on input "checkbox" at bounding box center [367, 294] width 13 height 13
checkbox input "true"
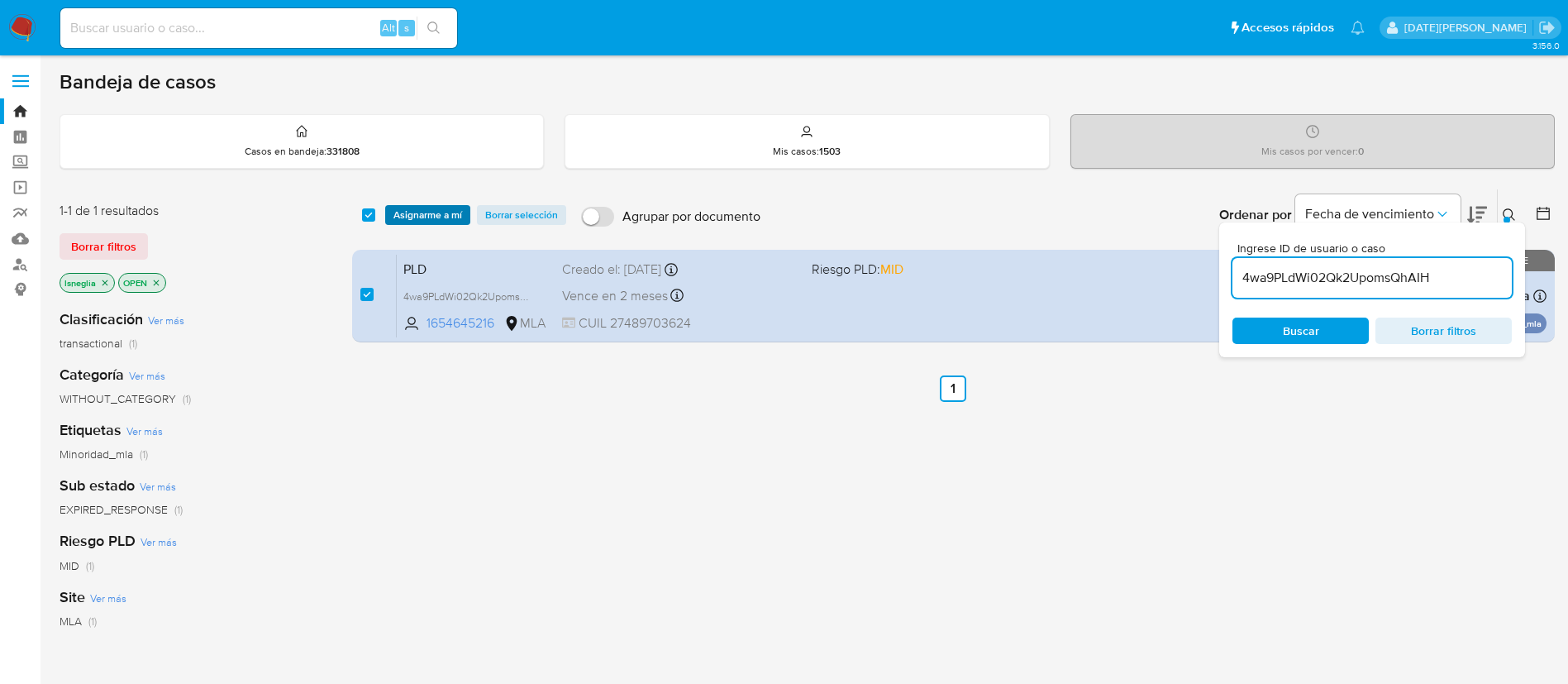
click at [439, 211] on span "Asignarme a mí" at bounding box center [427, 214] width 68 height 17
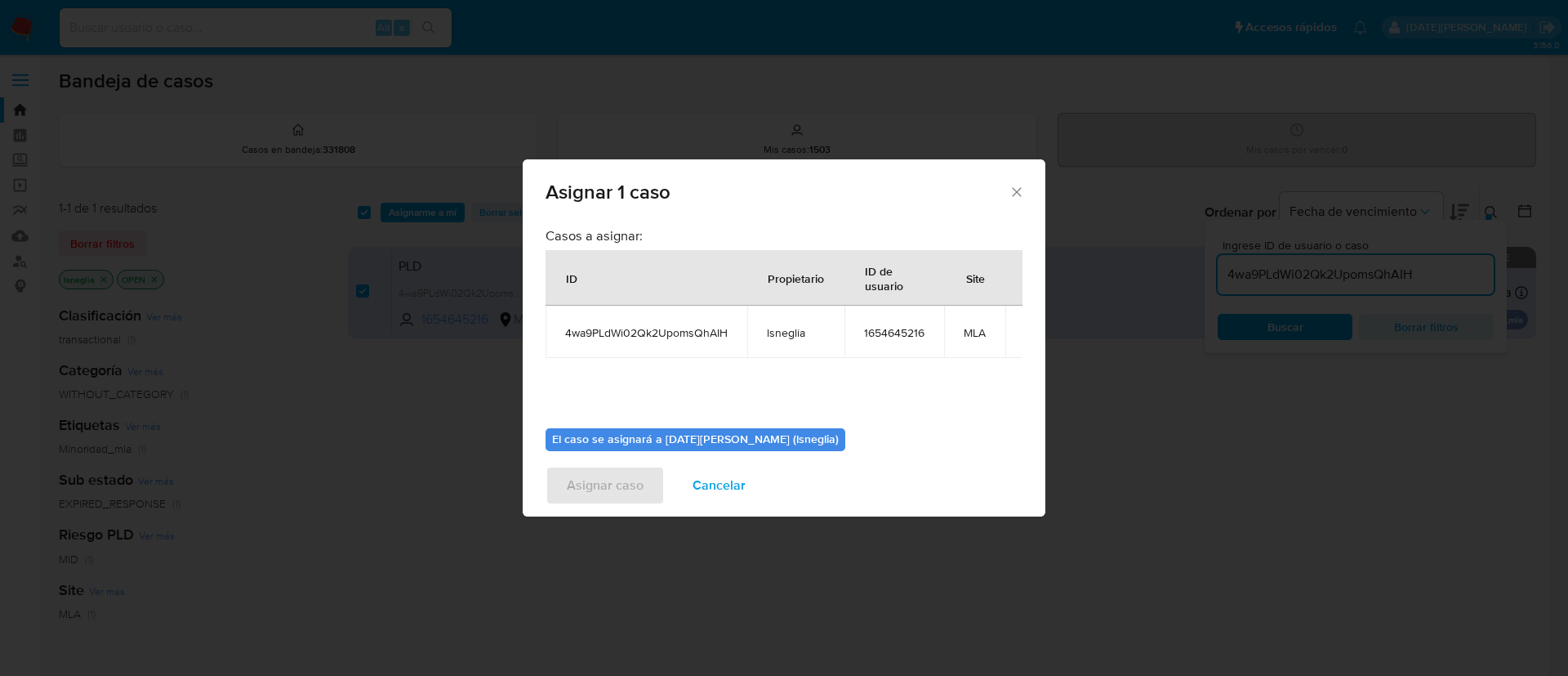
scroll to position [104, 0]
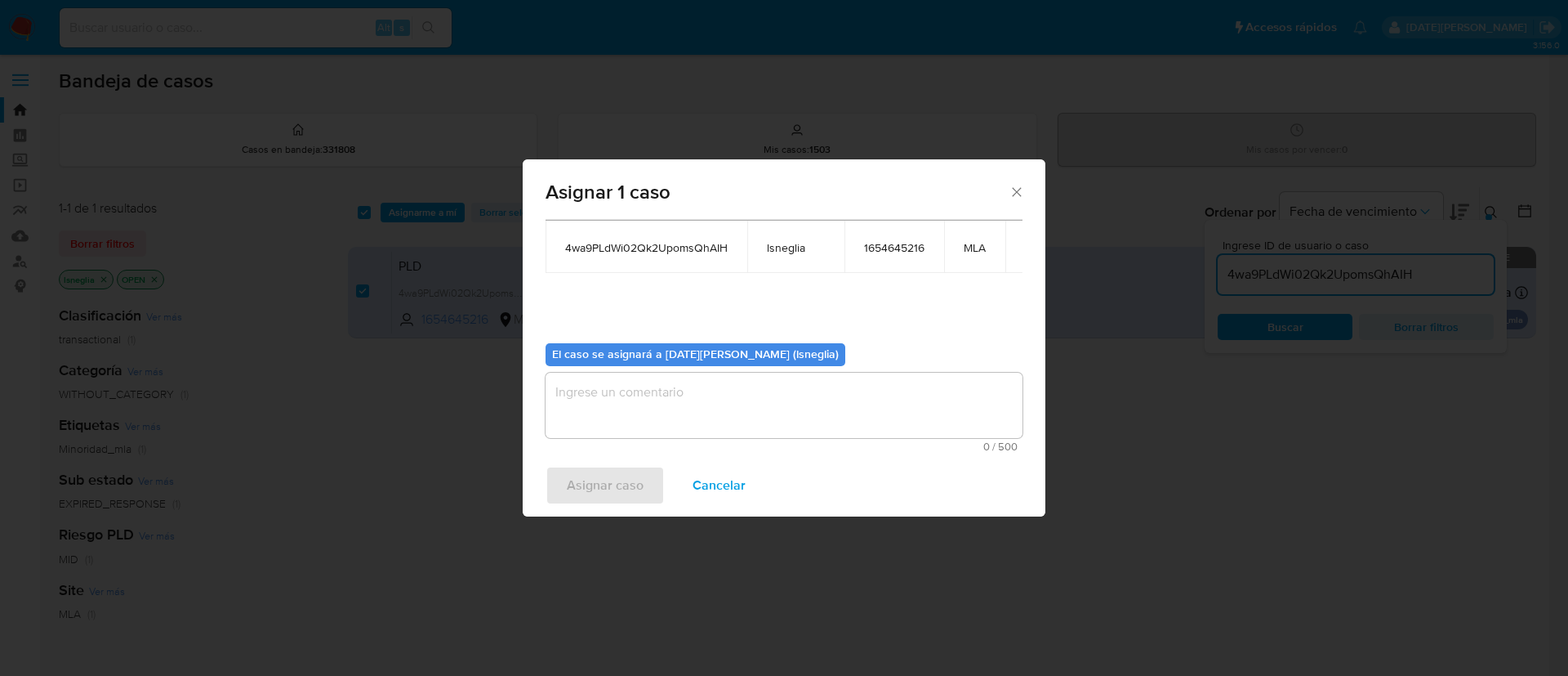
click at [648, 392] on textarea "assign-modal" at bounding box center [784, 404] width 477 height 65
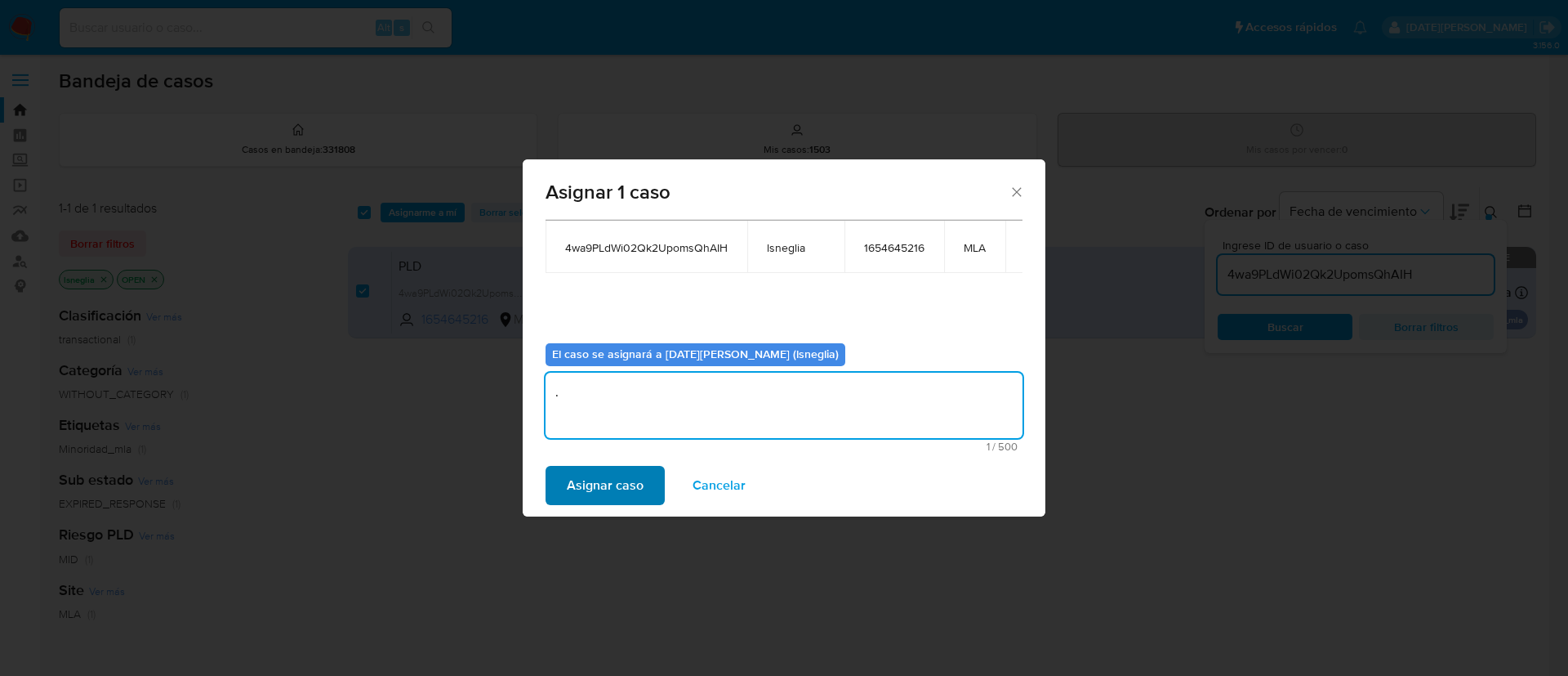
type textarea "."
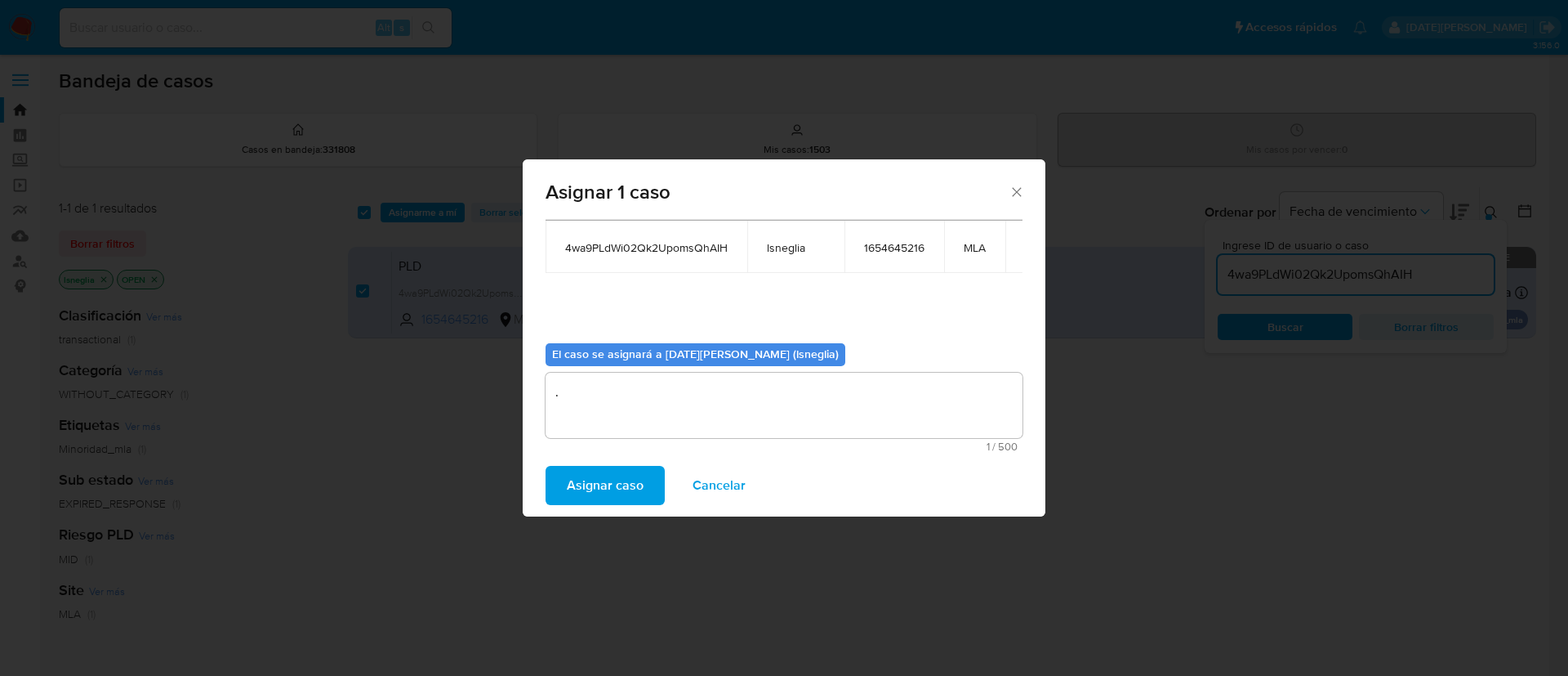
click at [612, 477] on span "Asignar caso" at bounding box center [605, 486] width 77 height 36
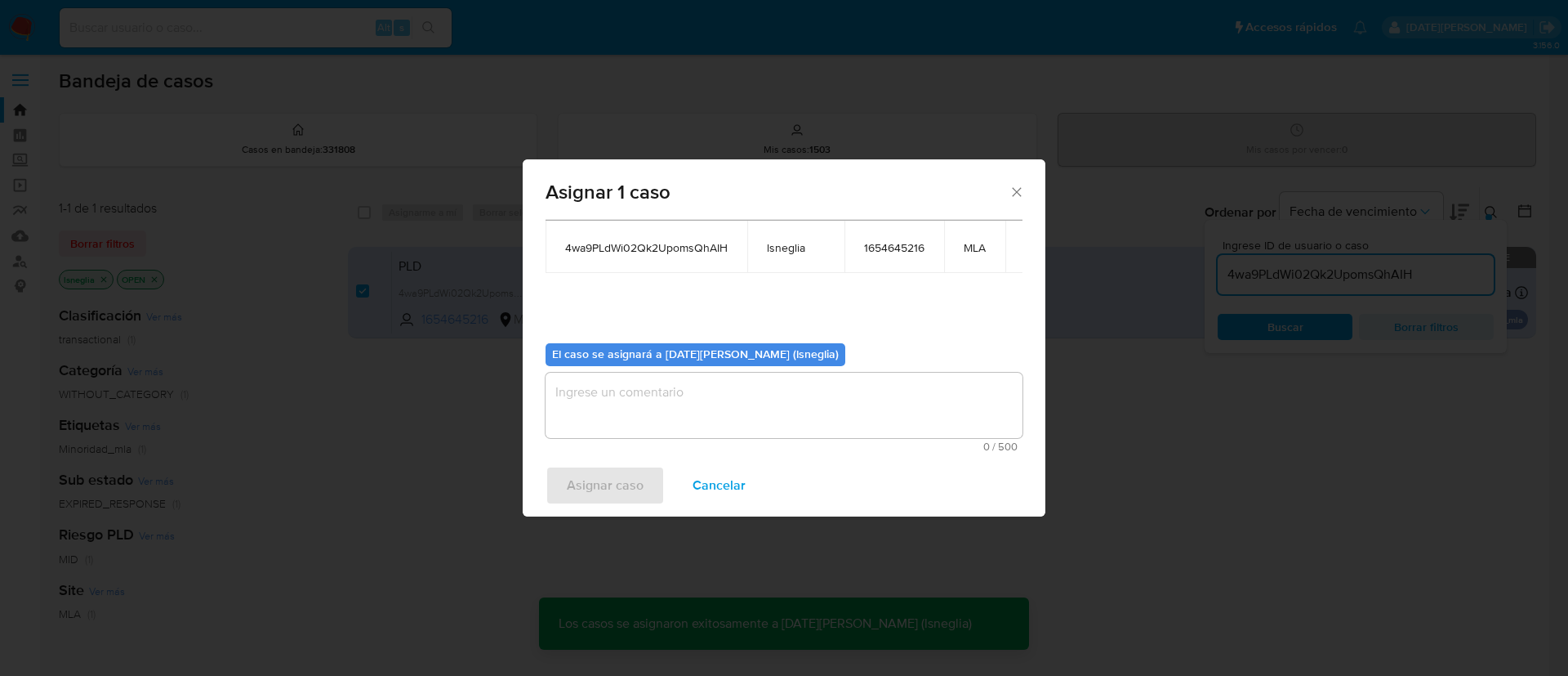
checkbox input "false"
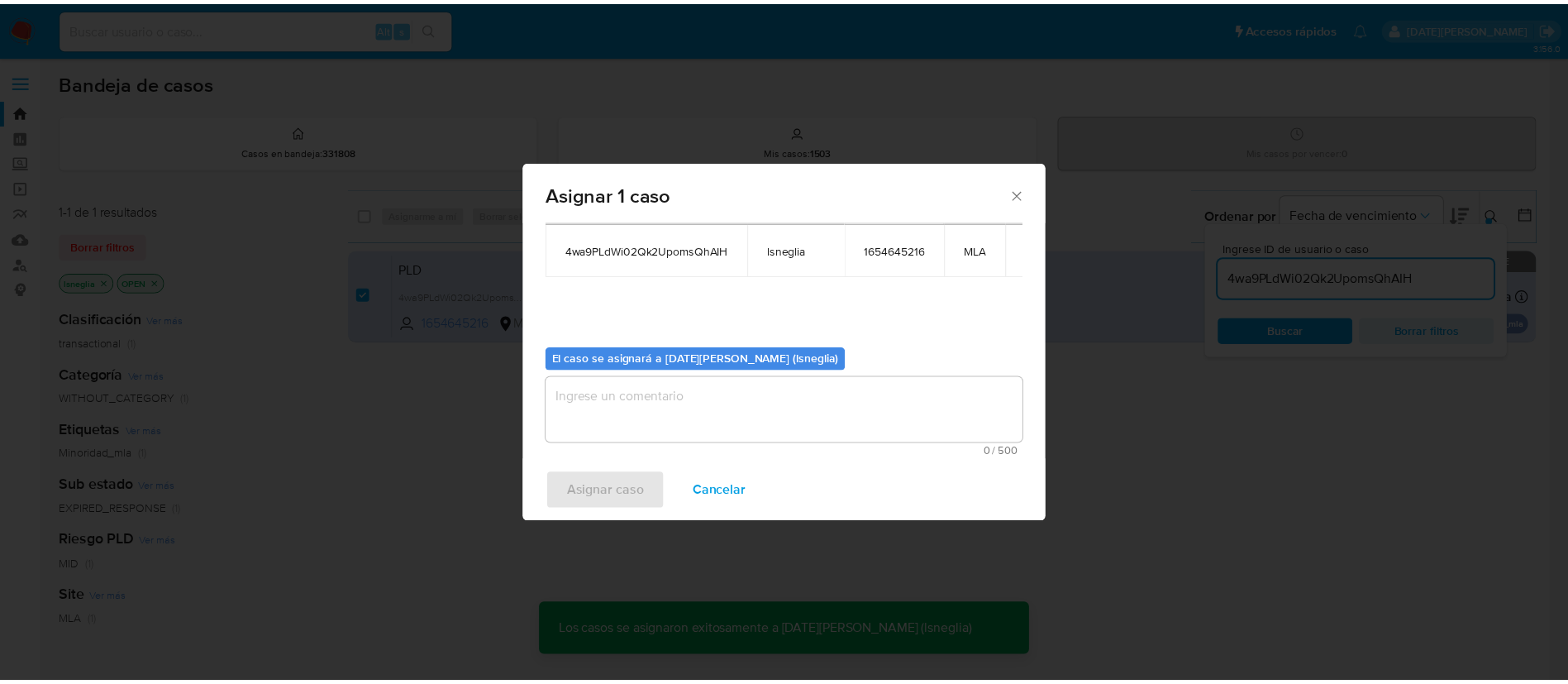
scroll to position [100, 0]
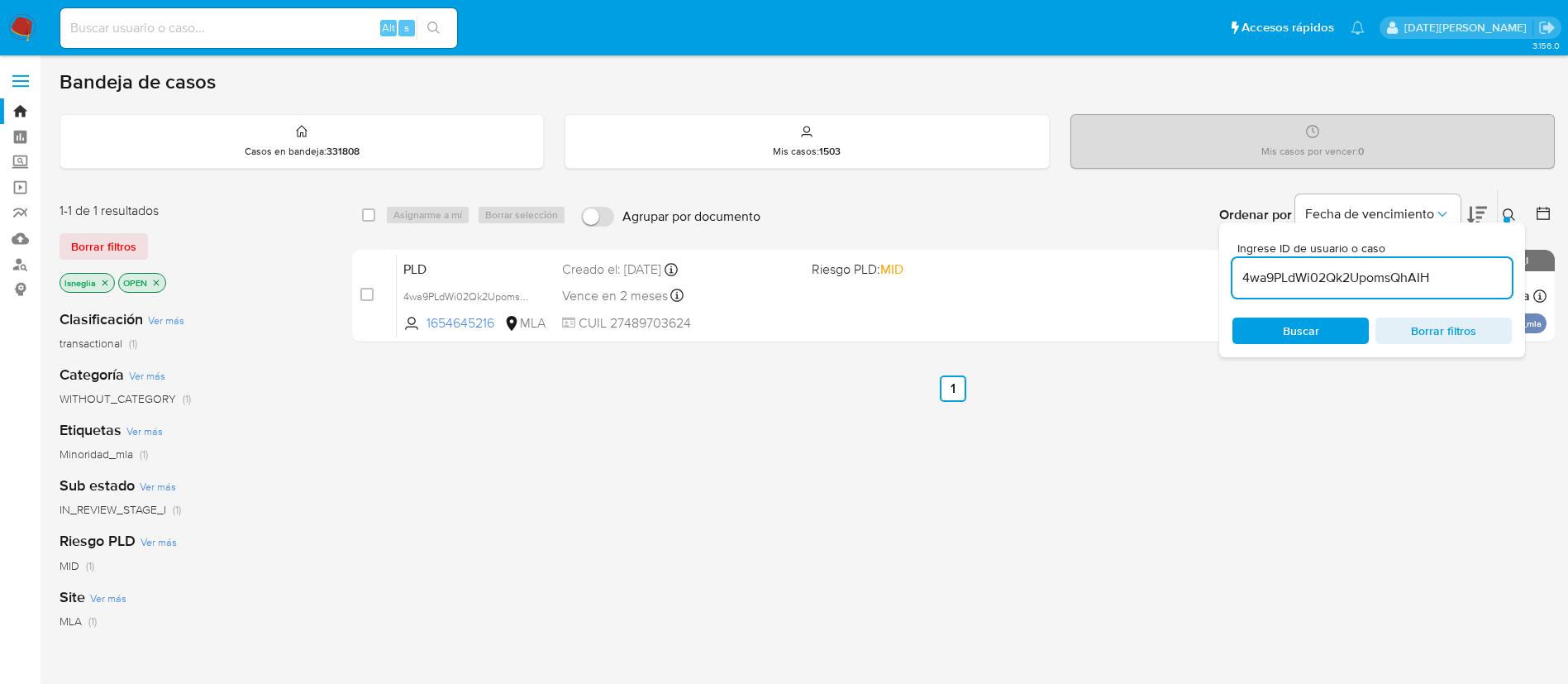
click at [1502, 213] on button at bounding box center [1512, 214] width 28 height 20
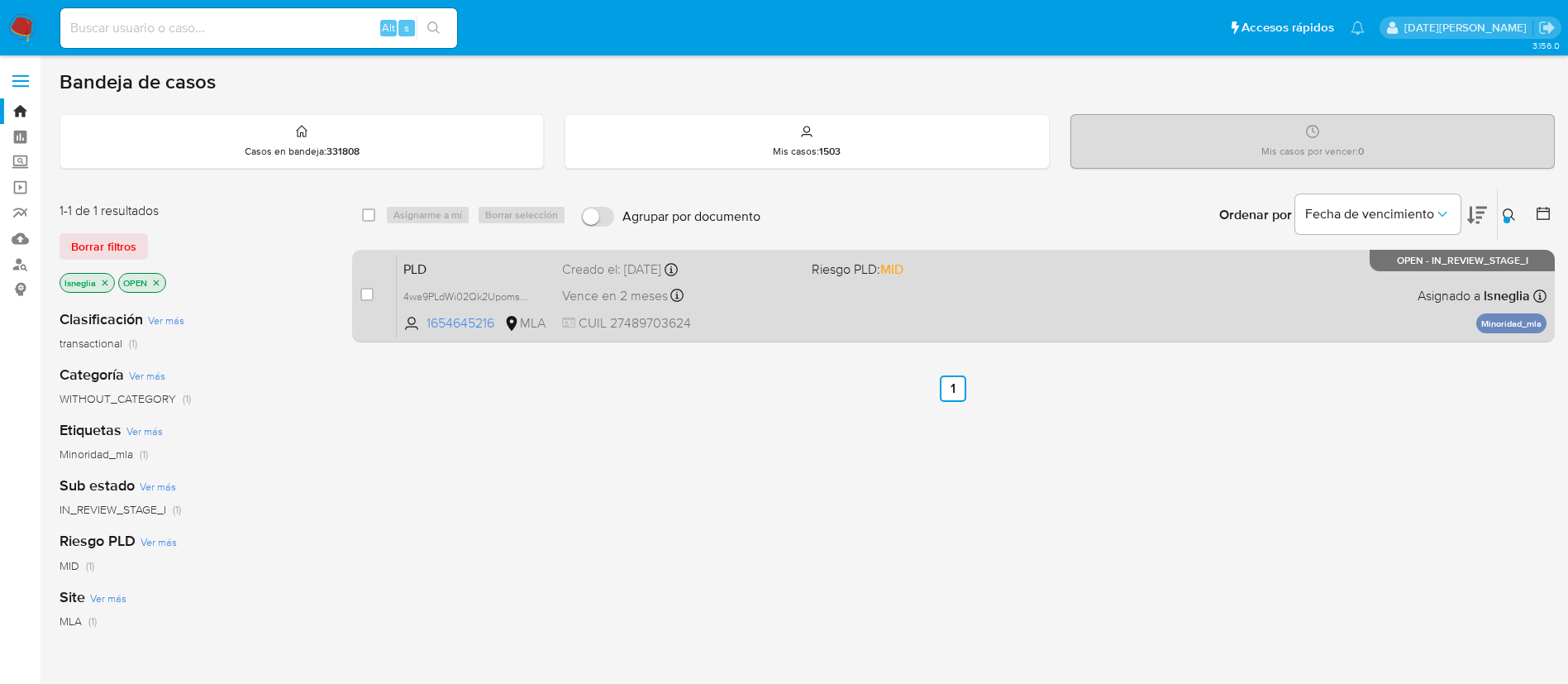
click at [487, 263] on span "PLD" at bounding box center [475, 268] width 145 height 22
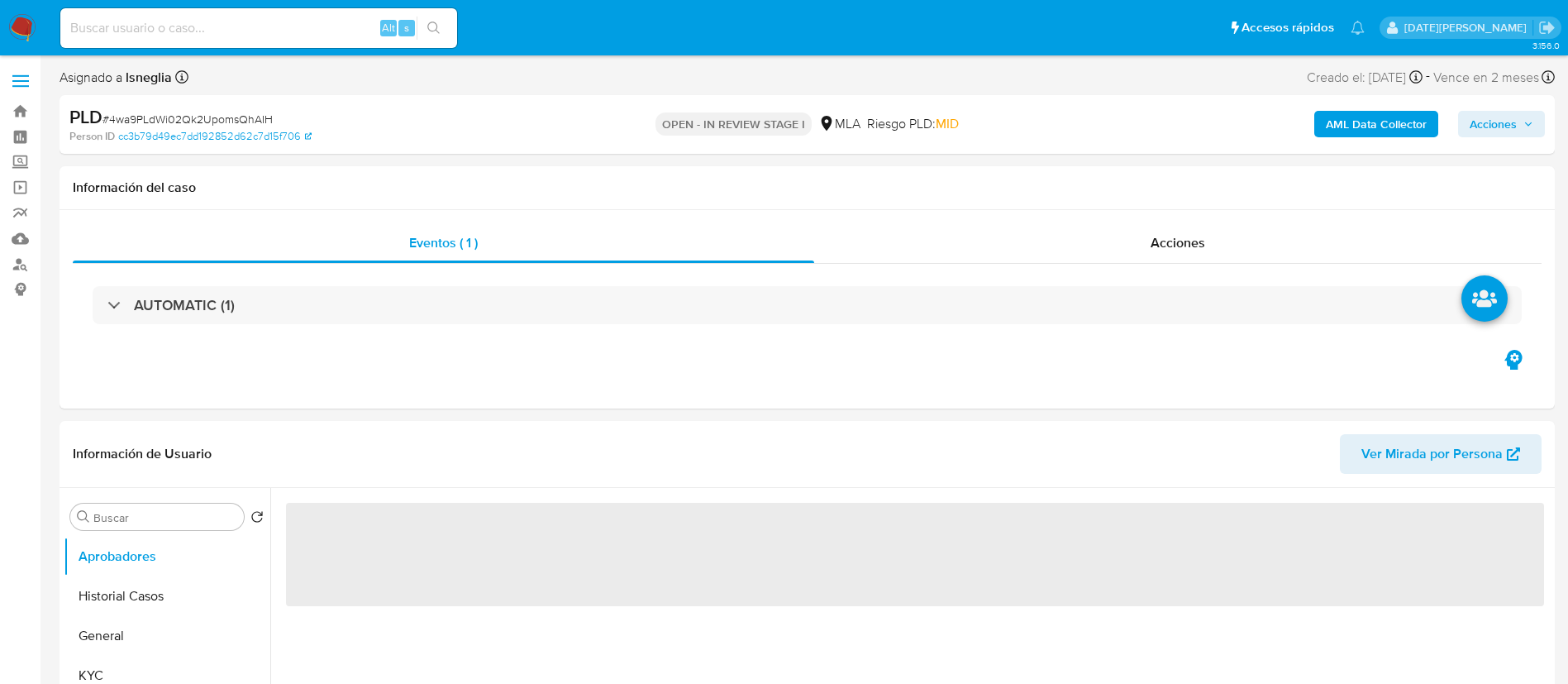
select select "10"
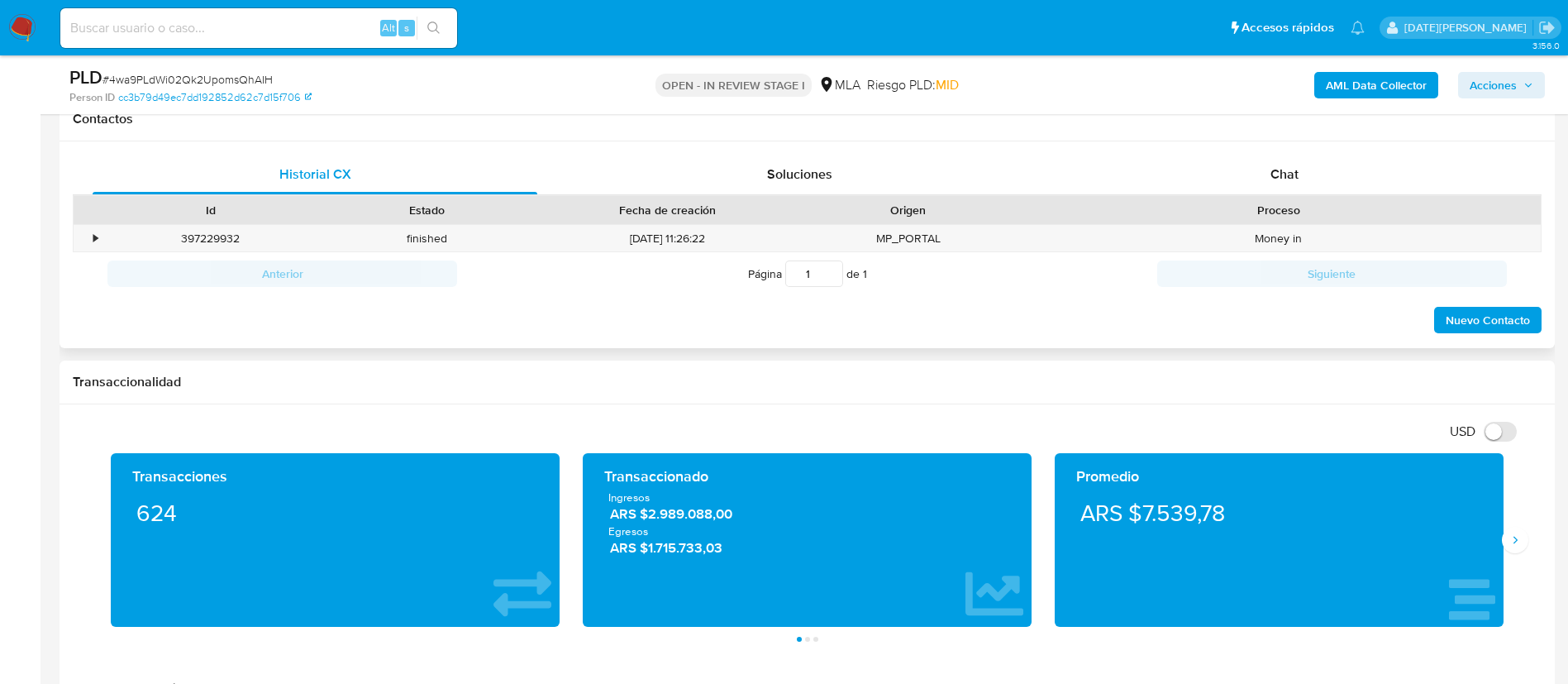
scroll to position [744, 0]
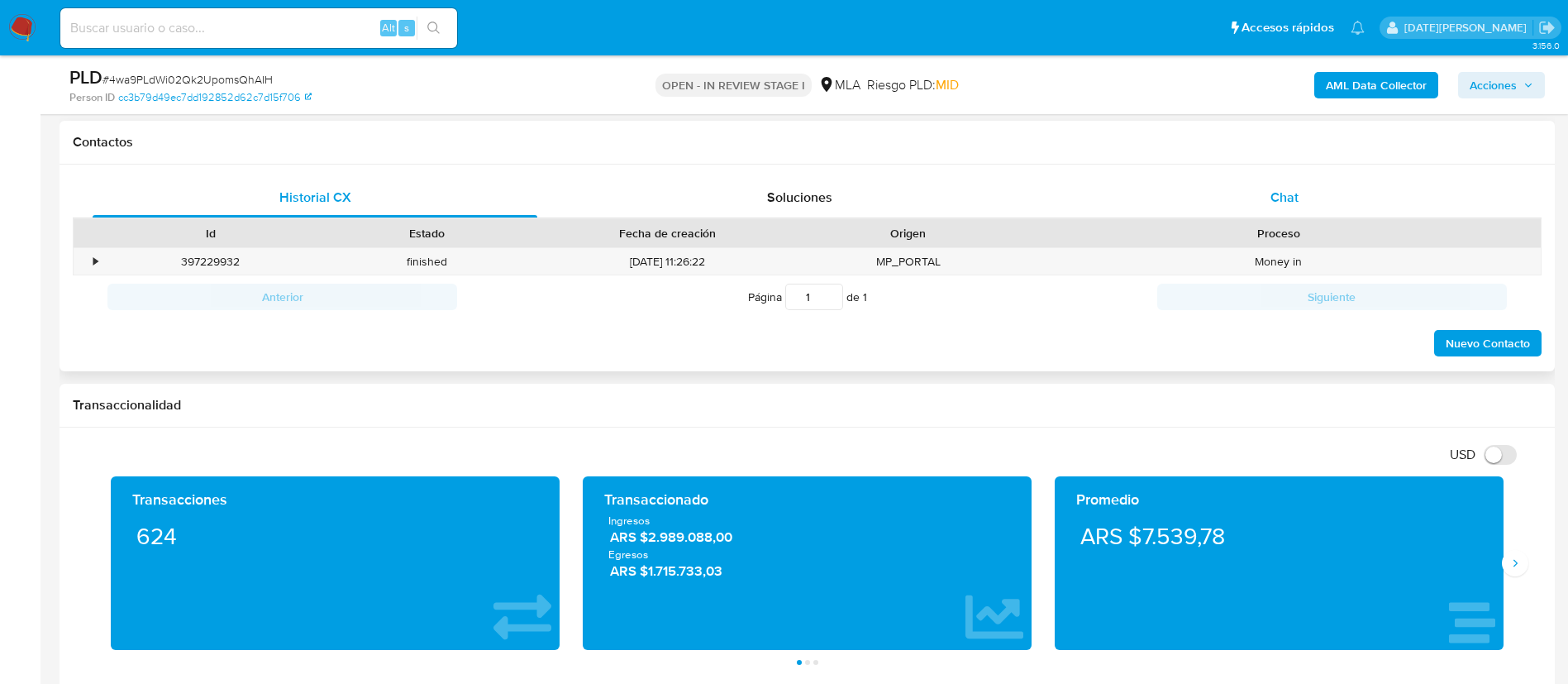
click at [1276, 202] on span "Chat" at bounding box center [1284, 197] width 28 height 19
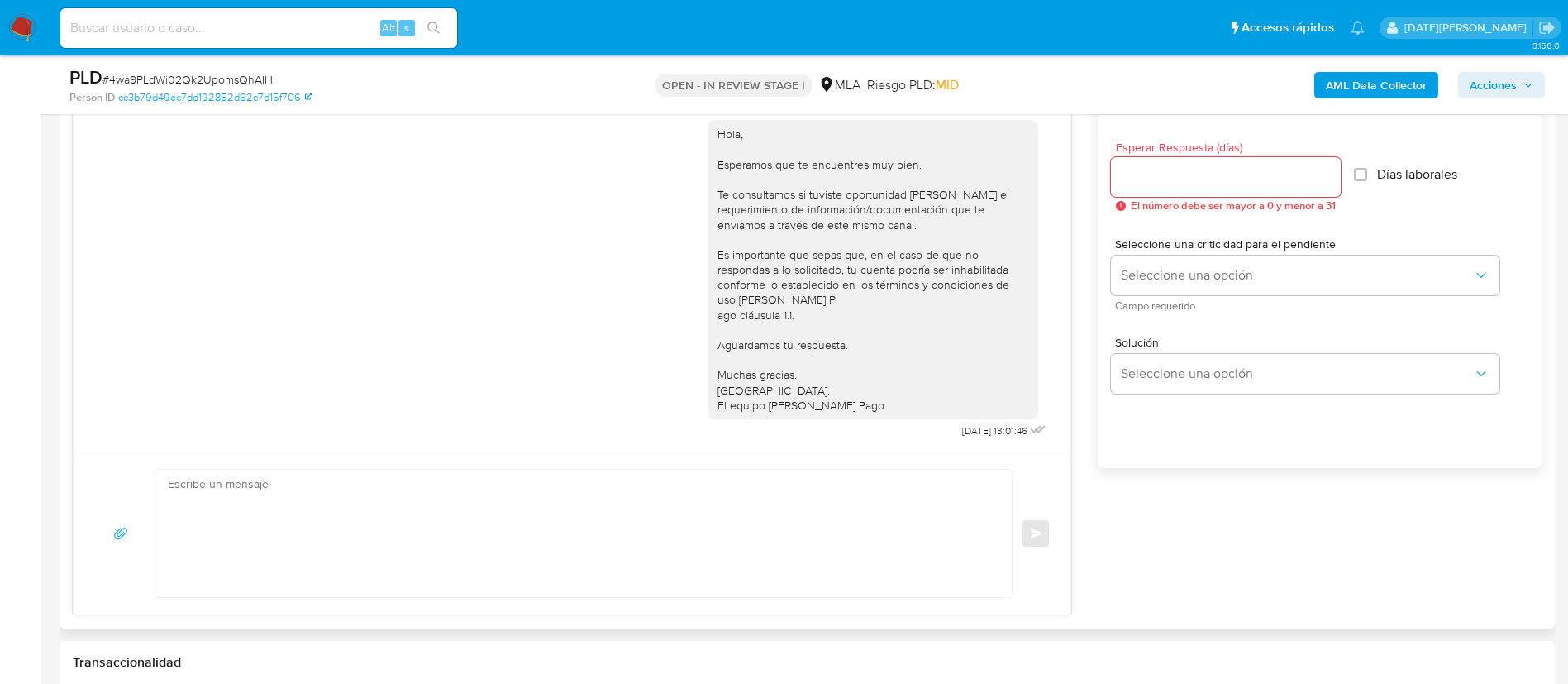
scroll to position [868, 0]
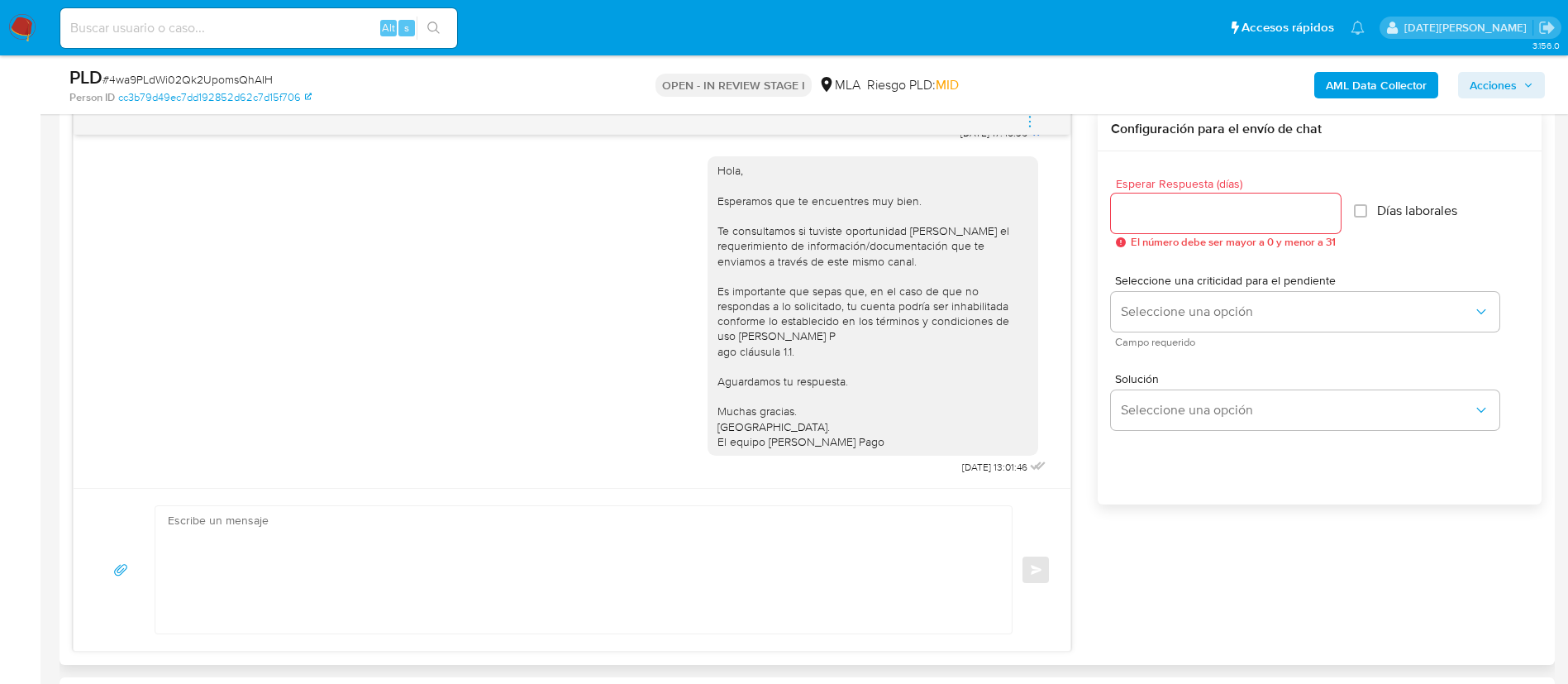
click at [1185, 213] on input "Esperar Respuesta (días)" at bounding box center [1225, 214] width 230 height 22
type input "3"
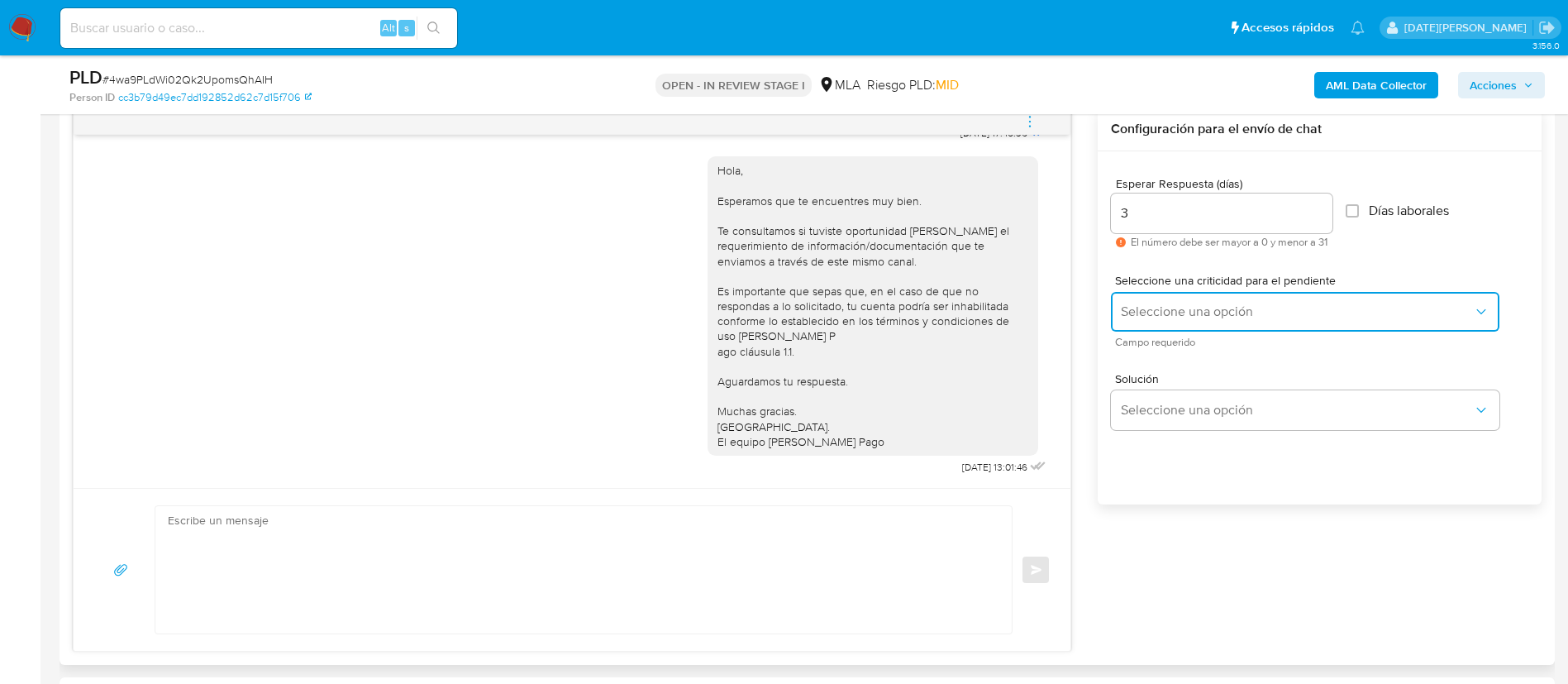
click at [1181, 320] on button "Seleccione una opción" at bounding box center [1304, 311] width 388 height 40
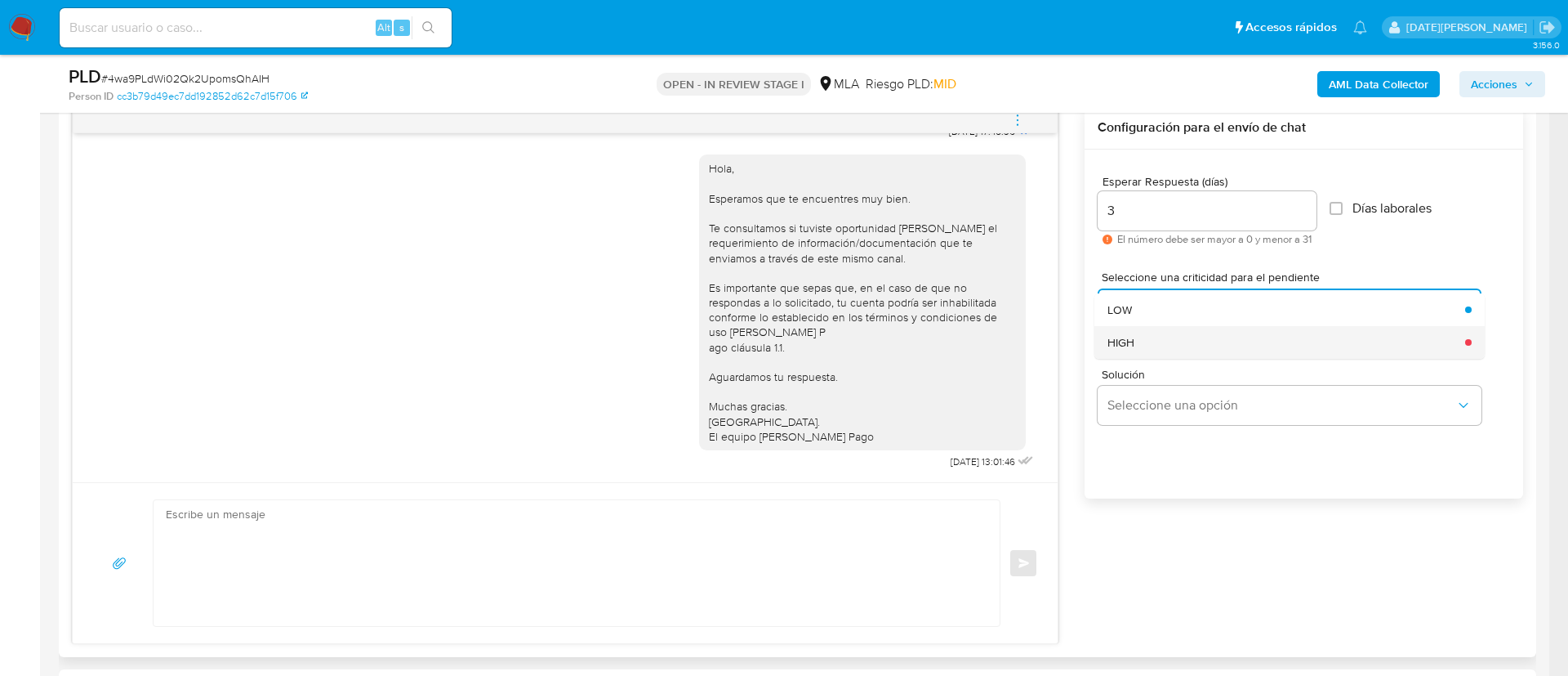
click at [1141, 345] on div "HIGH" at bounding box center [1281, 342] width 348 height 32
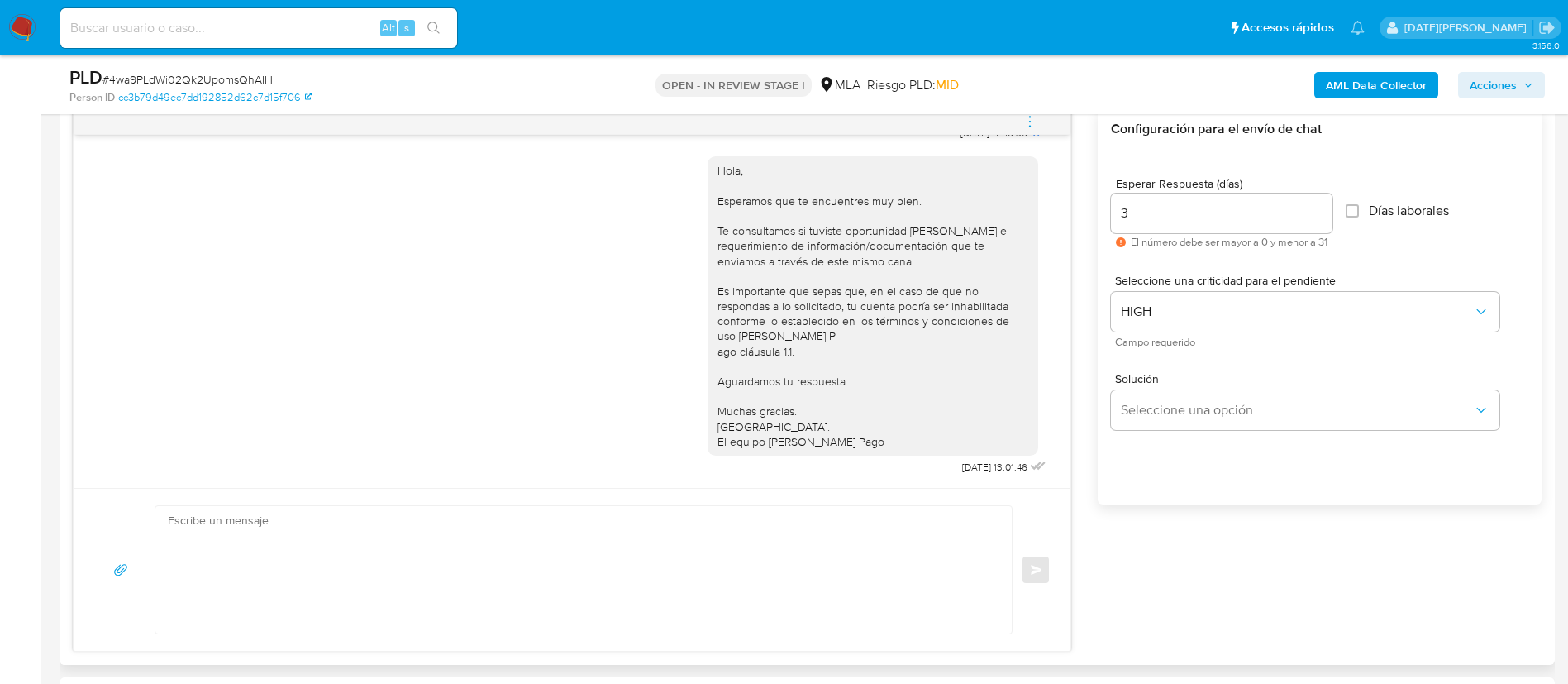
click at [608, 557] on textarea at bounding box center [579, 569] width 823 height 128
paste textarea "Lore [Ipsumd sit ametc], Ad elitsed do eiu temporincid utlaboreetd ma al enimad…"
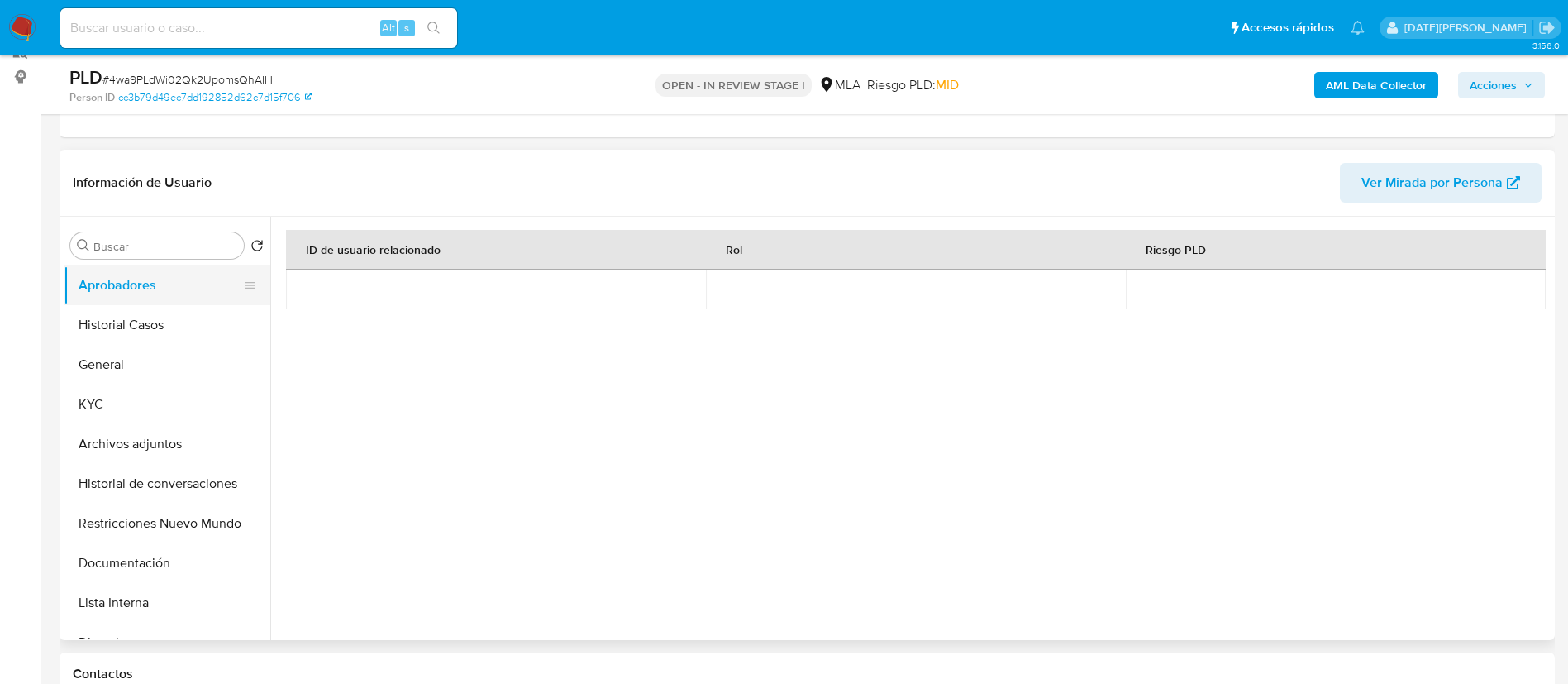
scroll to position [124, 0]
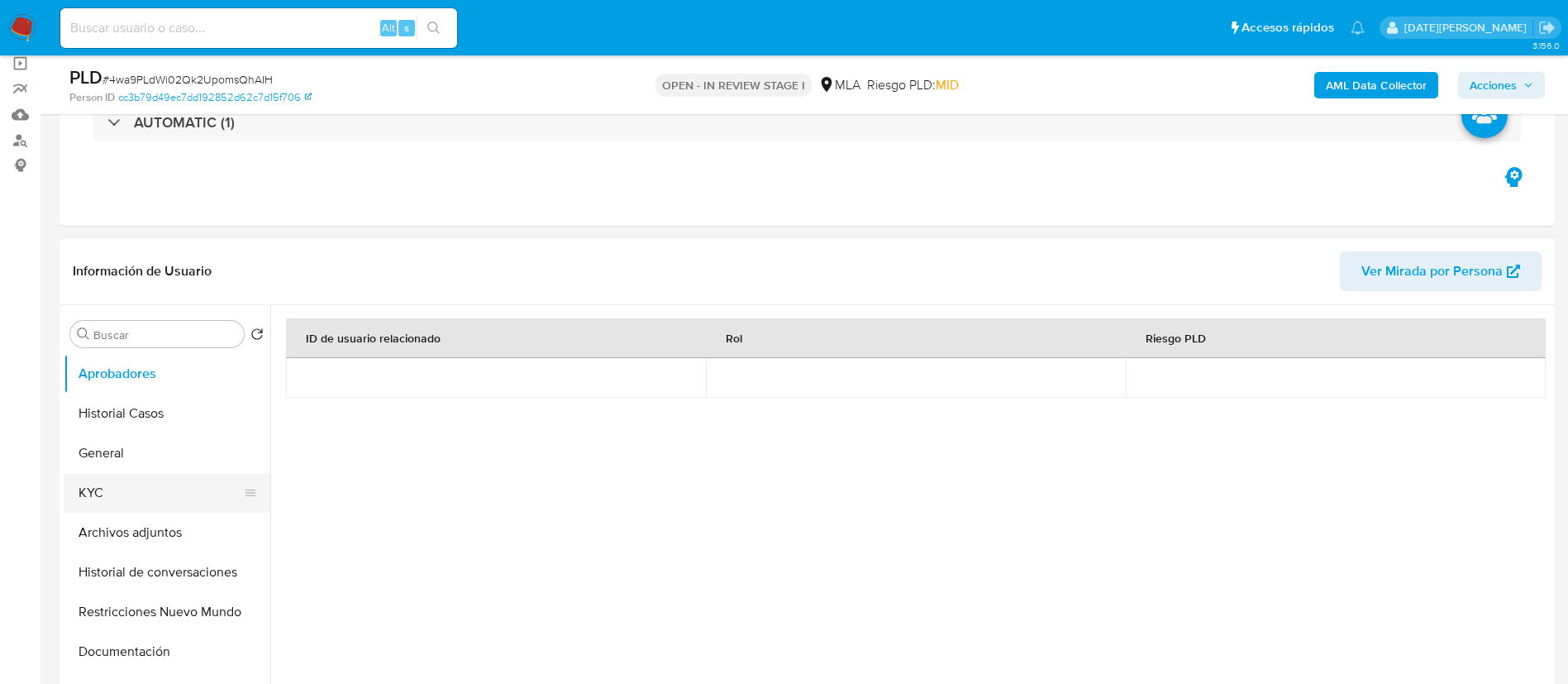
click at [104, 480] on button "KYC" at bounding box center [160, 493] width 194 height 40
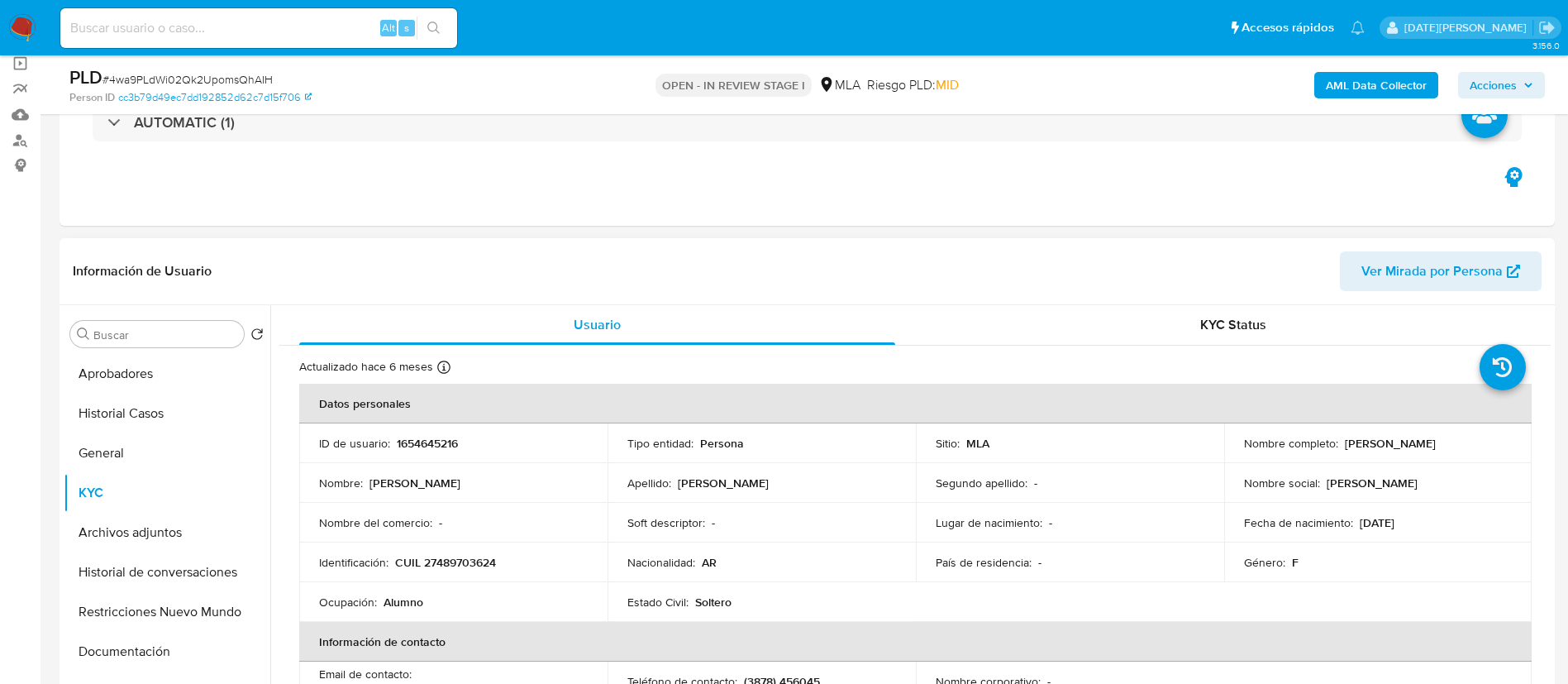
drag, startPoint x: 1343, startPoint y: 443, endPoint x: 1444, endPoint y: 443, distance: 101.0
click at [1444, 443] on div "Nombre completo : [PERSON_NAME]" at bounding box center [1378, 443] width 269 height 15
copy p "[PERSON_NAME]"
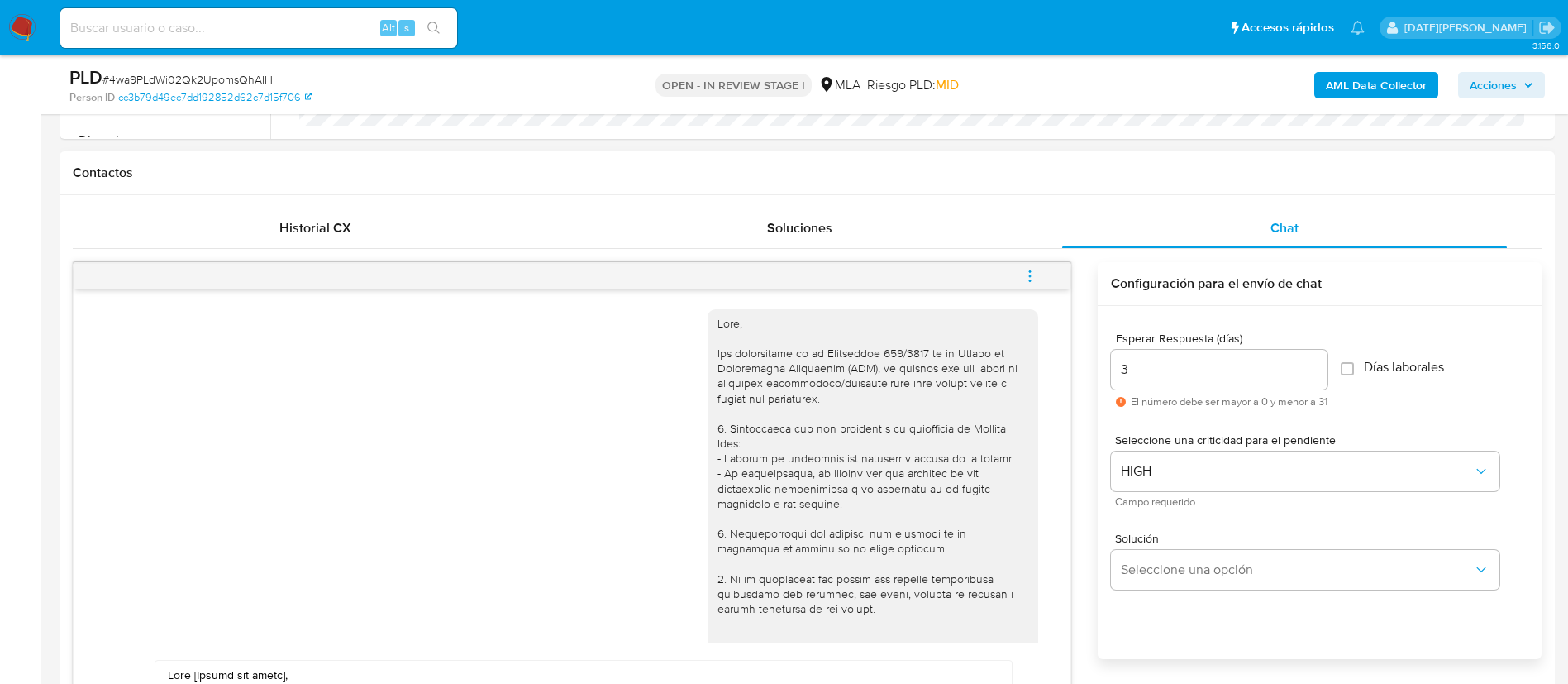
scroll to position [868, 0]
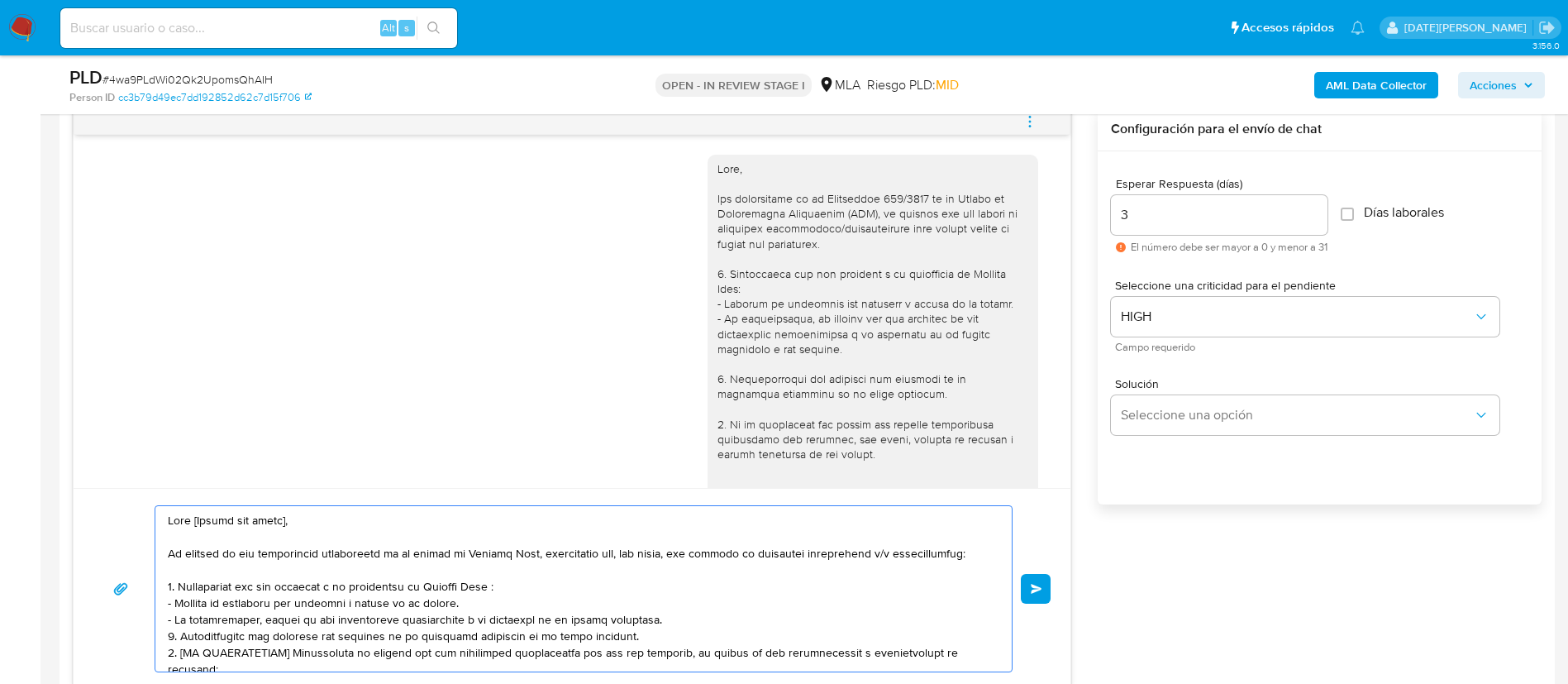
drag, startPoint x: 193, startPoint y: 524, endPoint x: 360, endPoint y: 519, distance: 167.1
click at [360, 519] on textarea at bounding box center [579, 588] width 823 height 165
paste textarea "[PERSON_NAME]"
click at [511, 594] on textarea at bounding box center [579, 588] width 823 height 165
click at [665, 619] on textarea at bounding box center [579, 588] width 823 height 165
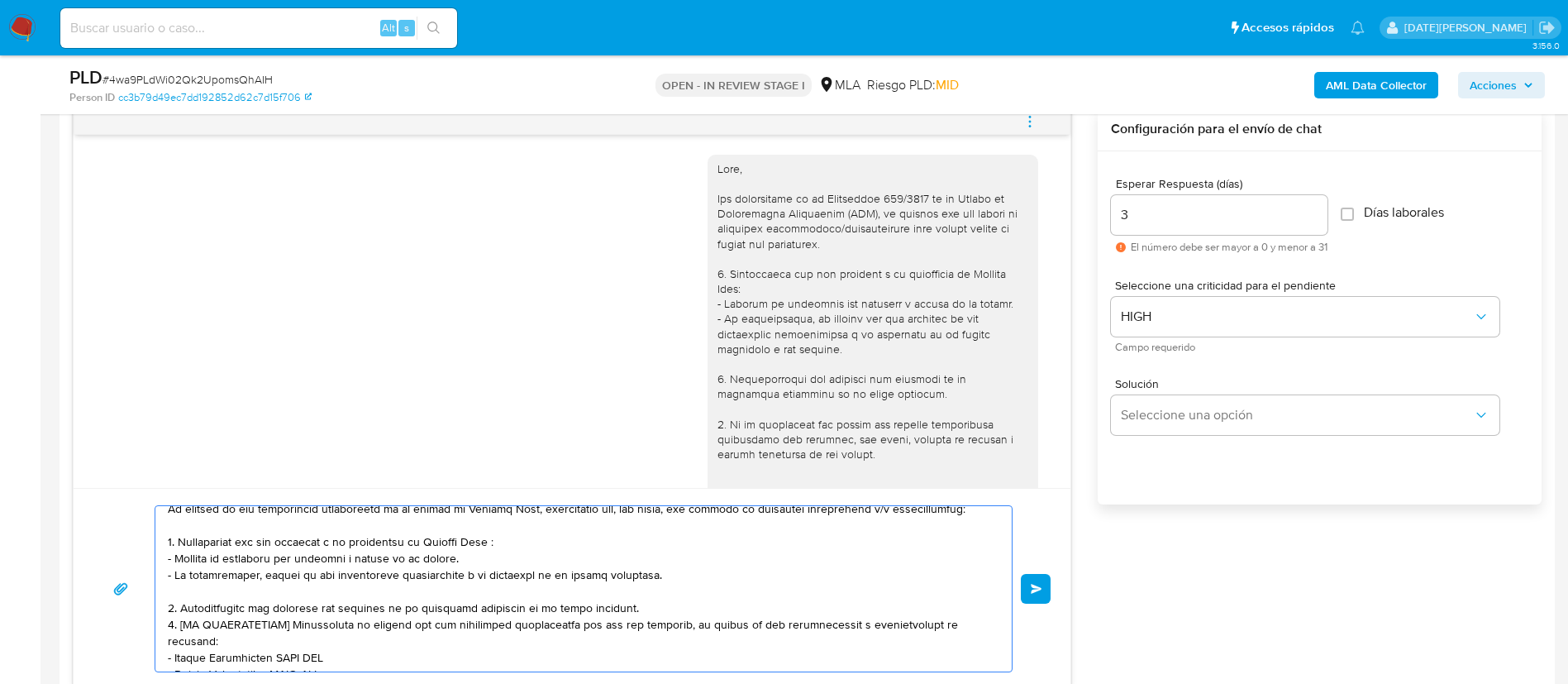
scroll to position [47, 0]
click at [657, 614] on textarea at bounding box center [579, 588] width 823 height 165
click at [656, 605] on textarea at bounding box center [579, 588] width 823 height 165
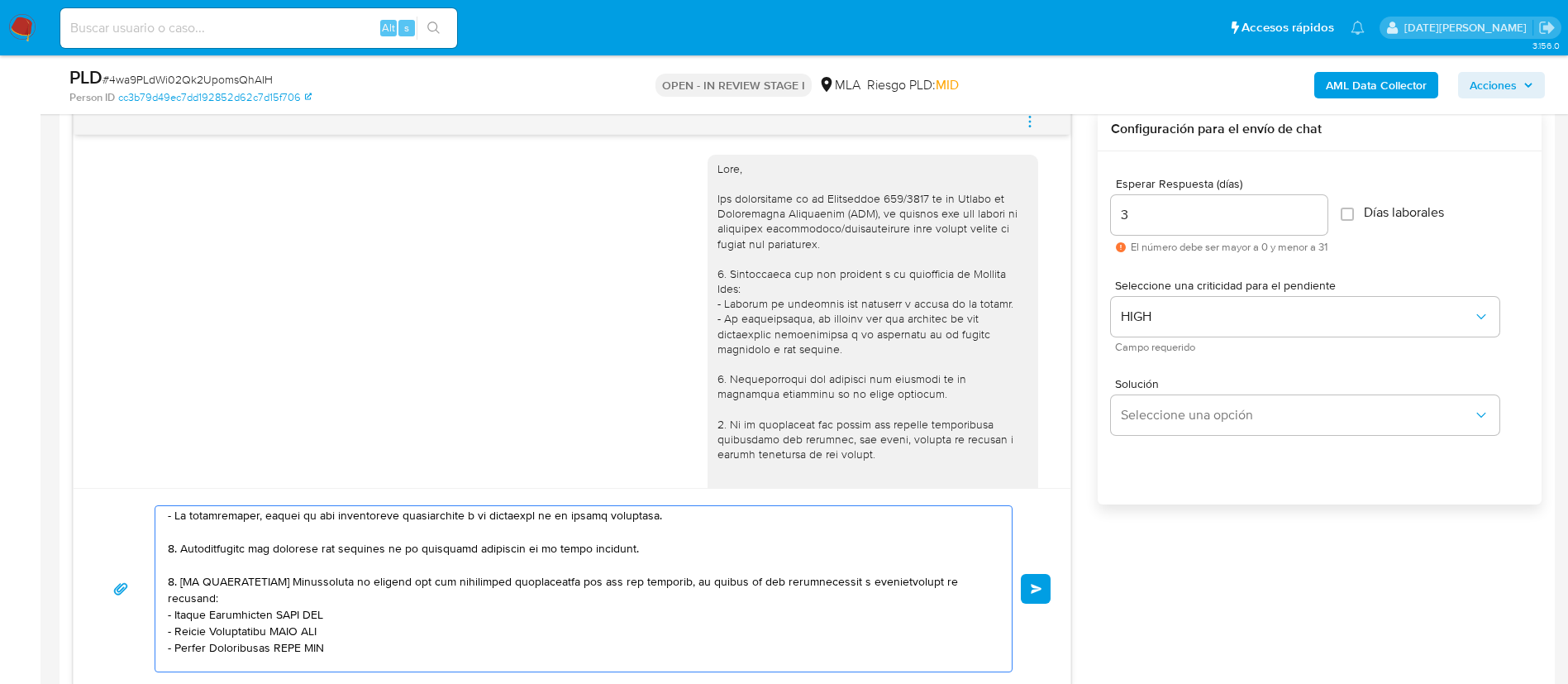
scroll to position [124, 0]
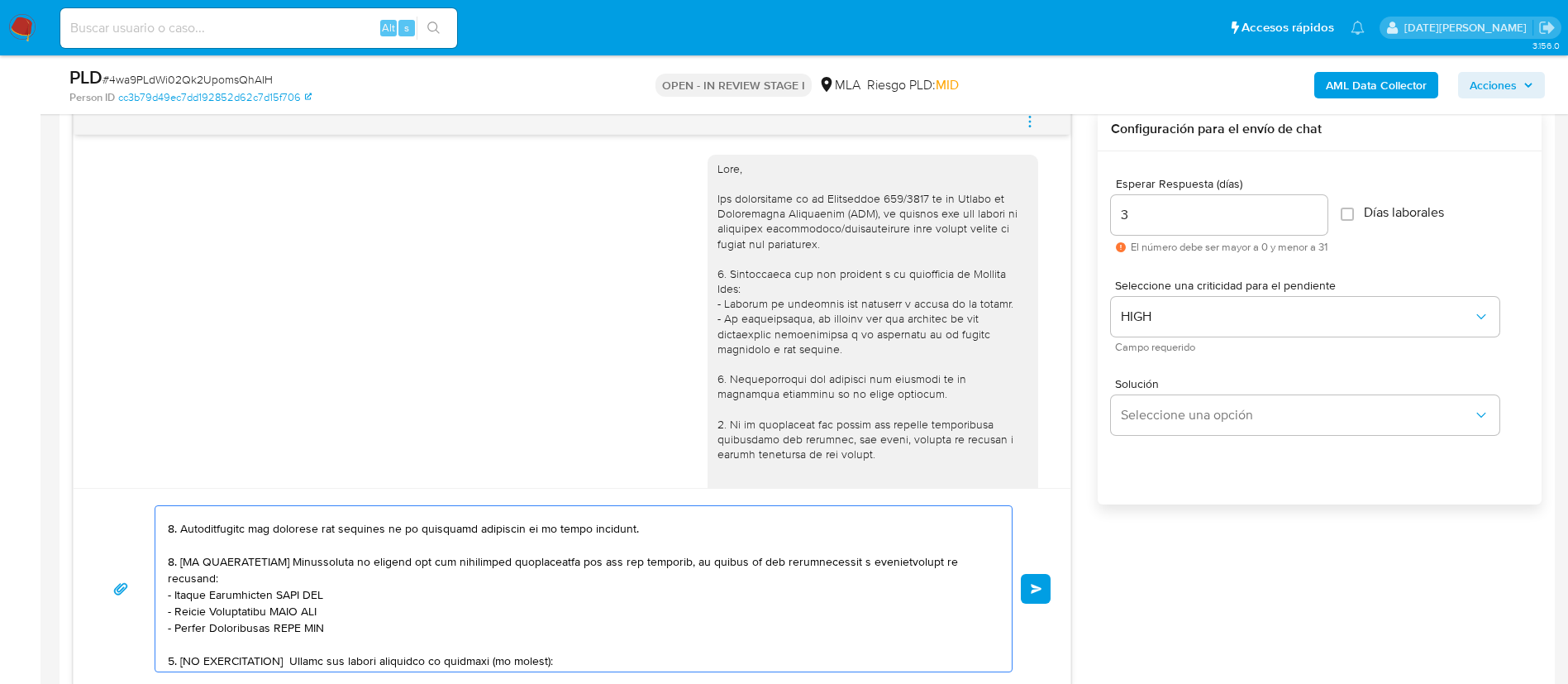
drag, startPoint x: 179, startPoint y: 562, endPoint x: 293, endPoint y: 559, distance: 114.0
click at [293, 559] on textarea at bounding box center [579, 588] width 823 height 165
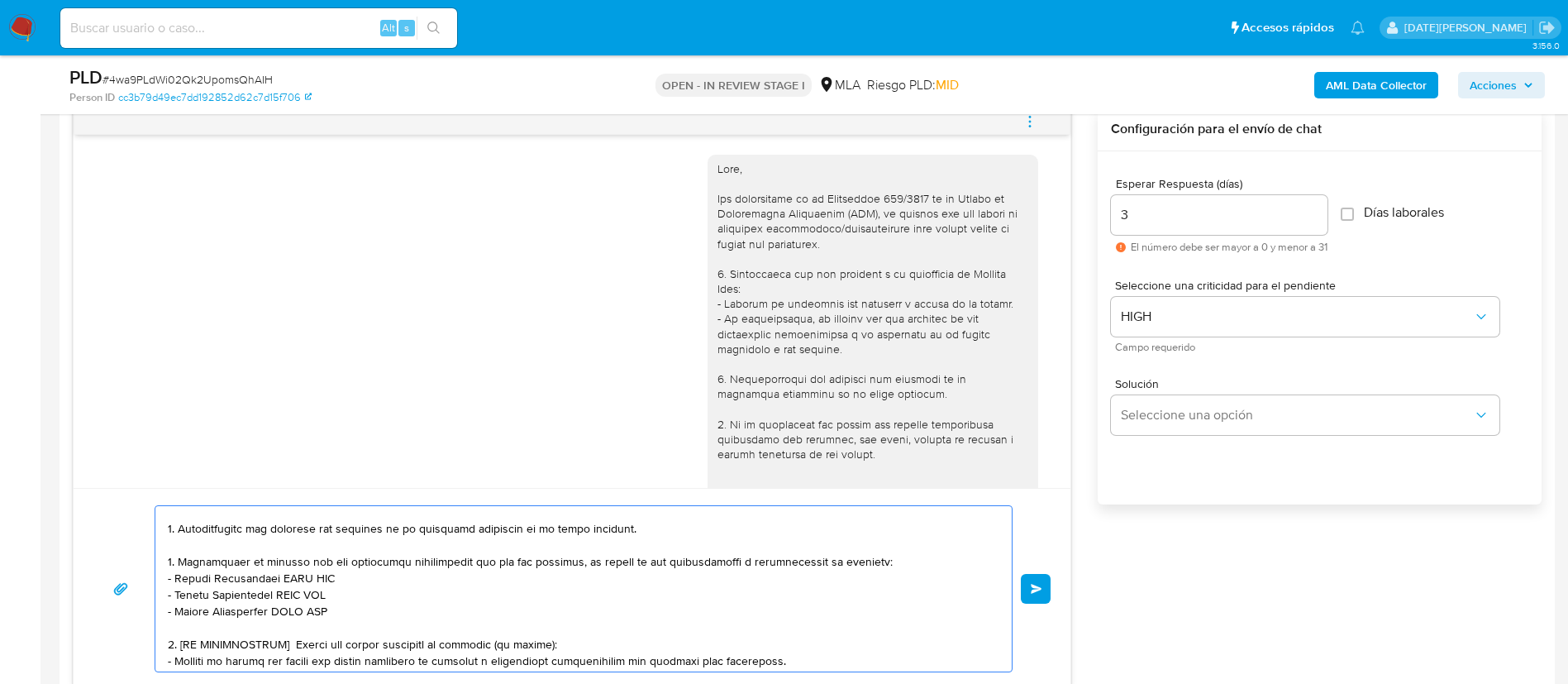
click at [899, 565] on textarea at bounding box center [579, 588] width 823 height 165
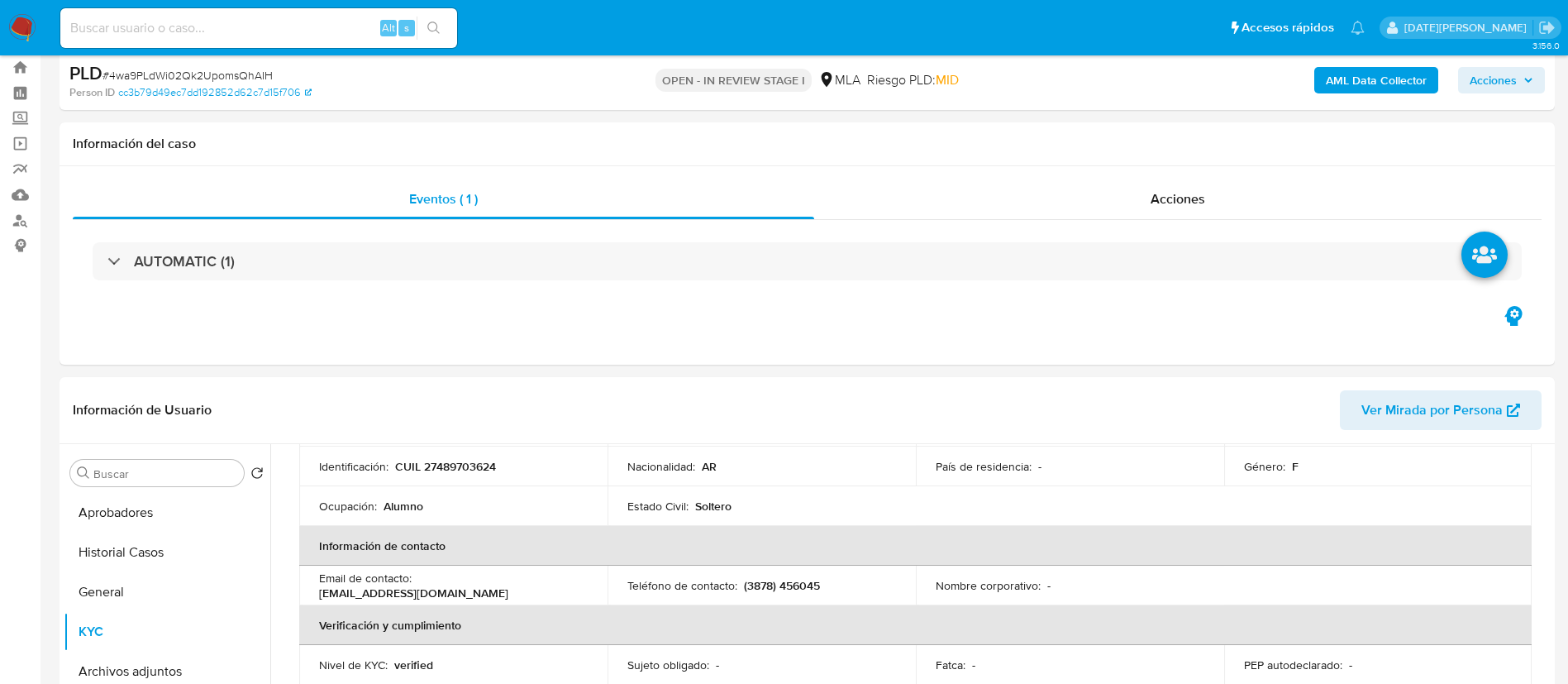
scroll to position [0, 0]
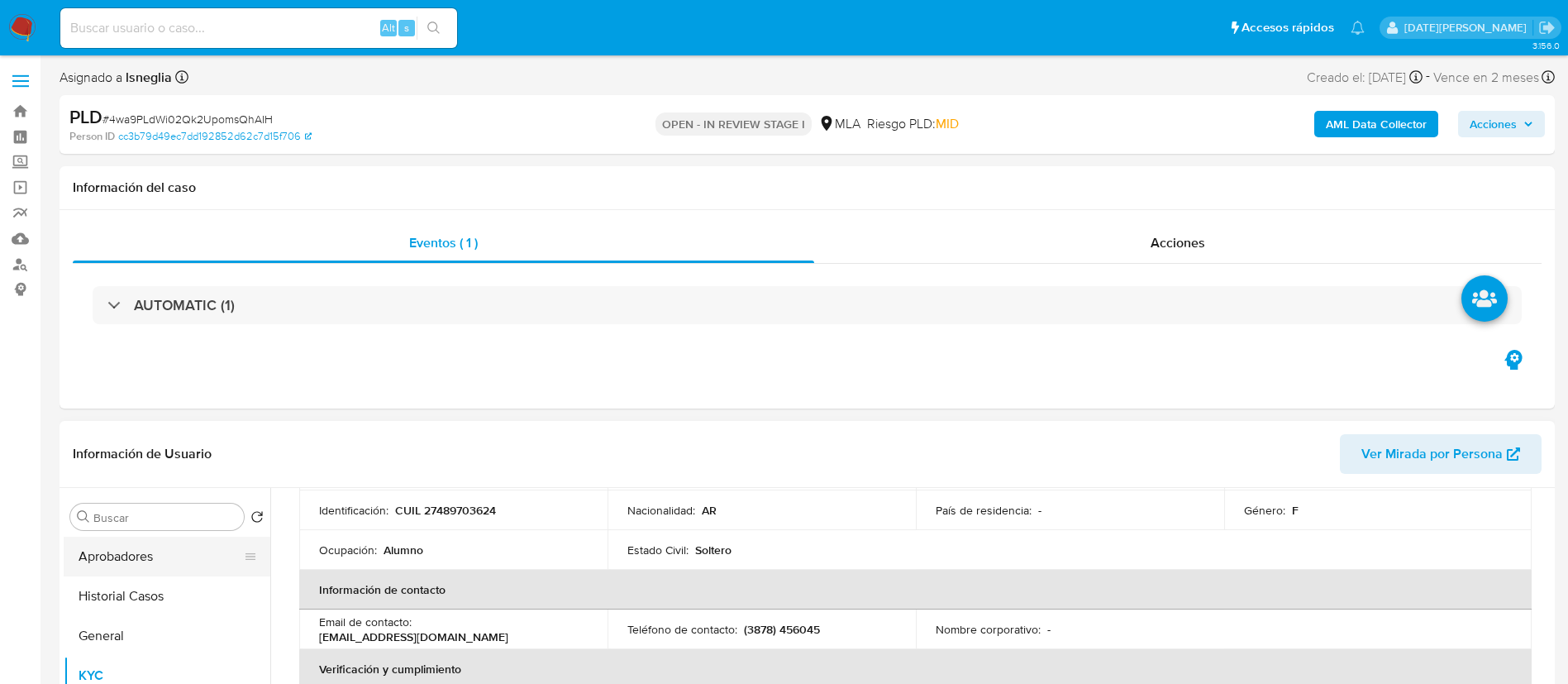
click at [138, 560] on button "Aprobadores" at bounding box center [160, 556] width 194 height 40
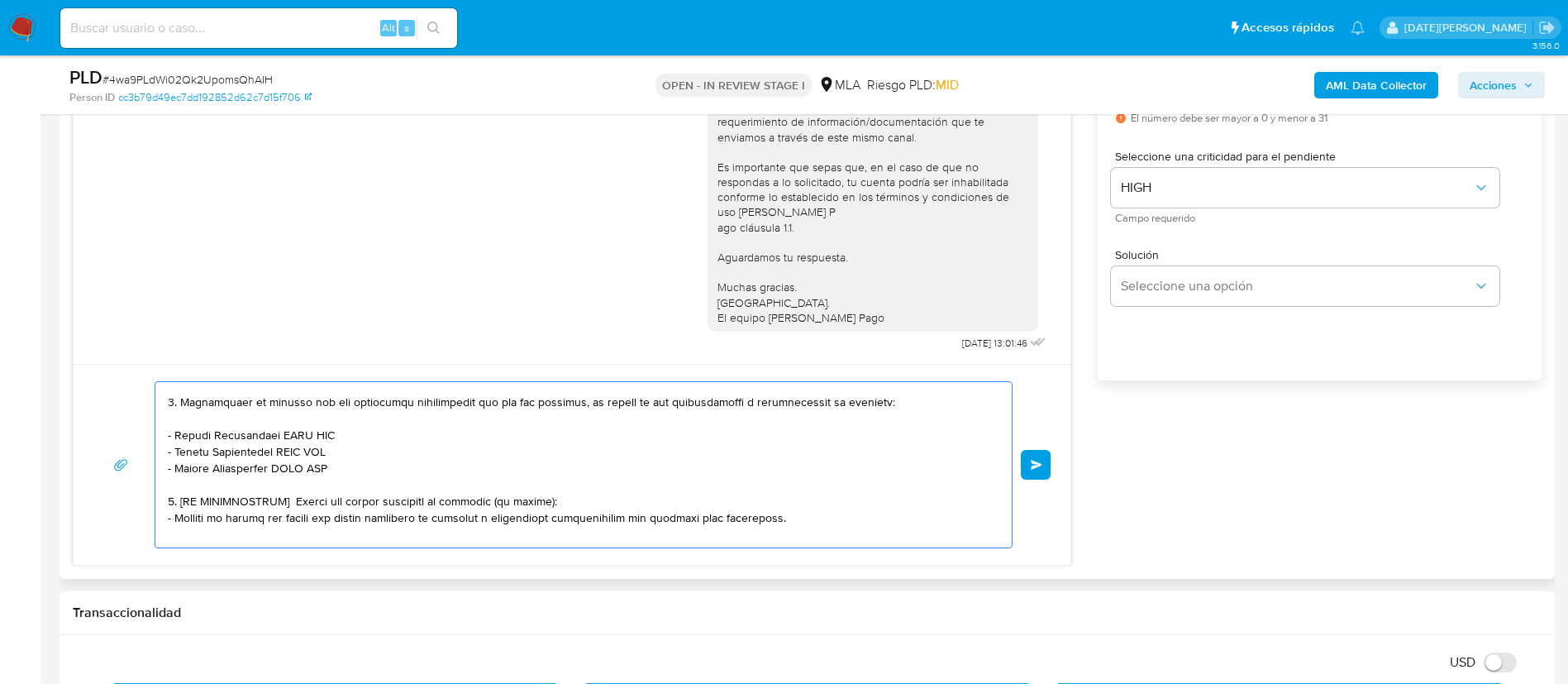
scroll to position [163, 0]
drag, startPoint x: 174, startPoint y: 433, endPoint x: 351, endPoint y: 428, distance: 177.1
click at [351, 428] on textarea at bounding box center [579, 464] width 823 height 165
paste textarea "[PERSON_NAME]"
drag, startPoint x: 175, startPoint y: 447, endPoint x: 352, endPoint y: 448, distance: 177.0
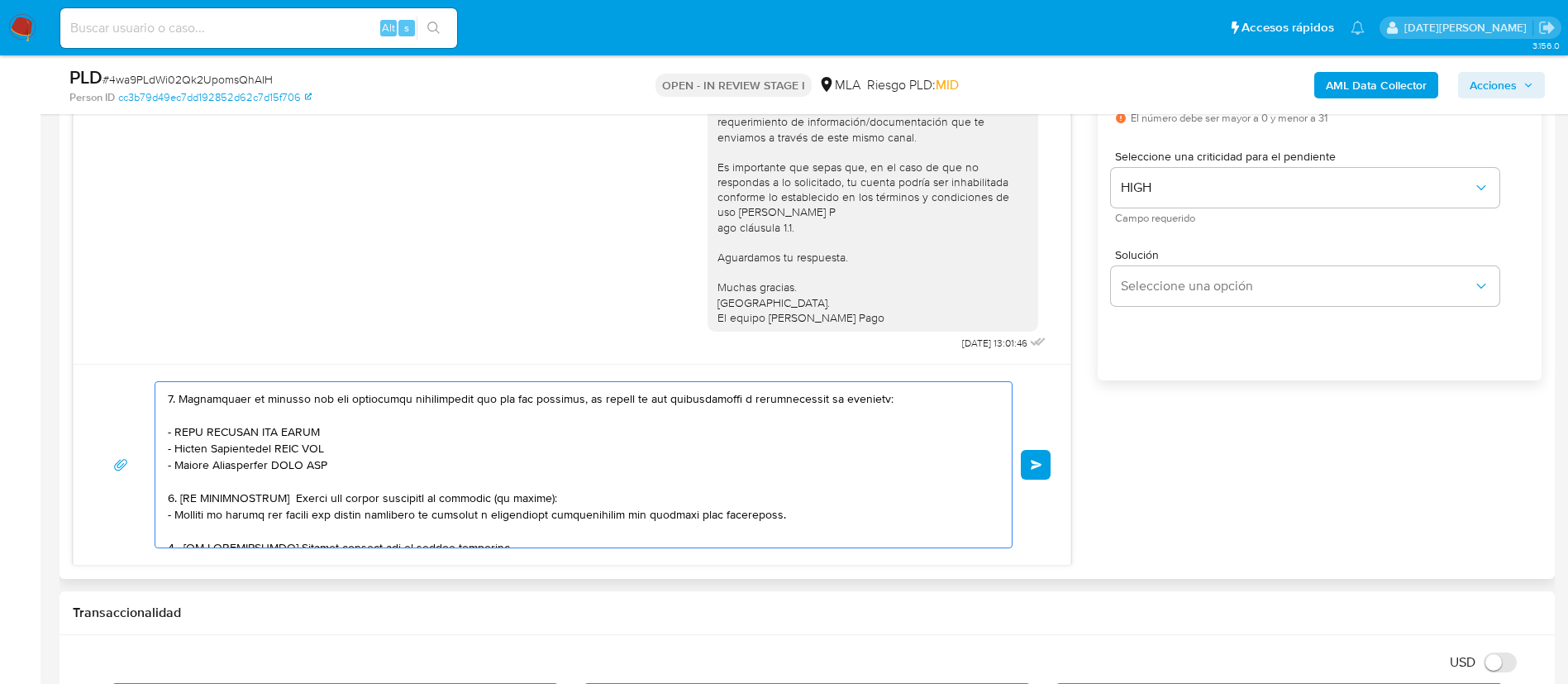
click at [352, 448] on textarea at bounding box center [579, 464] width 823 height 165
paste textarea "[PERSON_NAME],[PERSON_NAME]"
drag, startPoint x: 177, startPoint y: 464, endPoint x: 339, endPoint y: 463, distance: 162.0
click at [339, 463] on textarea at bounding box center [579, 464] width 823 height 165
paste textarea "DAC SALTA SRL"
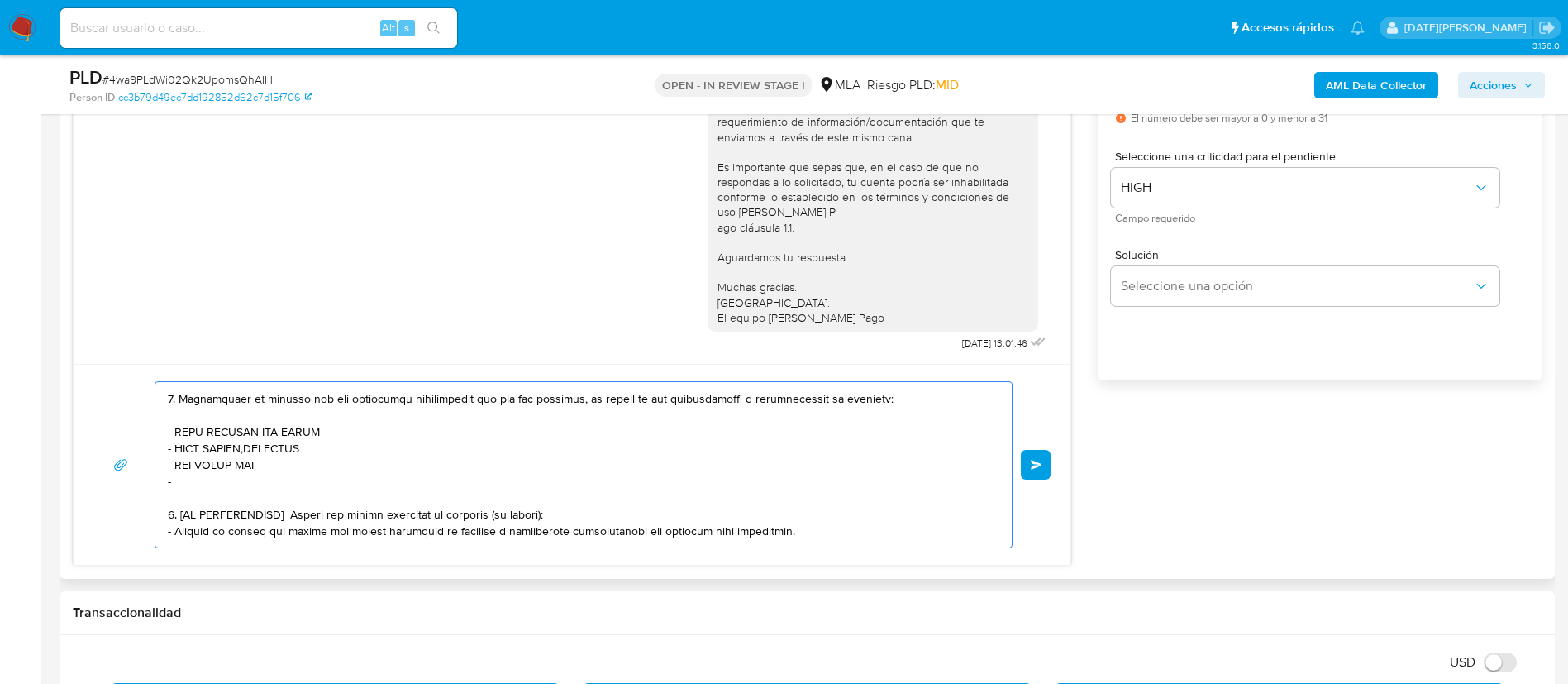
click at [204, 487] on textarea at bounding box center [579, 464] width 823 height 165
click at [262, 478] on textarea at bounding box center [579, 464] width 823 height 165
click at [231, 474] on textarea at bounding box center [579, 464] width 823 height 165
click at [283, 471] on textarea at bounding box center [579, 464] width 823 height 165
click at [284, 480] on textarea at bounding box center [579, 464] width 823 height 165
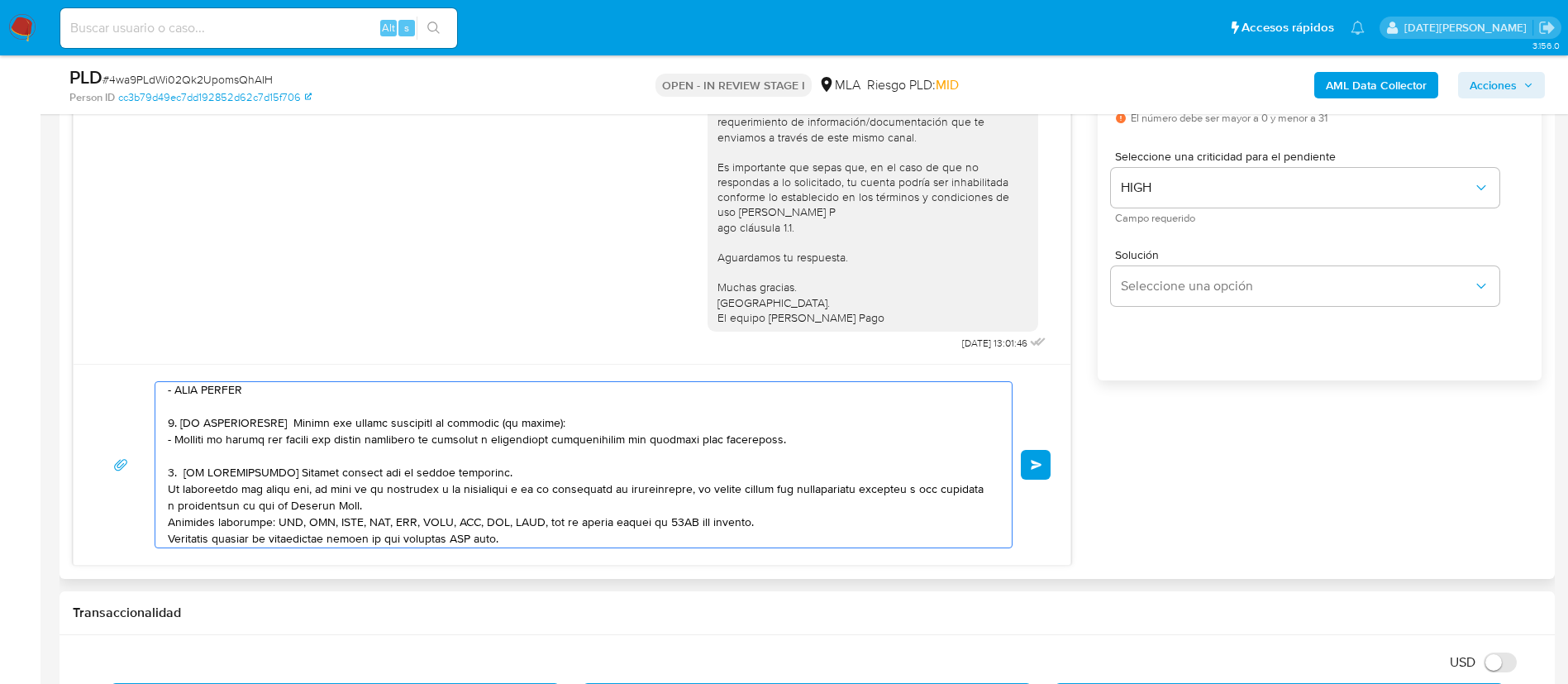
scroll to position [259, 0]
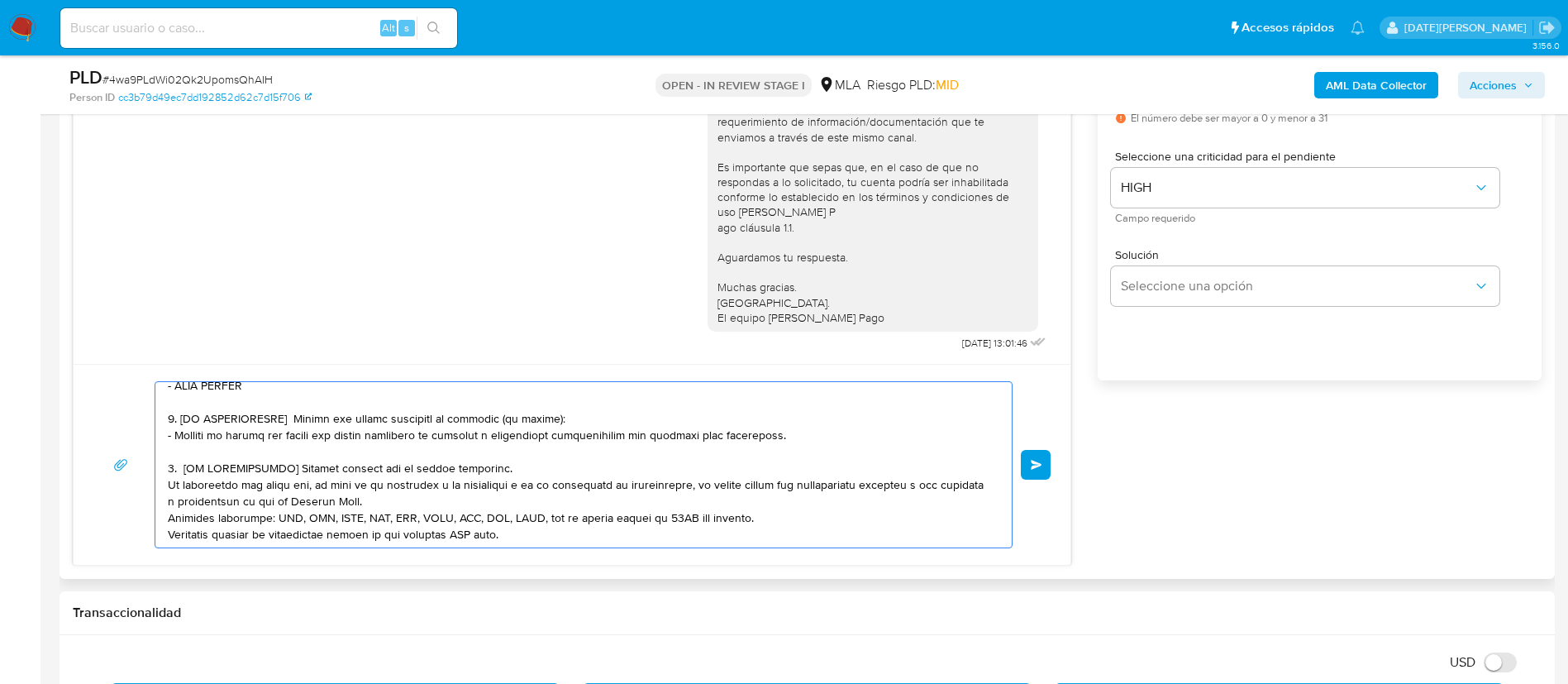
drag, startPoint x: 169, startPoint y: 417, endPoint x: 526, endPoint y: 463, distance: 360.0
click at [526, 463] on textarea at bounding box center [579, 464] width 823 height 165
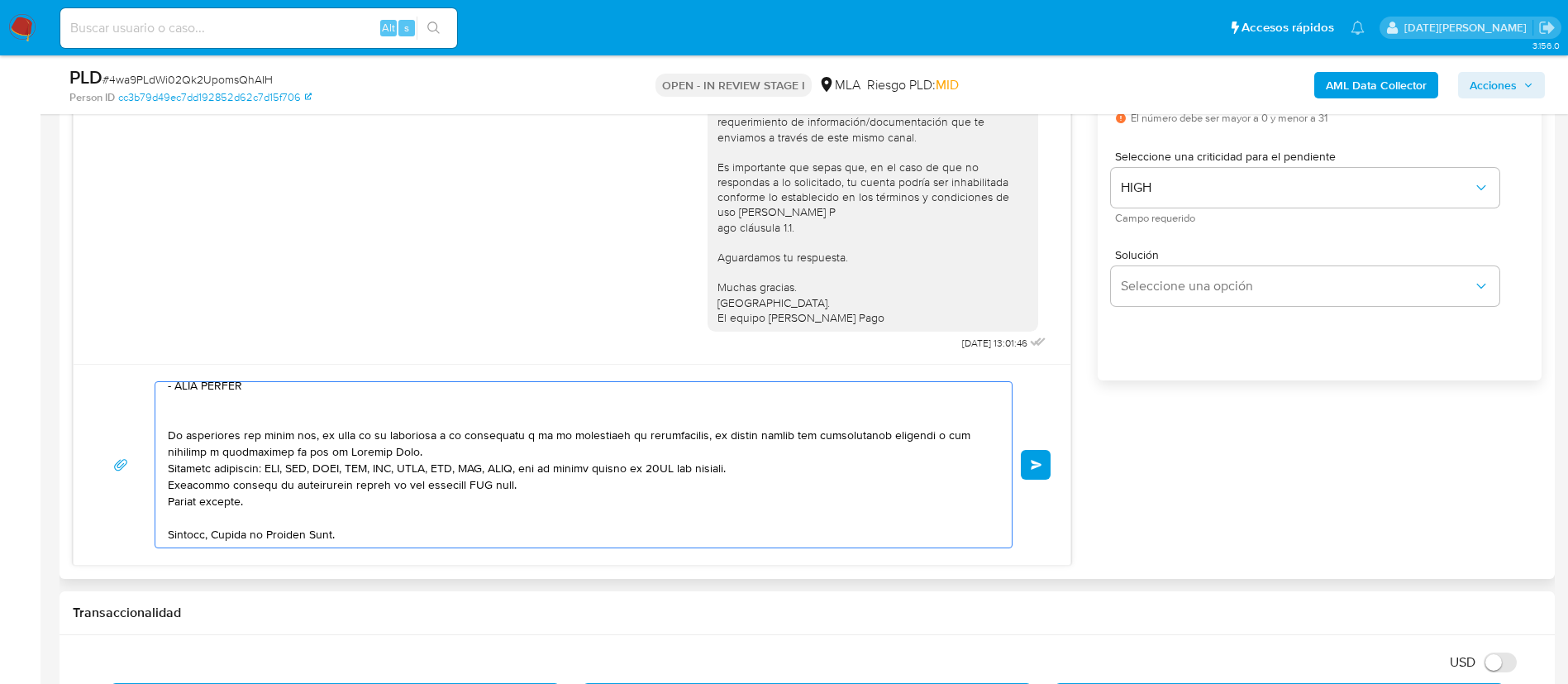
click at [231, 411] on textarea at bounding box center [579, 464] width 823 height 165
click at [420, 452] on textarea at bounding box center [579, 464] width 823 height 165
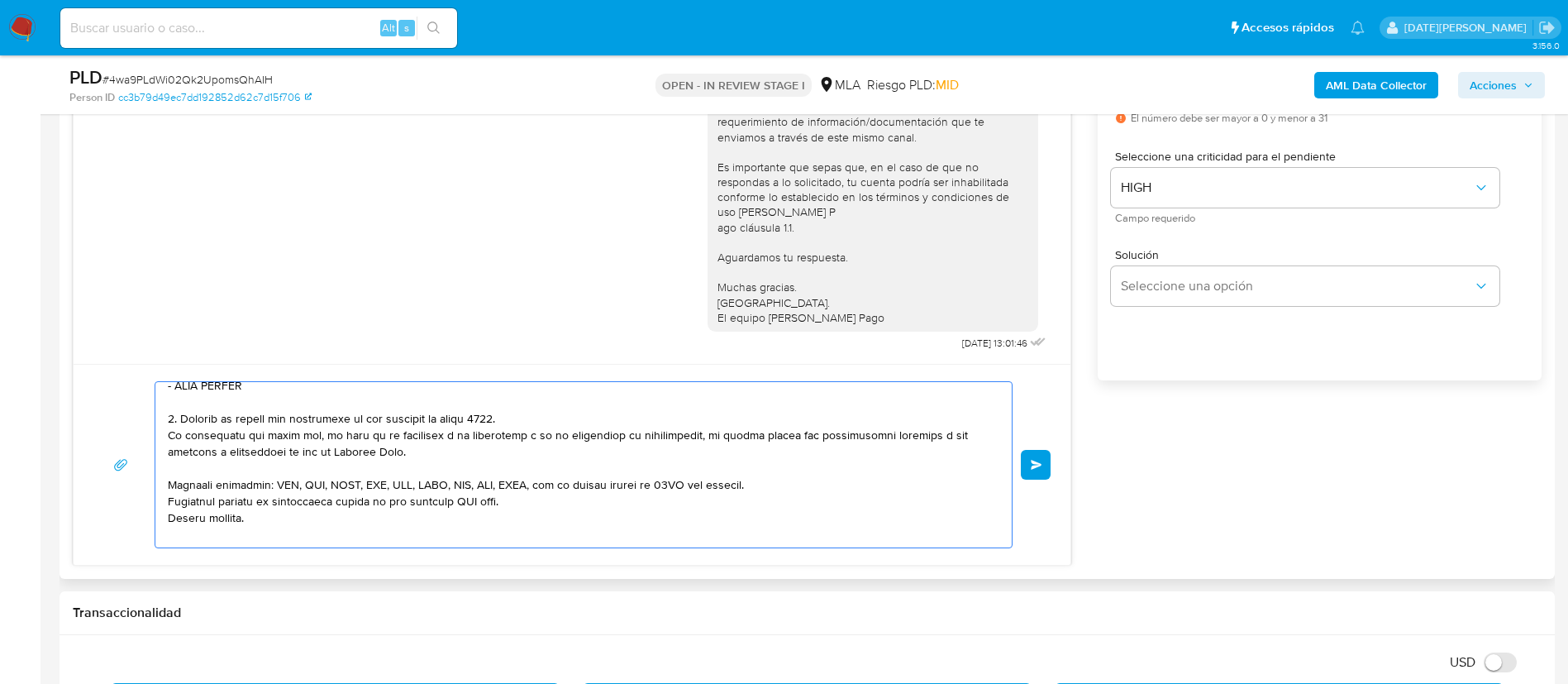
click at [796, 496] on textarea at bounding box center [579, 464] width 823 height 165
click at [795, 485] on textarea at bounding box center [579, 464] width 823 height 165
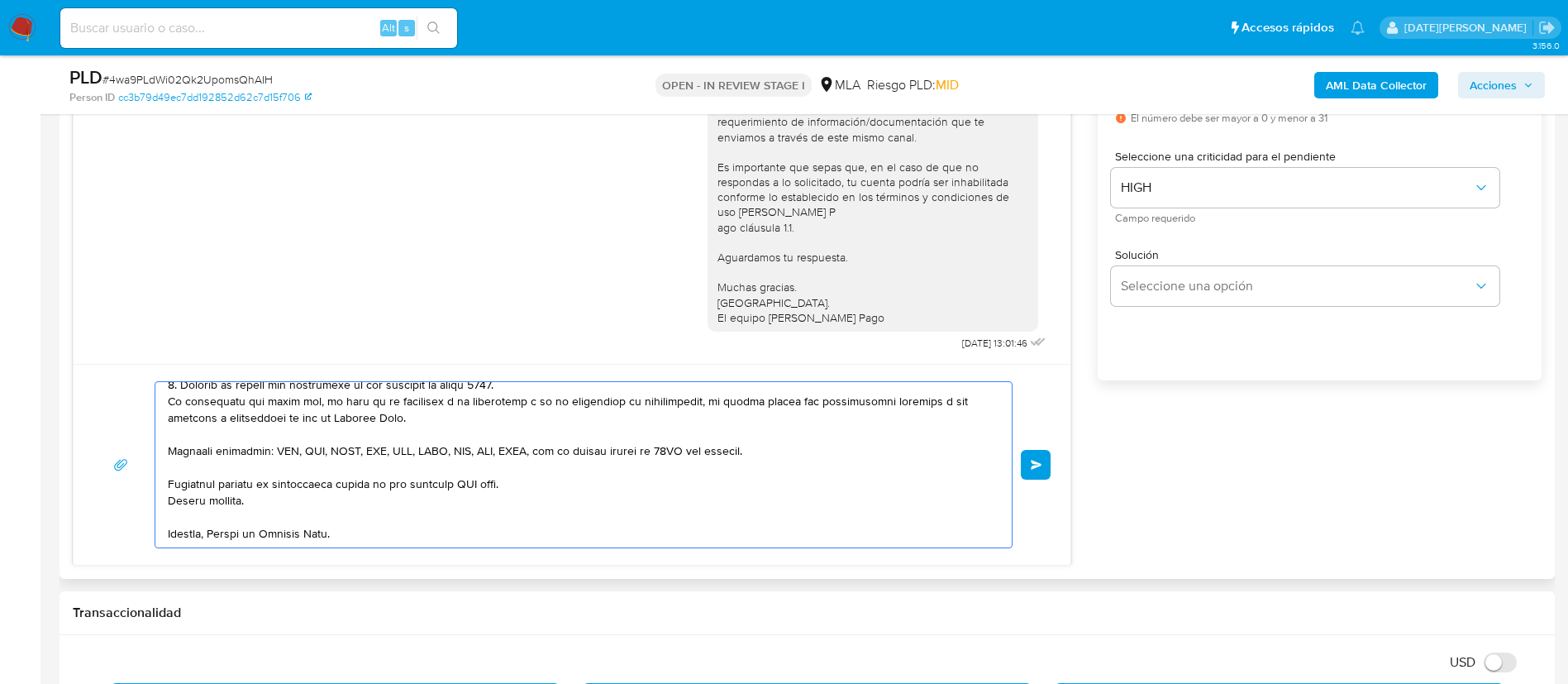
click at [460, 464] on textarea at bounding box center [579, 464] width 823 height 165
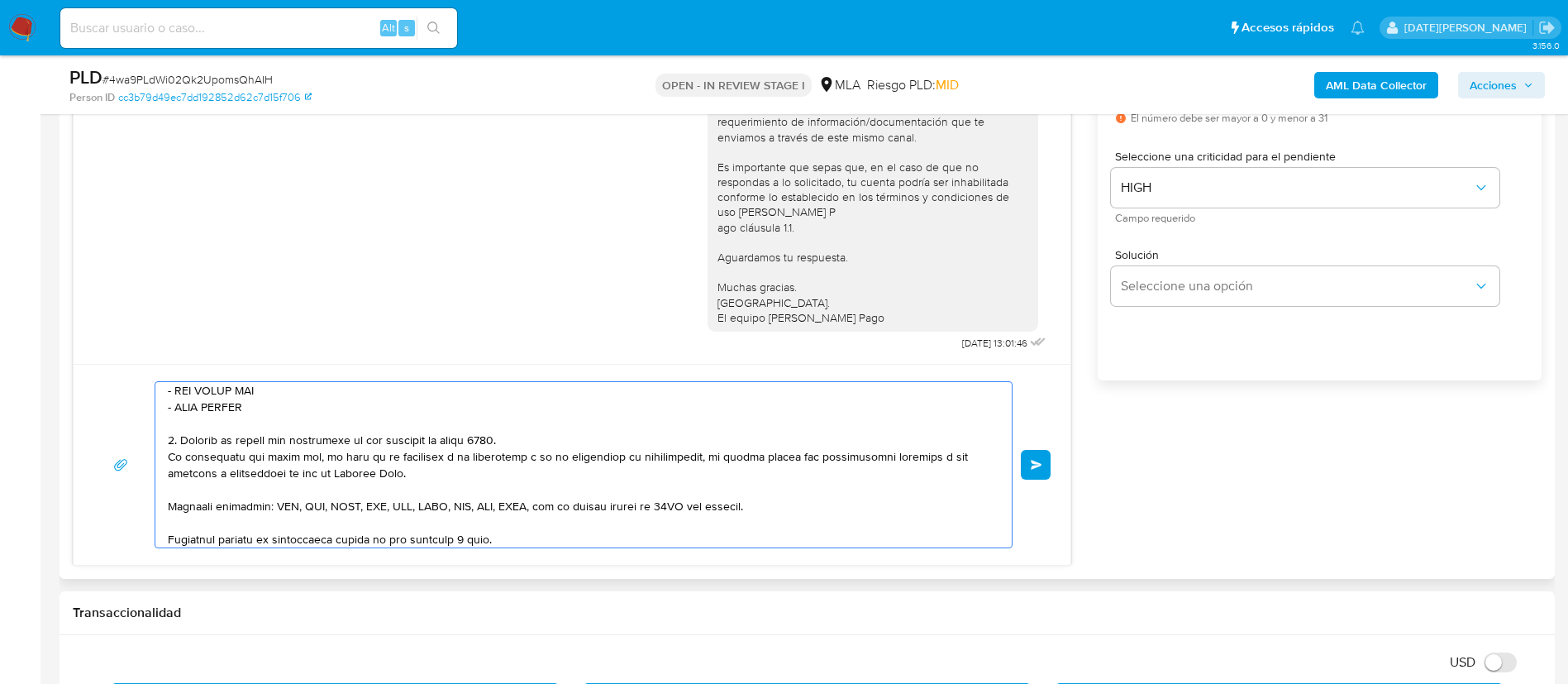
scroll to position [241, 0]
click at [524, 441] on textarea at bounding box center [579, 464] width 823 height 165
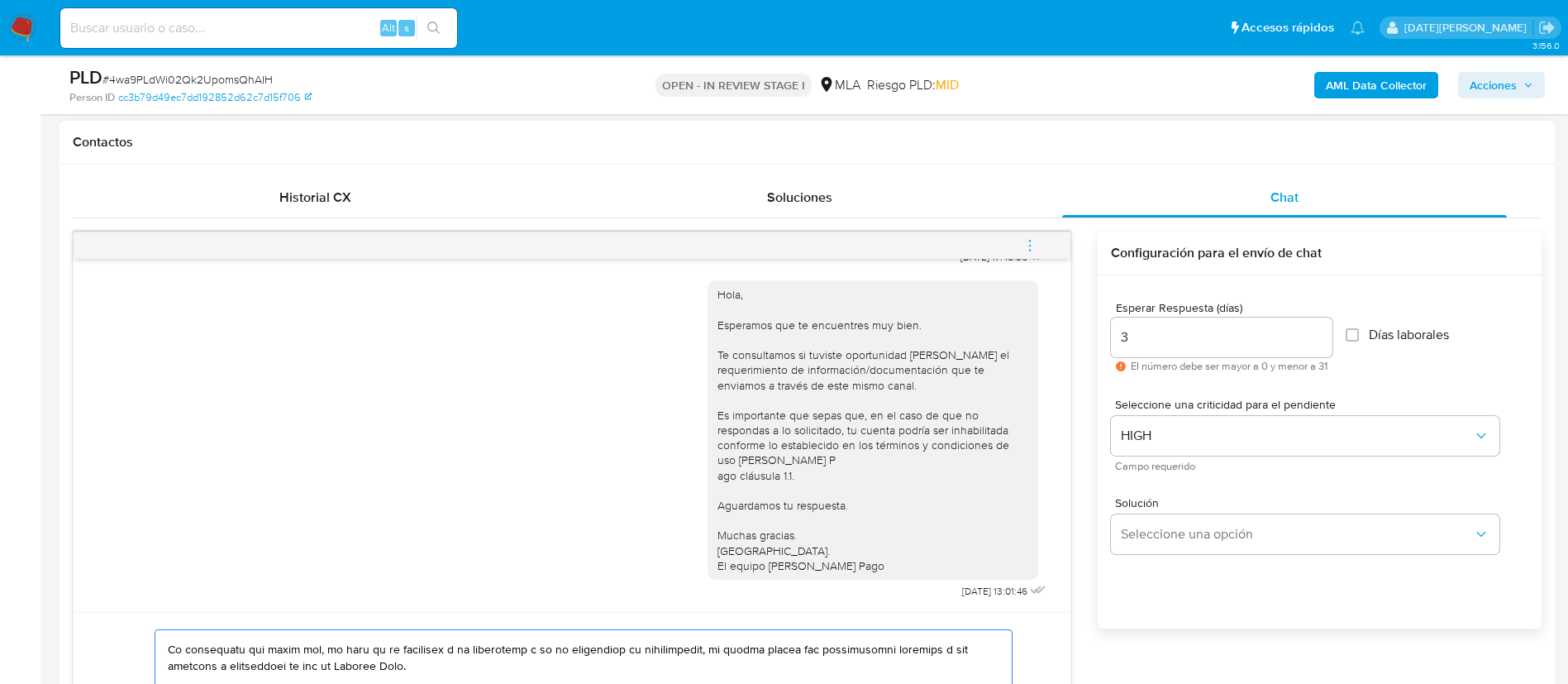
scroll to position [868, 0]
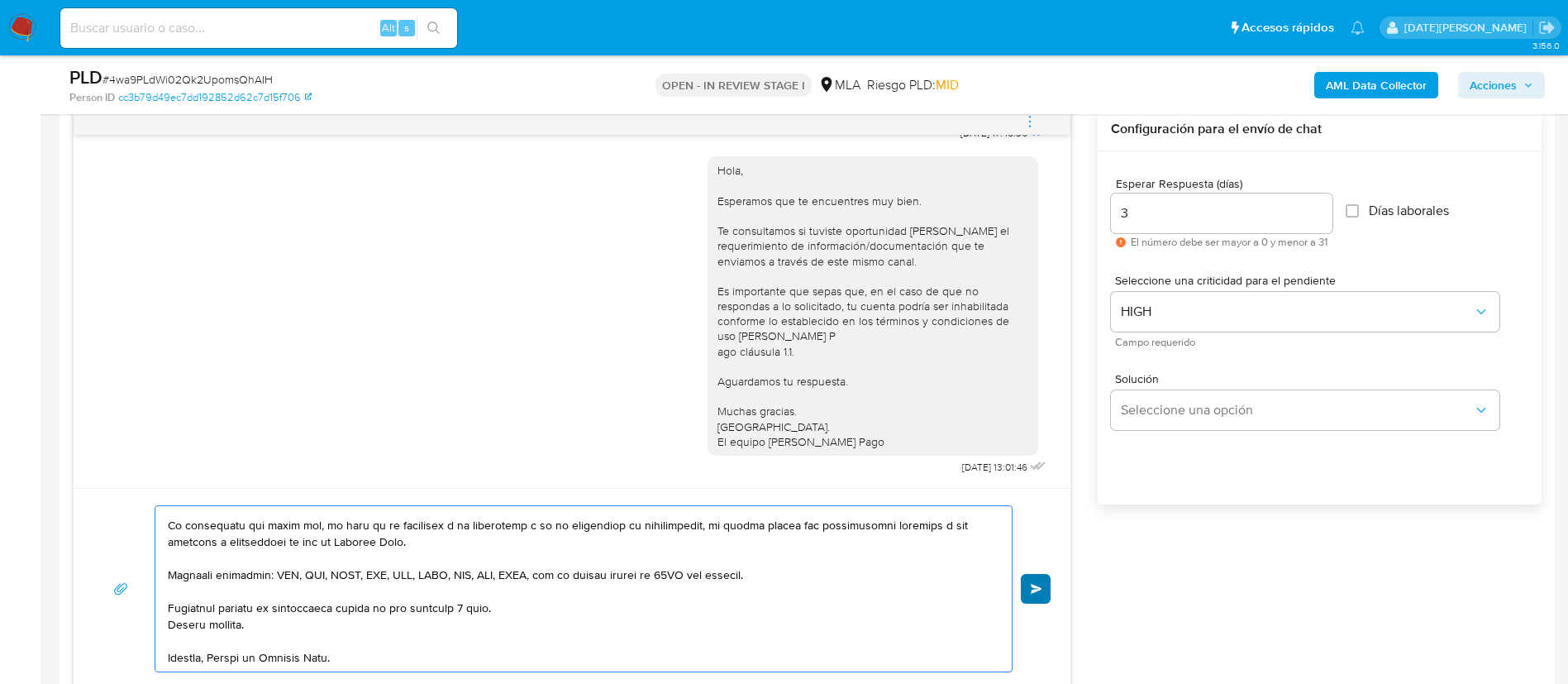
type textarea "Hola Rebeca Martinez En función de las operaciones registradas en tu cuenta de …"
click at [1035, 588] on span "Enviar" at bounding box center [1036, 589] width 12 height 10
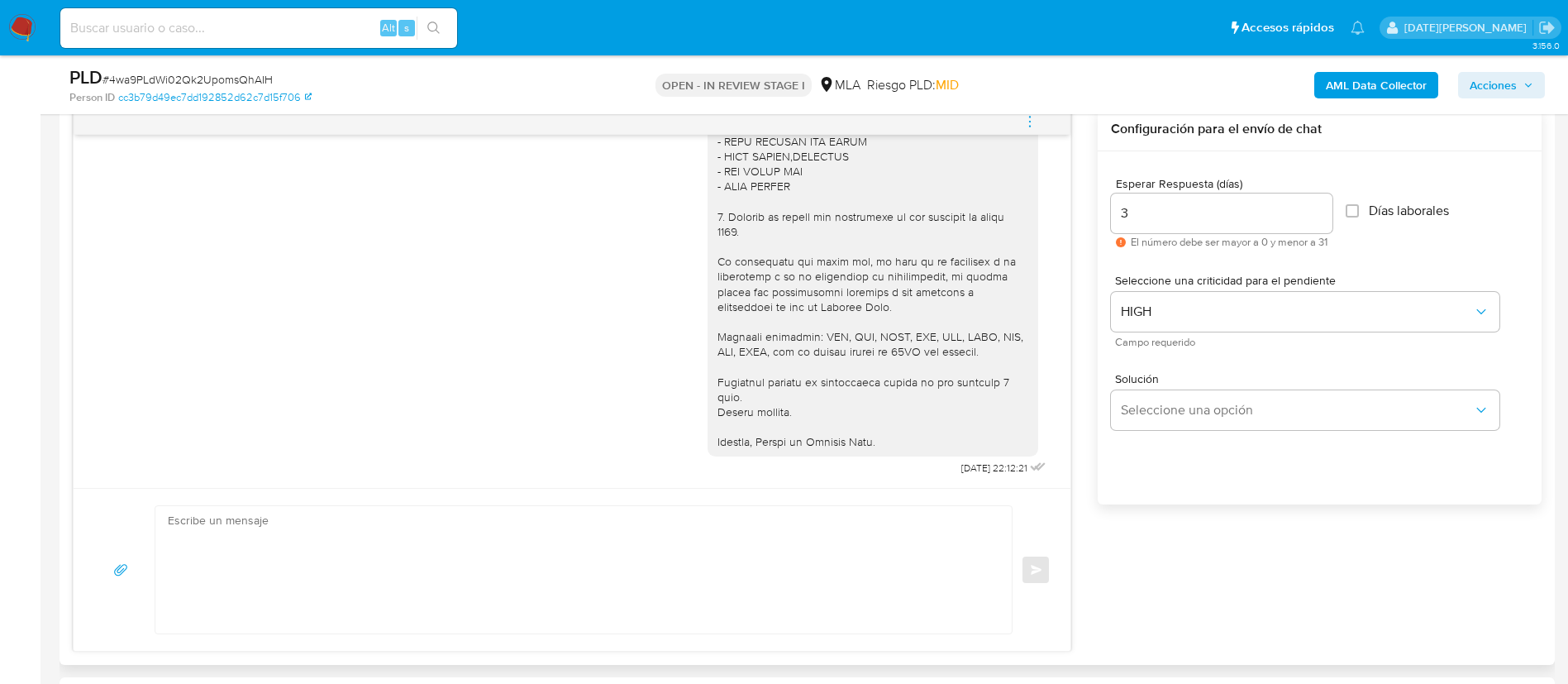
scroll to position [1416, 0]
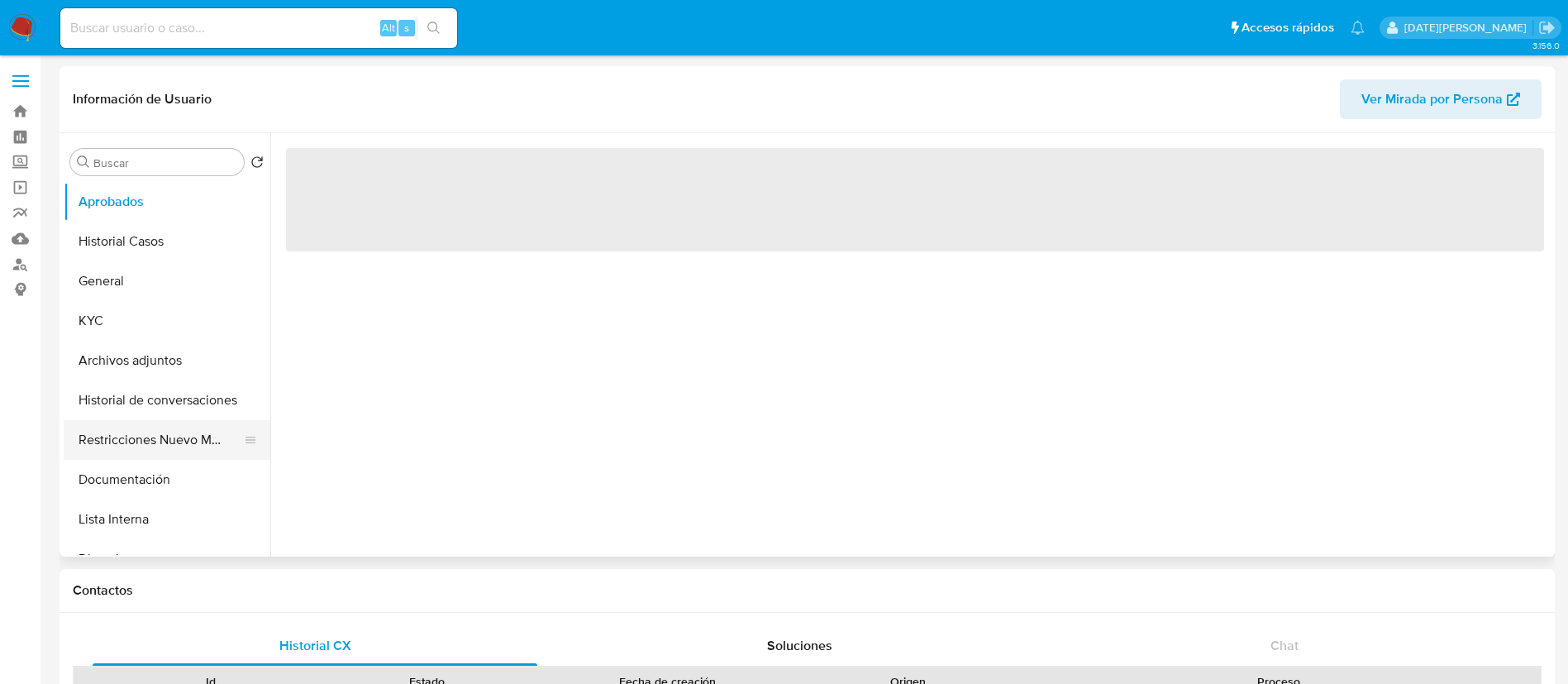
select select "10"
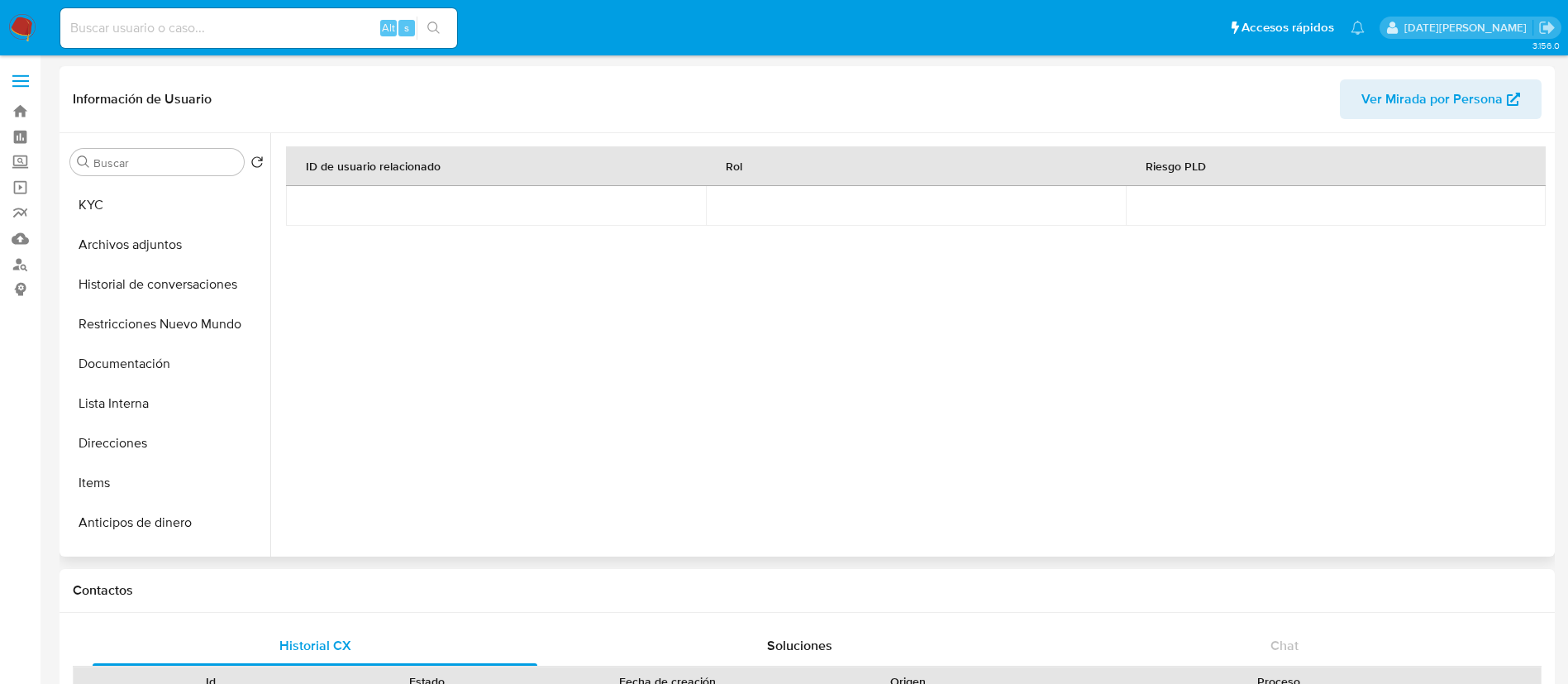
scroll to position [106, 0]
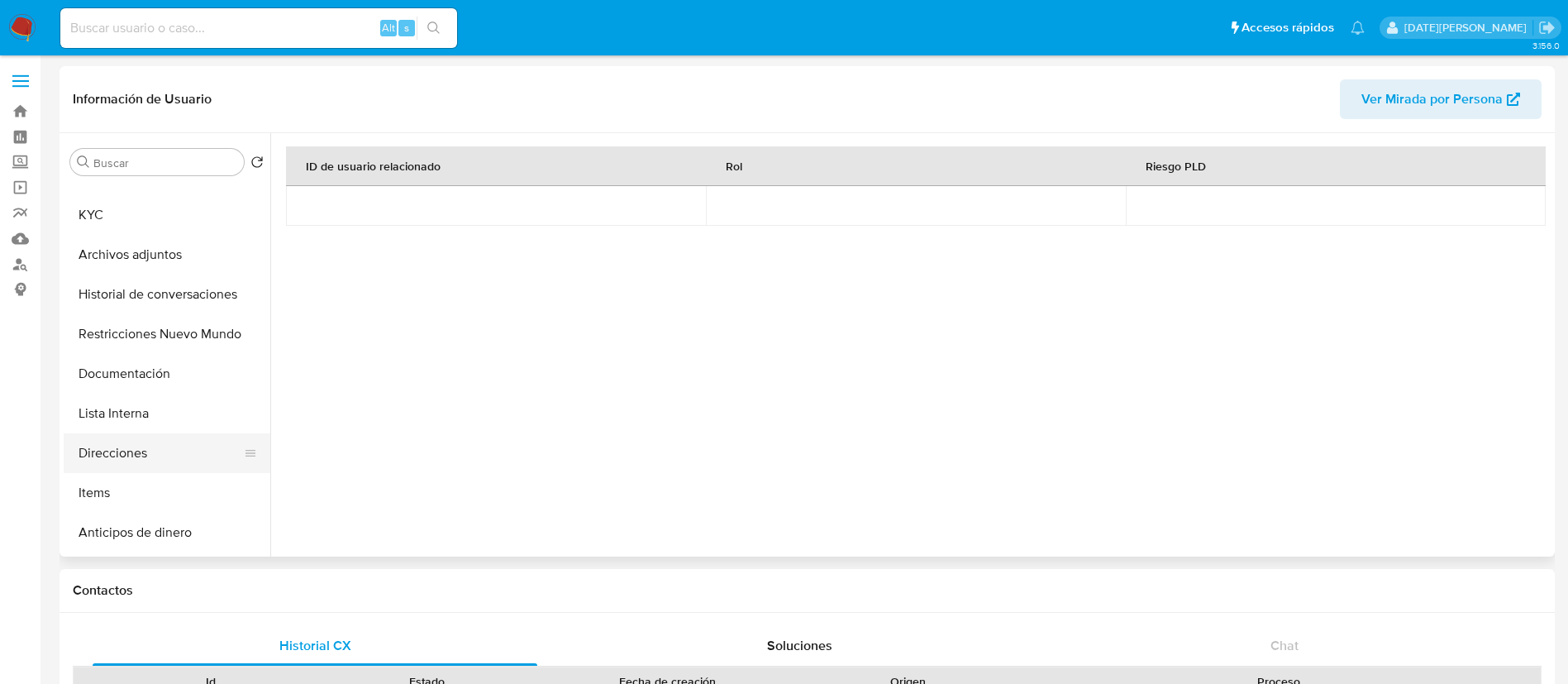
click at [128, 455] on button "Direcciones" at bounding box center [160, 453] width 194 height 40
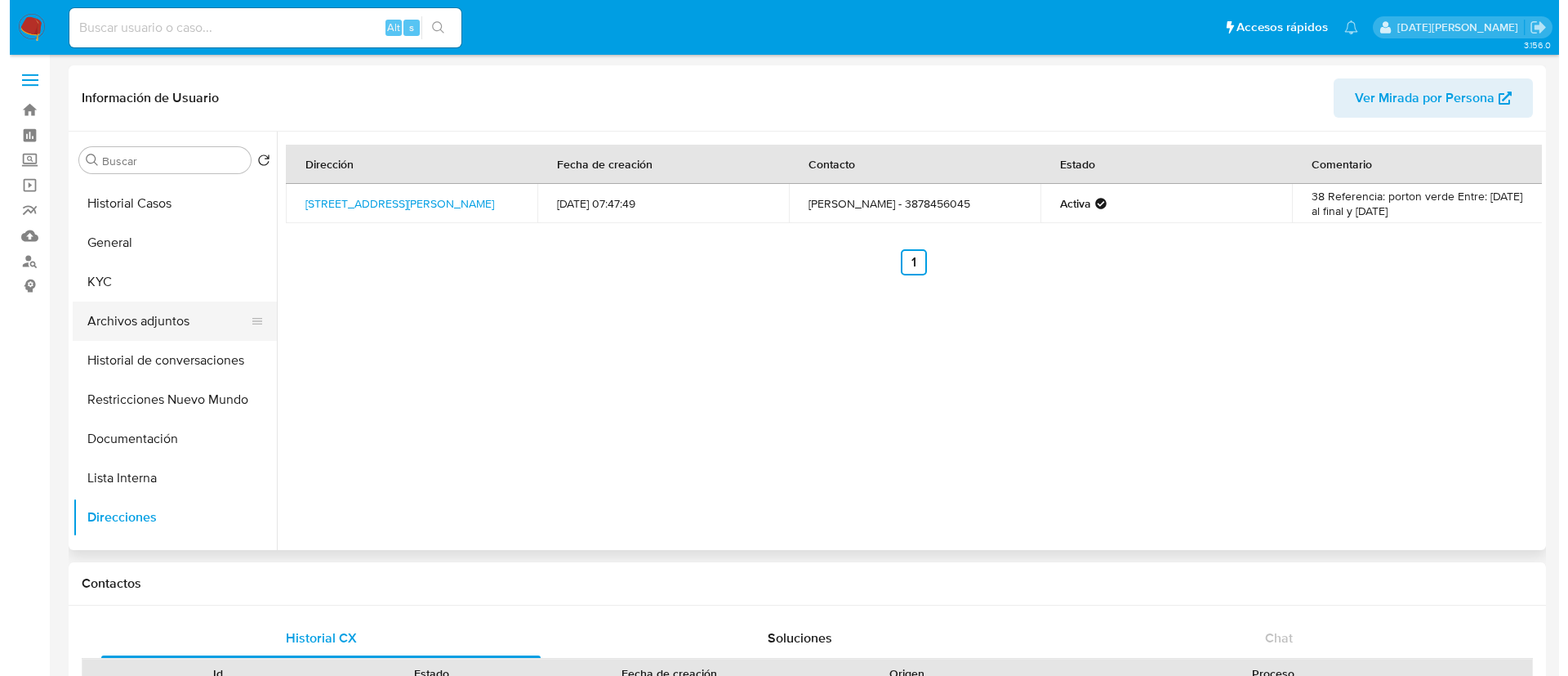
scroll to position [0, 0]
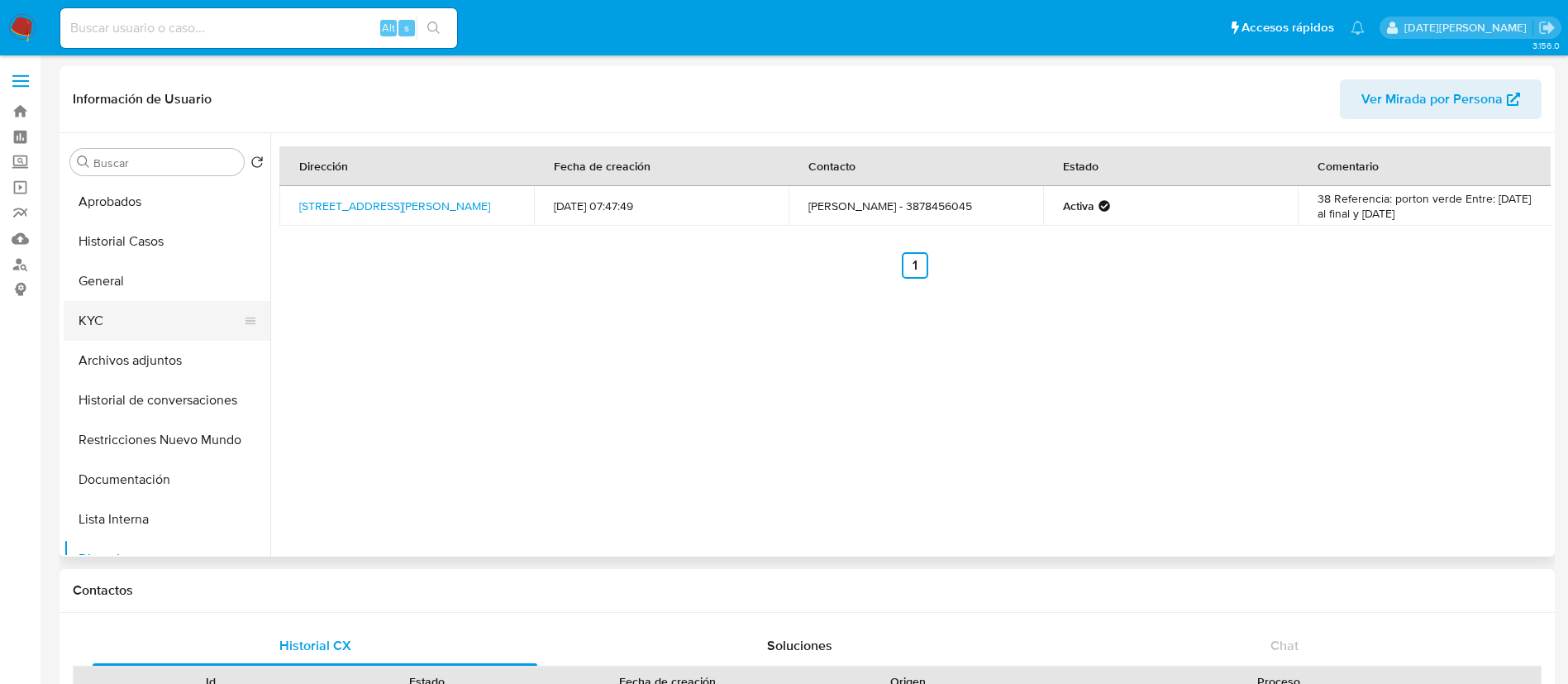
click at [129, 308] on button "KYC" at bounding box center [160, 321] width 194 height 40
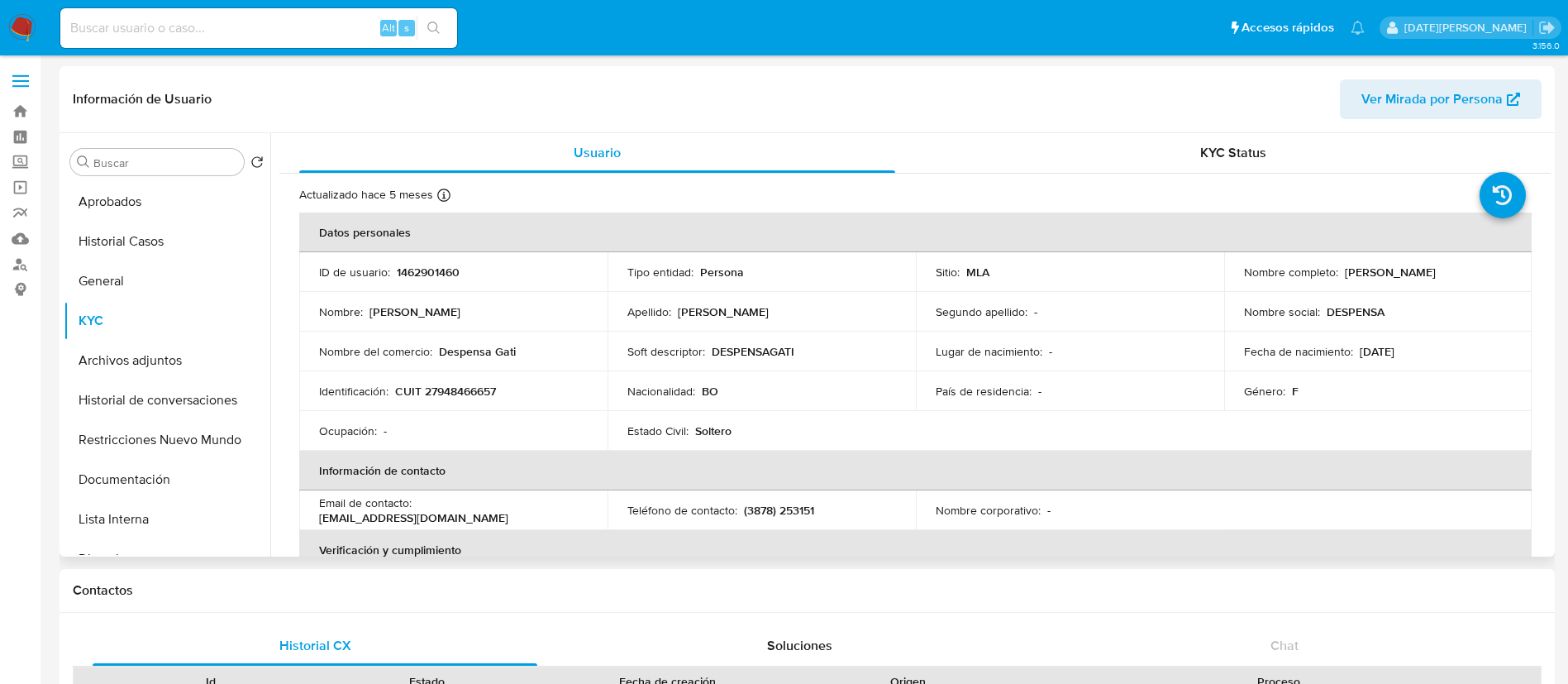
click at [125, 283] on button "General" at bounding box center [166, 281] width 206 height 40
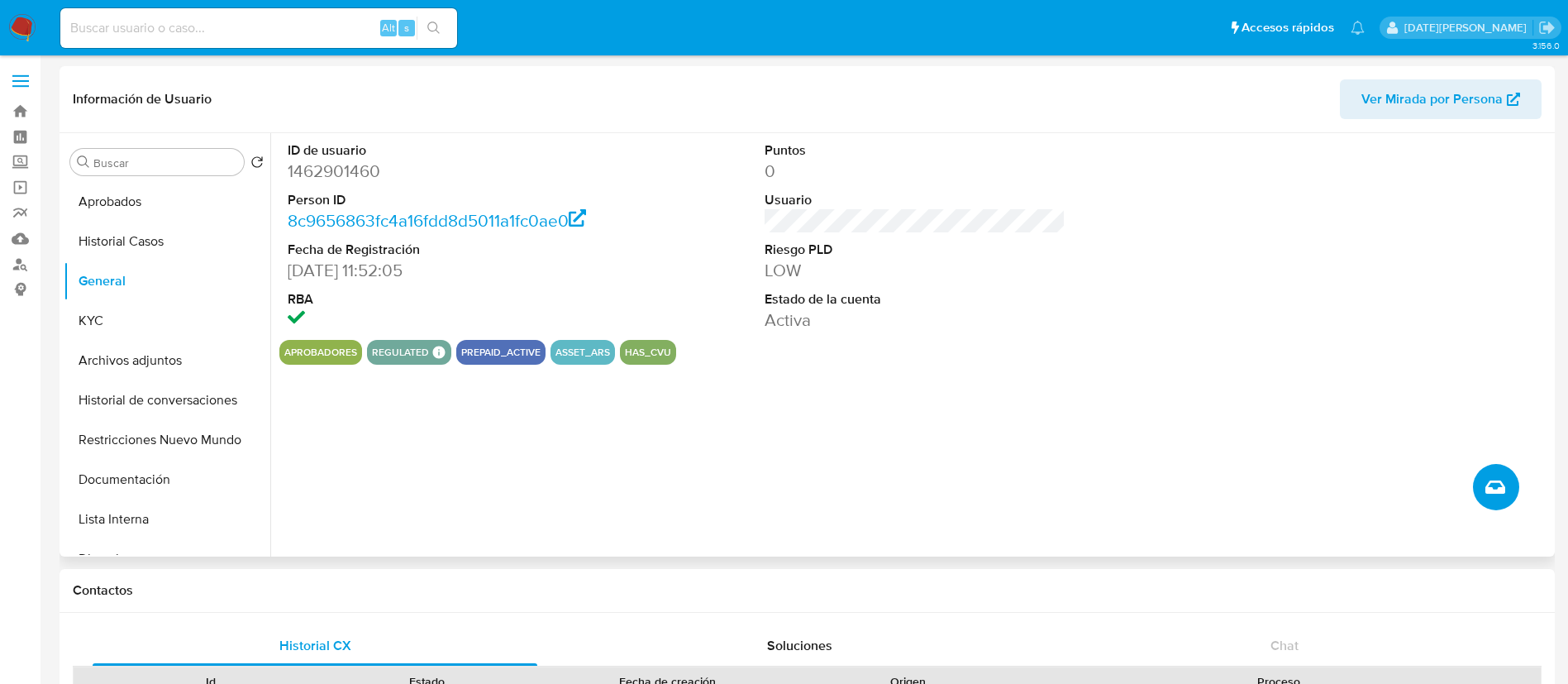
click at [1504, 482] on icon "Crear caso manual" at bounding box center [1495, 487] width 20 height 20
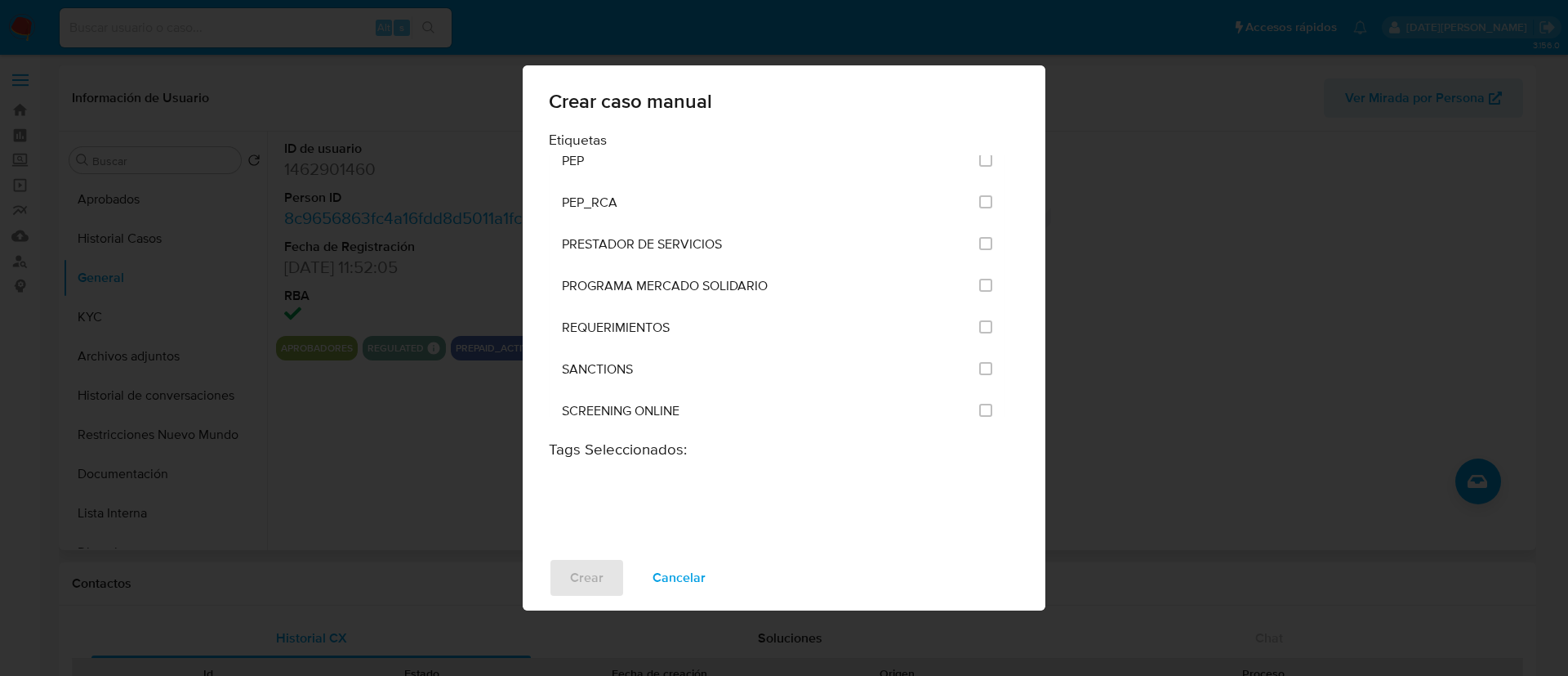
scroll to position [1932, 0]
click at [982, 287] on input "2677" at bounding box center [985, 284] width 13 height 13
checkbox input "true"
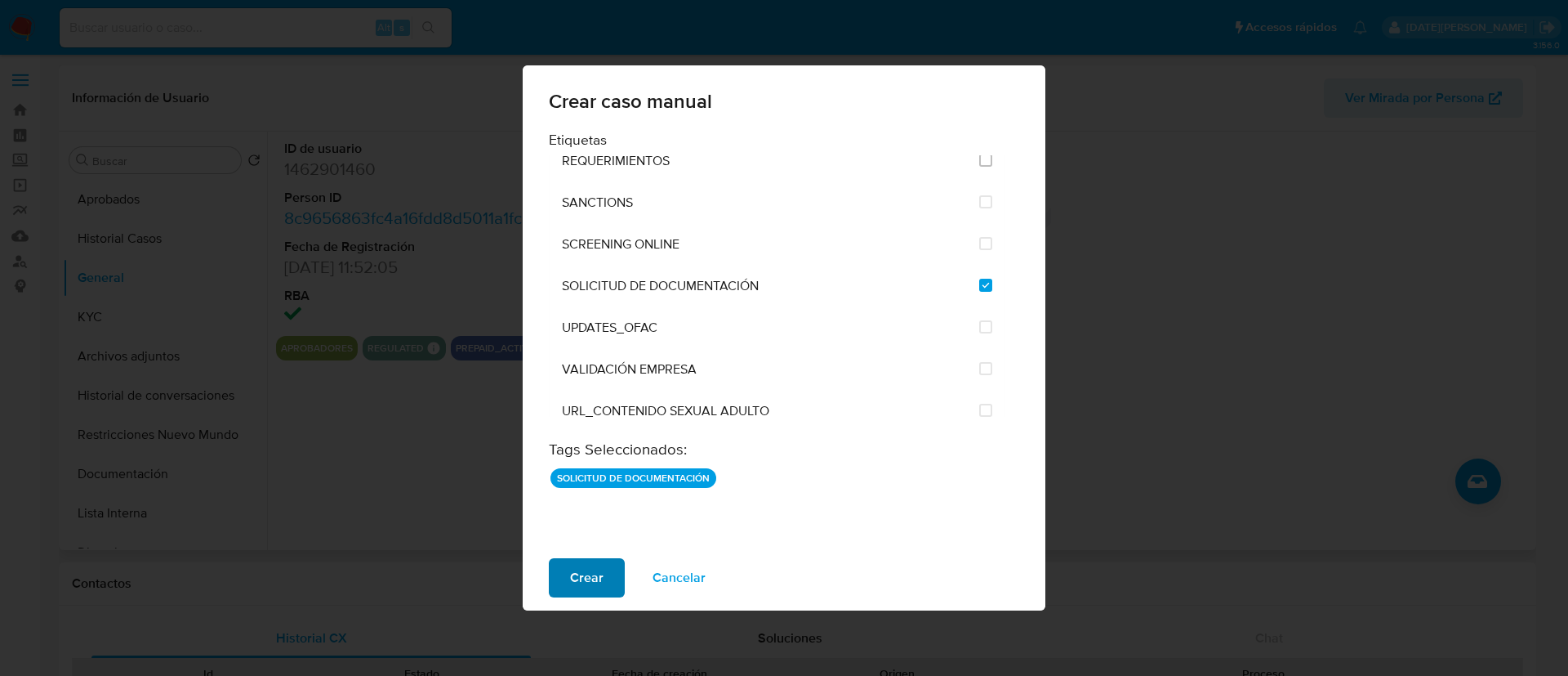
click at [584, 588] on span "Crear" at bounding box center [587, 577] width 33 height 36
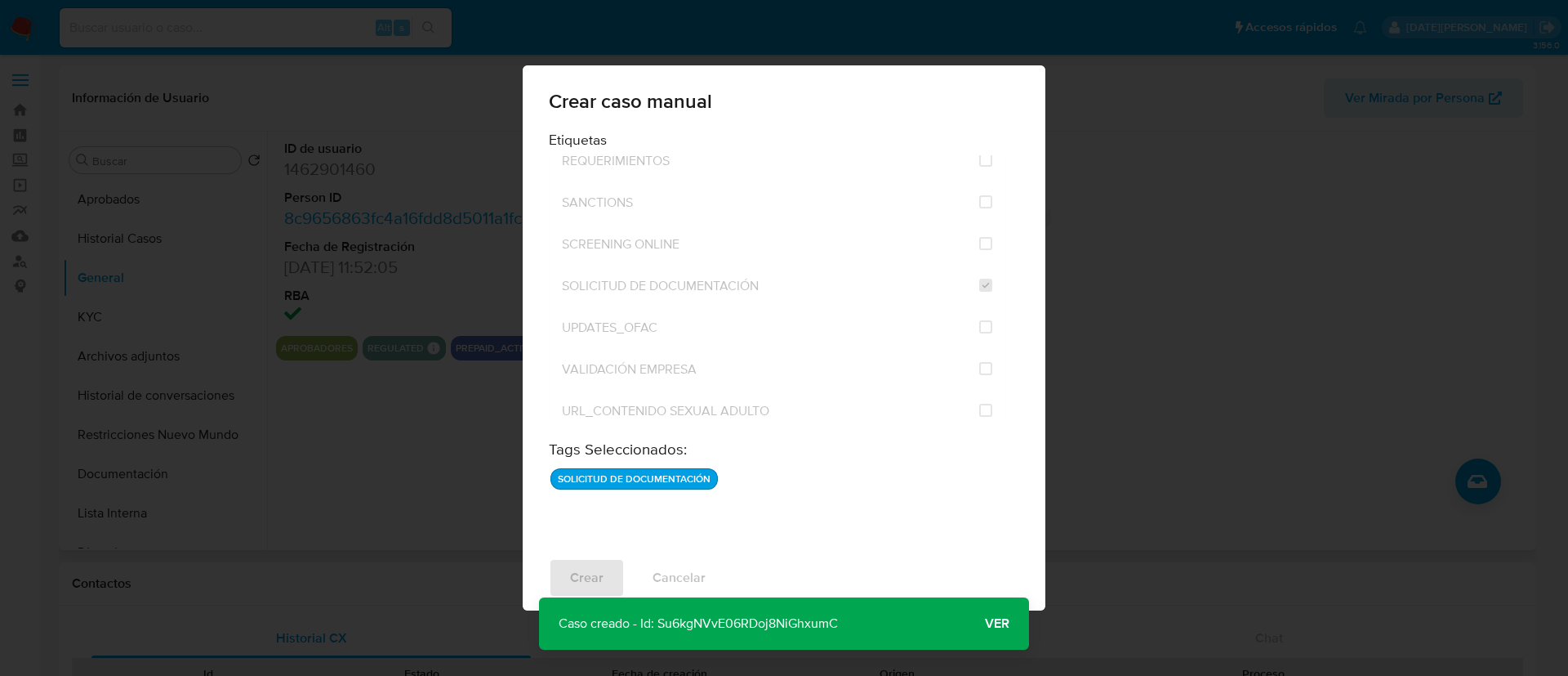
click at [993, 623] on span "Ver" at bounding box center [997, 623] width 24 height 0
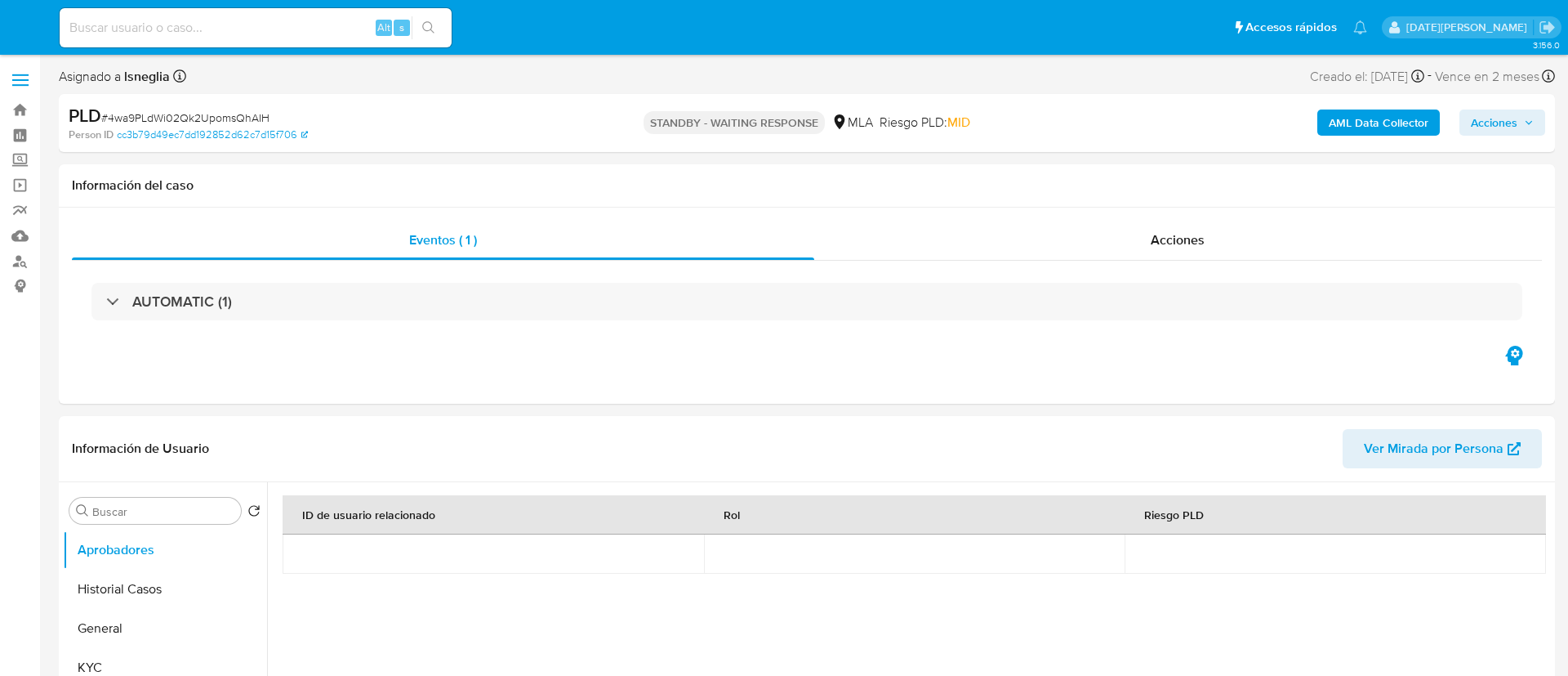
select select "10"
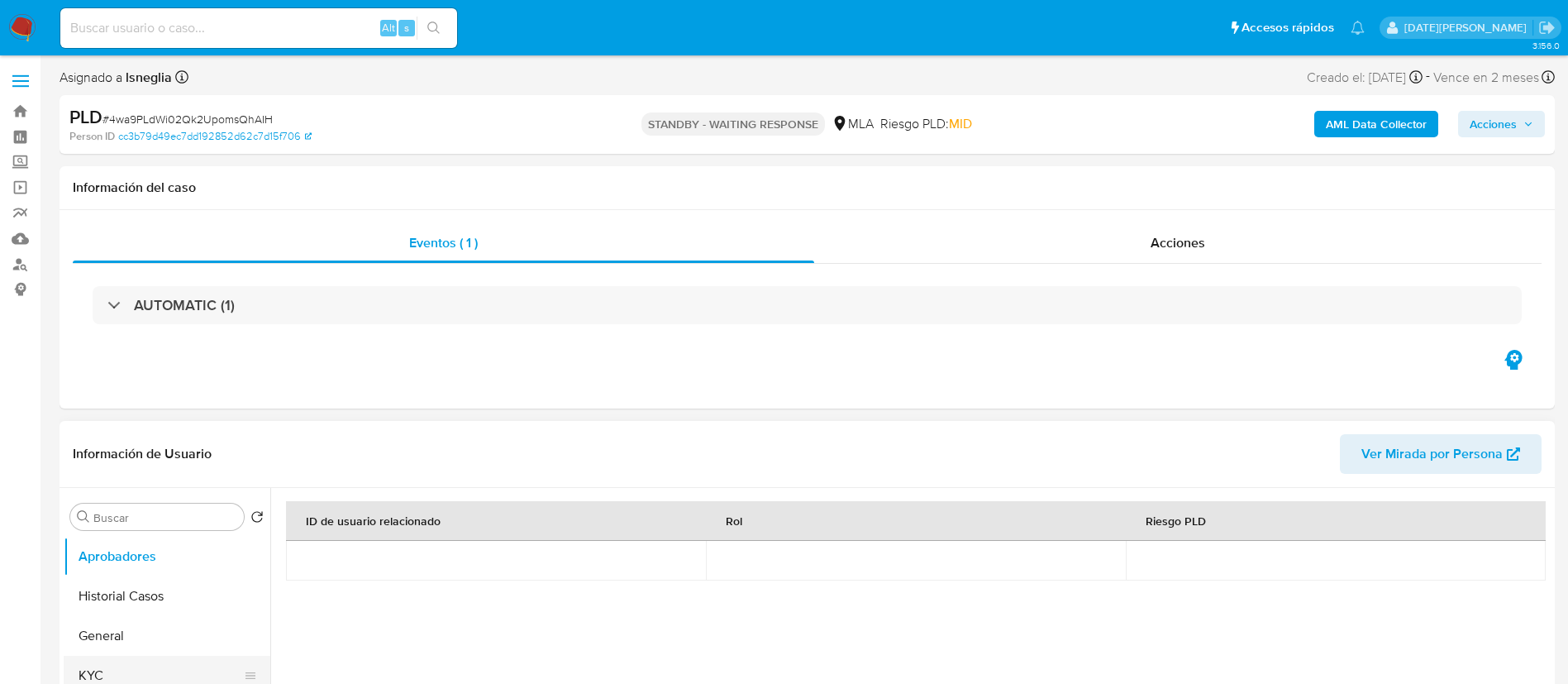
click at [100, 663] on button "KYC" at bounding box center [160, 675] width 194 height 40
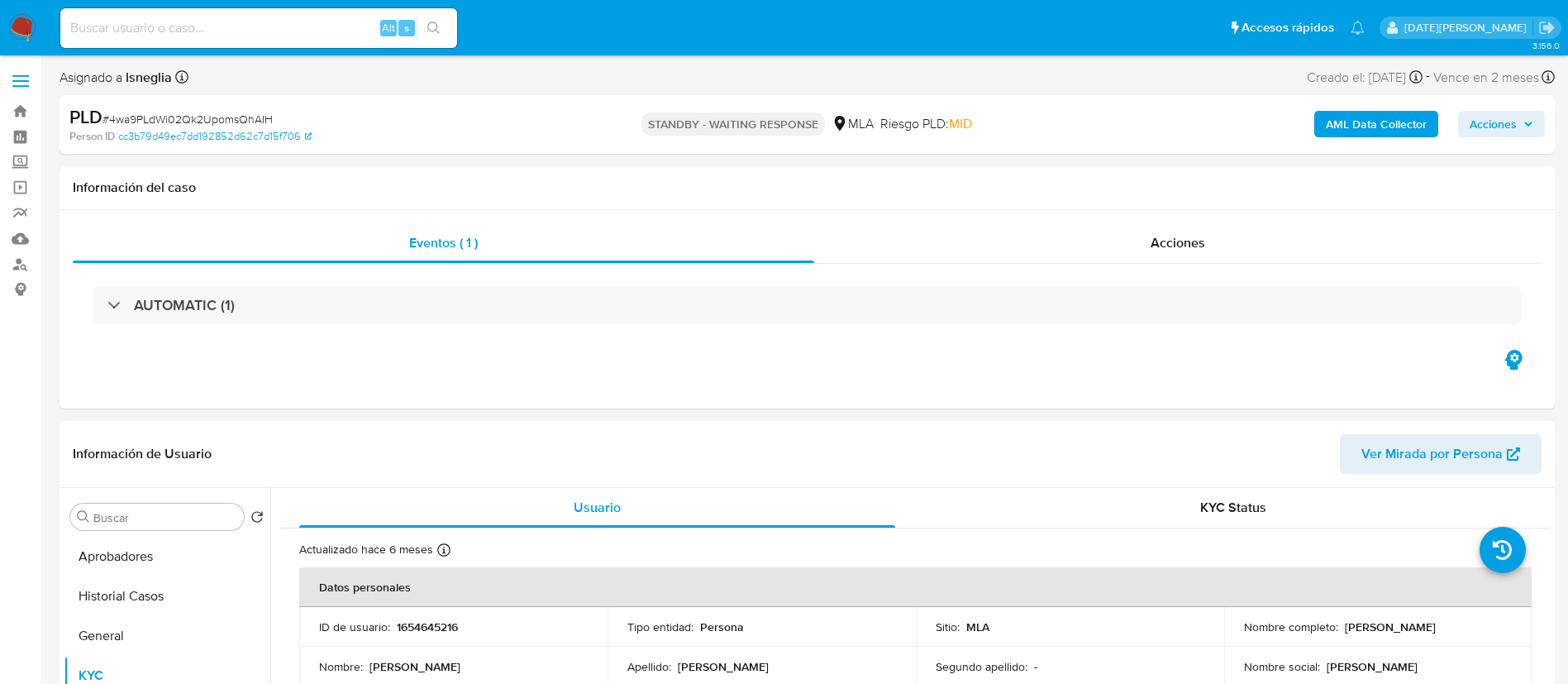
drag, startPoint x: 1340, startPoint y: 627, endPoint x: 1445, endPoint y: 624, distance: 105.0
click at [1445, 624] on div "Nombre completo : Rebeca Martinez" at bounding box center [1378, 627] width 269 height 15
copy p "Rebeca Martinez"
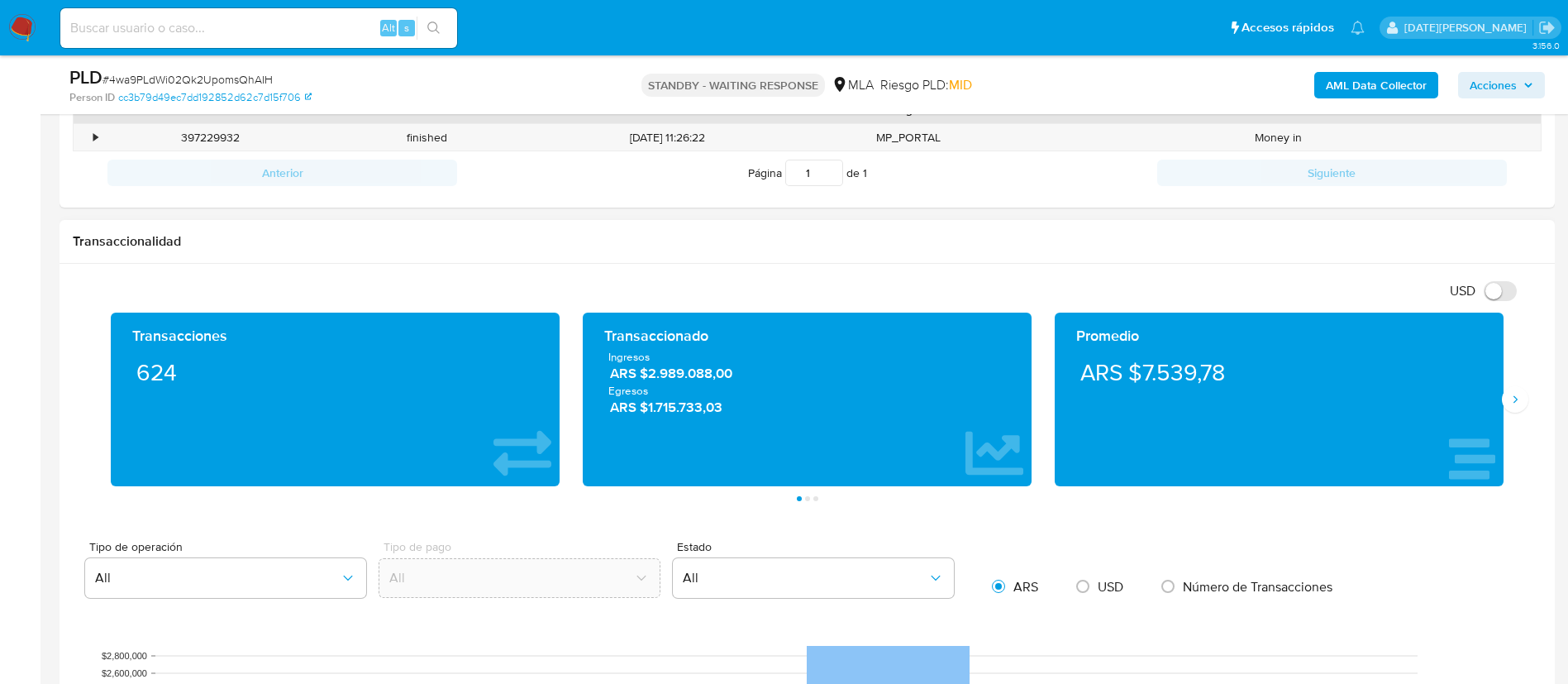
scroll to position [620, 0]
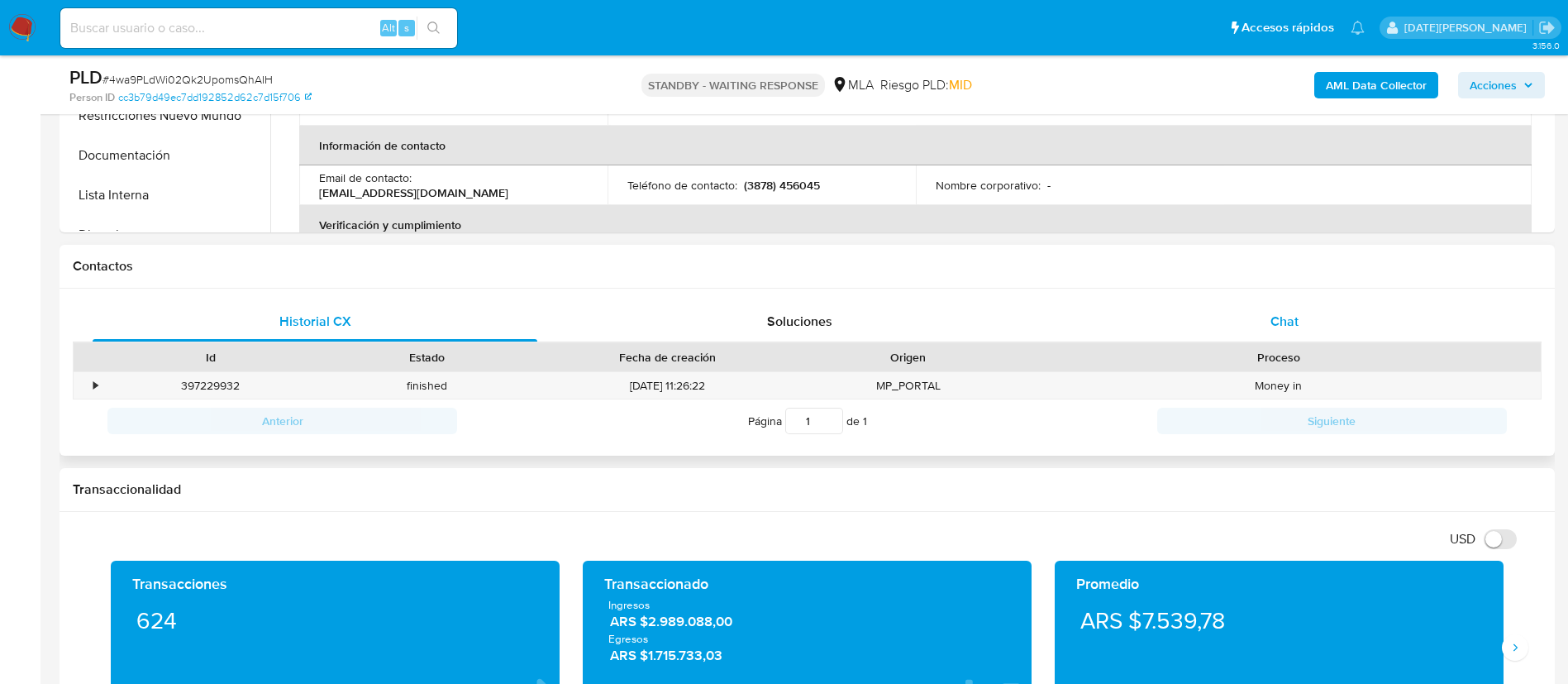
click at [1252, 314] on div "Chat" at bounding box center [1284, 321] width 445 height 40
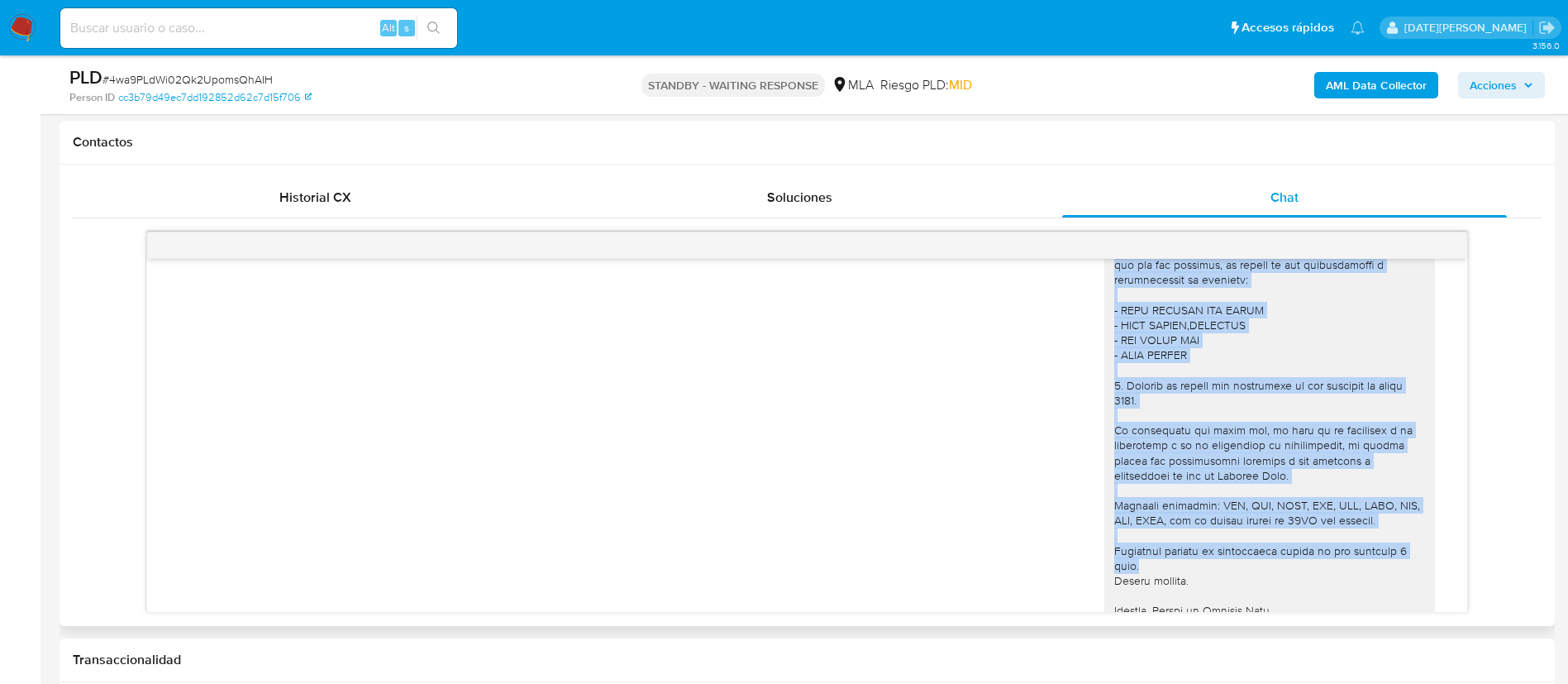
scroll to position [1416, 0]
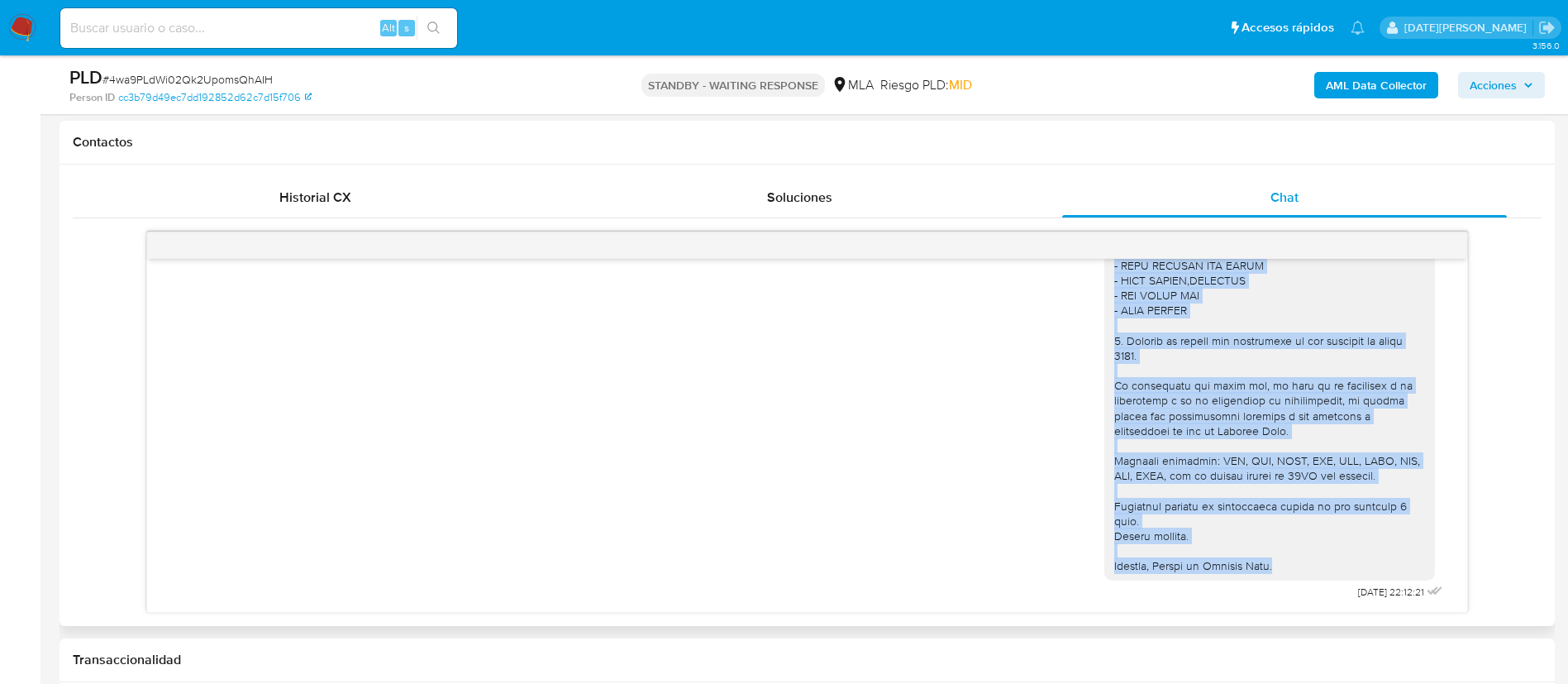
drag, startPoint x: 1095, startPoint y: 319, endPoint x: 1291, endPoint y: 564, distance: 313.8
click at [1291, 564] on div at bounding box center [1270, 273] width 331 height 615
copy div "1. Descripción del uso otorgado a la aplicación de Mercado Pago : - Detalla la …"
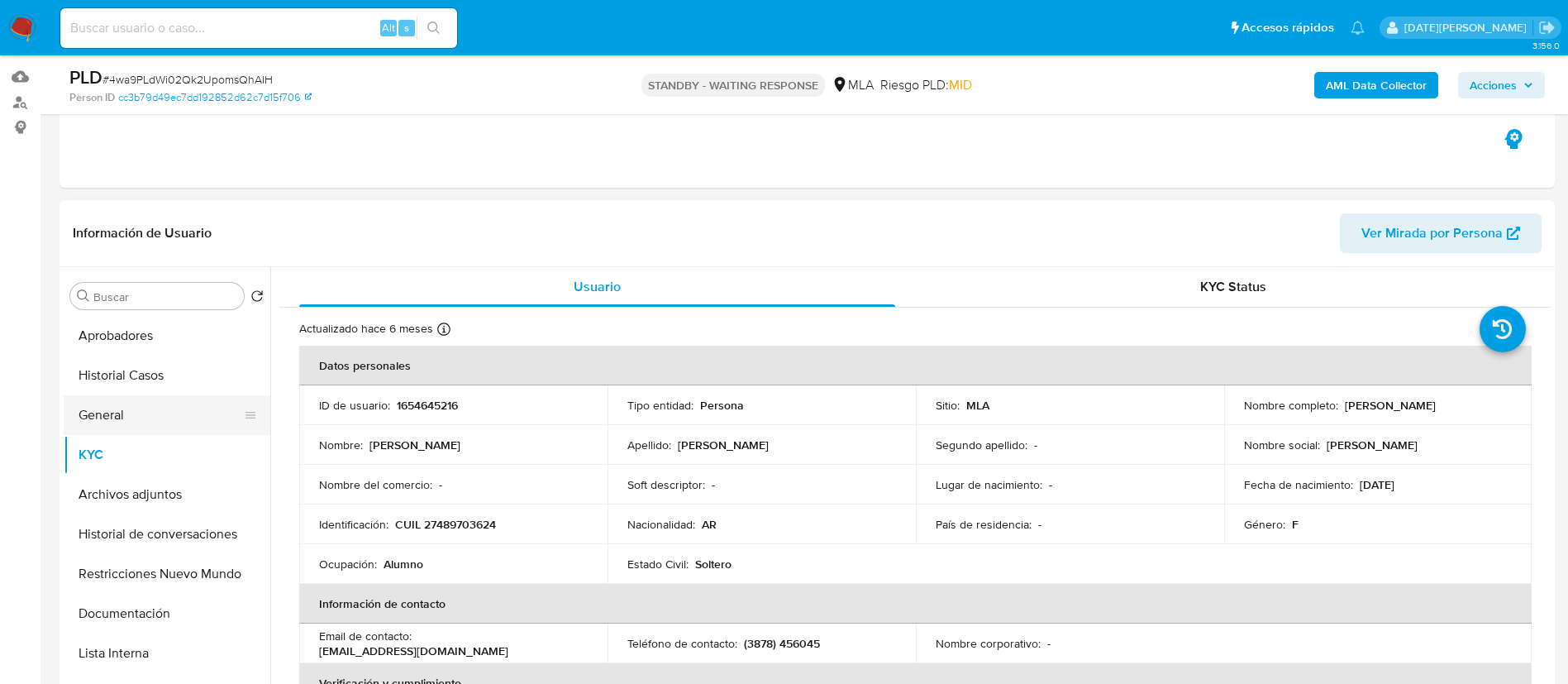
scroll to position [124, 0]
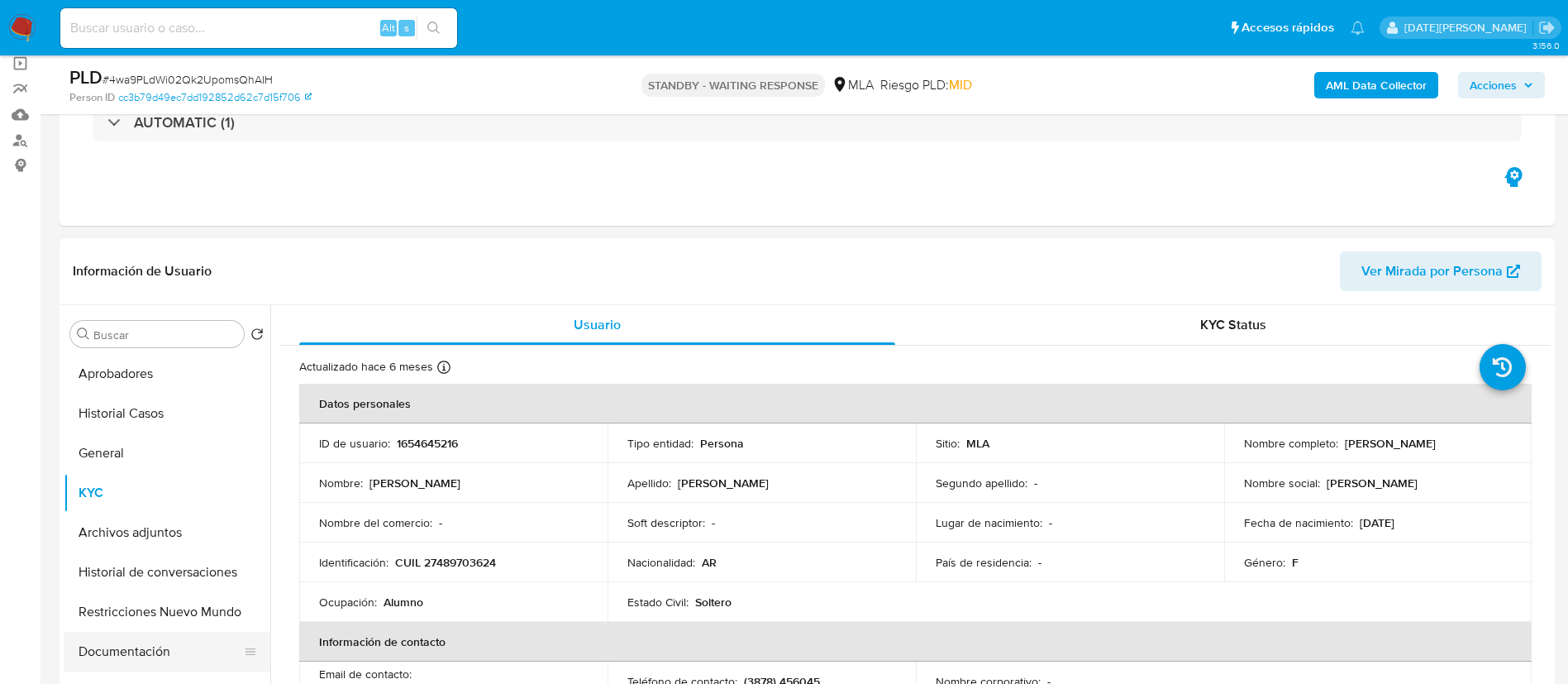
click at [109, 661] on button "Documentación" at bounding box center [160, 651] width 194 height 40
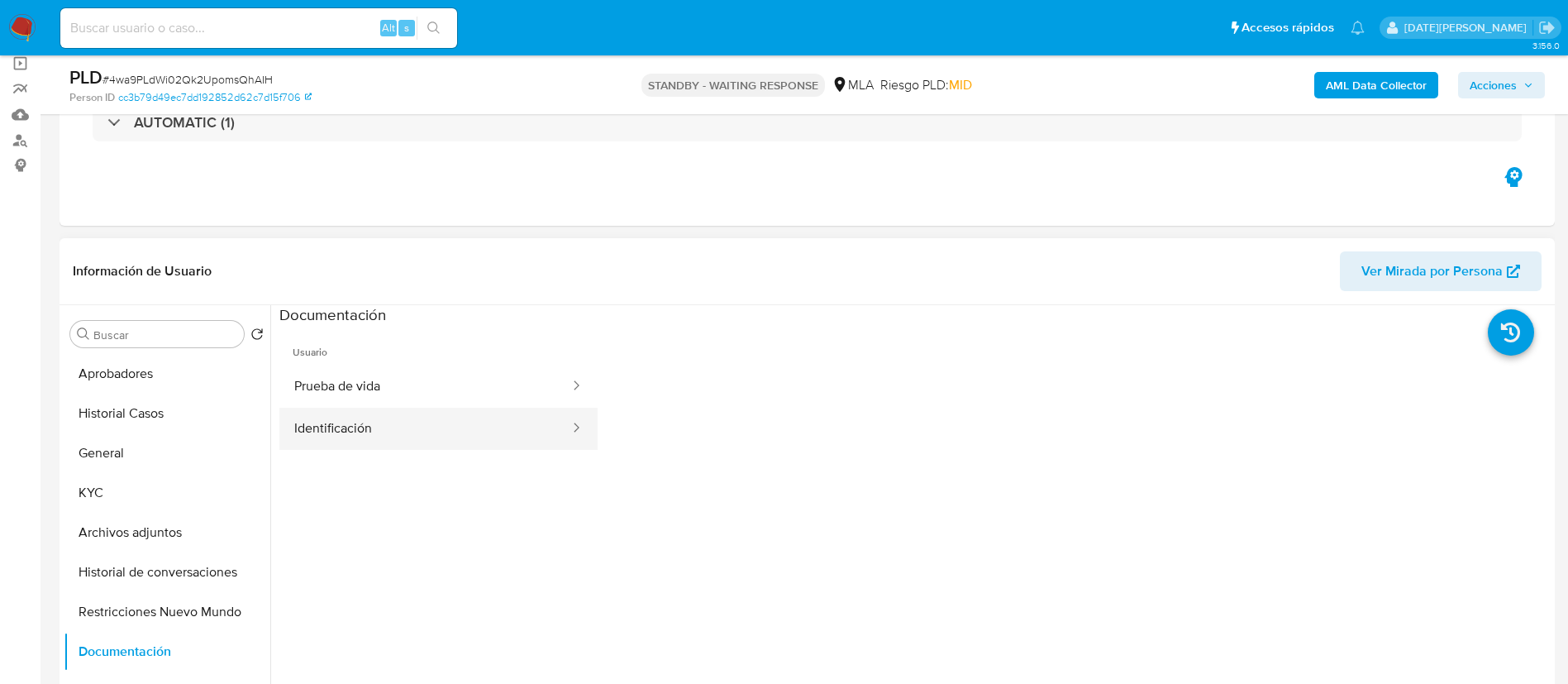
click at [367, 434] on button "Identificación" at bounding box center [425, 428] width 291 height 43
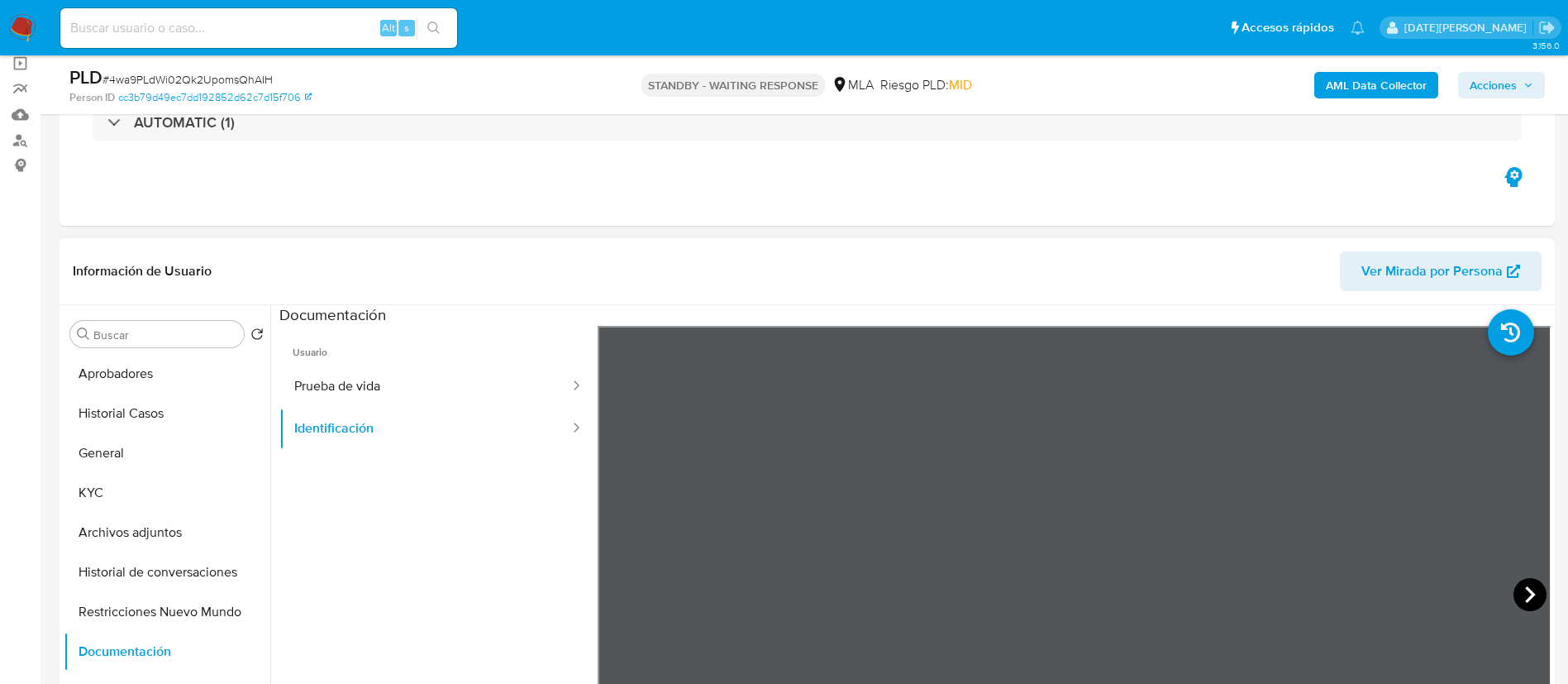
click at [1529, 595] on icon at bounding box center [1529, 594] width 33 height 33
click at [350, 401] on button "Prueba de vida" at bounding box center [425, 386] width 291 height 43
click at [81, 478] on button "KYC" at bounding box center [160, 493] width 194 height 40
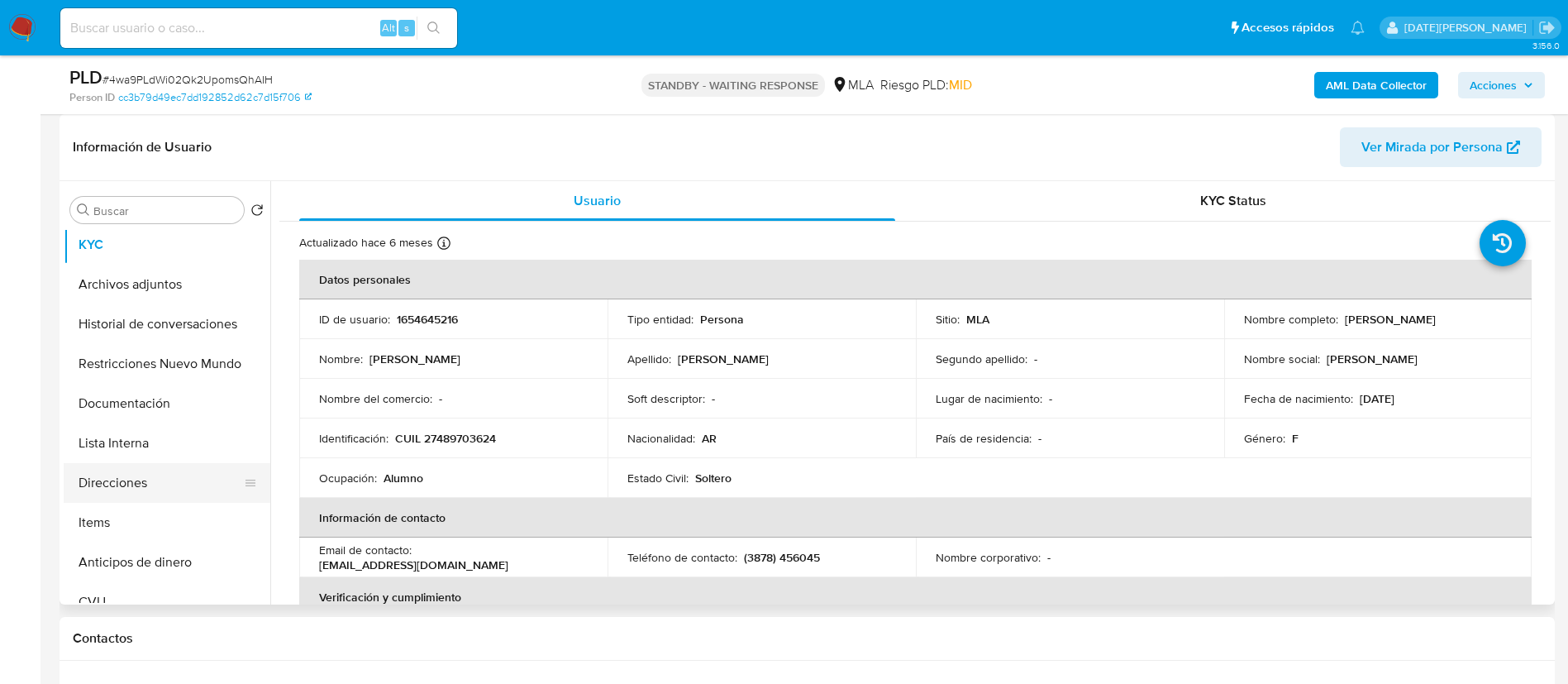
click at [129, 484] on button "Direcciones" at bounding box center [160, 482] width 194 height 40
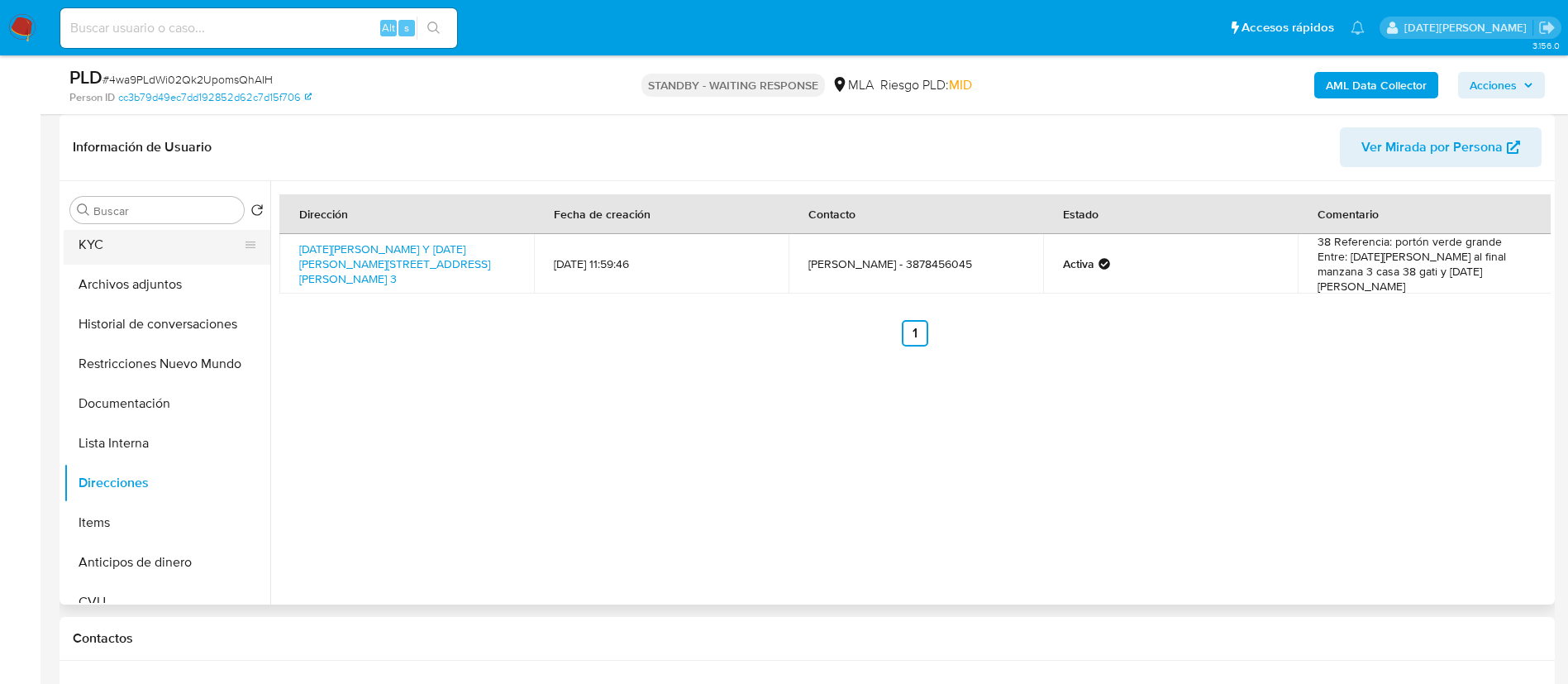
click at [126, 240] on button "KYC" at bounding box center [160, 245] width 194 height 40
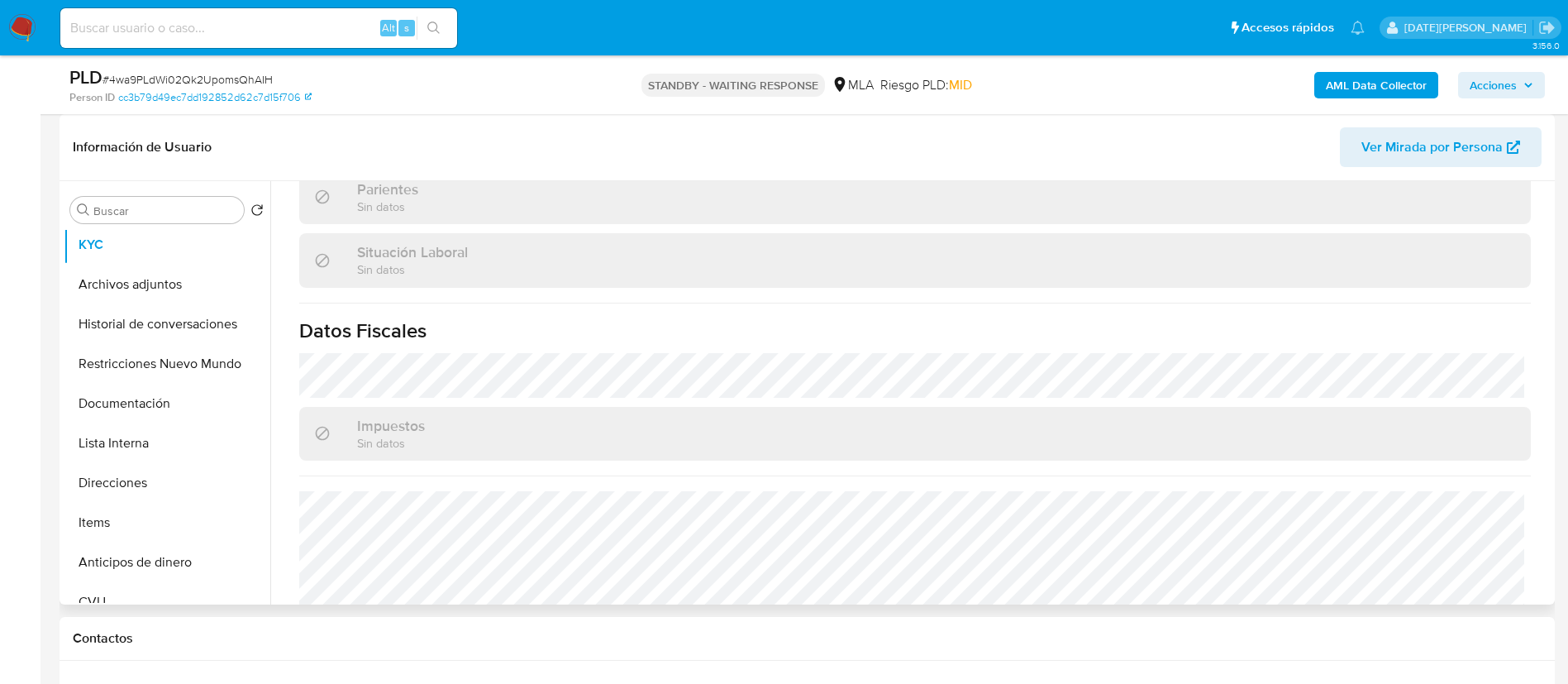
scroll to position [856, 0]
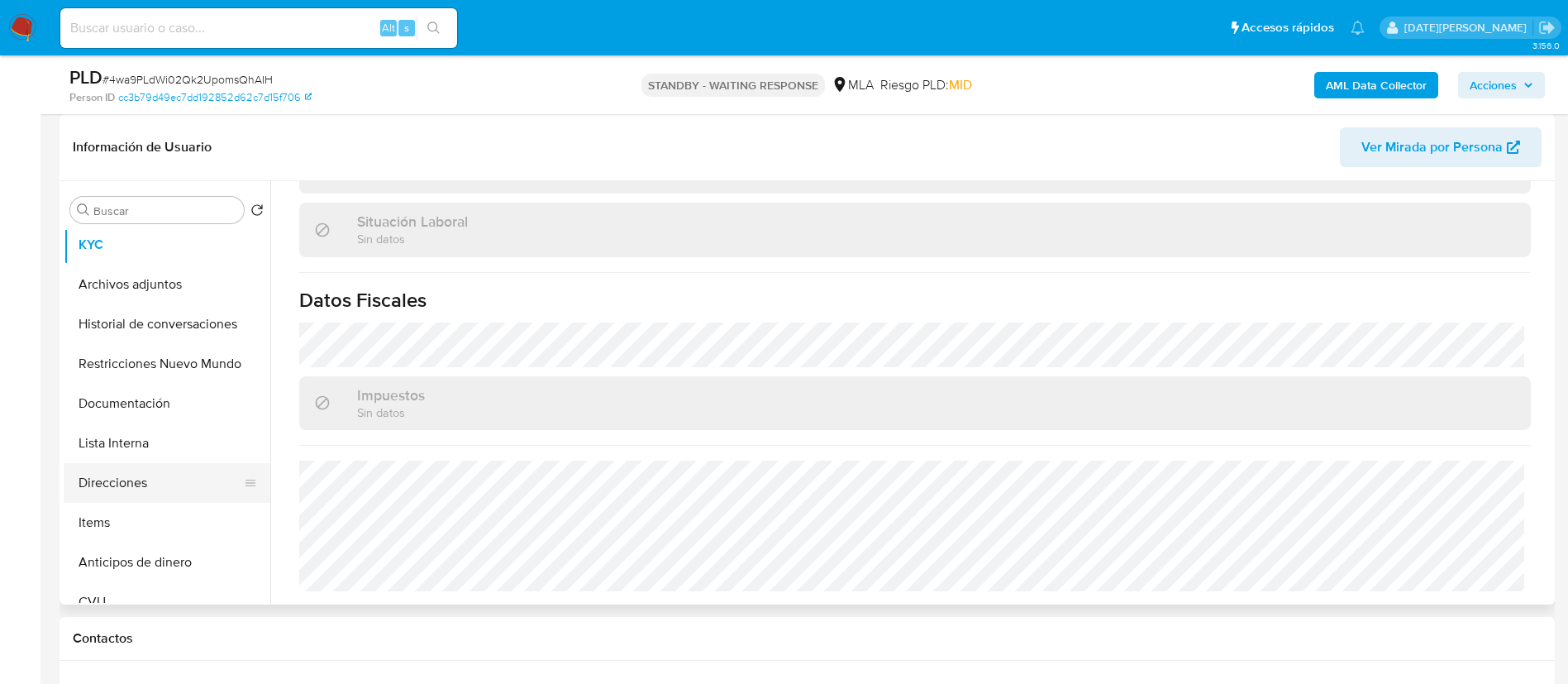
click at [132, 488] on button "Direcciones" at bounding box center [160, 482] width 194 height 40
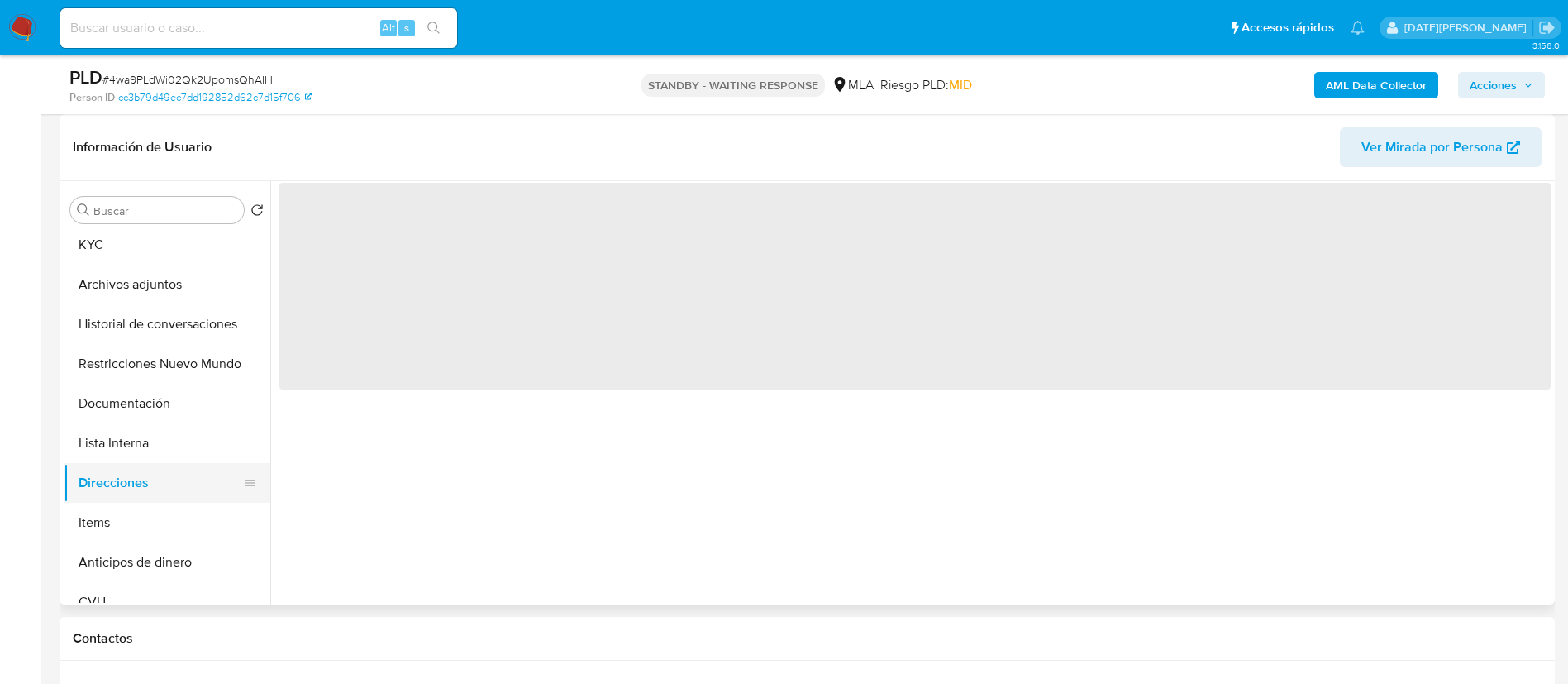
scroll to position [0, 0]
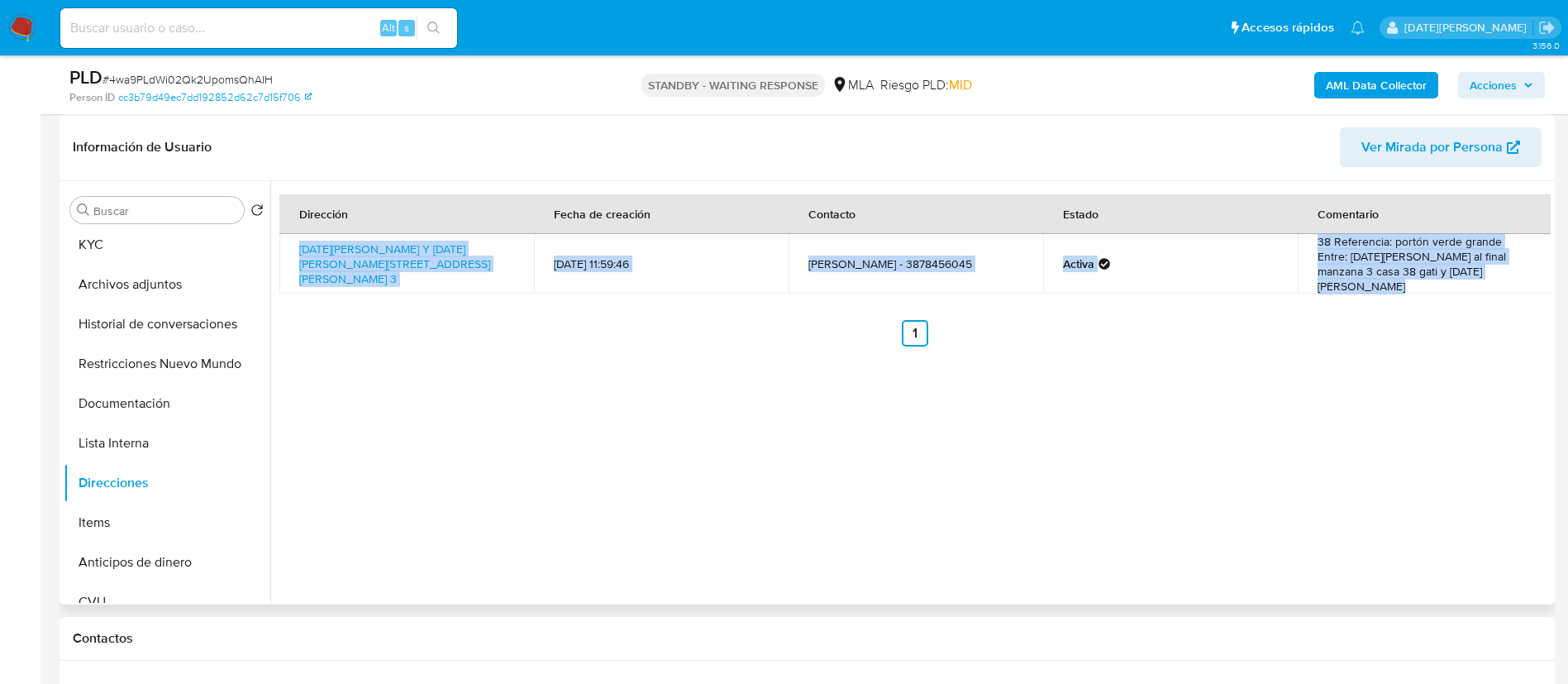
drag, startPoint x: 290, startPoint y: 240, endPoint x: 383, endPoint y: 282, distance: 102.0
click at [383, 282] on div "Dirección Fecha de creación Contacto Estado Comentario 1 De Mayo Y 20 De Junio …" at bounding box center [915, 271] width 1272 height 152
click at [401, 294] on div "Dirección Fecha de creación Contacto Estado Comentario 1 De Mayo Y 20 De Junio …" at bounding box center [915, 271] width 1272 height 152
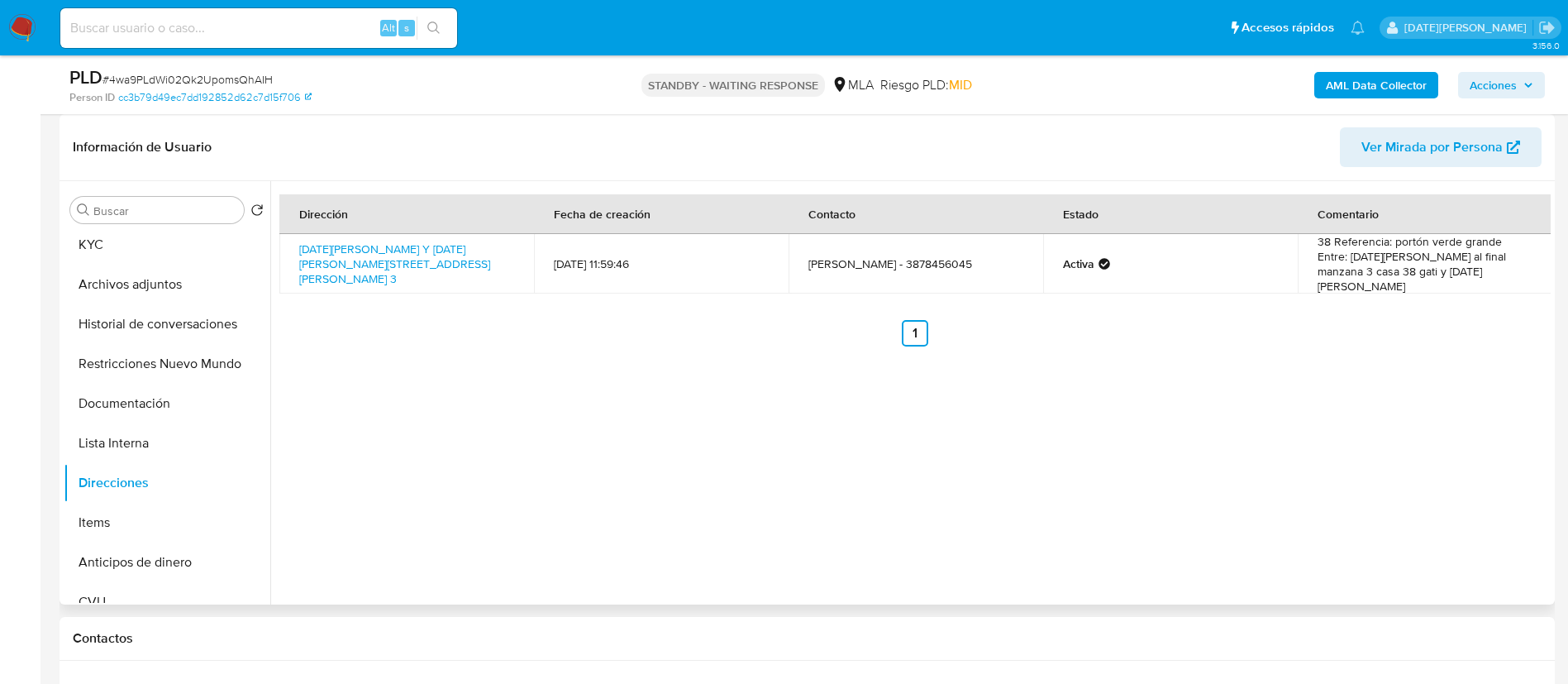
drag, startPoint x: 371, startPoint y: 277, endPoint x: 295, endPoint y: 242, distance: 83.7
click at [295, 242] on td "1 De Mayo Y 20 De Junio Despensa Gati 3, Hipólito Yrigoyen, Salta, 4533, Argent…" at bounding box center [407, 264] width 255 height 59
copy link "1 De Mayo Y 20 De Junio Despensa Gati 3, Hipólito Yrigoyen, Salta, 4533, Argent…"
click at [140, 28] on input at bounding box center [259, 29] width 397 height 22
paste input "ft34R2txnQvZnfbx2CtftsDD"
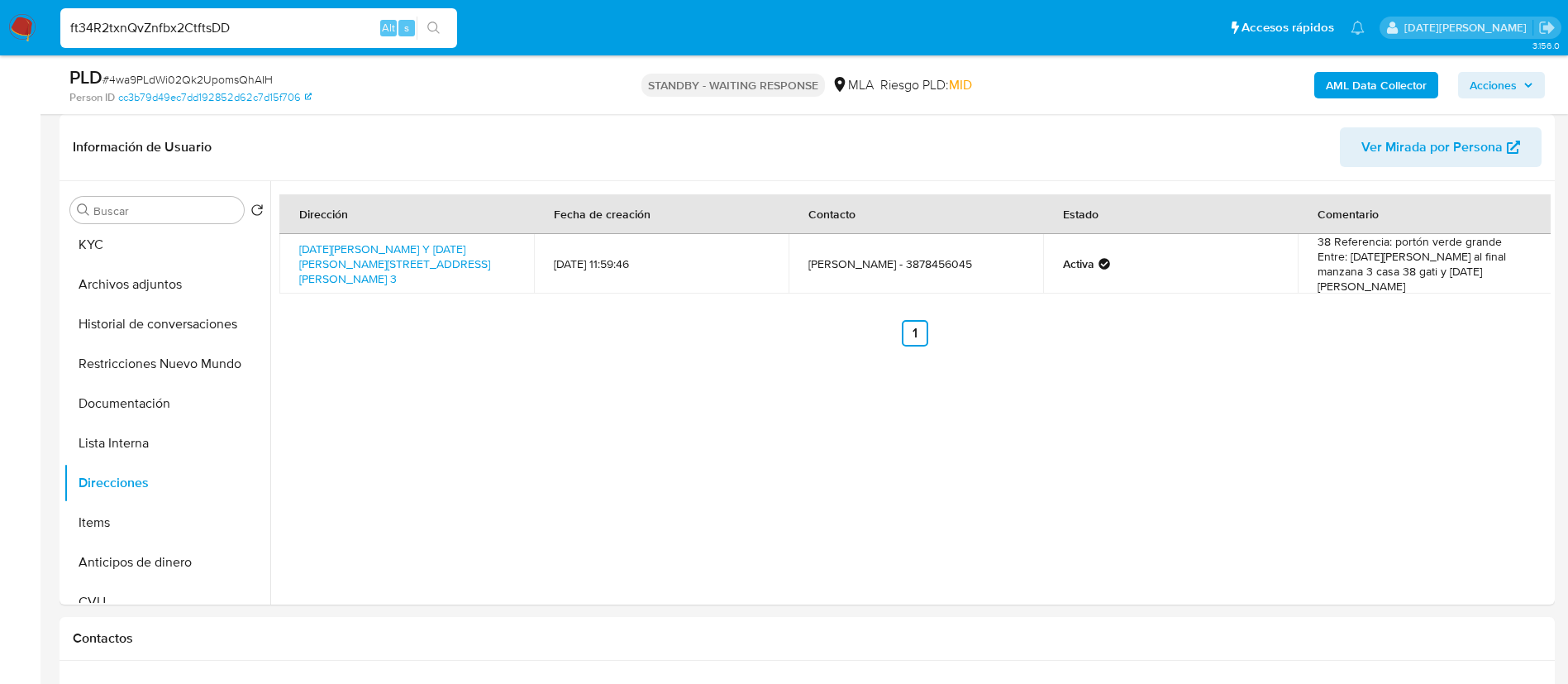
type input "ft34R2txnQvZnfbx2CtftsDD"
click at [438, 25] on icon "search-icon" at bounding box center [433, 28] width 13 height 13
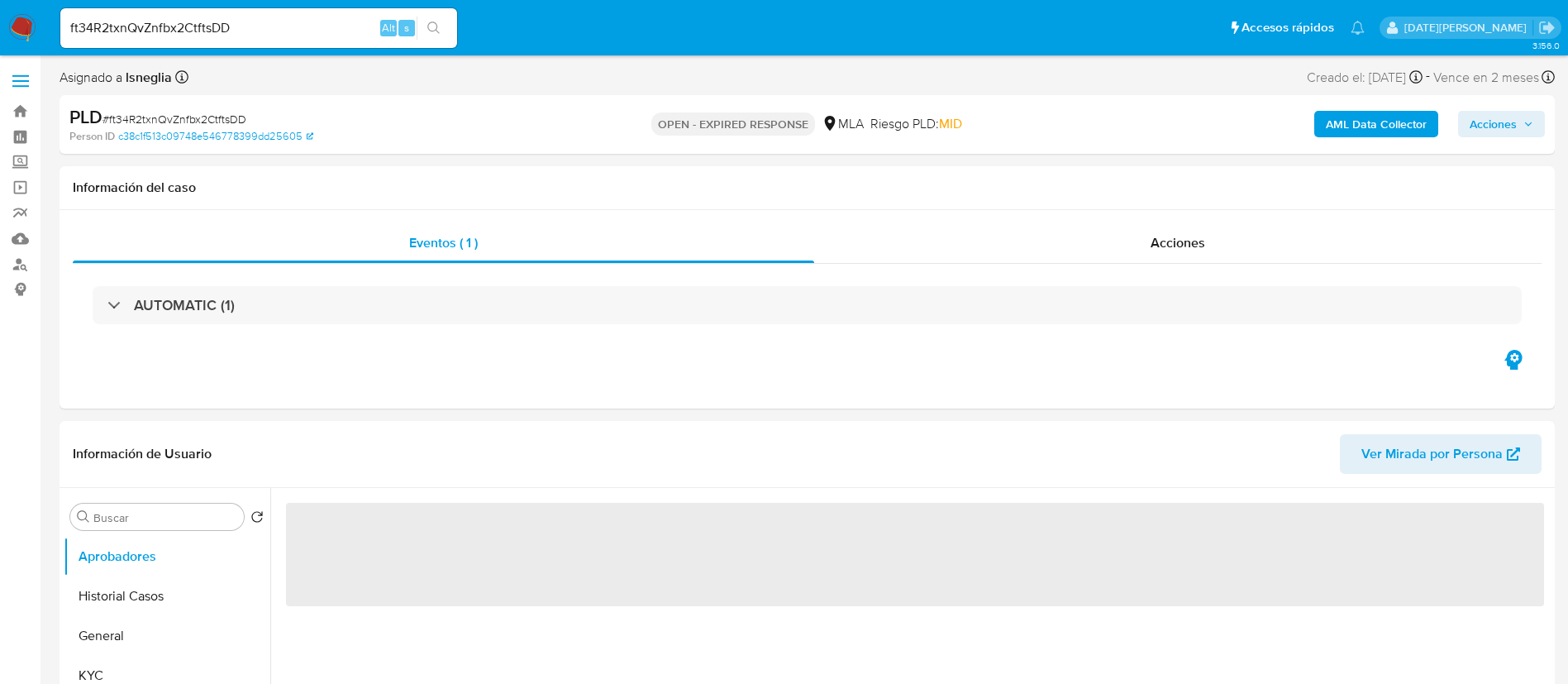
select select "10"
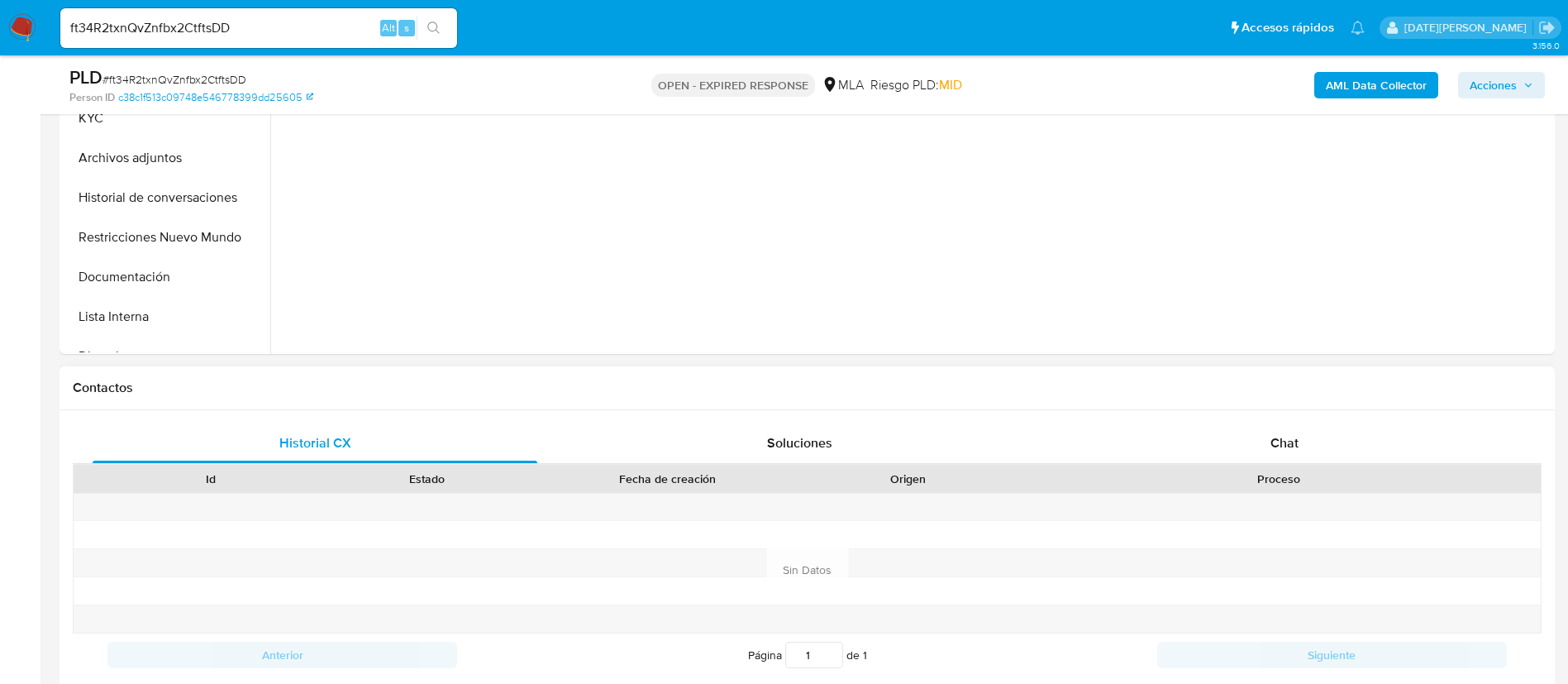
scroll to position [620, 0]
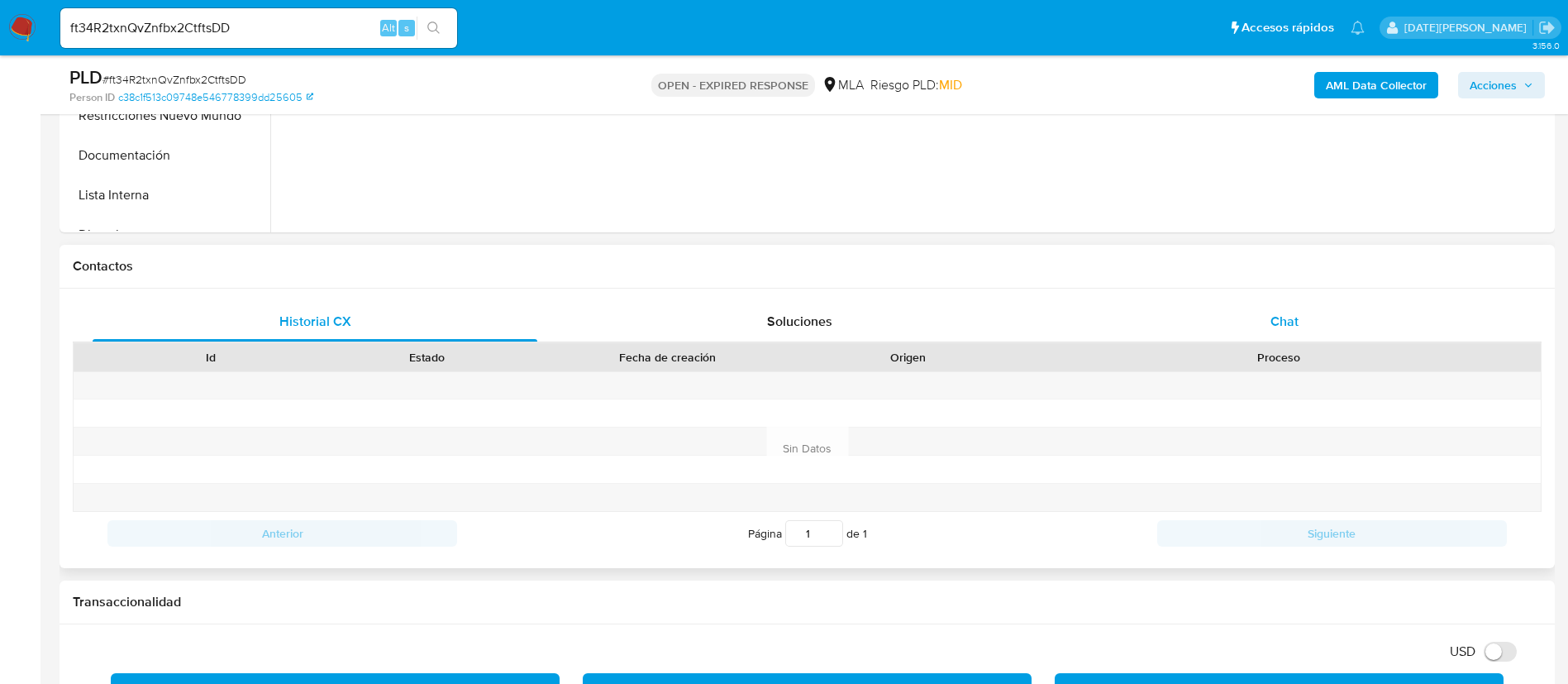
click at [1279, 310] on div "Chat" at bounding box center [1284, 321] width 445 height 40
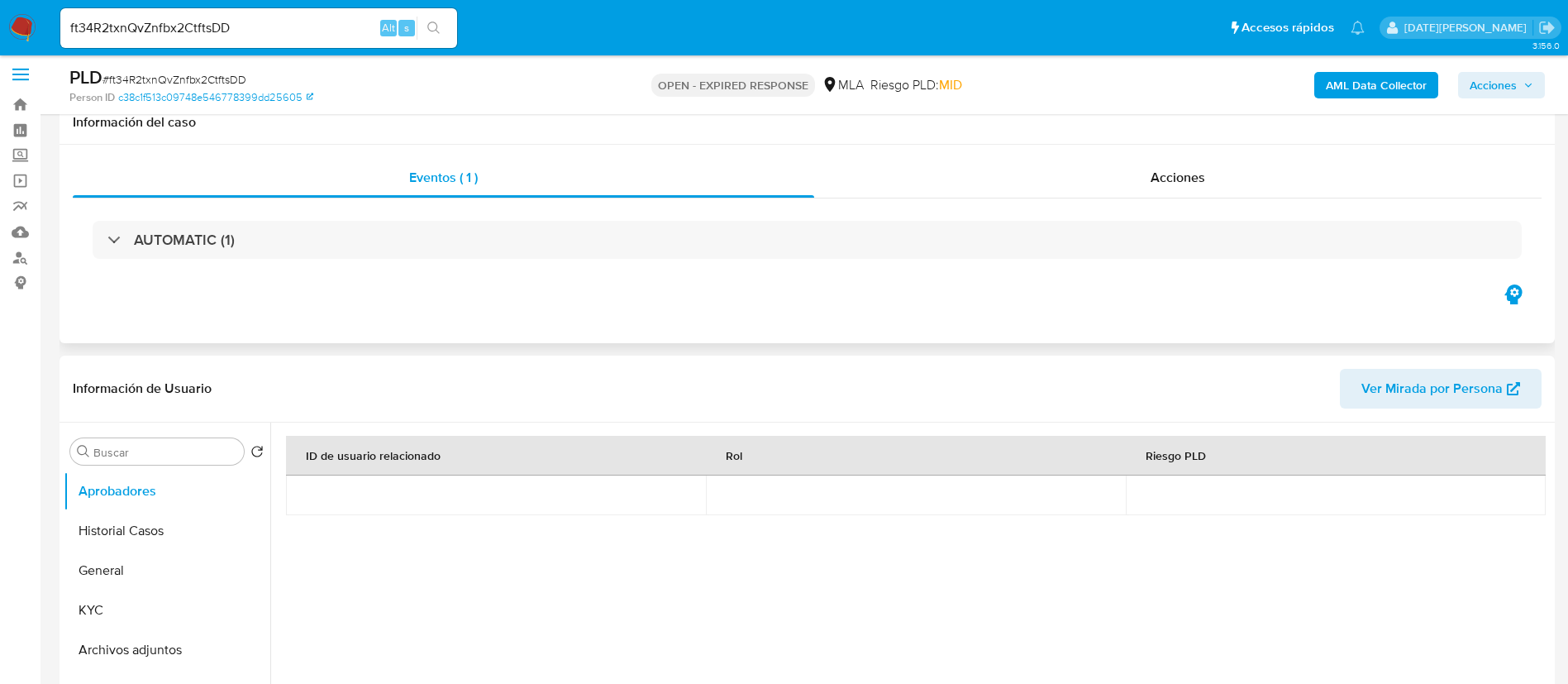
scroll to position [0, 0]
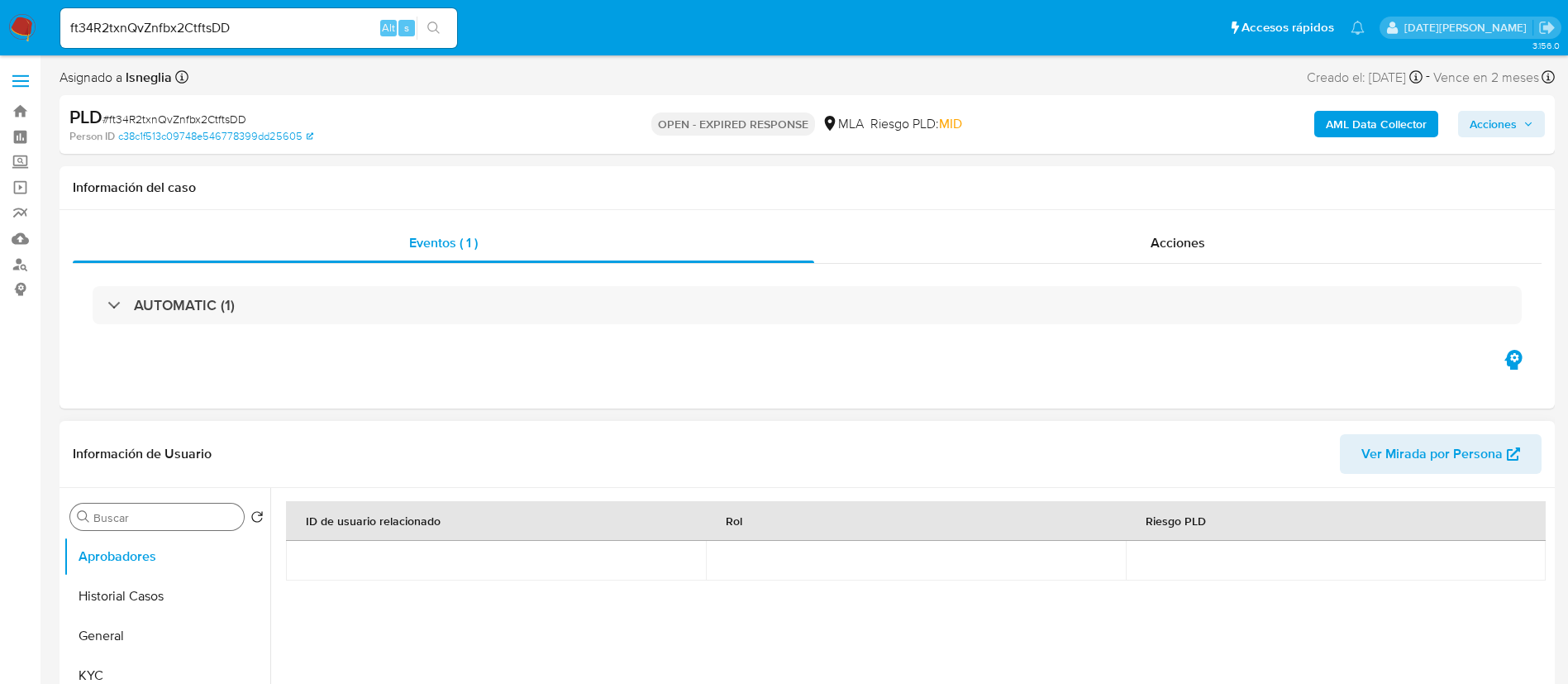
drag, startPoint x: 94, startPoint y: 645, endPoint x: 233, endPoint y: 503, distance: 198.7
click at [94, 646] on button "General" at bounding box center [166, 636] width 206 height 40
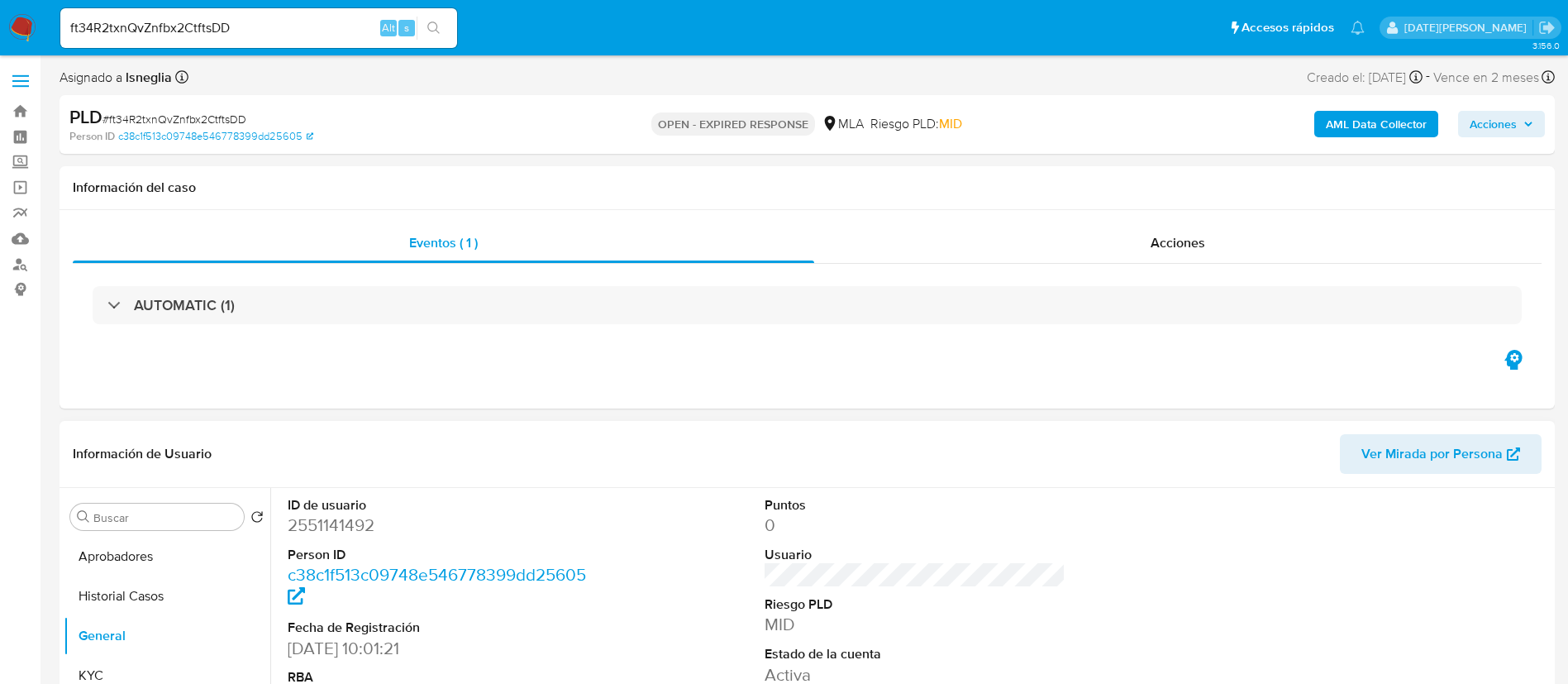
click at [330, 519] on dd "2551141492" at bounding box center [438, 524] width 301 height 23
click at [330, 520] on dd "2551141492" at bounding box center [438, 524] width 301 height 23
copy dd "2551141492"
click at [336, 524] on dd "2551141492" at bounding box center [438, 524] width 301 height 23
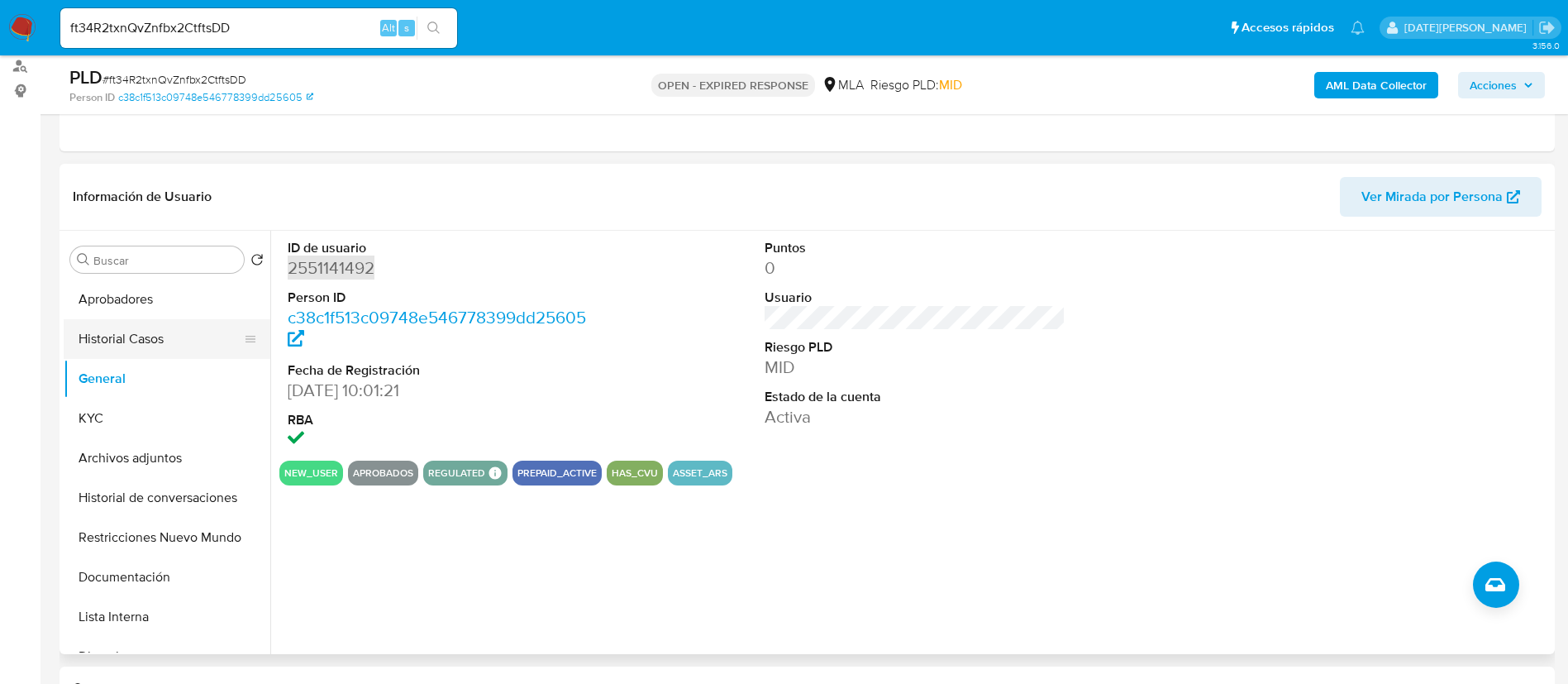
scroll to position [124, 0]
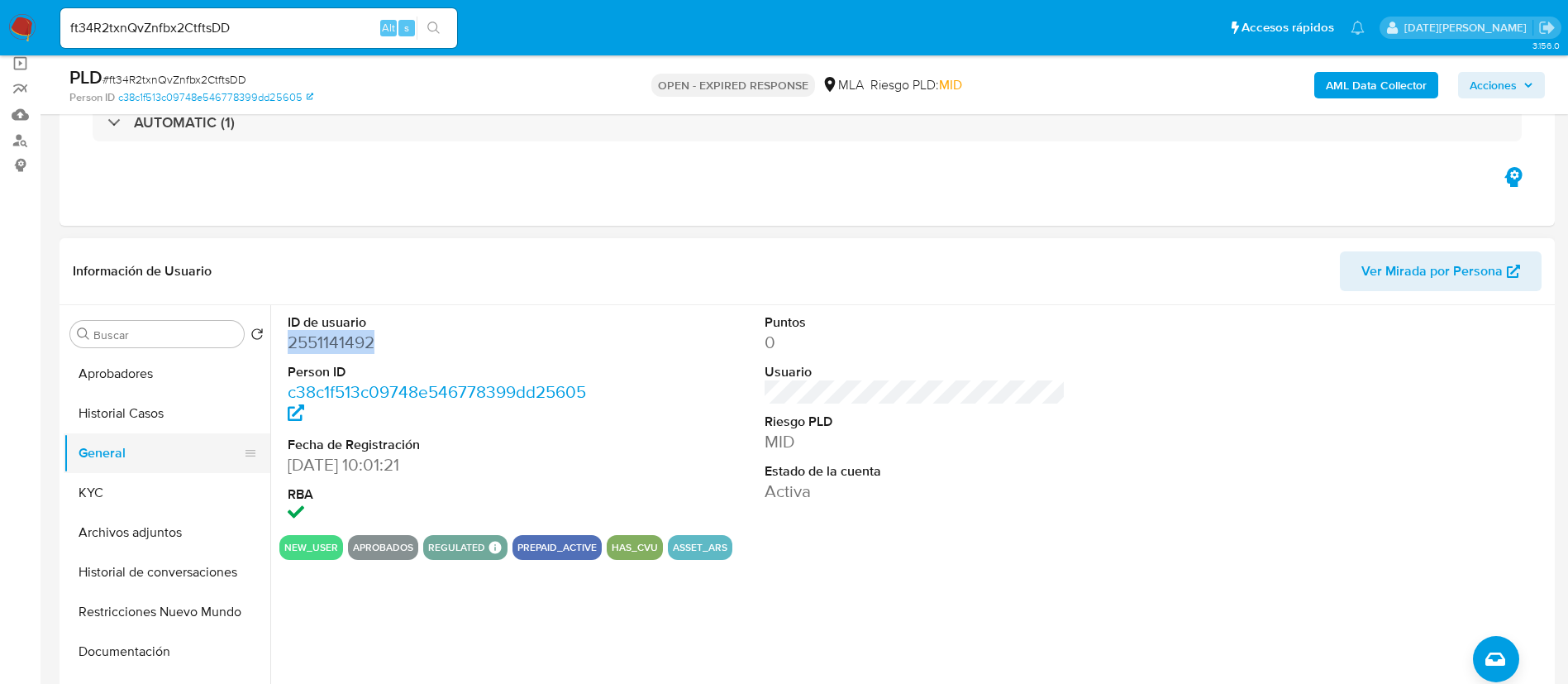
drag, startPoint x: 126, startPoint y: 493, endPoint x: 240, endPoint y: 450, distance: 121.8
click at [126, 493] on button "KYC" at bounding box center [166, 493] width 206 height 40
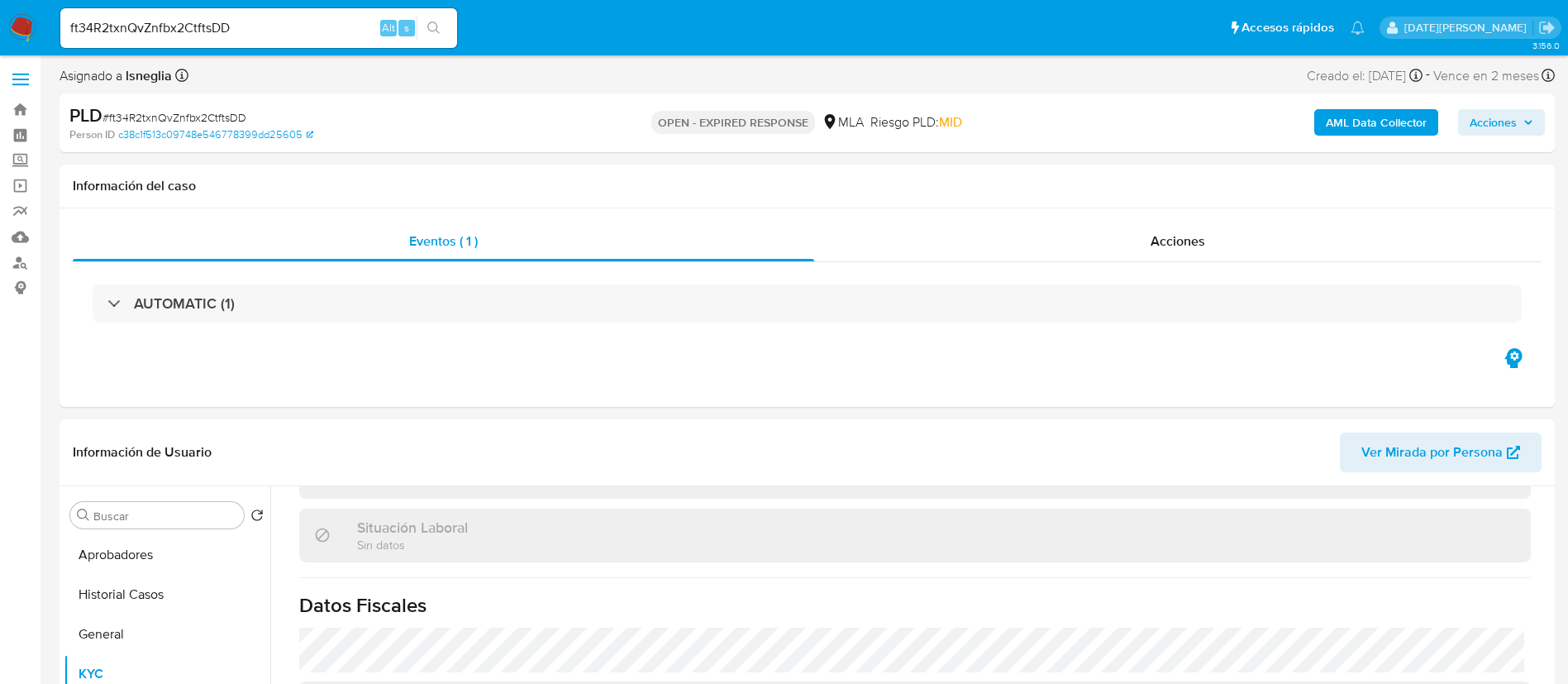
scroll to position [0, 0]
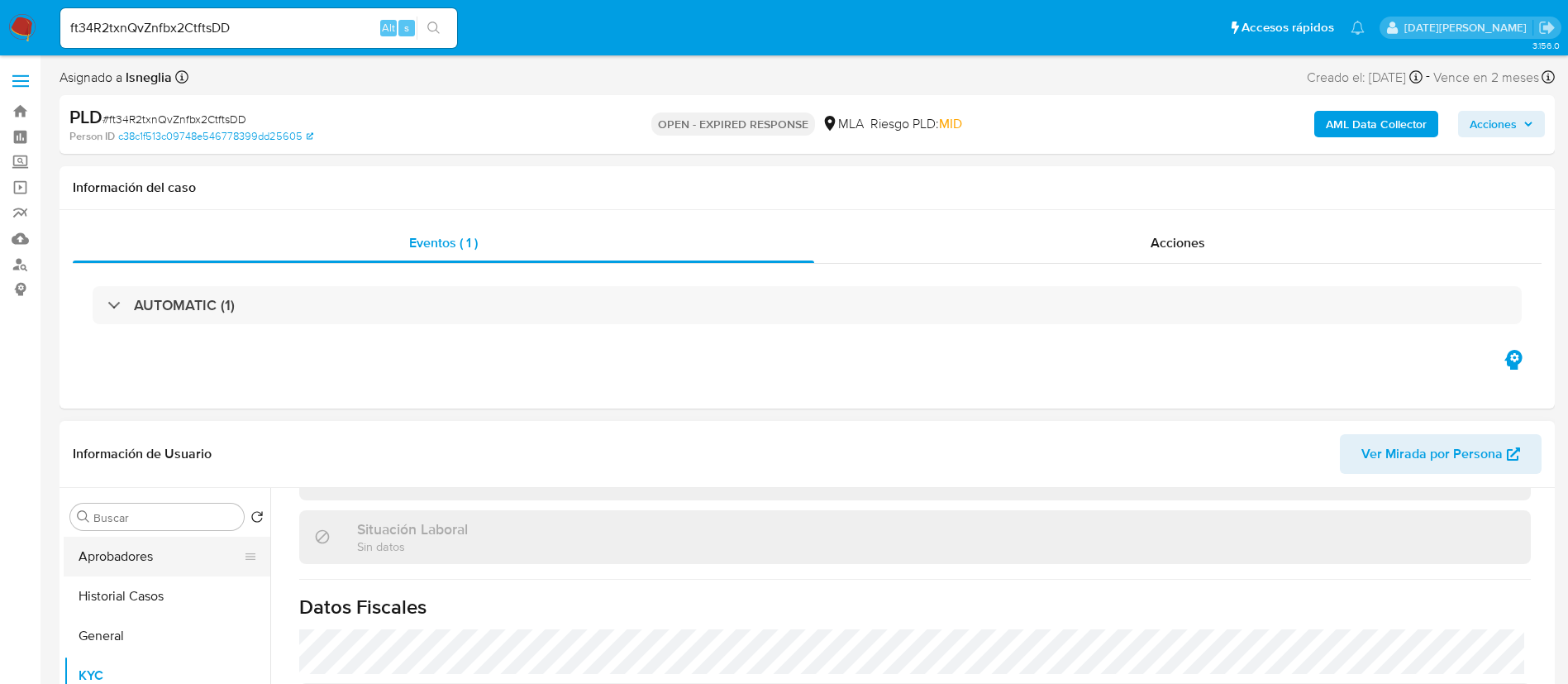
click at [113, 554] on button "Aprobadores" at bounding box center [160, 556] width 194 height 40
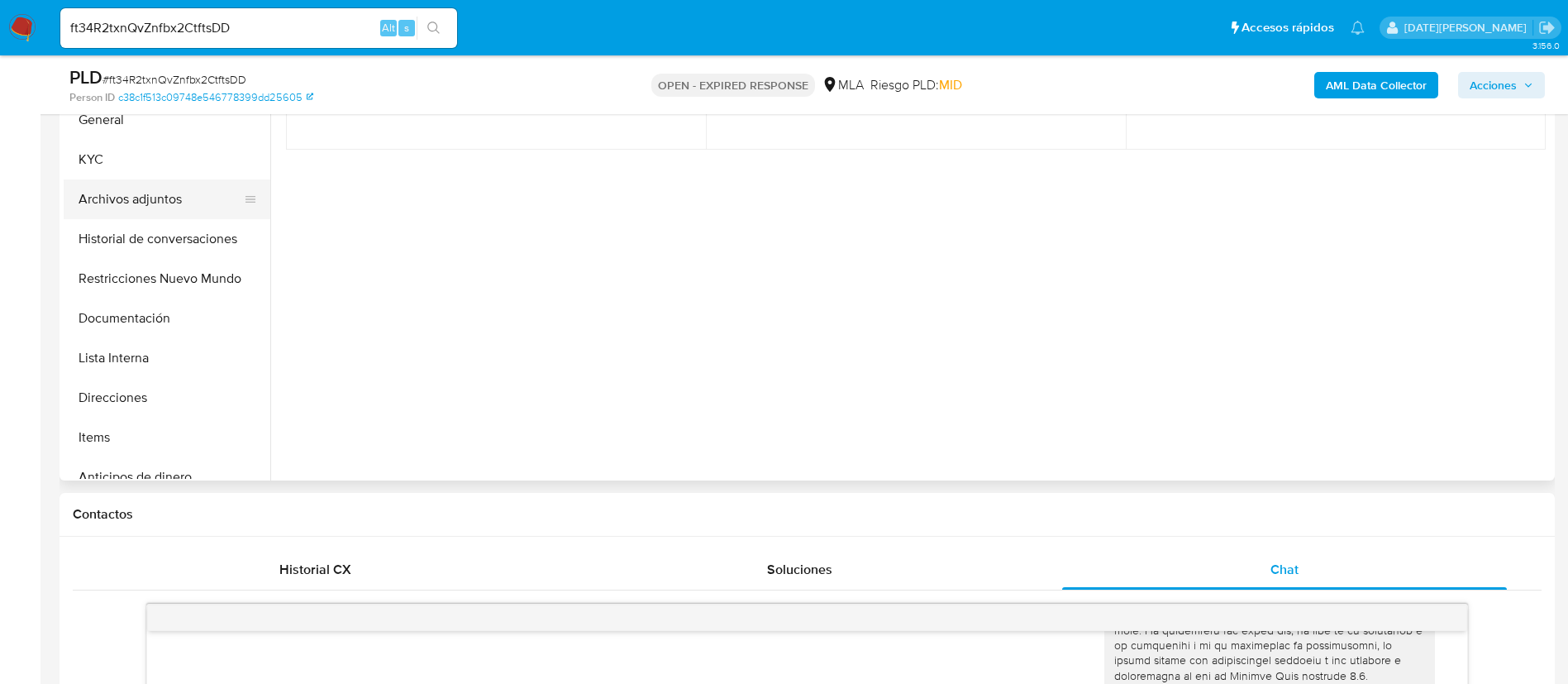
scroll to position [124, 0]
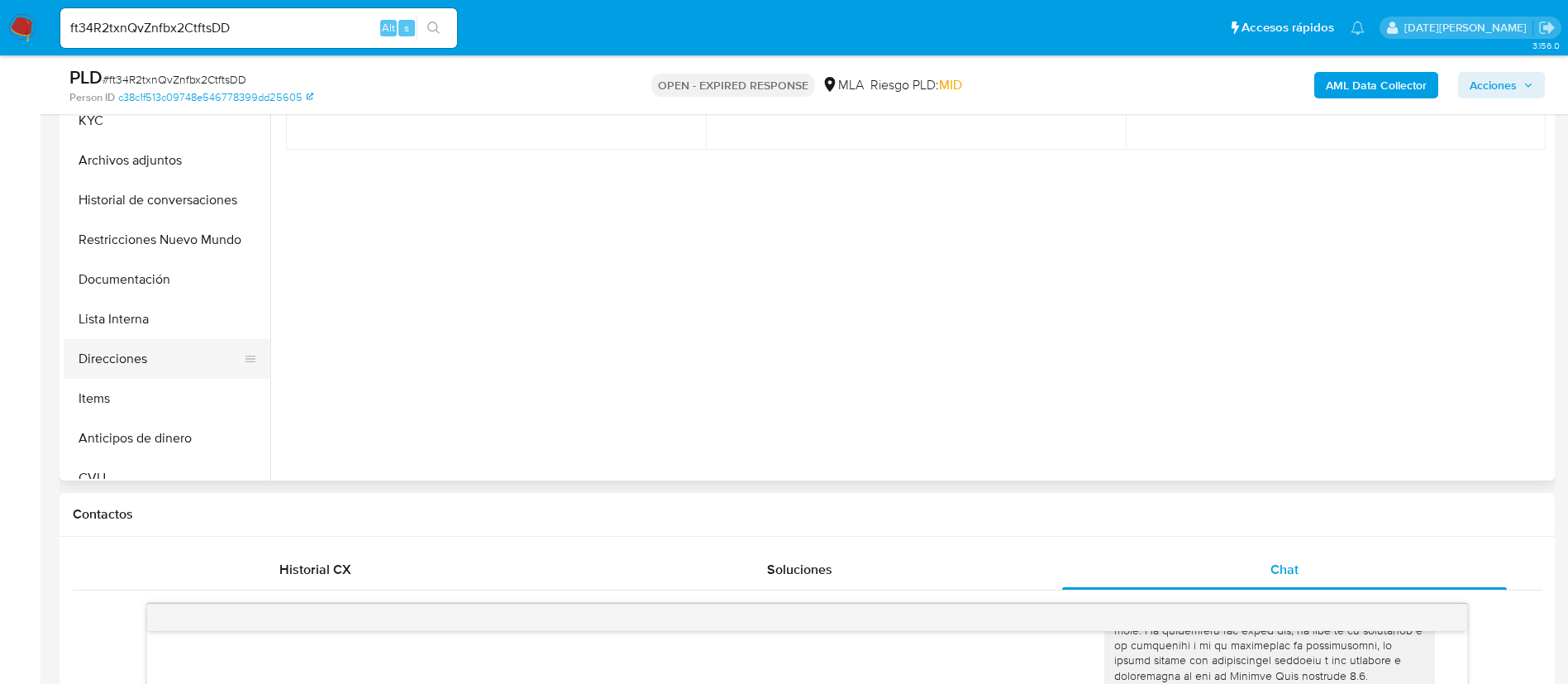
click at [139, 355] on button "Direcciones" at bounding box center [160, 359] width 194 height 40
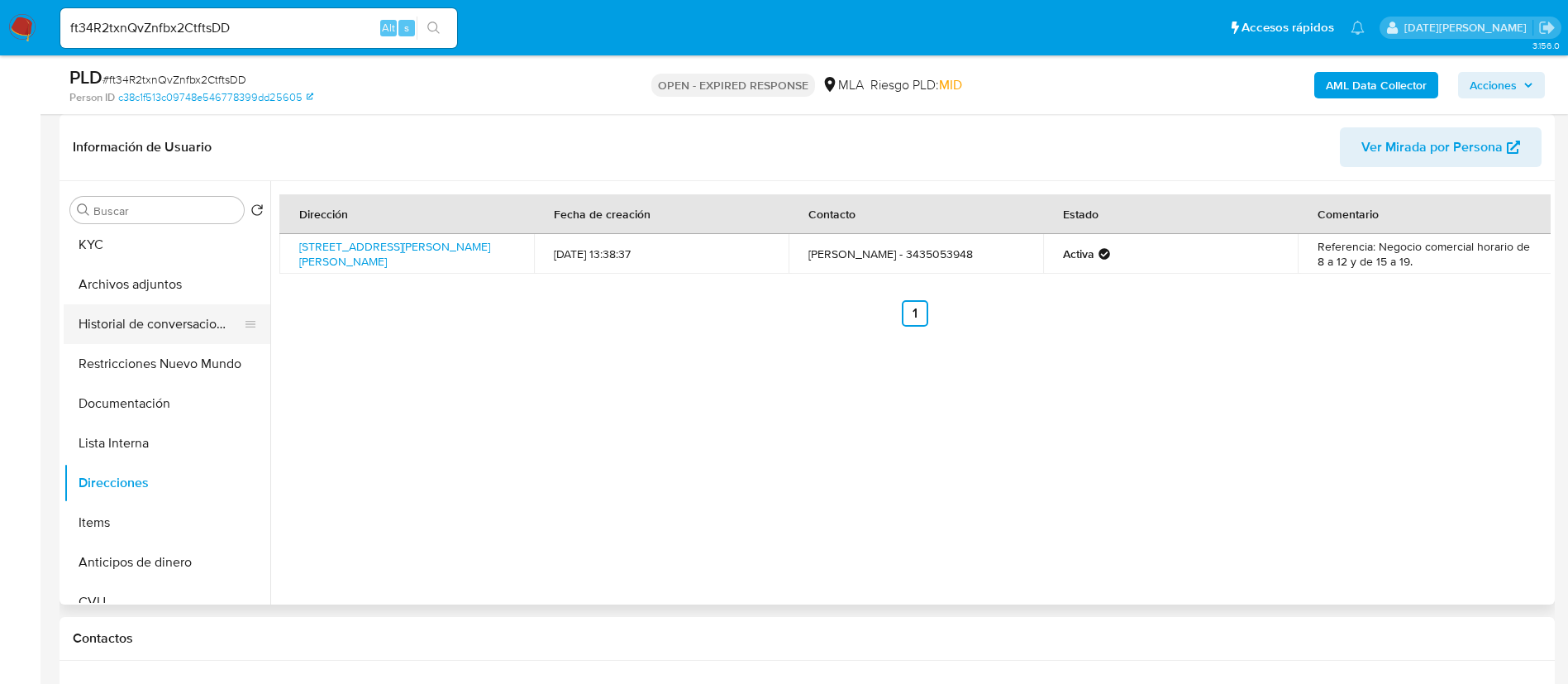
scroll to position [0, 0]
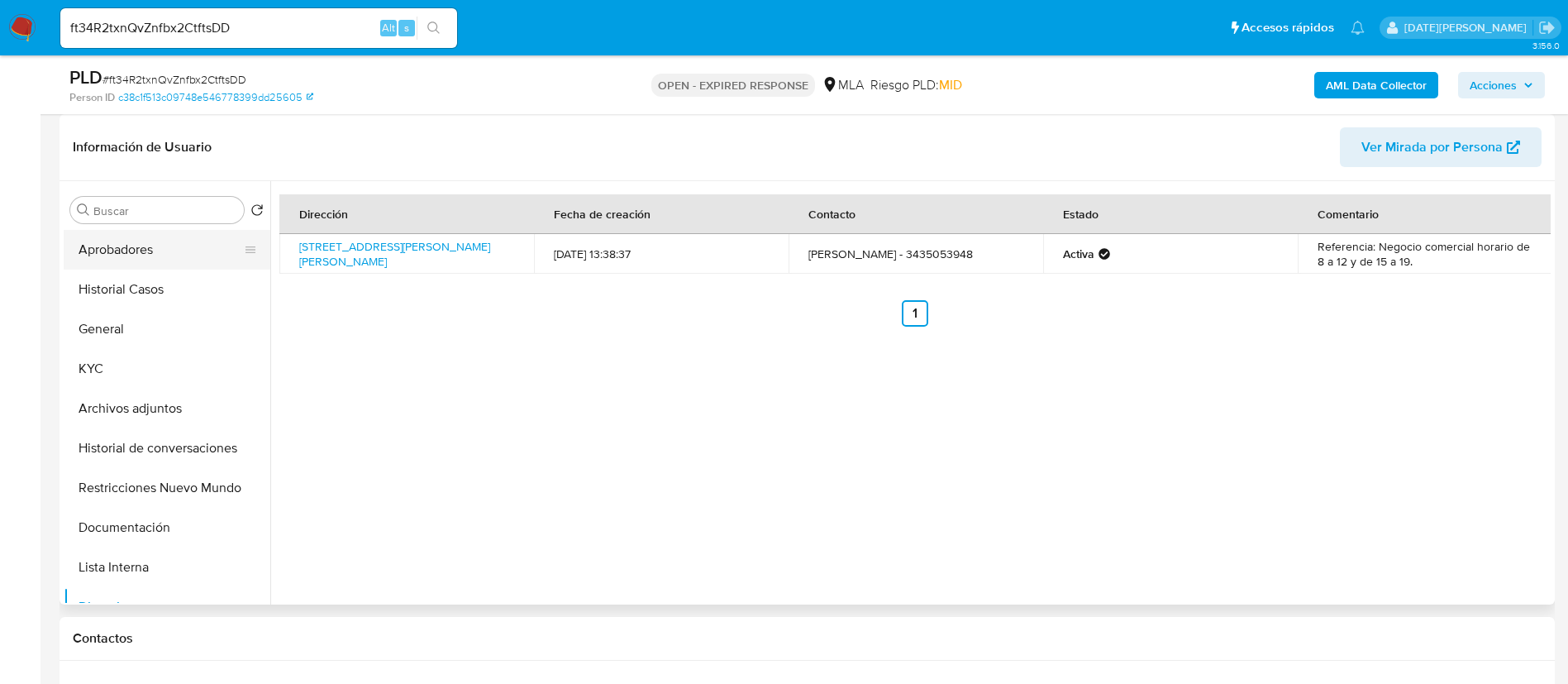
click at [133, 247] on button "Aprobadores" at bounding box center [160, 250] width 194 height 40
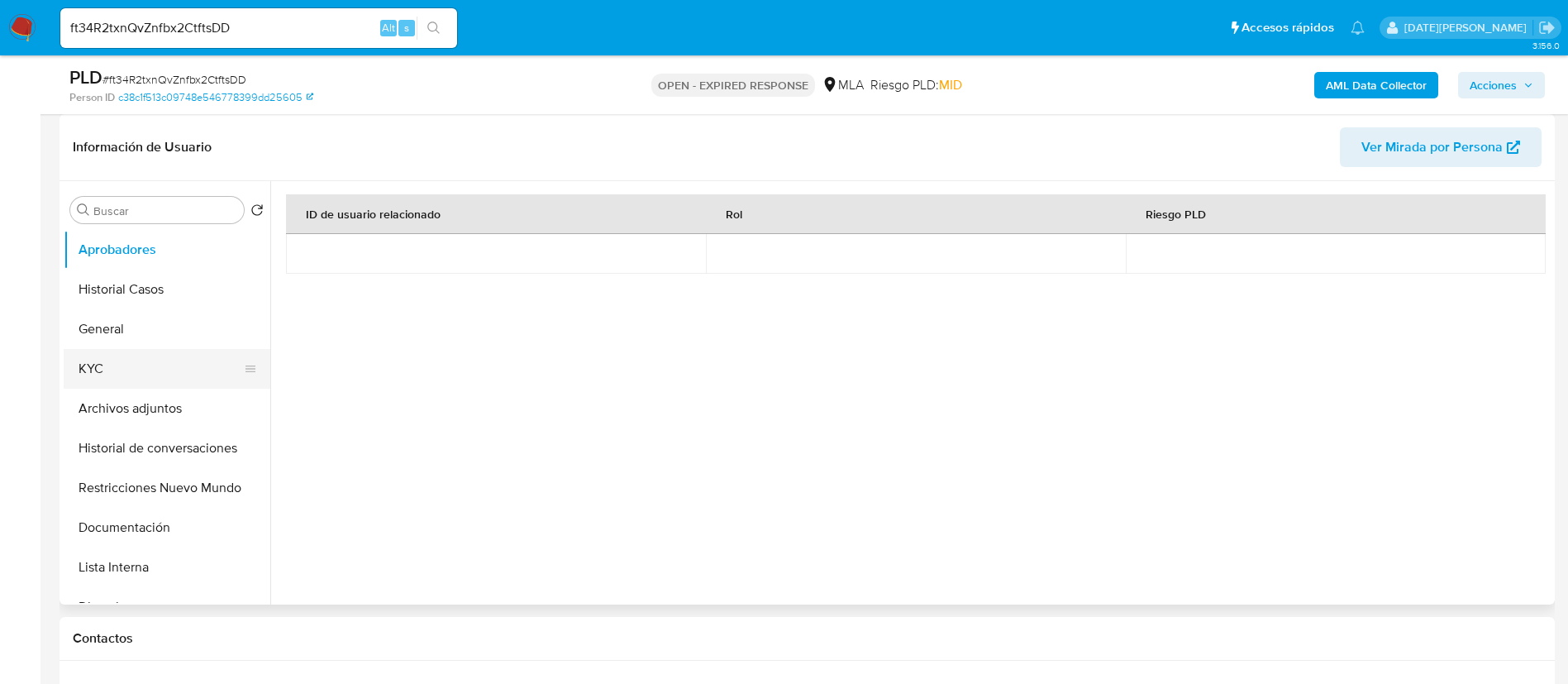
click at [139, 361] on button "KYC" at bounding box center [160, 369] width 194 height 40
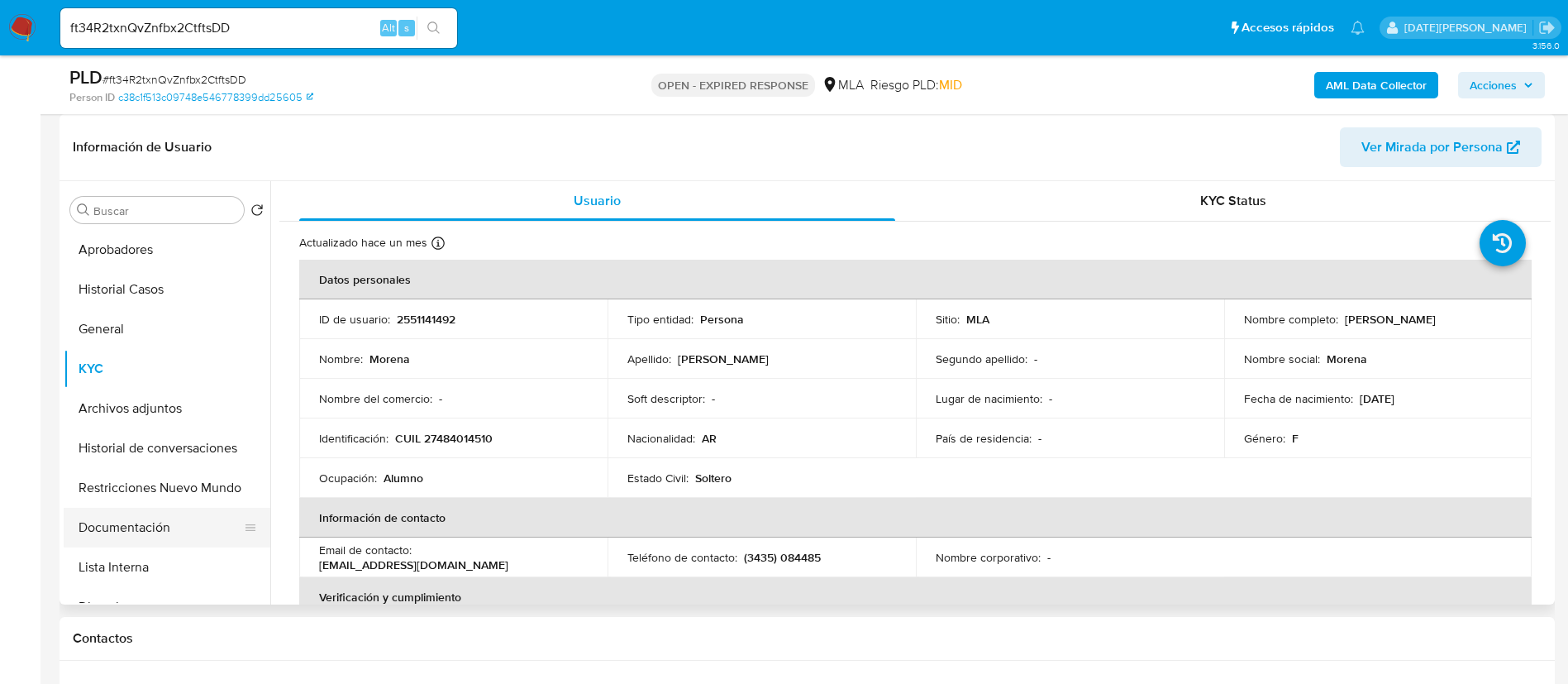
scroll to position [124, 0]
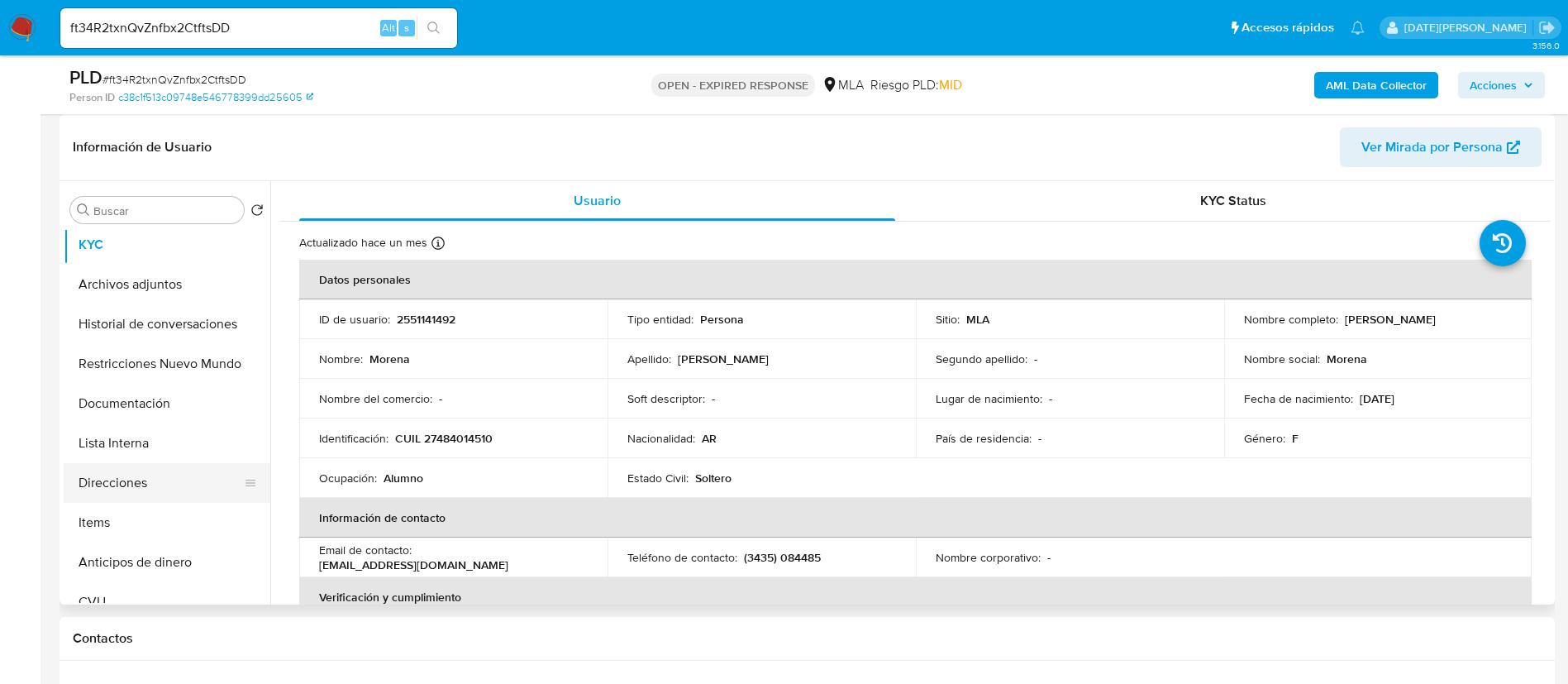
click at [146, 483] on button "Direcciones" at bounding box center [160, 482] width 194 height 40
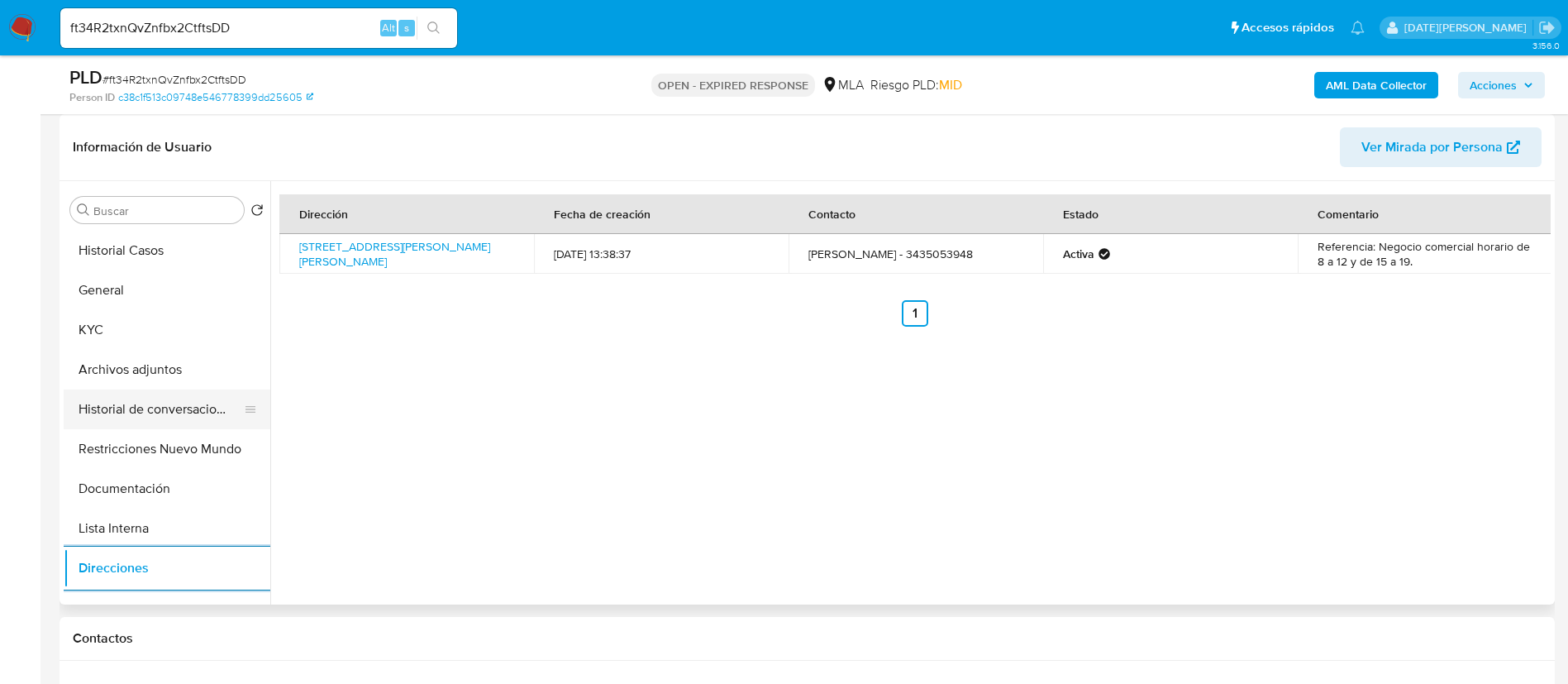
scroll to position [0, 0]
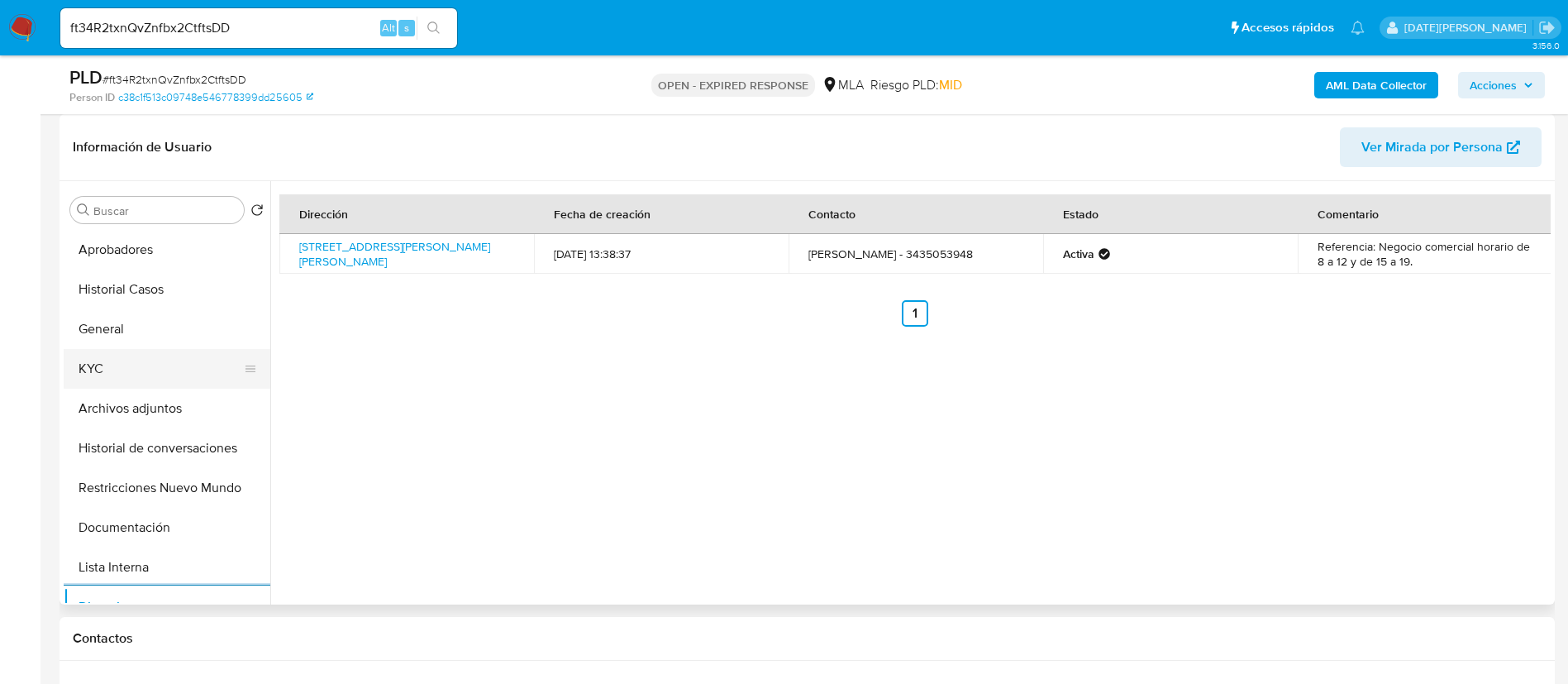
click at [112, 363] on button "KYC" at bounding box center [160, 369] width 194 height 40
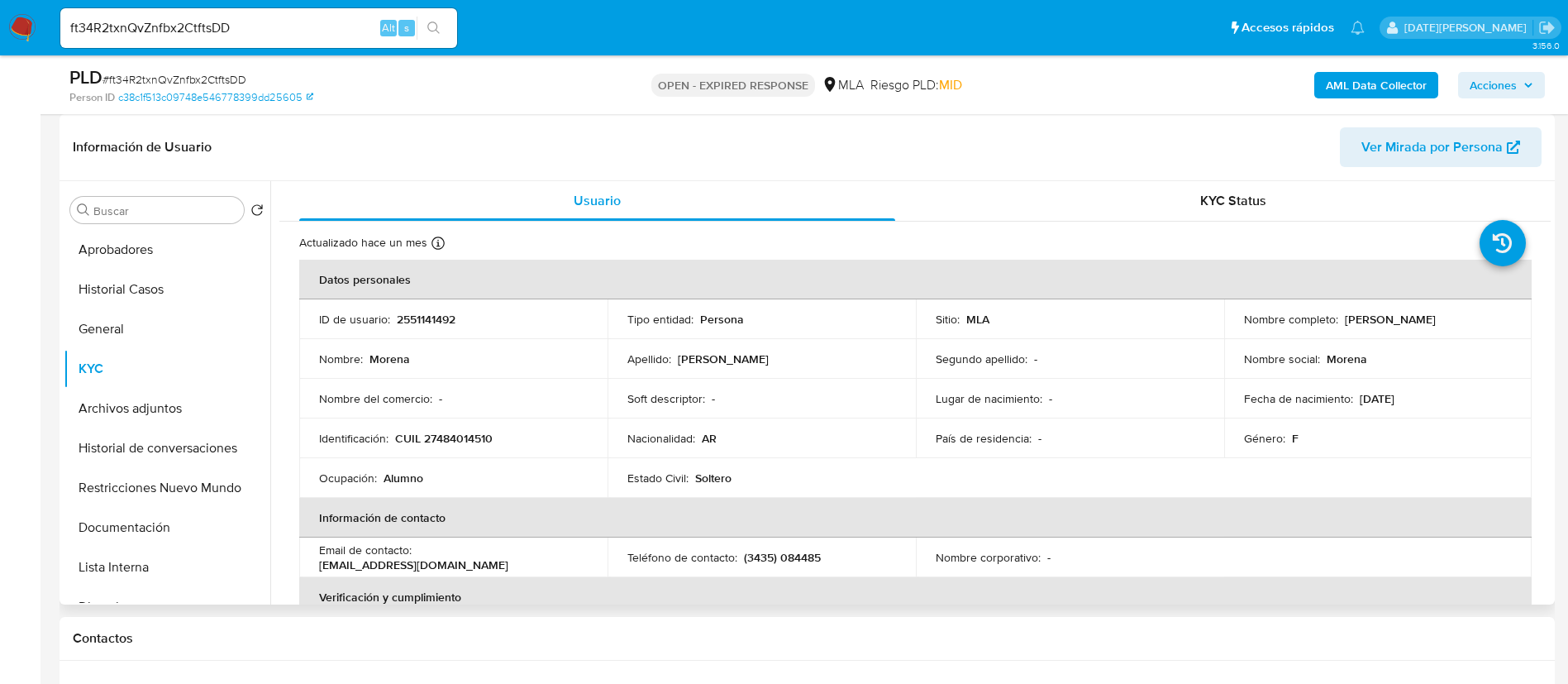
drag, startPoint x: 1340, startPoint y: 318, endPoint x: 1472, endPoint y: 318, distance: 132.0
click at [1472, 318] on div "Nombre completo : Morena Etchebest Kablan" at bounding box center [1378, 318] width 269 height 15
copy p "Morena Etchebest Kablan"
drag, startPoint x: 397, startPoint y: 435, endPoint x: 496, endPoint y: 438, distance: 99.0
click at [496, 438] on div "Identificación : CUIL 27484014510" at bounding box center [454, 438] width 269 height 15
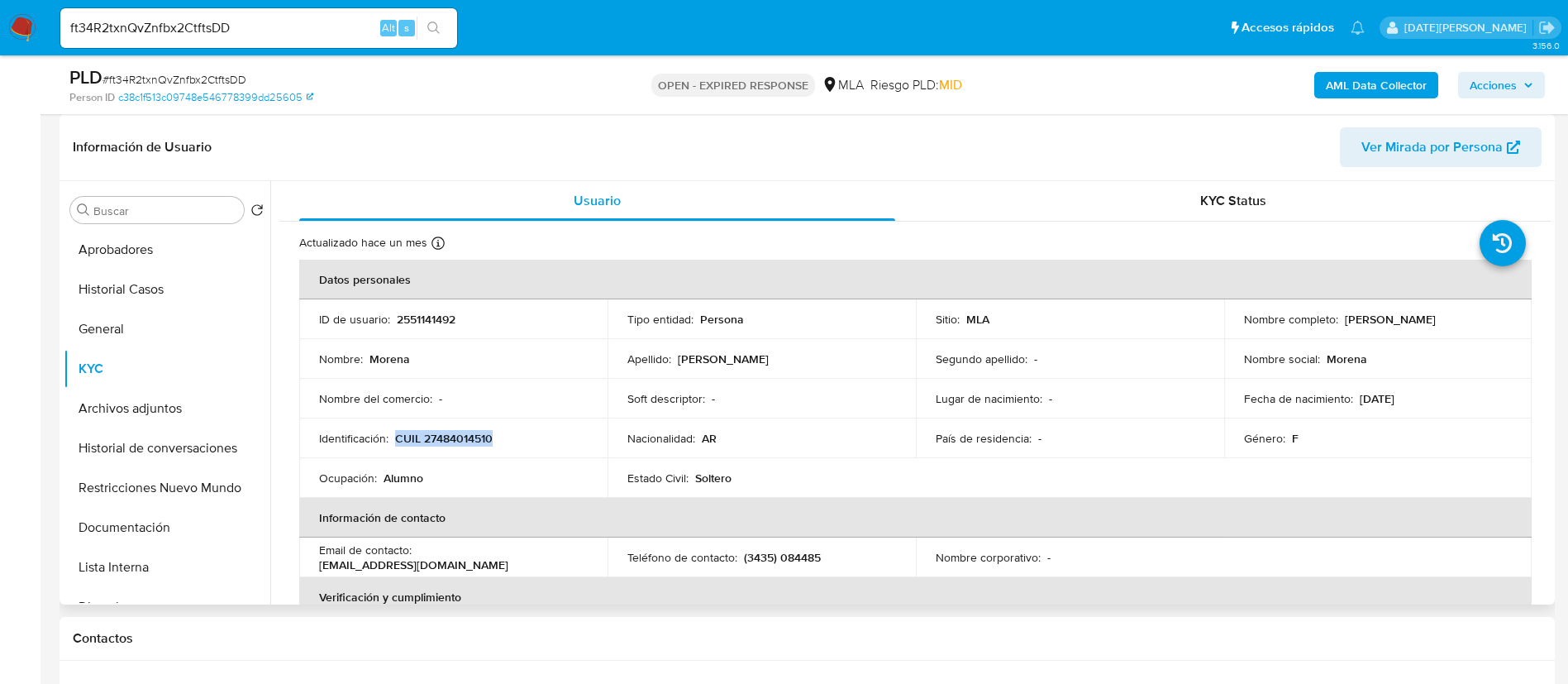
copy p "CUIL 27484014510"
click at [149, 340] on button "General" at bounding box center [160, 329] width 194 height 40
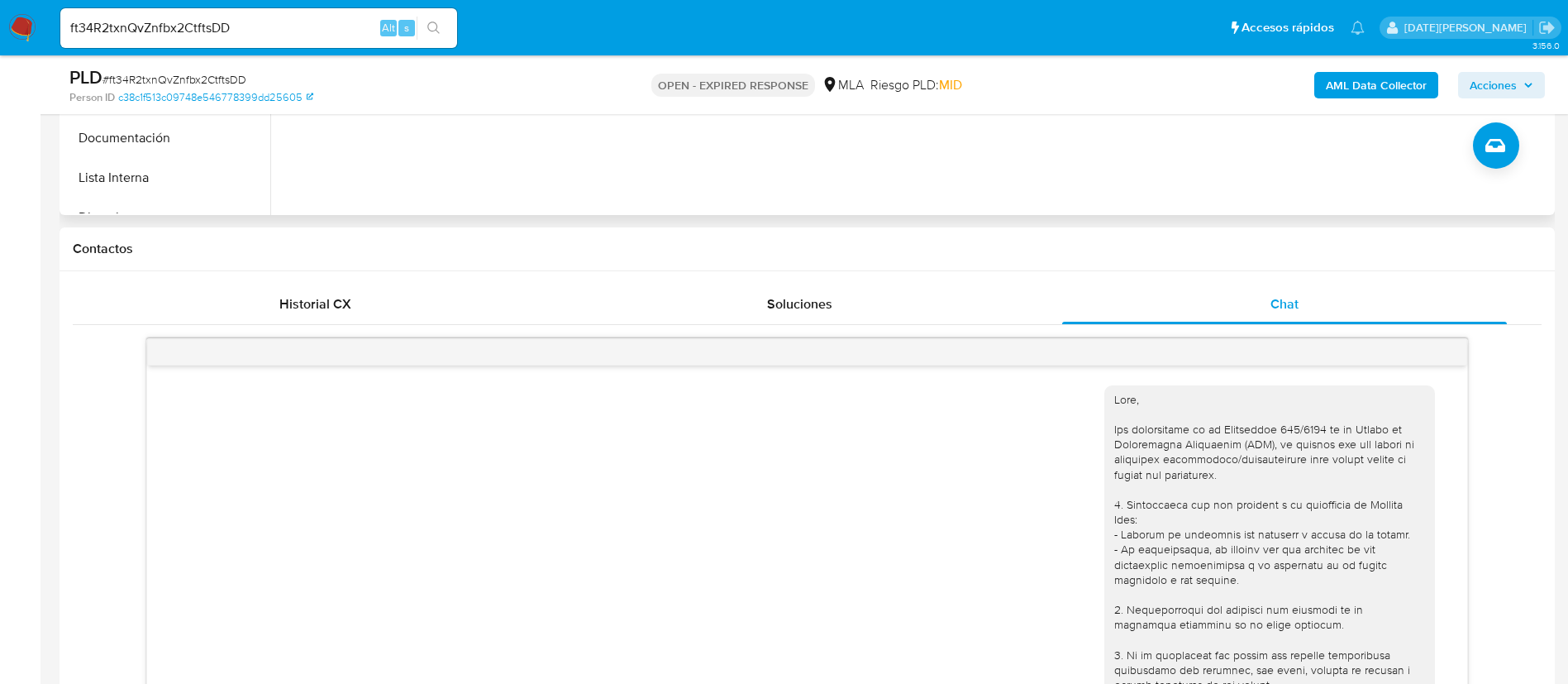
scroll to position [496, 0]
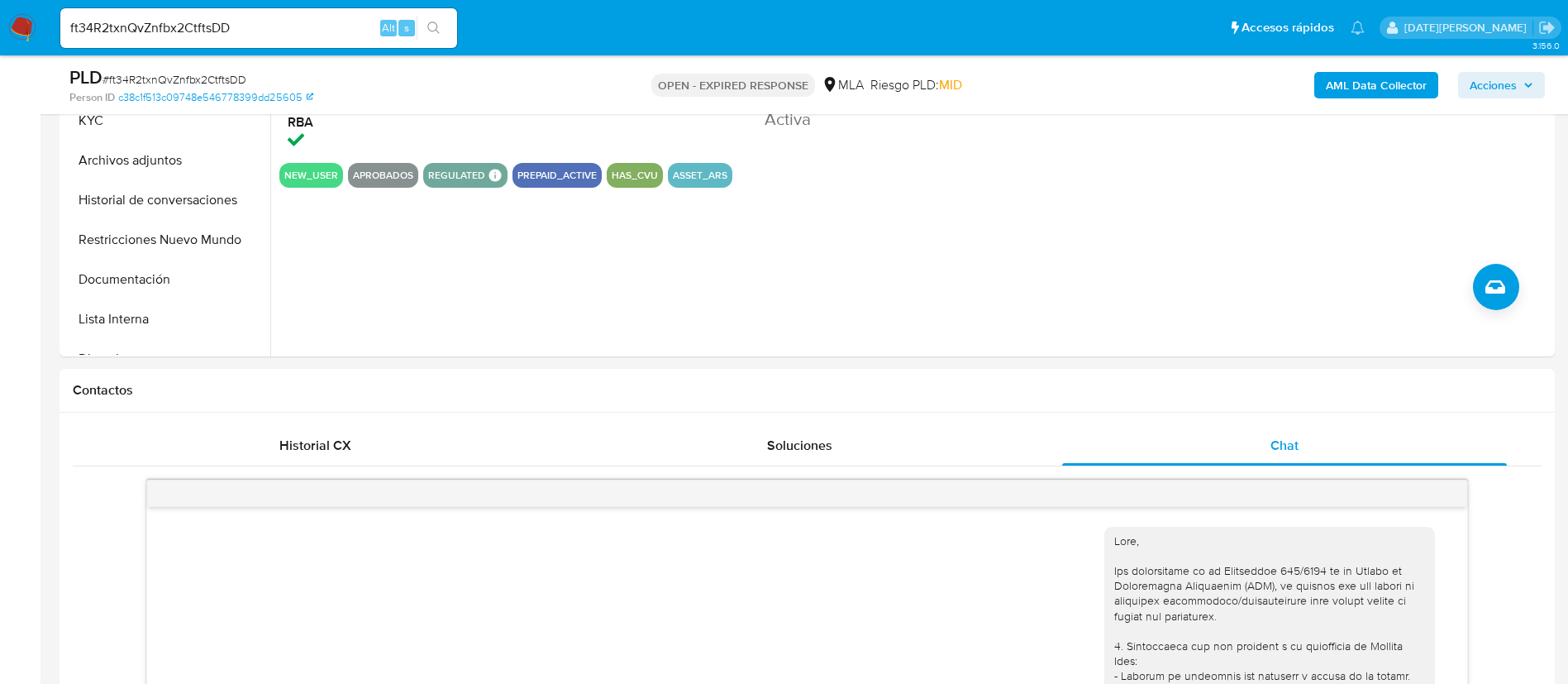
click at [210, 73] on span "# ft34R2txnQvZnfbx2CtftsDD" at bounding box center [175, 79] width 144 height 17
copy span "ft34R2txnQvZnfbx2CtftsDD"
click at [18, 23] on img at bounding box center [22, 28] width 28 height 28
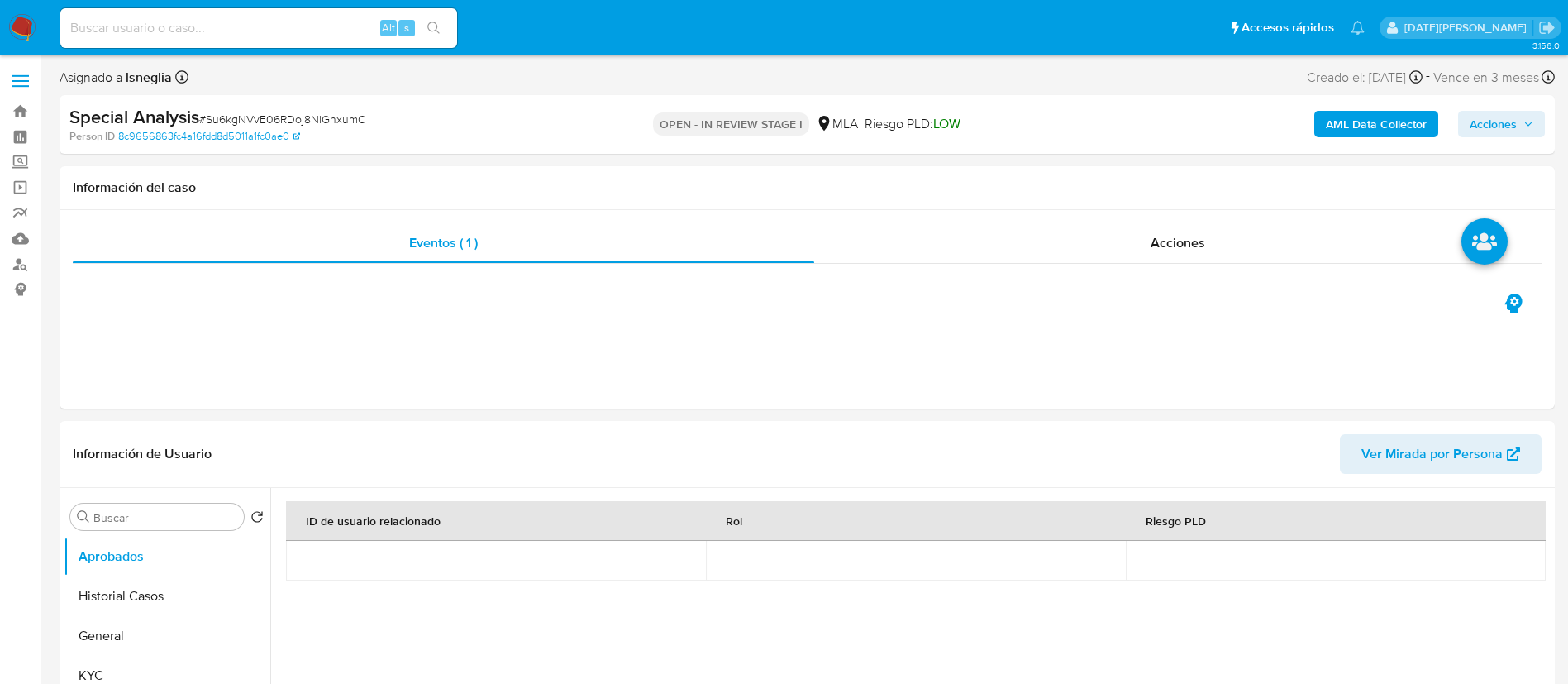
select select "10"
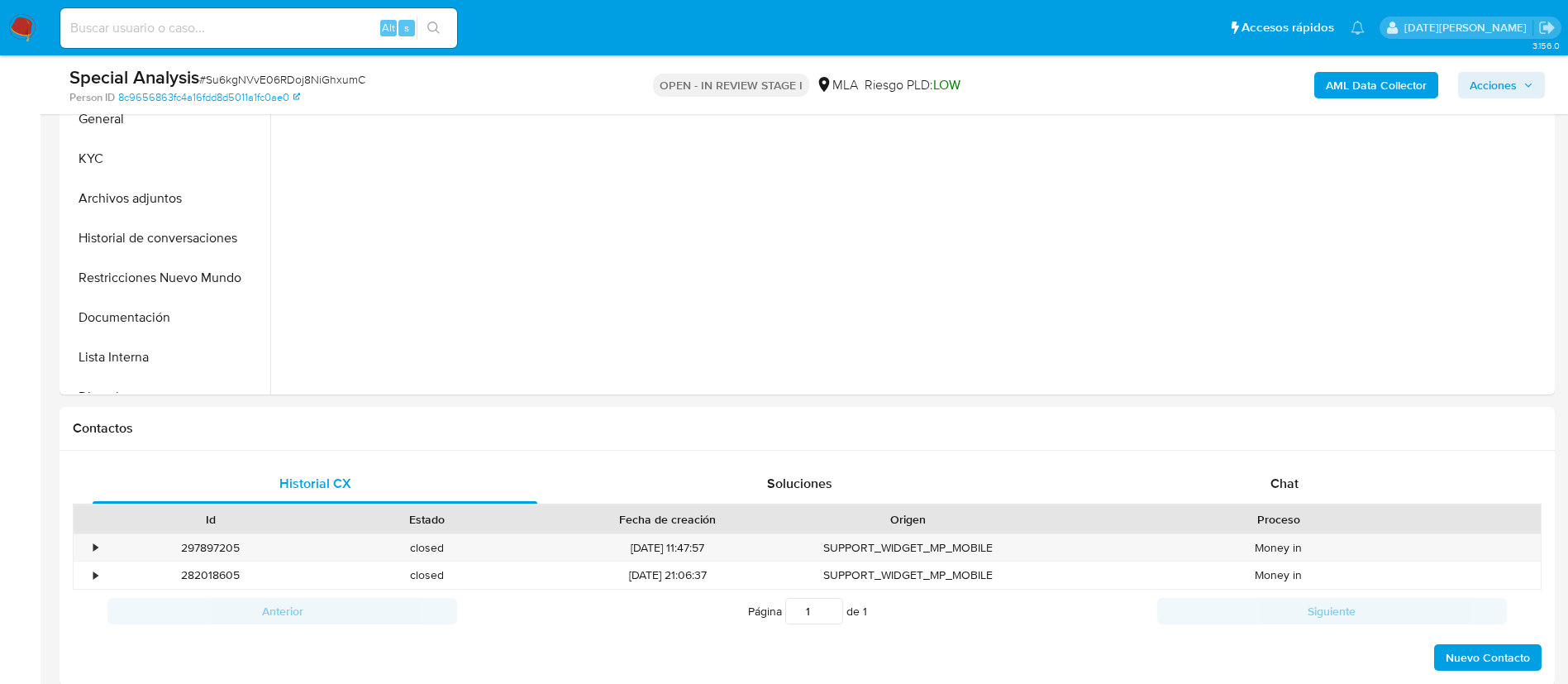
scroll to position [496, 0]
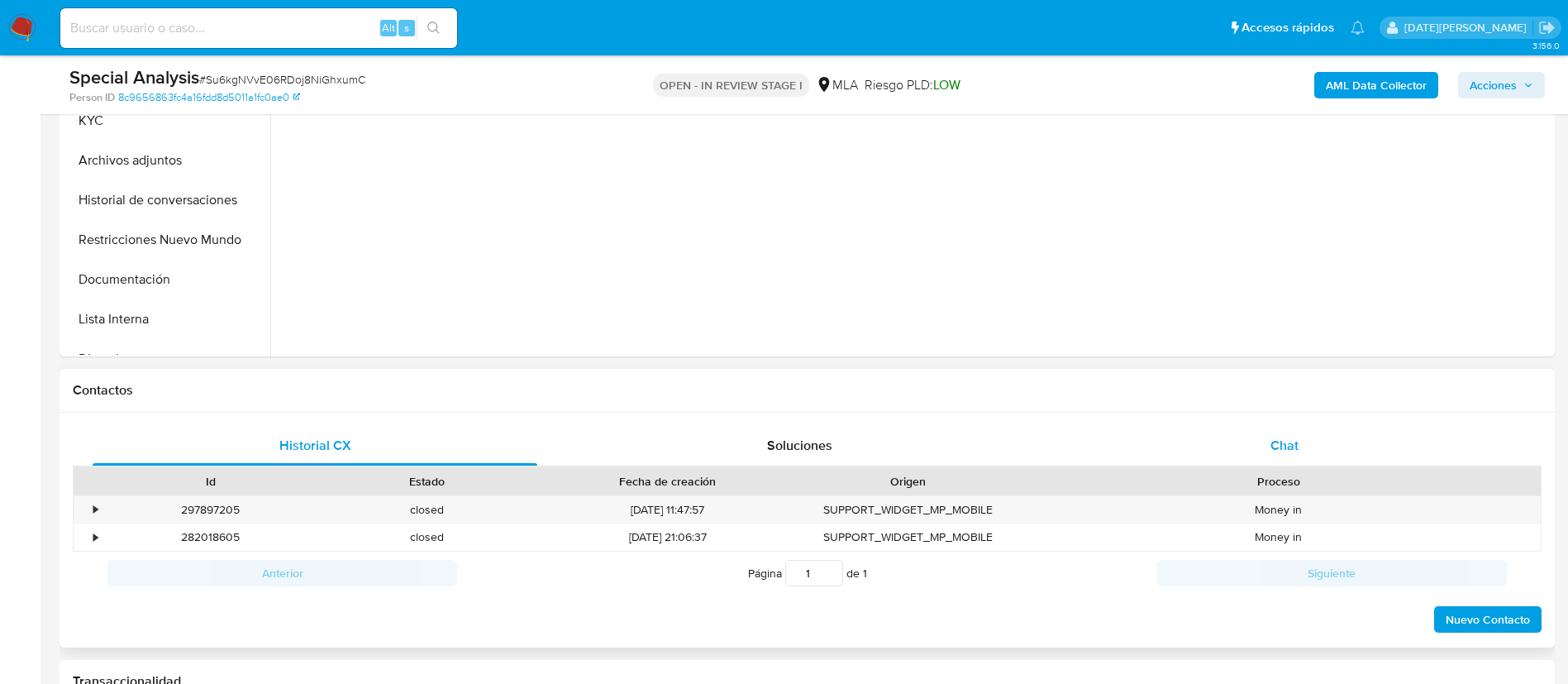
click at [1265, 438] on div "Chat" at bounding box center [1284, 446] width 445 height 40
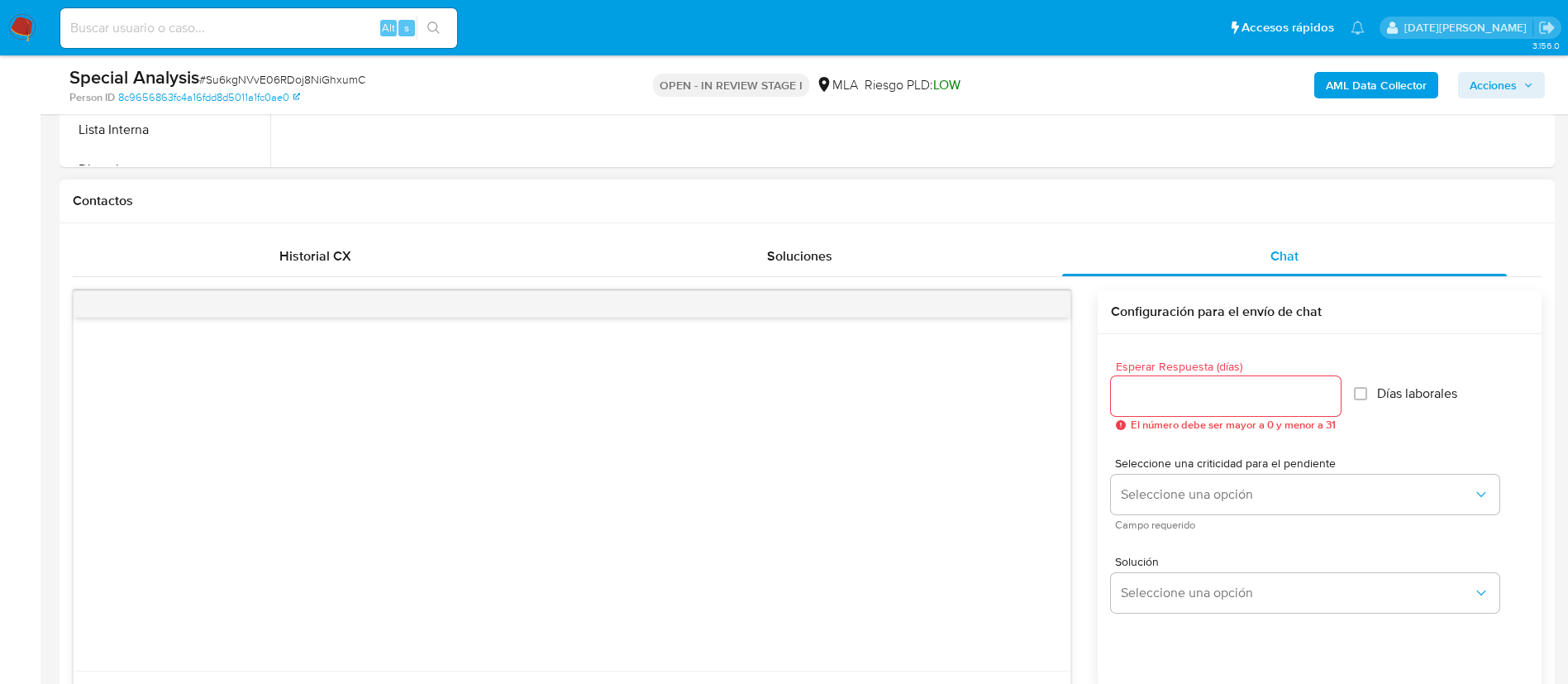
scroll to position [744, 0]
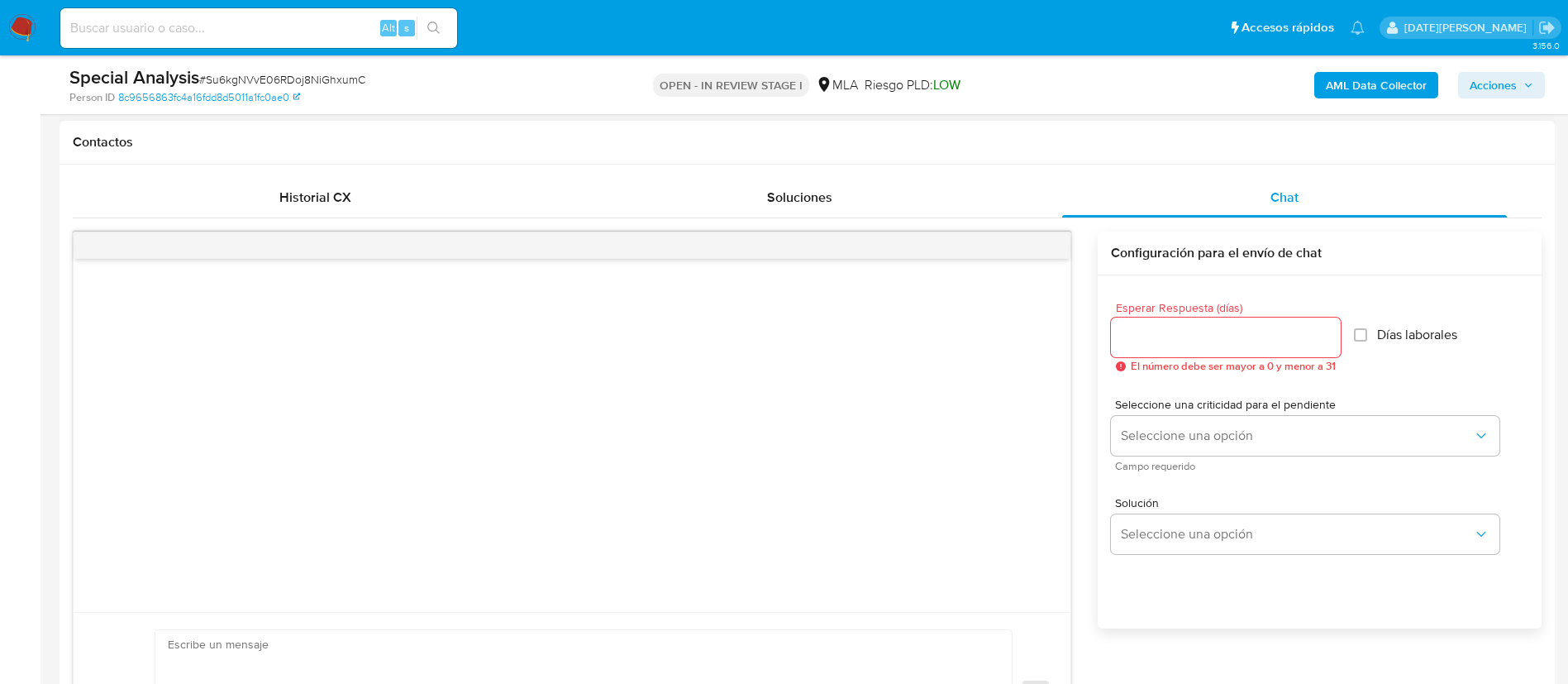
click at [1192, 336] on input "Esperar Respuesta (días)" at bounding box center [1225, 337] width 230 height 22
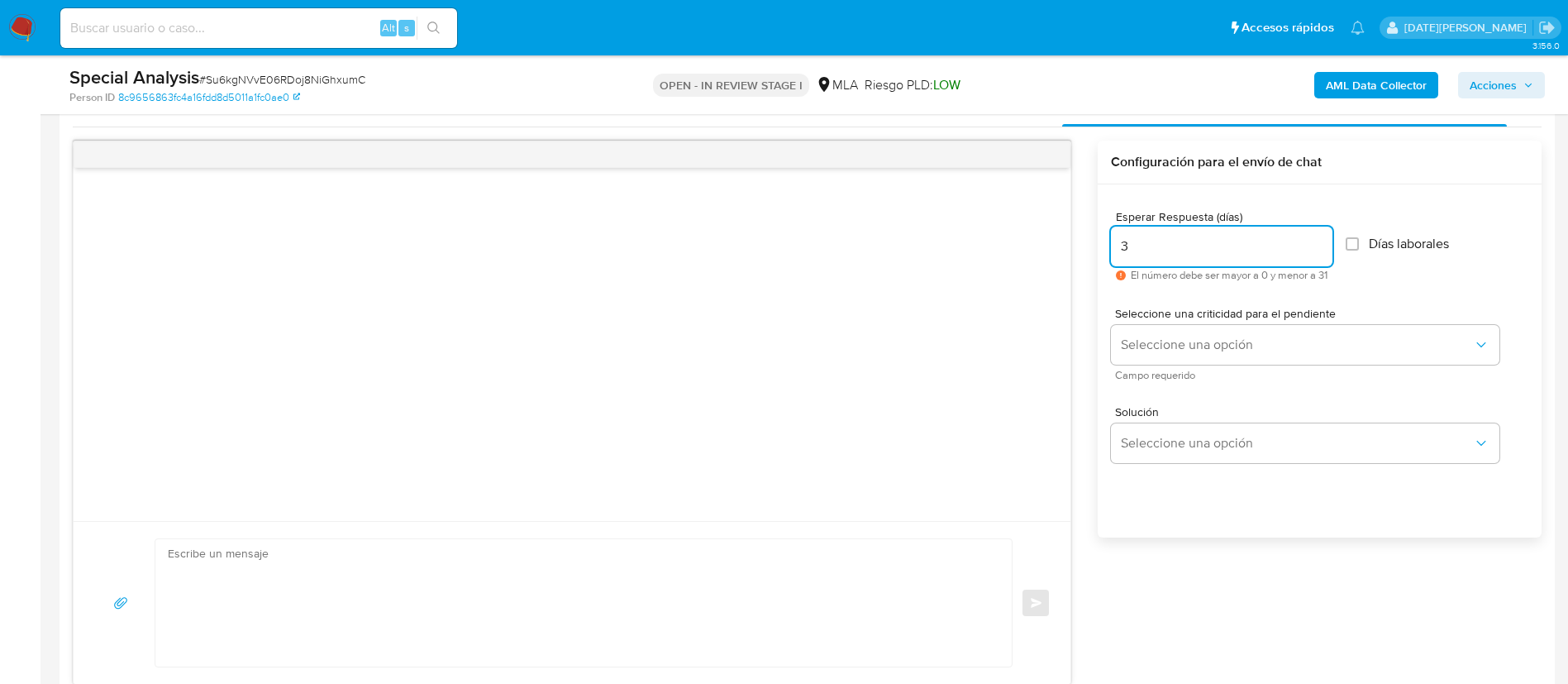
scroll to position [868, 0]
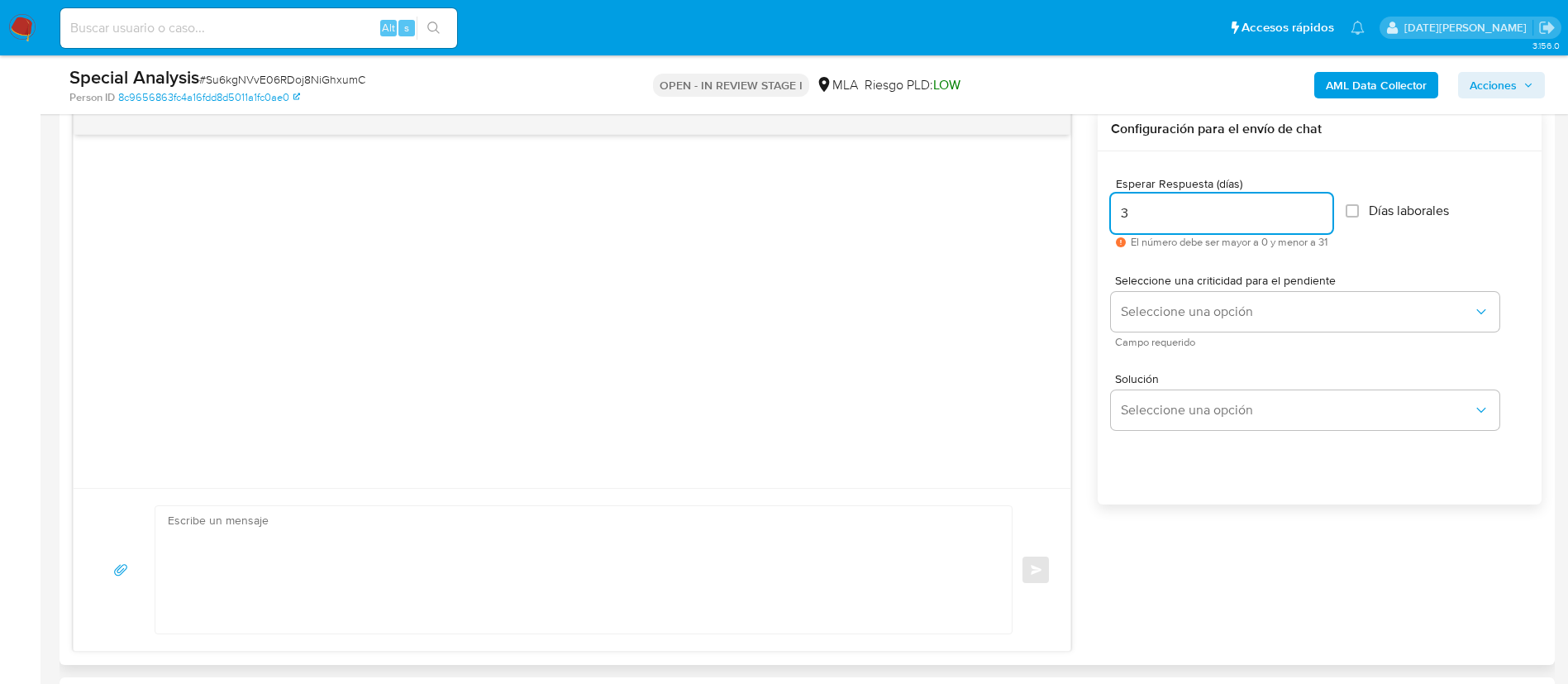
type input "3"
click at [315, 569] on textarea at bounding box center [579, 569] width 823 height 128
paste textarea "Hola [Nombre del Adulto], En función de las operaciones registradas tanto en tu…"
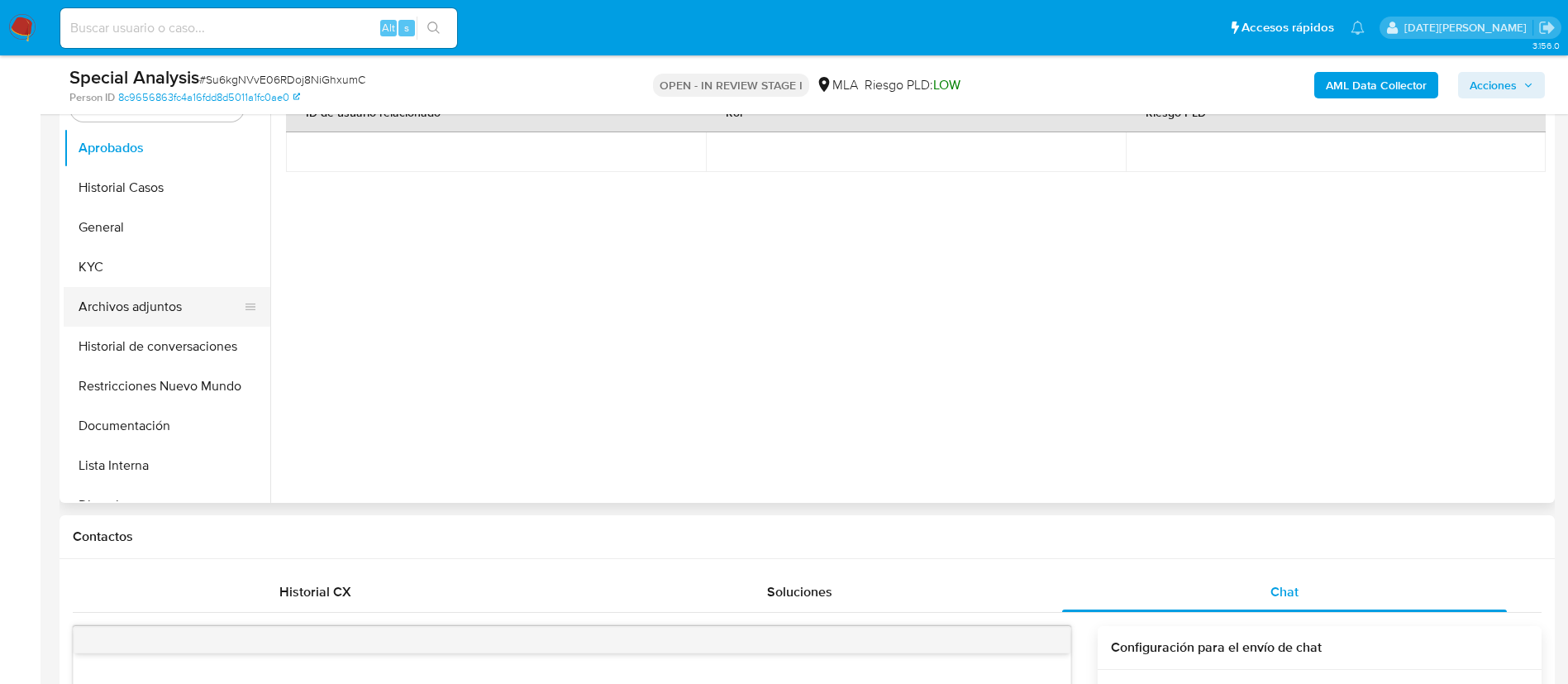
scroll to position [248, 0]
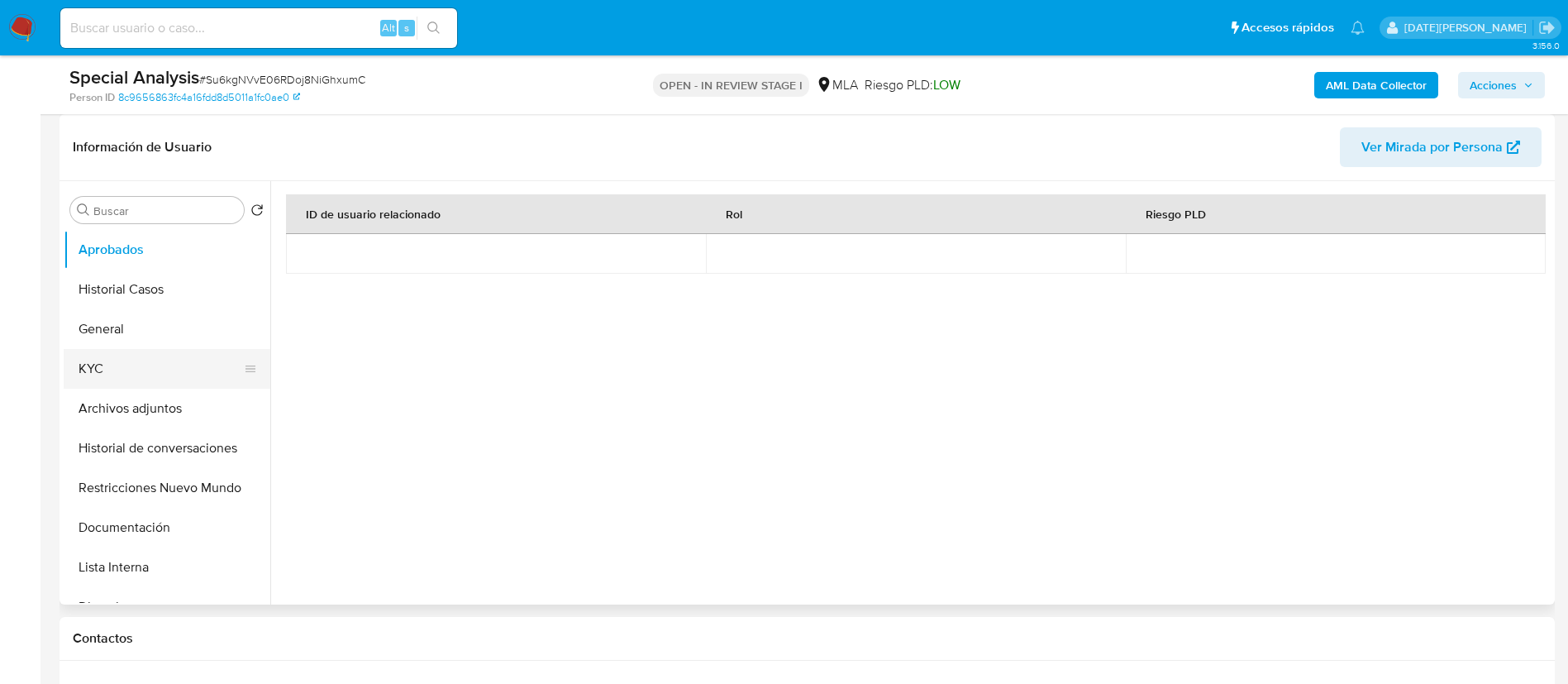
click at [124, 365] on button "KYC" at bounding box center [160, 369] width 194 height 40
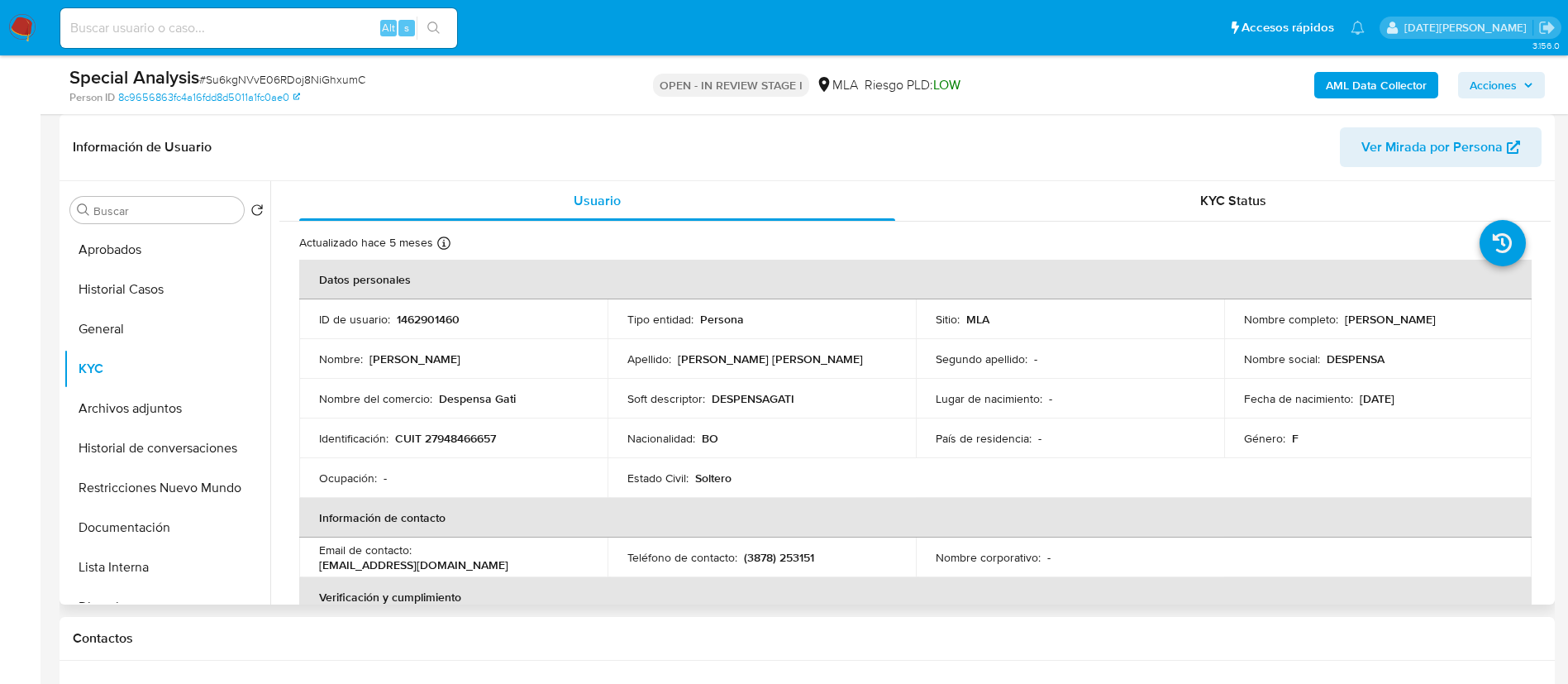
drag, startPoint x: 1238, startPoint y: 328, endPoint x: 1432, endPoint y: 322, distance: 194.1
click at [1432, 322] on div "Nombre completo : Dionicia Francisca Parraga Quiroga" at bounding box center [1378, 318] width 269 height 15
copy p "Dionicia Francisca Parraga Quiroga"
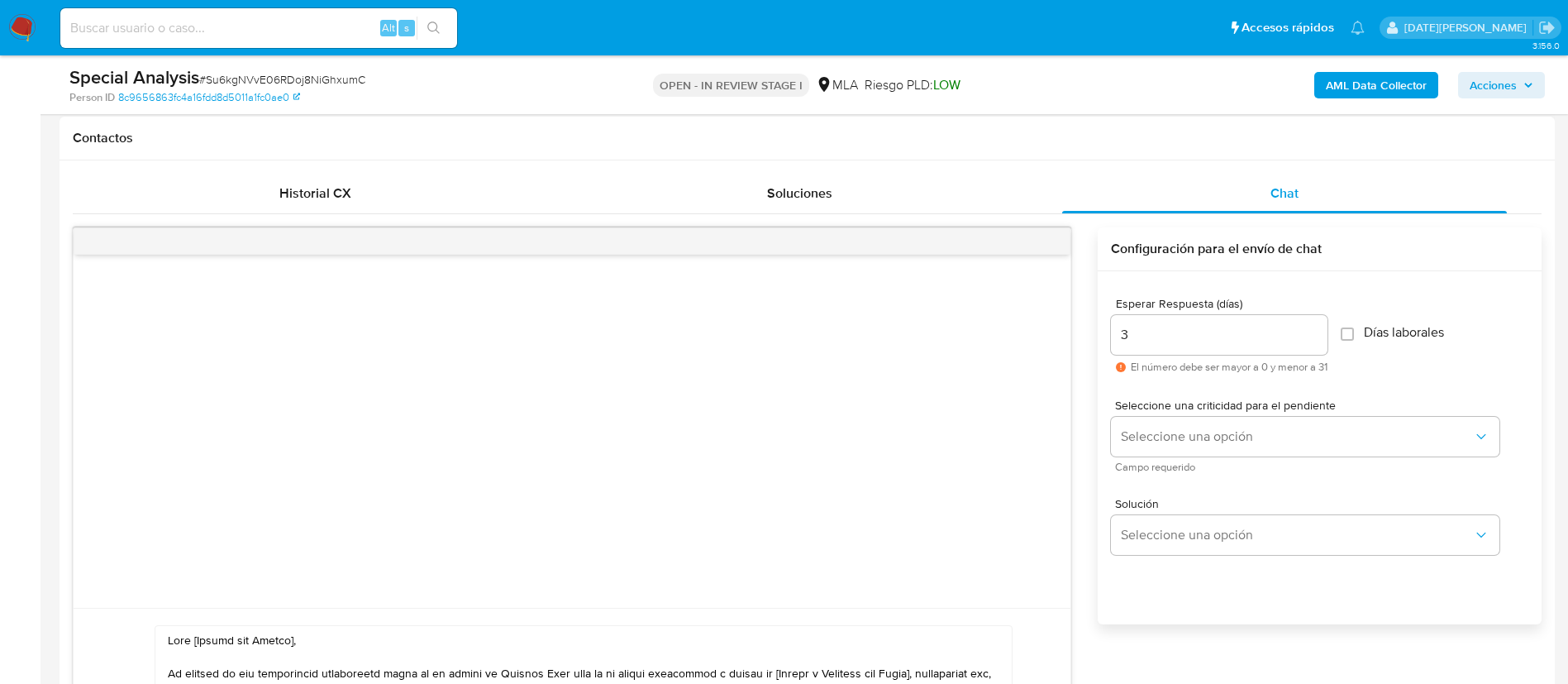
scroll to position [992, 0]
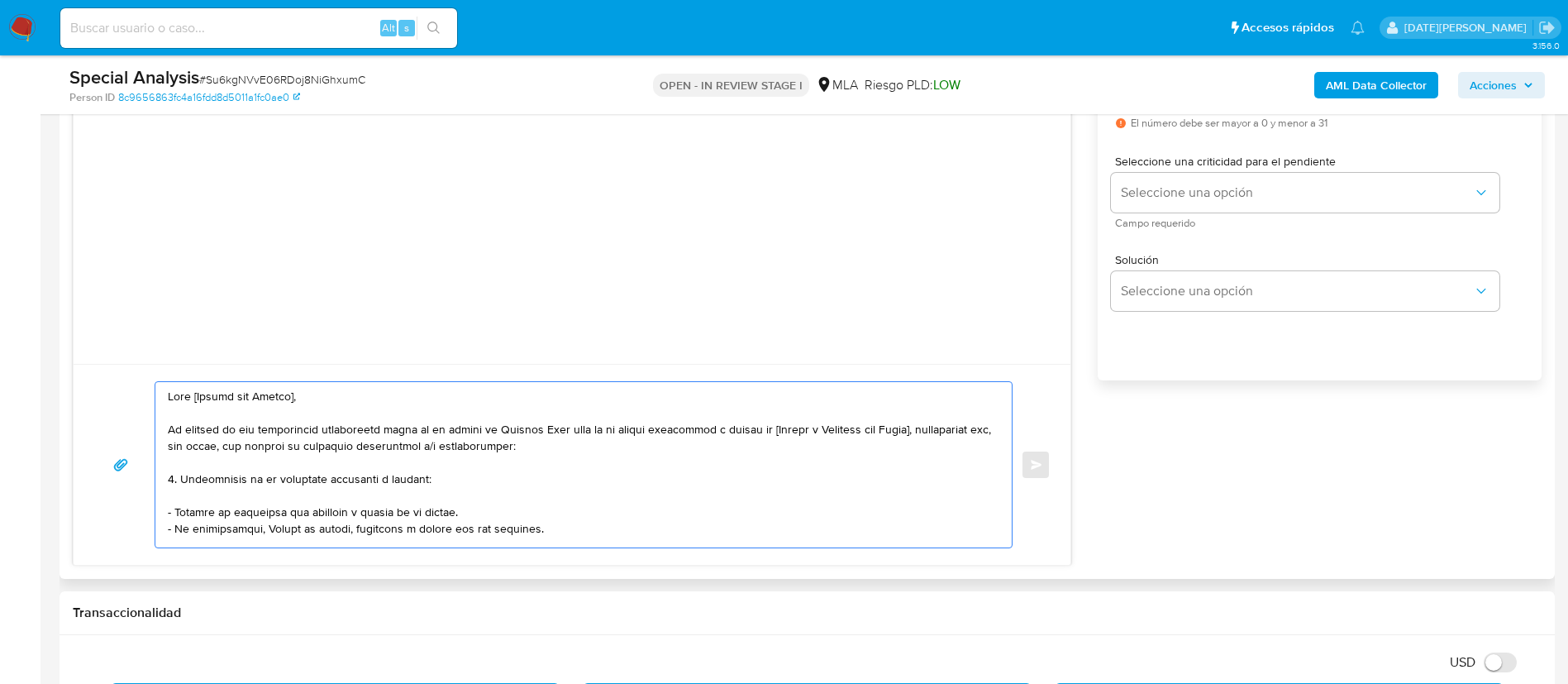
drag, startPoint x: 195, startPoint y: 396, endPoint x: 397, endPoint y: 400, distance: 202.0
click at [397, 400] on textarea at bounding box center [579, 464] width 823 height 165
paste textarea "Dionicia Francisca Parraga Quiroga"
drag, startPoint x: 382, startPoint y: 427, endPoint x: 947, endPoint y: 429, distance: 565.0
click at [947, 429] on textarea at bounding box center [579, 464] width 823 height 165
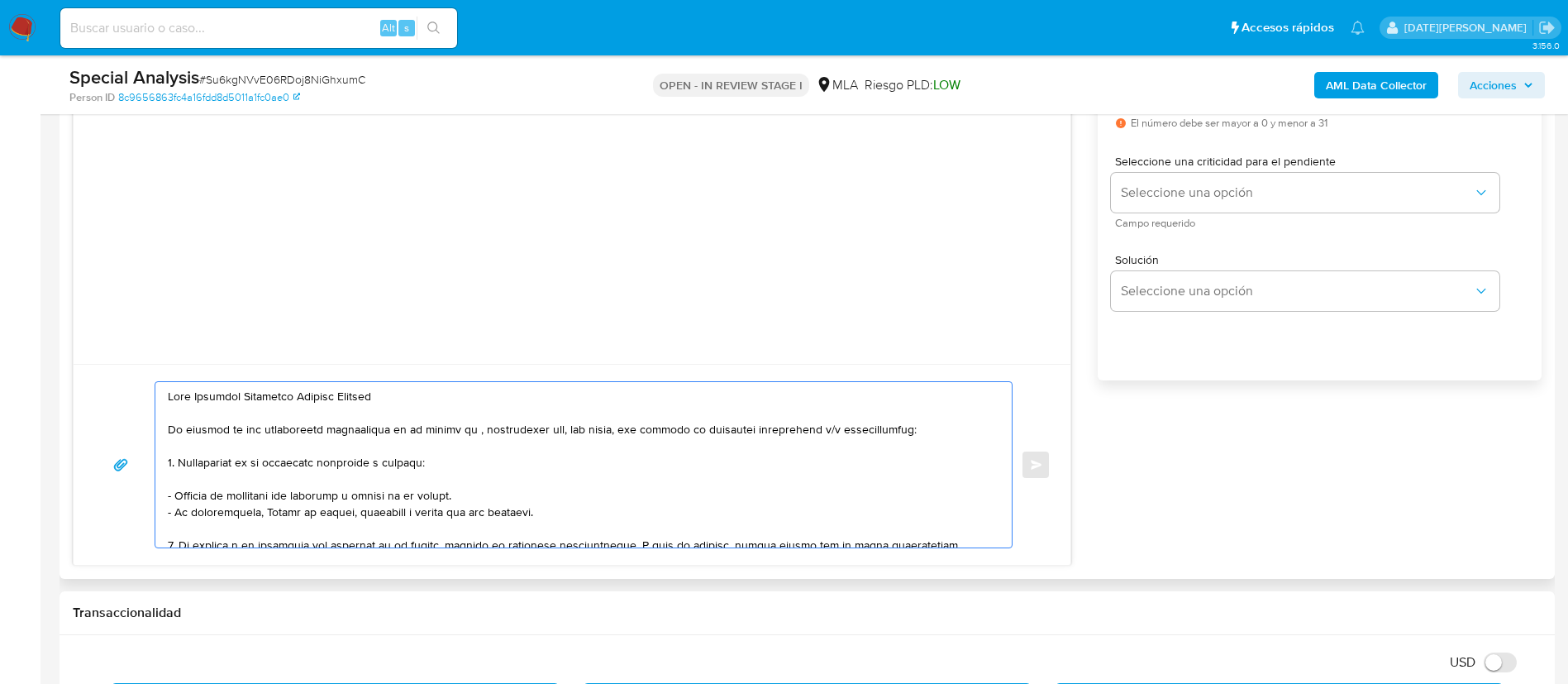
paste textarea "[PERSON_NAME]"
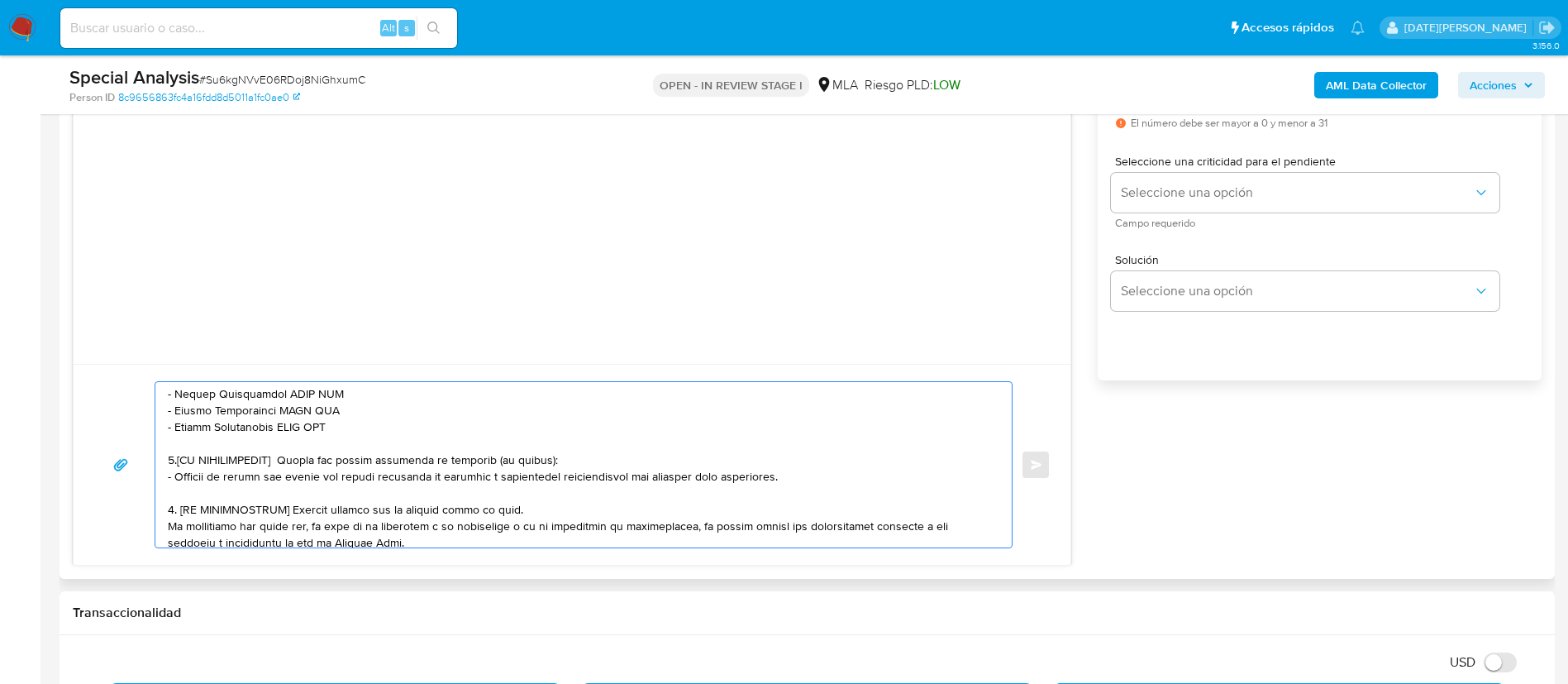
scroll to position [574, 0]
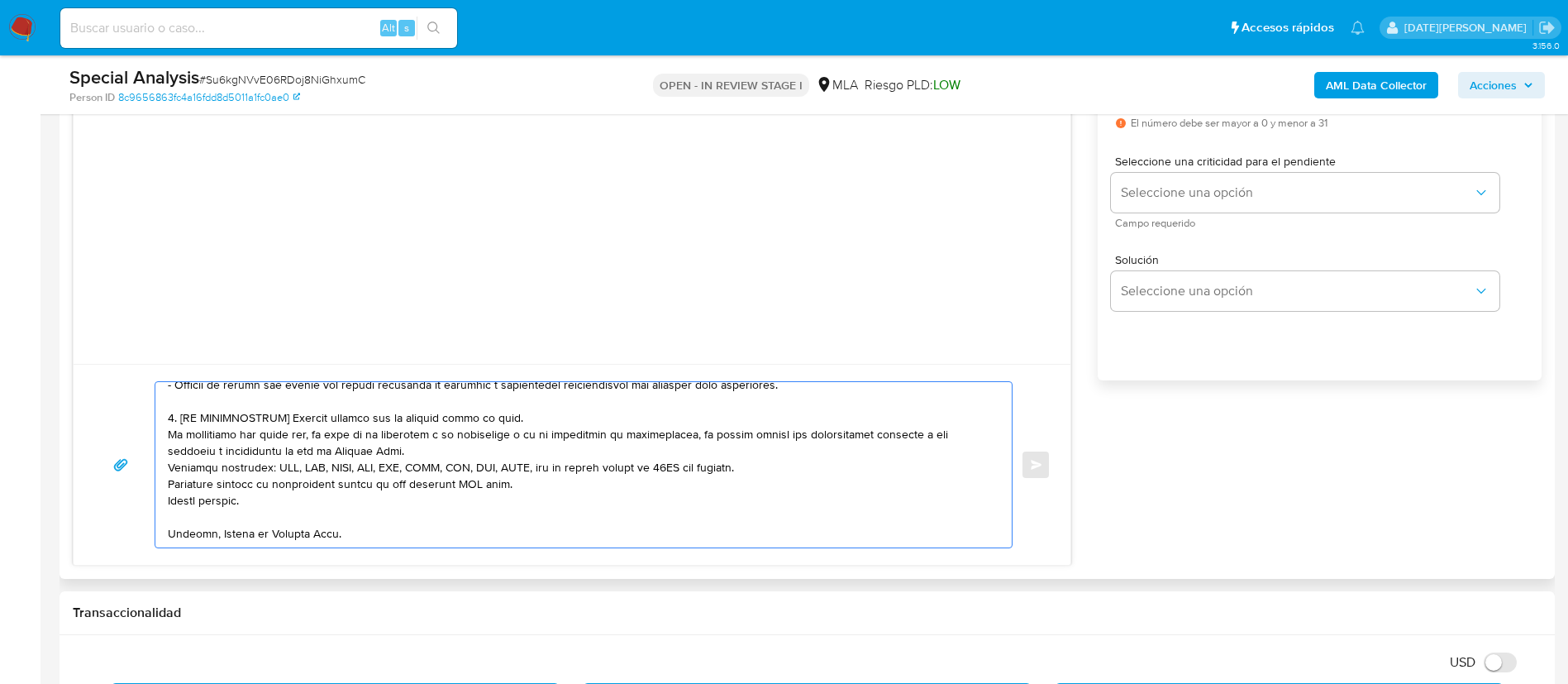
drag, startPoint x: 173, startPoint y: 475, endPoint x: 517, endPoint y: 529, distance: 348.2
click at [517, 529] on textarea at bounding box center [579, 464] width 823 height 165
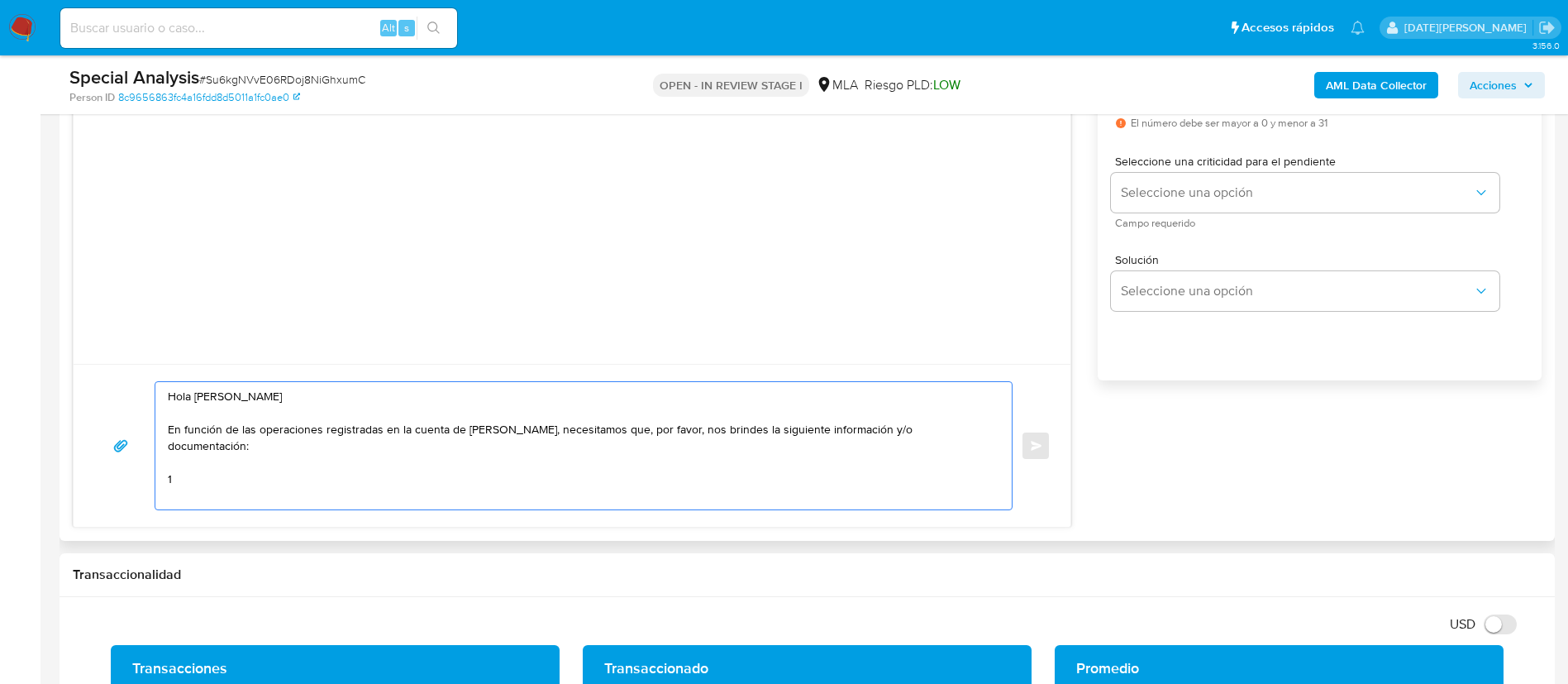
scroll to position [0, 0]
paste textarea "1. Descripción del uso otorgado a la aplicación de Mercado Pago : - Detalla la …"
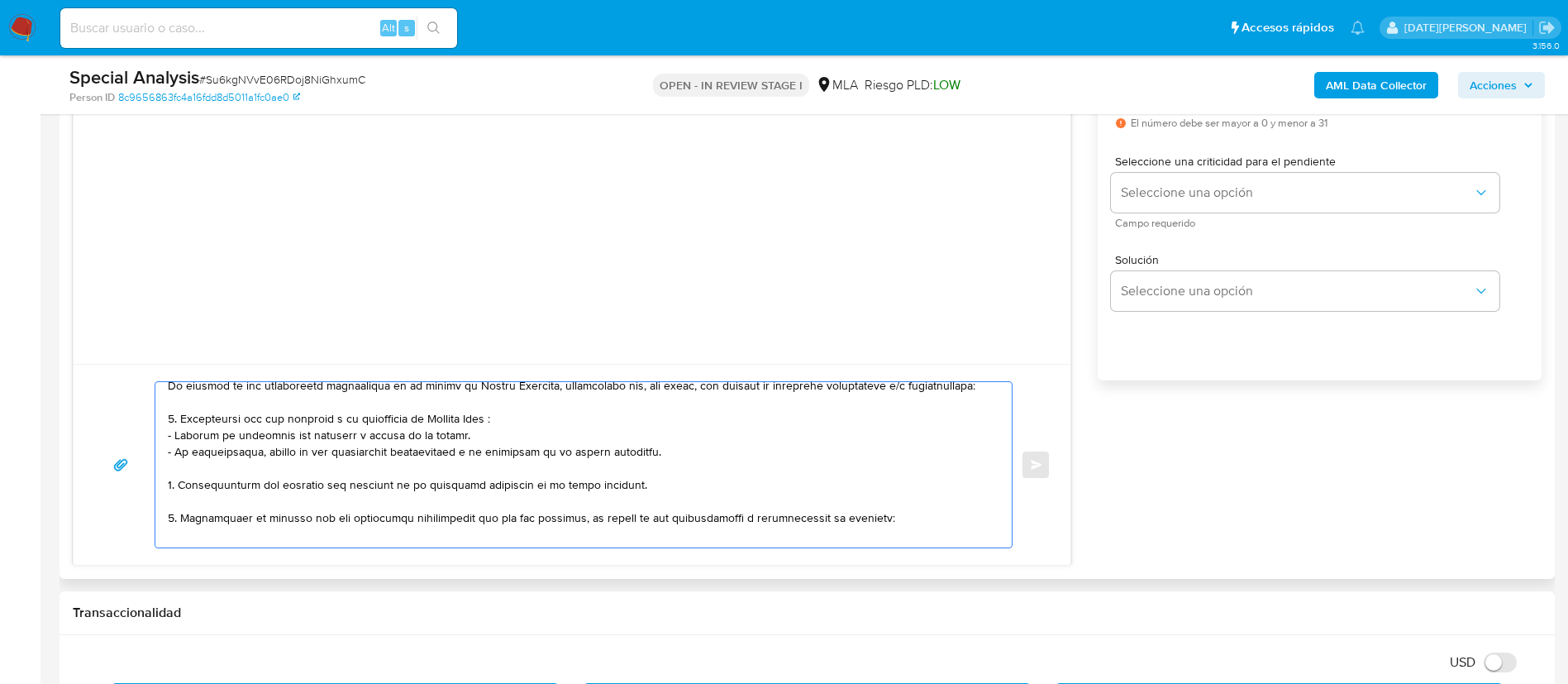
scroll to position [20, 0]
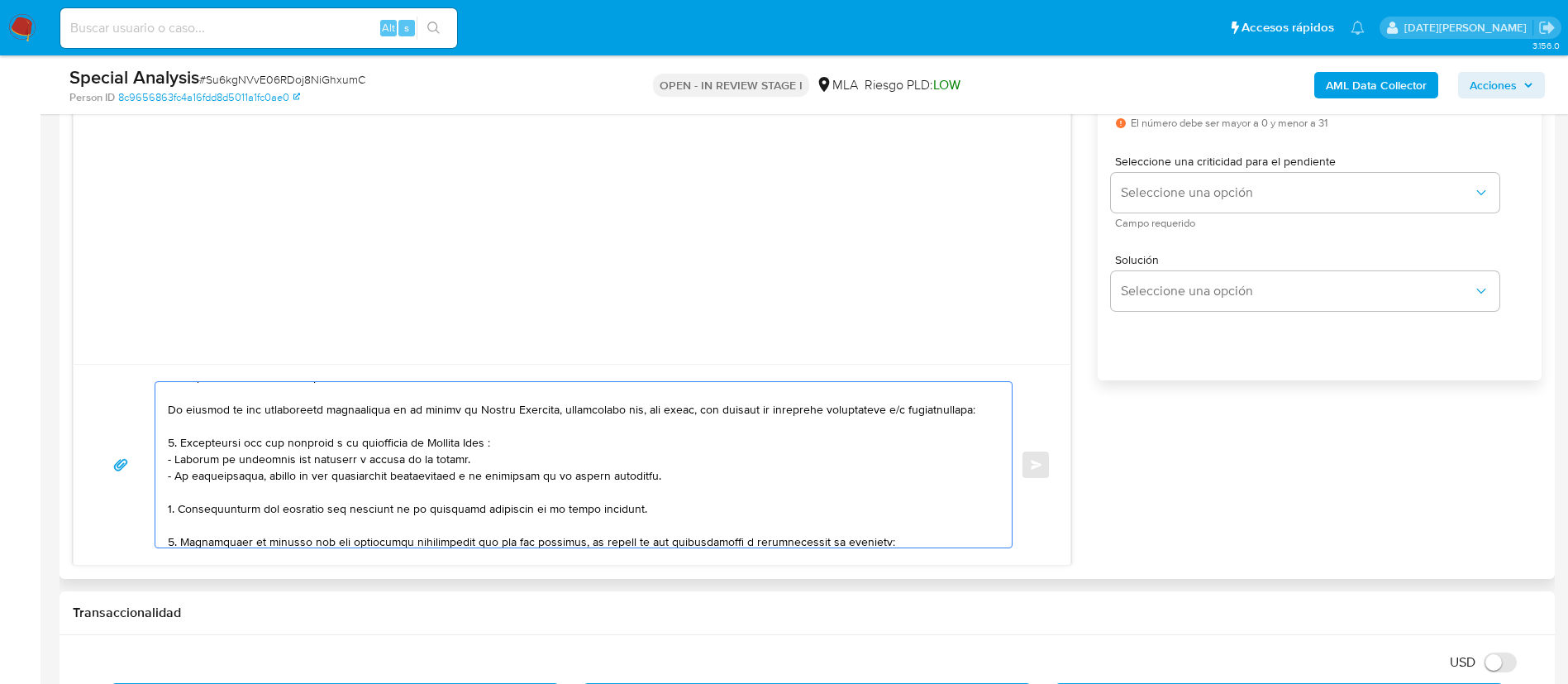
drag, startPoint x: 463, startPoint y: 407, endPoint x: 548, endPoint y: 417, distance: 85.6
click at [546, 414] on textarea at bounding box center [579, 464] width 823 height 165
click at [284, 458] on textarea at bounding box center [579, 464] width 823 height 165
drag, startPoint x: 177, startPoint y: 478, endPoint x: 680, endPoint y: 488, distance: 503.1
click at [680, 488] on textarea at bounding box center [579, 464] width 823 height 165
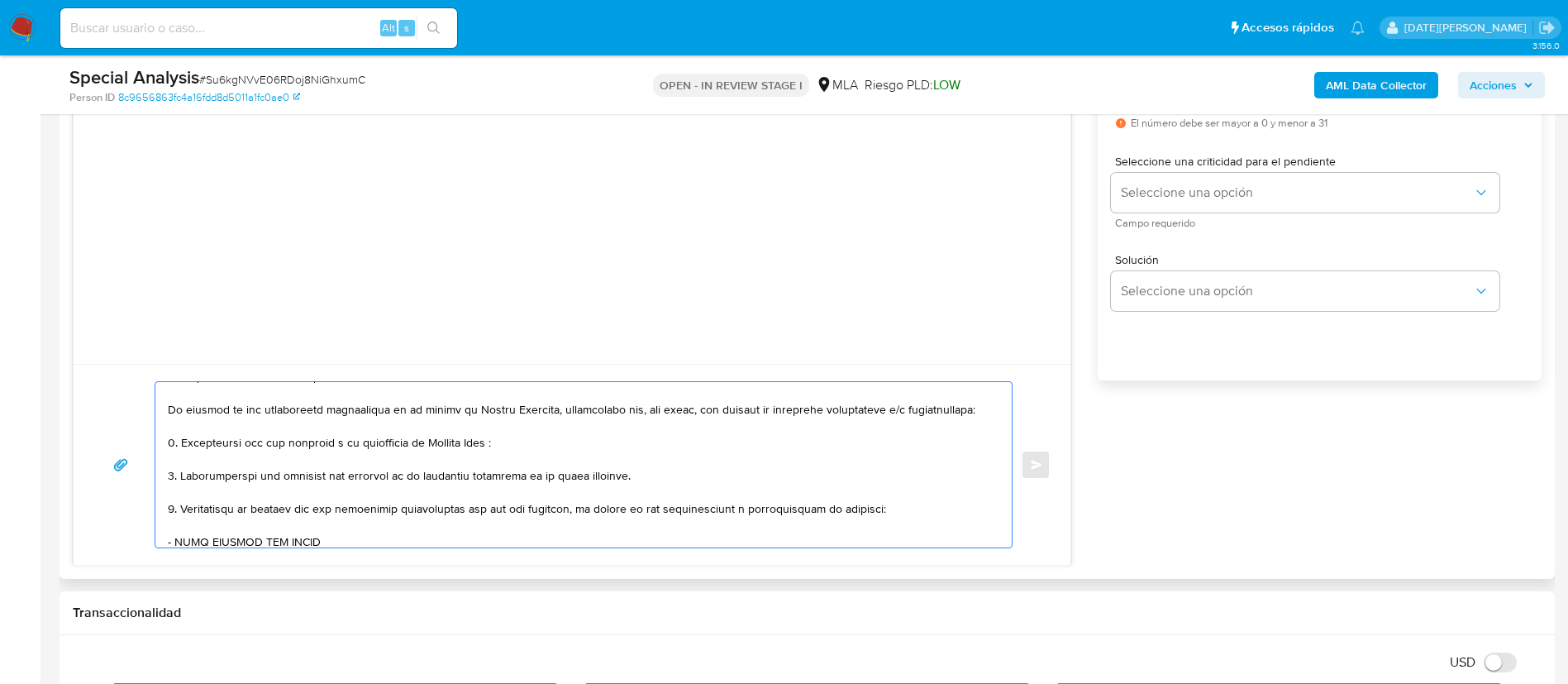
click at [281, 461] on textarea at bounding box center [579, 464] width 823 height 165
paste textarea "Rebeca Martinez"
click at [392, 463] on textarea at bounding box center [579, 464] width 823 height 165
click at [607, 451] on textarea at bounding box center [579, 464] width 823 height 165
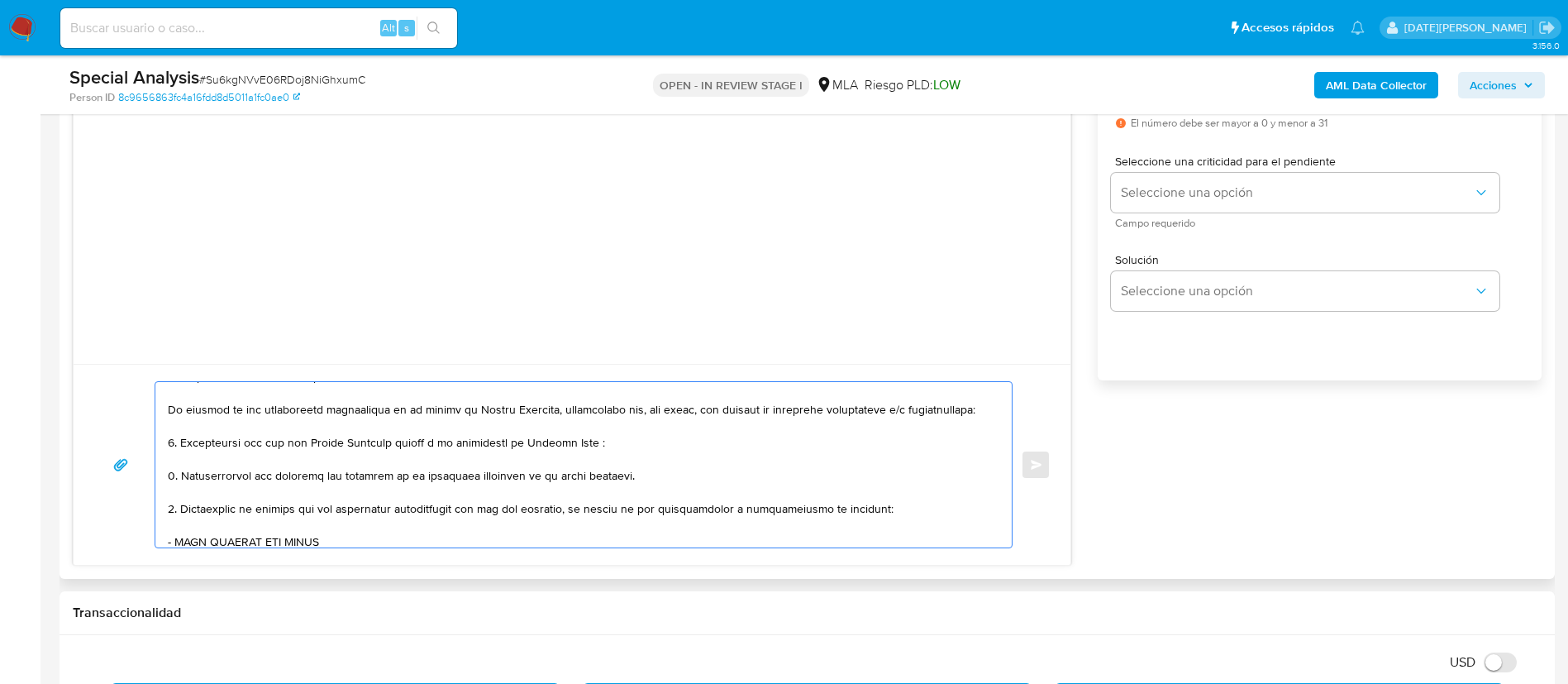
click at [615, 461] on textarea at bounding box center [579, 464] width 823 height 165
click at [422, 494] on textarea at bounding box center [579, 464] width 823 height 165
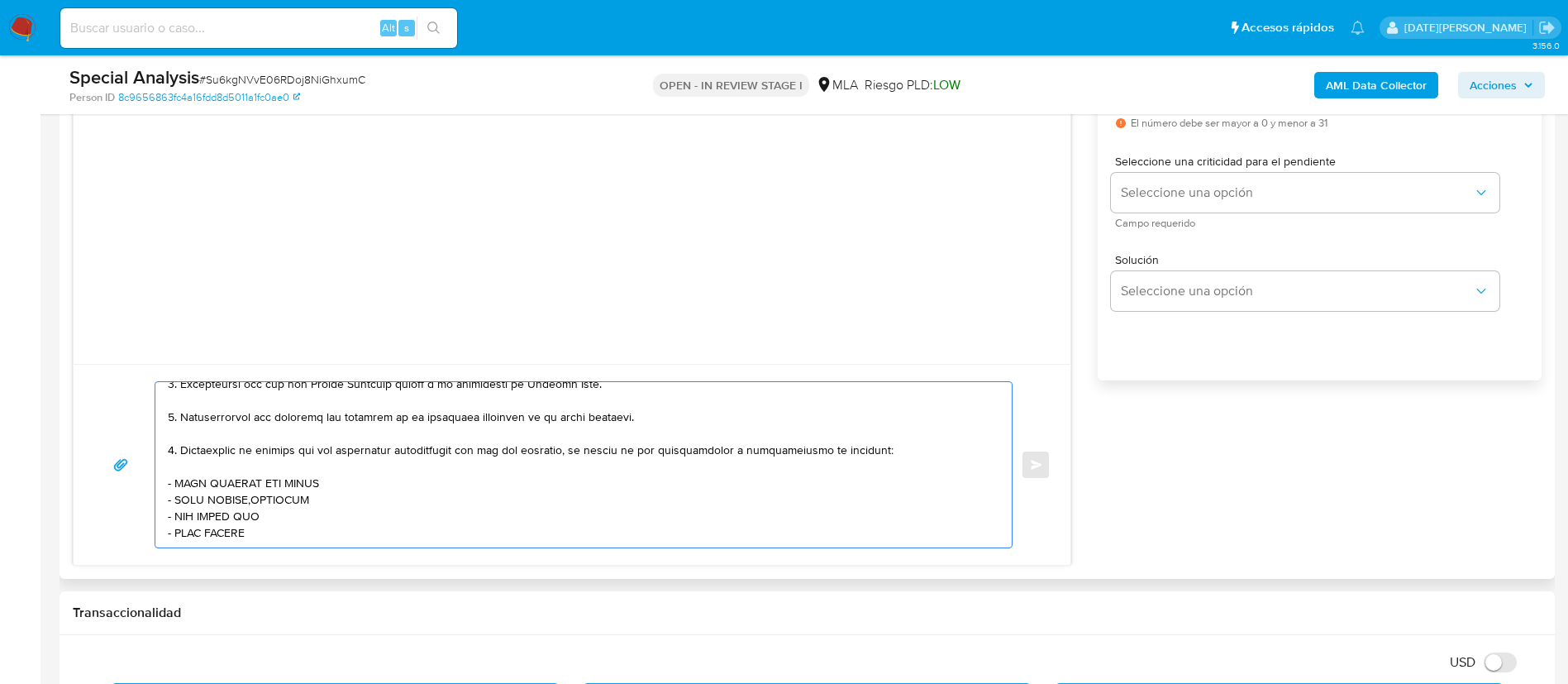
scroll to position [92, 0]
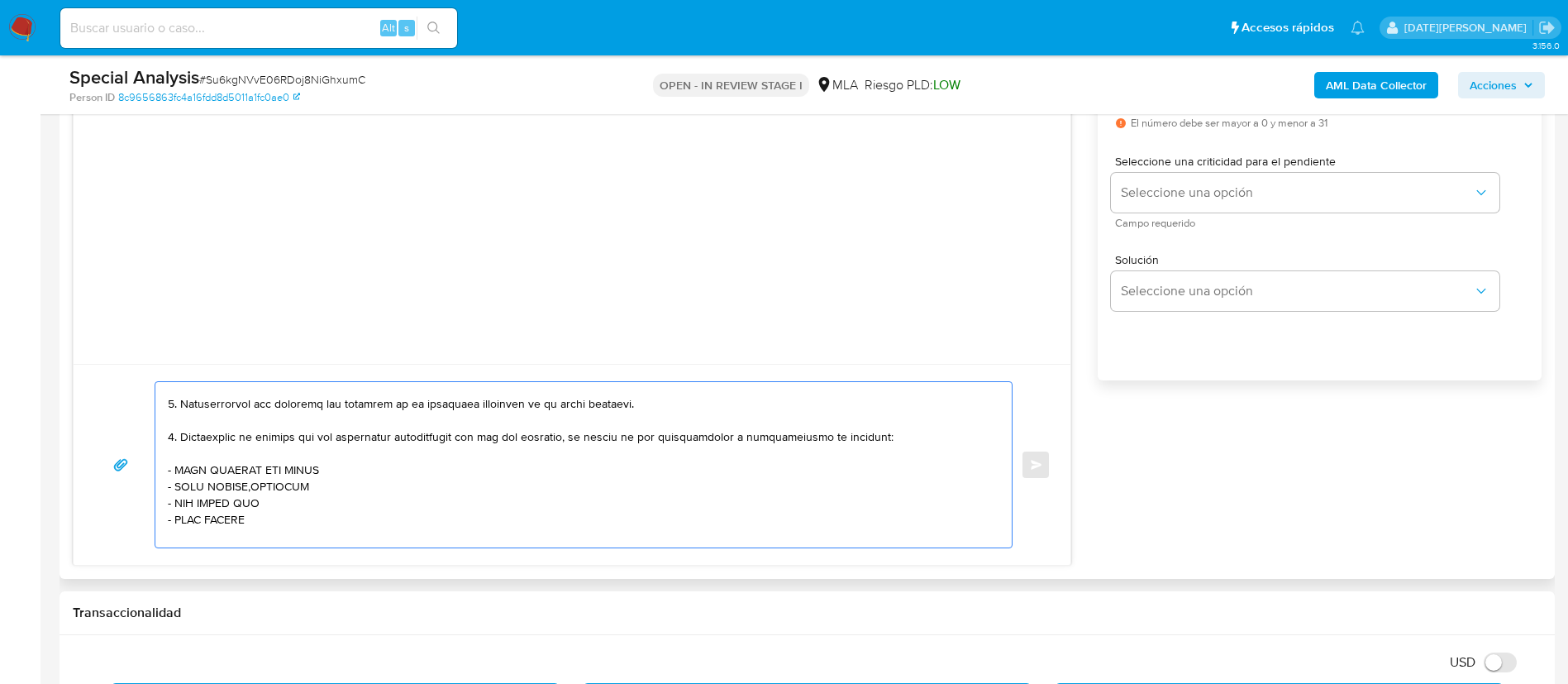
drag, startPoint x: 459, startPoint y: 455, endPoint x: 559, endPoint y: 454, distance: 100.0
click at [559, 454] on textarea at bounding box center [579, 464] width 823 height 165
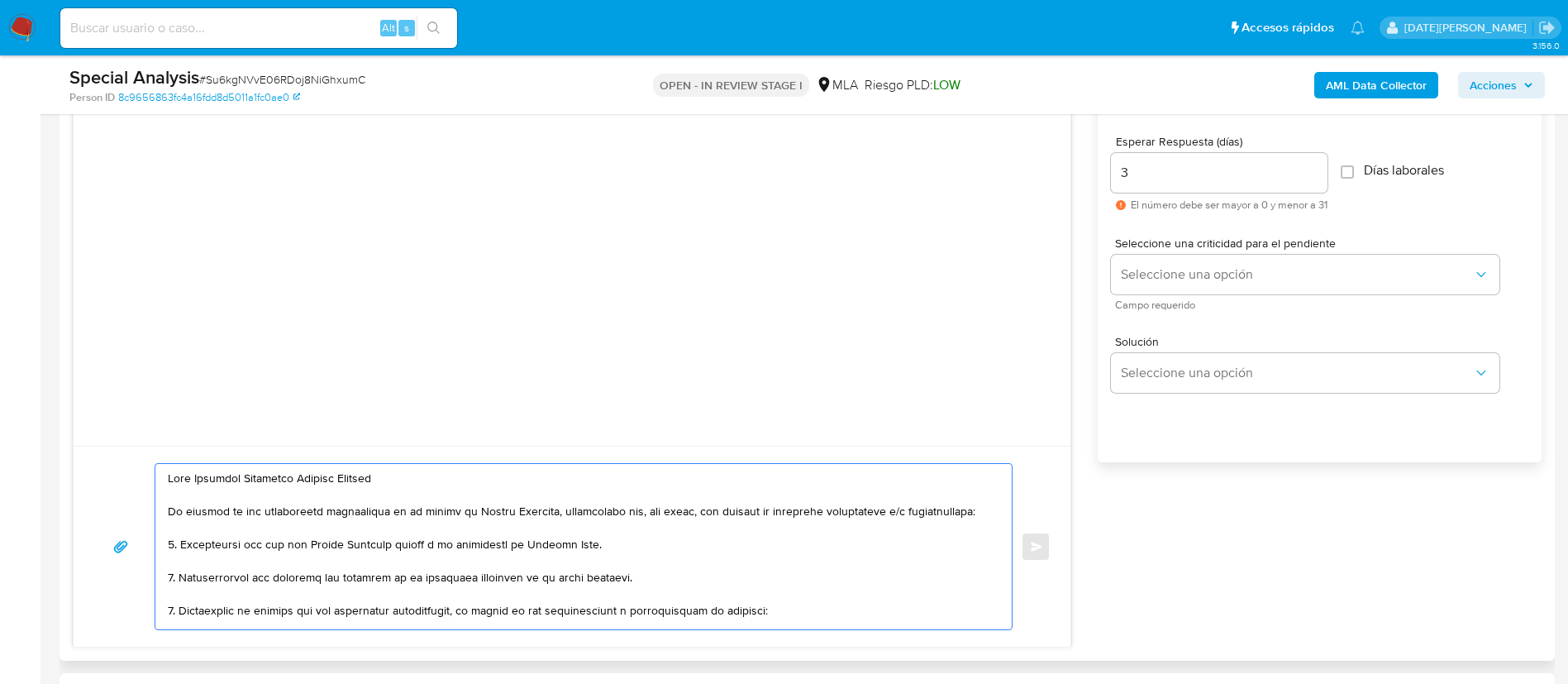
scroll to position [744, 0]
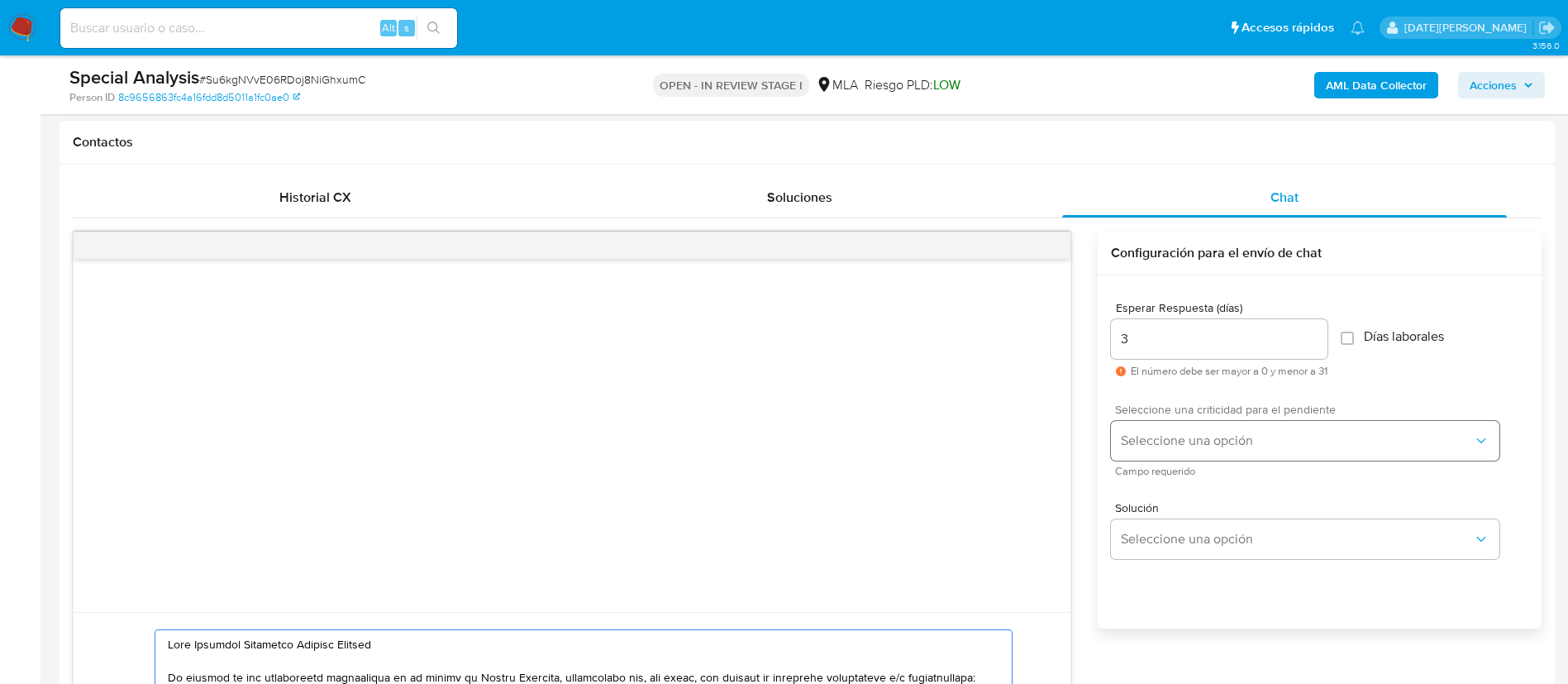
type textarea "Hola Dionicia Francisca Parraga Quiroga En función de las operaciones registrad…"
click at [1223, 421] on button "Seleccione una opción" at bounding box center [1304, 441] width 388 height 40
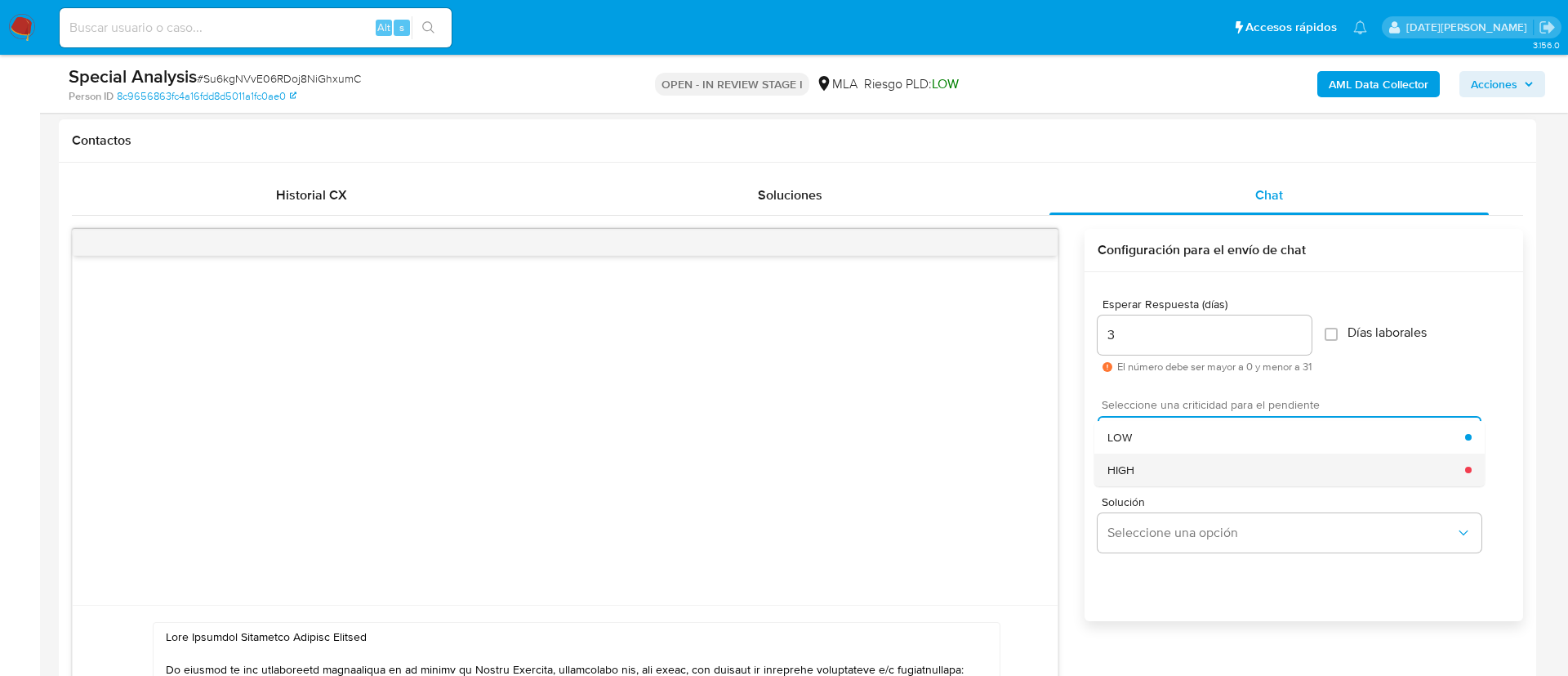
click at [1187, 462] on div "HIGH" at bounding box center [1286, 469] width 357 height 32
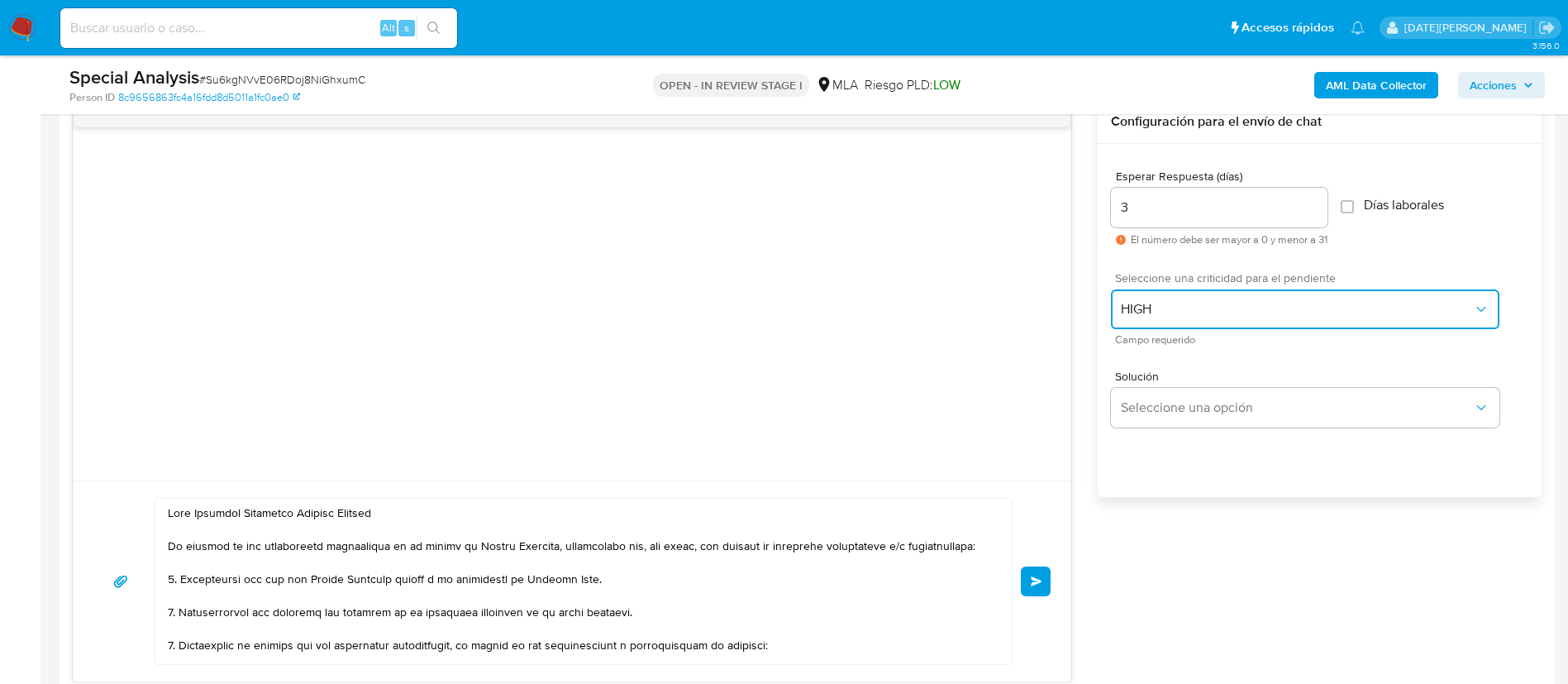
scroll to position [992, 0]
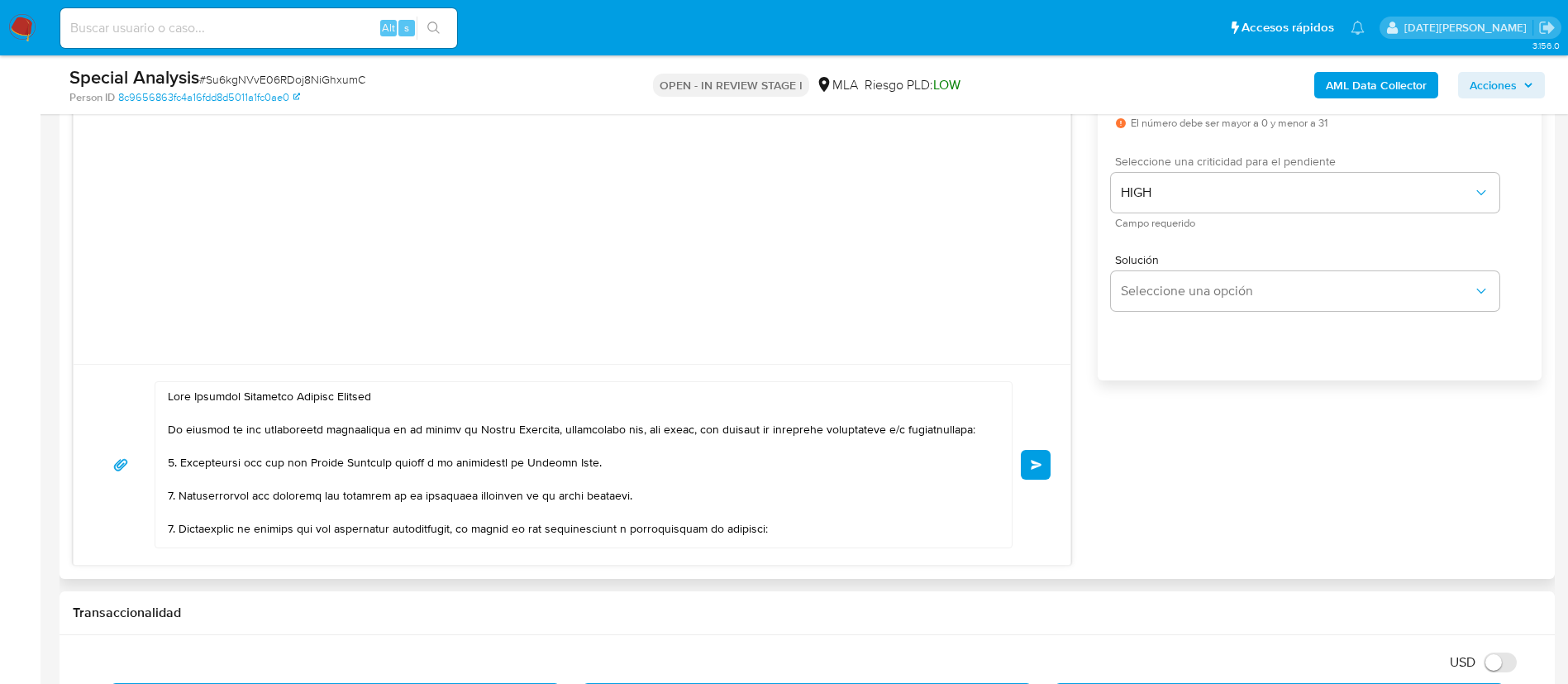
click at [1030, 466] on button "Enviar" at bounding box center [1035, 465] width 30 height 30
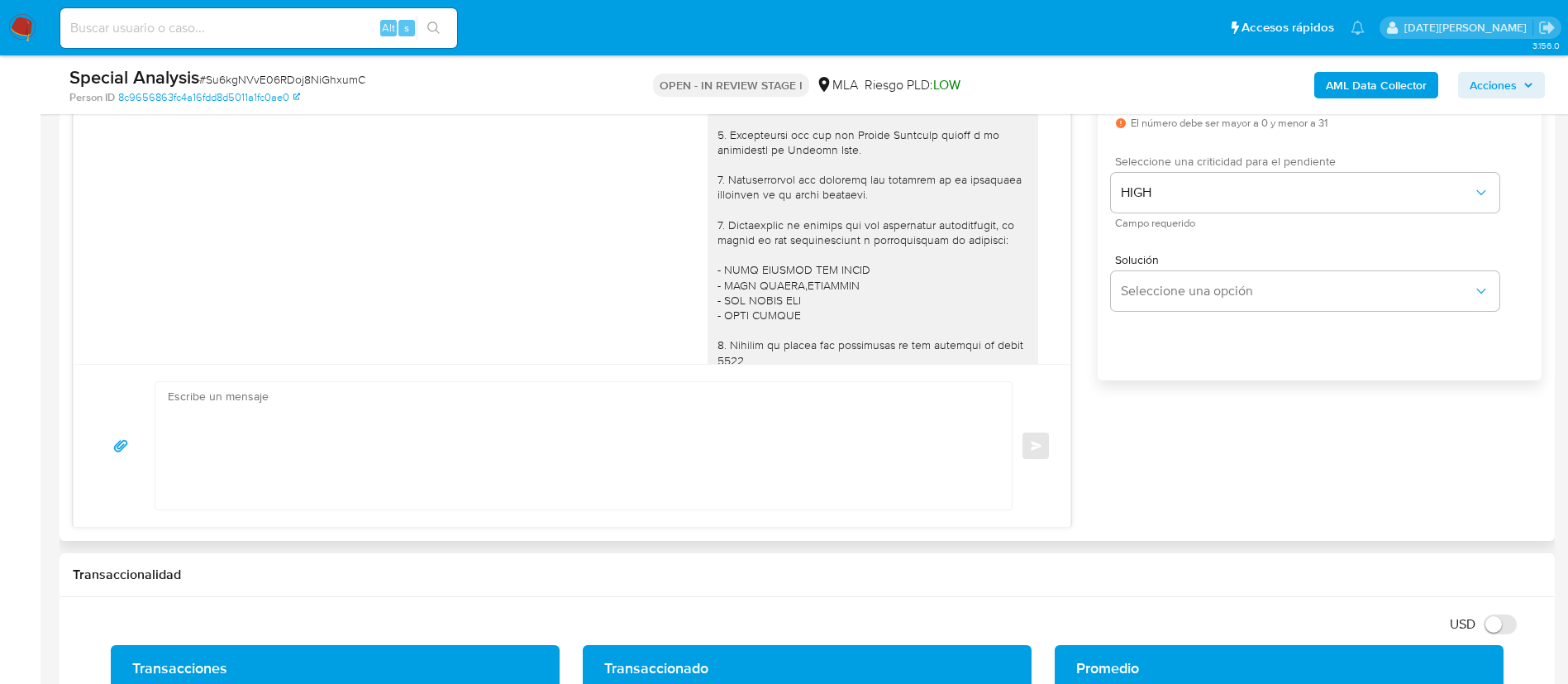
scroll to position [253, 0]
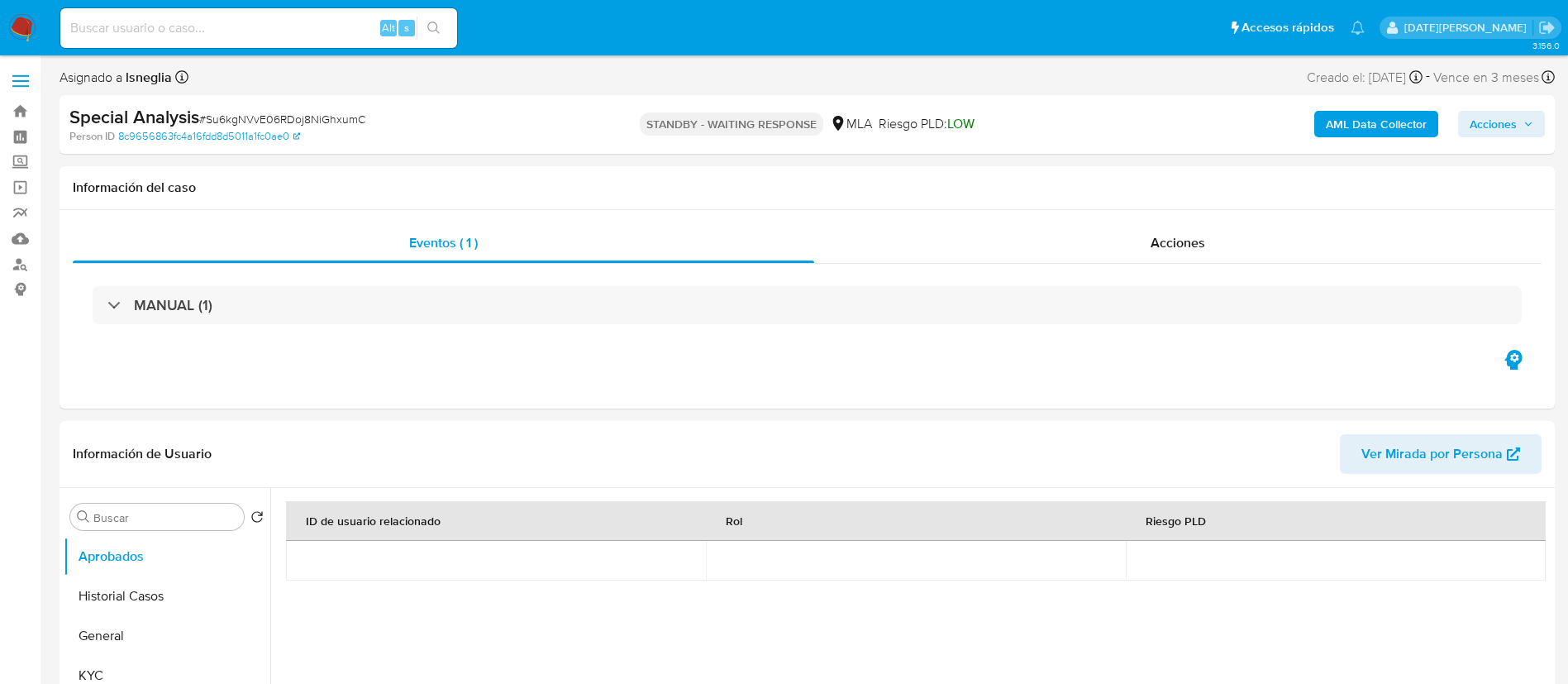
select select "10"
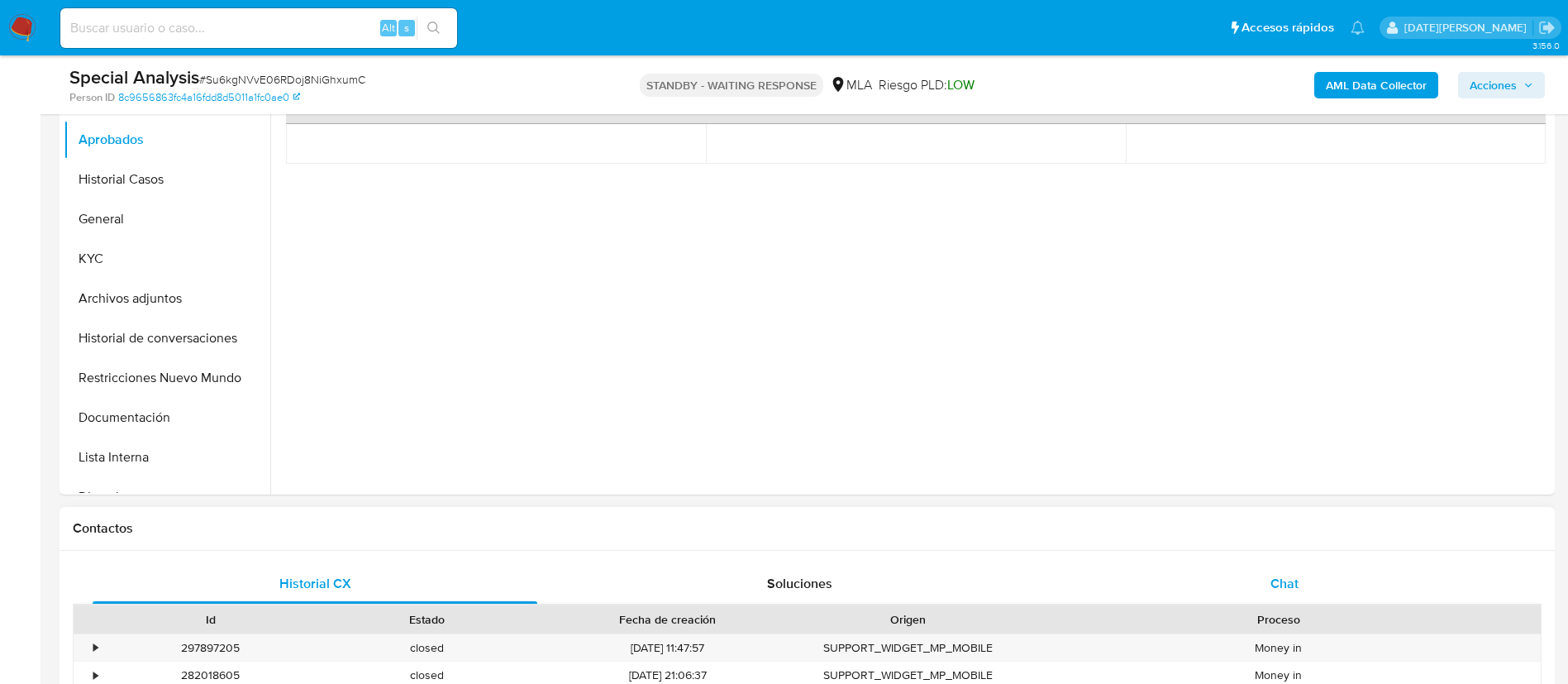
scroll to position [496, 0]
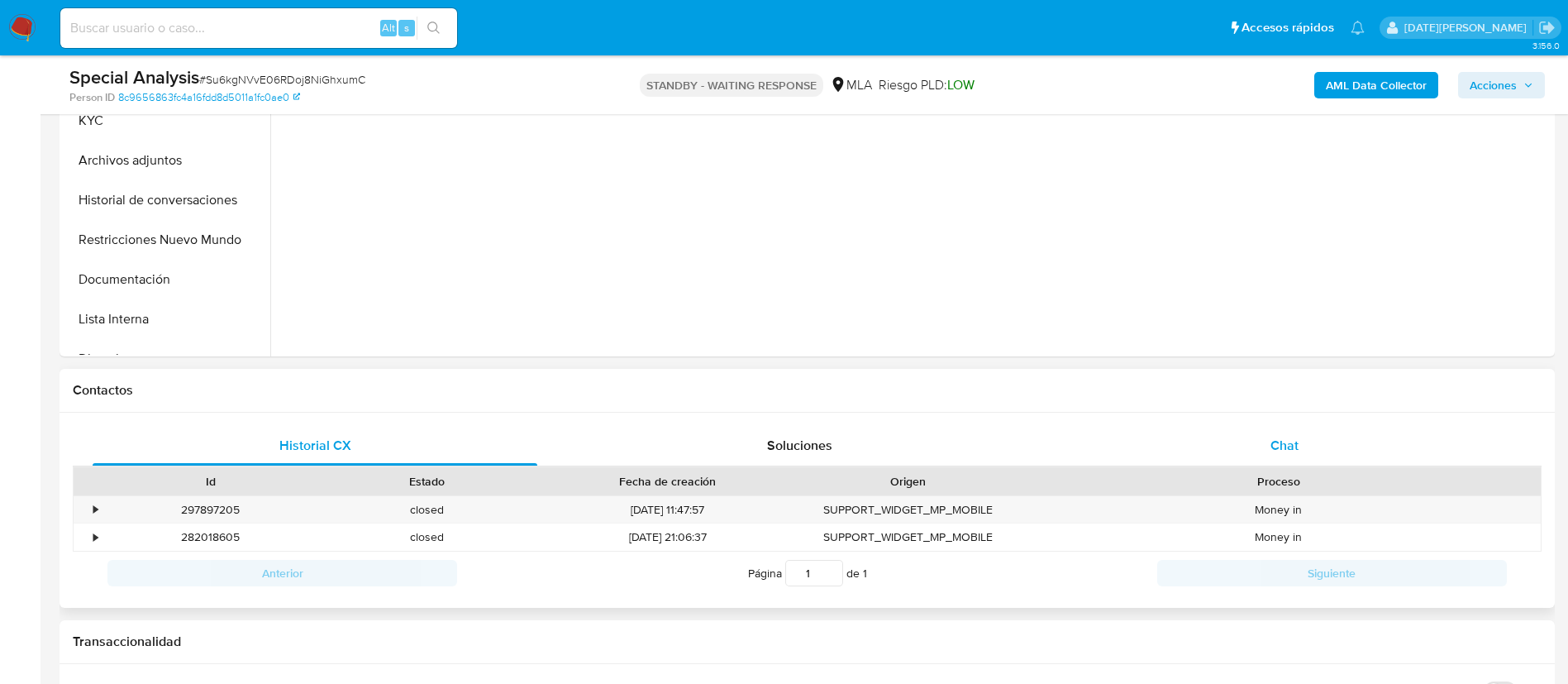
click at [1292, 436] on span "Chat" at bounding box center [1284, 445] width 28 height 19
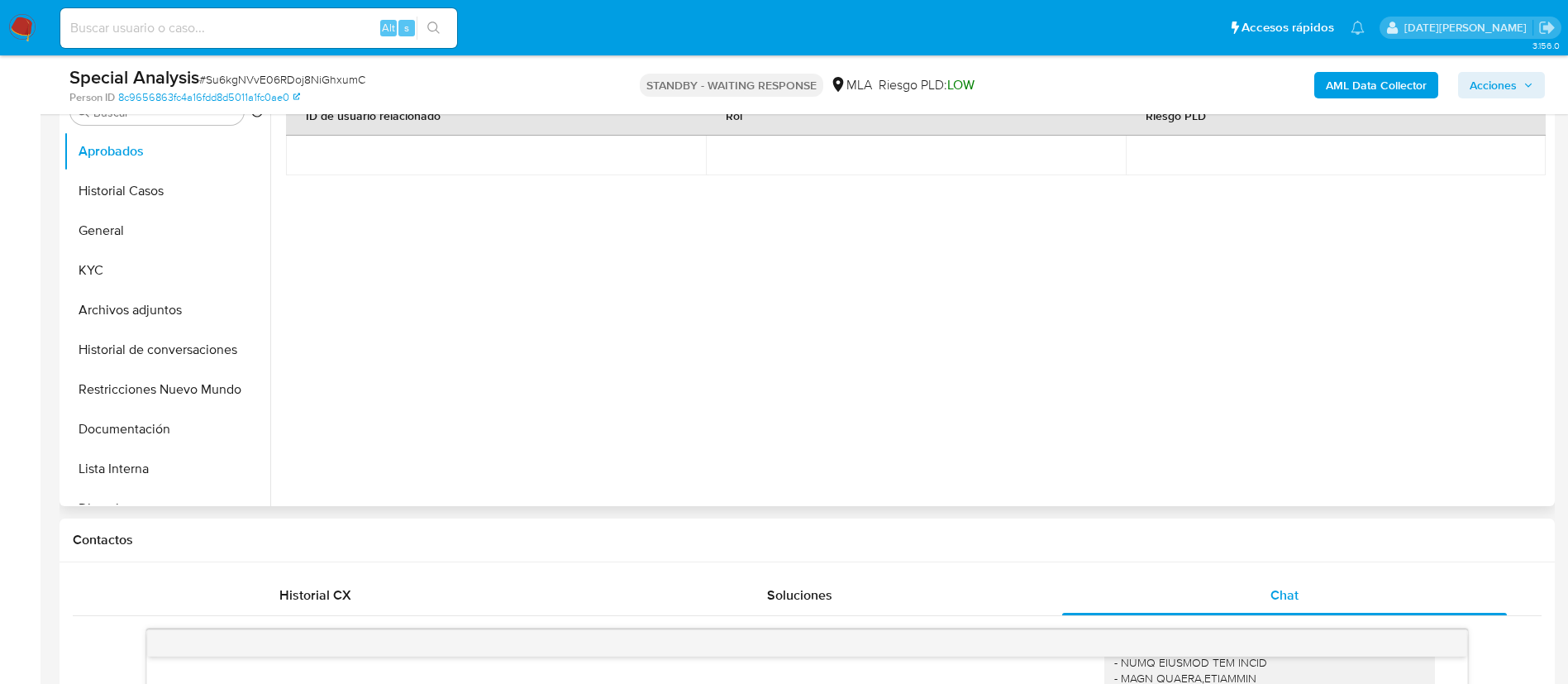
scroll to position [248, 0]
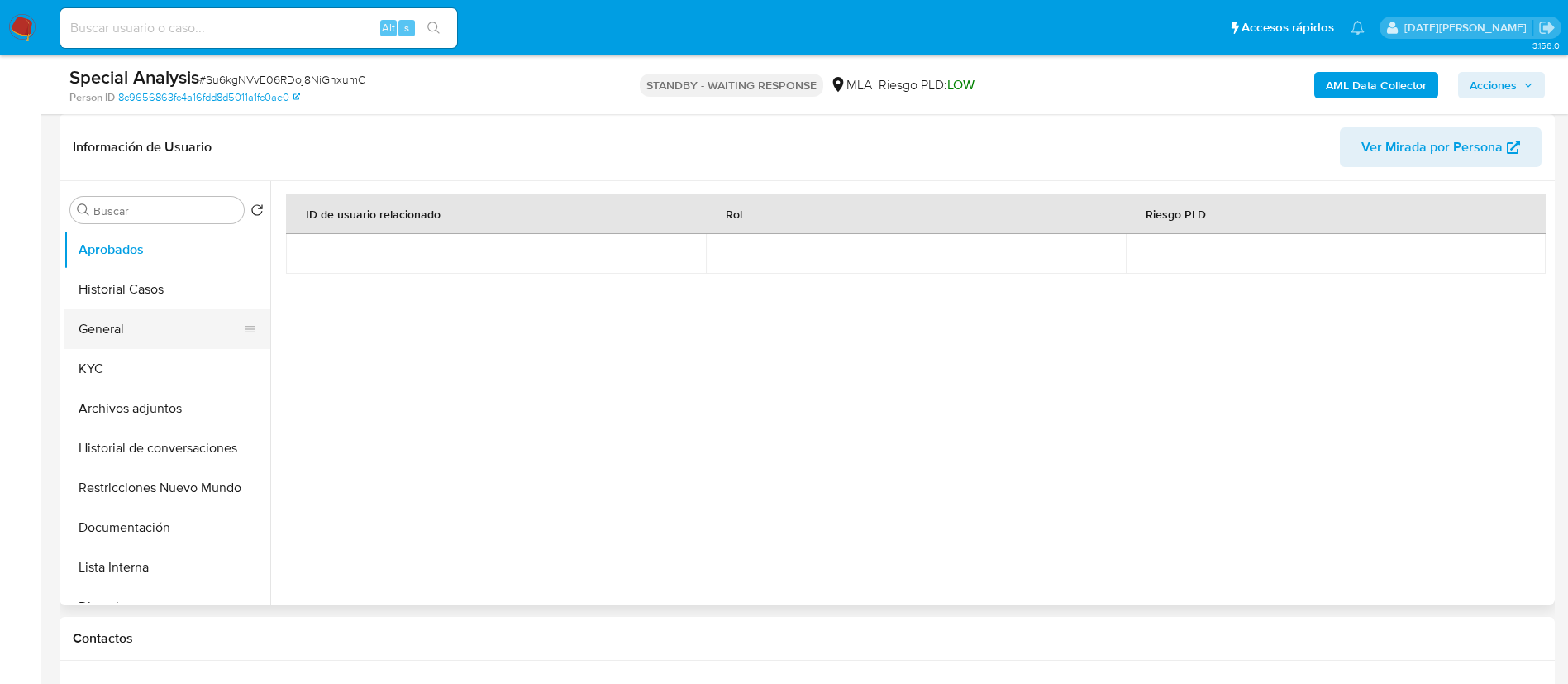
click at [122, 324] on button "General" at bounding box center [160, 329] width 194 height 40
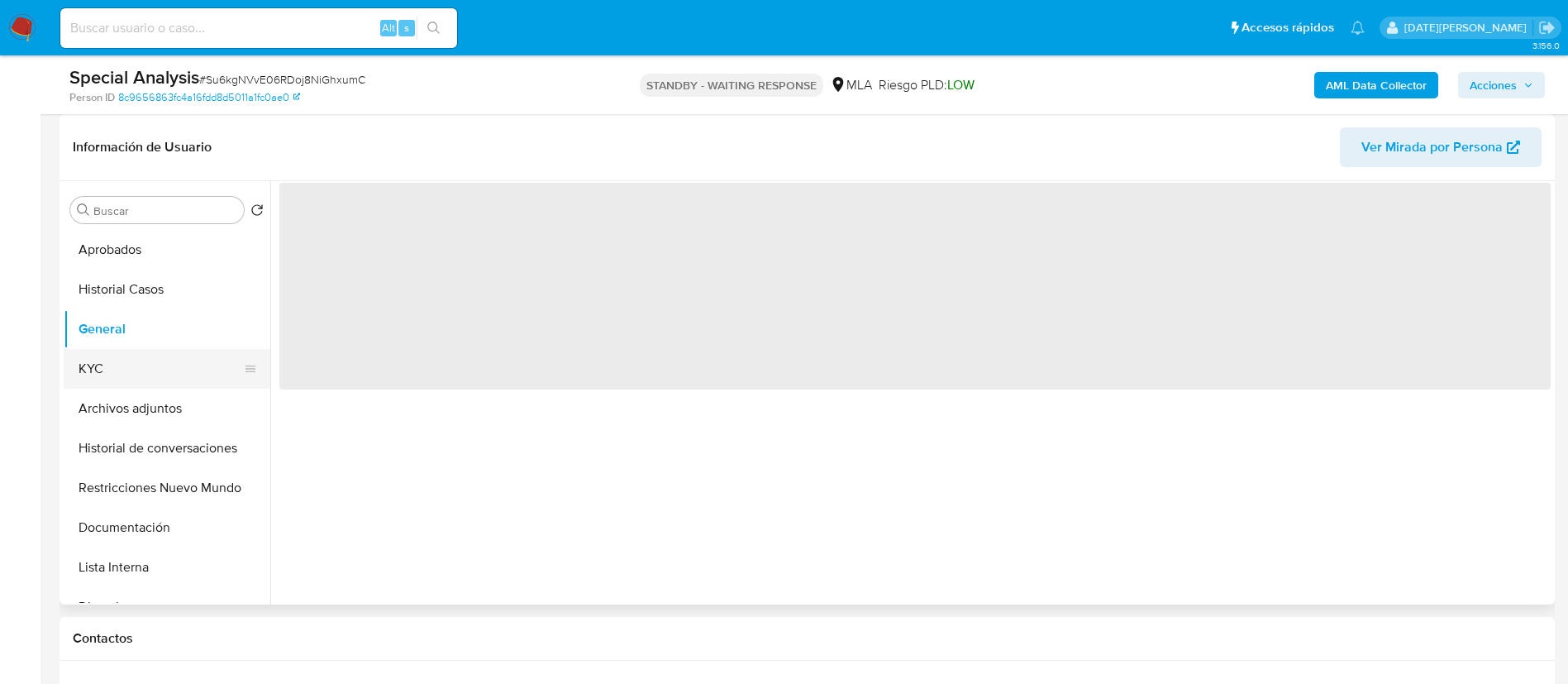
click at [121, 379] on button "KYC" at bounding box center [160, 369] width 194 height 40
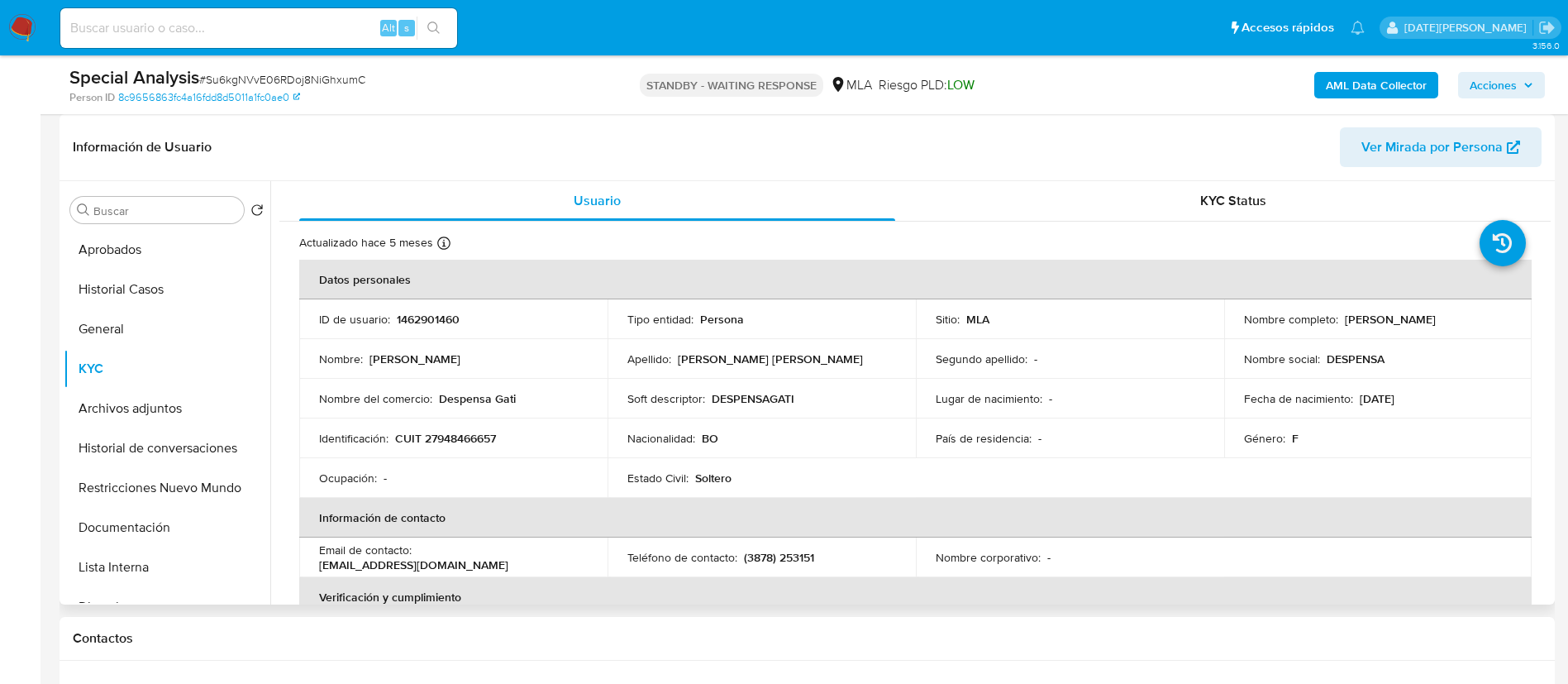
drag, startPoint x: 1240, startPoint y: 327, endPoint x: 1472, endPoint y: 326, distance: 232.0
click at [1472, 326] on div "Nombre completo : [PERSON_NAME]" at bounding box center [1378, 318] width 269 height 15
copy p "[PERSON_NAME]"
drag, startPoint x: 396, startPoint y: 433, endPoint x: 536, endPoint y: 433, distance: 140.0
click at [536, 433] on div "Identificación : CUIT 27948466657" at bounding box center [454, 438] width 269 height 15
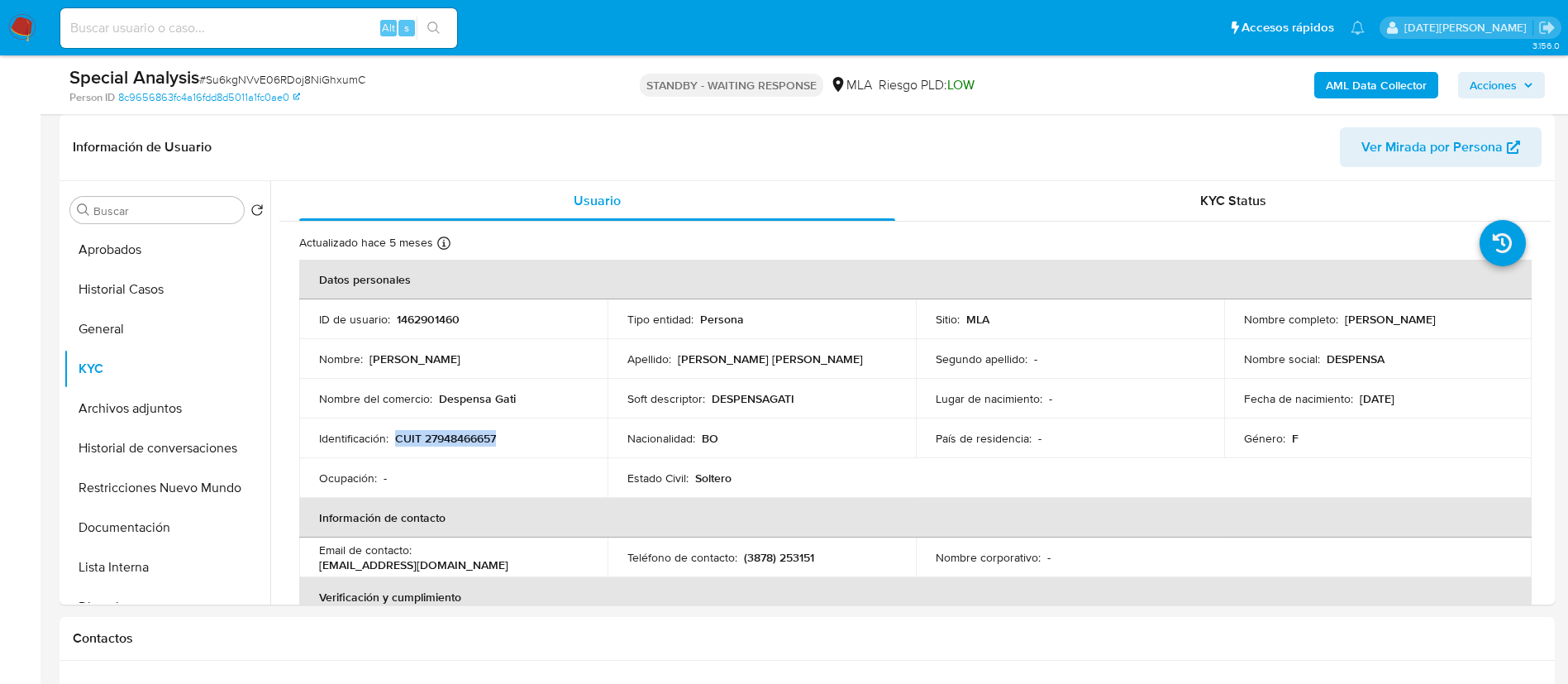
copy p "CUIT 27948466657"
click at [140, 253] on button "Aprobados" at bounding box center [160, 250] width 194 height 40
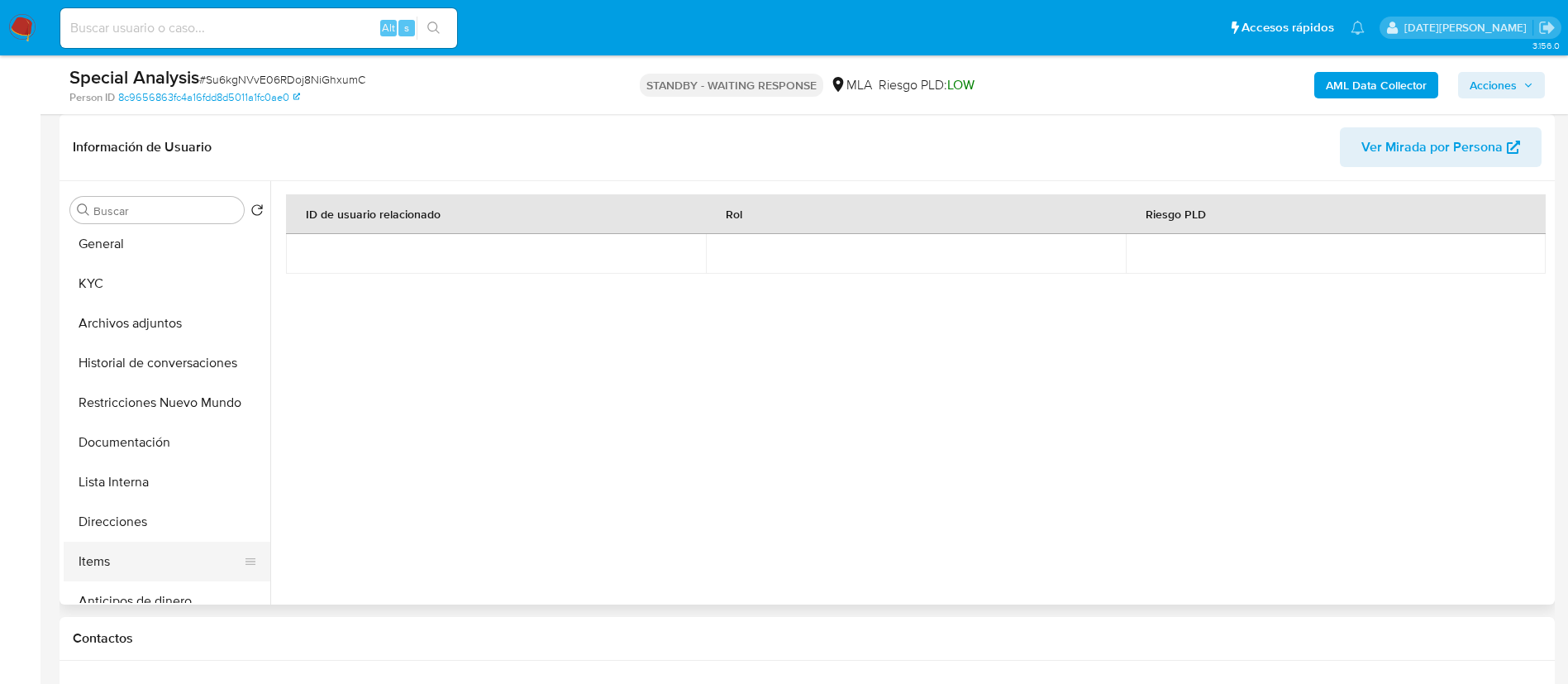
scroll to position [124, 0]
click at [142, 478] on button "Direcciones" at bounding box center [160, 482] width 194 height 40
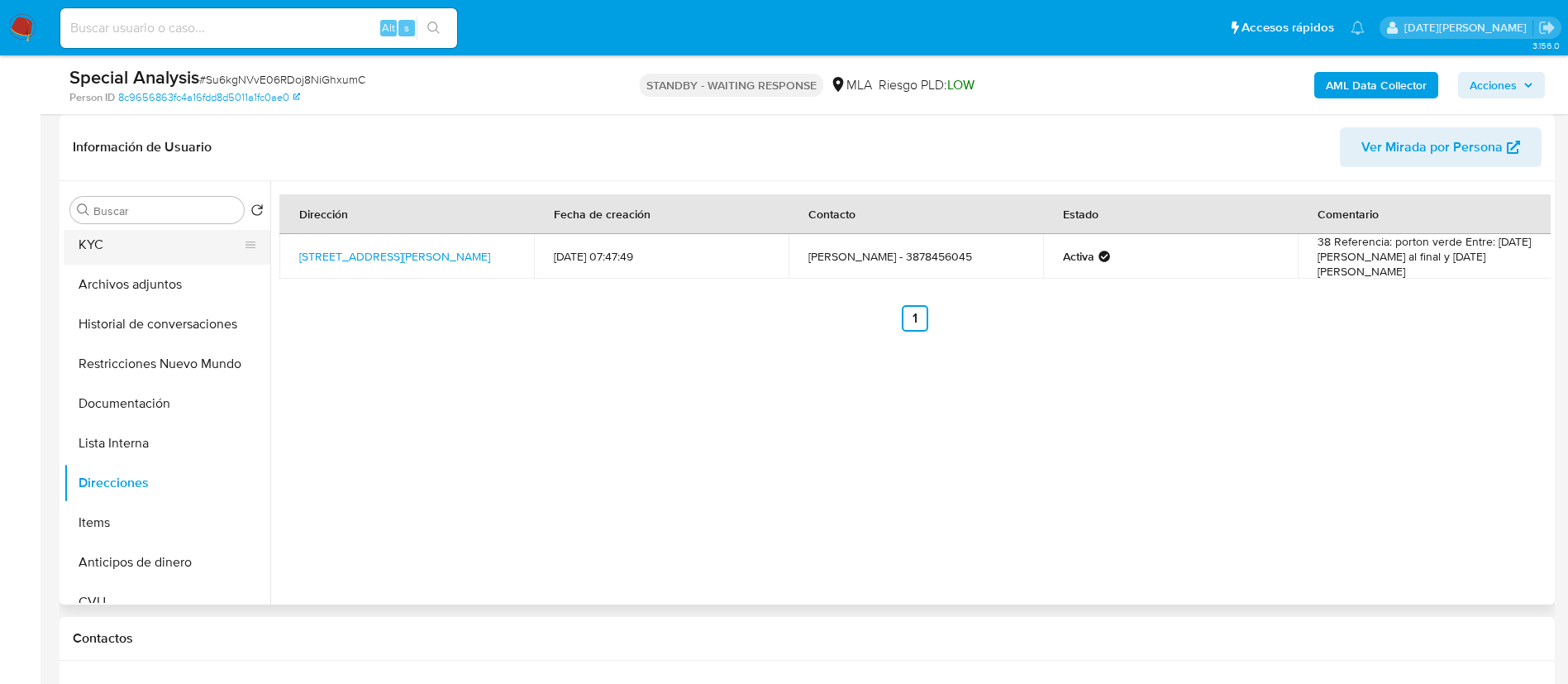
click at [114, 245] on button "KYC" at bounding box center [160, 245] width 194 height 40
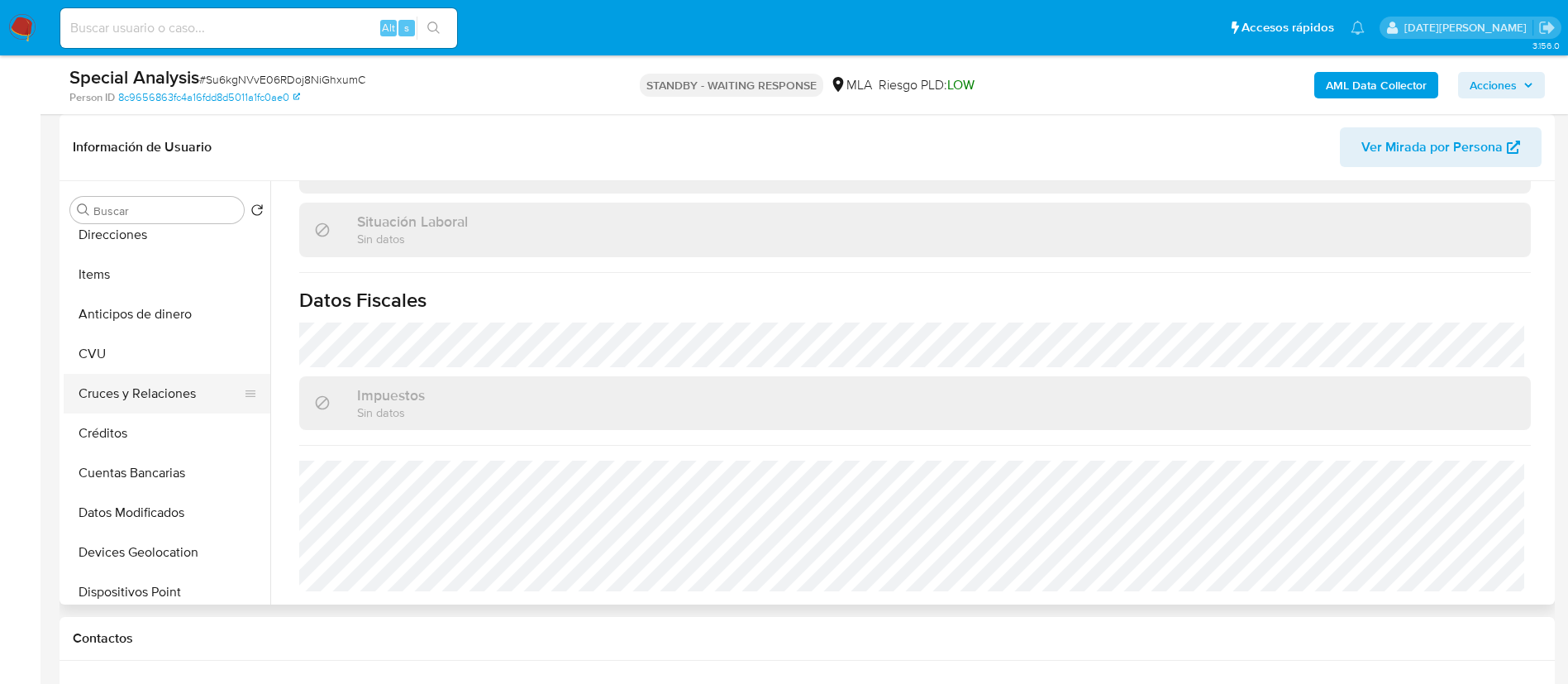
scroll to position [248, 0]
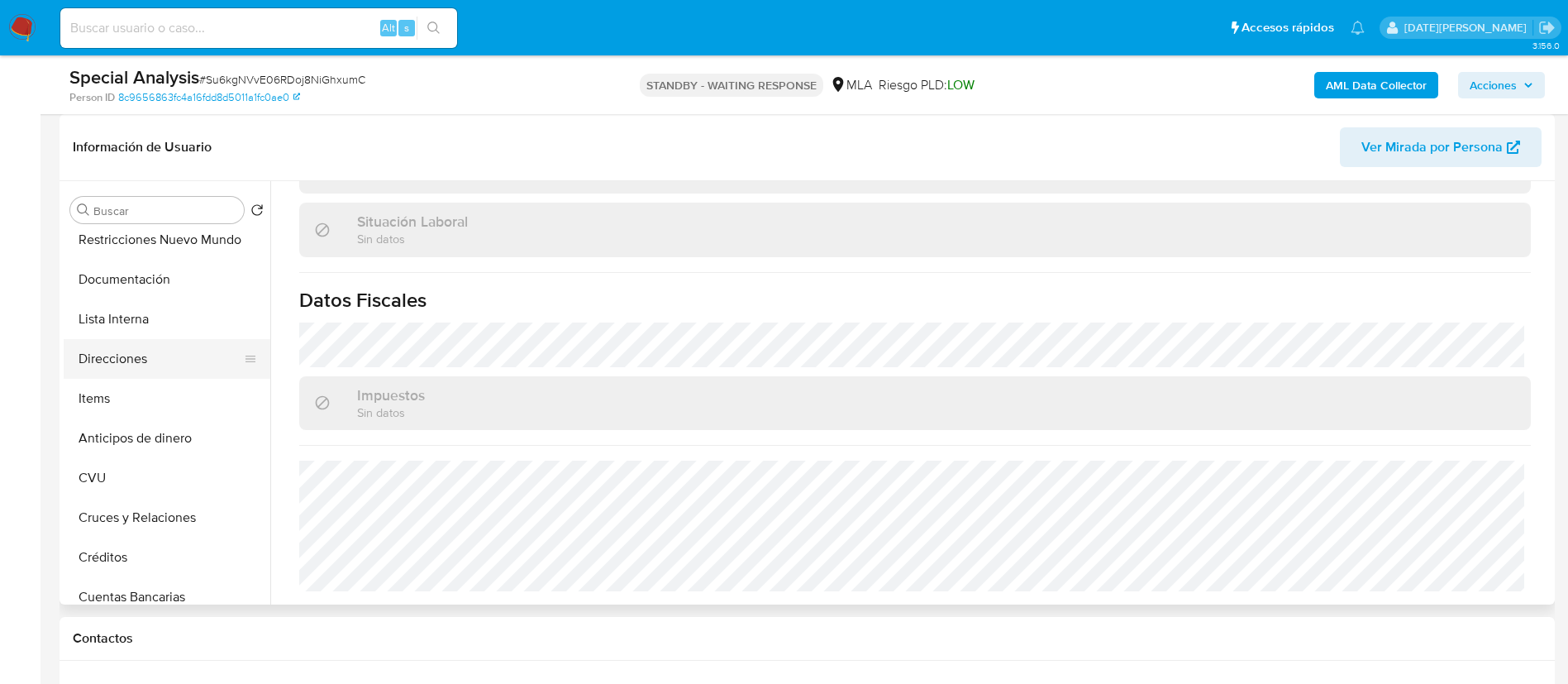
click at [145, 358] on button "Direcciones" at bounding box center [160, 359] width 194 height 40
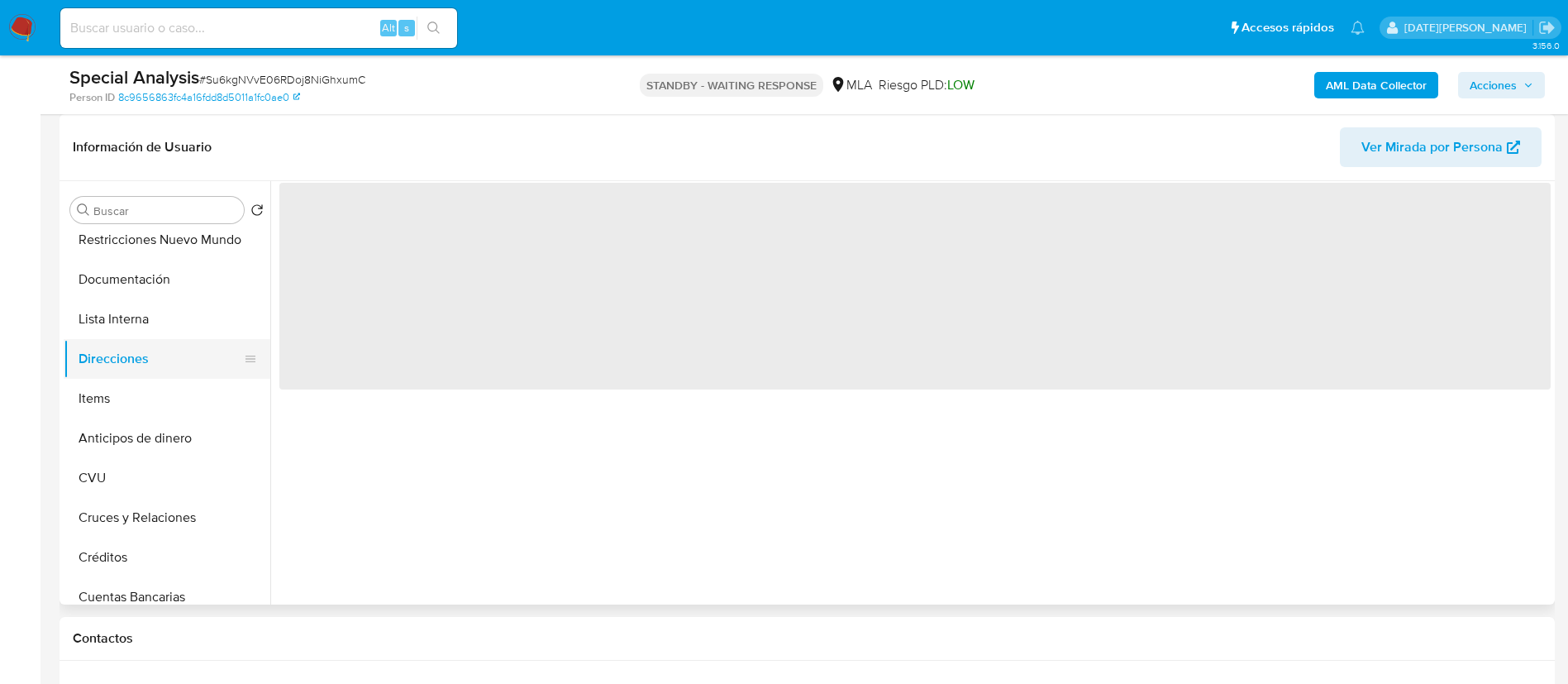
scroll to position [0, 0]
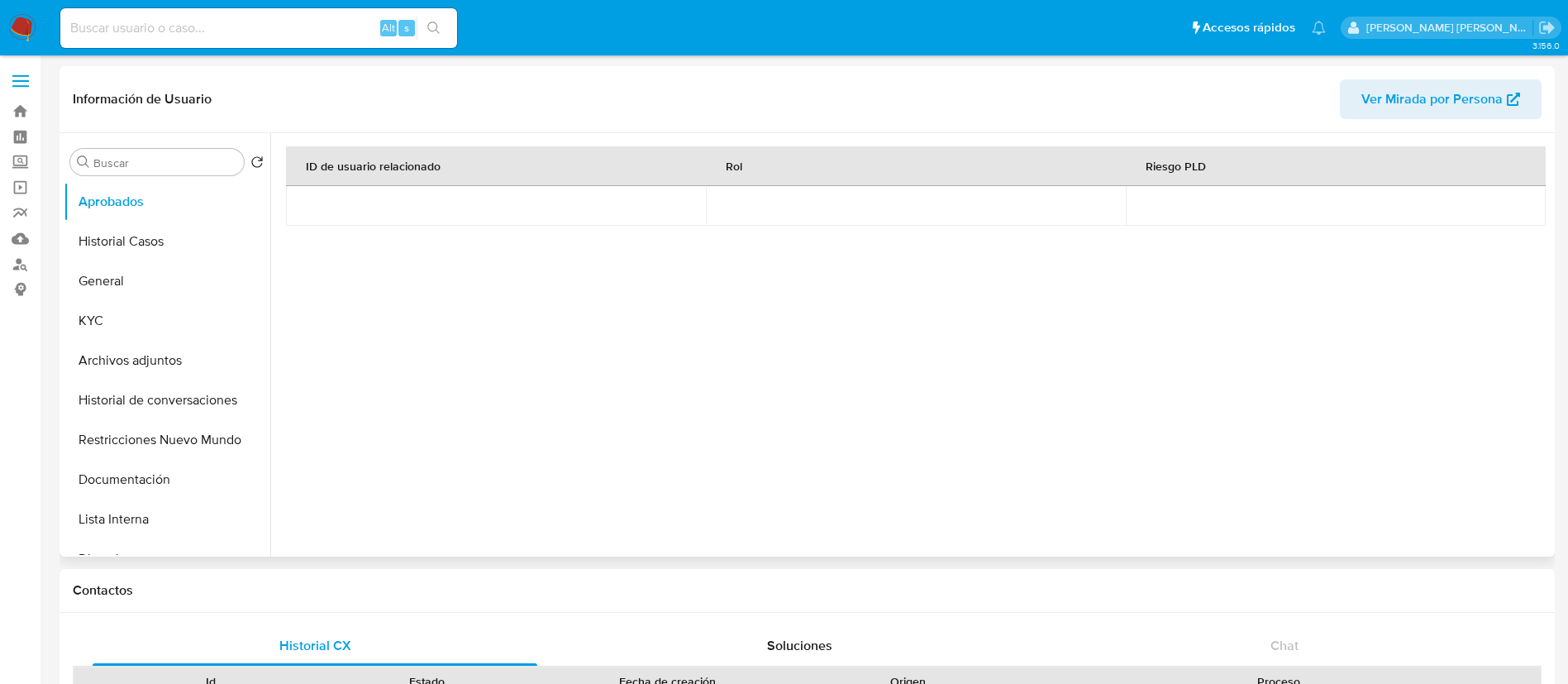
select select "10"
click at [183, 262] on button "General" at bounding box center [160, 281] width 194 height 40
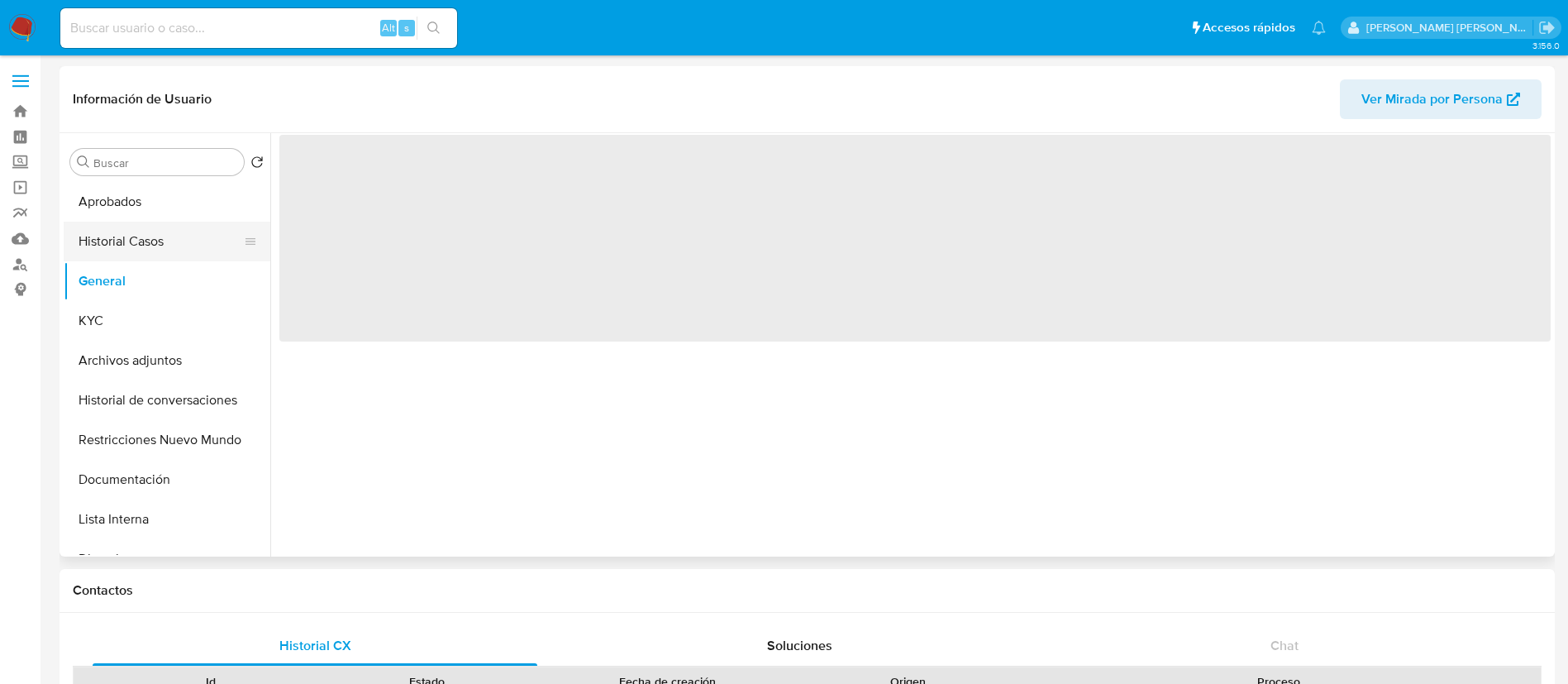
click at [178, 241] on button "Historial Casos" at bounding box center [160, 241] width 194 height 40
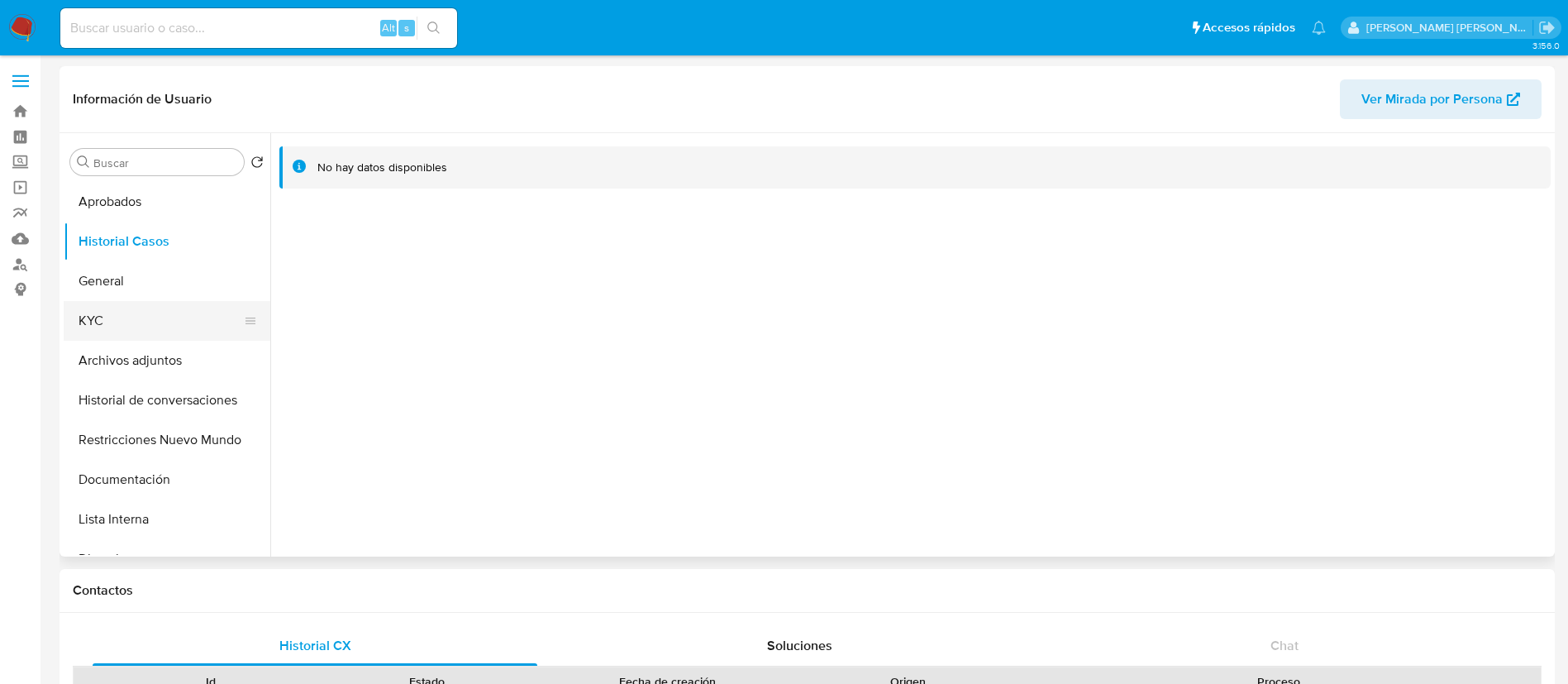
click at [190, 306] on button "KYC" at bounding box center [160, 321] width 194 height 40
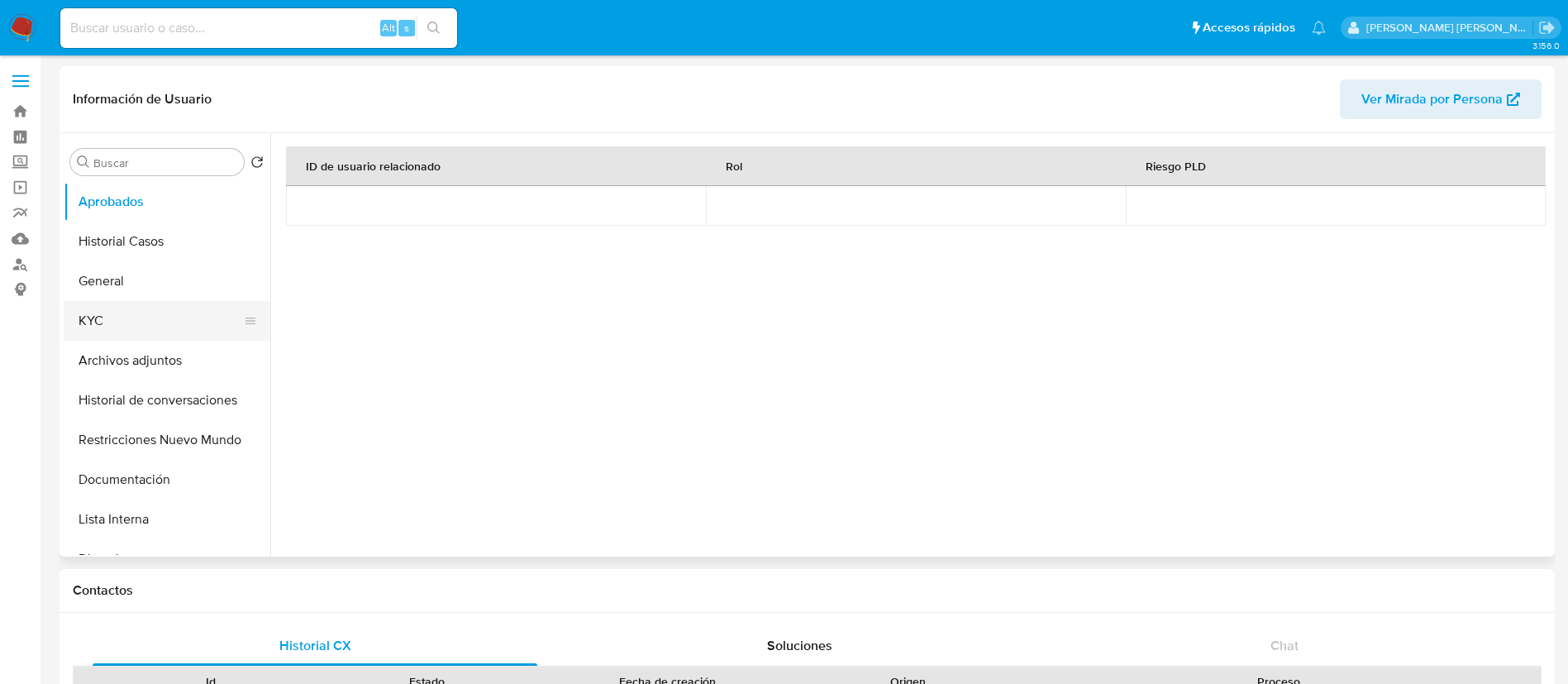
click at [100, 310] on button "KYC" at bounding box center [160, 321] width 194 height 40
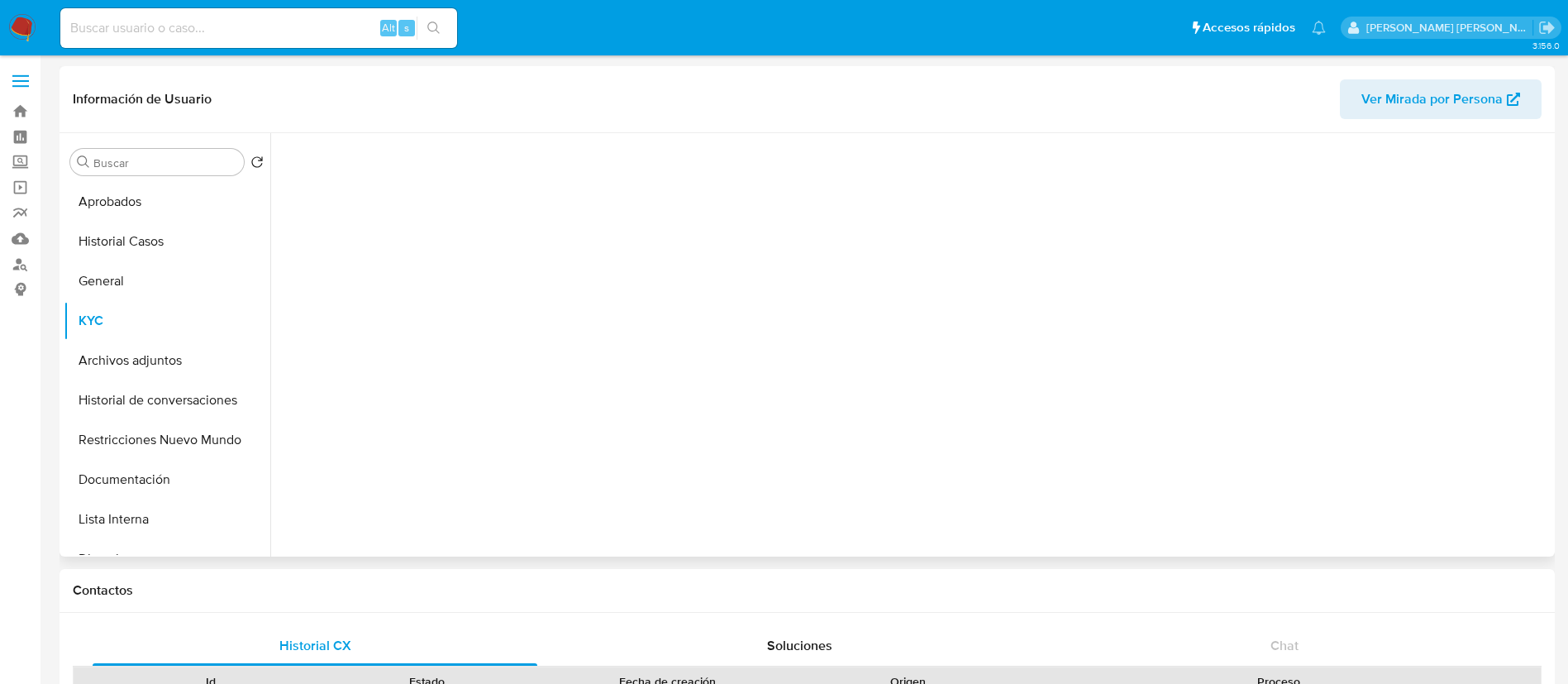
select select "10"
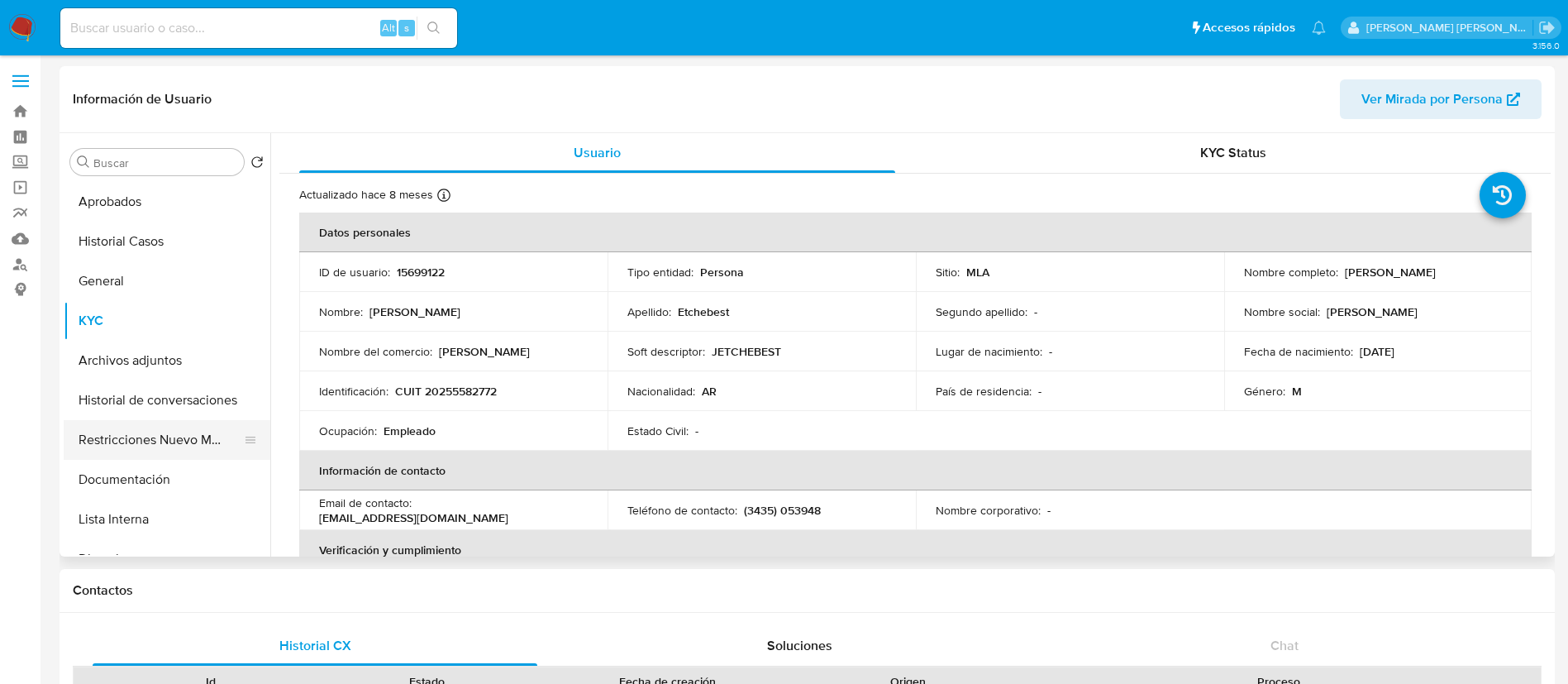
scroll to position [124, 0]
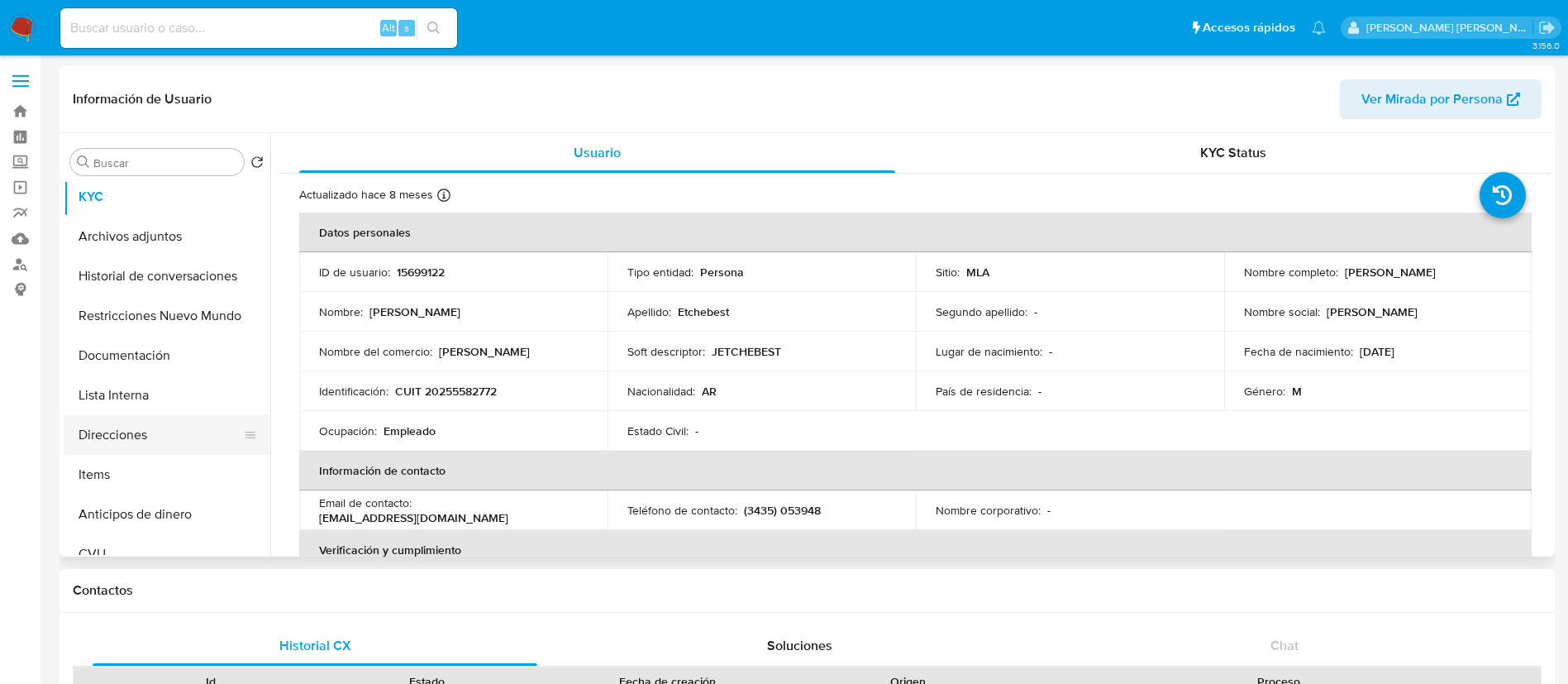
click at [148, 430] on button "Direcciones" at bounding box center [160, 435] width 194 height 40
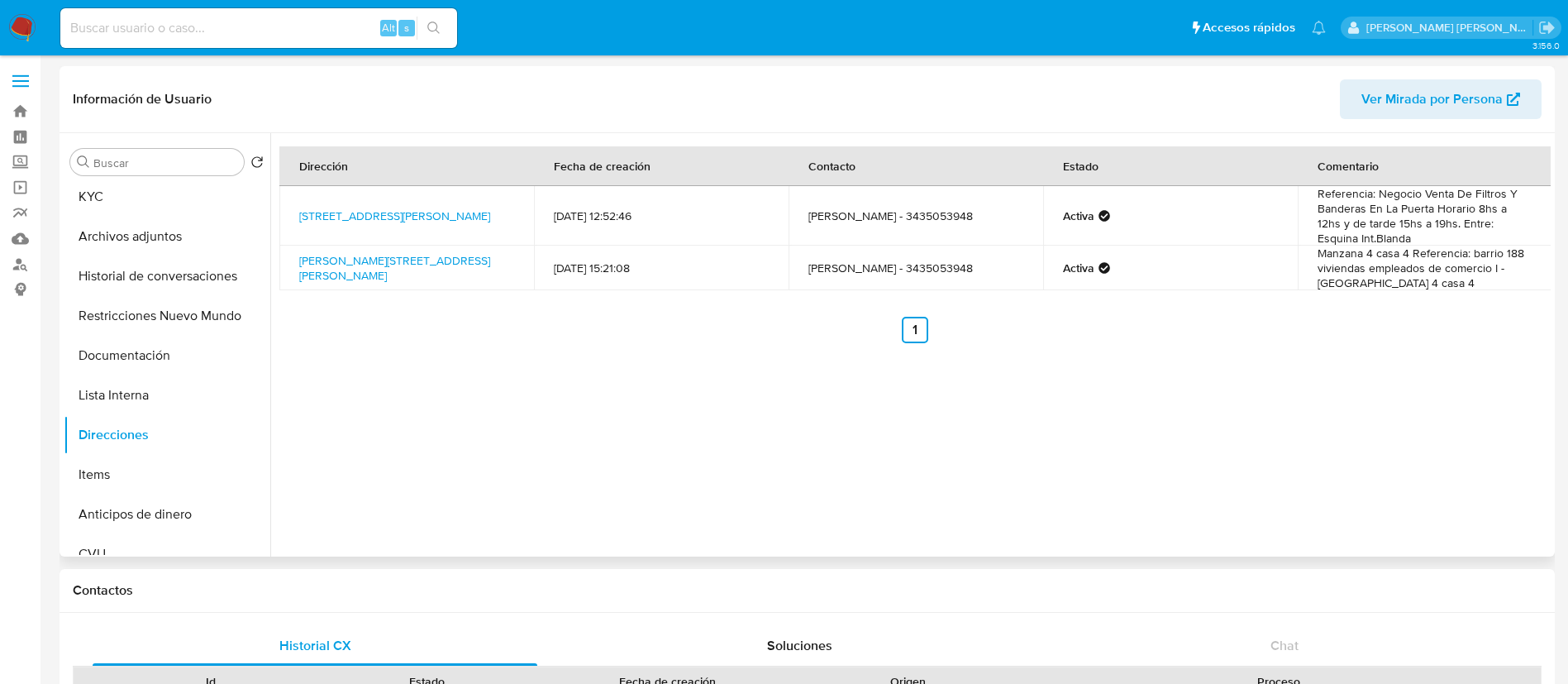
drag, startPoint x: 295, startPoint y: 205, endPoint x: 410, endPoint y: 224, distance: 116.6
click at [433, 224] on td "Avda.churruarin 2513, Paraná, Entre Ríos, 3100, Argentina 2513" at bounding box center [407, 215] width 255 height 59
copy link "Avda.churruarin 2513, Paraná, Entre Ríos, 3100, Argentina 2513"
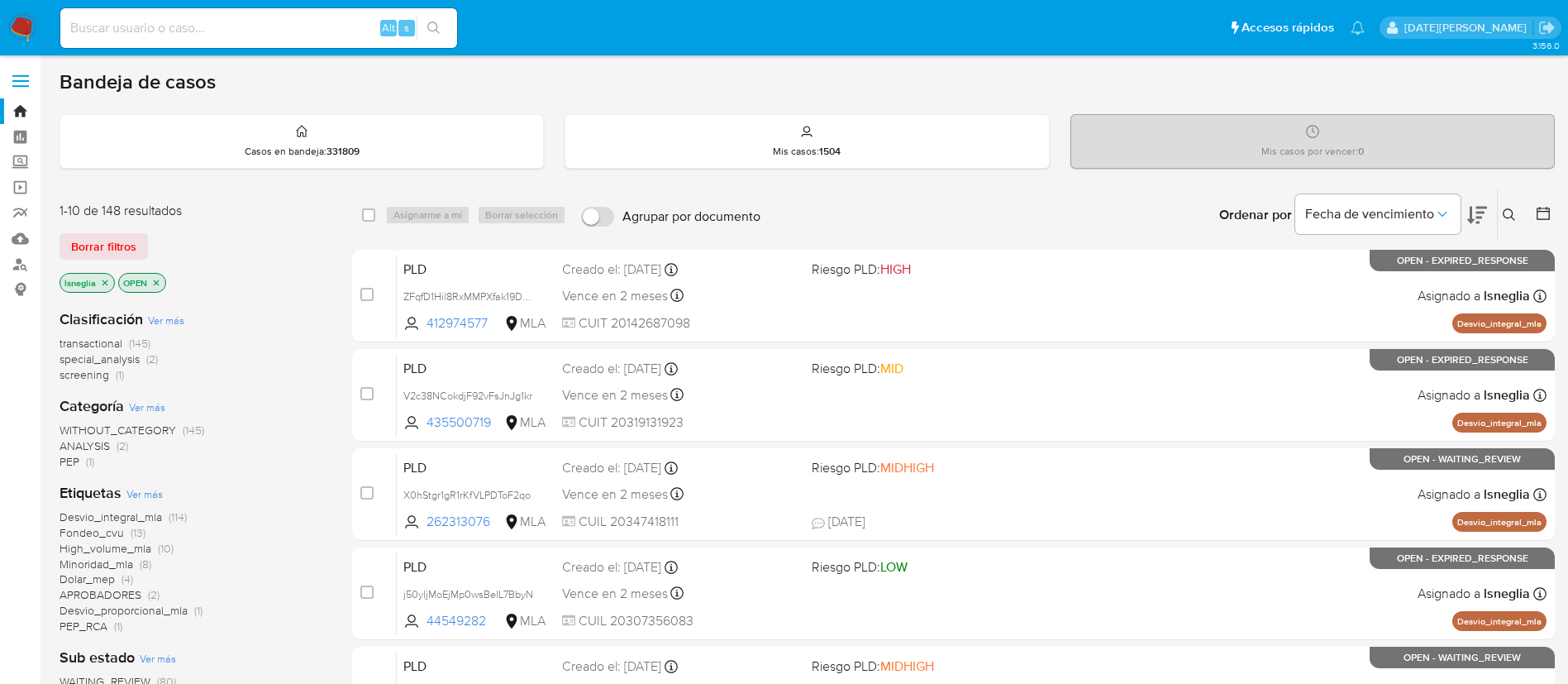
click at [1505, 210] on icon at bounding box center [1509, 214] width 13 height 13
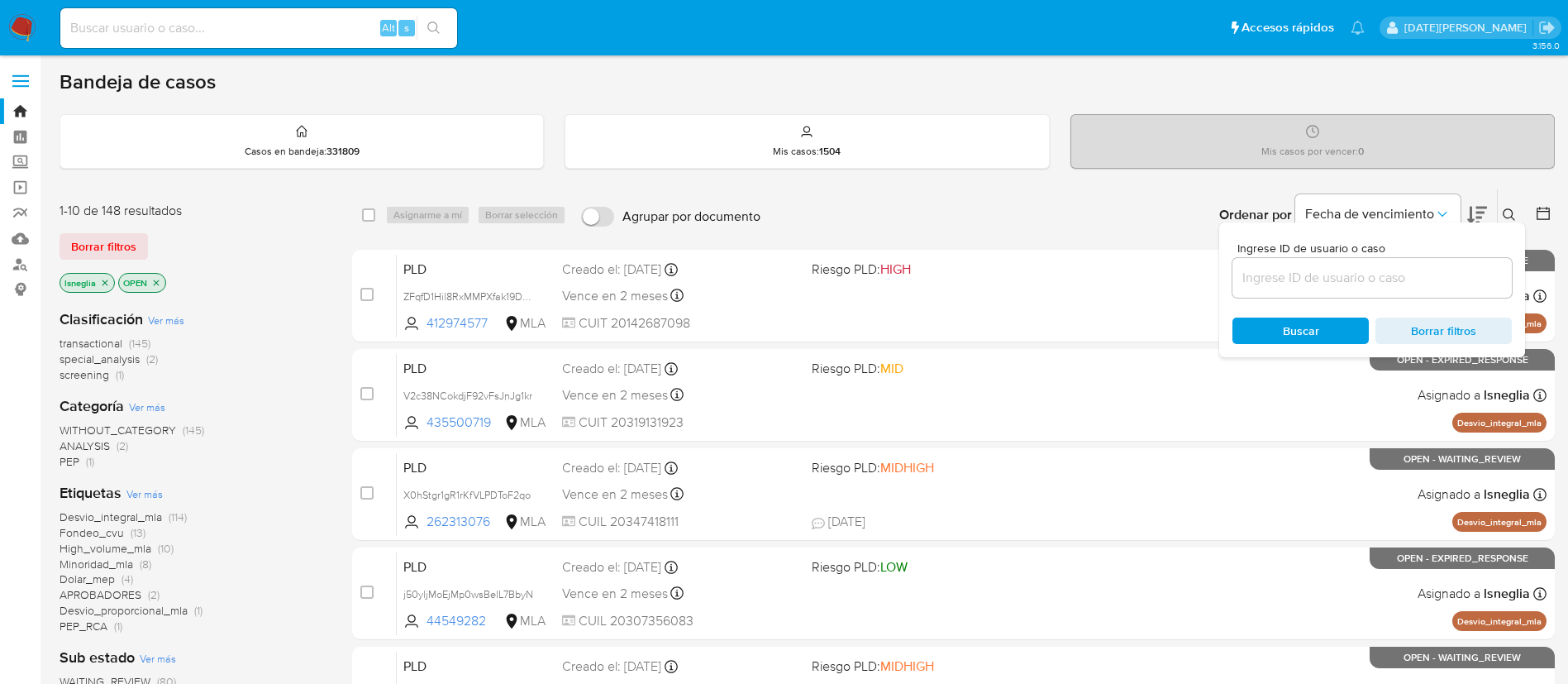
click at [1315, 281] on input at bounding box center [1371, 278] width 280 height 22
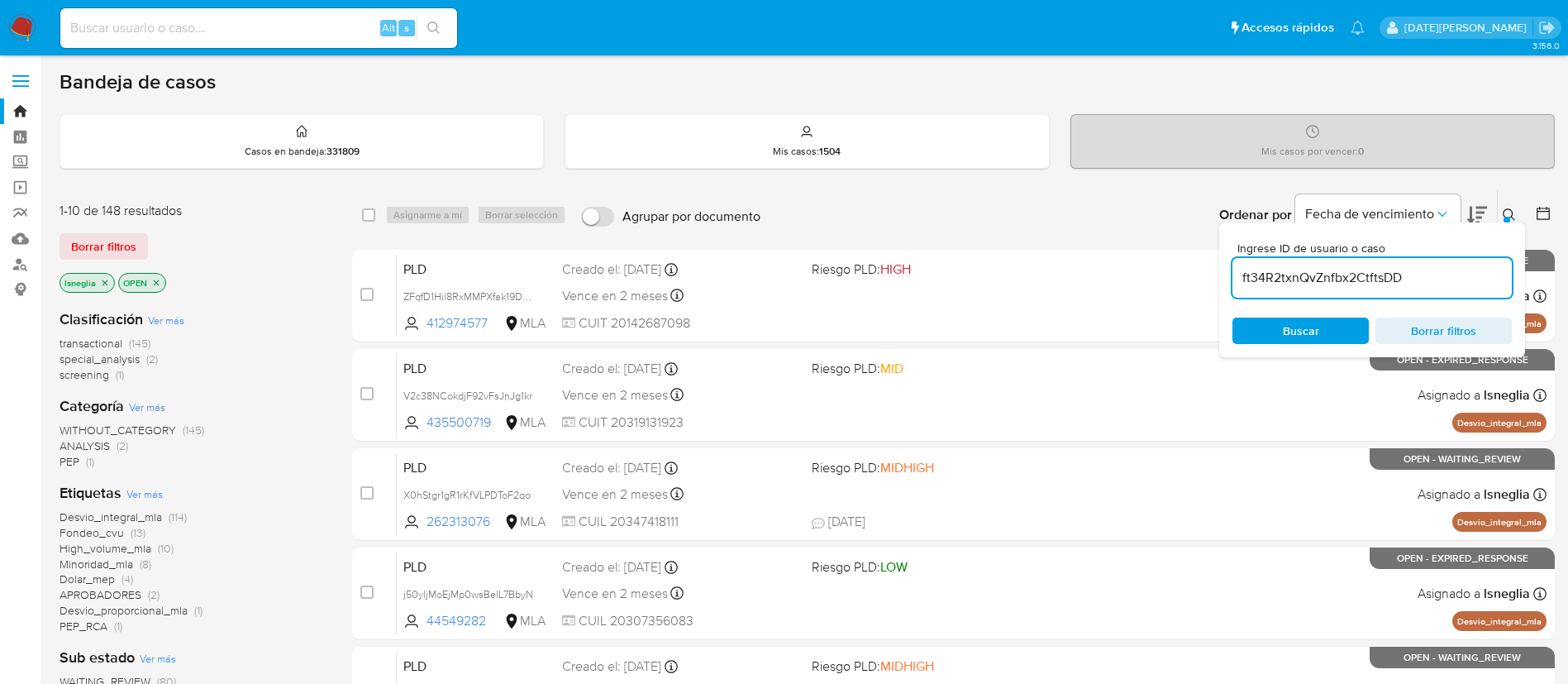
type input "ft34R2txnQvZnfbx2CtftsDD"
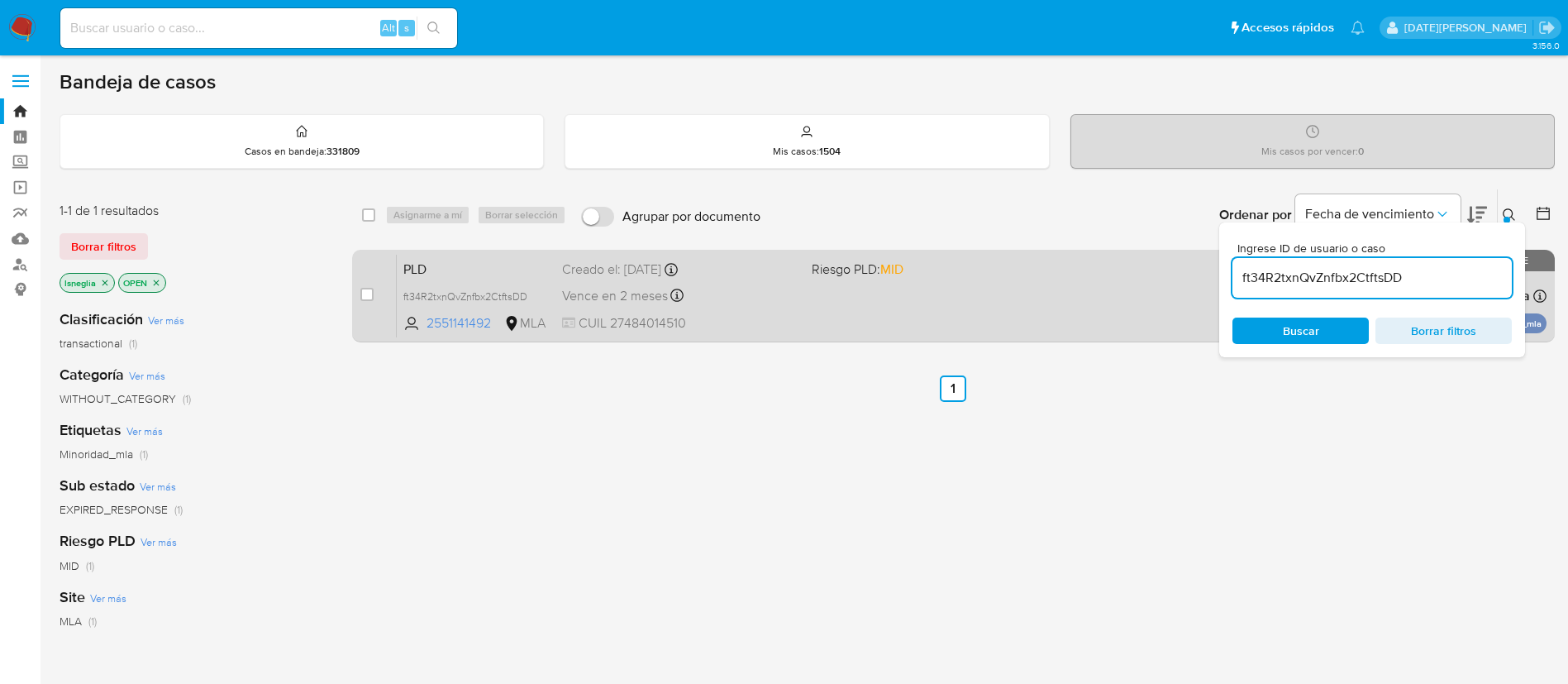
drag, startPoint x: 368, startPoint y: 294, endPoint x: 387, endPoint y: 278, distance: 24.8
click at [367, 294] on input "checkbox" at bounding box center [367, 294] width 13 height 13
checkbox input "true"
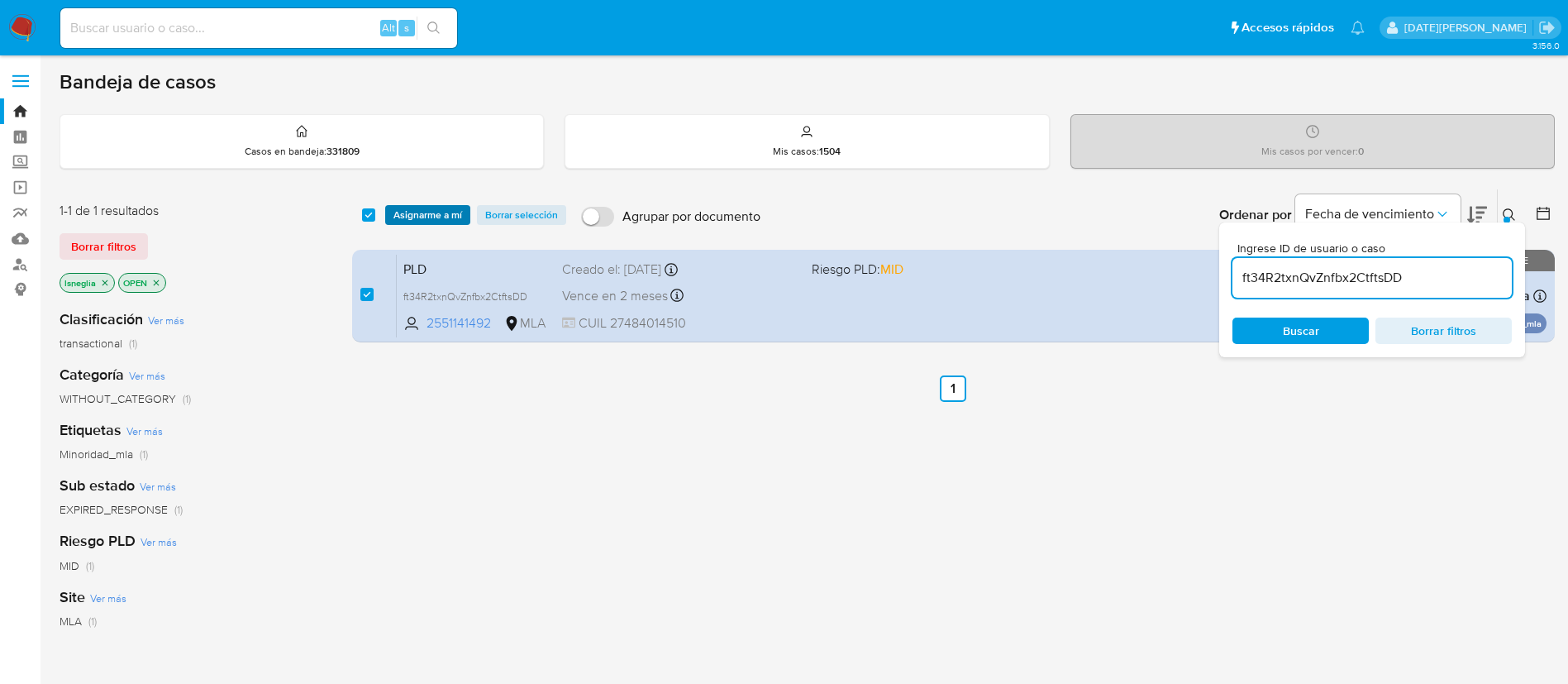
click at [422, 210] on span "Asignarme a mí" at bounding box center [427, 214] width 68 height 17
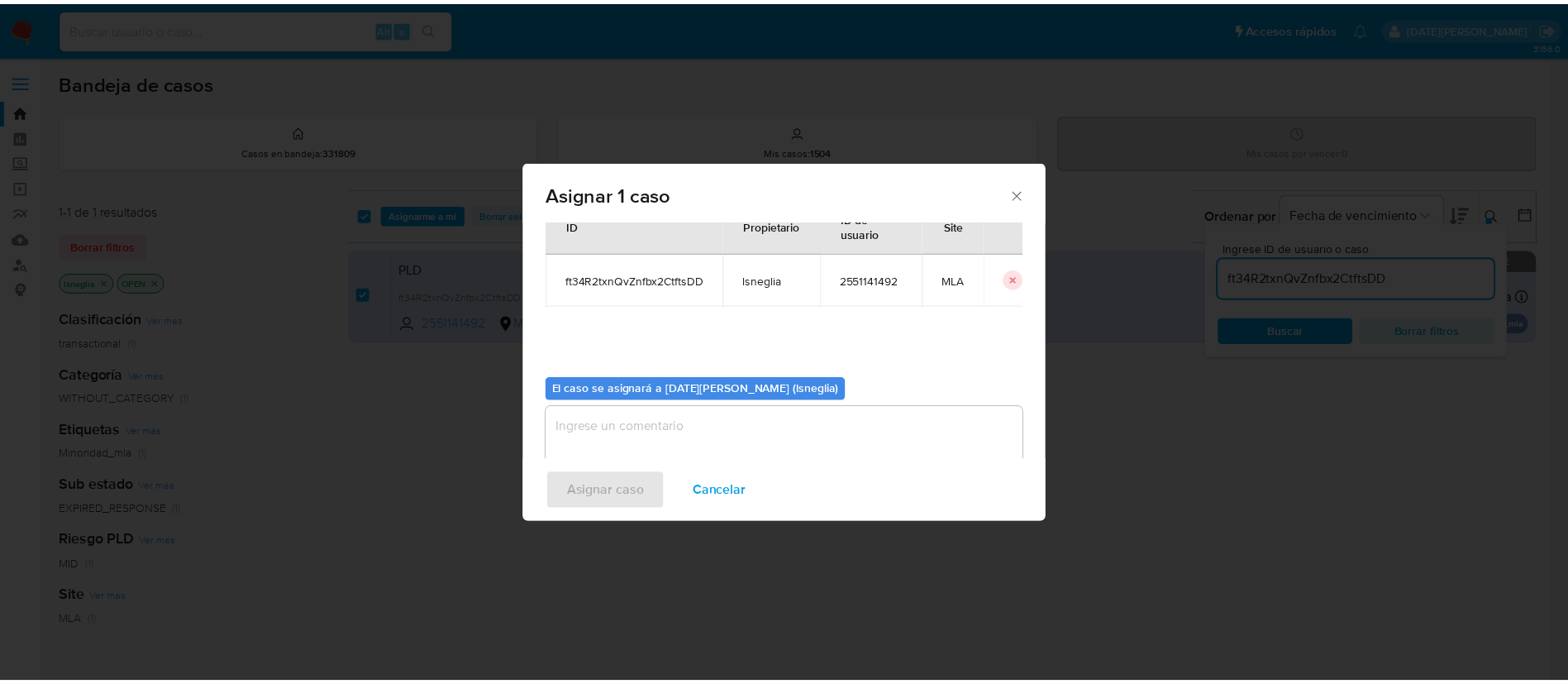
scroll to position [86, 0]
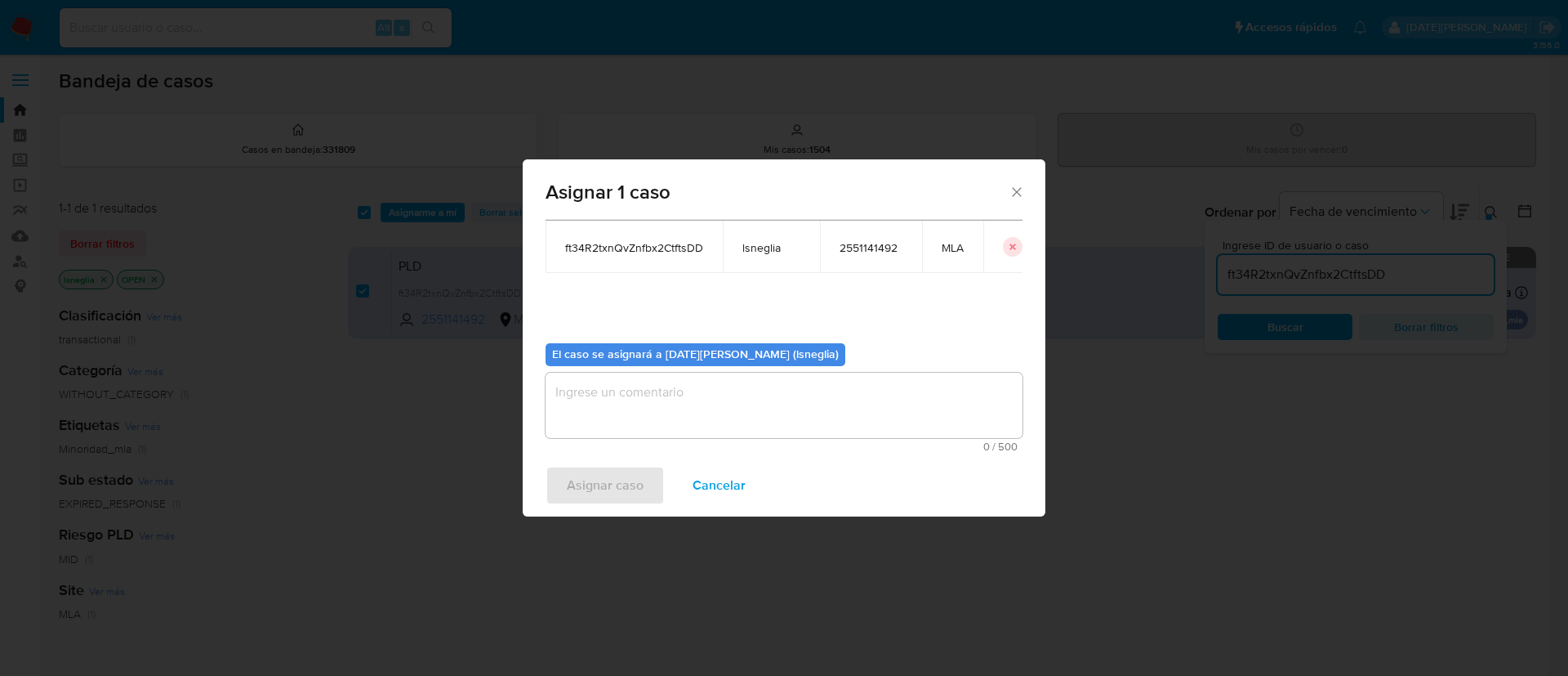
click at [618, 383] on textarea "assign-modal" at bounding box center [784, 404] width 477 height 65
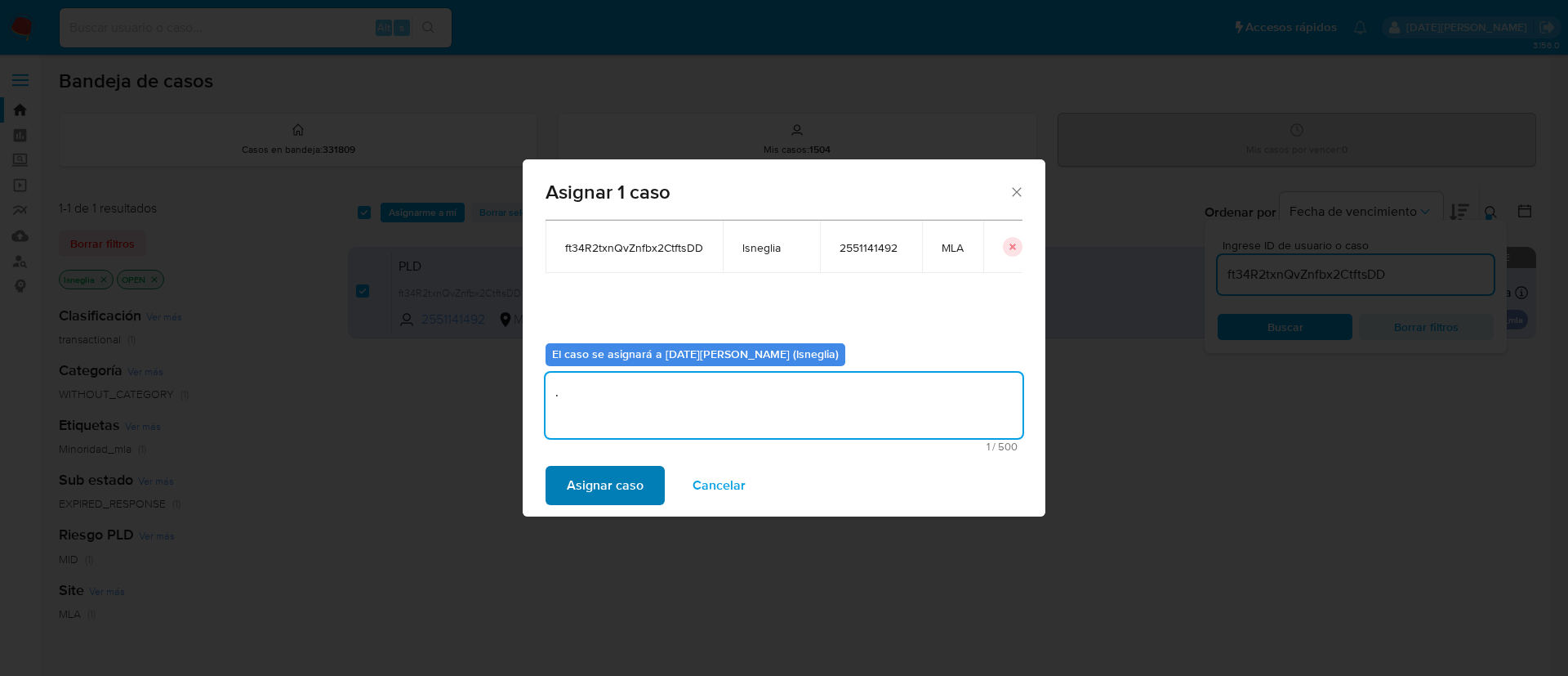
type textarea "."
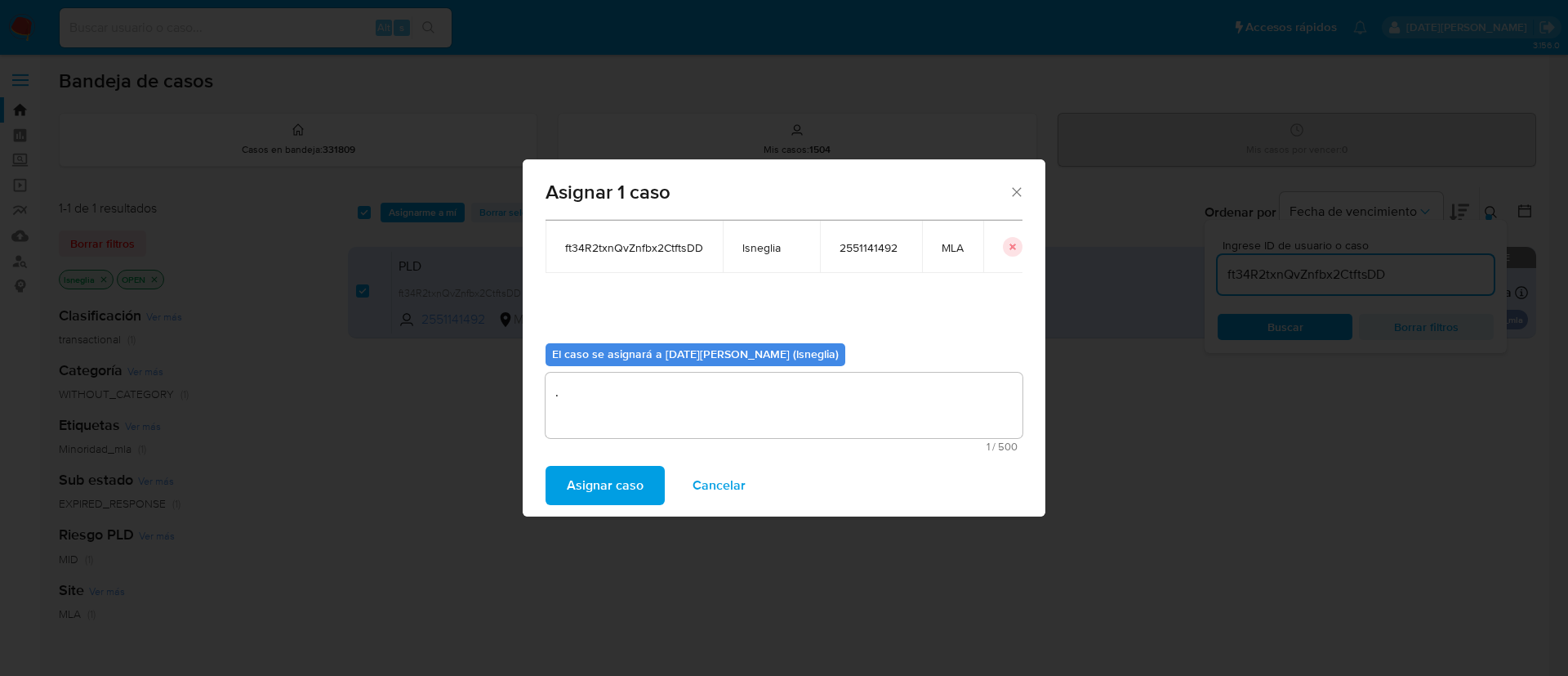
click at [636, 483] on span "Asignar caso" at bounding box center [605, 486] width 77 height 36
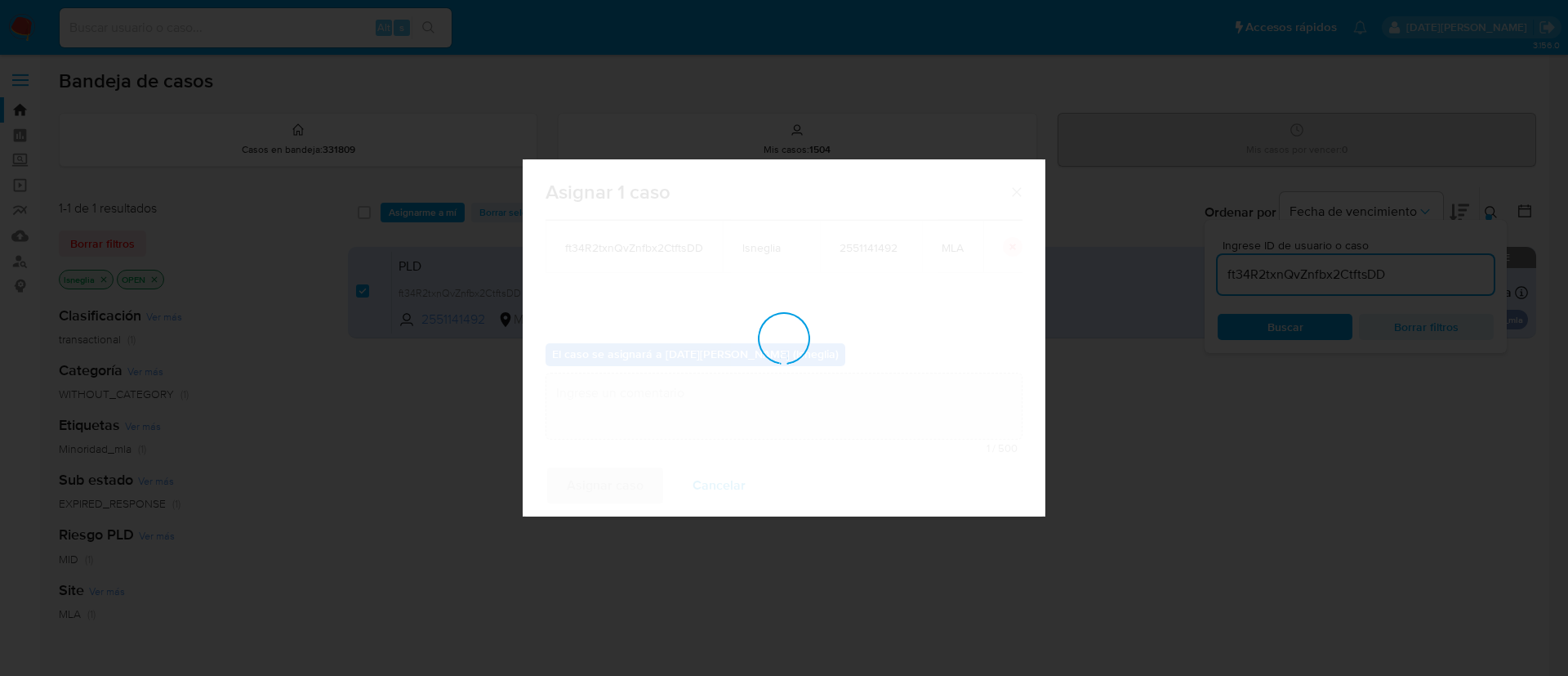
checkbox input "false"
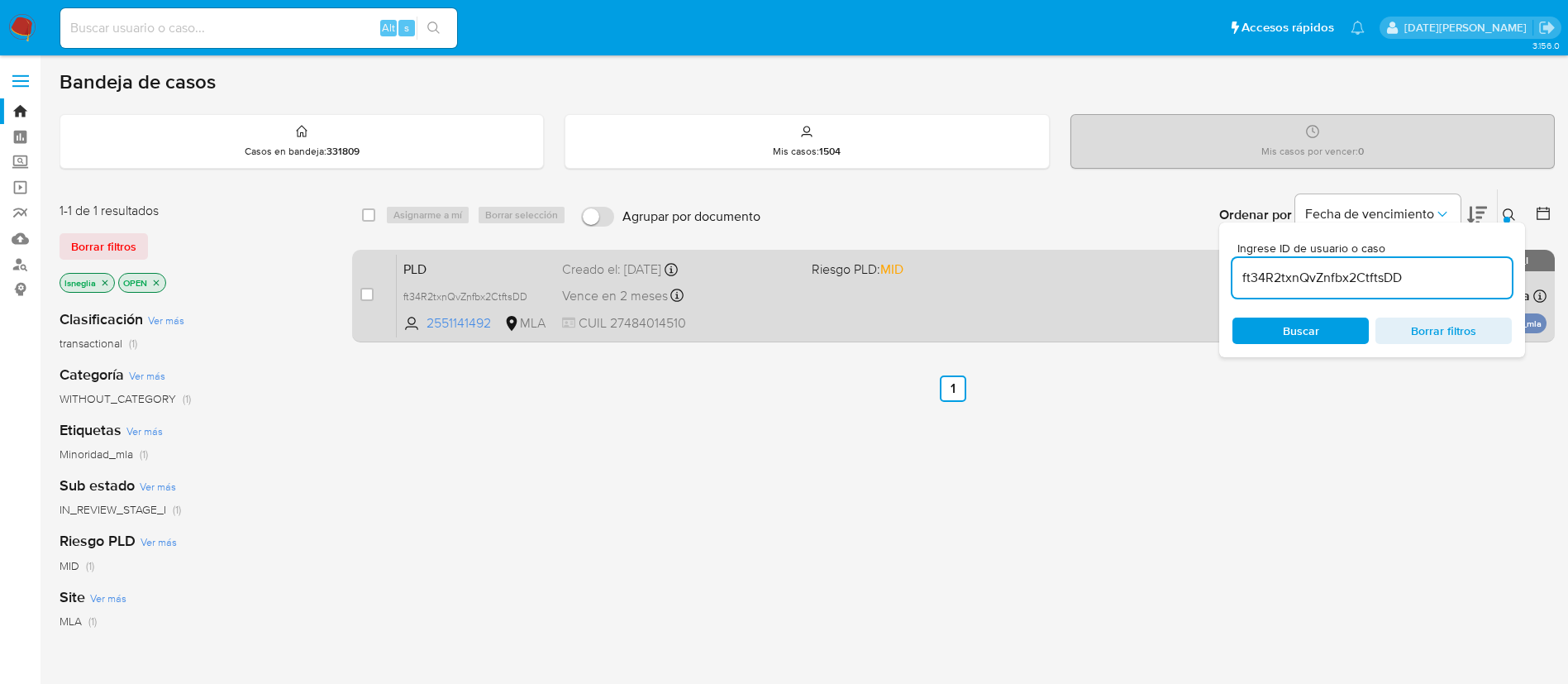
click at [483, 269] on span "PLD" at bounding box center [475, 268] width 145 height 22
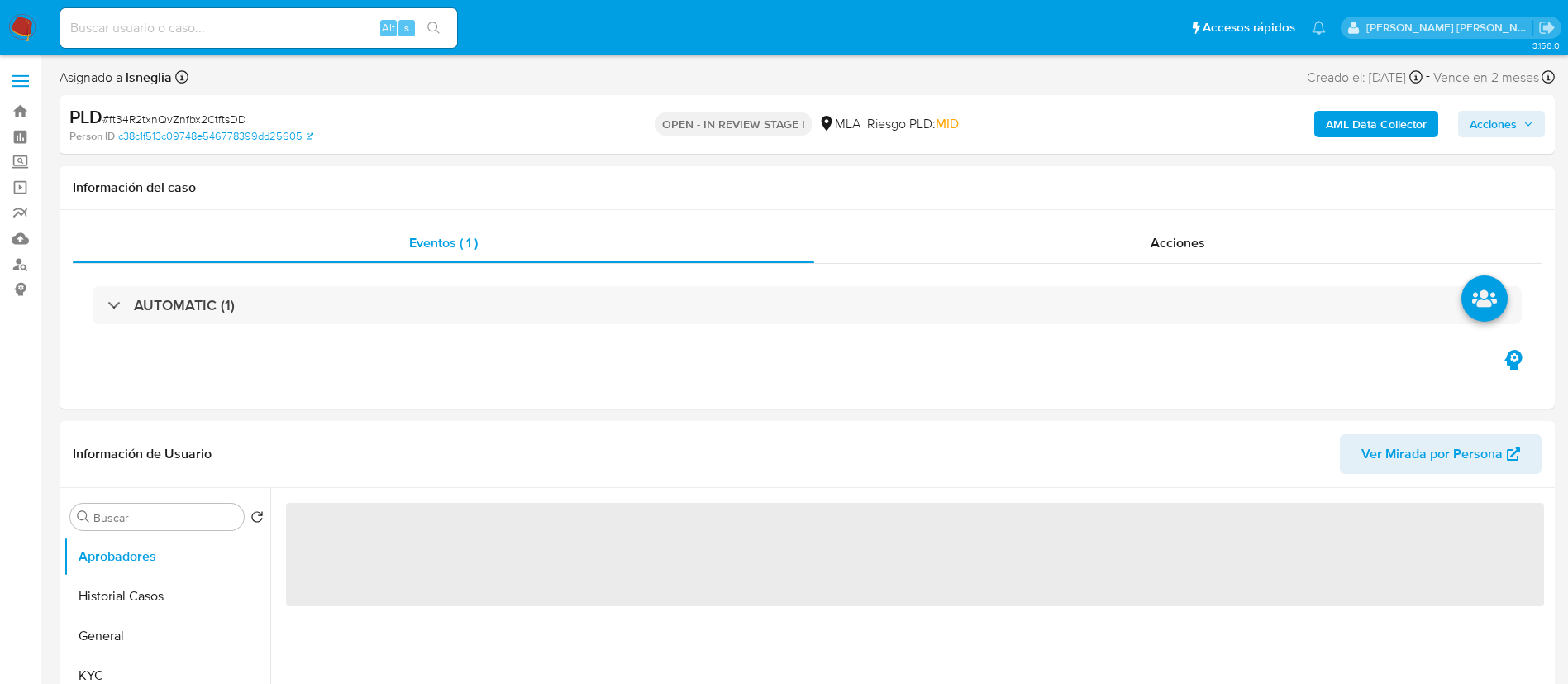
select select "10"
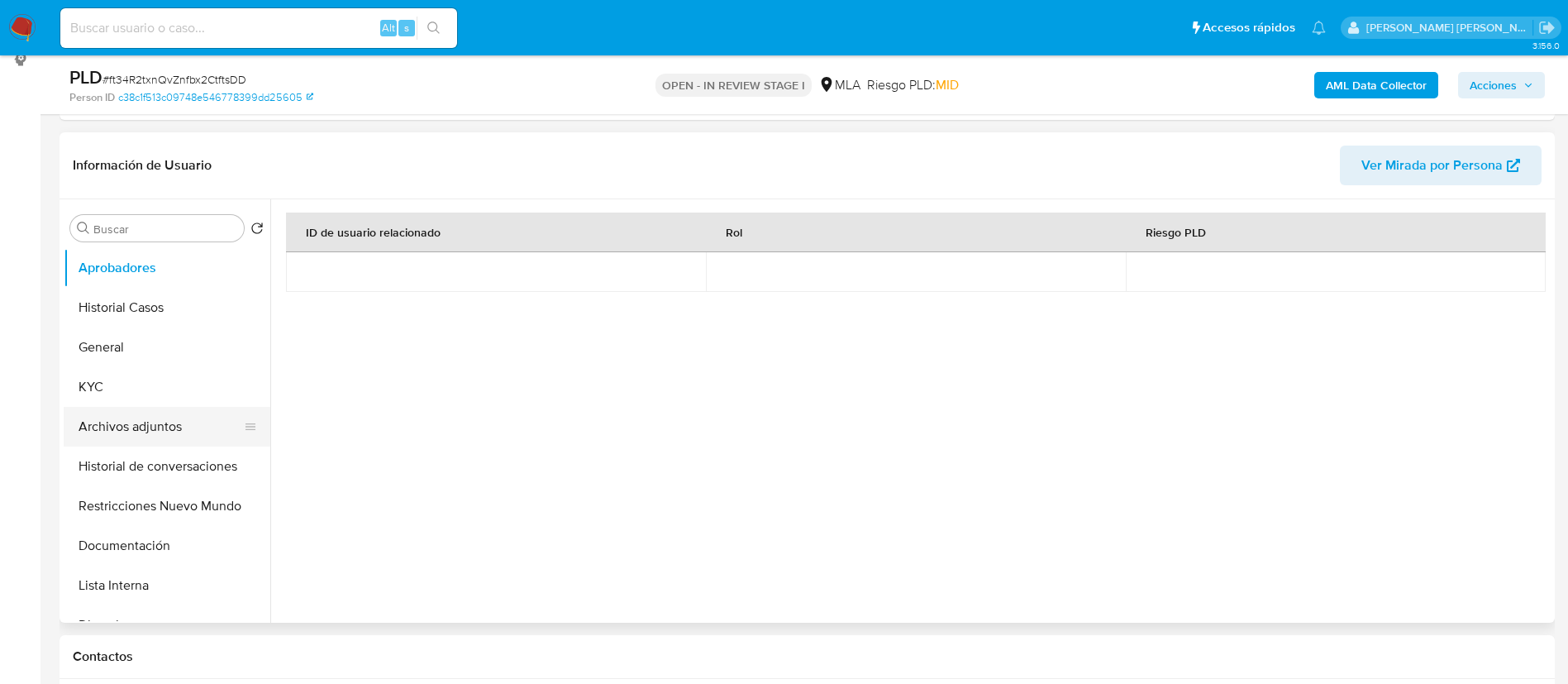
scroll to position [248, 0]
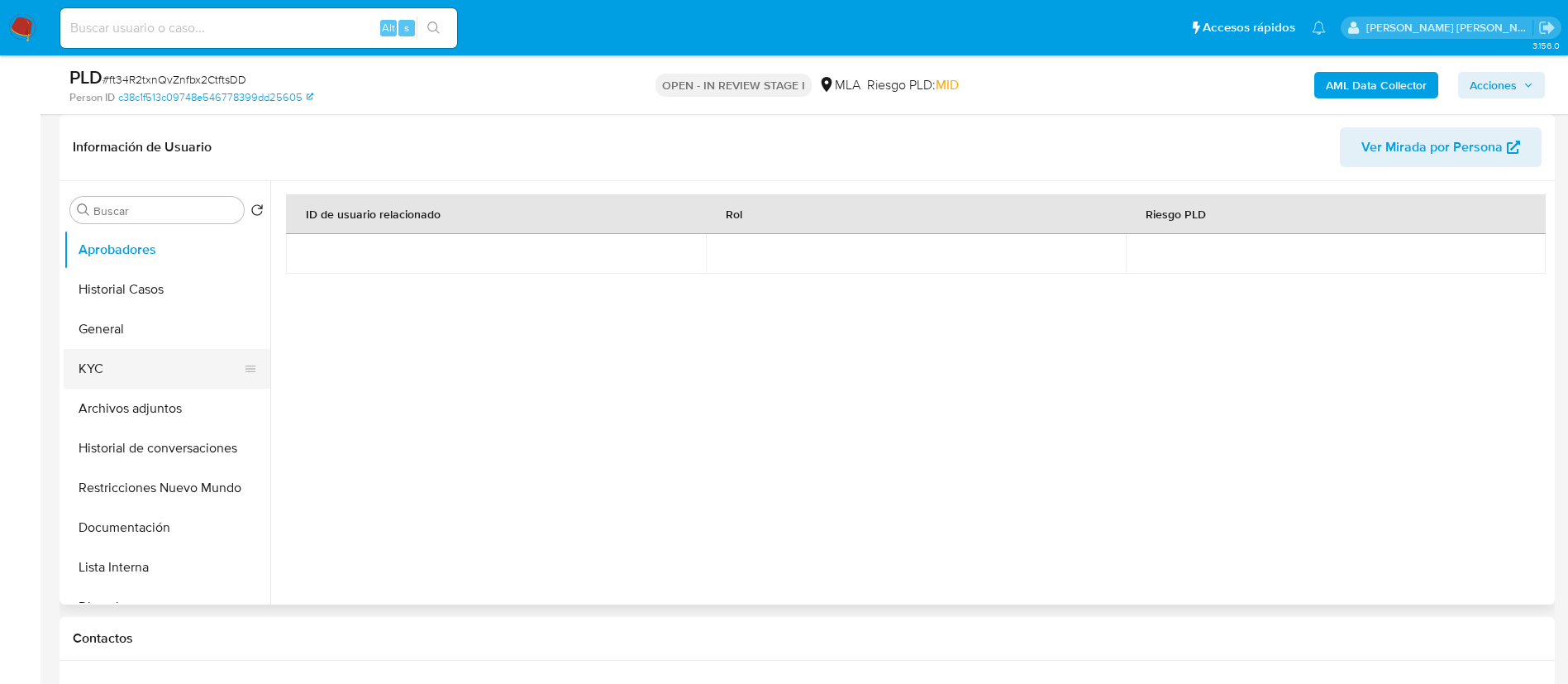
click at [129, 355] on button "KYC" at bounding box center [160, 369] width 194 height 40
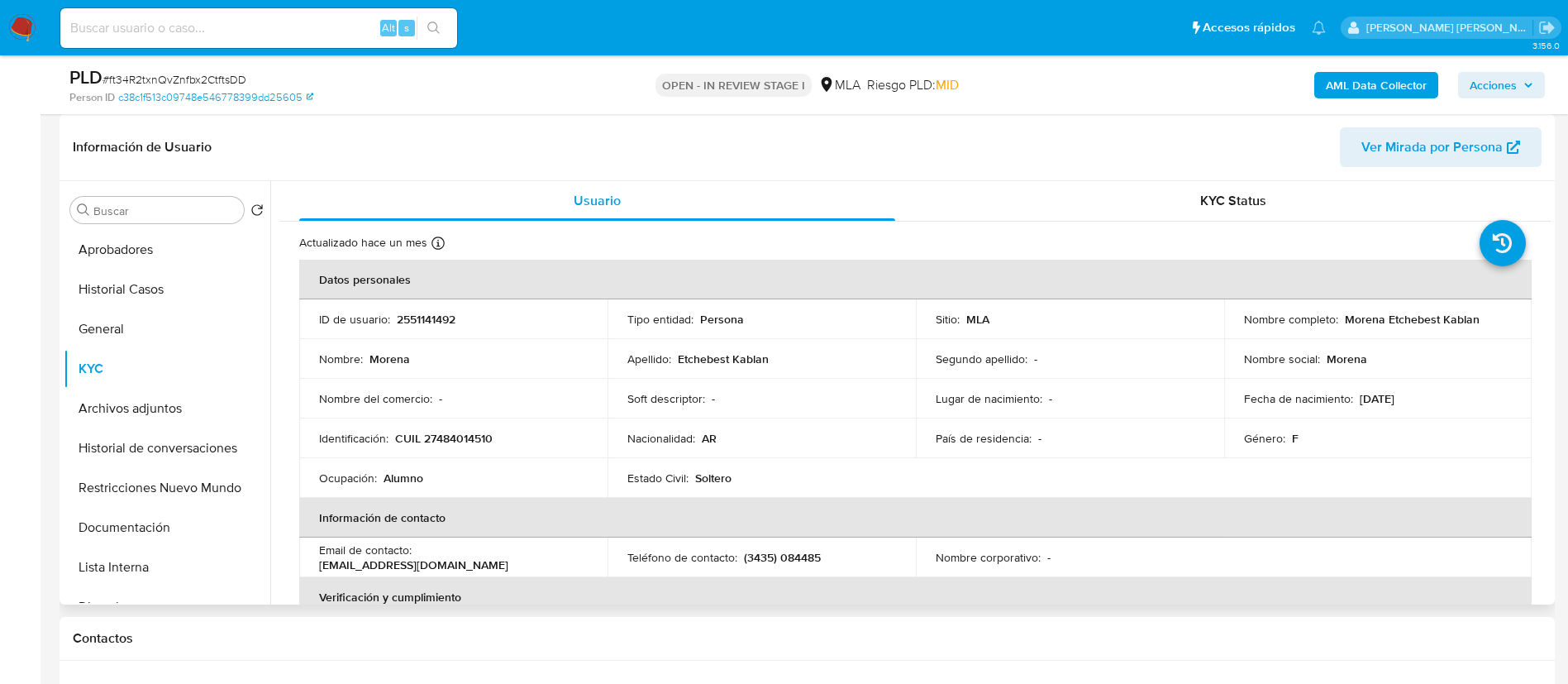
click at [479, 431] on p "CUIL 27484014510" at bounding box center [444, 438] width 98 height 15
click at [477, 433] on p "CUIL 27484014510" at bounding box center [444, 438] width 98 height 15
copy p "27484014510"
drag, startPoint x: 1343, startPoint y: 321, endPoint x: 1505, endPoint y: 307, distance: 162.6
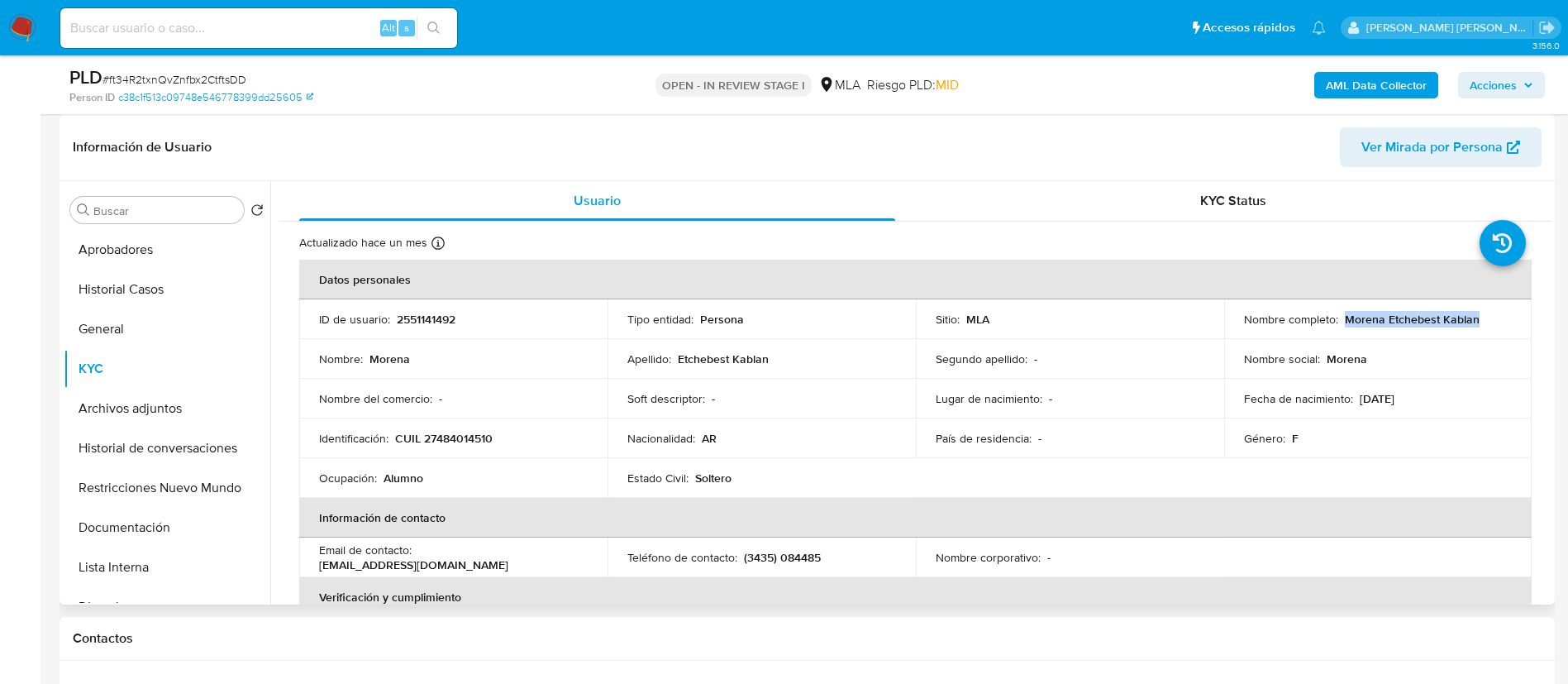
click at [1505, 307] on td "Nombre completo : Morena Etchebest Kablan" at bounding box center [1378, 319] width 308 height 40
copy p "Morena Etchebest Kablan"
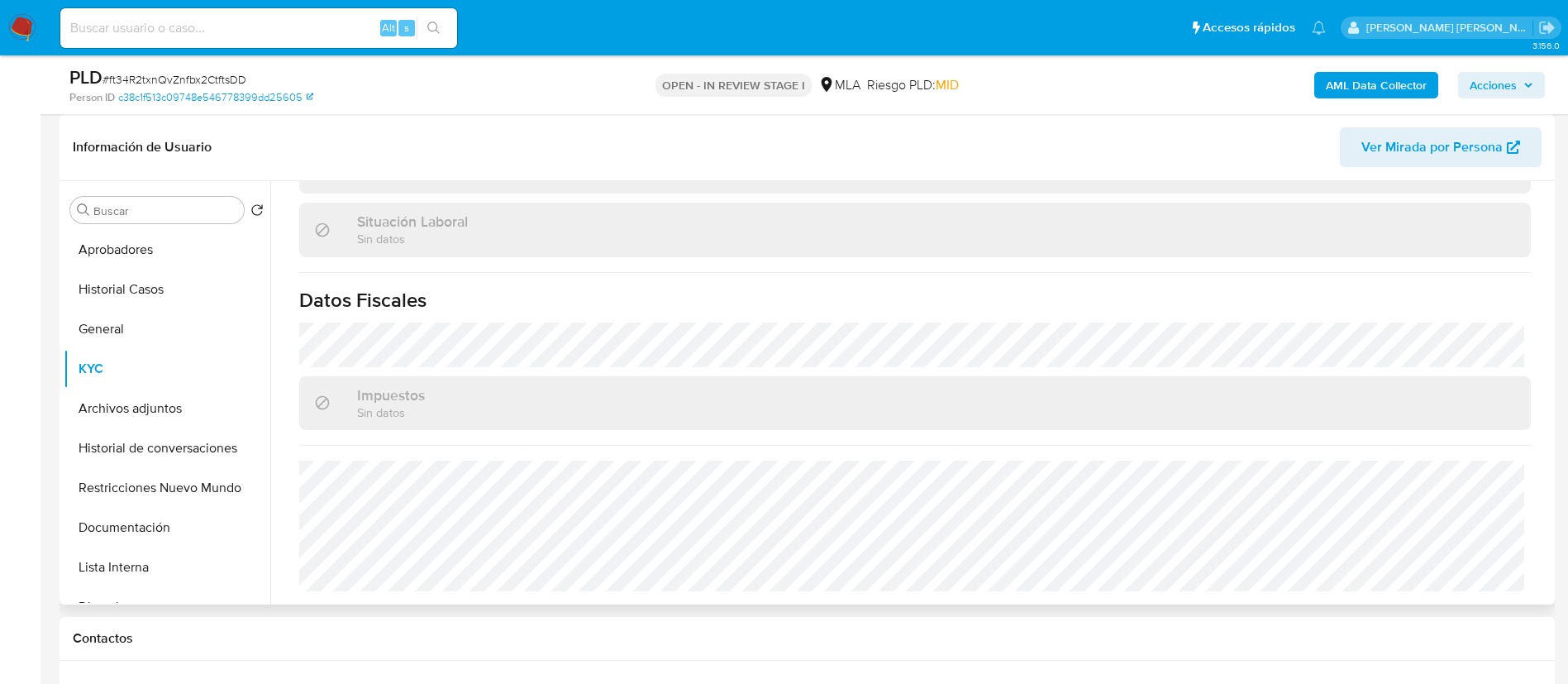
scroll to position [744, 0]
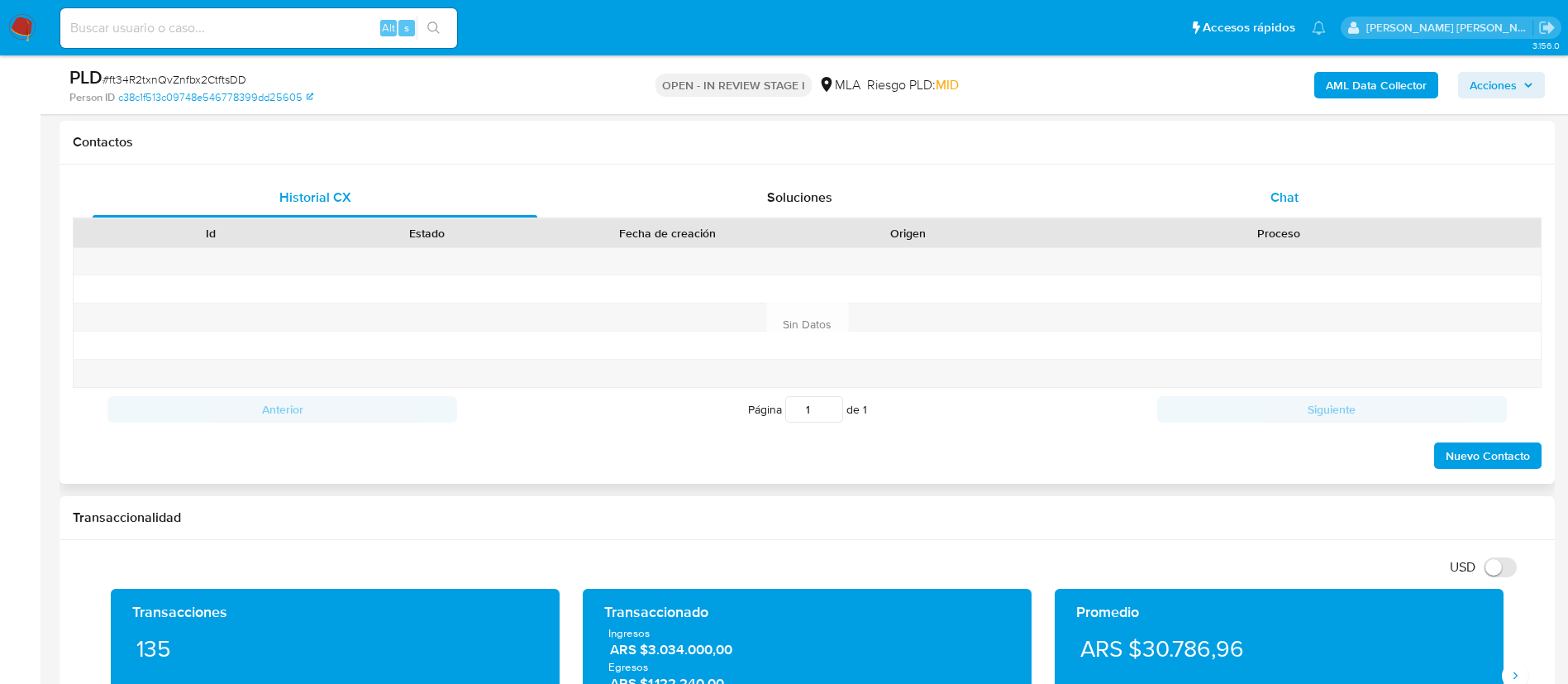
click at [1281, 191] on span "Chat" at bounding box center [1284, 197] width 28 height 19
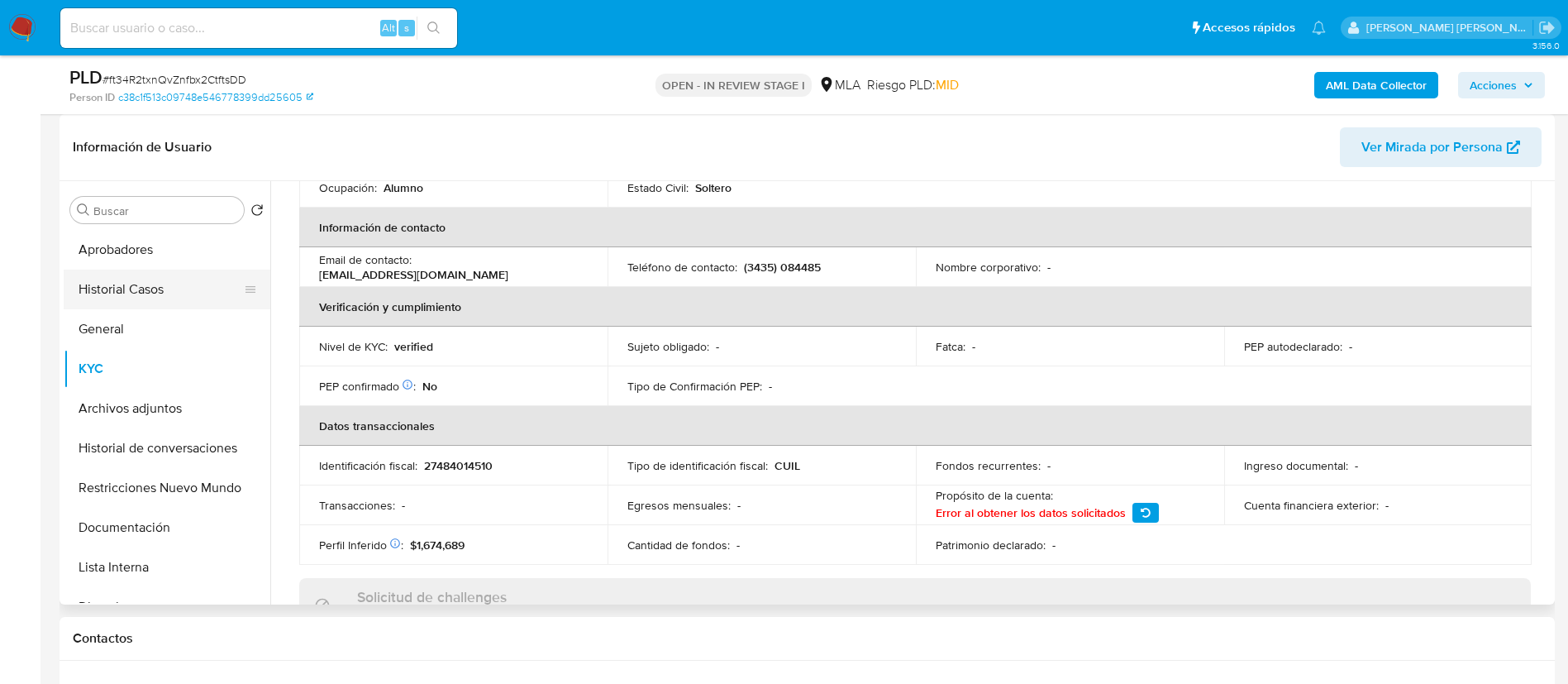
scroll to position [112, 0]
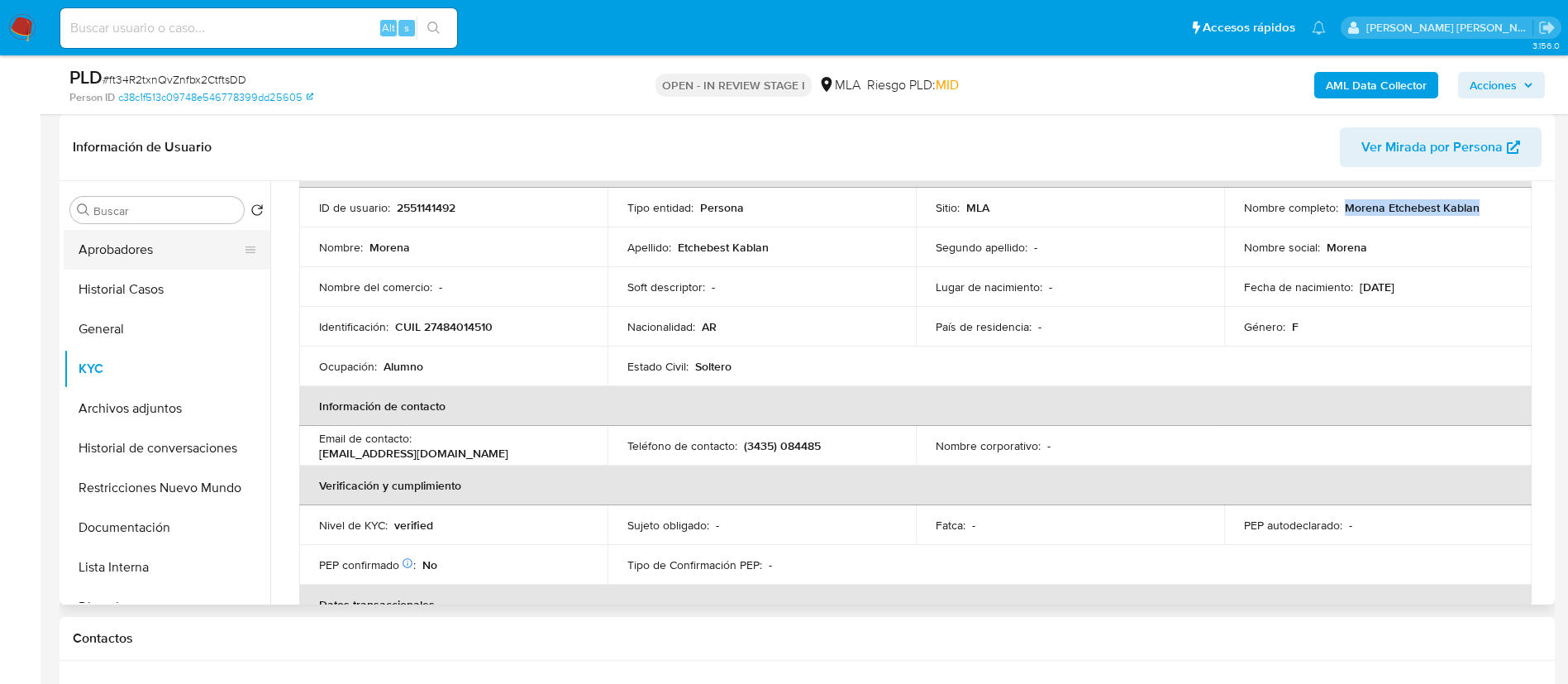
click at [165, 236] on button "Aprobadores" at bounding box center [160, 250] width 194 height 40
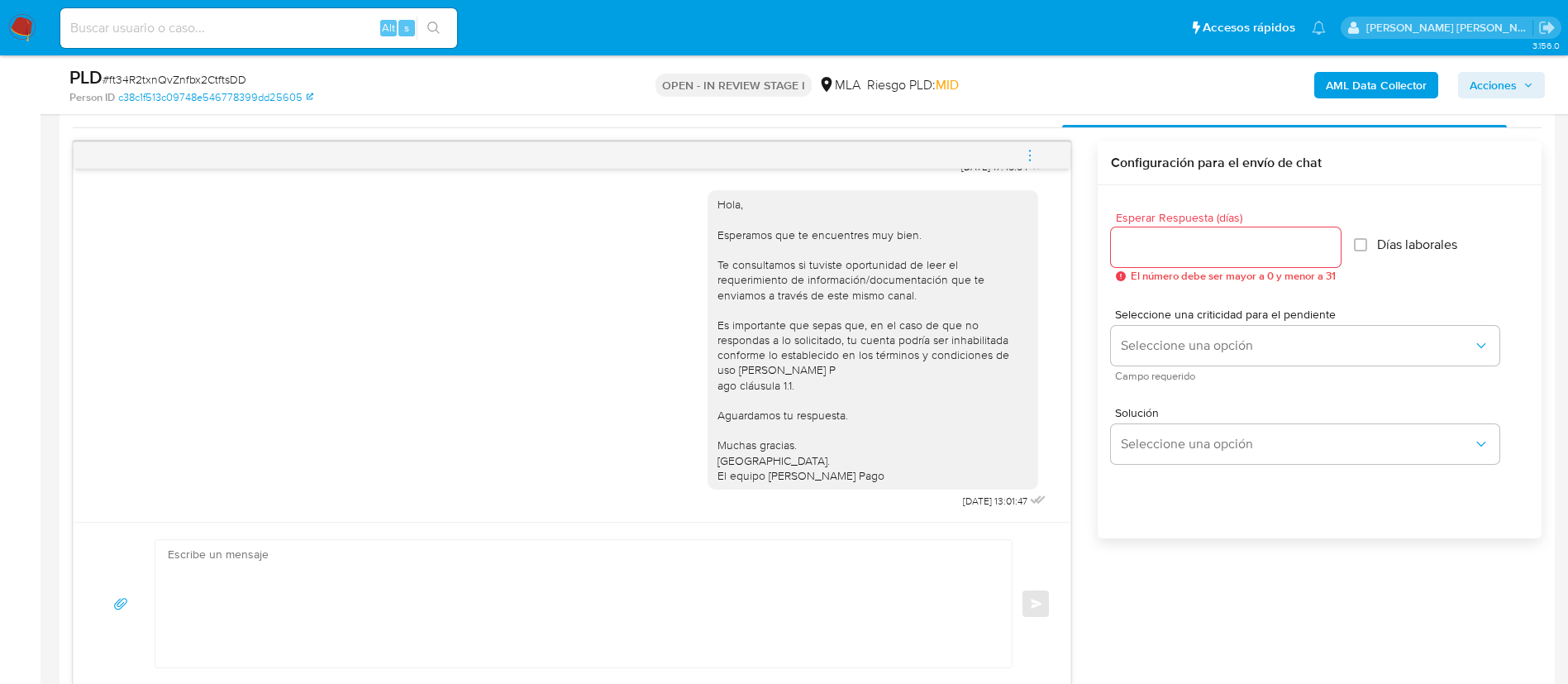
scroll to position [868, 0]
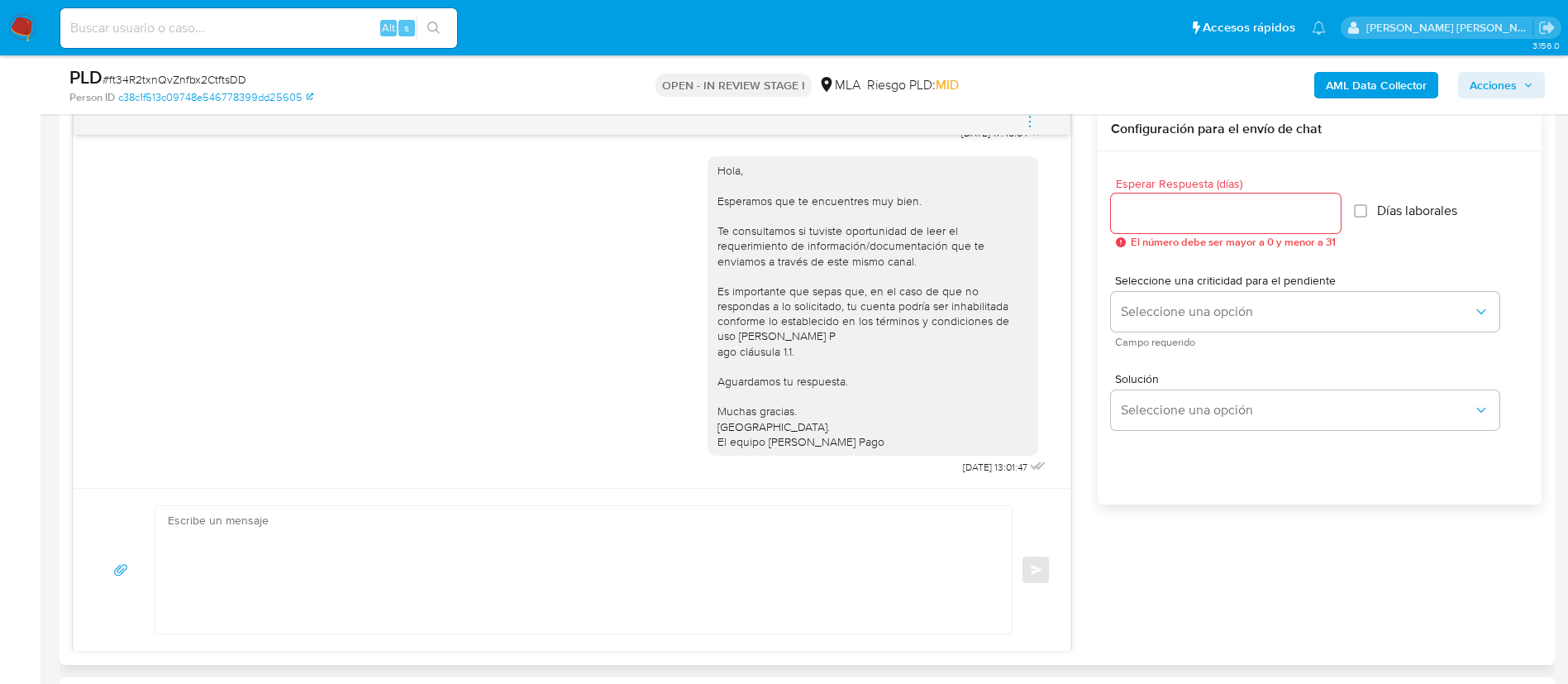
click at [599, 557] on textarea at bounding box center [579, 569] width 823 height 128
click at [376, 541] on textarea at bounding box center [579, 569] width 823 height 128
paste textarea "Hola [Nombre del menor], En función de las operaciones registradas en tu cuenta…"
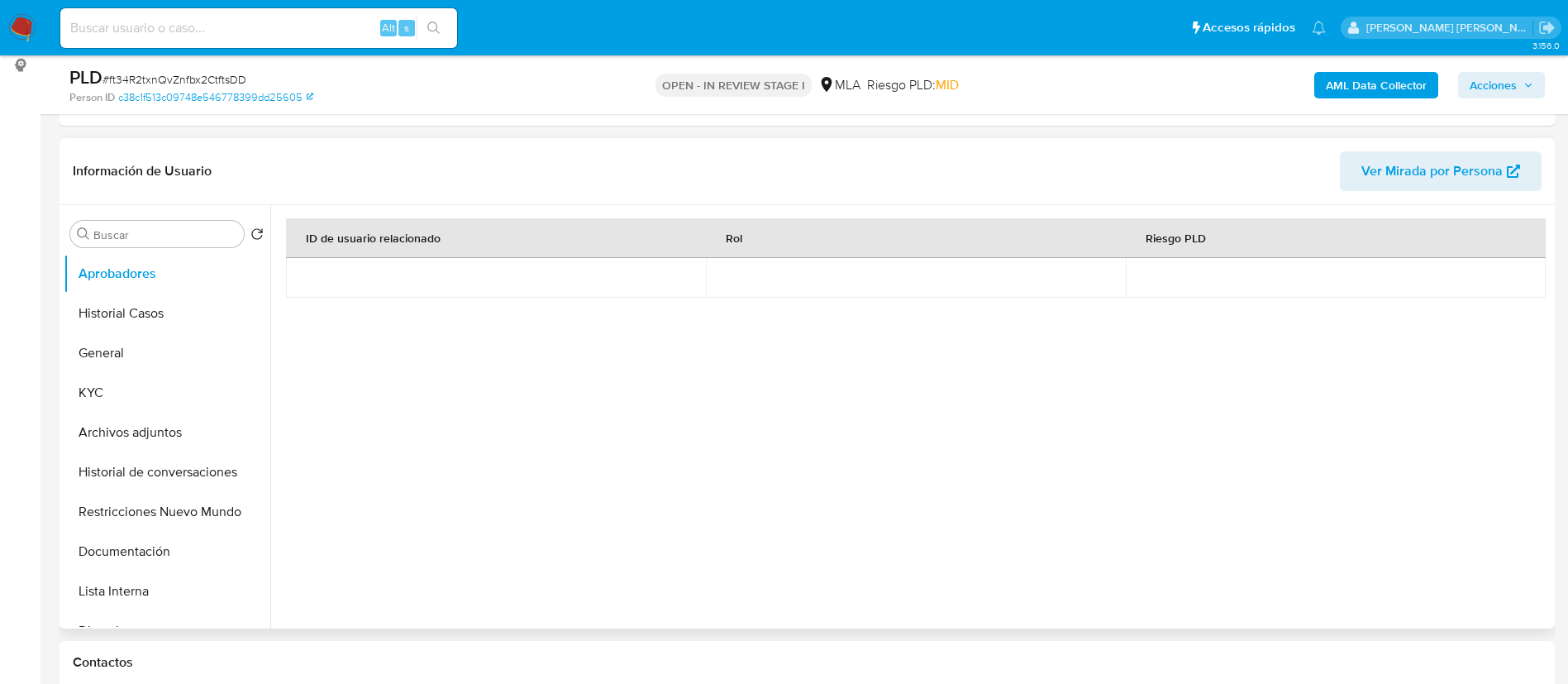
scroll to position [124, 0]
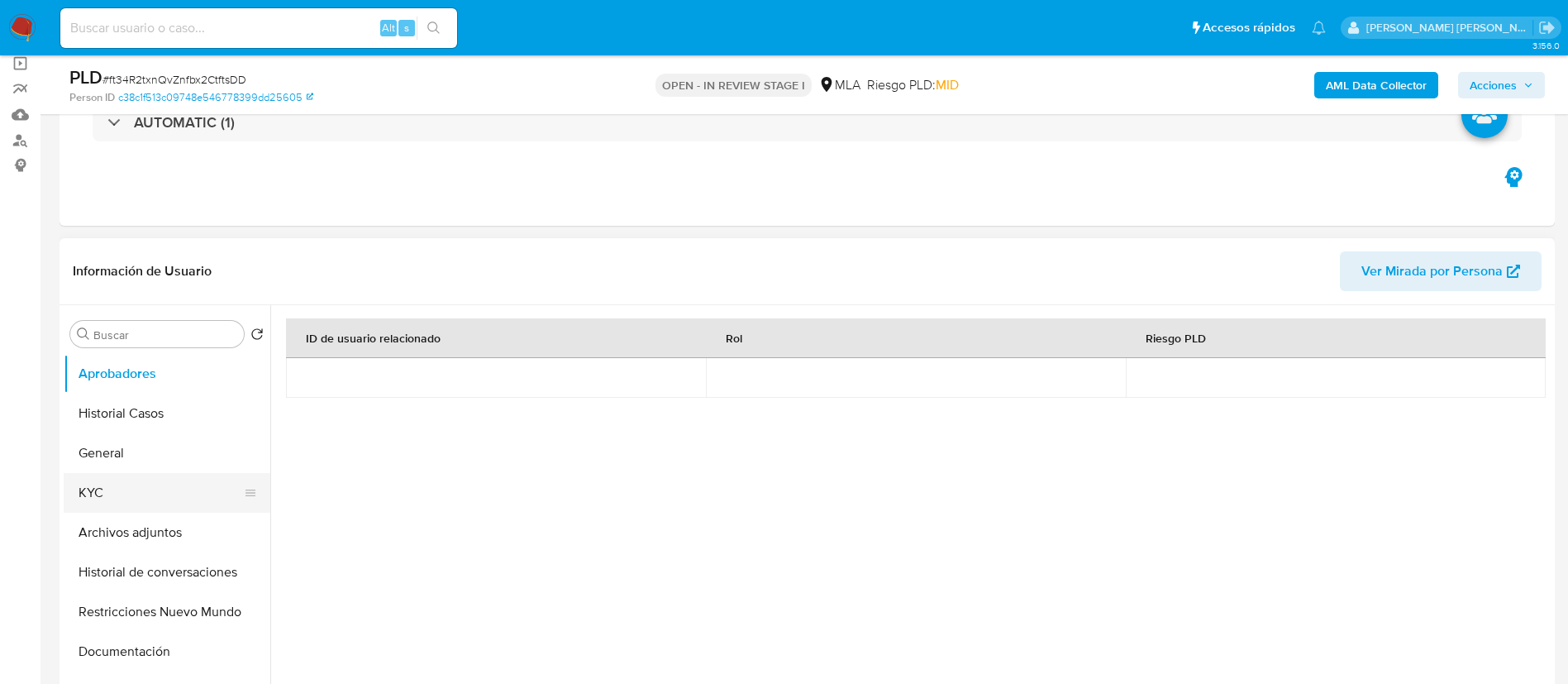
click at [148, 485] on button "KYC" at bounding box center [160, 493] width 194 height 40
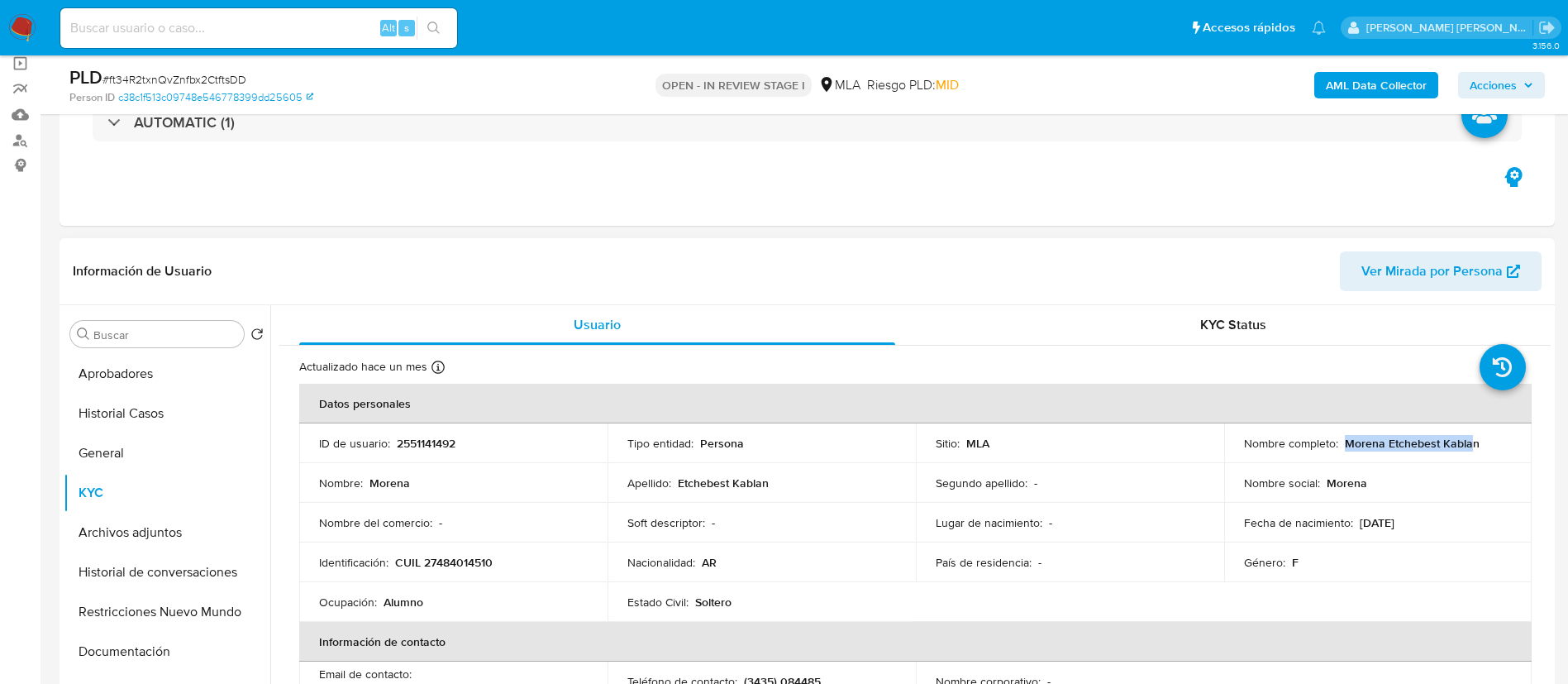
drag, startPoint x: 1342, startPoint y: 442, endPoint x: 1467, endPoint y: 442, distance: 125.0
click at [1436, 442] on p "[PERSON_NAME]" at bounding box center [1390, 443] width 91 height 15
drag, startPoint x: 1469, startPoint y: 446, endPoint x: 1340, endPoint y: 446, distance: 129.0
click at [1345, 446] on p "[PERSON_NAME]" at bounding box center [1390, 443] width 91 height 15
copy p "[PERSON_NAME]"
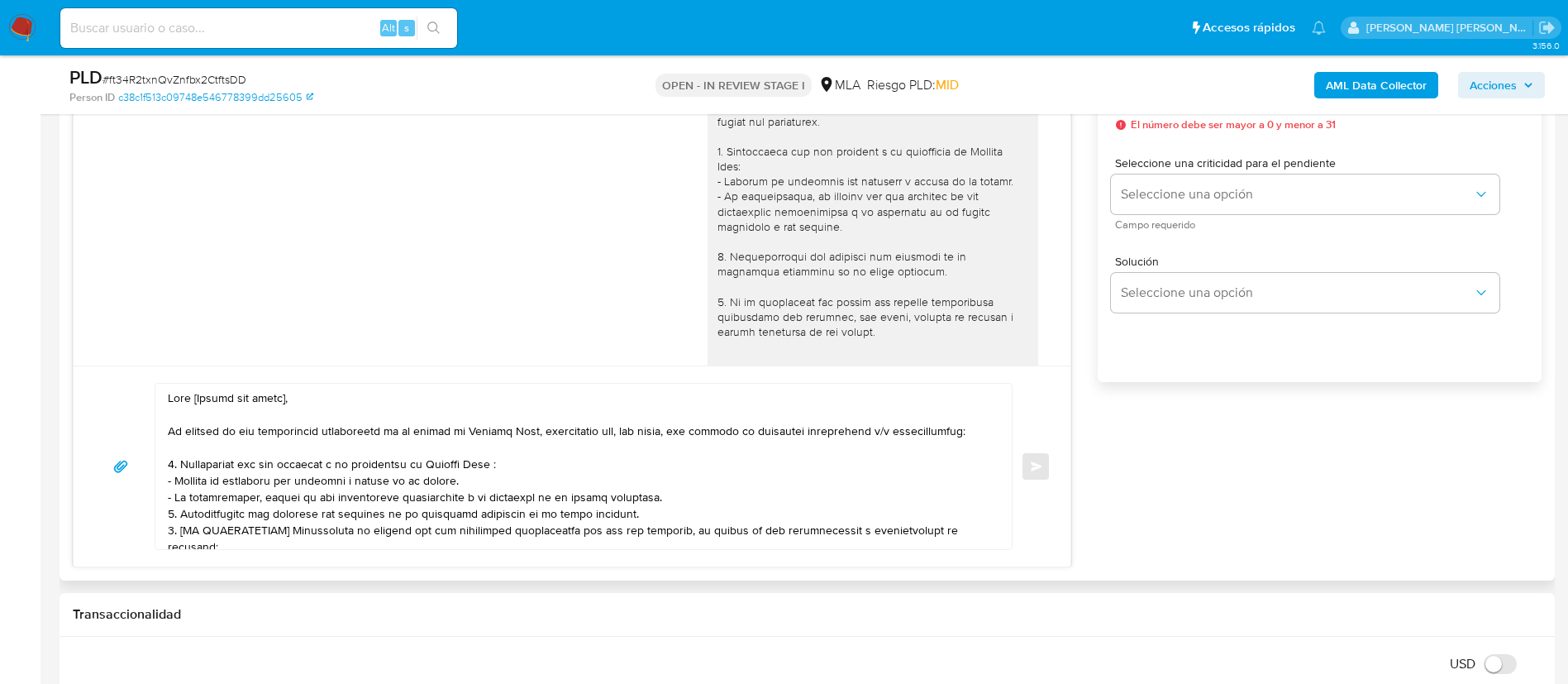
scroll to position [992, 0]
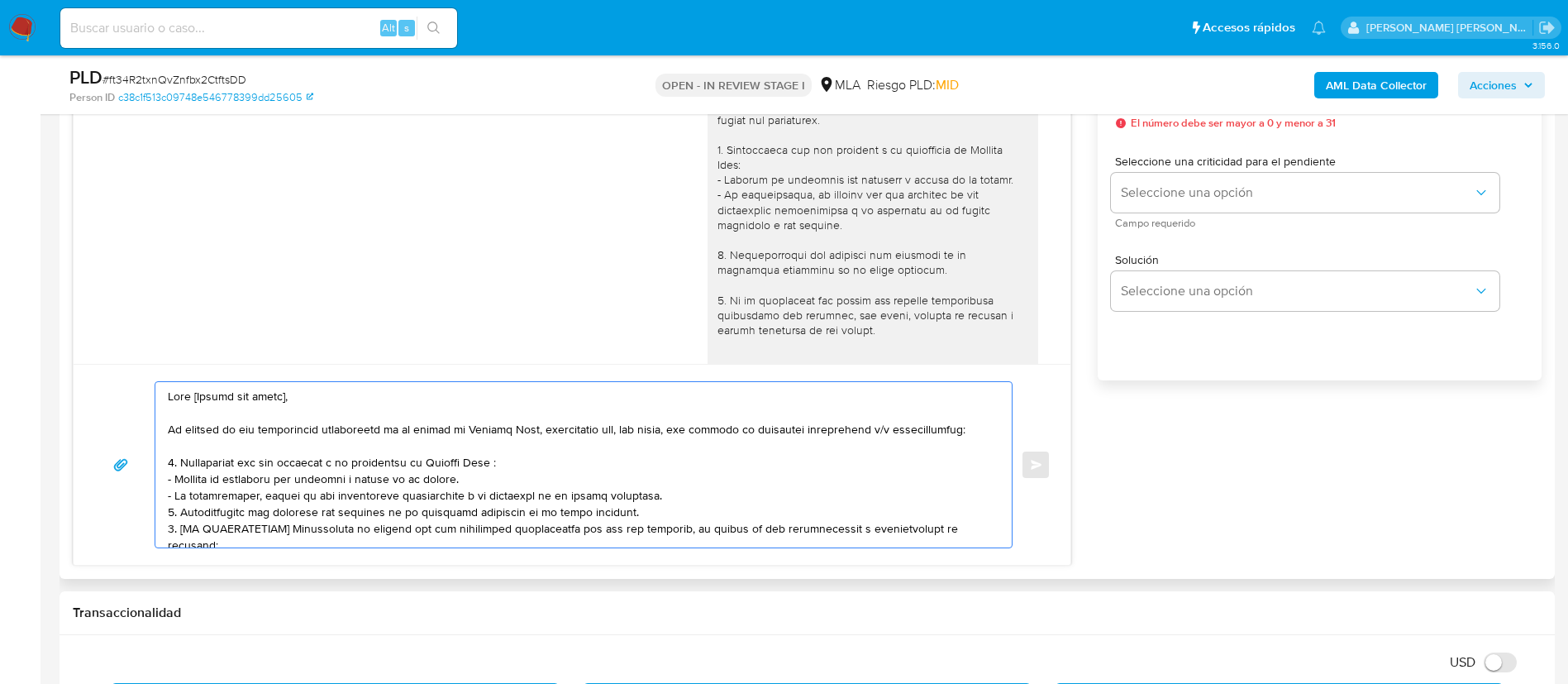
drag, startPoint x: 190, startPoint y: 391, endPoint x: 348, endPoint y: 405, distance: 158.6
click at [348, 405] on textarea at bounding box center [579, 464] width 823 height 165
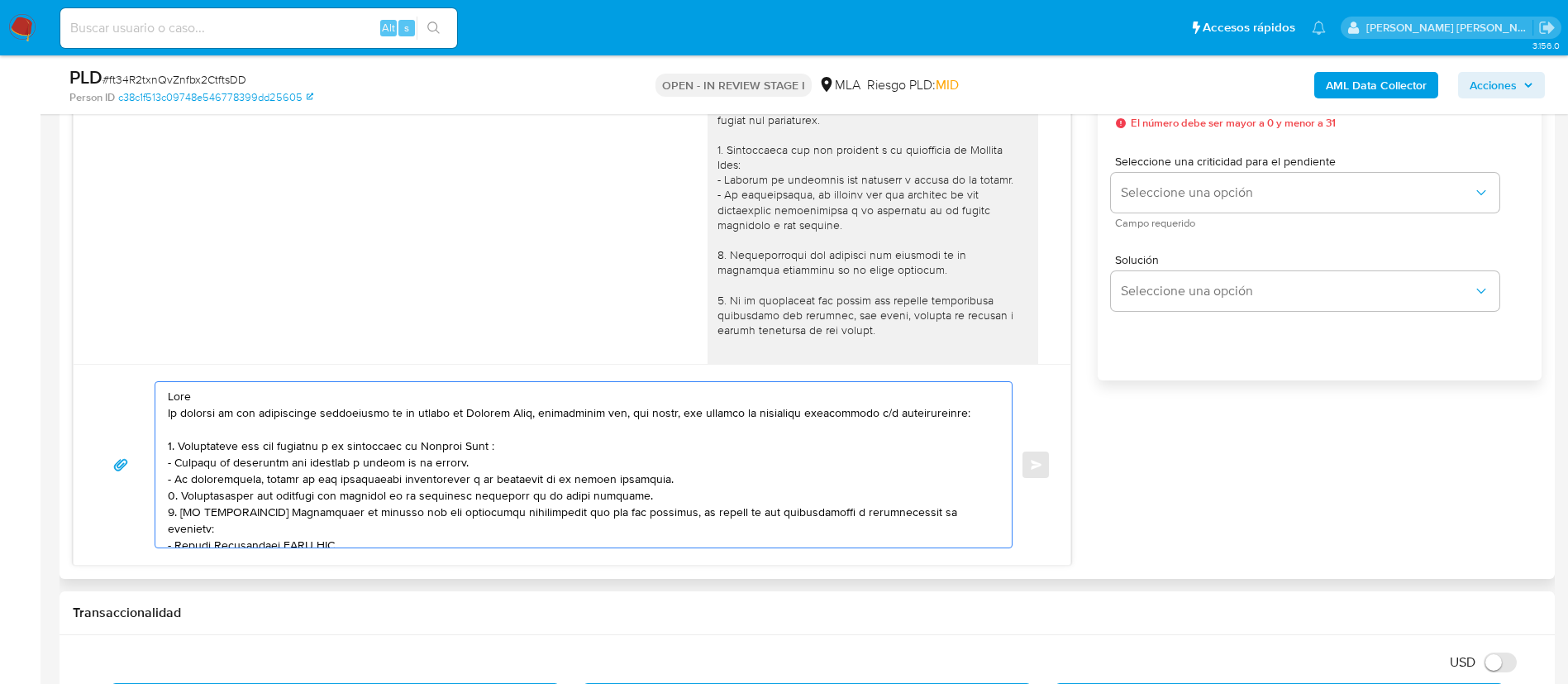
paste textarea "Morena Etchebest Kablan"
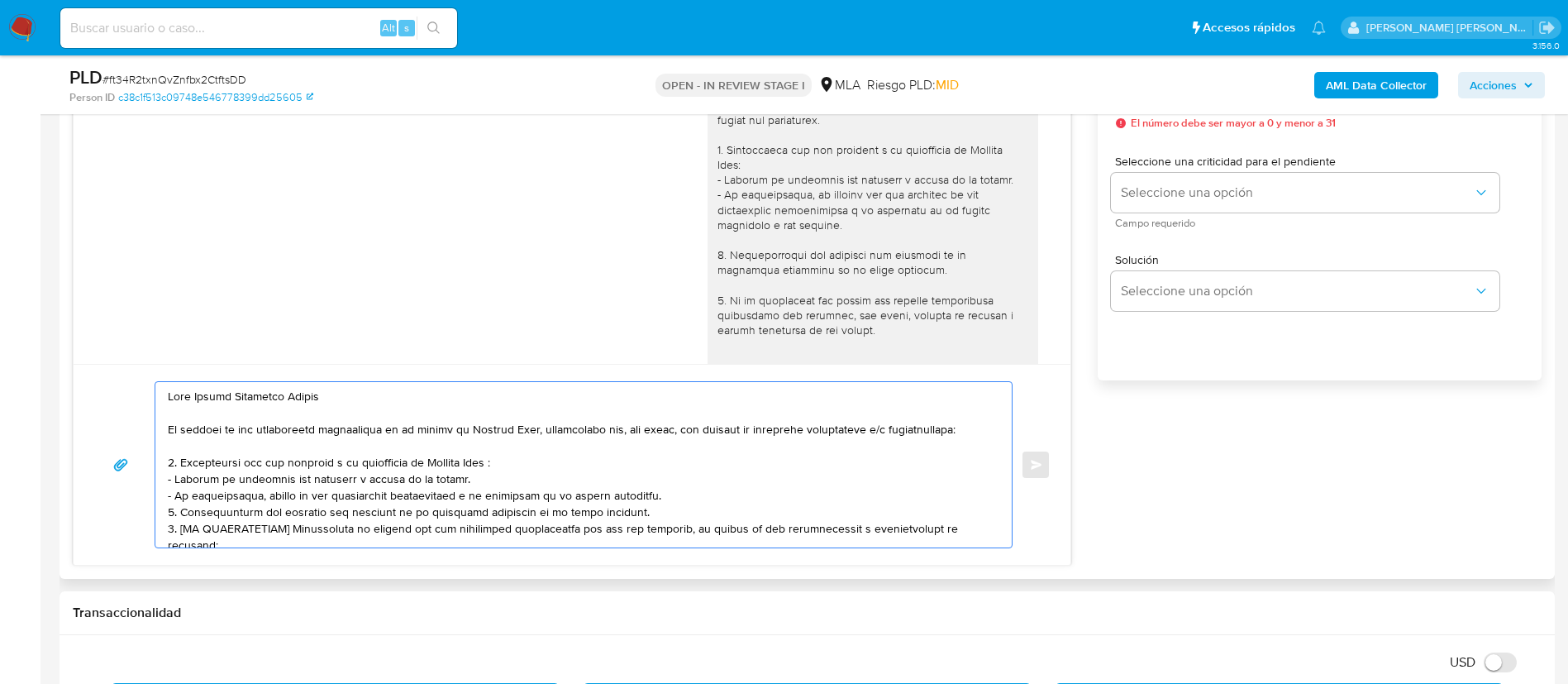
click at [519, 463] on textarea at bounding box center [579, 464] width 823 height 165
click at [503, 463] on textarea at bounding box center [579, 464] width 823 height 165
click at [703, 516] on textarea at bounding box center [579, 464] width 823 height 165
click at [701, 496] on textarea at bounding box center [579, 464] width 823 height 165
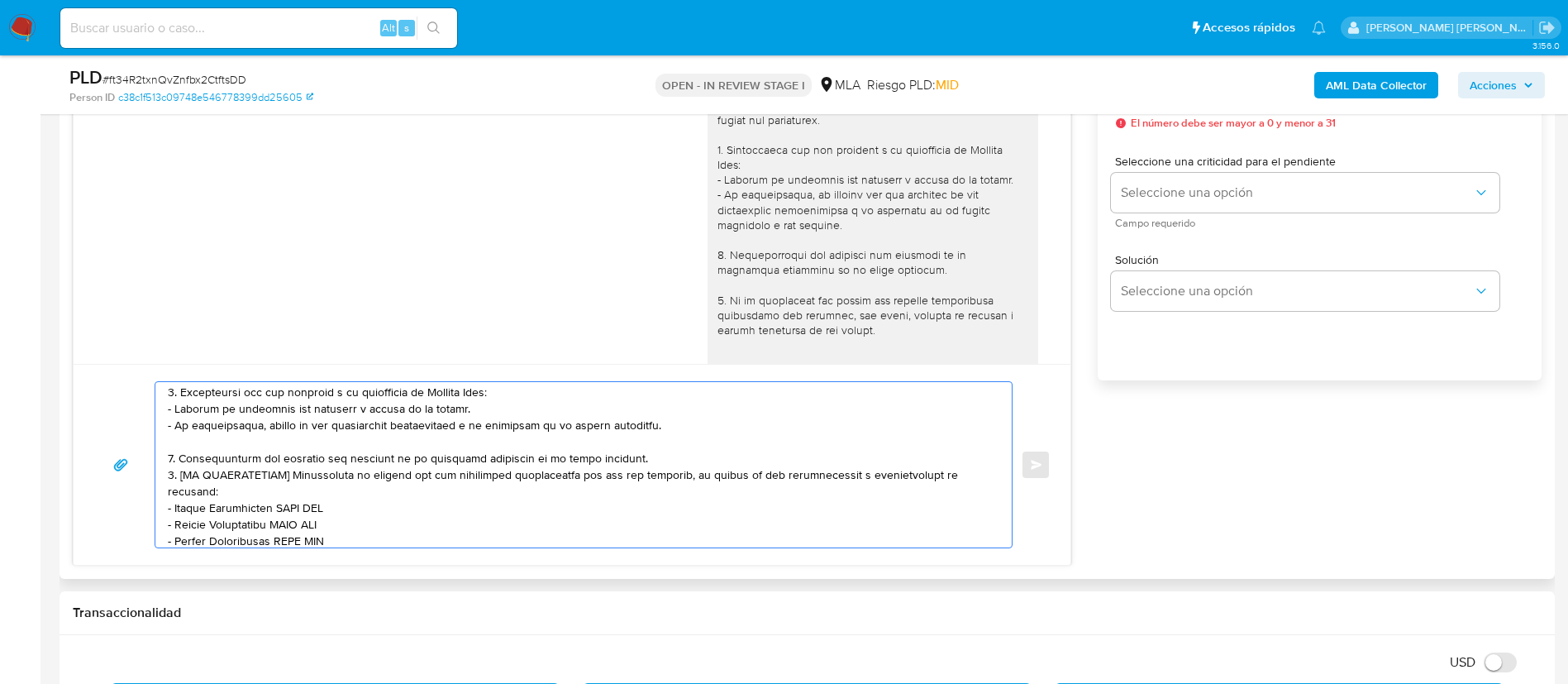
scroll to position [124, 0]
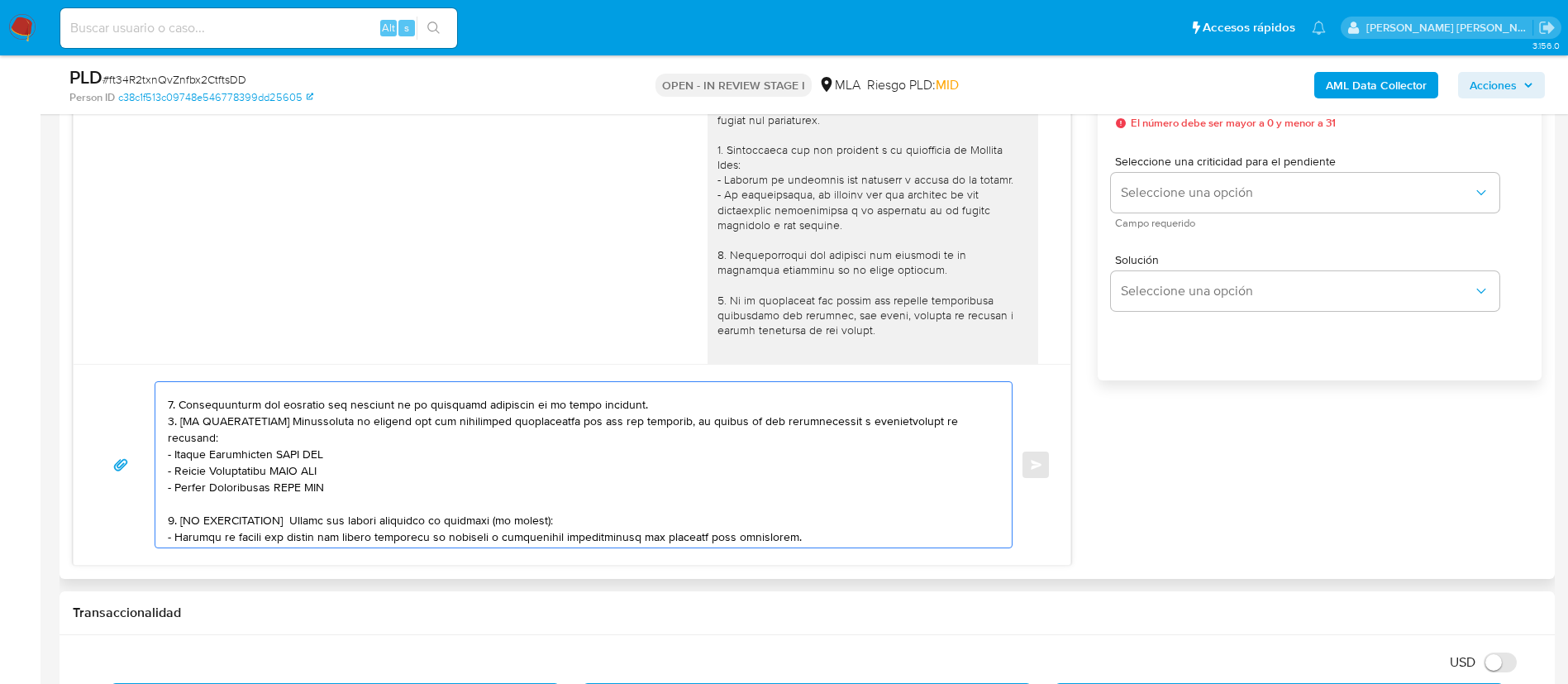
click at [640, 413] on textarea at bounding box center [579, 464] width 823 height 165
click at [645, 405] on textarea at bounding box center [579, 464] width 823 height 165
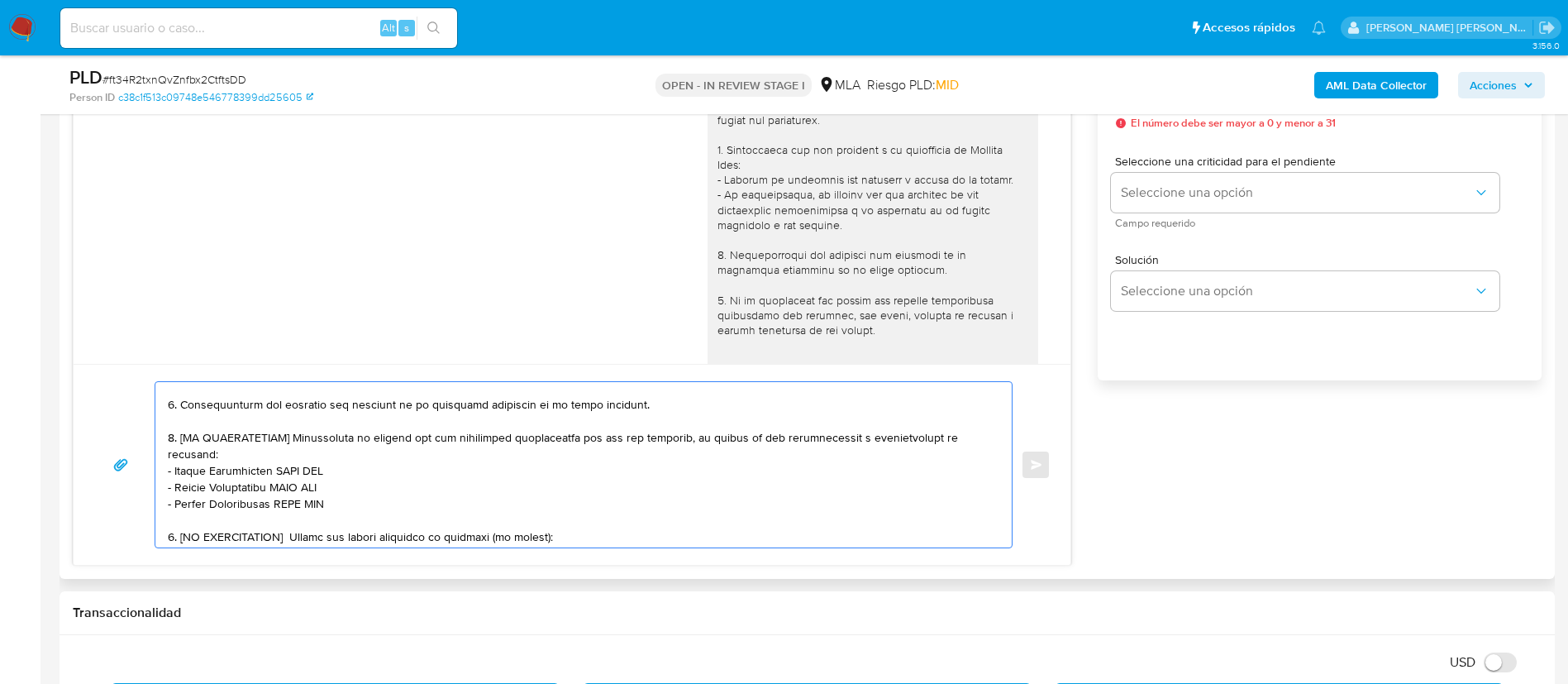
scroll to position [140, 0]
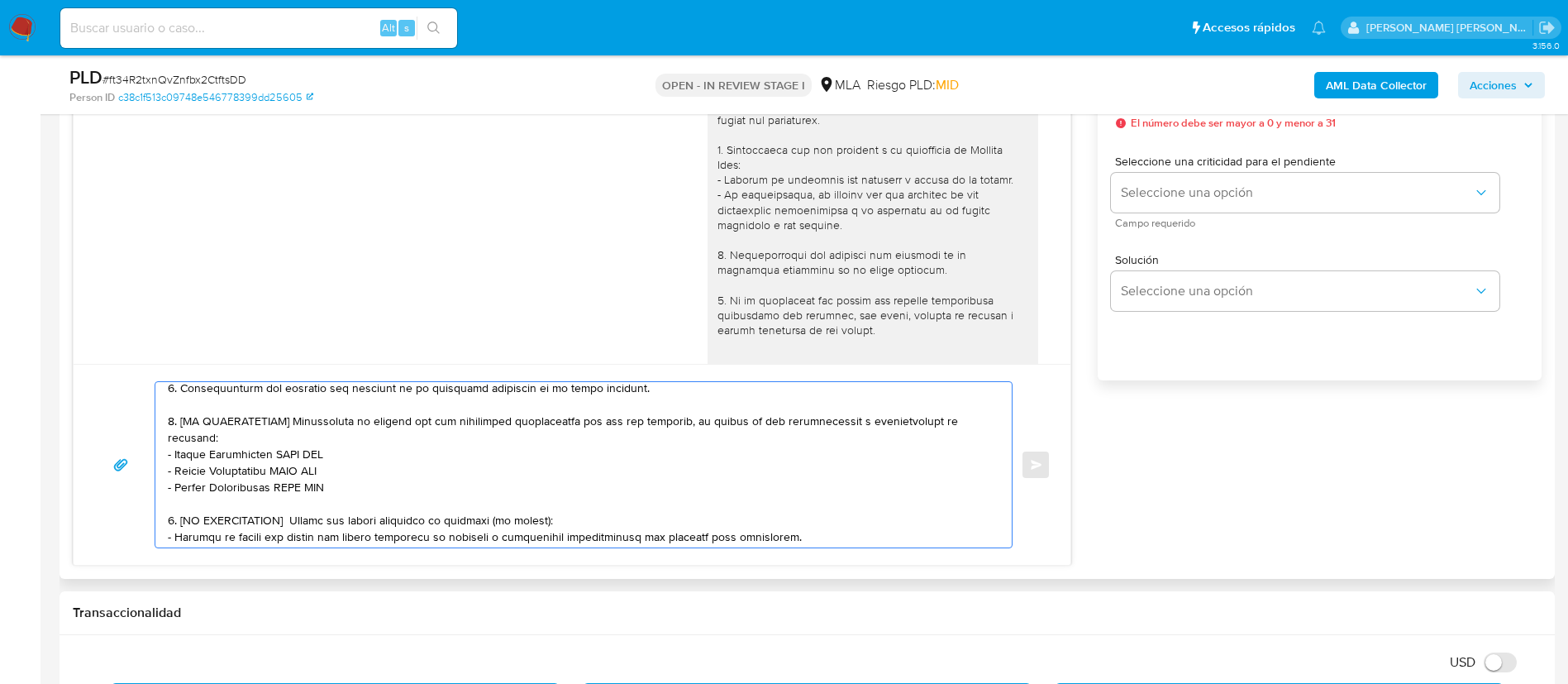
drag, startPoint x: 180, startPoint y: 424, endPoint x: 292, endPoint y: 422, distance: 112.0
click at [292, 422] on textarea at bounding box center [579, 464] width 823 height 165
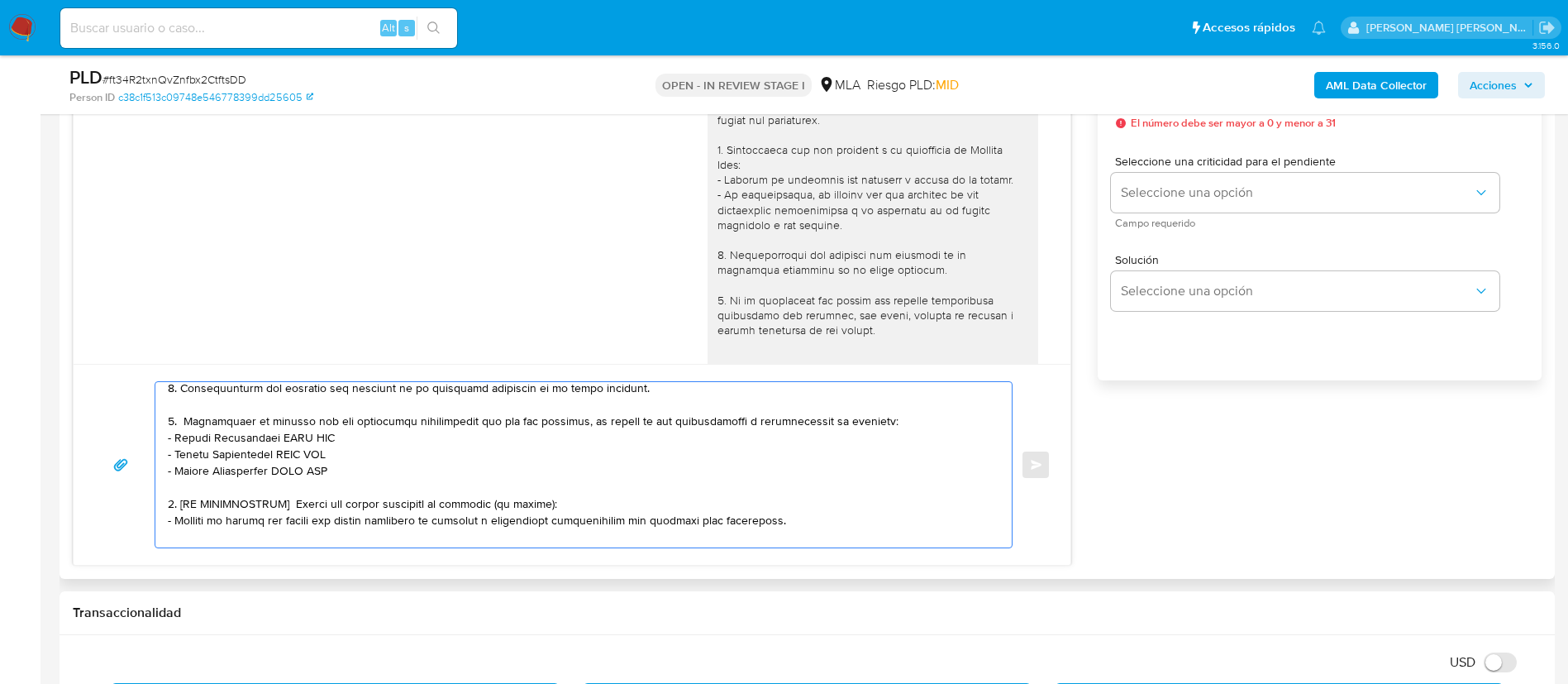
drag, startPoint x: 175, startPoint y: 440, endPoint x: 331, endPoint y: 443, distance: 156.0
click at [331, 443] on textarea at bounding box center [579, 464] width 823 height 165
paste textarea "Santiago Bergara Diaz"
drag, startPoint x: 178, startPoint y: 452, endPoint x: 347, endPoint y: 455, distance: 169.0
click at [347, 455] on textarea at bounding box center [579, 464] width 823 height 165
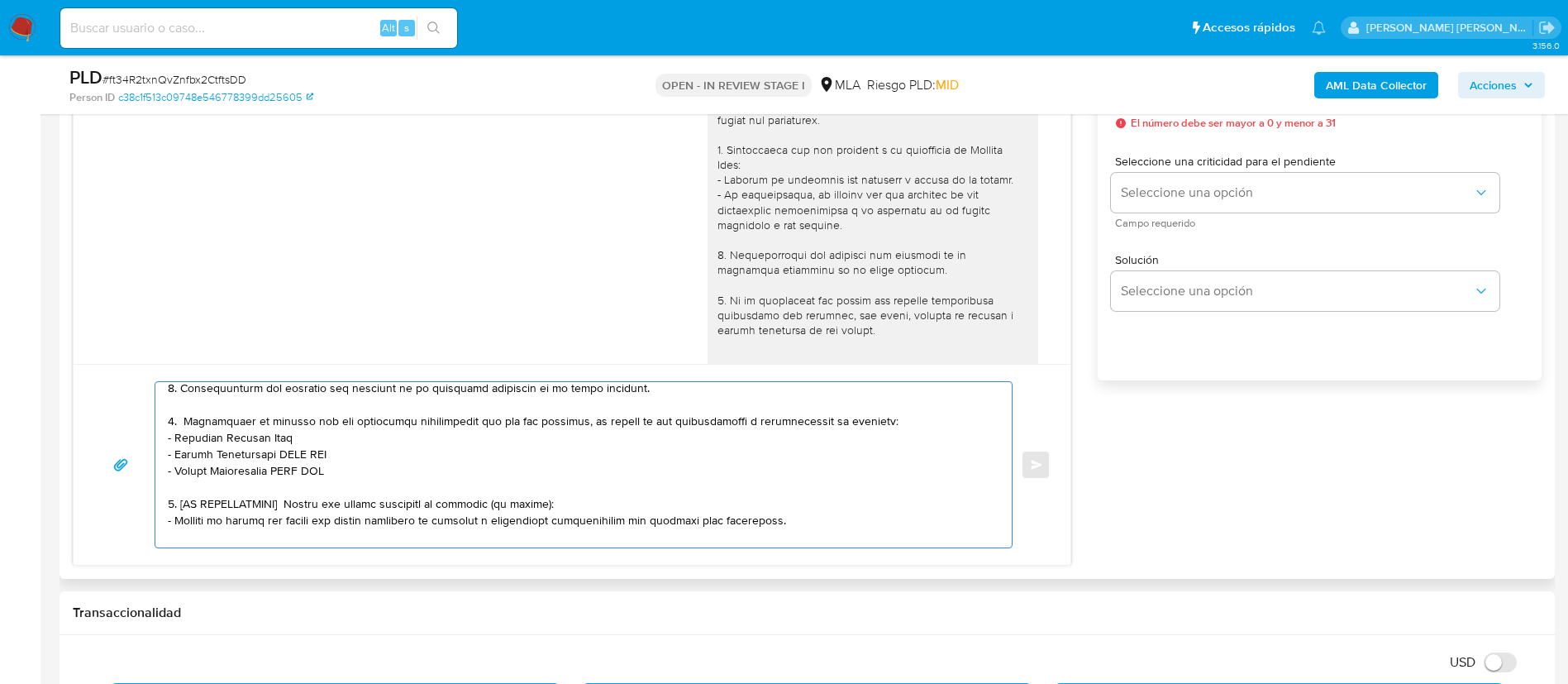
paste textarea "Bibiana Gisela Barzola"
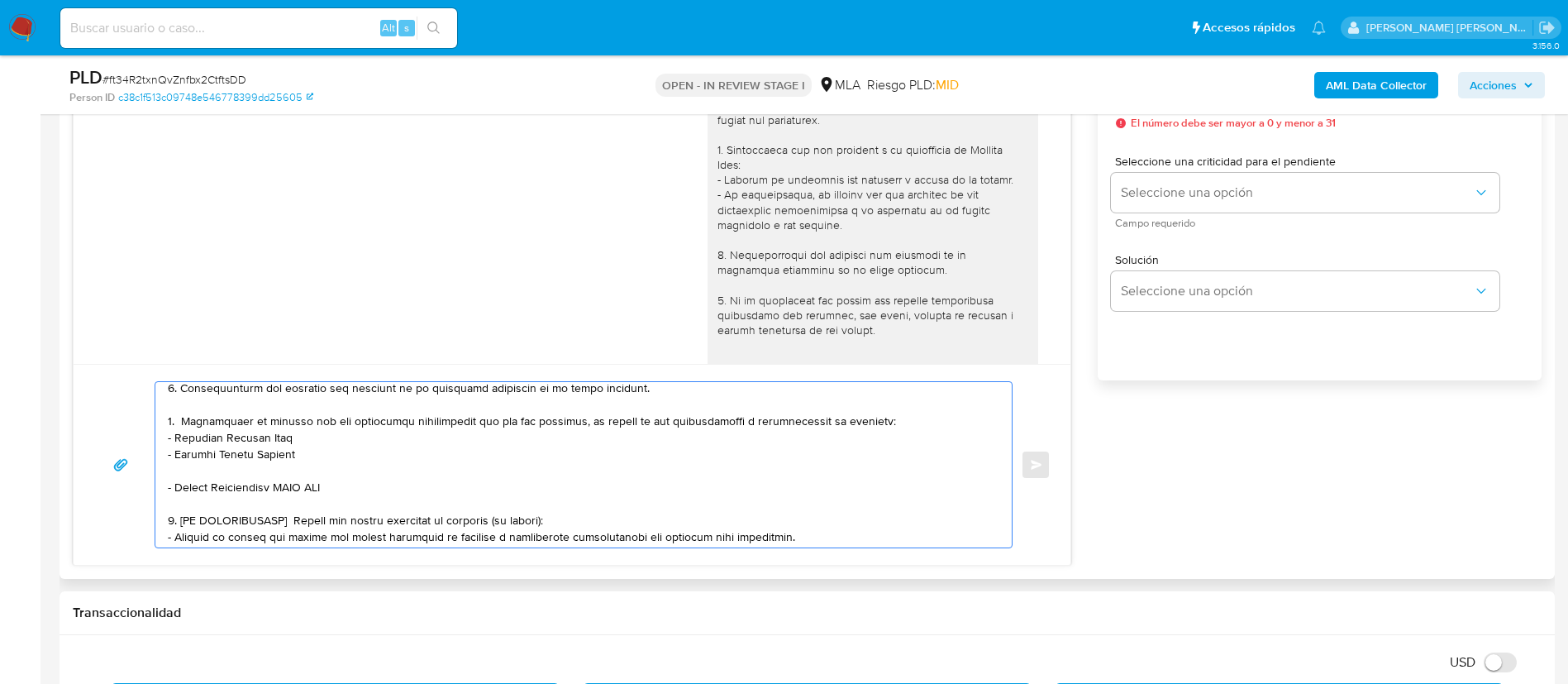
click at [177, 488] on textarea at bounding box center [579, 464] width 823 height 165
click at [195, 491] on textarea at bounding box center [579, 464] width 823 height 165
drag, startPoint x: 178, startPoint y: 488, endPoint x: 343, endPoint y: 484, distance: 165.0
click at [343, 484] on textarea at bounding box center [579, 464] width 823 height 165
paste textarea "Pamela Goitea"
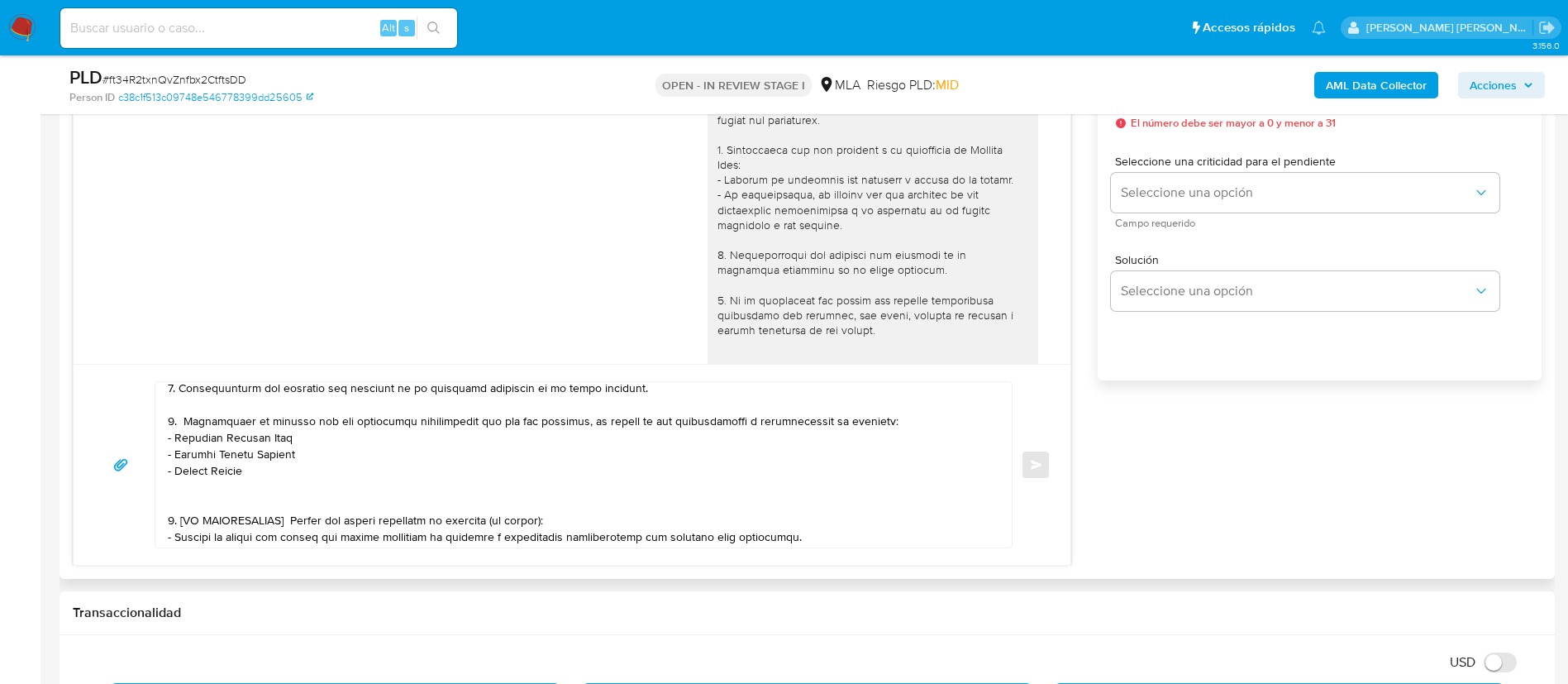
click at [565, 519] on textarea at bounding box center [579, 464] width 823 height 165
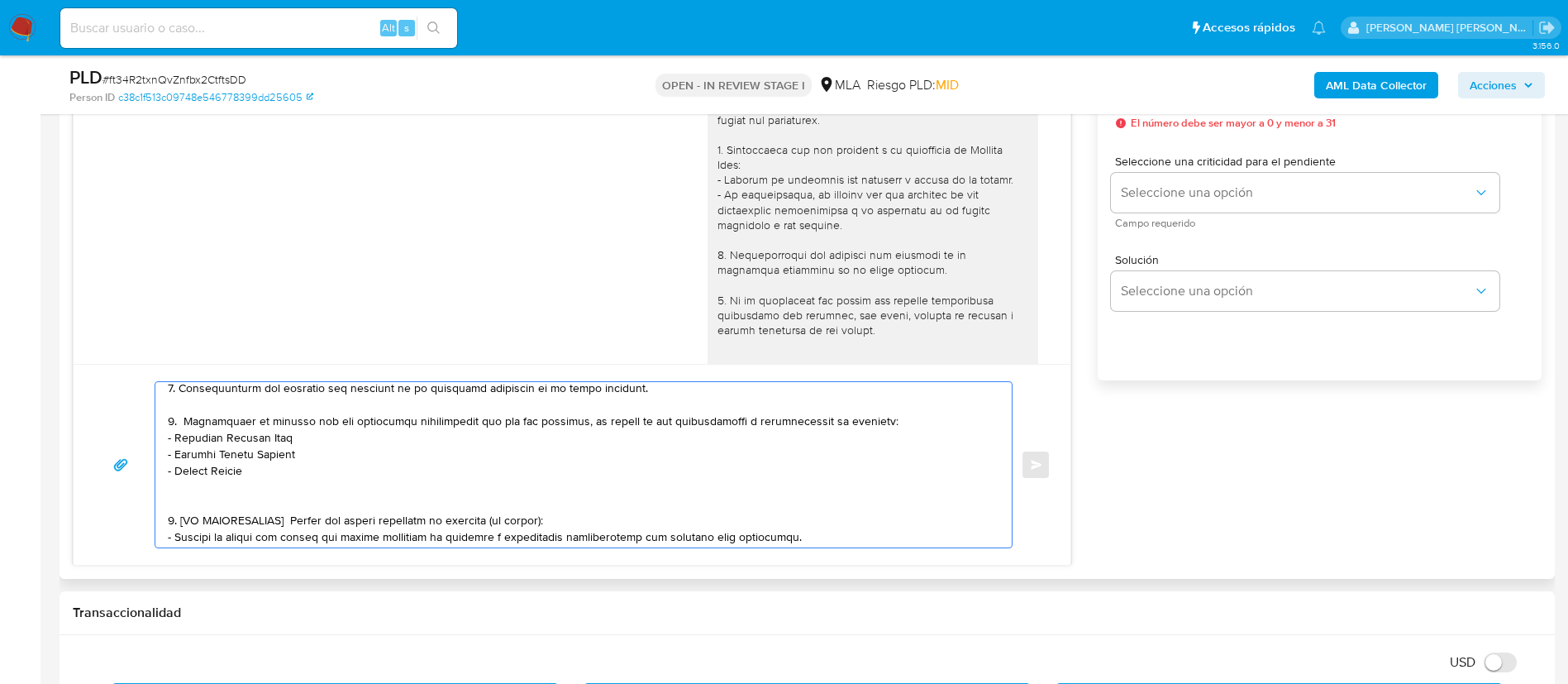
drag, startPoint x: 589, startPoint y: 522, endPoint x: 400, endPoint y: 520, distance: 189.0
click at [402, 521] on textarea at bounding box center [579, 464] width 823 height 165
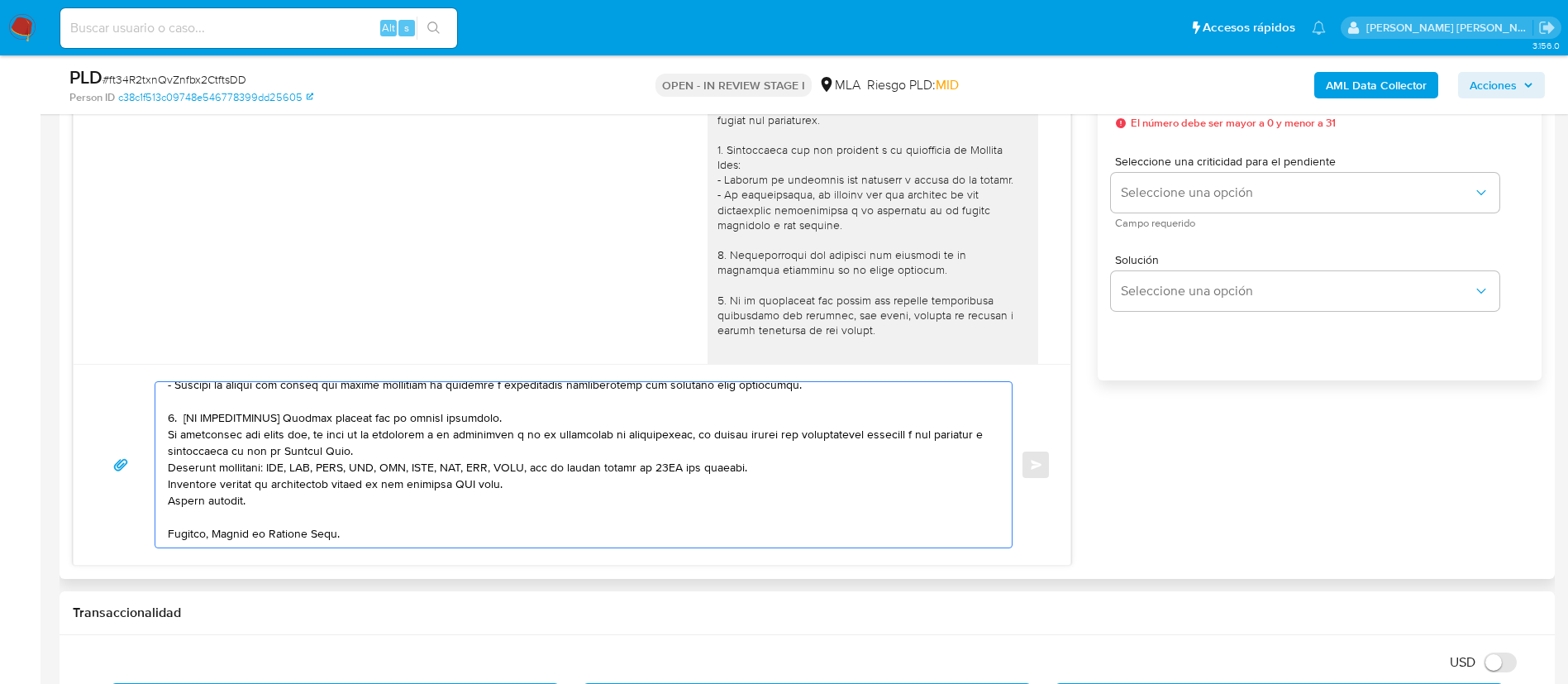
scroll to position [185, 0]
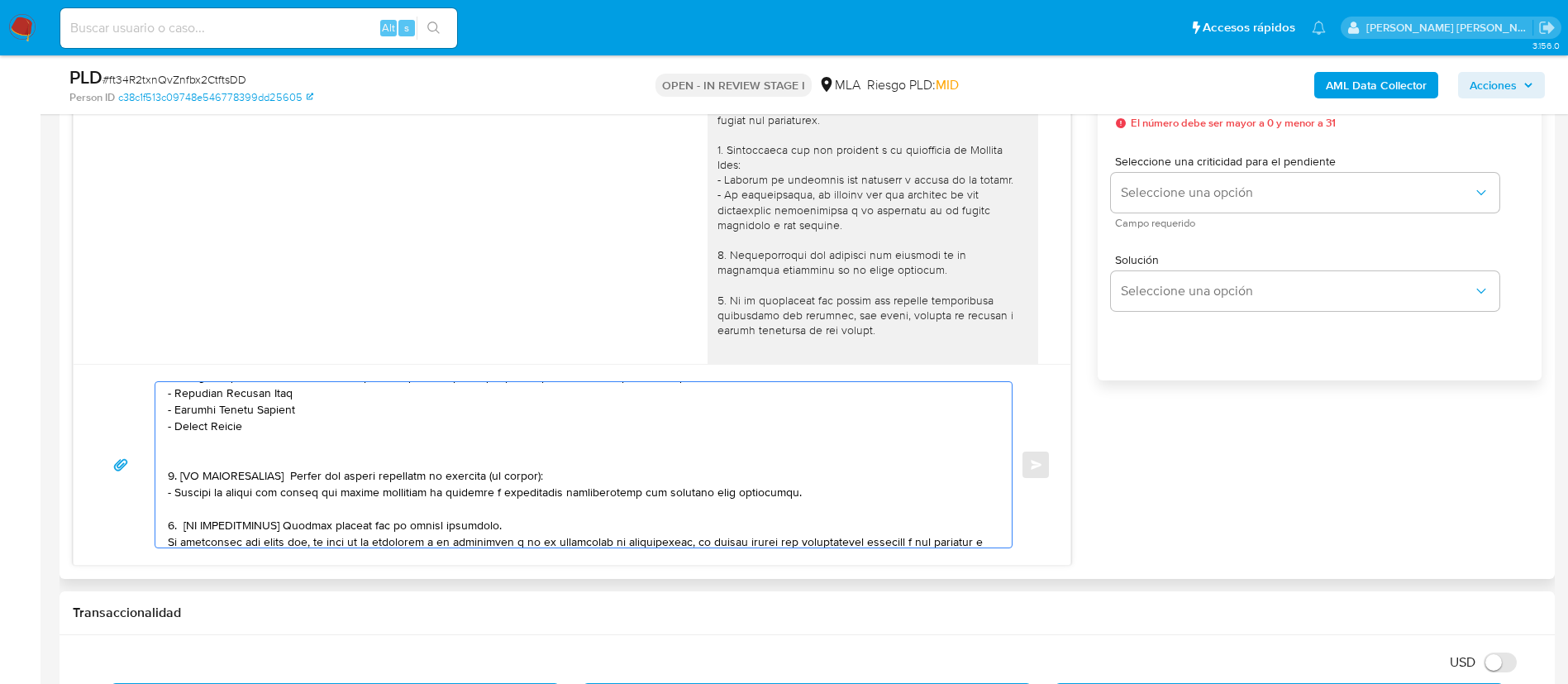
drag, startPoint x: 168, startPoint y: 479, endPoint x: 520, endPoint y: 523, distance: 354.7
click at [520, 523] on textarea at bounding box center [579, 464] width 823 height 165
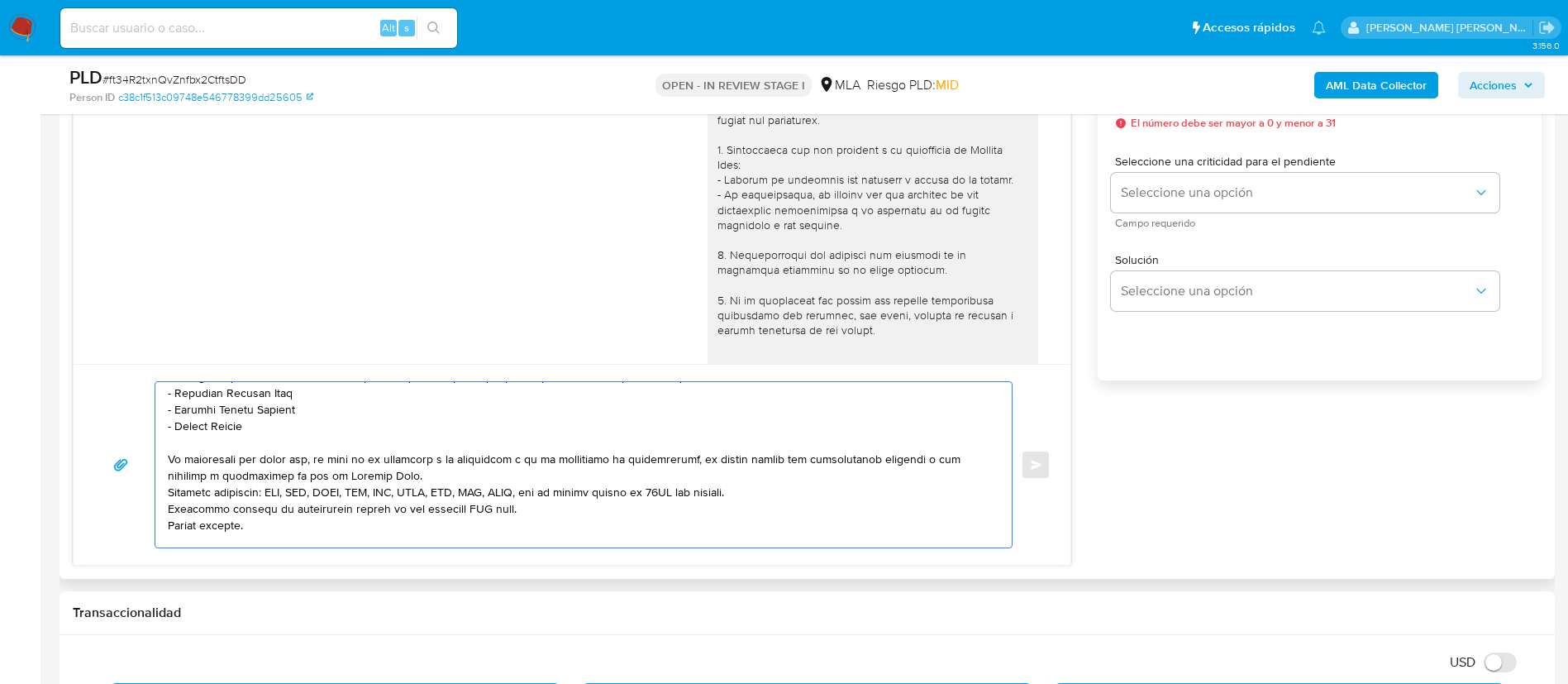
click at [542, 478] on textarea at bounding box center [579, 464] width 823 height 165
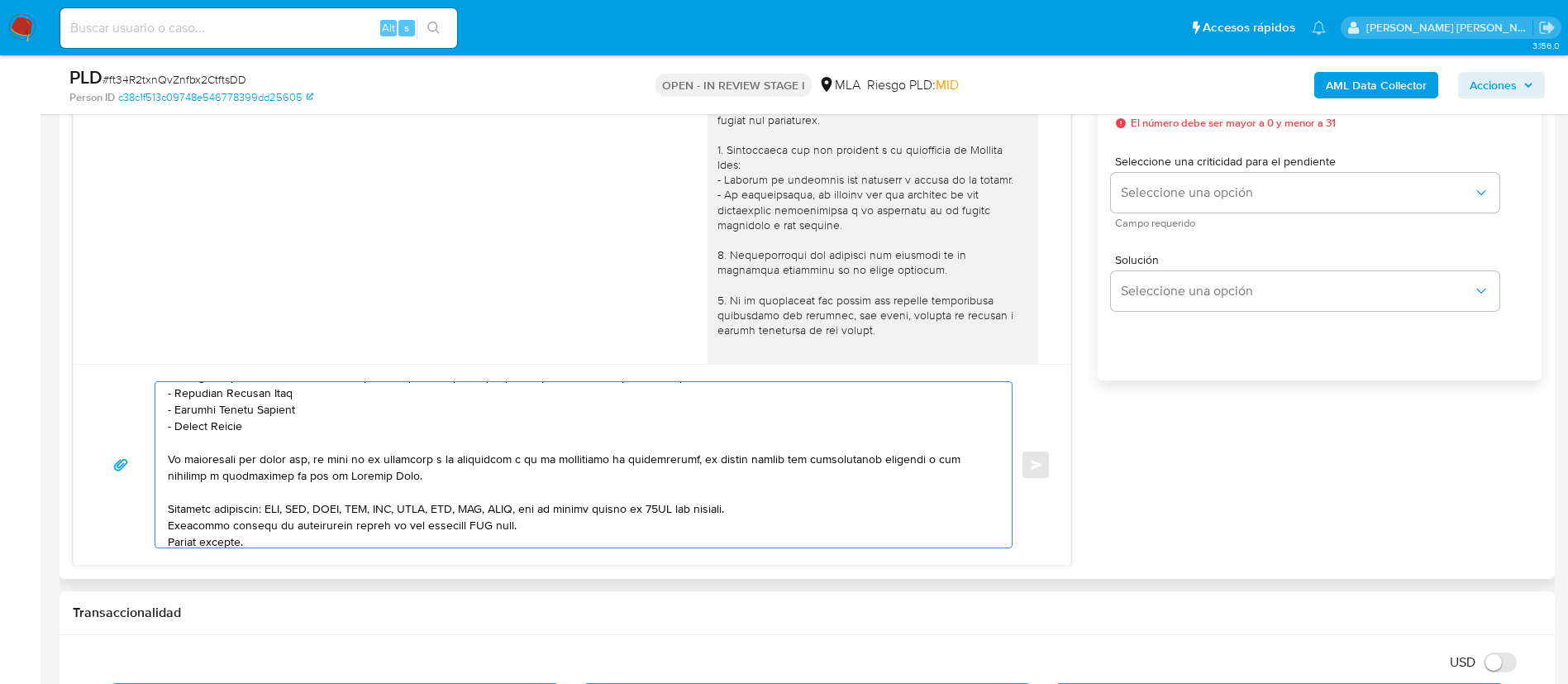
click at [815, 511] on textarea at bounding box center [579, 464] width 823 height 165
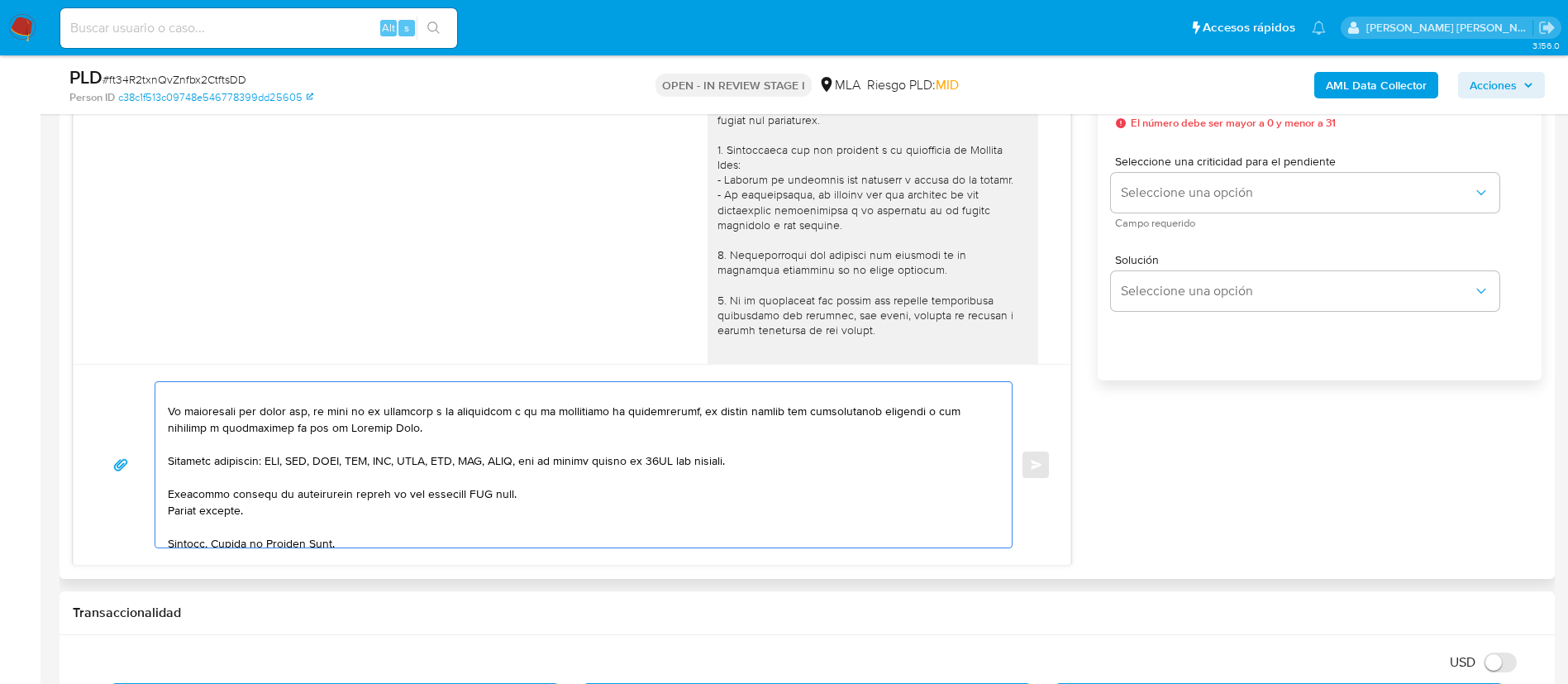
scroll to position [260, 0]
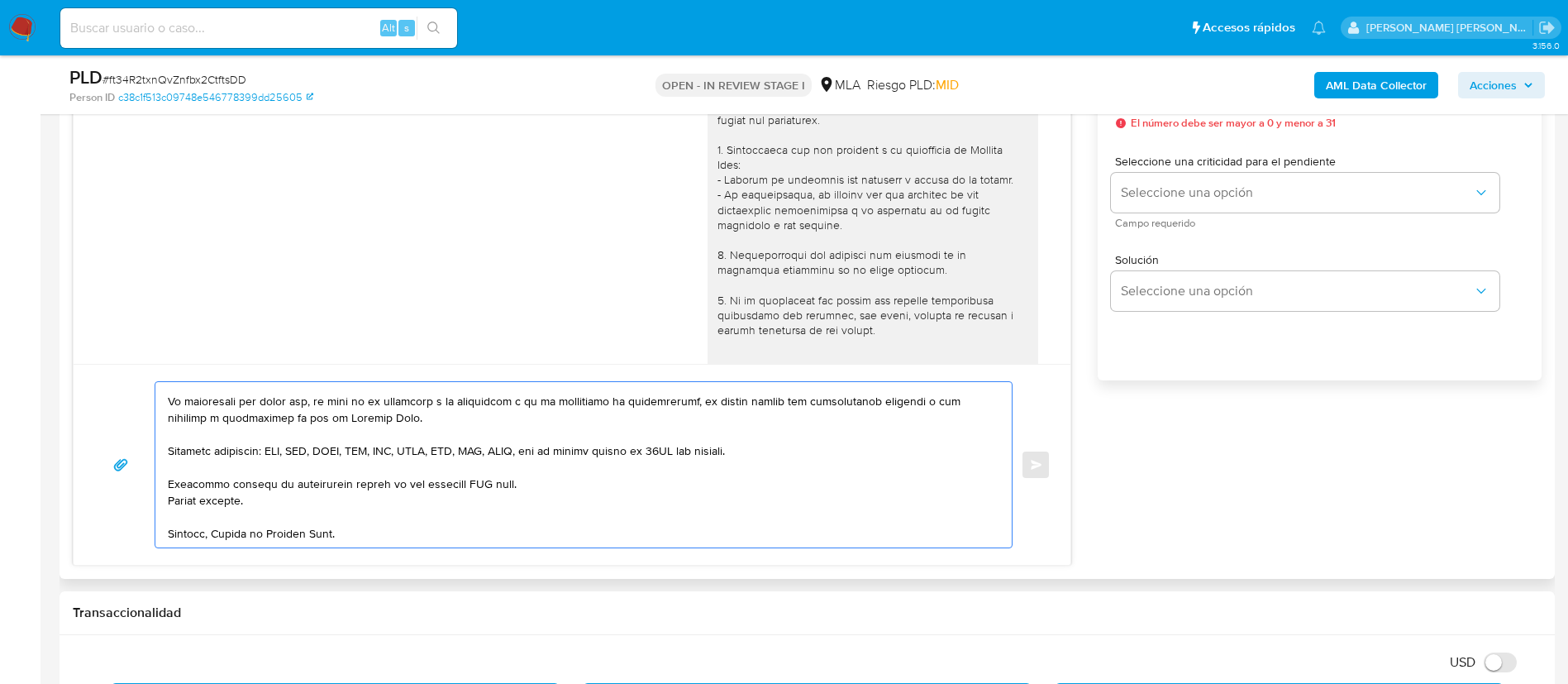
click at [464, 468] on textarea at bounding box center [579, 464] width 823 height 165
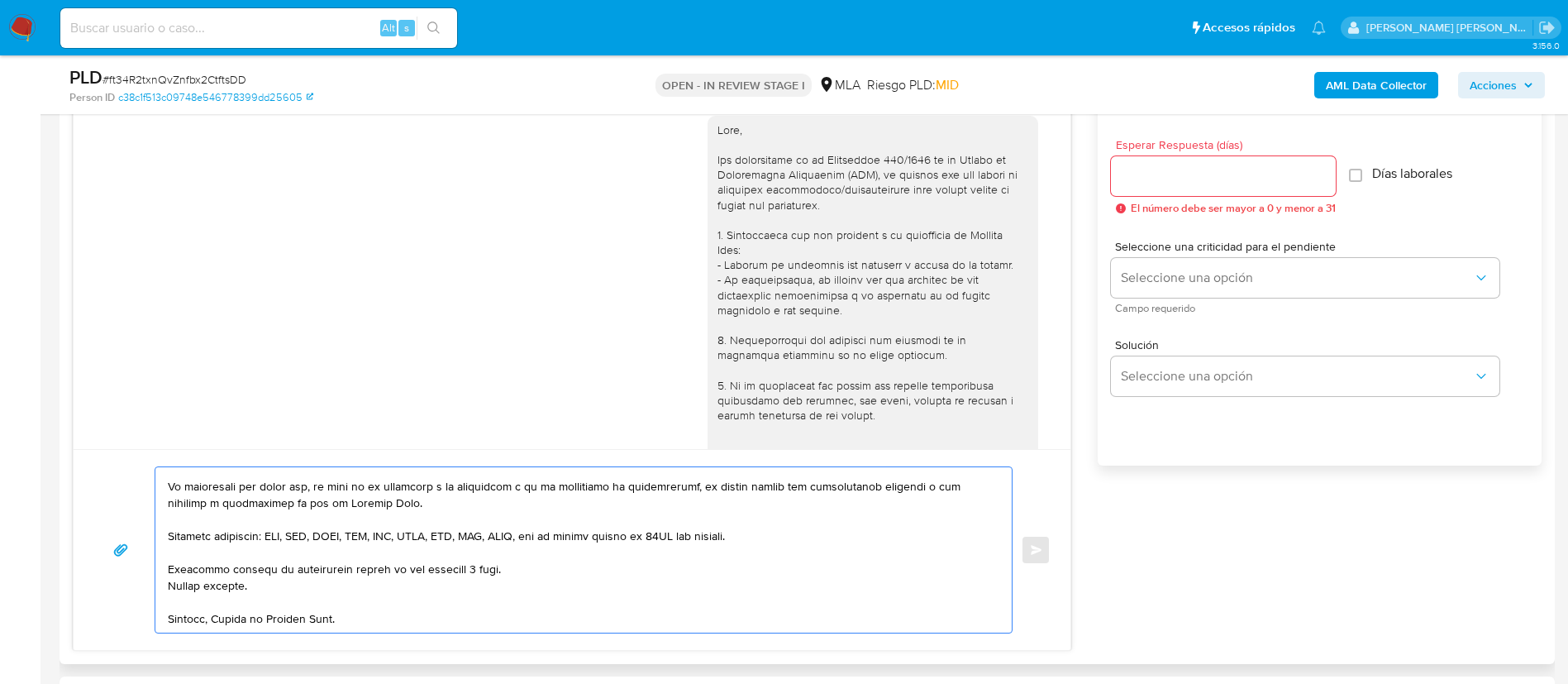
scroll to position [868, 0]
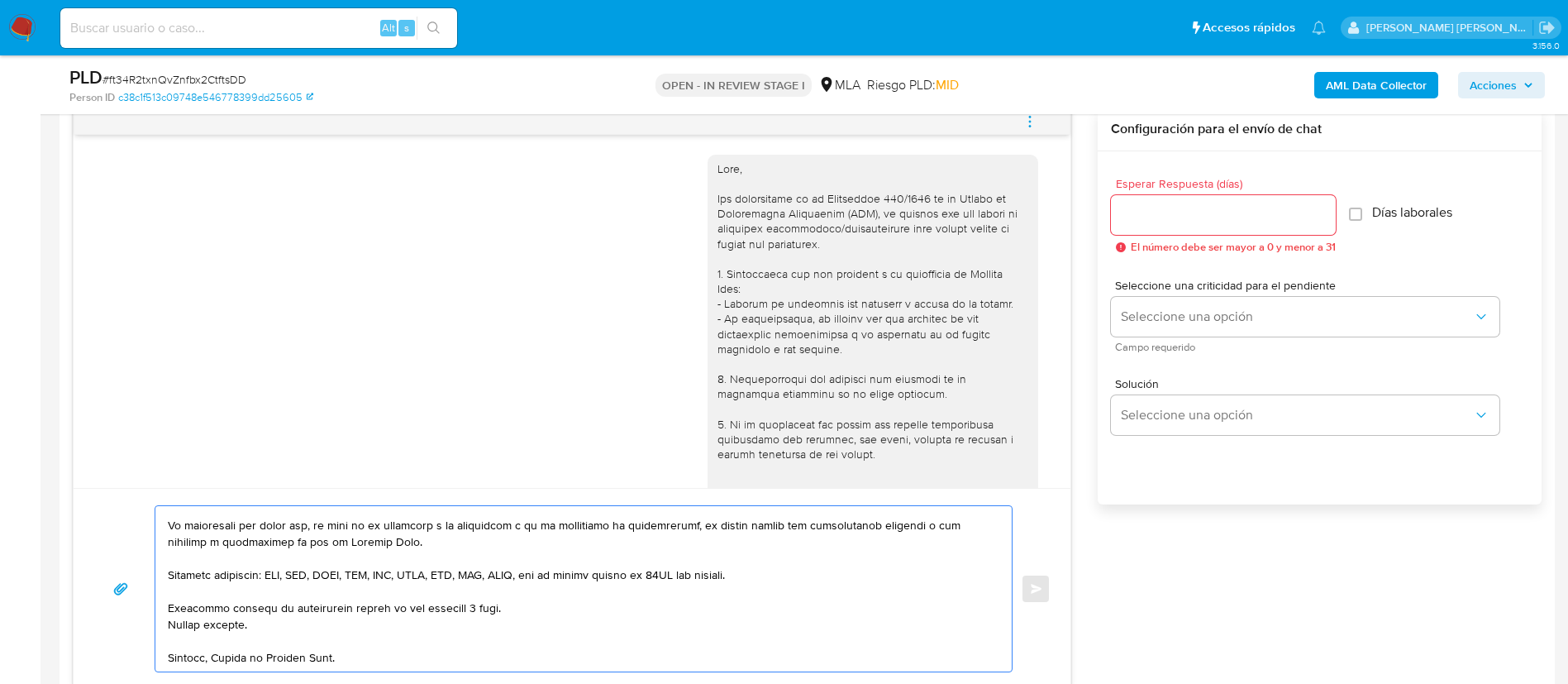
type textarea "Hola Morena Etchebest Kablan En función de las operaciones registradas en tu cu…"
click at [1159, 210] on input "Esperar Respuesta (días)" at bounding box center [1223, 215] width 225 height 22
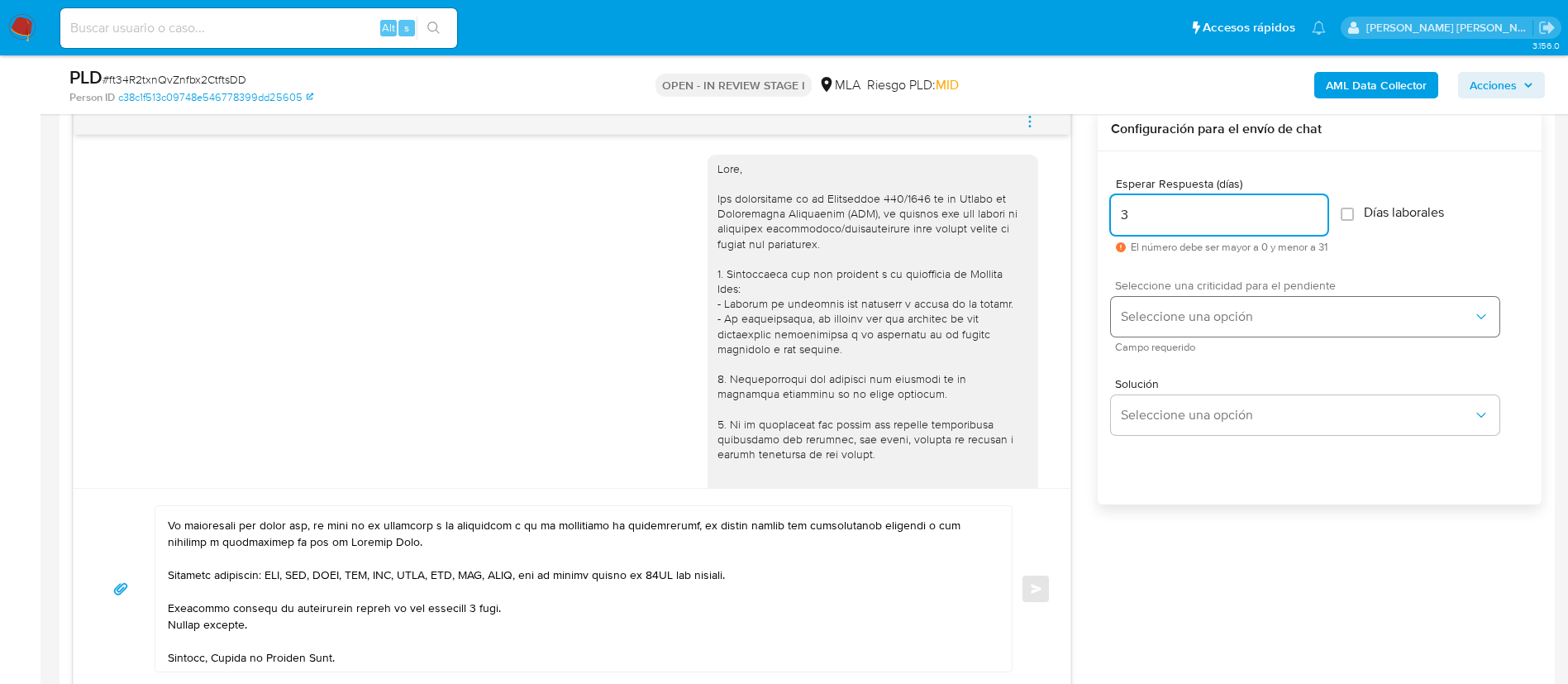
type input "3"
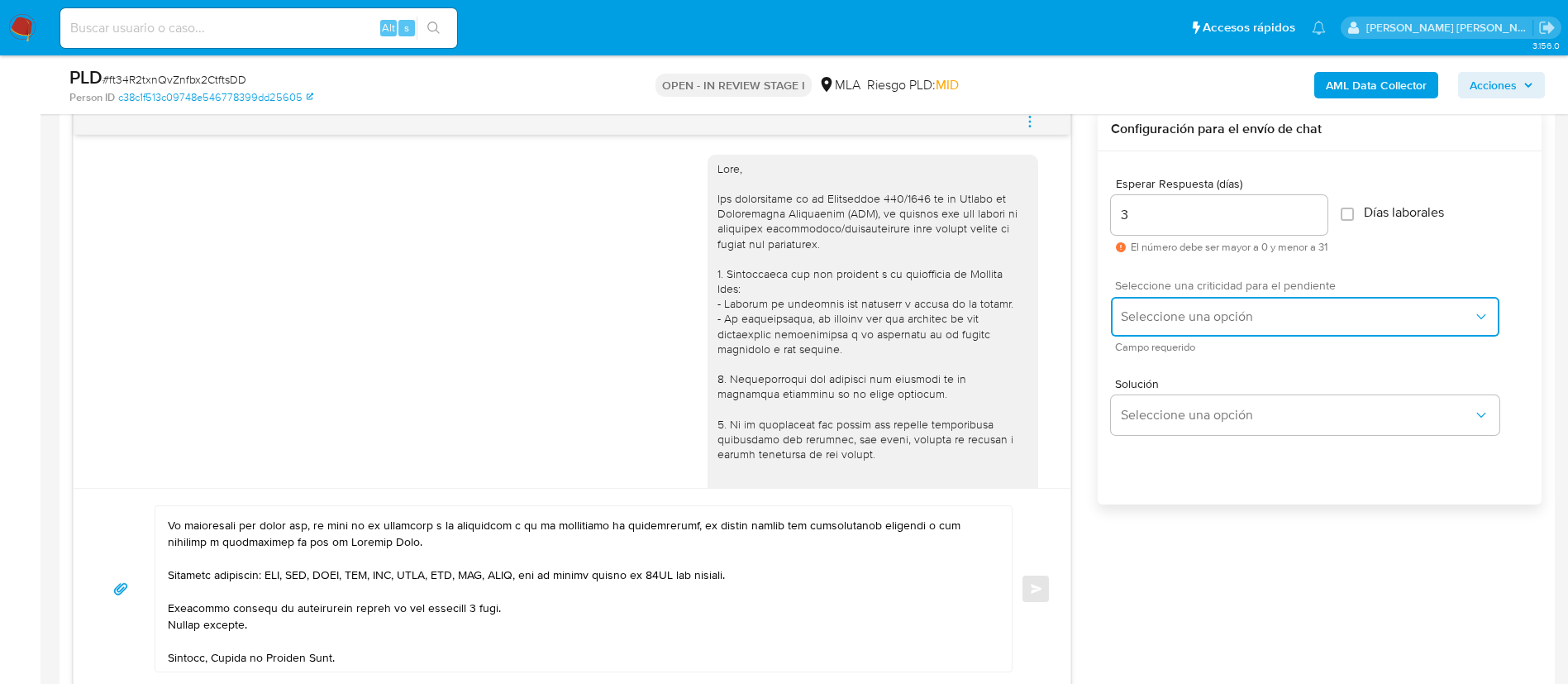
click at [1220, 316] on span "Seleccione una opción" at bounding box center [1296, 316] width 352 height 17
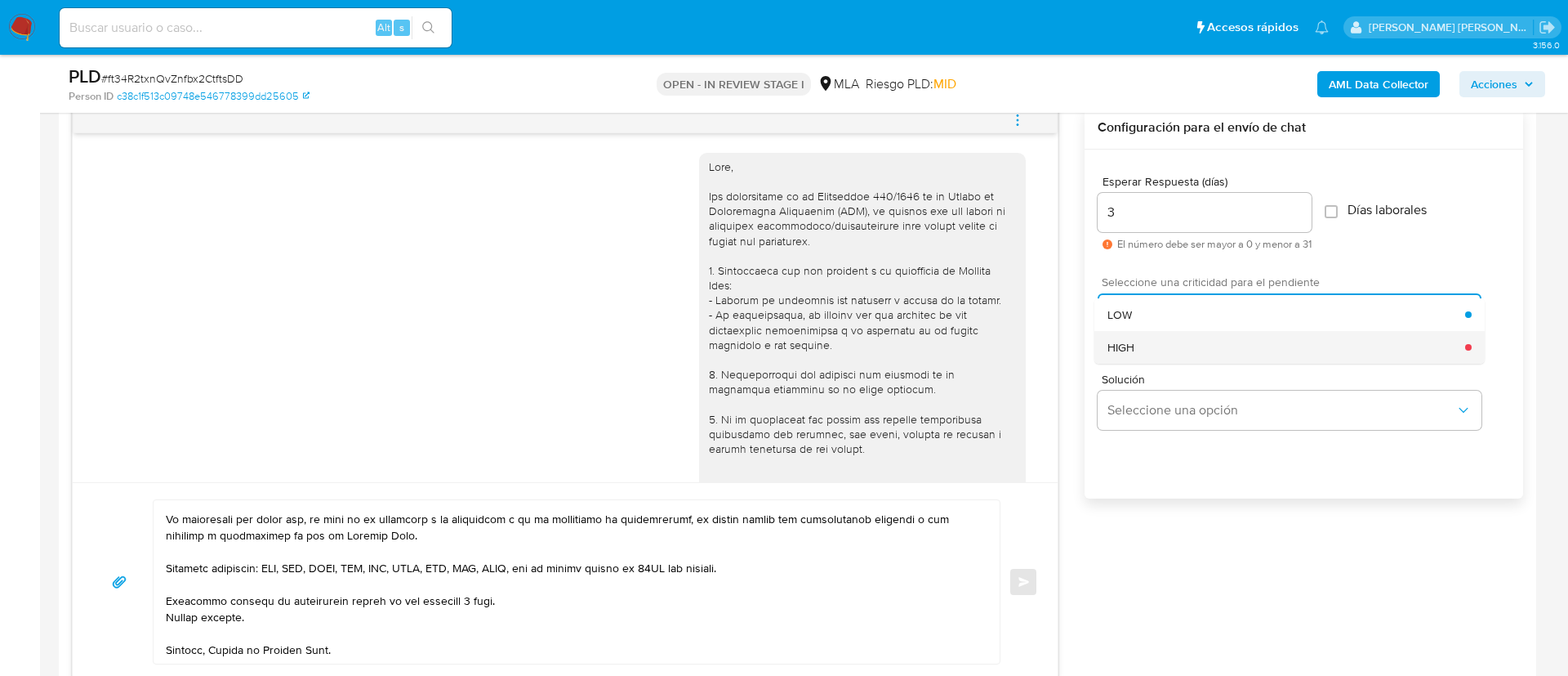
click at [1127, 355] on span "HIGH" at bounding box center [1121, 347] width 27 height 15
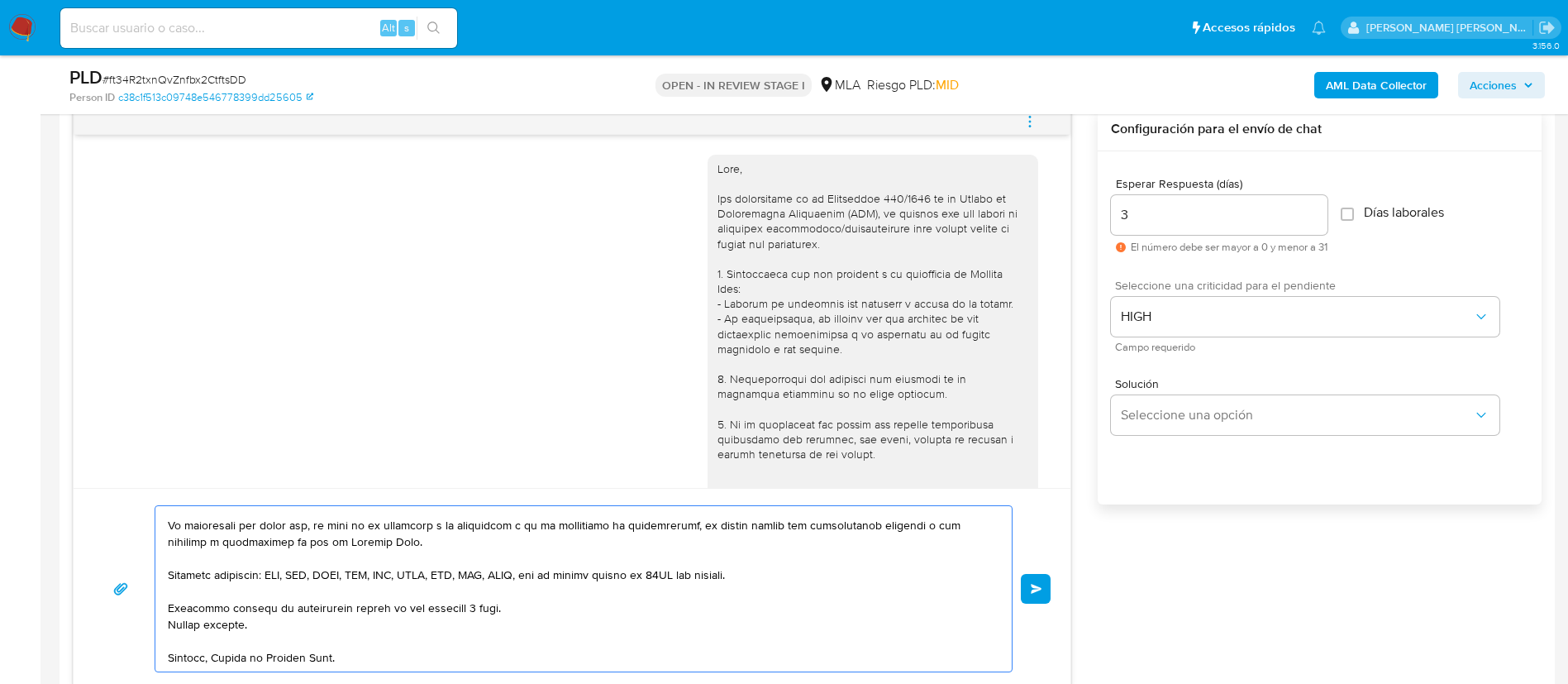
scroll to position [260, 0]
click at [1038, 589] on span "Enviar" at bounding box center [1036, 589] width 12 height 10
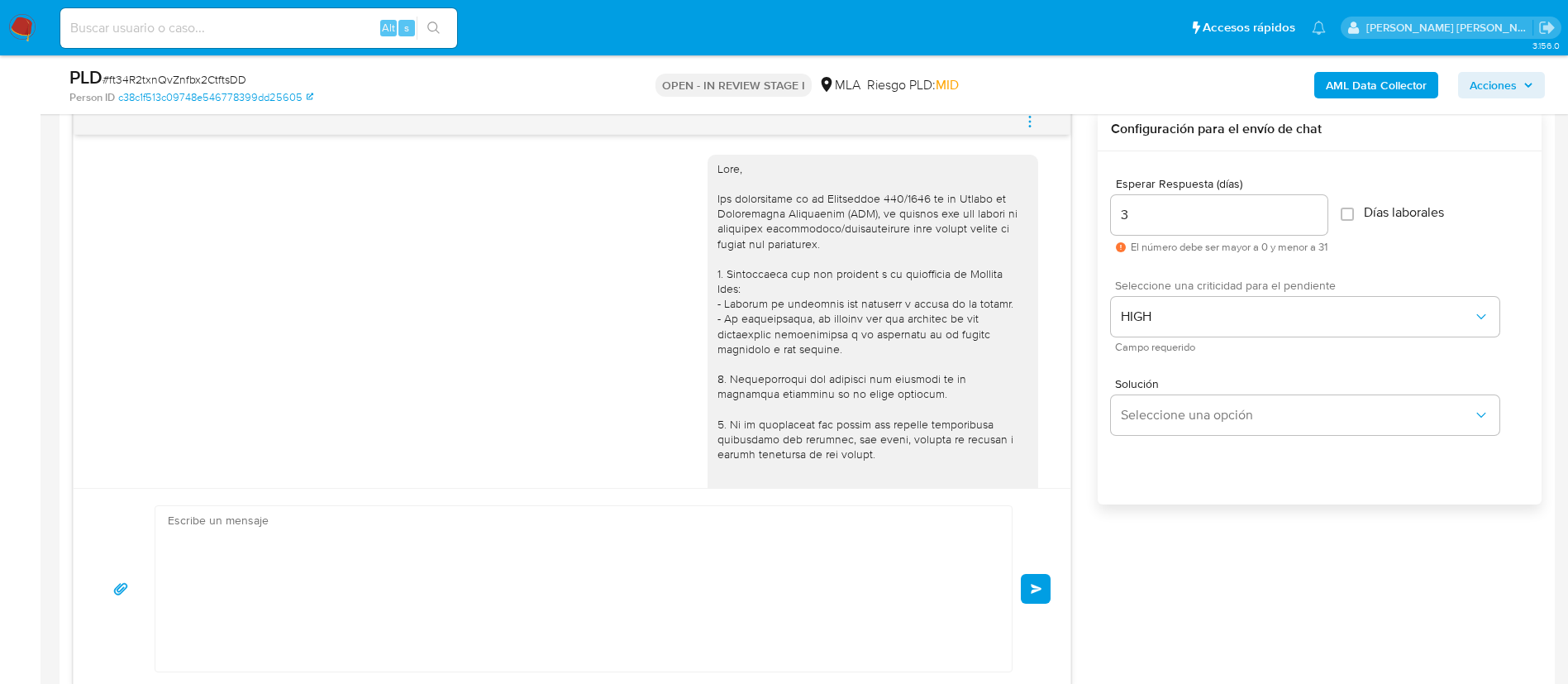
scroll to position [1342, 0]
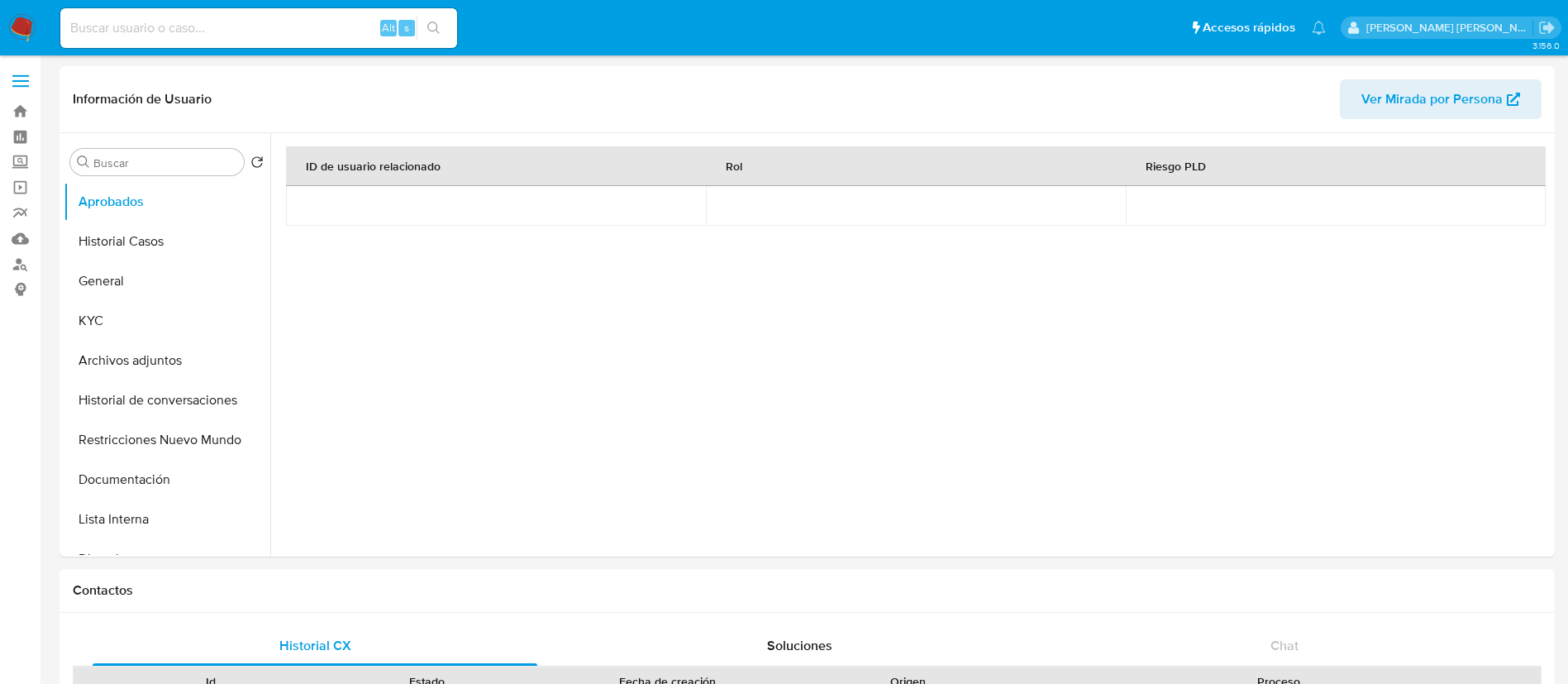
select select "10"
click at [119, 291] on button "General" at bounding box center [160, 281] width 194 height 40
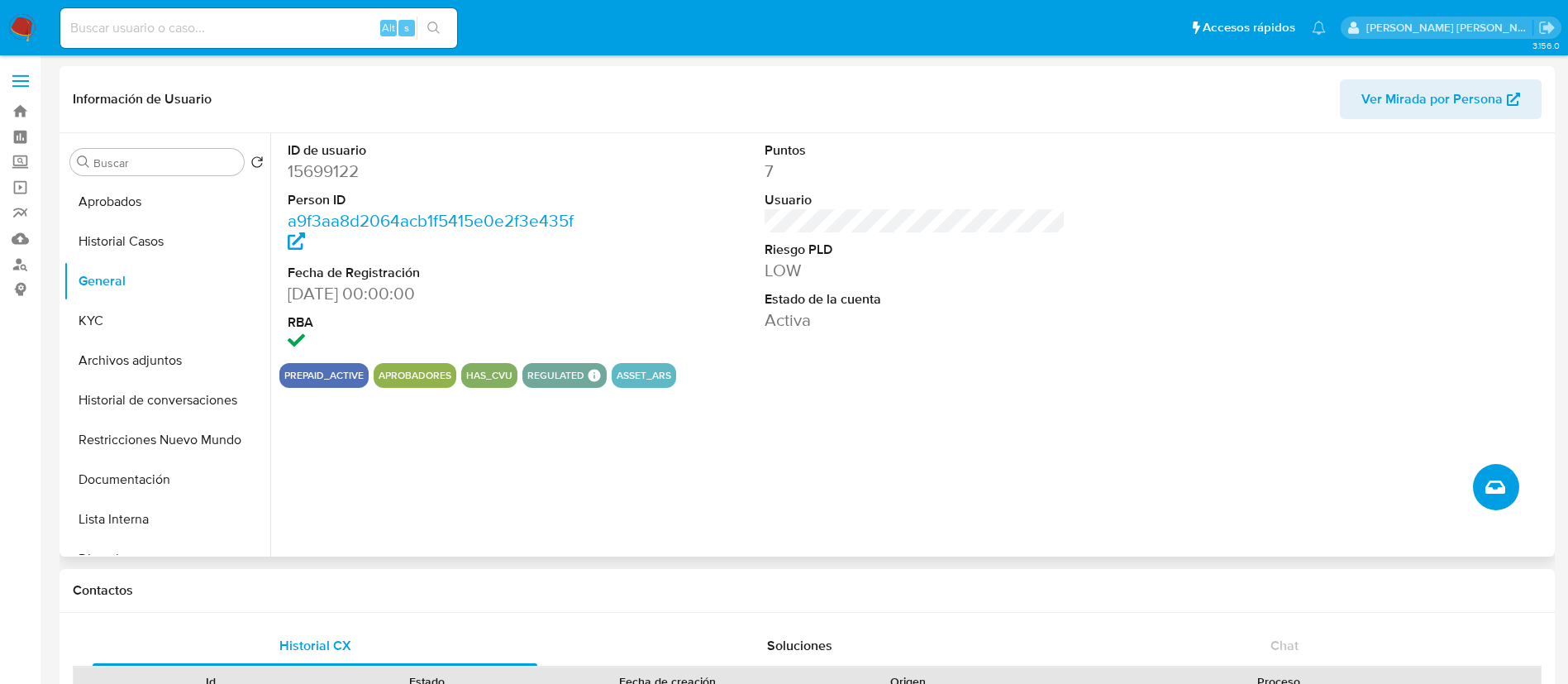
click at [1507, 488] on button "Crear caso manual" at bounding box center [1496, 486] width 46 height 46
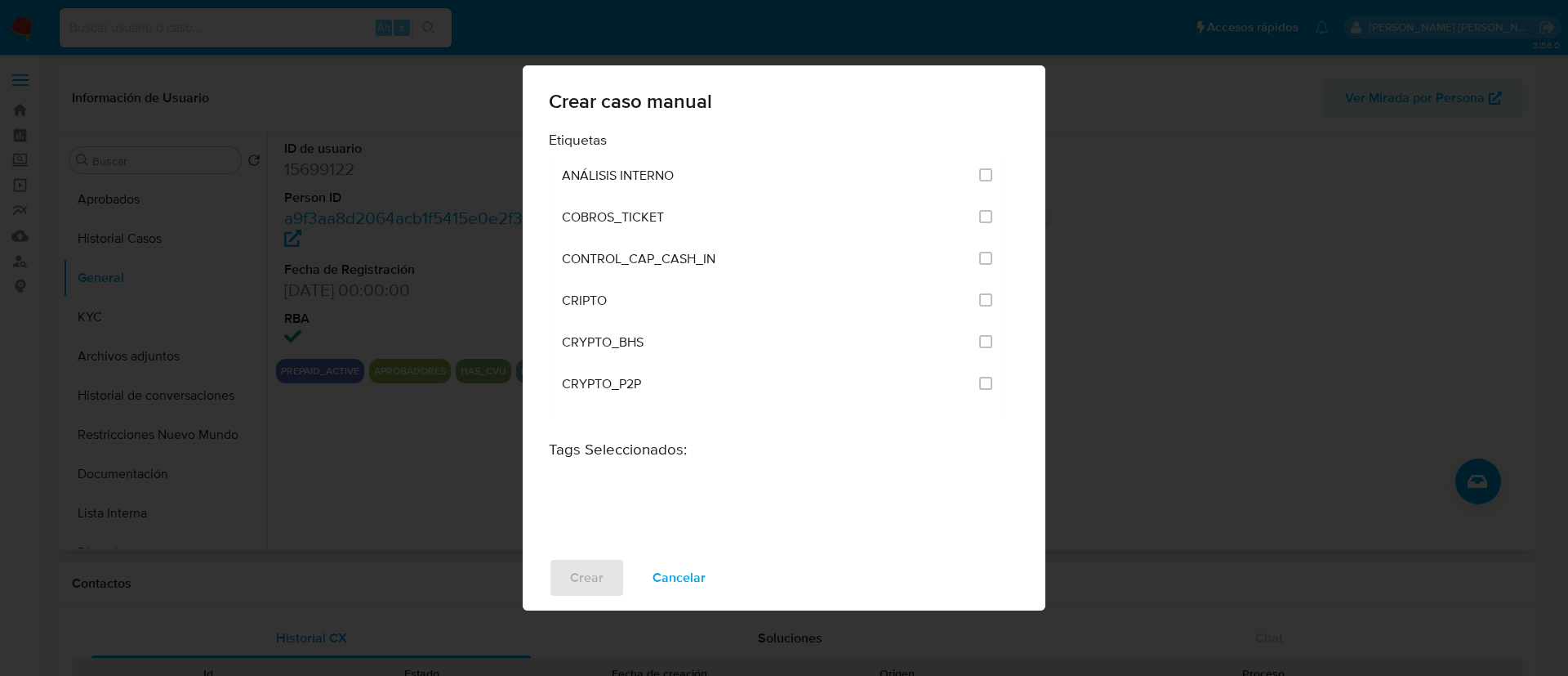
scroll to position [1932, 0]
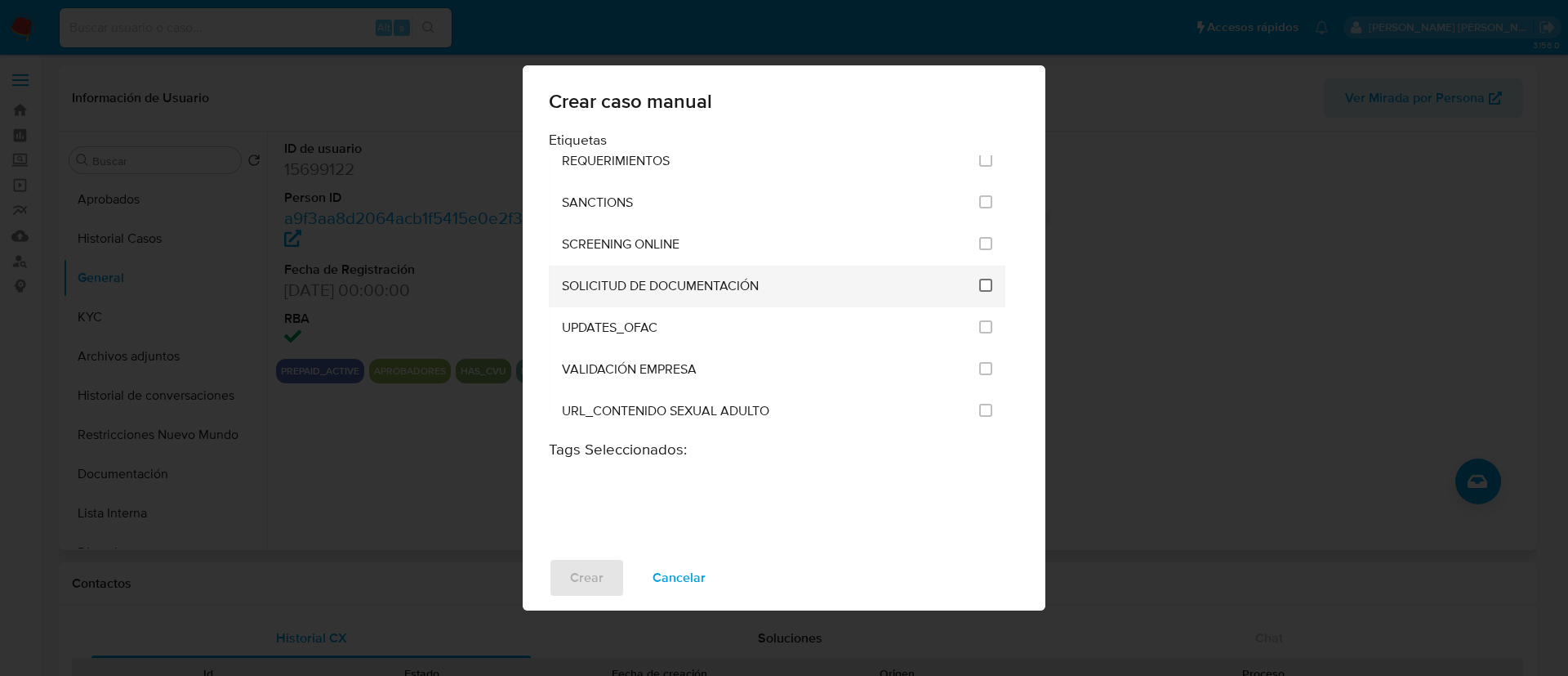
click at [979, 289] on input "2677" at bounding box center [985, 284] width 13 height 13
checkbox input "true"
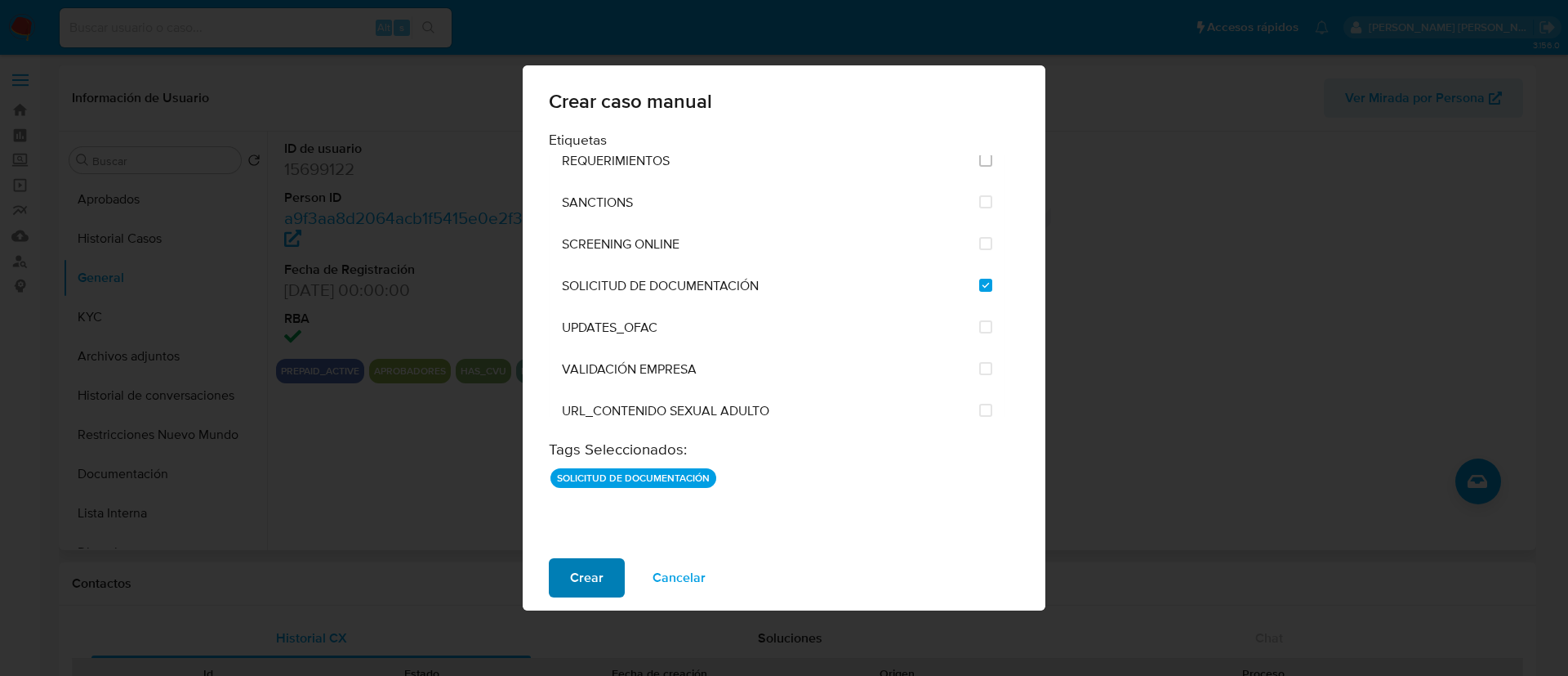
click at [592, 573] on span "Crear" at bounding box center [587, 577] width 33 height 36
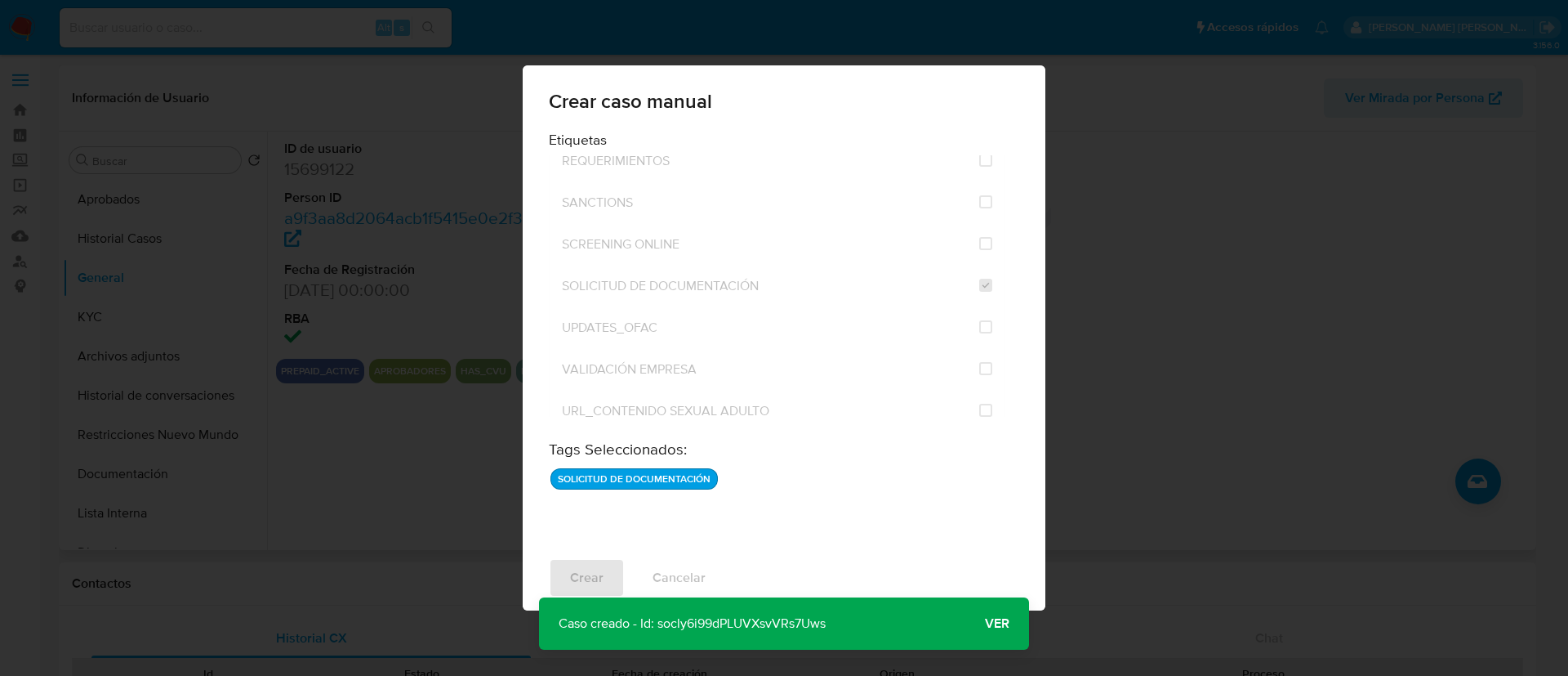
click at [1007, 623] on span "Ver" at bounding box center [997, 623] width 24 height 0
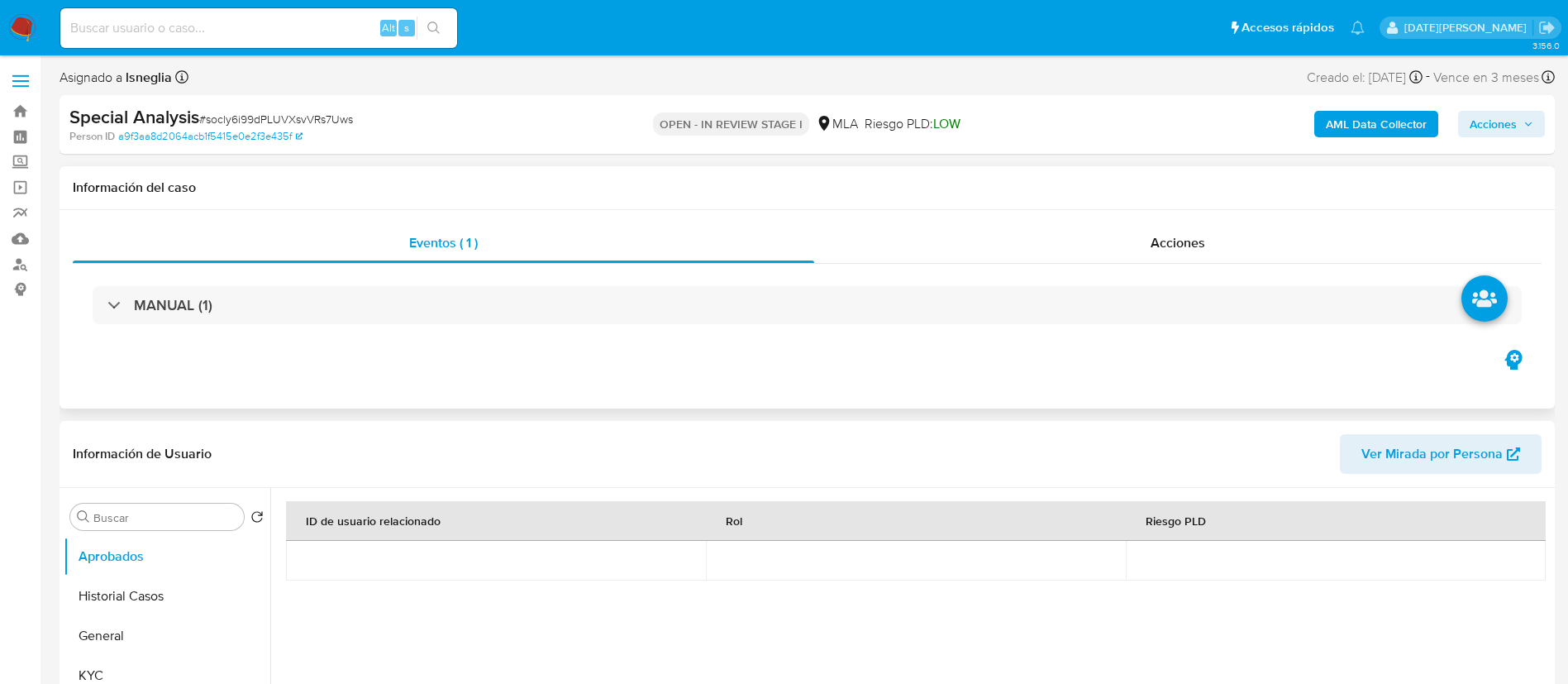
select select "10"
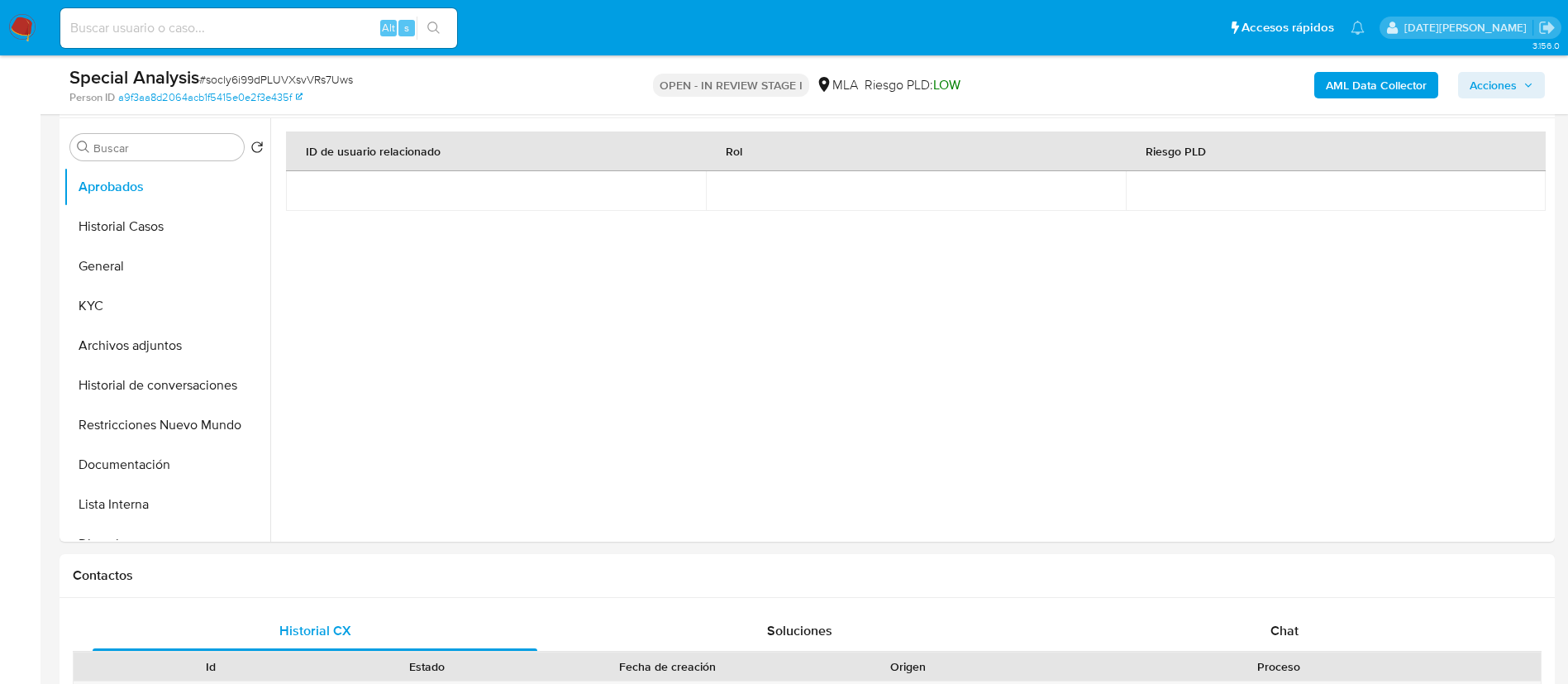
scroll to position [496, 0]
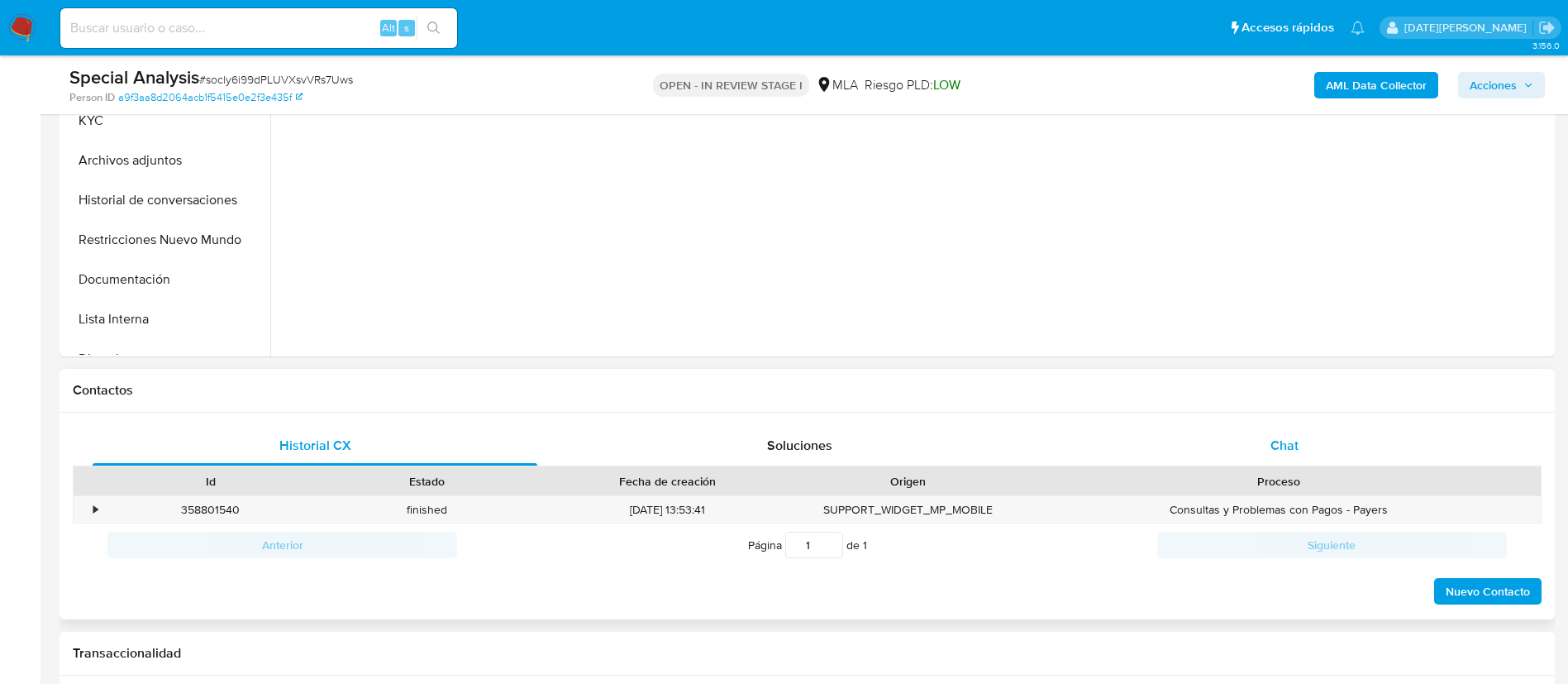
click at [1280, 444] on span "Chat" at bounding box center [1284, 445] width 28 height 19
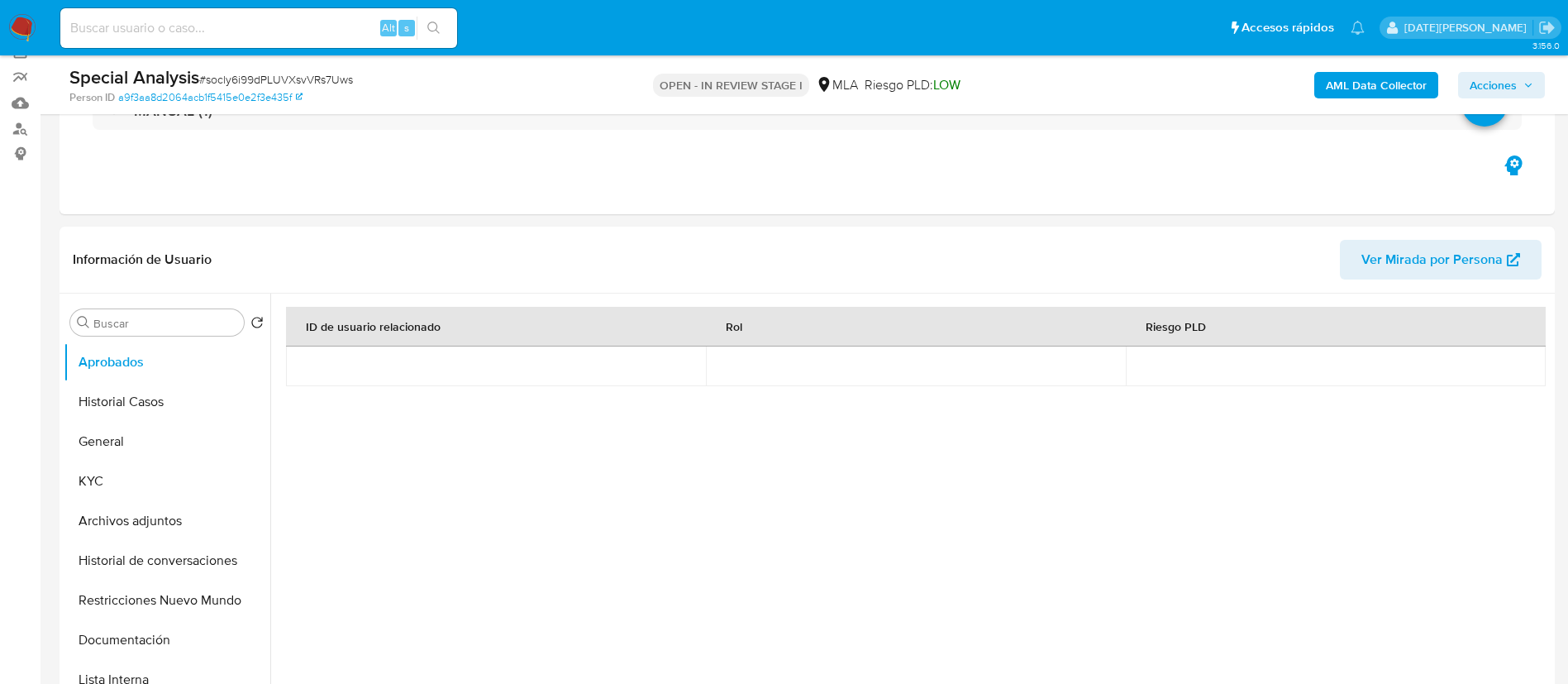
scroll to position [124, 0]
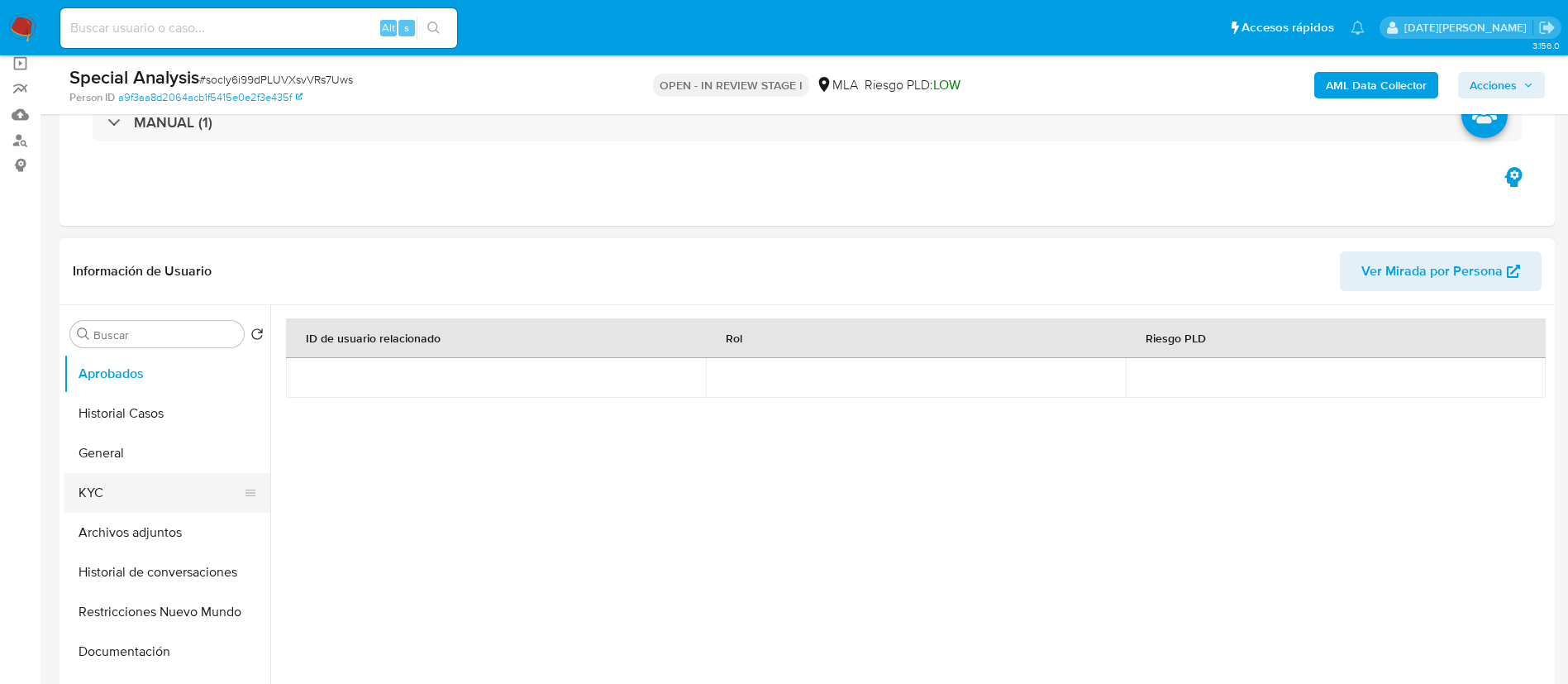
click at [116, 510] on button "KYC" at bounding box center [160, 493] width 194 height 40
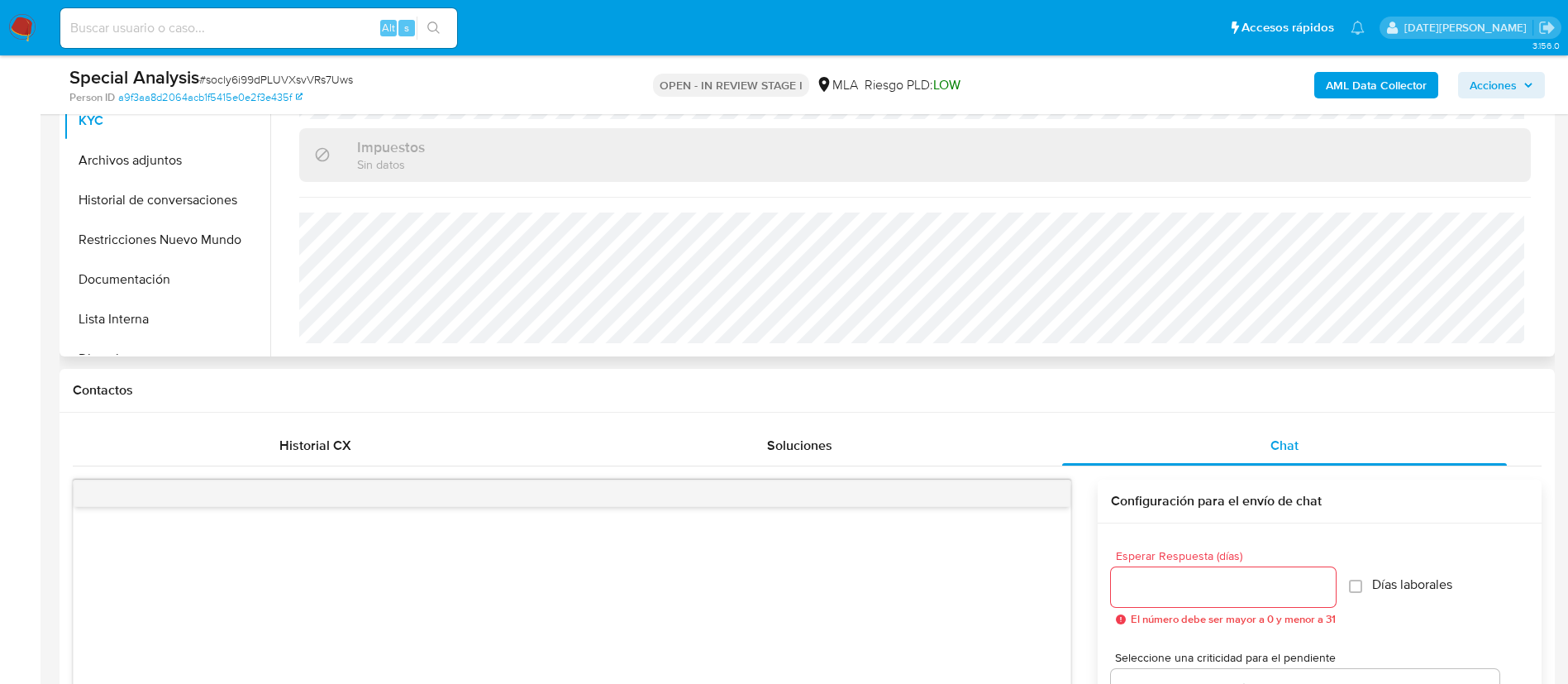
scroll to position [744, 0]
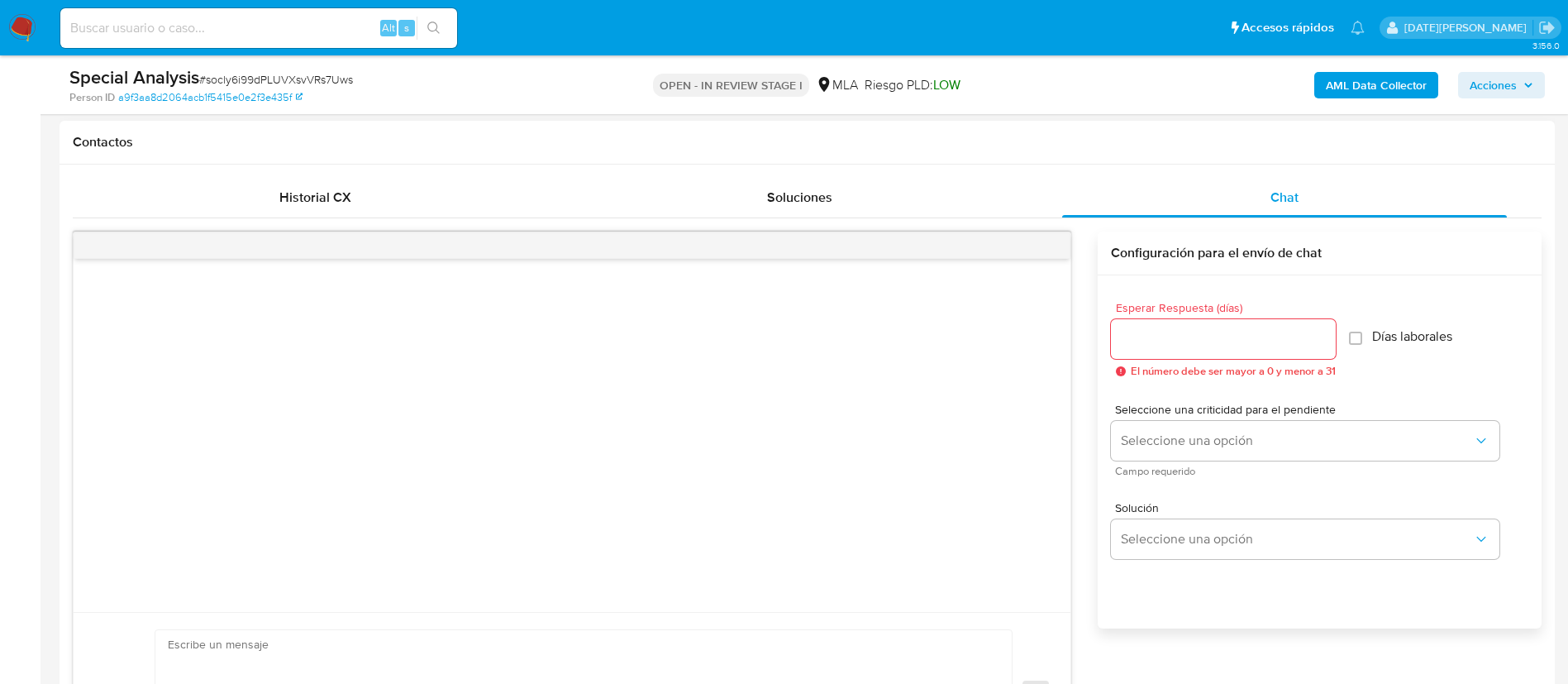
click at [1156, 357] on div at bounding box center [1223, 339] width 225 height 40
click at [1162, 346] on input "Esperar Respuesta (días)" at bounding box center [1223, 339] width 225 height 22
type input "3"
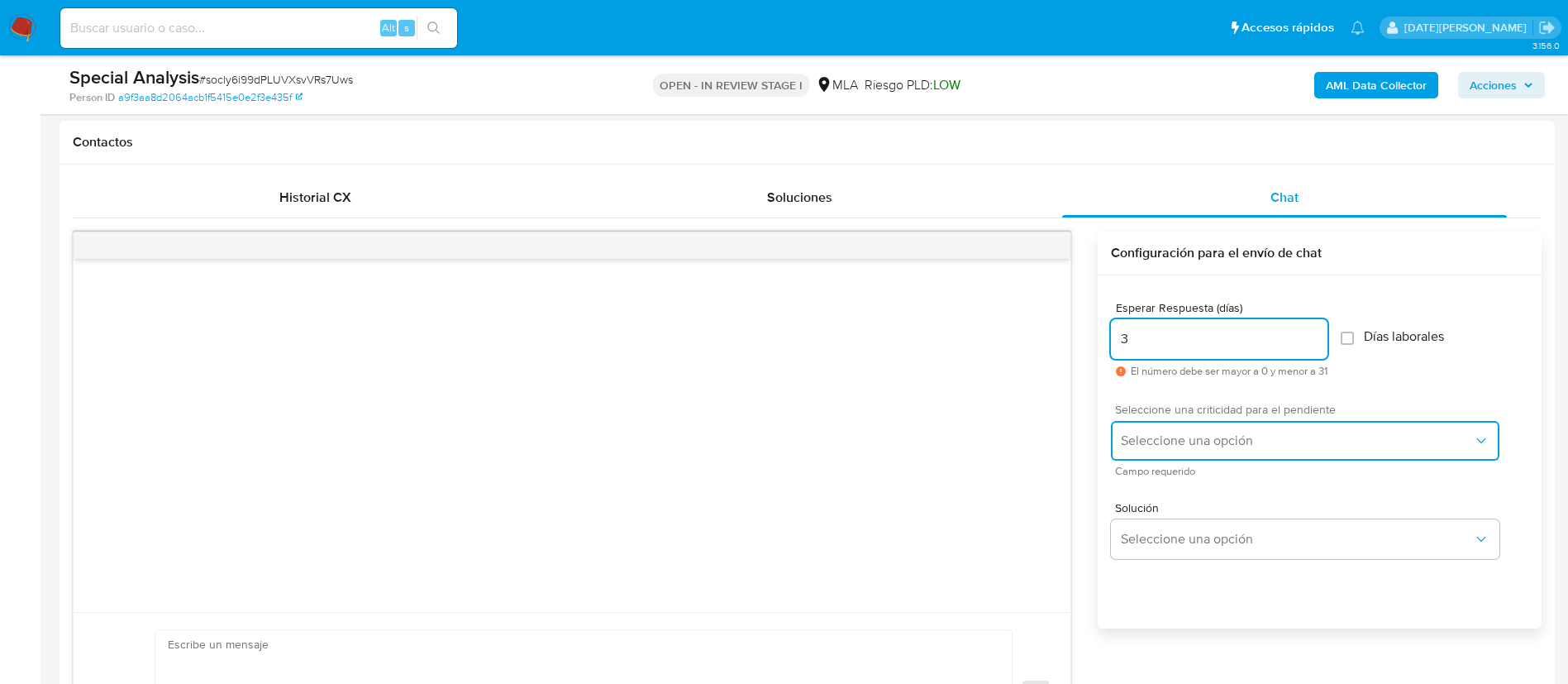
click at [1169, 436] on span "Seleccione una opción" at bounding box center [1296, 441] width 352 height 17
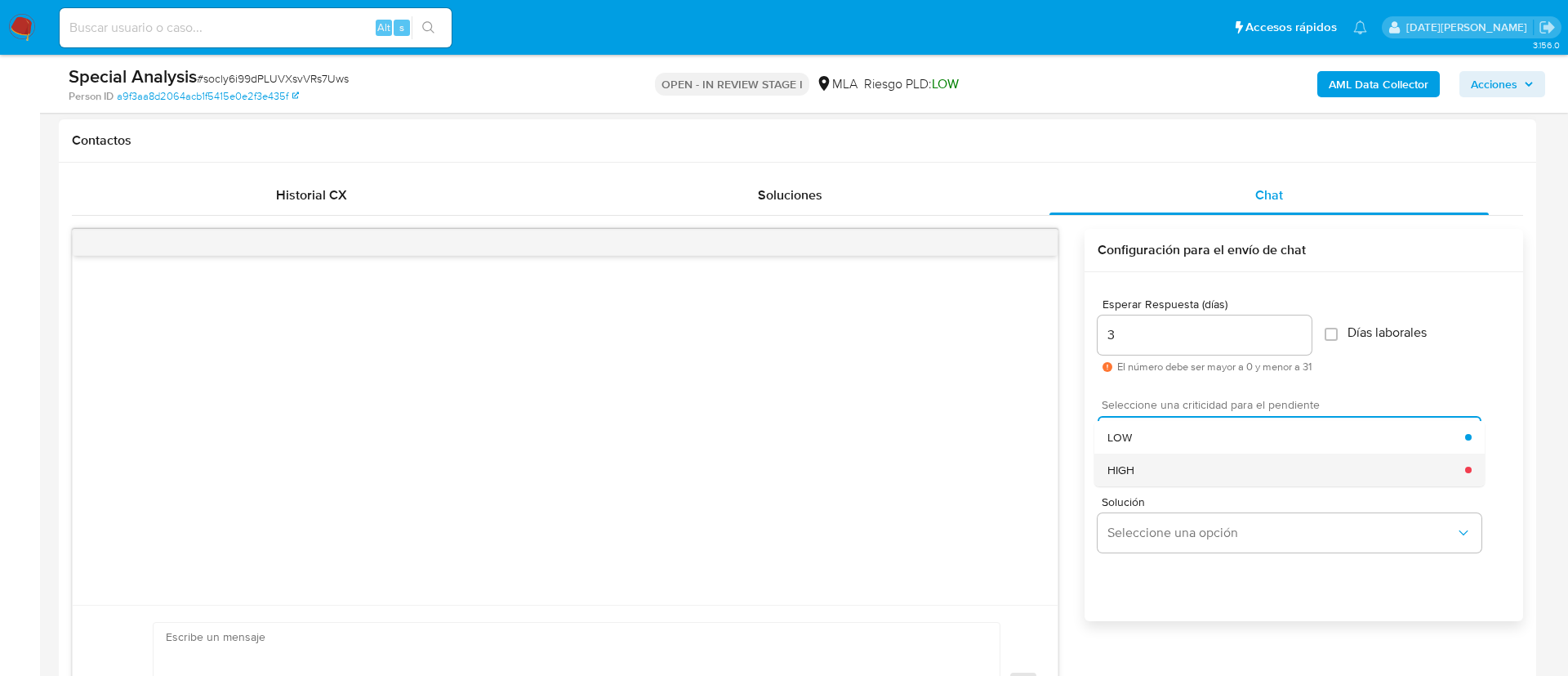
click at [1144, 464] on div "HIGH" at bounding box center [1286, 469] width 357 height 32
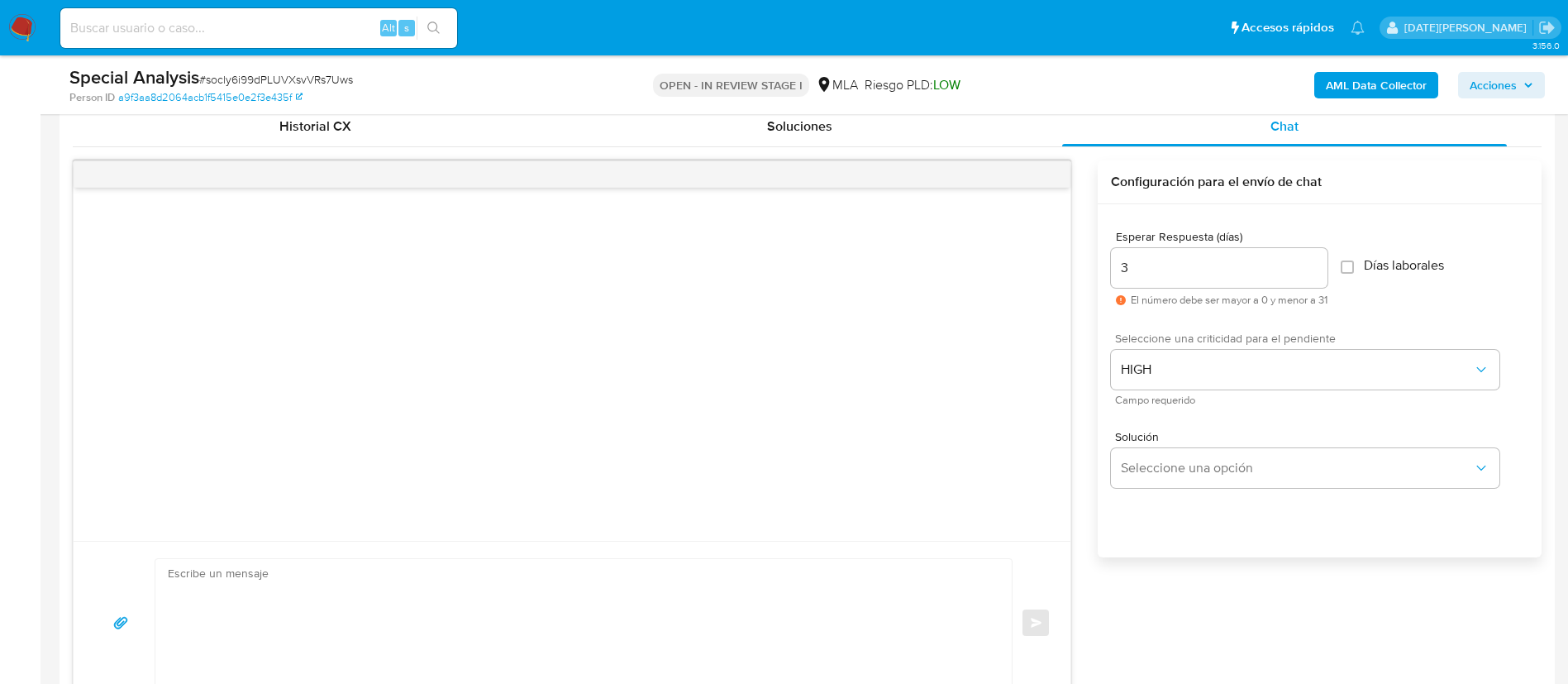
scroll to position [868, 0]
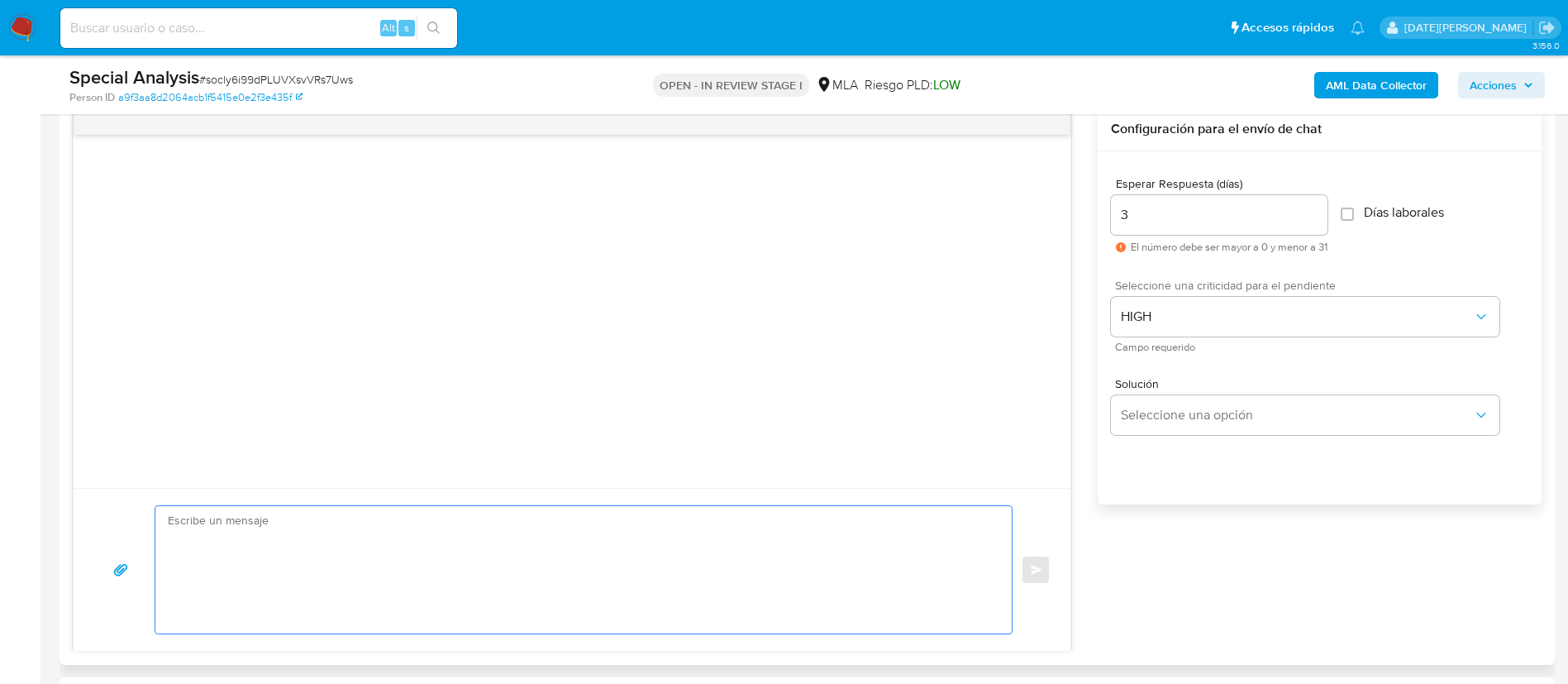
click at [728, 559] on textarea at bounding box center [579, 569] width 823 height 128
click at [570, 580] on textarea at bounding box center [579, 569] width 823 height 128
click at [352, 549] on textarea at bounding box center [579, 569] width 823 height 128
paste textarea "Lore [Ipsumd sit Ametco], Ad elitsed do eiu temporincid utlaboreetd magna al en…"
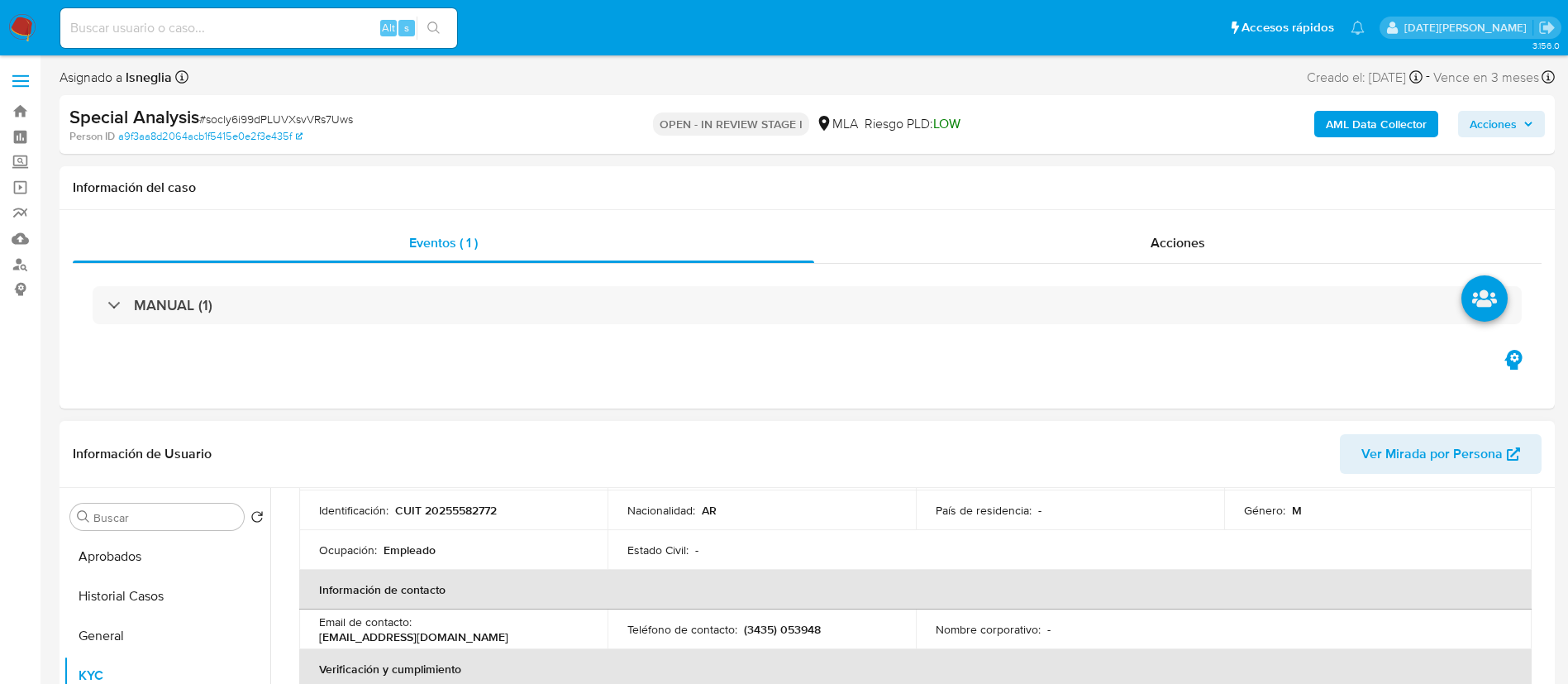
scroll to position [0, 0]
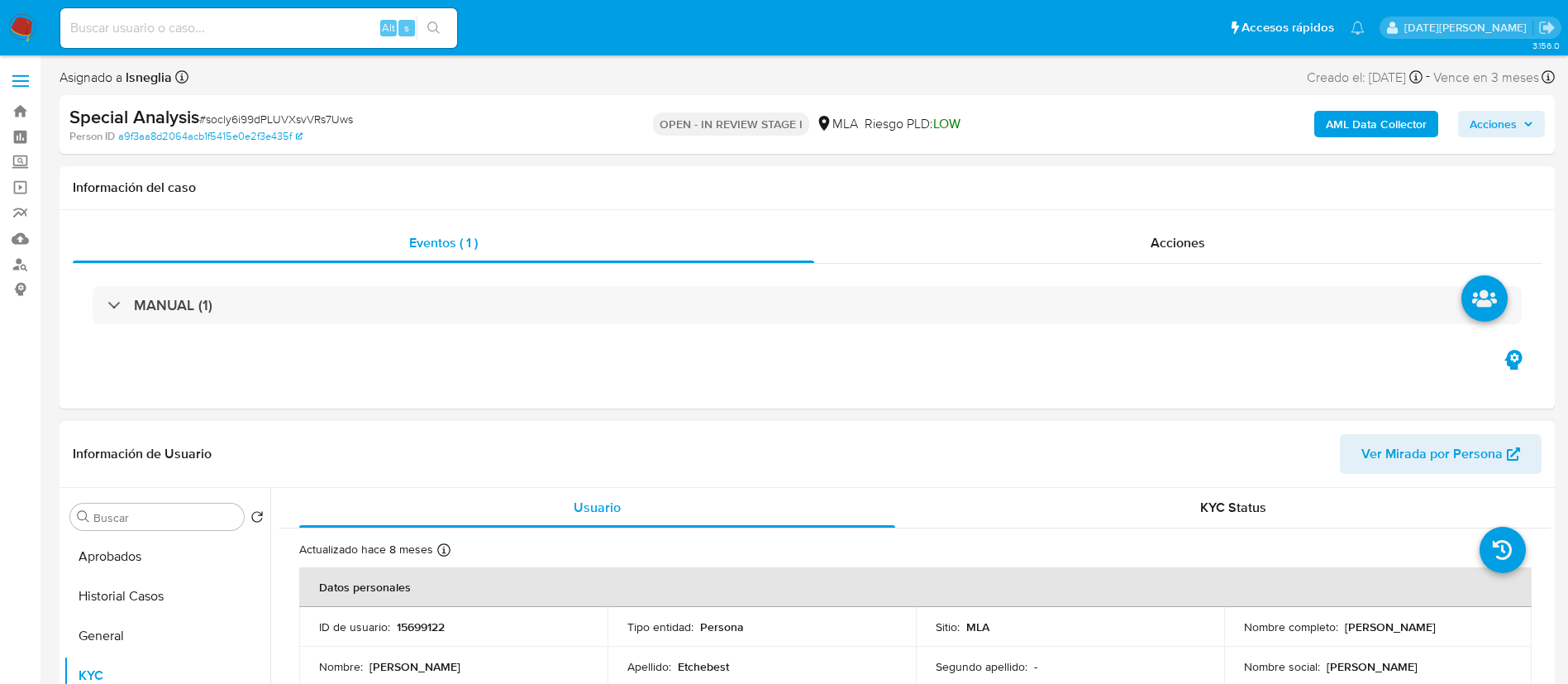
drag, startPoint x: 1341, startPoint y: 629, endPoint x: 1483, endPoint y: 624, distance: 142.1
click at [1483, 624] on div "Nombre completo : [PERSON_NAME]" at bounding box center [1378, 627] width 269 height 15
copy p "[PERSON_NAME]"
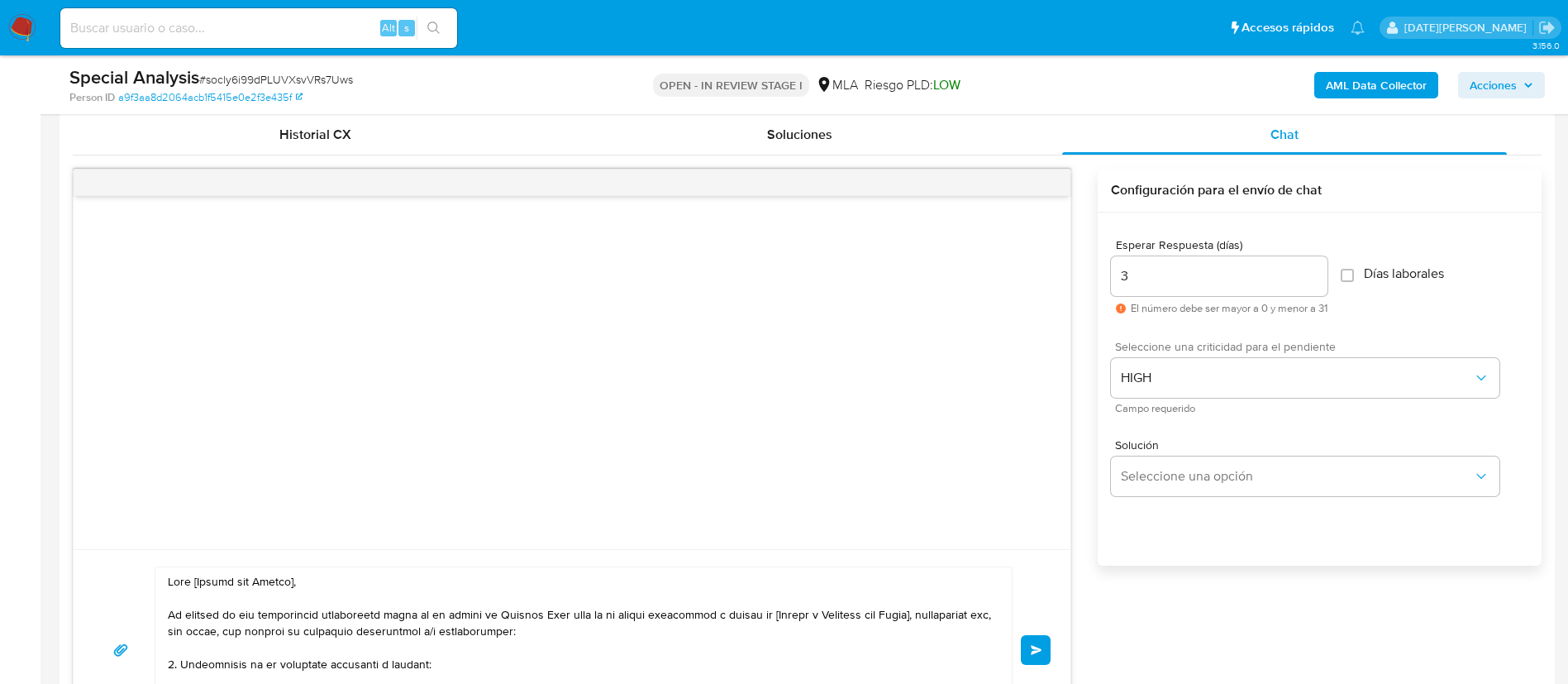
scroll to position [868, 0]
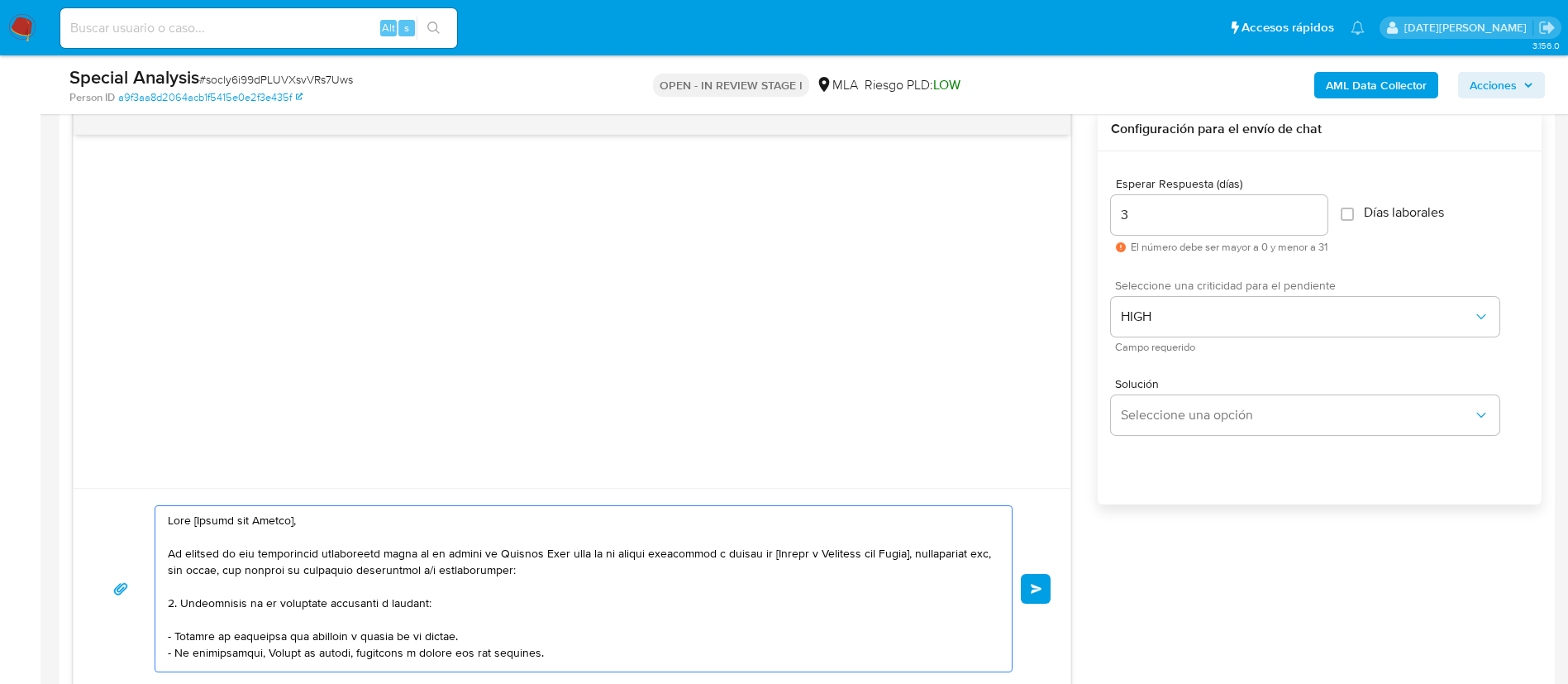
drag, startPoint x: 196, startPoint y: 523, endPoint x: 336, endPoint y: 523, distance: 140.0
click at [336, 523] on textarea at bounding box center [579, 588] width 823 height 165
paste textarea "[PERSON_NAME]"
drag, startPoint x: 787, startPoint y: 554, endPoint x: 946, endPoint y: 551, distance: 159.0
click at [946, 551] on textarea at bounding box center [579, 588] width 823 height 165
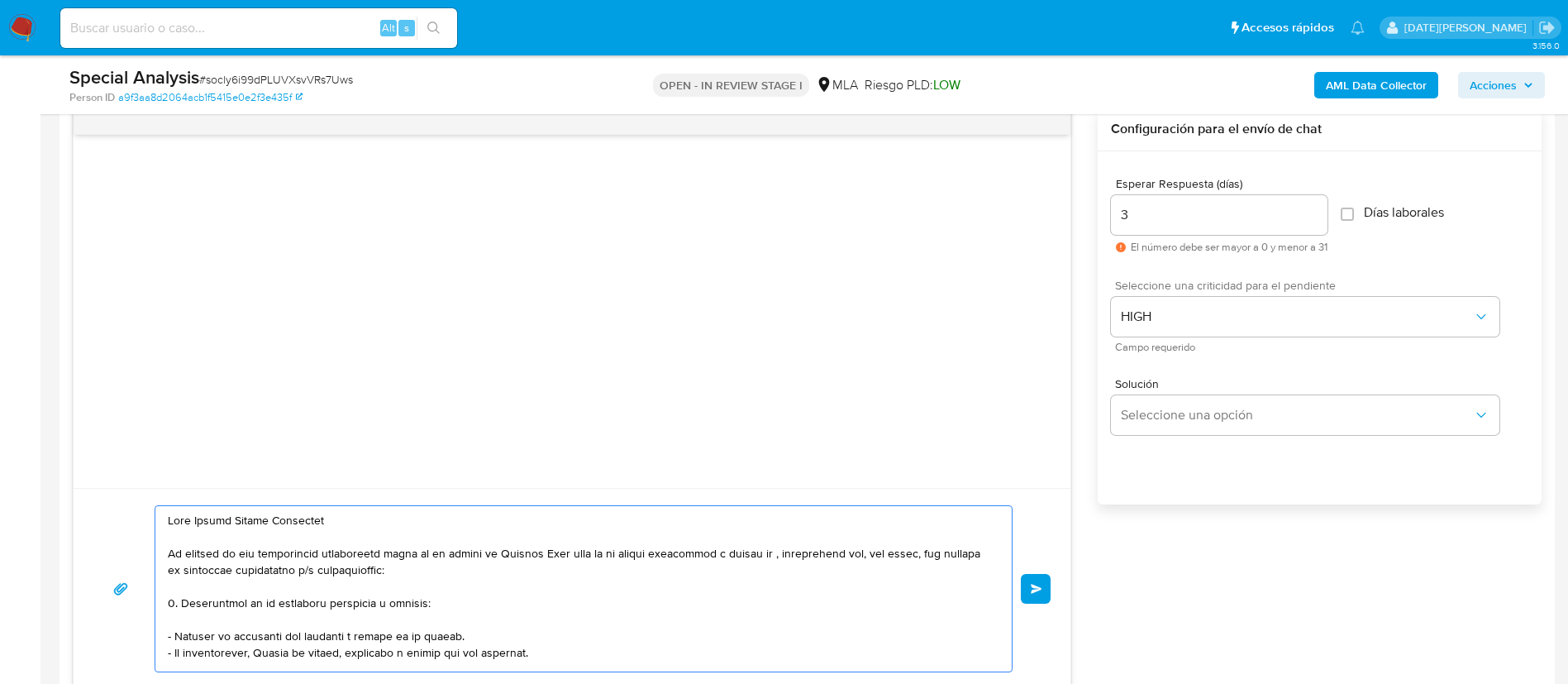
paste textarea "[PERSON_NAME]"
drag, startPoint x: 381, startPoint y: 552, endPoint x: 598, endPoint y: 551, distance: 217.0
click at [598, 551] on textarea at bounding box center [579, 588] width 823 height 165
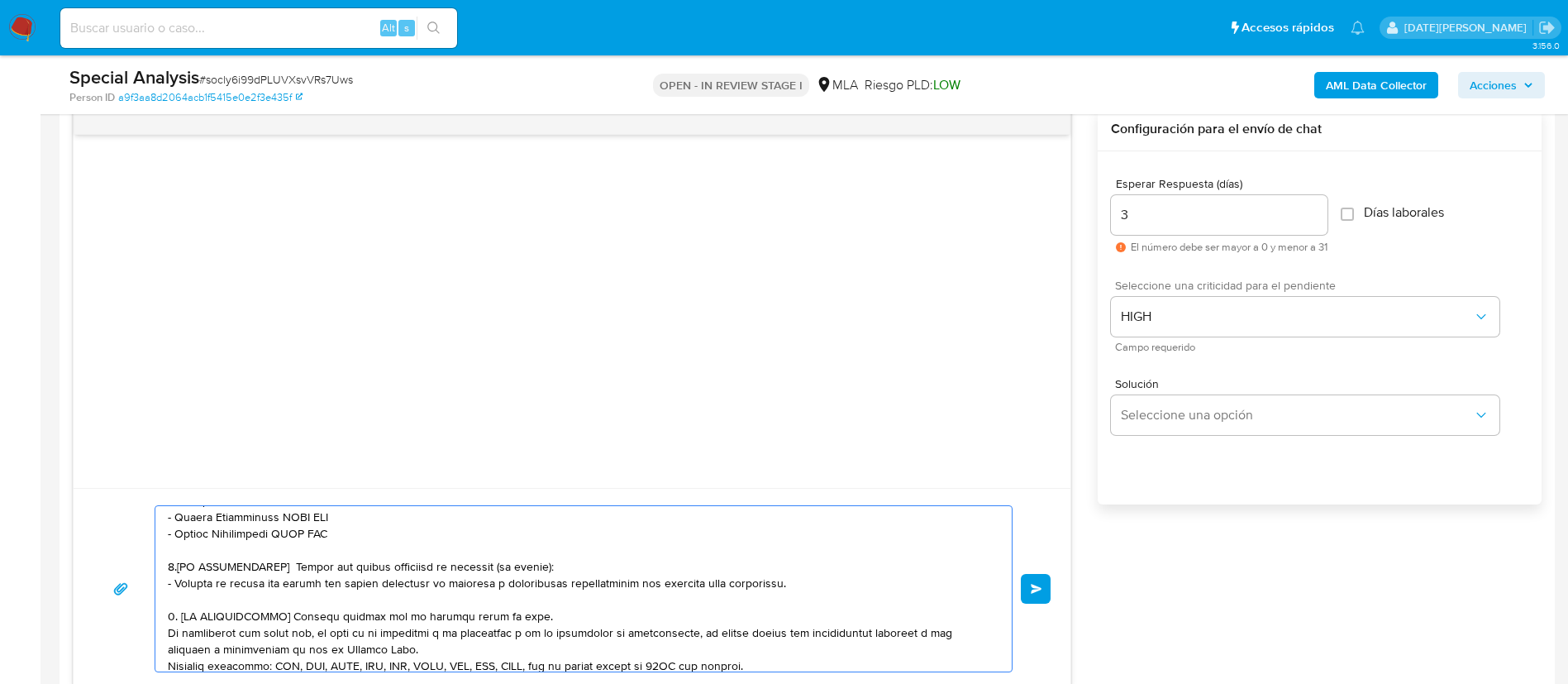
scroll to position [574, 0]
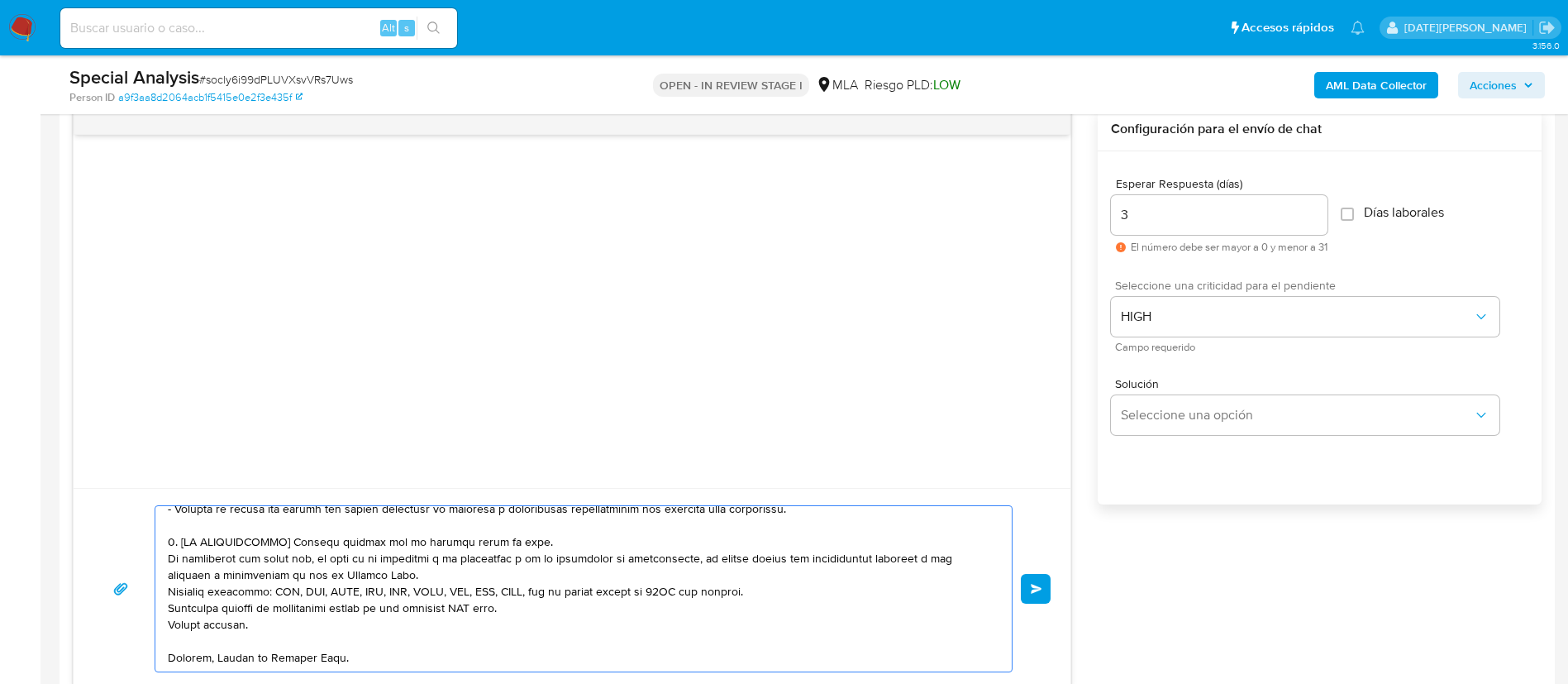
drag, startPoint x: 169, startPoint y: 605, endPoint x: 463, endPoint y: 646, distance: 296.8
click at [463, 647] on textarea at bounding box center [579, 588] width 823 height 165
paste textarea "l uso otorgado a la aplicación [PERSON_NAME] Pago: - Detalla la actividad que r…"
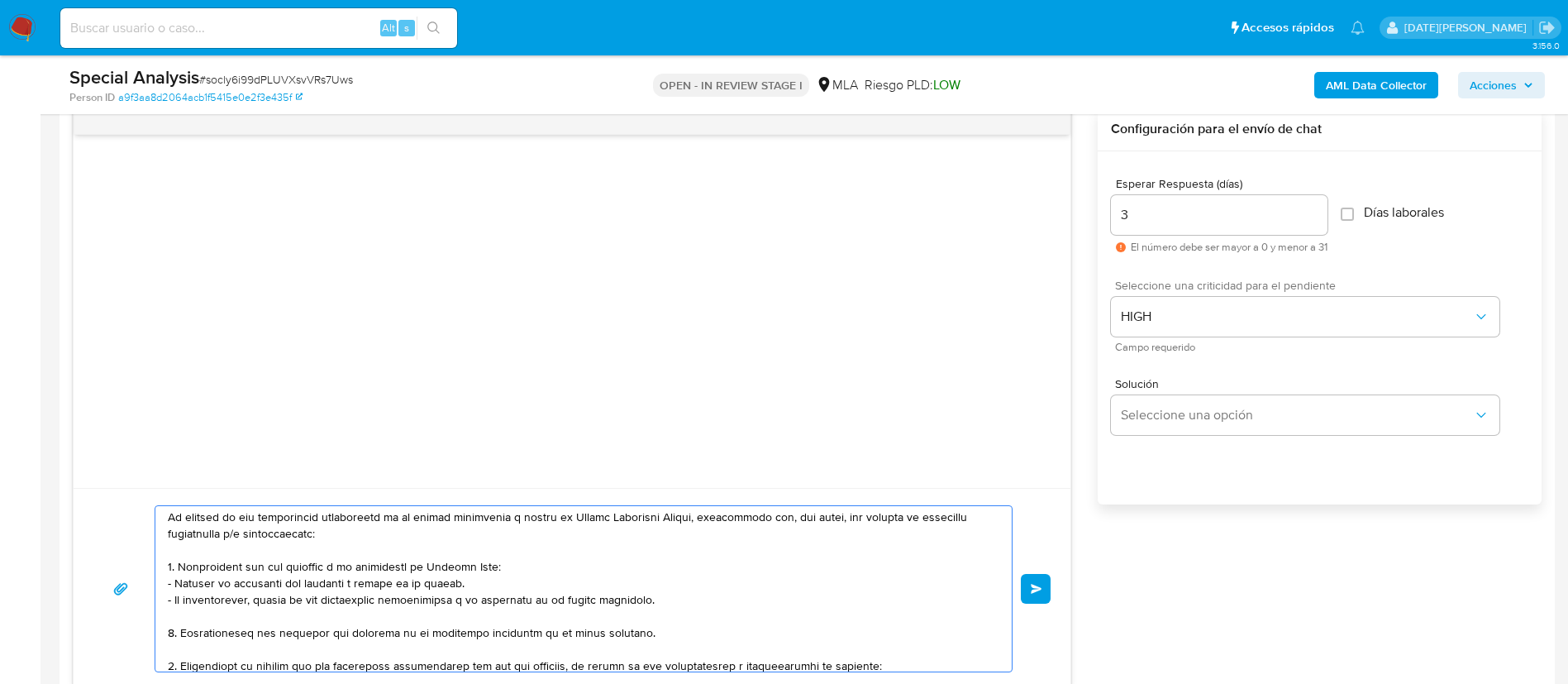
scroll to position [48, 0]
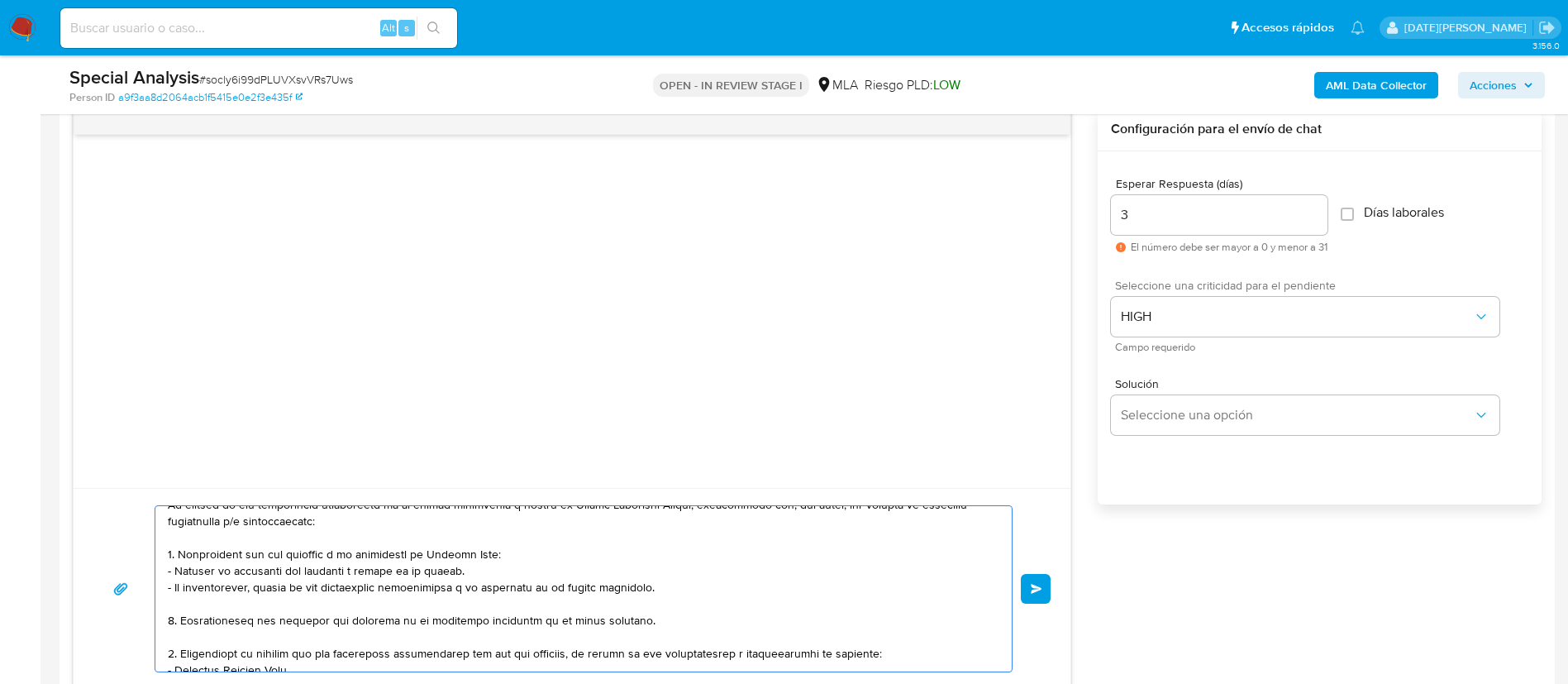
click at [515, 551] on textarea at bounding box center [579, 588] width 823 height 165
drag, startPoint x: 200, startPoint y: 578, endPoint x: 655, endPoint y: 594, distance: 455.3
click at [655, 594] on textarea at bounding box center [579, 588] width 823 height 165
drag, startPoint x: 677, startPoint y: 589, endPoint x: 159, endPoint y: 574, distance: 518.2
click at [159, 574] on div at bounding box center [579, 588] width 848 height 165
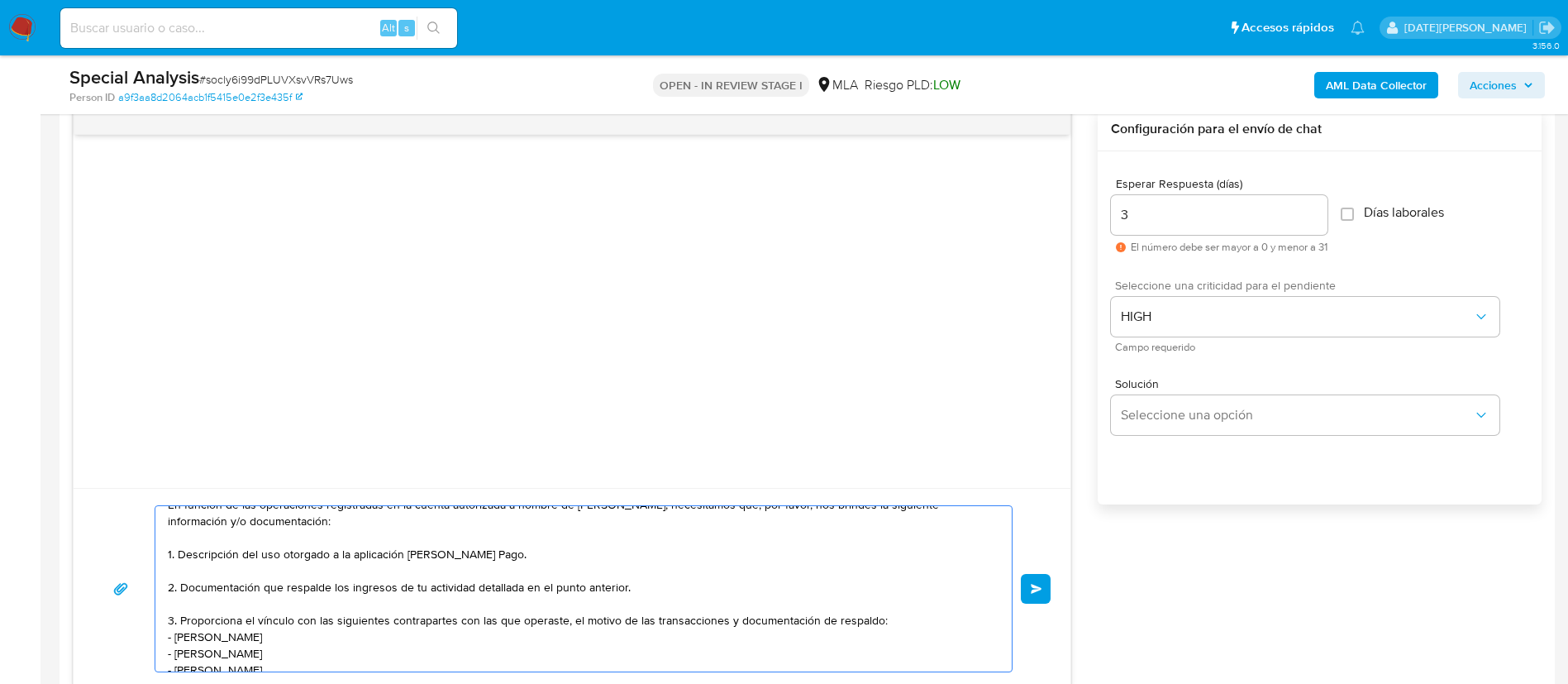
drag, startPoint x: 470, startPoint y: 623, endPoint x: 560, endPoint y: 616, distance: 90.3
click at [560, 616] on textarea at bounding box center [579, 588] width 823 height 165
click at [785, 614] on textarea "Hola [PERSON_NAME] En función de las operaciones registradas en la cuenta autor…" at bounding box center [579, 588] width 823 height 165
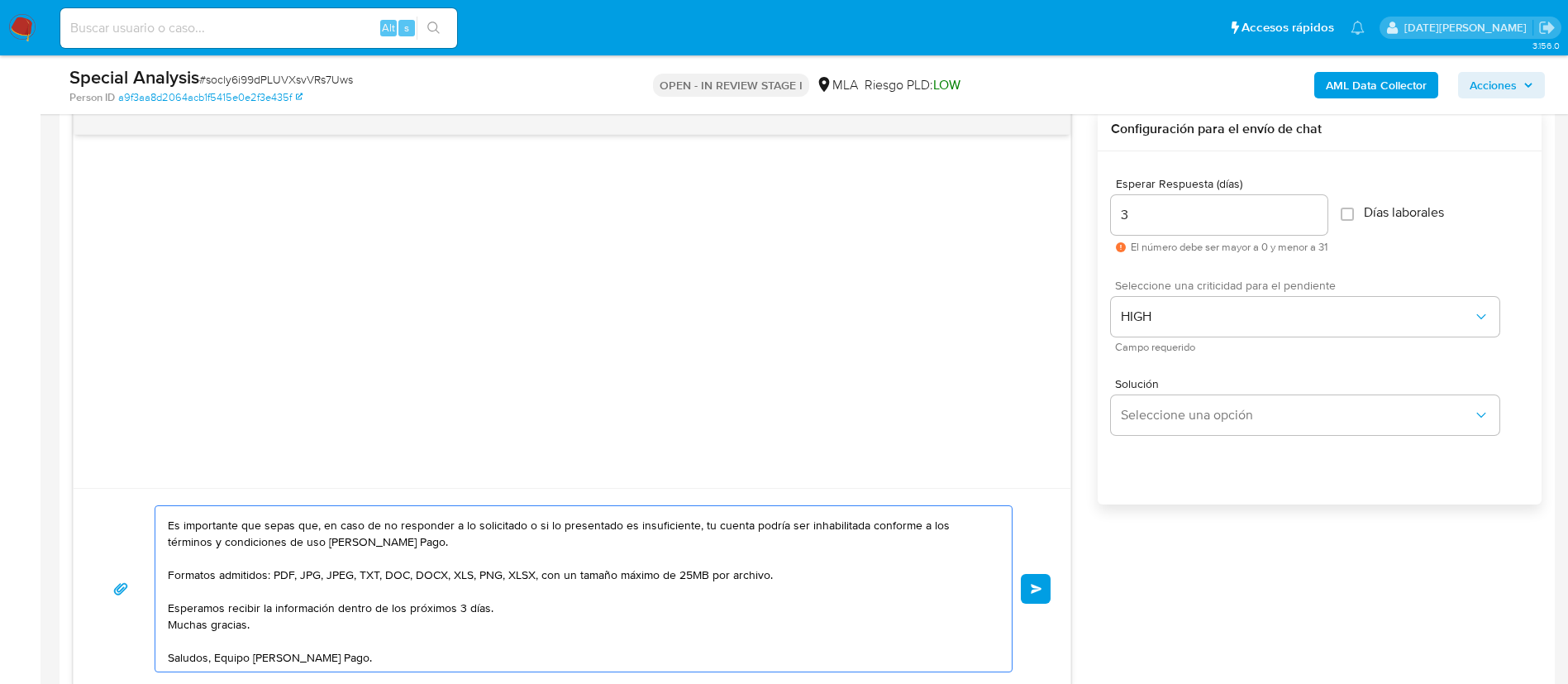
scroll to position [260, 0]
type textarea "Hola [PERSON_NAME] En función de las operaciones registradas en la cuenta autor…"
click at [1029, 592] on button "Enviar" at bounding box center [1035, 589] width 30 height 30
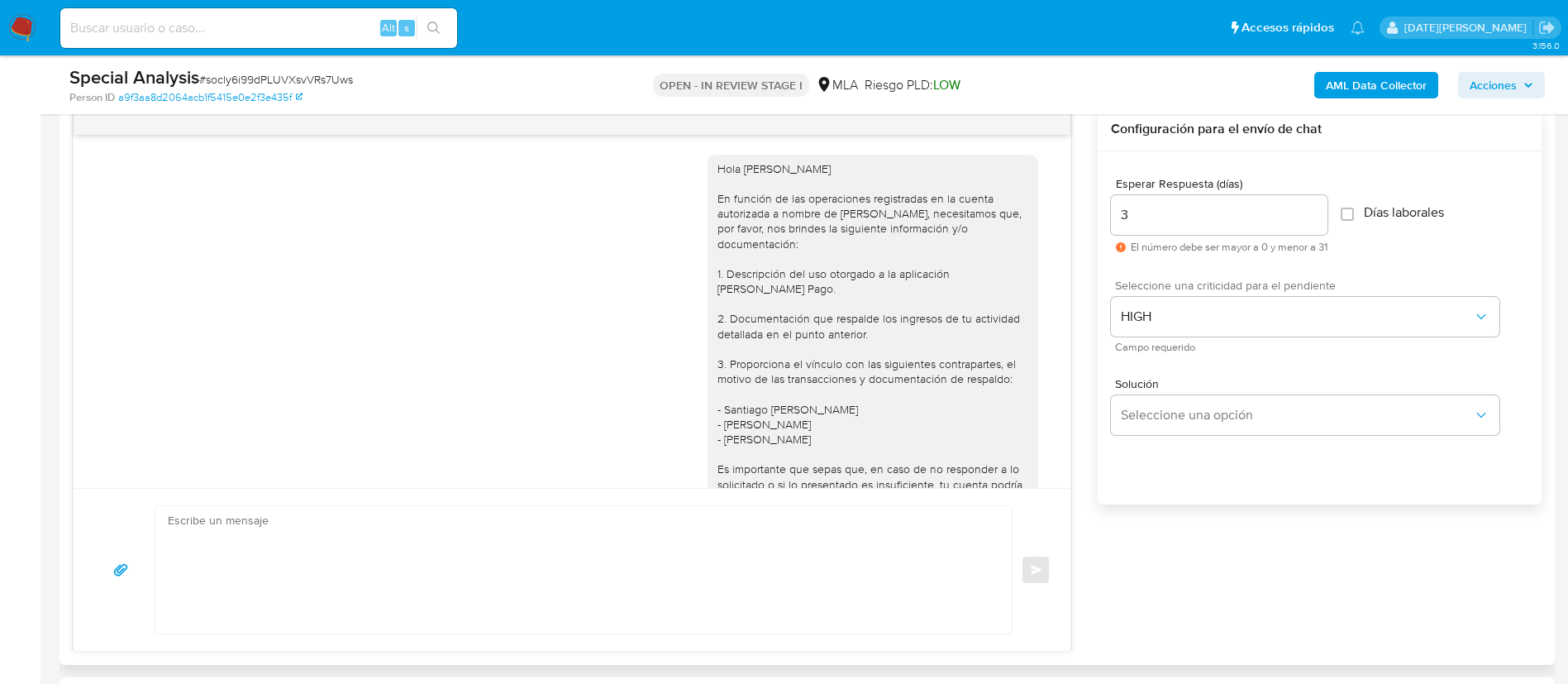
scroll to position [0, 0]
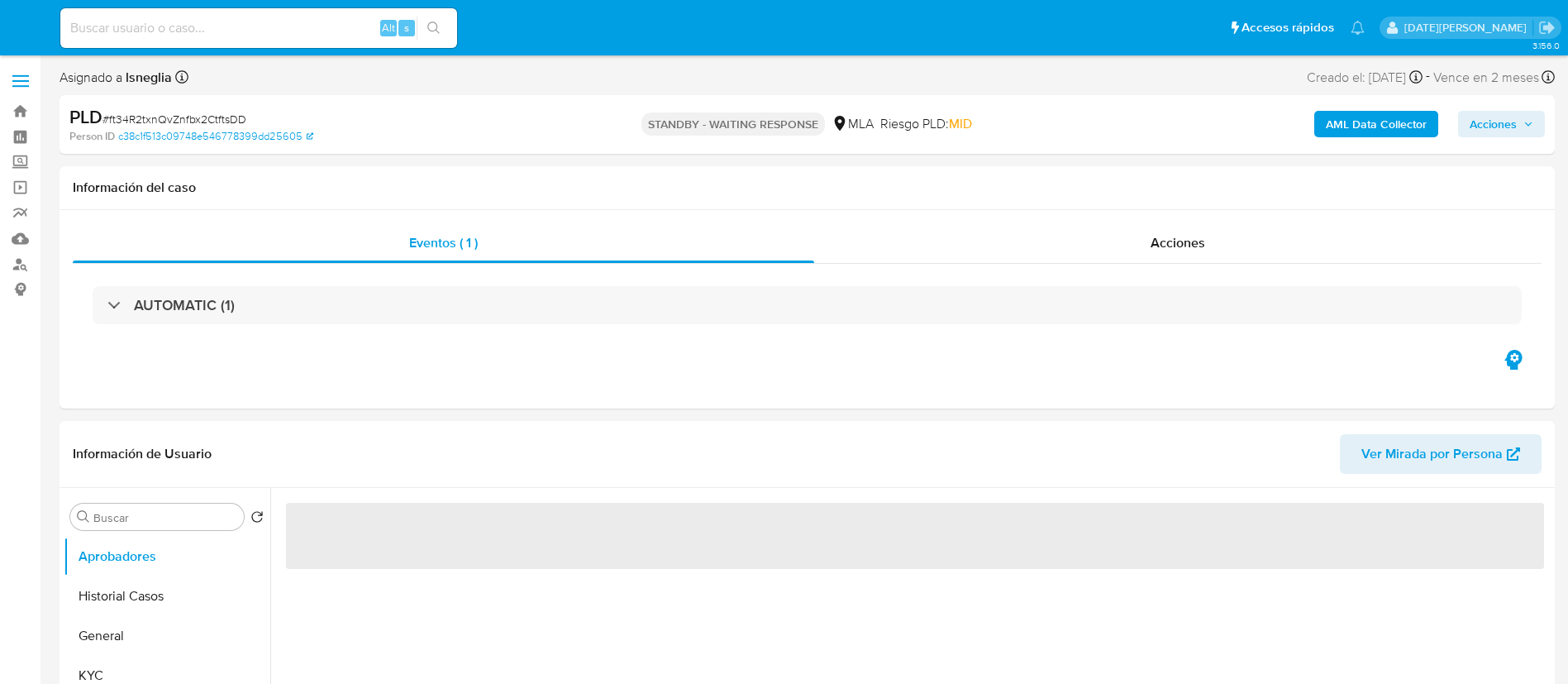
select select "10"
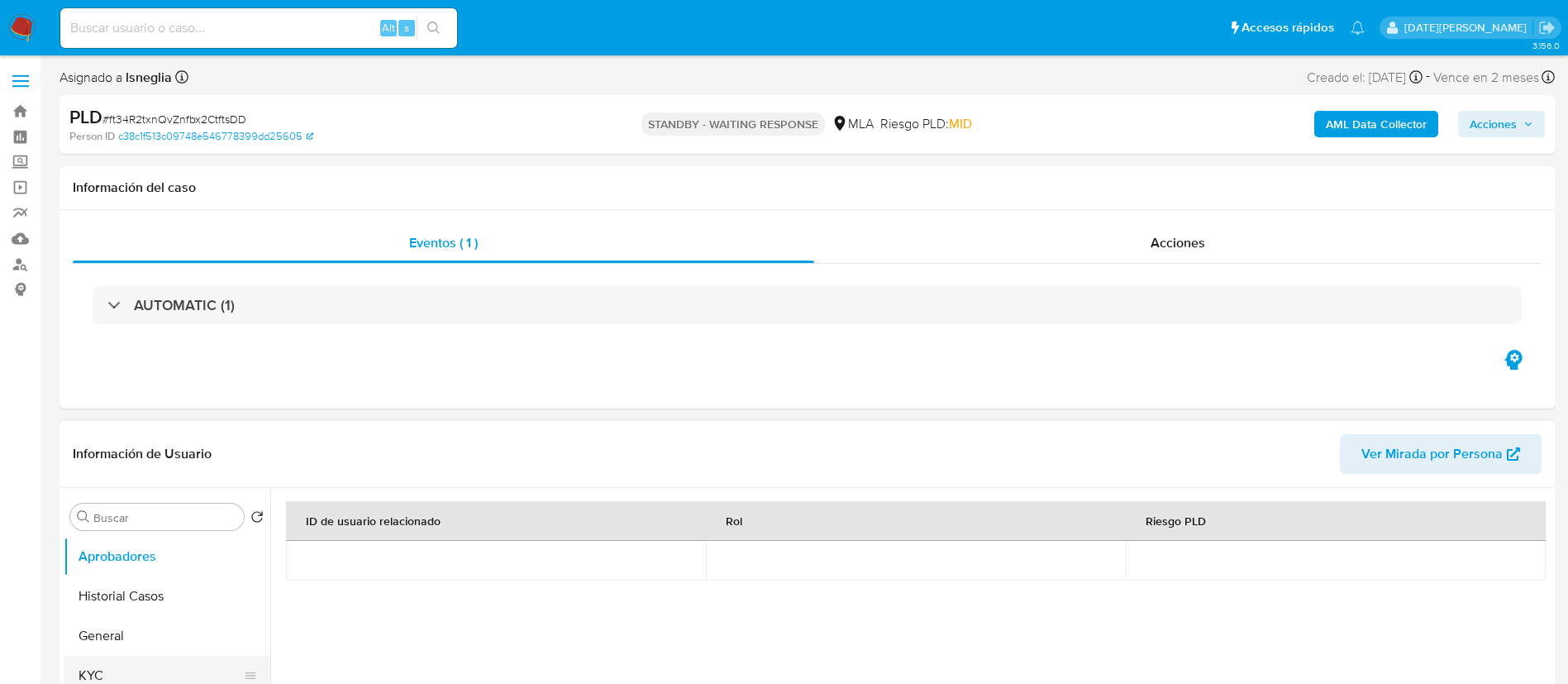
click at [112, 663] on button "KYC" at bounding box center [160, 675] width 194 height 40
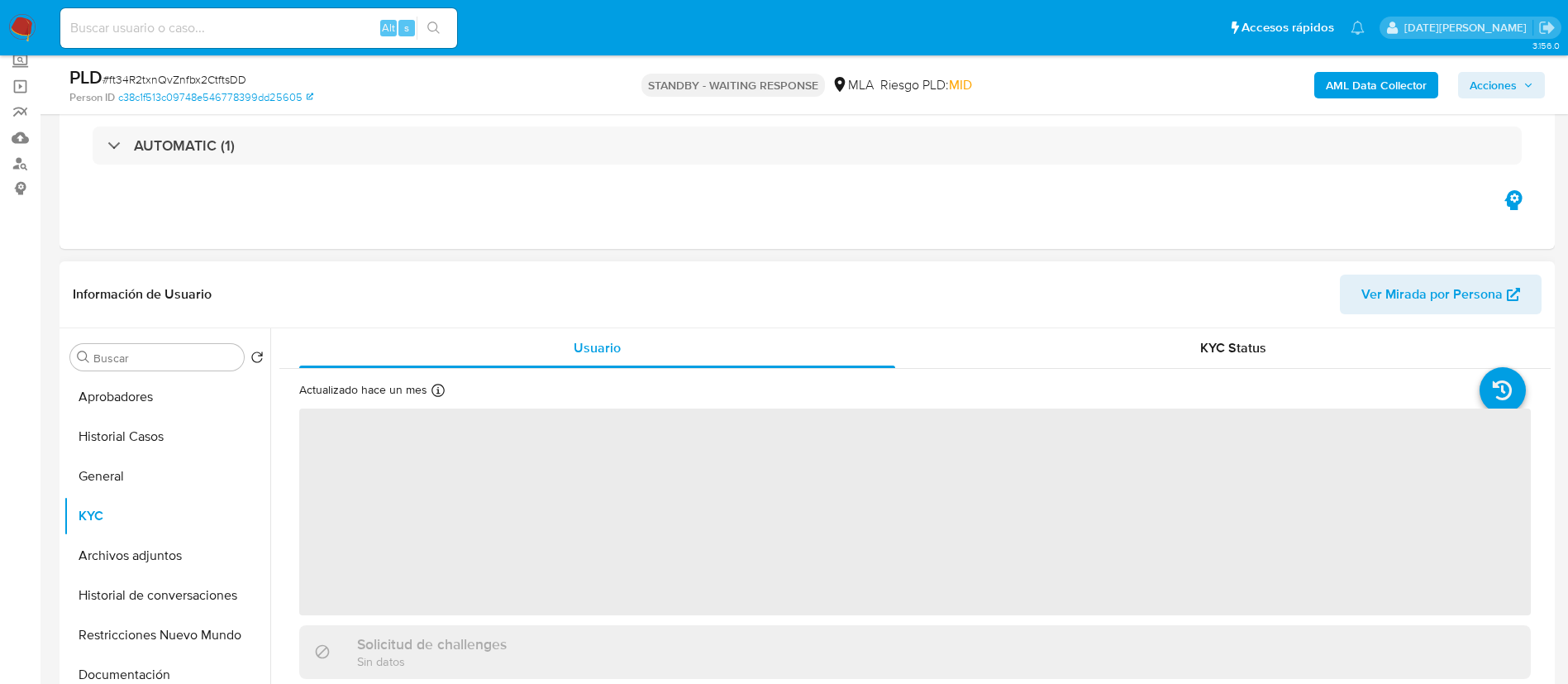
scroll to position [124, 0]
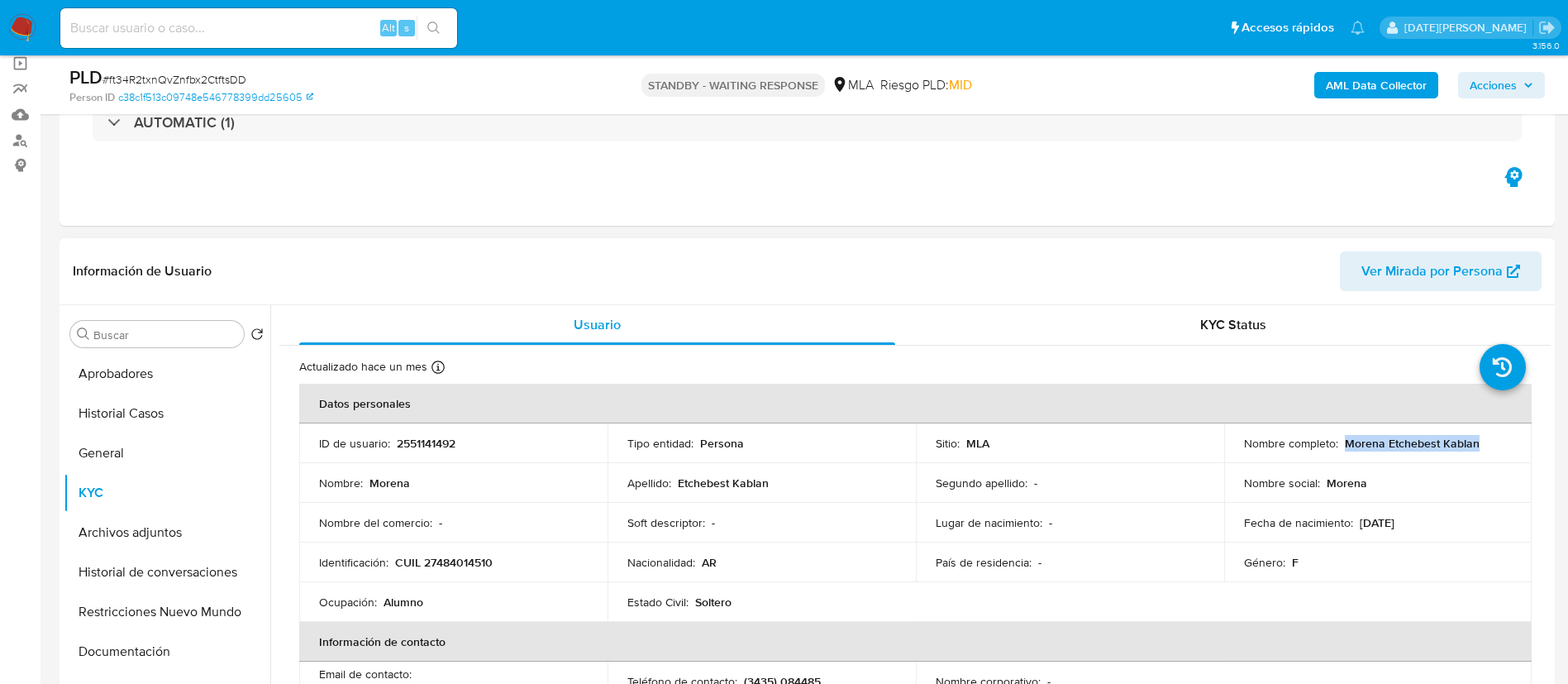
drag, startPoint x: 1343, startPoint y: 439, endPoint x: 1515, endPoint y: 439, distance: 172.0
click at [1515, 439] on td "Nombre completo : Morena Etchebest Kablan" at bounding box center [1378, 443] width 308 height 40
copy p "Morena Etchebest Kablan"
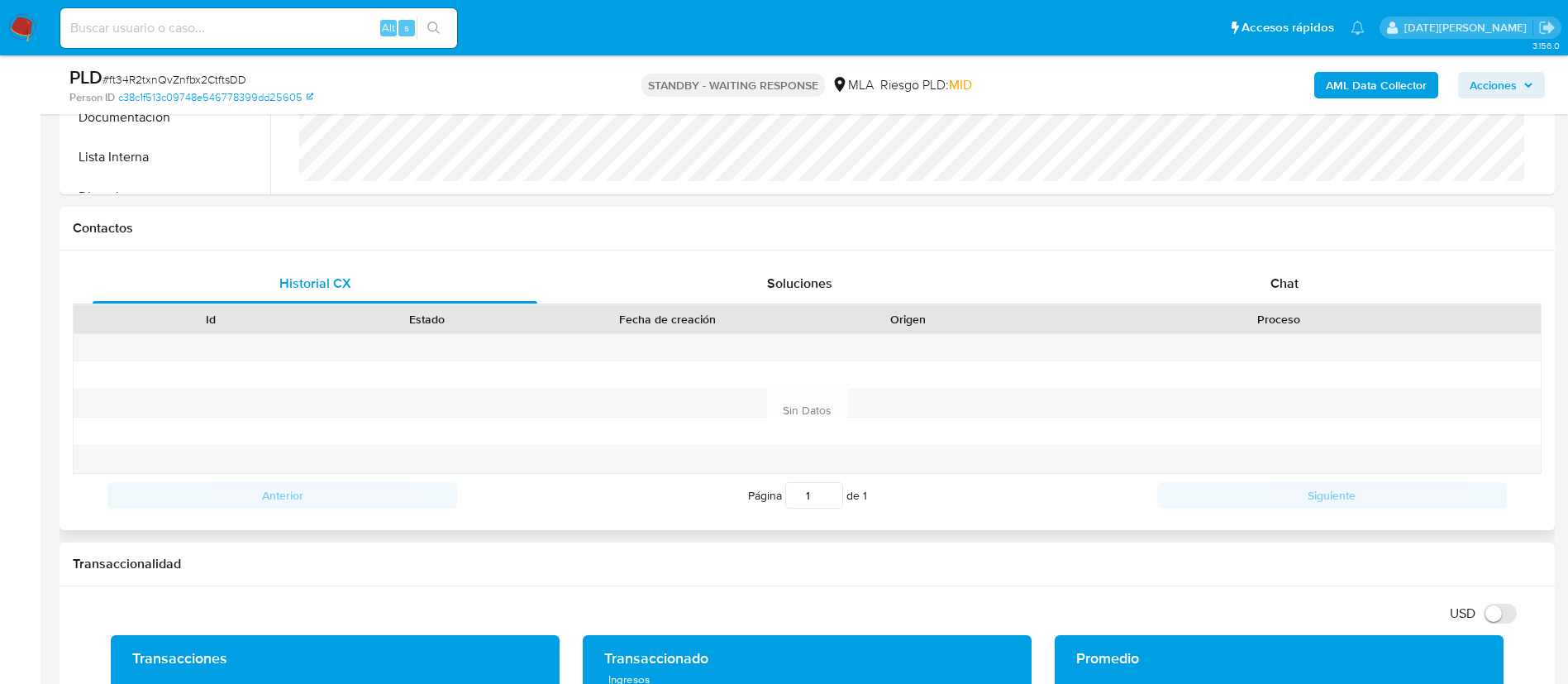
scroll to position [620, 0]
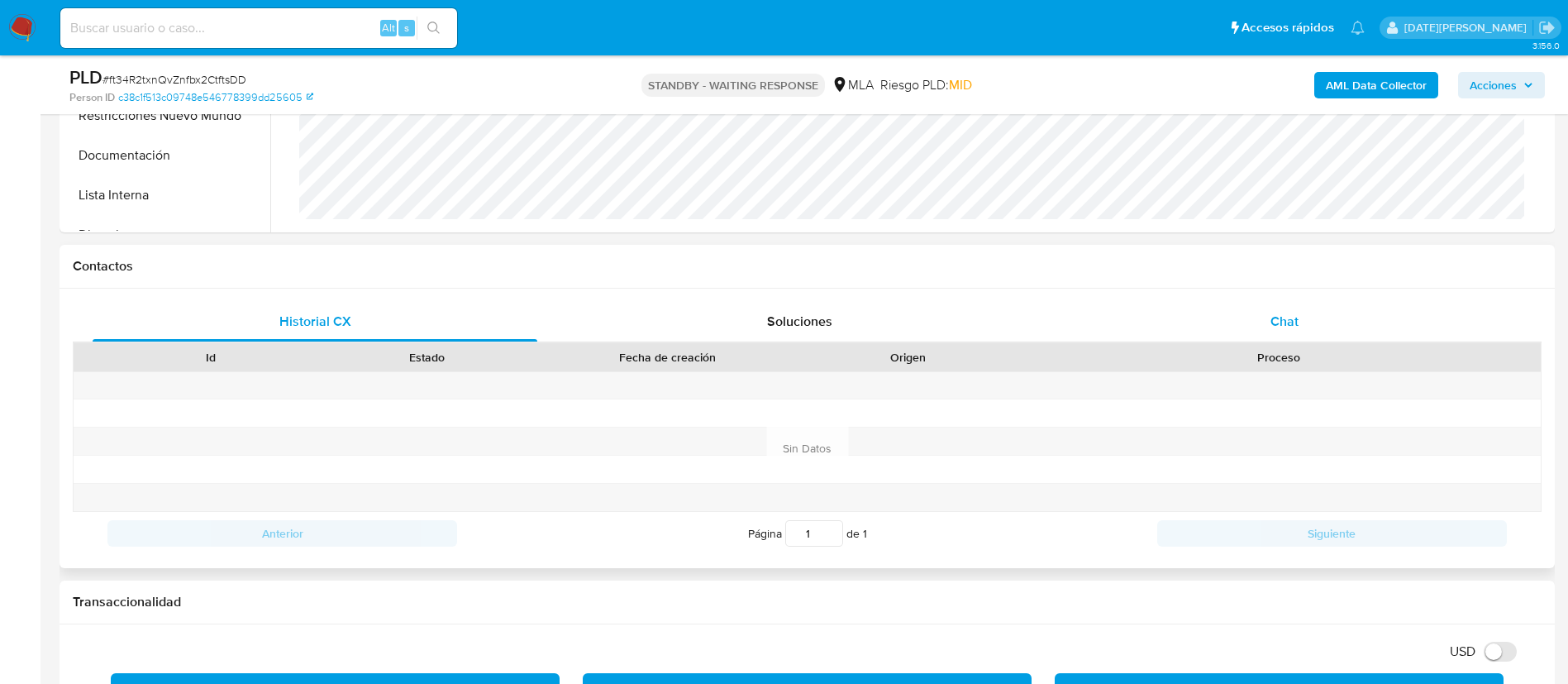
click at [1279, 315] on span "Chat" at bounding box center [1284, 320] width 28 height 19
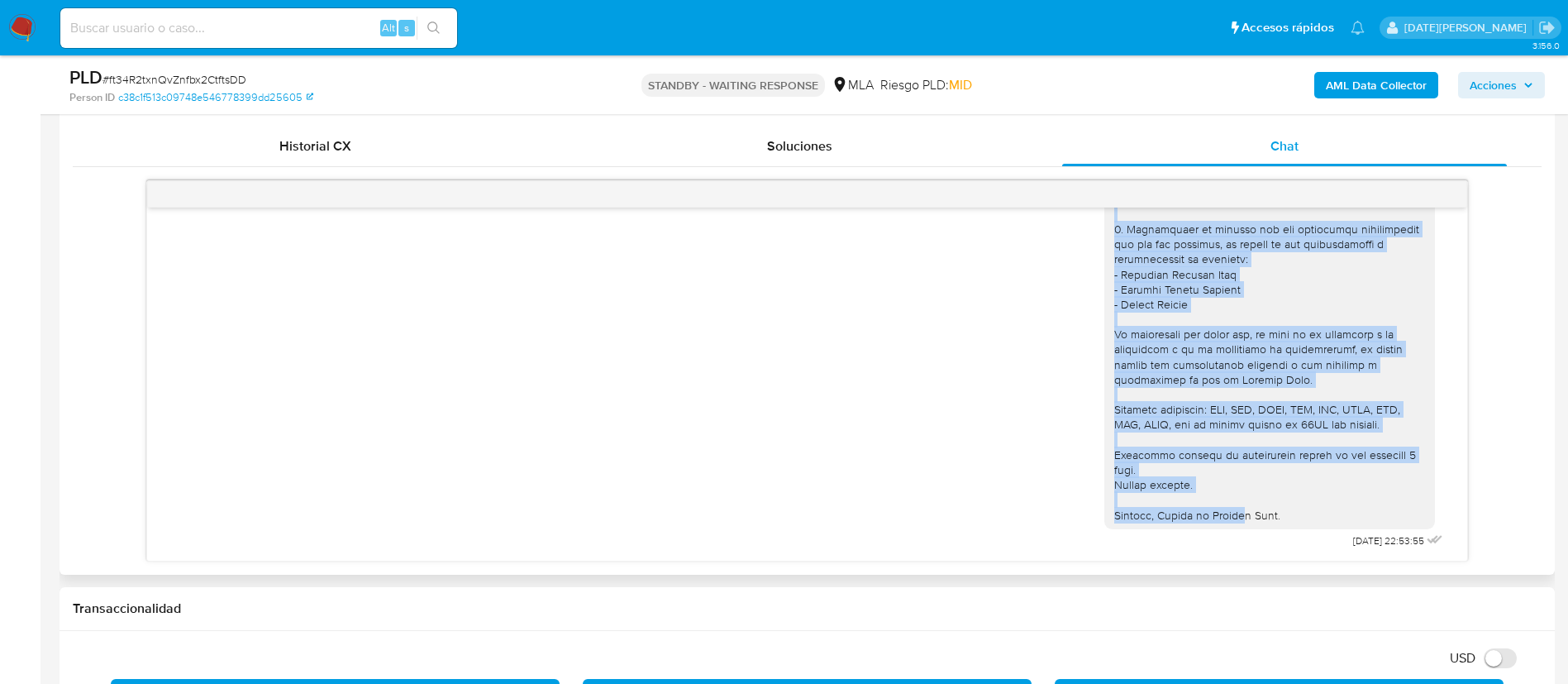
scroll to position [744, 0]
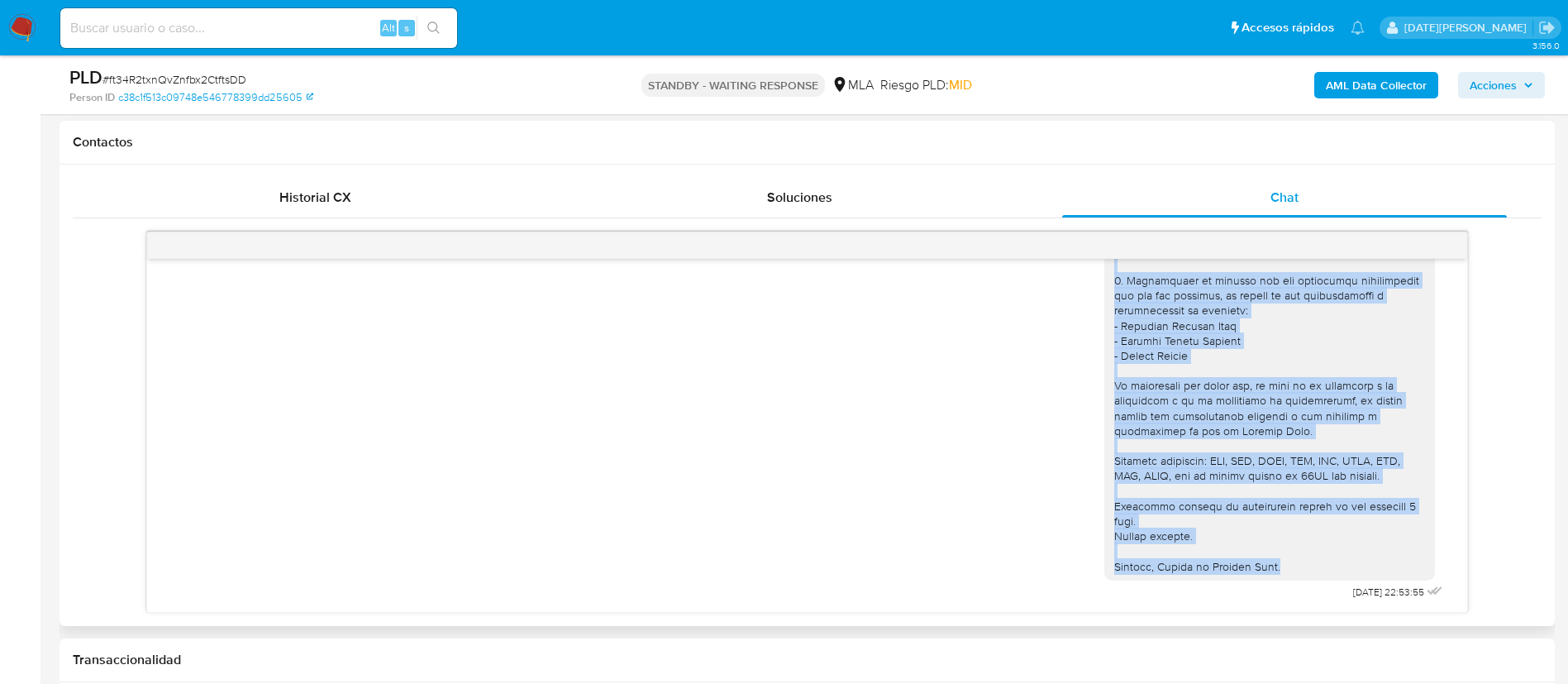
drag, startPoint x: 1095, startPoint y: 518, endPoint x: 1277, endPoint y: 570, distance: 189.3
click at [1277, 570] on div at bounding box center [1270, 310] width 331 height 540
copy div "1. Descripción del uso otorgado a la aplicación de Mercado Pago: - Detalla la a…"
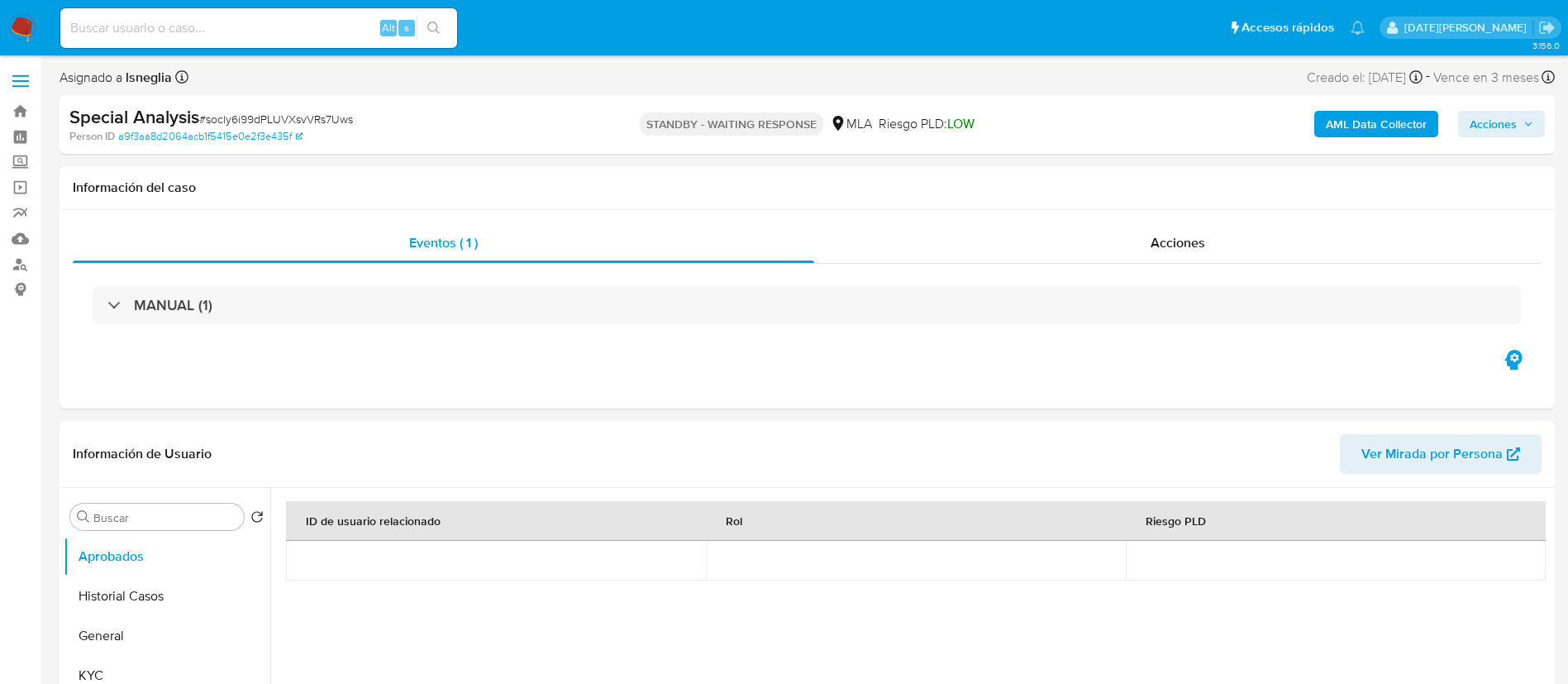
select select "10"
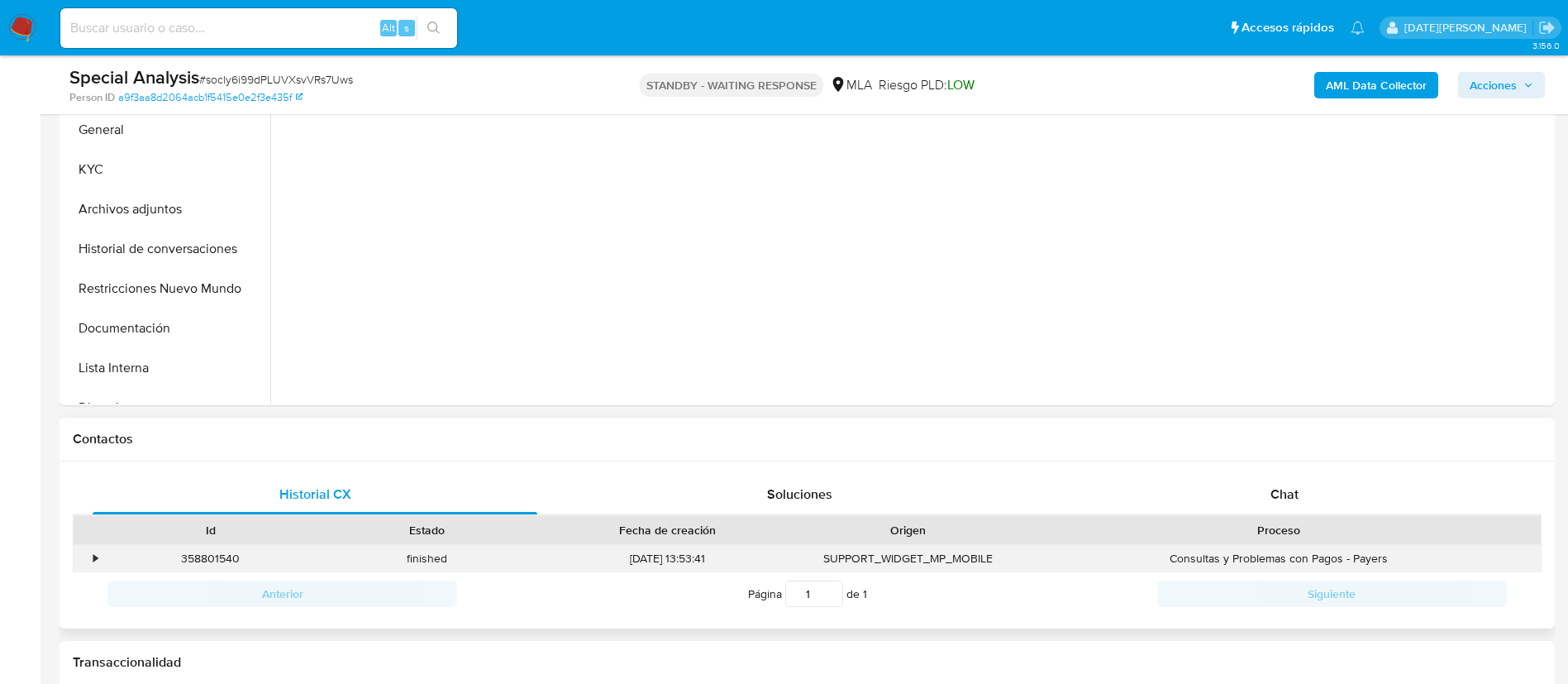
scroll to position [620, 0]
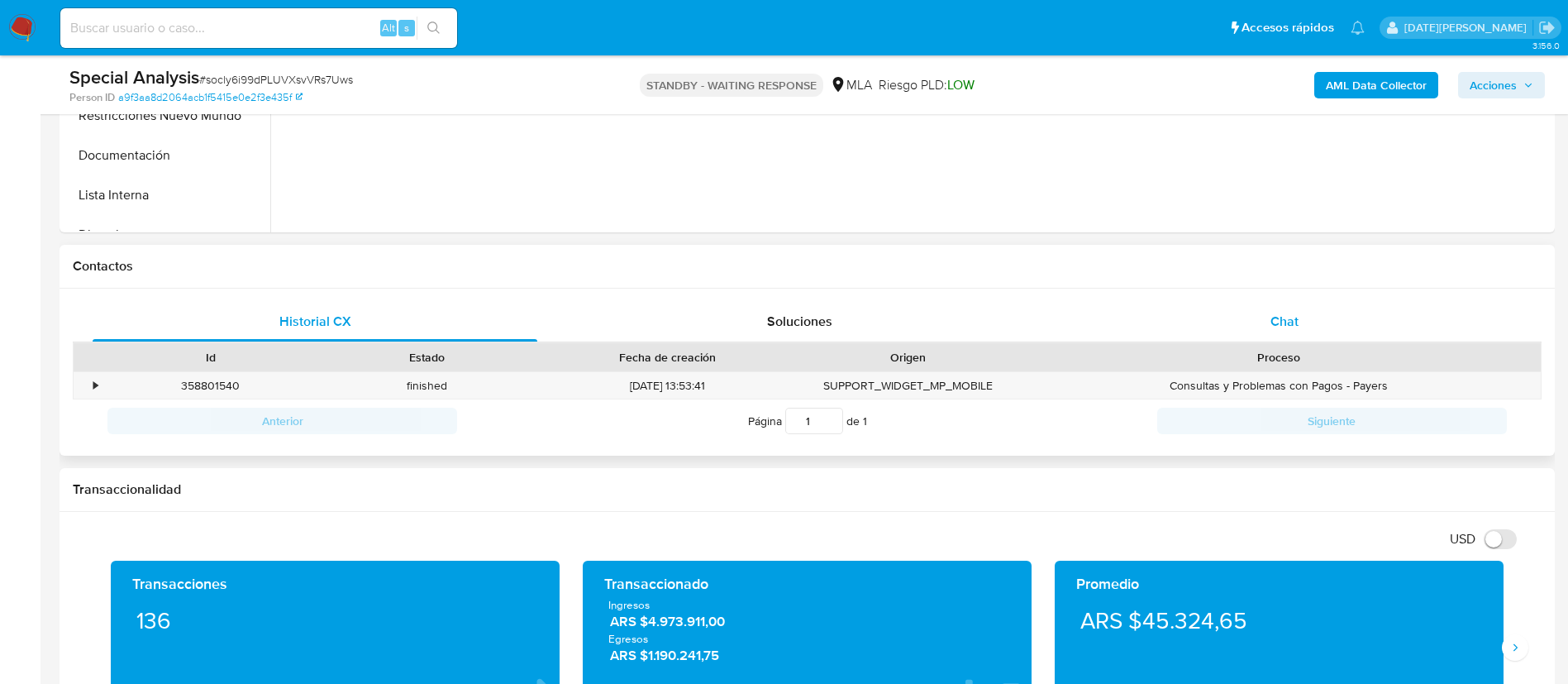
click at [1250, 315] on div "Chat" at bounding box center [1284, 321] width 445 height 40
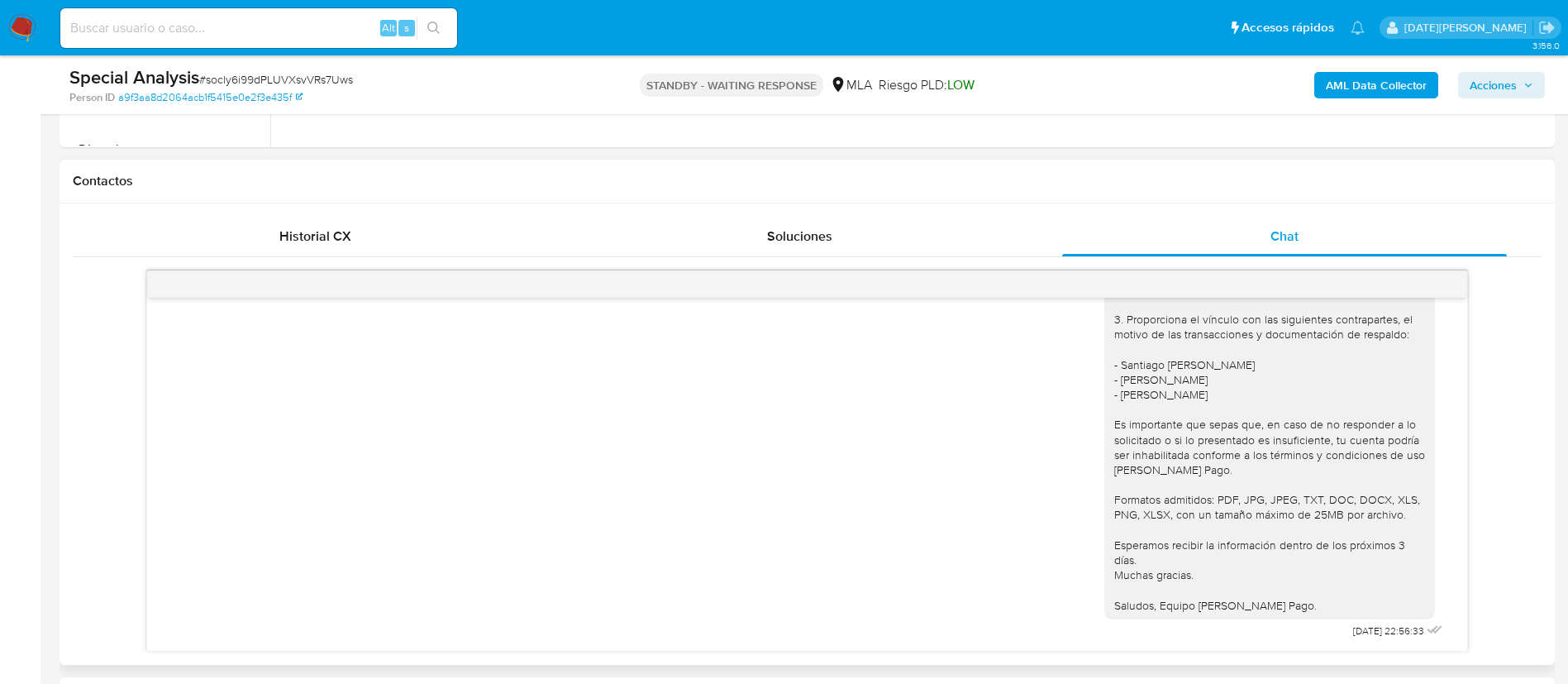
scroll to position [744, 0]
